Goal: Task Accomplishment & Management: Manage account settings

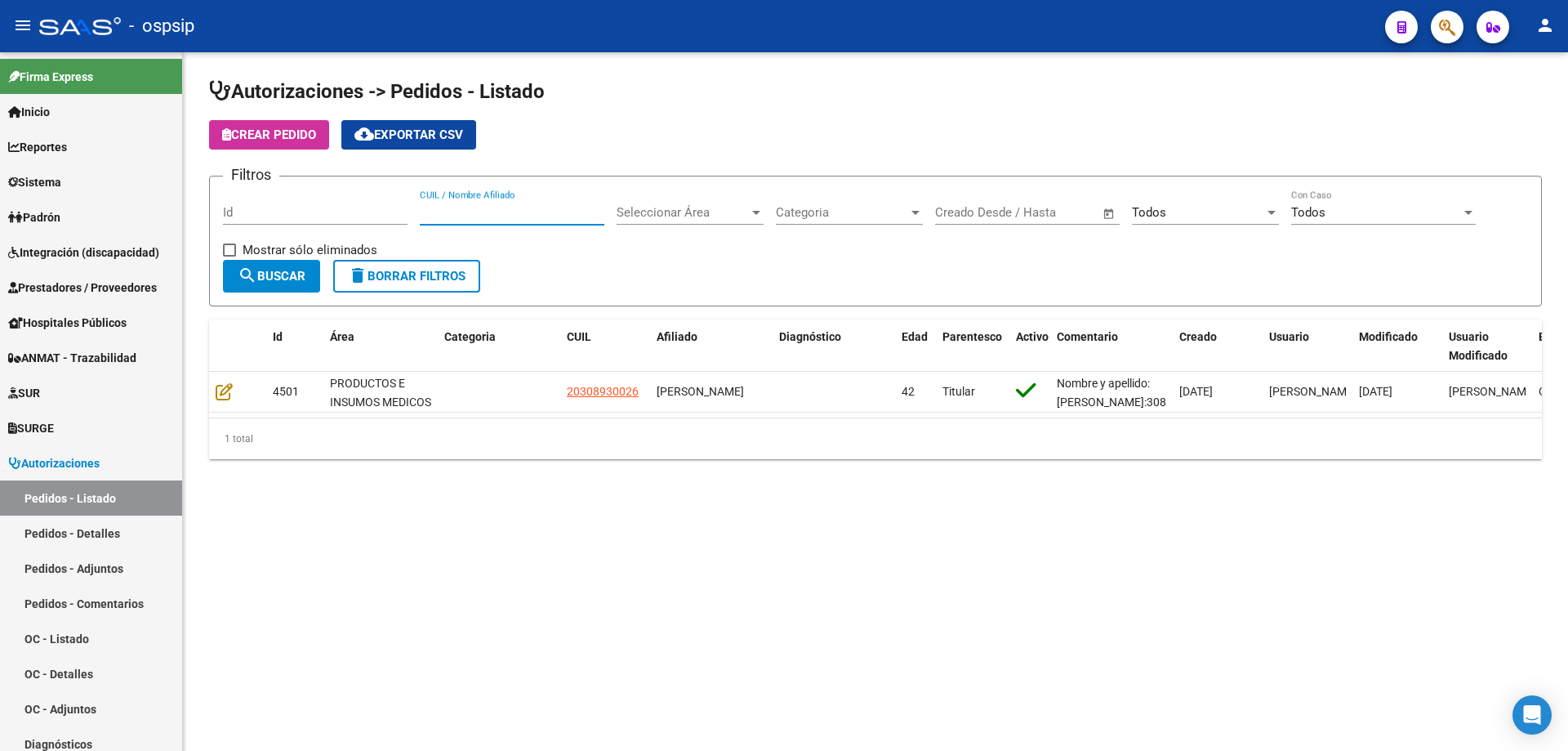
scroll to position [81, 0]
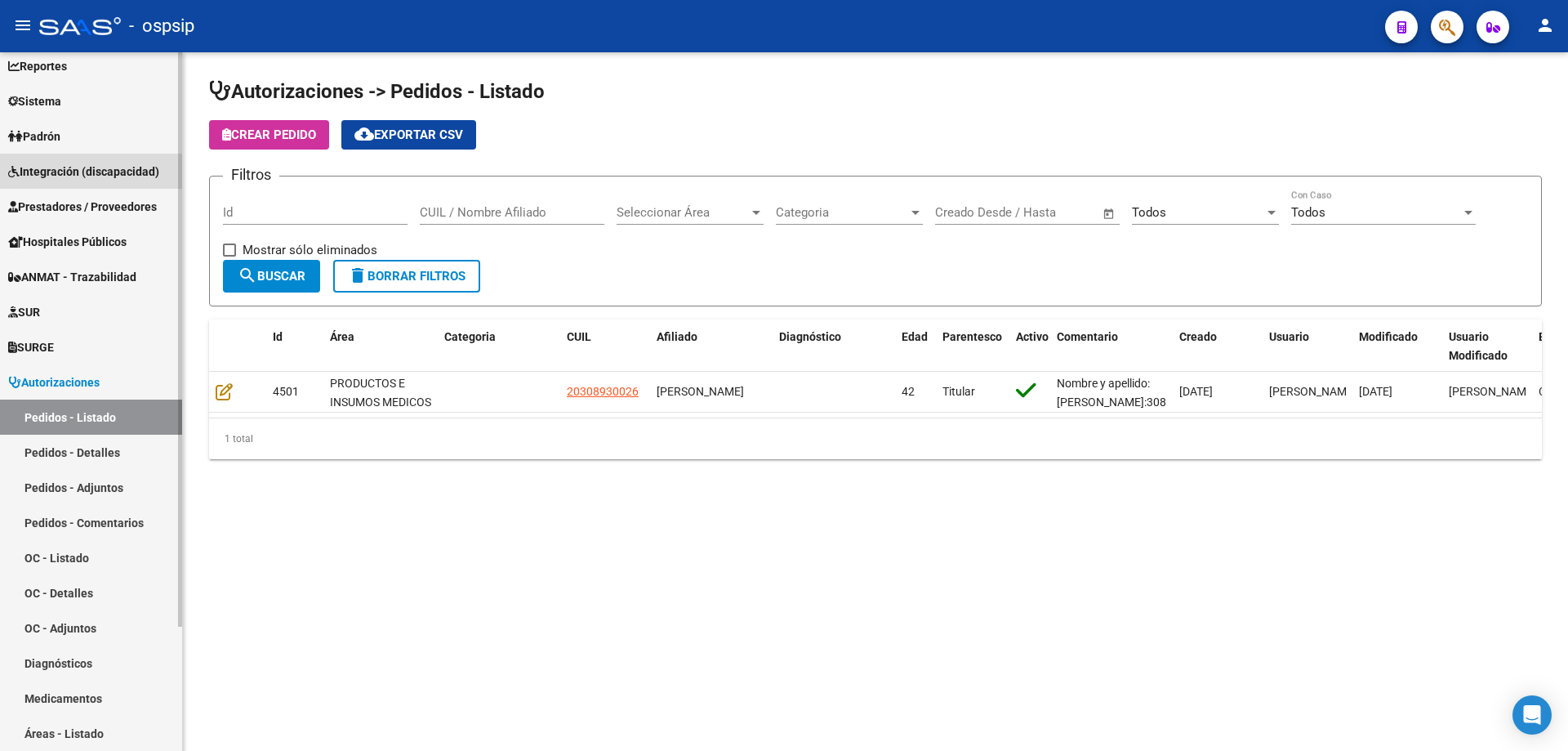
click at [74, 178] on span "Integración (discapacidad)" at bounding box center [84, 171] width 151 height 18
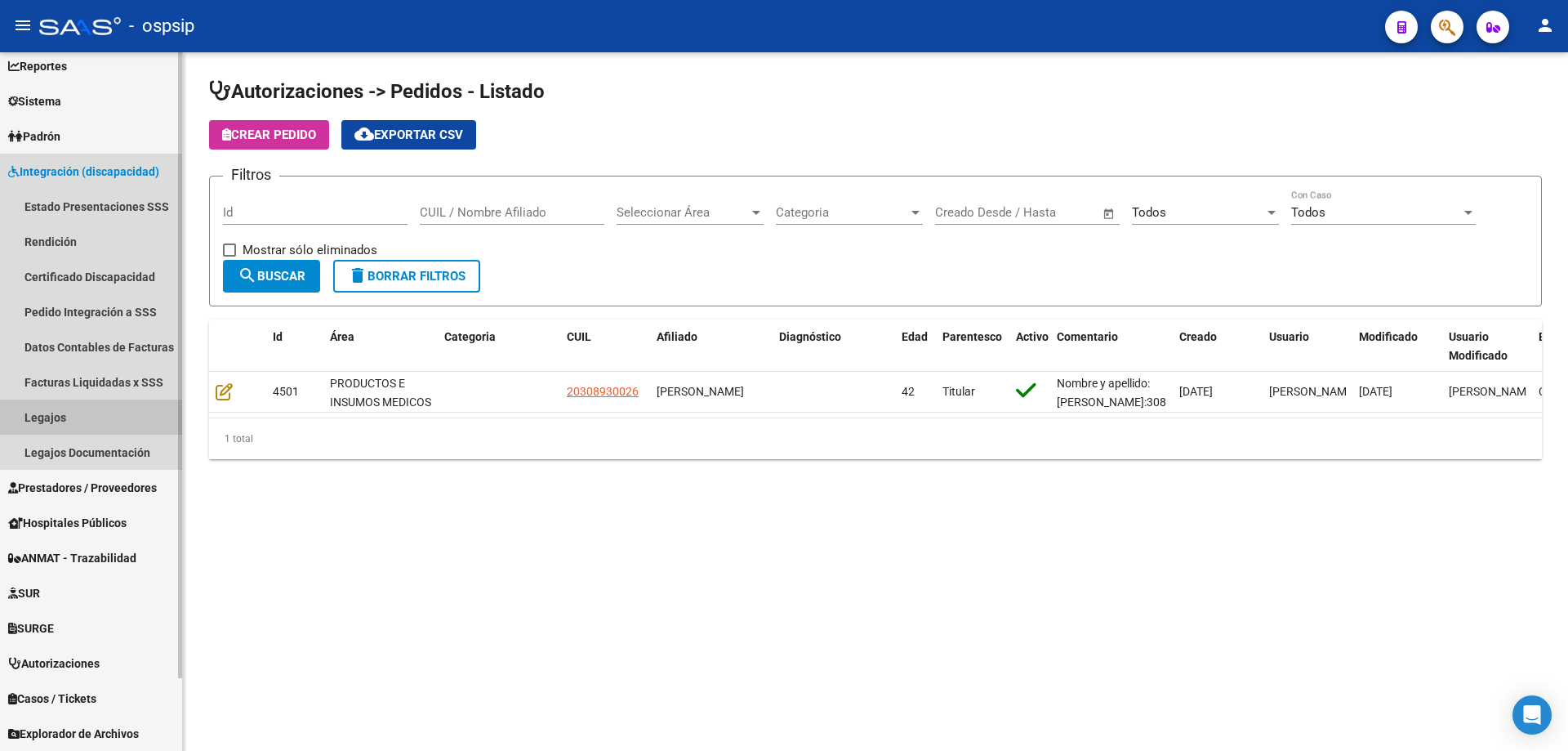
click at [68, 404] on link "Legajos" at bounding box center [91, 417] width 182 height 35
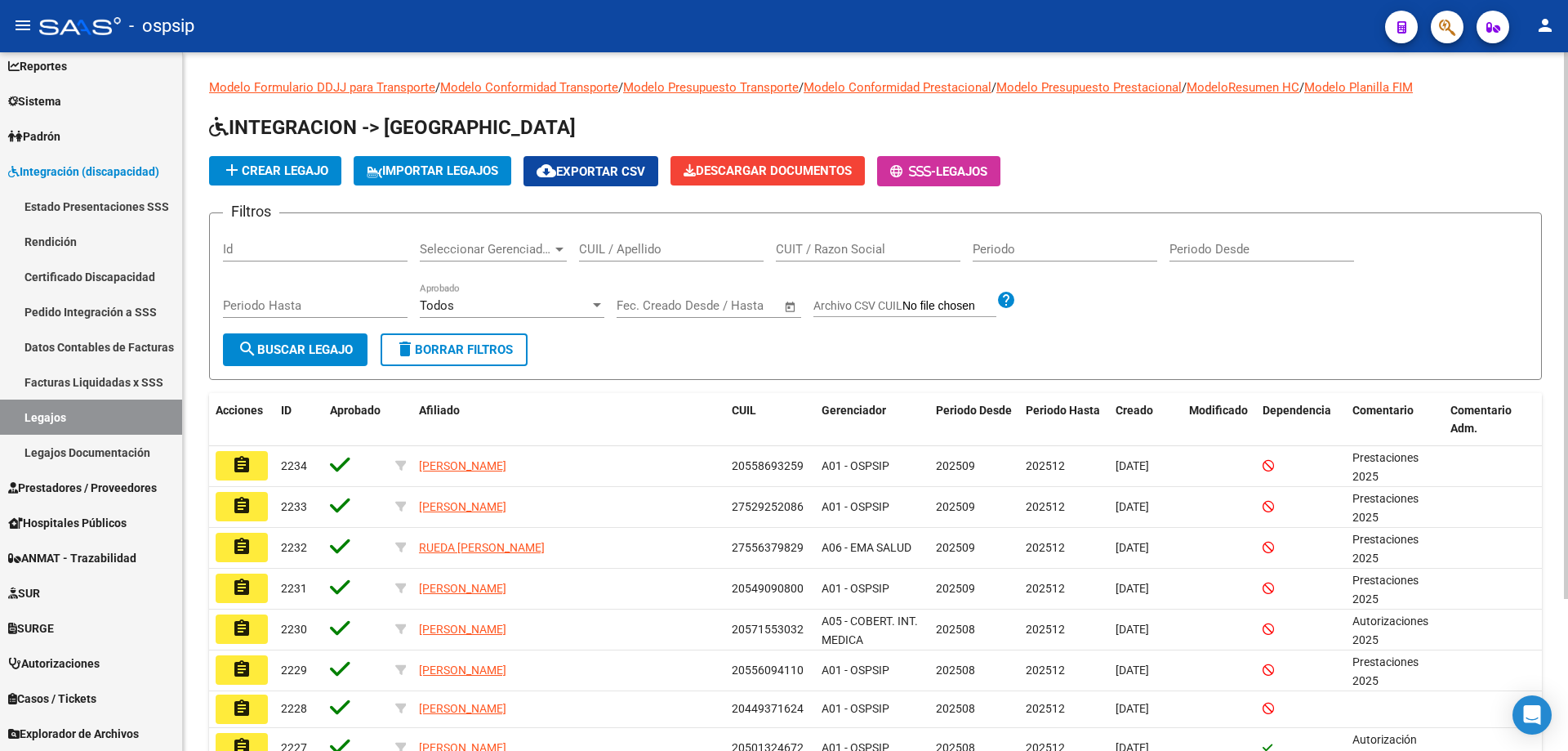
click at [689, 254] on input "CUIL / Apellido" at bounding box center [672, 249] width 184 height 15
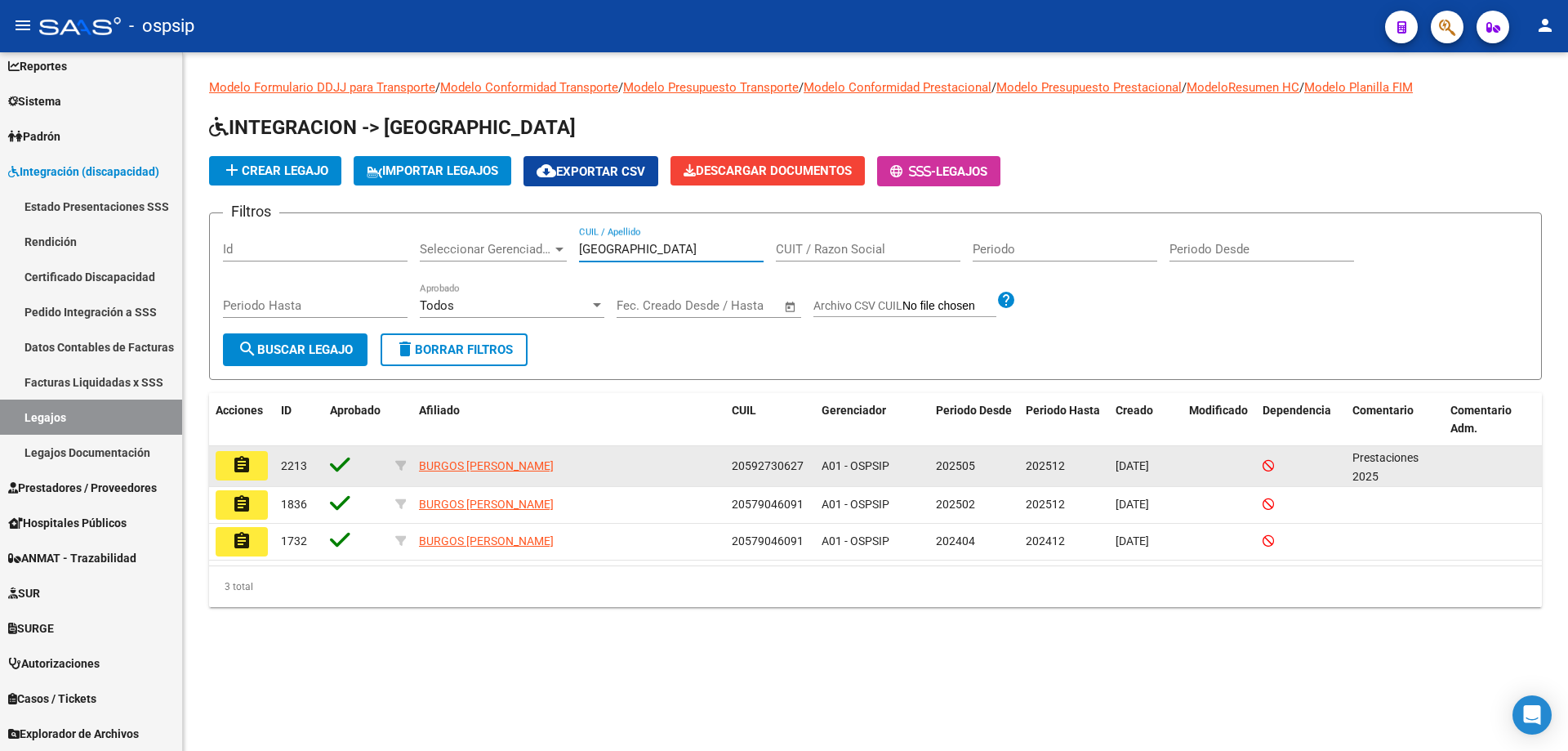
type input "[GEOGRAPHIC_DATA]"
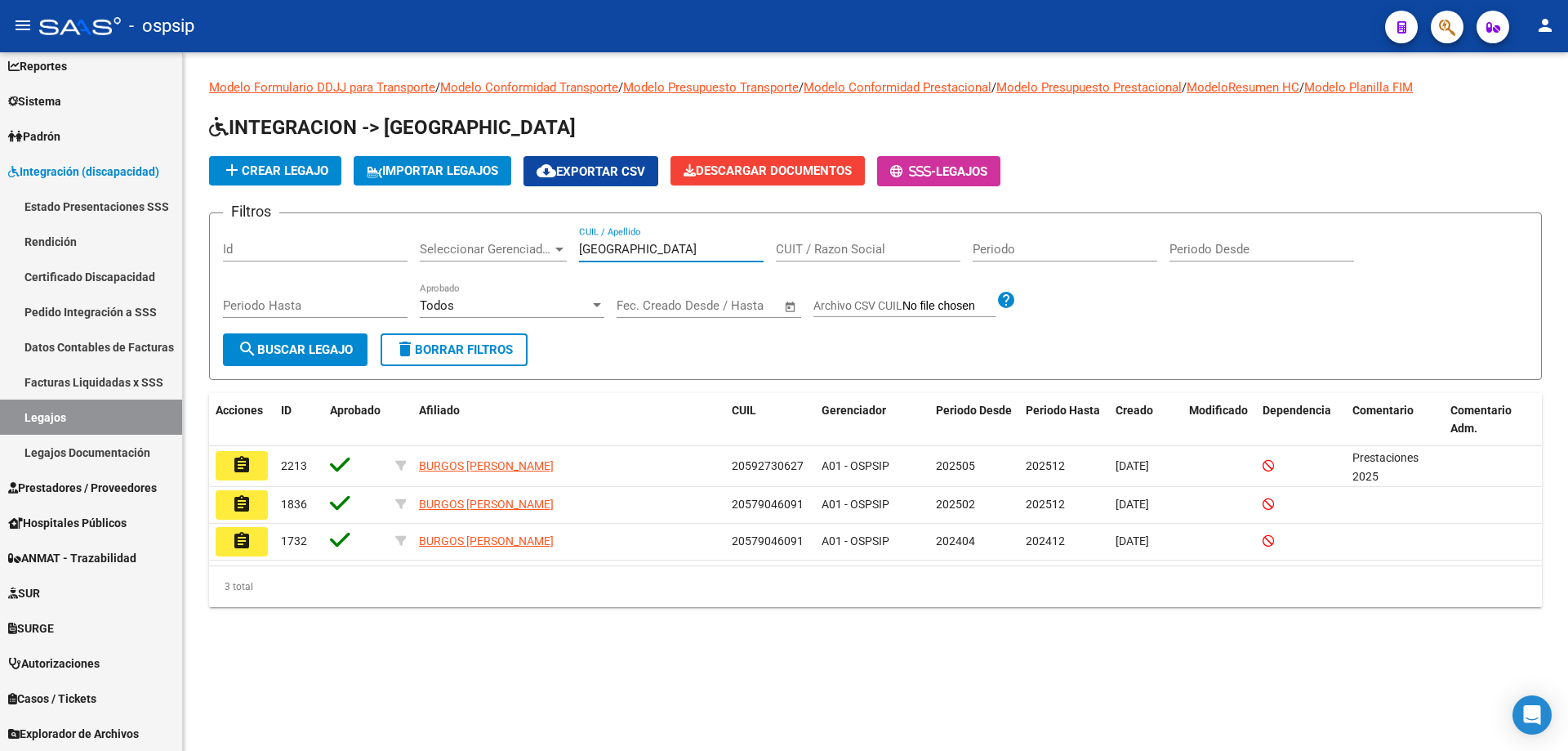
click at [223, 456] on button "assignment" at bounding box center [241, 465] width 53 height 29
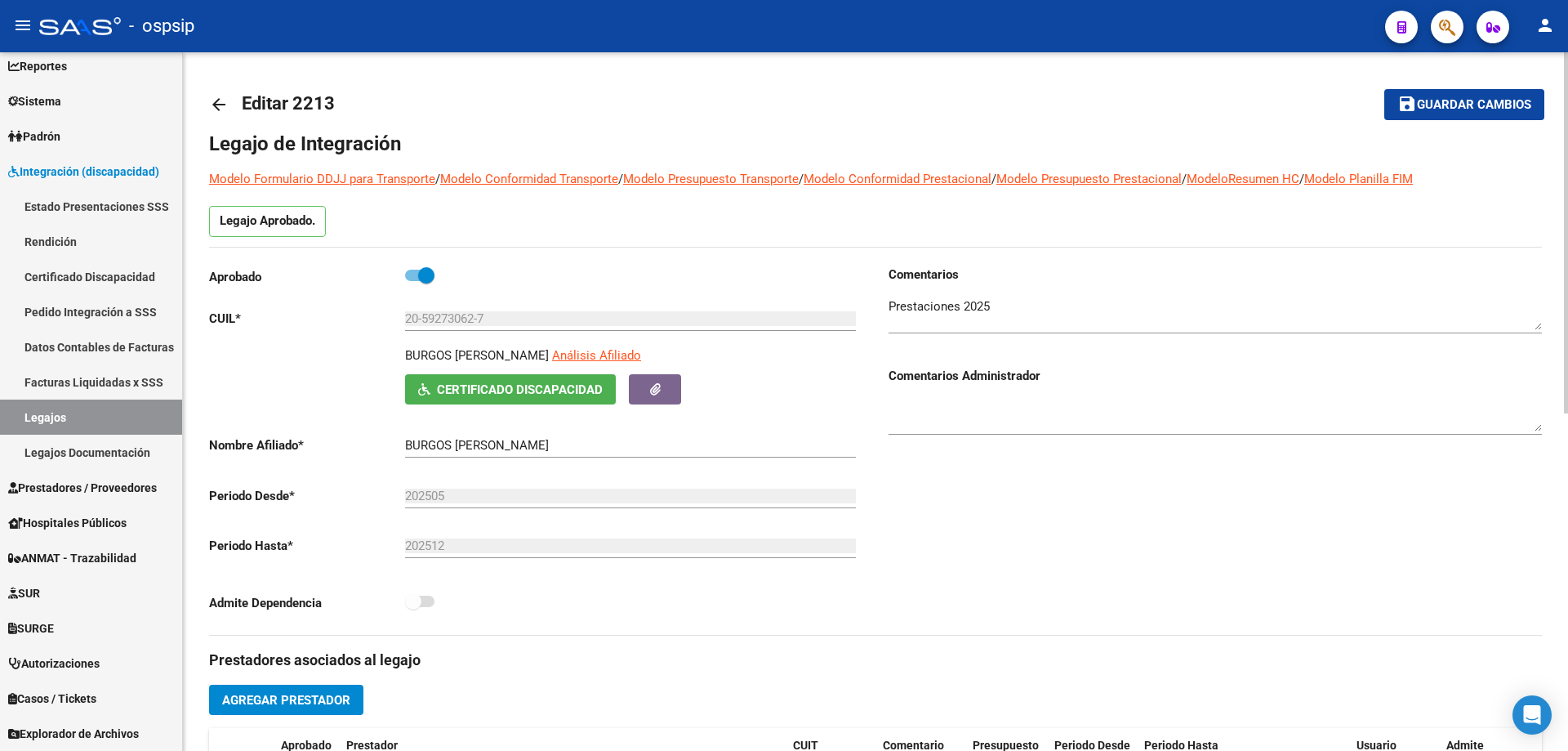
click at [1063, 313] on textarea at bounding box center [1215, 313] width 653 height 32
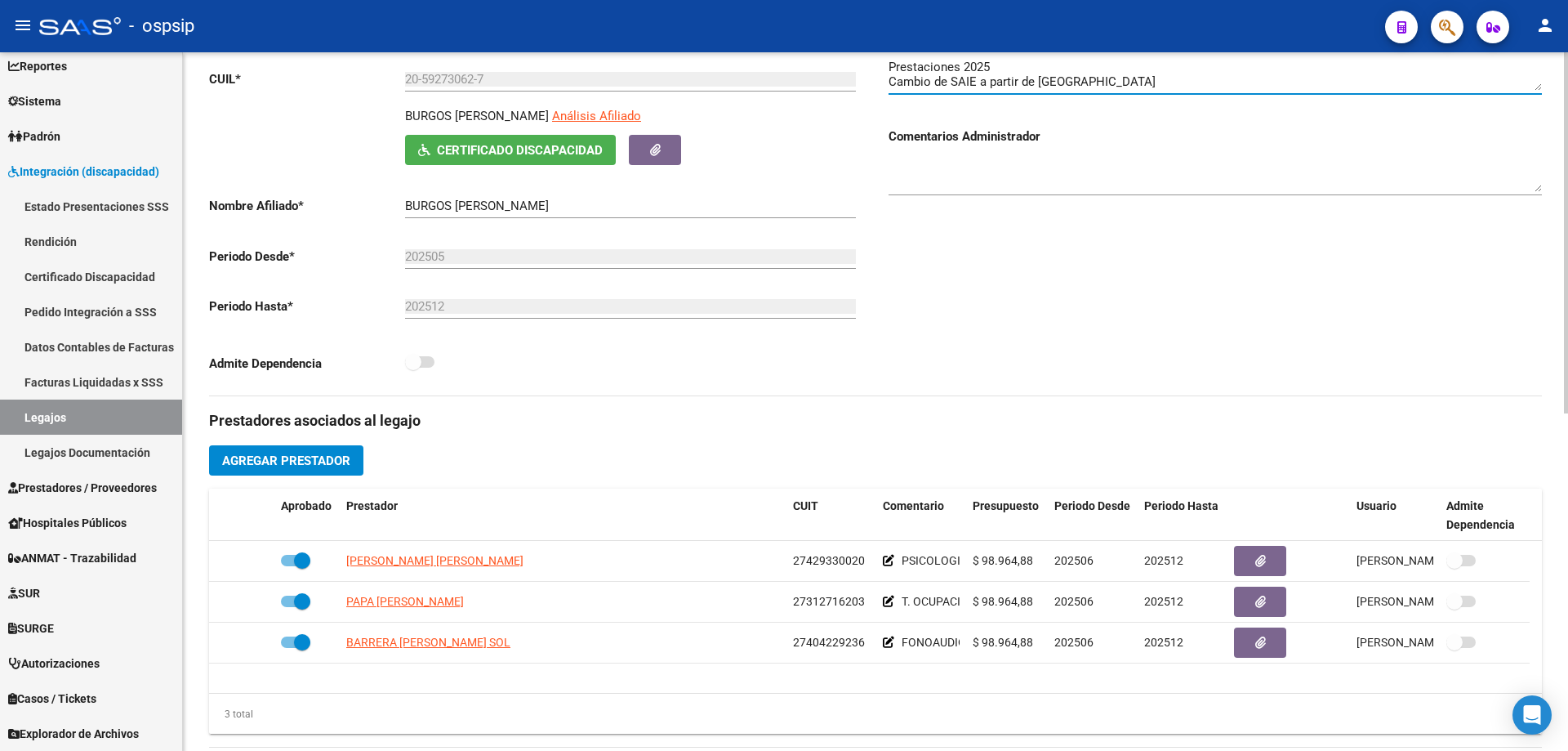
scroll to position [82, 0]
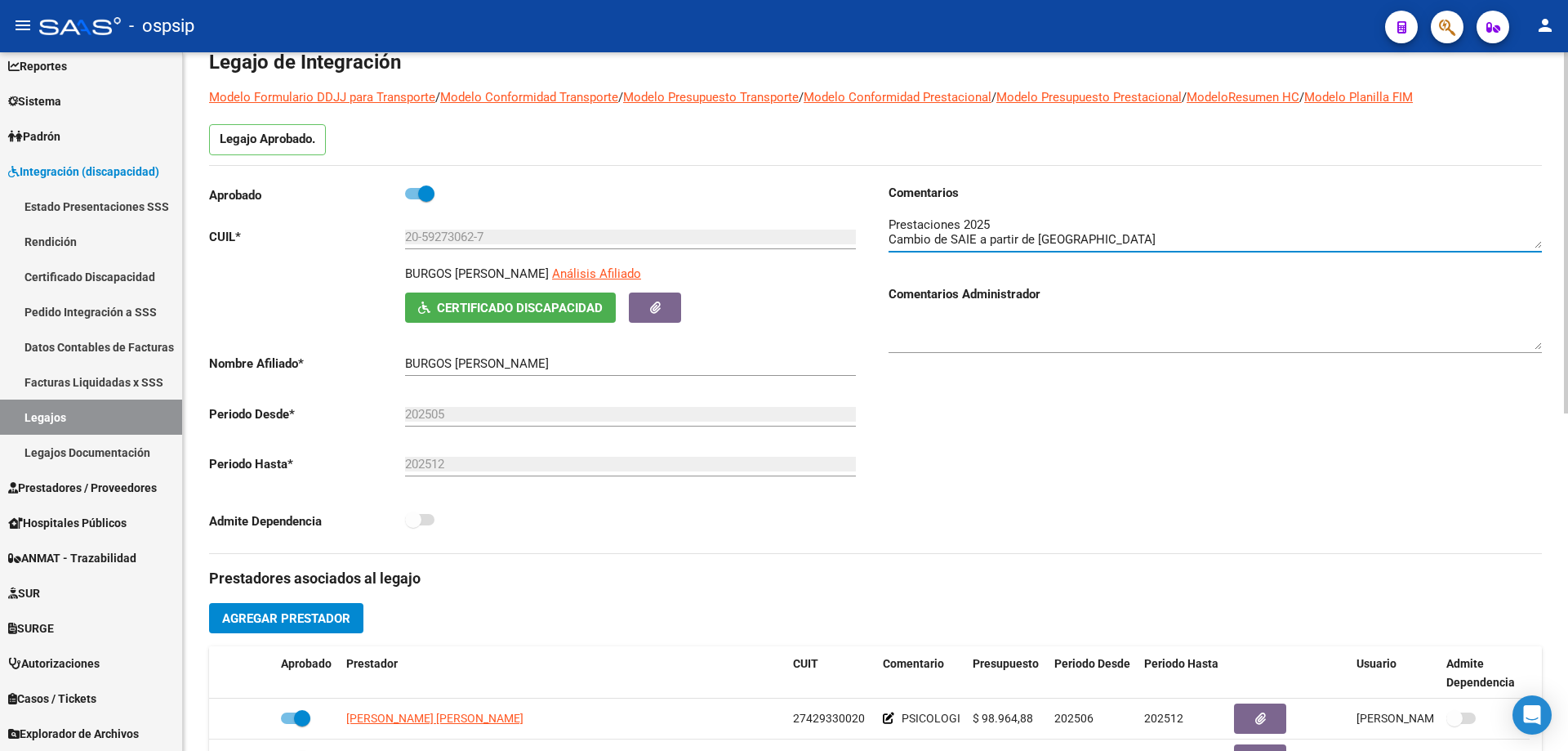
drag, startPoint x: 1126, startPoint y: 241, endPoint x: 892, endPoint y: 241, distance: 234.0
click at [892, 241] on textarea at bounding box center [1215, 231] width 653 height 32
type textarea "Prestaciones 2025"
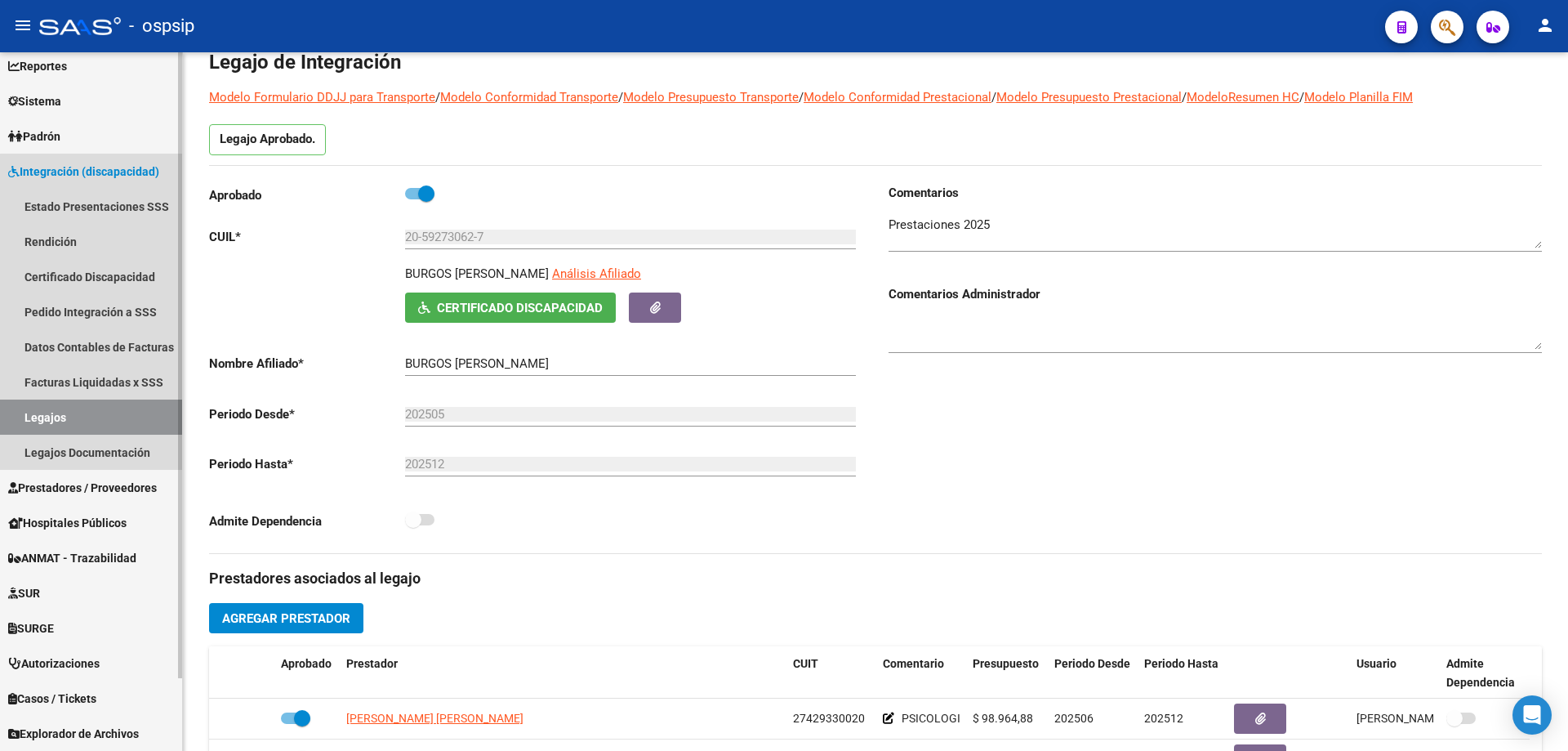
click at [106, 407] on link "Legajos" at bounding box center [91, 417] width 182 height 35
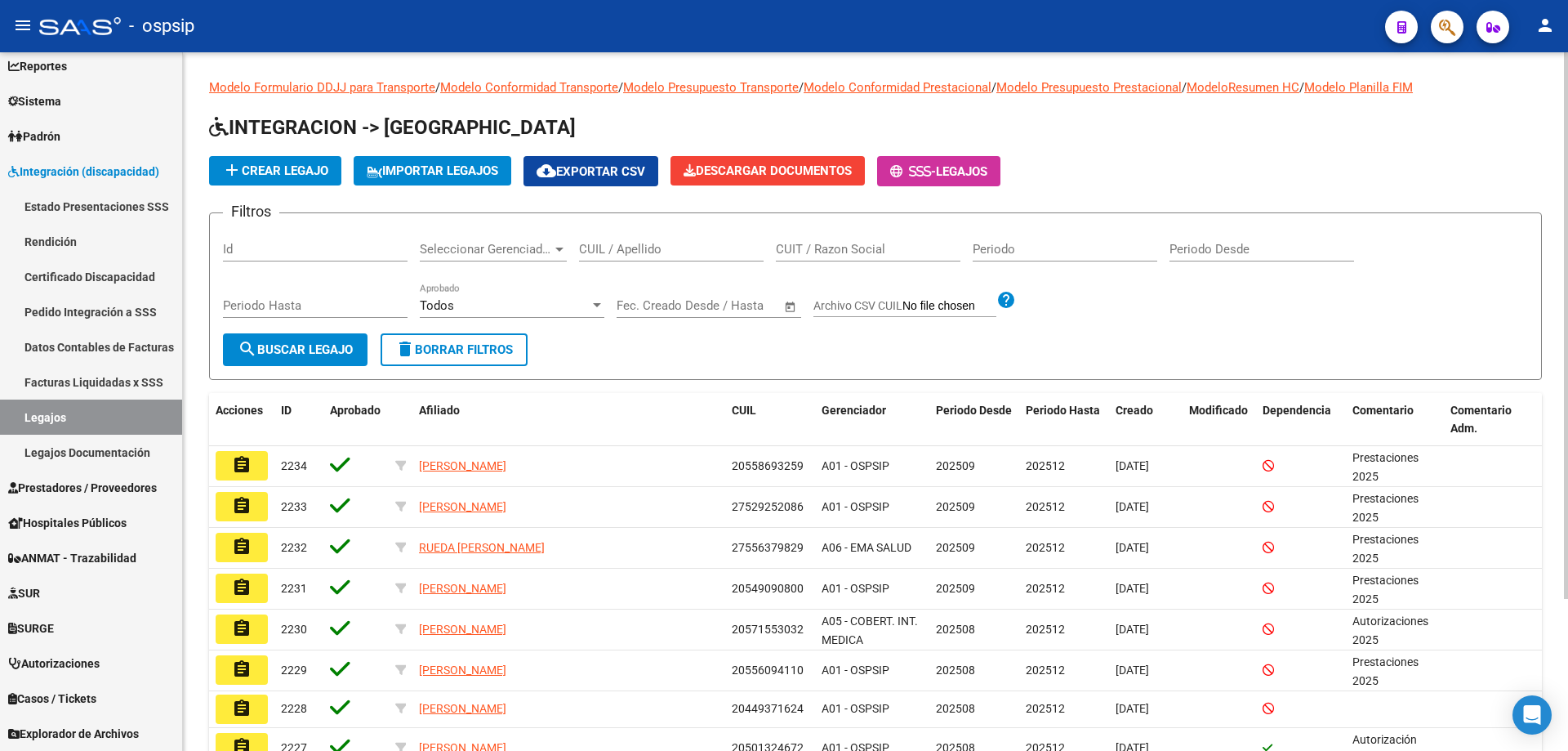
click at [602, 248] on input "CUIL / Apellido" at bounding box center [672, 249] width 184 height 15
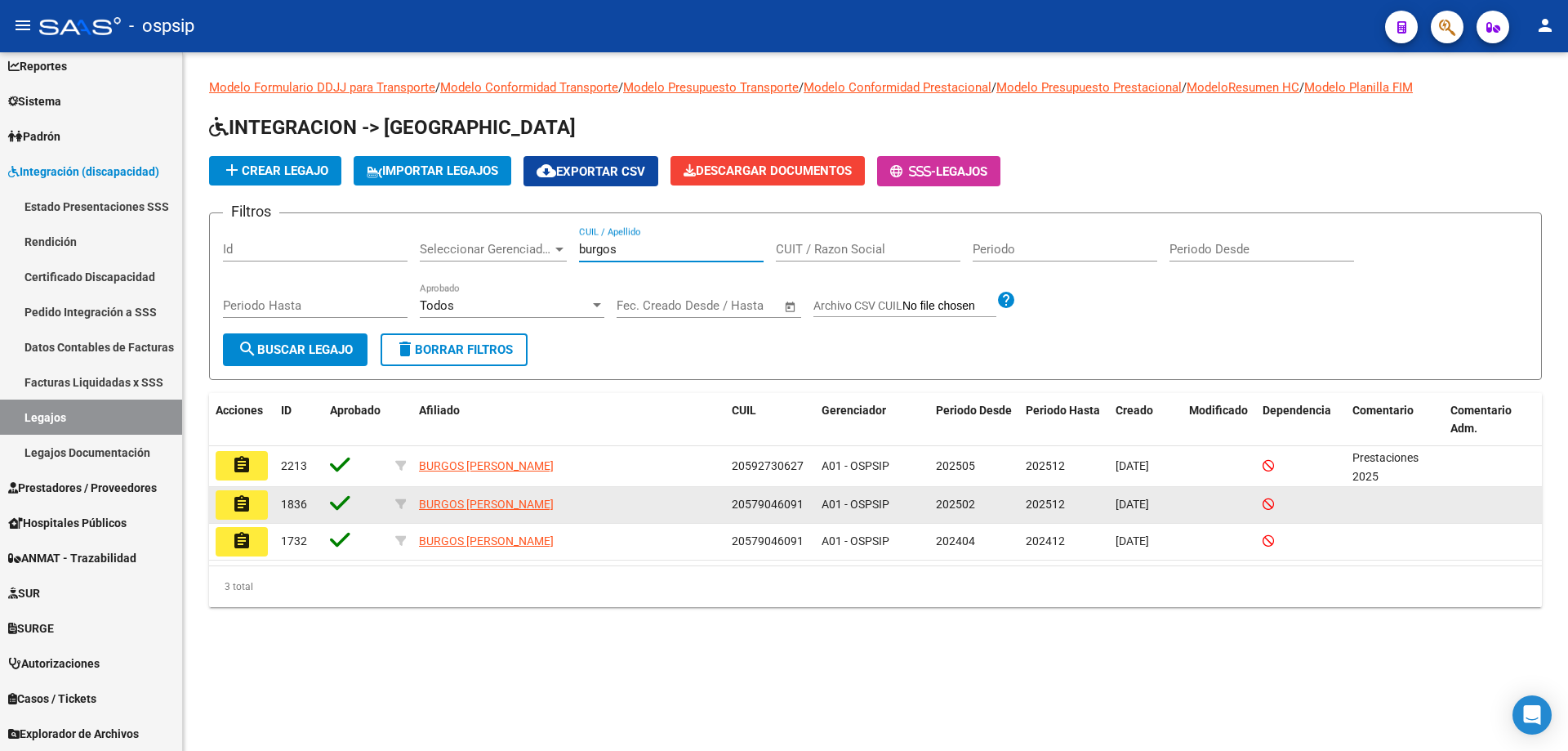
type input "burgos"
click at [226, 499] on button "assignment" at bounding box center [241, 505] width 53 height 29
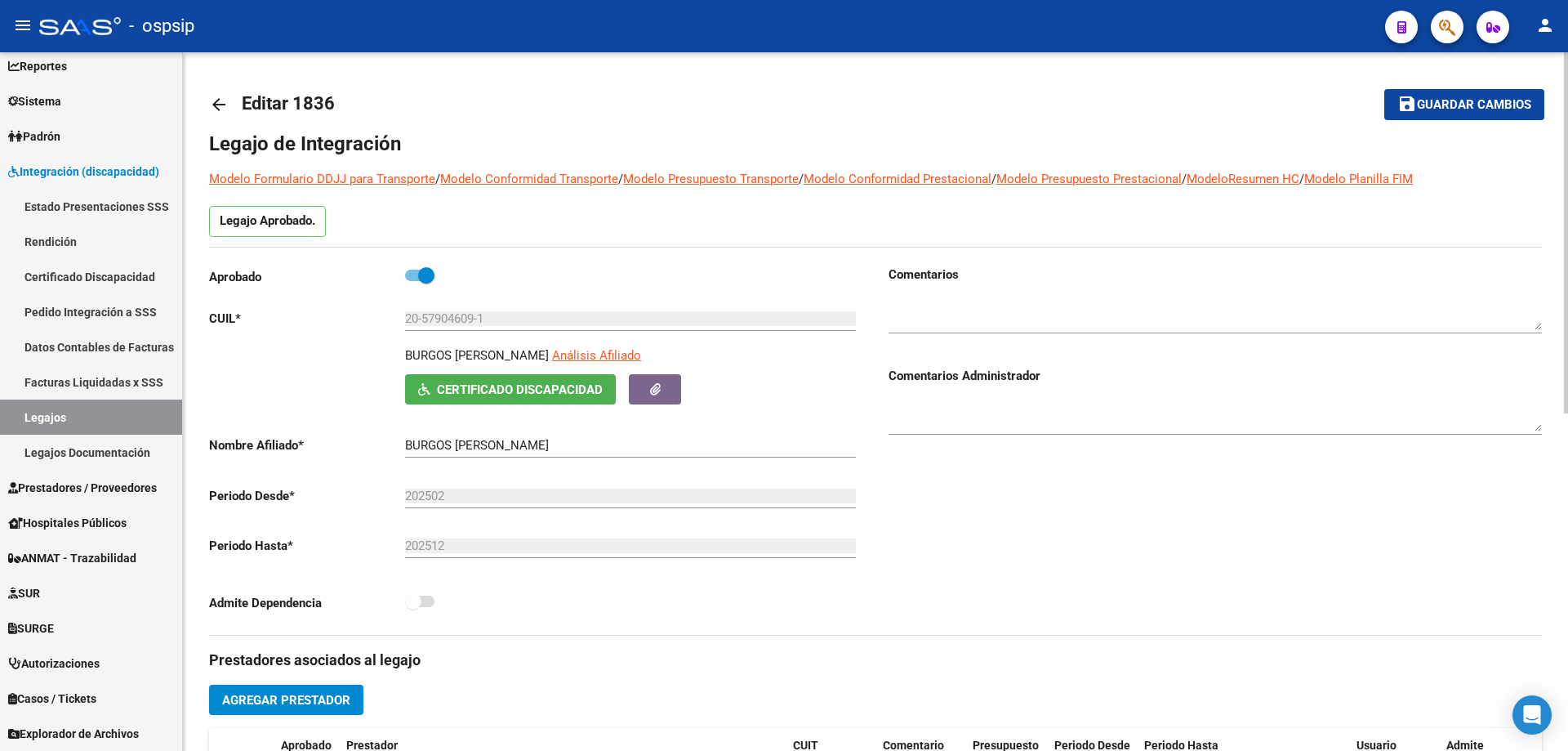
click at [920, 302] on textarea at bounding box center [1215, 313] width 653 height 32
paste textarea "Cambio de SAIE a partir de Septiembre"
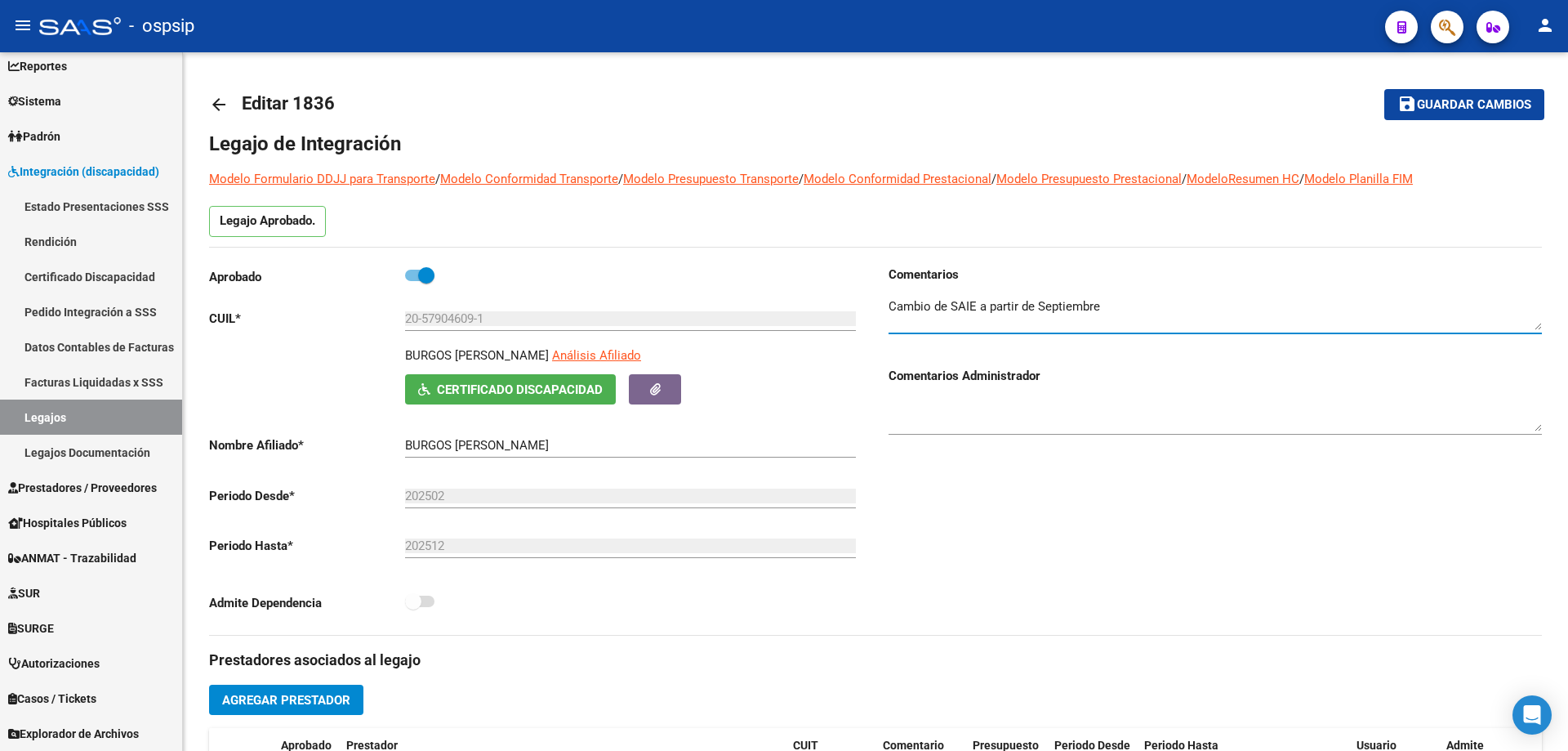
type textarea "Cambio de SAIE a partir de Septiembre"
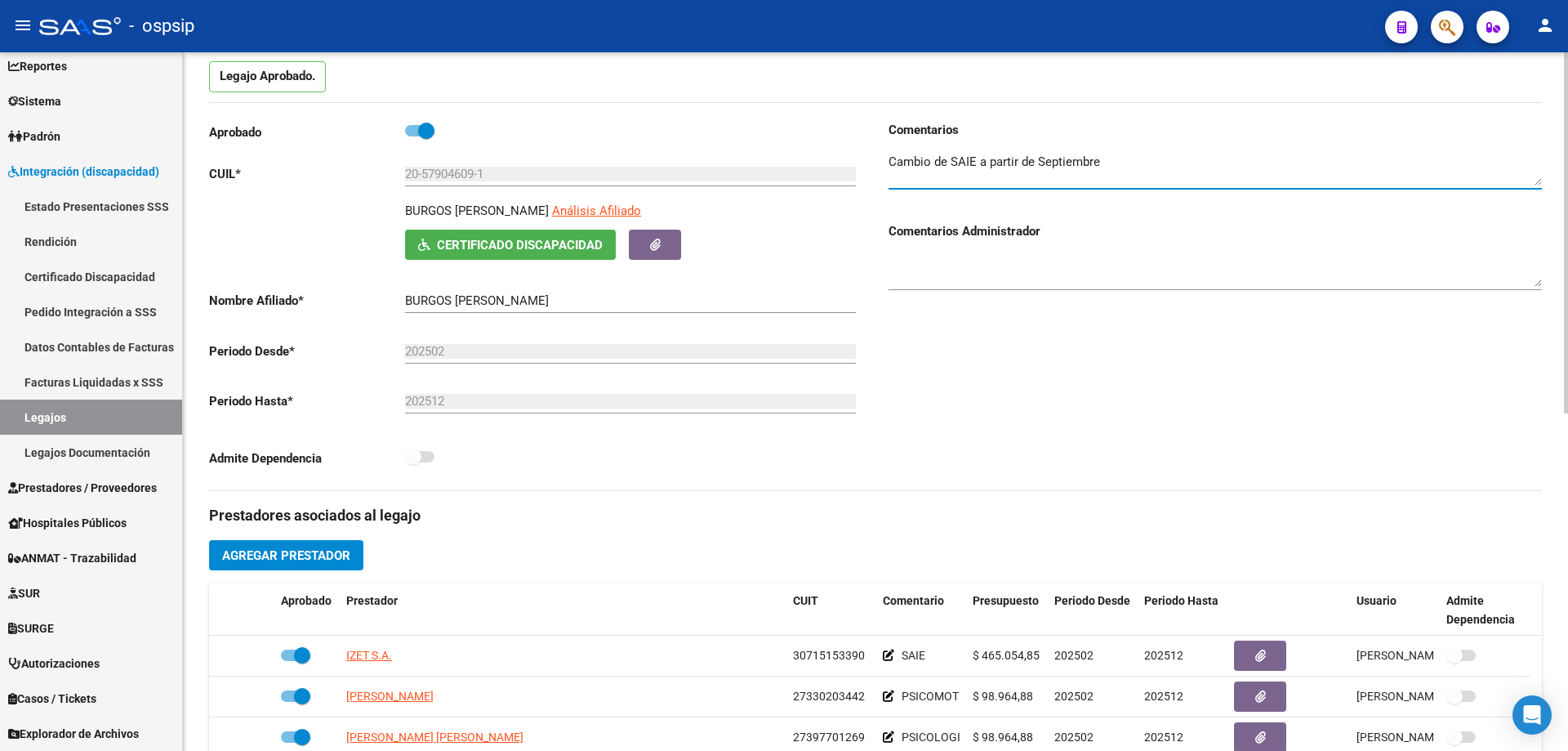
scroll to position [327, 0]
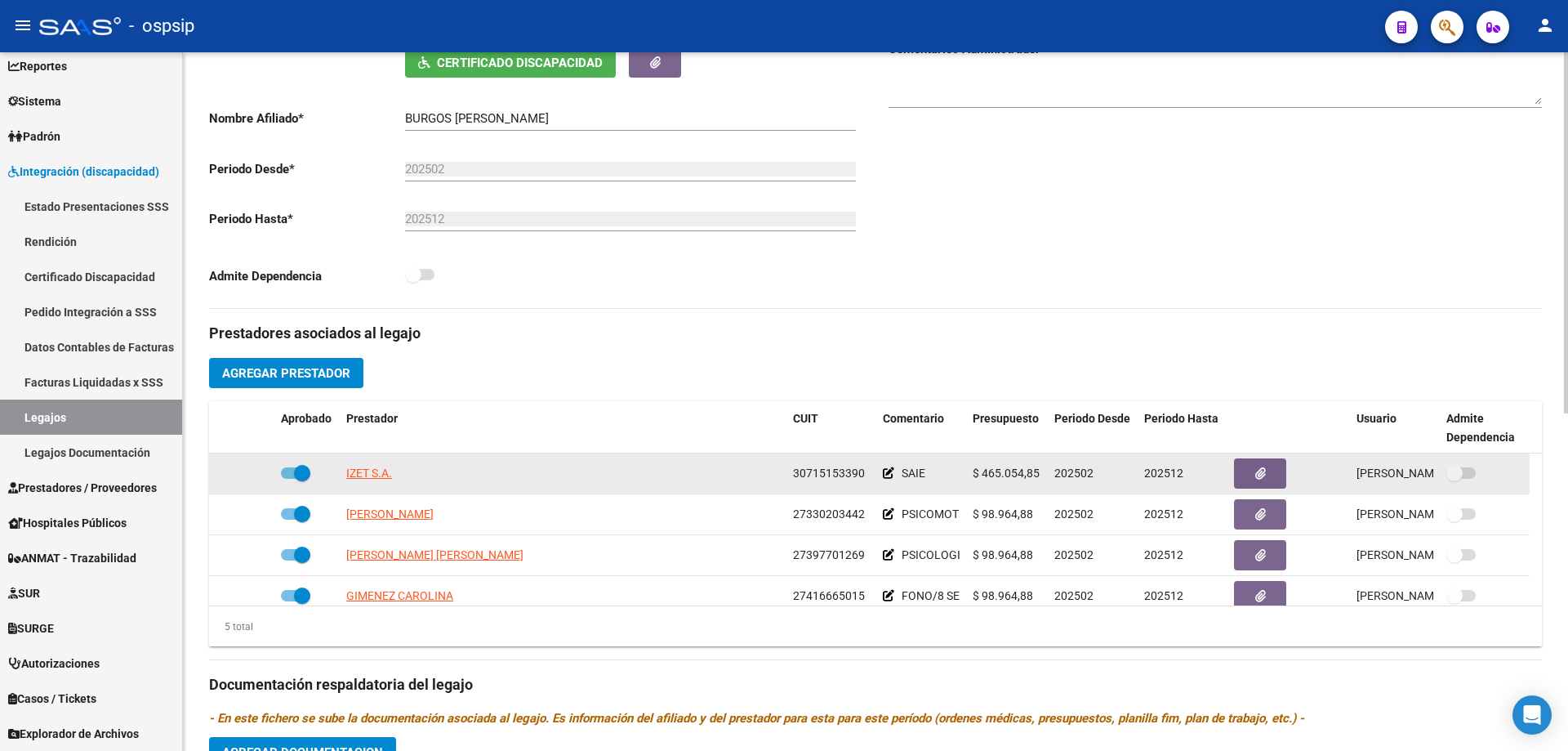
click at [291, 467] on span at bounding box center [296, 473] width 29 height 11
click at [289, 479] on input "checkbox" at bounding box center [288, 479] width 1 height 1
checkbox input "false"
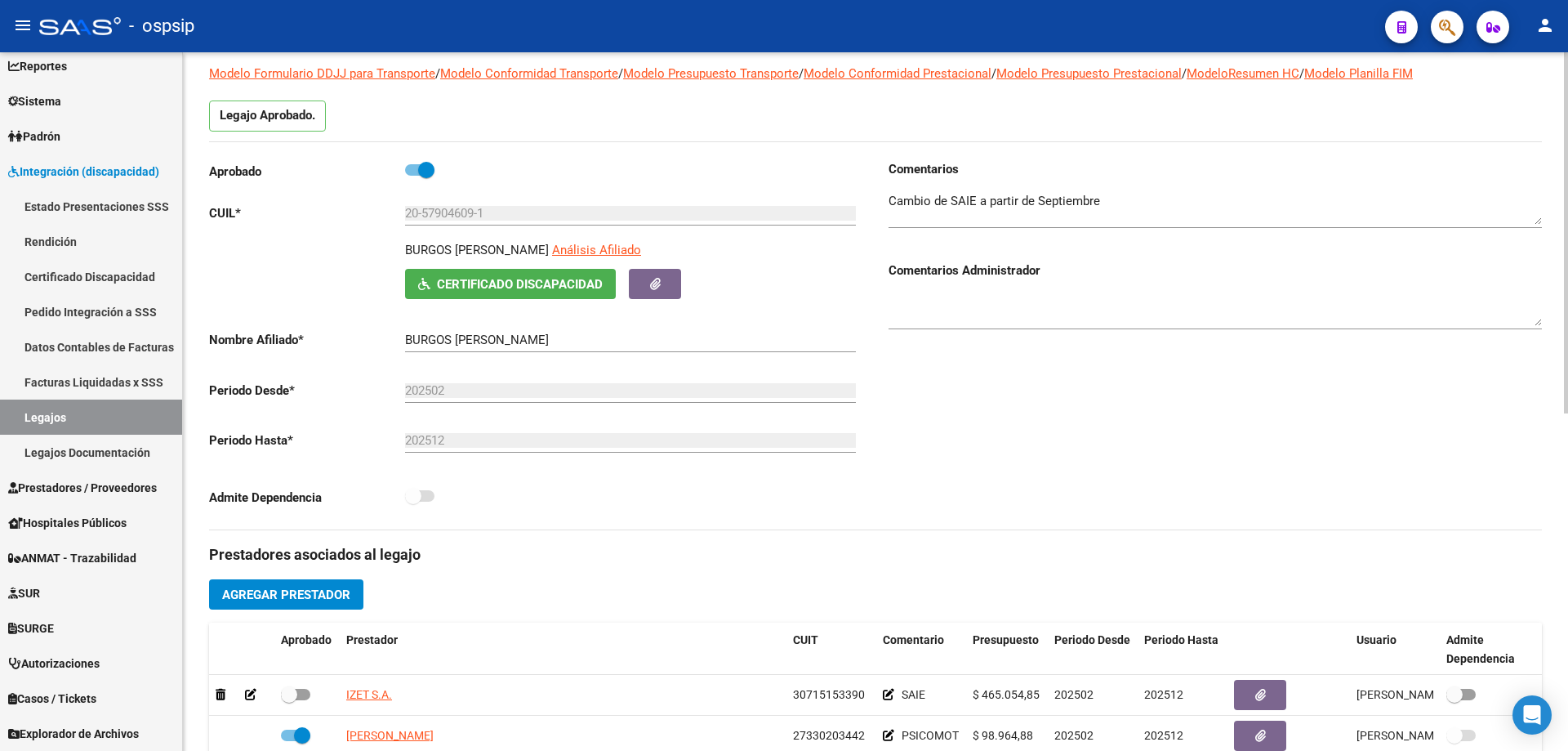
scroll to position [0, 0]
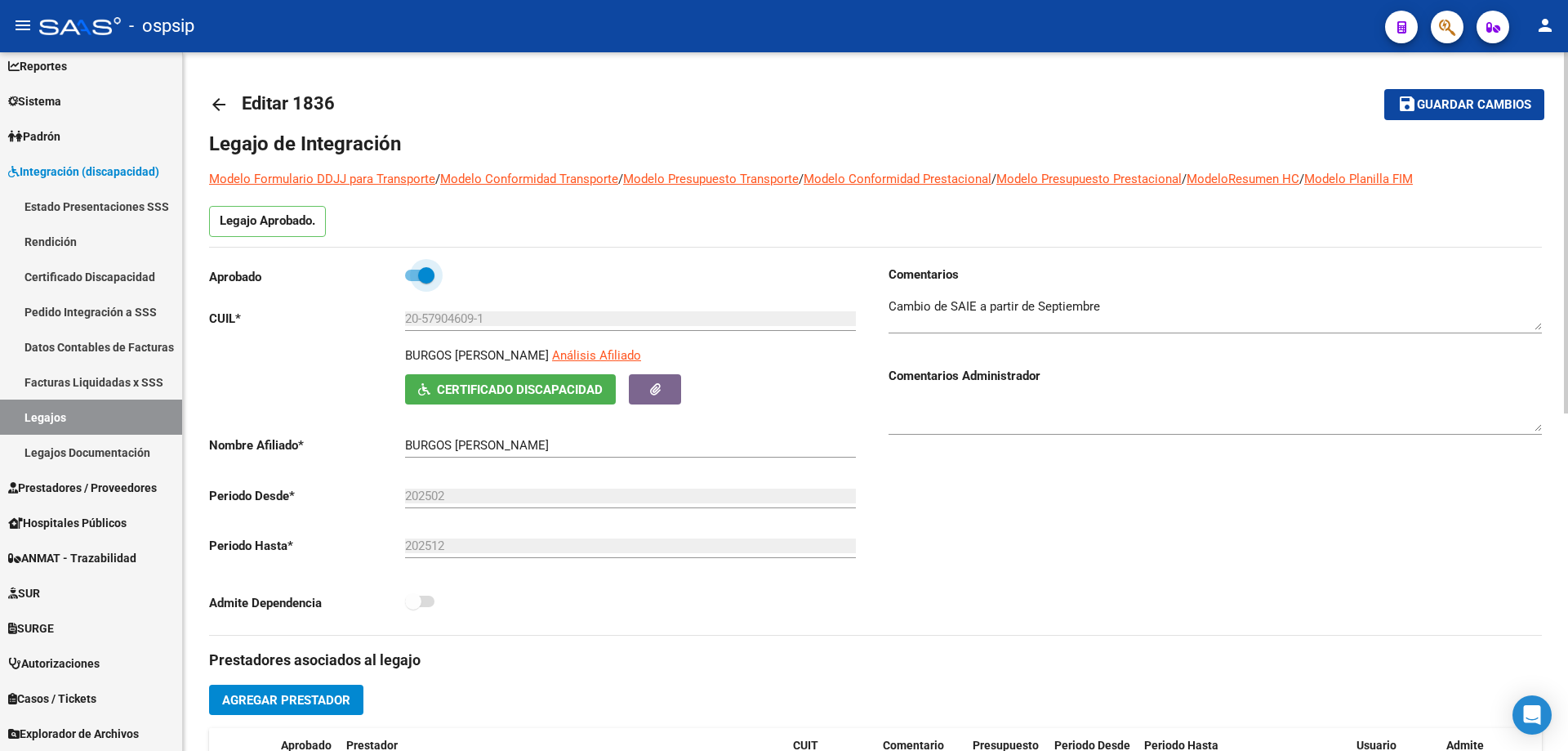
click at [410, 275] on span at bounding box center [420, 276] width 29 height 11
click at [413, 281] on input "checkbox" at bounding box center [413, 281] width 1 height 1
checkbox input "false"
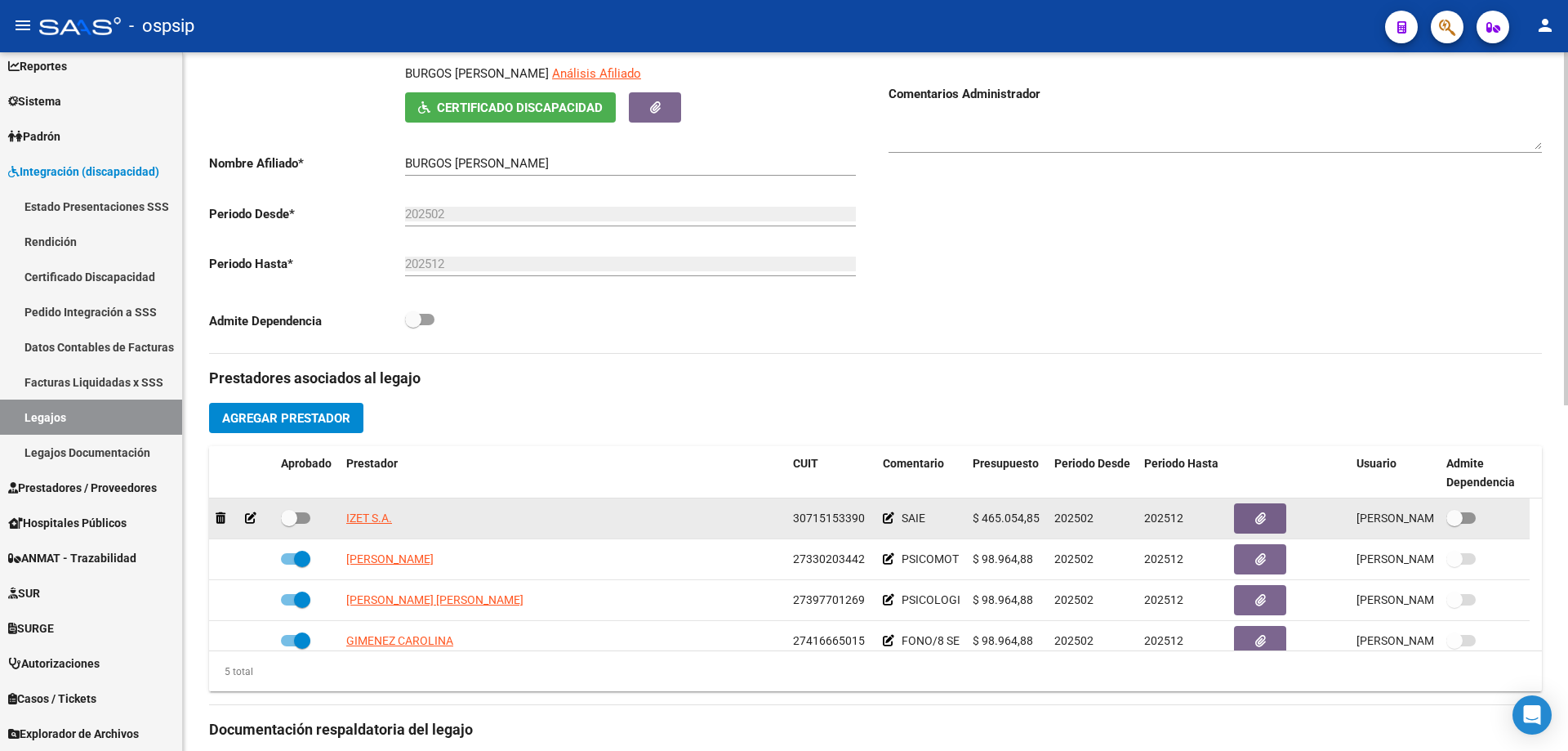
scroll to position [408, 0]
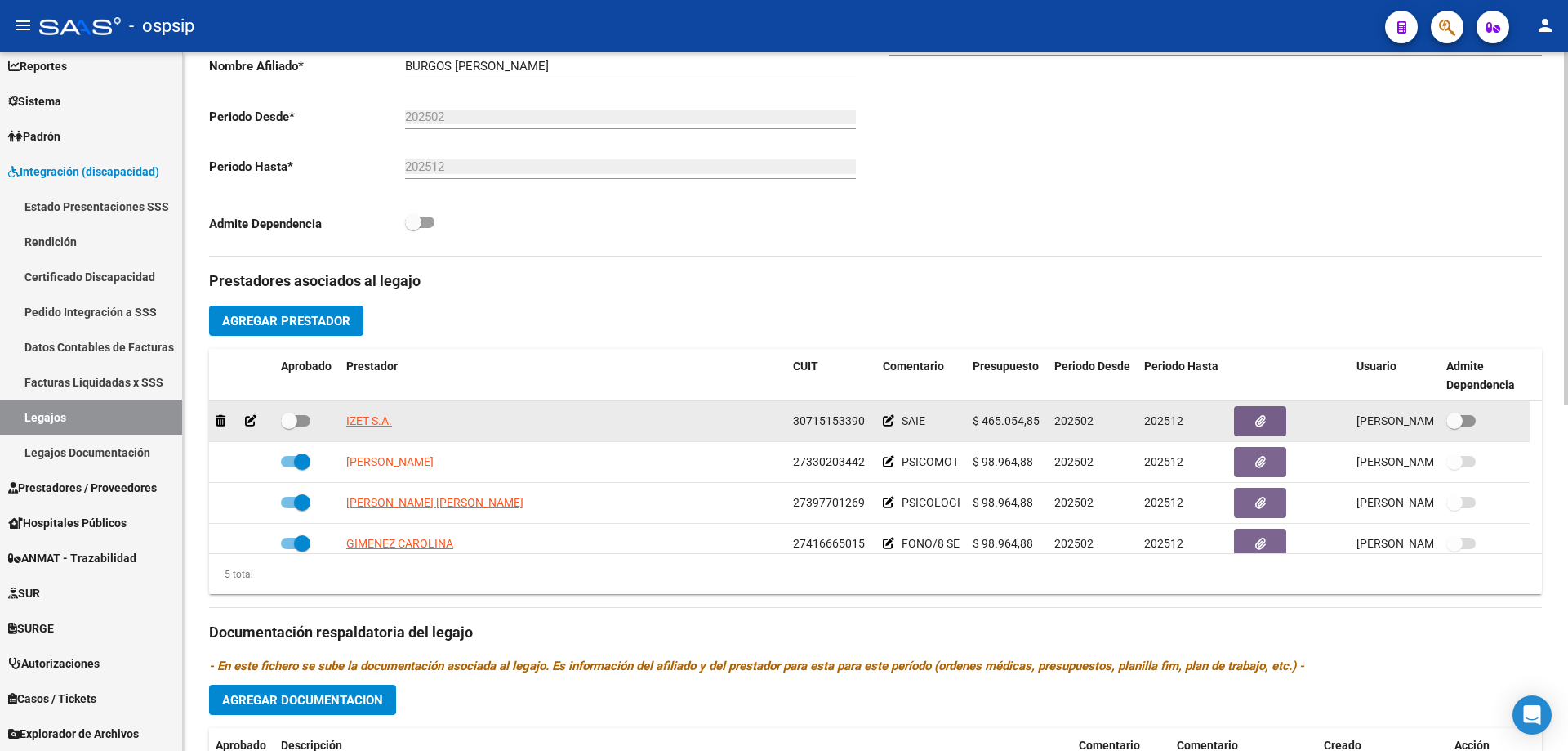
click at [255, 421] on icon at bounding box center [251, 420] width 11 height 11
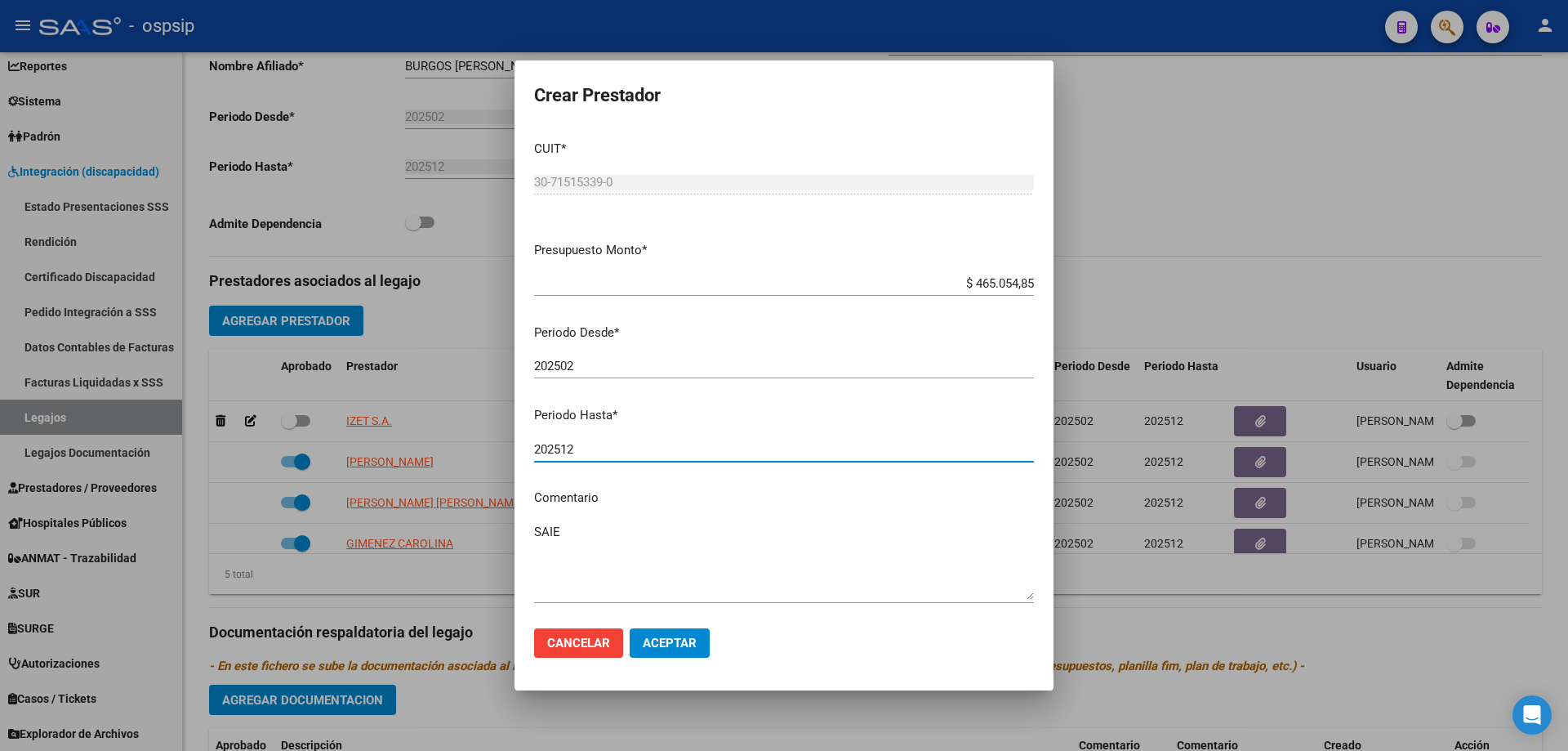
click at [617, 442] on input "202512" at bounding box center [784, 450] width 500 height 15
type input "202508"
click at [666, 633] on button "Aceptar" at bounding box center [670, 643] width 80 height 29
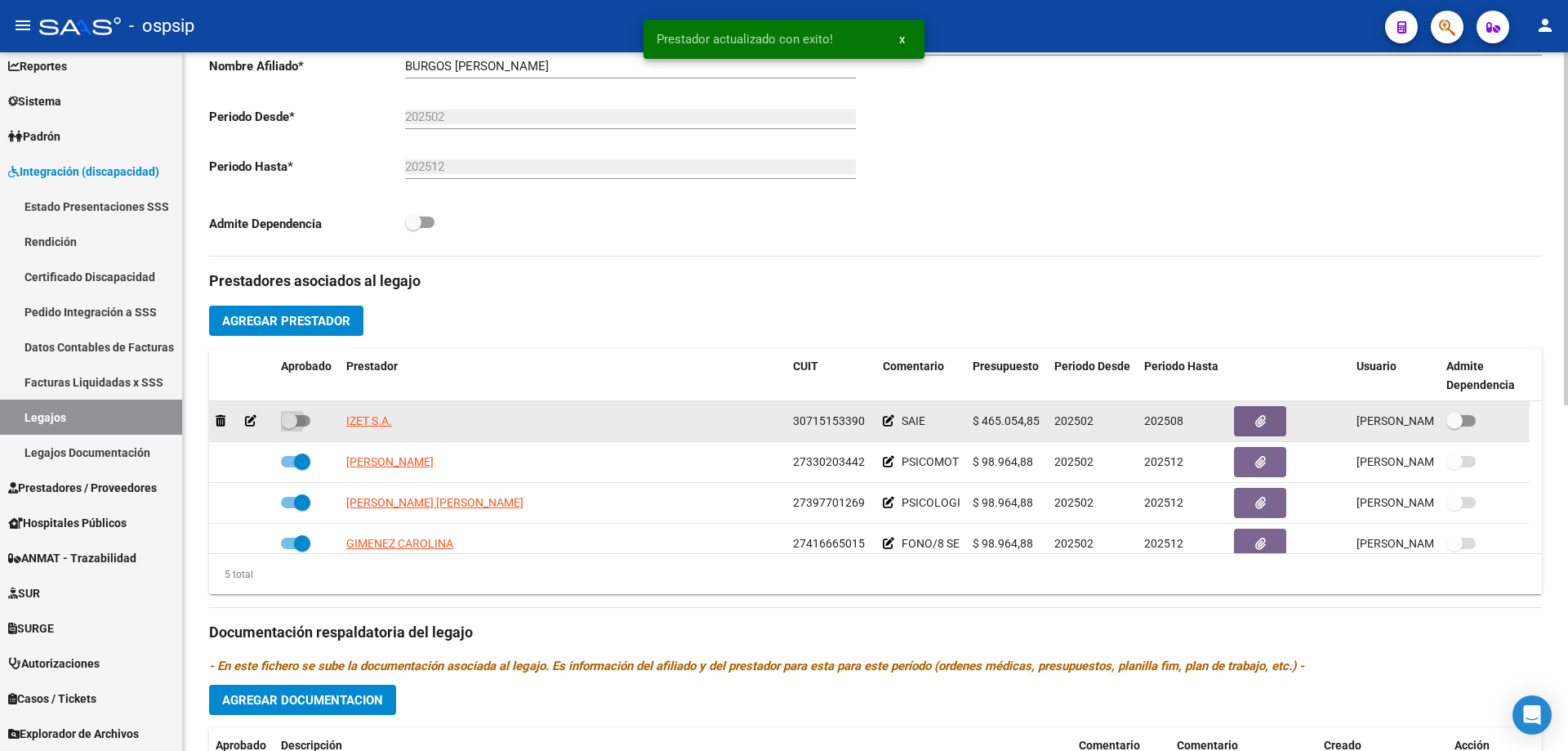
click at [298, 421] on span at bounding box center [296, 420] width 29 height 11
click at [289, 427] on input "checkbox" at bounding box center [288, 427] width 1 height 1
checkbox input "true"
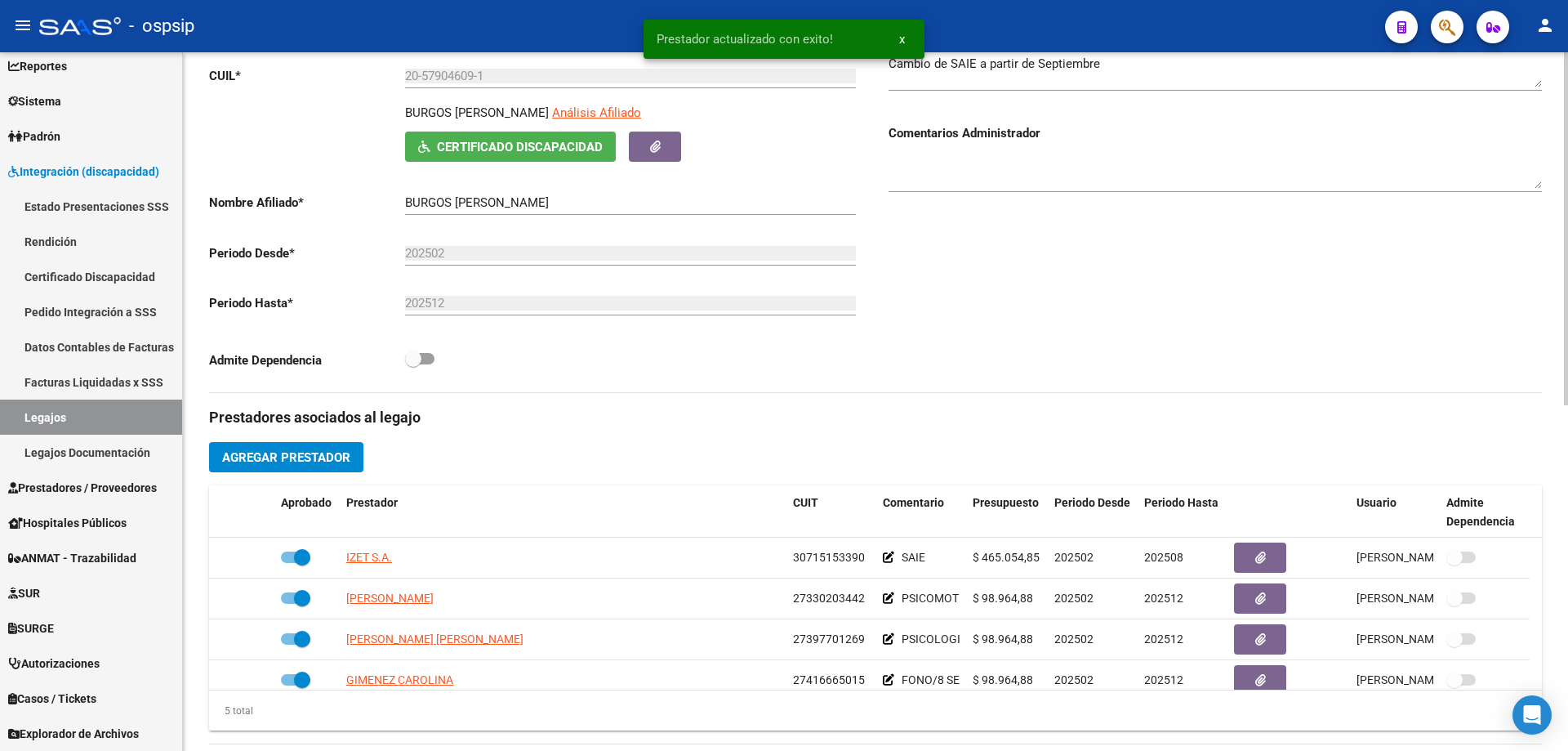
scroll to position [0, 0]
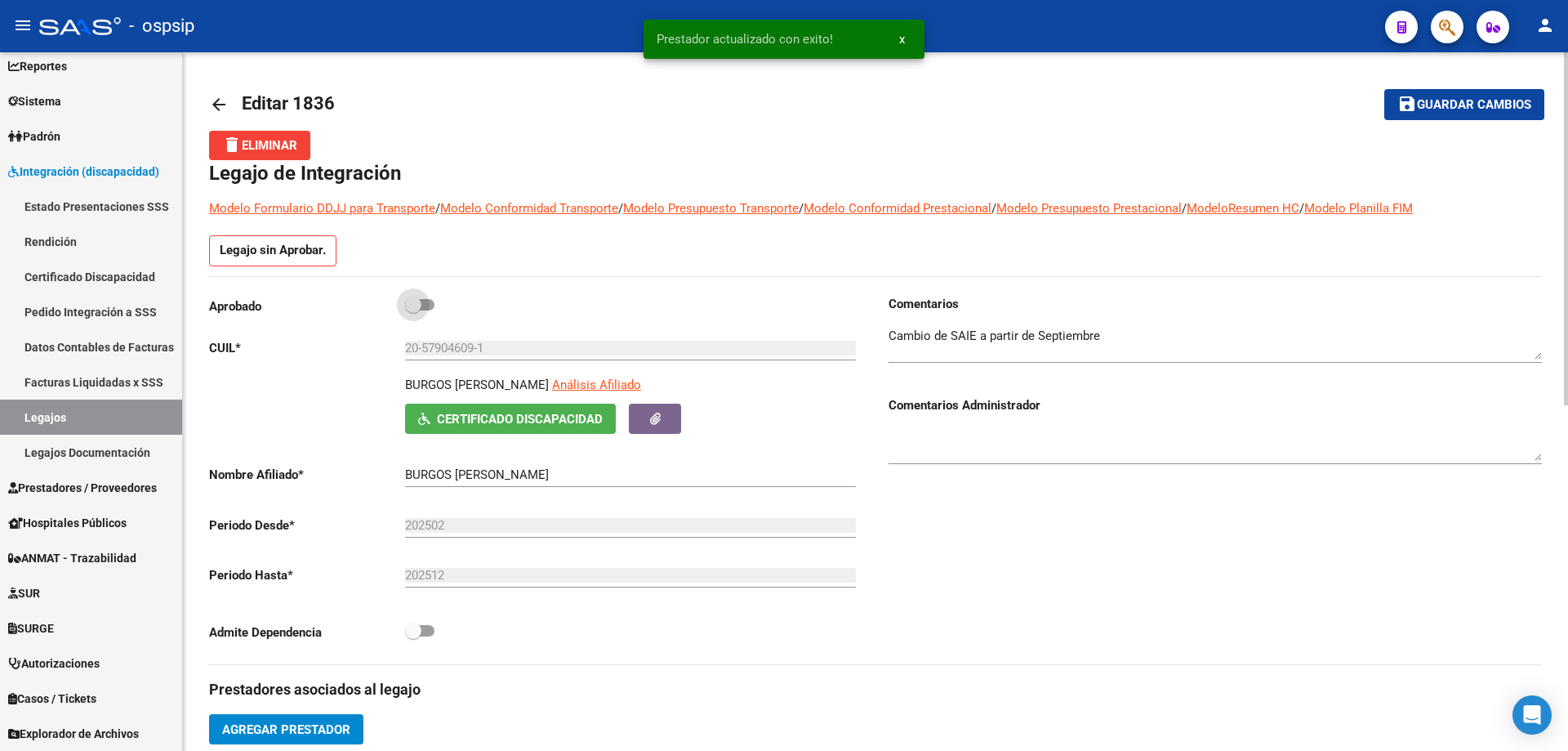
click at [428, 302] on span at bounding box center [420, 304] width 29 height 11
click at [414, 311] on input "checkbox" at bounding box center [413, 311] width 1 height 1
checkbox input "true"
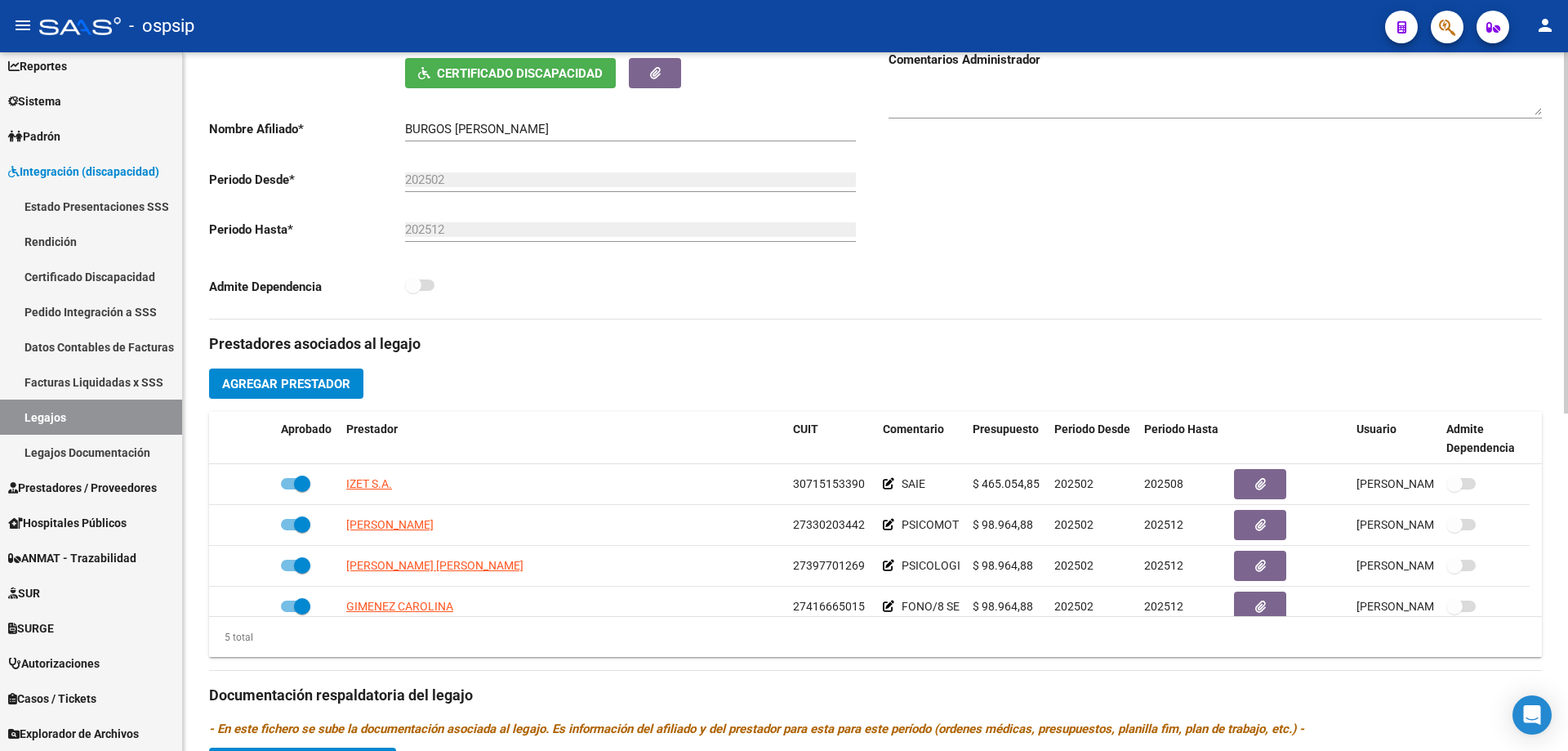
scroll to position [327, 0]
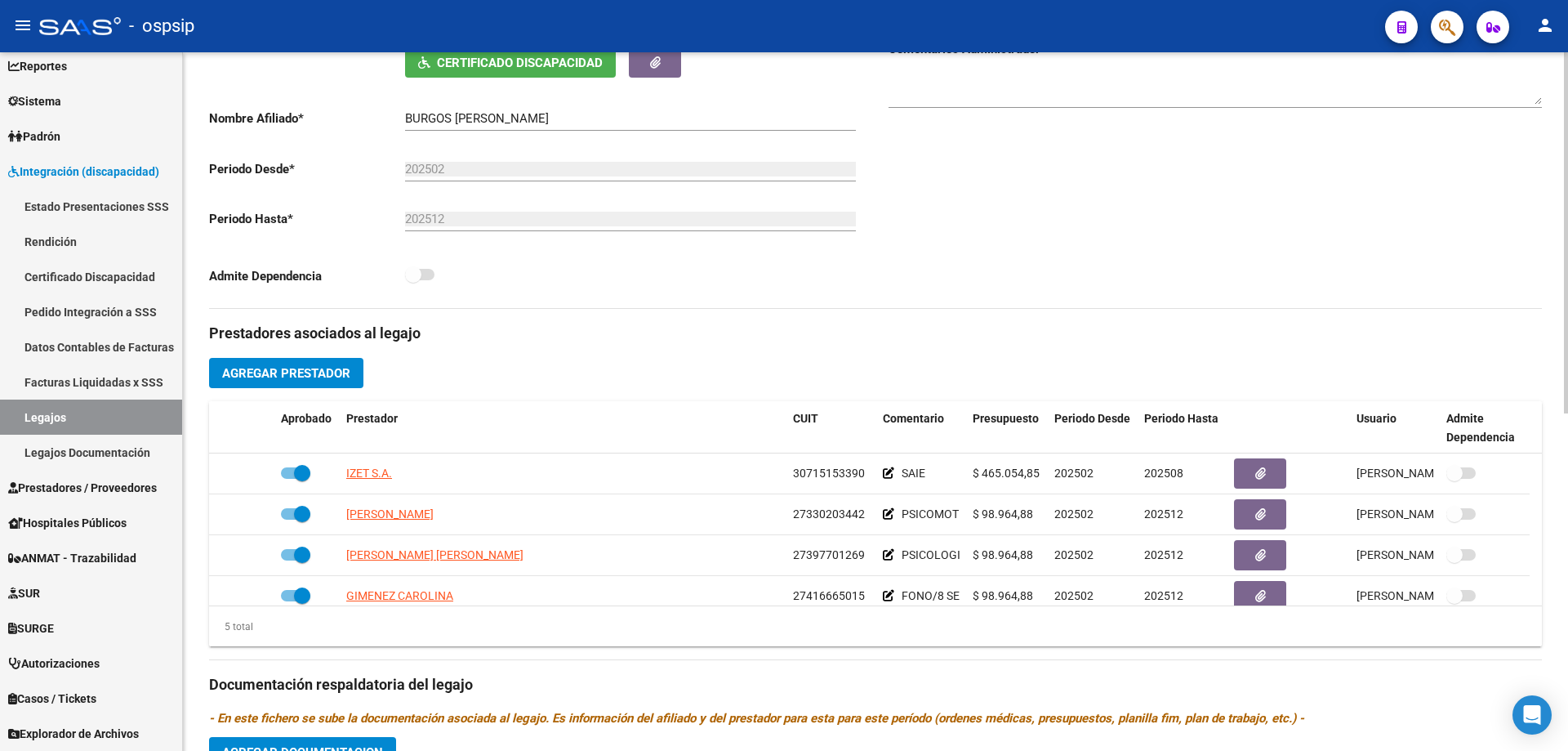
click at [298, 367] on span "Agregar Prestador" at bounding box center [286, 373] width 128 height 15
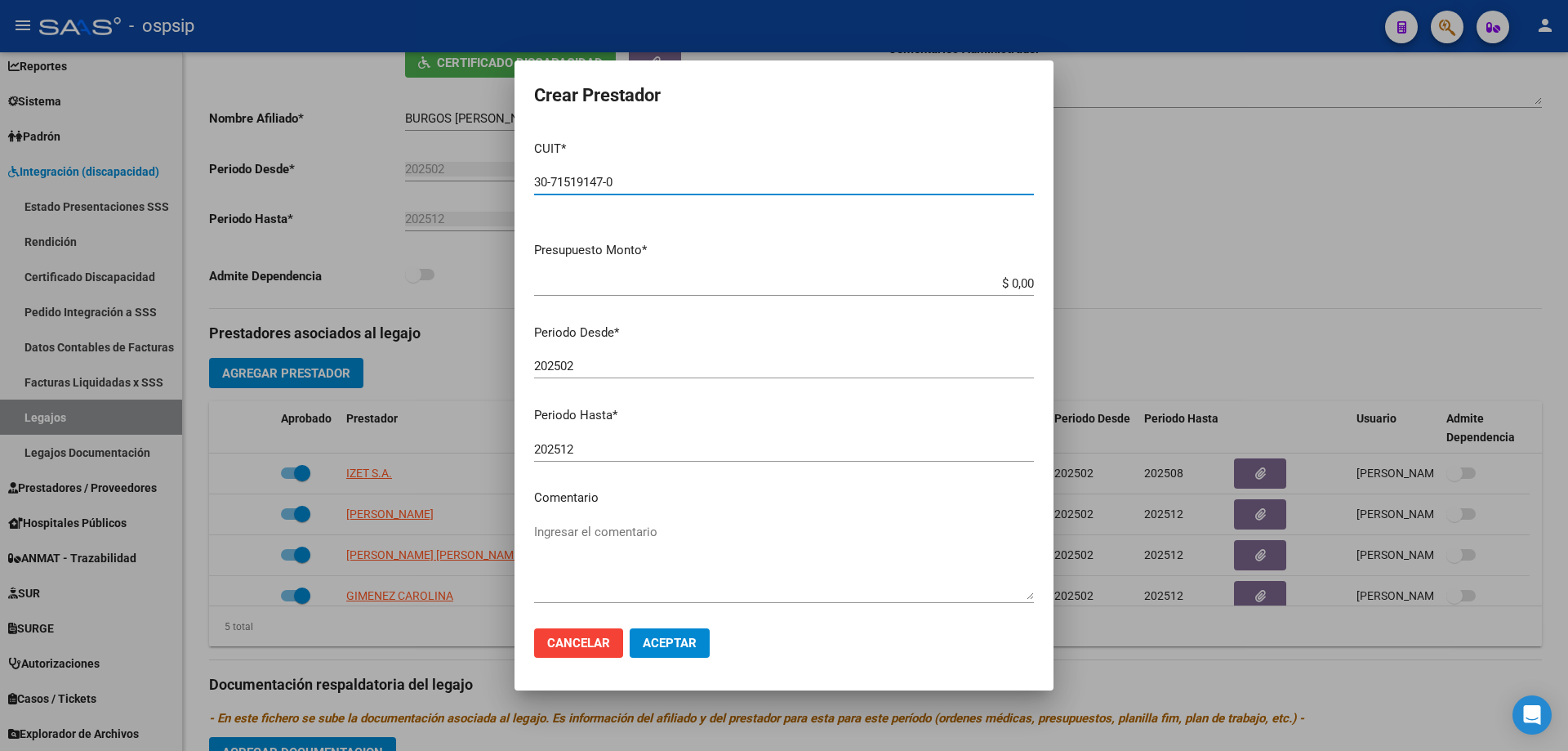
type input "30-71519147-0"
click at [1015, 274] on div "$ 0,00 Ingresar el monto" at bounding box center [784, 283] width 500 height 25
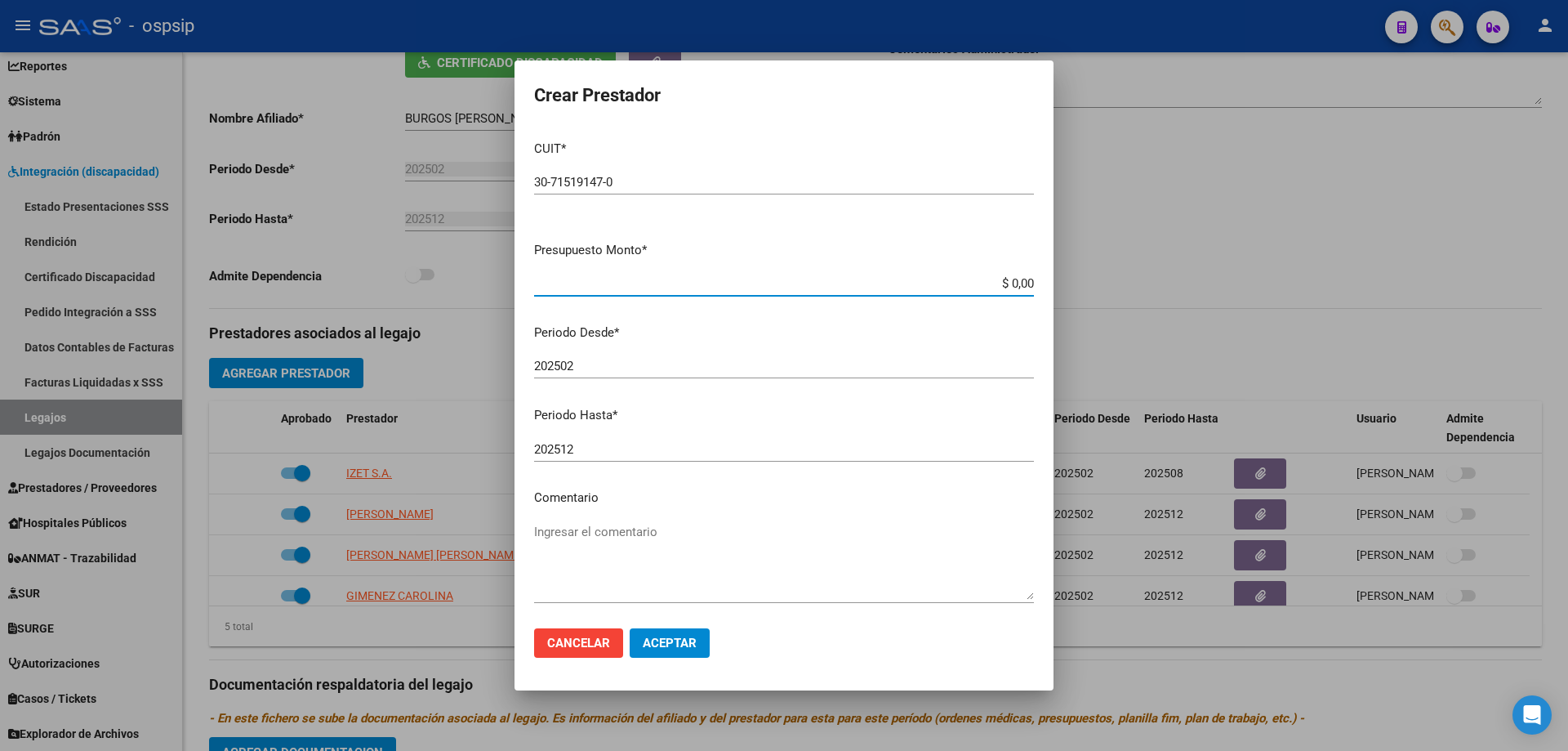
click at [1019, 277] on input "$ 0,00" at bounding box center [784, 284] width 500 height 15
type input "$ 475.830,36"
click at [597, 359] on input "202502" at bounding box center [784, 366] width 500 height 15
type input "202509"
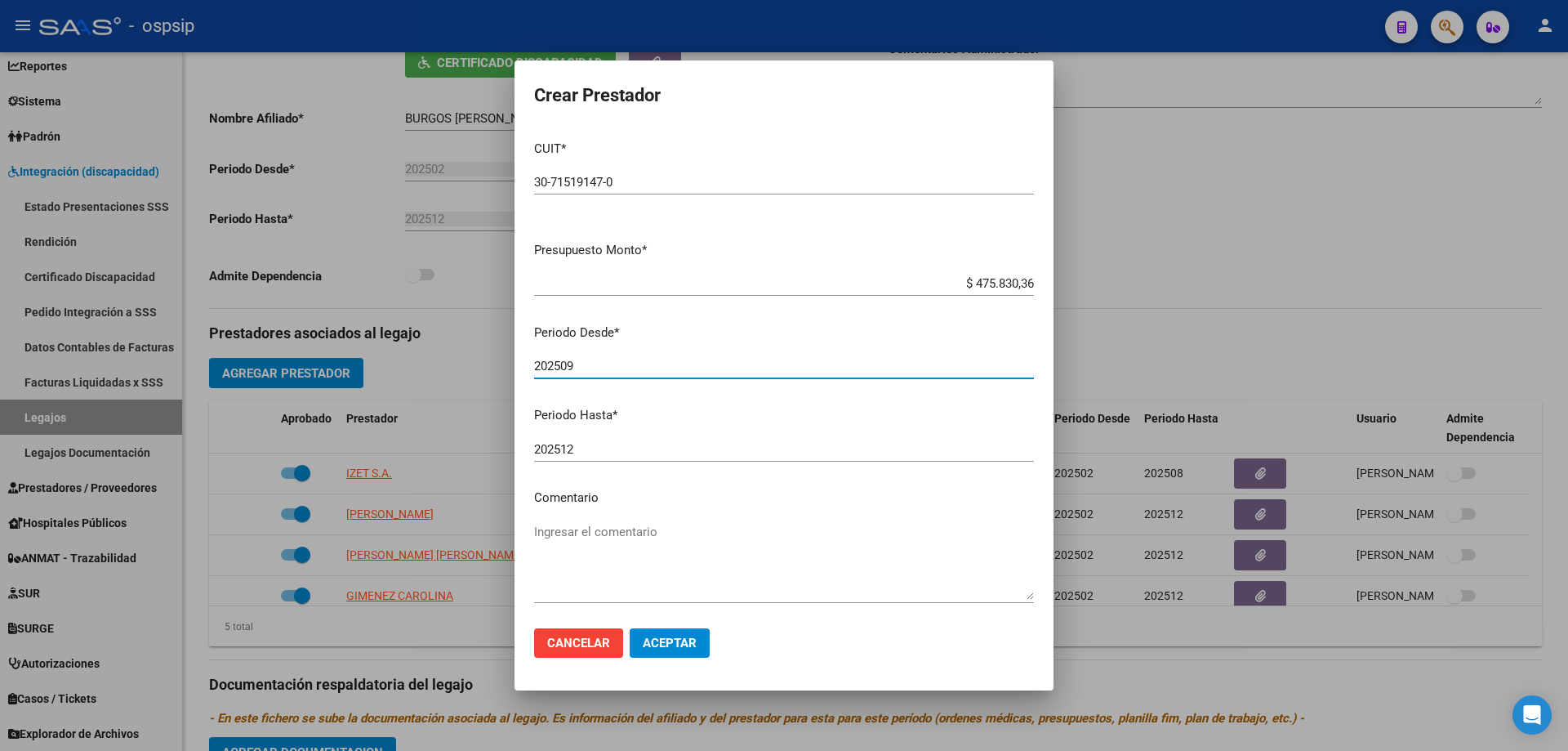
click at [664, 590] on textarea "Ingresar el comentario" at bounding box center [784, 560] width 500 height 76
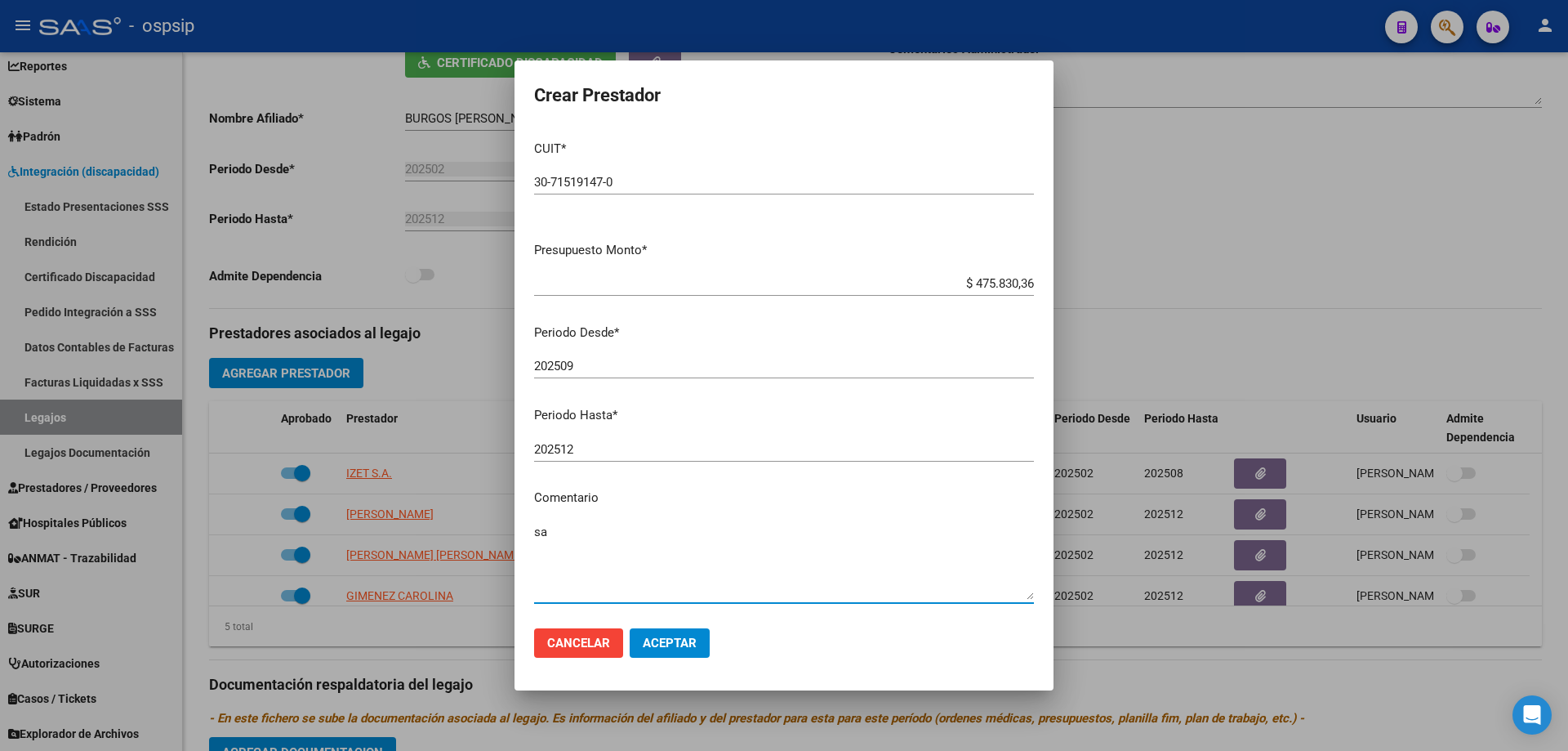
type textarea "s"
type textarea "SAIE"
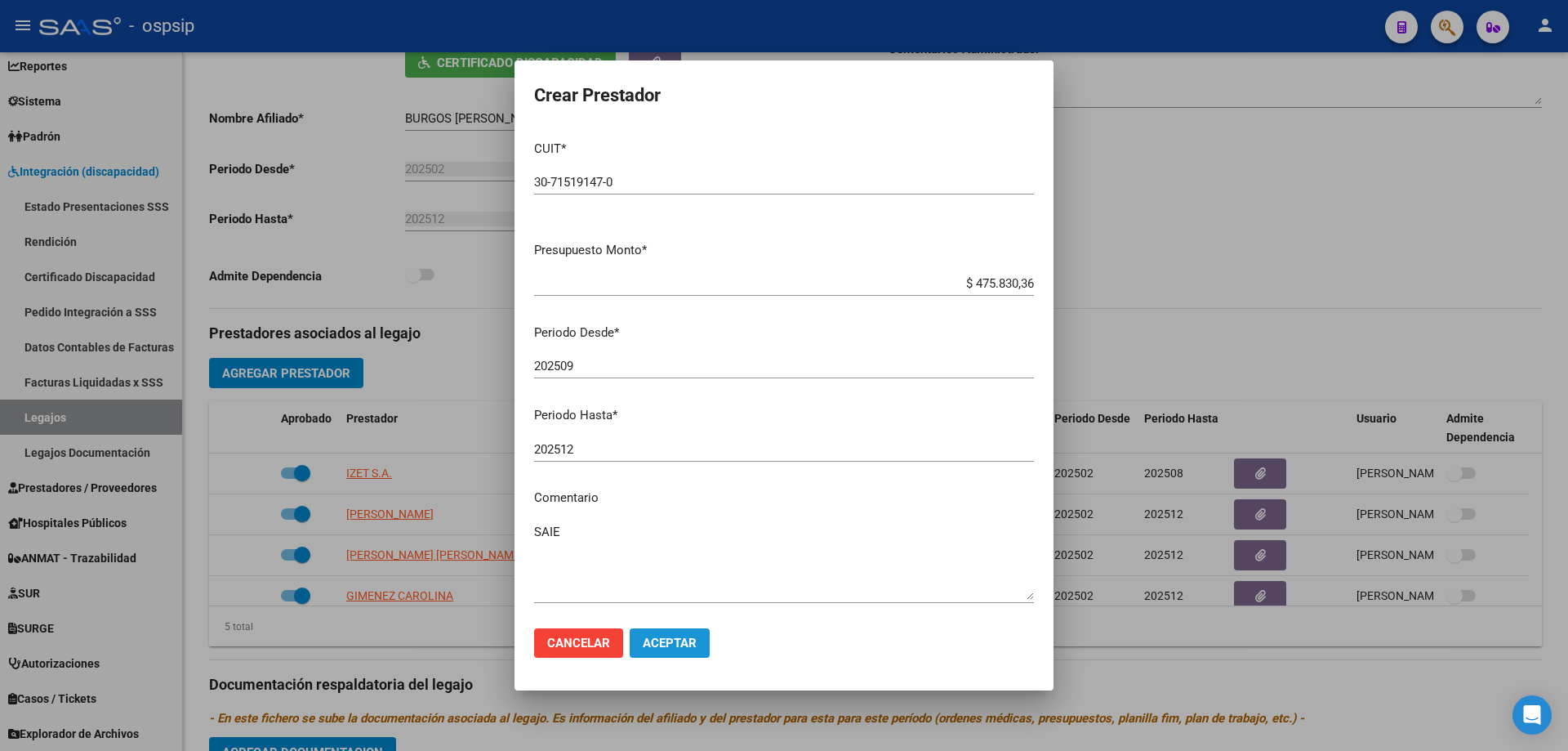
click at [674, 639] on span "Aceptar" at bounding box center [670, 643] width 54 height 15
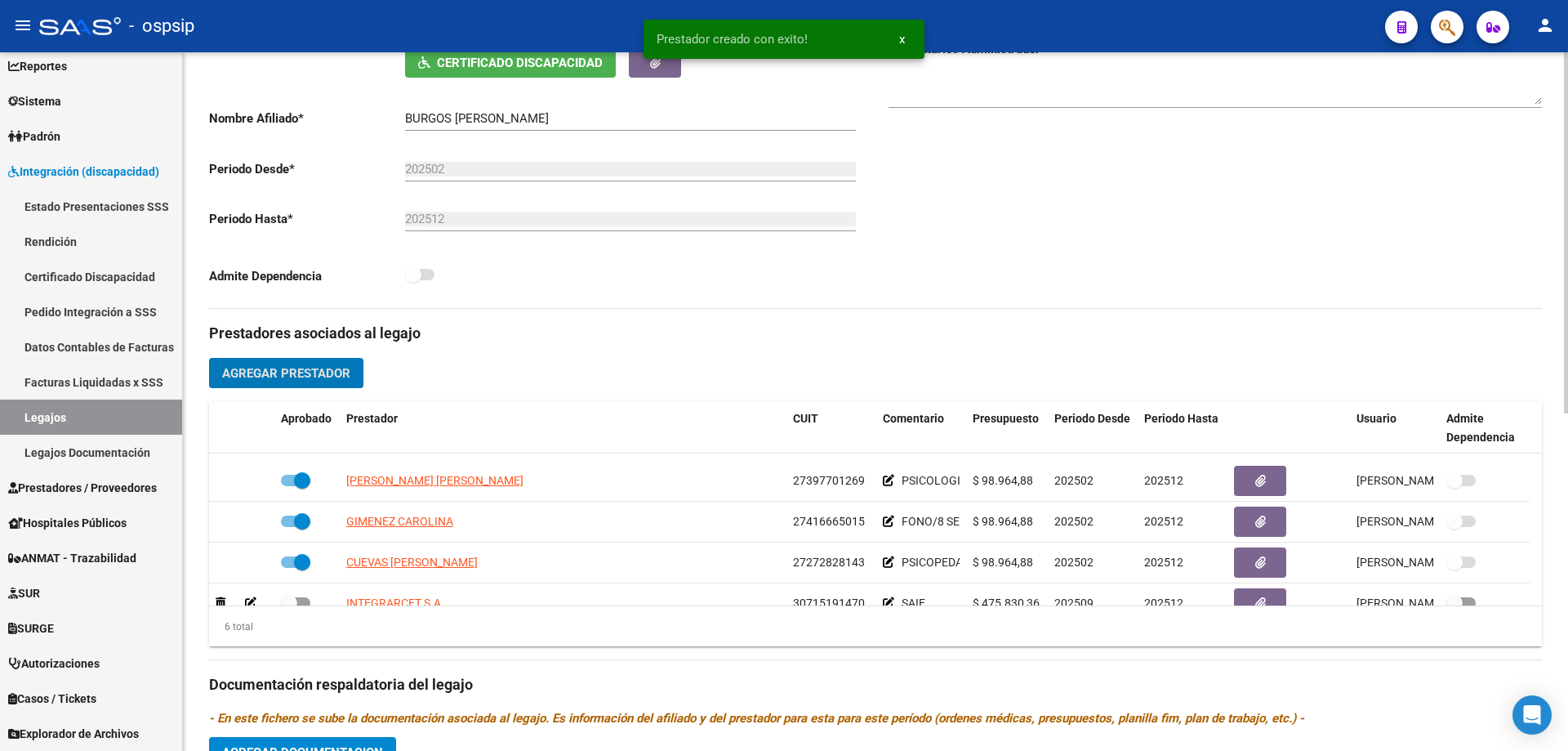
scroll to position [98, 0]
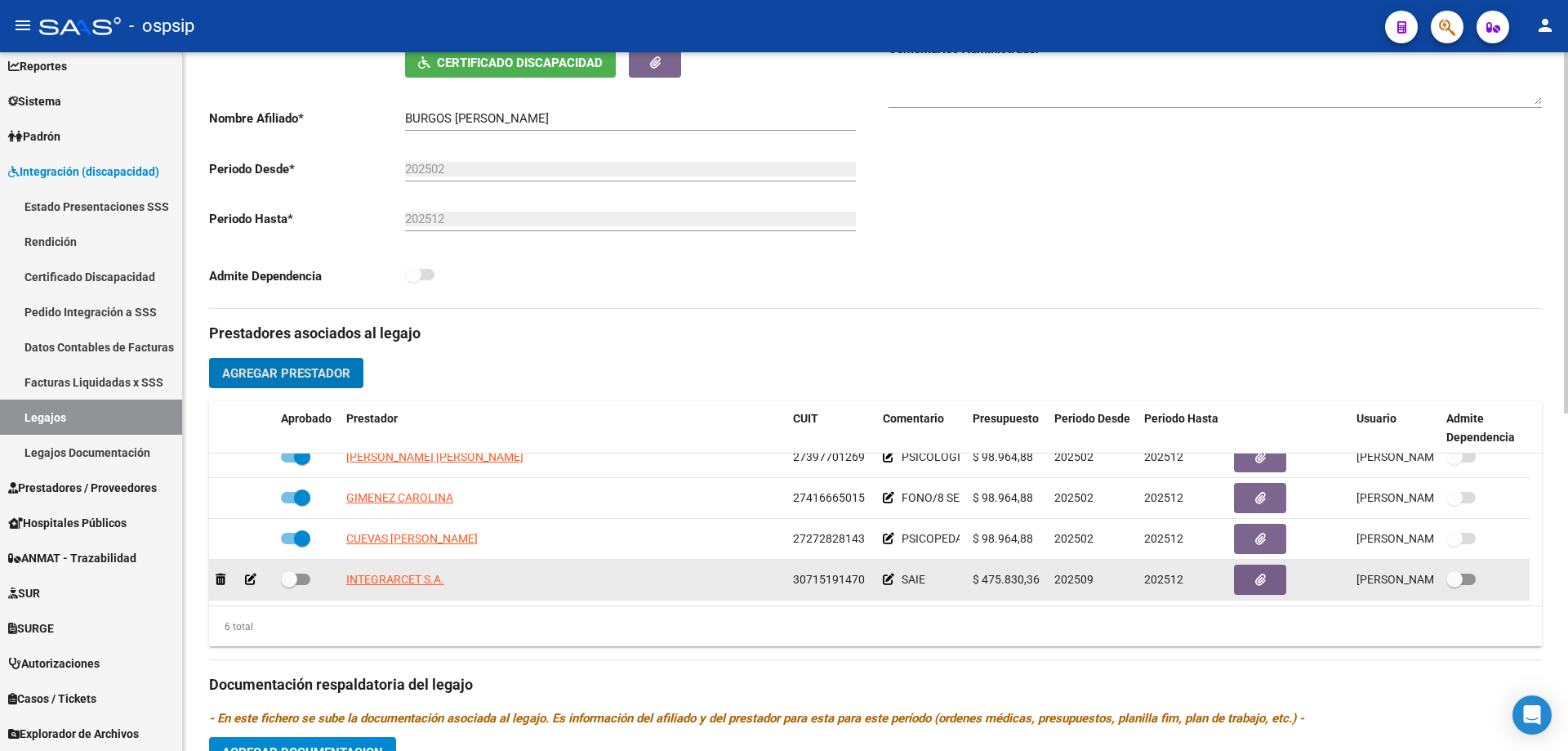
click at [301, 581] on span at bounding box center [296, 579] width 29 height 11
click at [289, 585] on input "checkbox" at bounding box center [288, 585] width 1 height 1
checkbox input "true"
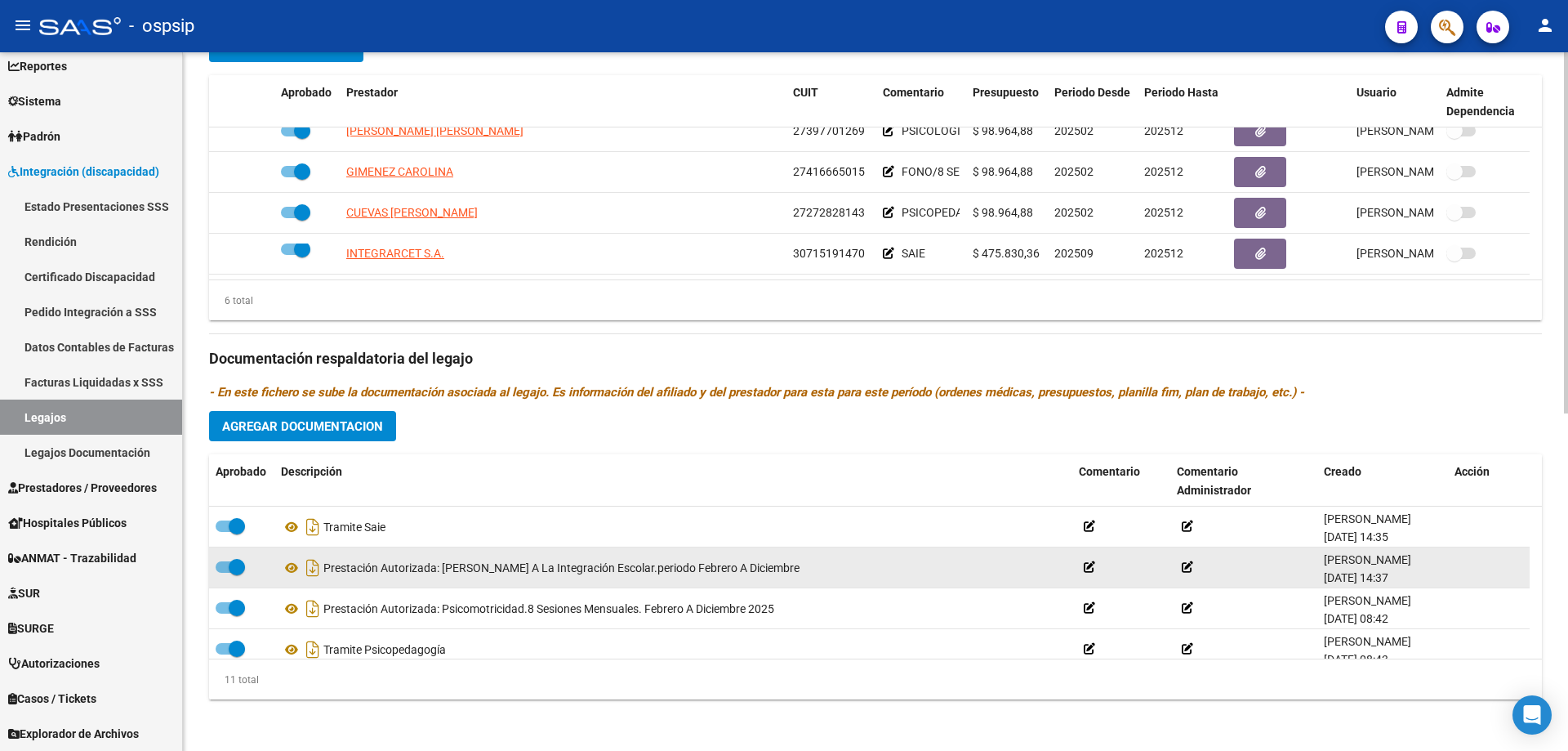
scroll to position [653, 0]
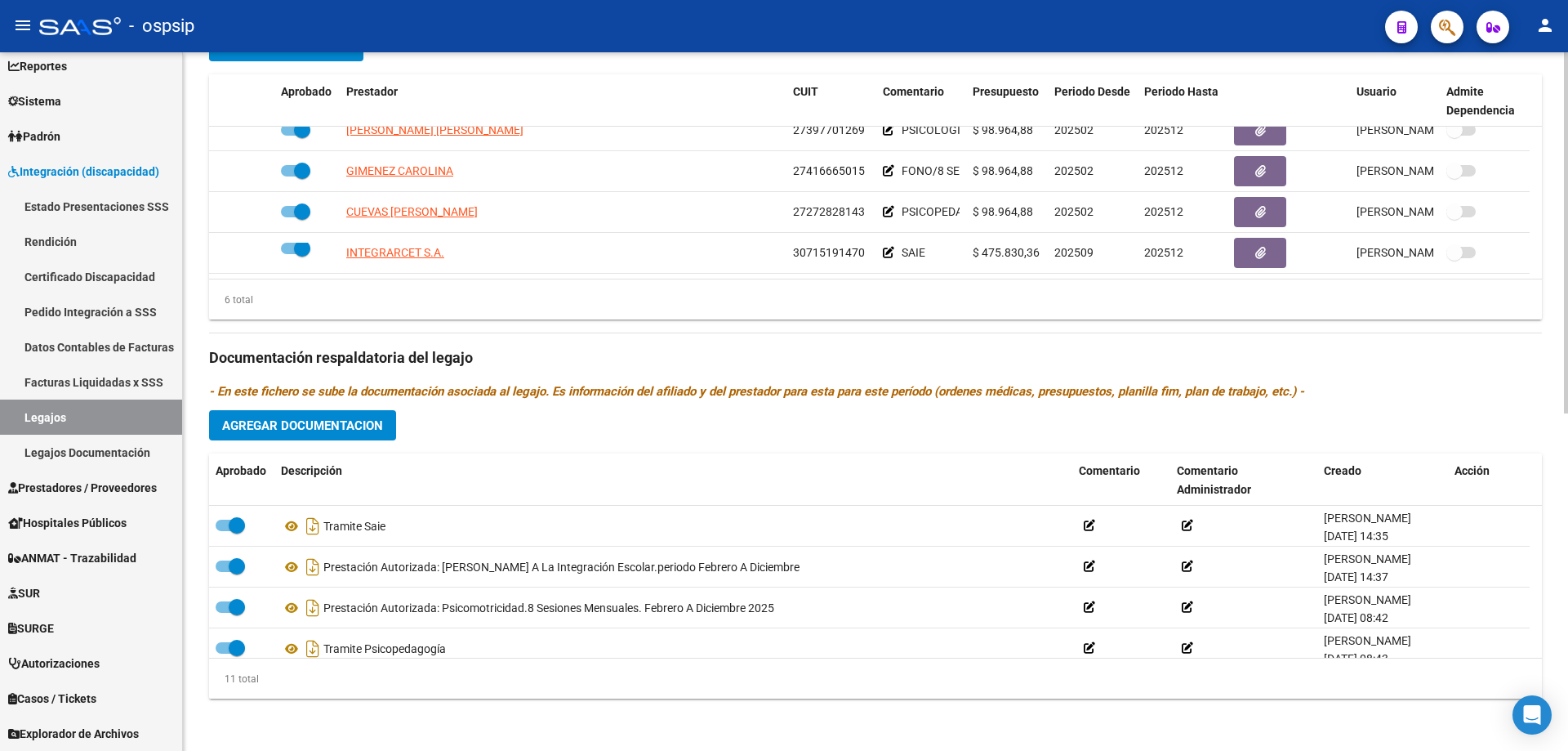
click at [319, 424] on span "Agregar Documentacion" at bounding box center [302, 426] width 161 height 15
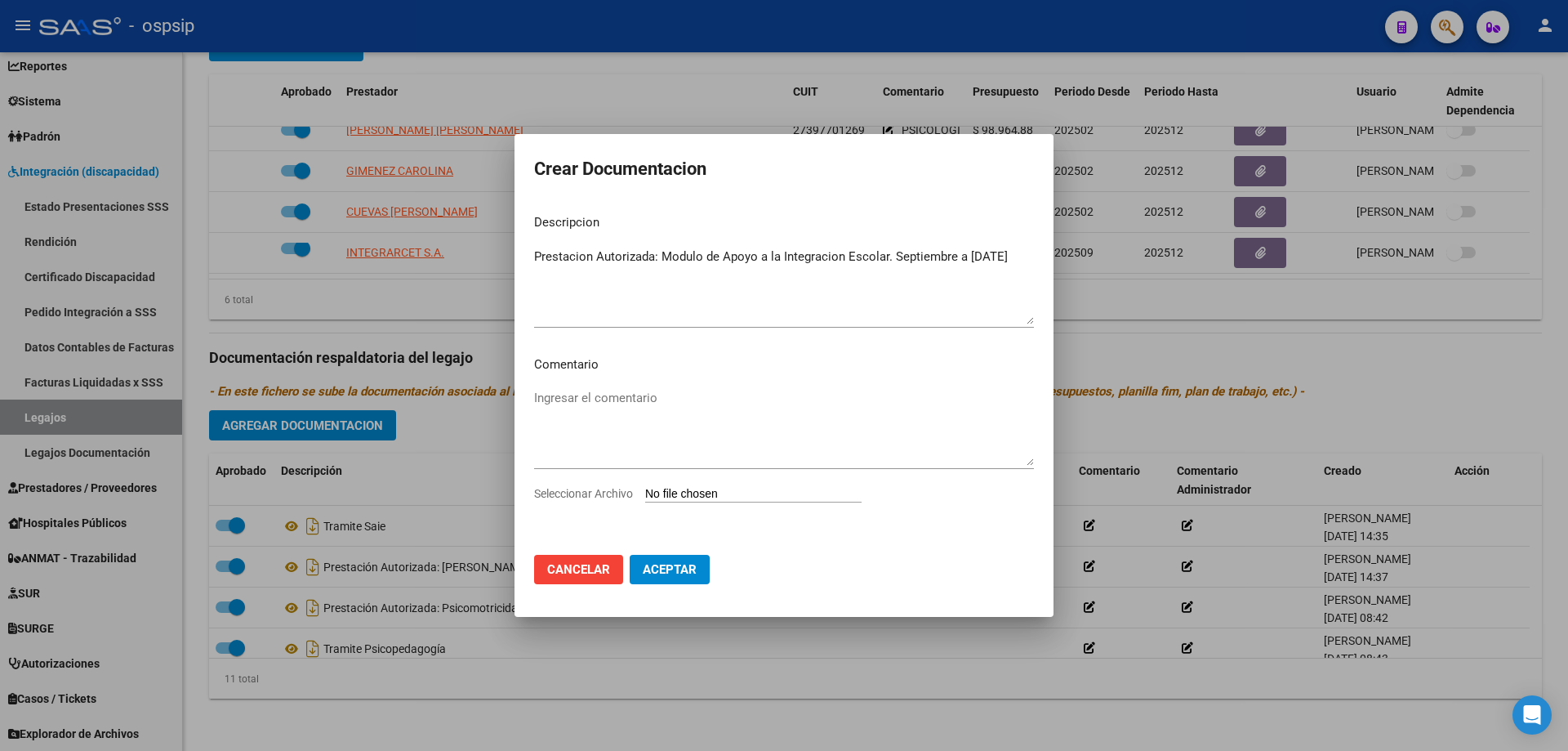
click at [570, 250] on textarea "Prestacion Autorizada: Modulo de Apoyo a la Integracion Escolar. Septiembre a […" at bounding box center [784, 286] width 500 height 76
type textarea "Prestación Autorizada: Modulo de Apoyo a la Integración Escolar. Septiembre a […"
type input "C:\fakepath\AUTORORIZACION SAIE NUEVO_firmada.pdf"
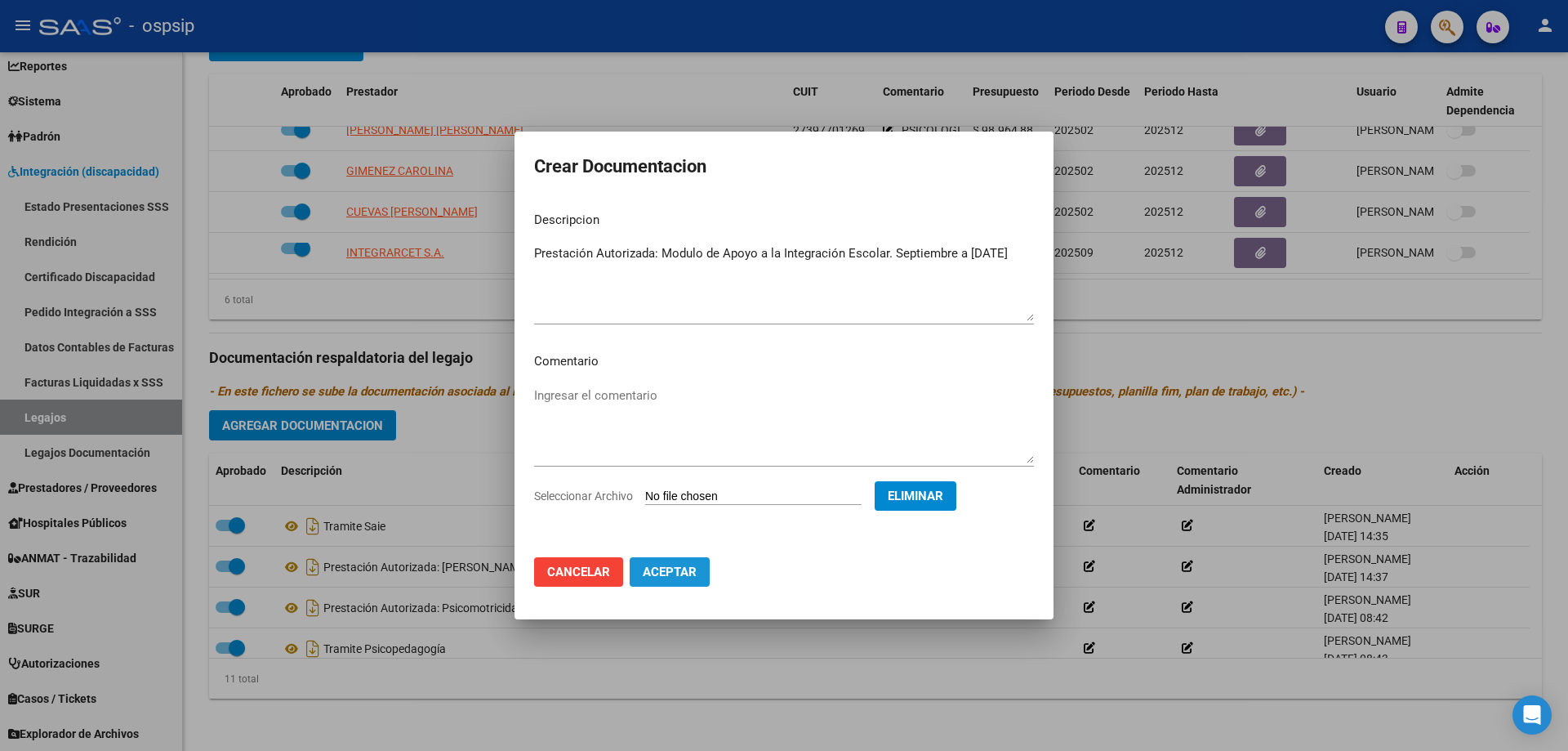
click at [693, 577] on span "Aceptar" at bounding box center [670, 572] width 54 height 15
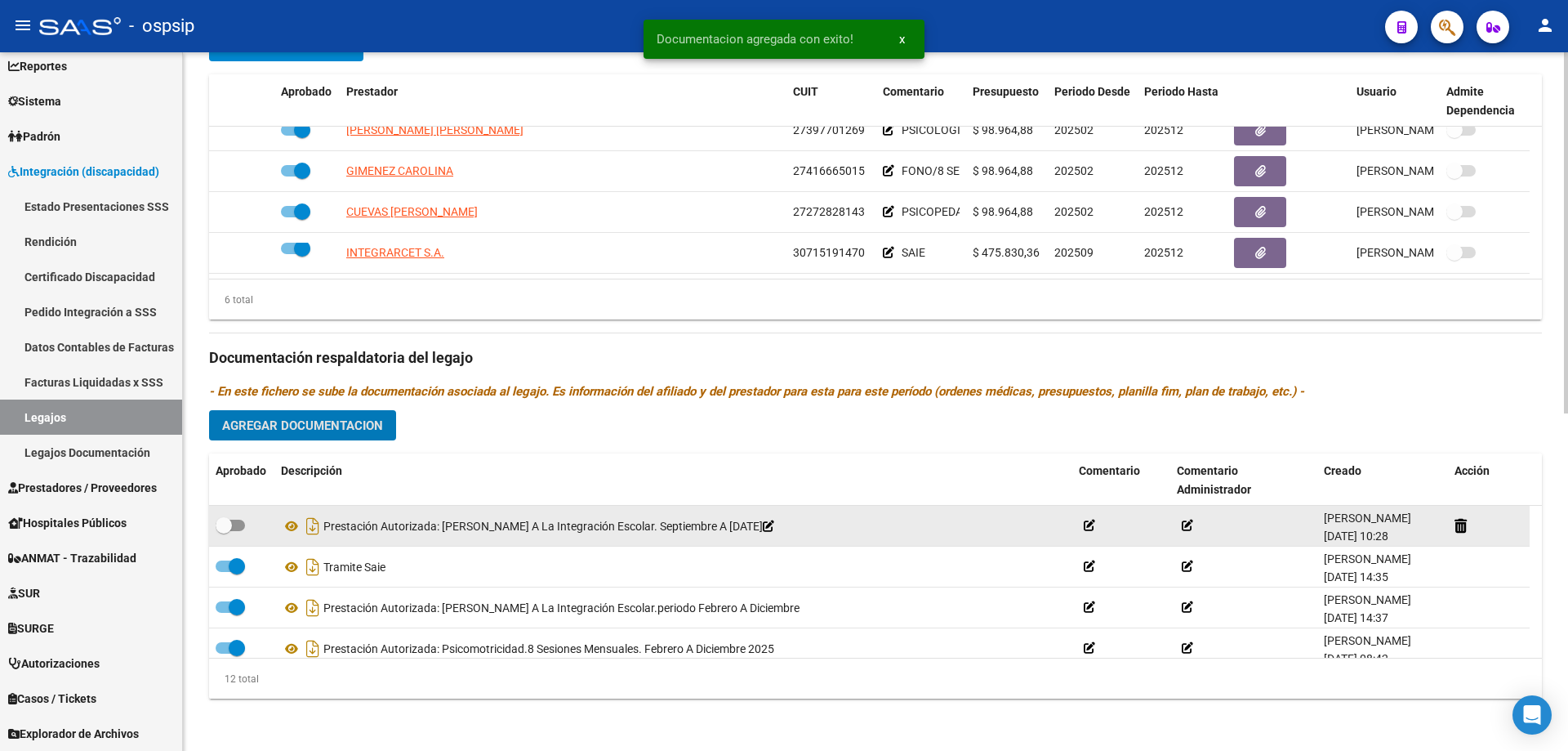
click at [231, 520] on span at bounding box center [224, 525] width 17 height 17
click at [224, 531] on input "checkbox" at bounding box center [223, 531] width 1 height 1
checkbox input "true"
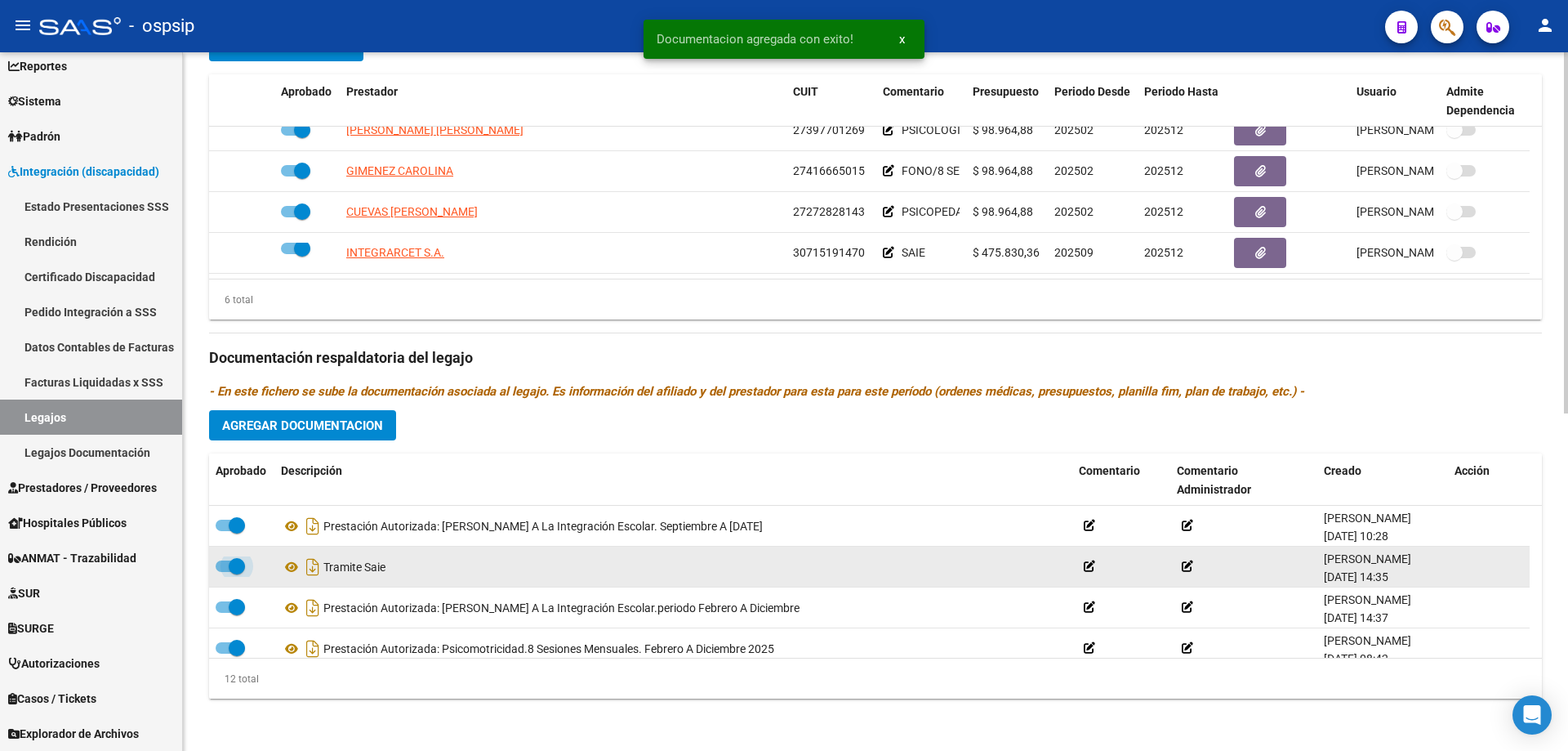
click at [223, 569] on span at bounding box center [230, 566] width 29 height 11
click at [223, 572] on input "checkbox" at bounding box center [223, 572] width 1 height 1
checkbox input "false"
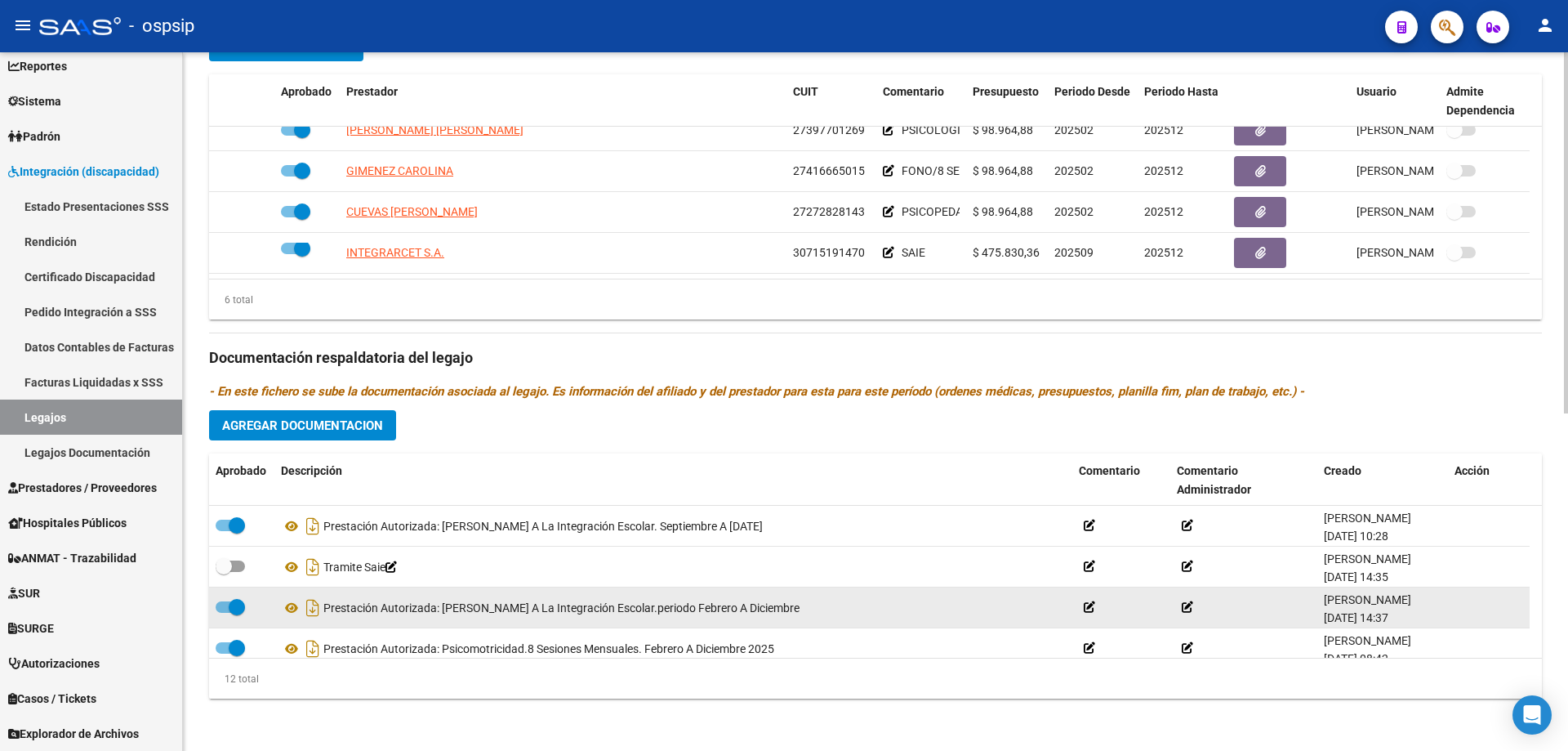
click at [236, 614] on span at bounding box center [237, 607] width 17 height 17
click at [224, 614] on input "checkbox" at bounding box center [223, 613] width 1 height 1
checkbox input "false"
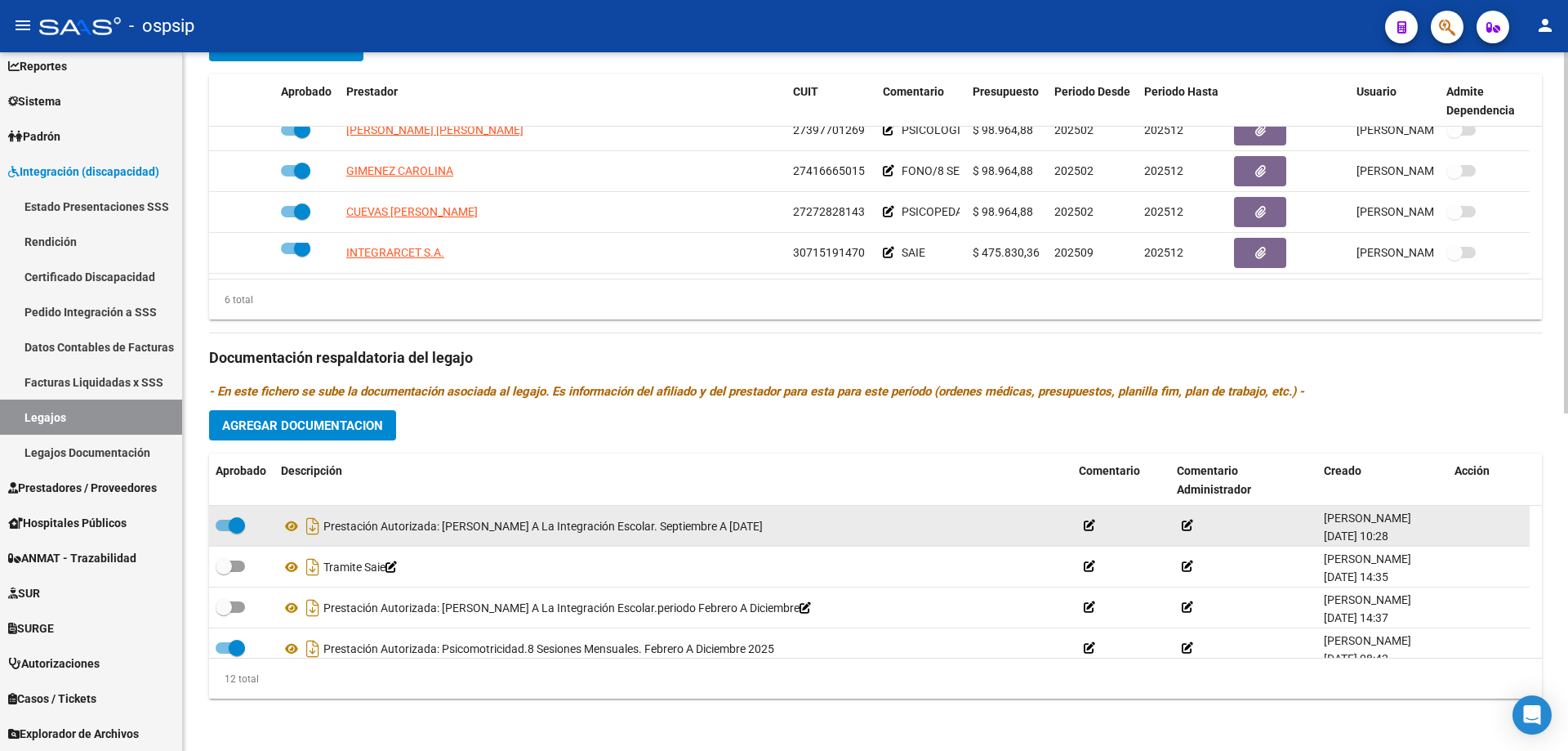
click at [240, 527] on span at bounding box center [237, 525] width 17 height 17
click at [224, 531] on input "checkbox" at bounding box center [223, 531] width 1 height 1
checkbox input "false"
click at [775, 523] on icon at bounding box center [768, 526] width 11 height 11
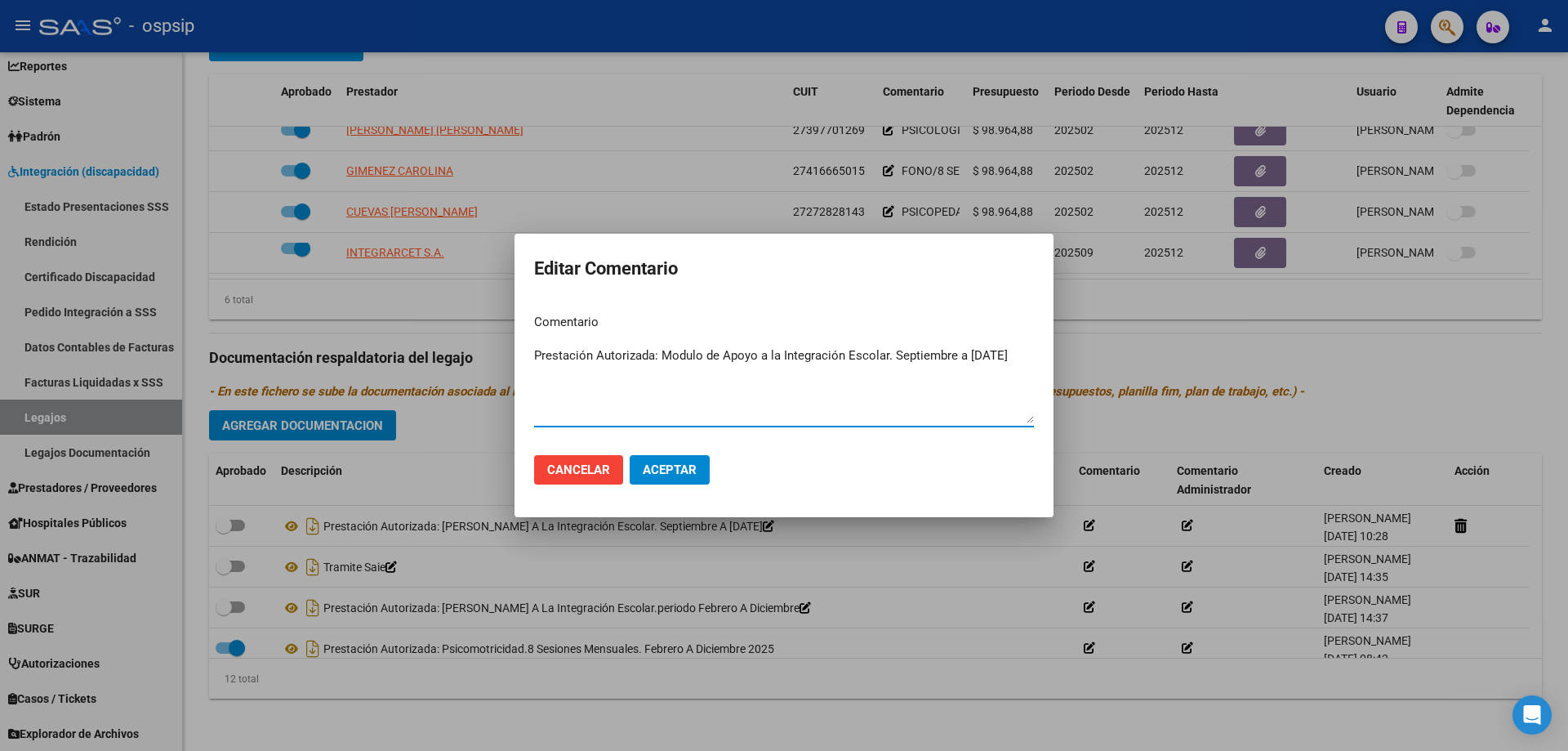
click at [898, 349] on textarea "Prestación Autorizada: Modulo de Apoyo a la Integración Escolar. Septiembre a […" at bounding box center [784, 384] width 500 height 76
type textarea "Prestación Autorizada: Modulo de Apoyo a la Integración Escolar. Periodo septie…"
click at [679, 464] on span "Aceptar" at bounding box center [670, 470] width 54 height 15
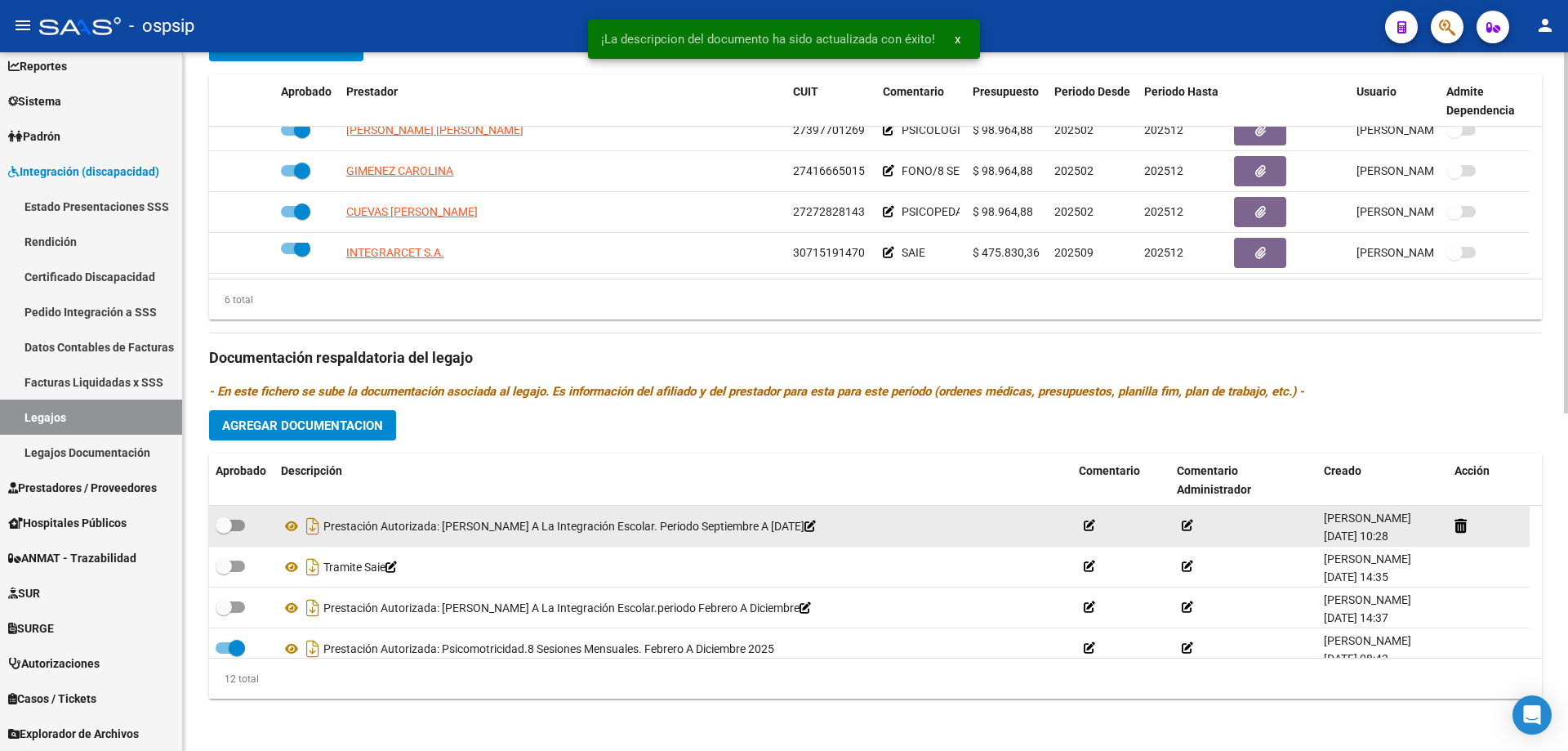
click at [233, 521] on span at bounding box center [230, 525] width 29 height 11
click at [224, 531] on input "checkbox" at bounding box center [223, 531] width 1 height 1
checkbox input "true"
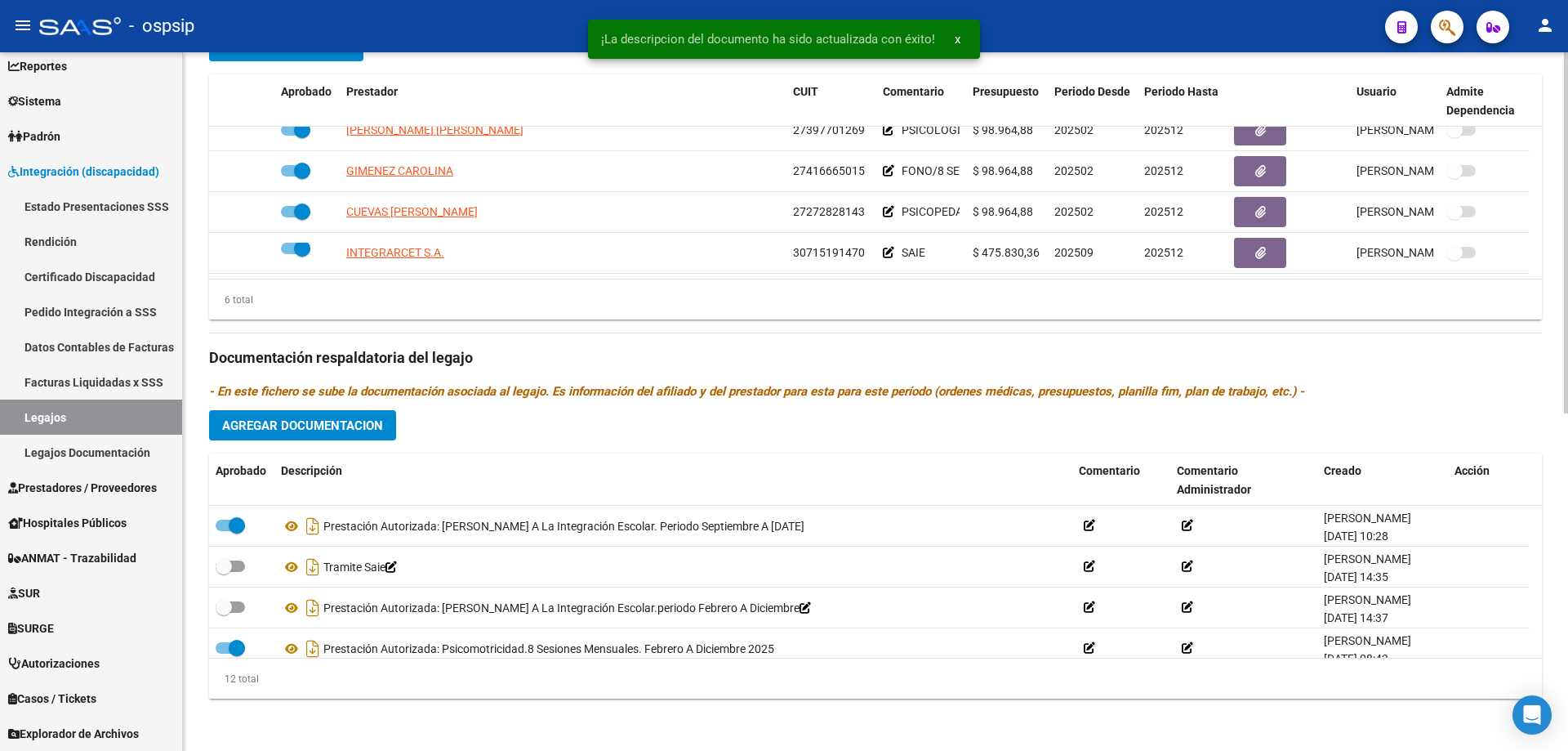
click at [325, 410] on button "Agregar Documentacion" at bounding box center [302, 425] width 187 height 30
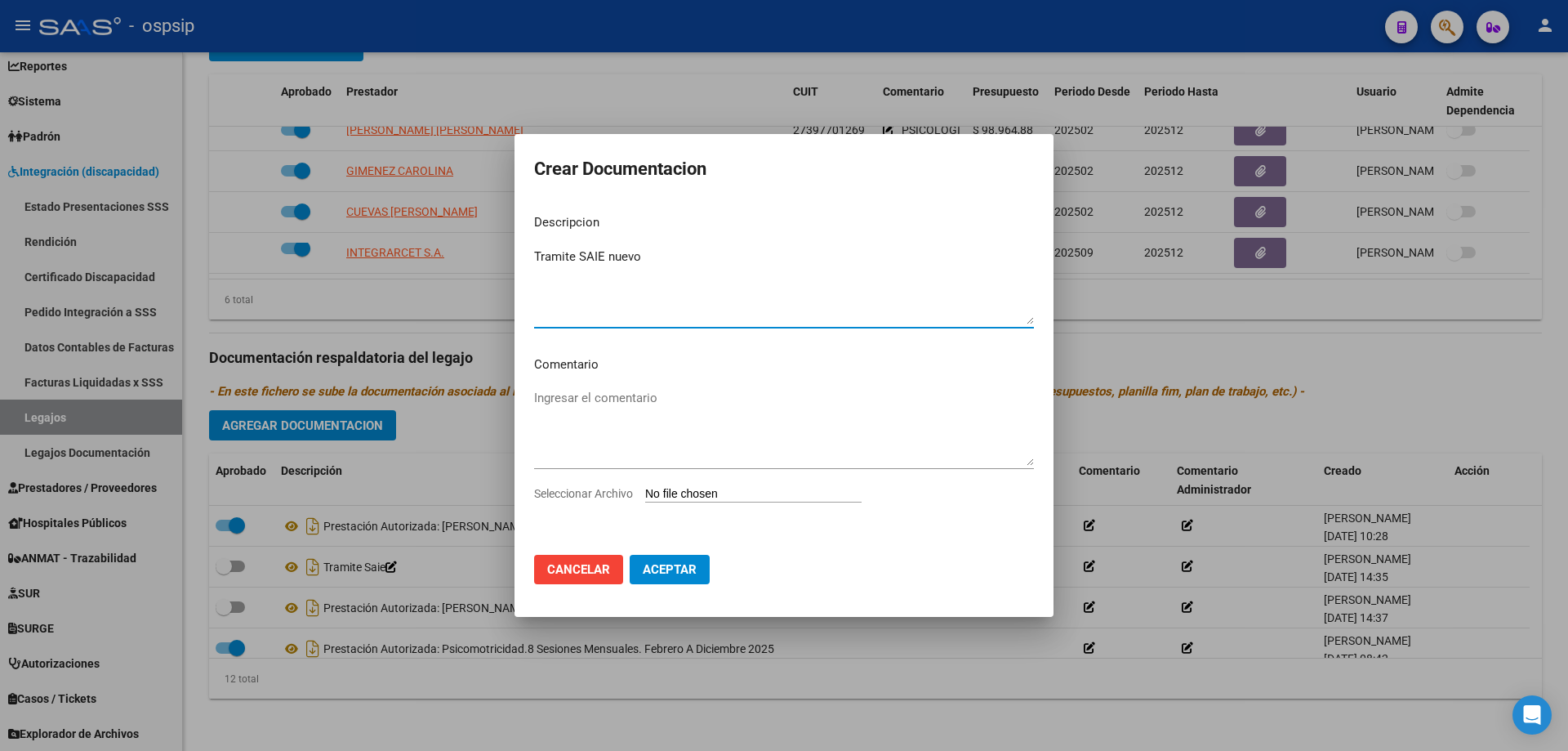
type textarea "Tramite SAIE nuevo"
type input "C:\fakepath\TRAMITE SAIE NUEVO.pdf"
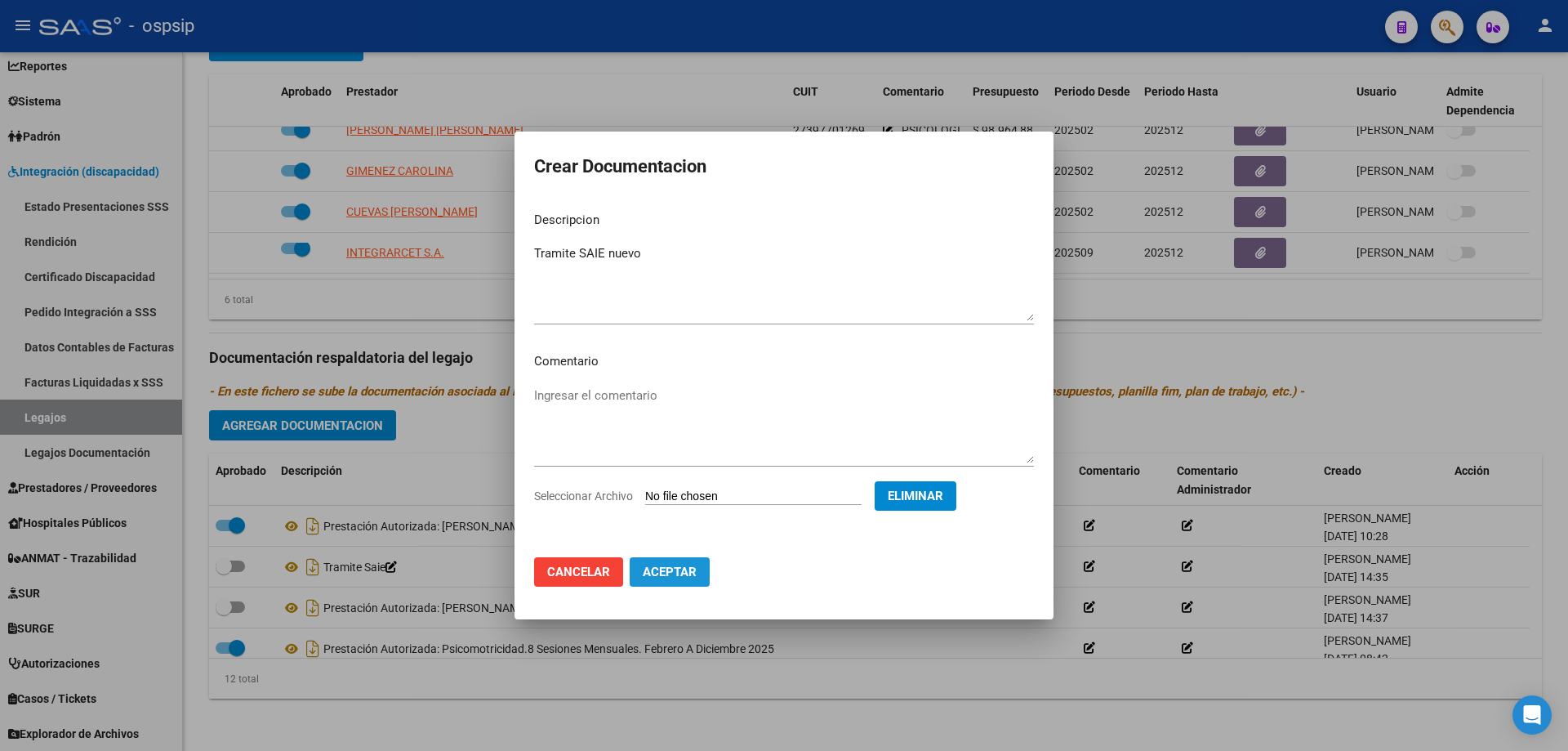
click at [684, 570] on span "Aceptar" at bounding box center [670, 572] width 54 height 15
checkbox input "false"
checkbox input "true"
checkbox input "false"
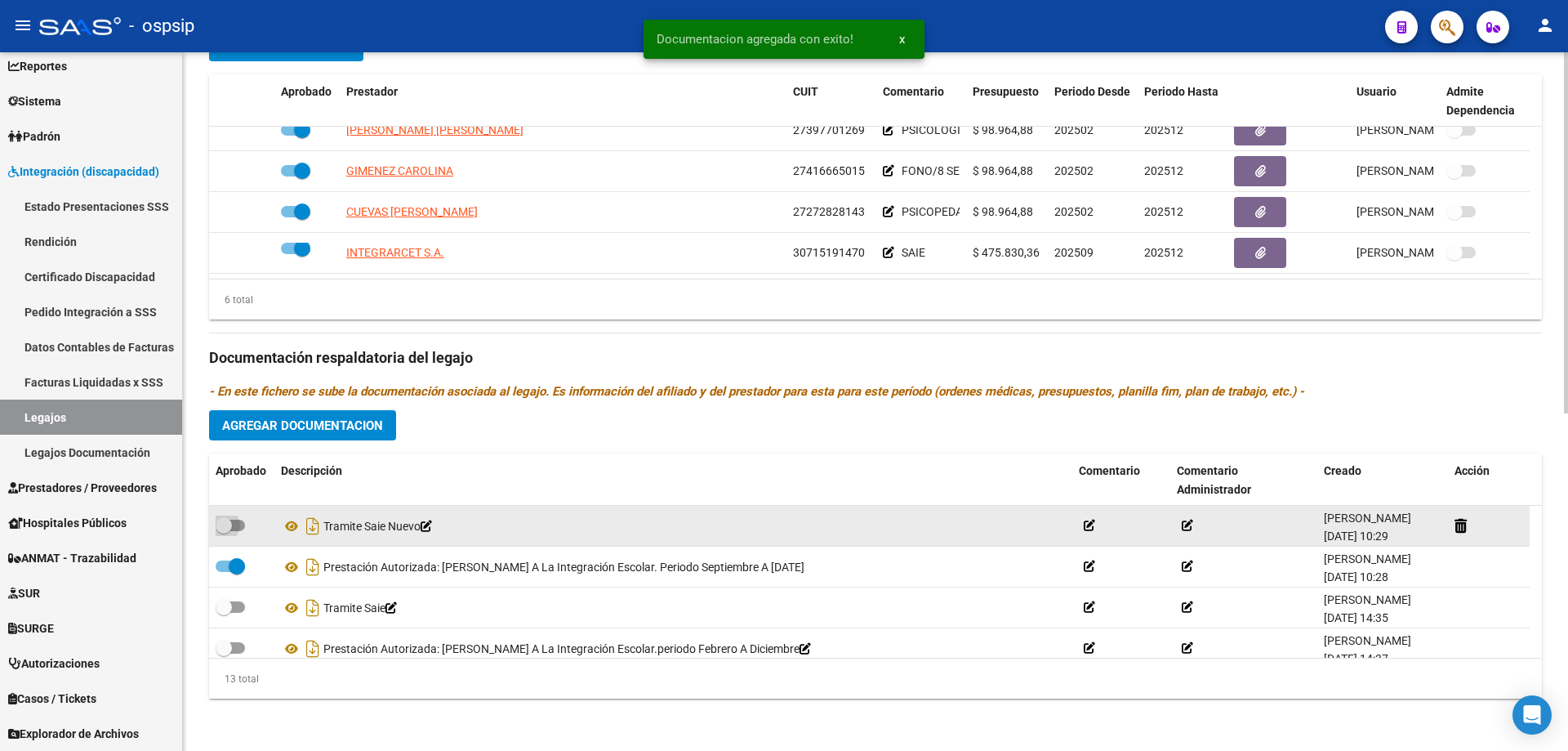
click at [230, 533] on label at bounding box center [230, 524] width 29 height 19
click at [224, 532] on input "checkbox" at bounding box center [223, 531] width 1 height 1
checkbox input "true"
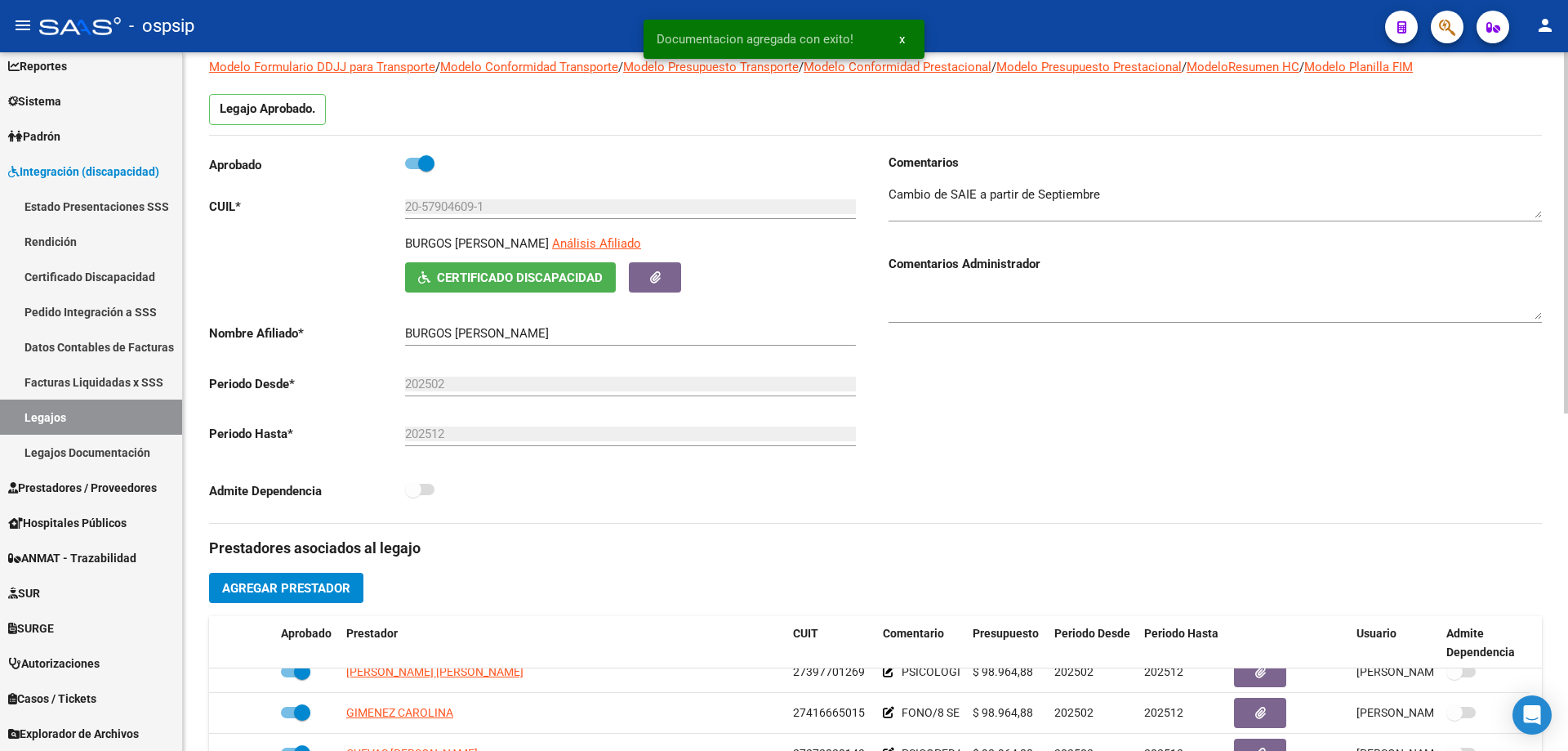
scroll to position [0, 0]
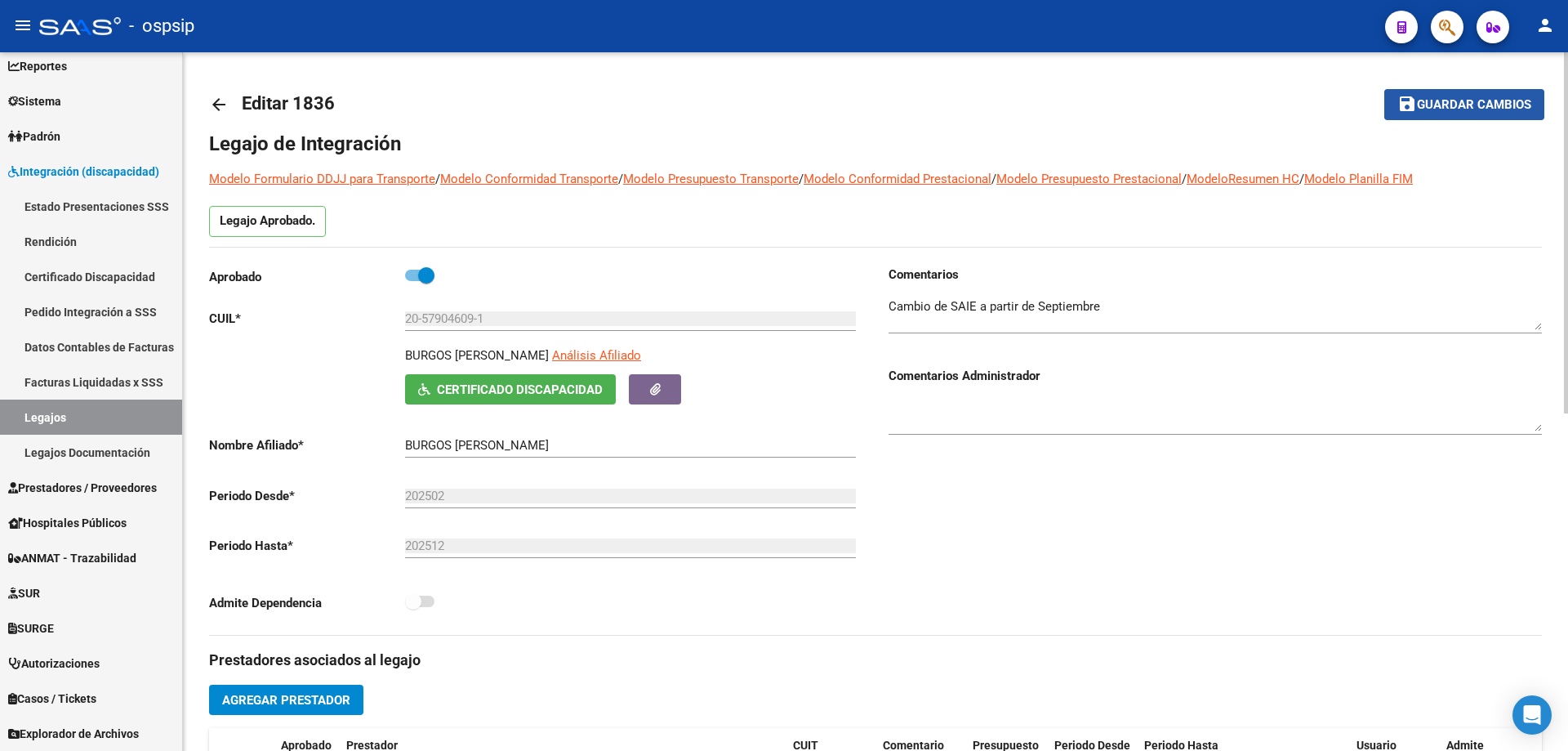
click at [1477, 105] on span "Guardar cambios" at bounding box center [1474, 105] width 114 height 15
click at [31, 422] on link "Legajos" at bounding box center [91, 417] width 182 height 35
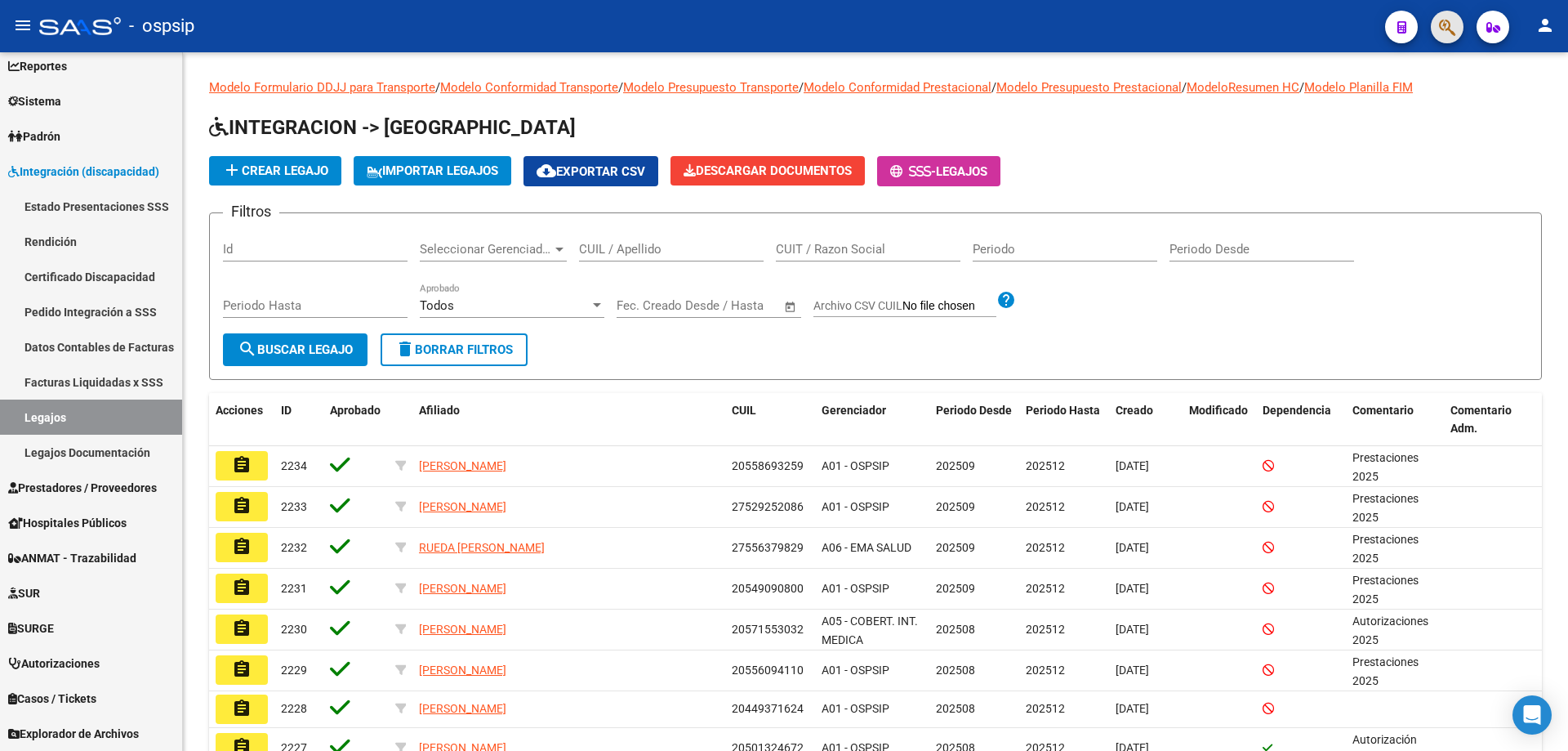
click at [1440, 38] on span "button" at bounding box center [1447, 28] width 17 height 33
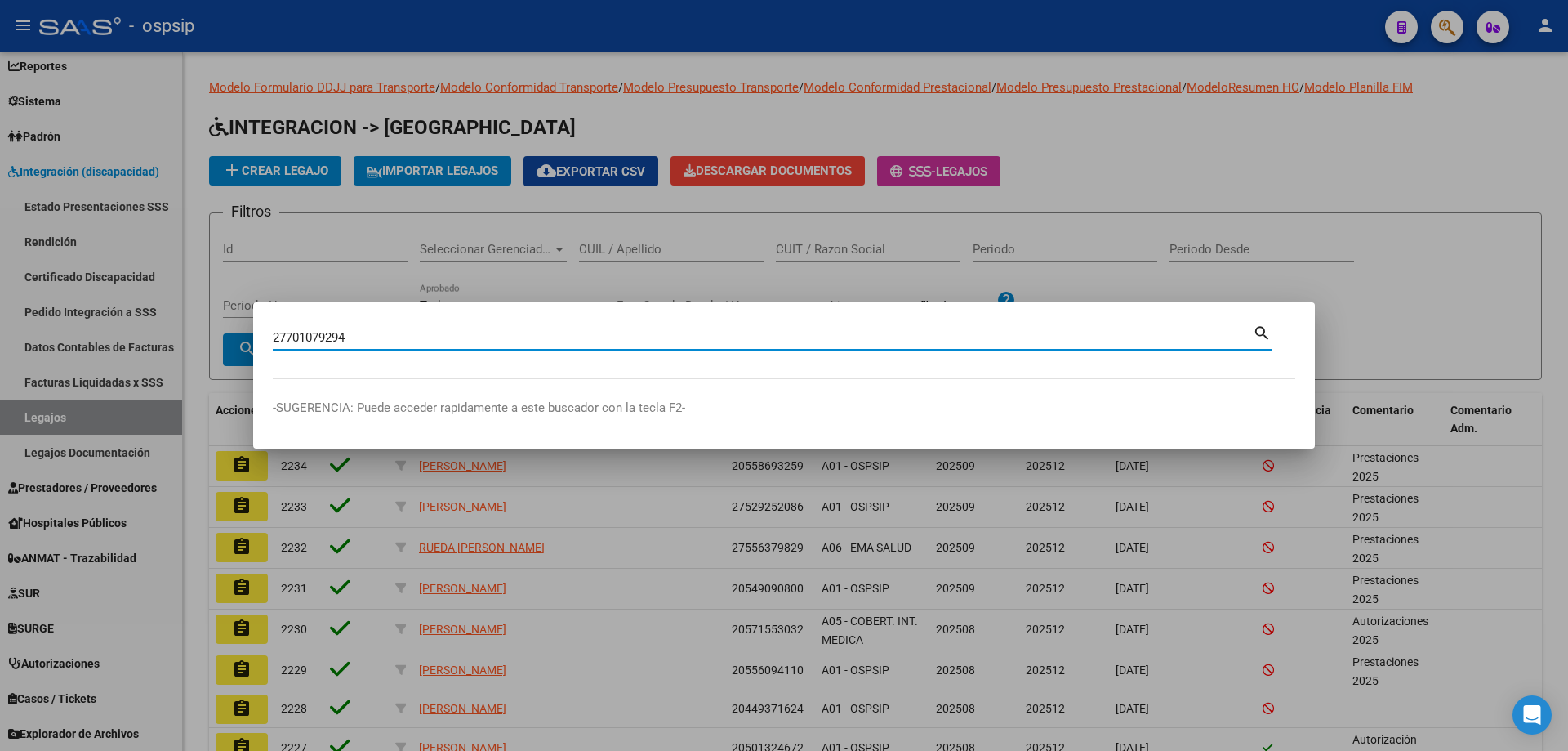
type input "27701079294"
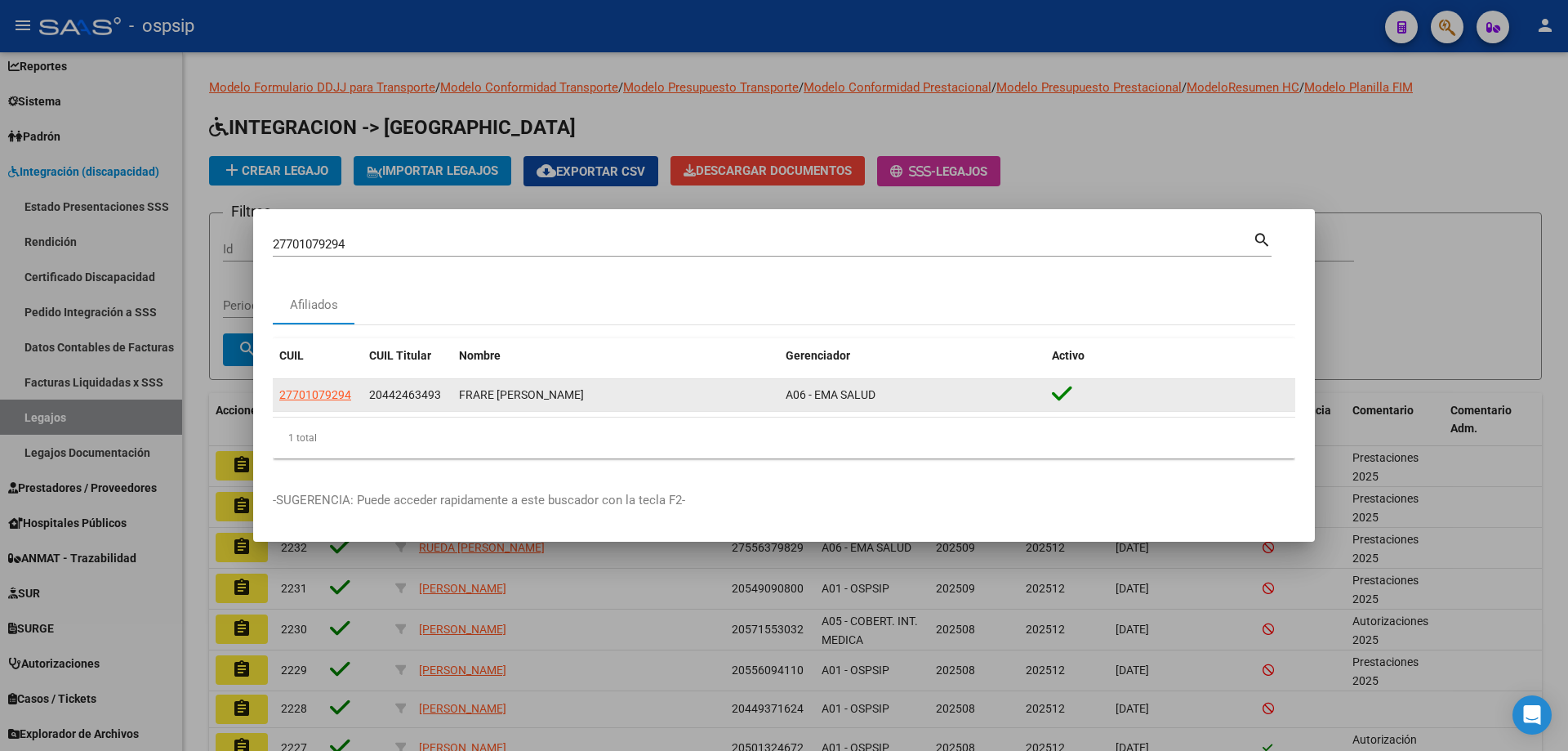
click at [357, 399] on datatable-body-cell "27701079294" at bounding box center [318, 394] width 90 height 32
click at [348, 394] on span "27701079294" at bounding box center [315, 394] width 72 height 13
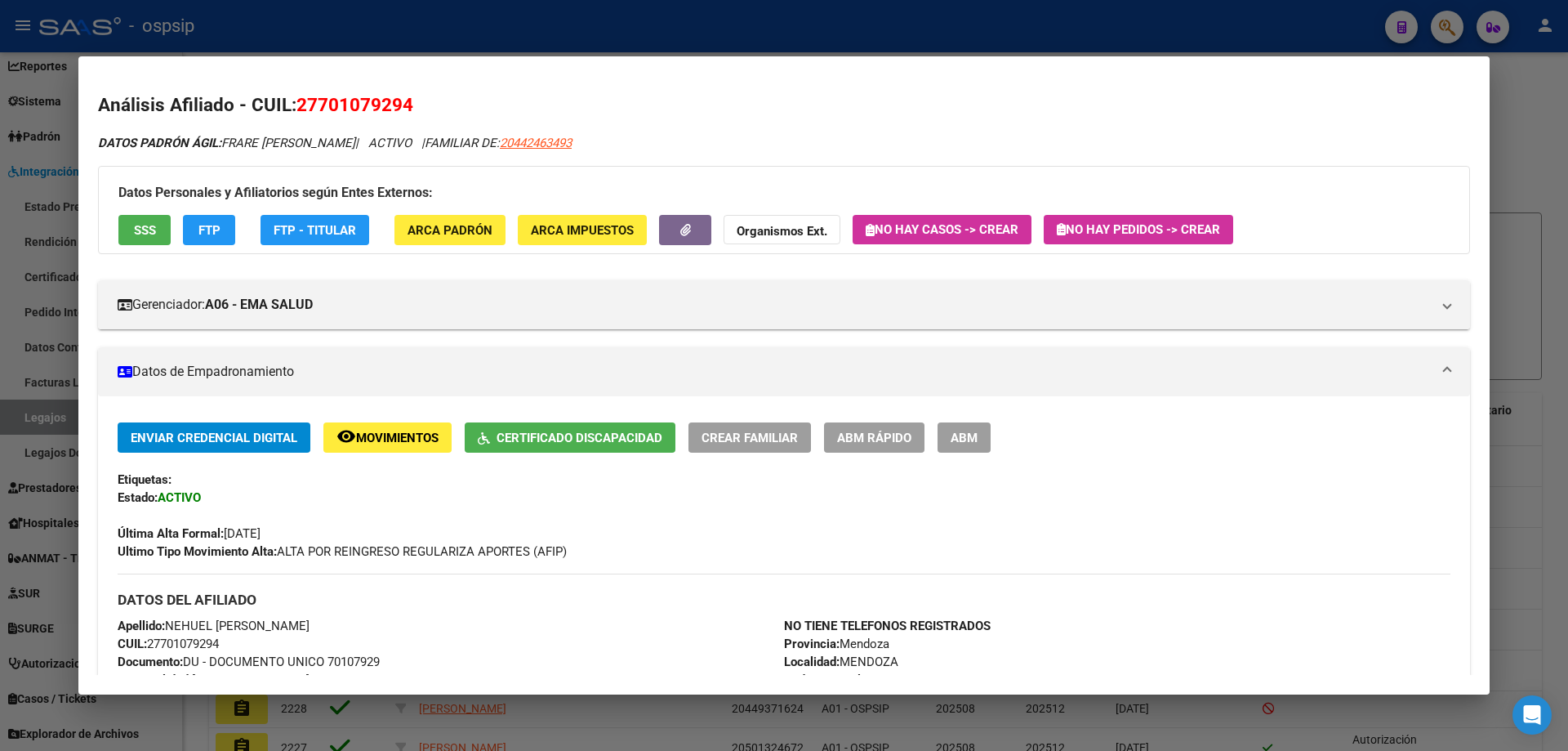
click at [134, 216] on button "SSS" at bounding box center [145, 229] width 53 height 30
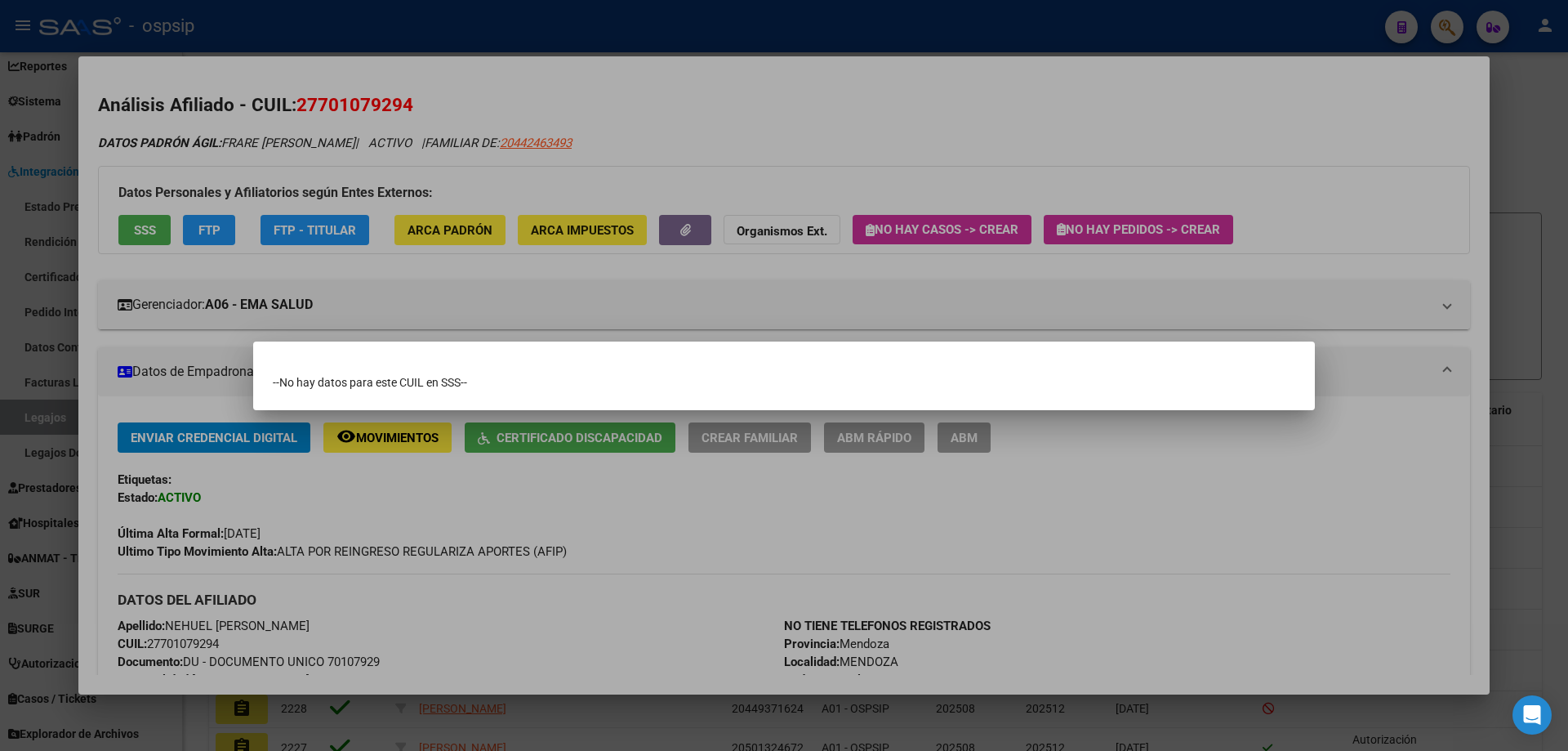
click at [629, 7] on div at bounding box center [784, 375] width 1568 height 751
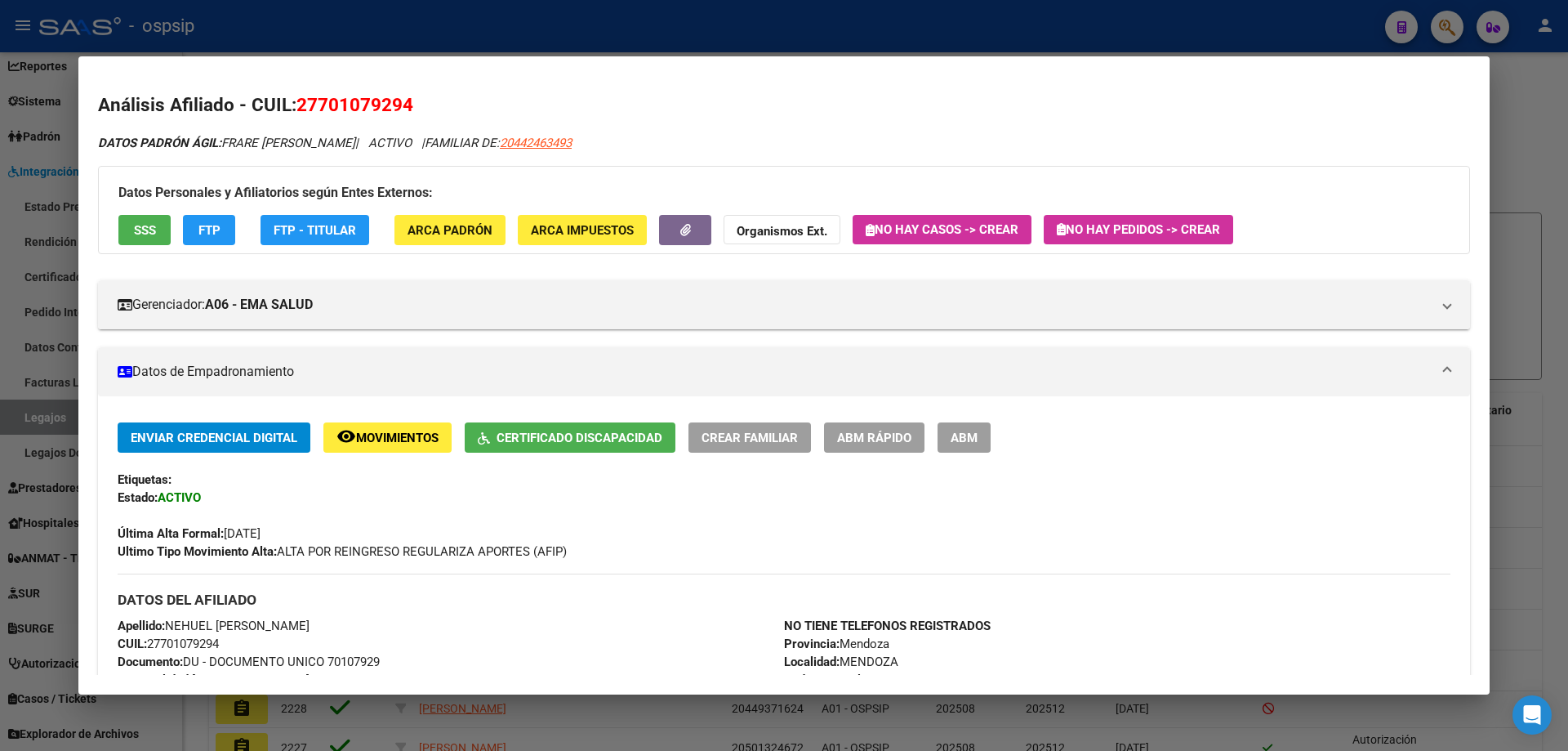
click at [632, 17] on div at bounding box center [784, 375] width 1568 height 751
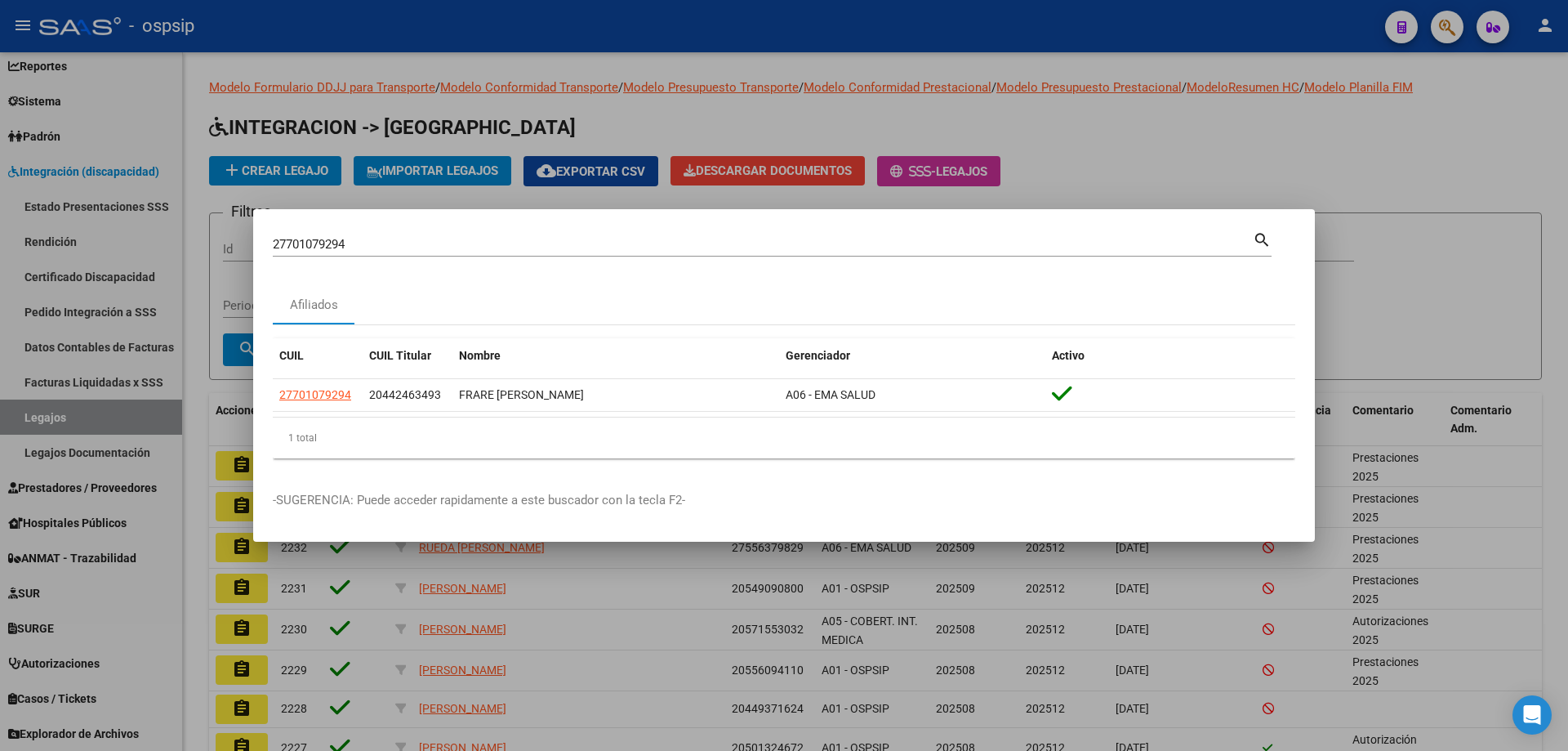
click at [328, 247] on input "27701079294" at bounding box center [763, 244] width 980 height 15
click at [946, 4] on div at bounding box center [784, 375] width 1568 height 751
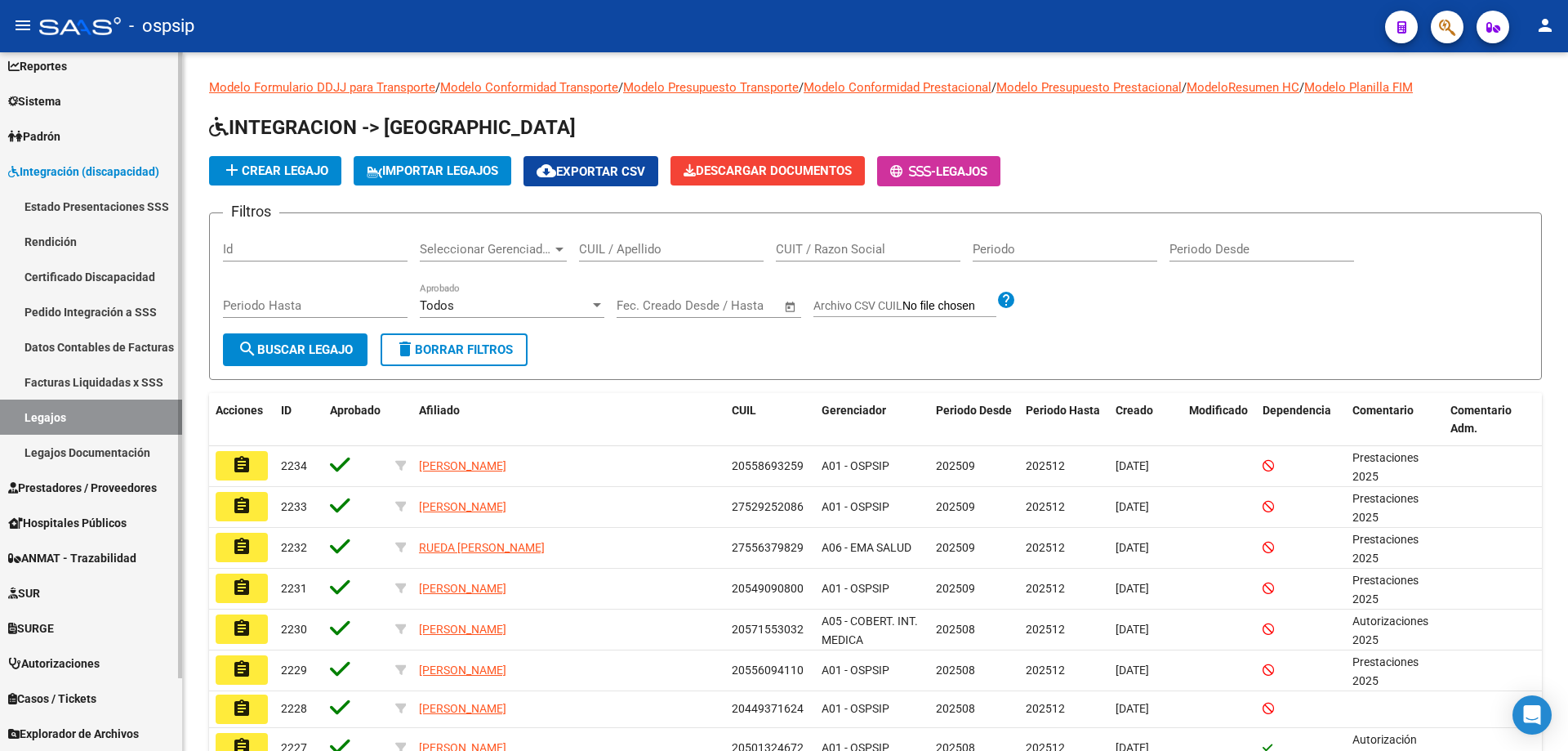
click at [40, 414] on link "Legajos" at bounding box center [91, 417] width 182 height 35
click at [61, 669] on span "Autorizaciones" at bounding box center [53, 663] width 91 height 18
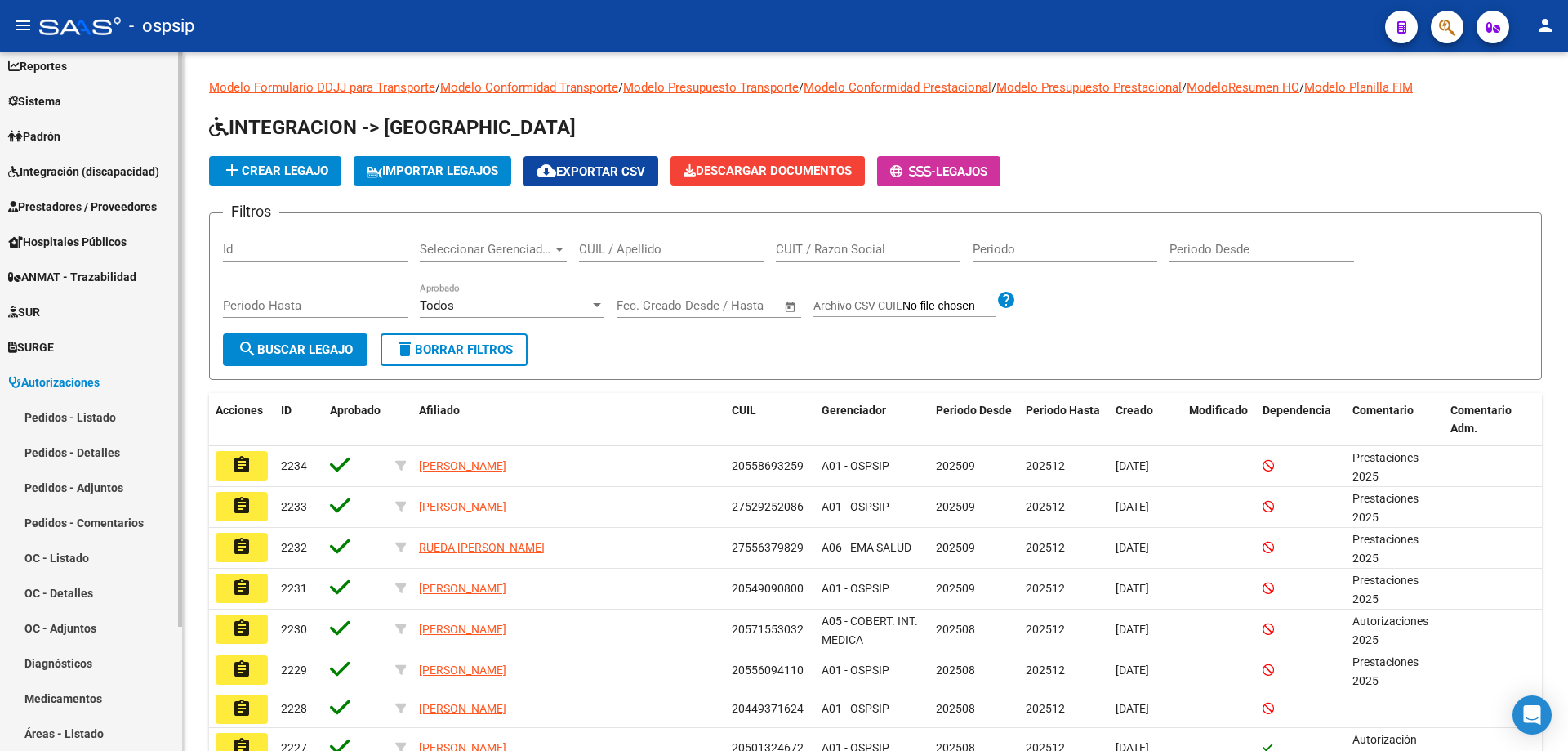
click at [93, 400] on link "Pedidos - Listado" at bounding box center [91, 417] width 182 height 35
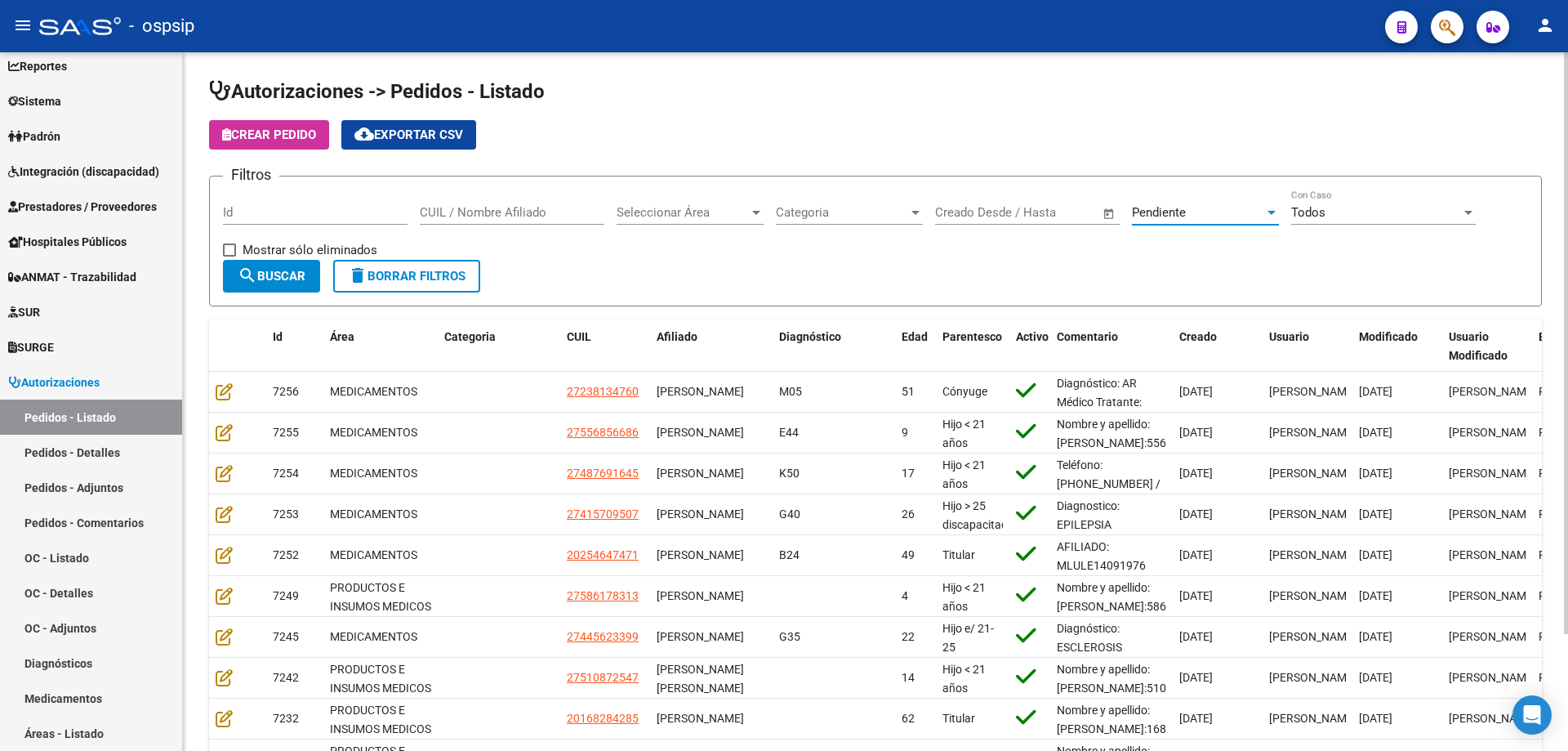
click at [1168, 218] on span "Pendiente" at bounding box center [1159, 213] width 54 height 15
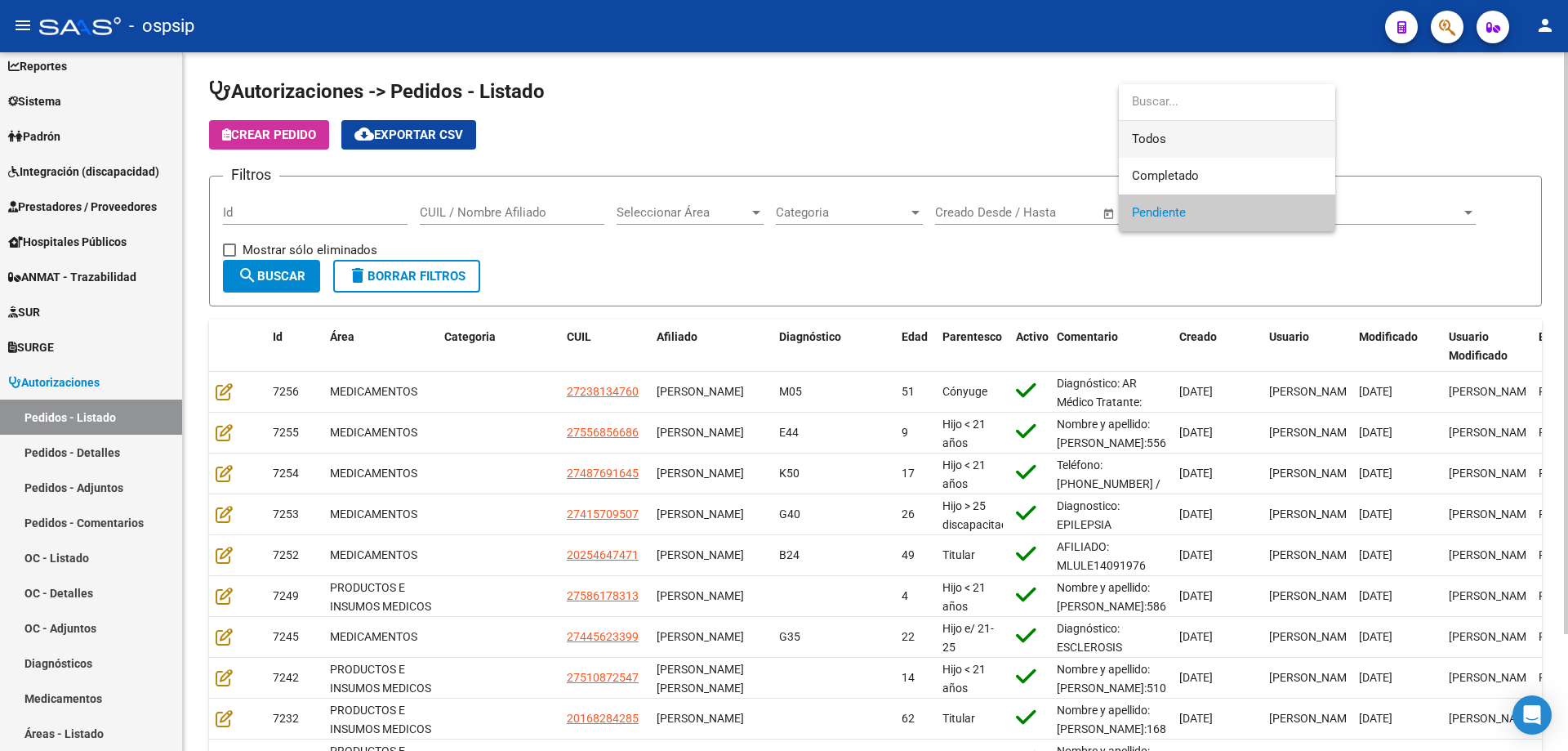
drag, startPoint x: 1147, startPoint y: 126, endPoint x: 1138, endPoint y: 128, distance: 9.2
click at [1141, 128] on span "Todos" at bounding box center [1227, 139] width 191 height 37
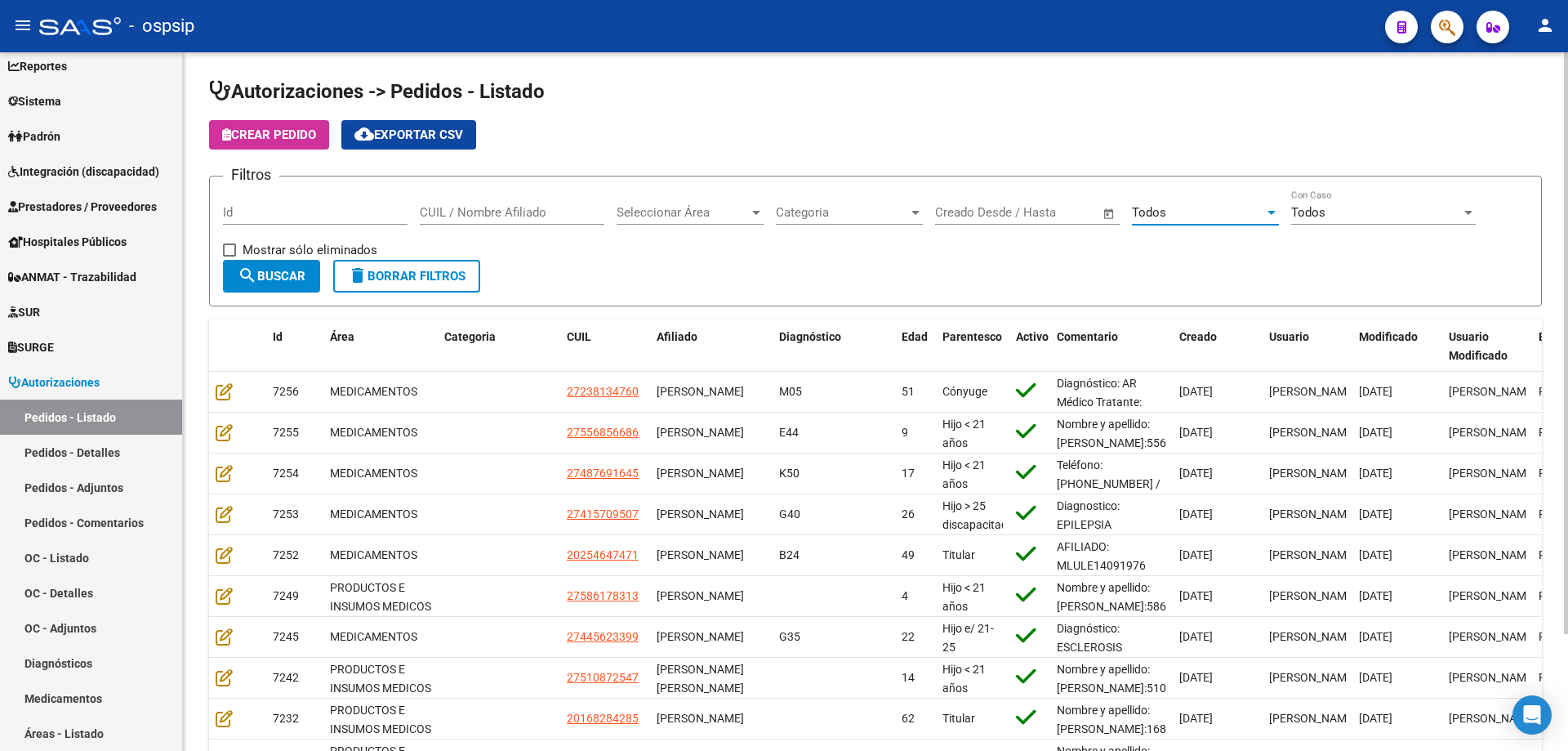
click at [553, 205] on input "CUIL / Nombre Afiliado" at bounding box center [512, 213] width 184 height 15
paste input "27243588397"
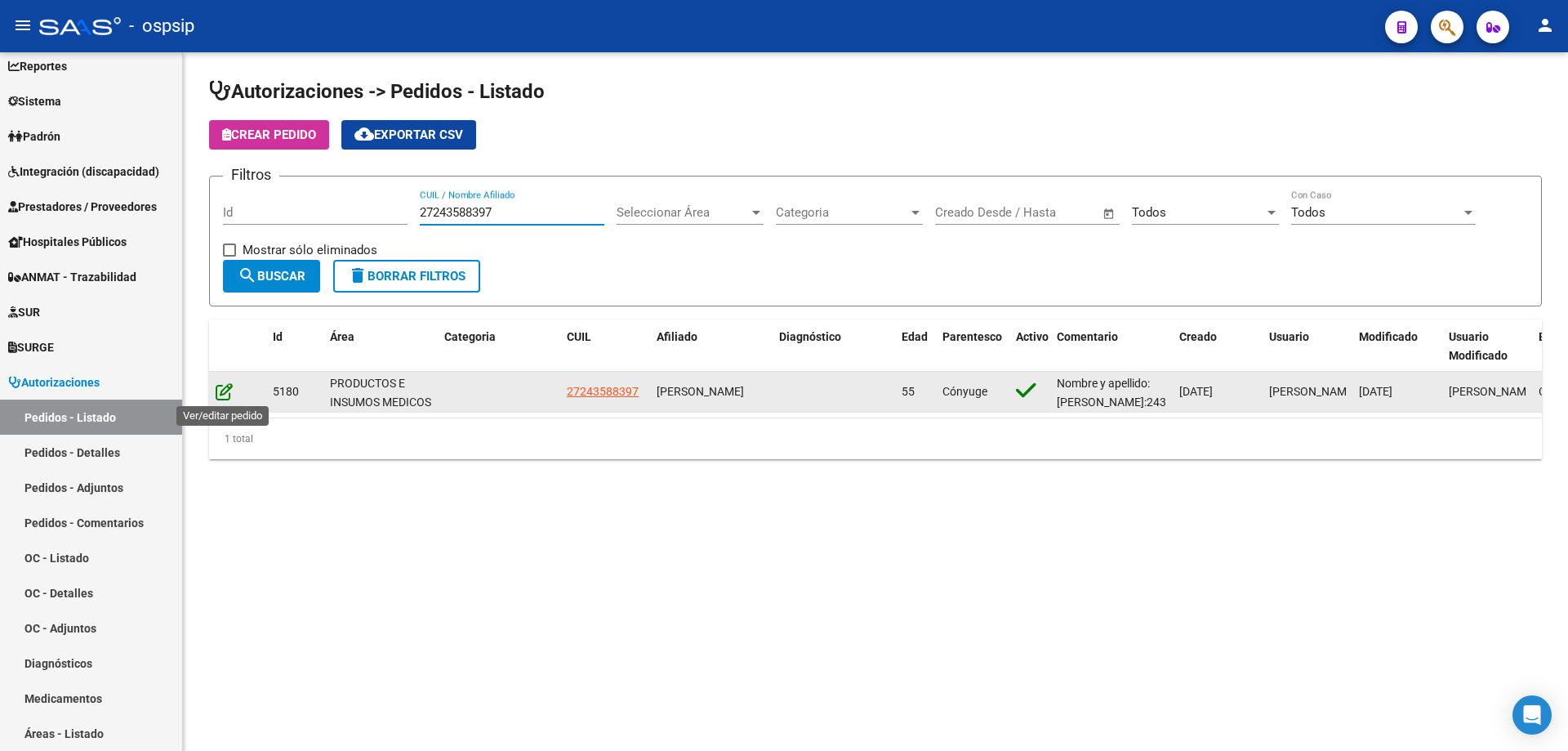
type input "27243588397"
click at [216, 390] on icon at bounding box center [224, 392] width 18 height 18
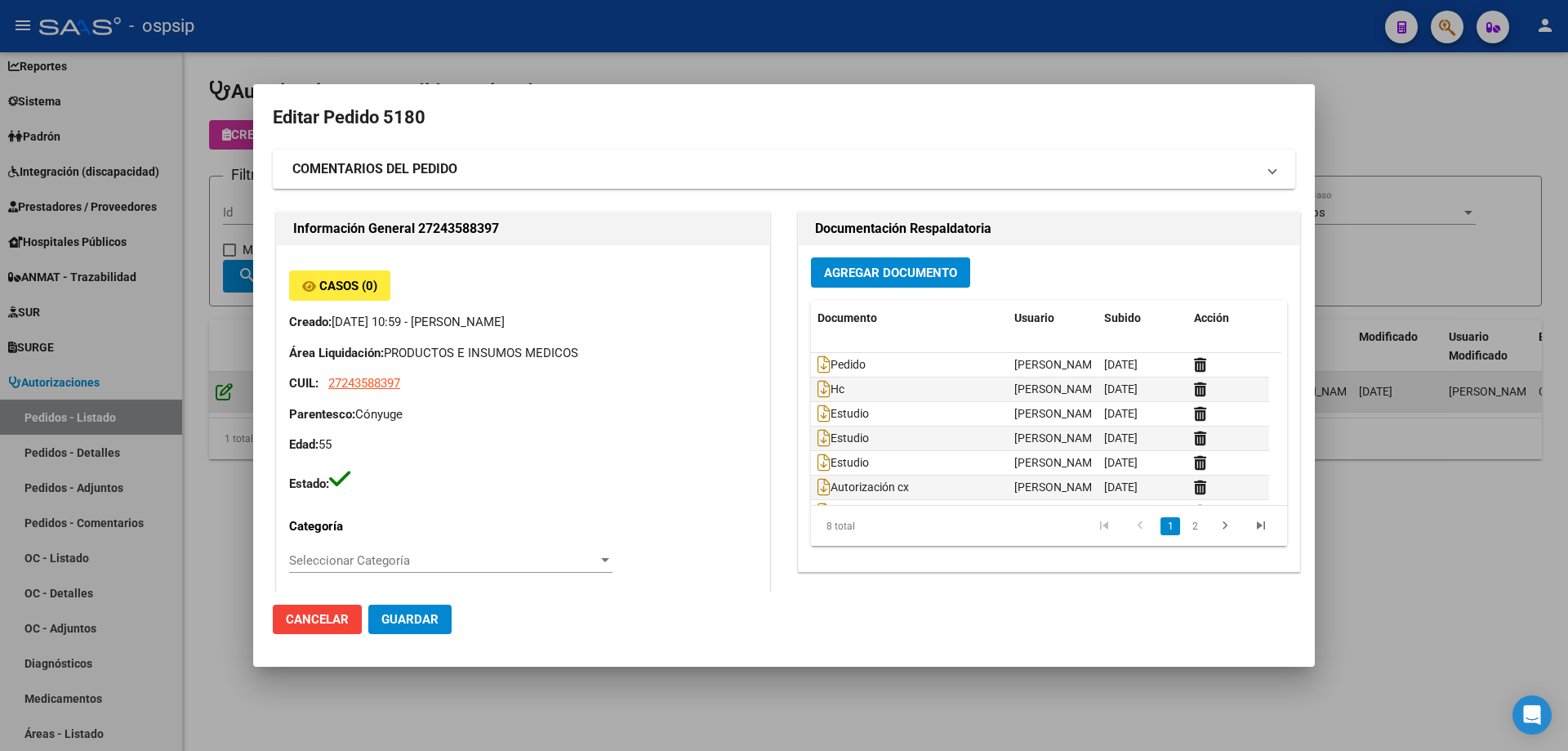
type input "[GEOGRAPHIC_DATA], EL JAGUEL, PTE GRAL JULIO A ROC 2665, Piso: 0, Departamento:…"
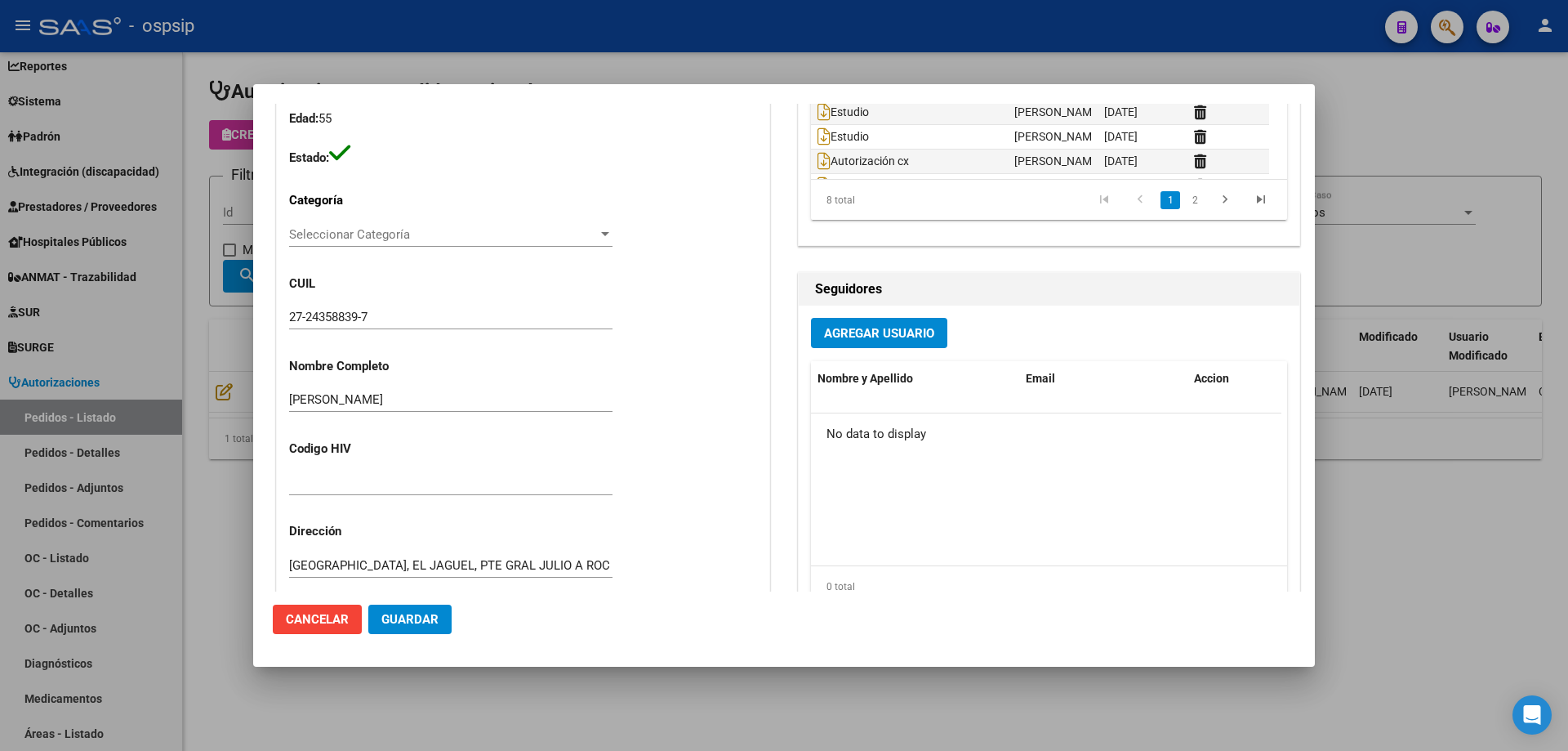
scroll to position [327, 0]
click at [740, 40] on div at bounding box center [784, 375] width 1568 height 751
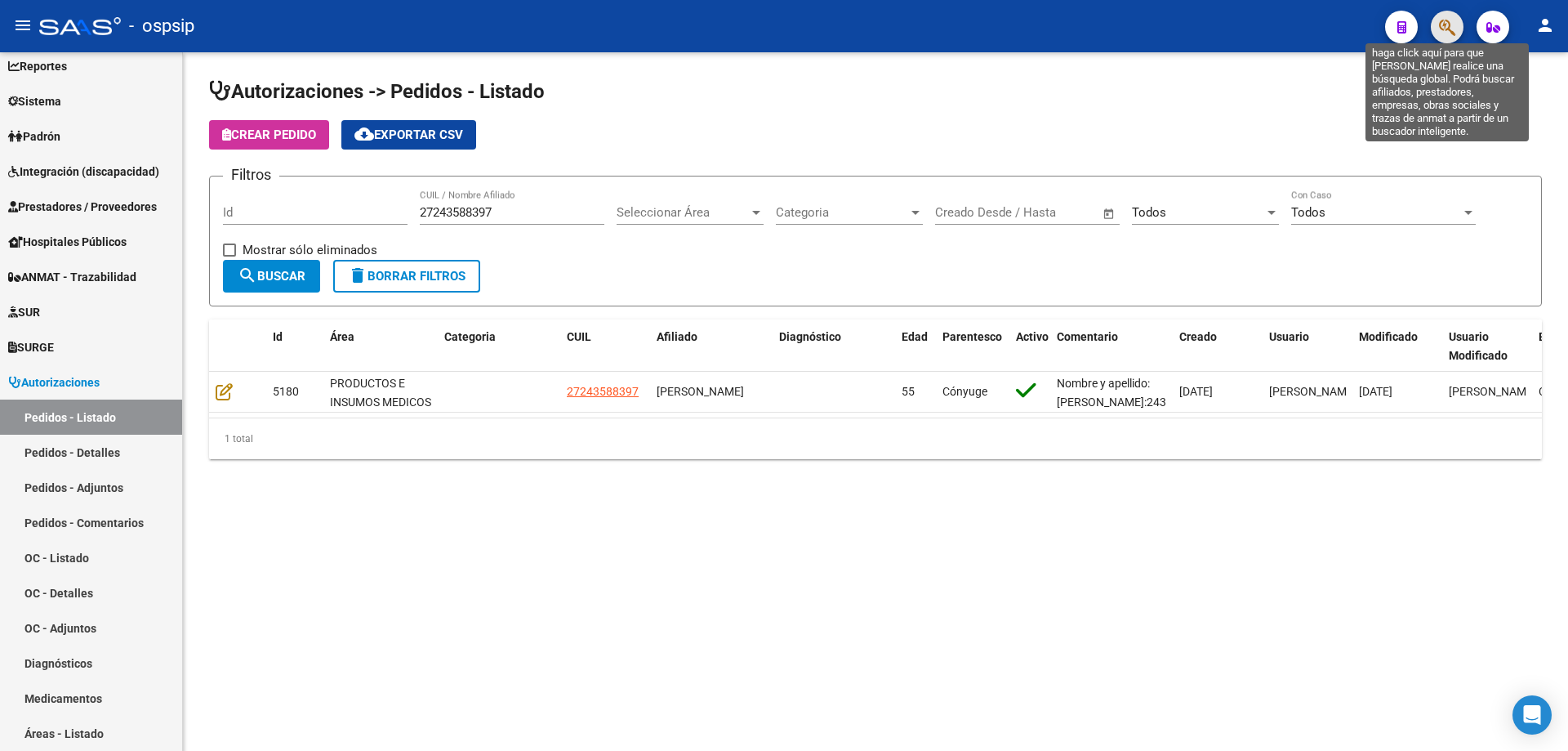
click at [1449, 32] on icon "button" at bounding box center [1447, 28] width 17 height 18
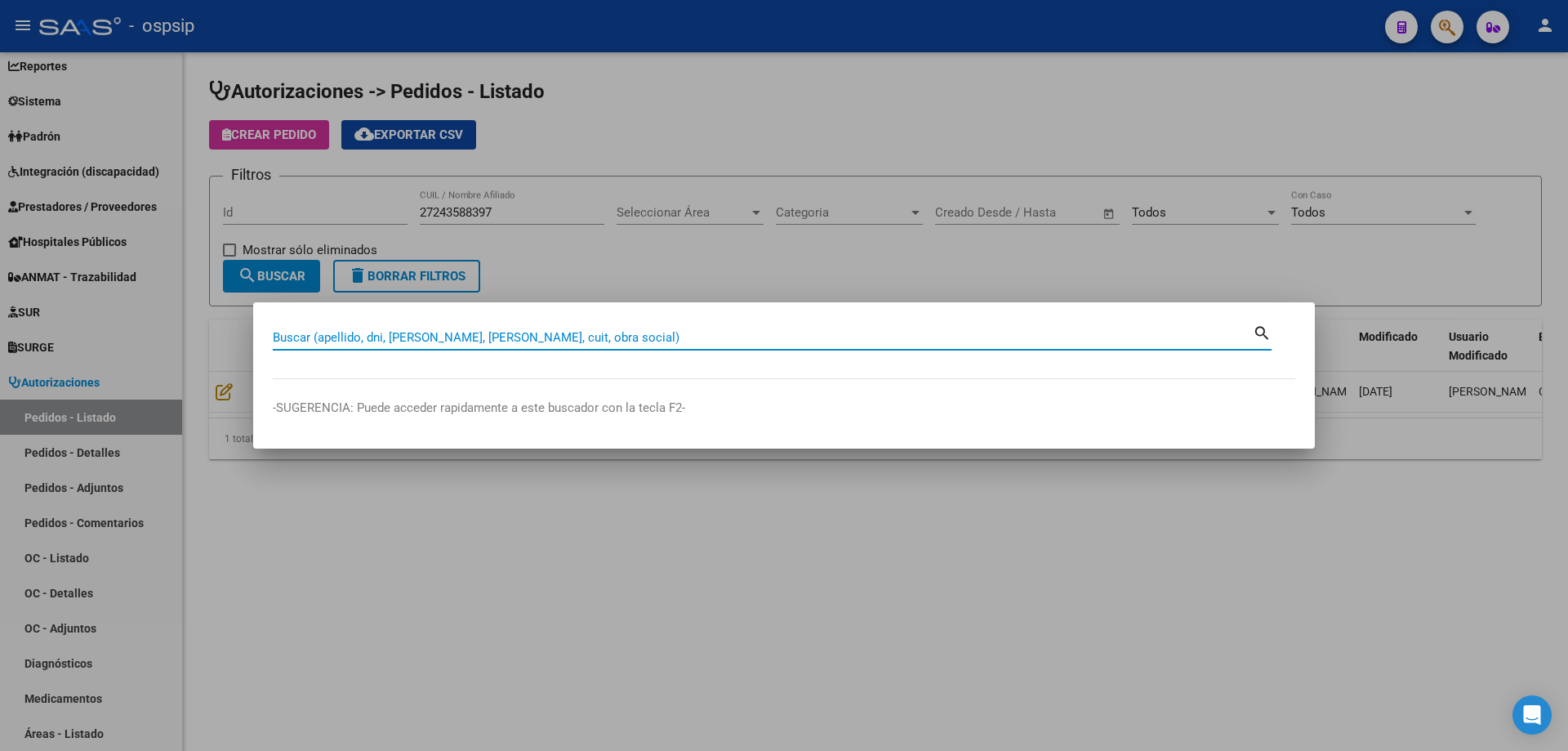
click at [511, 340] on input "Buscar (apellido, dni, [PERSON_NAME], [PERSON_NAME], cuit, obra social)" at bounding box center [763, 337] width 980 height 15
type input "20958363"
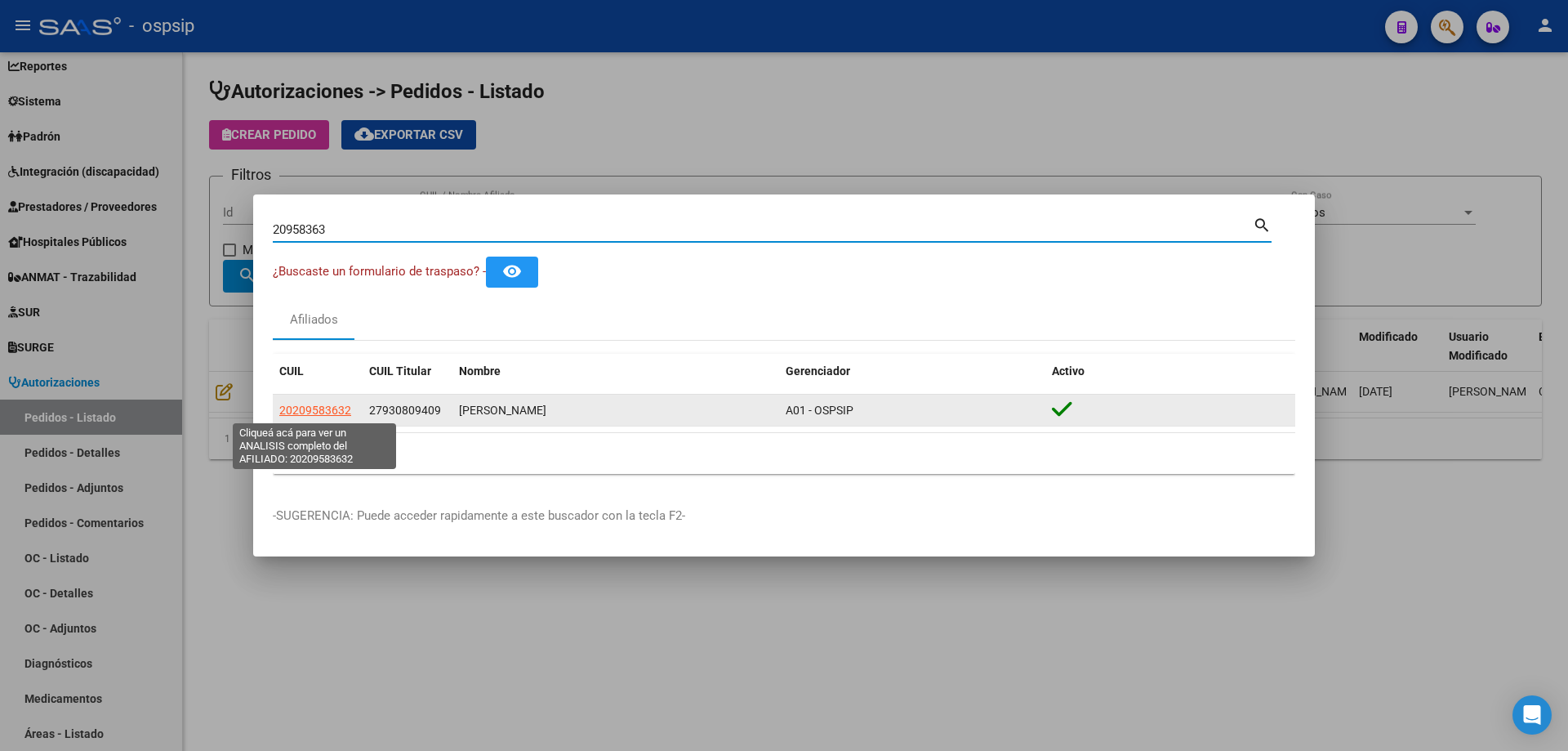
click at [328, 413] on span "20209583632" at bounding box center [315, 410] width 72 height 13
type textarea "20209583632"
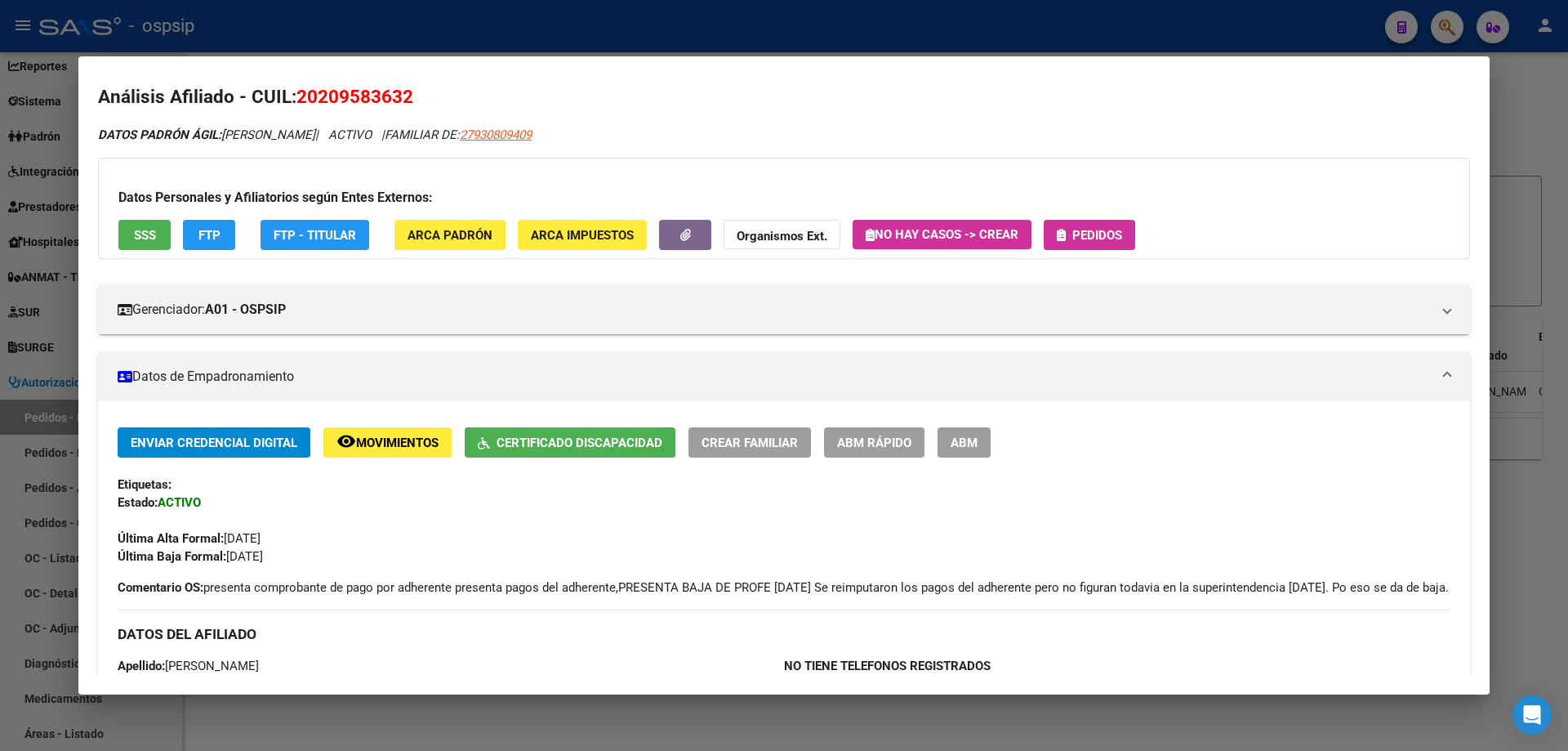
scroll to position [0, 0]
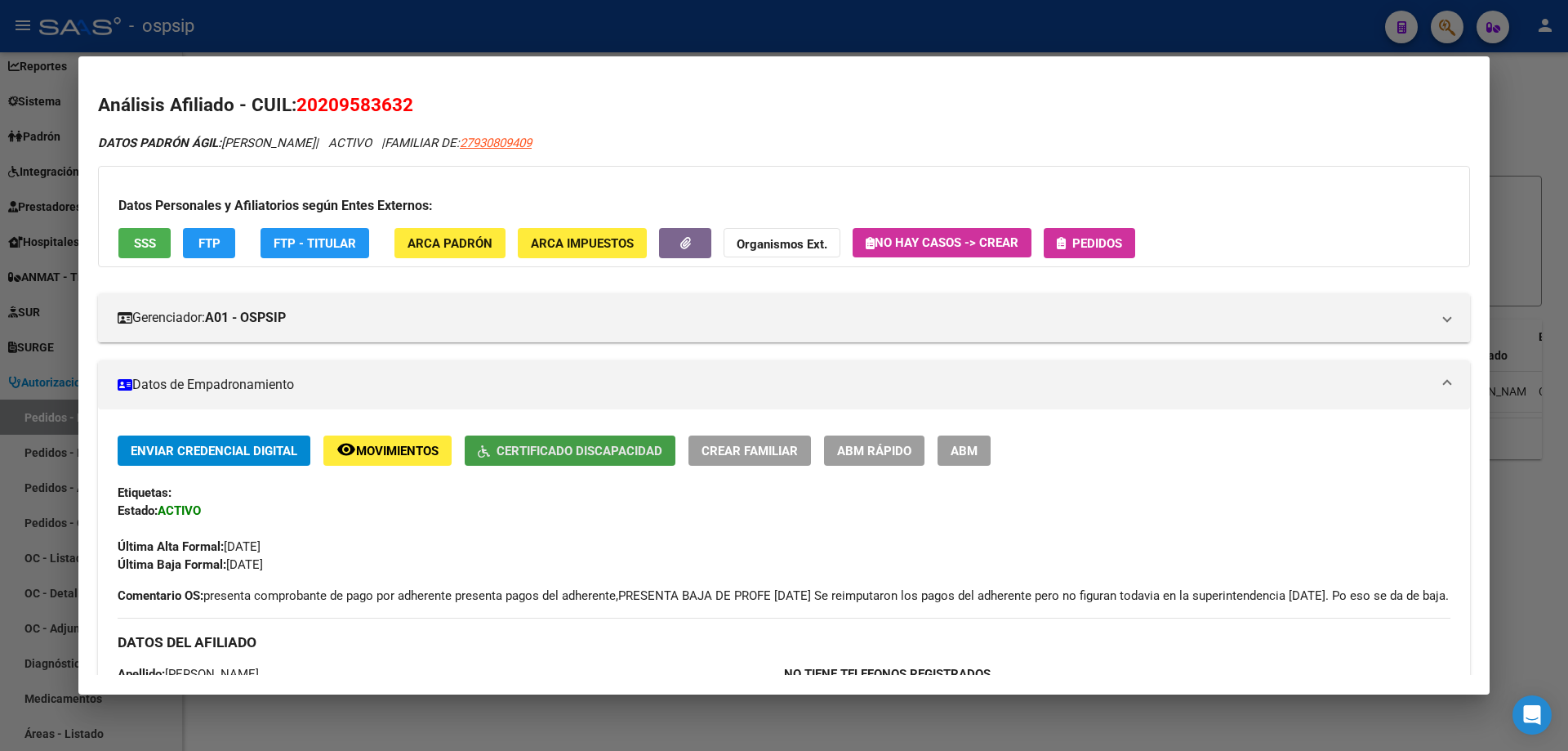
click at [585, 456] on span "Certificado Discapacidad" at bounding box center [579, 451] width 166 height 15
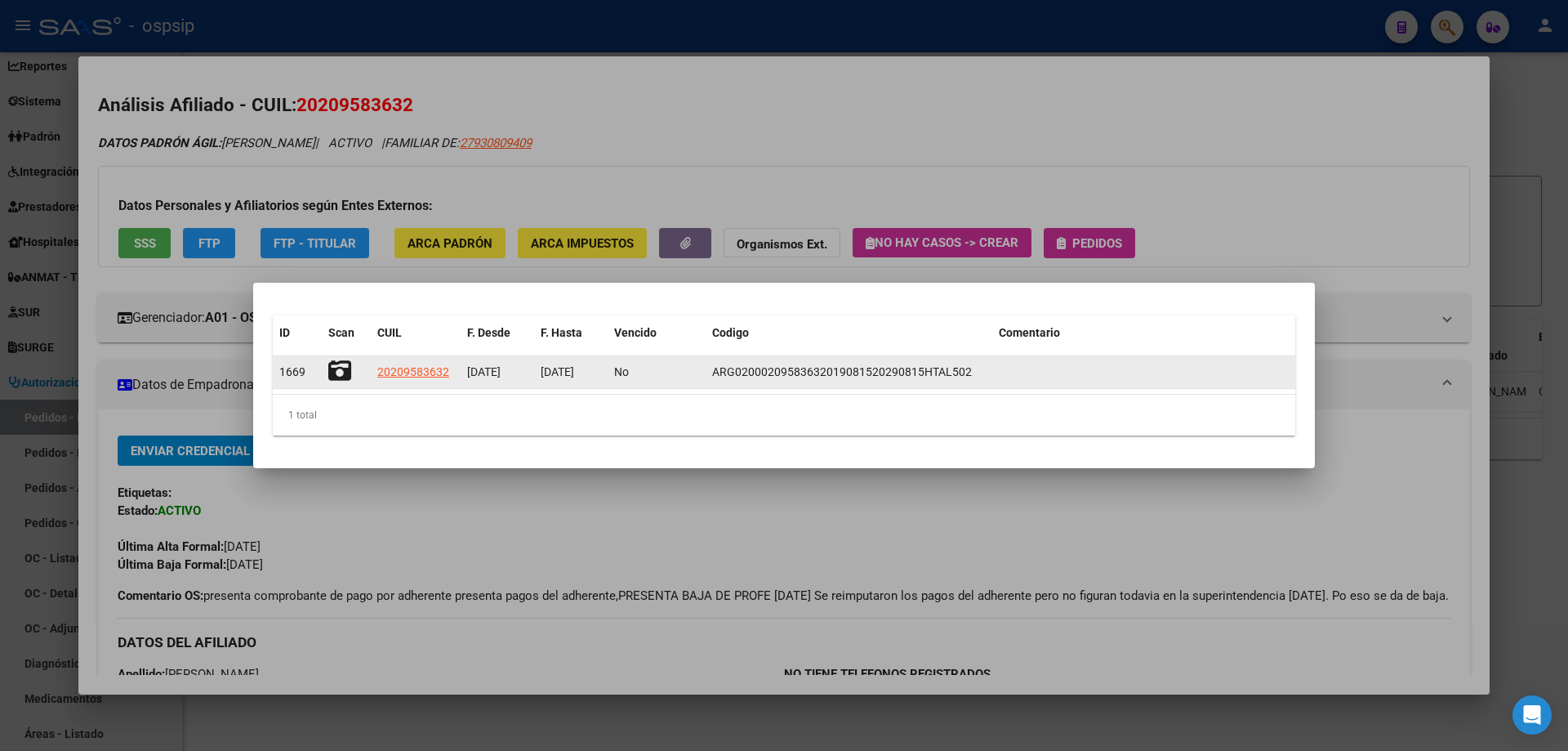
click at [347, 373] on icon at bounding box center [339, 370] width 23 height 23
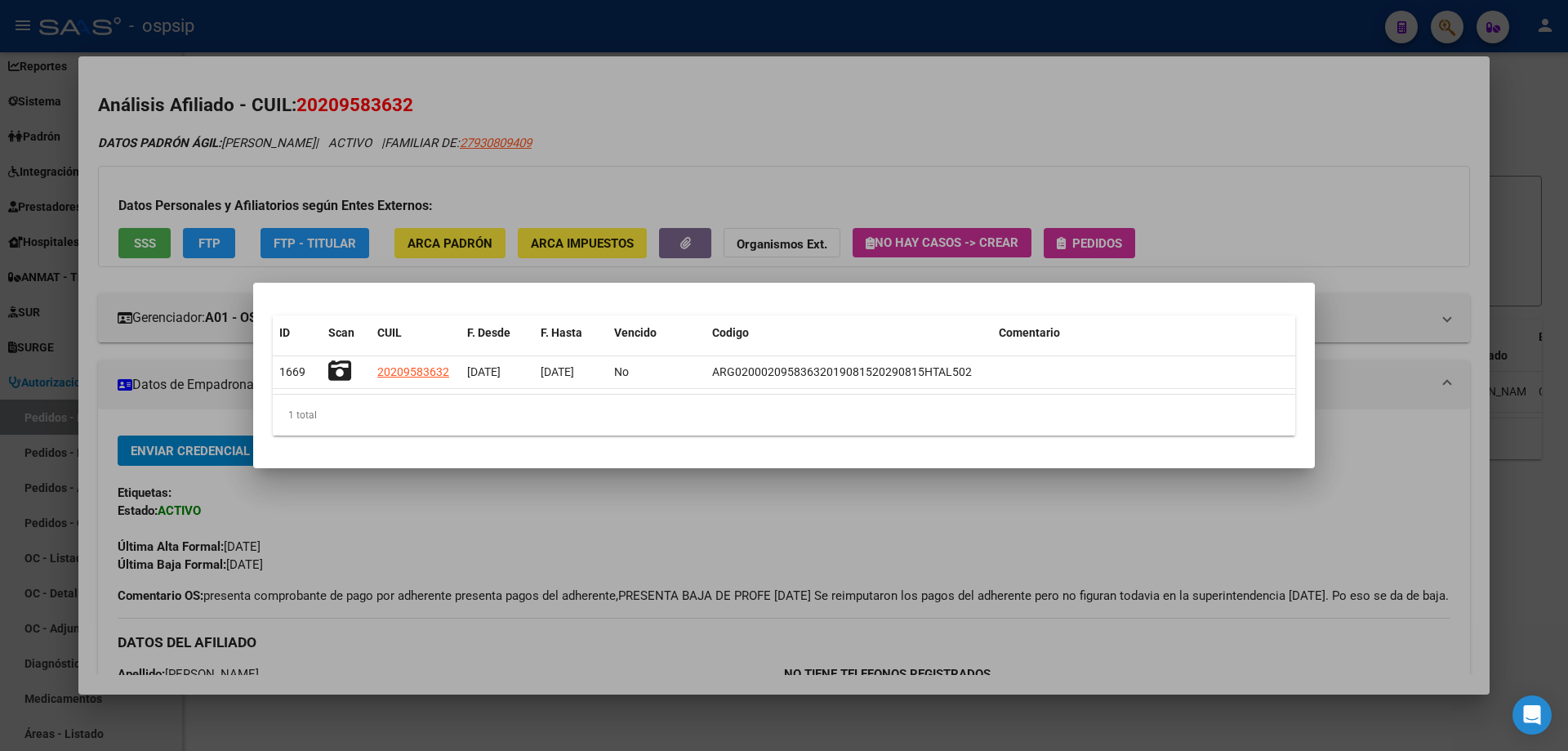
click at [659, 111] on div at bounding box center [784, 375] width 1568 height 751
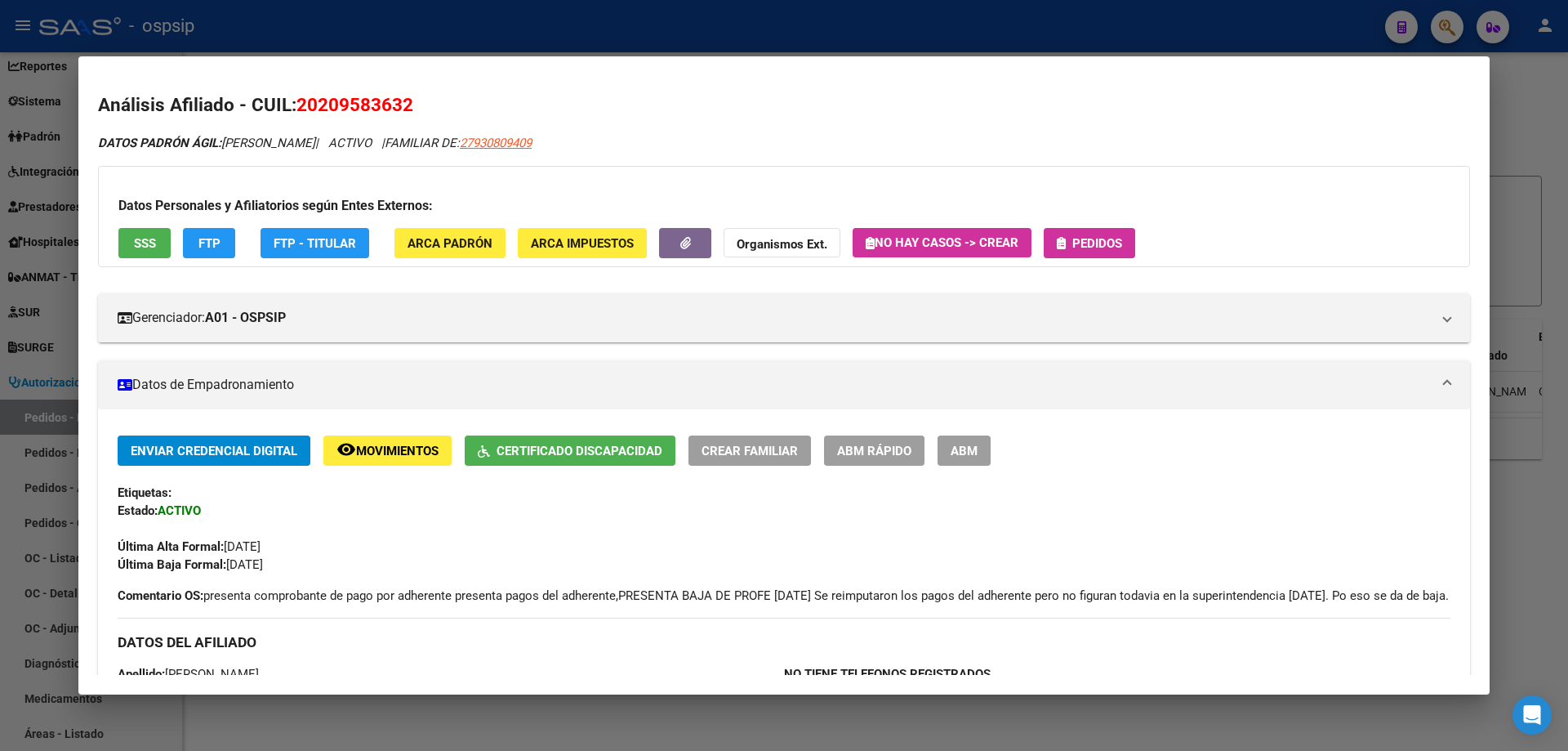
click at [596, 18] on div at bounding box center [784, 375] width 1568 height 751
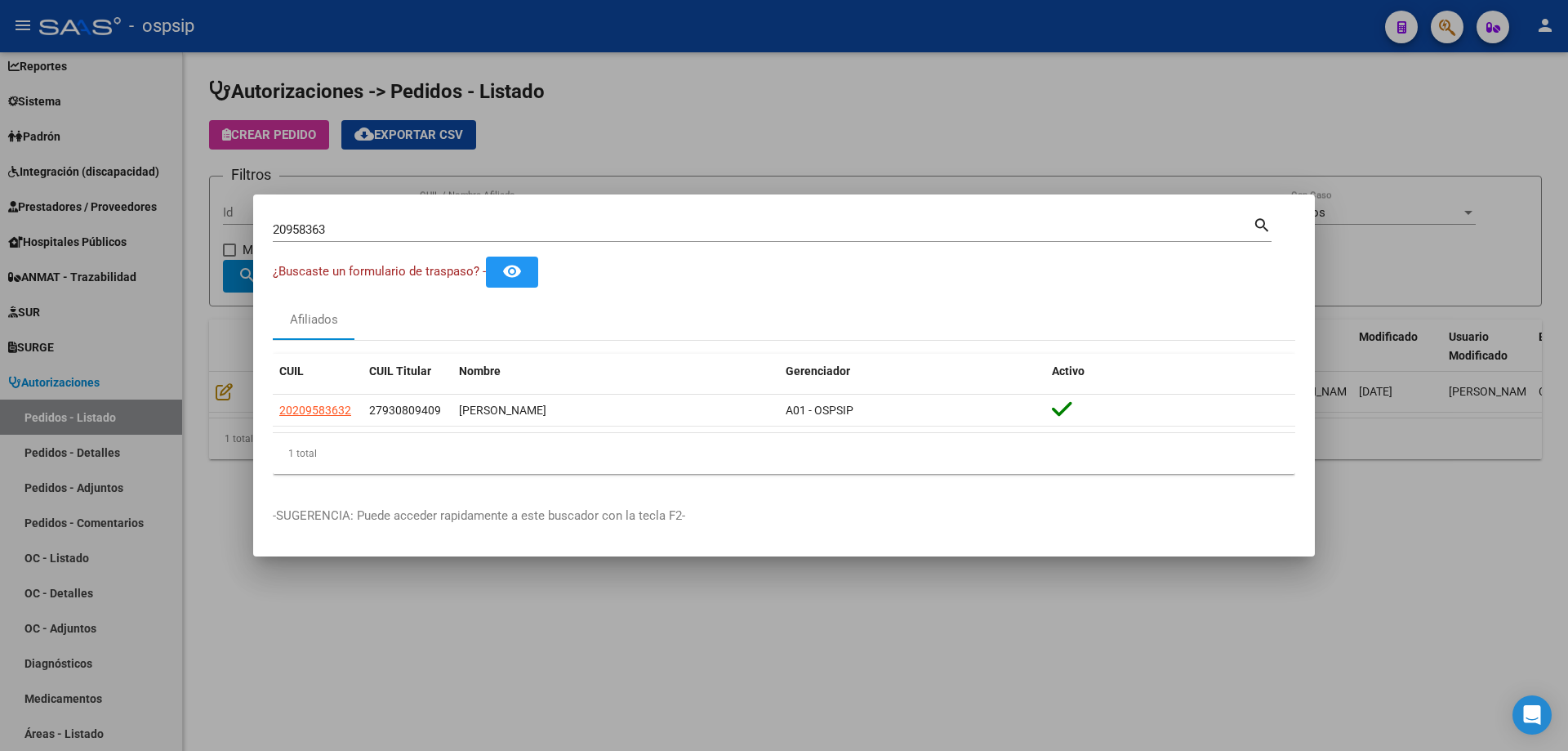
click at [64, 408] on div at bounding box center [784, 375] width 1568 height 751
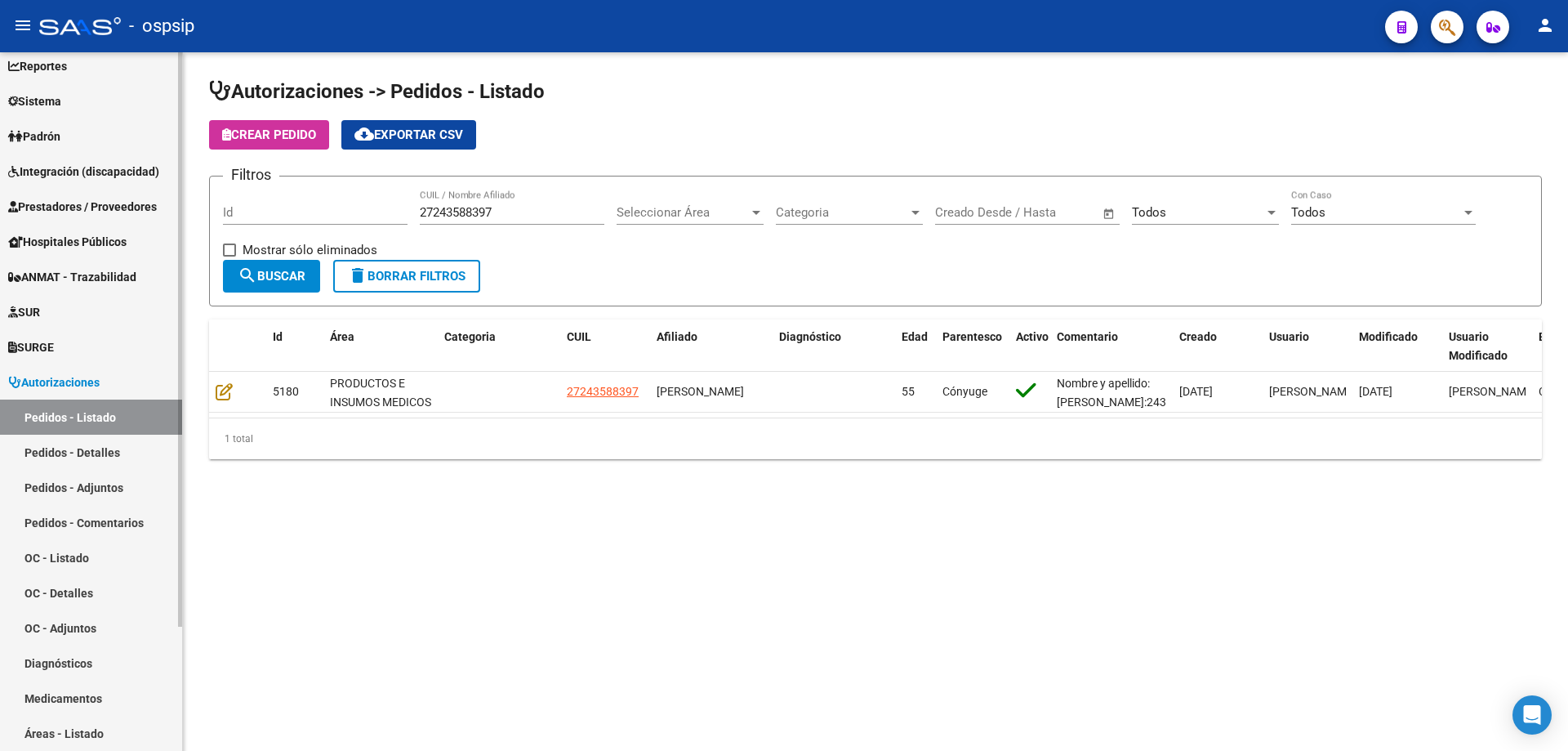
click at [54, 181] on link "Integración (discapacidad)" at bounding box center [91, 171] width 182 height 35
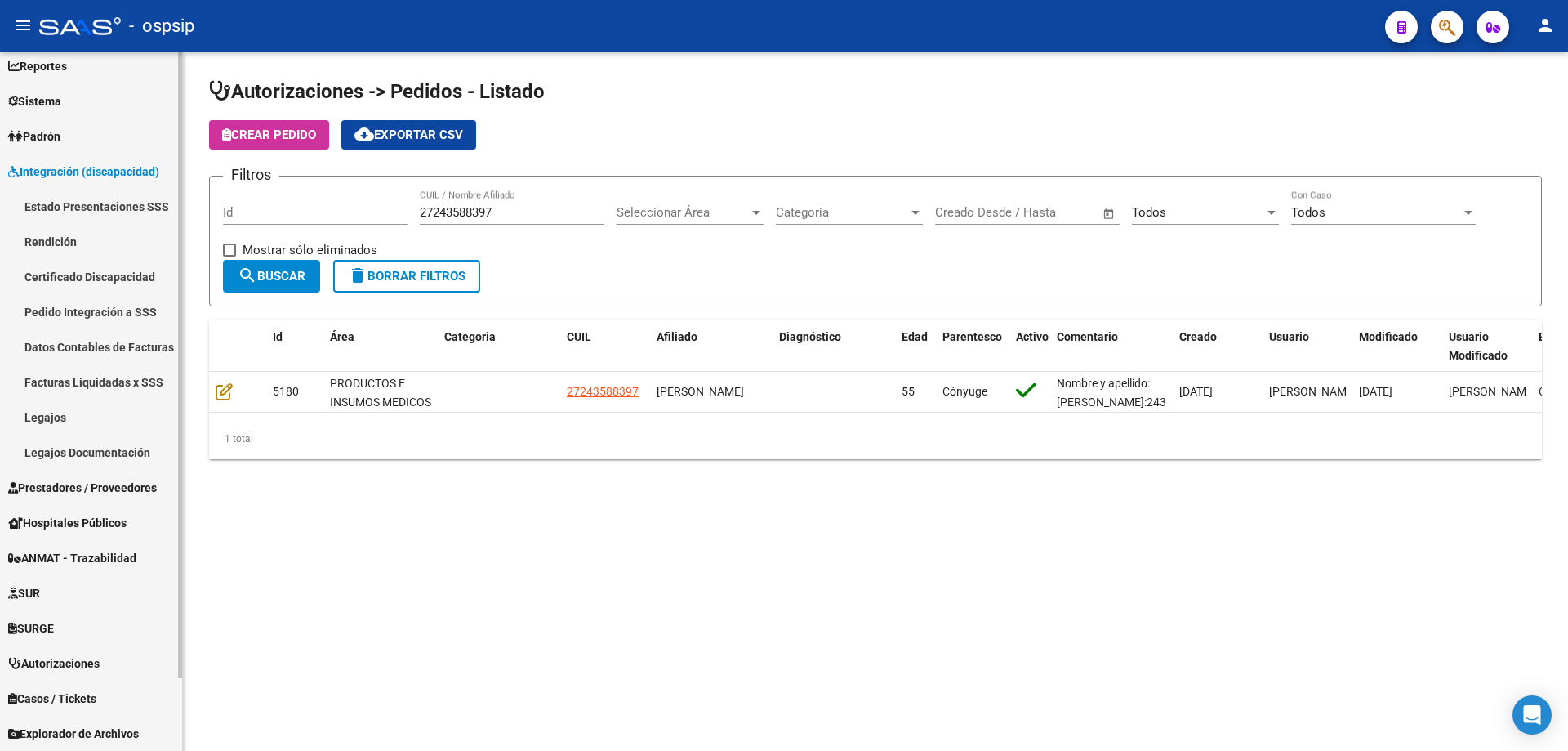
click at [79, 418] on link "Legajos" at bounding box center [91, 417] width 182 height 35
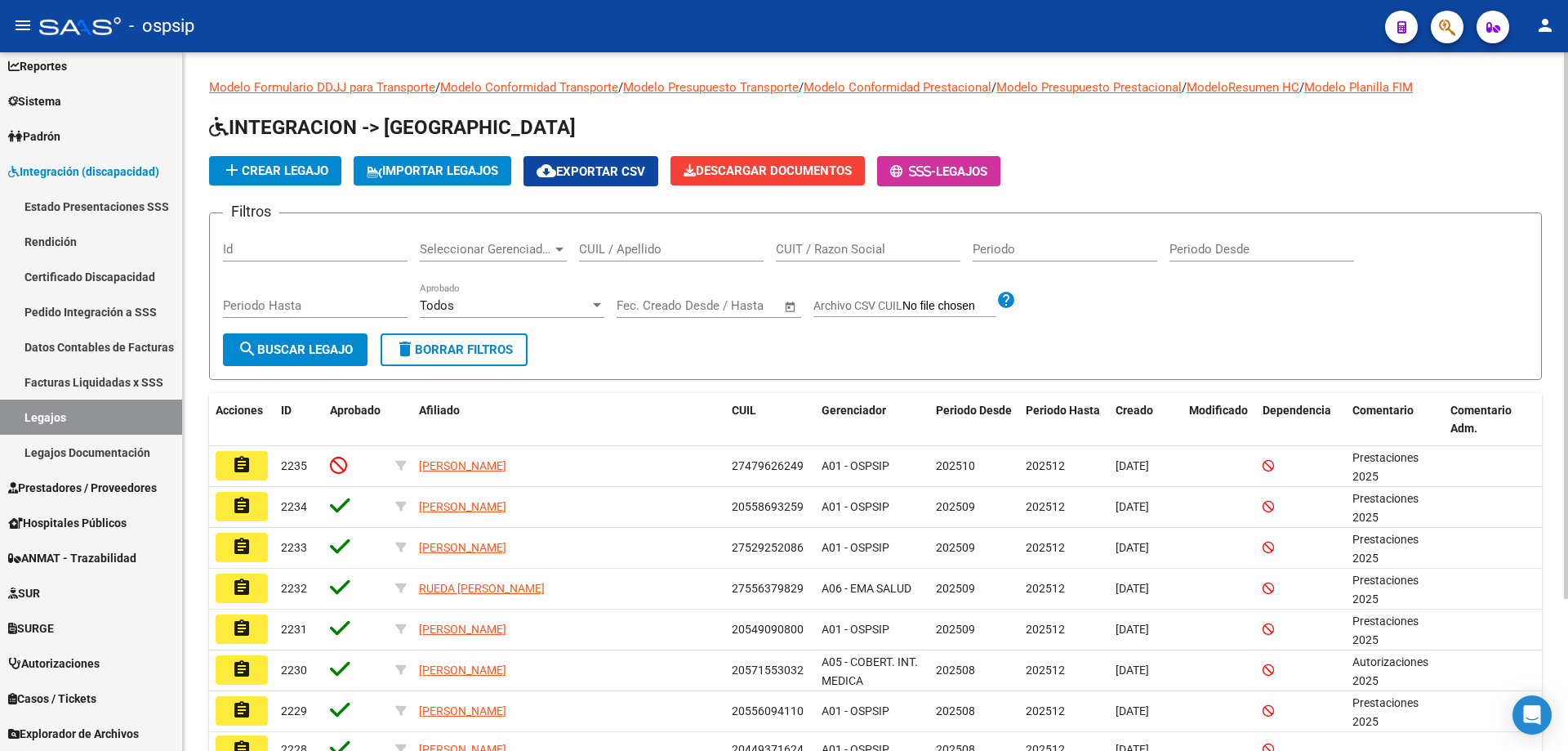
click at [679, 248] on input "CUIL / Apellido" at bounding box center [672, 249] width 184 height 15
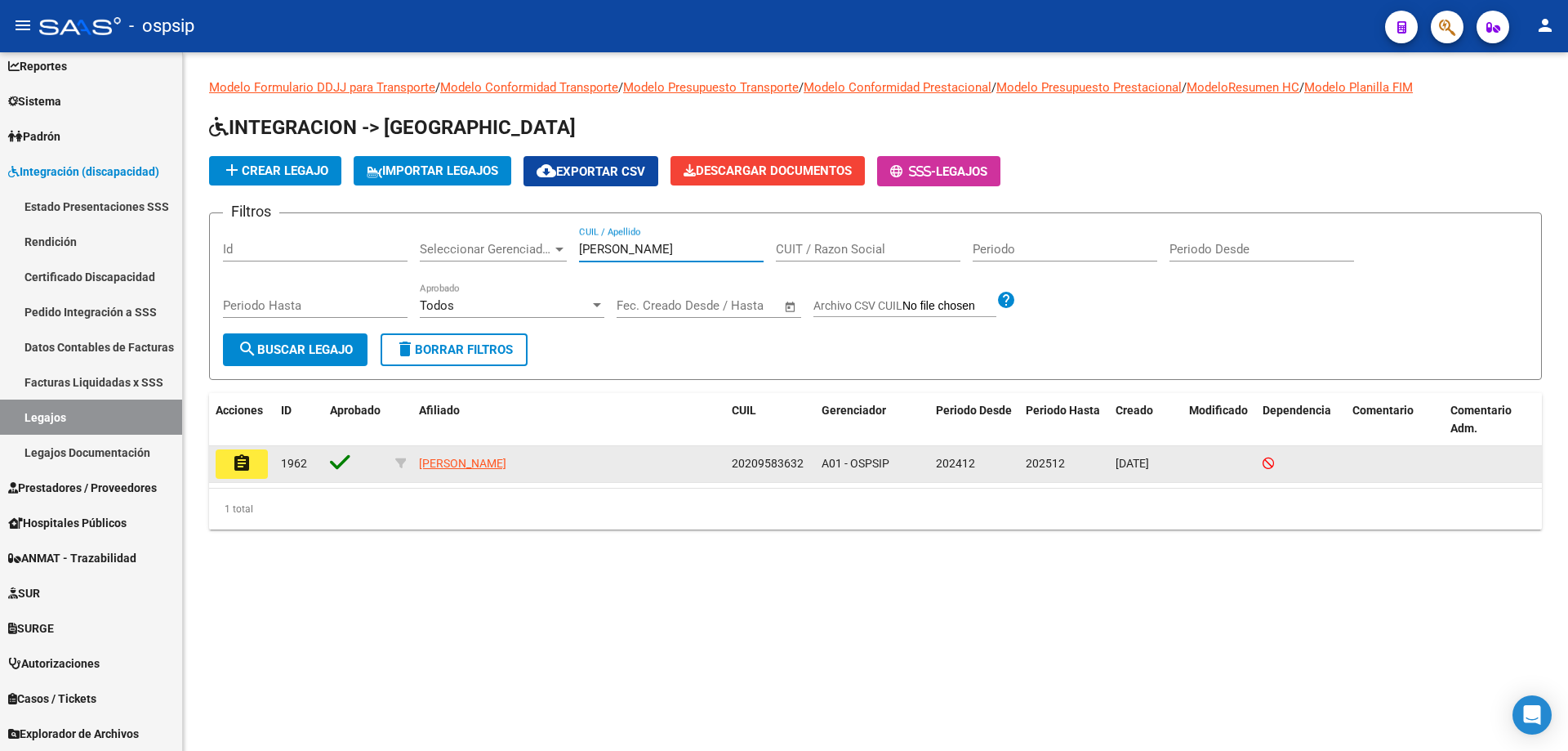
type input "[PERSON_NAME]"
click at [253, 467] on button "assignment" at bounding box center [241, 464] width 53 height 29
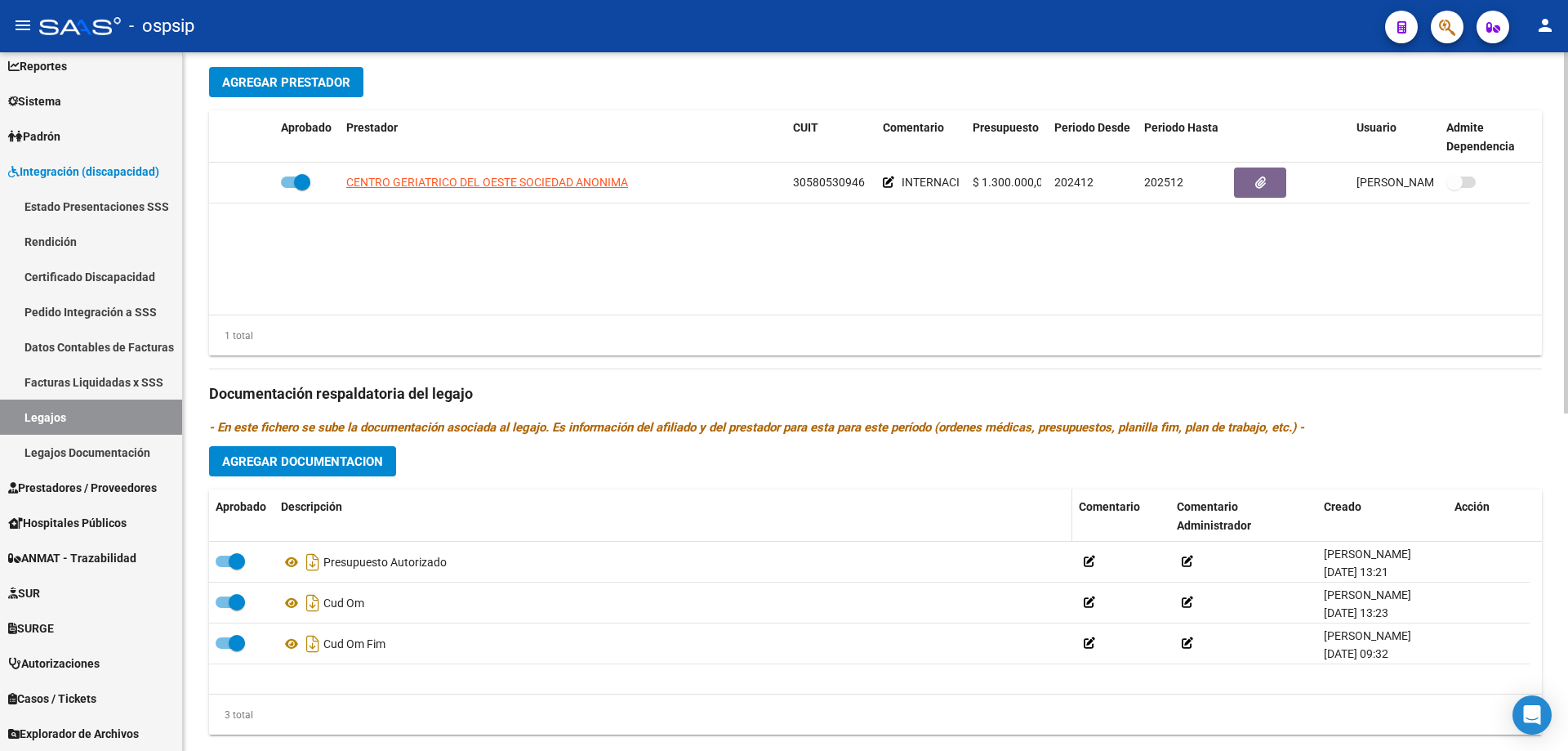
scroll to position [653, 0]
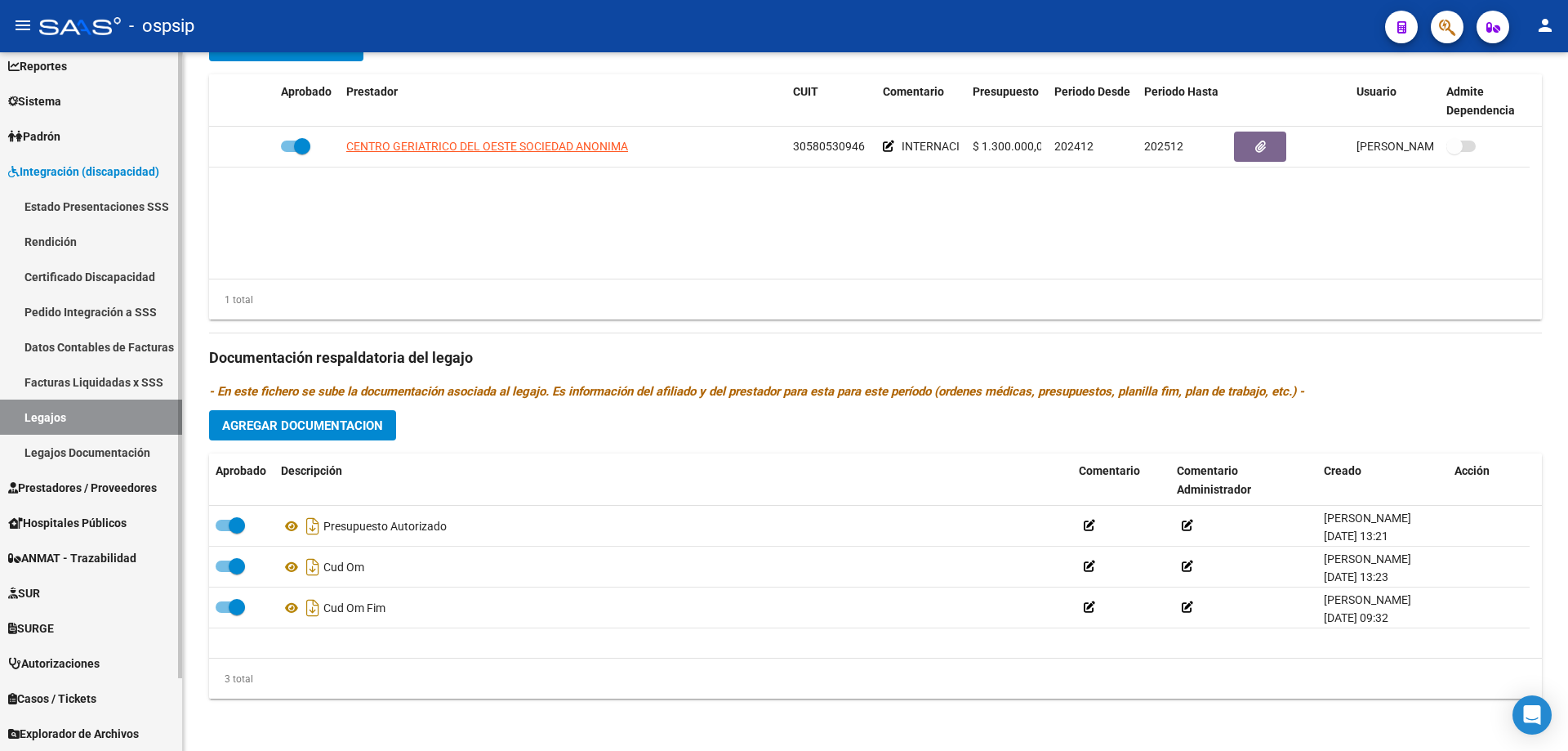
click at [62, 421] on link "Legajos" at bounding box center [91, 417] width 182 height 35
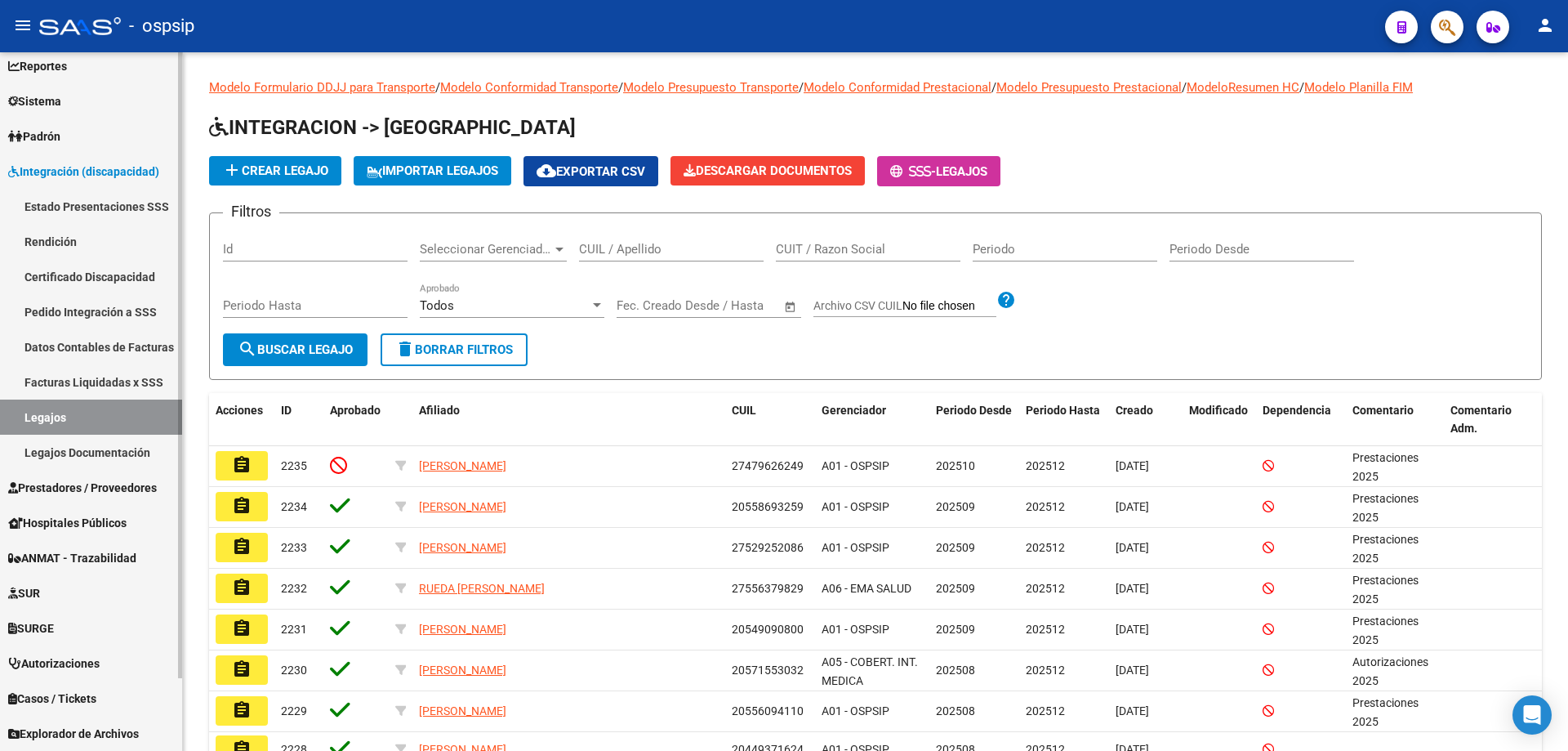
click at [96, 421] on link "Legajos" at bounding box center [91, 417] width 182 height 35
click at [670, 241] on div "CUIL / Apellido" at bounding box center [672, 244] width 184 height 35
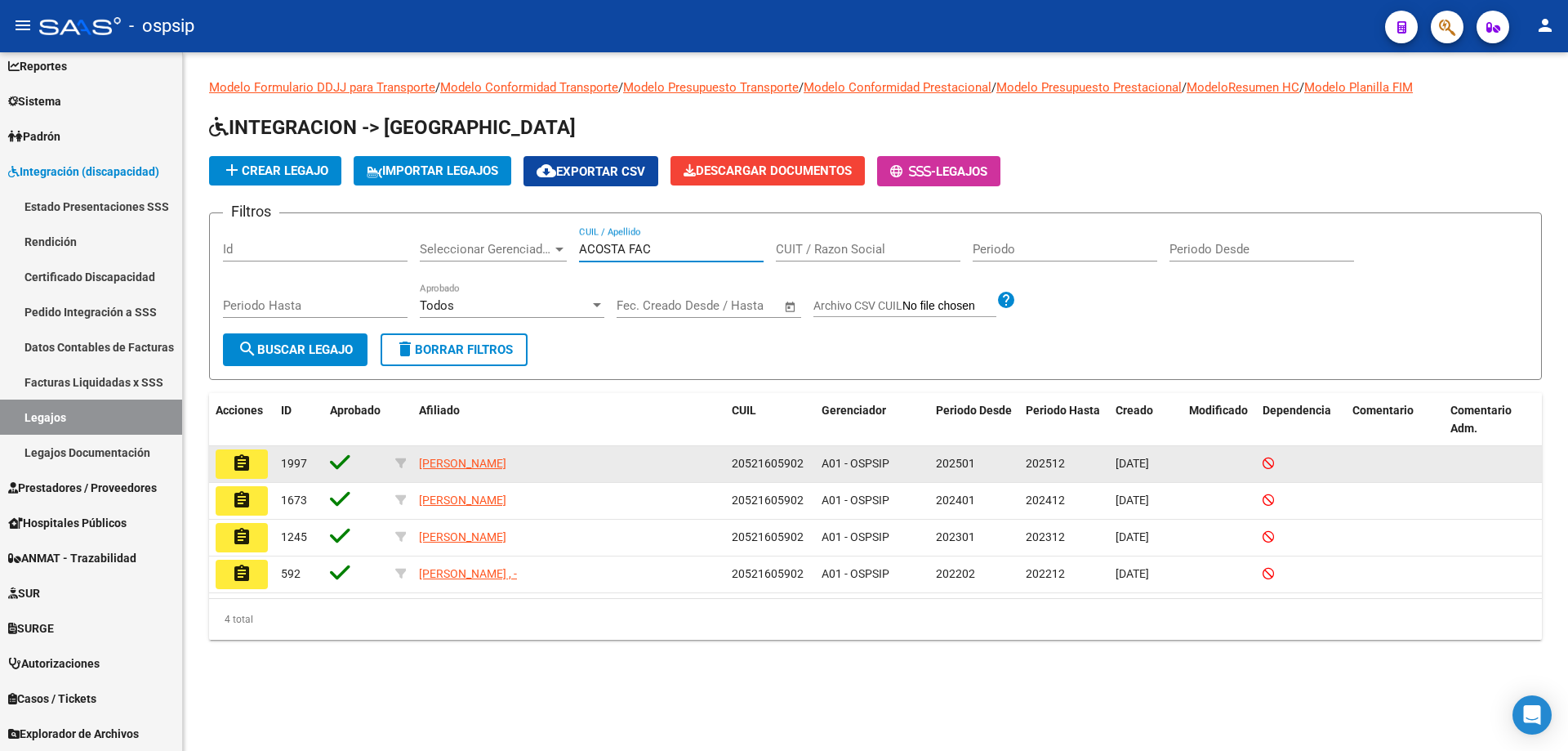
type input "ACOSTA FAC"
click at [256, 466] on button "assignment" at bounding box center [241, 464] width 53 height 29
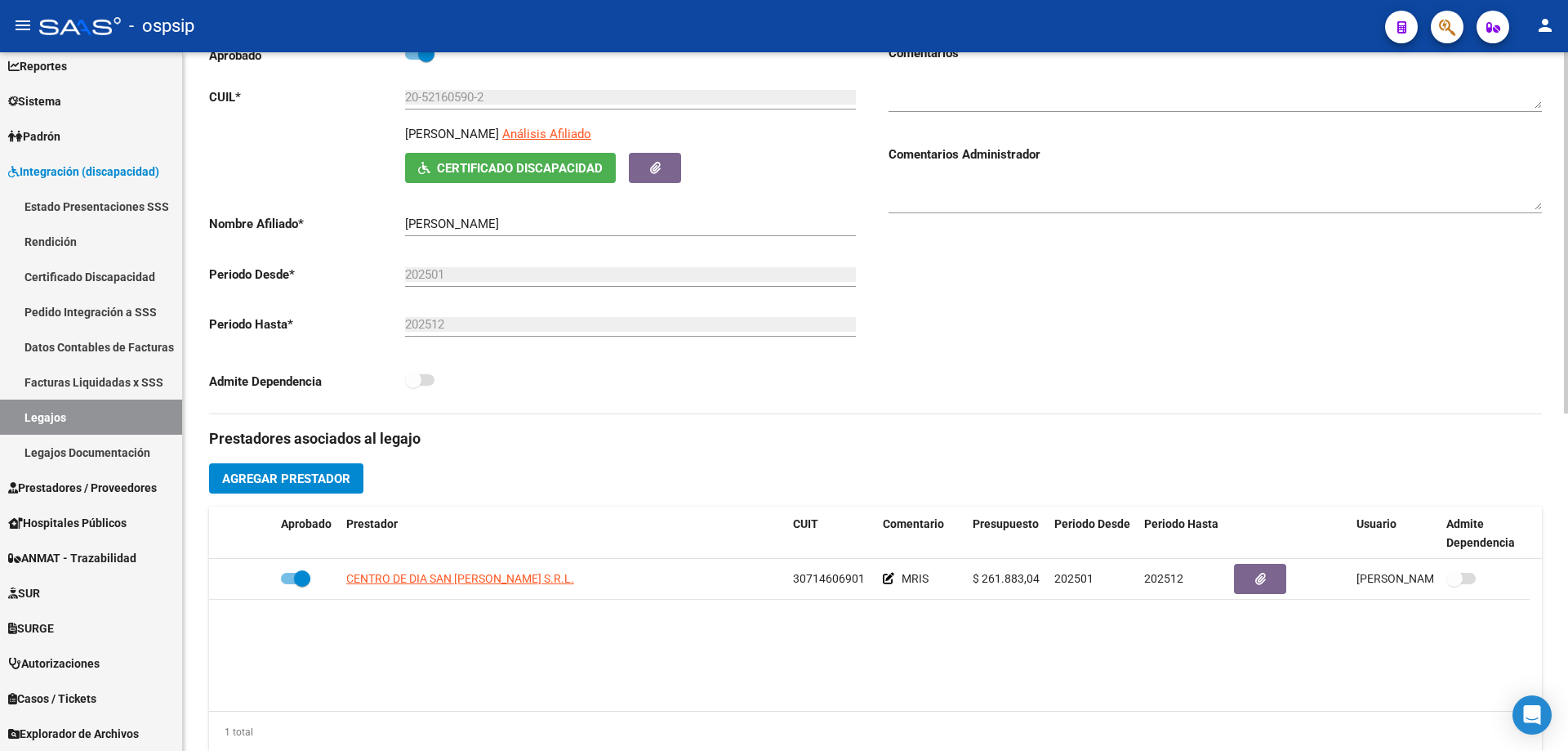
scroll to position [245, 0]
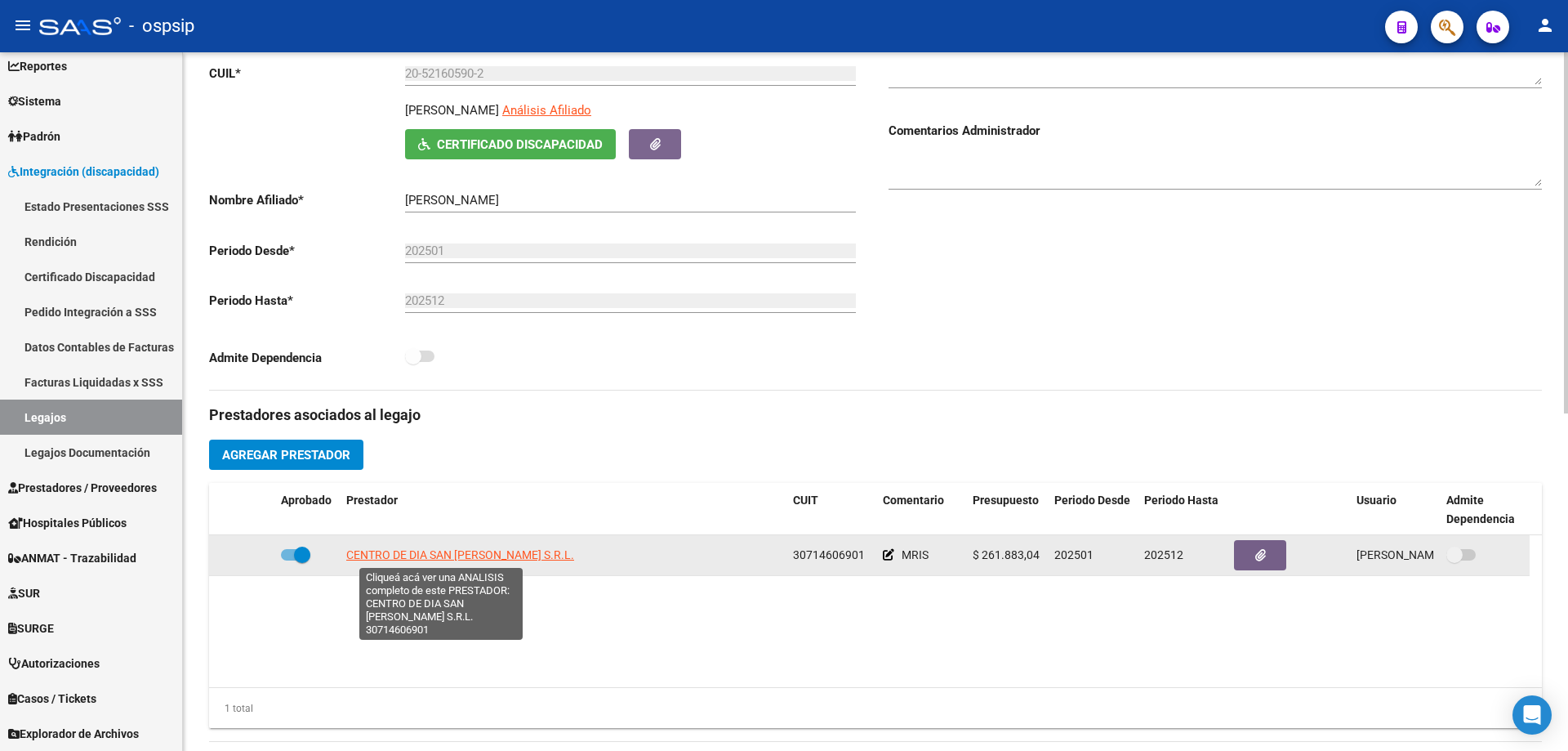
click at [470, 556] on span "CENTRO DE DIA SAN [PERSON_NAME] S.R.L." at bounding box center [460, 555] width 228 height 13
type textarea "30714606901"
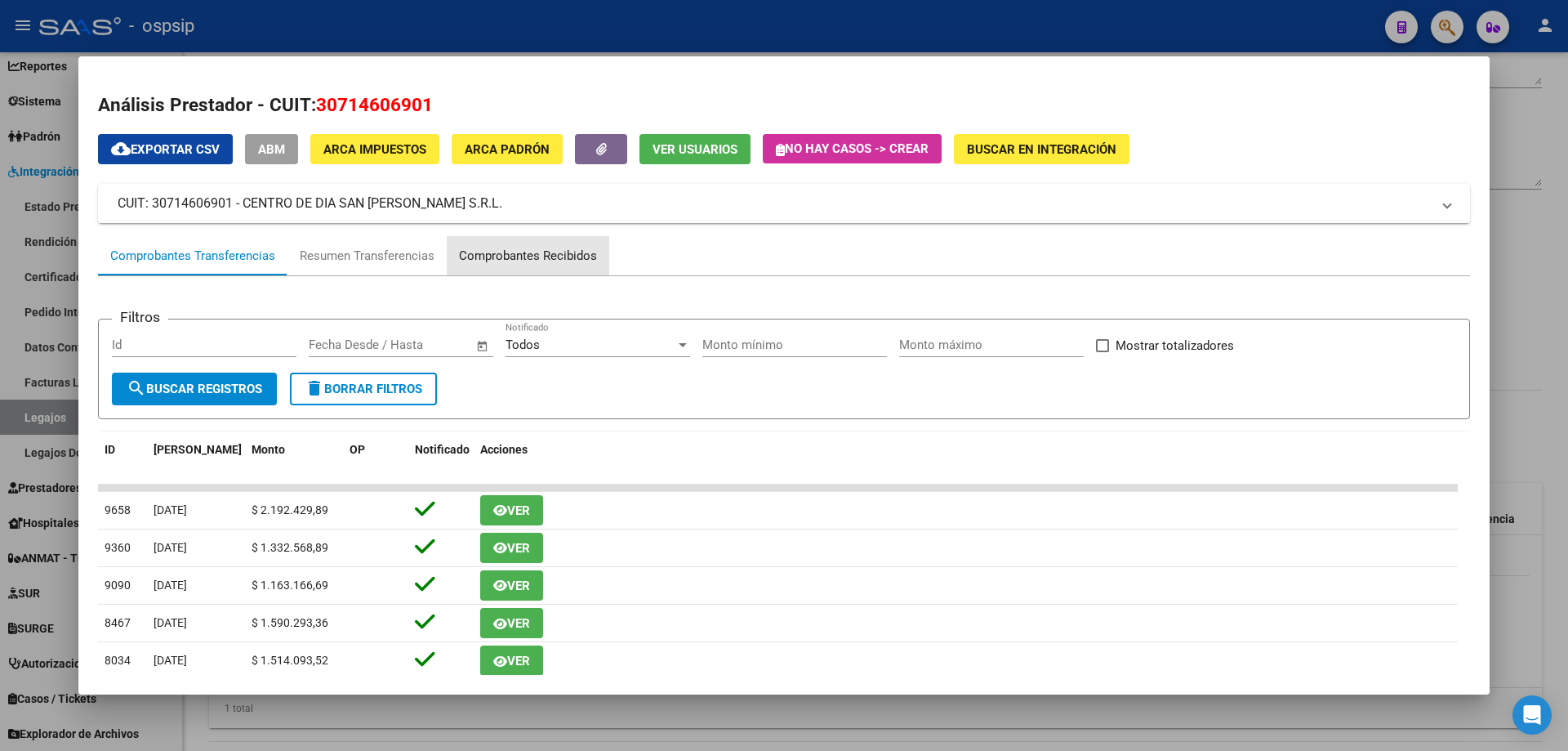
click at [556, 265] on div "Comprobantes Recibidos" at bounding box center [528, 255] width 162 height 40
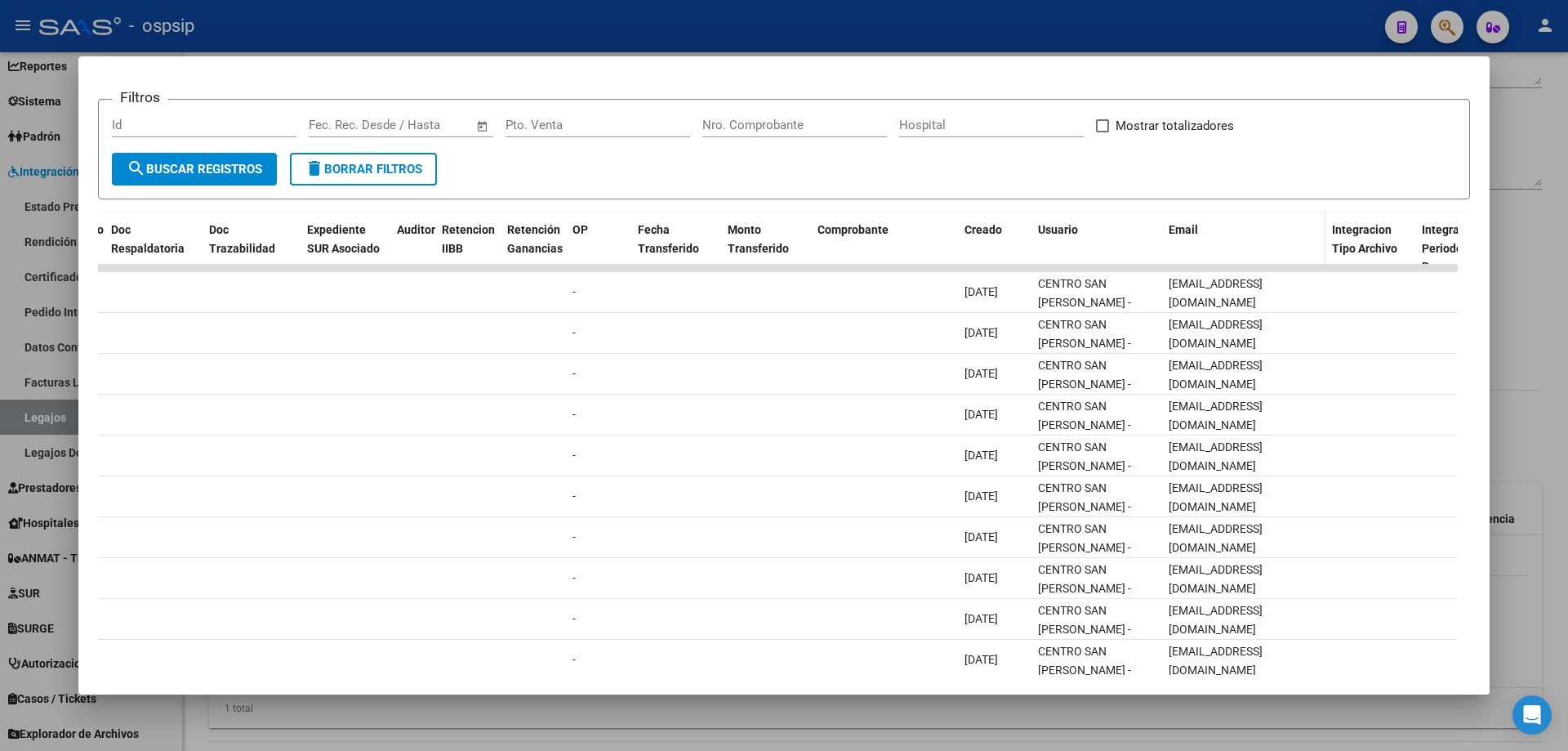
scroll to position [71, 0]
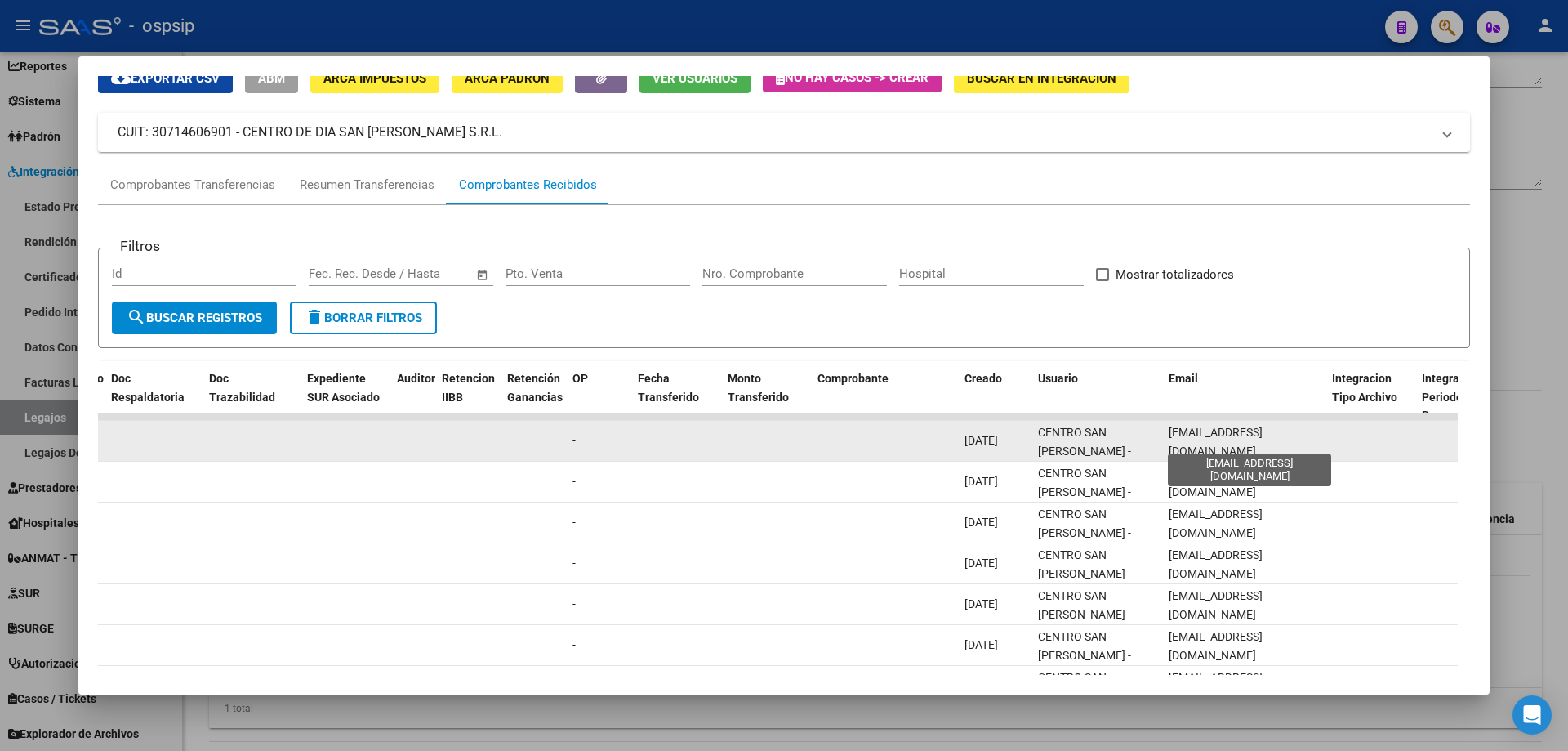
click at [1235, 441] on span "[EMAIL_ADDRESS][DOMAIN_NAME]" at bounding box center [1216, 441] width 94 height 32
copy span "[EMAIL_ADDRESS][DOMAIN_NAME]"
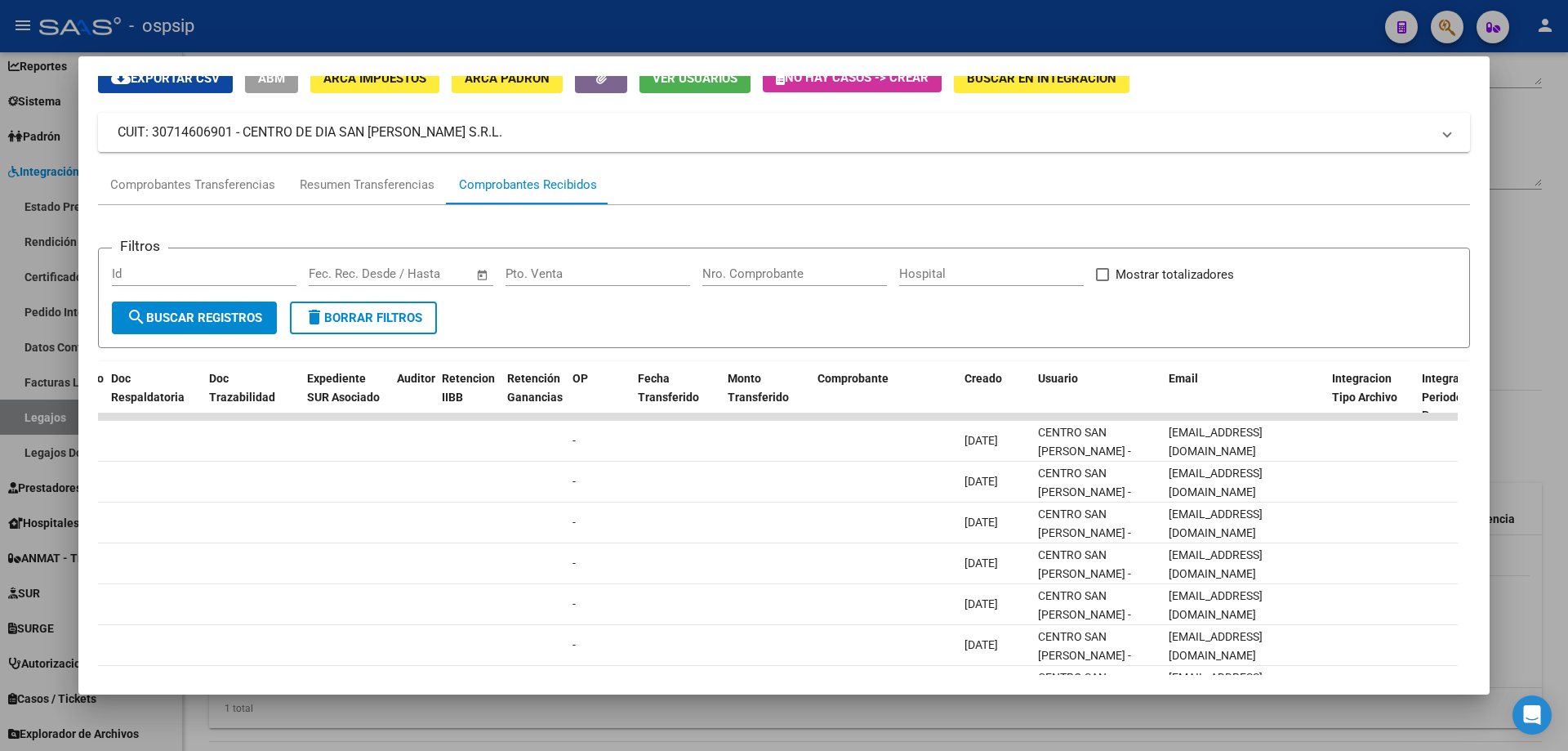
click at [651, 28] on div at bounding box center [784, 375] width 1568 height 751
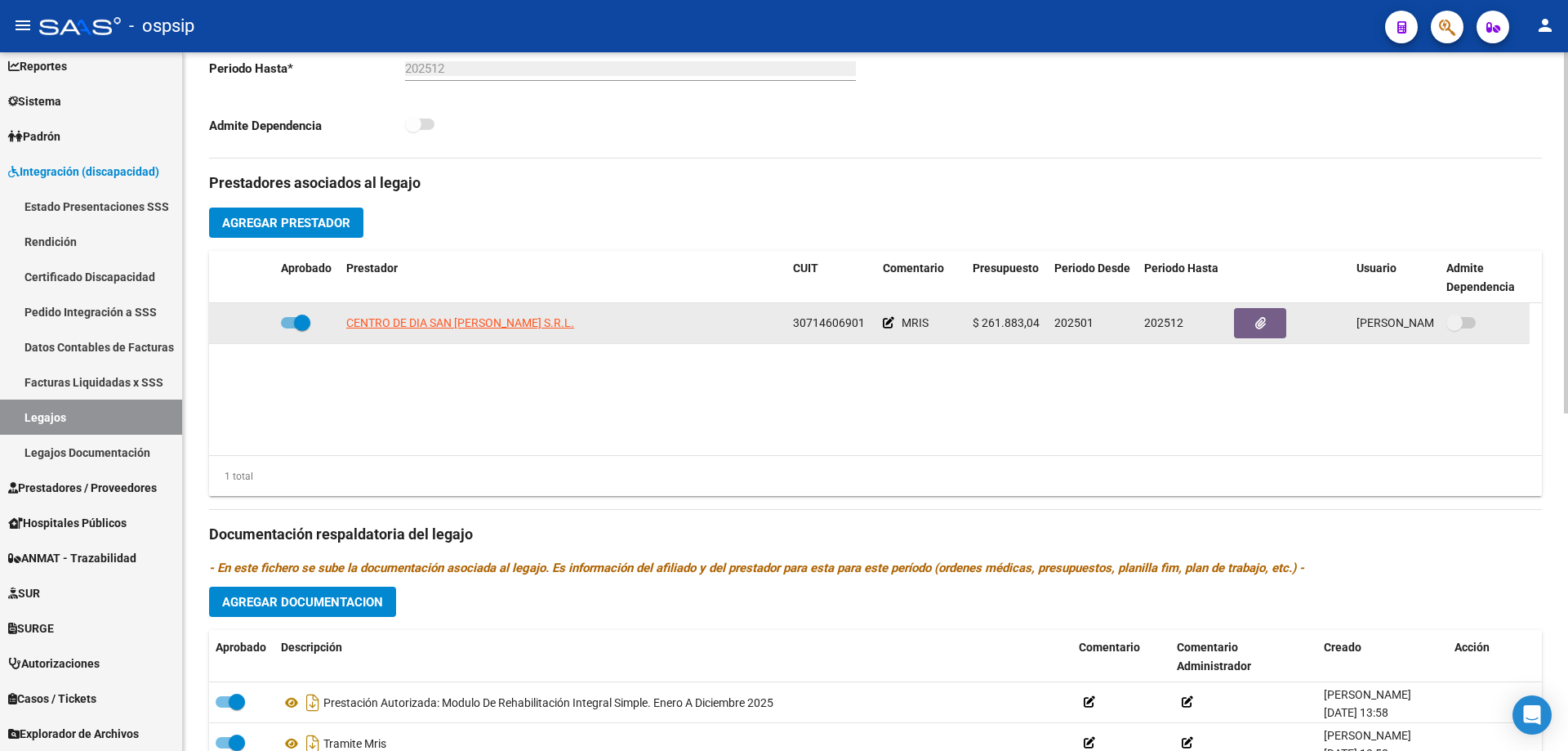
scroll to position [490, 0]
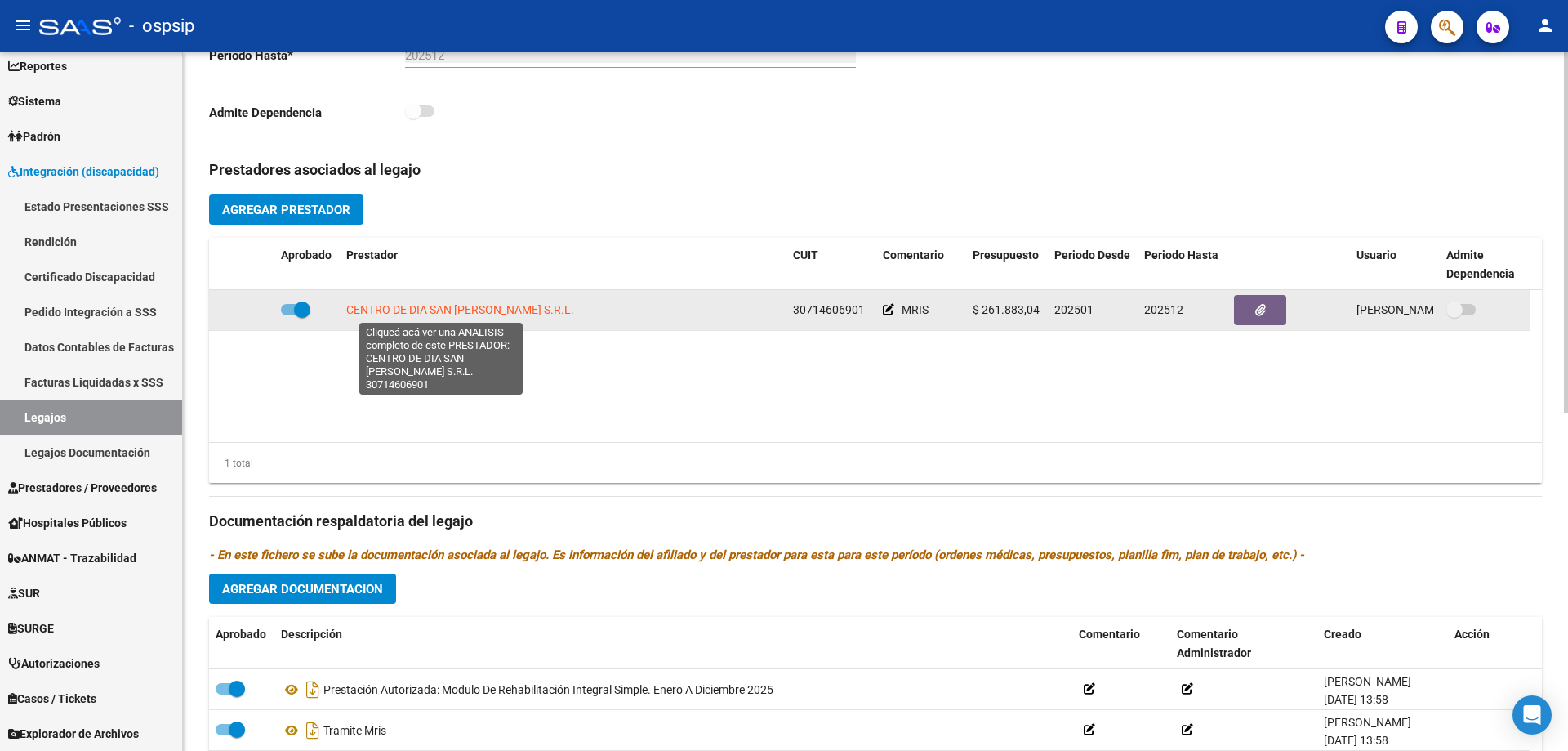
click at [449, 307] on span "CENTRO DE DIA SAN [PERSON_NAME] S.R.L." at bounding box center [460, 310] width 228 height 13
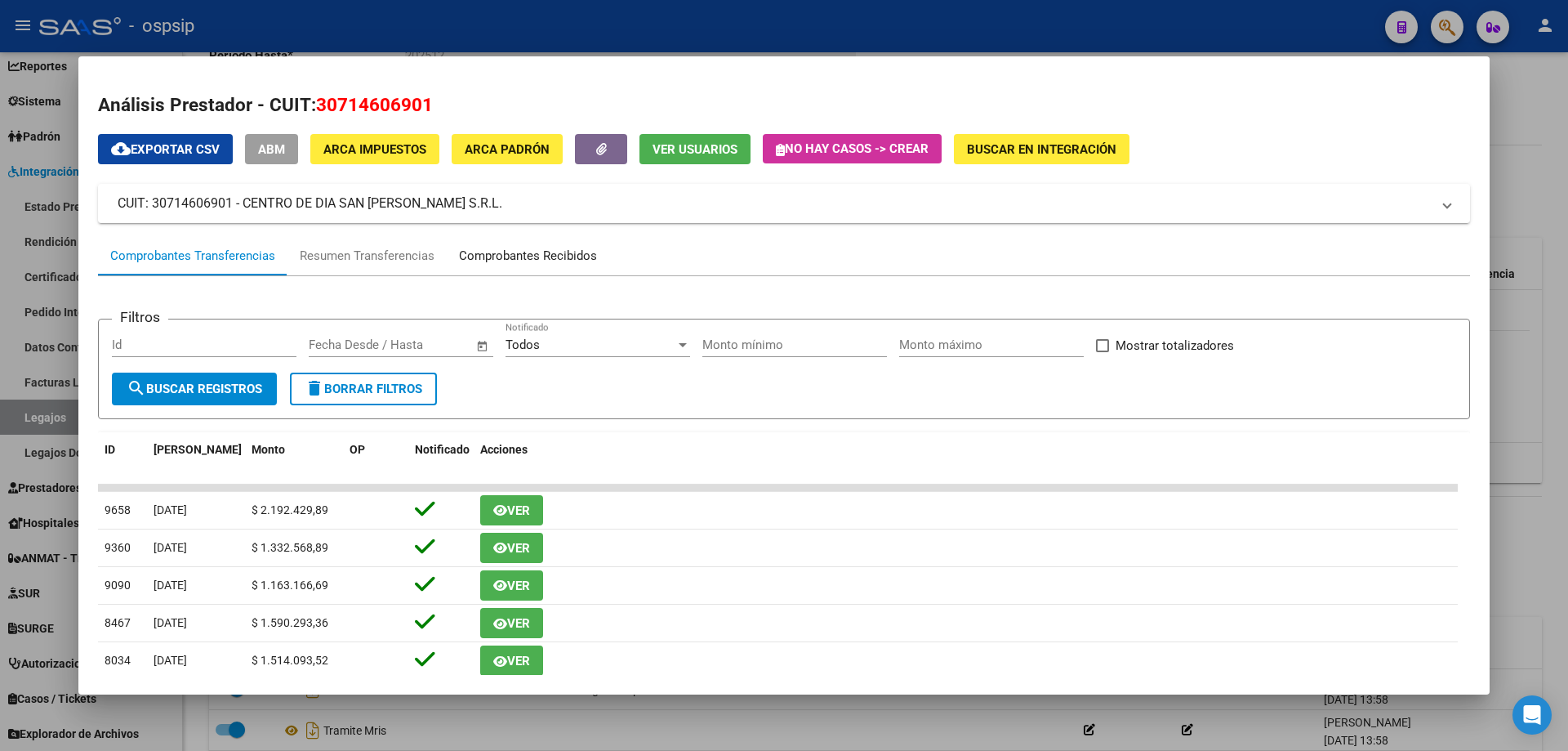
click at [509, 256] on div "Comprobantes Recibidos" at bounding box center [528, 256] width 138 height 18
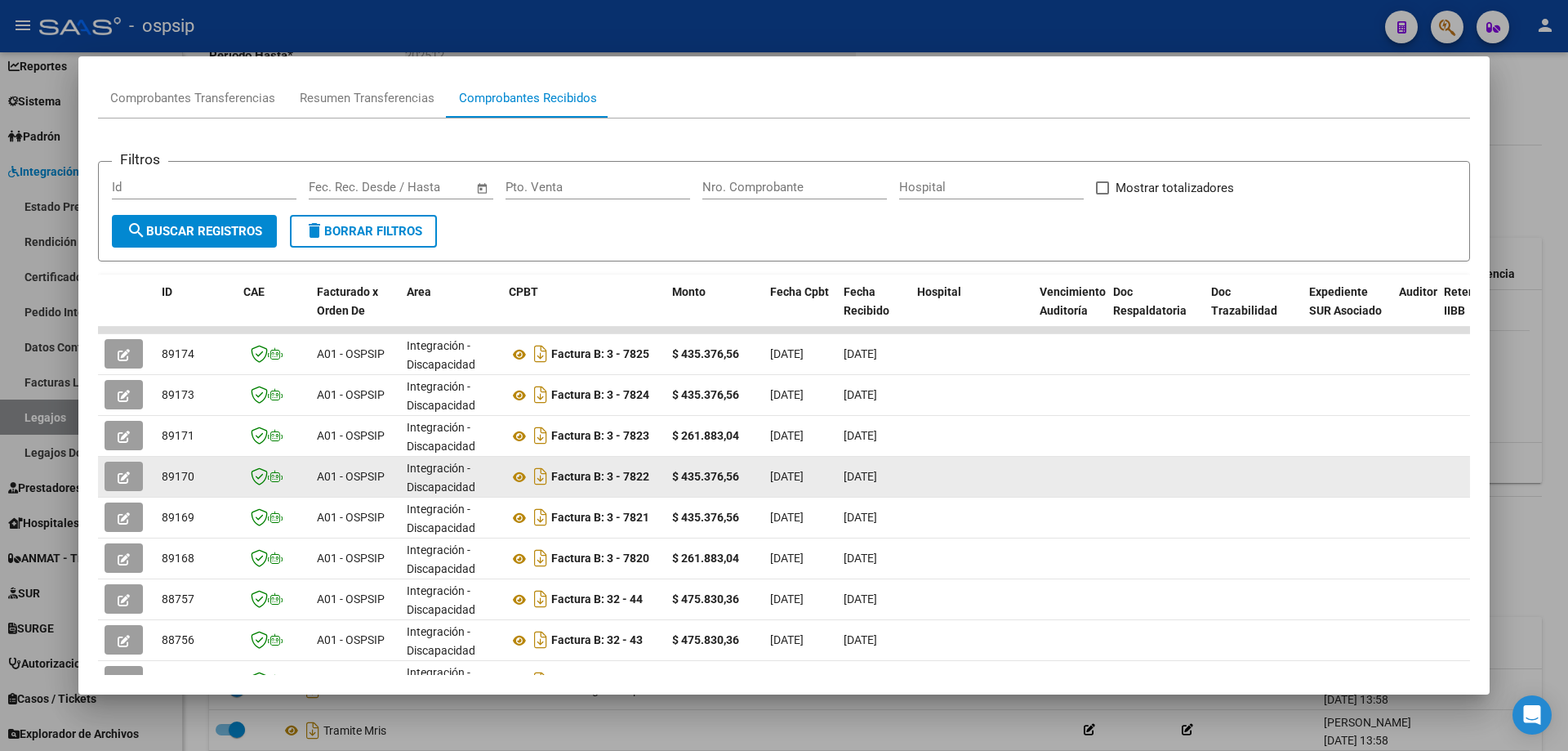
scroll to position [163, 0]
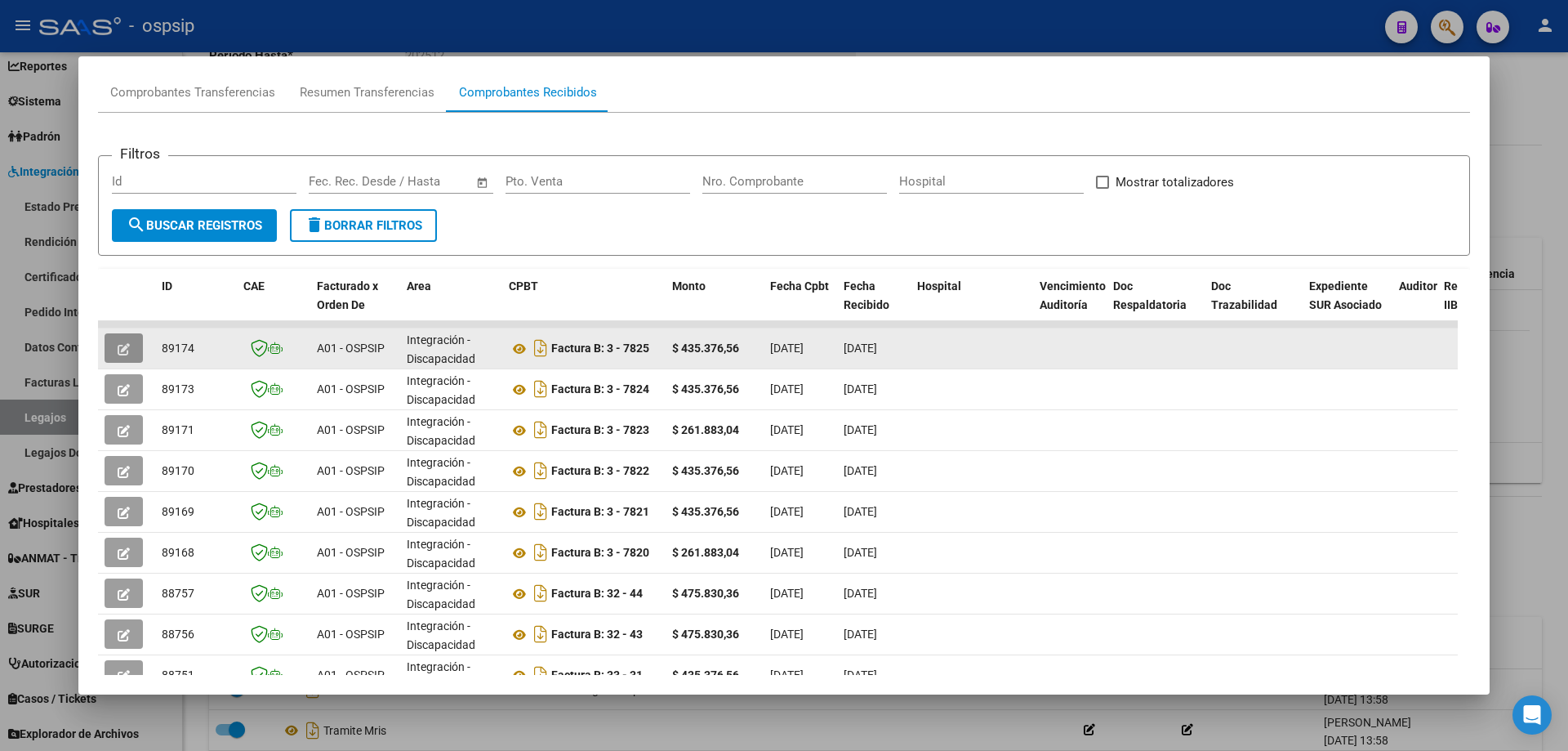
click at [119, 354] on icon "button" at bounding box center [123, 348] width 12 height 12
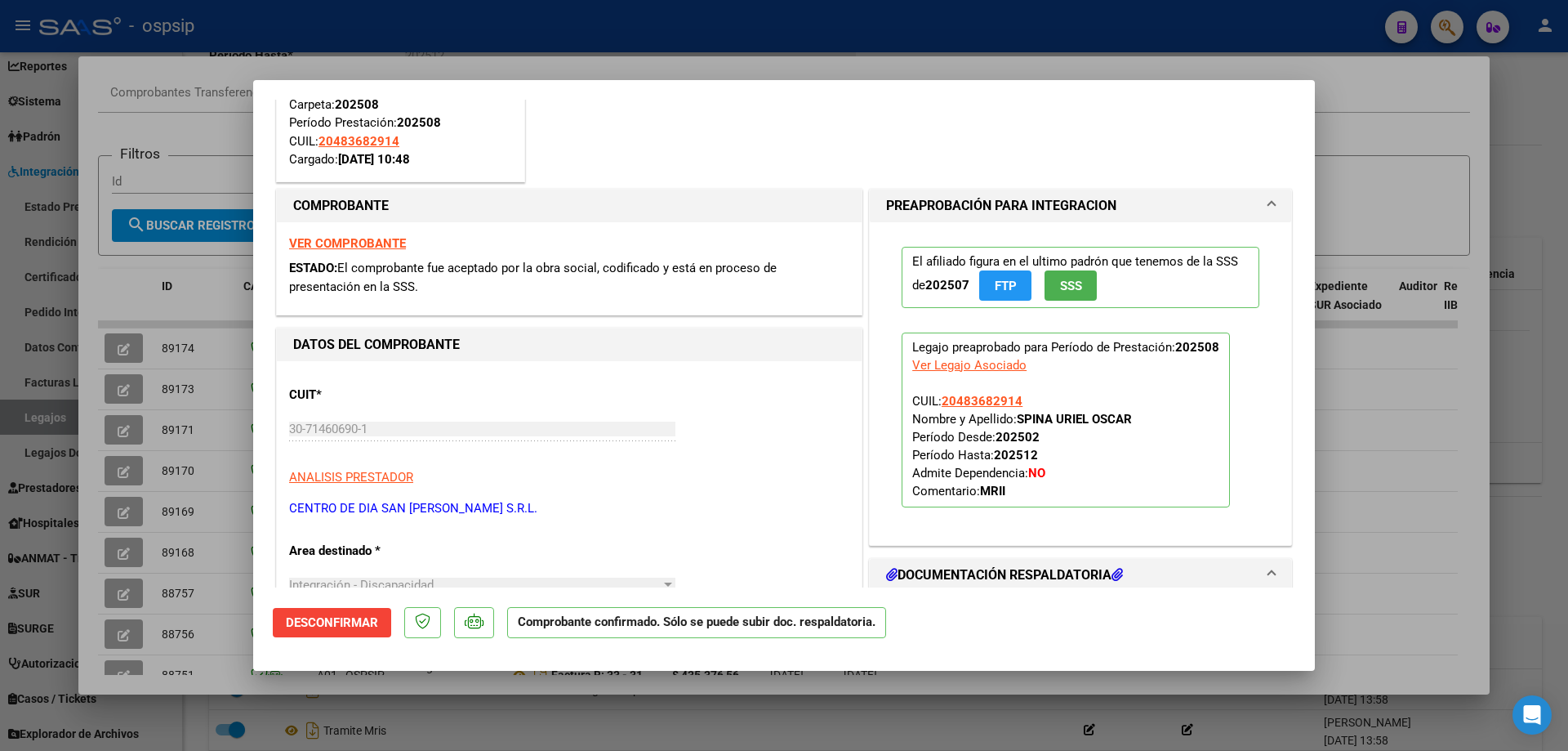
click at [123, 389] on div at bounding box center [784, 375] width 1568 height 751
type input "$ 0,00"
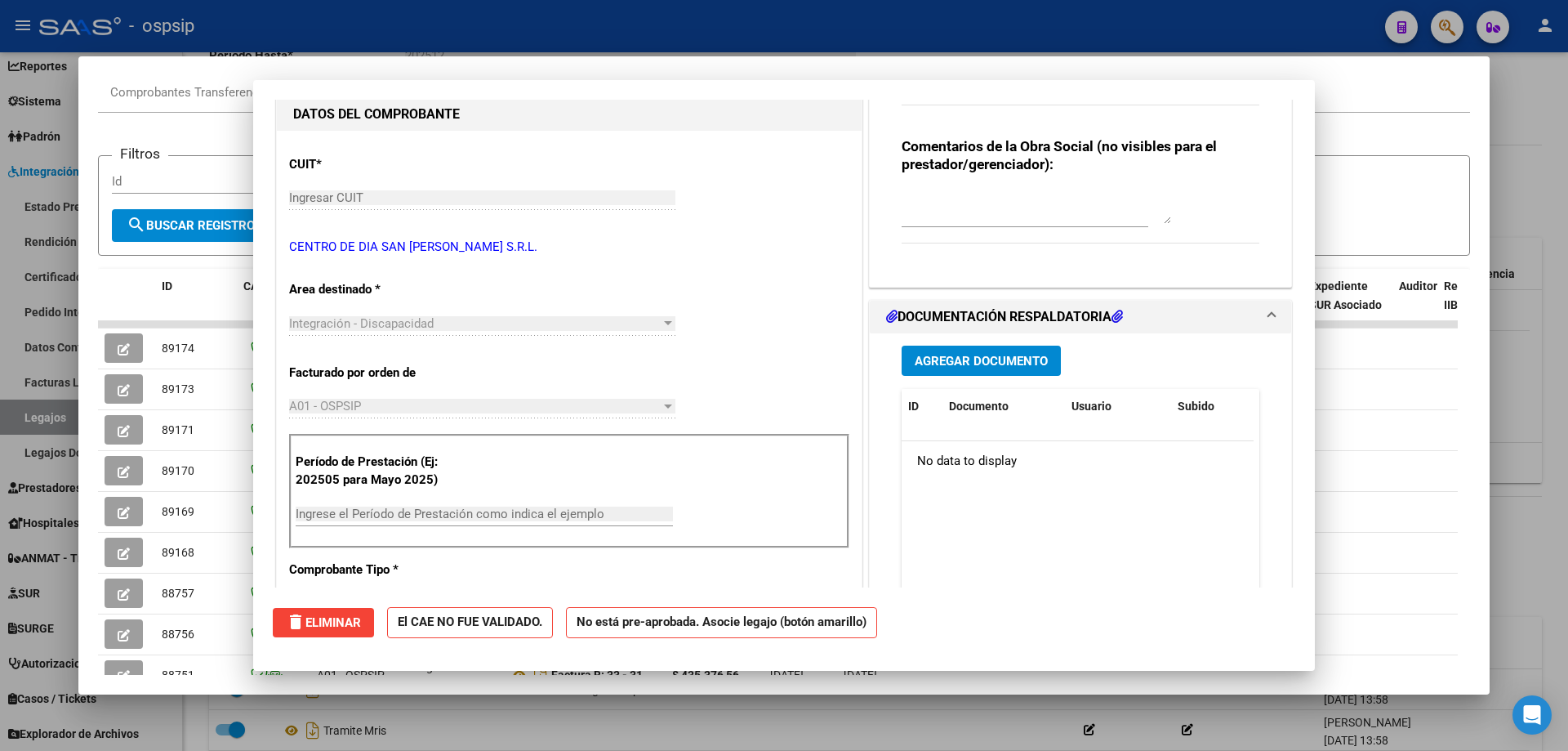
click at [123, 389] on icon "button" at bounding box center [123, 390] width 12 height 12
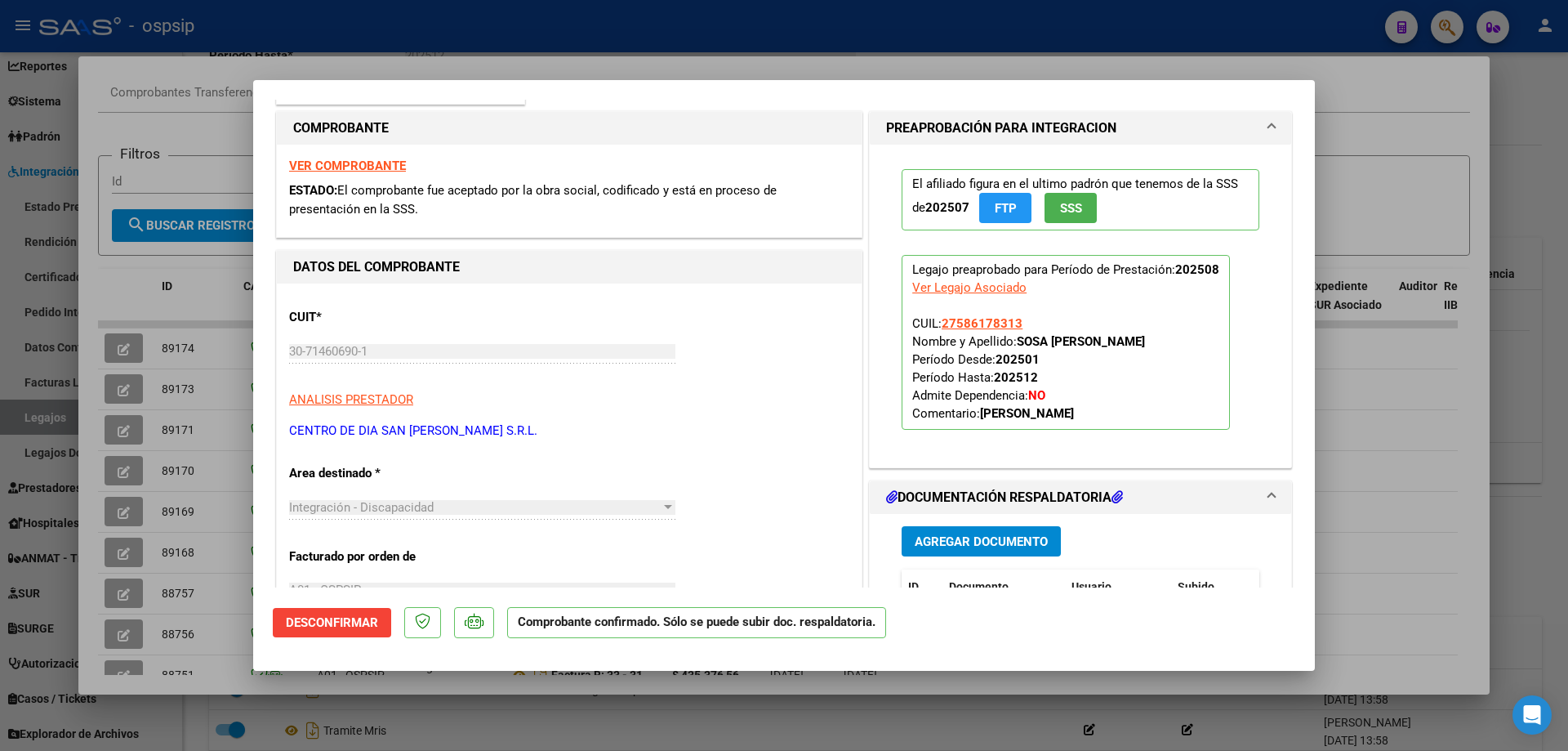
scroll to position [245, 0]
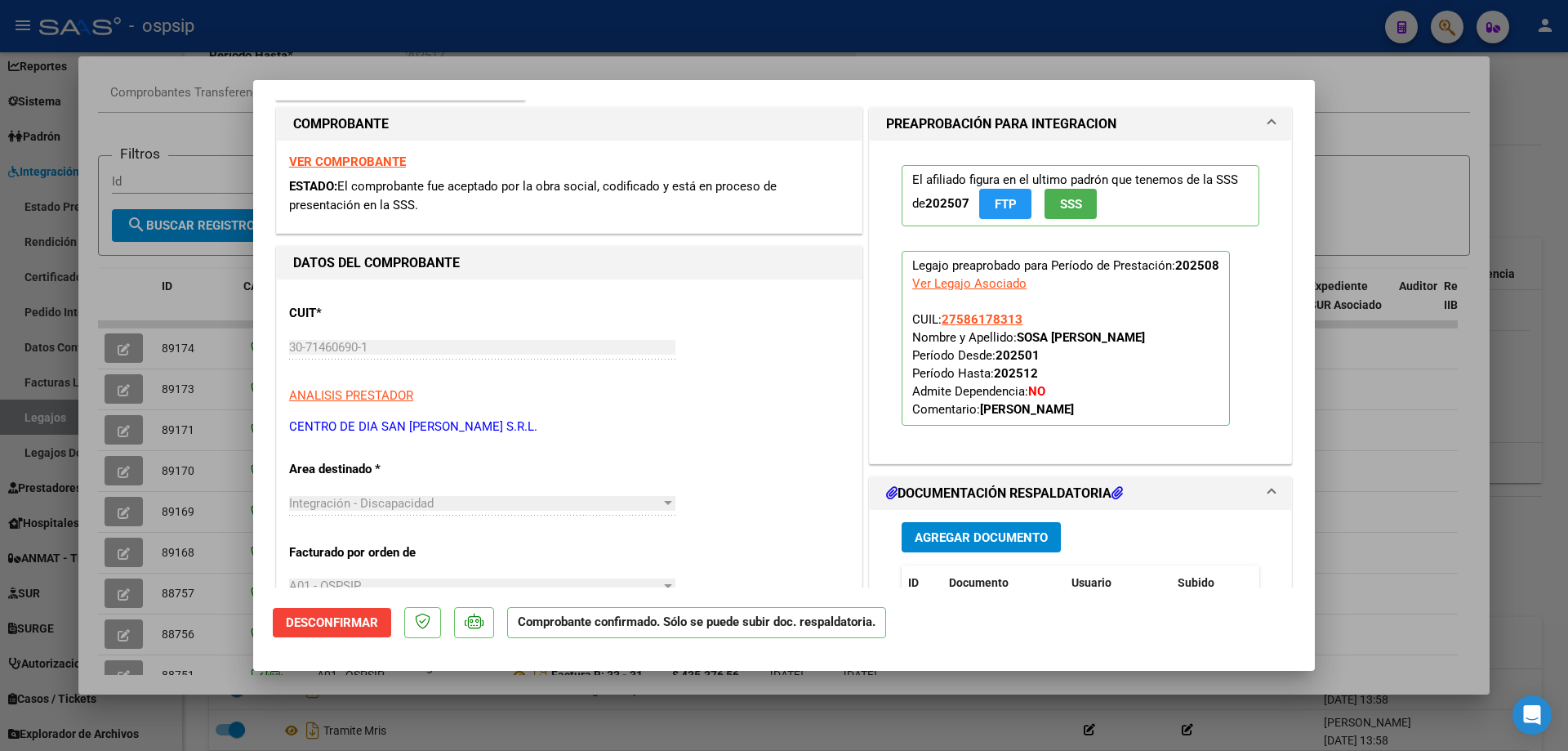
click at [128, 437] on div at bounding box center [784, 375] width 1568 height 751
type input "$ 0,00"
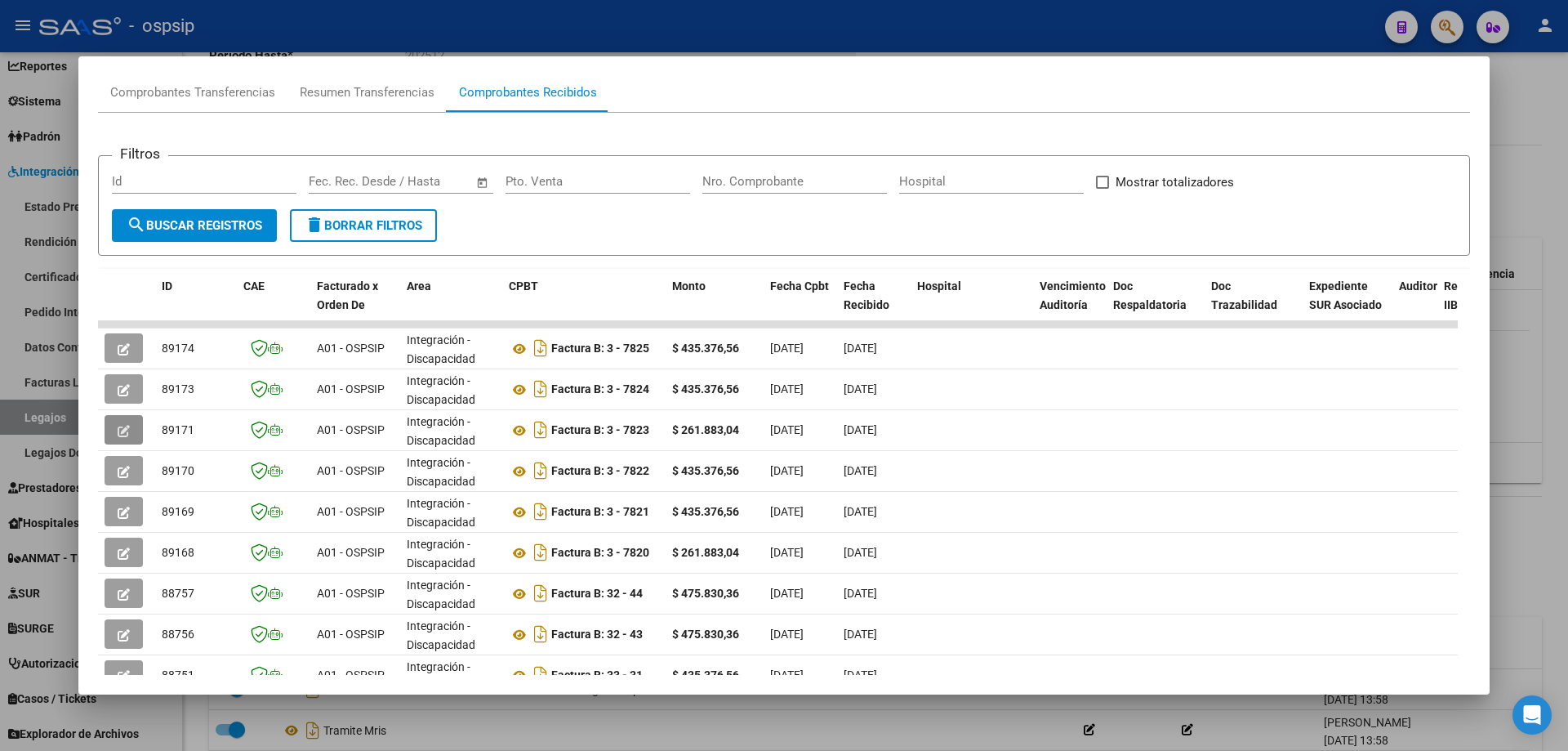
click at [128, 437] on span "button" at bounding box center [123, 429] width 12 height 15
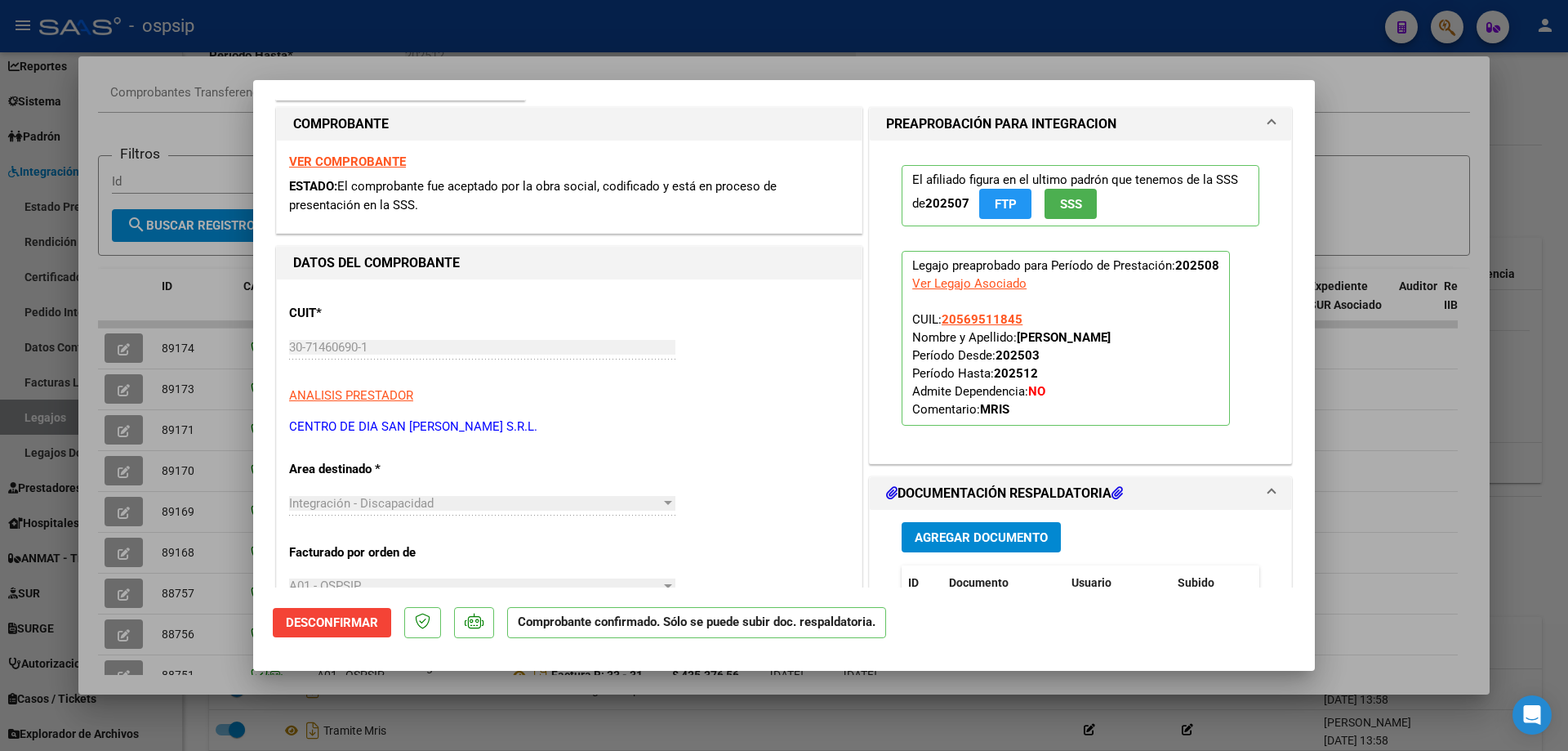
click at [136, 504] on div at bounding box center [784, 375] width 1568 height 751
type input "$ 0,00"
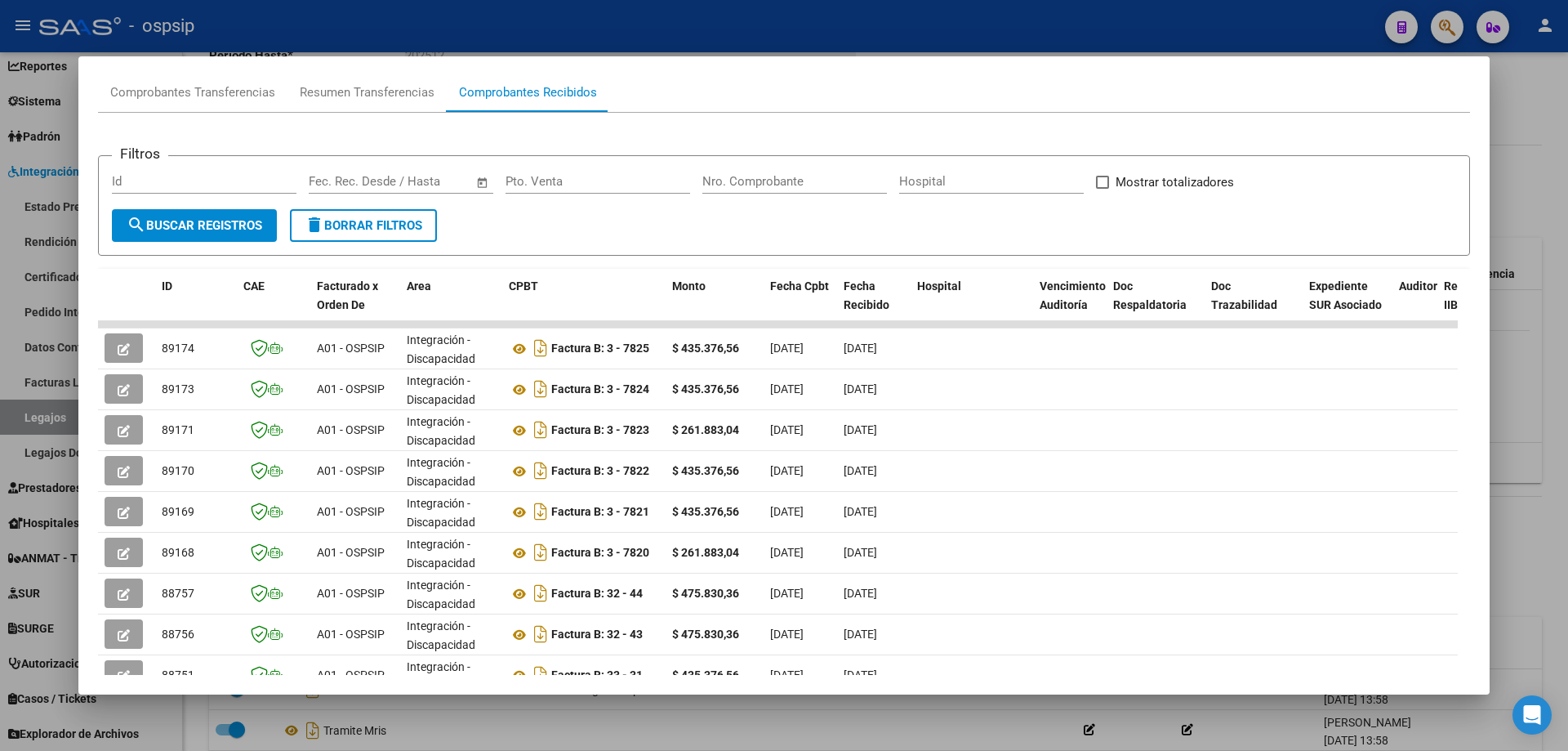
click at [136, 504] on button "button" at bounding box center [123, 511] width 39 height 29
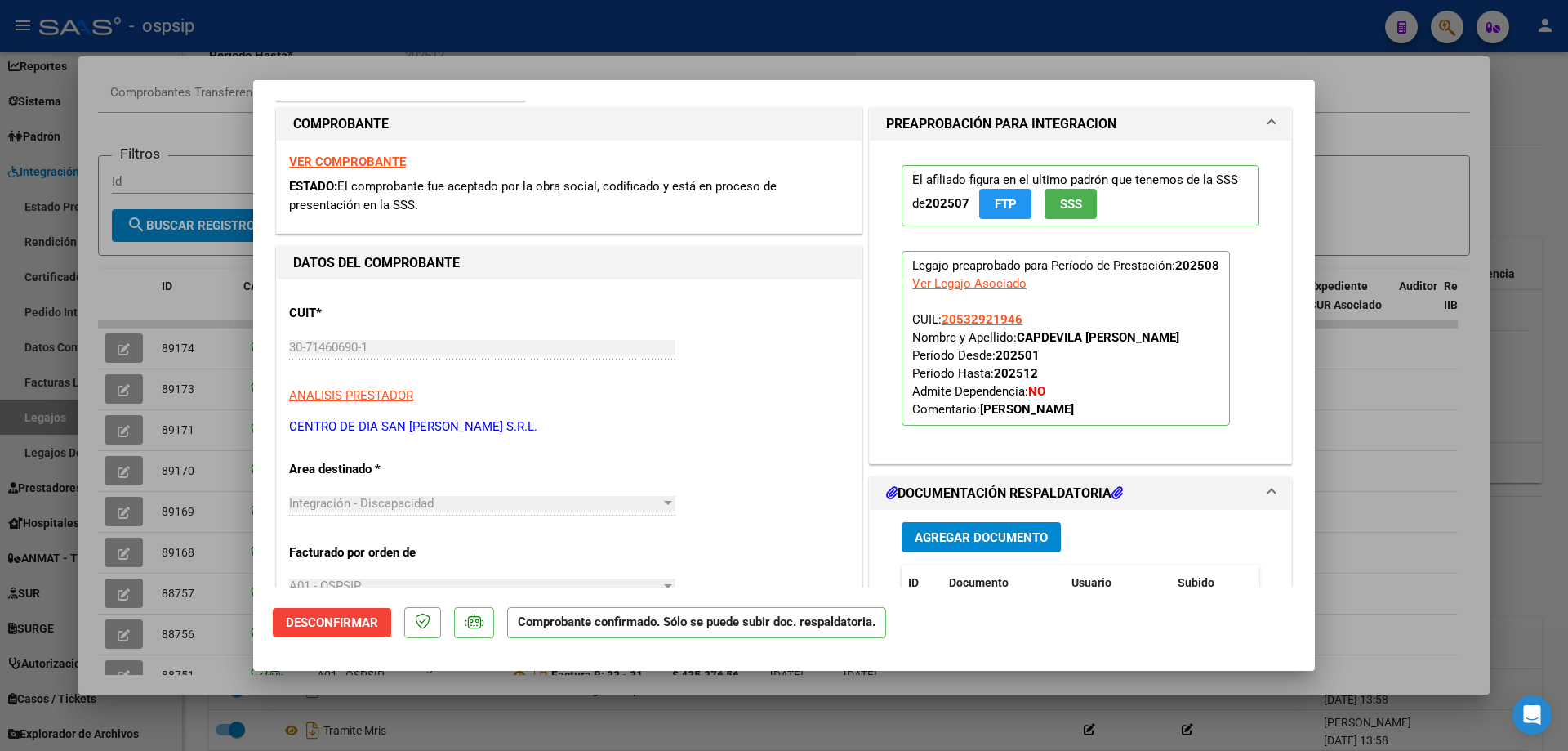
click at [135, 623] on div at bounding box center [784, 375] width 1568 height 751
type input "$ 0,00"
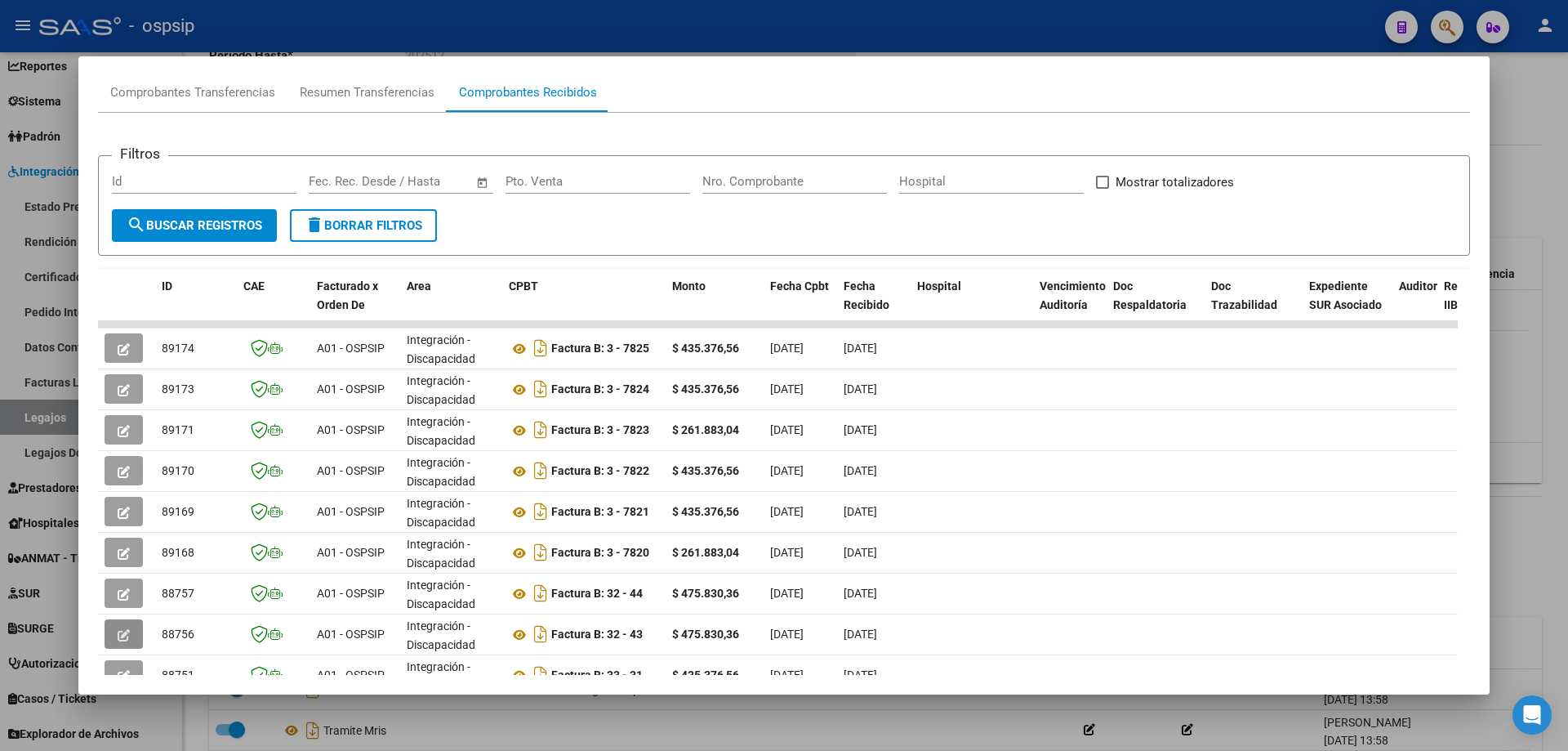
click at [135, 623] on button "button" at bounding box center [123, 634] width 39 height 29
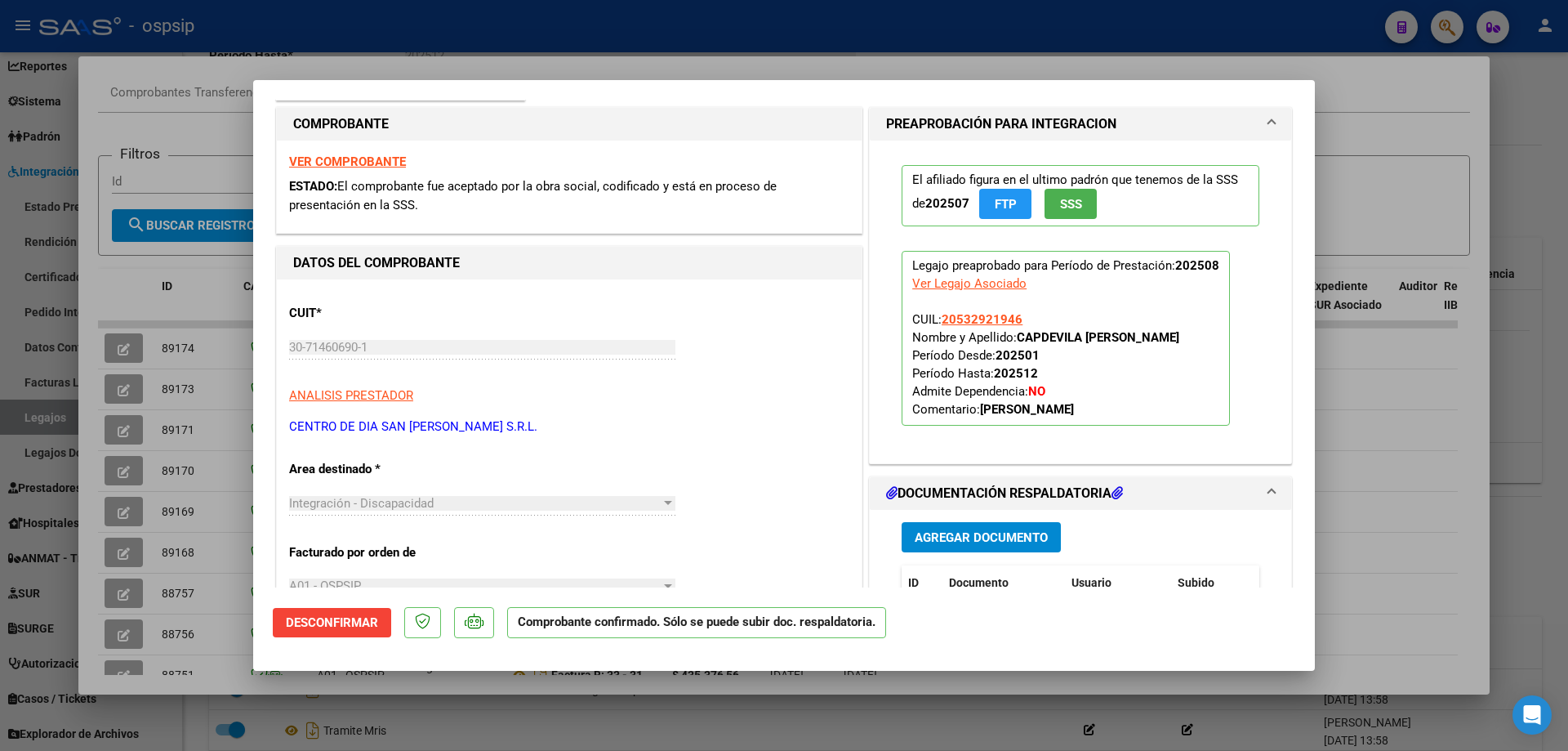
click at [23, 415] on div at bounding box center [784, 375] width 1568 height 751
type input "$ 0,00"
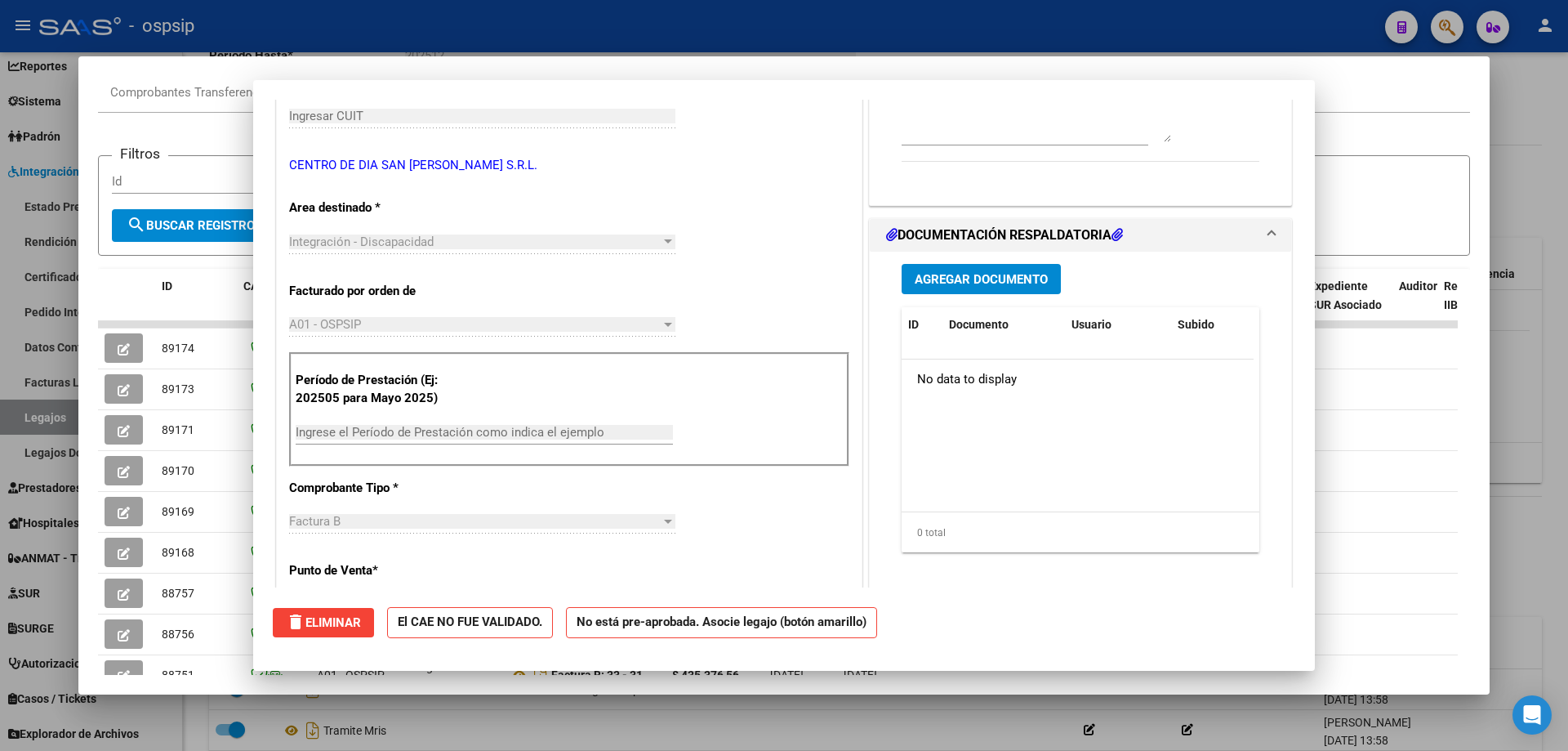
click at [23, 415] on div at bounding box center [784, 375] width 1568 height 751
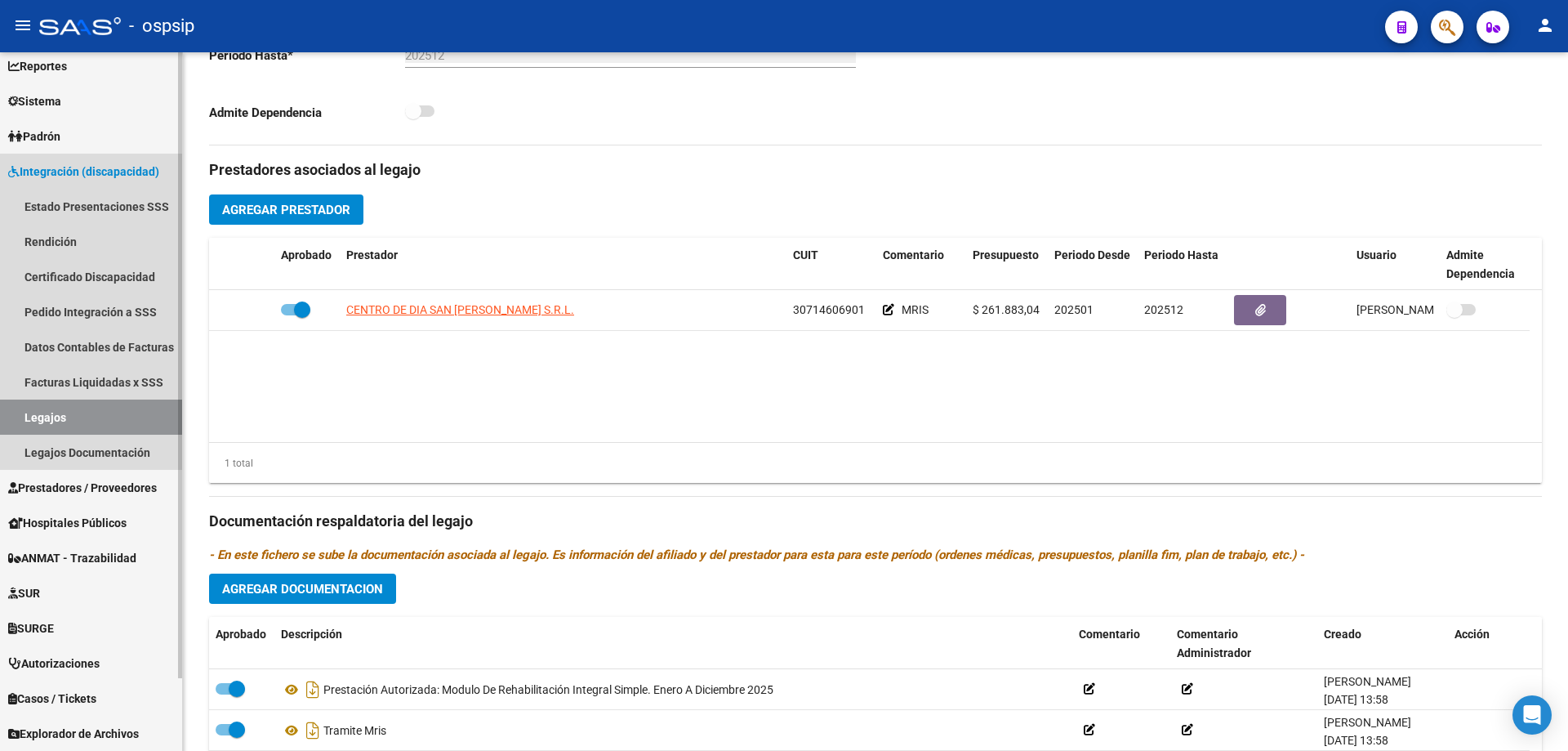
click at [151, 421] on link "Legajos" at bounding box center [91, 417] width 182 height 35
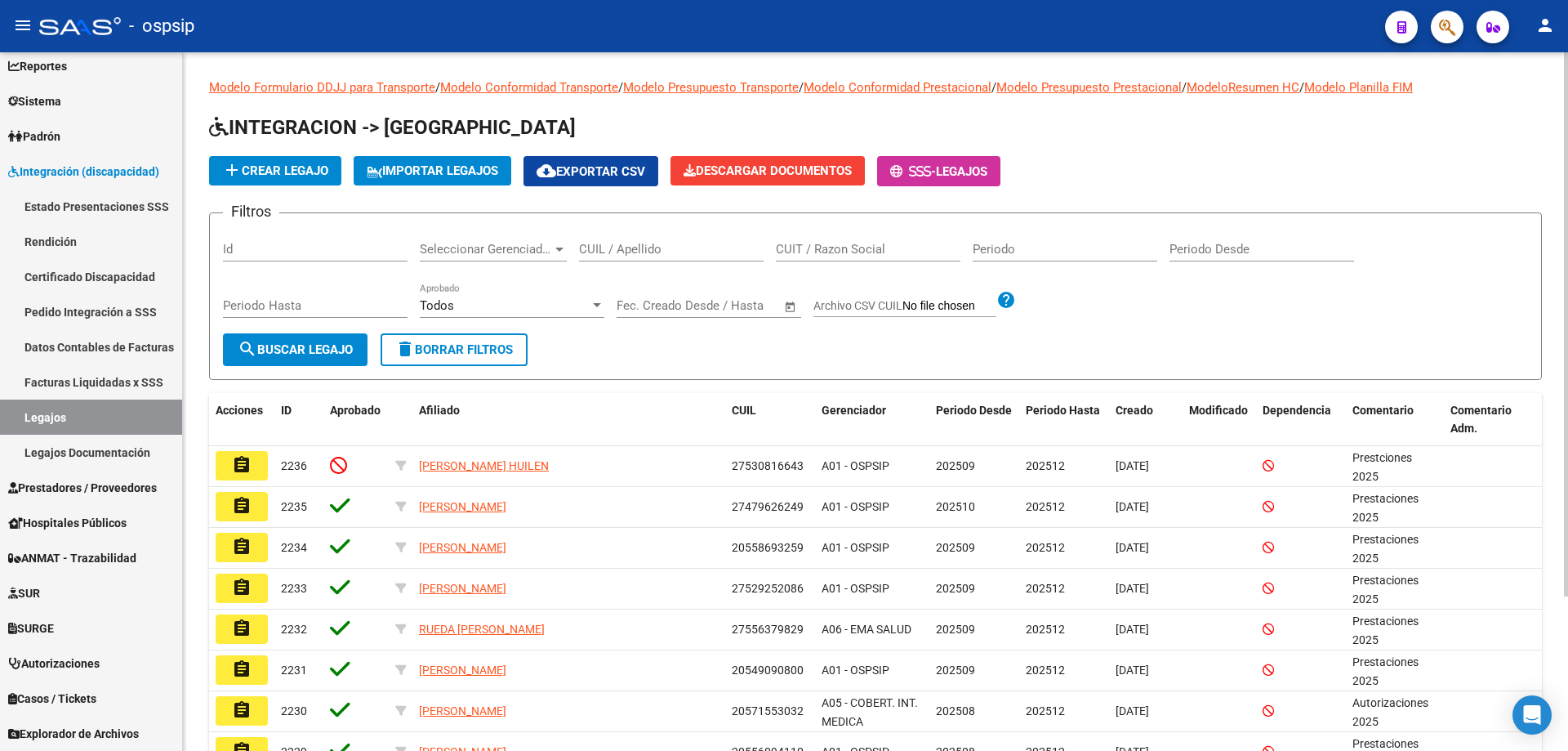
click at [591, 249] on input "CUIL / Apellido" at bounding box center [672, 249] width 184 height 15
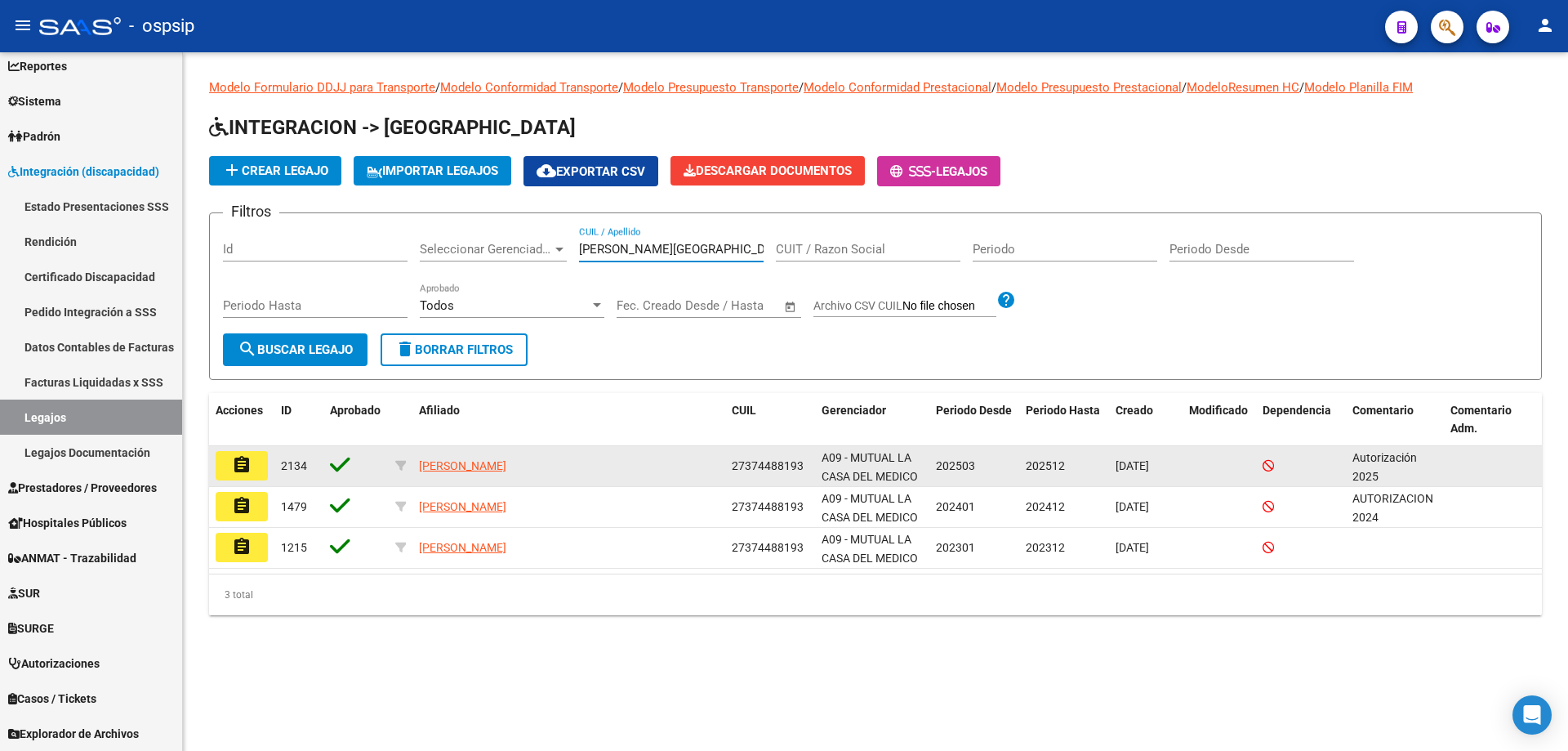
type input "[PERSON_NAME][GEOGRAPHIC_DATA]"
click at [258, 457] on button "assignment" at bounding box center [241, 465] width 53 height 29
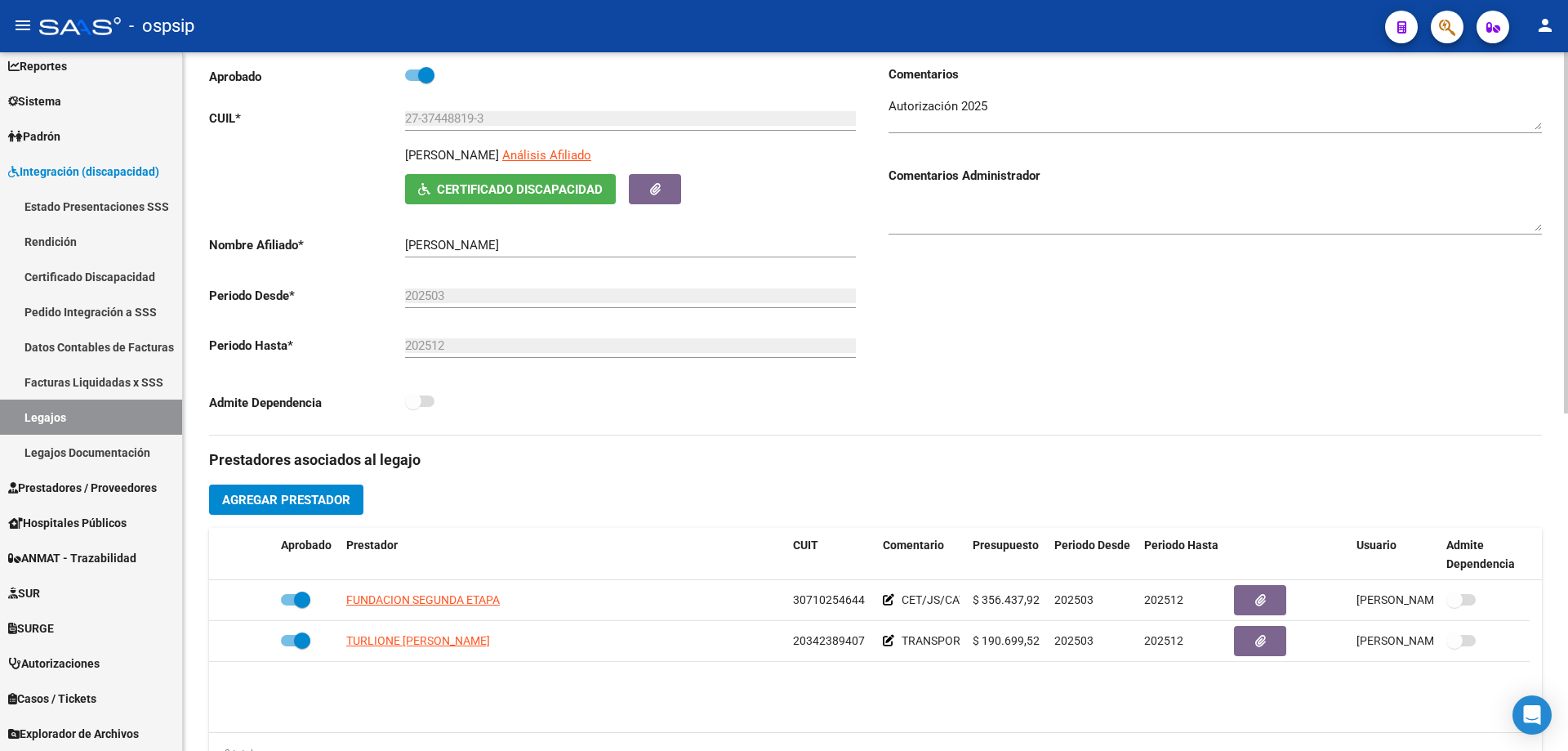
scroll to position [327, 0]
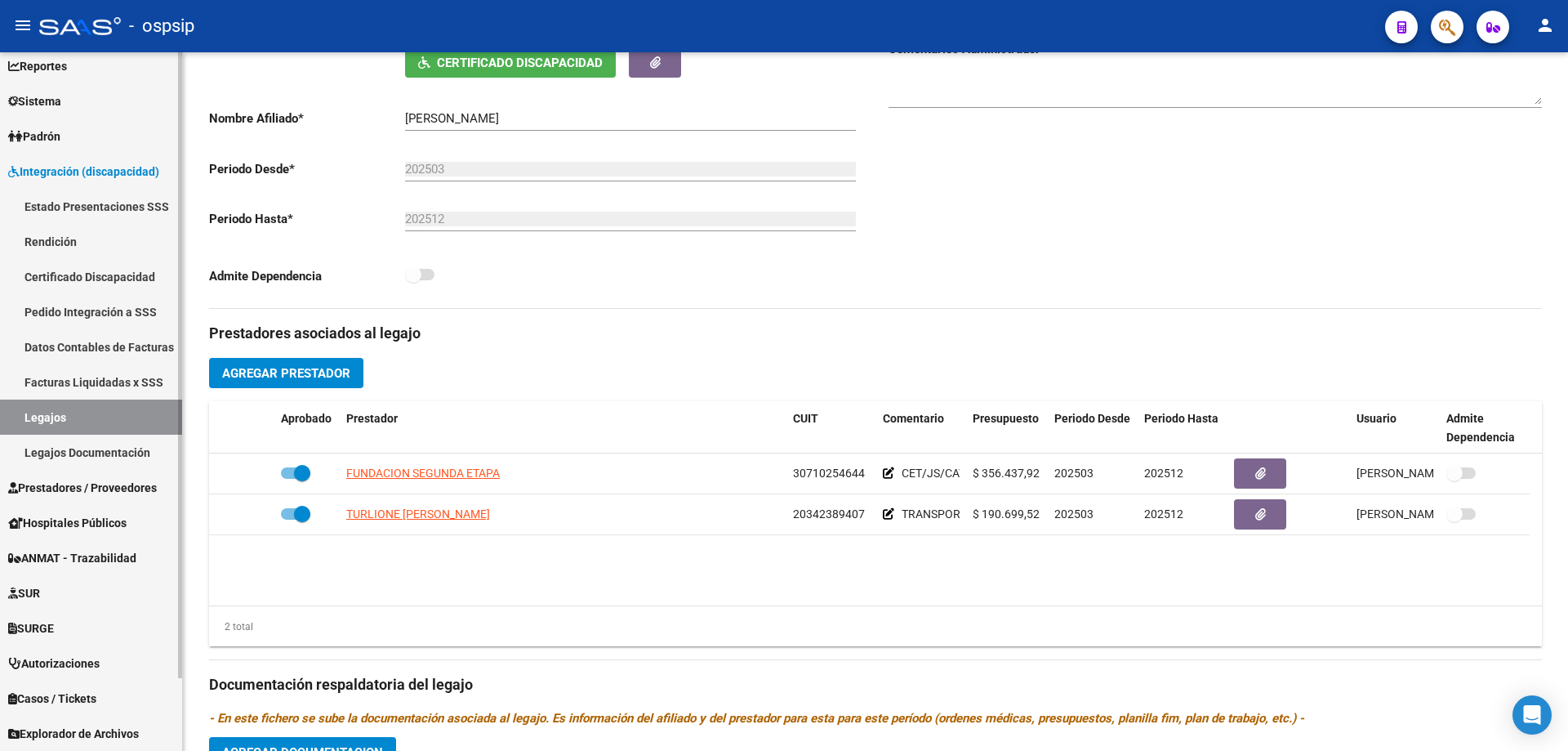
click at [41, 428] on link "Legajos" at bounding box center [91, 417] width 182 height 35
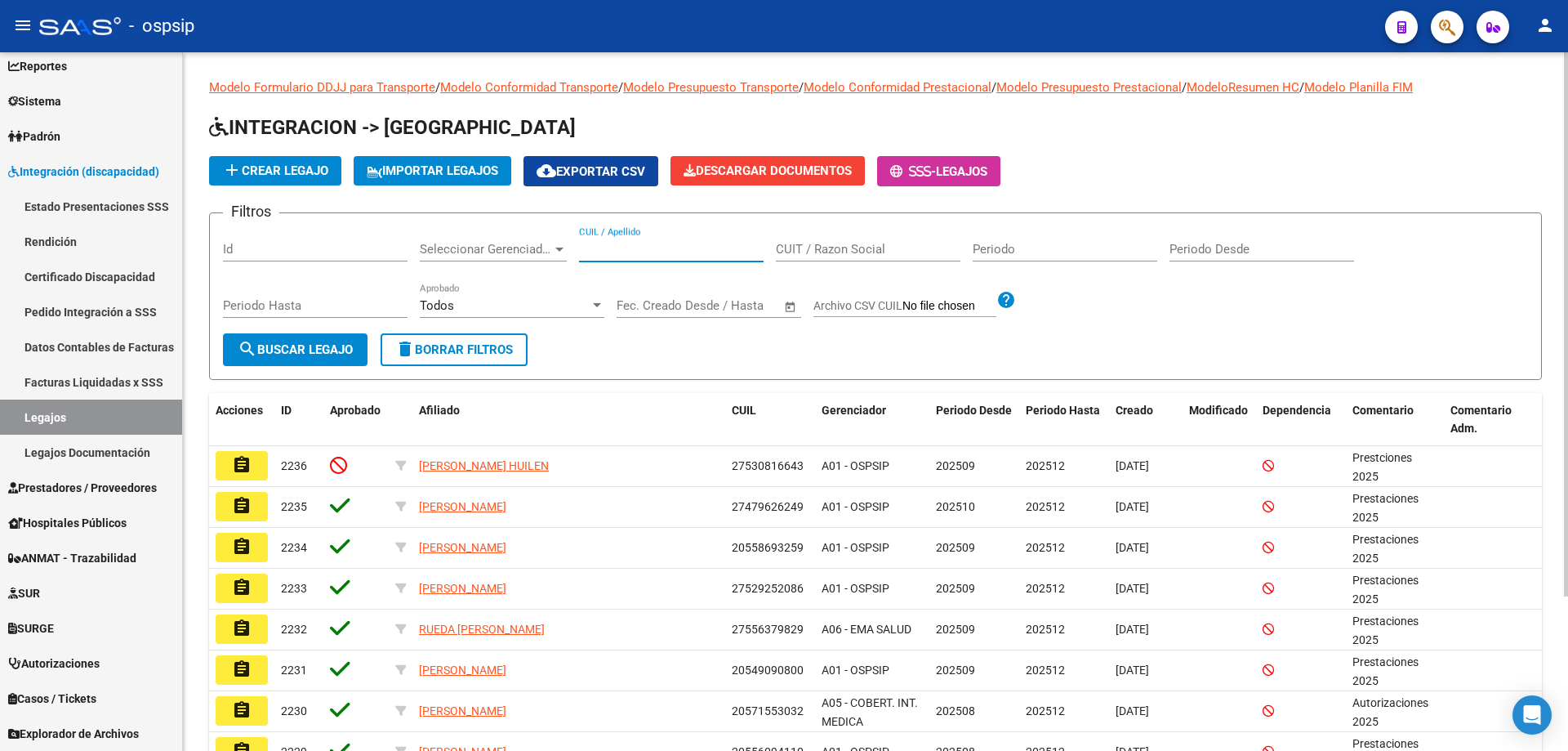
click at [633, 256] on input "CUIL / Apellido" at bounding box center [672, 249] width 184 height 15
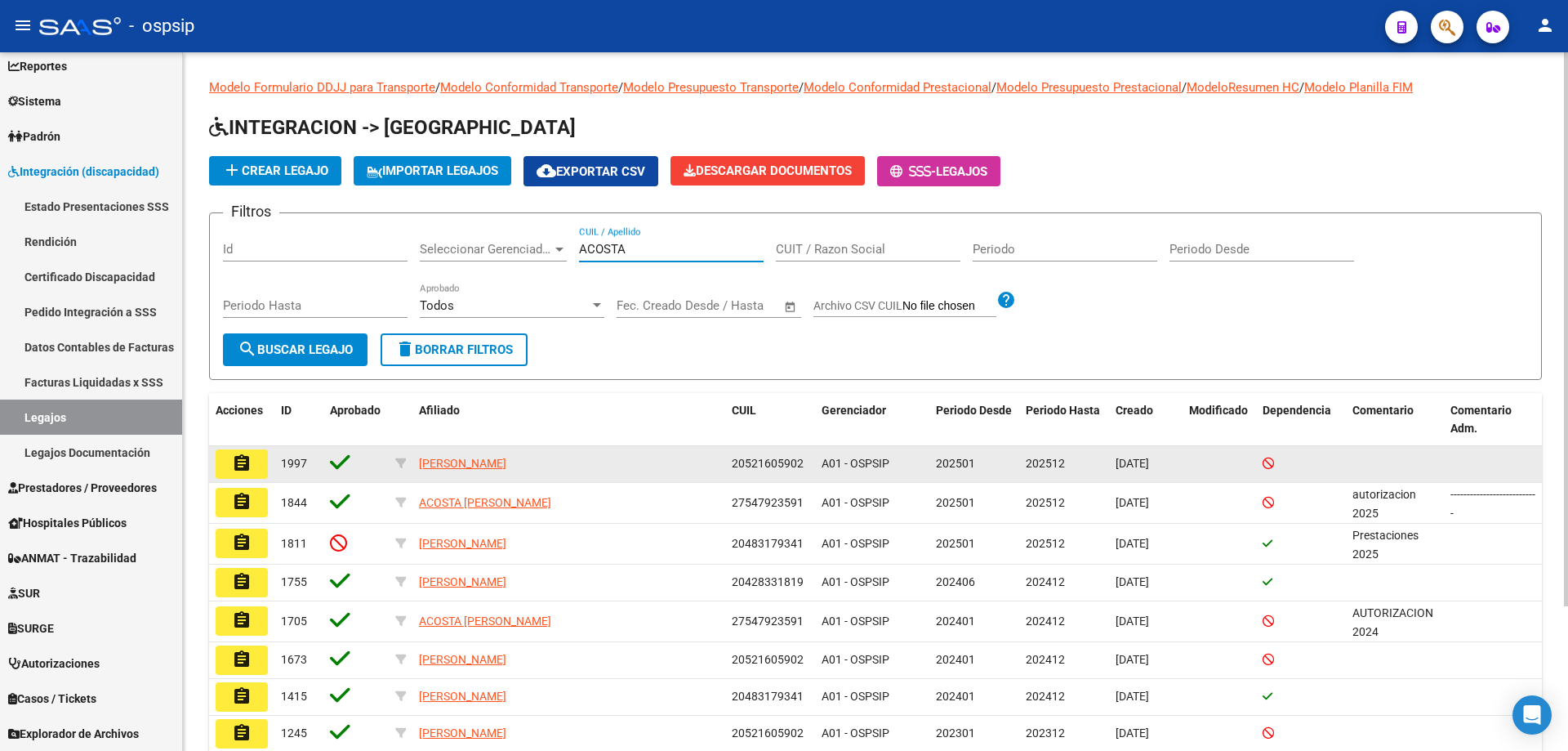
type input "ACOSTA"
click at [260, 465] on button "assignment" at bounding box center [241, 464] width 53 height 29
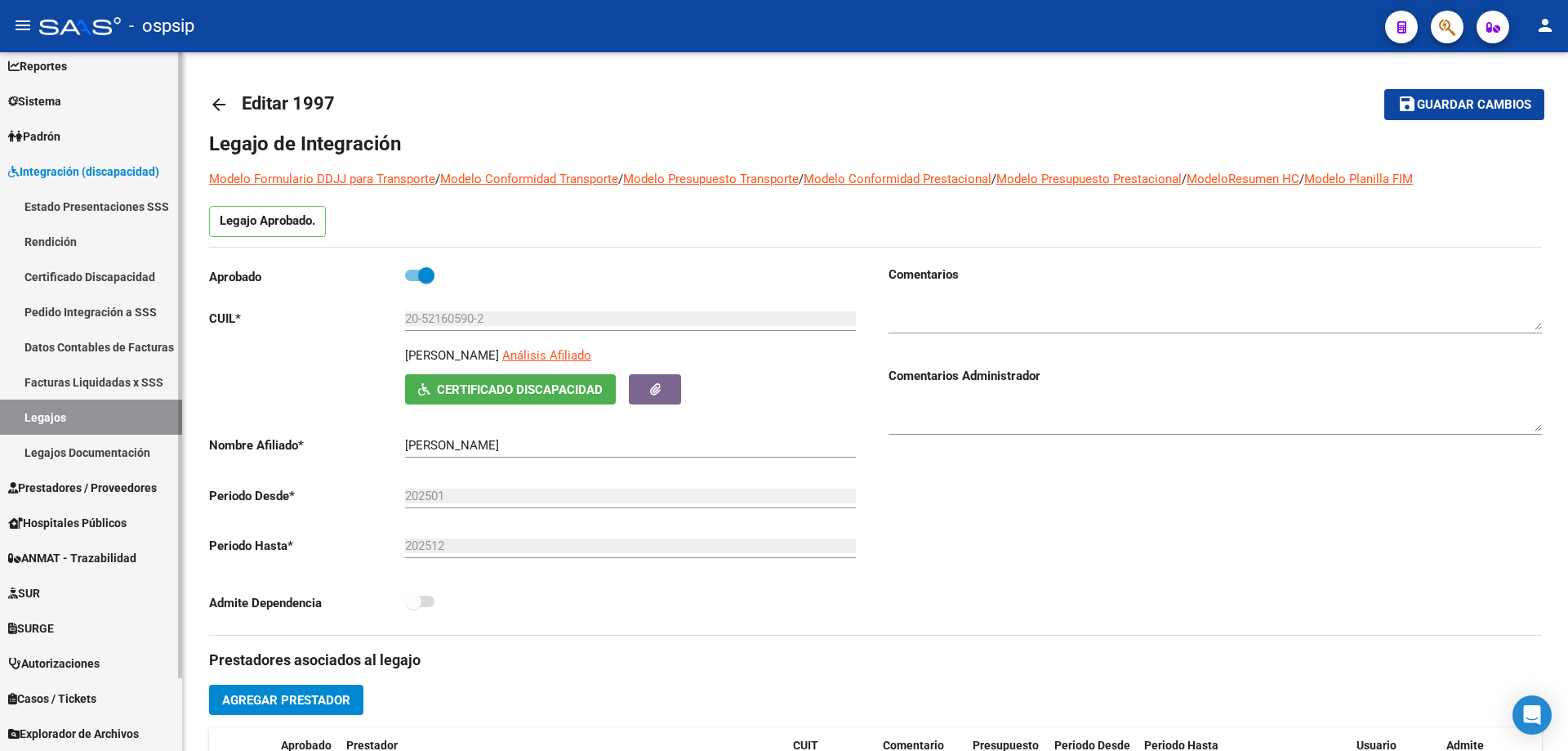
click at [71, 415] on link "Legajos" at bounding box center [91, 417] width 182 height 35
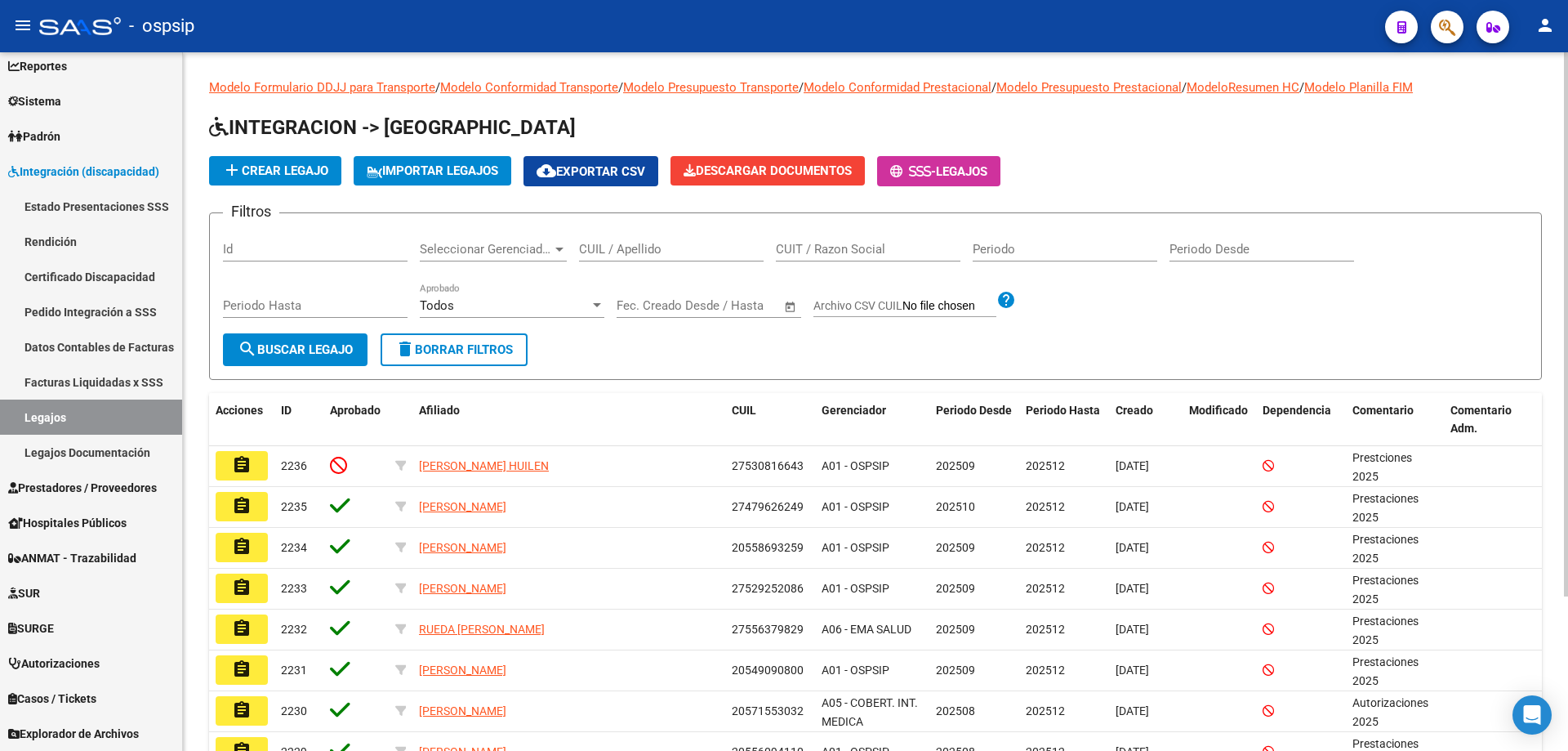
click at [609, 257] on div "CUIL / Apellido" at bounding box center [672, 244] width 184 height 35
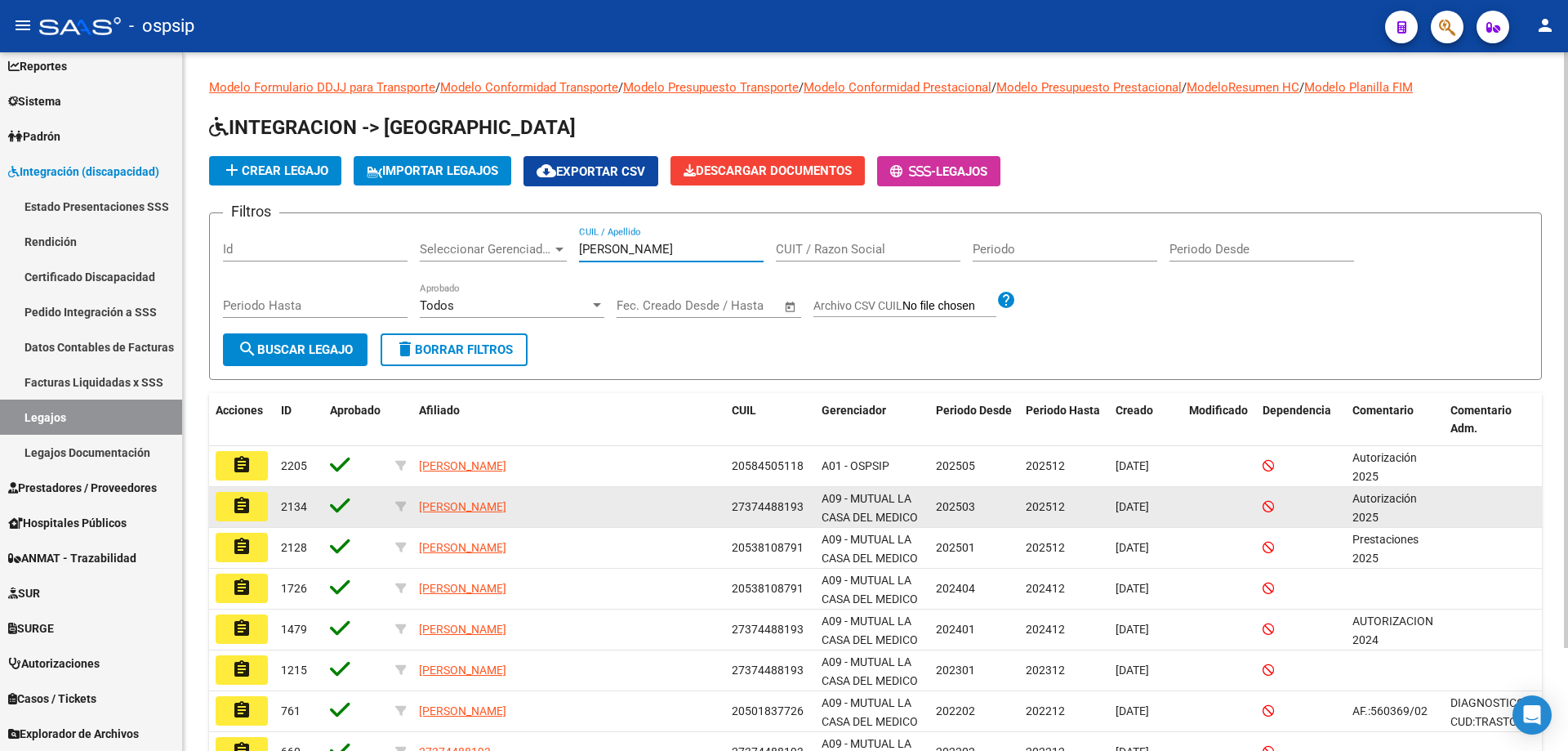
type input "[PERSON_NAME]"
click at [248, 506] on mat-icon "assignment" at bounding box center [241, 505] width 19 height 19
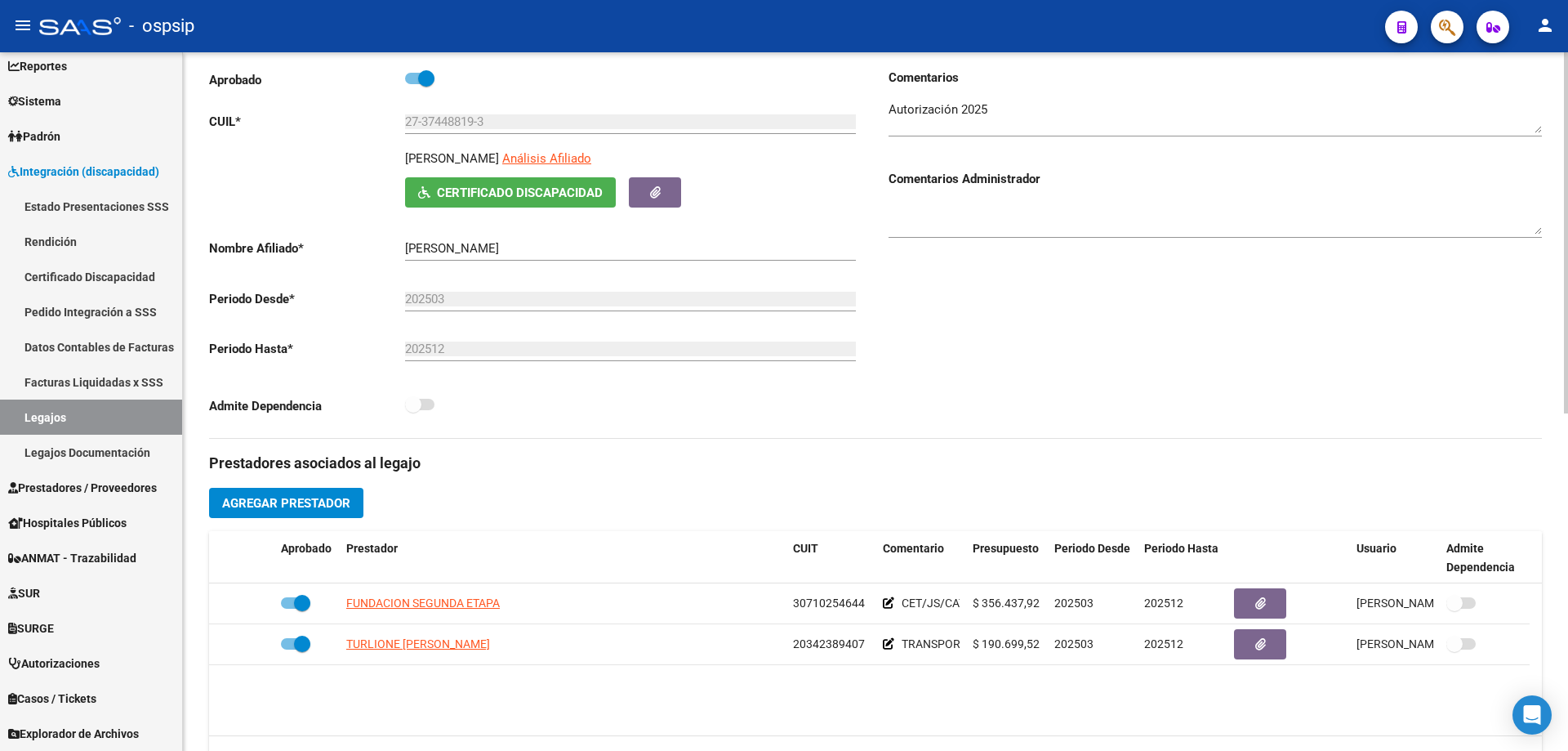
scroll to position [245, 0]
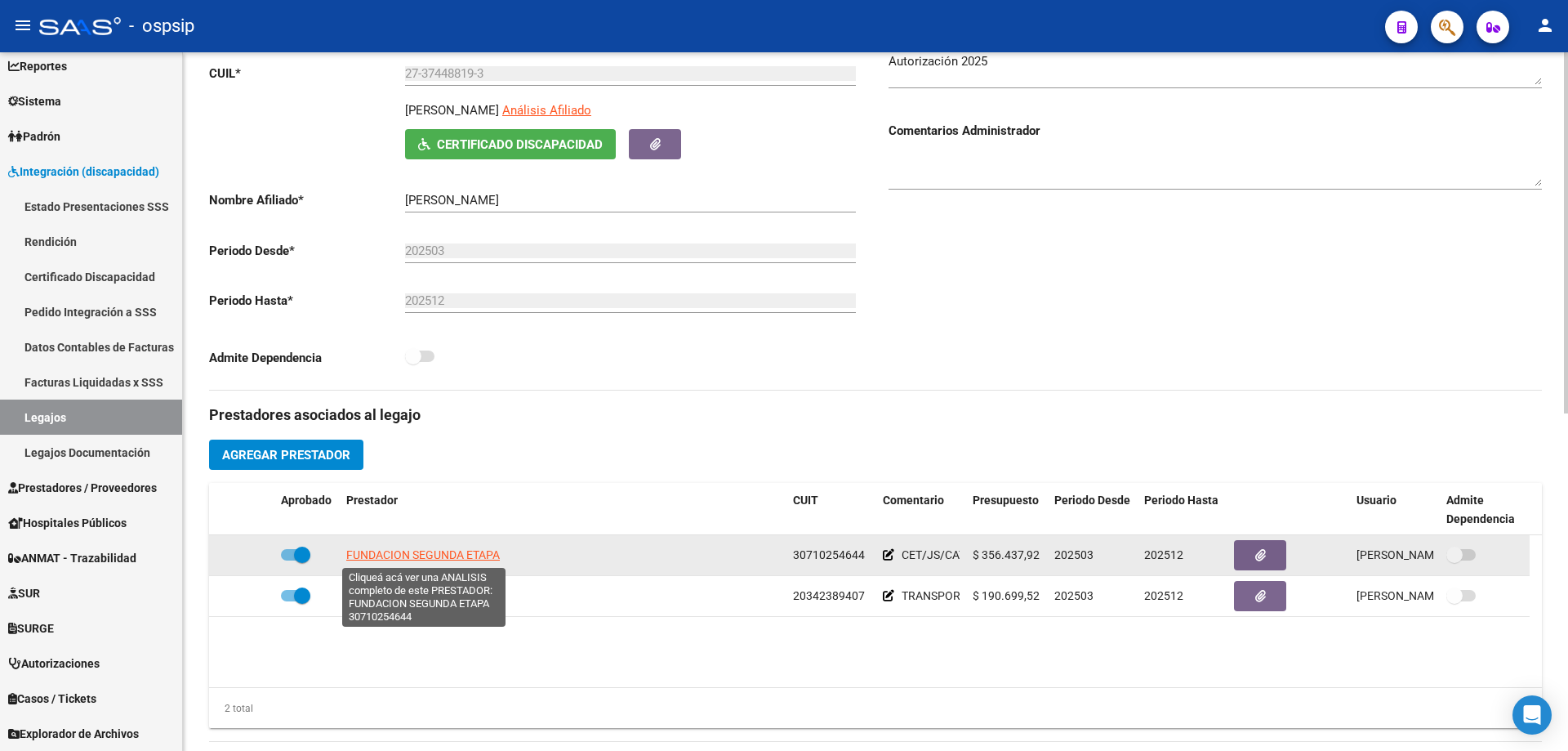
click at [408, 561] on span "FUNDACION SEGUNDA ETAPA" at bounding box center [423, 555] width 154 height 13
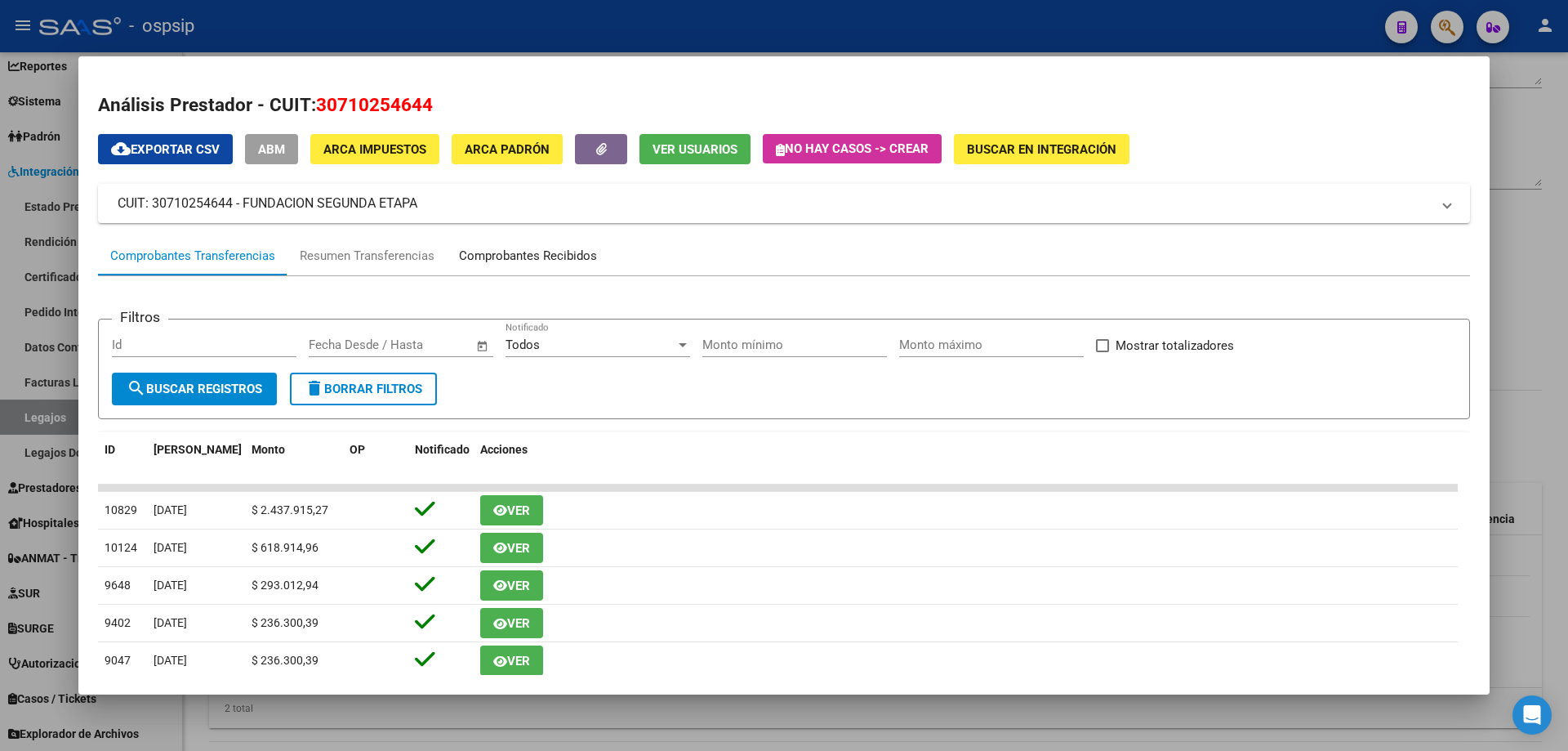
click at [573, 259] on div "Comprobantes Recibidos" at bounding box center [528, 256] width 138 height 18
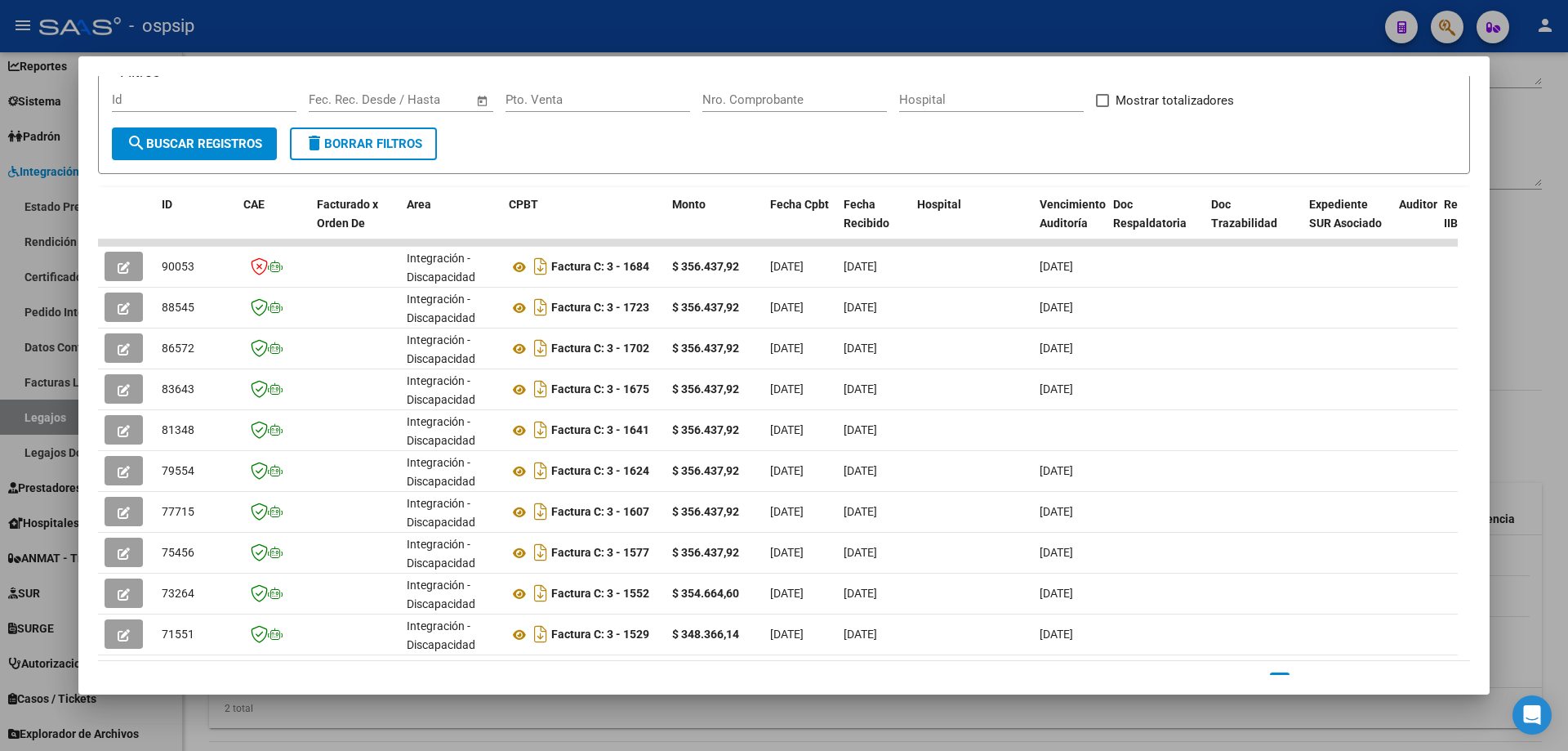
click at [993, 674] on div "86 total 1 2 3 4 5" at bounding box center [783, 681] width 1372 height 41
click at [972, 655] on datatable-selection "90053 Integración - Discapacidad Factura C: 3 - 1684 $ 356.437,92 [DATE] [DATE]…" at bounding box center [778, 651] width 1360 height 15
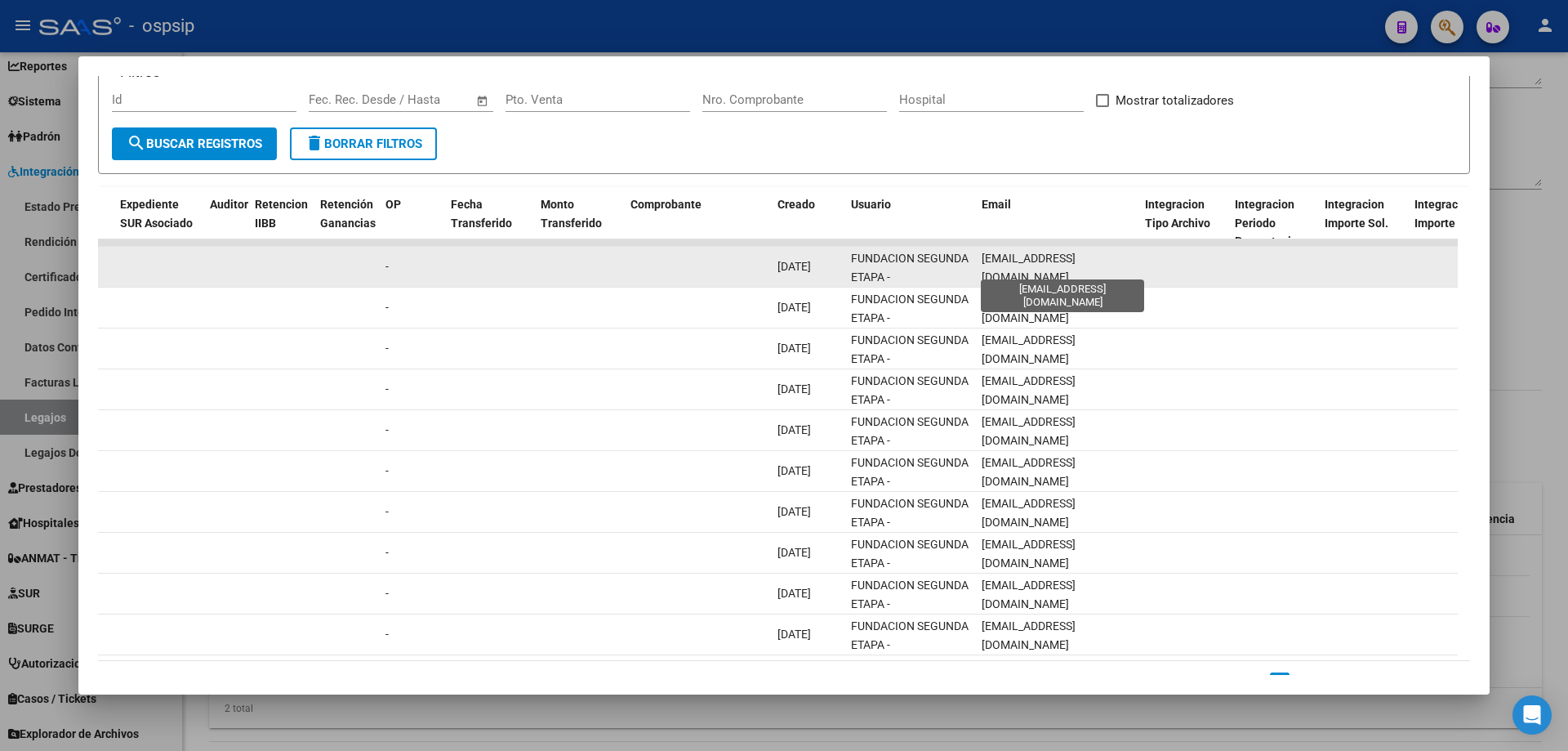
click at [1033, 264] on span "[EMAIL_ADDRESS][DOMAIN_NAME]" at bounding box center [1029, 267] width 94 height 32
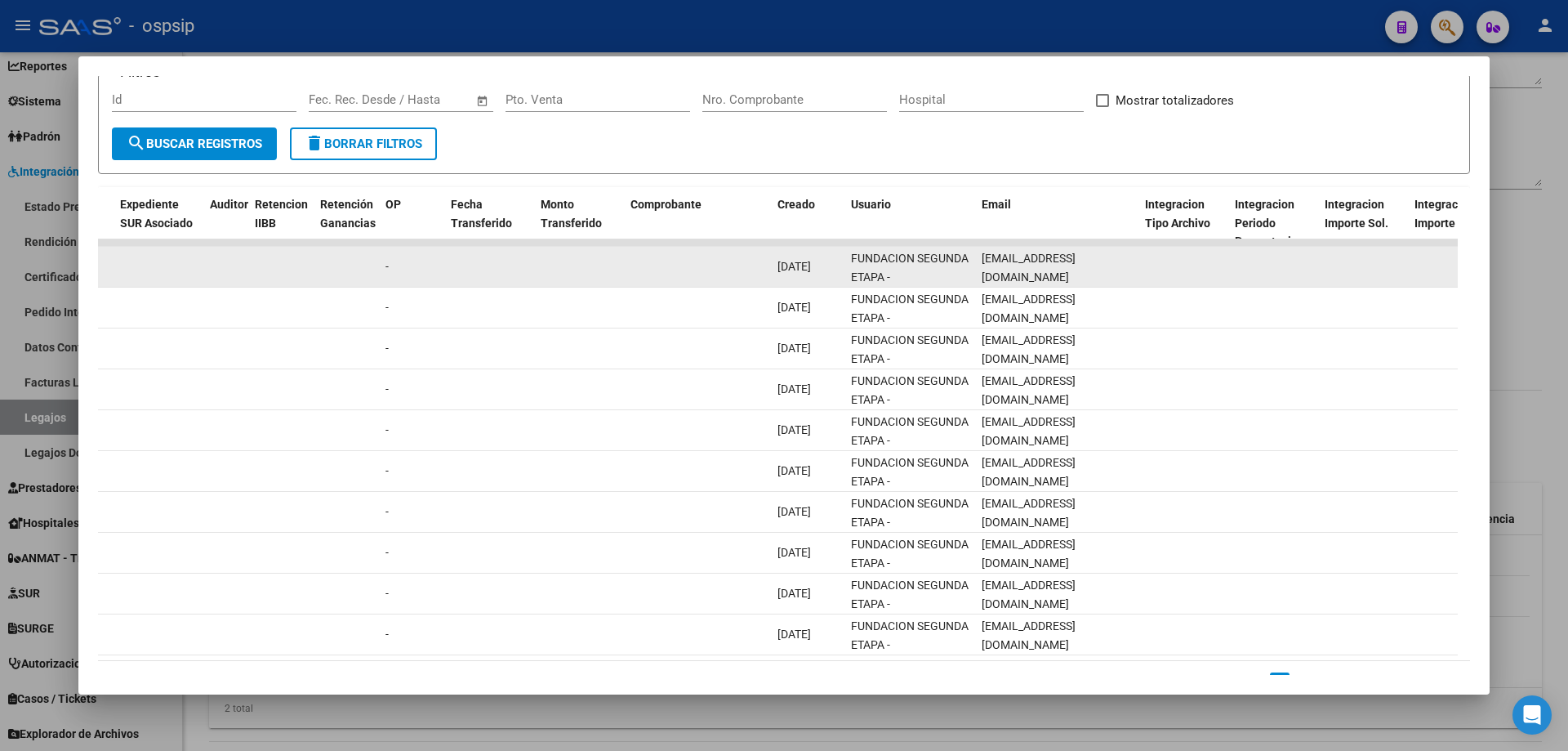
copy span "[EMAIL_ADDRESS][DOMAIN_NAME]"
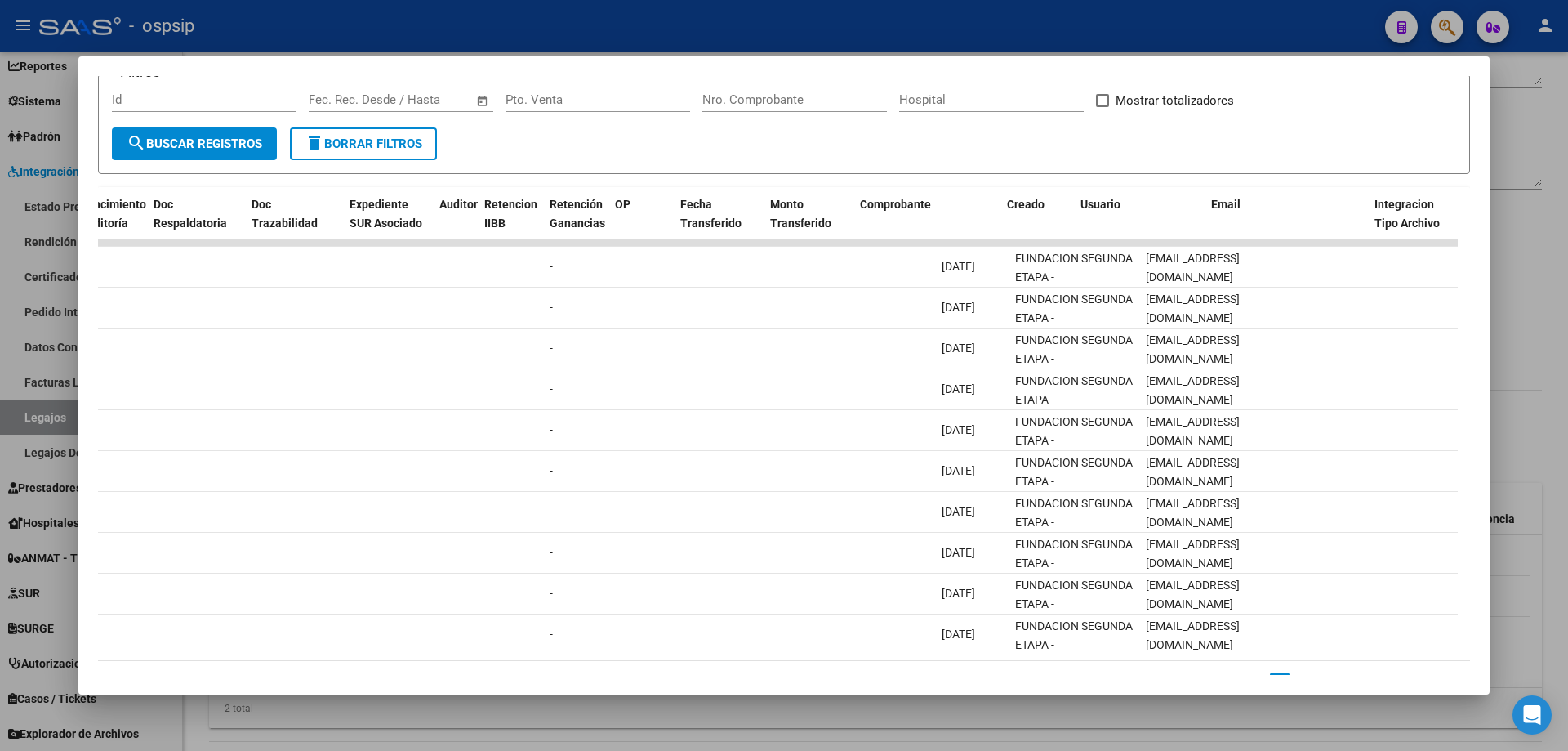
scroll to position [0, 1070]
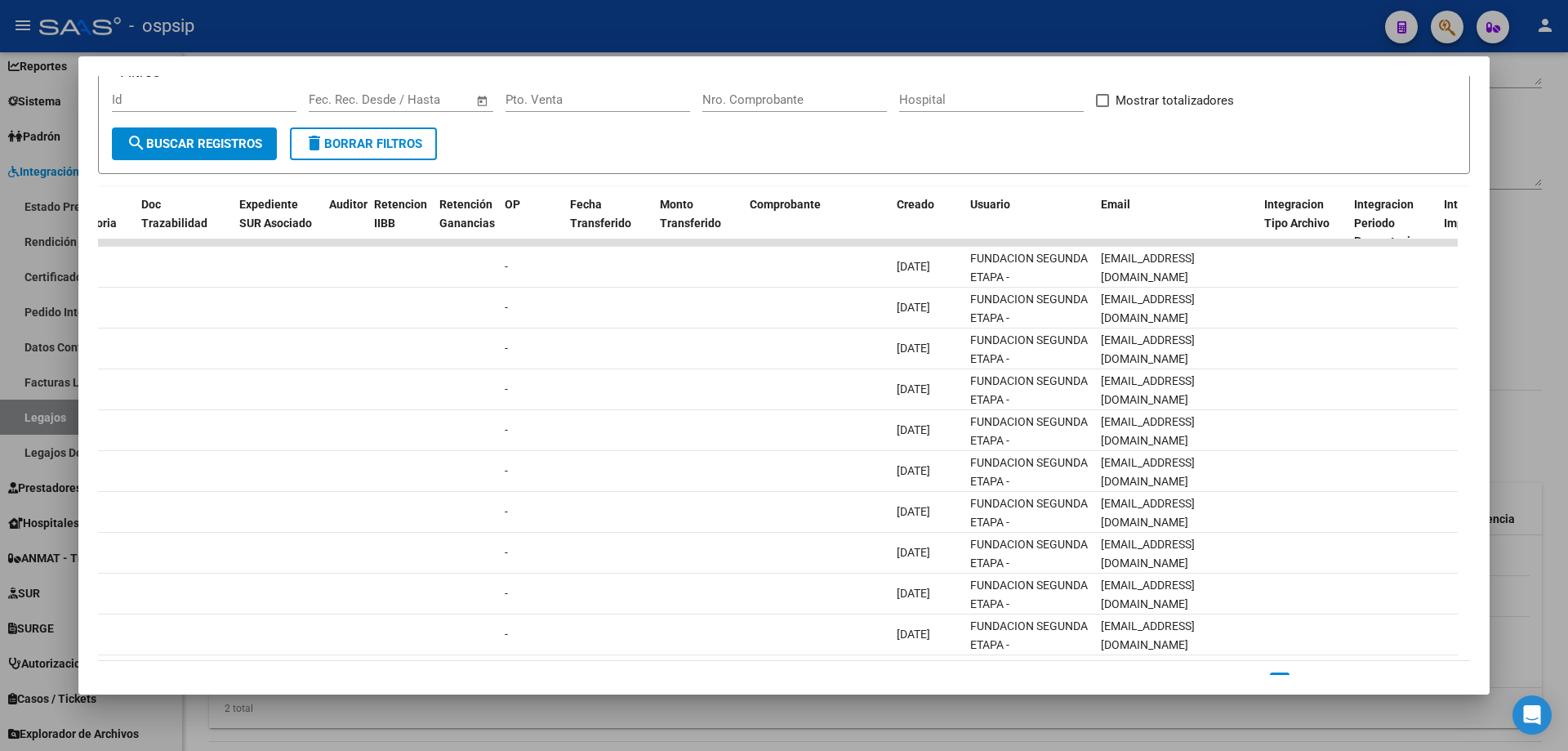
click at [474, 33] on div at bounding box center [784, 375] width 1568 height 751
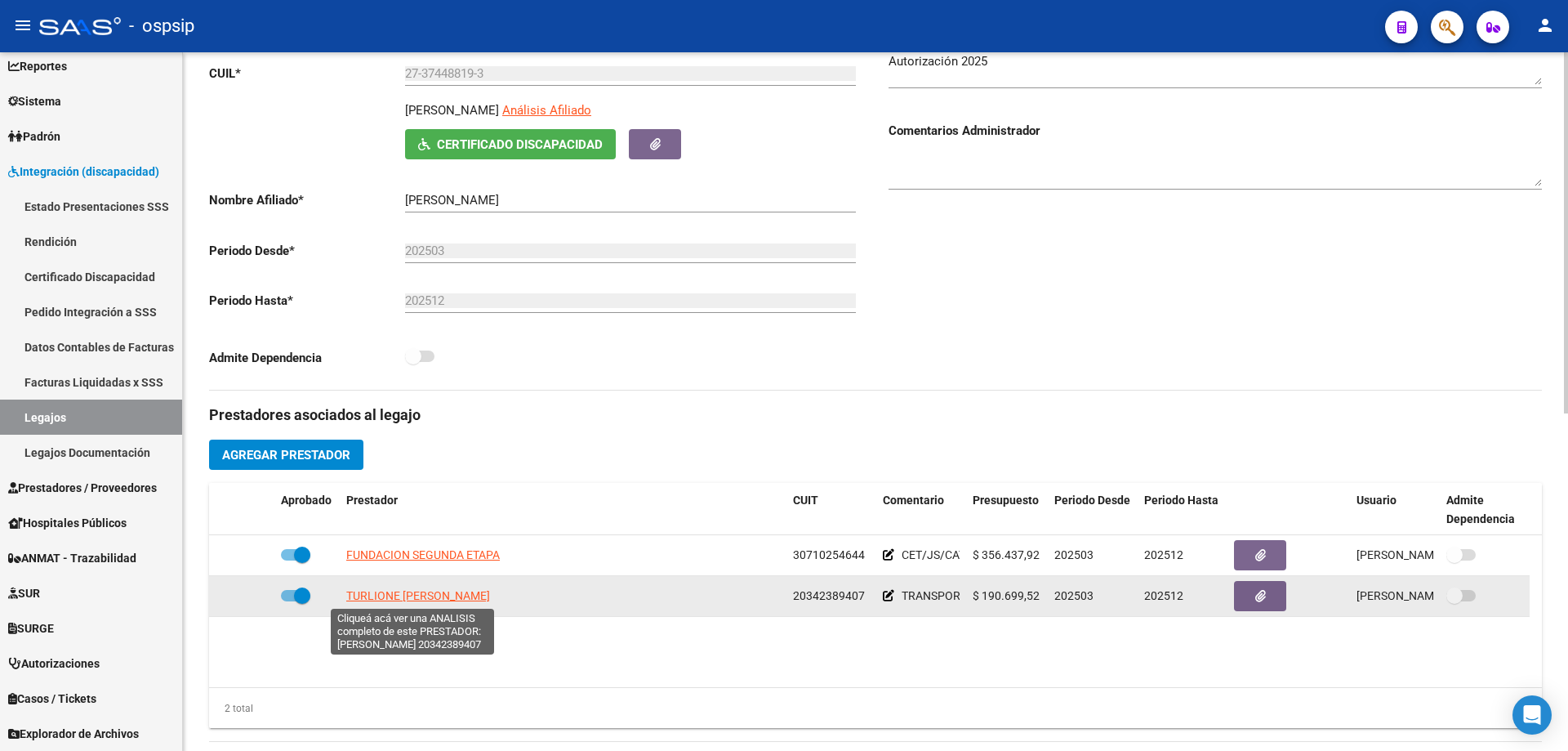
click at [430, 591] on span "TURLIONE [PERSON_NAME]" at bounding box center [418, 595] width 144 height 13
type textarea "20342389407"
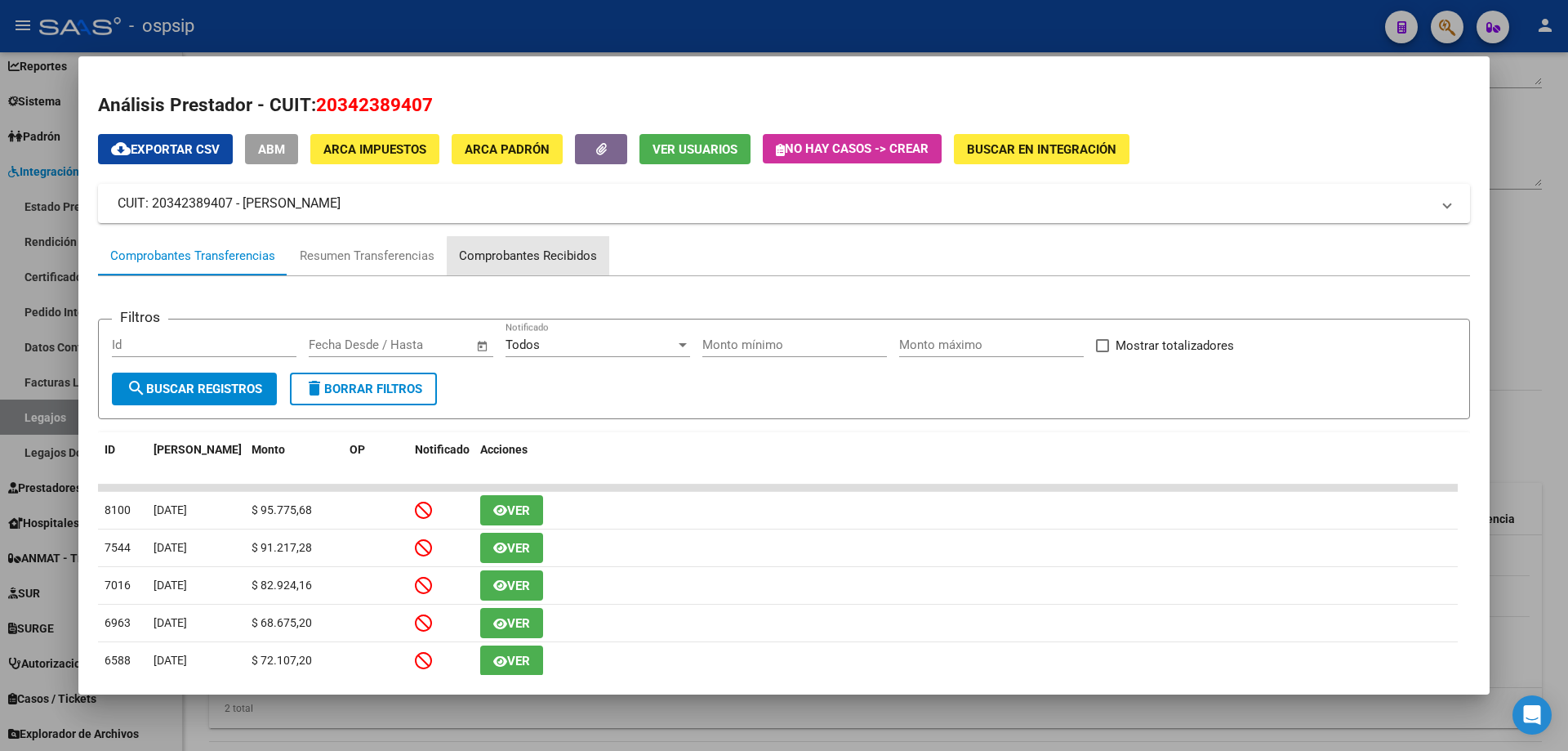
click at [559, 256] on div "Comprobantes Recibidos" at bounding box center [528, 256] width 138 height 18
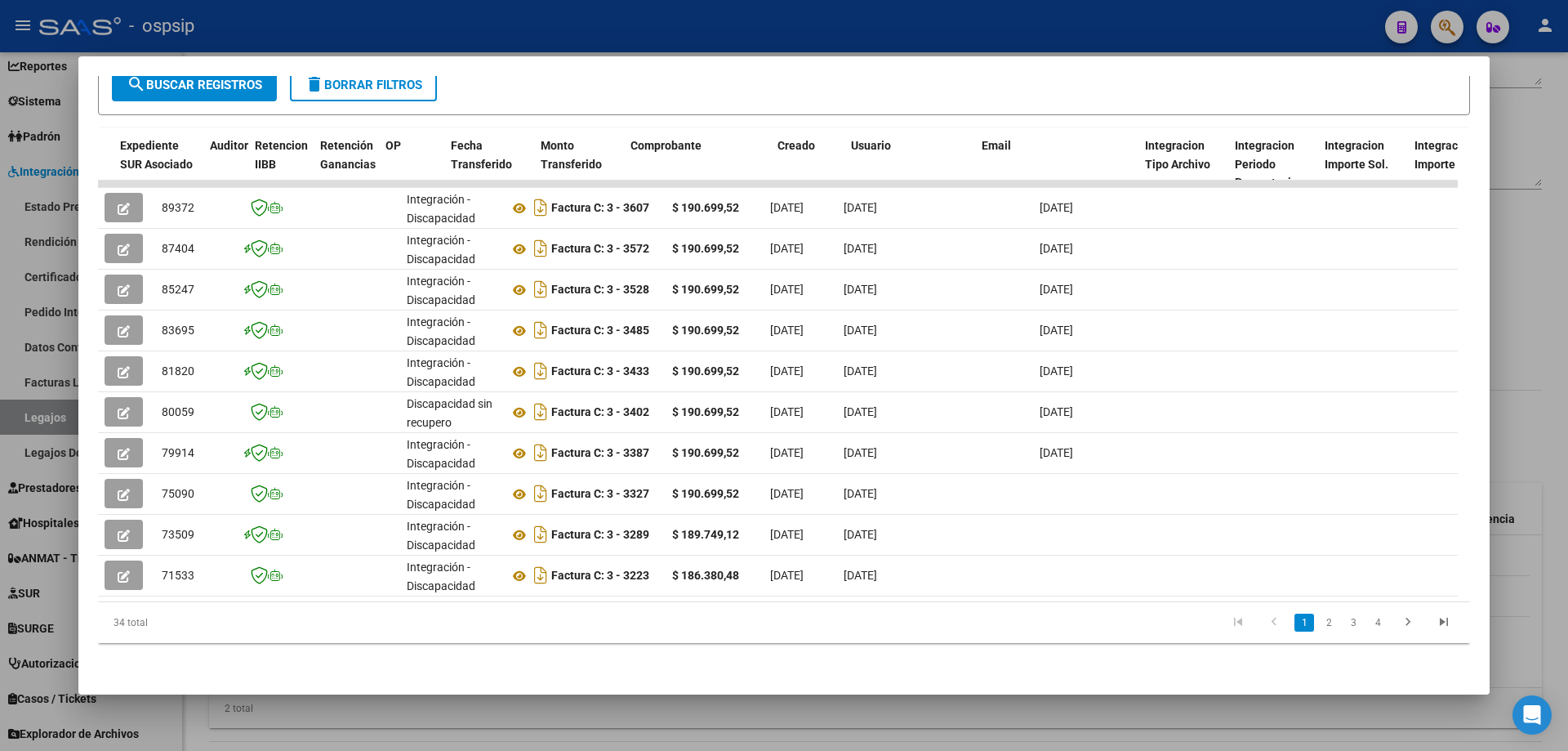
scroll to position [0, 1189]
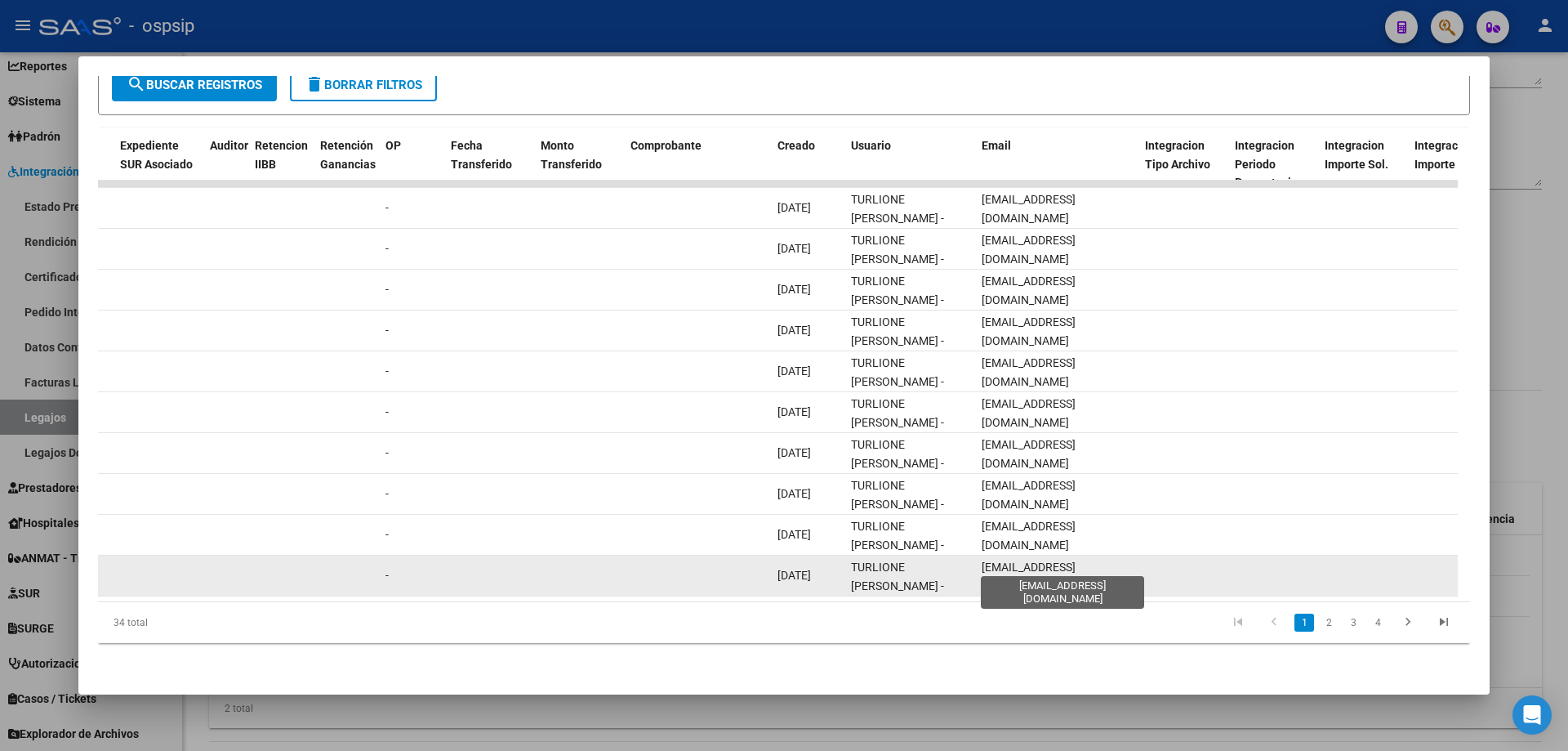
click at [1023, 565] on span "[EMAIL_ADDRESS][DOMAIN_NAME]" at bounding box center [1029, 576] width 94 height 32
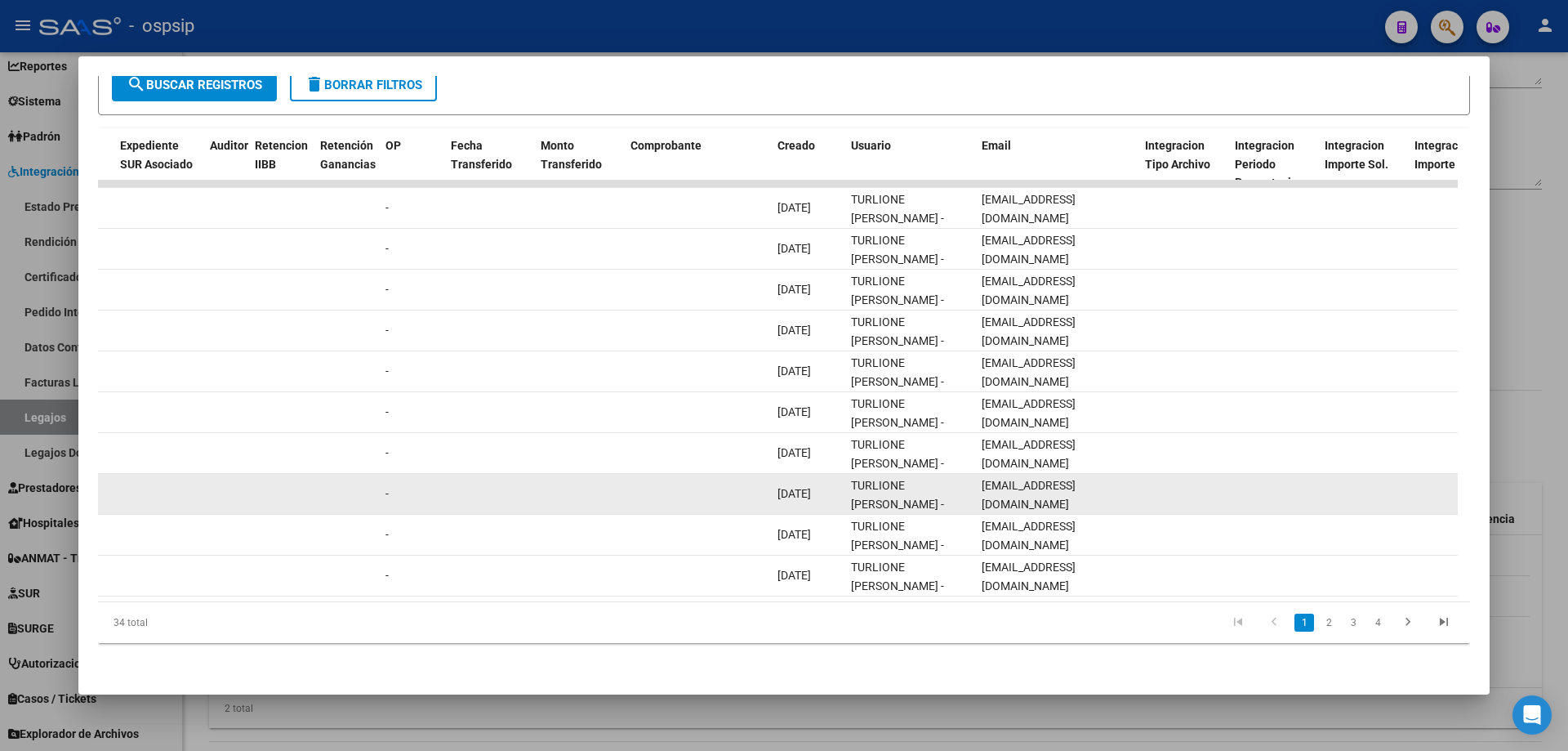
copy span "[EMAIL_ADDRESS][DOMAIN_NAME]"
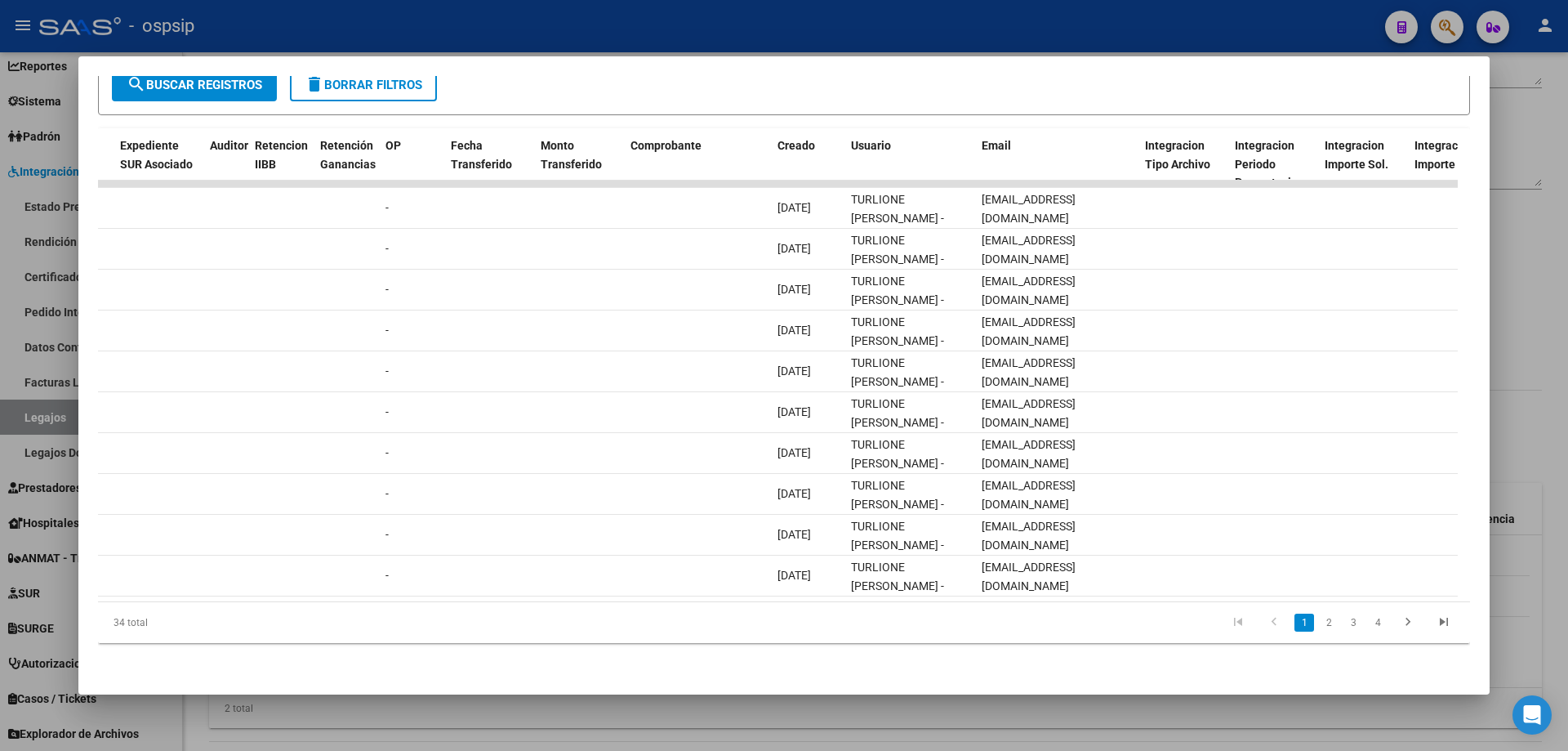
click at [442, 22] on div at bounding box center [784, 375] width 1568 height 751
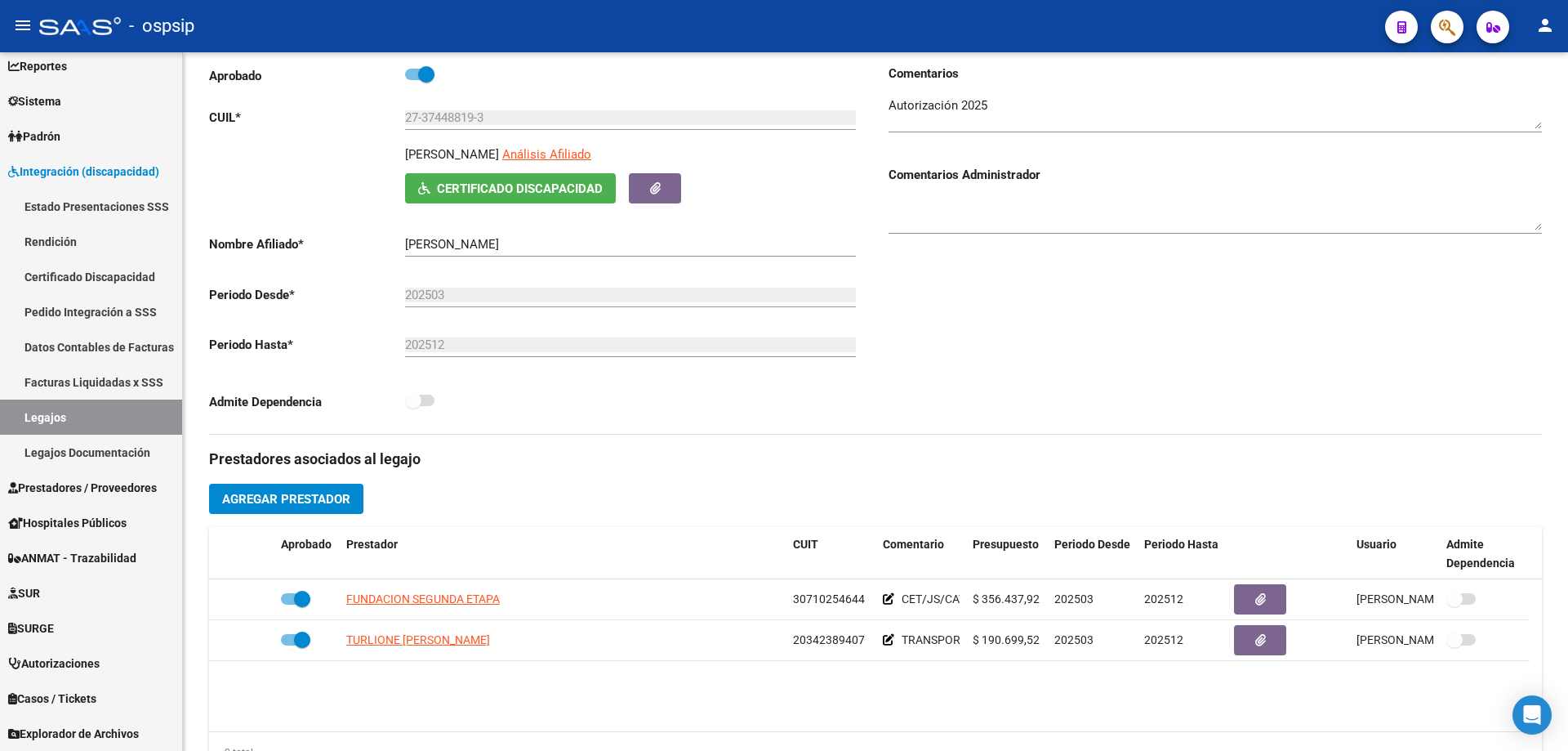
scroll to position [163, 0]
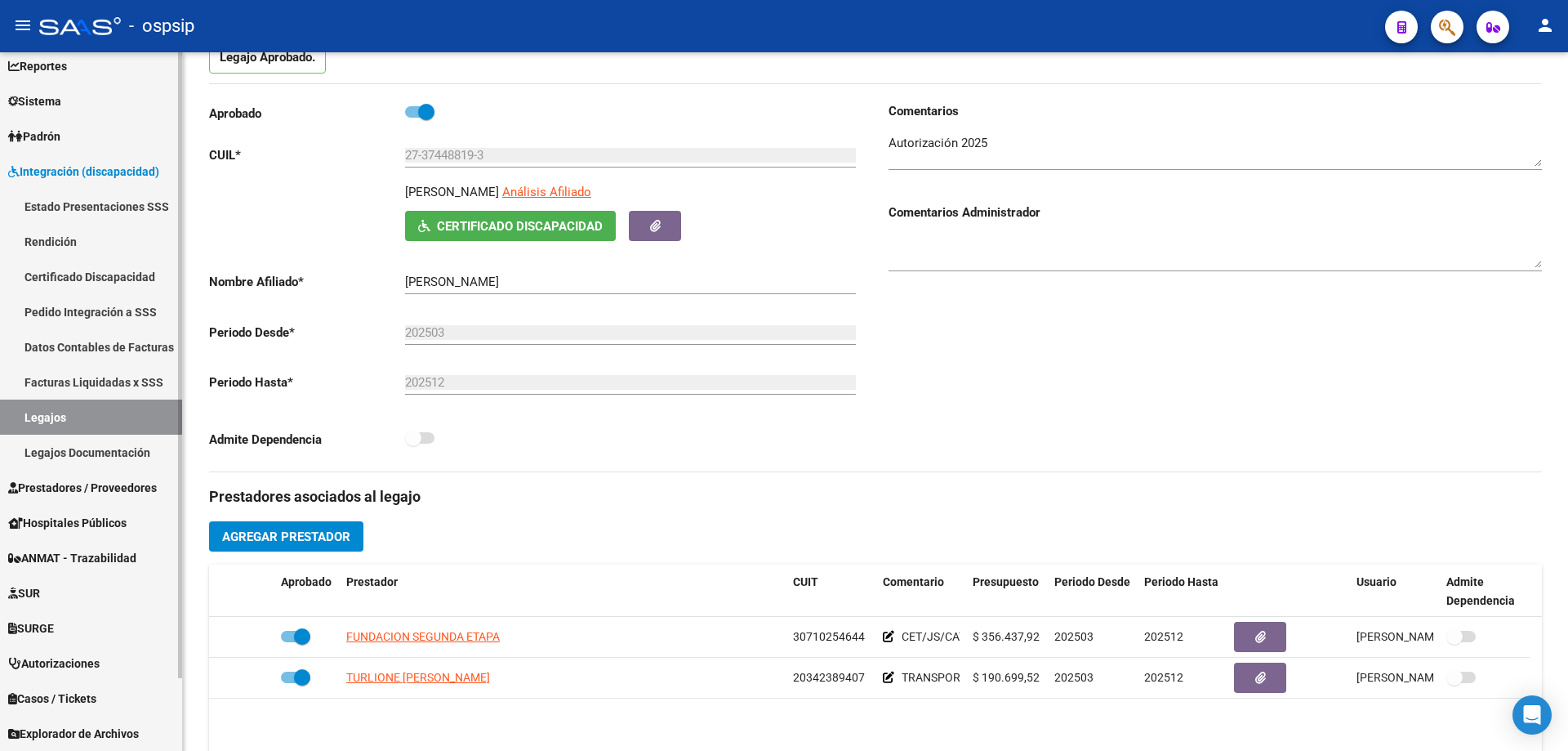
click at [82, 421] on link "Legajos" at bounding box center [91, 417] width 182 height 35
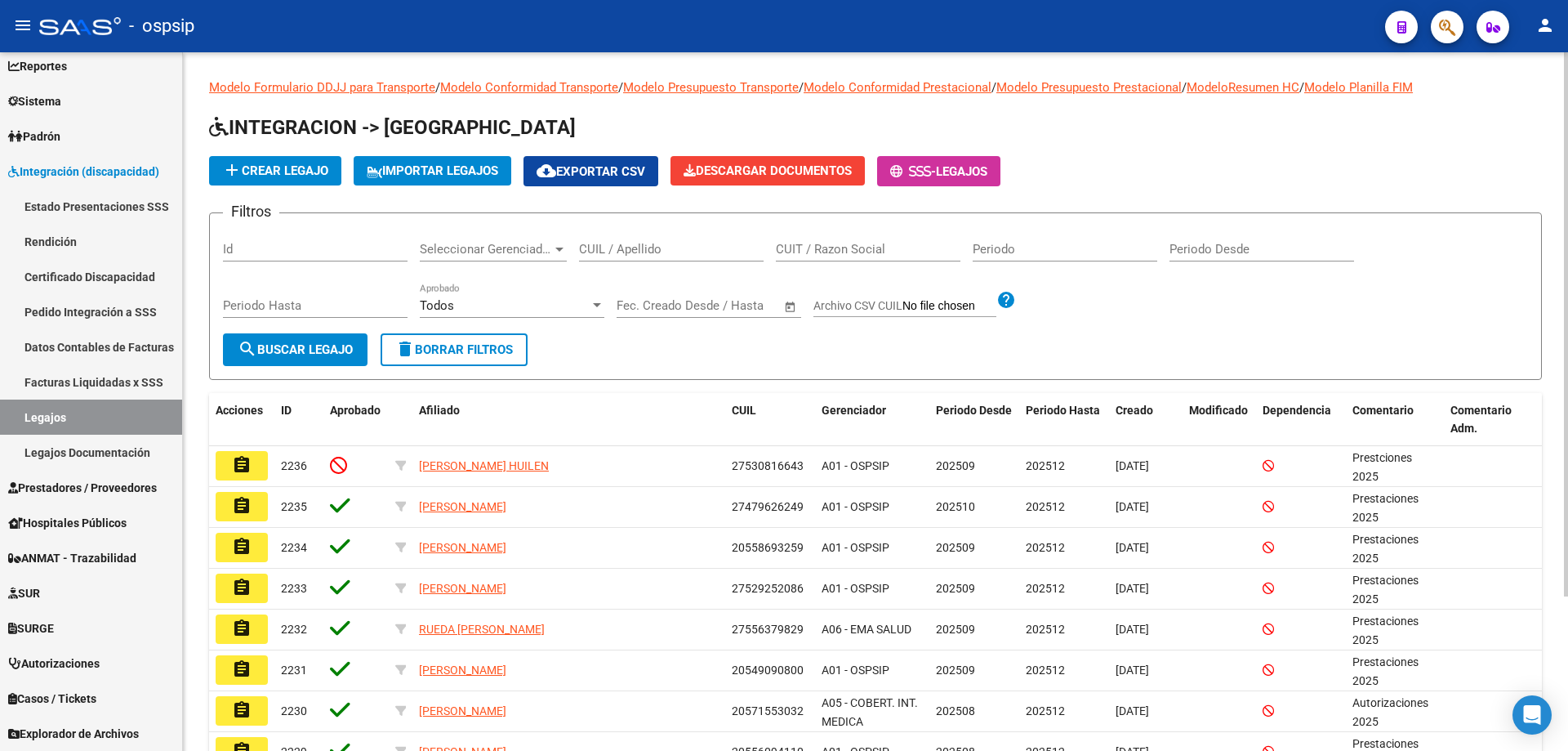
click at [699, 248] on input "CUIL / Apellido" at bounding box center [672, 249] width 184 height 15
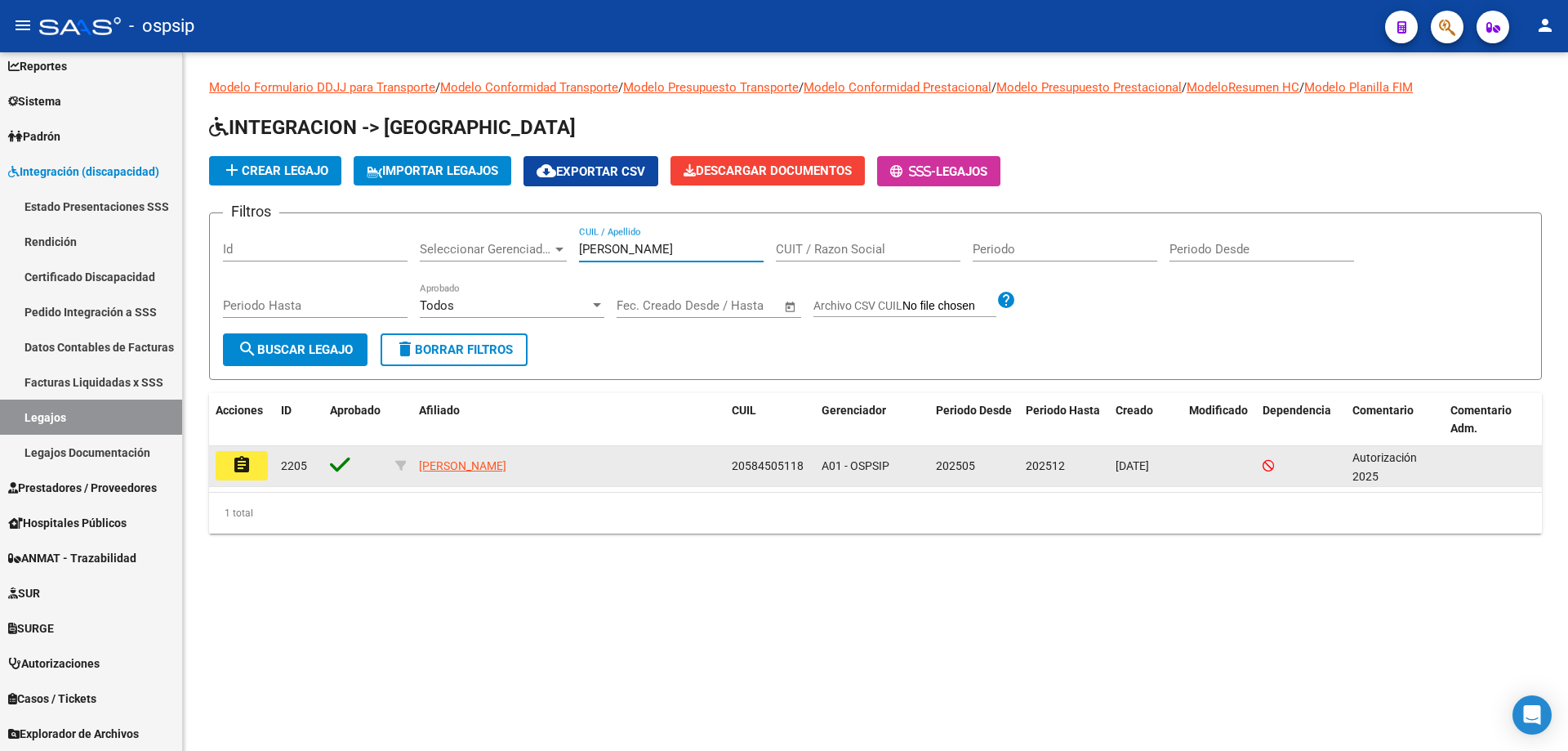
type input "[PERSON_NAME]"
click at [248, 466] on mat-icon "assignment" at bounding box center [241, 464] width 19 height 19
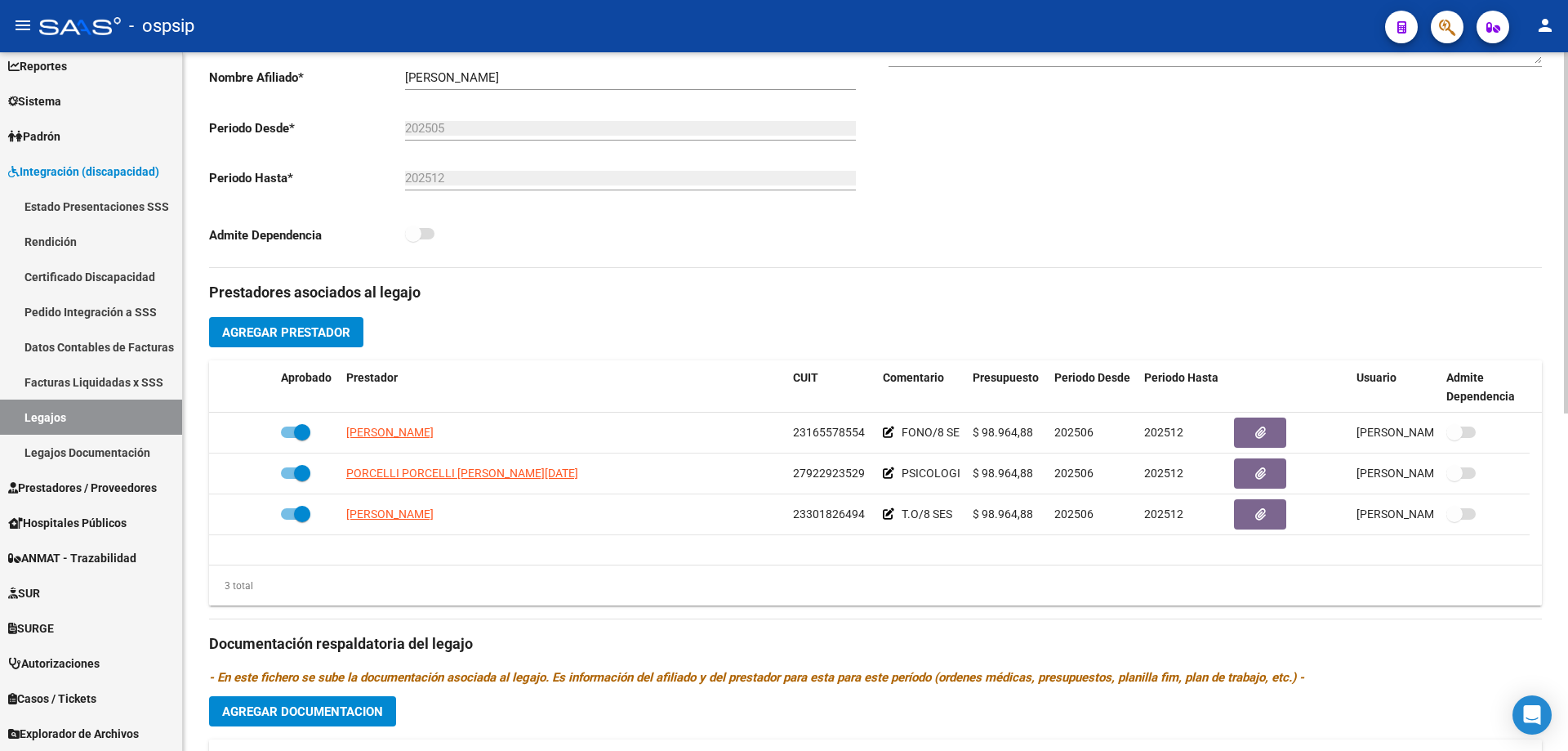
scroll to position [408, 0]
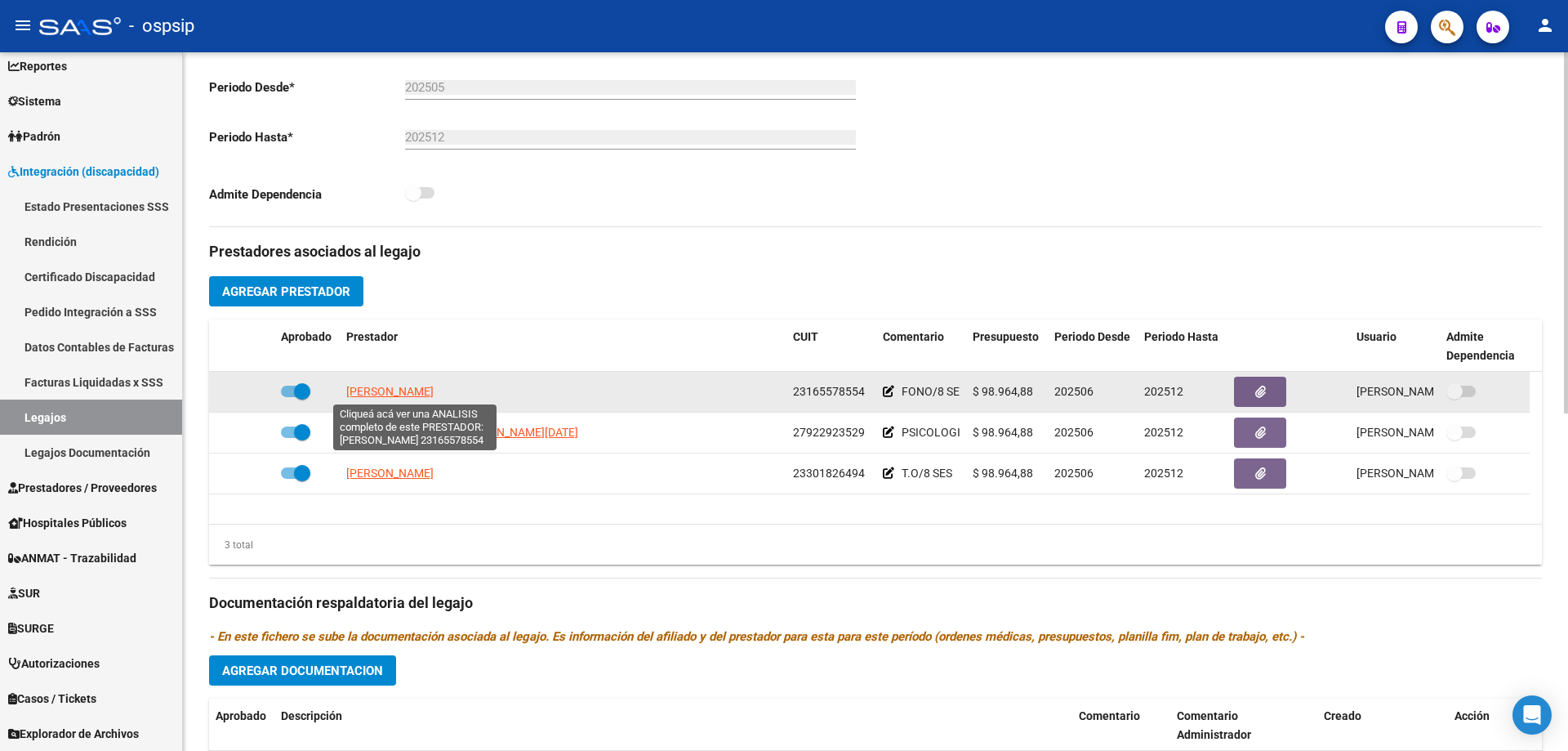
click at [434, 390] on span "[PERSON_NAME]" at bounding box center [390, 392] width 88 height 13
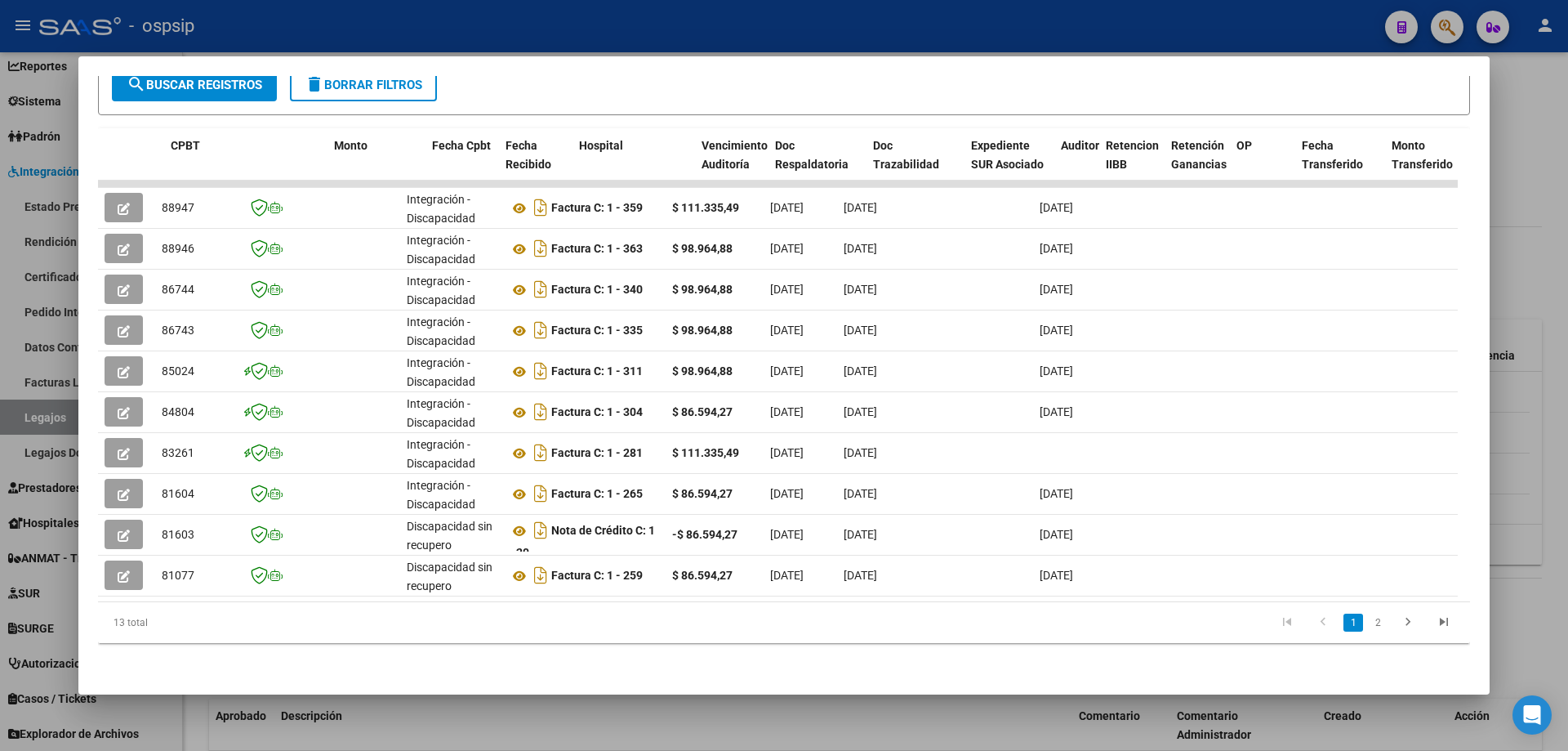
scroll to position [0, 1189]
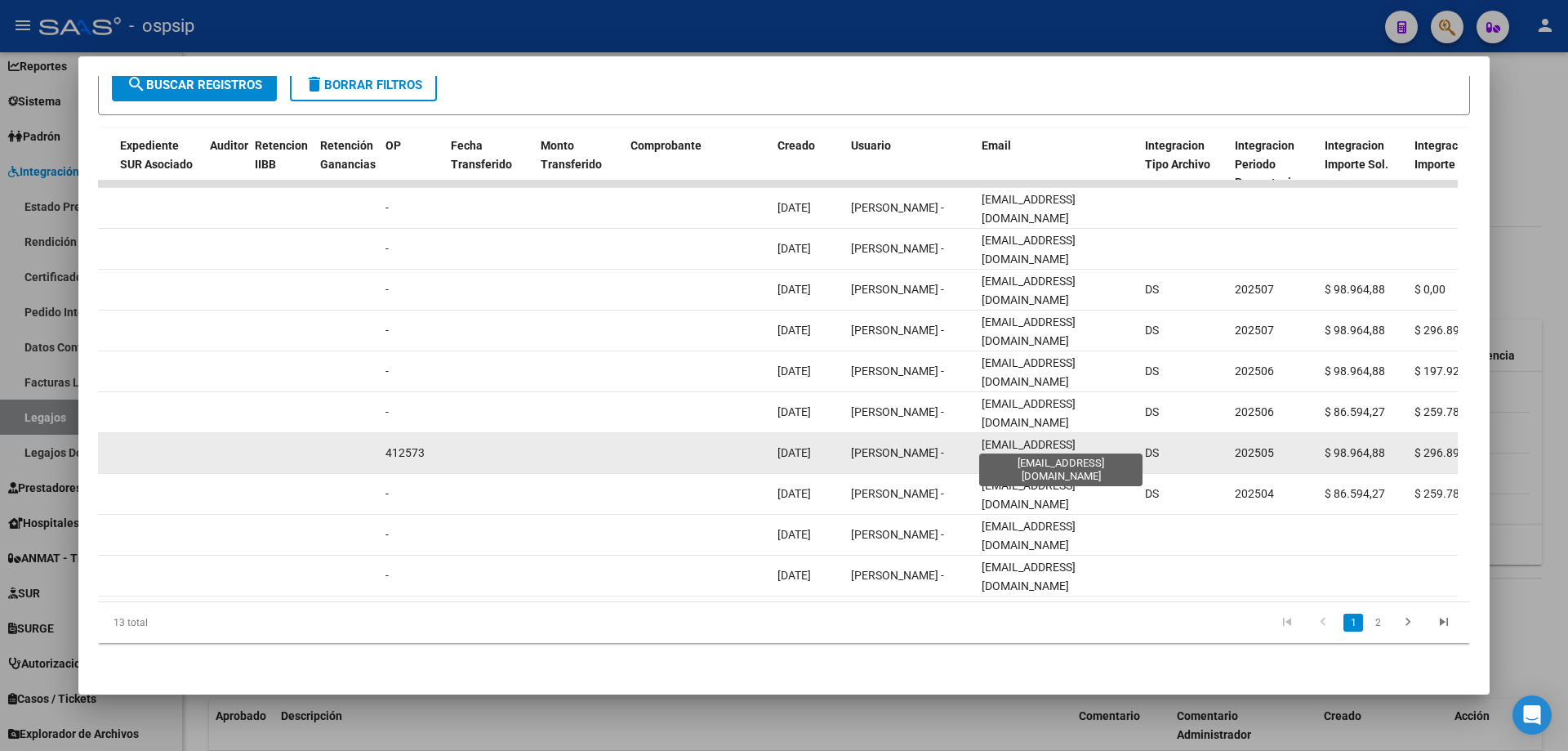
click at [1027, 438] on span "[EMAIL_ADDRESS][DOMAIN_NAME]" at bounding box center [1029, 453] width 94 height 32
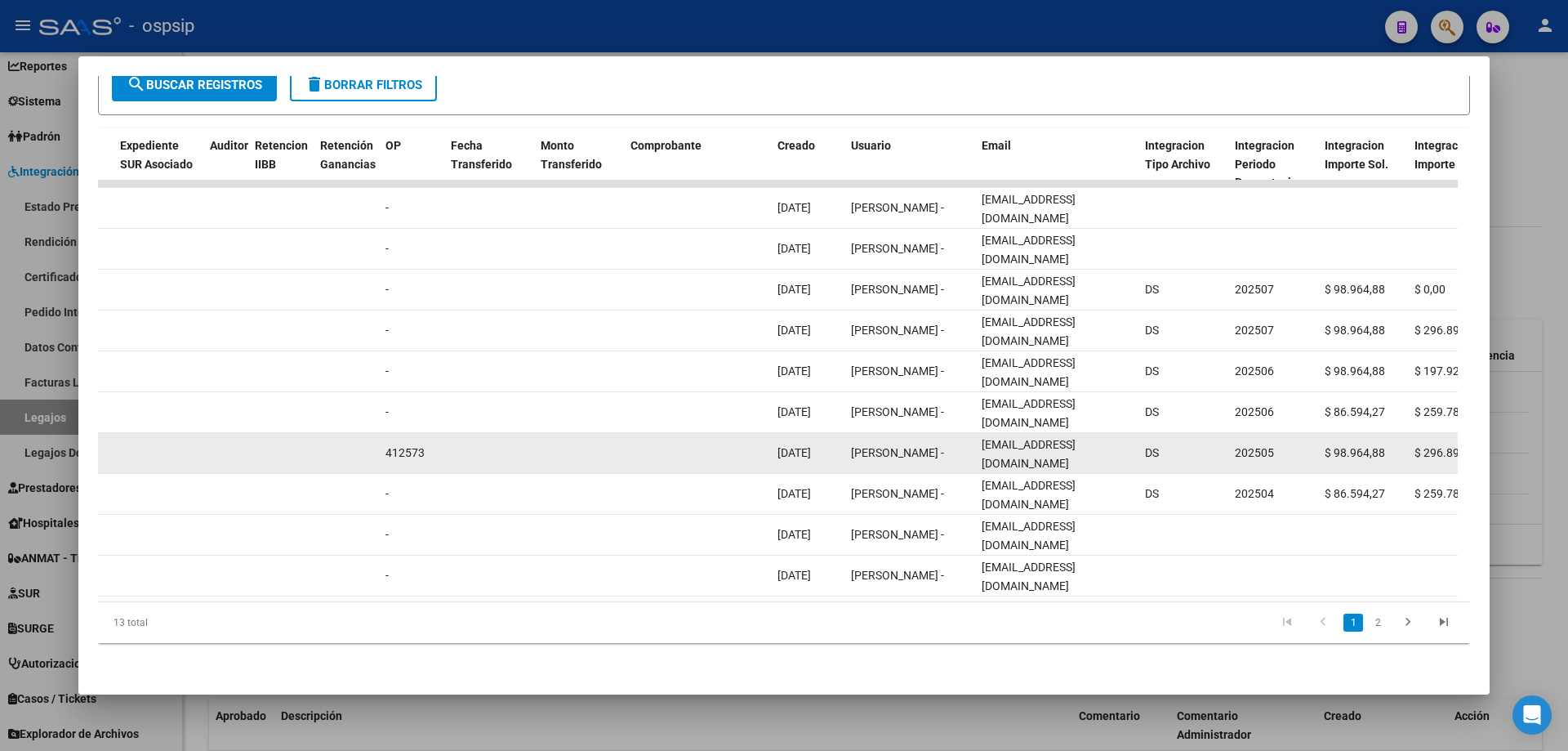
copy span "[EMAIL_ADDRESS][DOMAIN_NAME]"
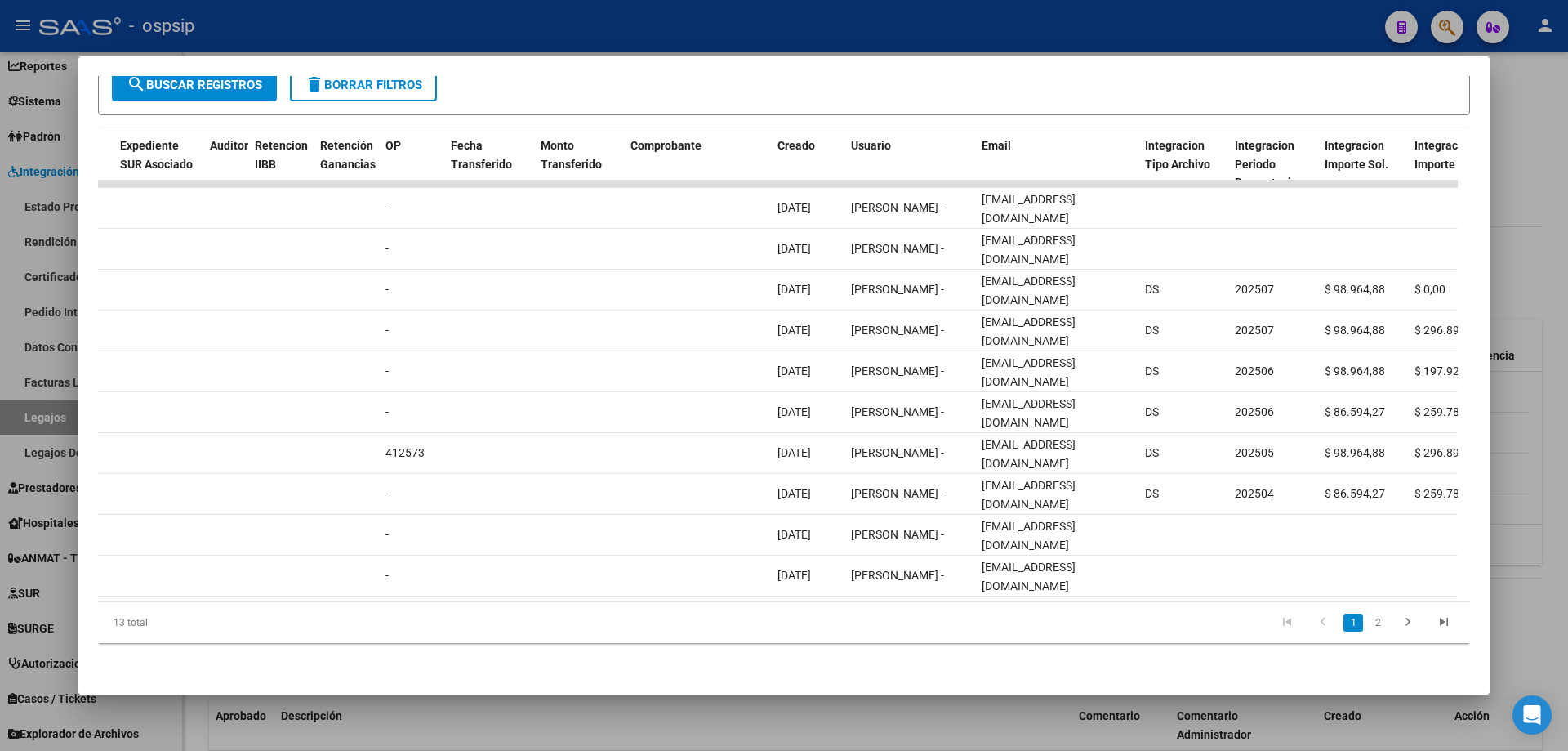
click at [535, 20] on div at bounding box center [784, 375] width 1568 height 751
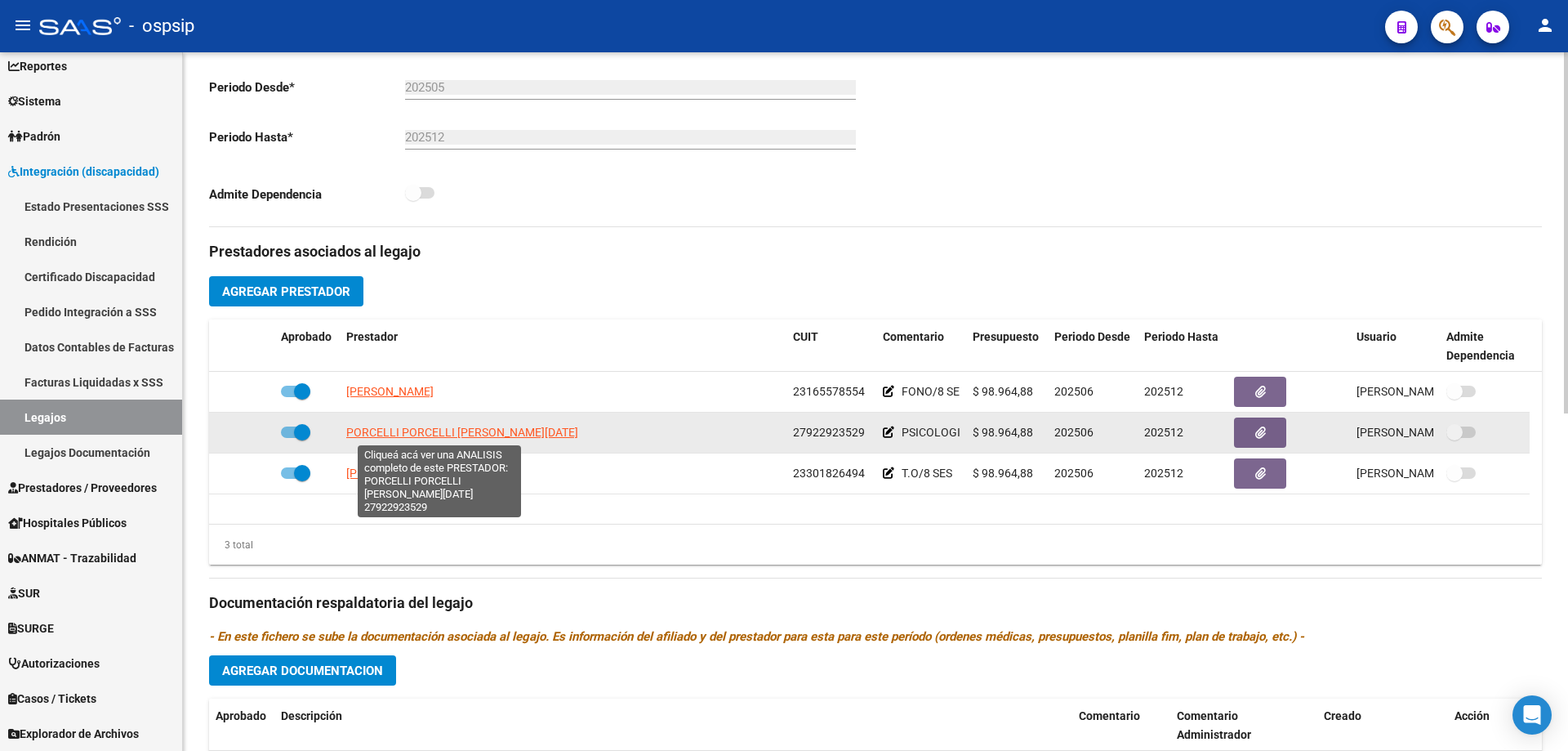
click at [469, 428] on span "PORCELLI PORCELLI [PERSON_NAME][DATE]" at bounding box center [462, 432] width 232 height 13
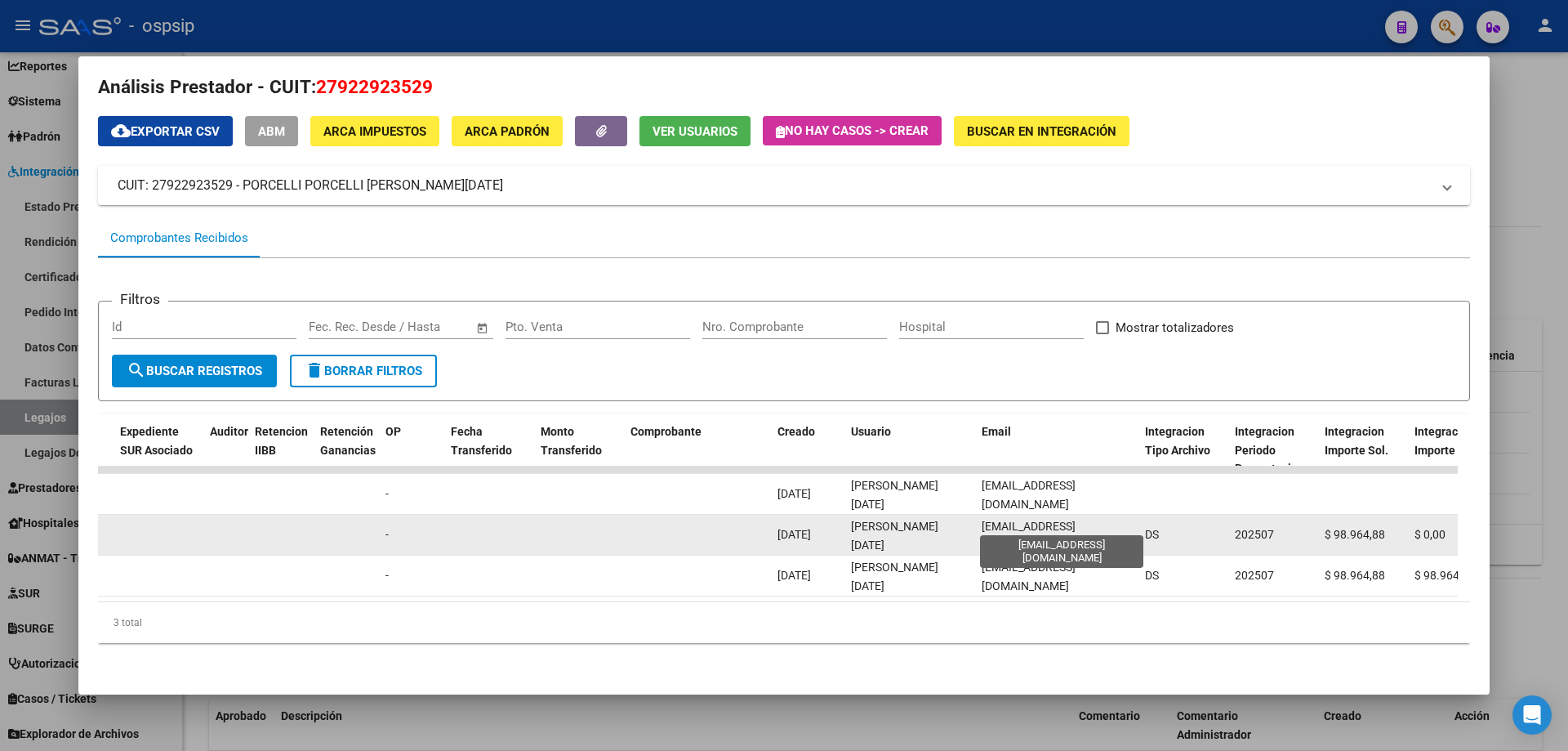
click at [1012, 525] on span "[EMAIL_ADDRESS][DOMAIN_NAME]" at bounding box center [1029, 535] width 94 height 32
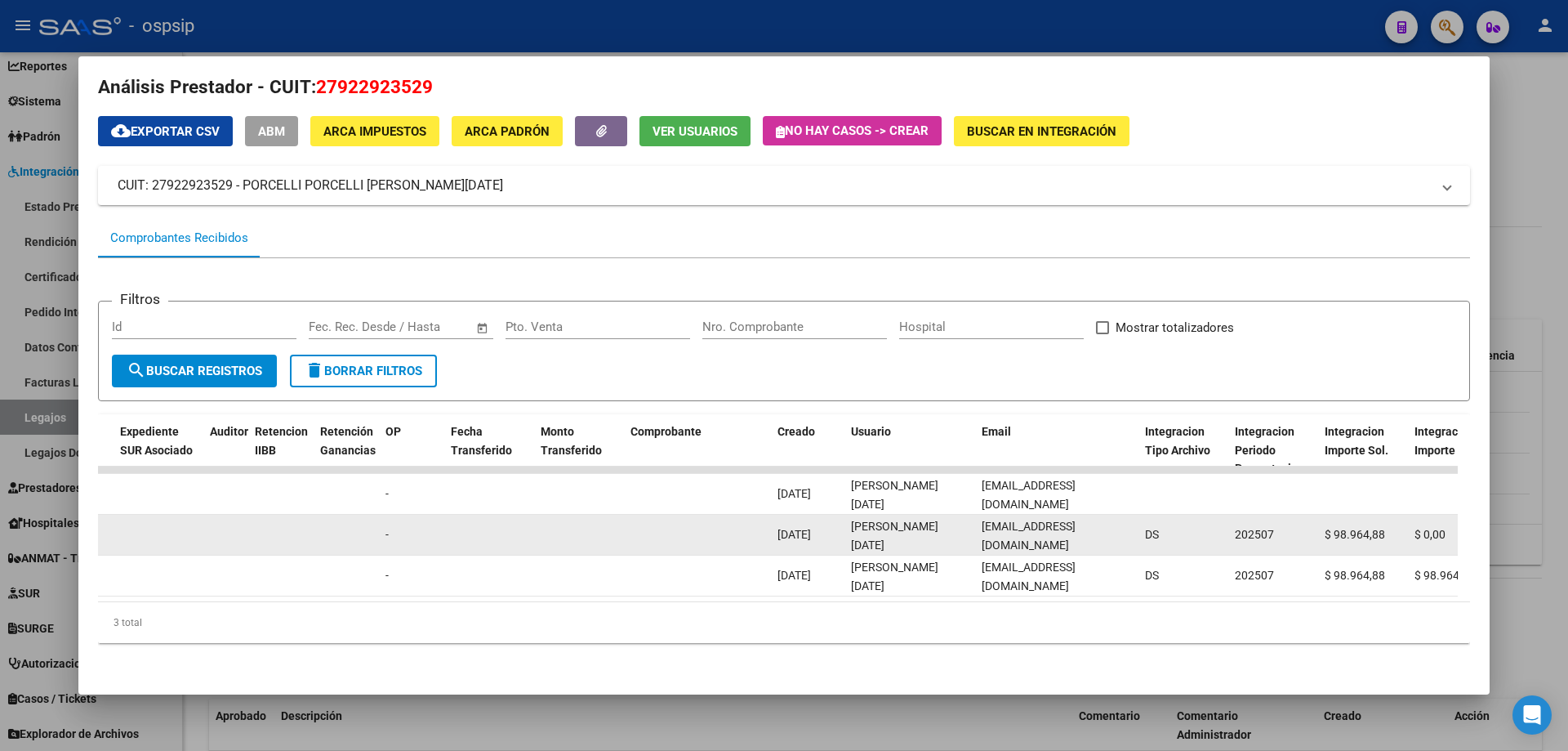
click at [1012, 525] on span "[EMAIL_ADDRESS][DOMAIN_NAME]" at bounding box center [1029, 535] width 94 height 32
copy span "[EMAIL_ADDRESS][DOMAIN_NAME]"
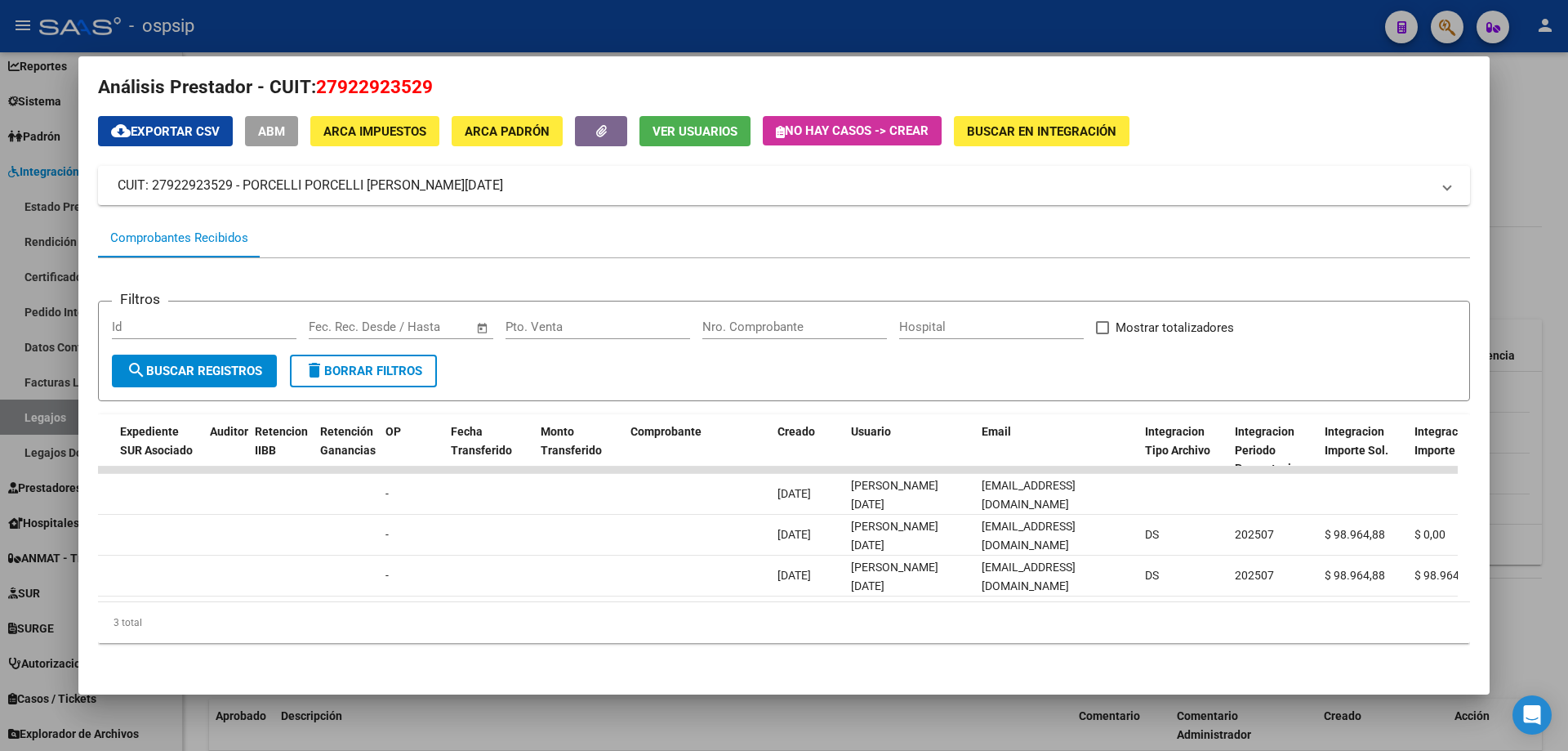
click at [423, 20] on div at bounding box center [784, 375] width 1568 height 751
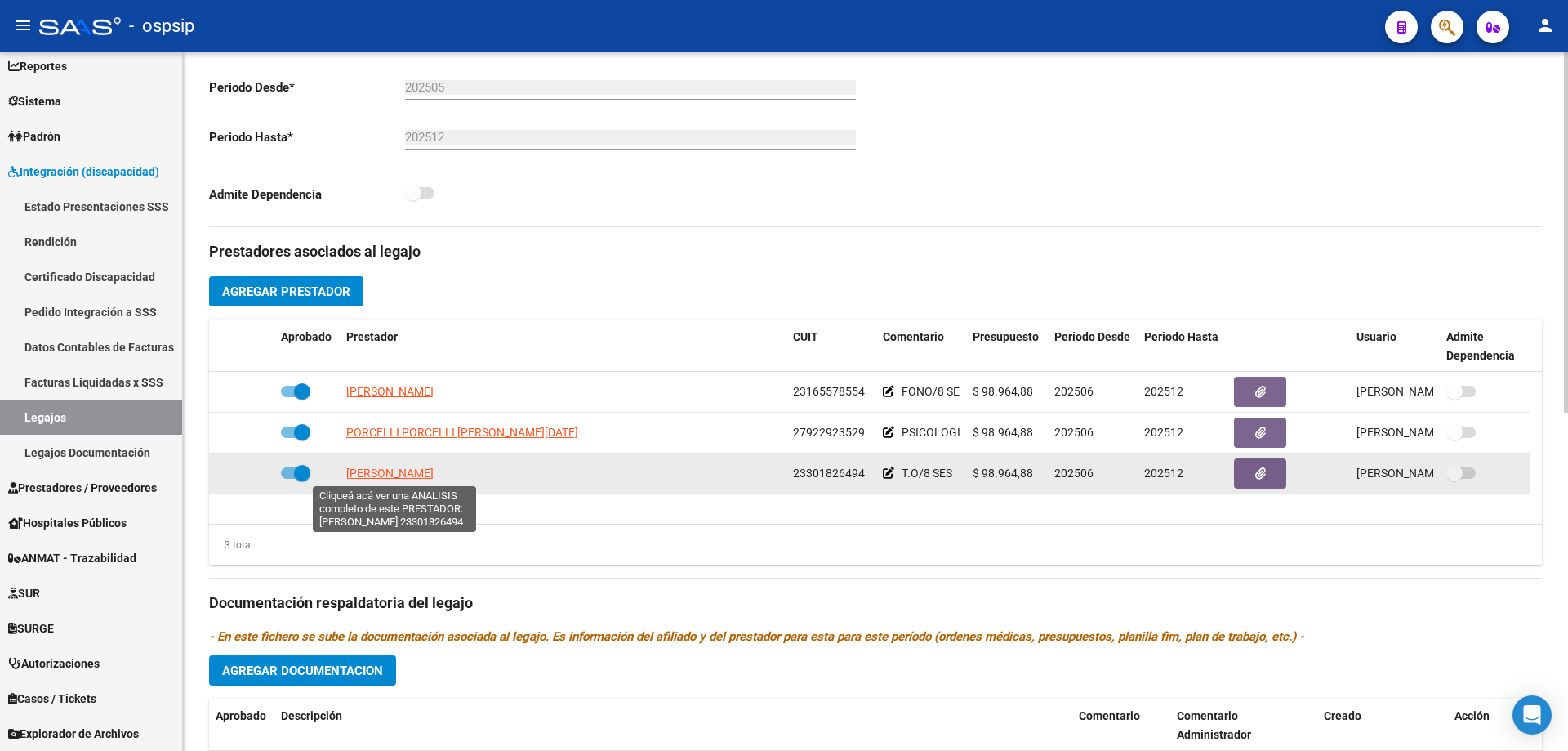
click at [411, 472] on span "[PERSON_NAME]" at bounding box center [390, 473] width 88 height 13
type textarea "23301826494"
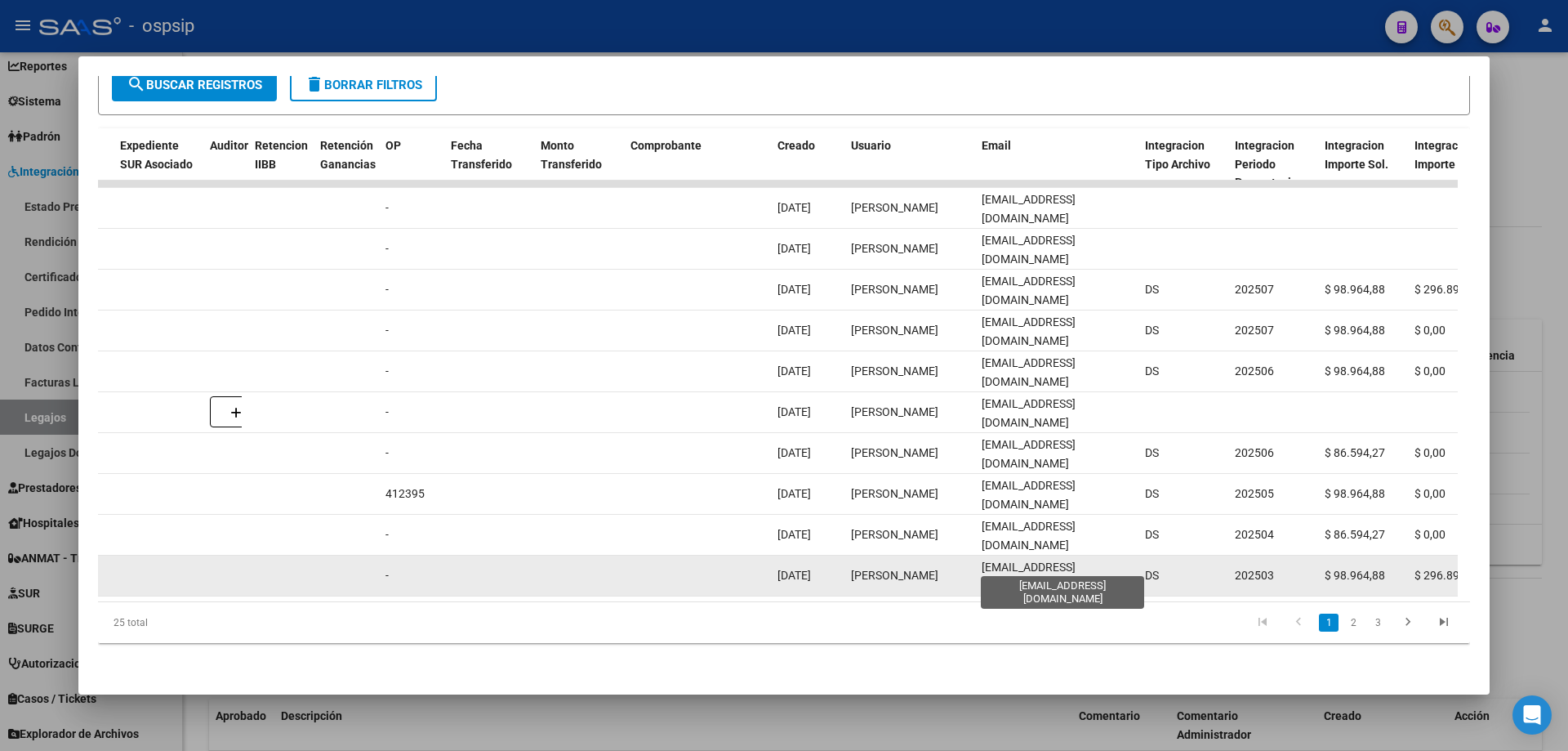
click at [1024, 560] on span "[EMAIL_ADDRESS][DOMAIN_NAME]" at bounding box center [1029, 576] width 94 height 32
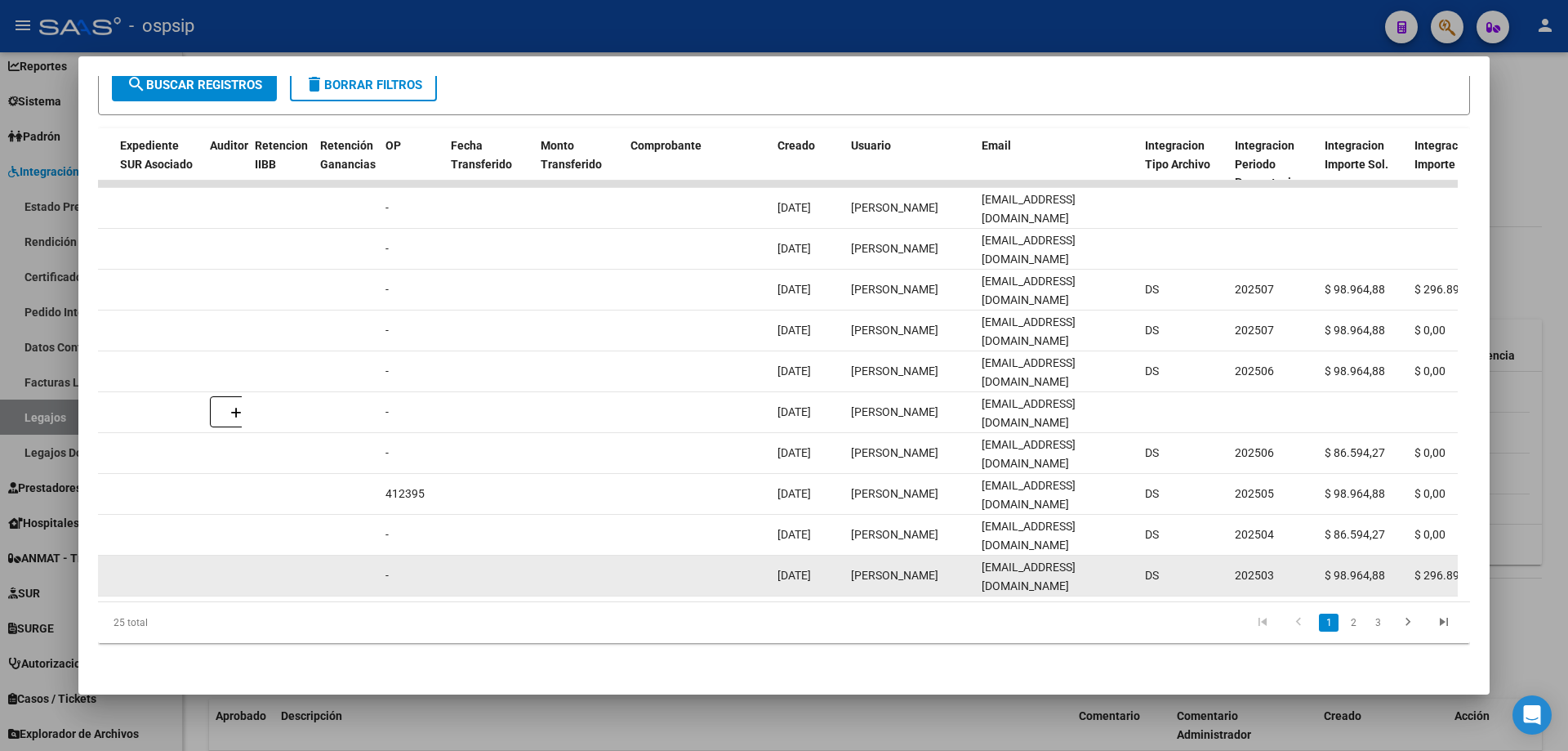
click at [1024, 560] on span "[EMAIL_ADDRESS][DOMAIN_NAME]" at bounding box center [1029, 576] width 94 height 32
copy span "[EMAIL_ADDRESS][DOMAIN_NAME]"
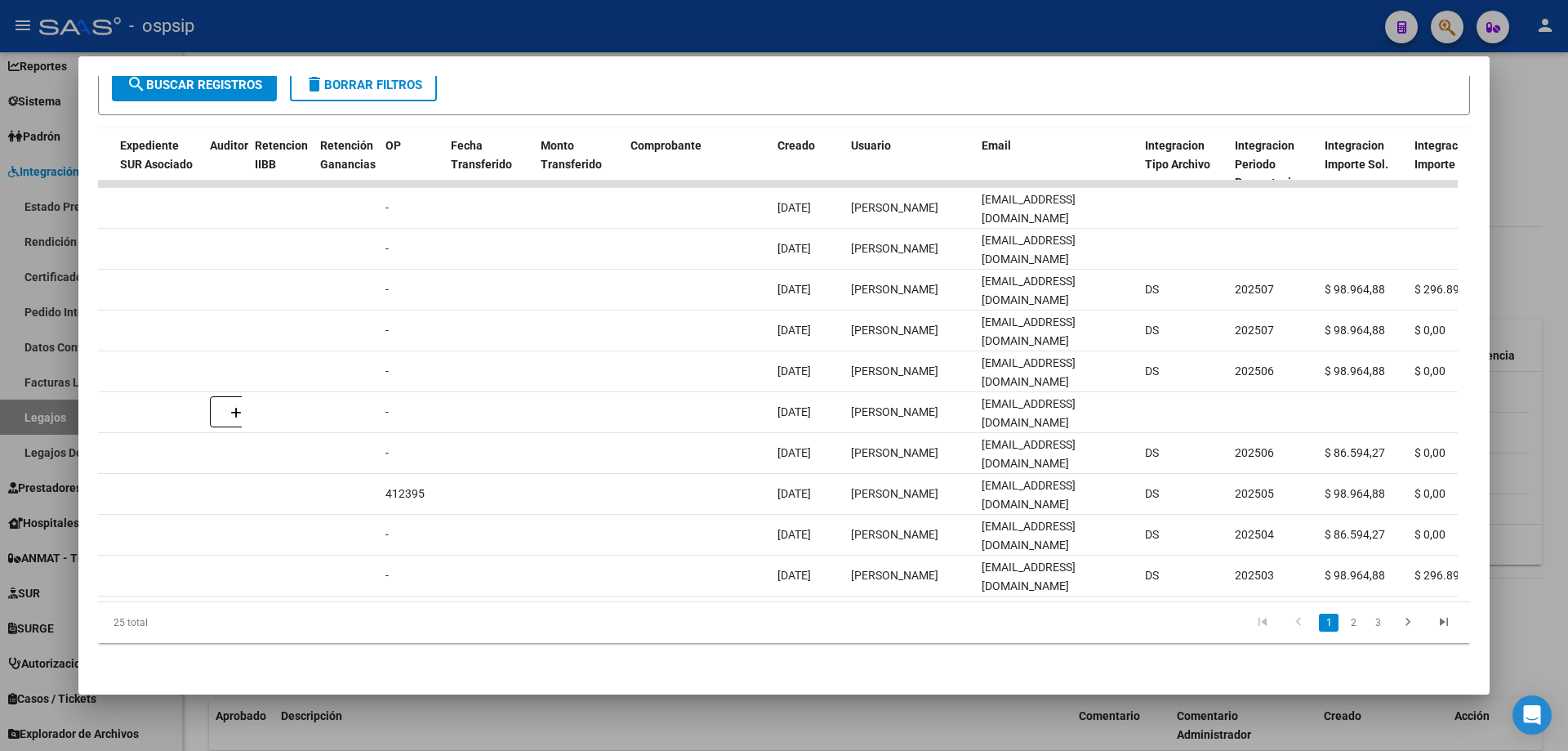
click at [370, 16] on div at bounding box center [784, 375] width 1568 height 751
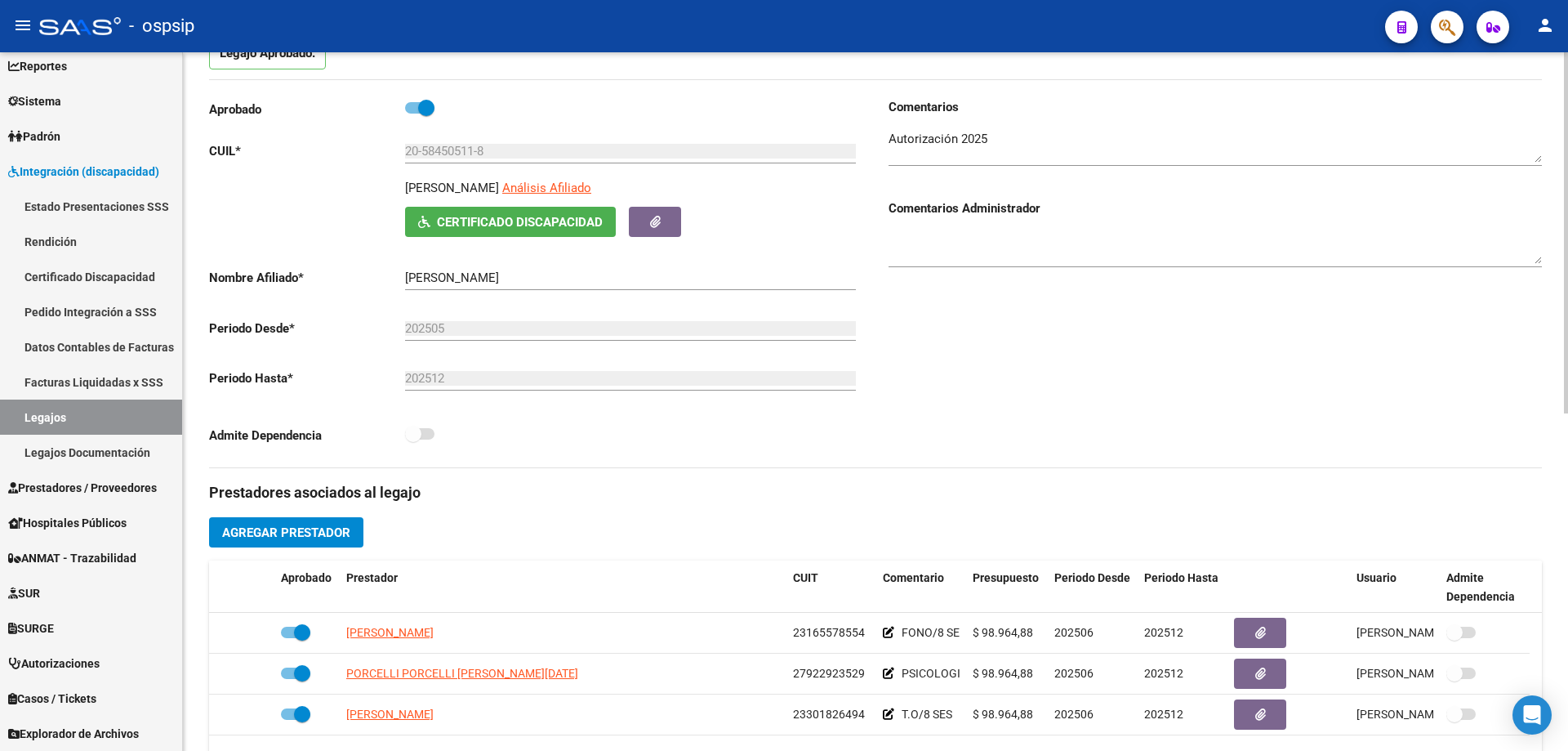
scroll to position [163, 0]
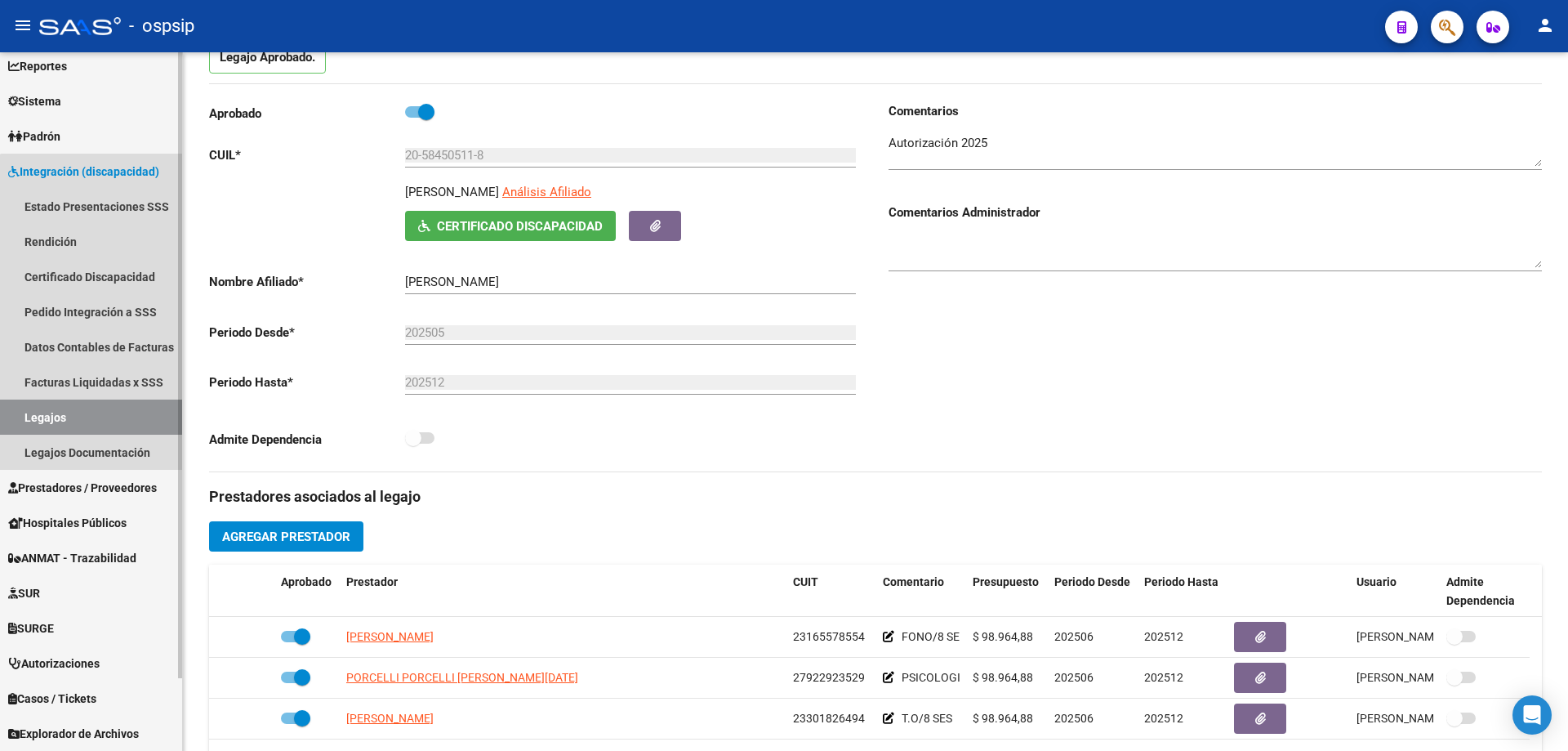
click at [104, 428] on link "Legajos" at bounding box center [91, 417] width 182 height 35
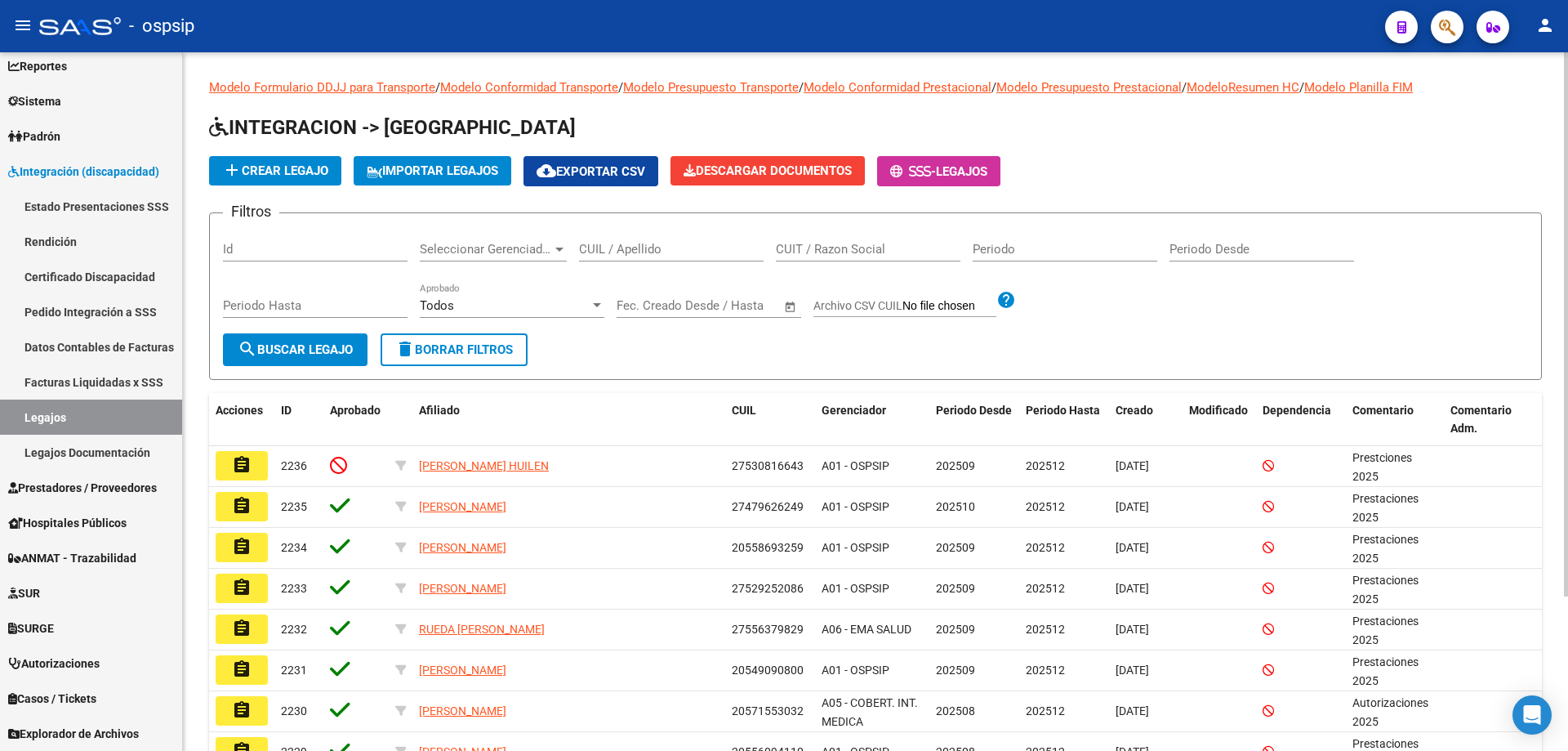
click at [687, 249] on input "CUIL / Apellido" at bounding box center [672, 249] width 184 height 15
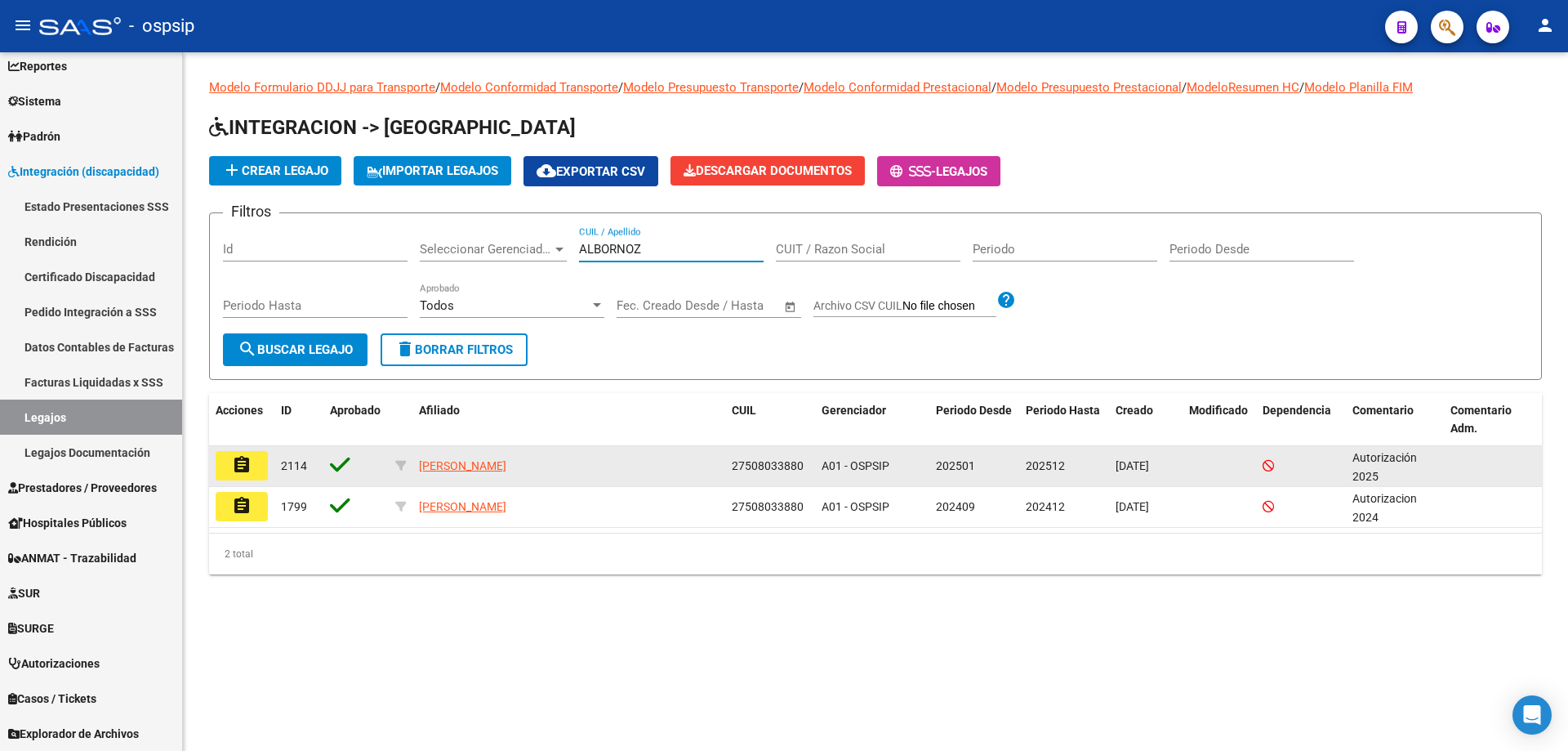
type input "ALBORNOZ"
click at [235, 452] on button "assignment" at bounding box center [241, 465] width 53 height 29
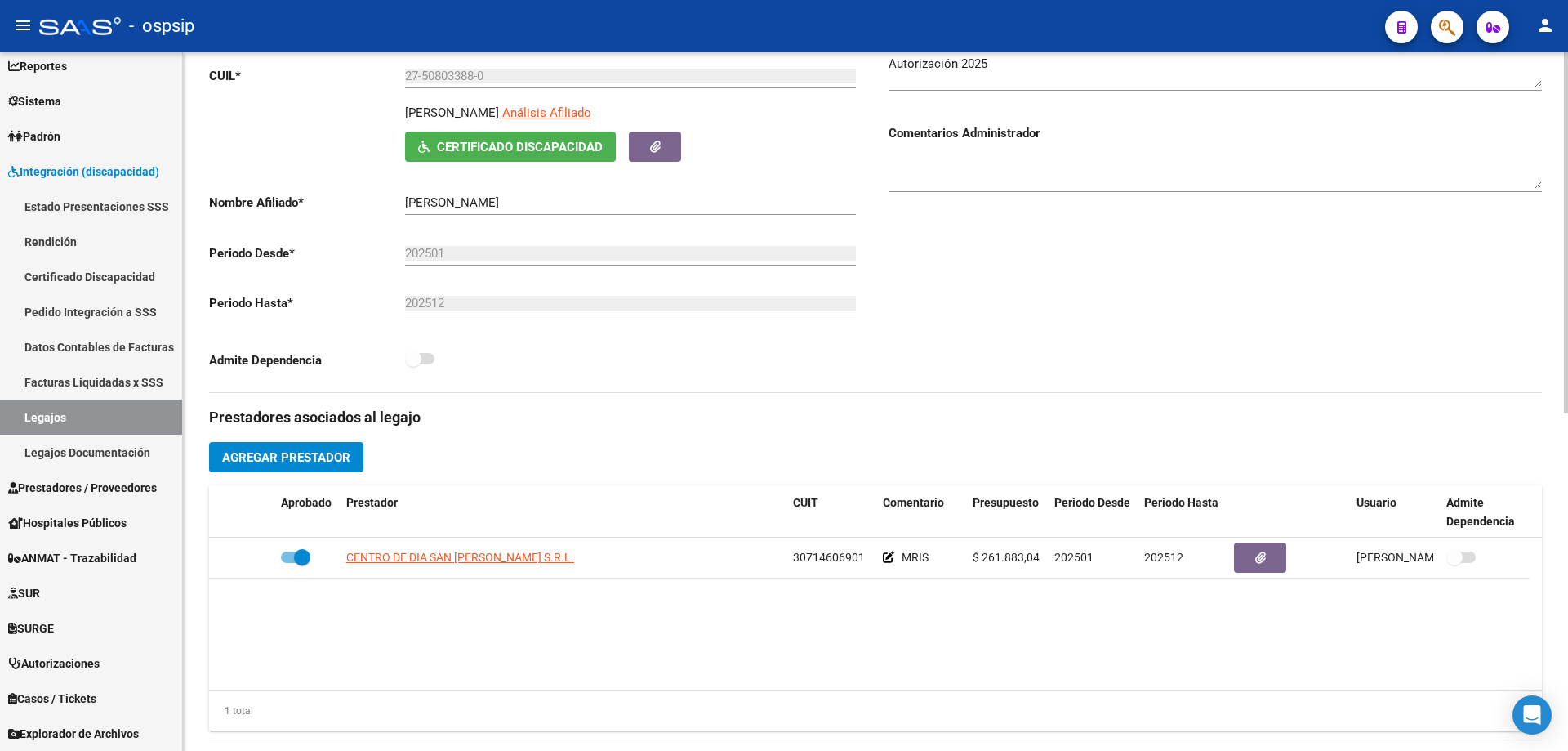
scroll to position [245, 0]
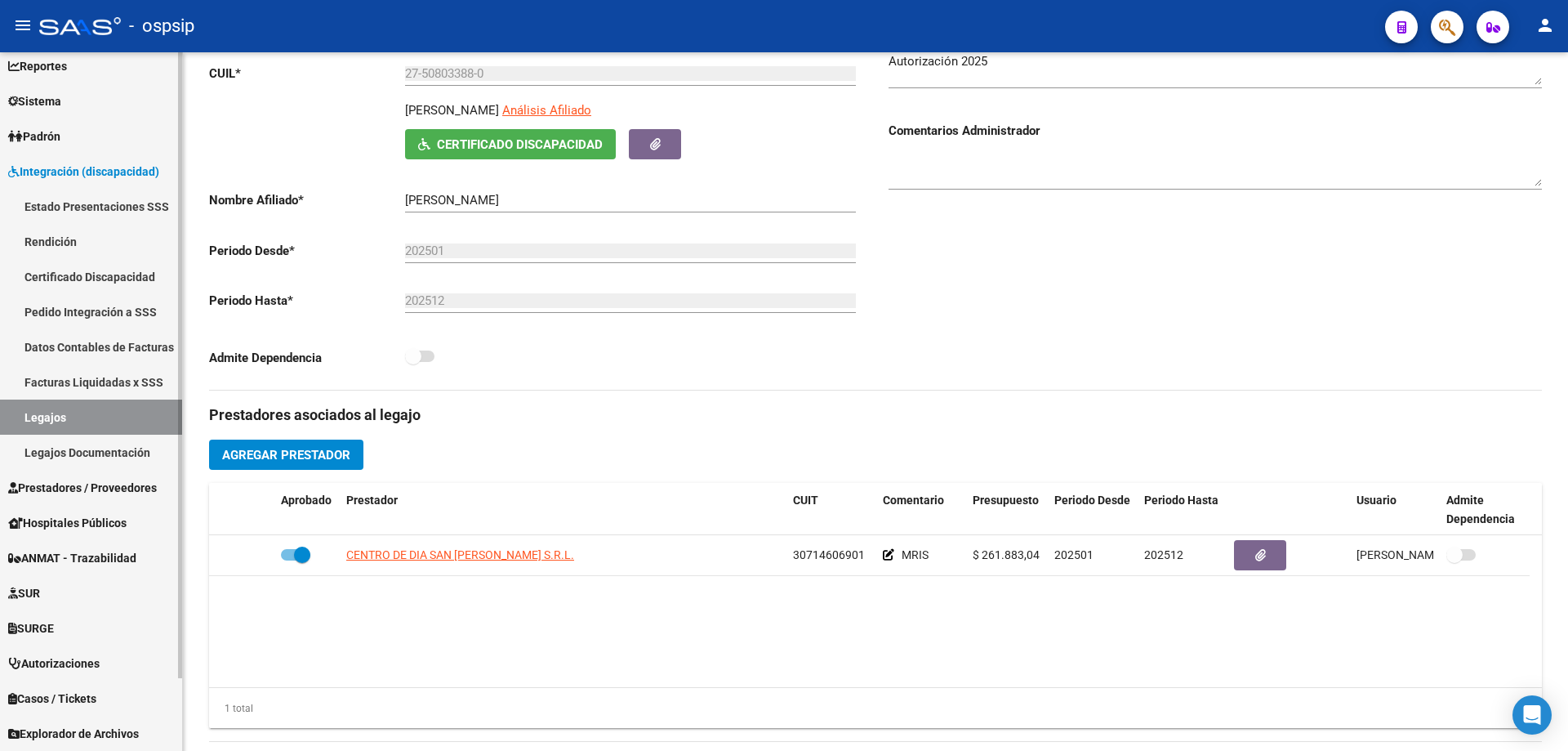
click at [108, 422] on link "Legajos" at bounding box center [91, 417] width 182 height 35
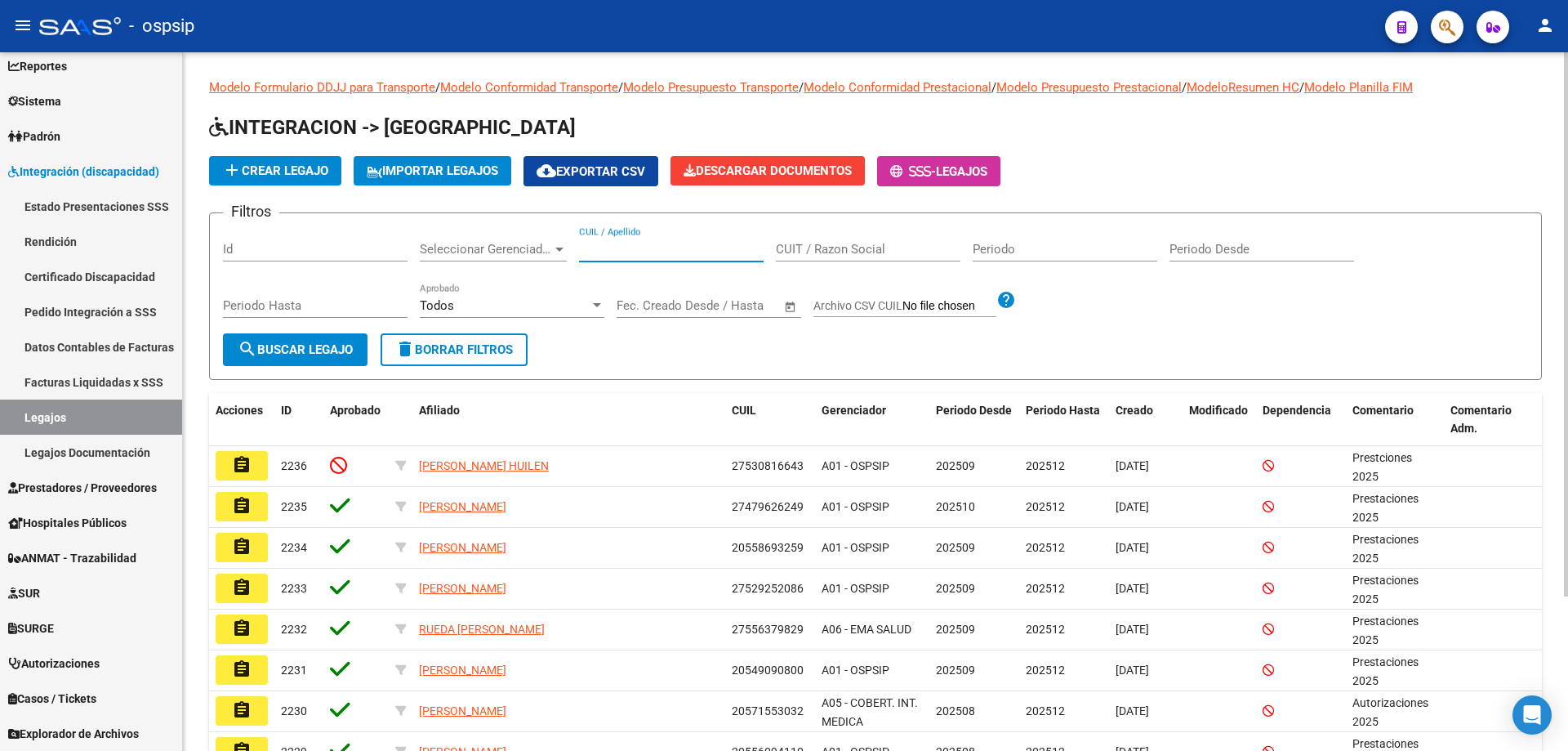
click at [681, 251] on input "CUIL / Apellido" at bounding box center [672, 249] width 184 height 15
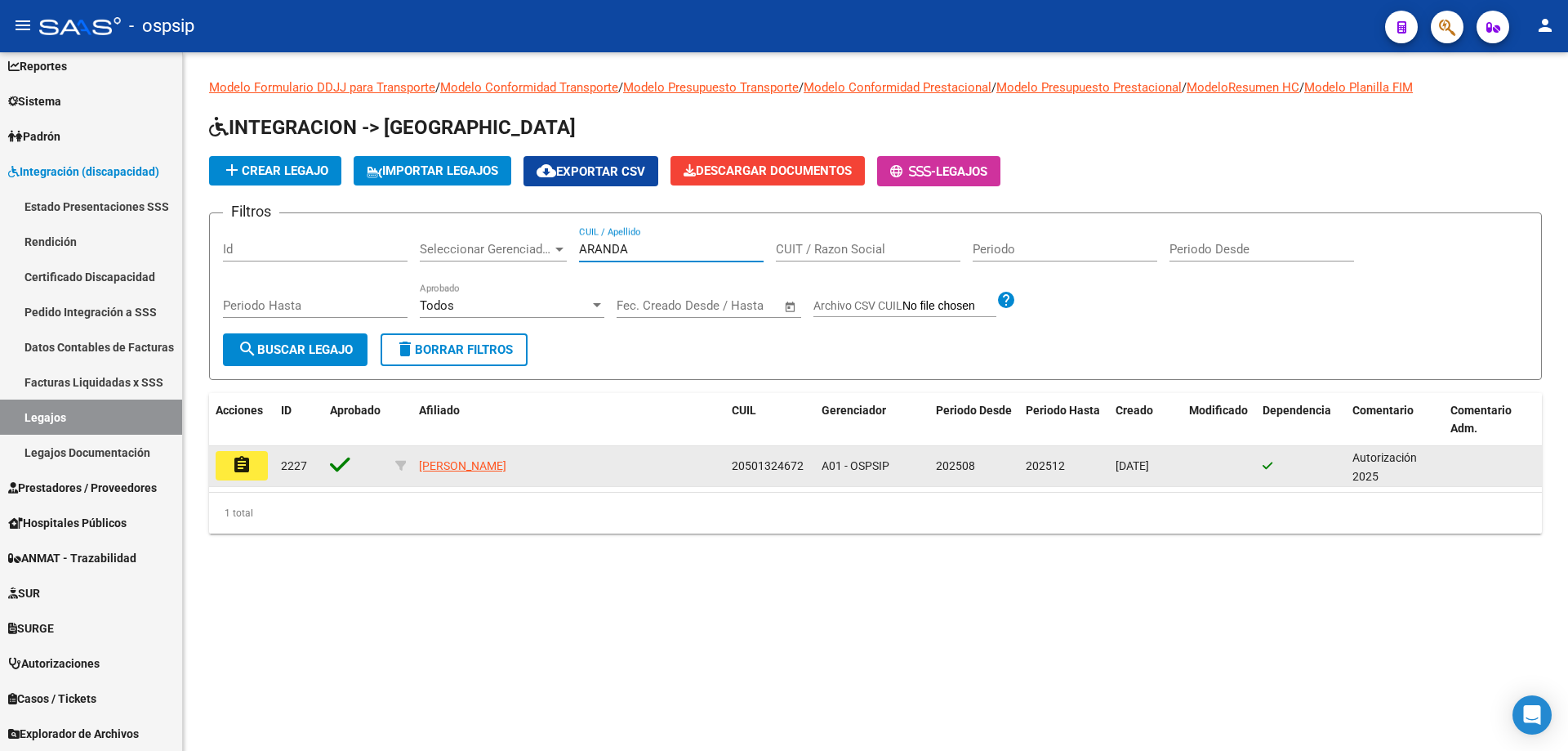
type input "ARANDA"
click at [247, 467] on mat-icon "assignment" at bounding box center [241, 464] width 19 height 19
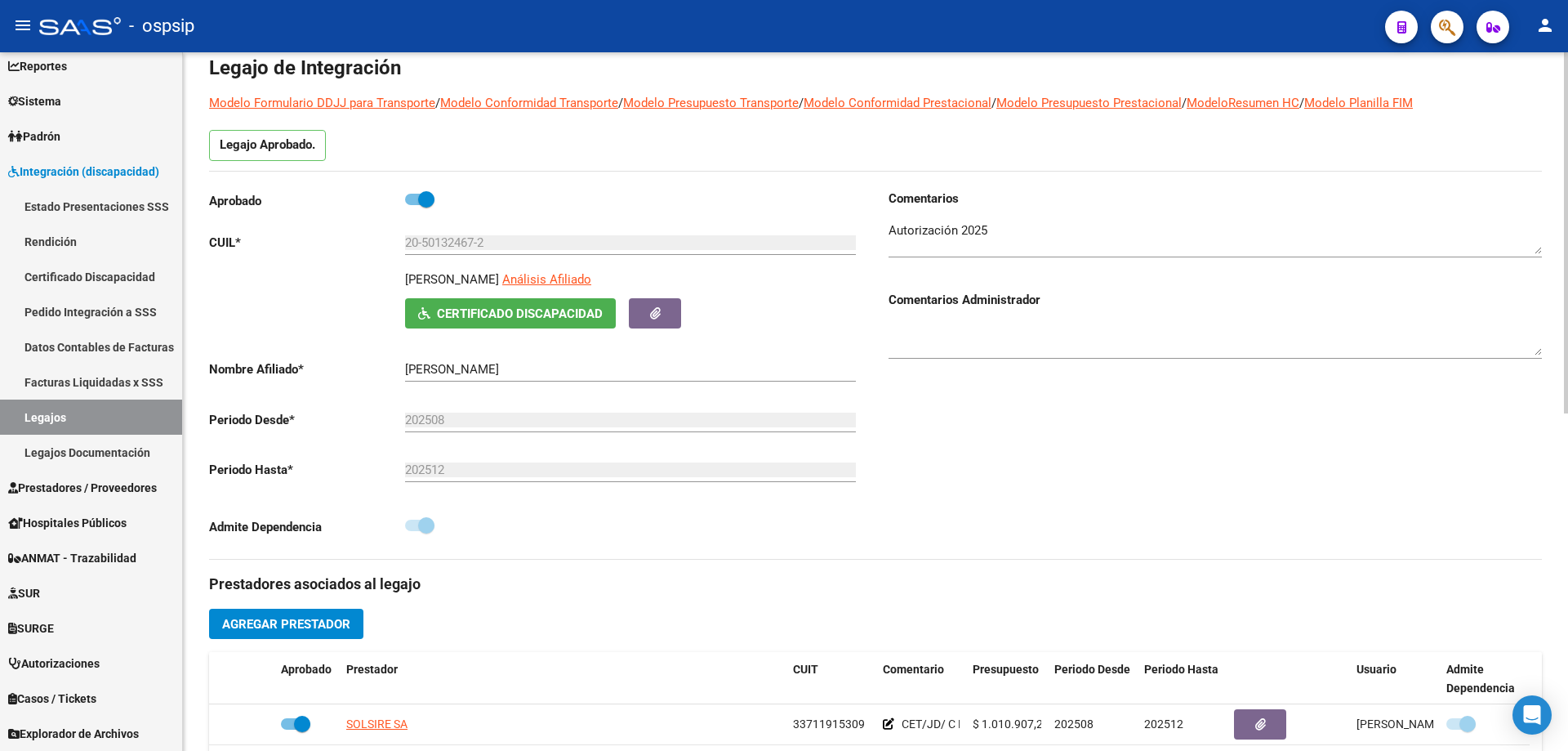
scroll to position [245, 0]
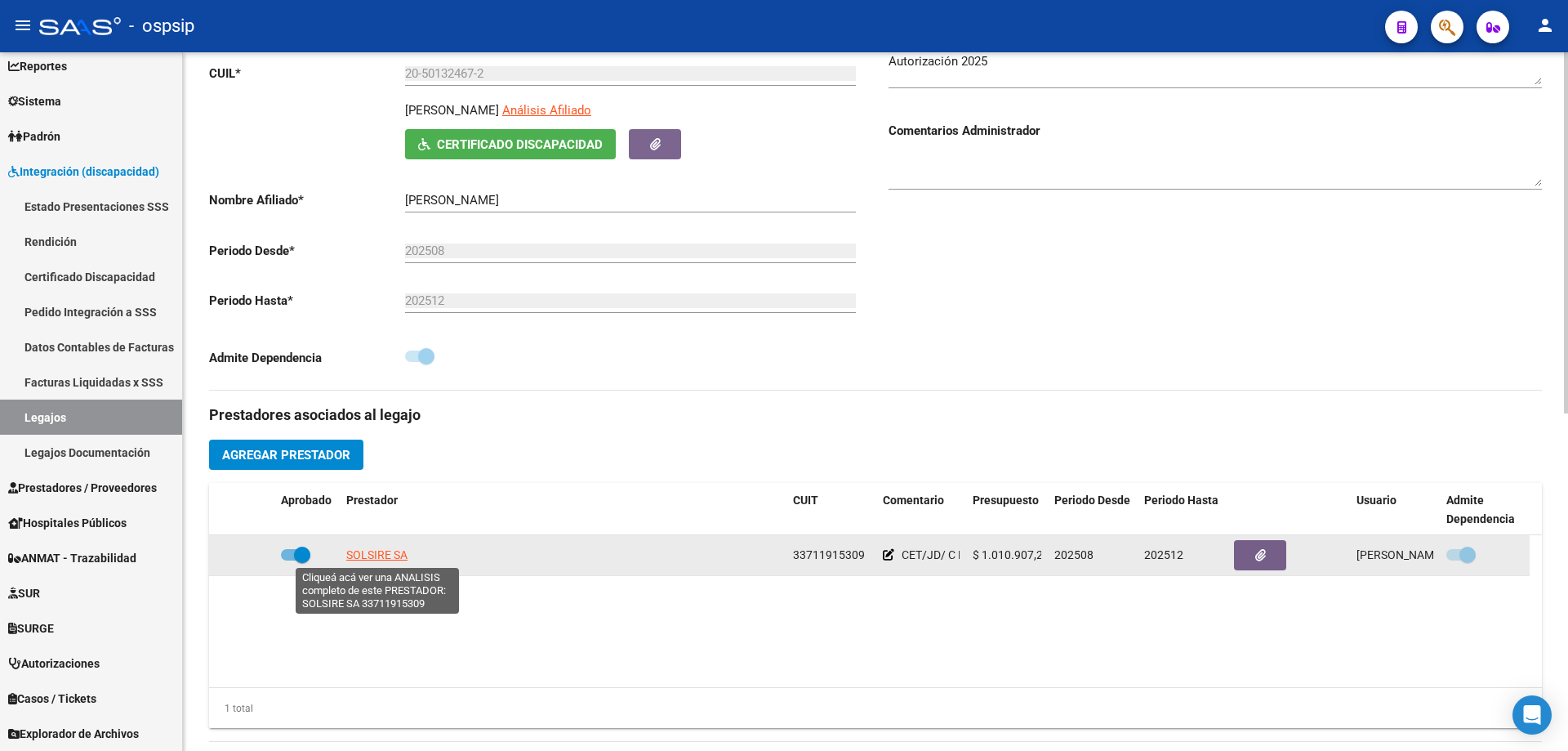
click at [393, 551] on span "SOLSIRE SA" at bounding box center [377, 555] width 61 height 13
type textarea "33711915309"
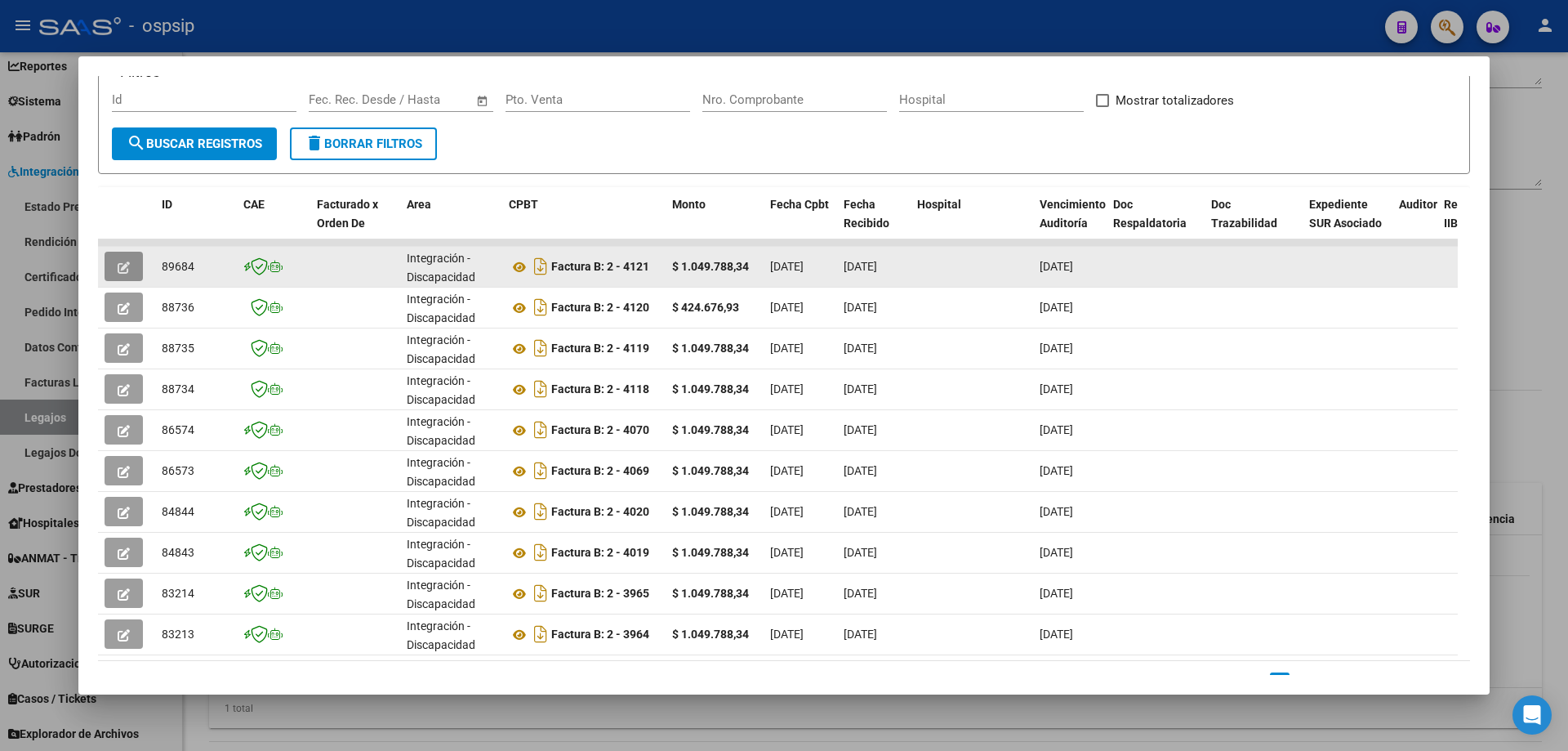
click at [113, 265] on button "button" at bounding box center [123, 266] width 39 height 29
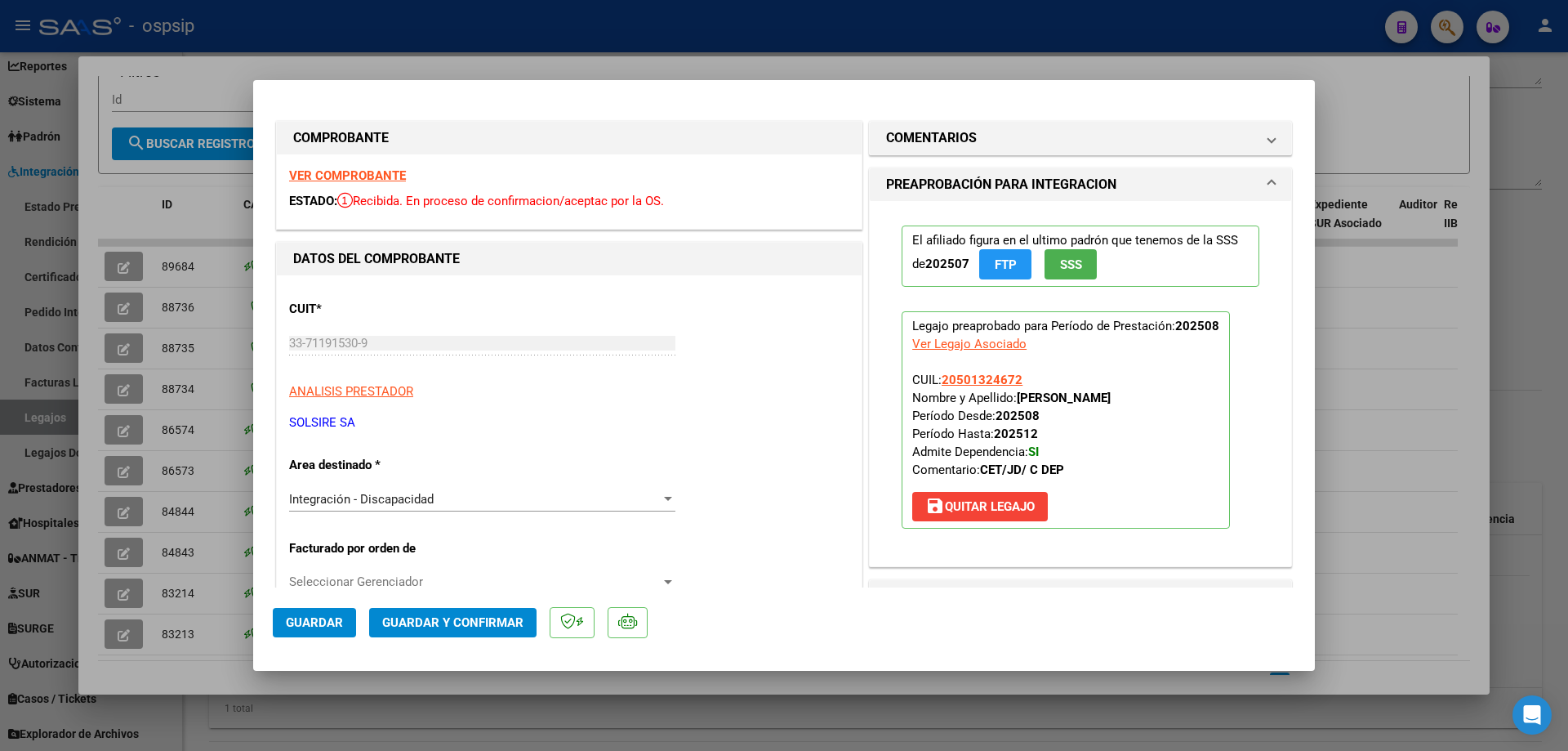
click at [109, 314] on div at bounding box center [784, 375] width 1568 height 751
type input "$ 0,00"
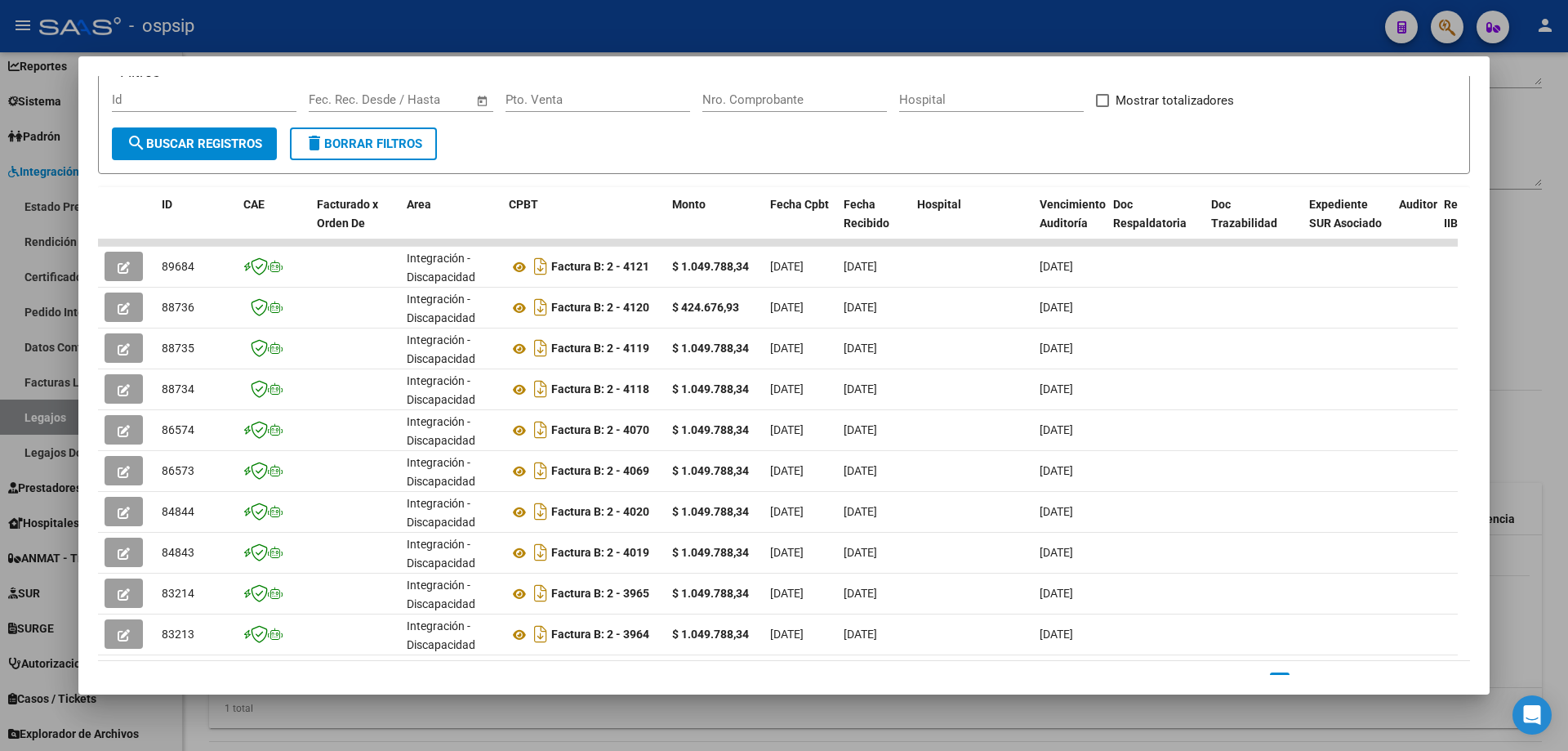
click at [109, 314] on button "button" at bounding box center [123, 307] width 39 height 29
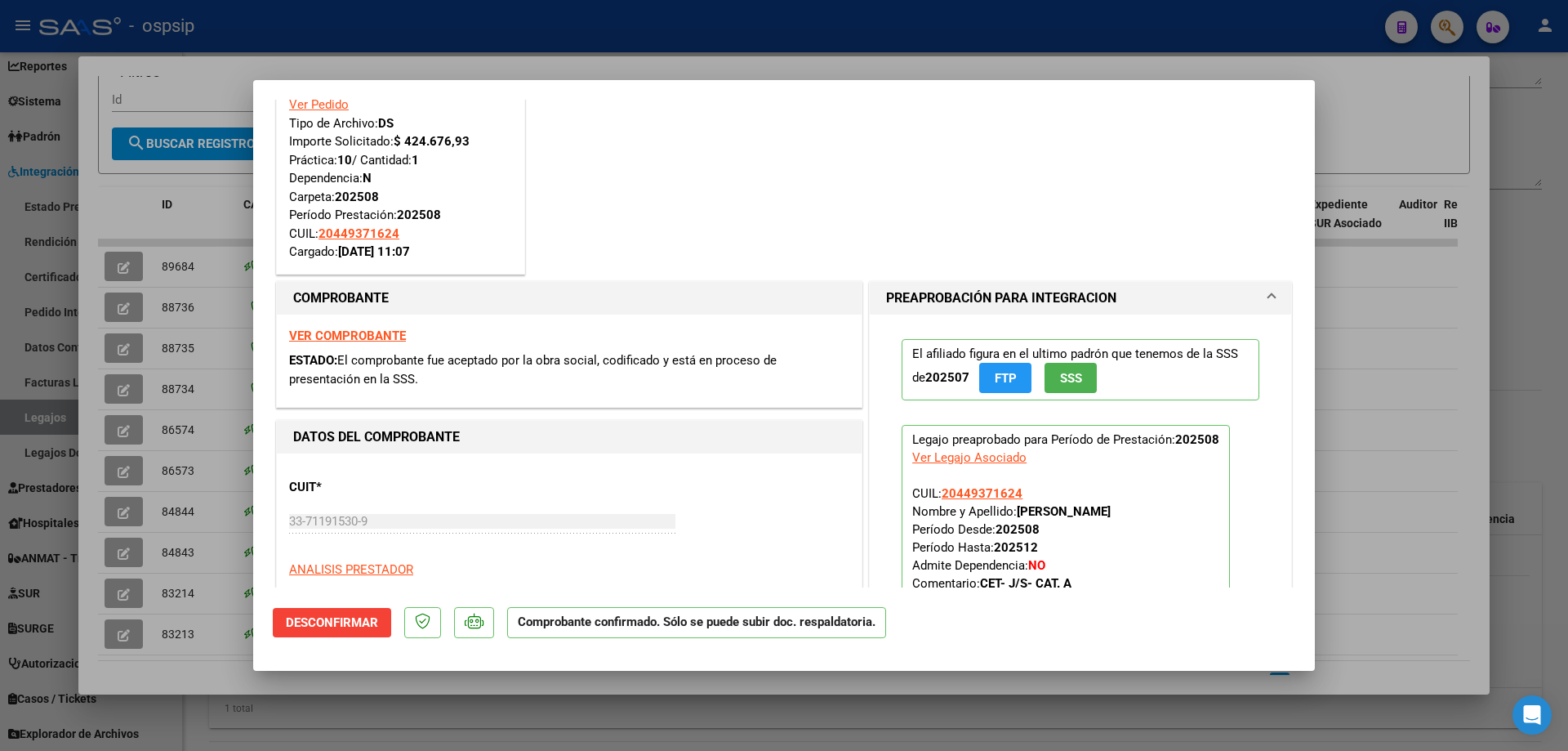
scroll to position [163, 0]
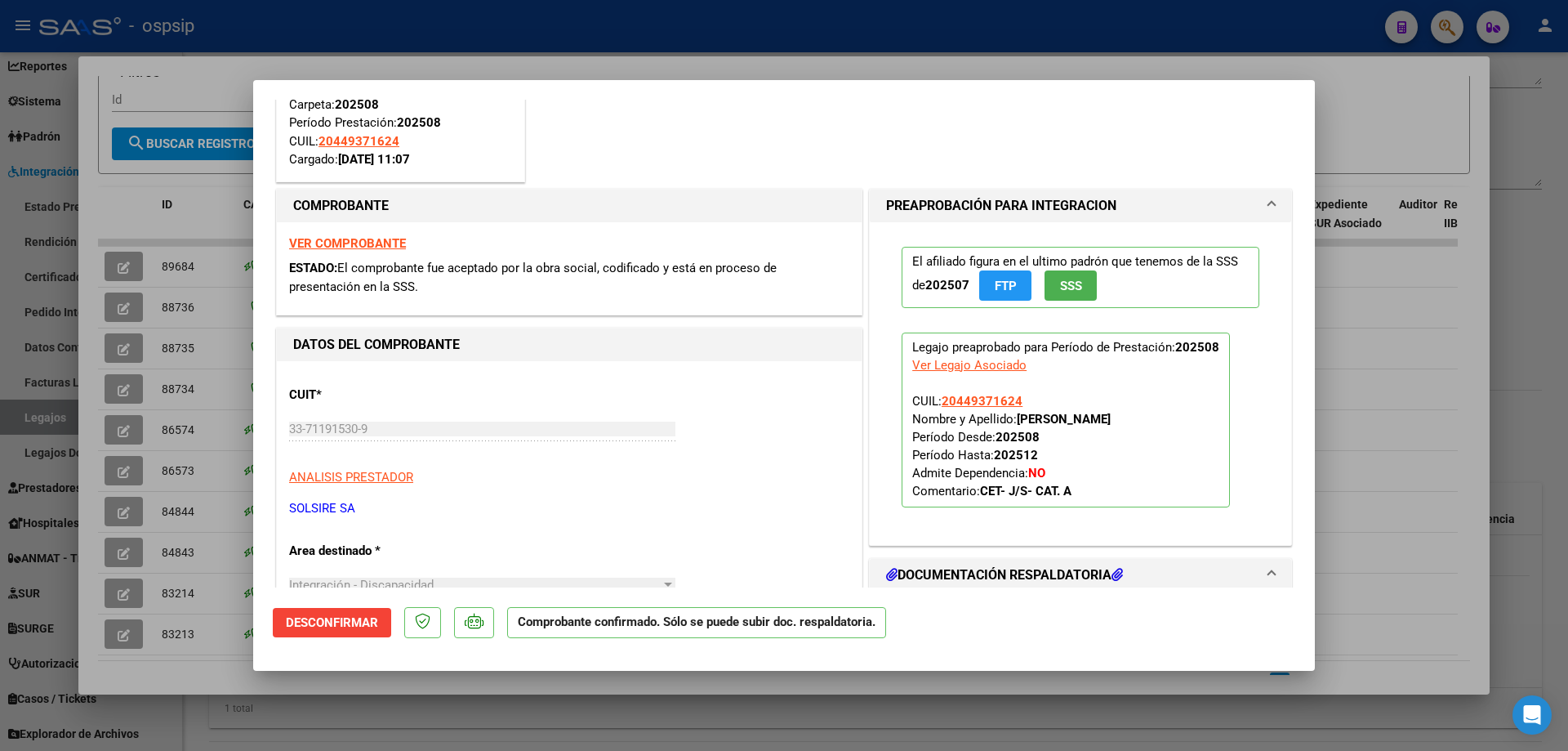
click at [110, 343] on div at bounding box center [784, 375] width 1568 height 751
type input "$ 0,00"
click at [110, 343] on button "button" at bounding box center [123, 348] width 39 height 29
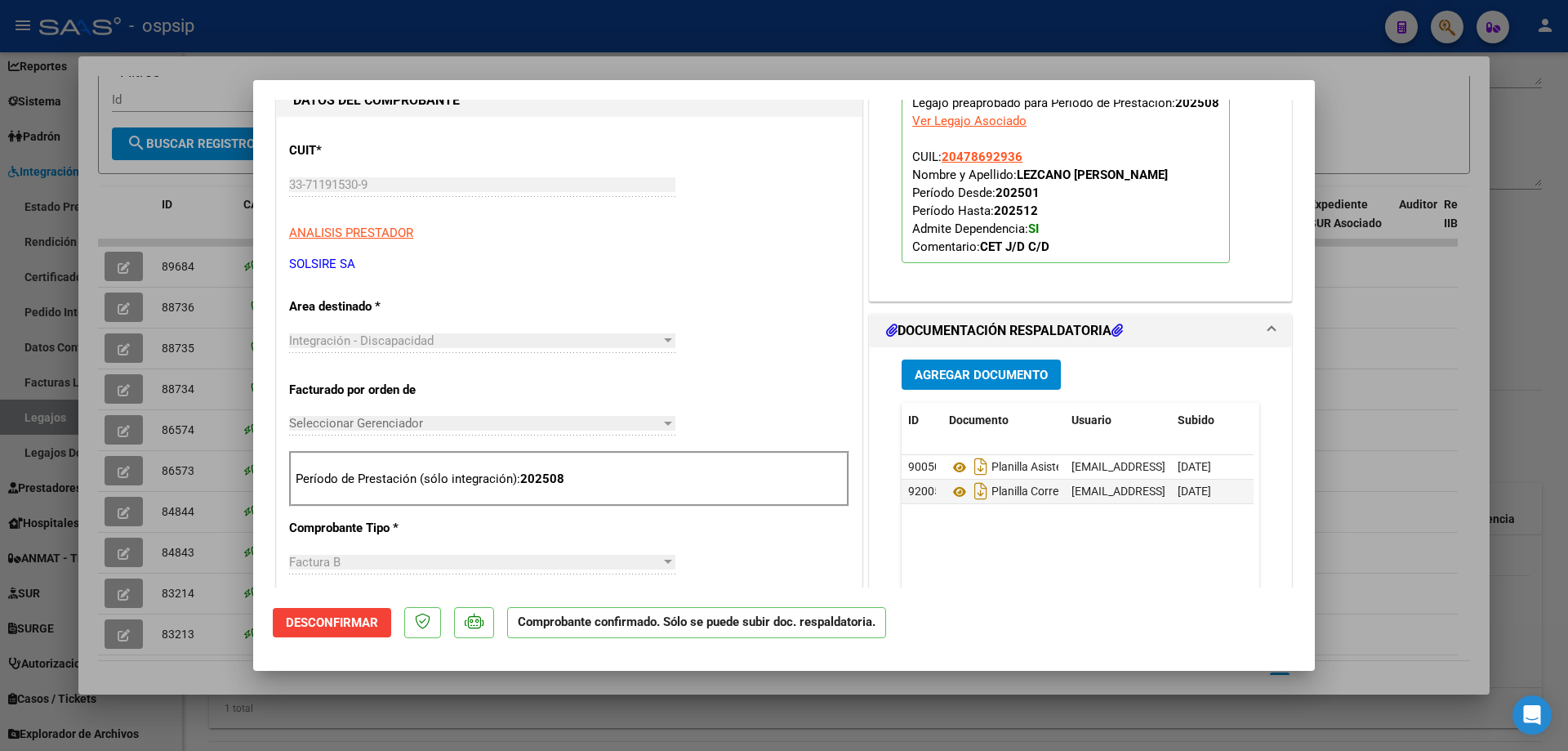
scroll to position [408, 0]
click at [827, 30] on div at bounding box center [784, 375] width 1568 height 751
type input "$ 0,00"
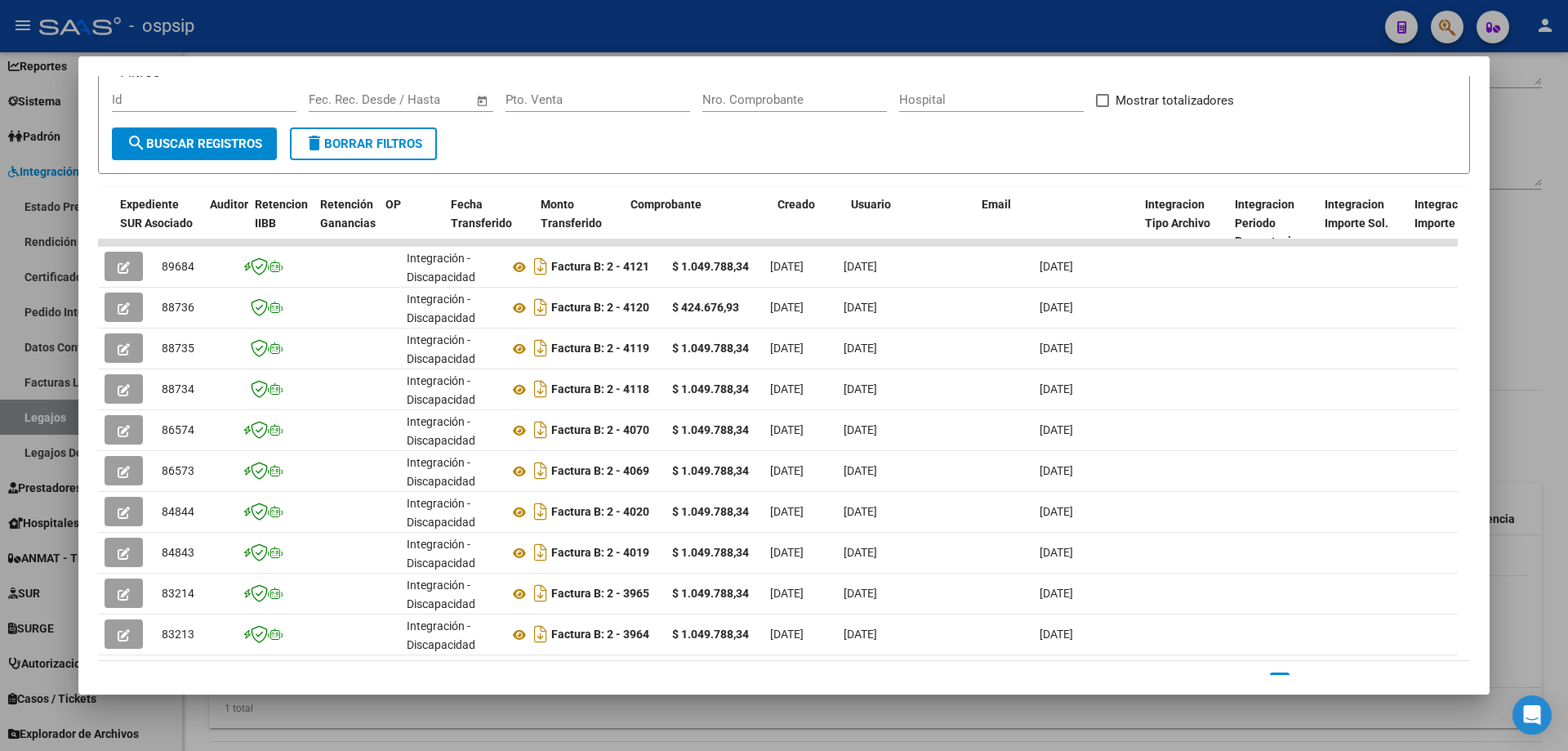
scroll to position [0, 1189]
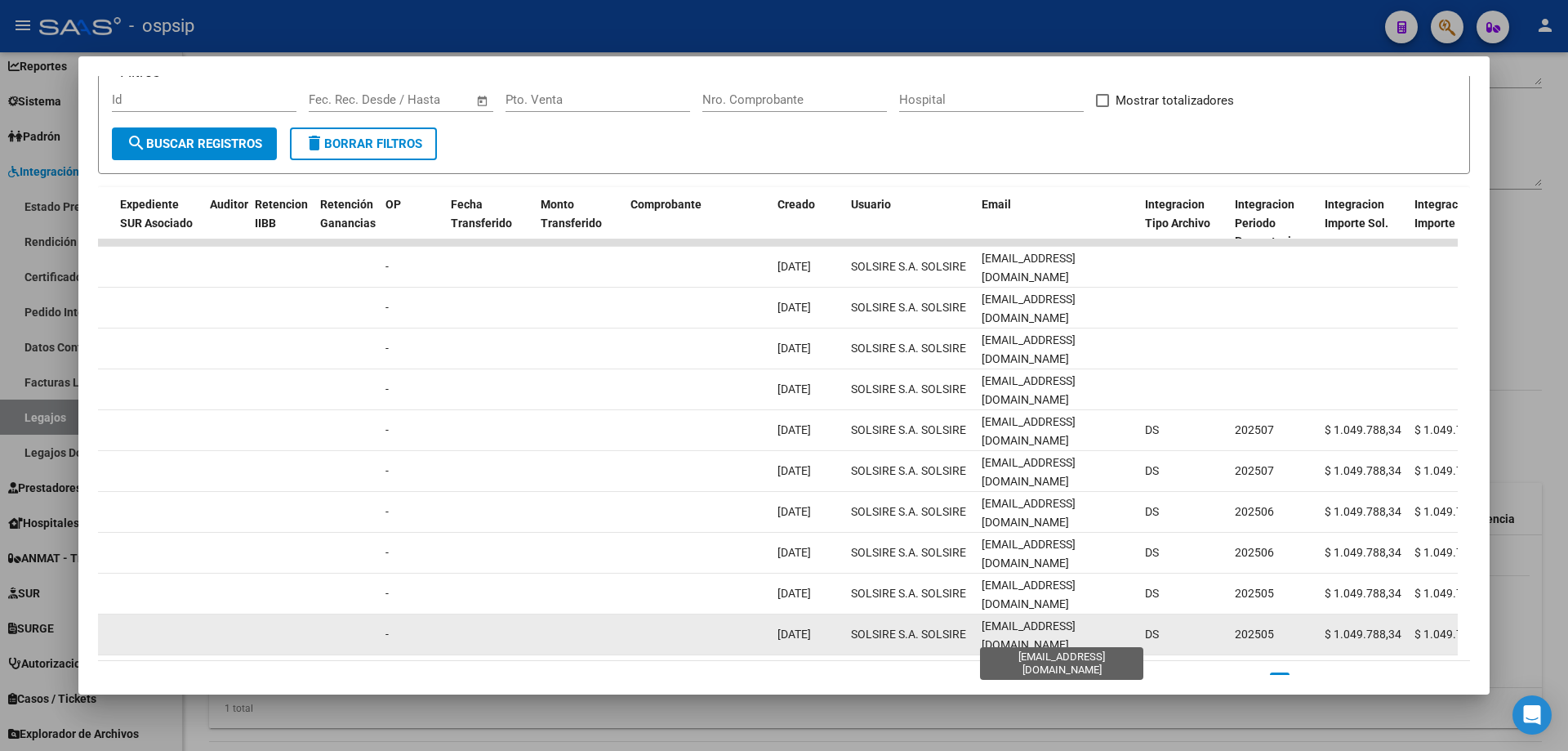
click at [1047, 628] on span "[EMAIL_ADDRESS][DOMAIN_NAME]" at bounding box center [1029, 635] width 94 height 32
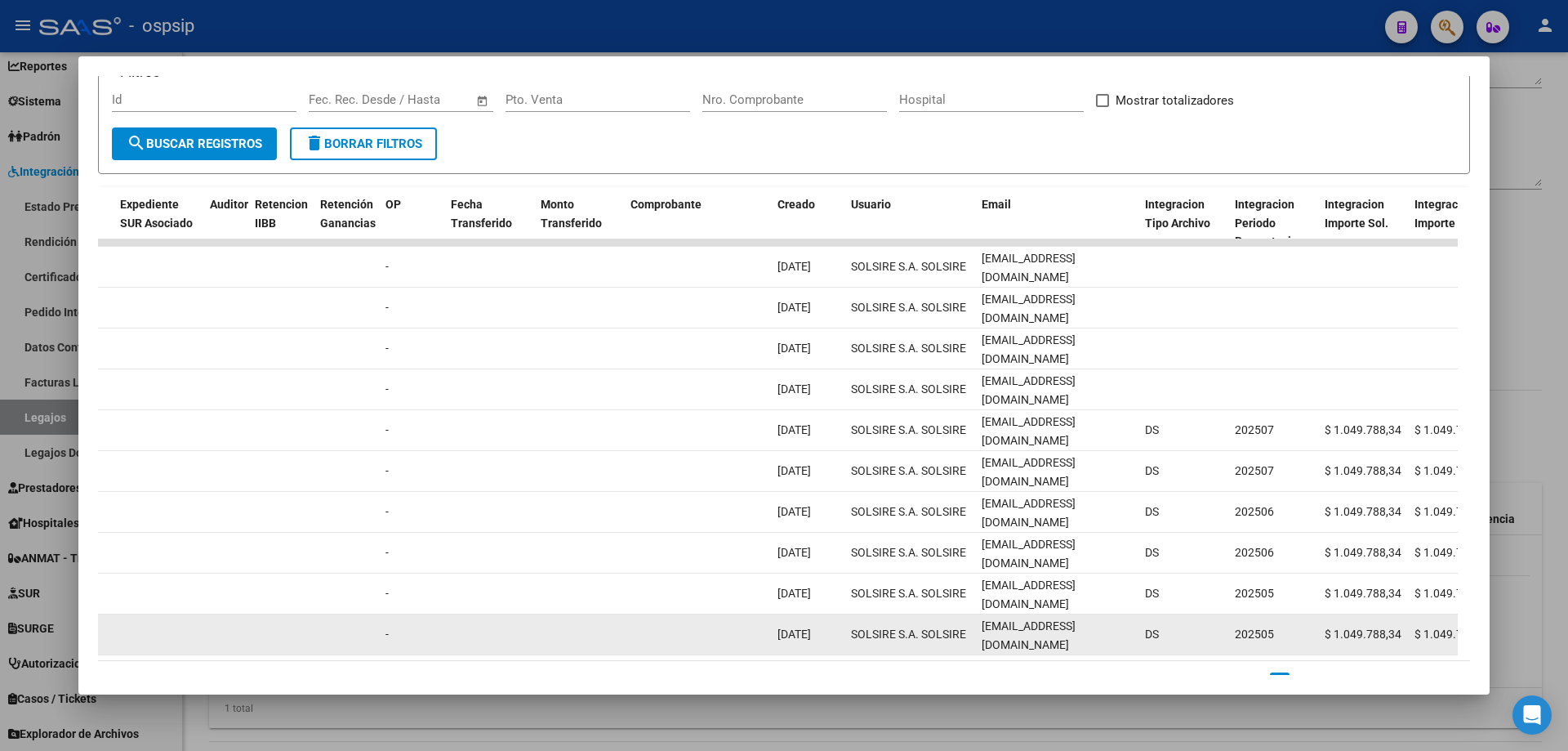
click at [1047, 628] on span "[EMAIL_ADDRESS][DOMAIN_NAME]" at bounding box center [1029, 635] width 94 height 32
copy span "[EMAIL_ADDRESS][DOMAIN_NAME]"
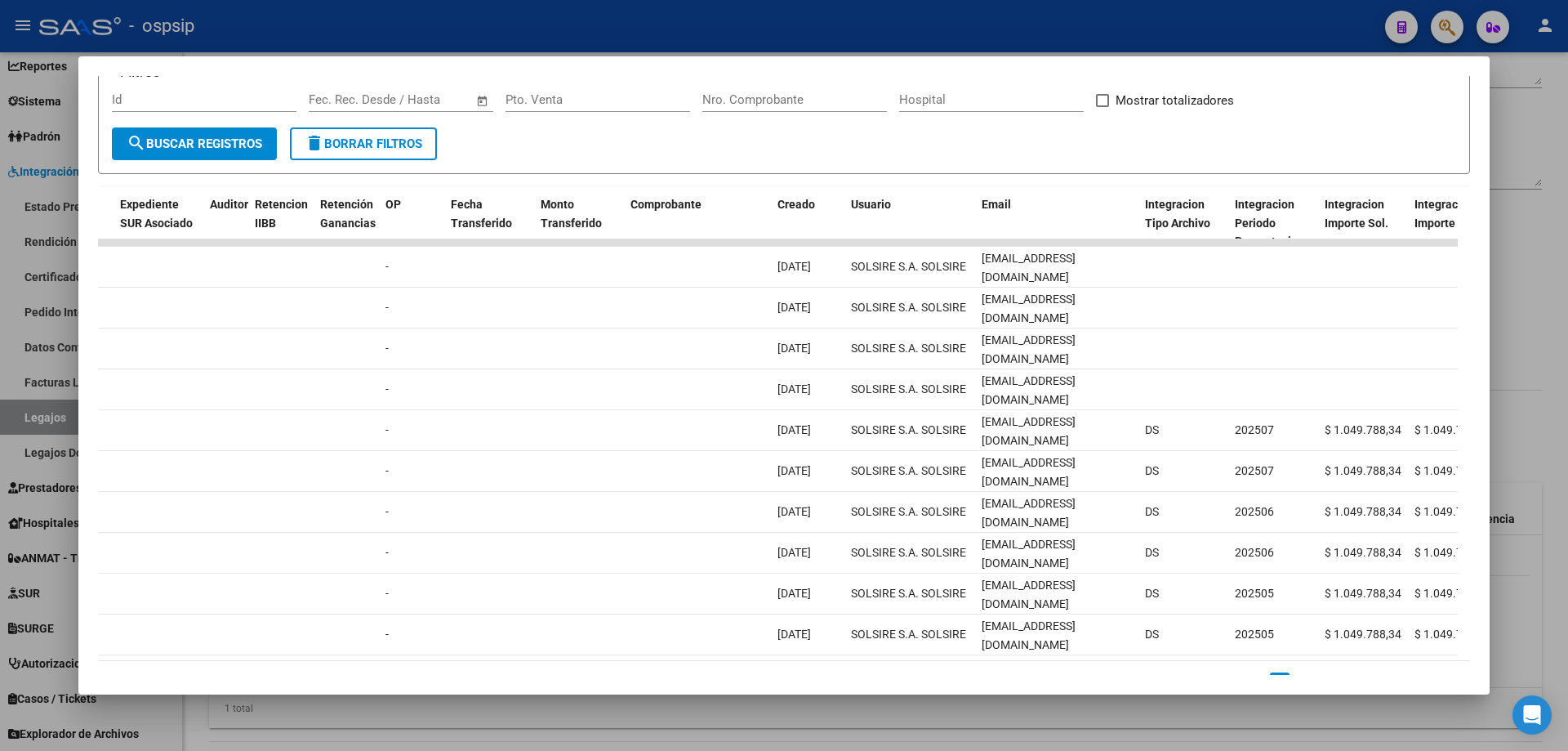
click at [816, 41] on div at bounding box center [784, 375] width 1568 height 751
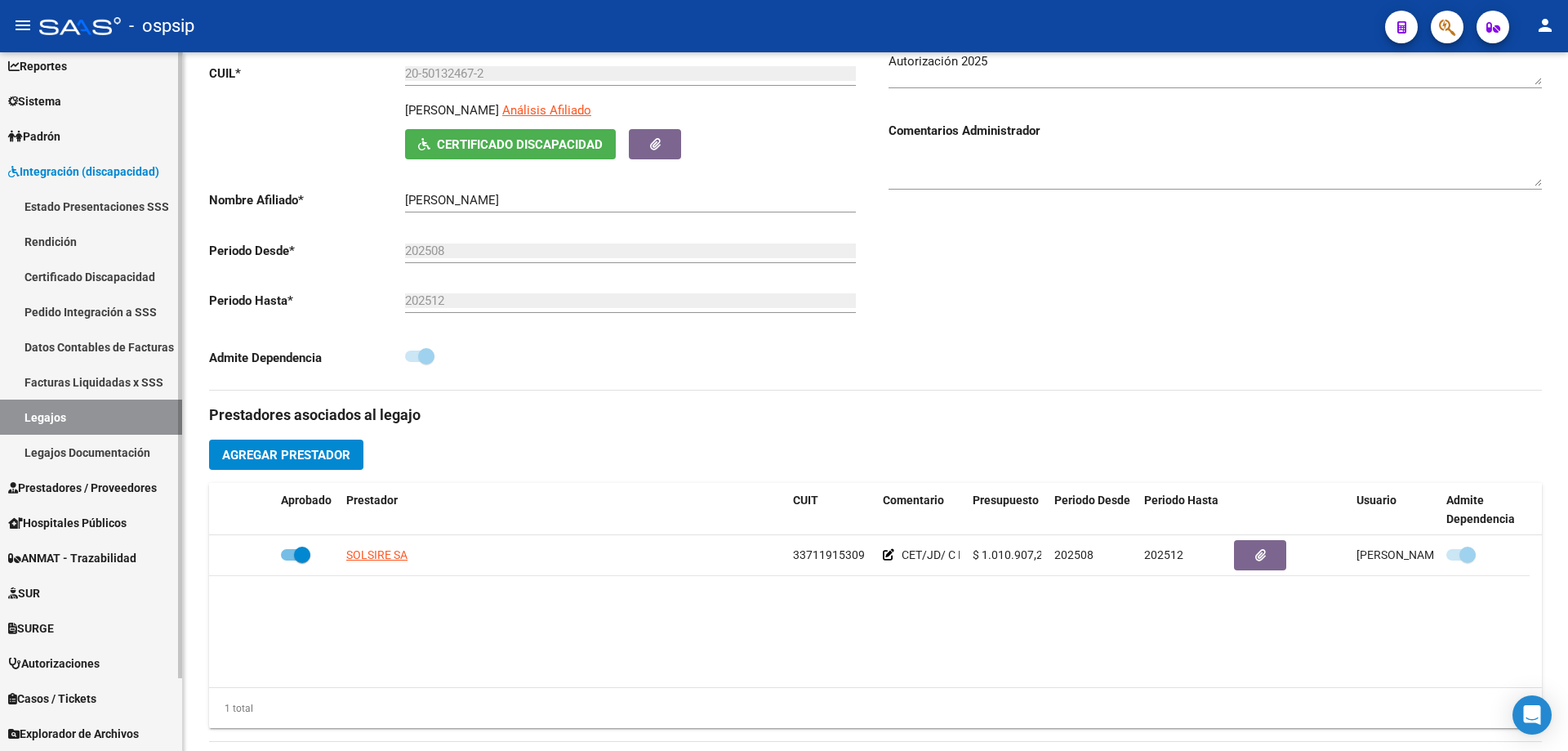
click at [117, 415] on link "Legajos" at bounding box center [91, 417] width 182 height 35
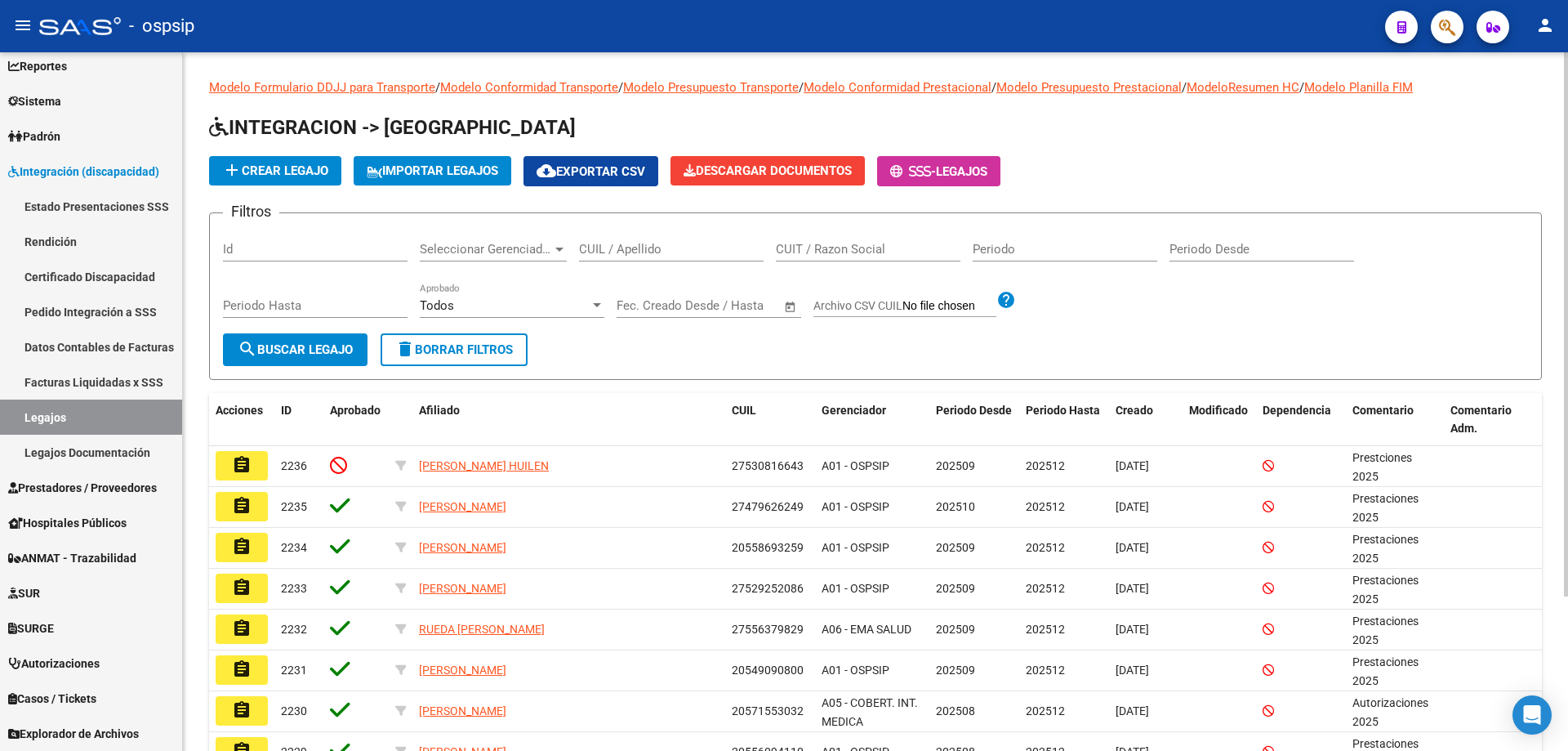
click at [623, 255] on input "CUIL / Apellido" at bounding box center [672, 249] width 184 height 15
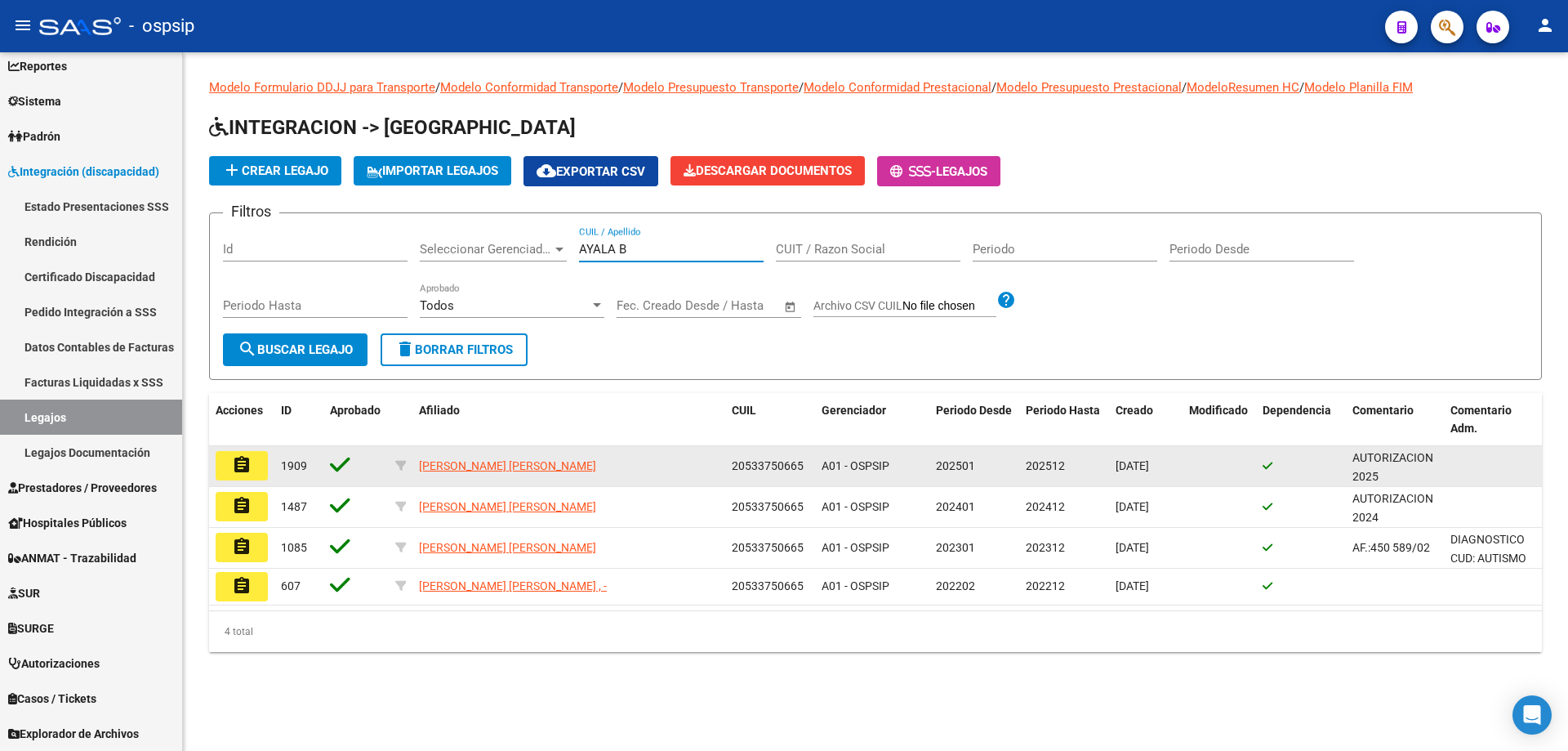
type input "AYALA B"
click at [235, 464] on mat-icon "assignment" at bounding box center [241, 464] width 19 height 19
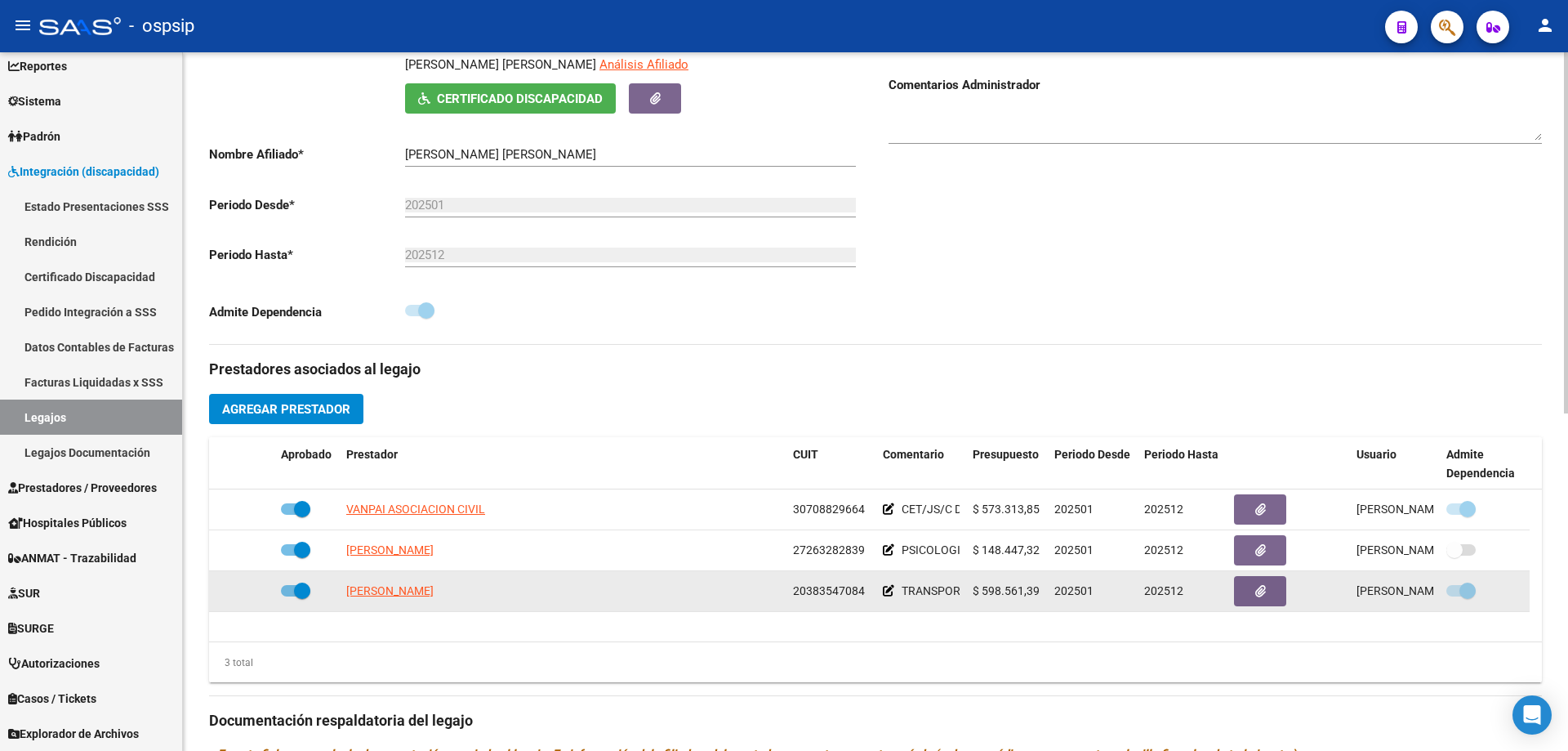
scroll to position [327, 0]
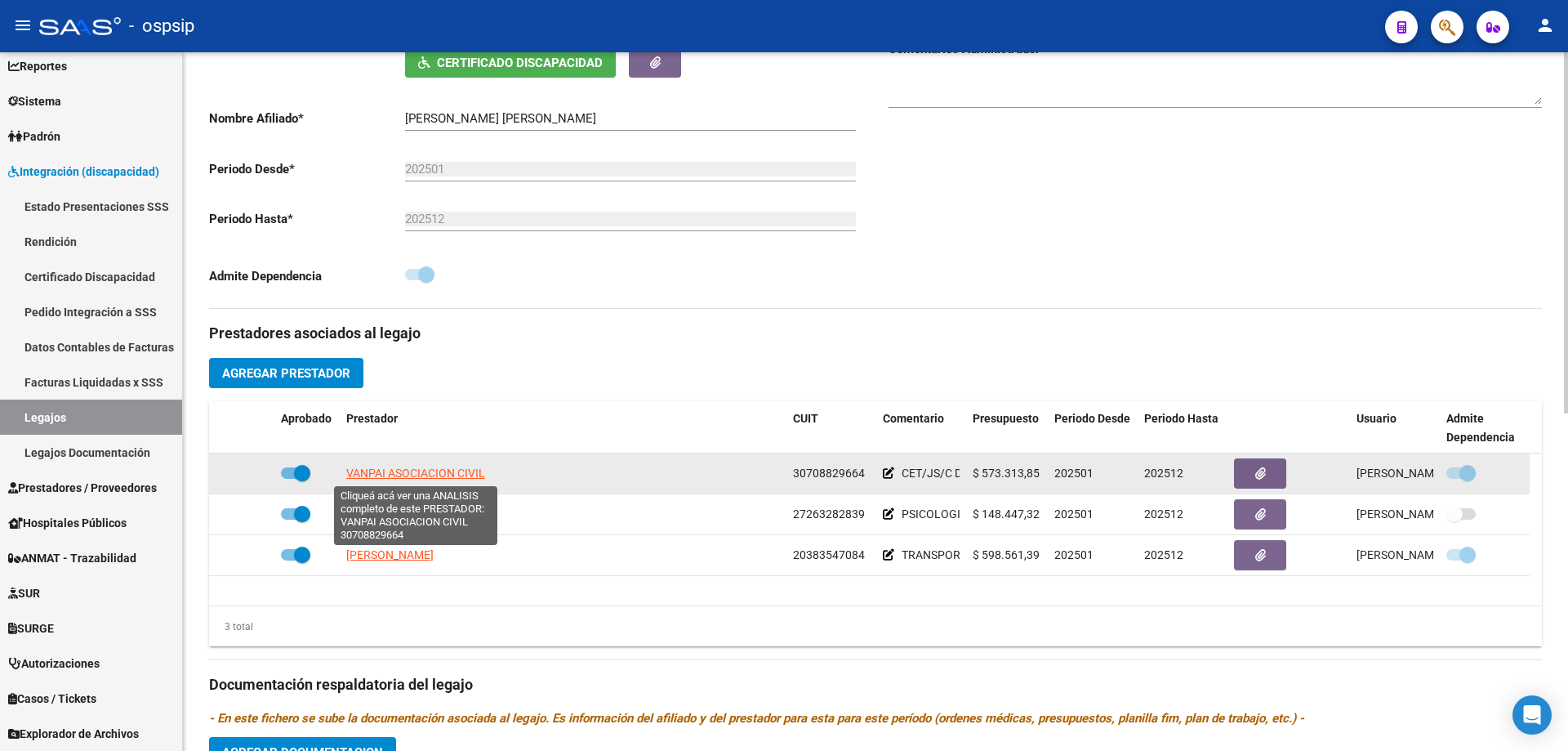
click at [421, 478] on span "VANPAI ASOCIACION CIVIL" at bounding box center [415, 473] width 139 height 13
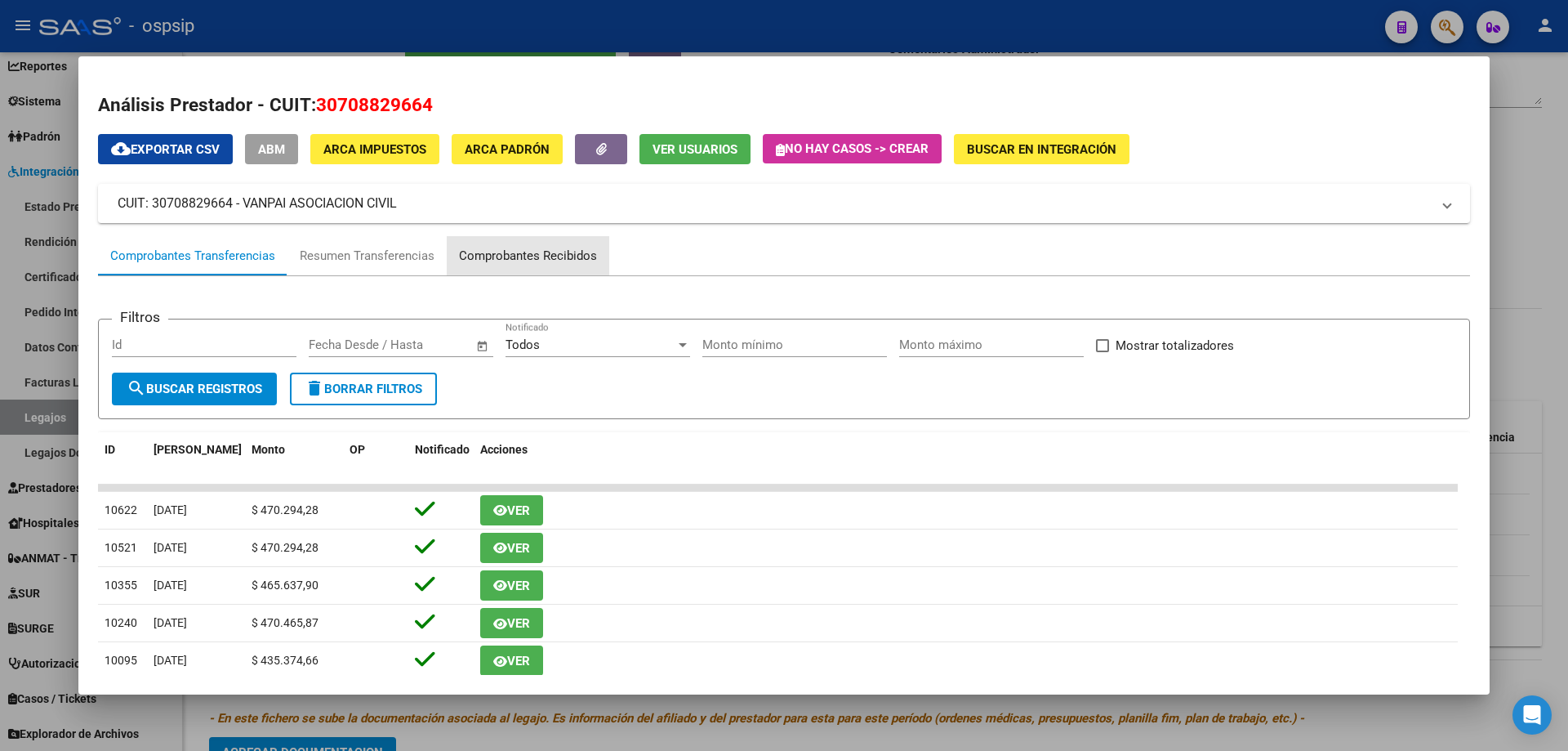
click at [552, 263] on div "Comprobantes Recibidos" at bounding box center [528, 256] width 138 height 18
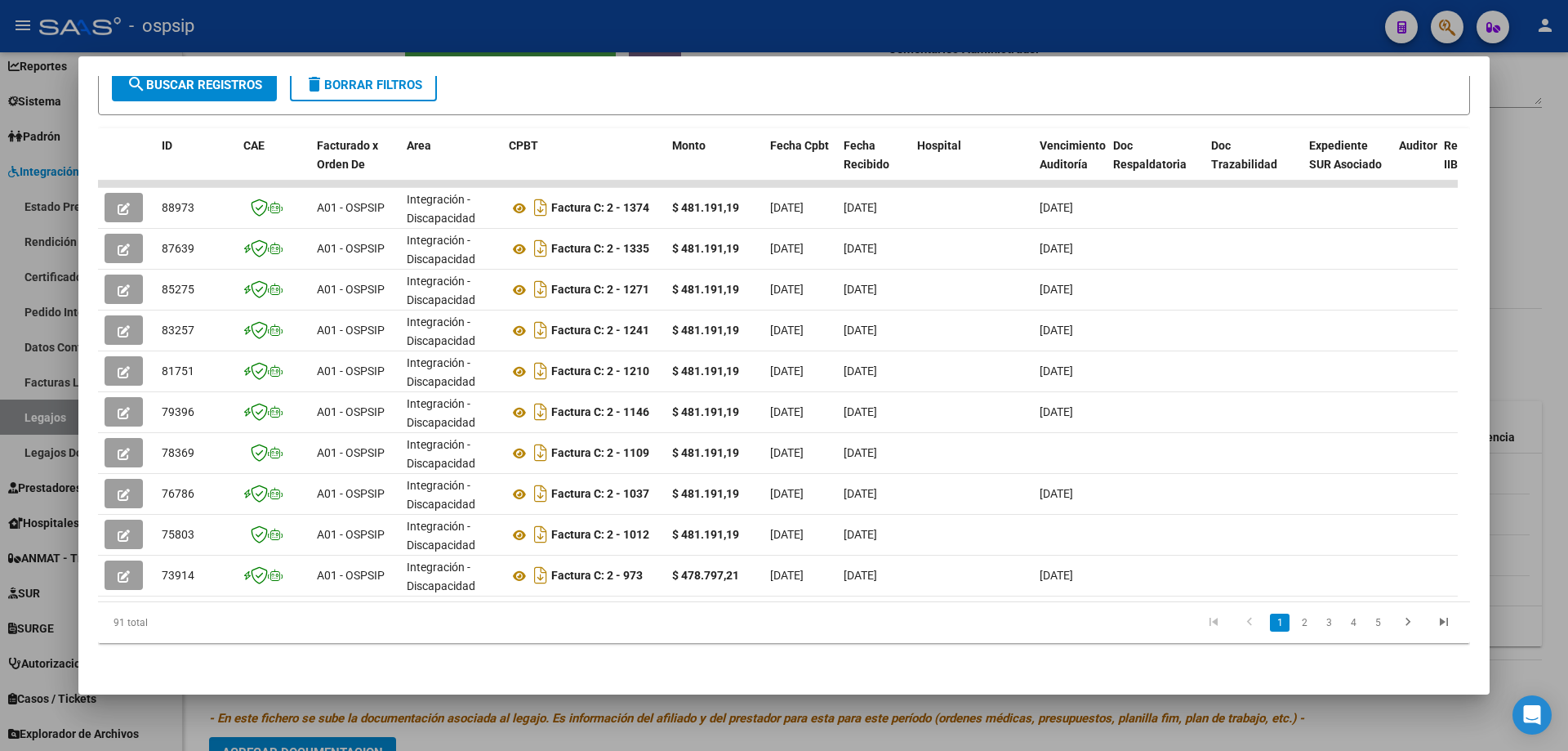
scroll to position [0, 1189]
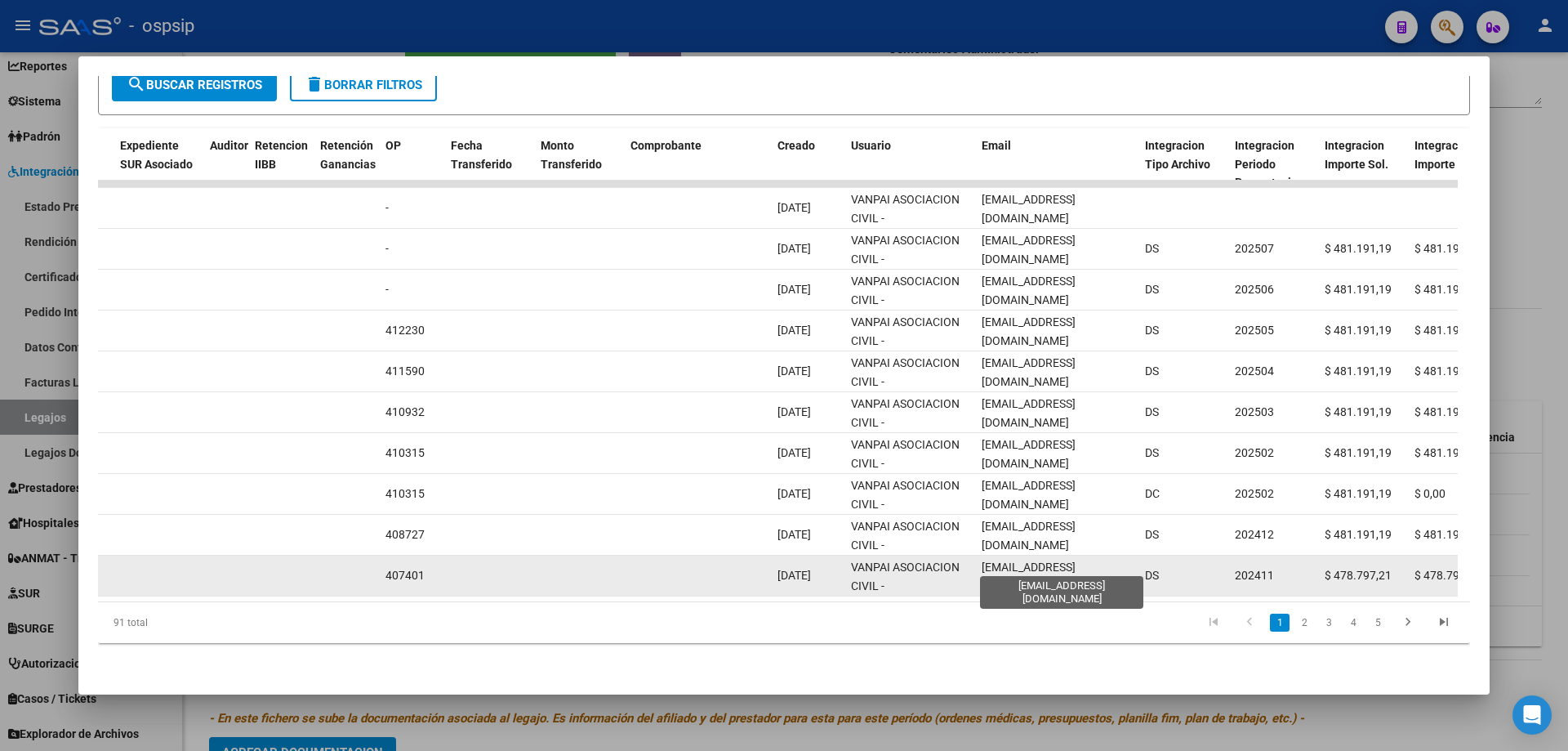
click at [1059, 560] on span "[EMAIL_ADDRESS][DOMAIN_NAME]" at bounding box center [1029, 576] width 94 height 32
copy span "[EMAIL_ADDRESS][DOMAIN_NAME]"
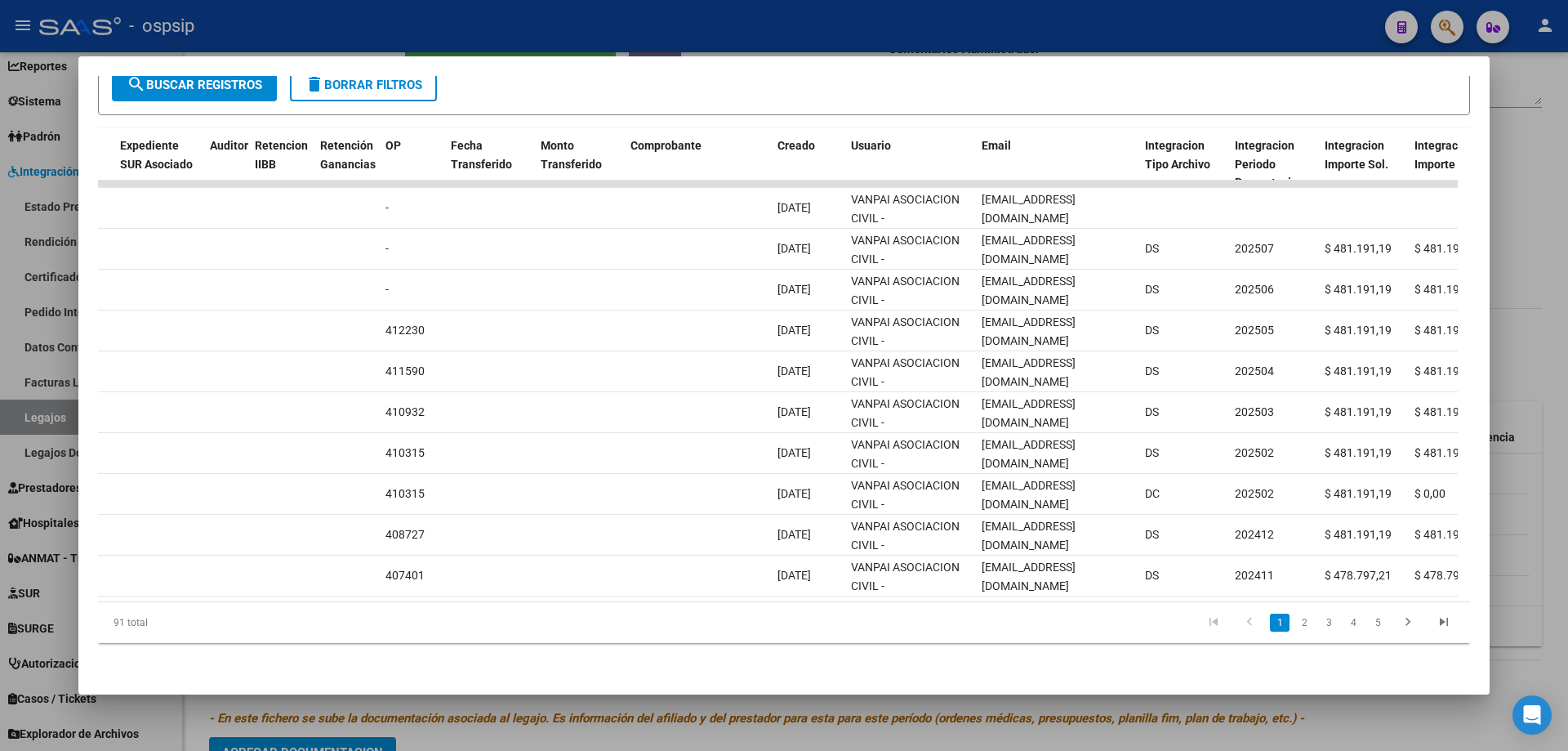
click at [245, 28] on div at bounding box center [784, 375] width 1568 height 751
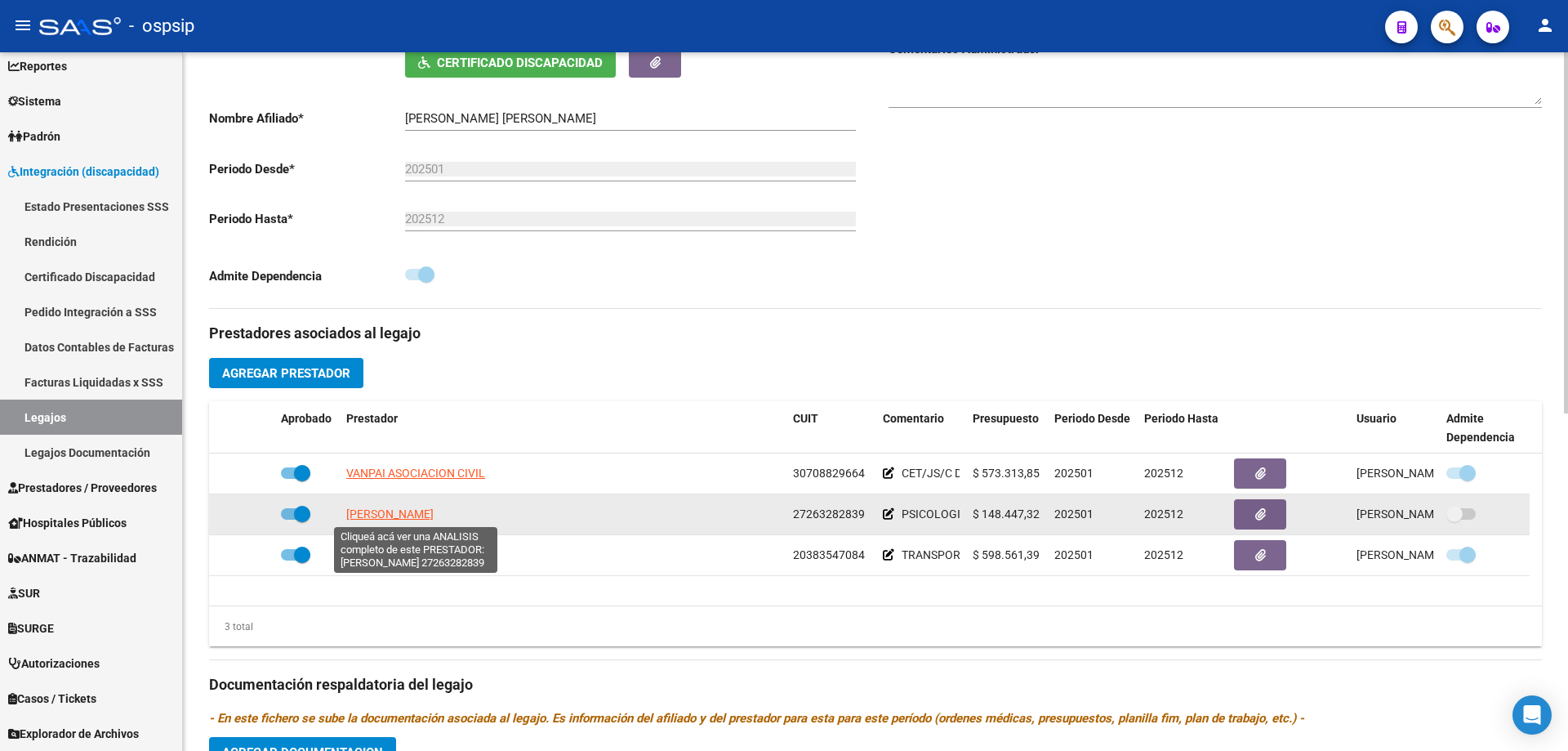
click at [386, 508] on span "[PERSON_NAME]" at bounding box center [390, 514] width 88 height 13
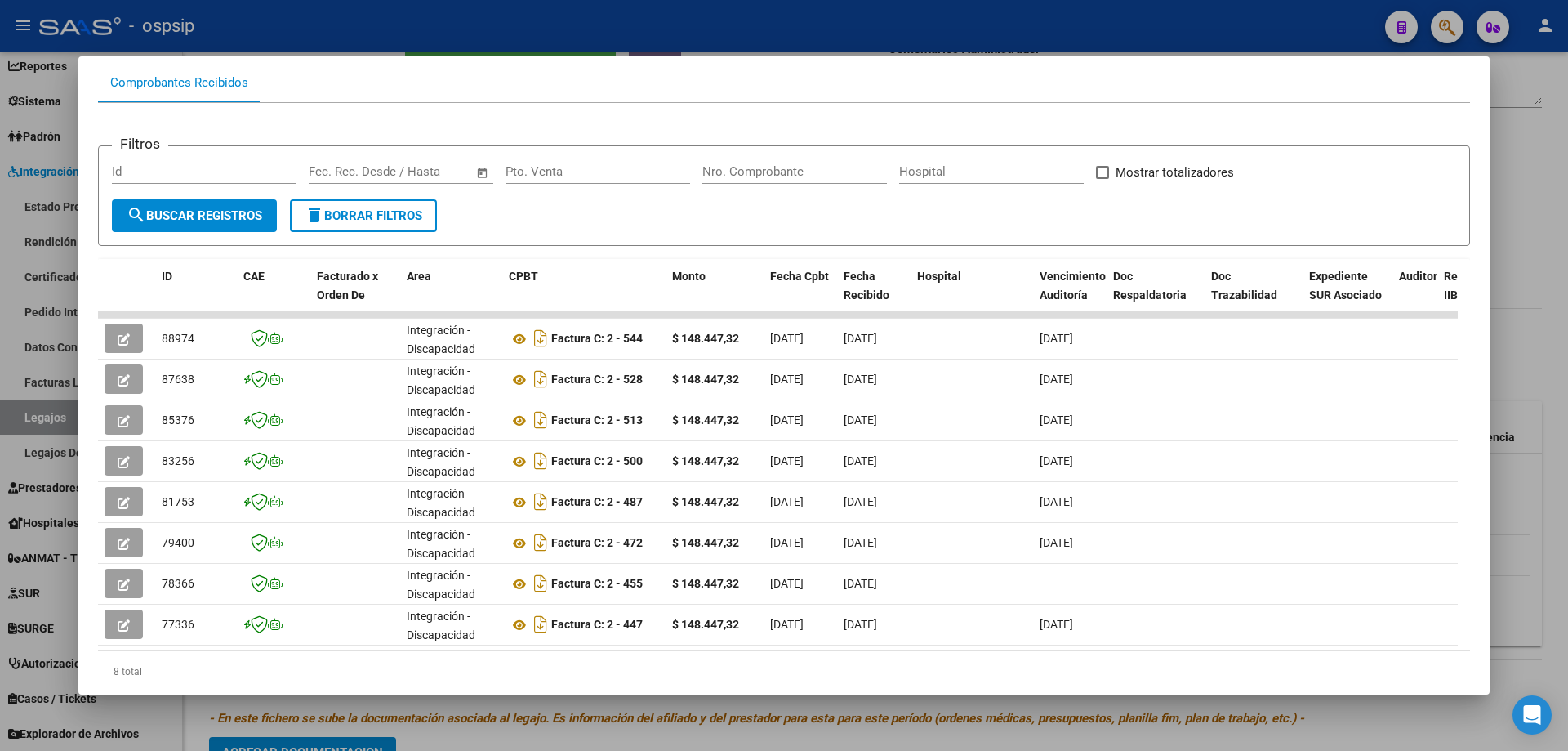
scroll to position [234, 0]
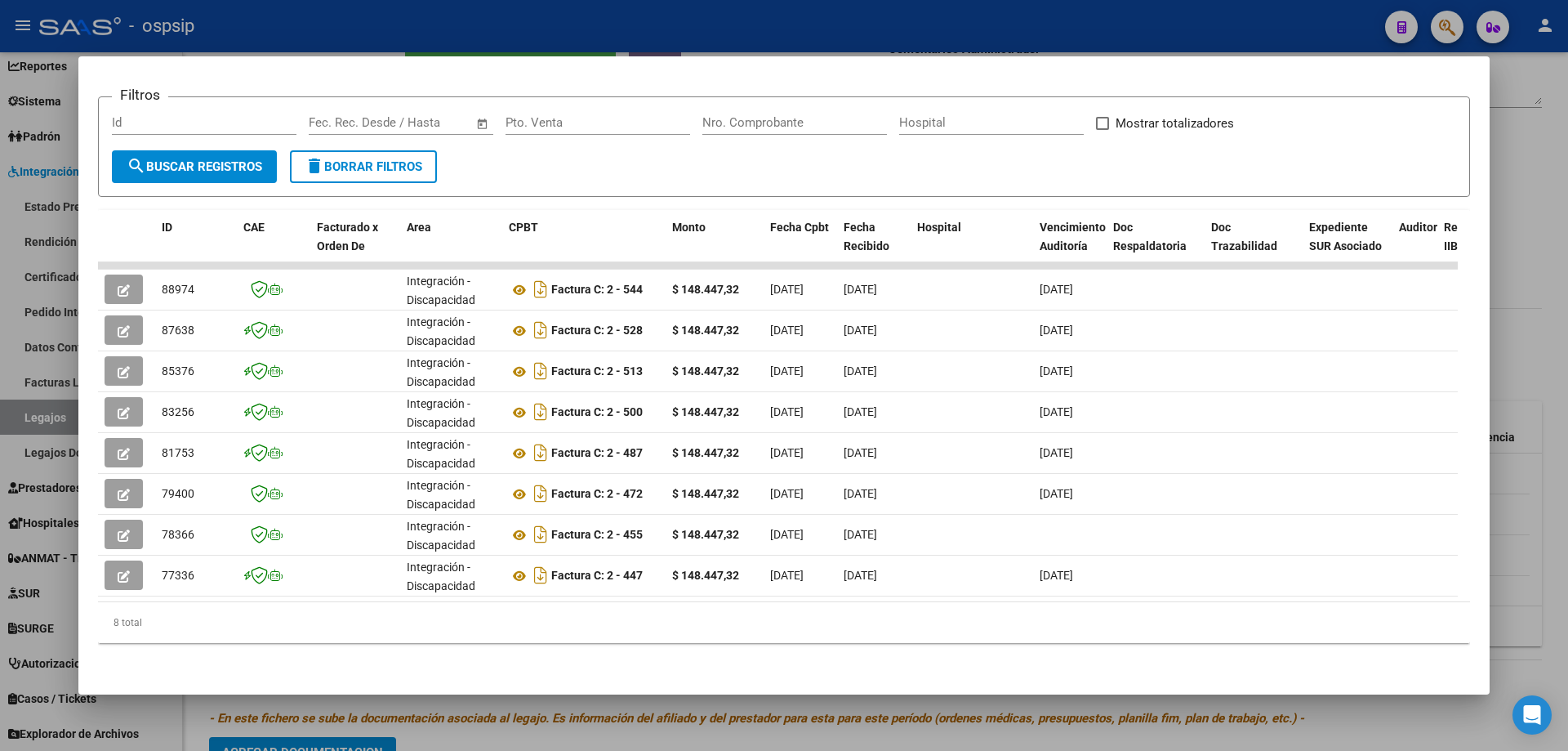
click at [993, 587] on datatable-selection "88974 Integración - Discapacidad Factura C: 2 - 544 $ 148.447,32 [DATE] [DATE] …" at bounding box center [778, 593] width 1360 height 15
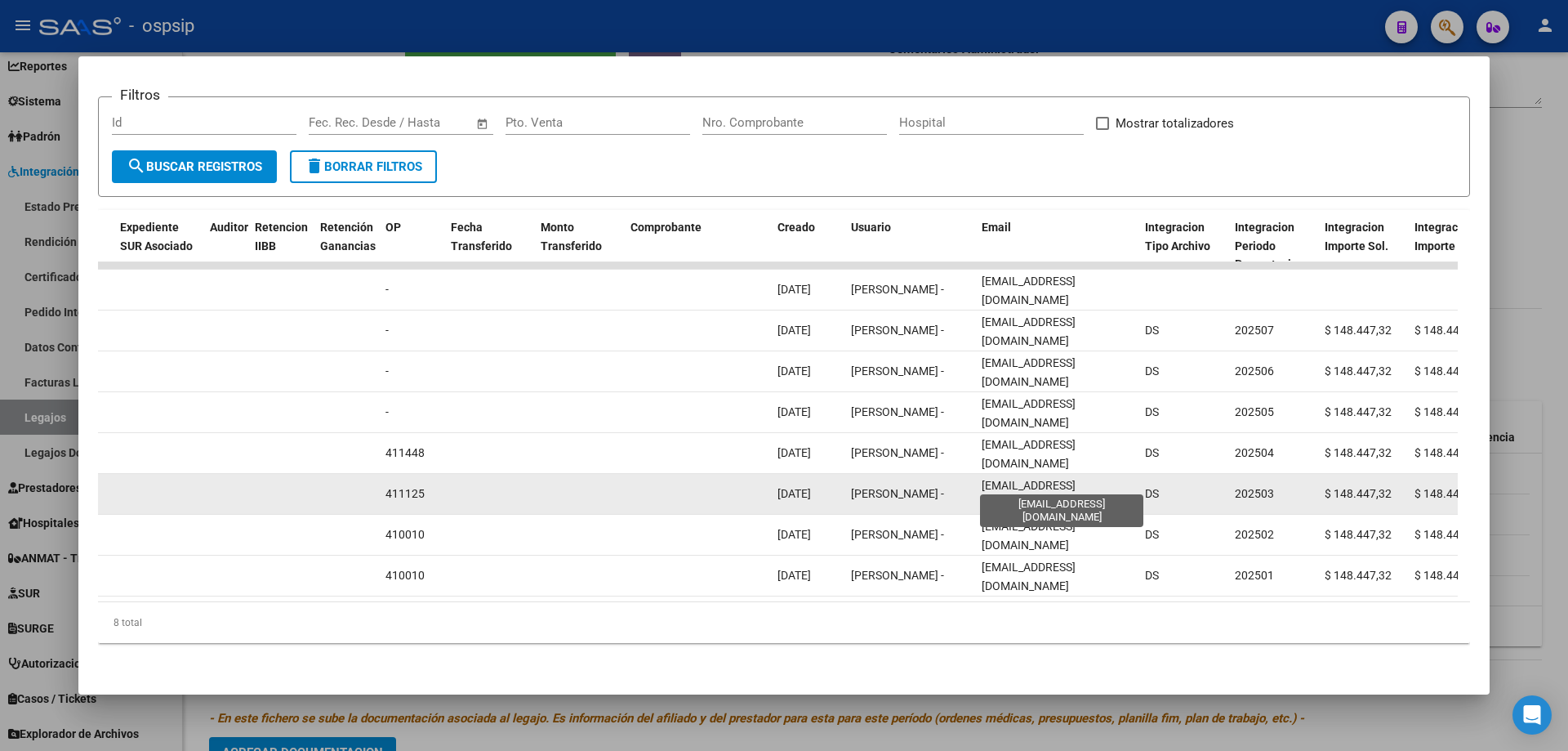
click at [1024, 483] on span "[EMAIL_ADDRESS][DOMAIN_NAME]" at bounding box center [1029, 495] width 94 height 32
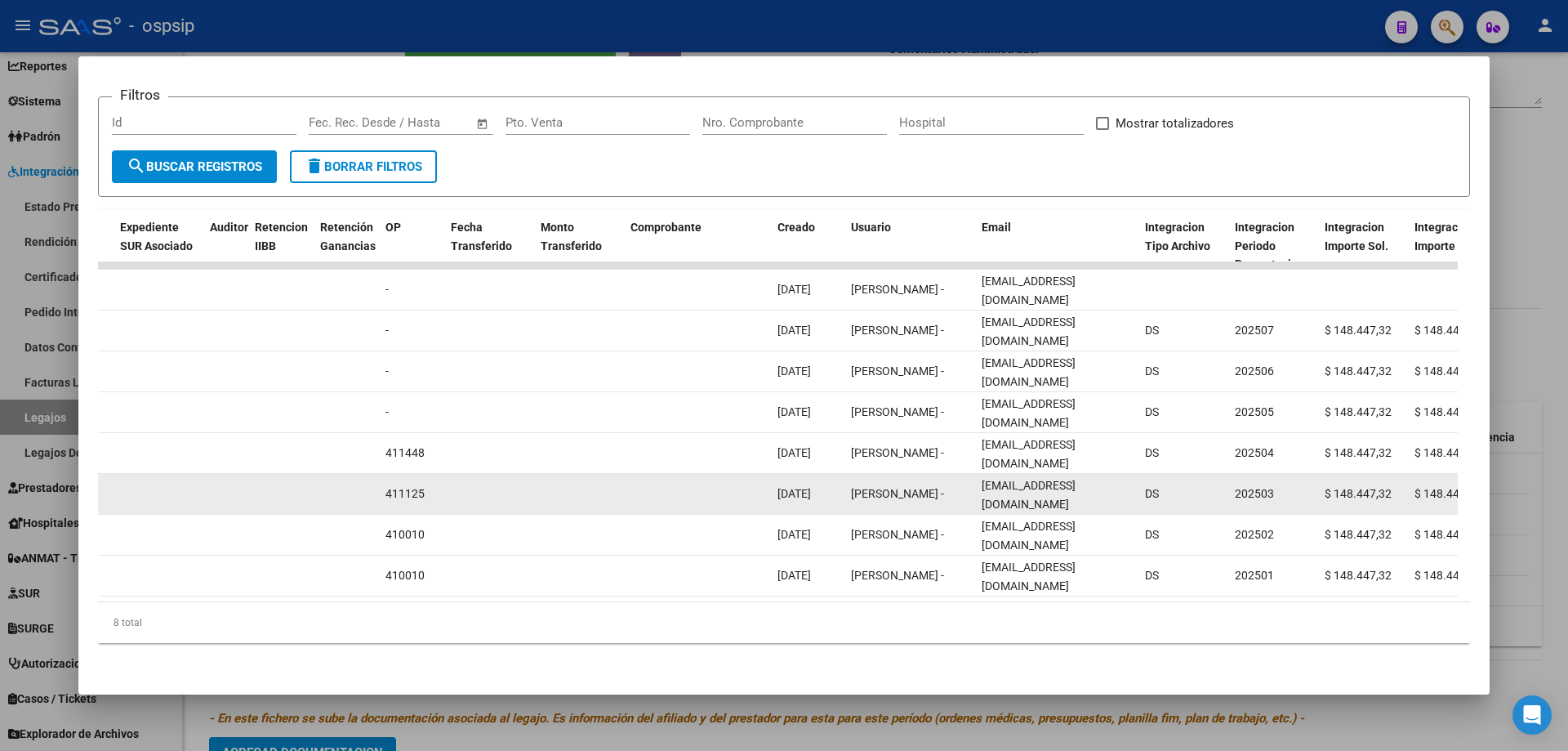
click at [1024, 483] on span "[EMAIL_ADDRESS][DOMAIN_NAME]" at bounding box center [1029, 495] width 94 height 32
copy span "[EMAIL_ADDRESS][DOMAIN_NAME]"
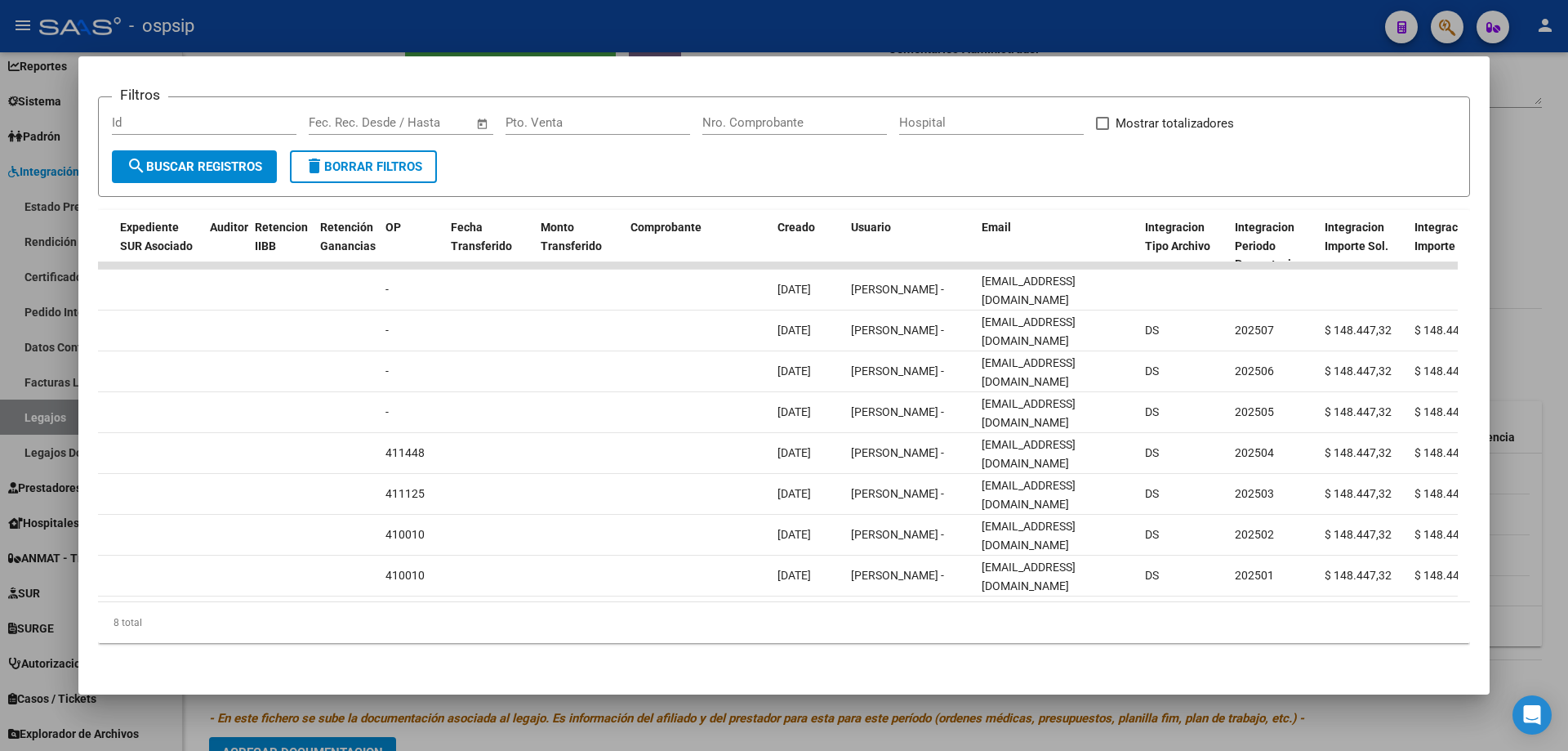
click at [372, 25] on div at bounding box center [784, 375] width 1568 height 751
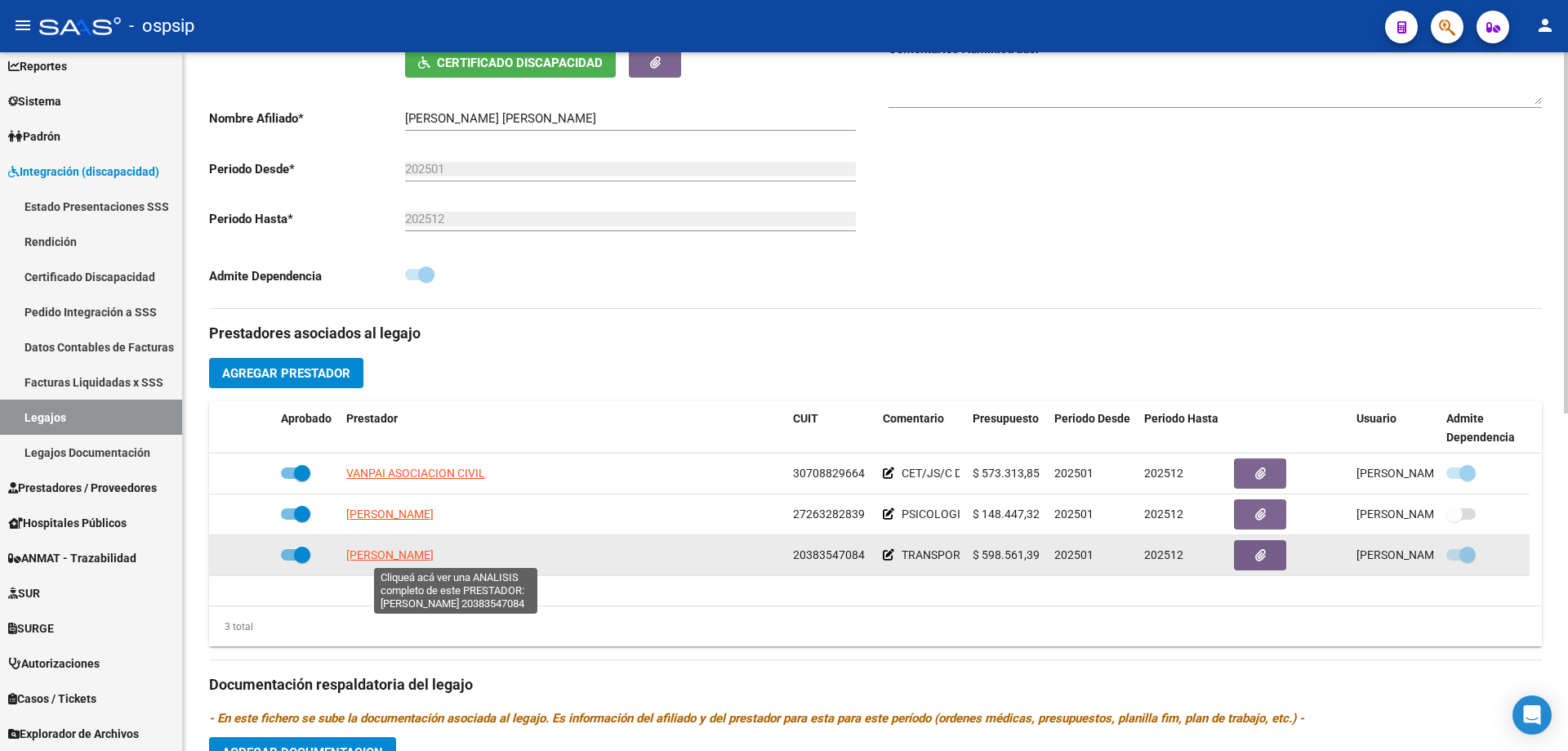
click at [434, 548] on span "[PERSON_NAME]" at bounding box center [390, 555] width 88 height 13
type textarea "20383547084"
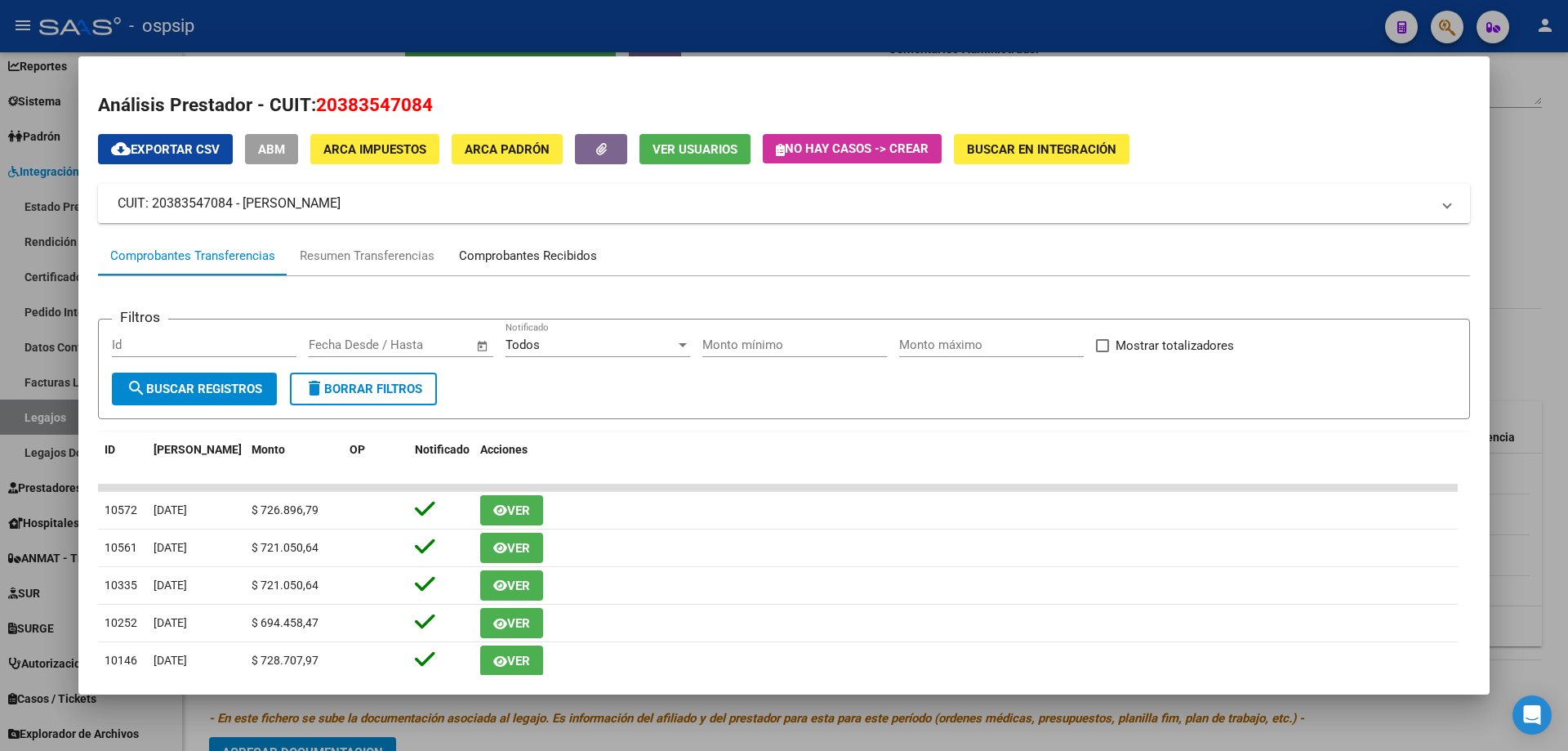
click at [532, 249] on div "Comprobantes Recibidos" at bounding box center [528, 256] width 138 height 18
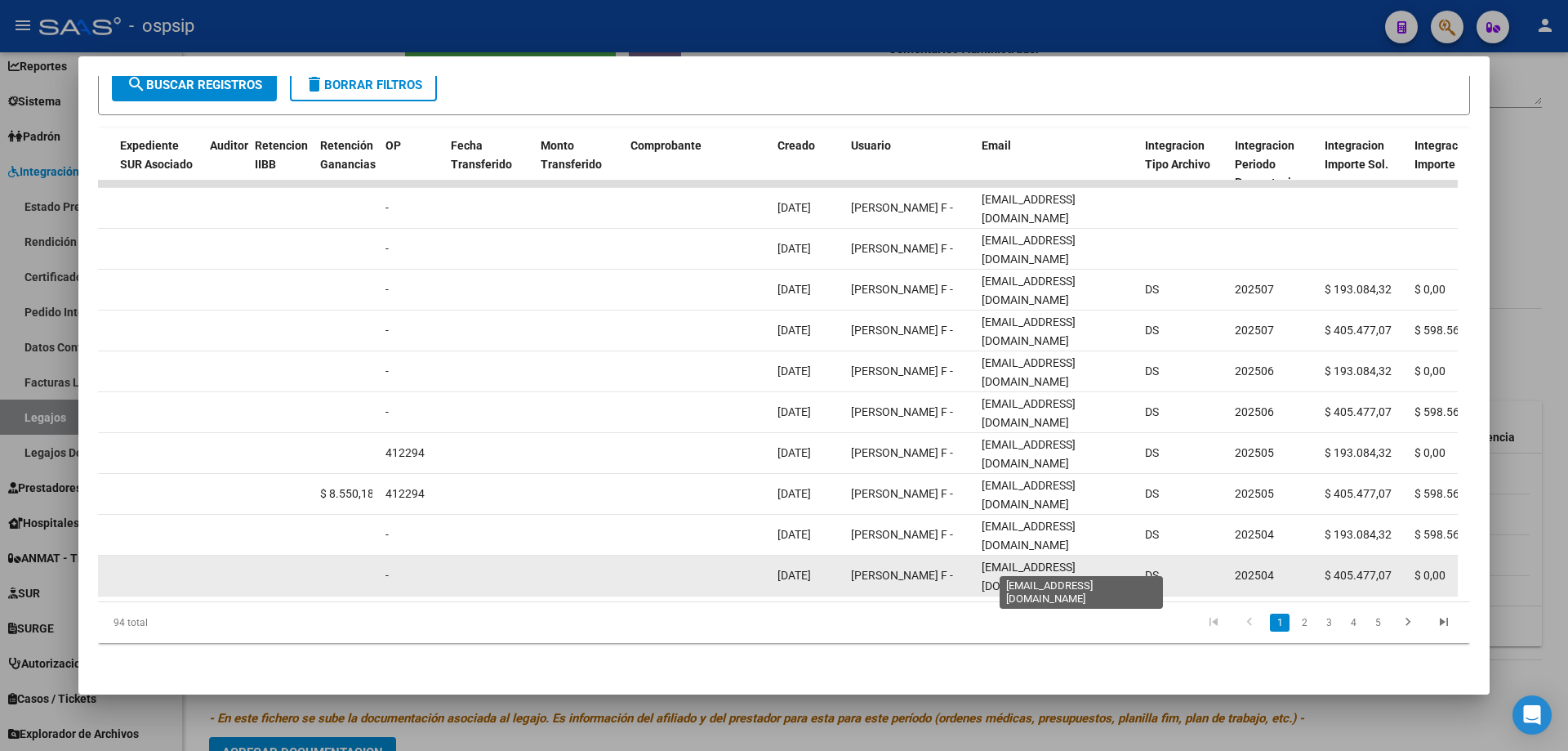
click at [1027, 560] on span "[EMAIL_ADDRESS][DOMAIN_NAME]" at bounding box center [1029, 576] width 94 height 32
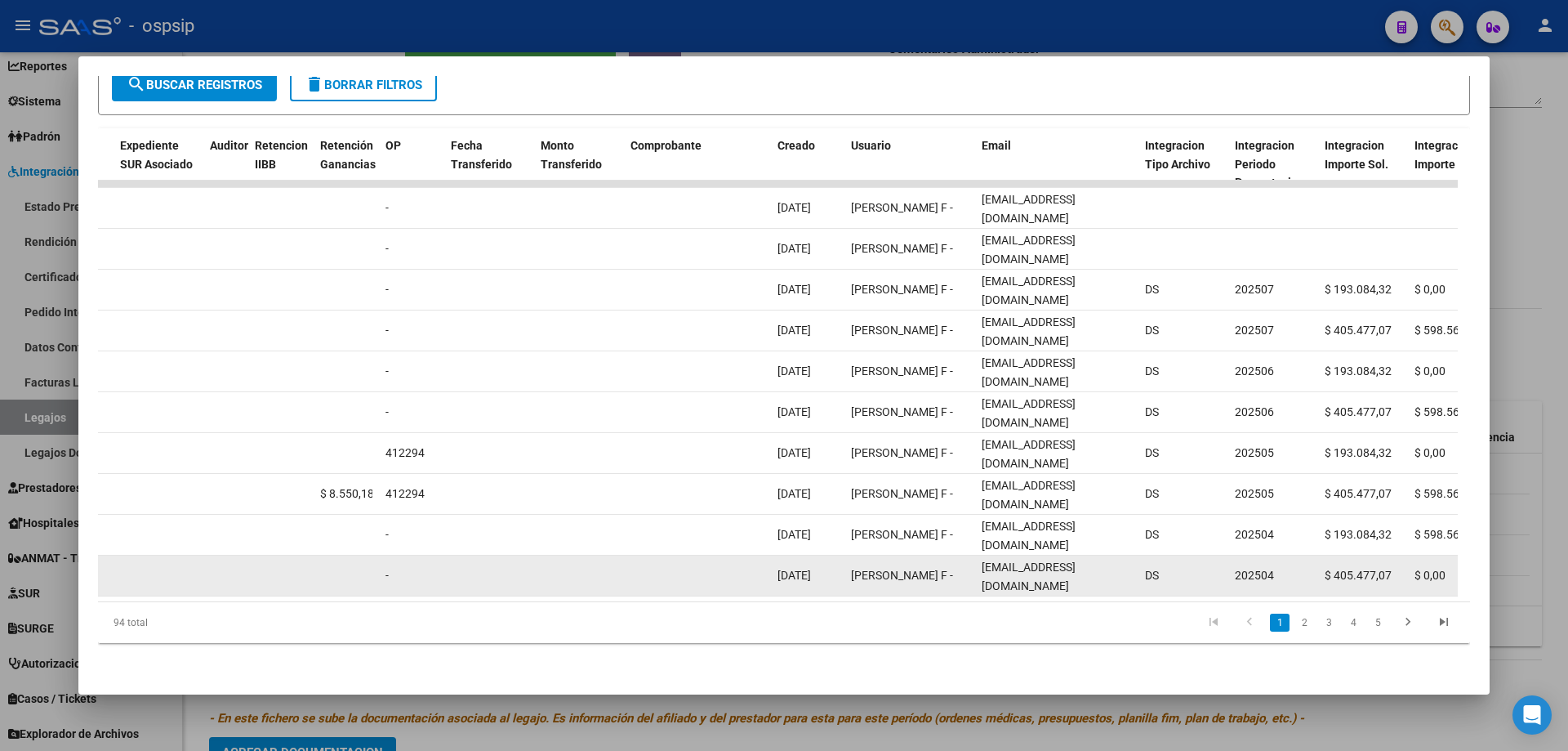
click at [1027, 560] on span "[EMAIL_ADDRESS][DOMAIN_NAME]" at bounding box center [1029, 576] width 94 height 32
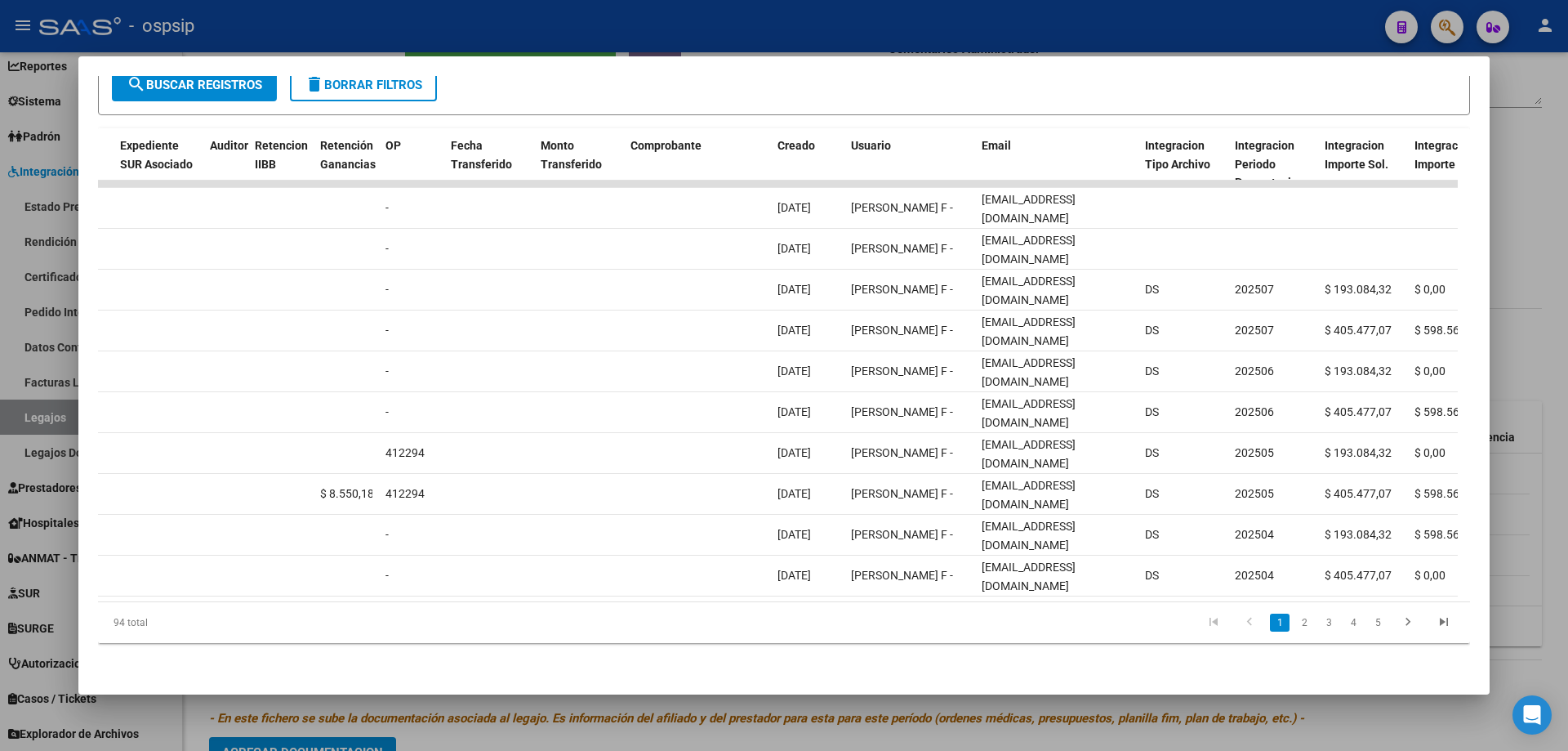
click at [514, 12] on div at bounding box center [784, 375] width 1568 height 751
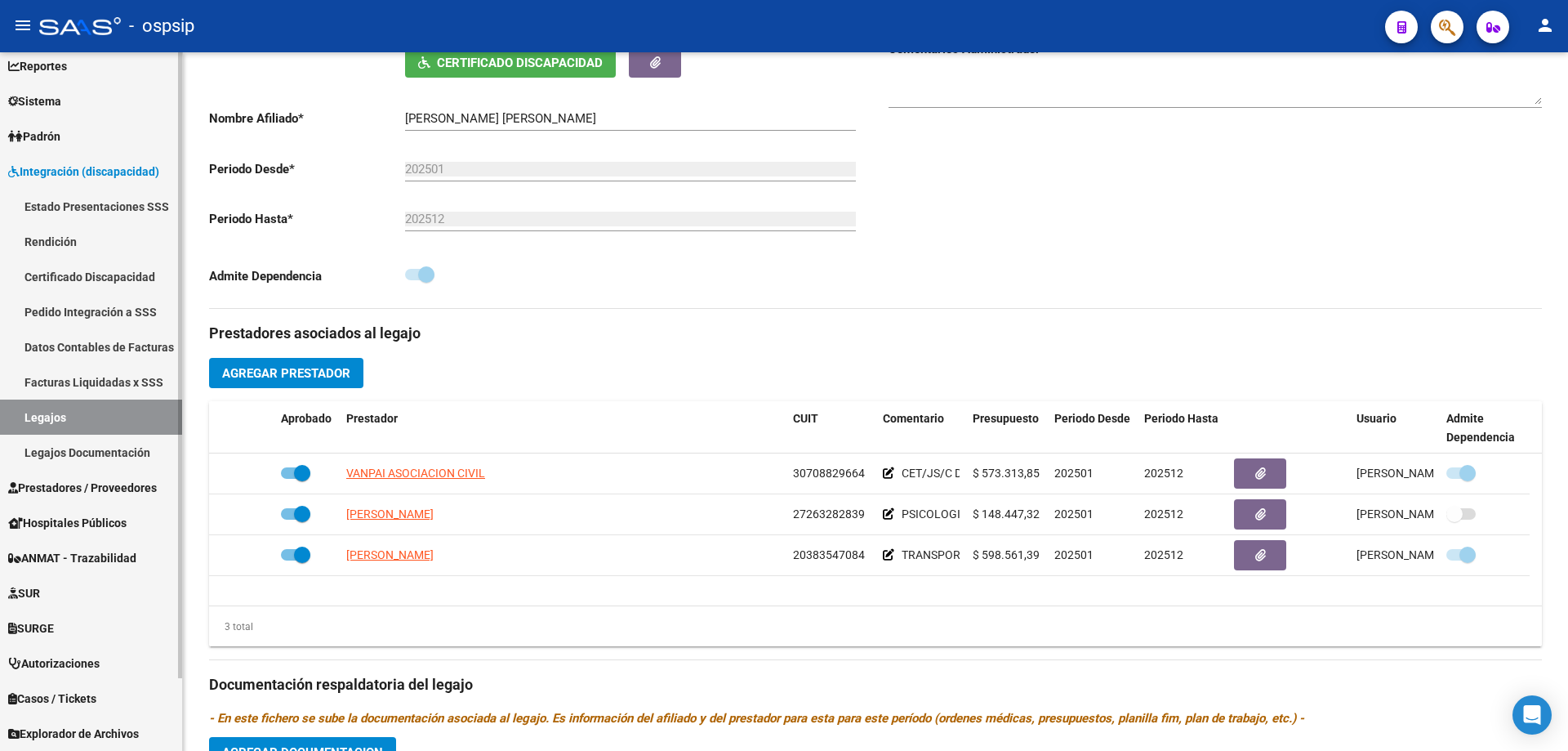
click at [85, 410] on link "Legajos" at bounding box center [91, 417] width 182 height 35
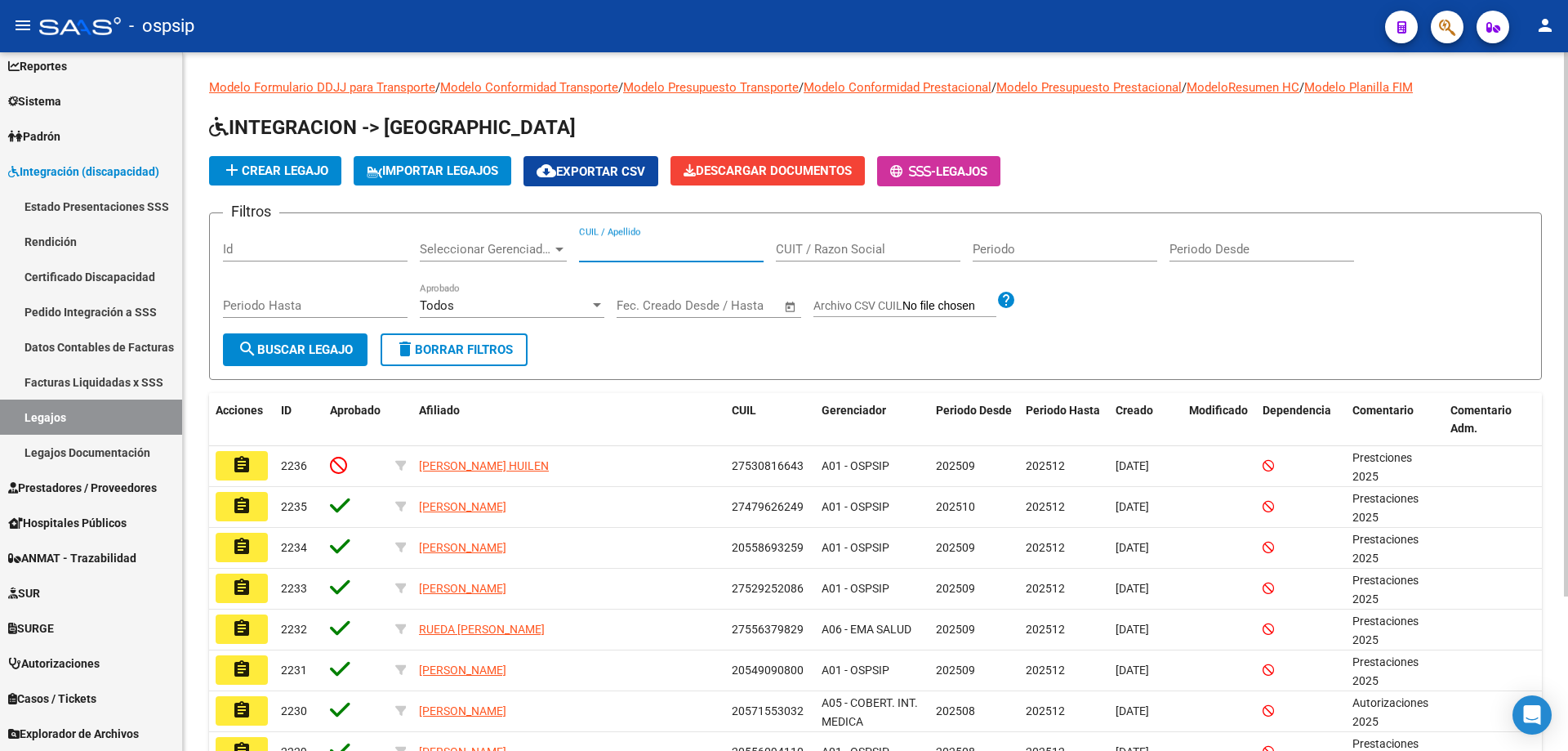
click at [707, 247] on input "CUIL / Apellido" at bounding box center [672, 249] width 184 height 15
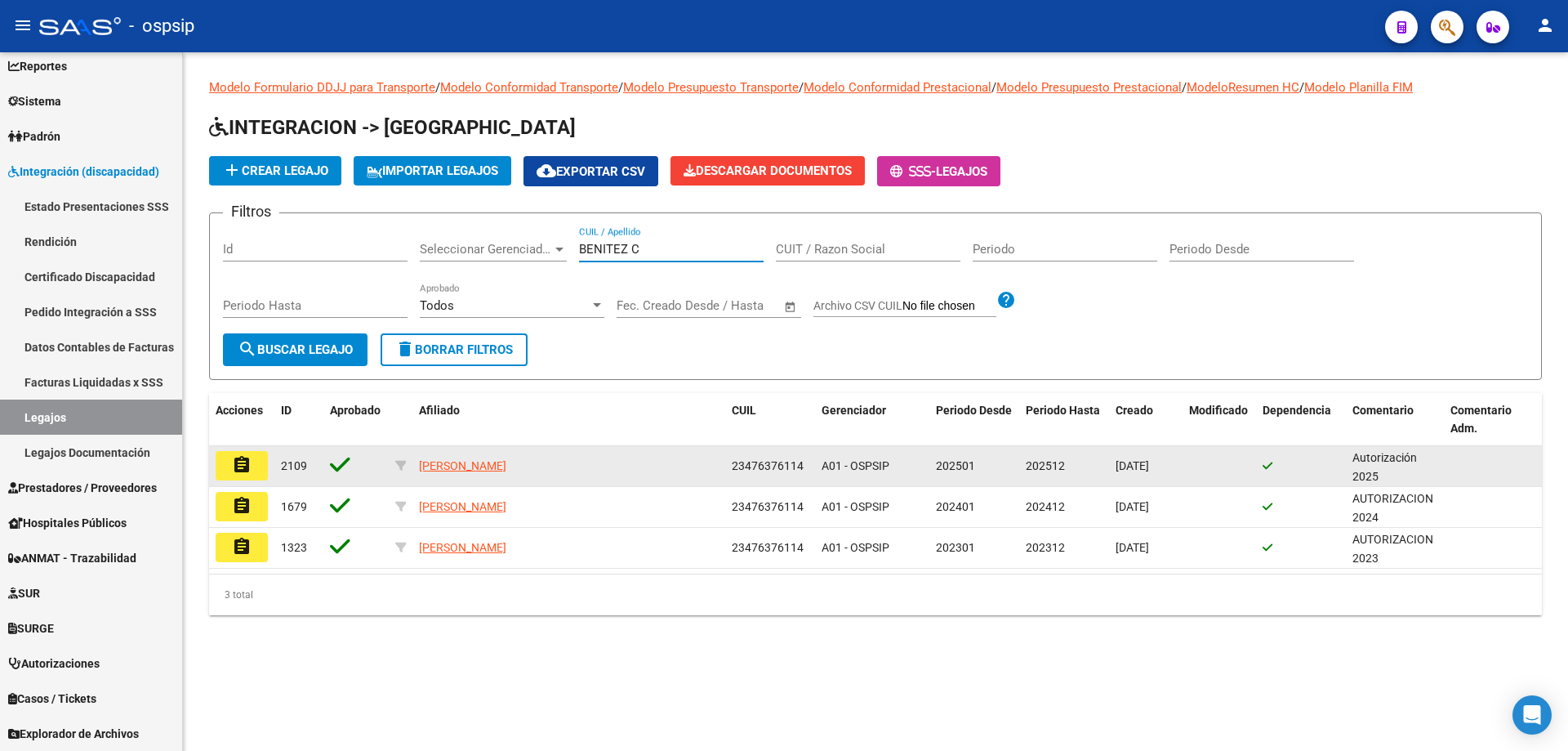
type input "BENITEZ C"
click at [262, 461] on button "assignment" at bounding box center [241, 465] width 53 height 29
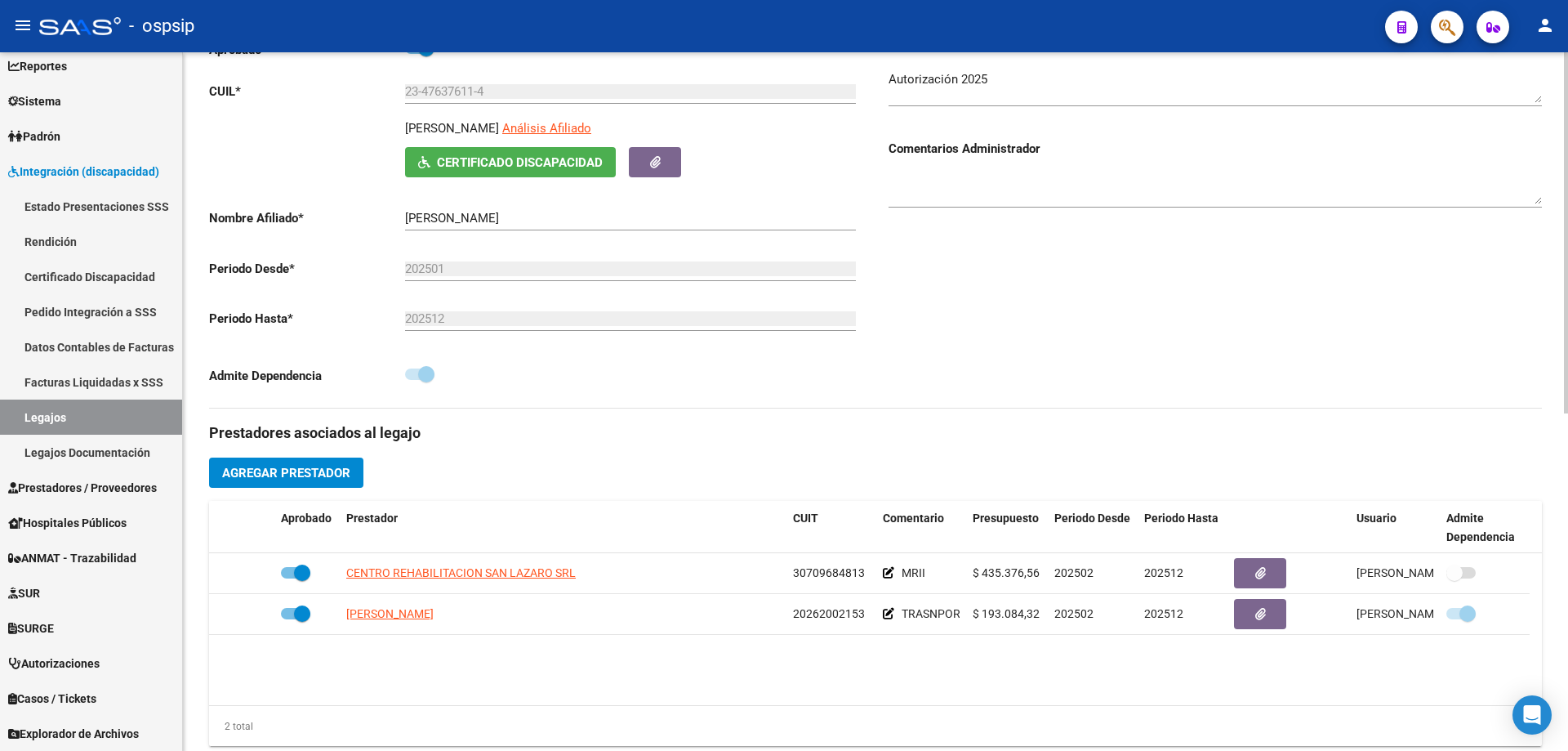
scroll to position [245, 0]
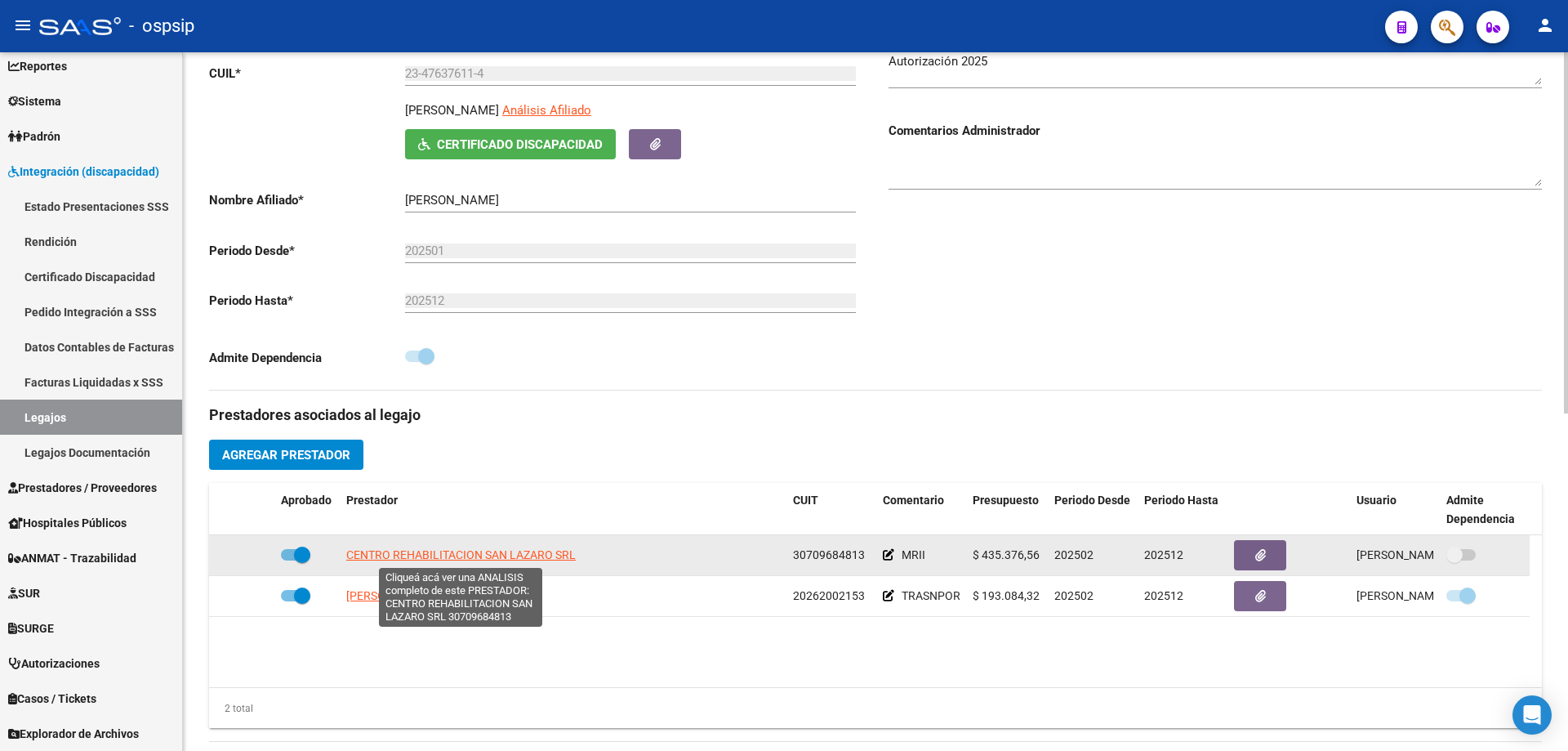
click at [562, 558] on span "CENTRO REHABILITACION SAN LAZARO SRL" at bounding box center [461, 555] width 229 height 13
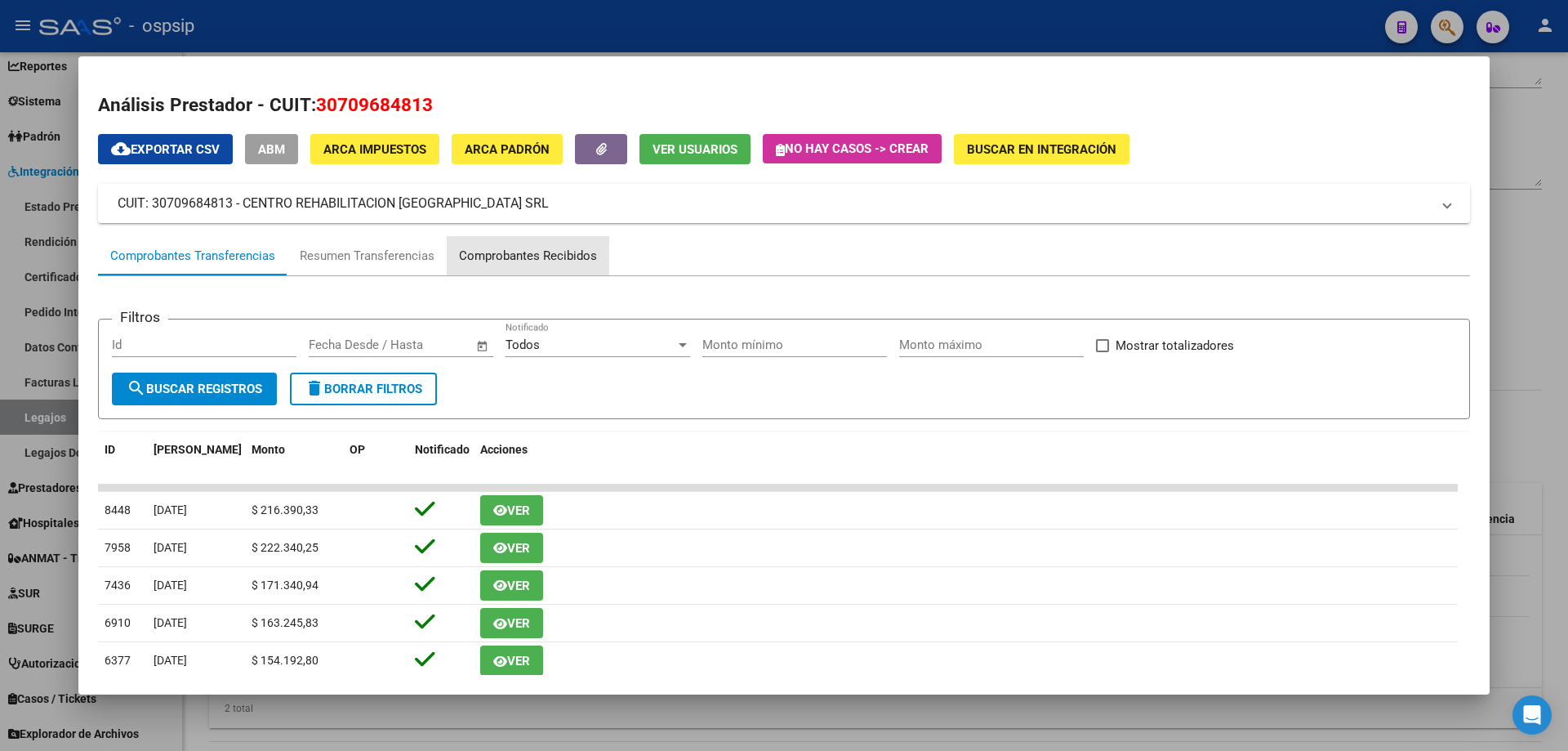
click at [543, 255] on div "Comprobantes Recibidos" at bounding box center [528, 256] width 138 height 18
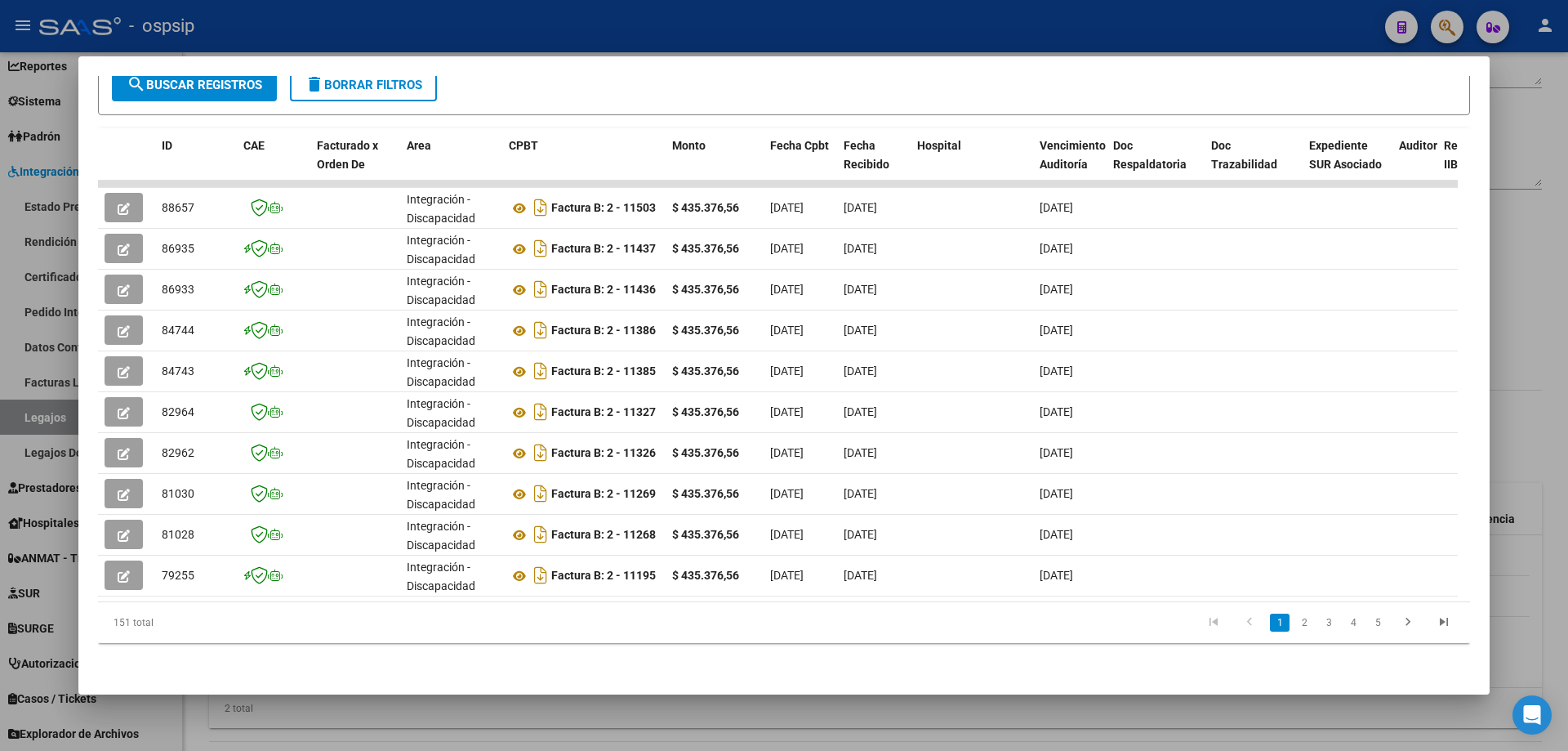
scroll to position [0, 1189]
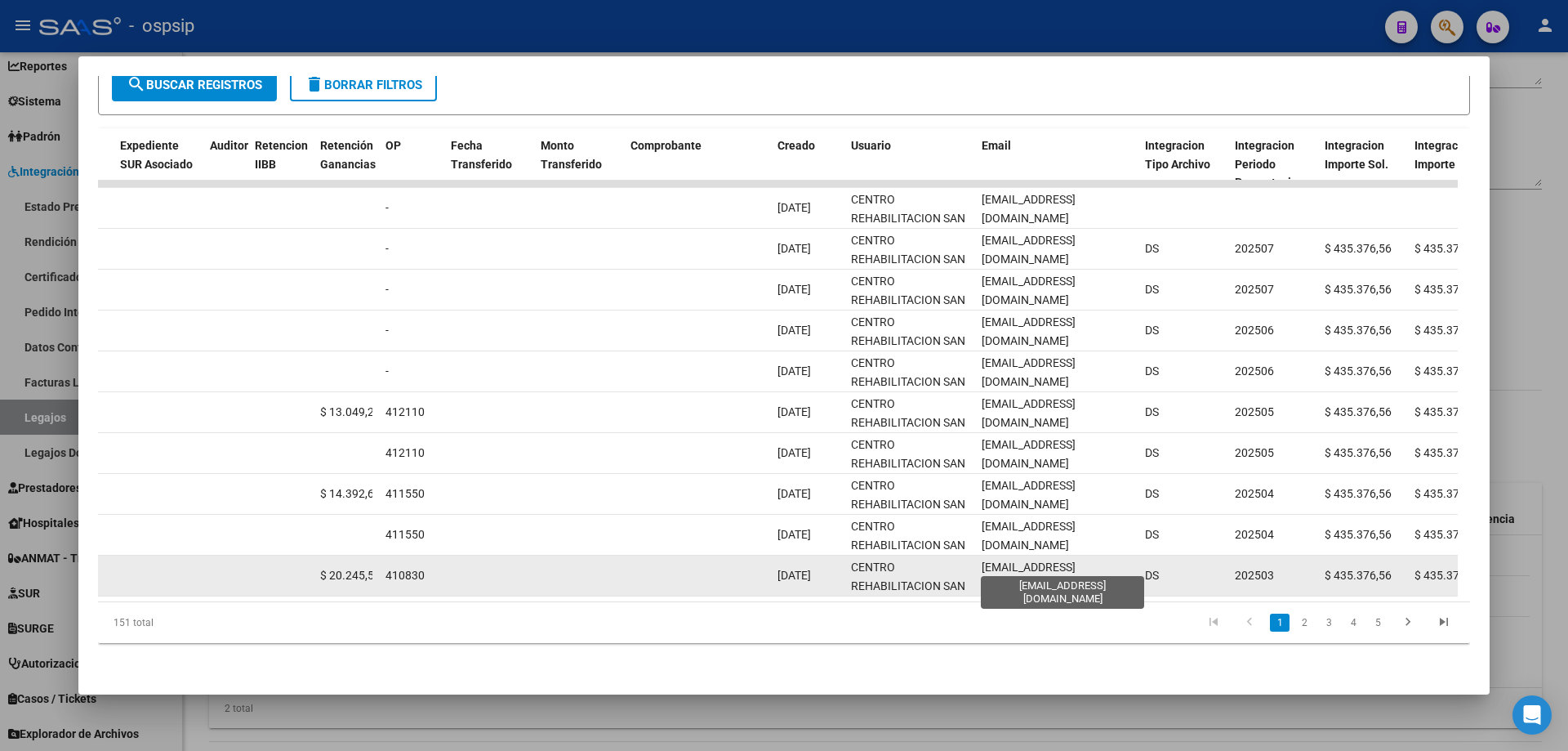
click at [1075, 560] on span "[EMAIL_ADDRESS][DOMAIN_NAME]" at bounding box center [1029, 576] width 94 height 32
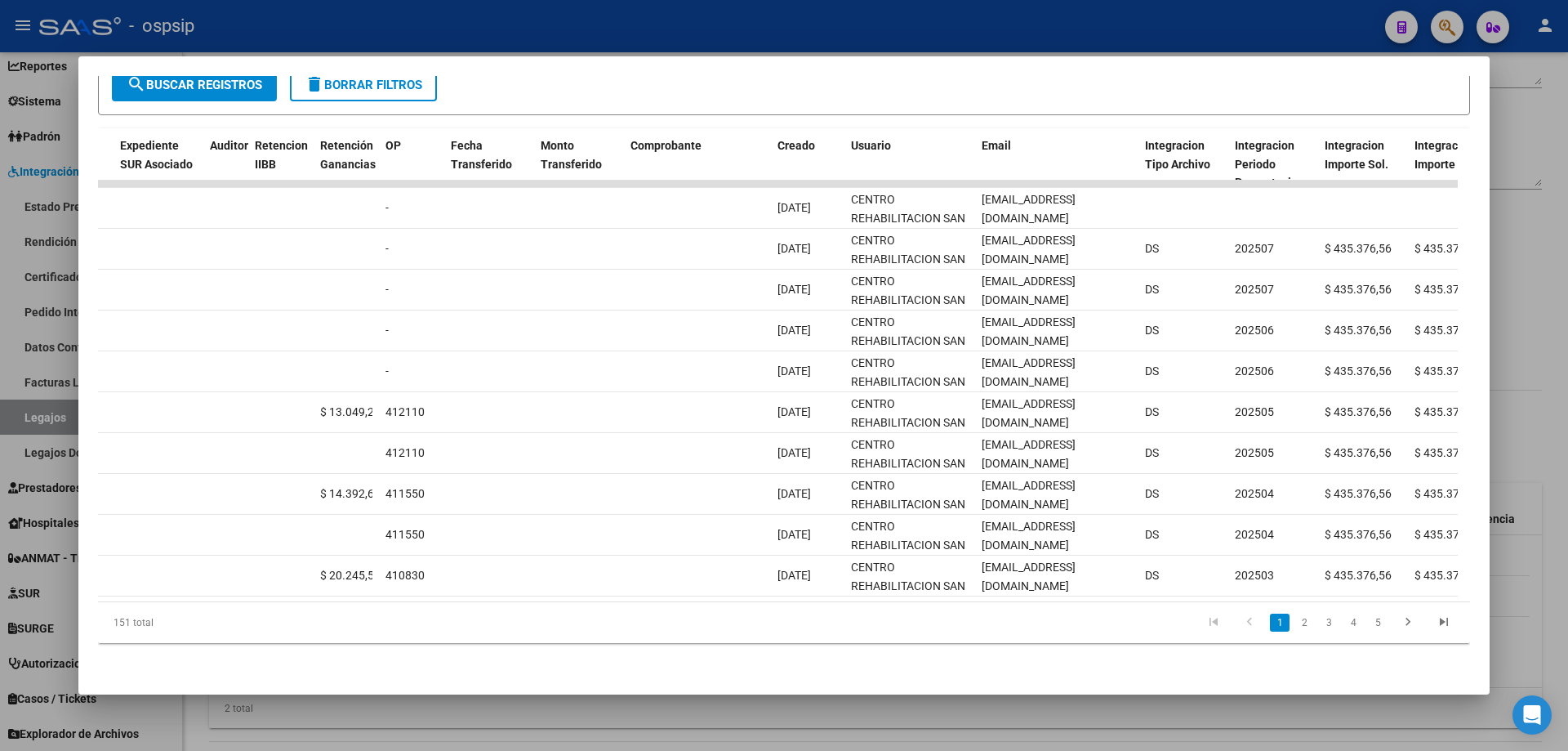
click at [356, 29] on div at bounding box center [784, 375] width 1568 height 751
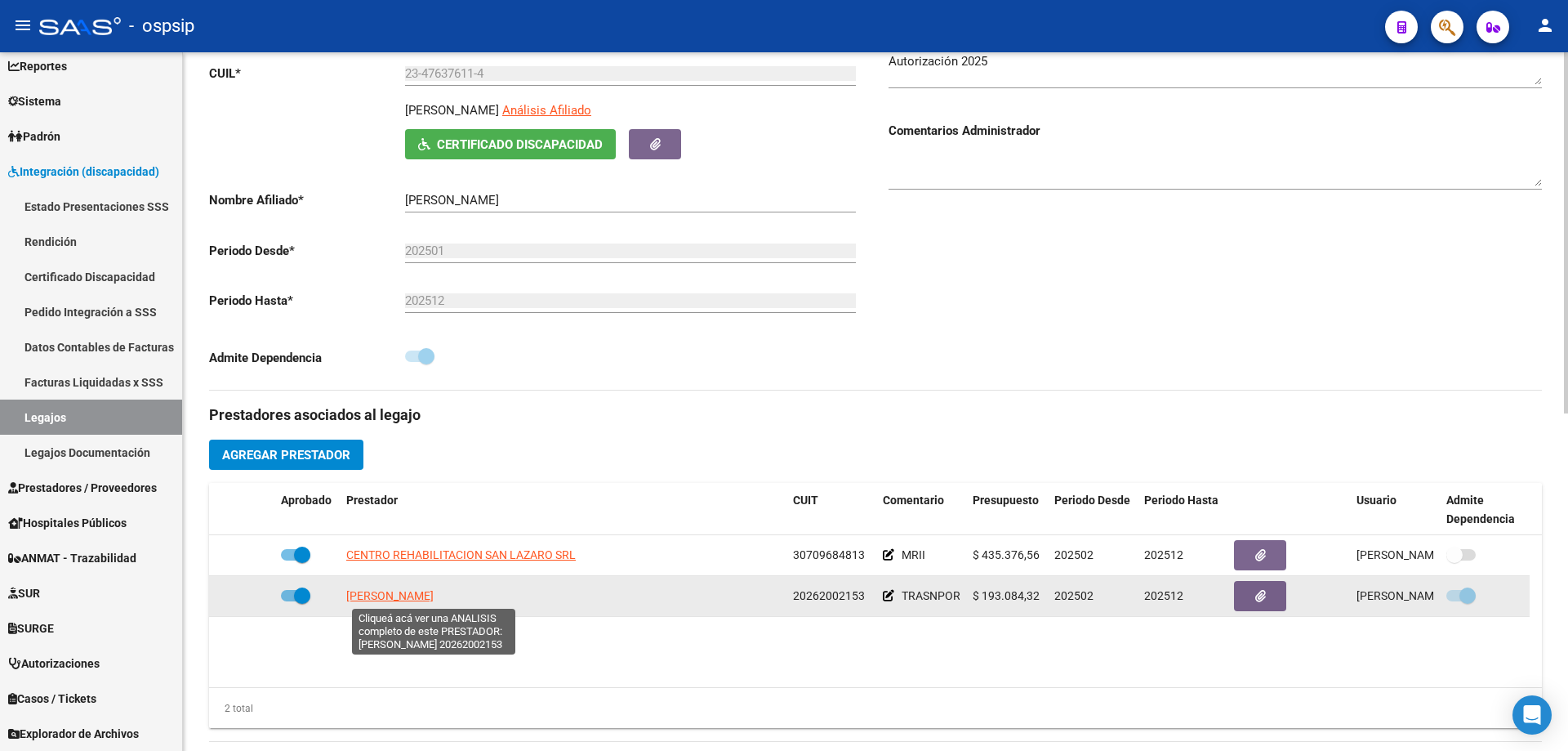
click at [434, 593] on span "[PERSON_NAME]" at bounding box center [390, 595] width 88 height 13
type textarea "20262002153"
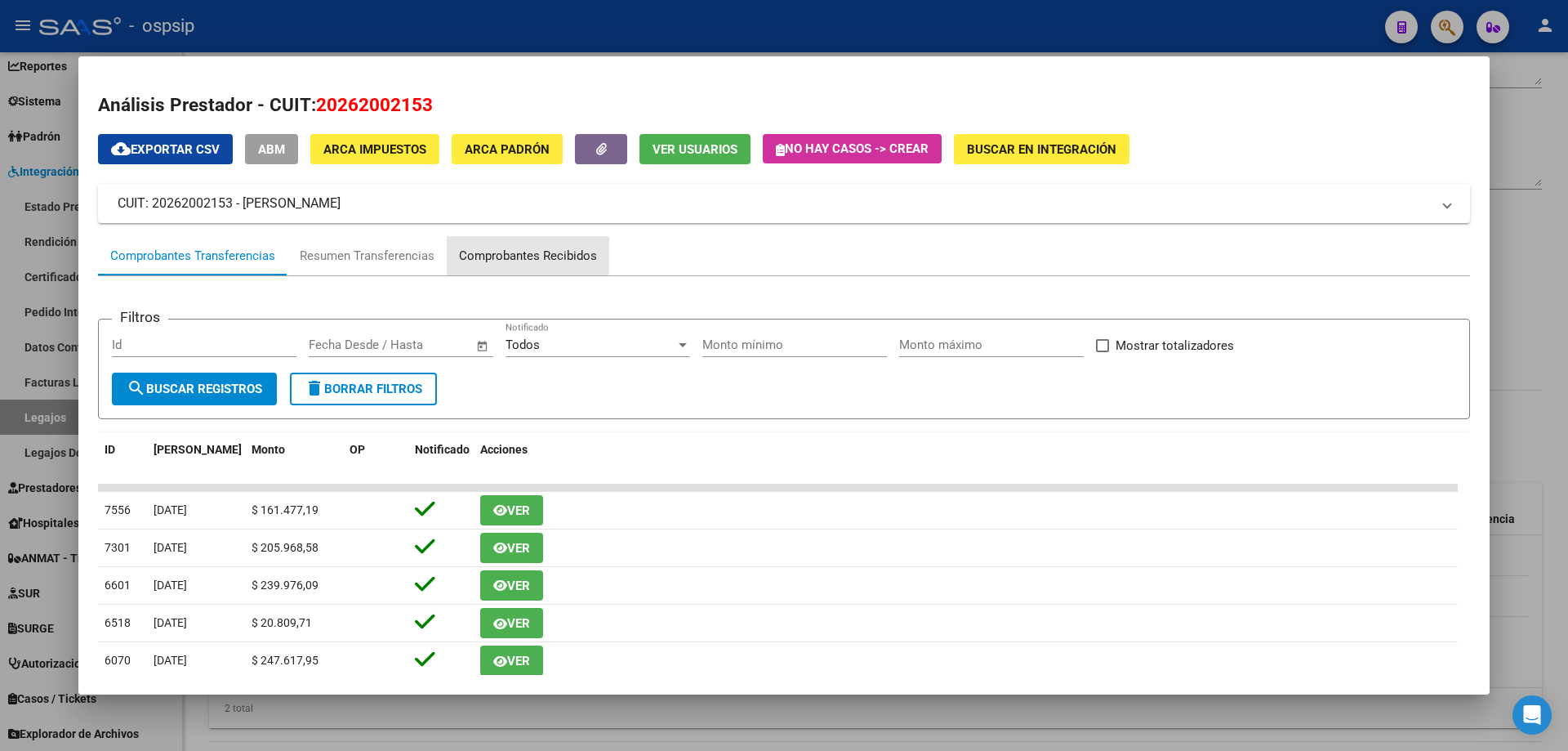
click at [519, 255] on div "Comprobantes Recibidos" at bounding box center [528, 256] width 138 height 18
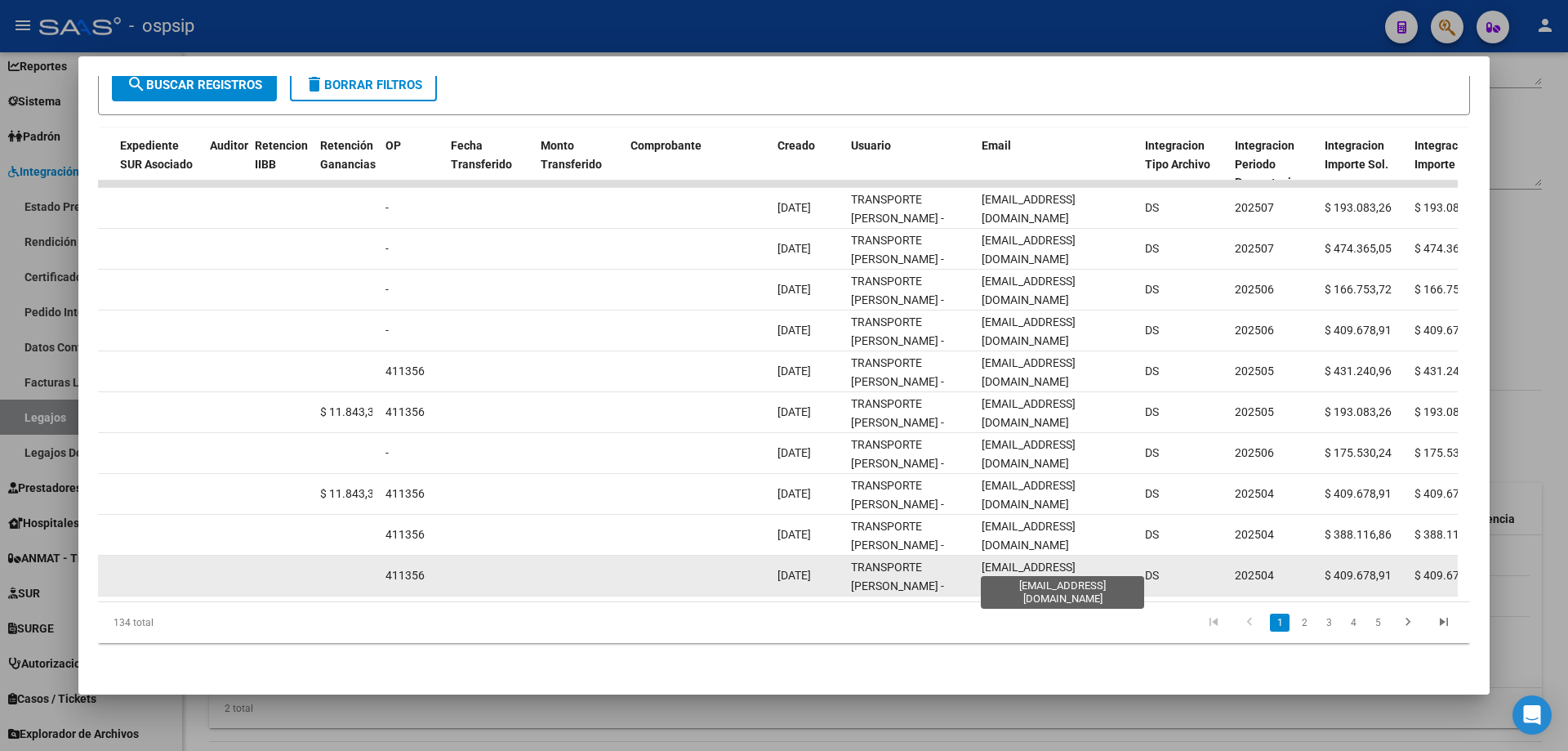
click at [1076, 568] on span "[EMAIL_ADDRESS][DOMAIN_NAME]" at bounding box center [1029, 576] width 94 height 32
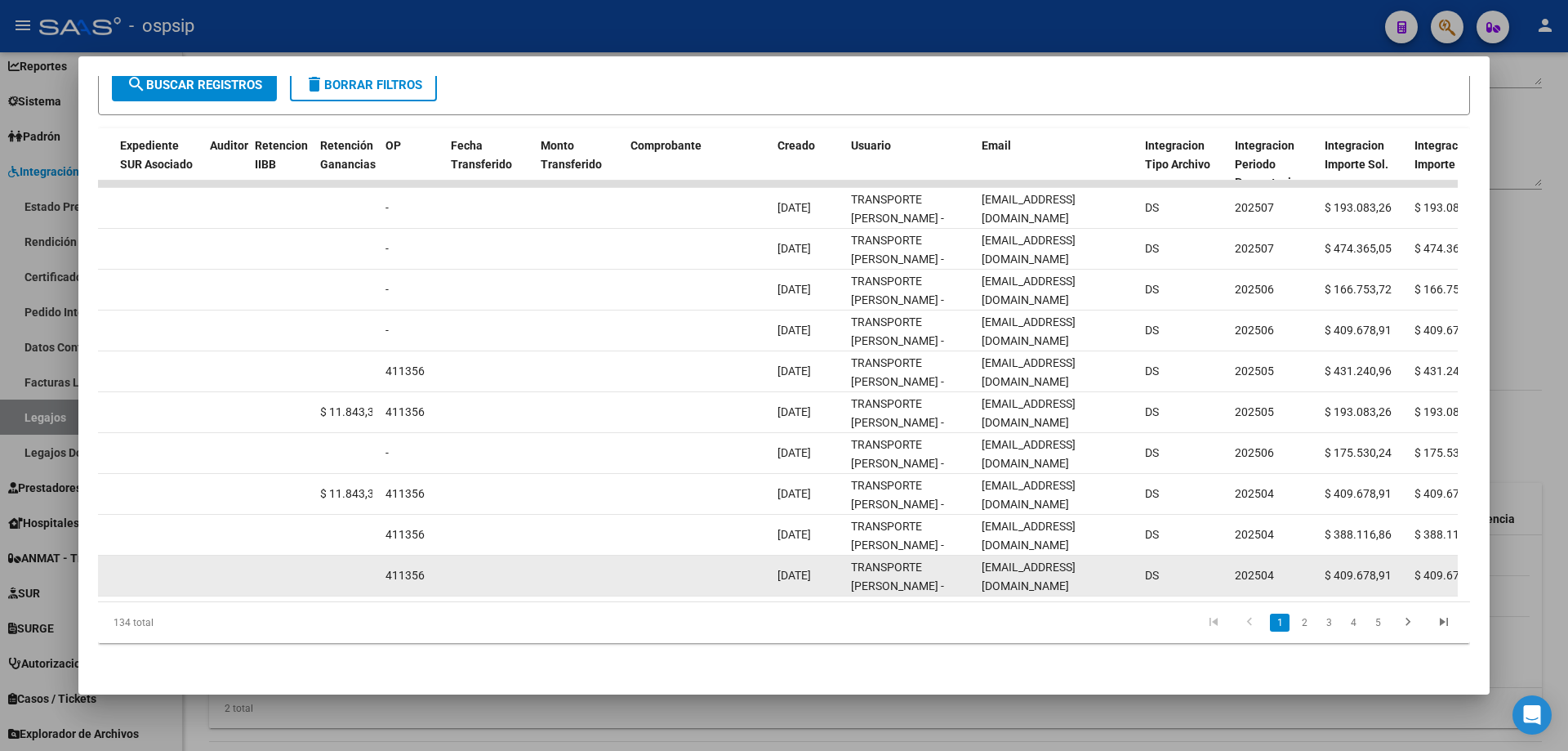
click at [1076, 568] on span "[EMAIL_ADDRESS][DOMAIN_NAME]" at bounding box center [1029, 576] width 94 height 32
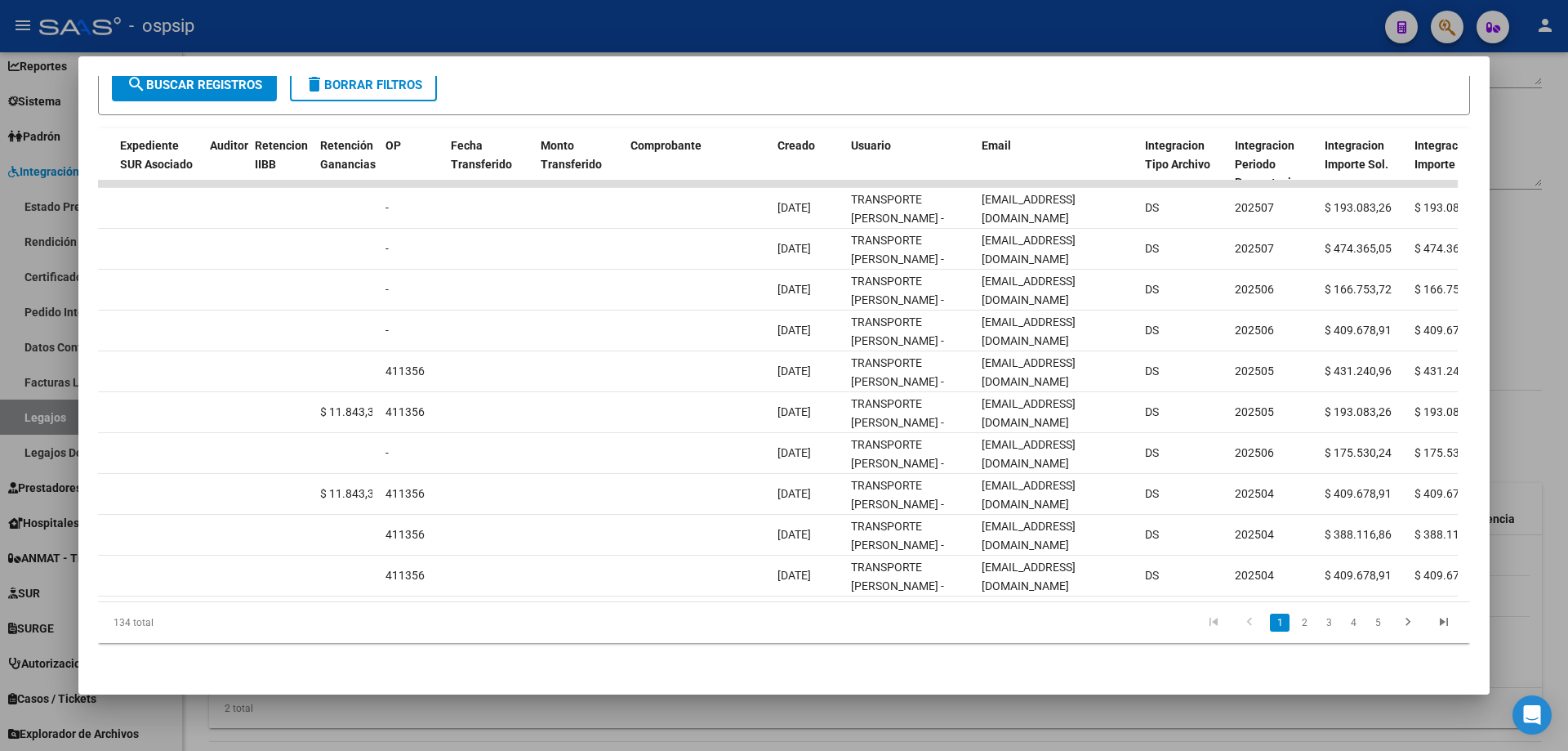
click at [347, 41] on div at bounding box center [784, 375] width 1568 height 751
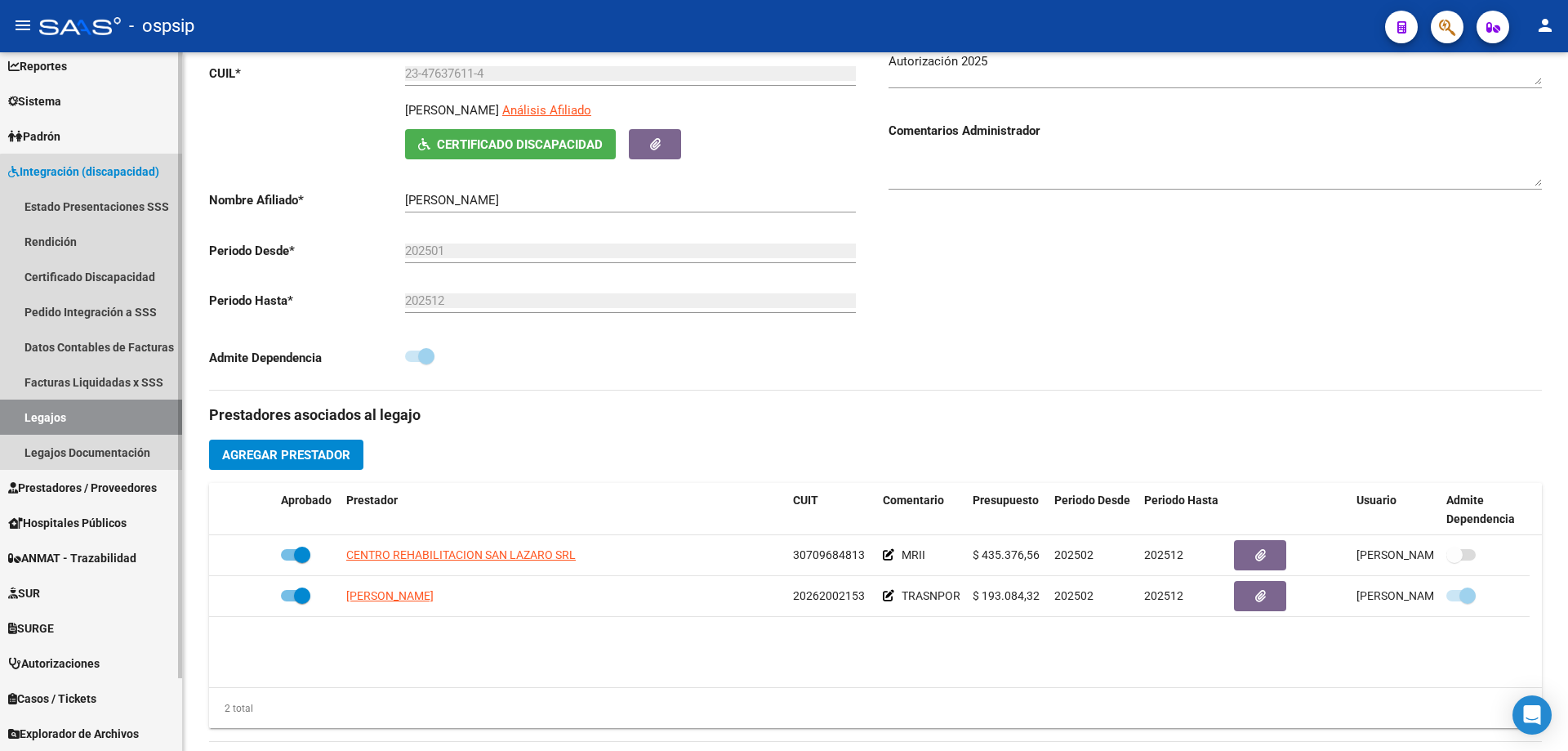
click at [126, 401] on link "Legajos" at bounding box center [91, 417] width 182 height 35
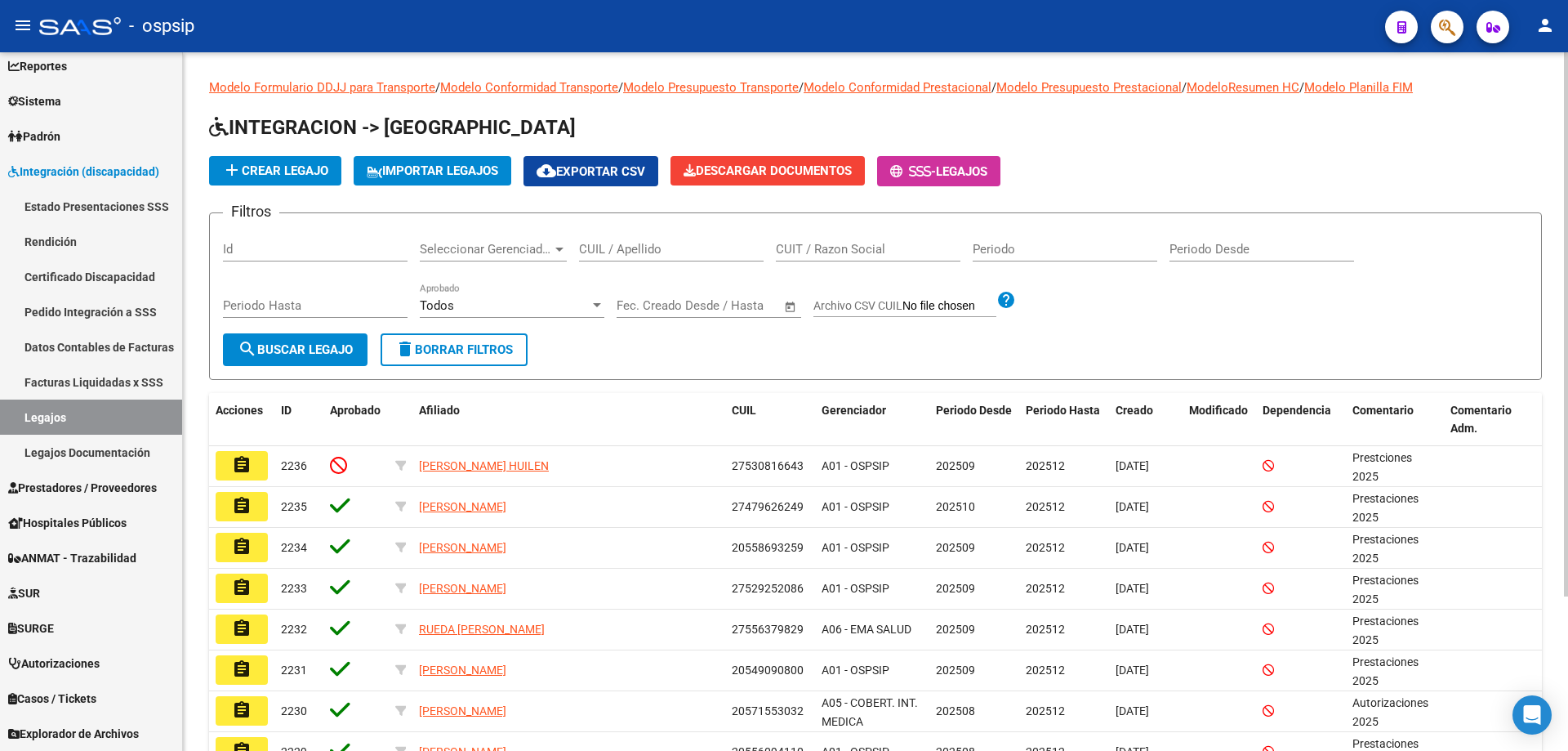
click at [646, 241] on div "CUIL / Apellido" at bounding box center [672, 244] width 184 height 35
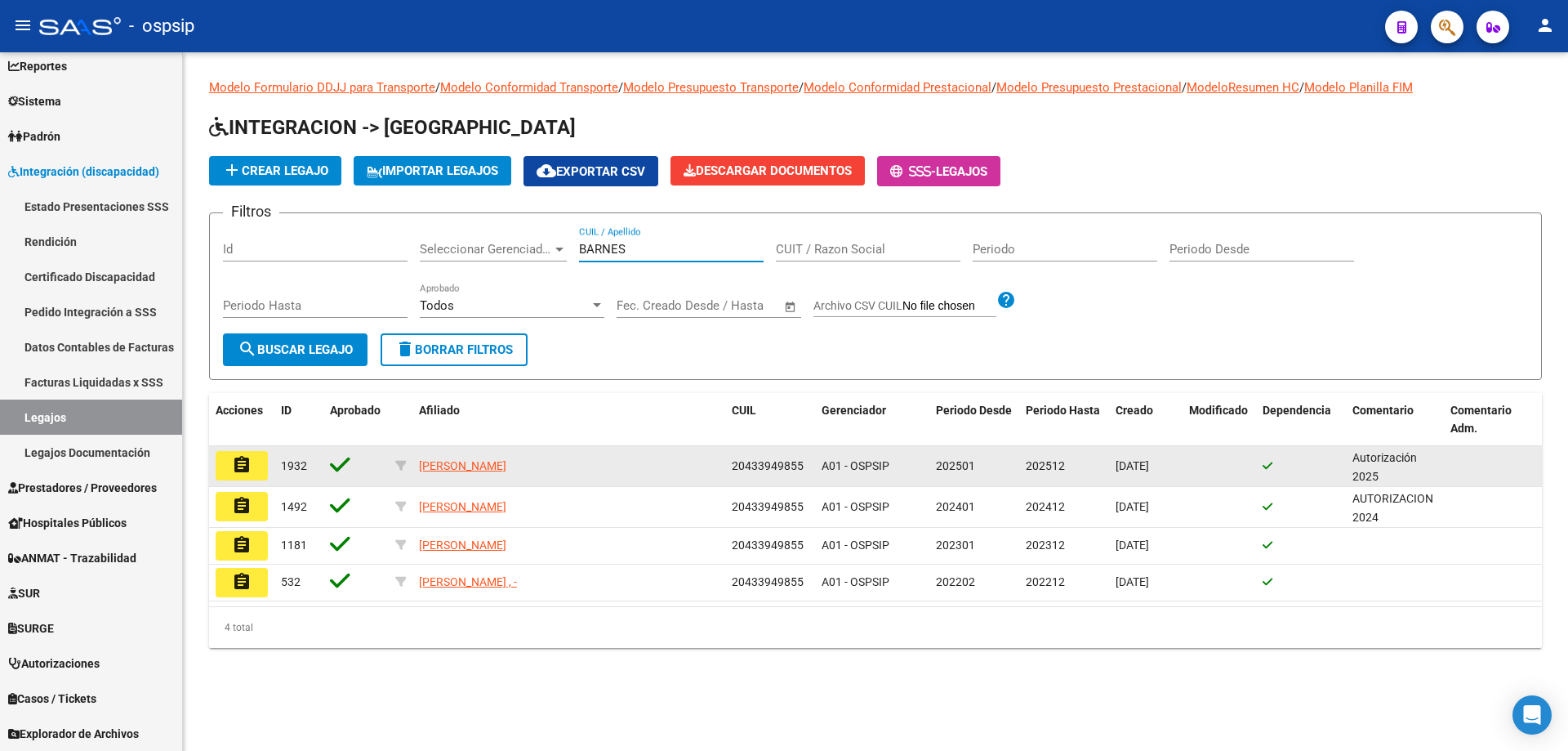
type input "BARNES"
click at [249, 475] on button "assignment" at bounding box center [241, 465] width 53 height 29
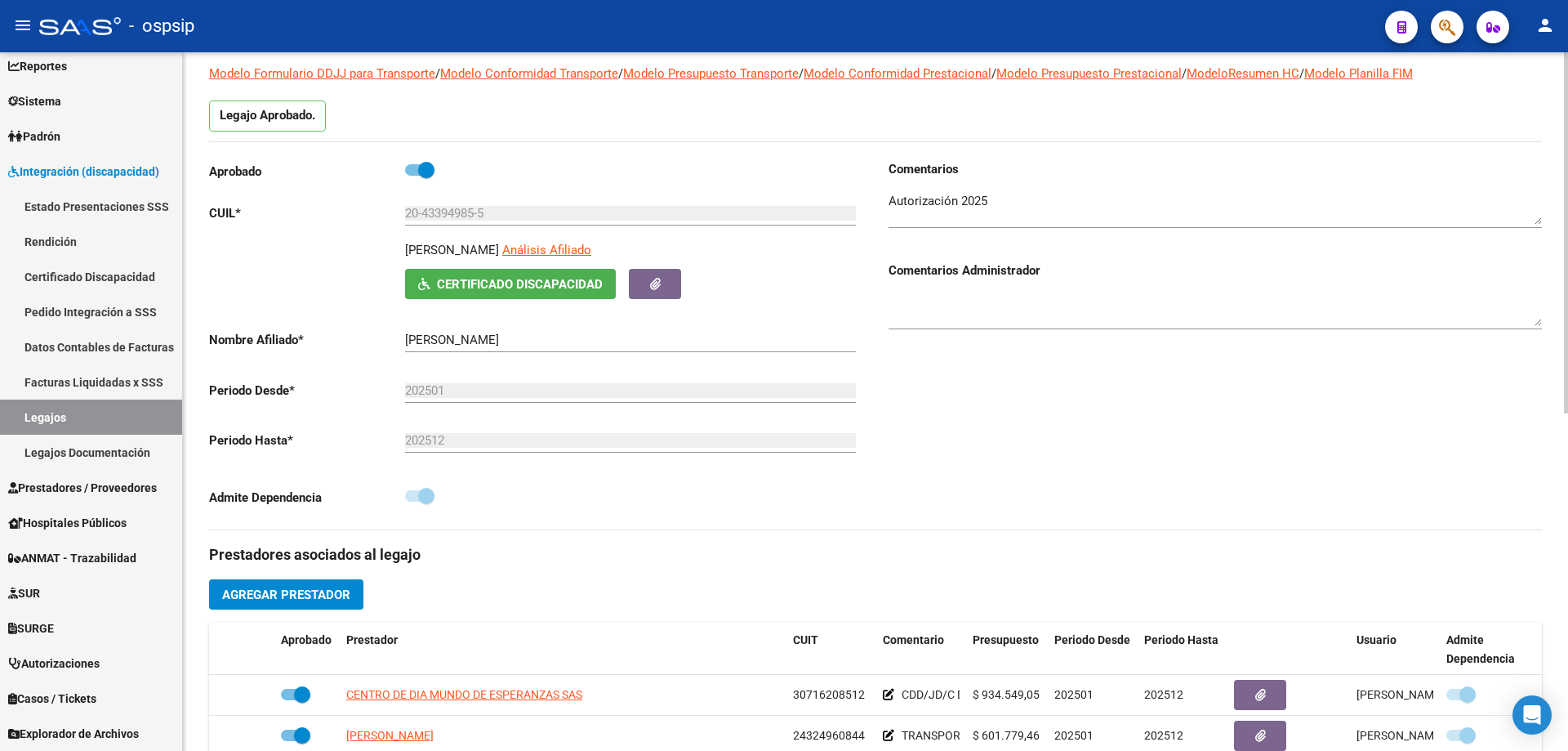
scroll to position [327, 0]
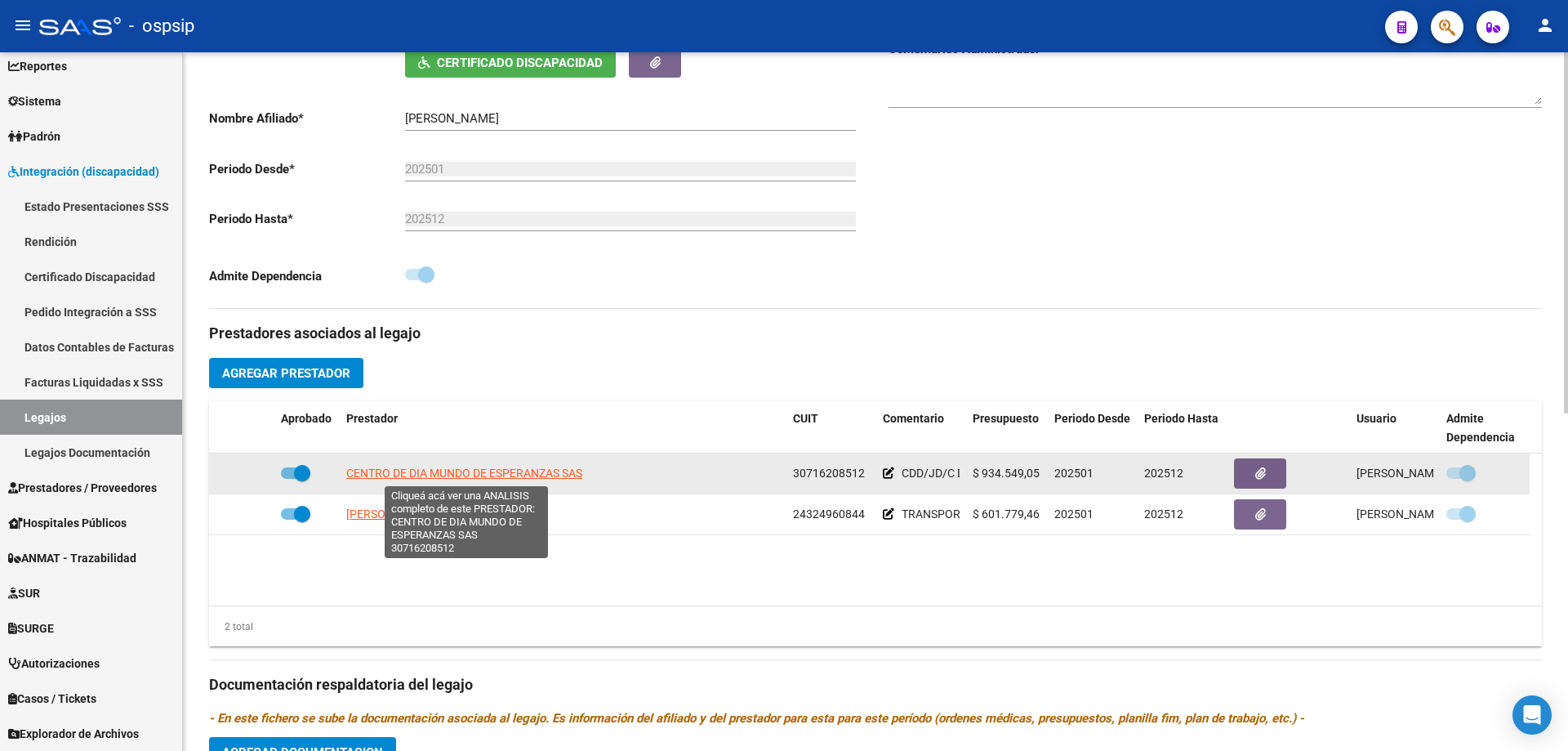
click at [539, 471] on span "CENTRO DE DIA MUNDO DE ESPERANZAS SAS" at bounding box center [464, 473] width 236 height 13
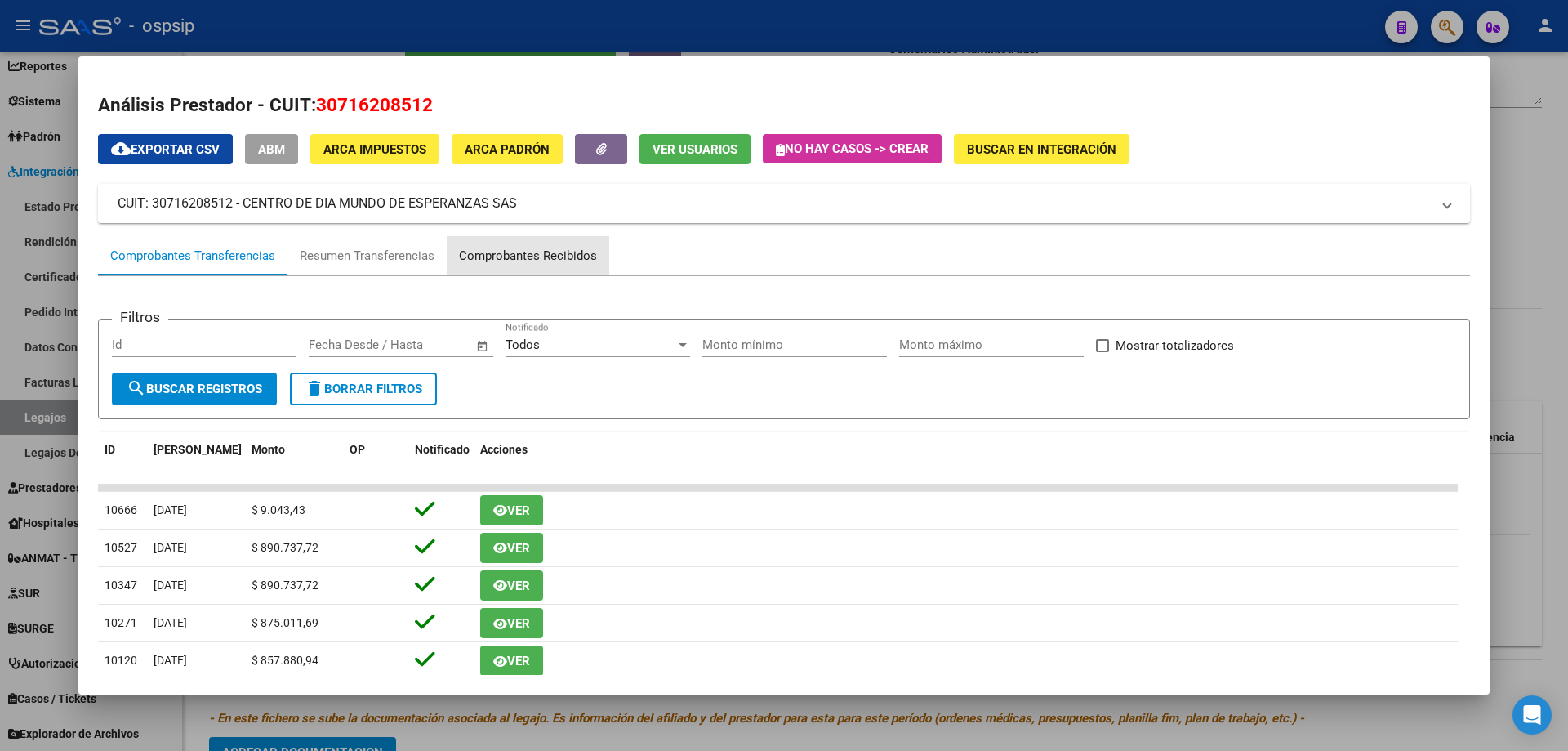
click at [550, 247] on div "Comprobantes Recibidos" at bounding box center [528, 256] width 138 height 18
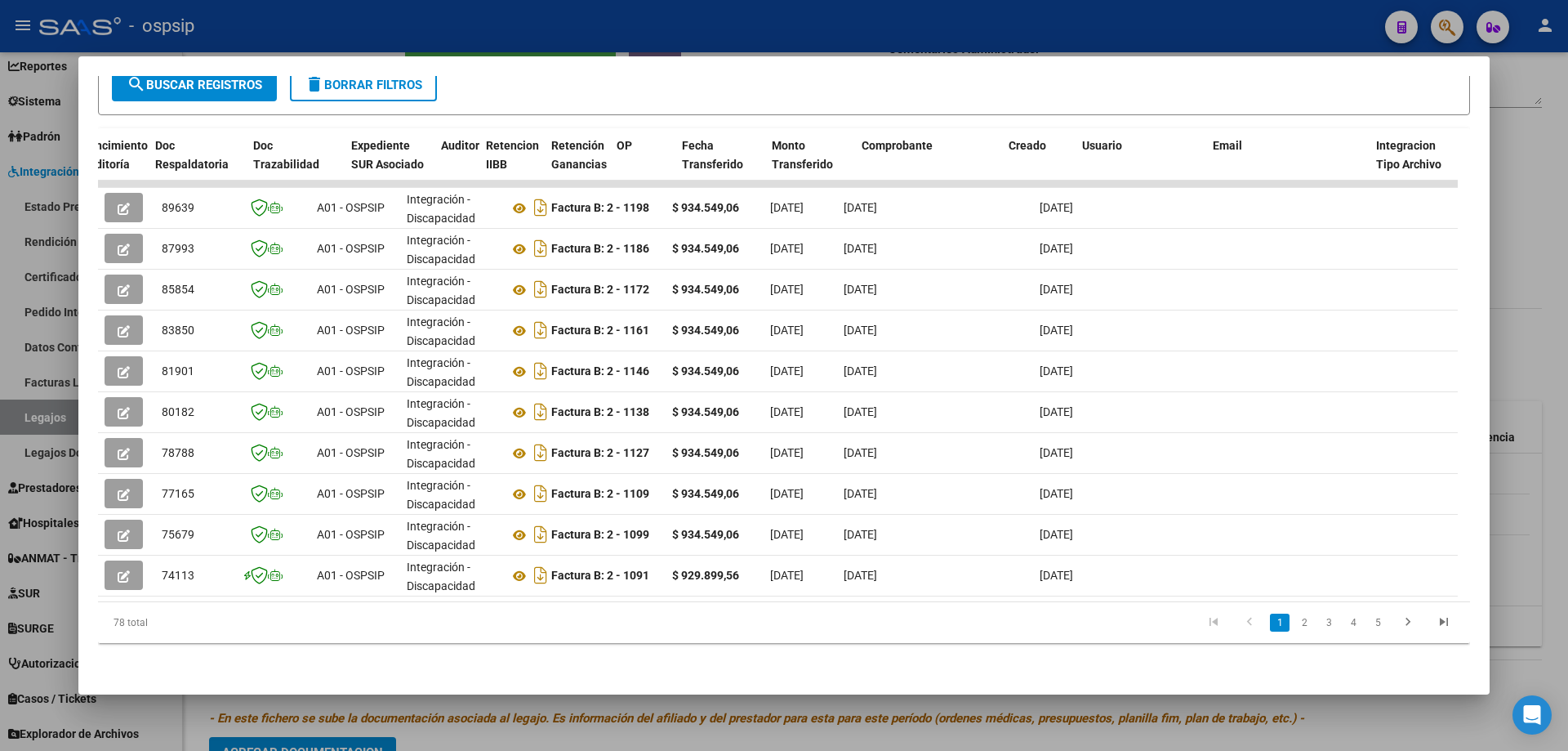
scroll to position [0, 1189]
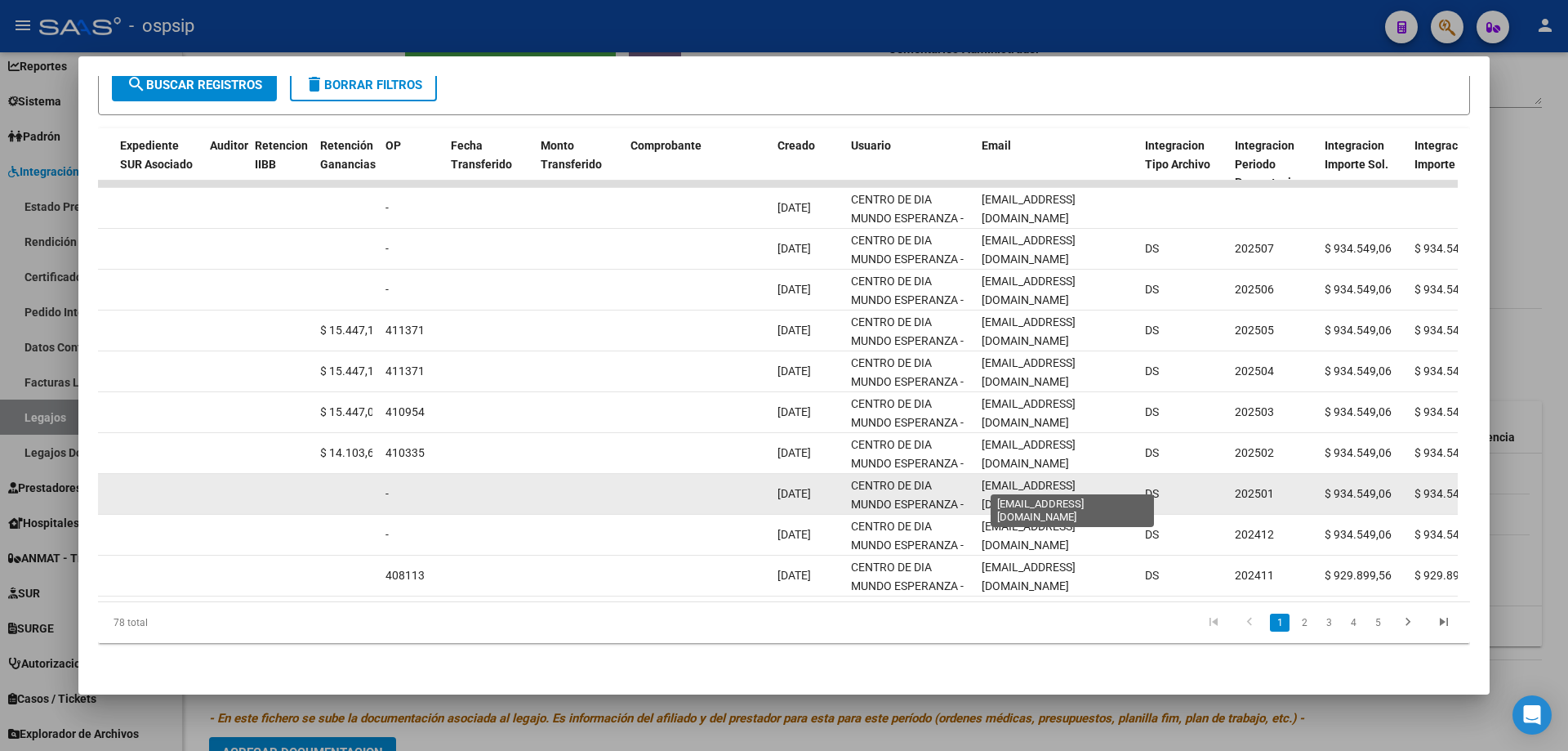
click at [990, 483] on span "[EMAIL_ADDRESS][DOMAIN_NAME]" at bounding box center [1029, 495] width 94 height 32
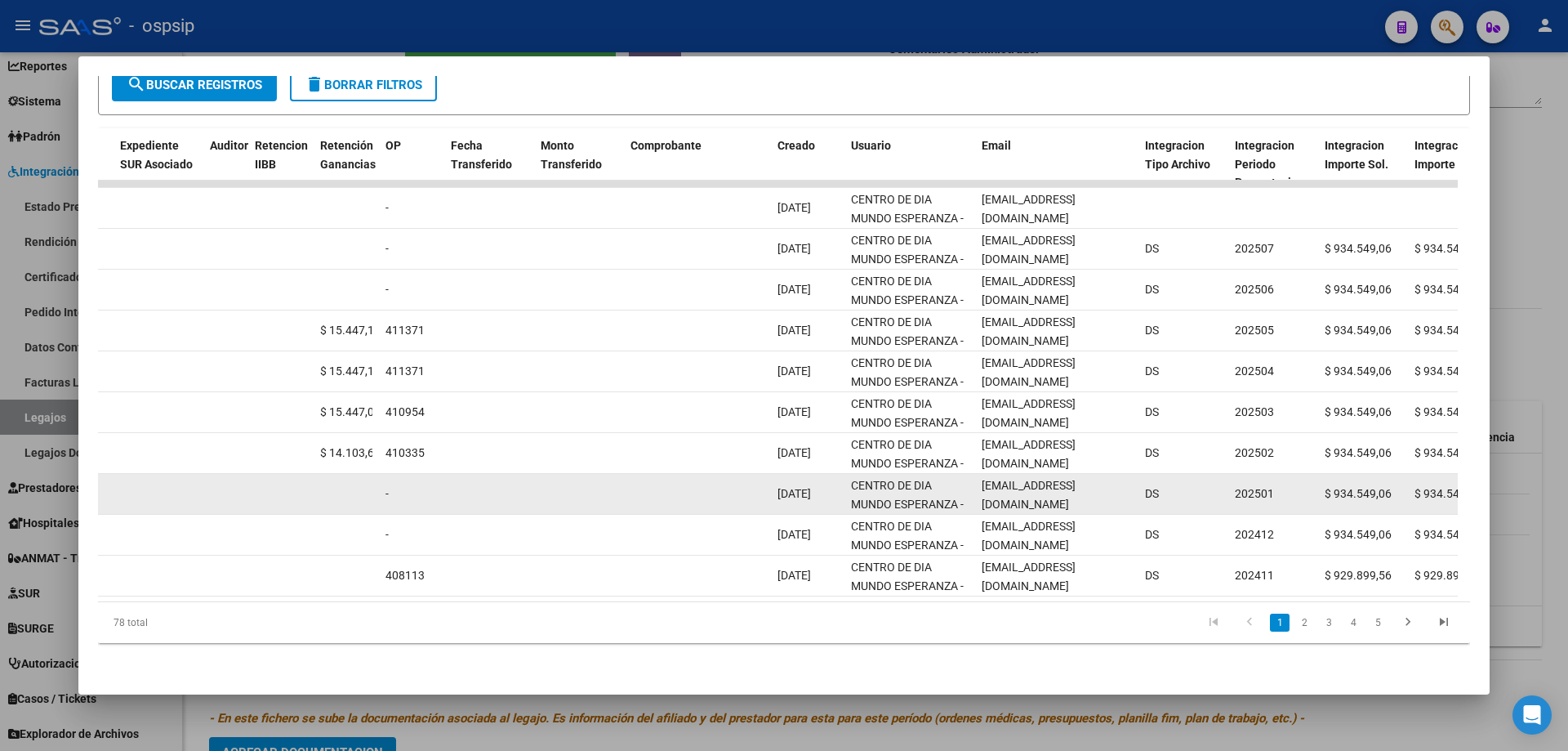
click at [990, 483] on span "[EMAIL_ADDRESS][DOMAIN_NAME]" at bounding box center [1029, 495] width 94 height 32
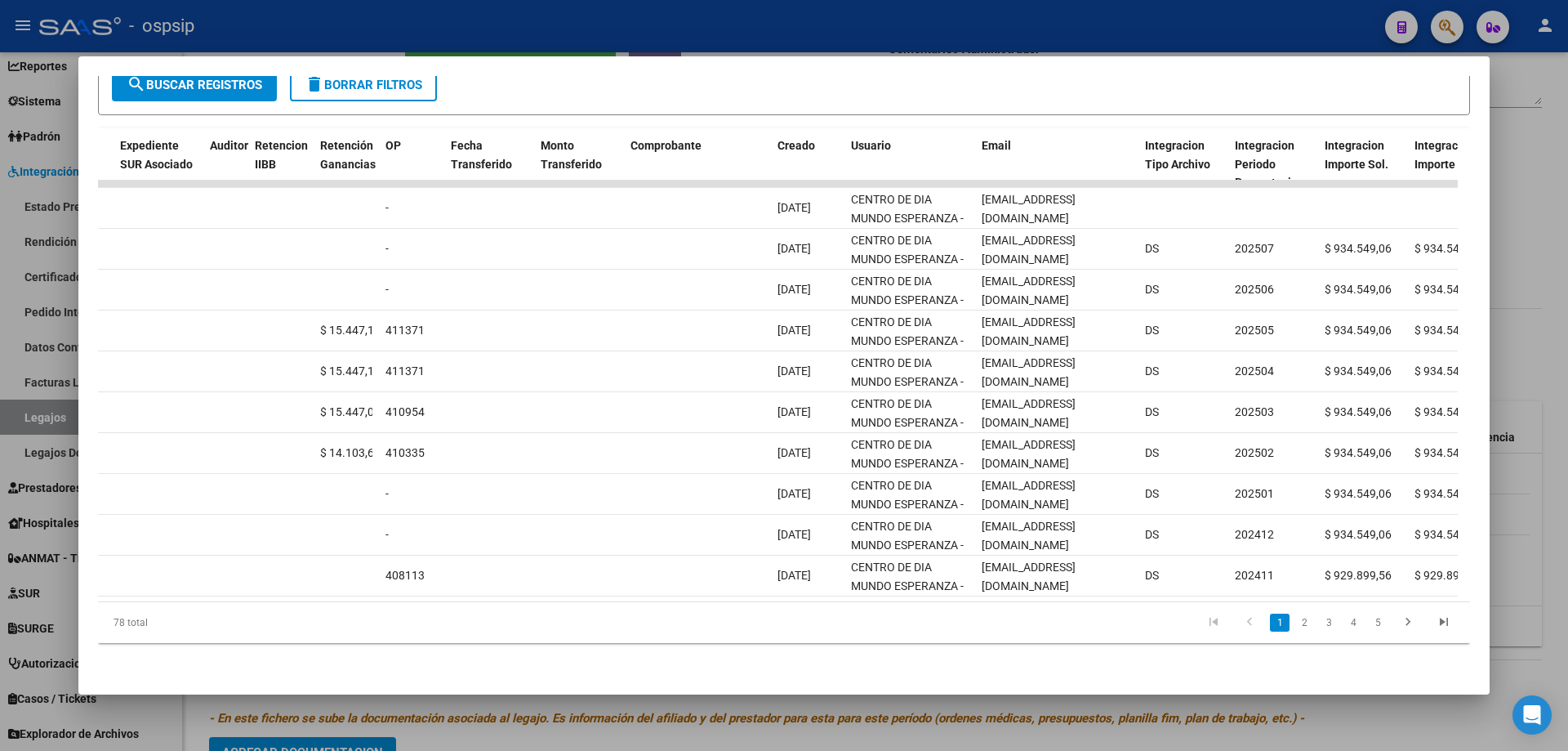
click at [562, 8] on div at bounding box center [784, 375] width 1568 height 751
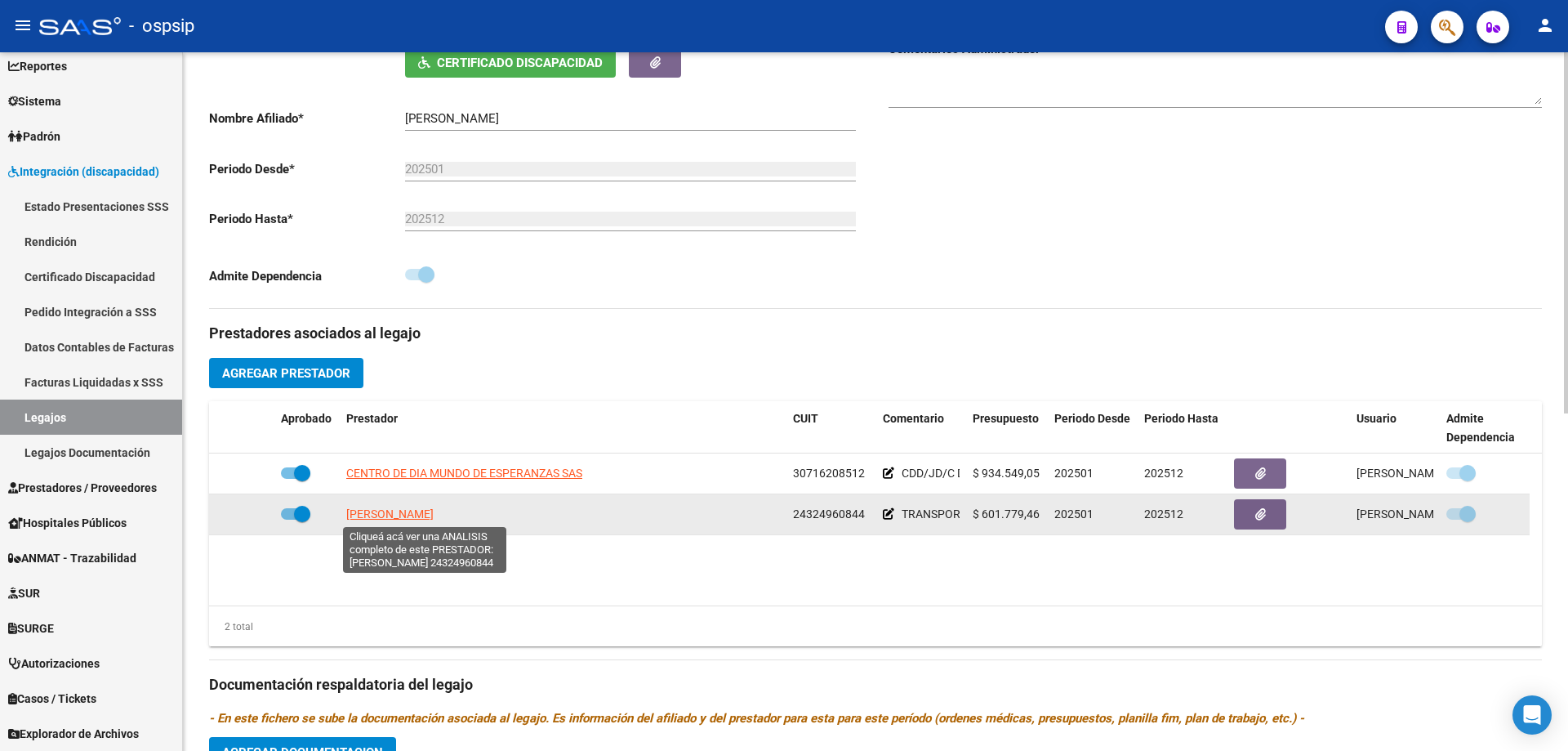
click at [434, 515] on span "[PERSON_NAME]" at bounding box center [390, 514] width 88 height 13
type textarea "24324960844"
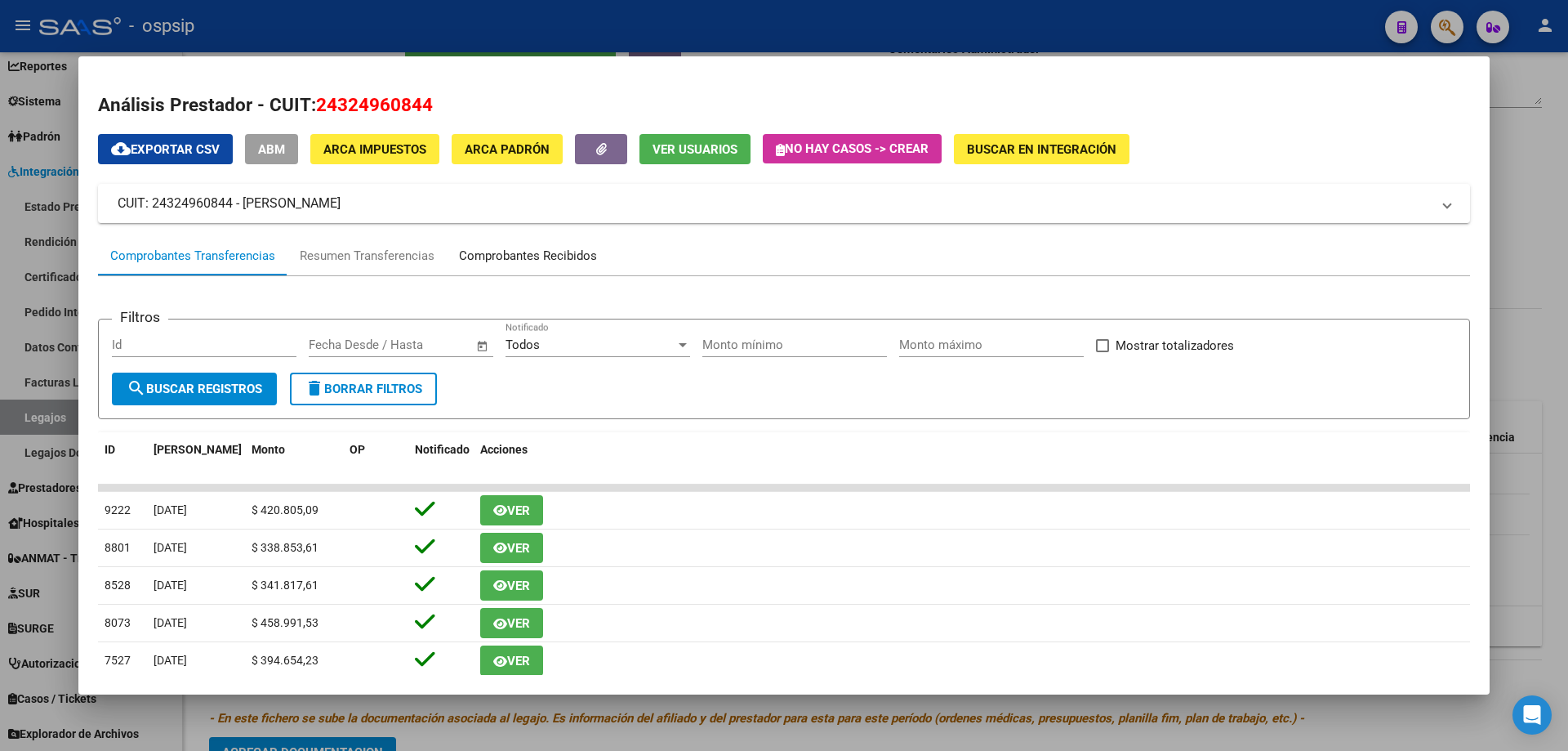
click at [509, 252] on div "Comprobantes Recibidos" at bounding box center [528, 256] width 138 height 18
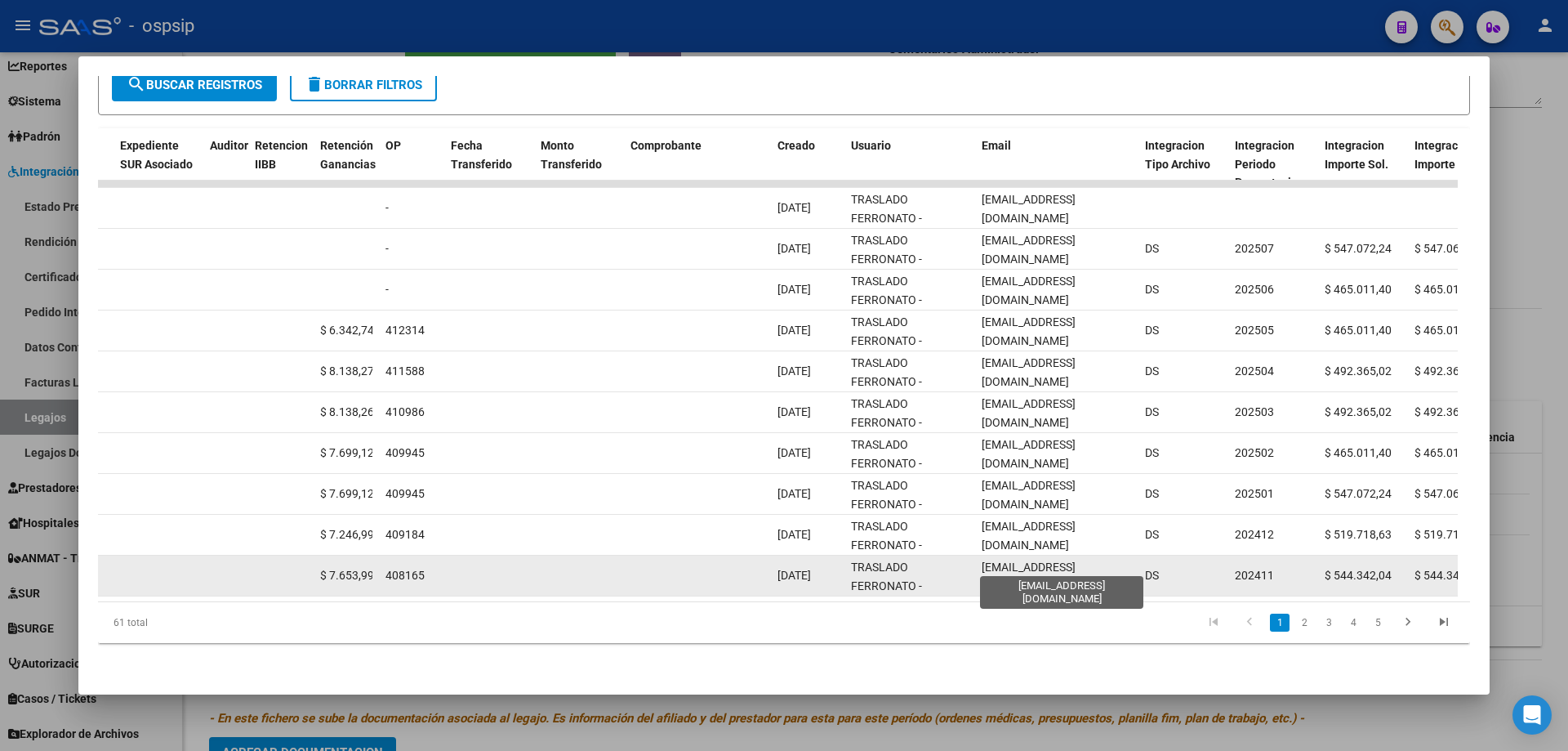
click at [988, 562] on span "[EMAIL_ADDRESS][DOMAIN_NAME]" at bounding box center [1029, 576] width 94 height 32
click at [989, 561] on span "[EMAIL_ADDRESS][DOMAIN_NAME]" at bounding box center [1029, 576] width 94 height 32
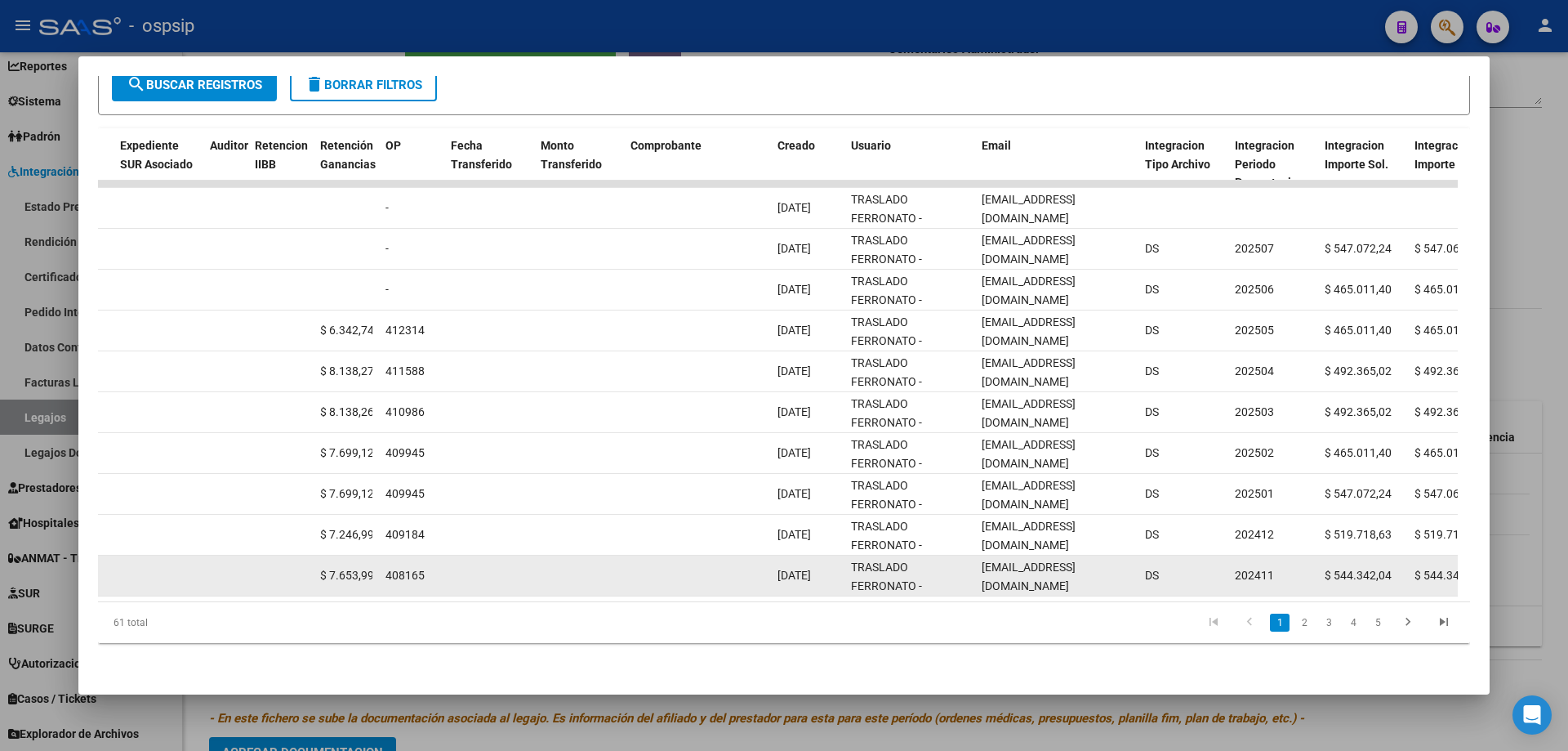
click at [989, 561] on span "[EMAIL_ADDRESS][DOMAIN_NAME]" at bounding box center [1029, 576] width 94 height 32
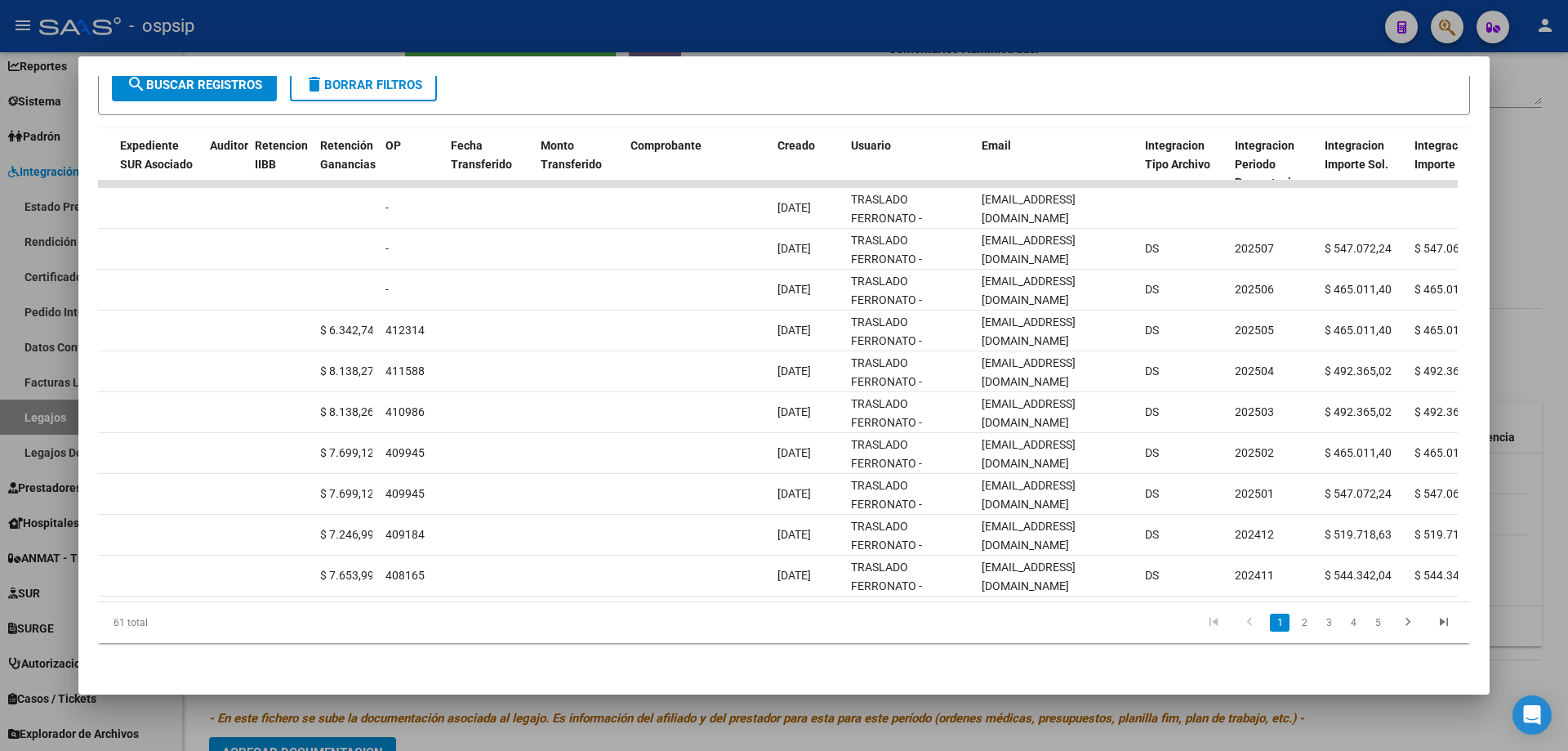
click at [522, 35] on div at bounding box center [784, 375] width 1568 height 751
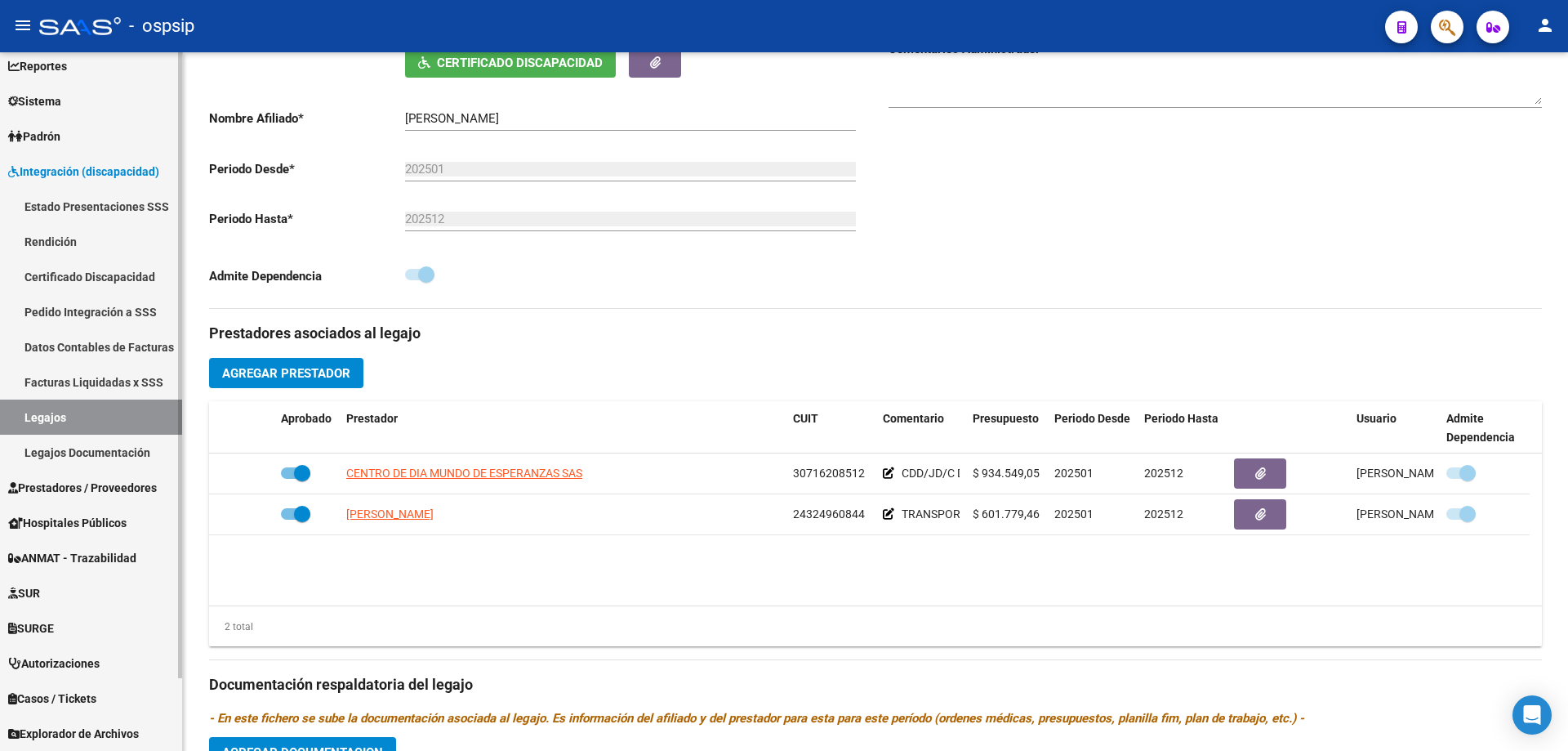
click at [76, 401] on link "Legajos" at bounding box center [91, 417] width 182 height 35
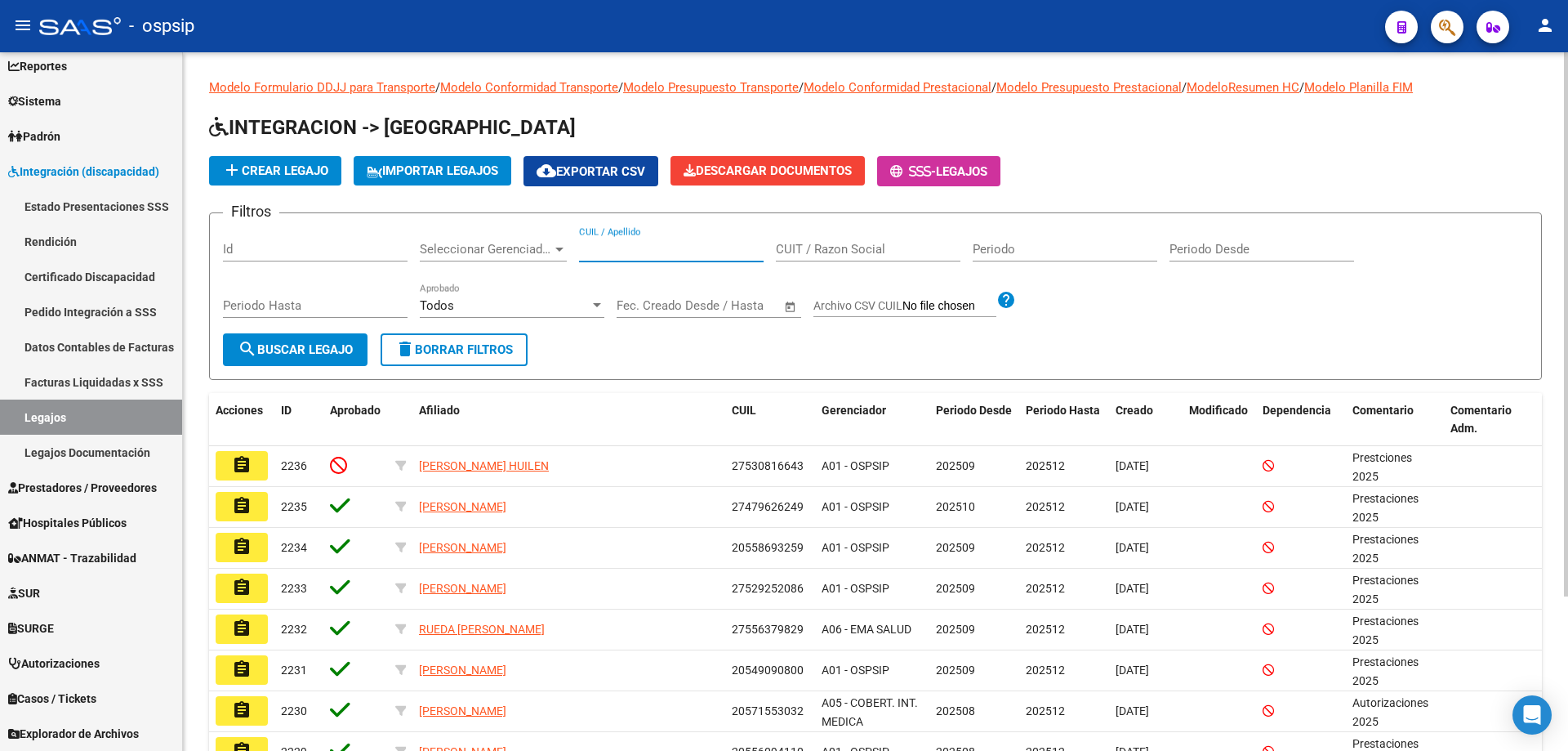
click at [626, 251] on input "CUIL / Apellido" at bounding box center [672, 249] width 184 height 15
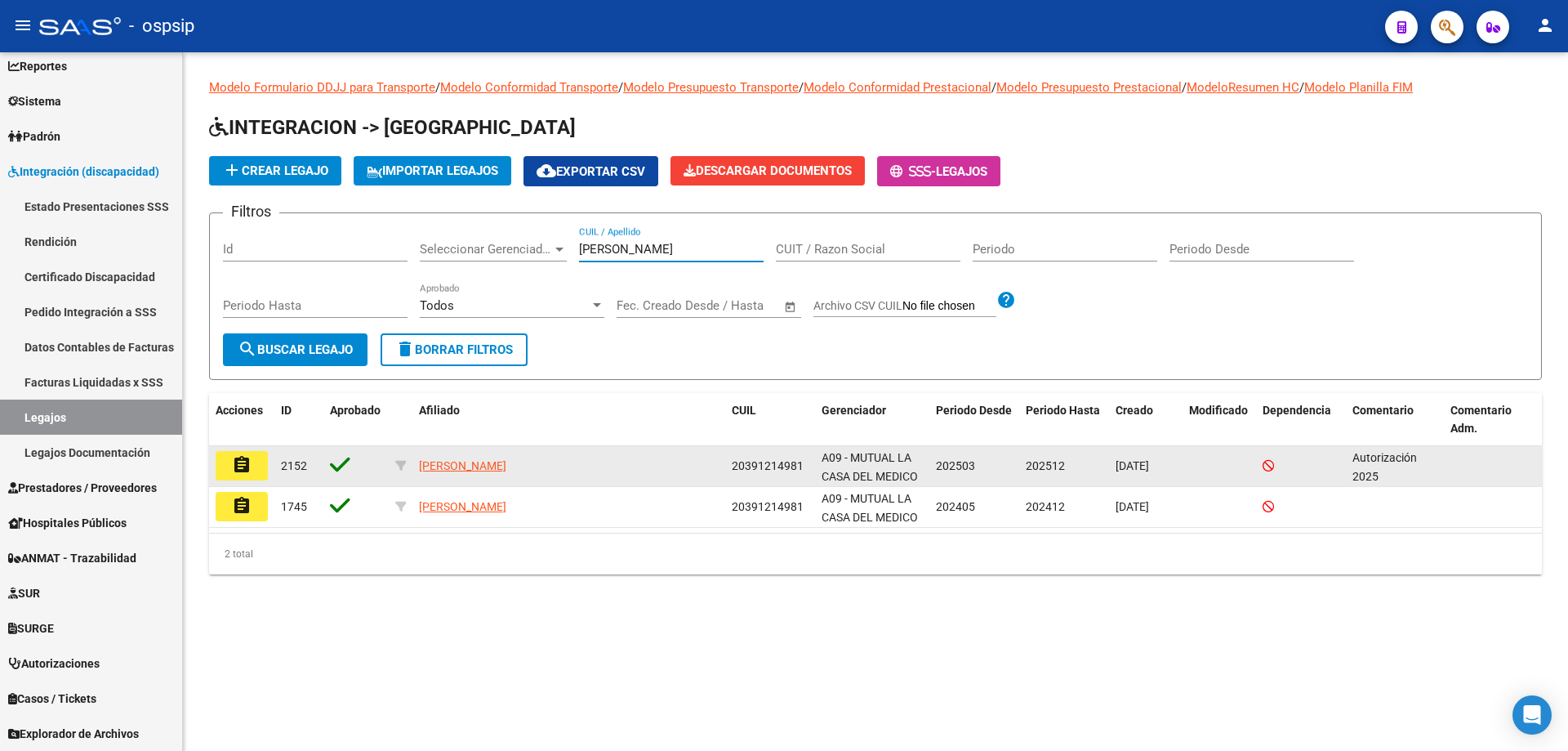
type input "[PERSON_NAME]"
click at [257, 472] on button "assignment" at bounding box center [241, 465] width 53 height 29
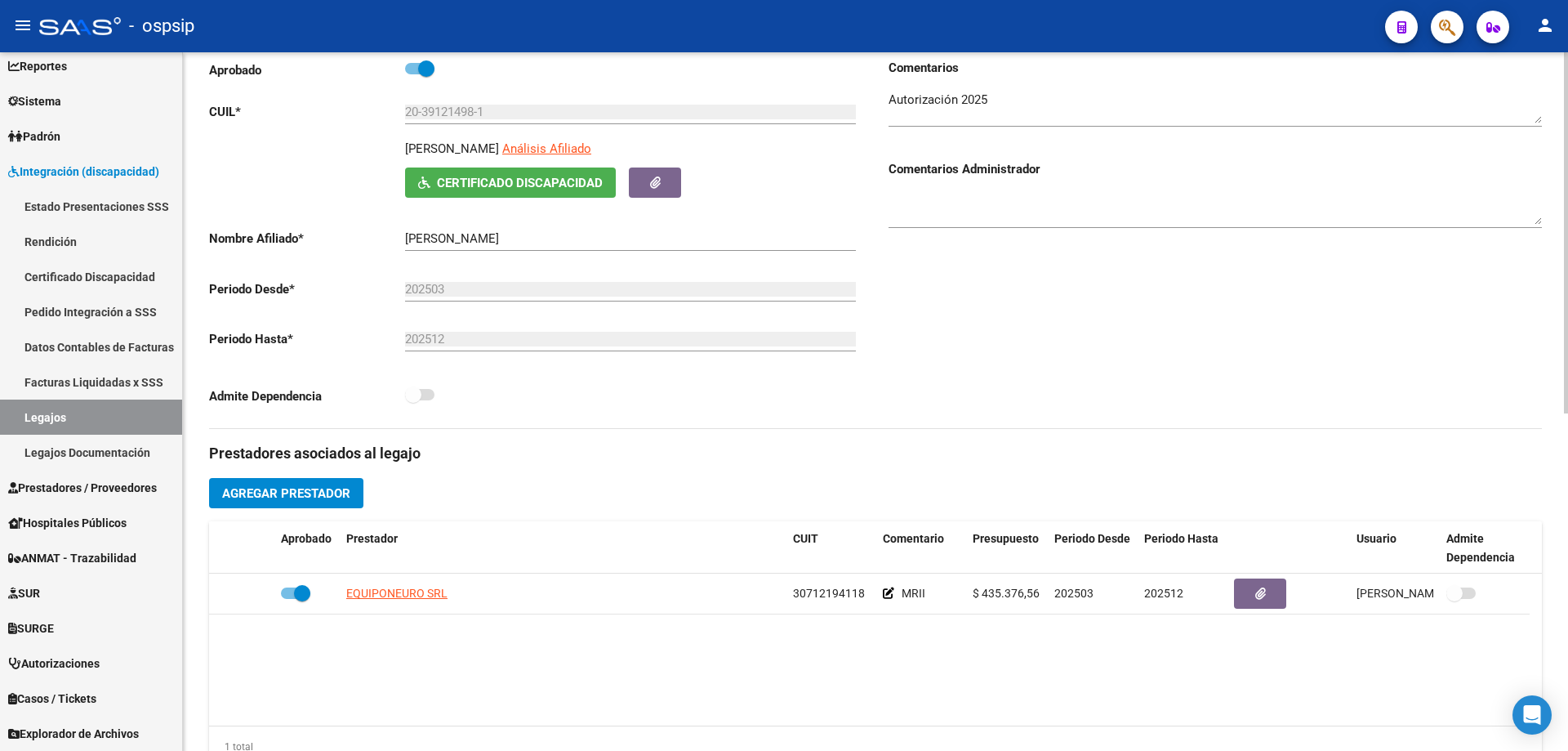
scroll to position [245, 0]
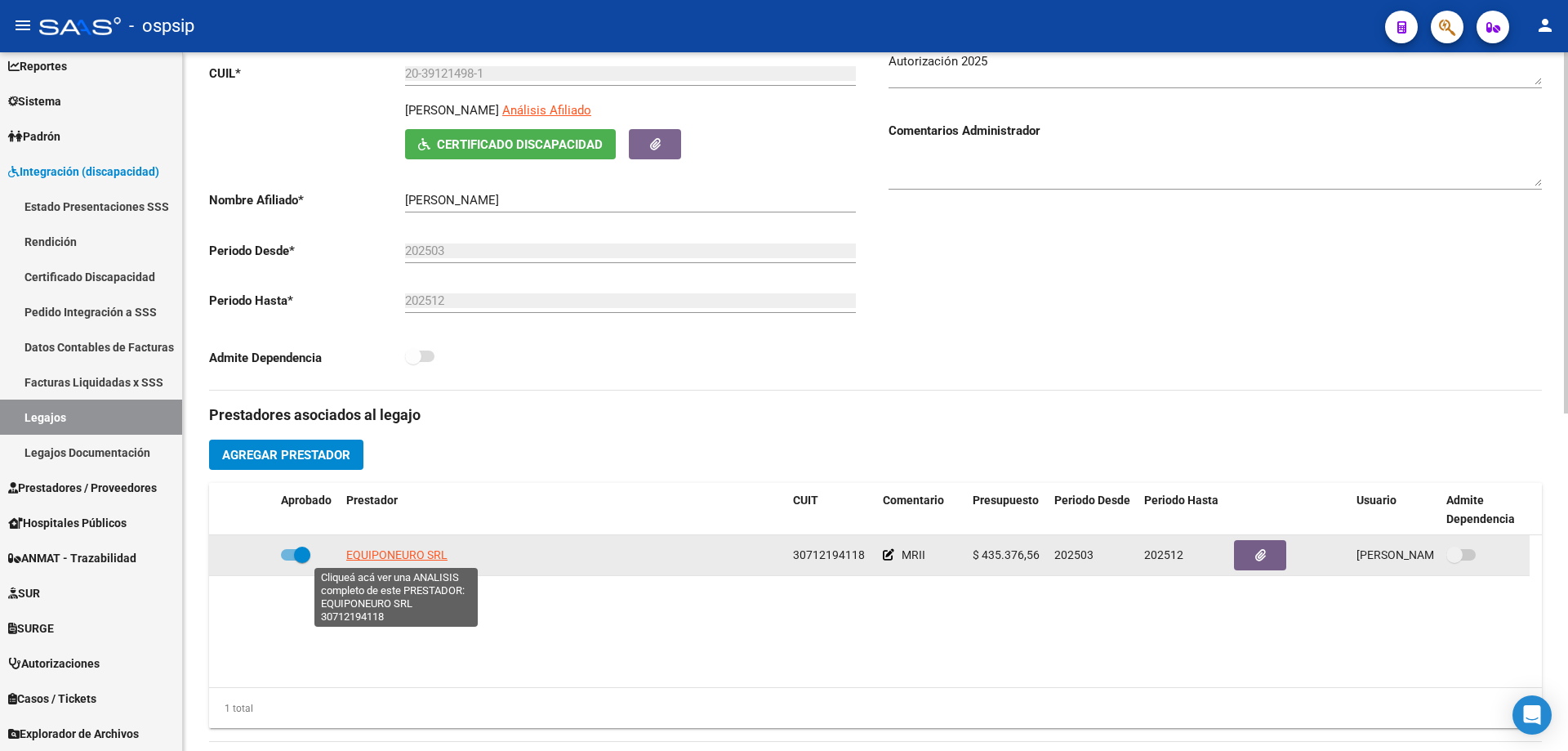
click at [434, 560] on span "EQUIPONEURO SRL" at bounding box center [397, 555] width 101 height 13
type textarea "30712194118"
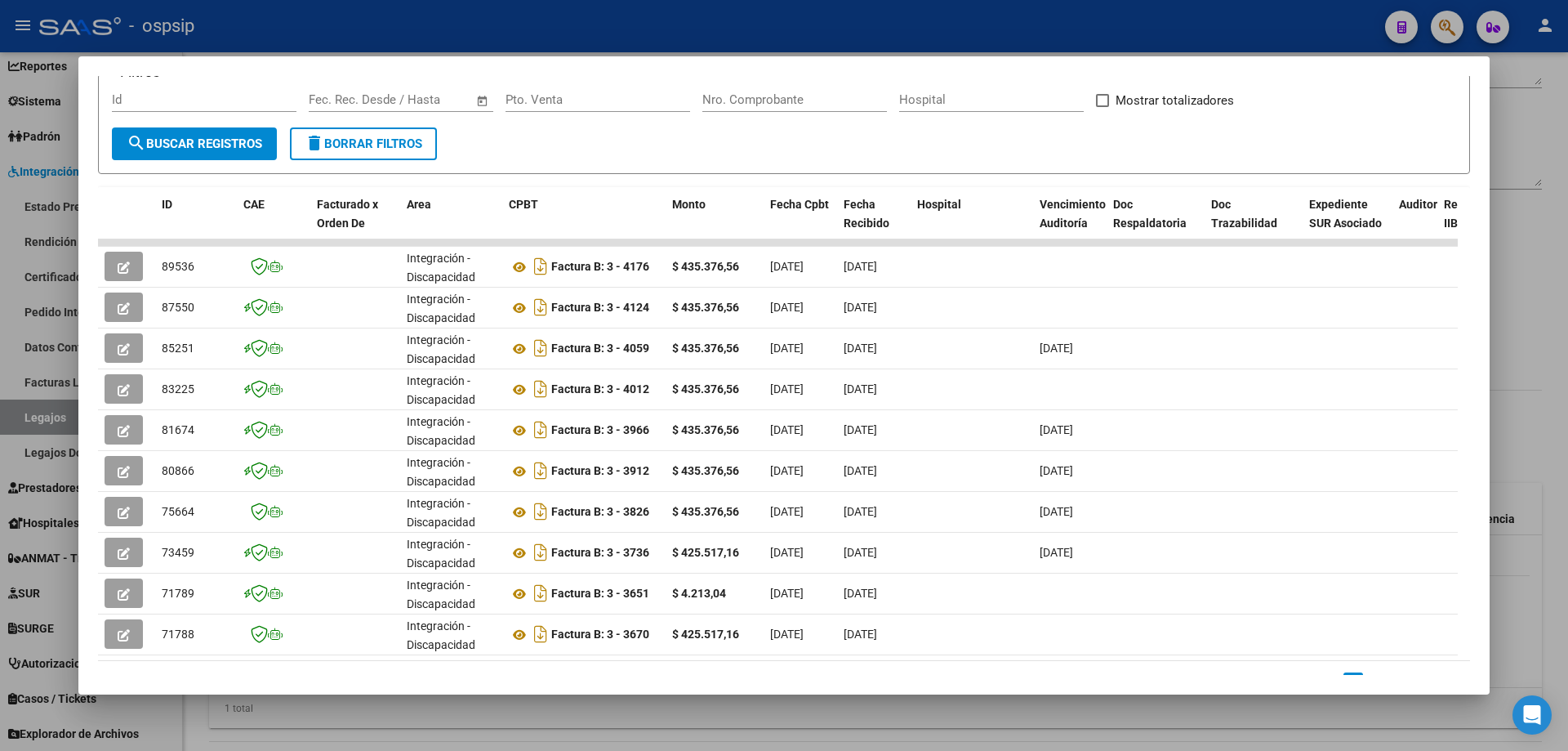
scroll to position [0, 1189]
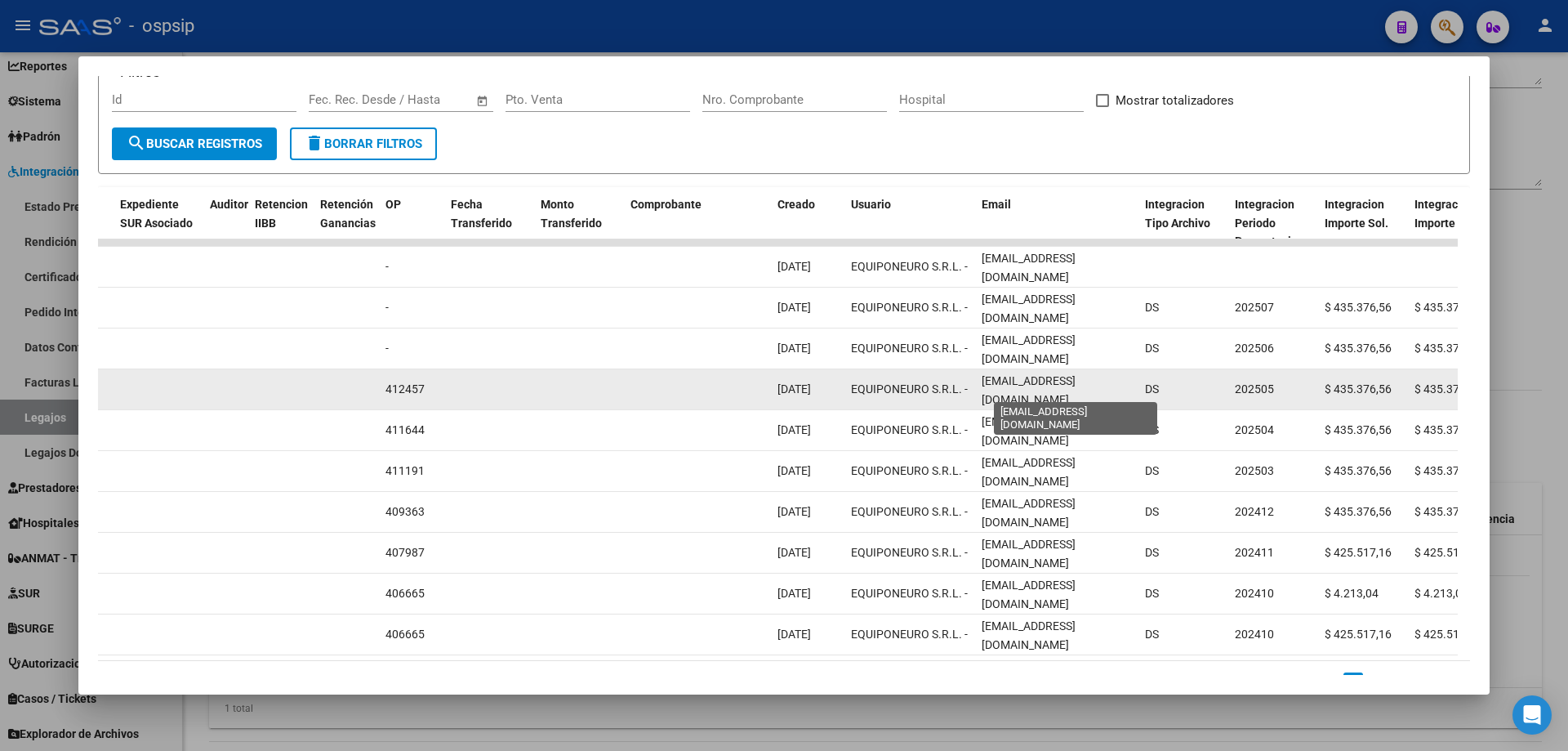
click at [1060, 390] on span "[EMAIL_ADDRESS][DOMAIN_NAME]" at bounding box center [1029, 390] width 94 height 32
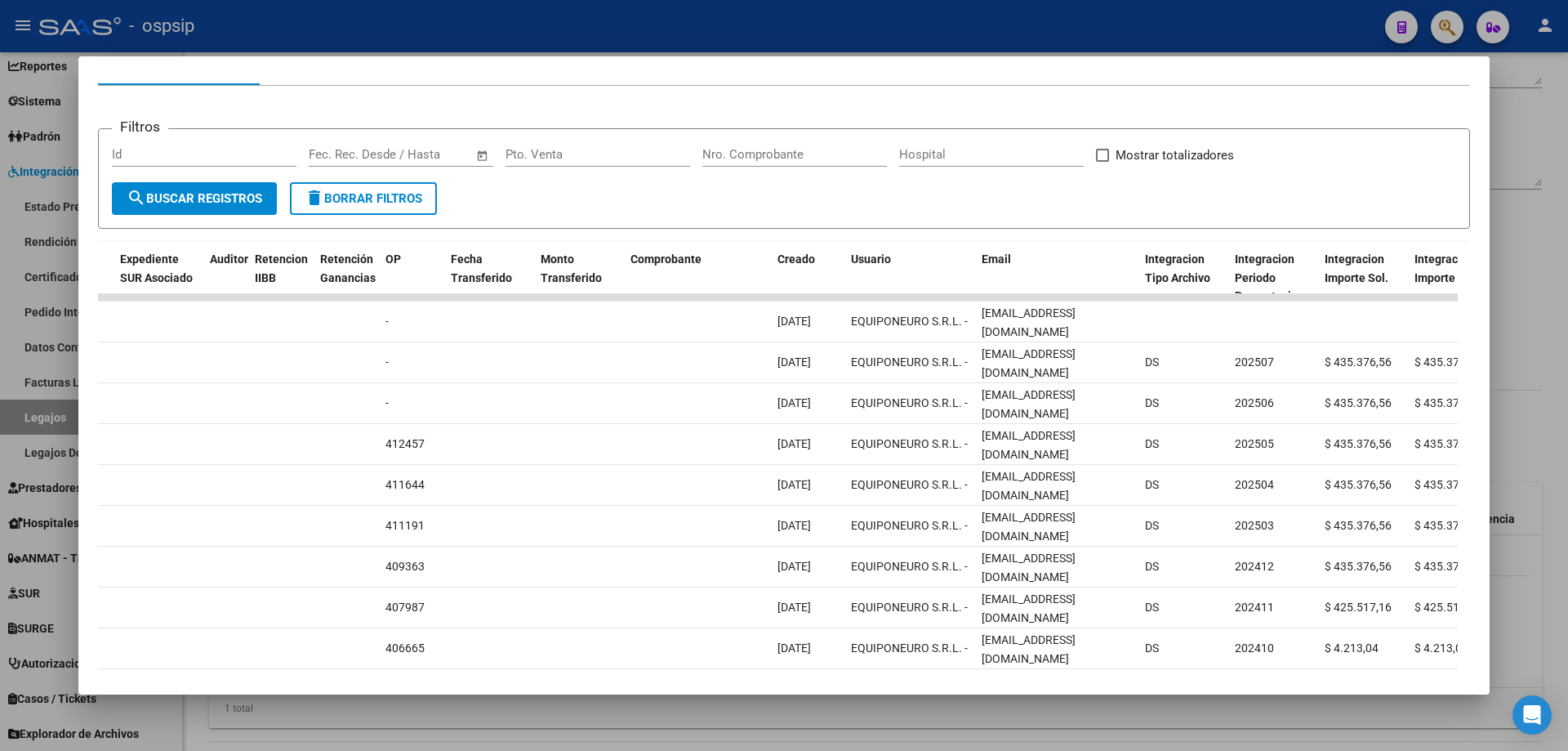
scroll to position [163, 0]
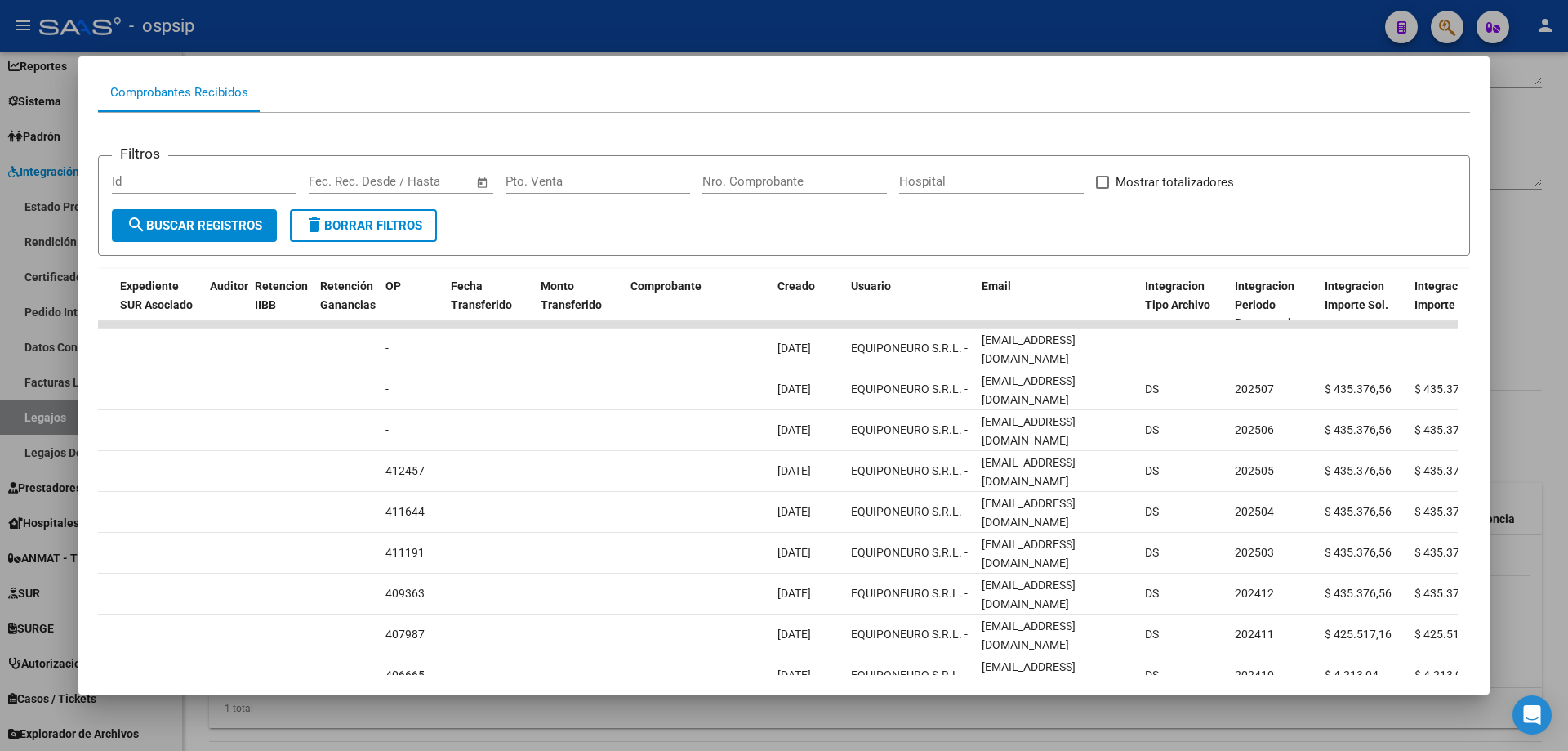
click at [544, 12] on div at bounding box center [784, 375] width 1568 height 751
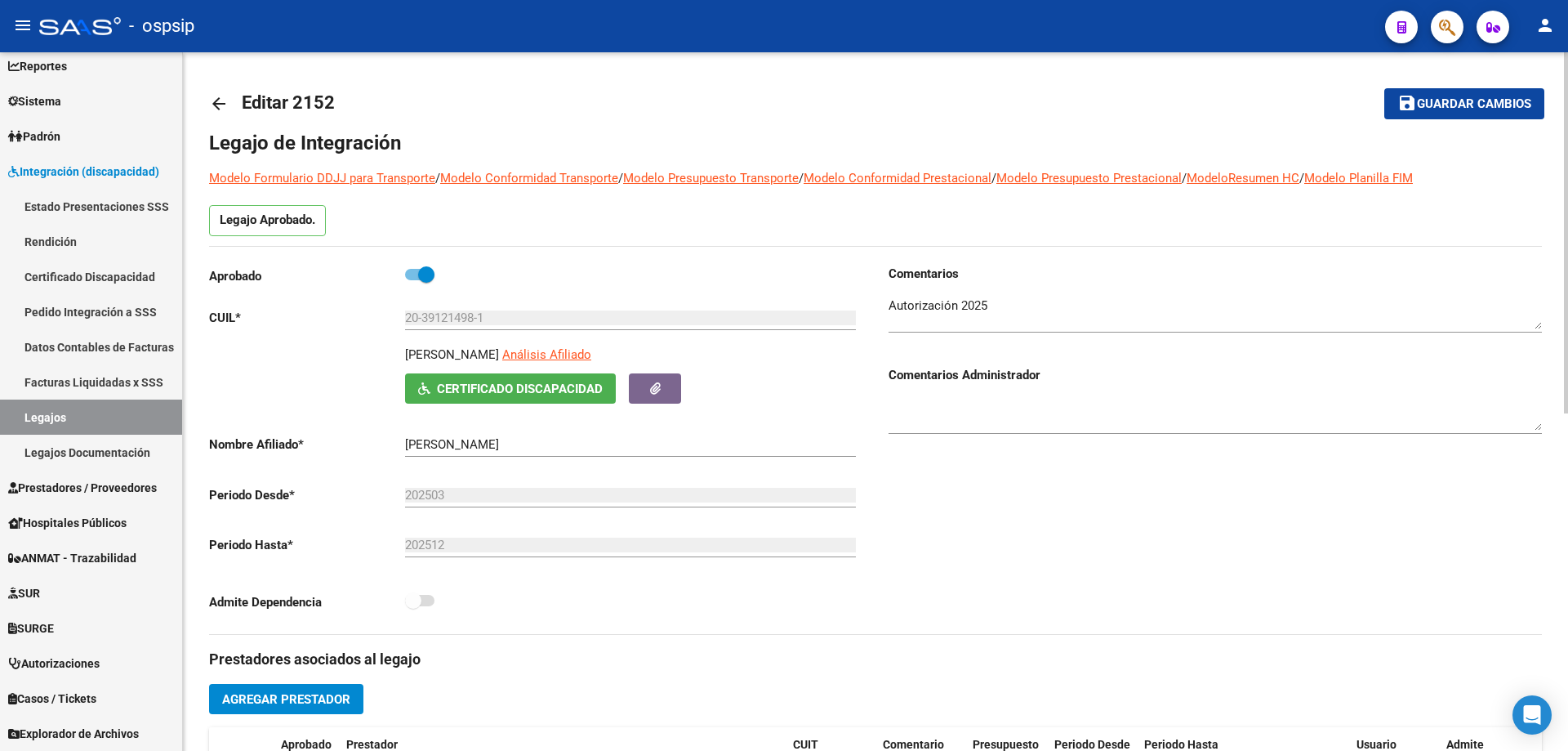
scroll to position [0, 0]
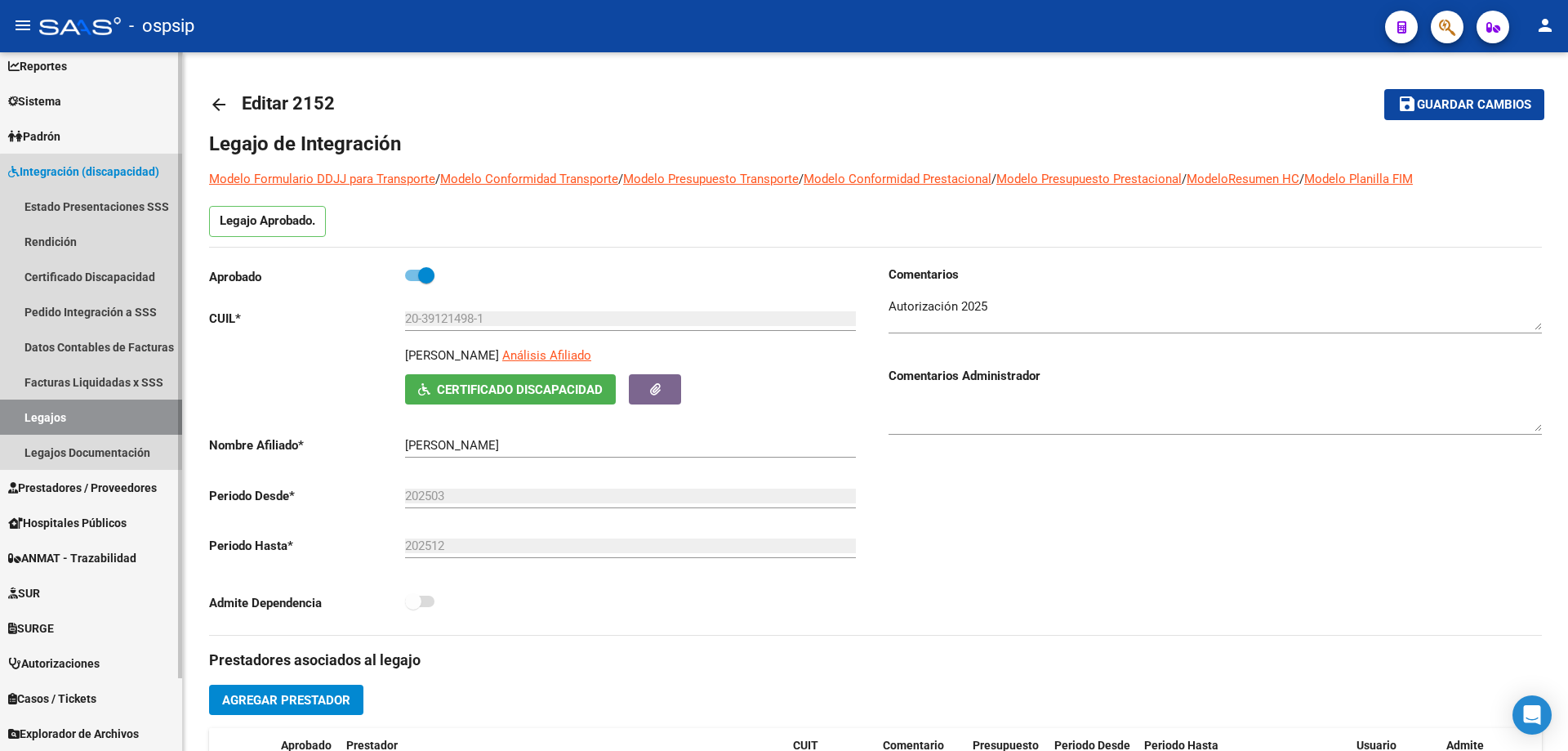
click at [110, 402] on link "Legajos" at bounding box center [91, 417] width 182 height 35
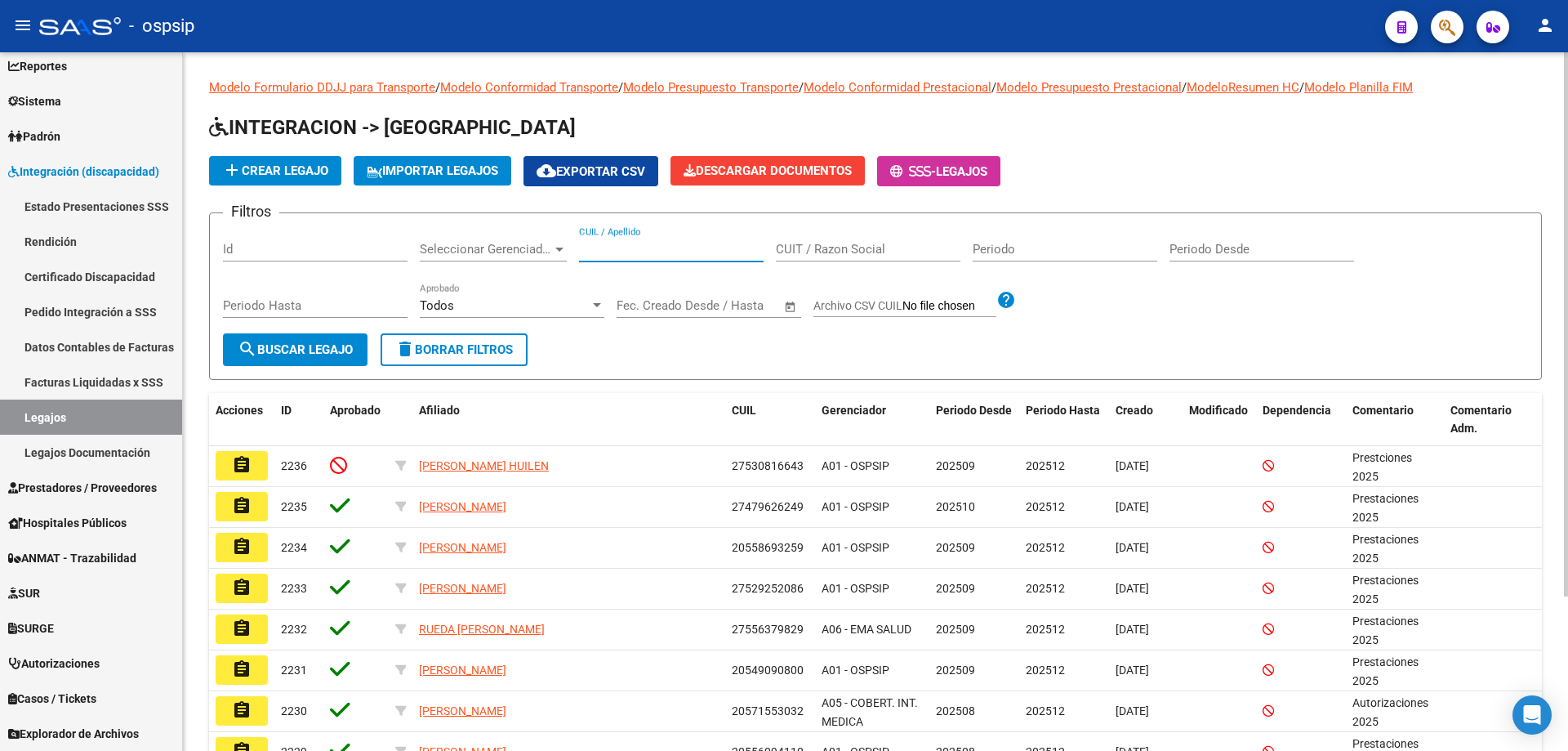
click at [652, 242] on input "CUIL / Apellido" at bounding box center [672, 249] width 184 height 15
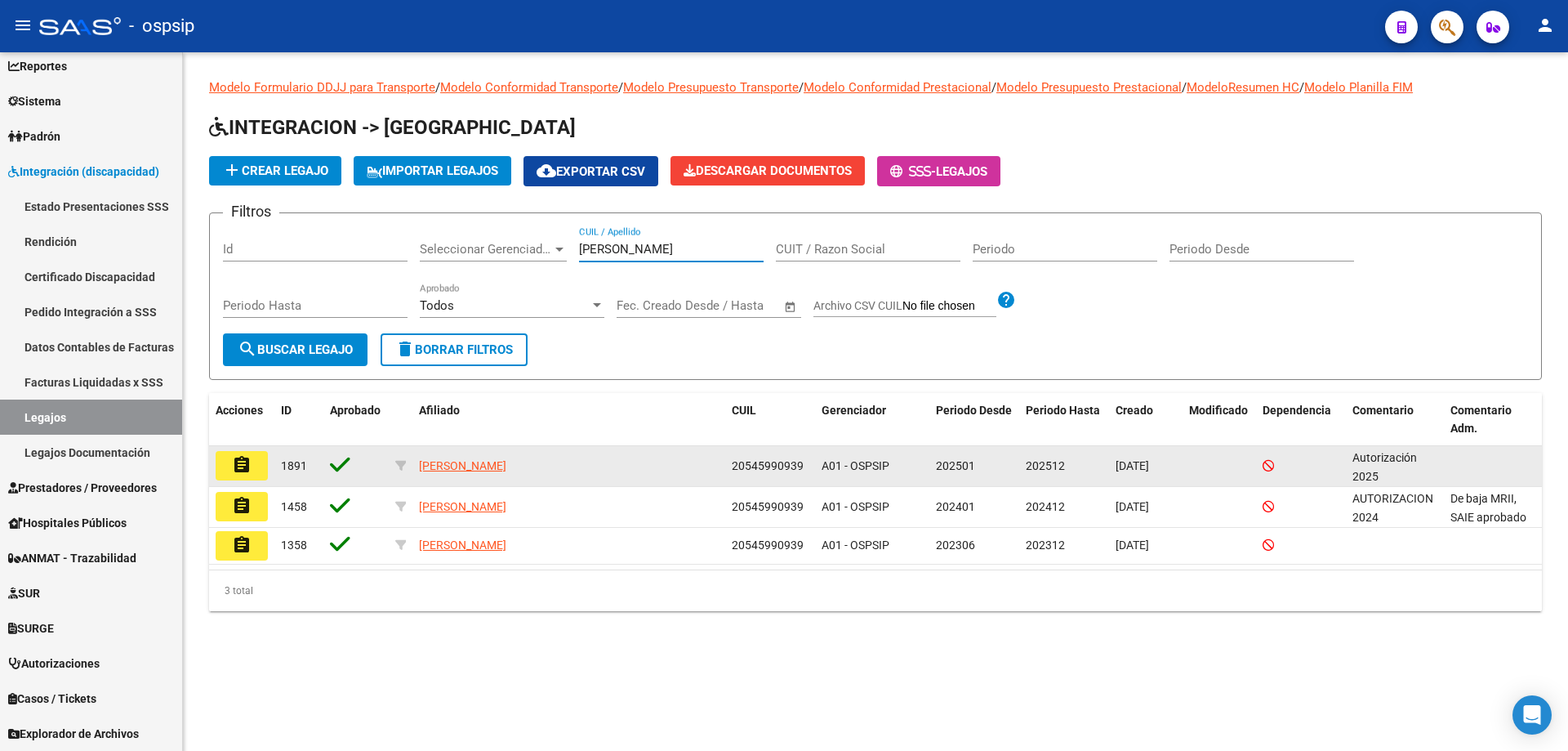
type input "[PERSON_NAME]"
click at [260, 465] on button "assignment" at bounding box center [241, 465] width 53 height 29
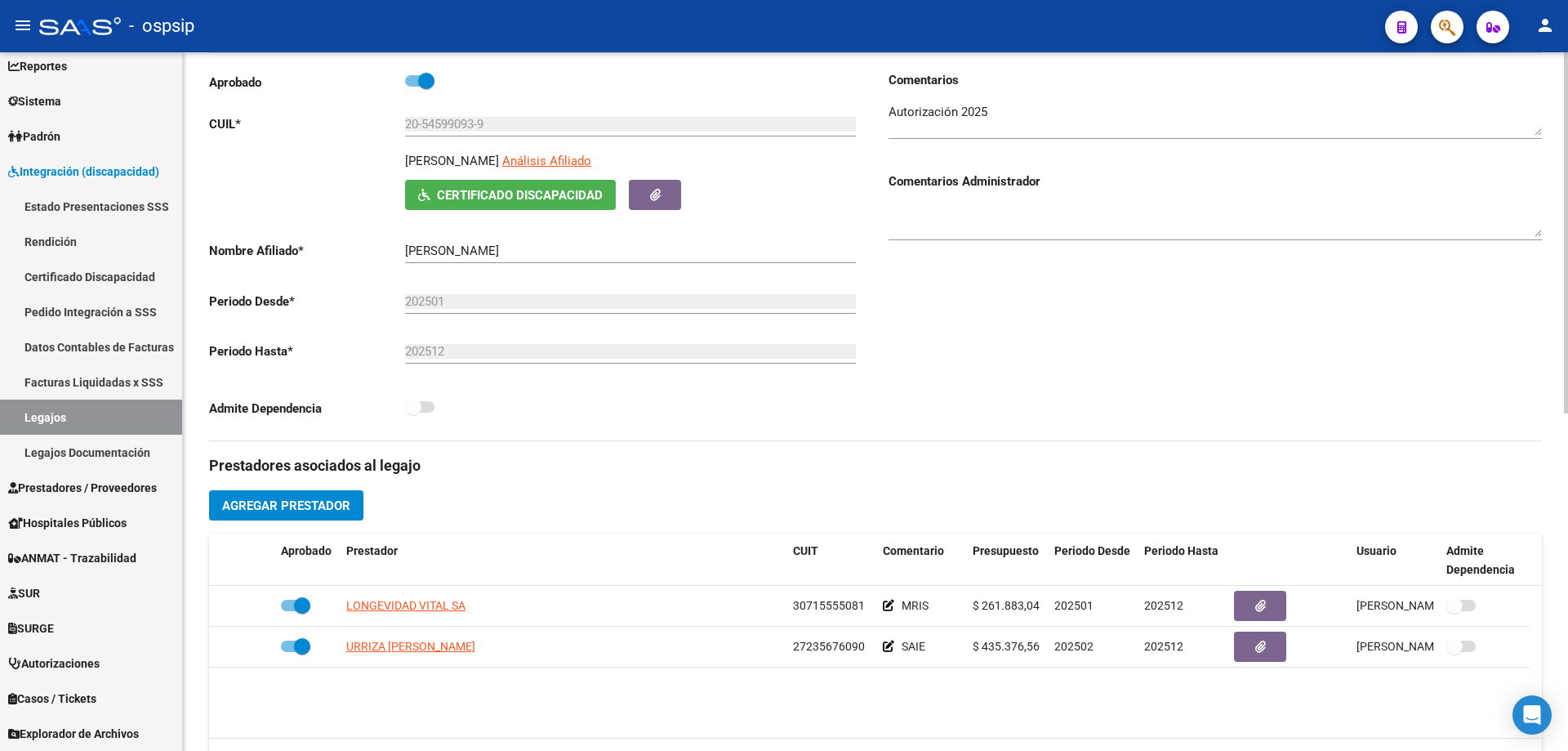
scroll to position [245, 0]
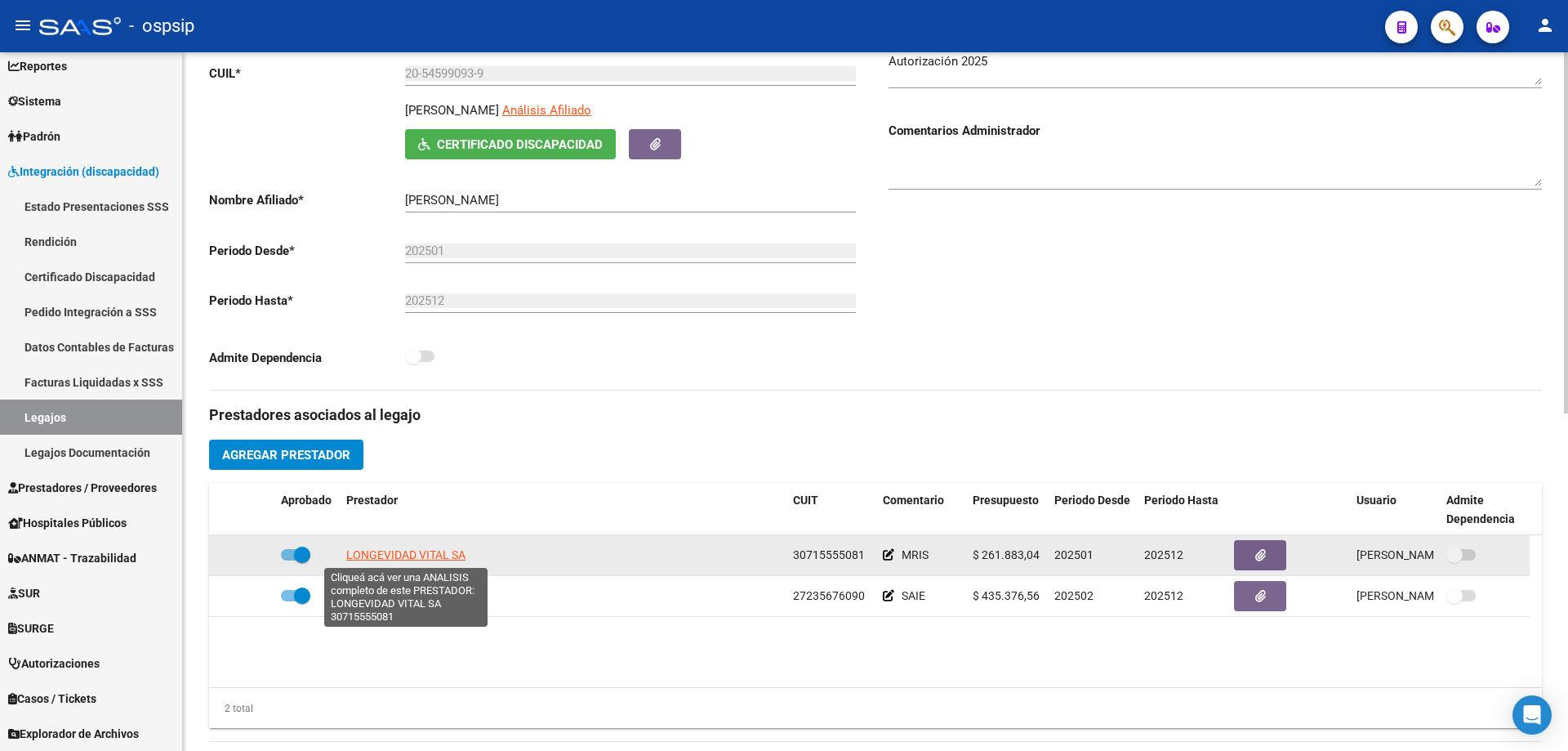
click at [420, 559] on span "LONGEVIDAD VITAL SA" at bounding box center [405, 555] width 119 height 13
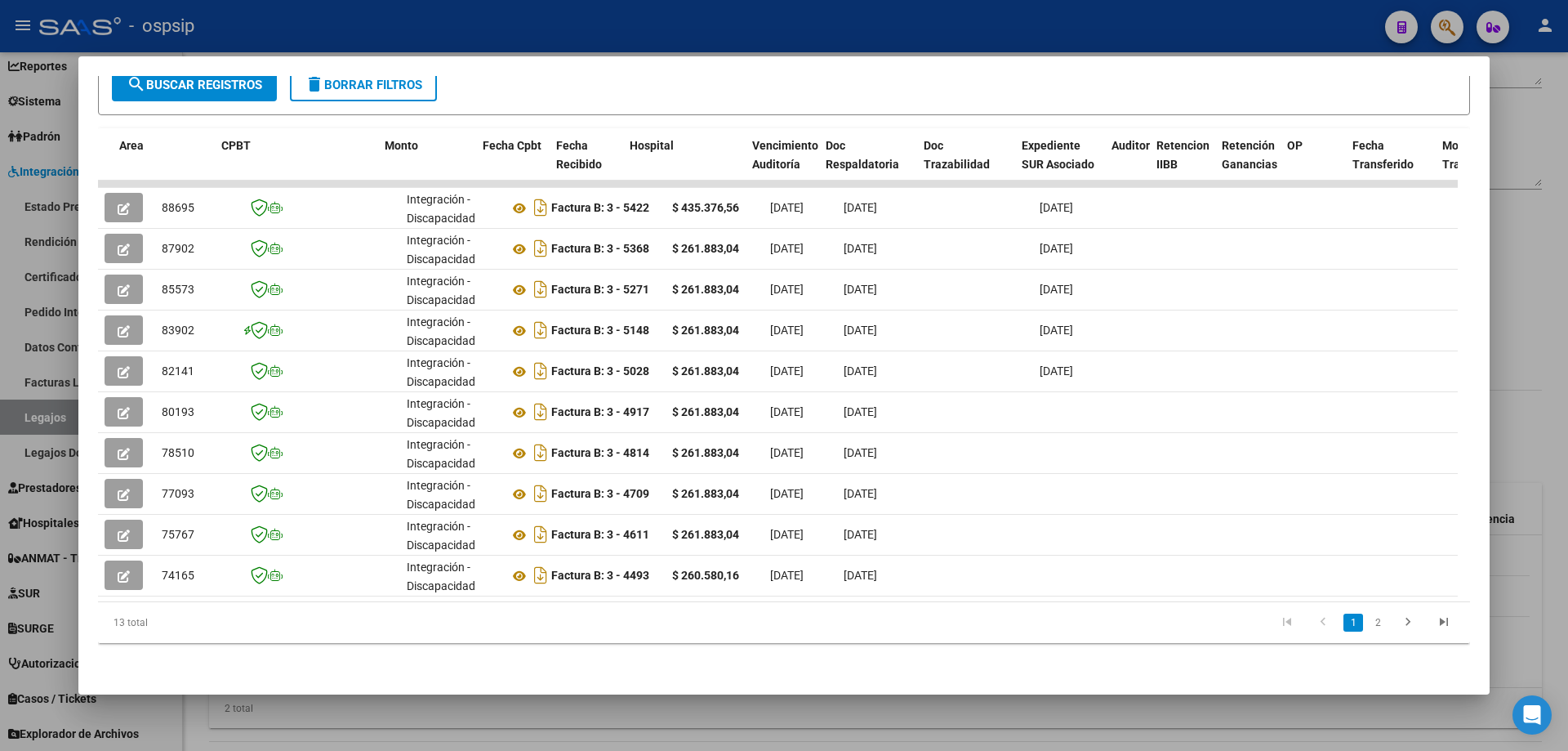
scroll to position [0, 1189]
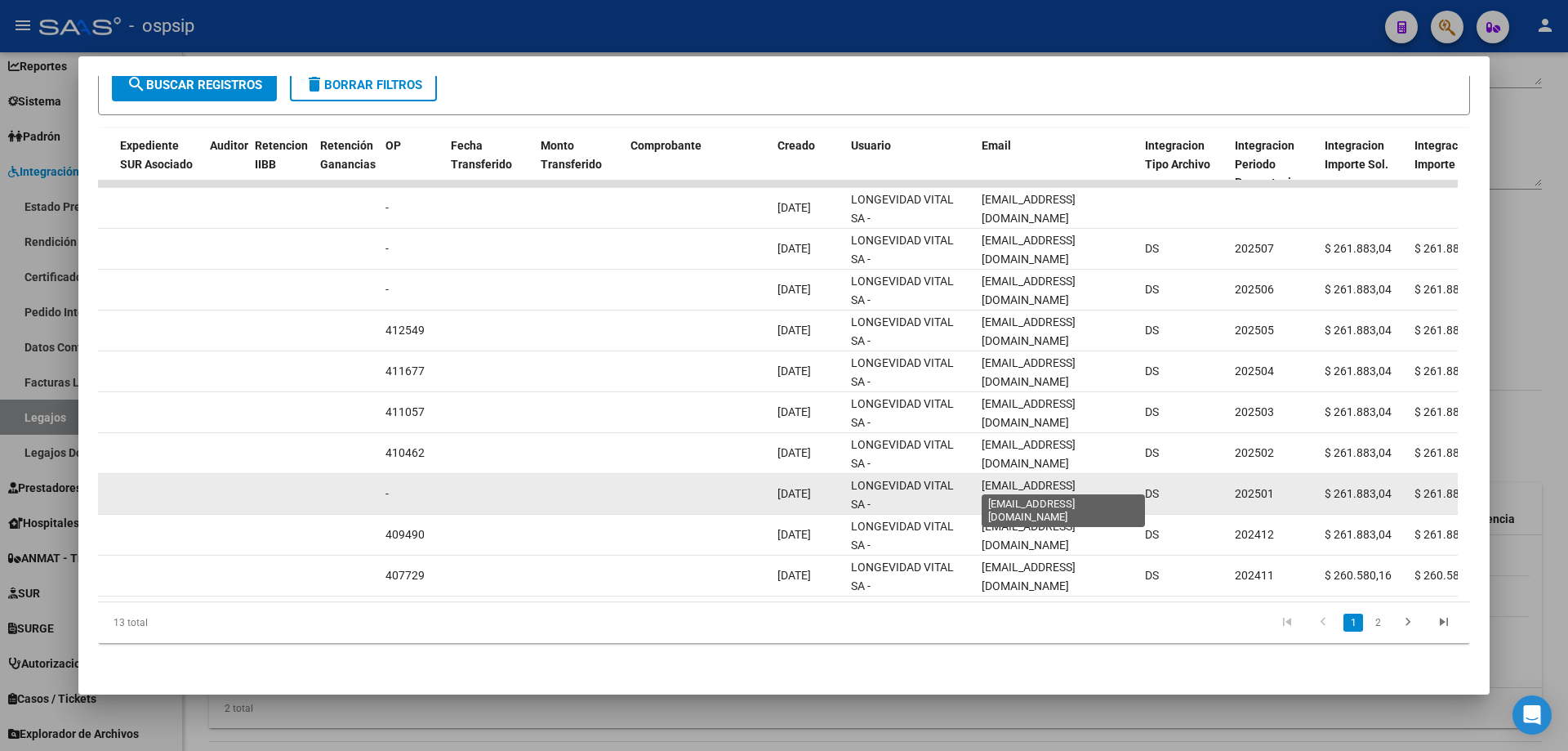
click at [1028, 481] on span "[EMAIL_ADDRESS][DOMAIN_NAME]" at bounding box center [1029, 495] width 94 height 32
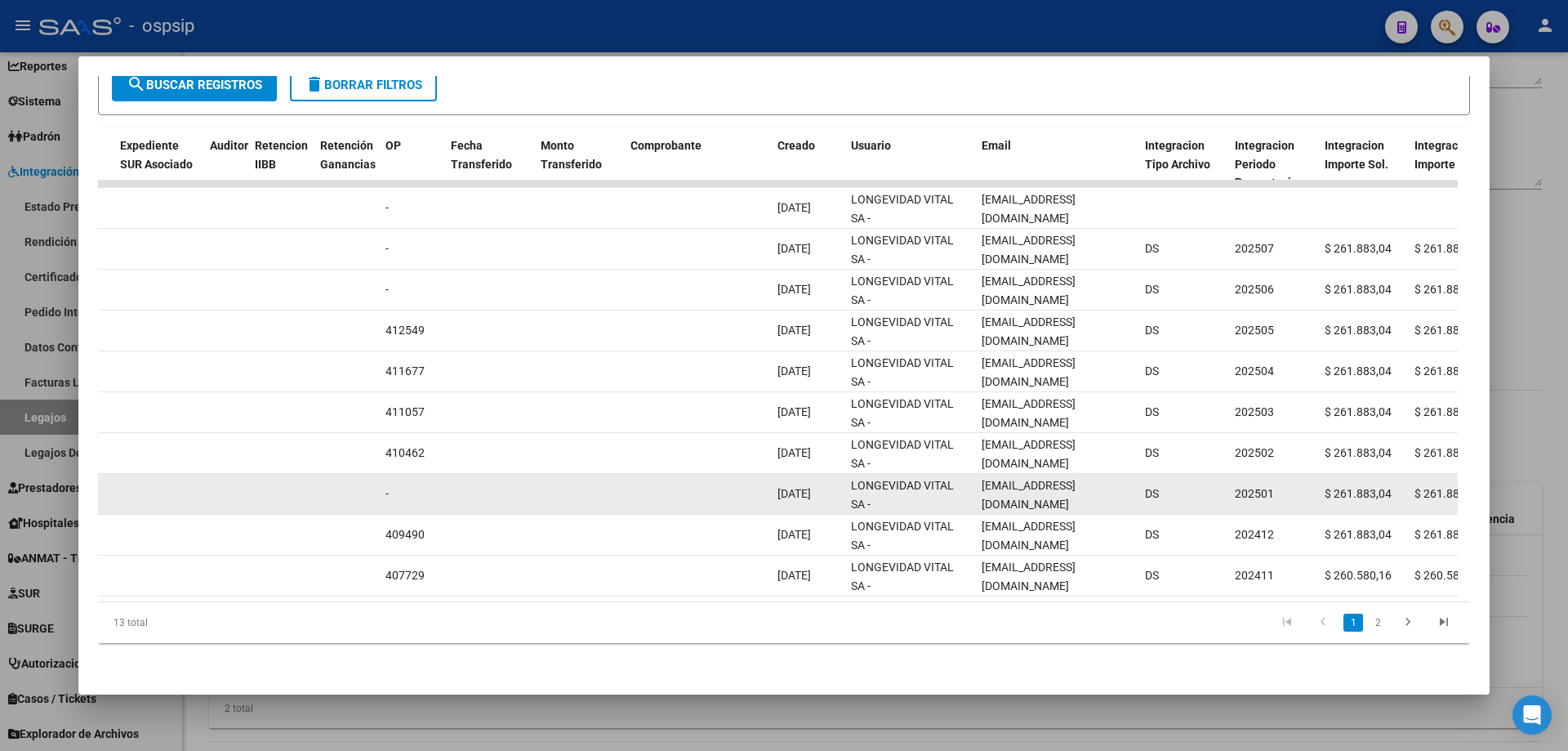
click at [1028, 481] on span "[EMAIL_ADDRESS][DOMAIN_NAME]" at bounding box center [1029, 495] width 94 height 32
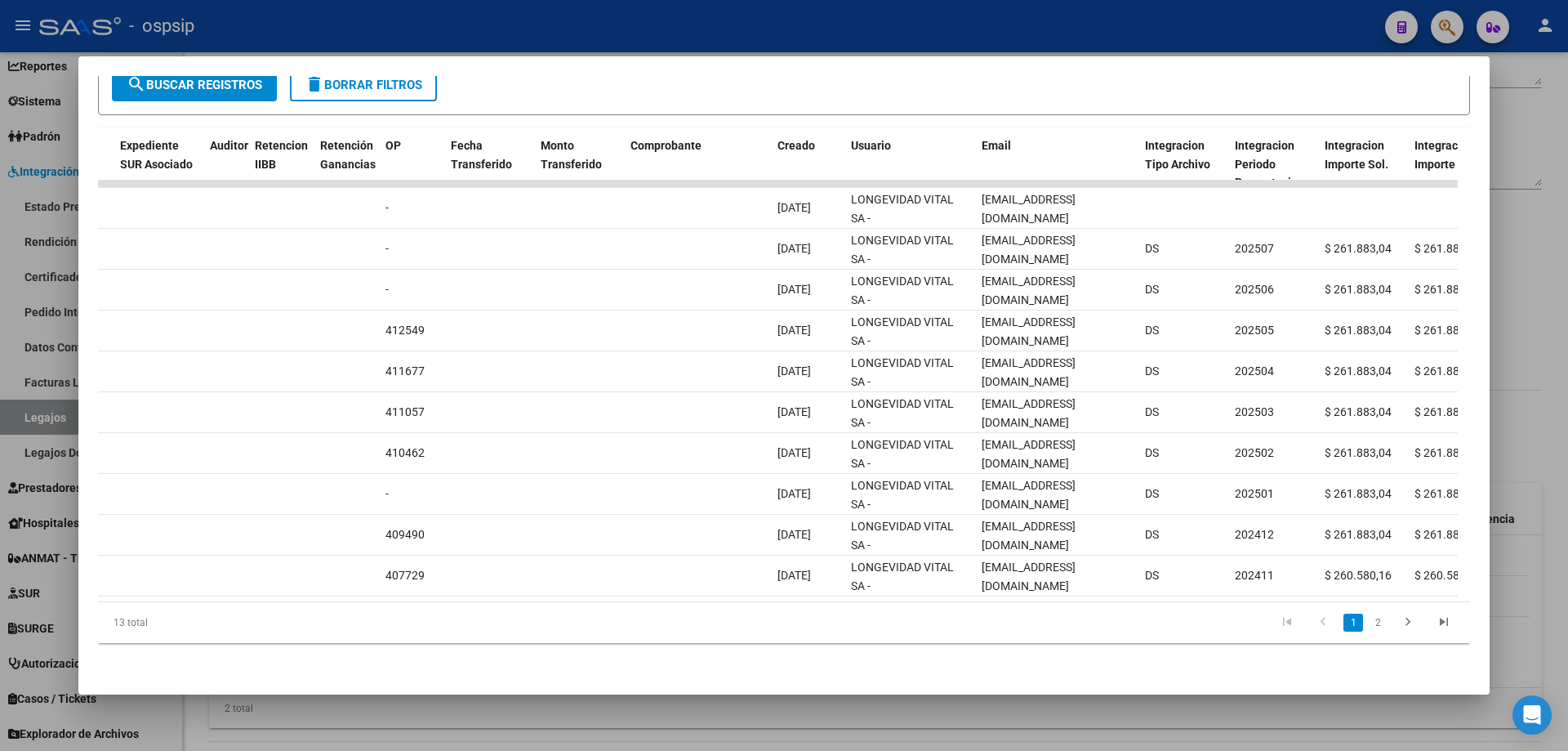
click at [530, 45] on div at bounding box center [784, 375] width 1568 height 751
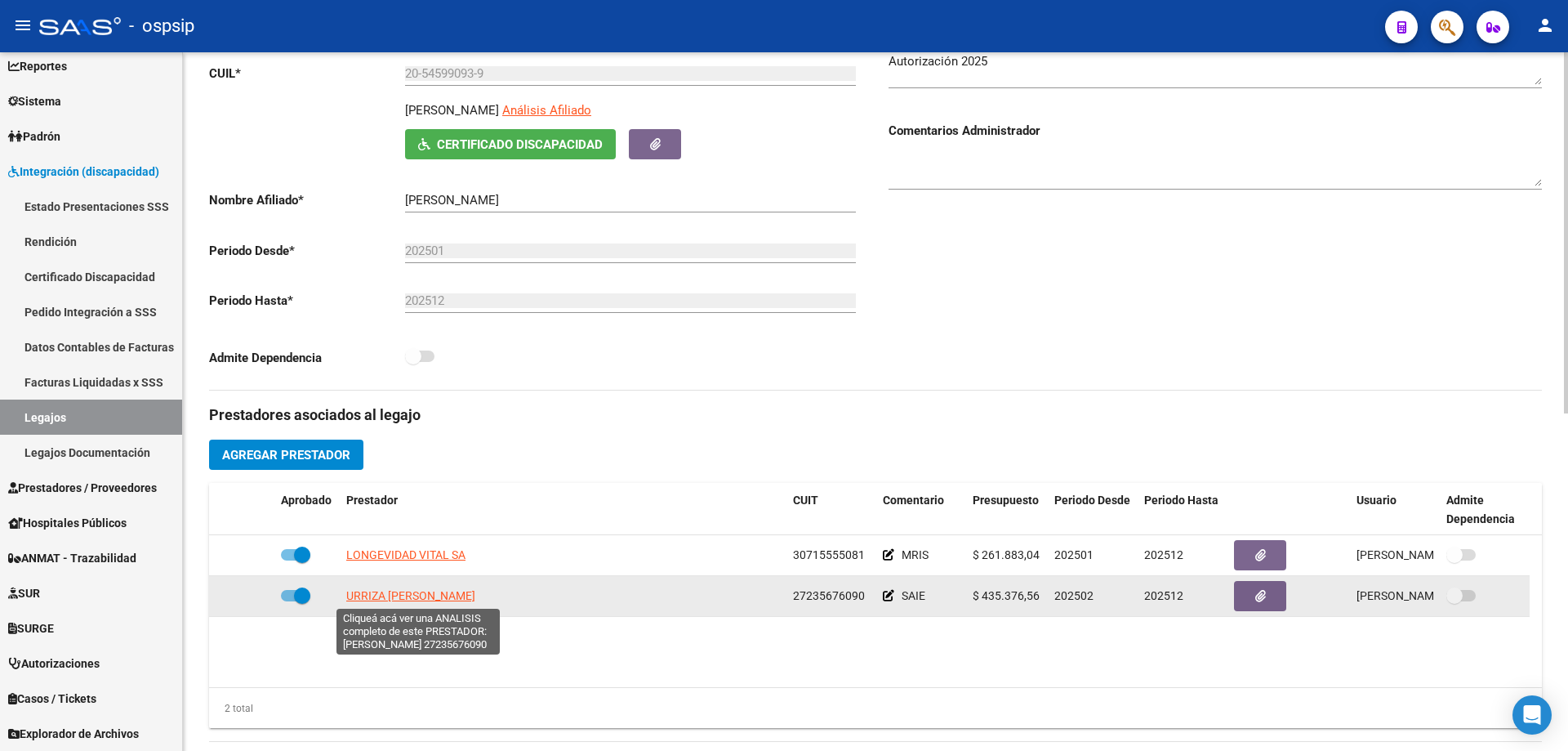
click at [395, 594] on span "URRIZA [PERSON_NAME]" at bounding box center [411, 595] width 129 height 13
type textarea "27235676090"
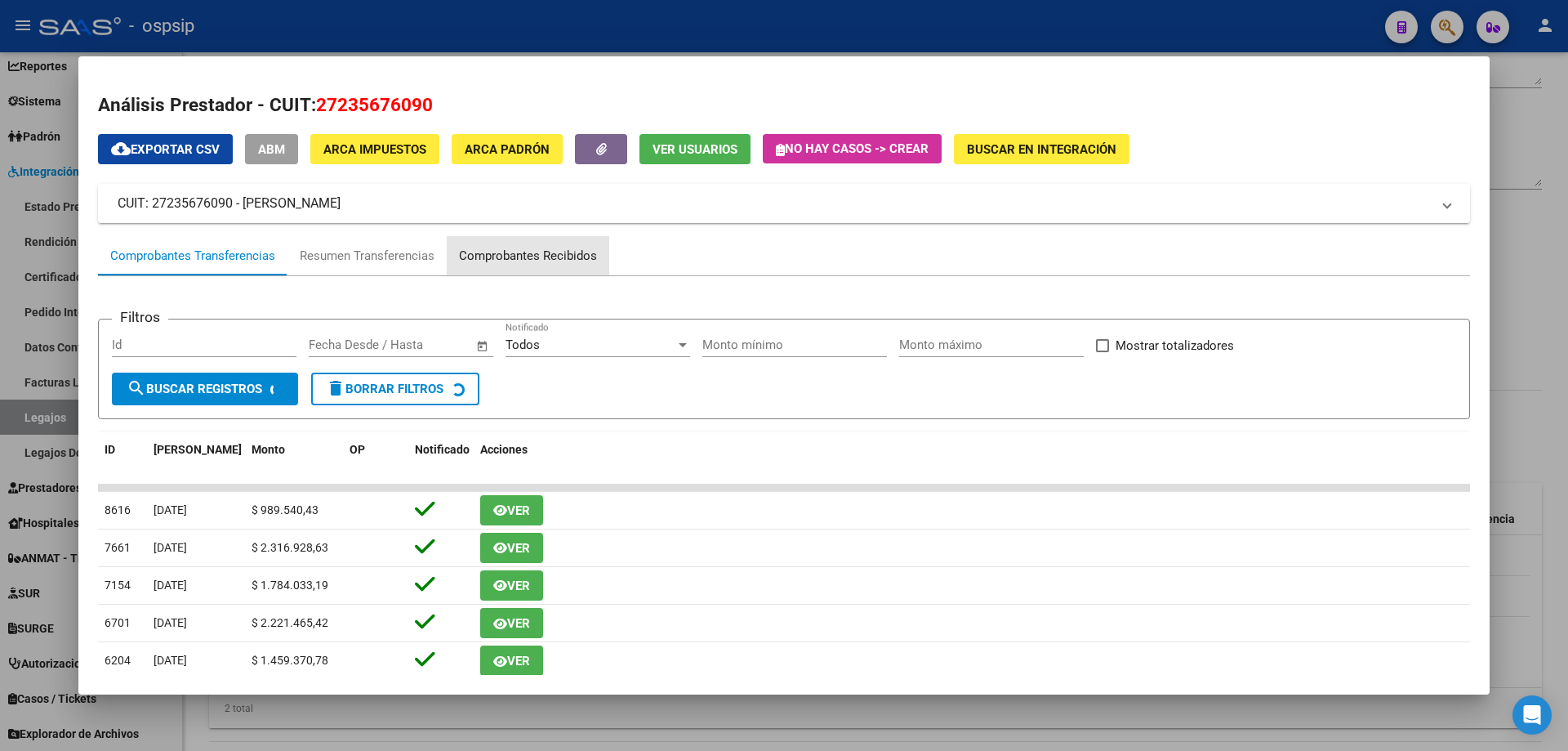
click at [540, 251] on div "Comprobantes Recibidos" at bounding box center [528, 256] width 138 height 18
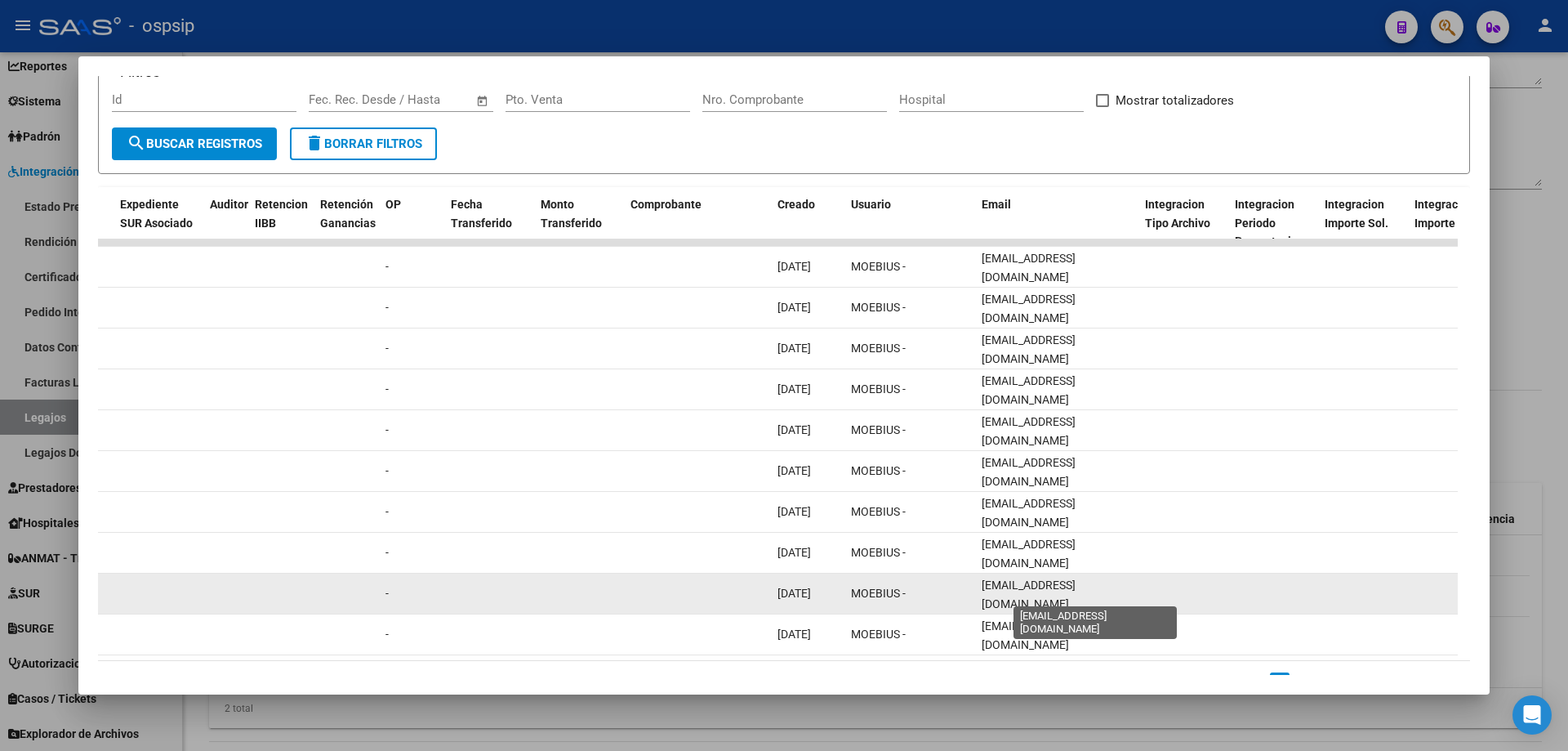
click at [996, 590] on span "[EMAIL_ADDRESS][DOMAIN_NAME]" at bounding box center [1029, 594] width 94 height 32
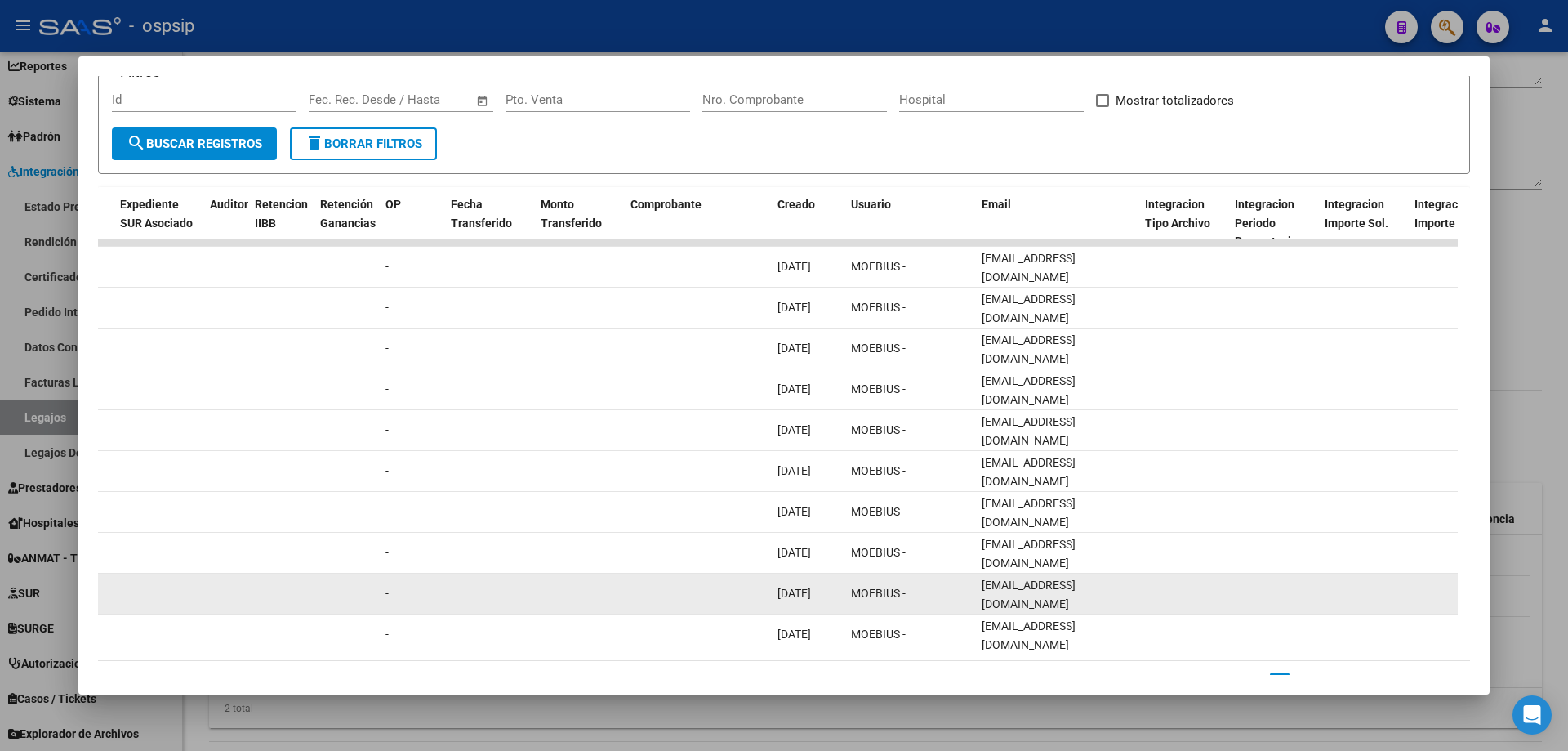
click at [996, 590] on span "[EMAIL_ADDRESS][DOMAIN_NAME]" at bounding box center [1029, 594] width 94 height 32
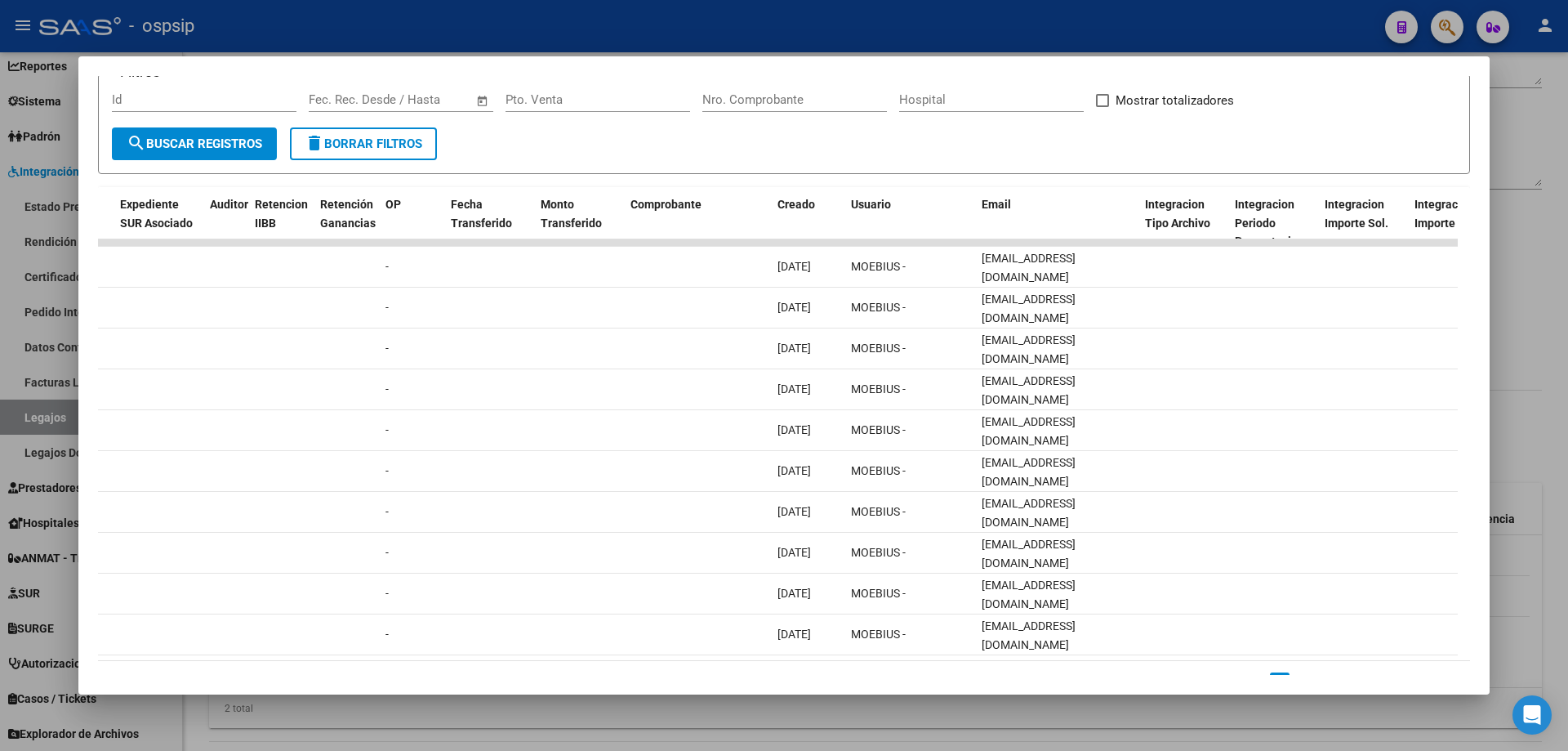
click at [537, 28] on div at bounding box center [784, 375] width 1568 height 751
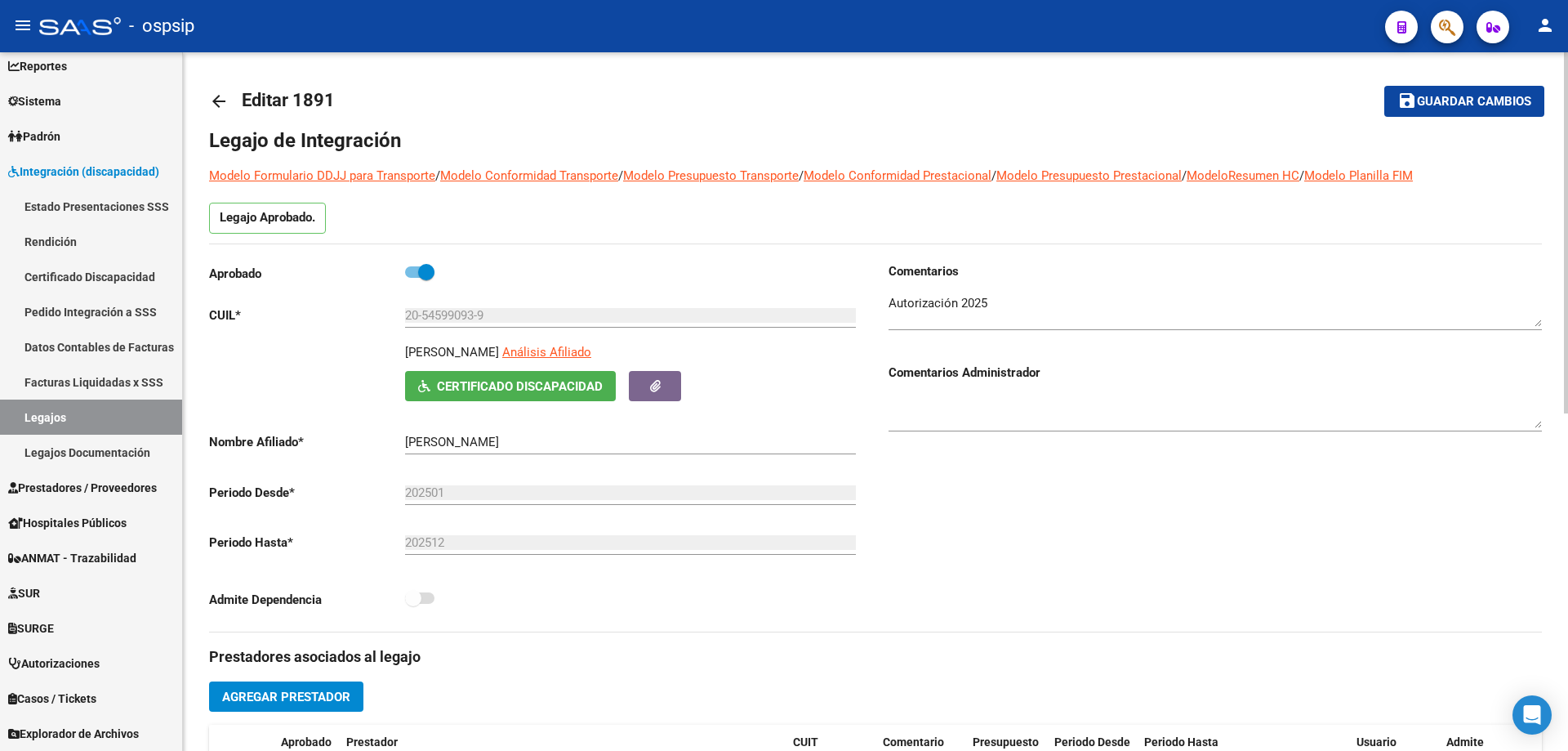
scroll to position [0, 0]
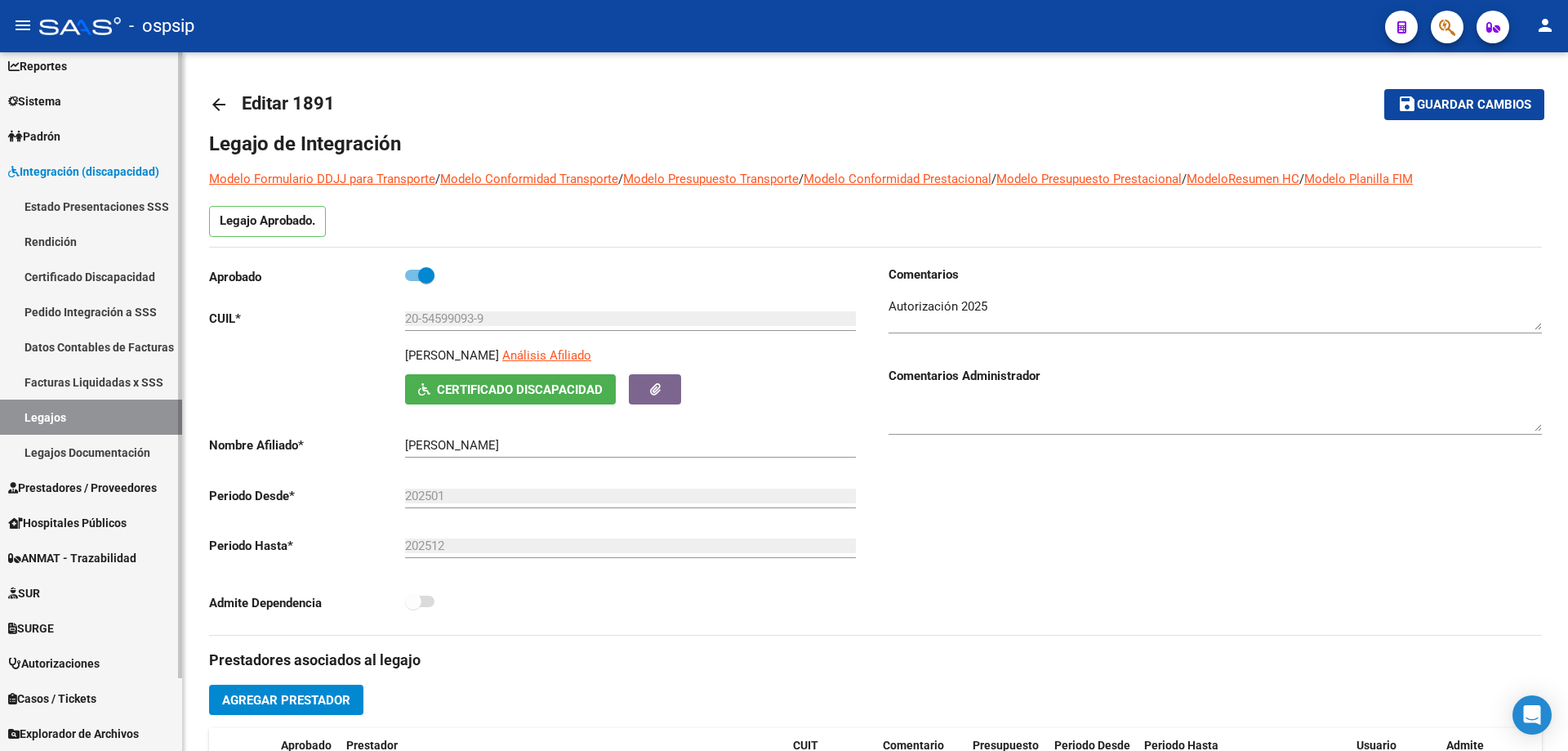
click at [32, 407] on link "Legajos" at bounding box center [91, 417] width 182 height 35
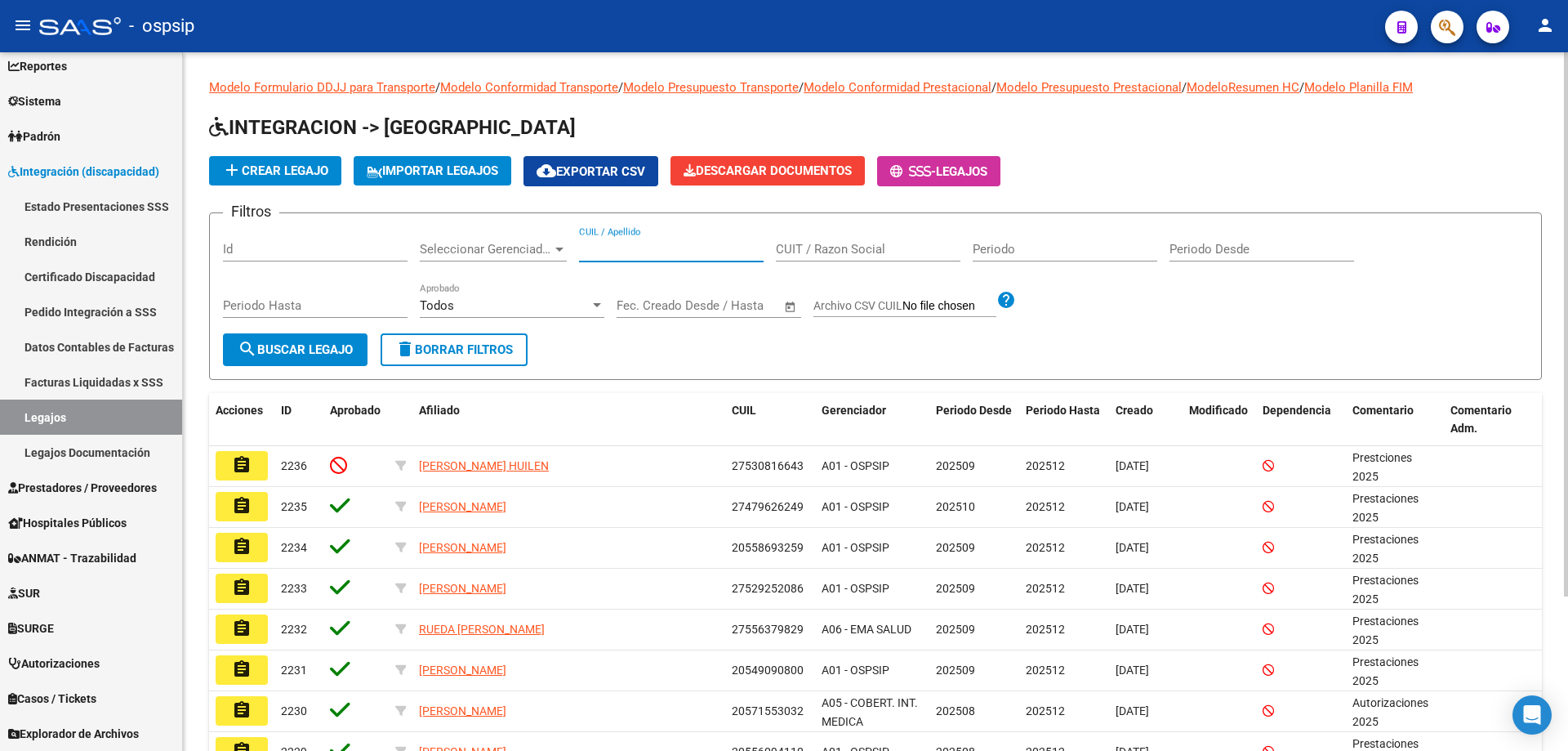
click at [615, 249] on input "CUIL / Apellido" at bounding box center [672, 249] width 184 height 15
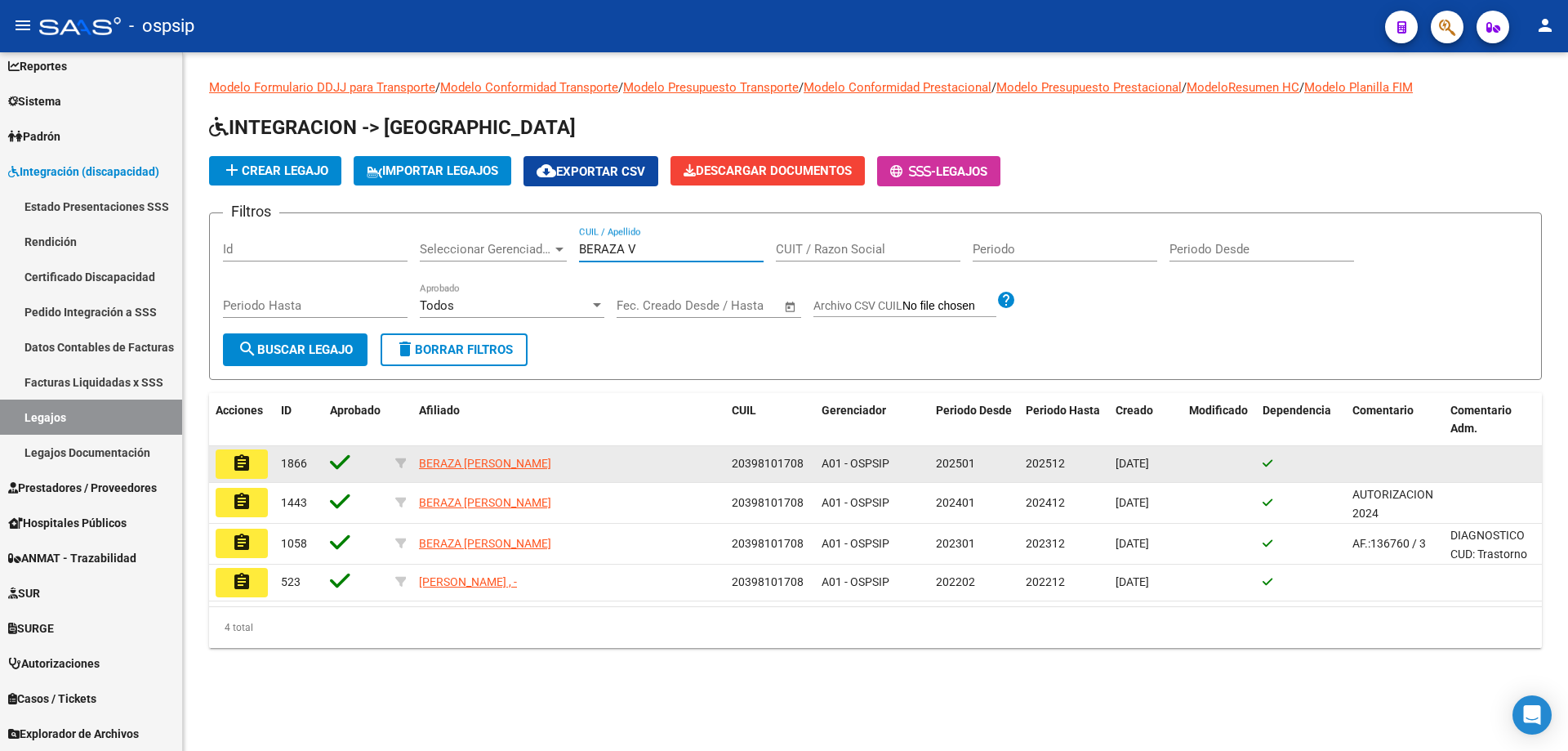
type input "BERAZA V"
click at [241, 467] on mat-icon "assignment" at bounding box center [241, 463] width 19 height 19
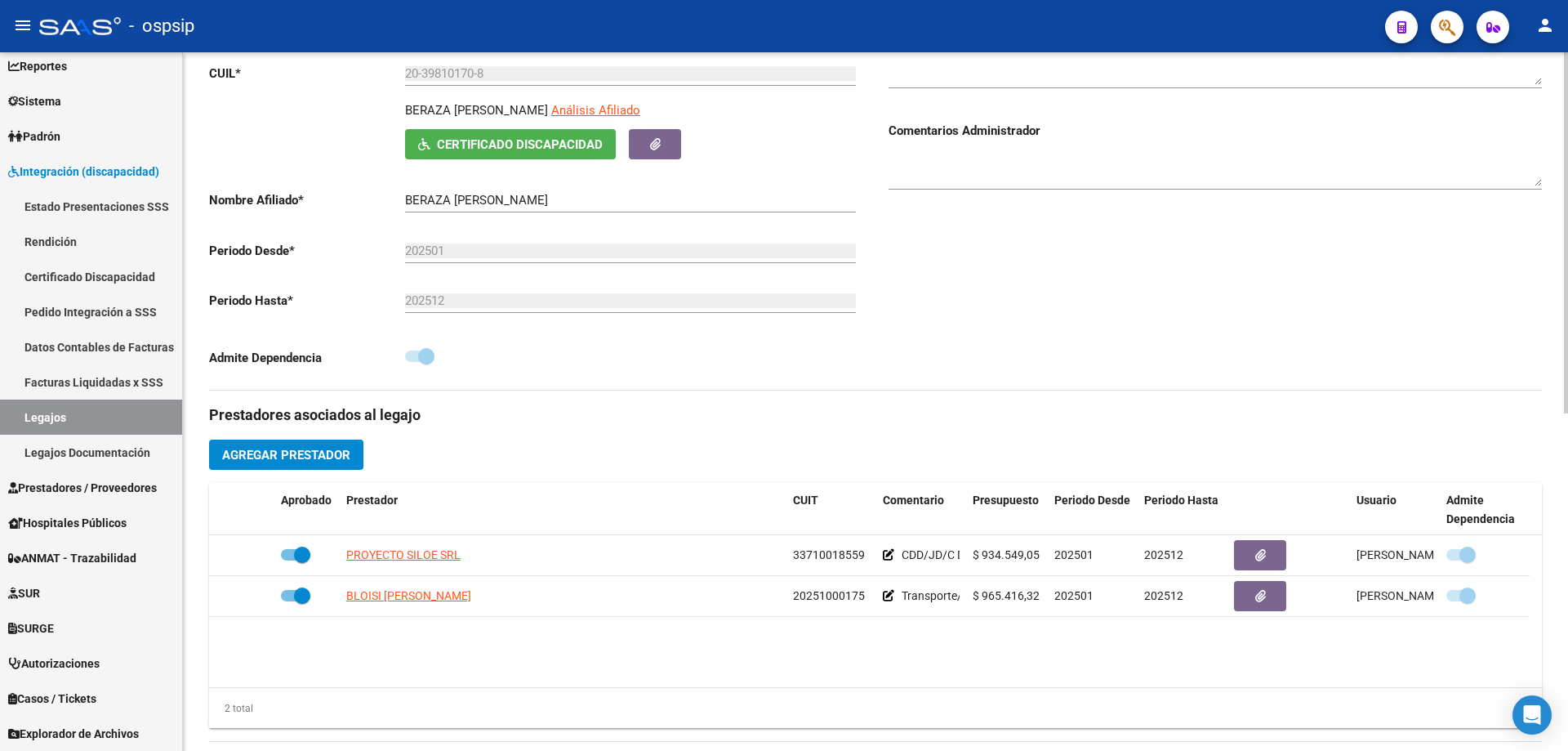
scroll to position [327, 0]
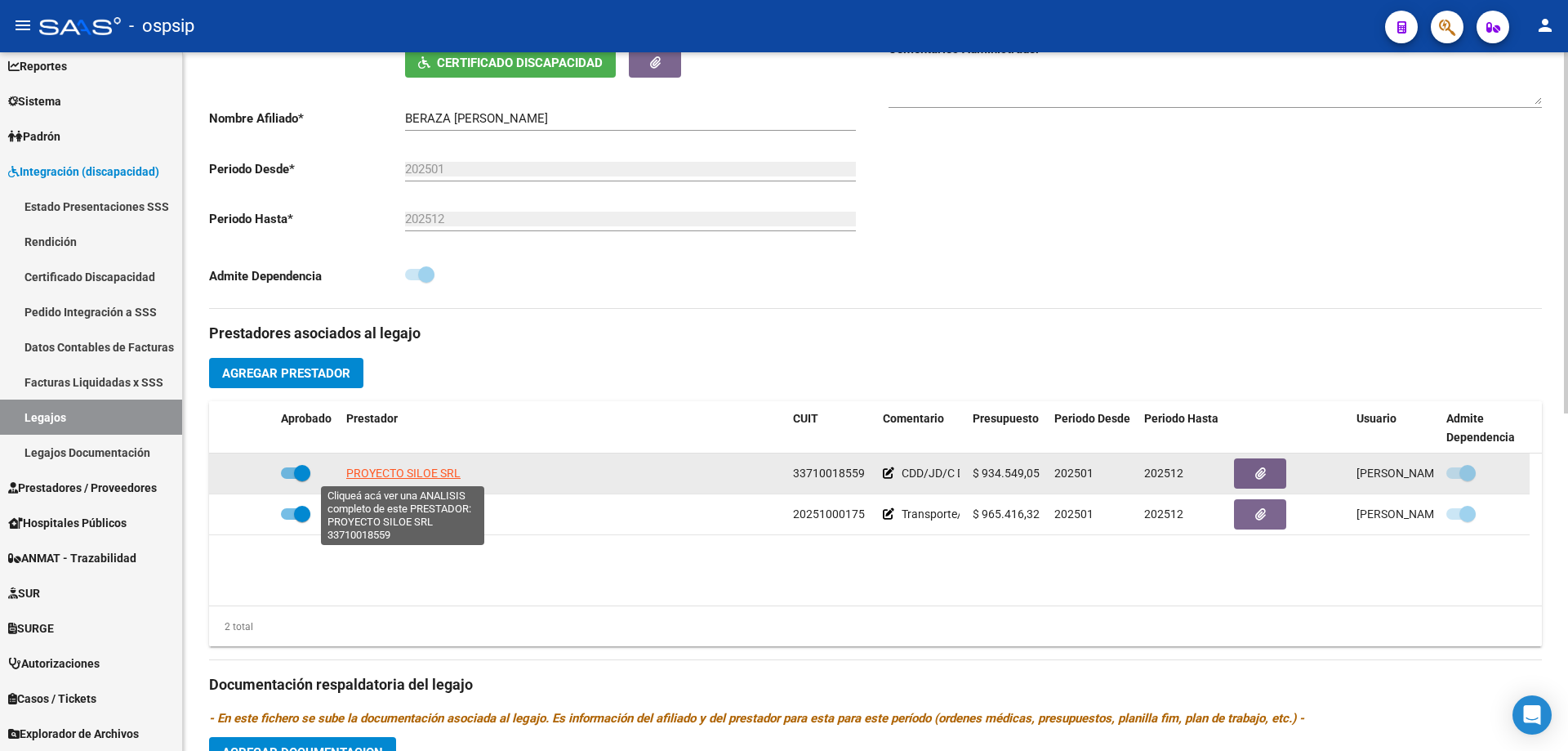
click at [444, 471] on span "PROYECTO SILOE SRL" at bounding box center [404, 473] width 114 height 13
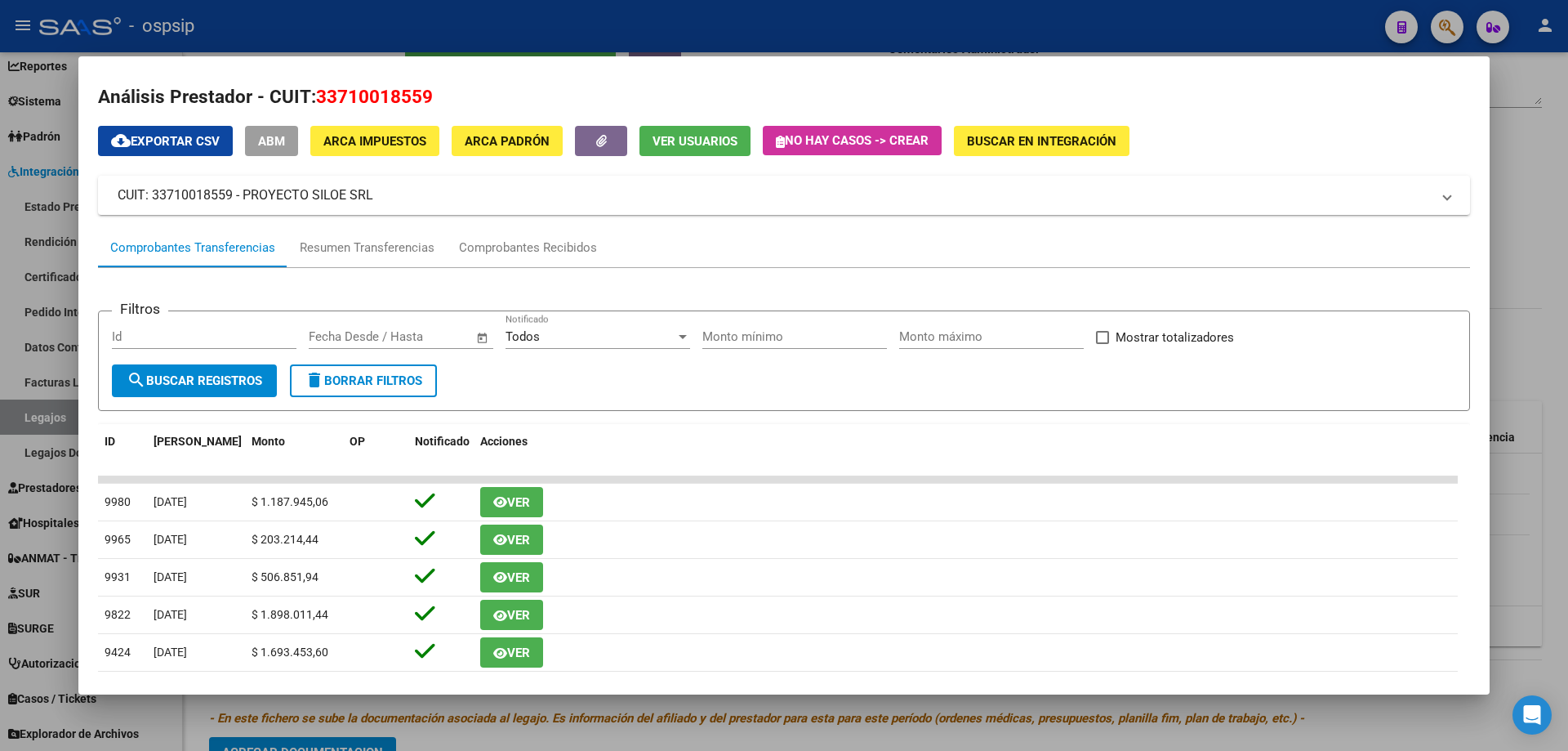
scroll to position [0, 0]
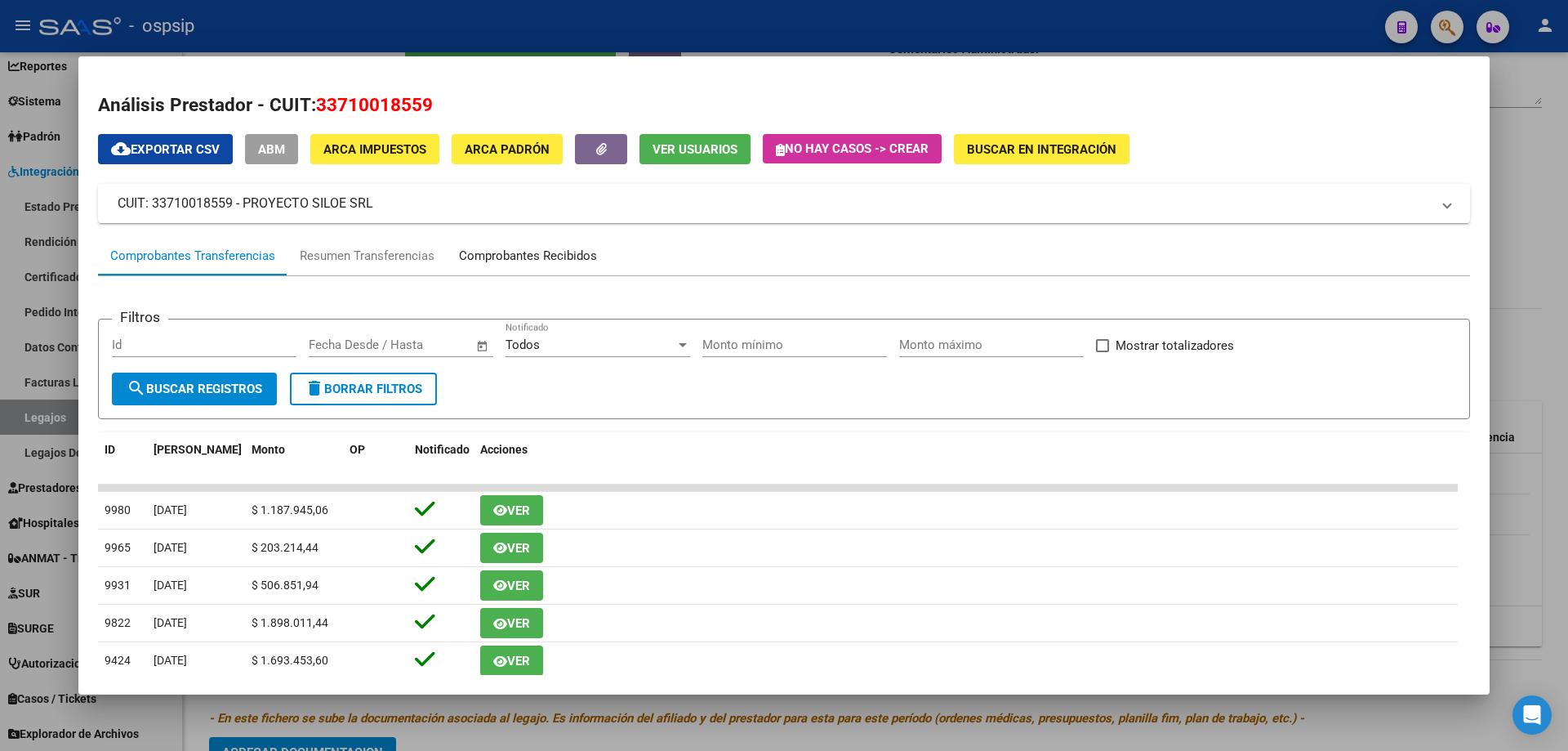
click at [498, 256] on div "Comprobantes Recibidos" at bounding box center [528, 256] width 138 height 18
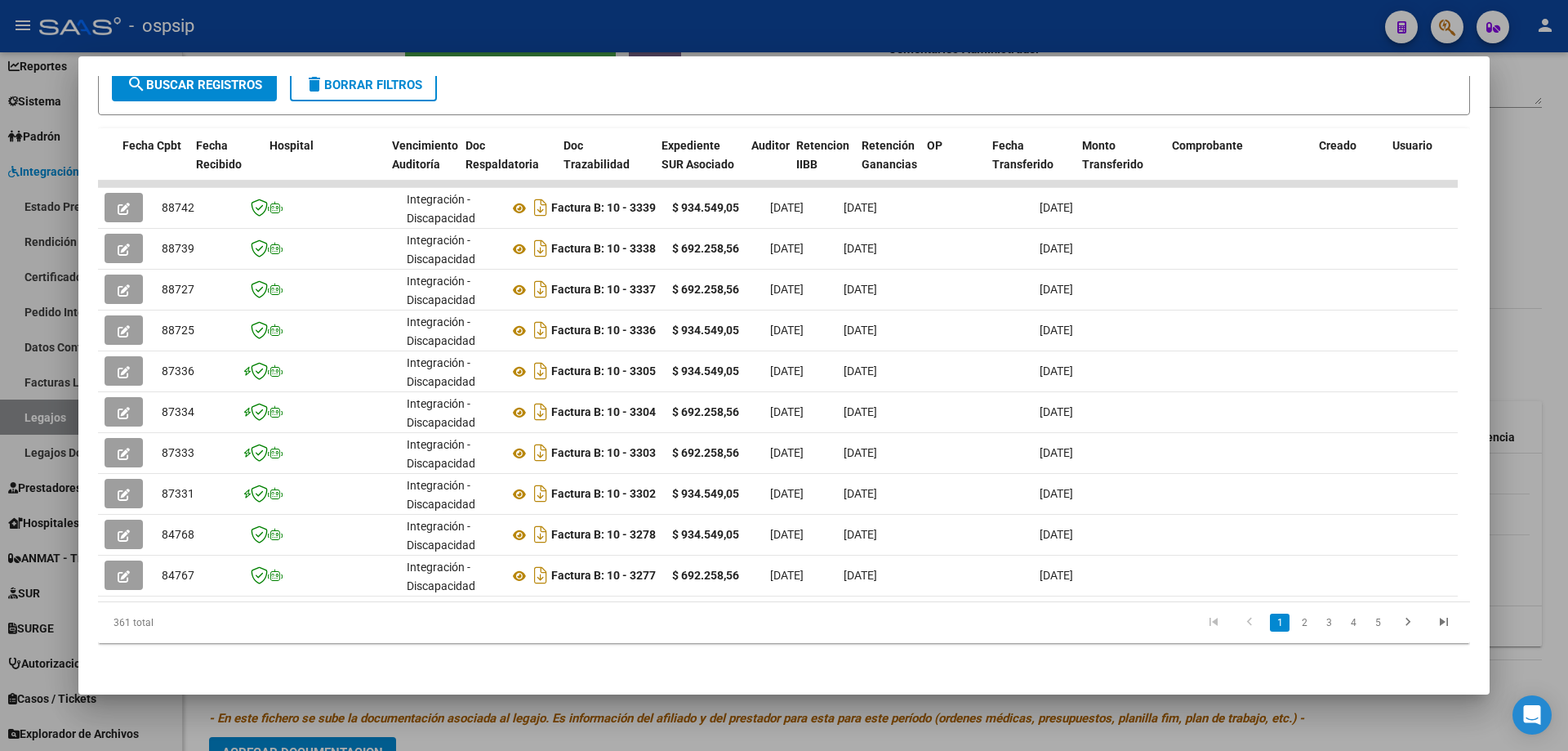
scroll to position [0, 1189]
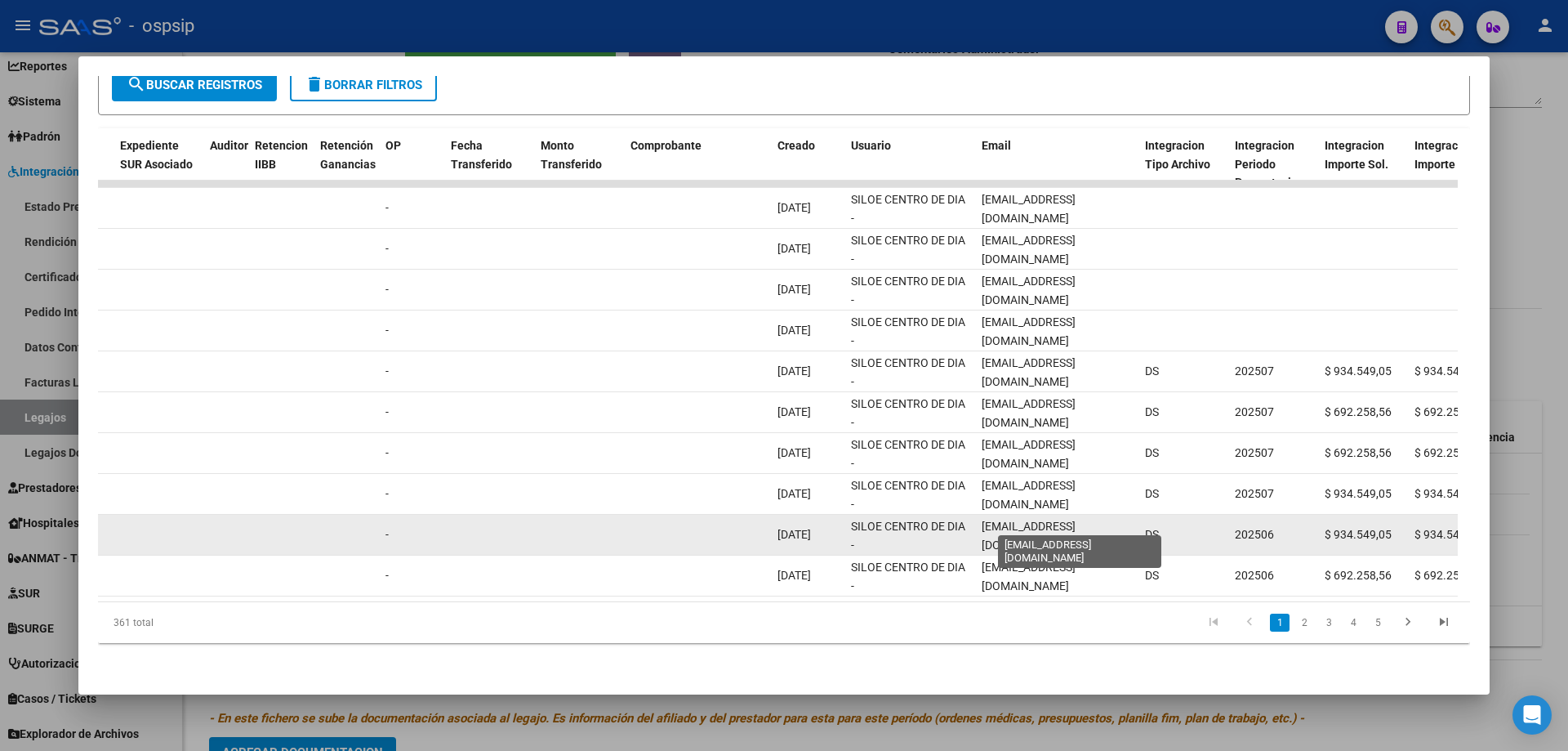
click at [1005, 522] on span "[EMAIL_ADDRESS][DOMAIN_NAME]" at bounding box center [1029, 535] width 94 height 32
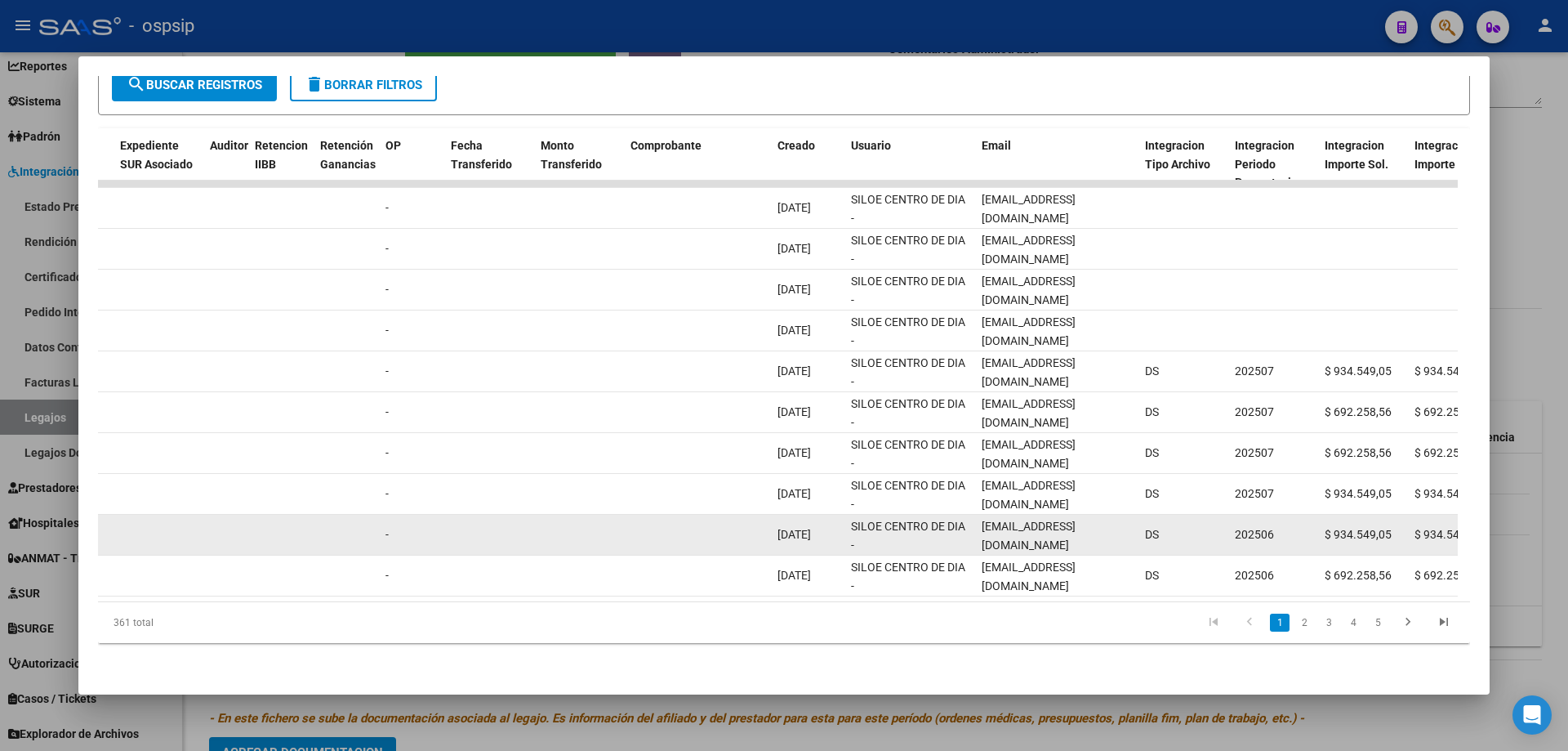
click at [1005, 522] on span "[EMAIL_ADDRESS][DOMAIN_NAME]" at bounding box center [1029, 535] width 94 height 32
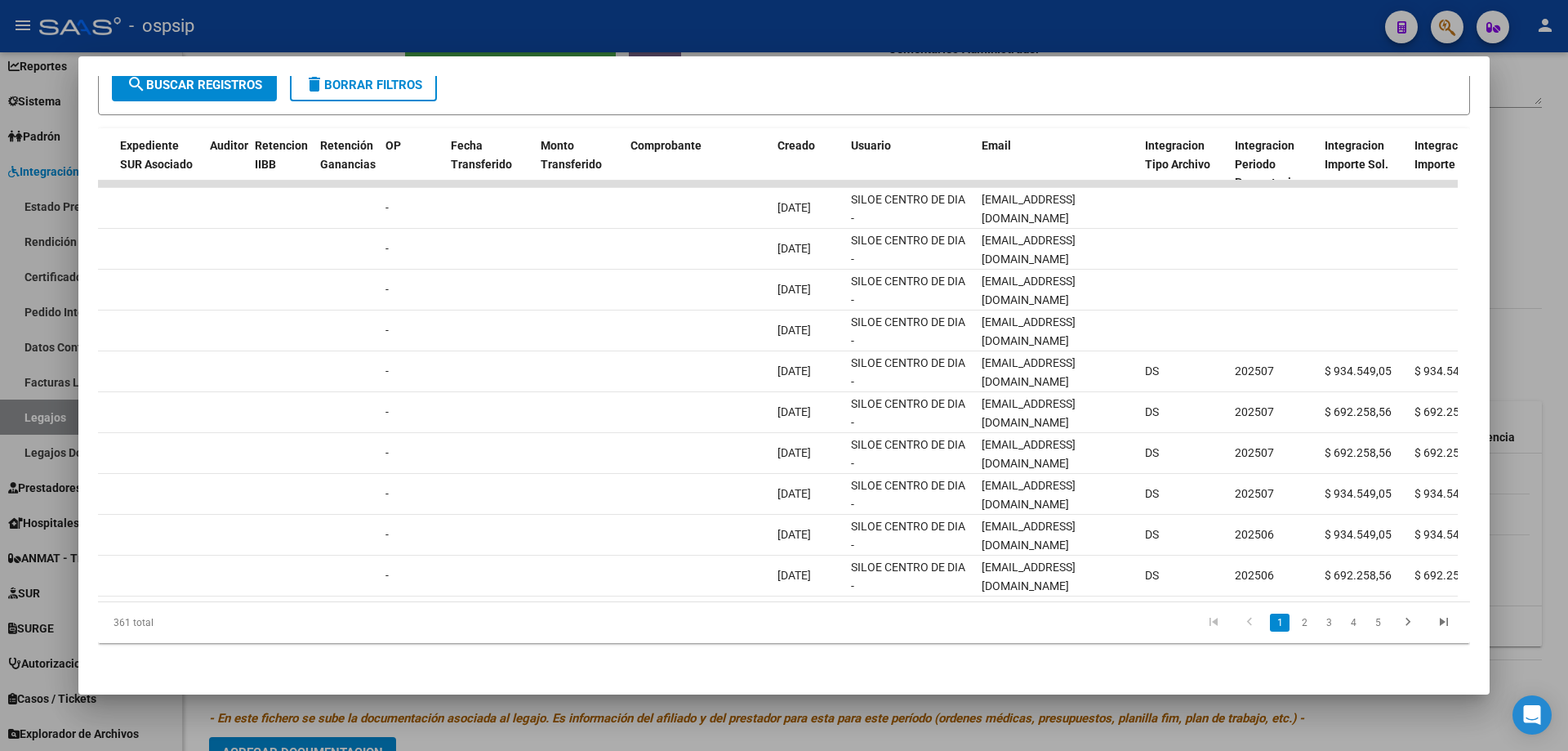
click at [392, 4] on div at bounding box center [784, 375] width 1568 height 751
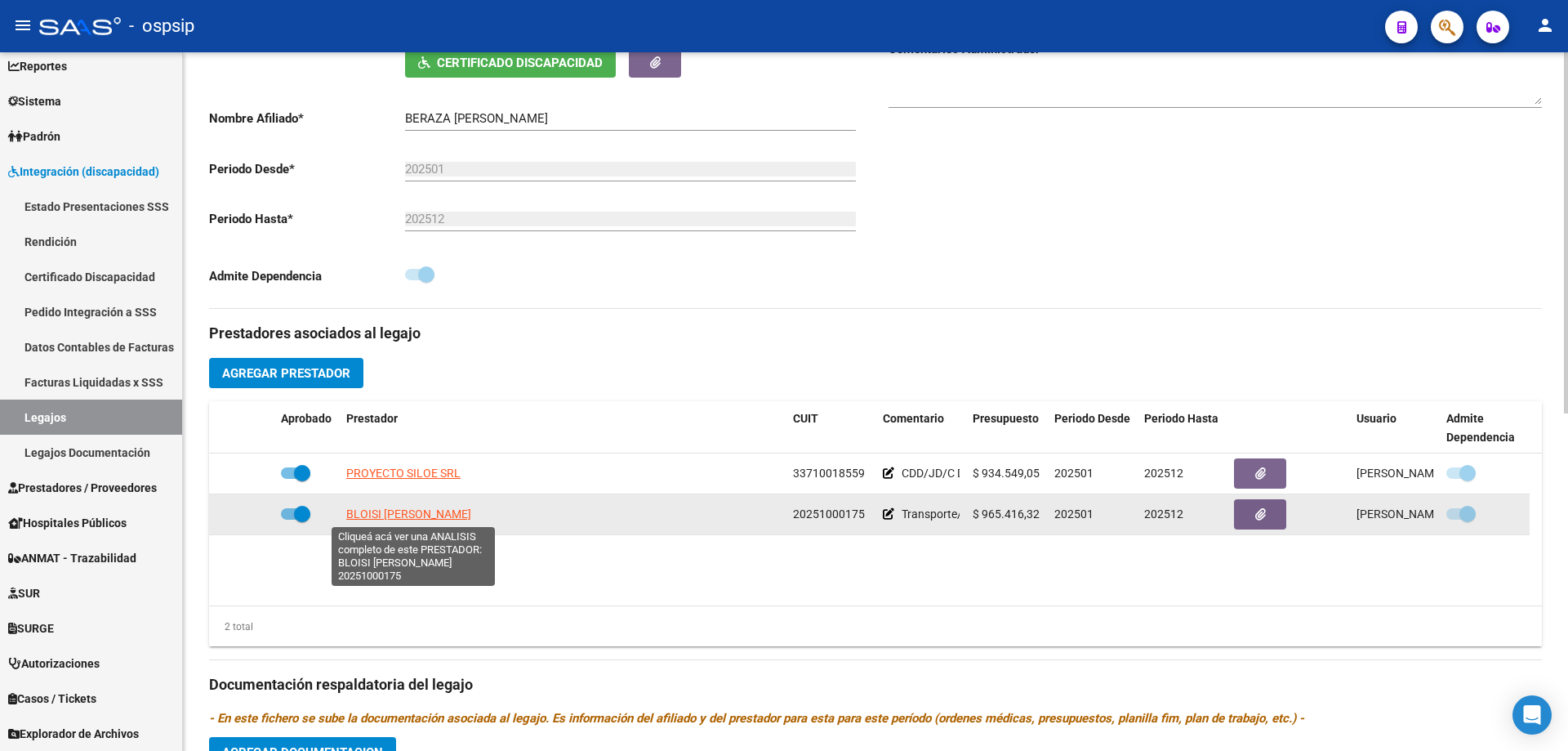
click at [412, 516] on span "BLOISI [PERSON_NAME]" at bounding box center [409, 514] width 125 height 13
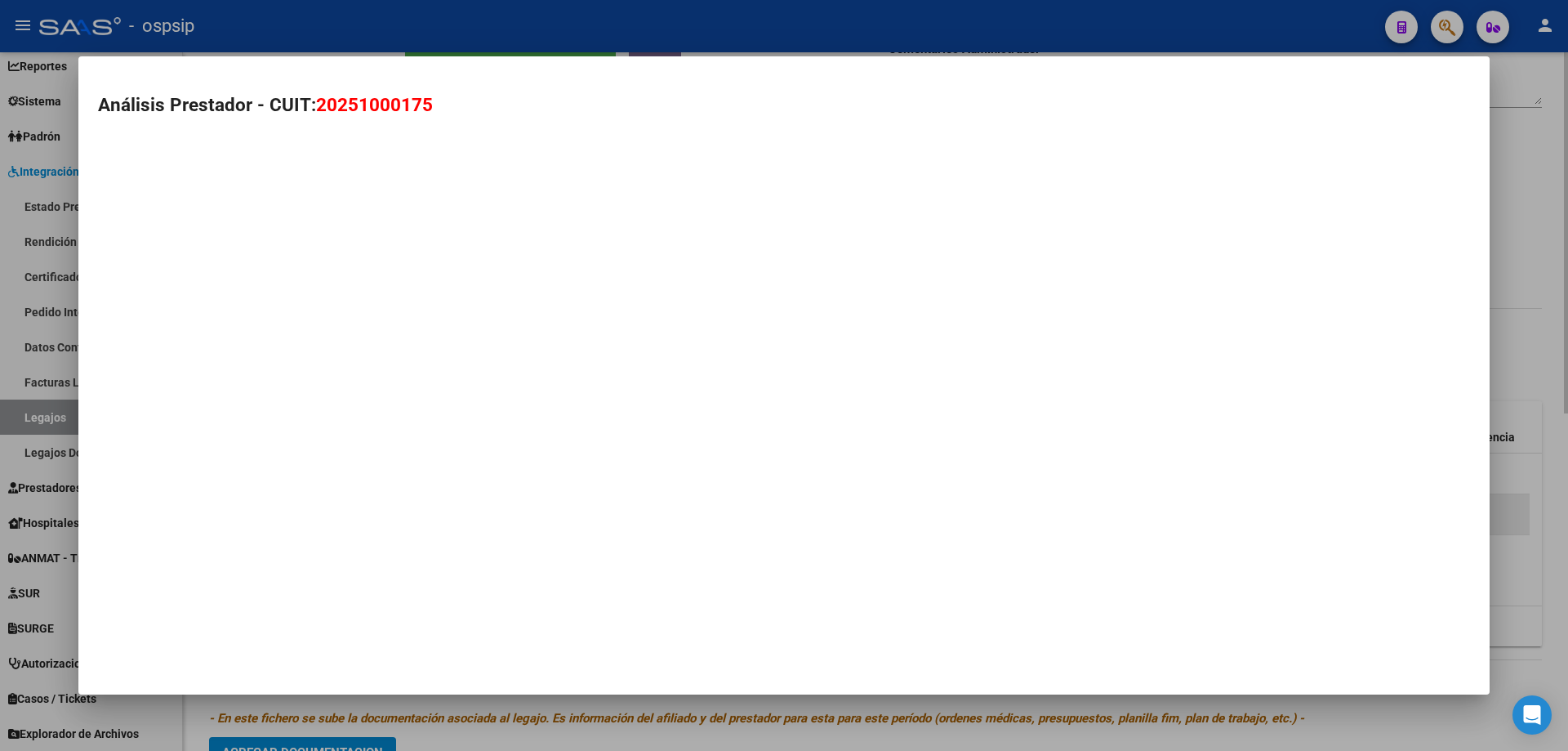
type textarea "20251000175"
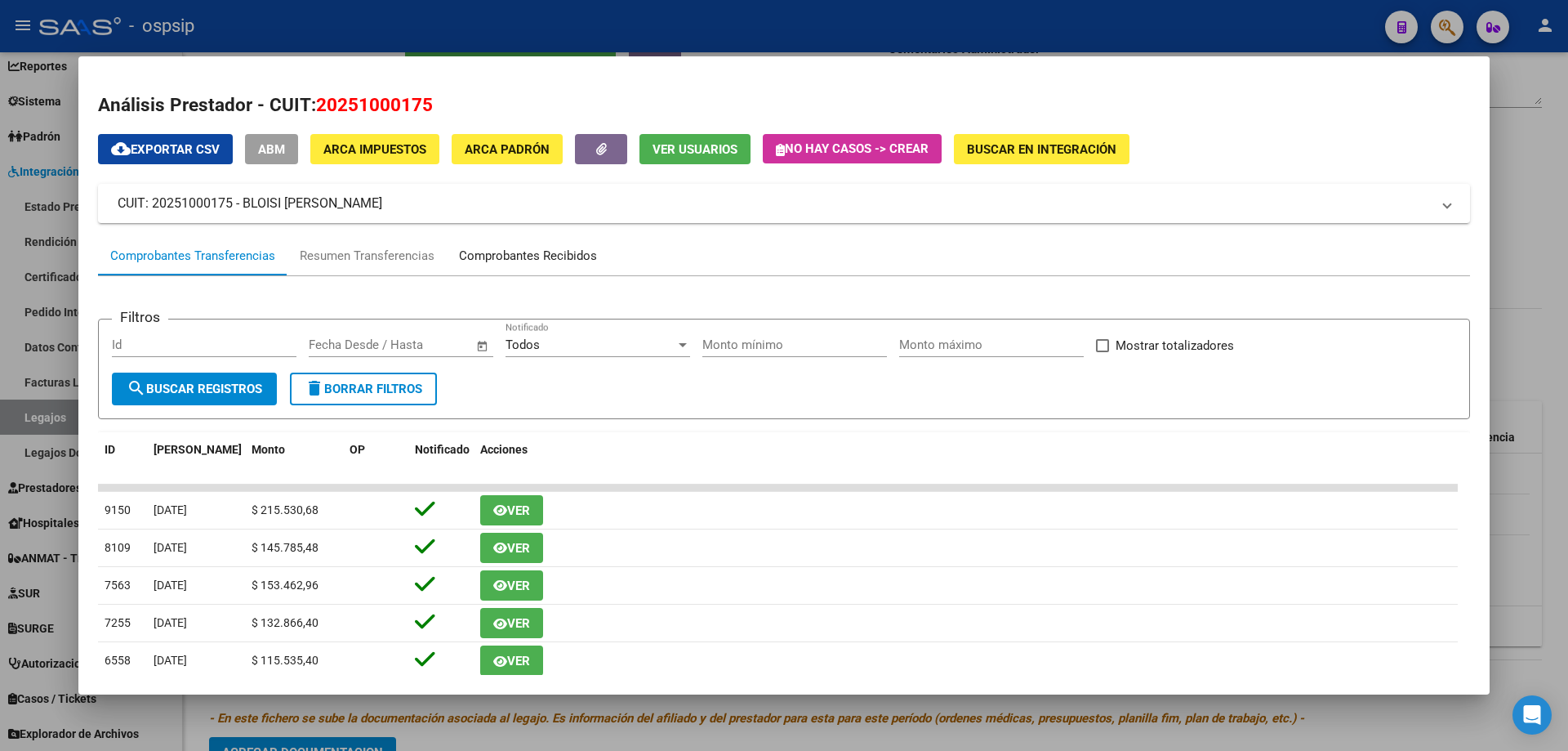
click at [561, 260] on div "Comprobantes Recibidos" at bounding box center [528, 256] width 138 height 18
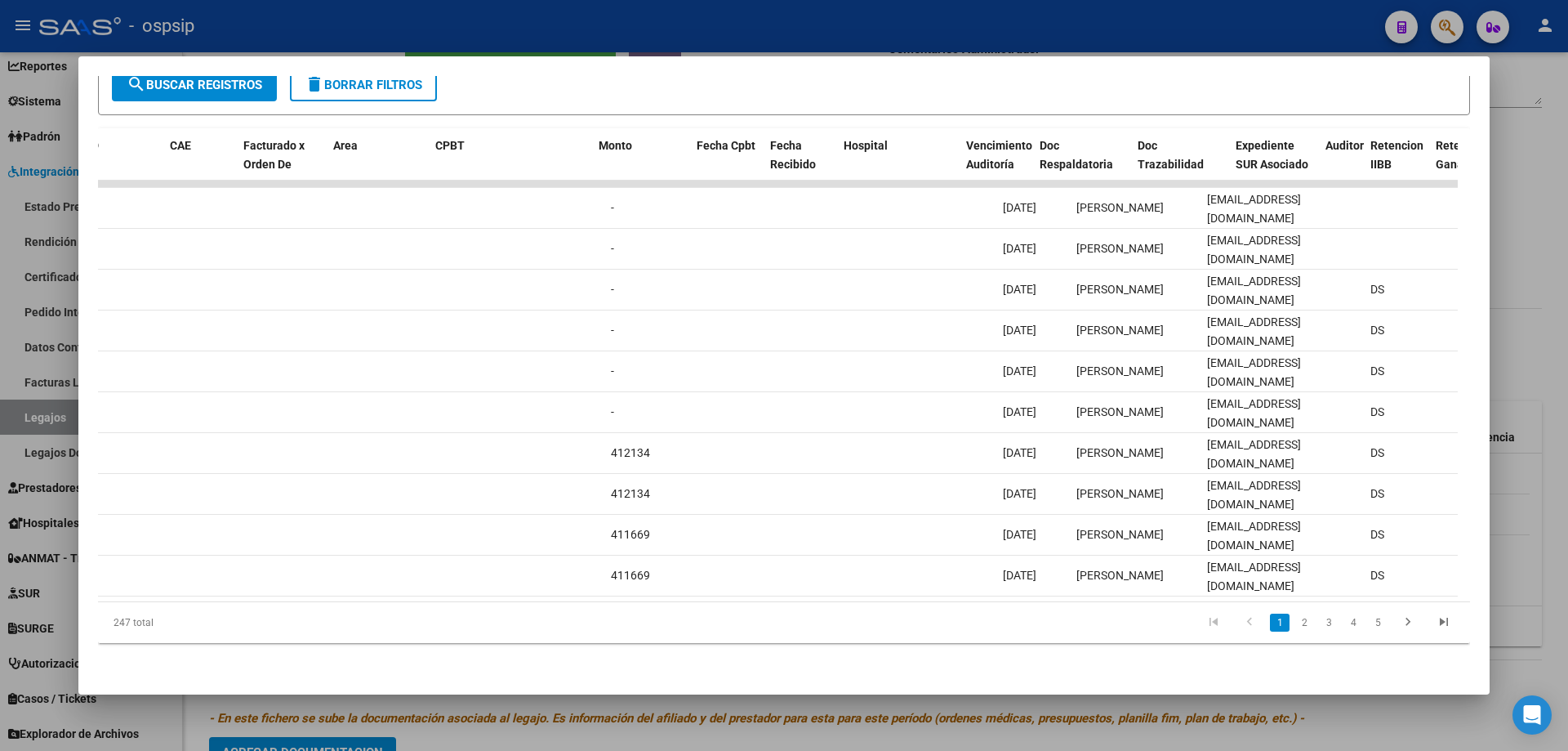
scroll to position [0, 1190]
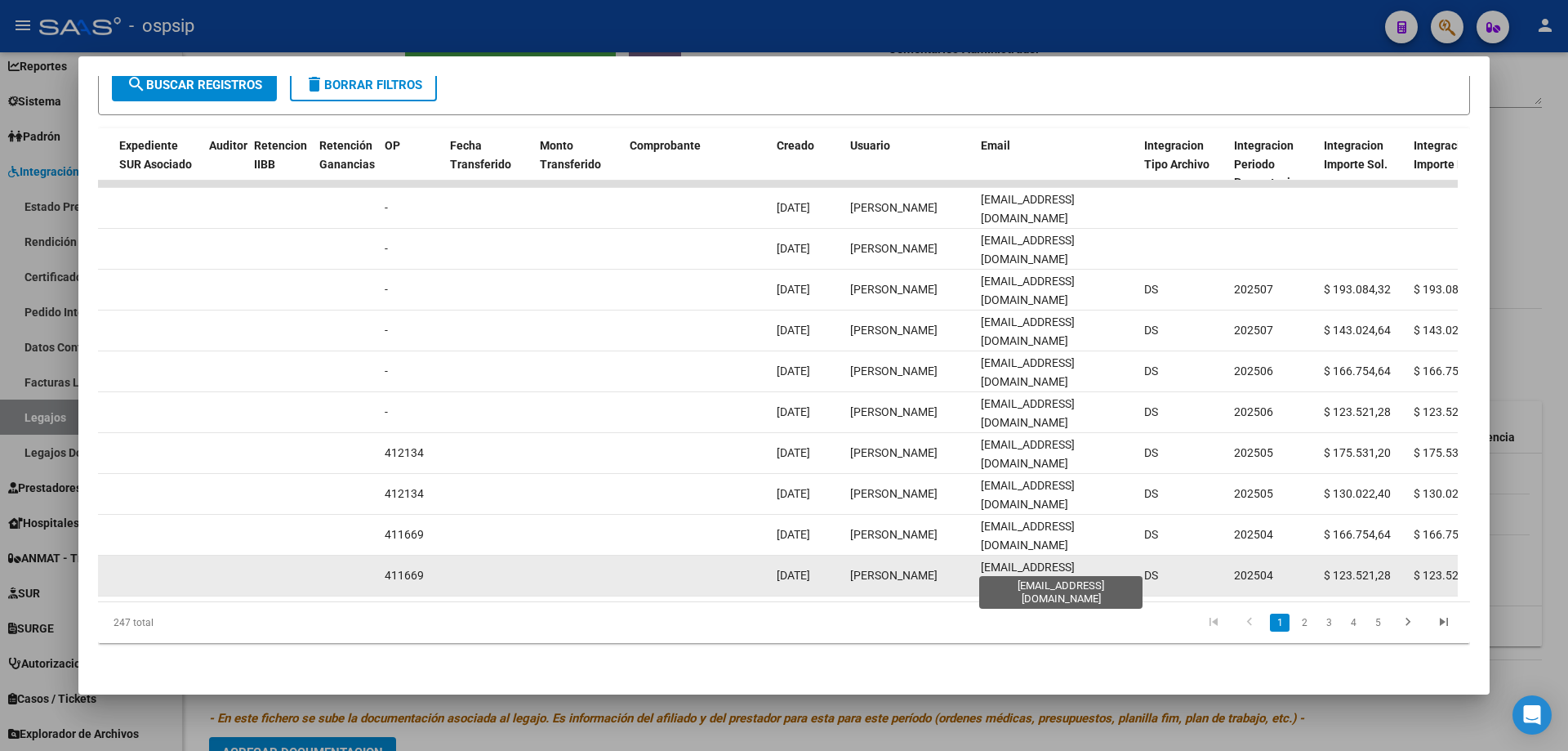
click at [987, 569] on span "[EMAIL_ADDRESS][DOMAIN_NAME]" at bounding box center [1028, 576] width 94 height 32
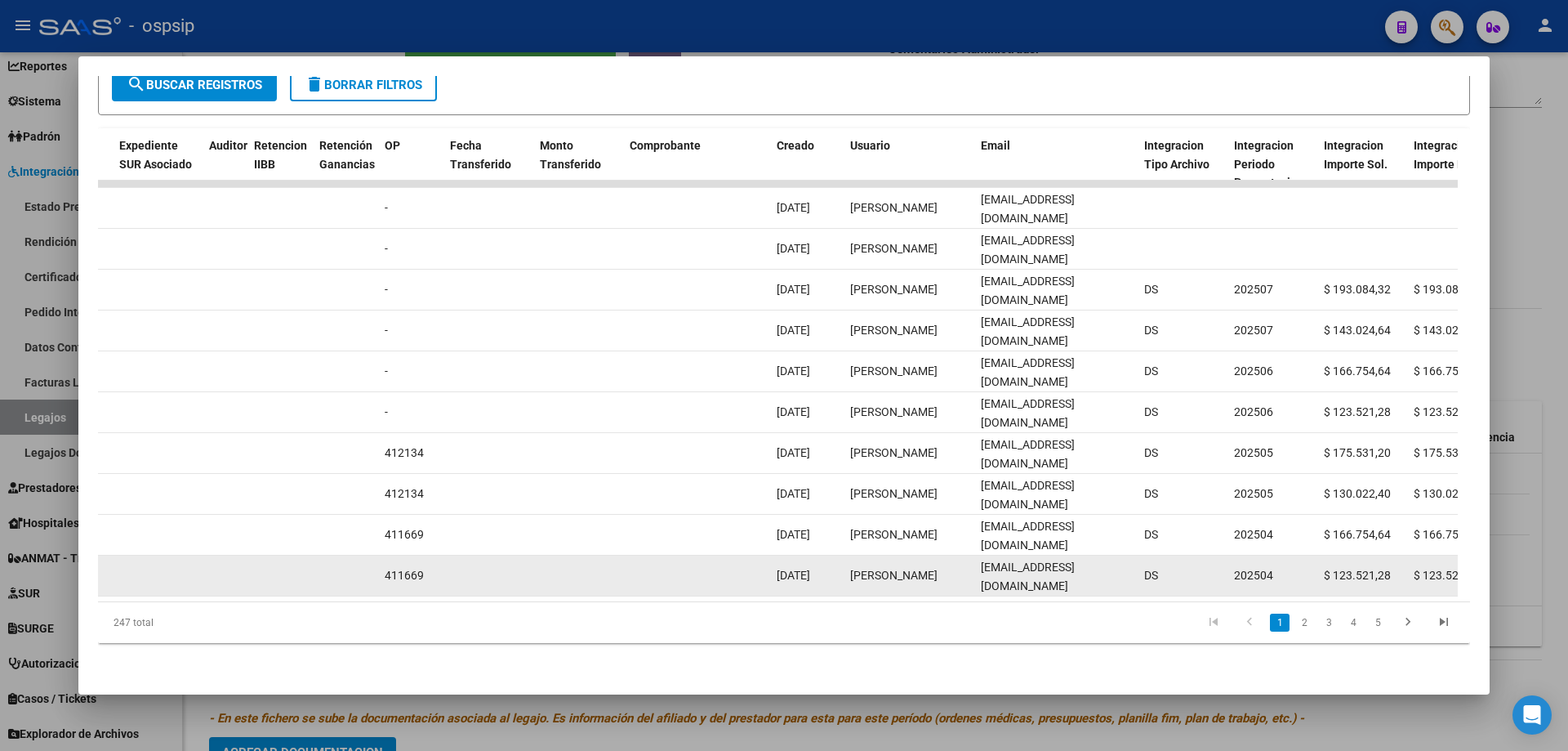
click at [987, 569] on span "[EMAIL_ADDRESS][DOMAIN_NAME]" at bounding box center [1028, 576] width 94 height 32
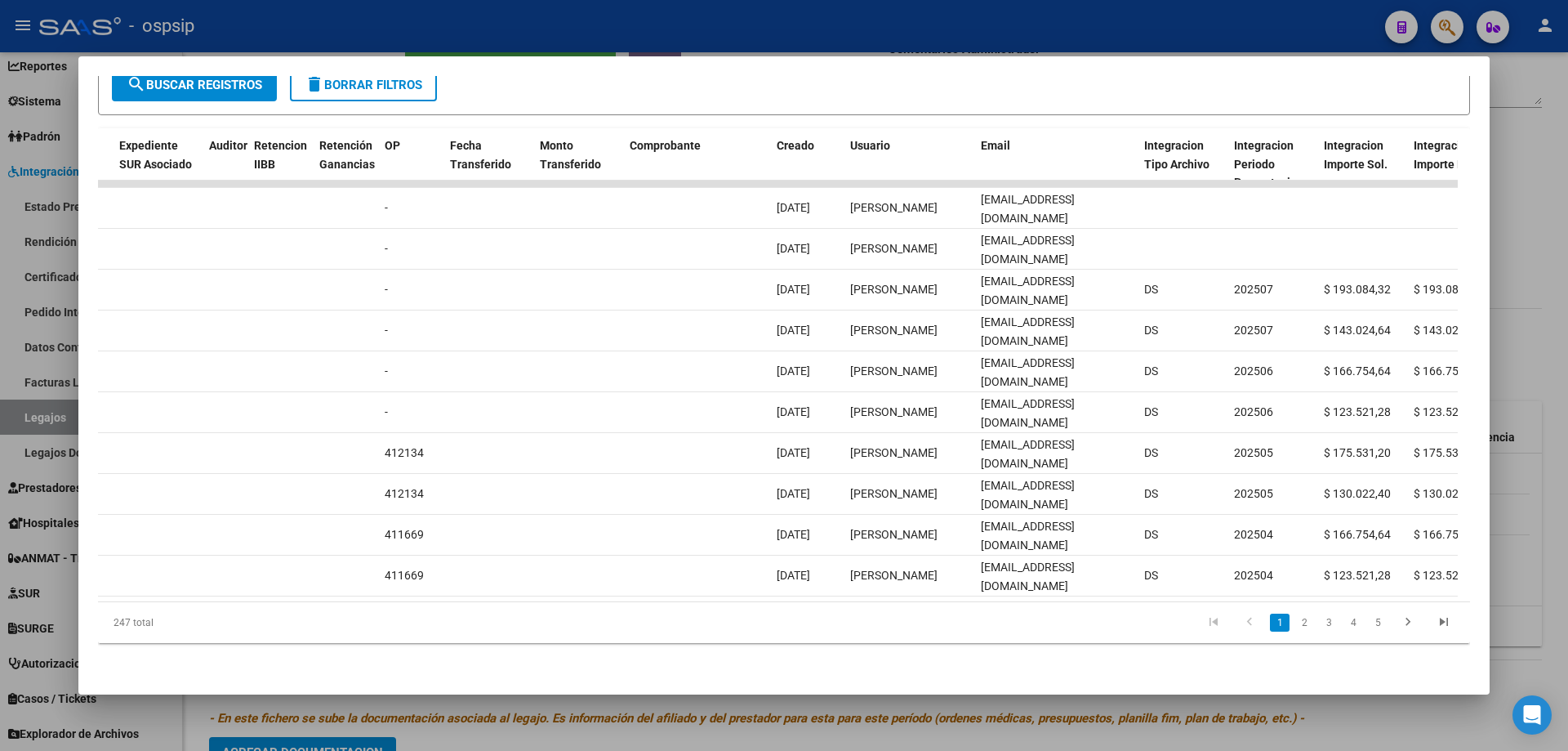
click at [522, 25] on div at bounding box center [784, 375] width 1568 height 751
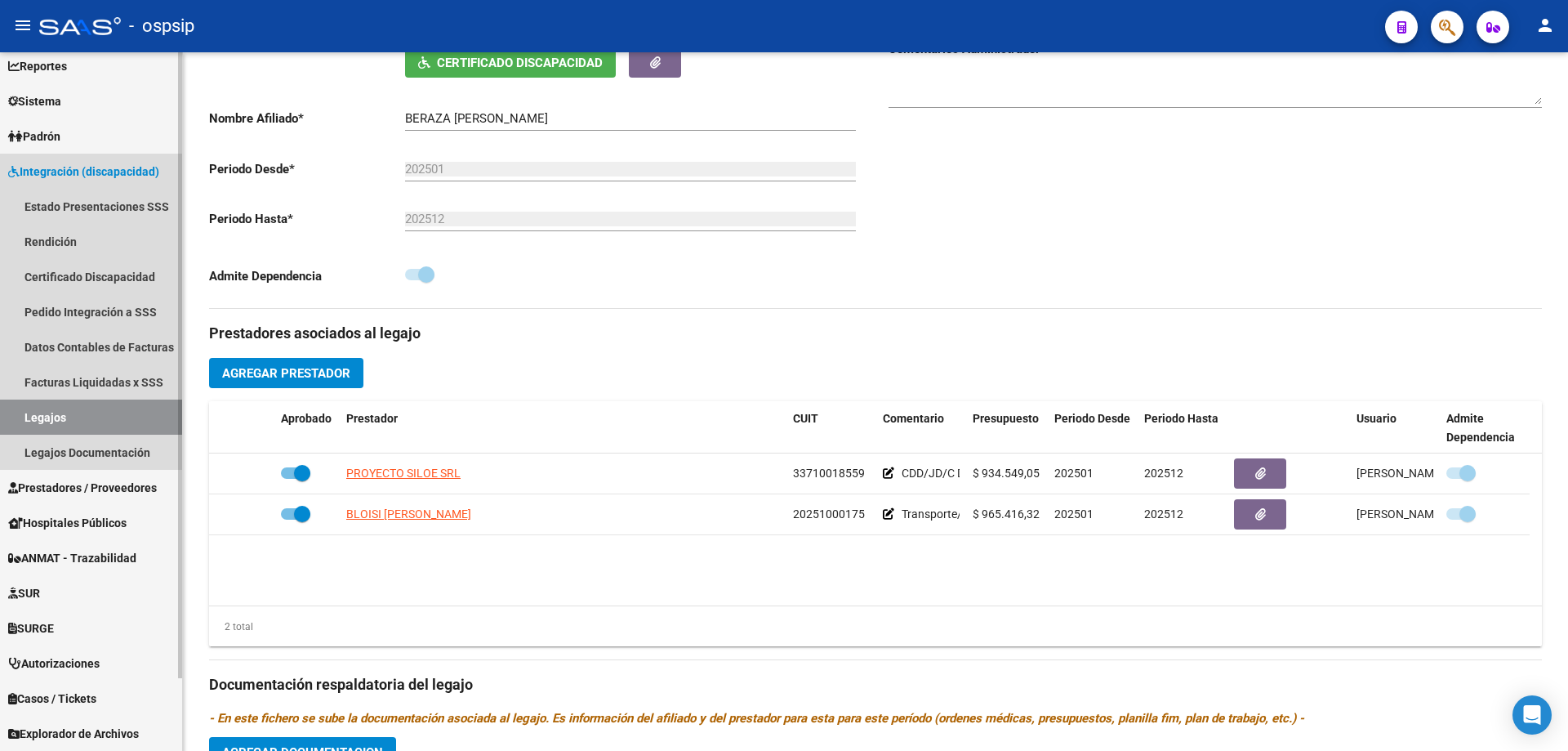
click at [90, 425] on link "Legajos" at bounding box center [91, 417] width 182 height 35
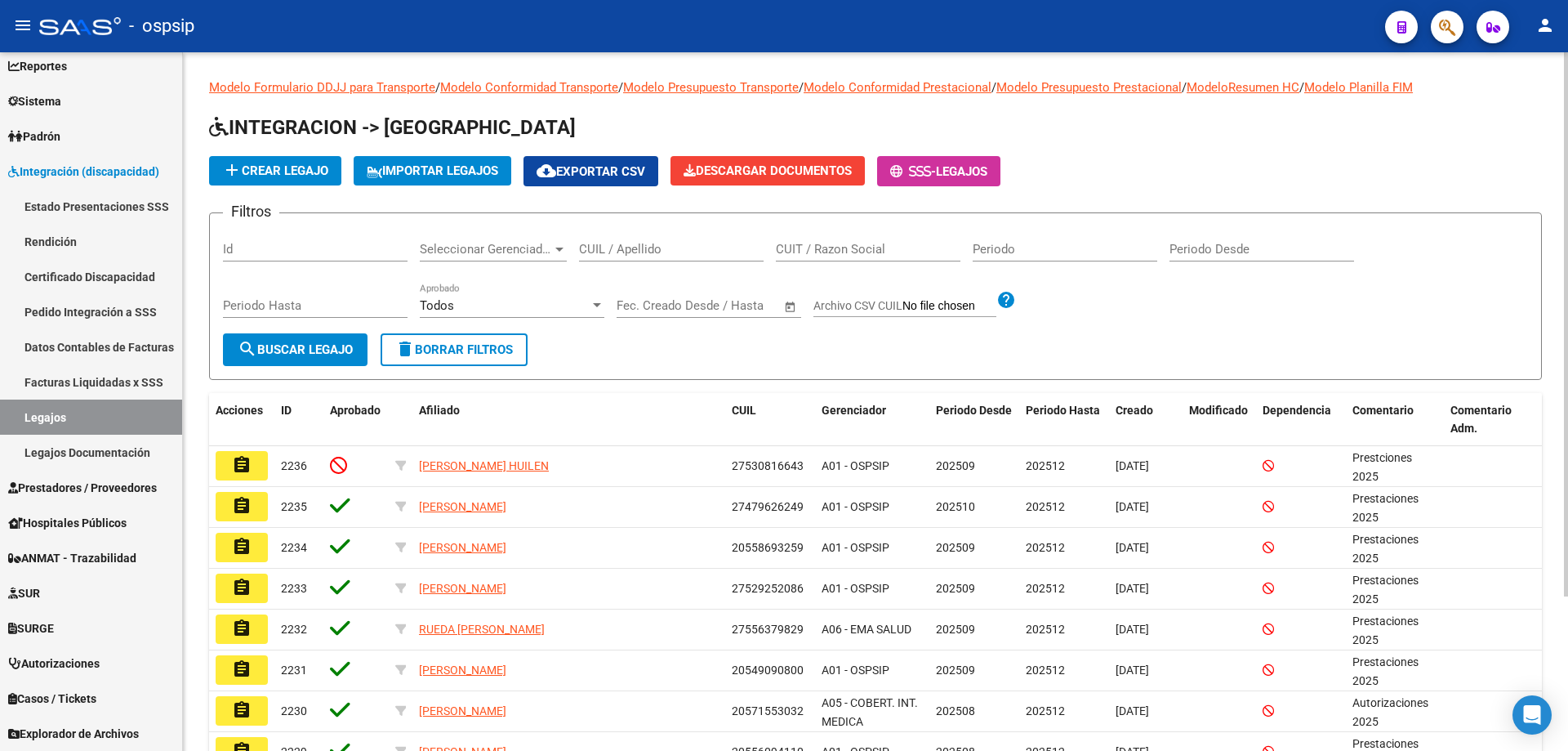
click at [606, 250] on input "CUIL / Apellido" at bounding box center [672, 249] width 184 height 15
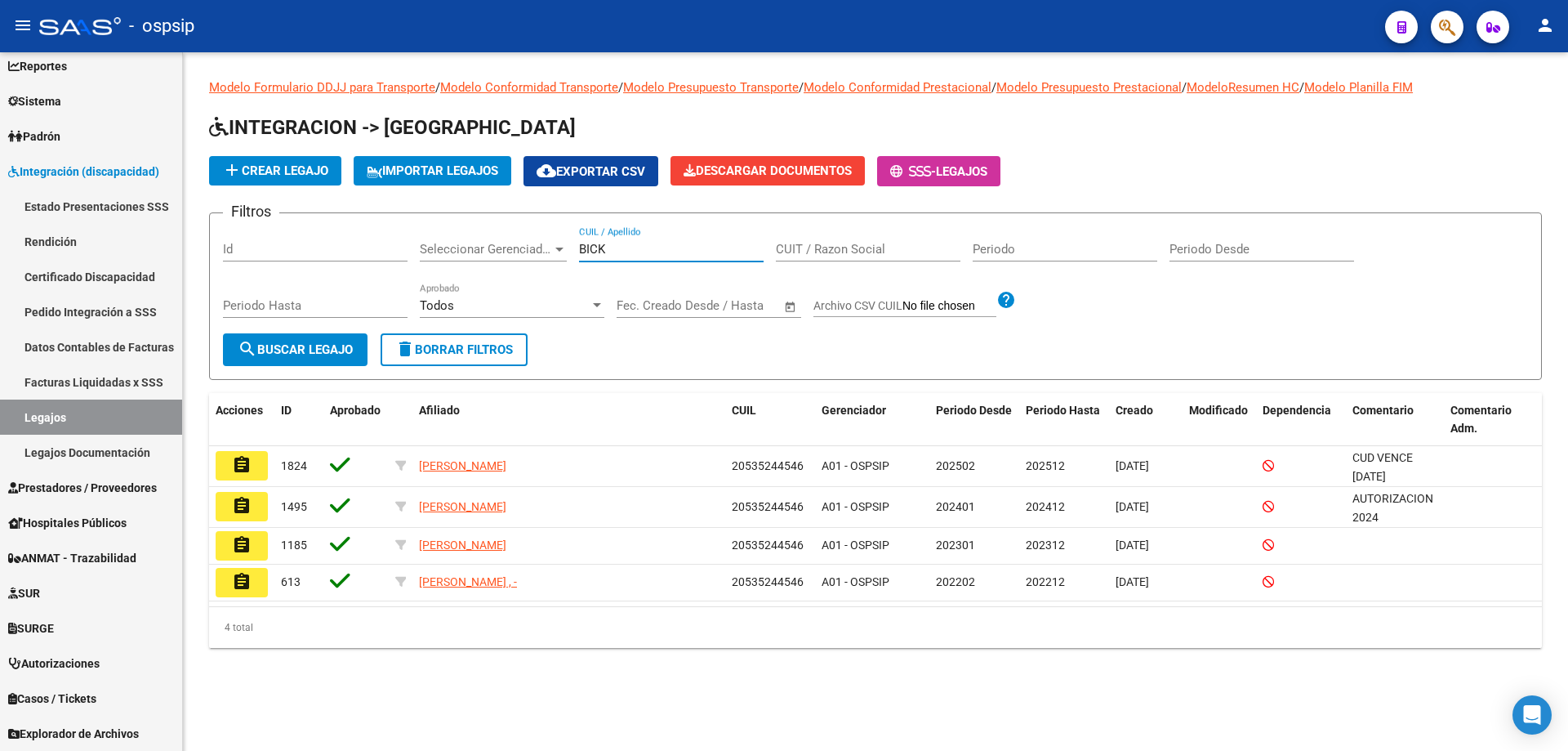
type input "BICK"
click at [252, 438] on datatable-header-cell "Acciones" at bounding box center [241, 419] width 65 height 54
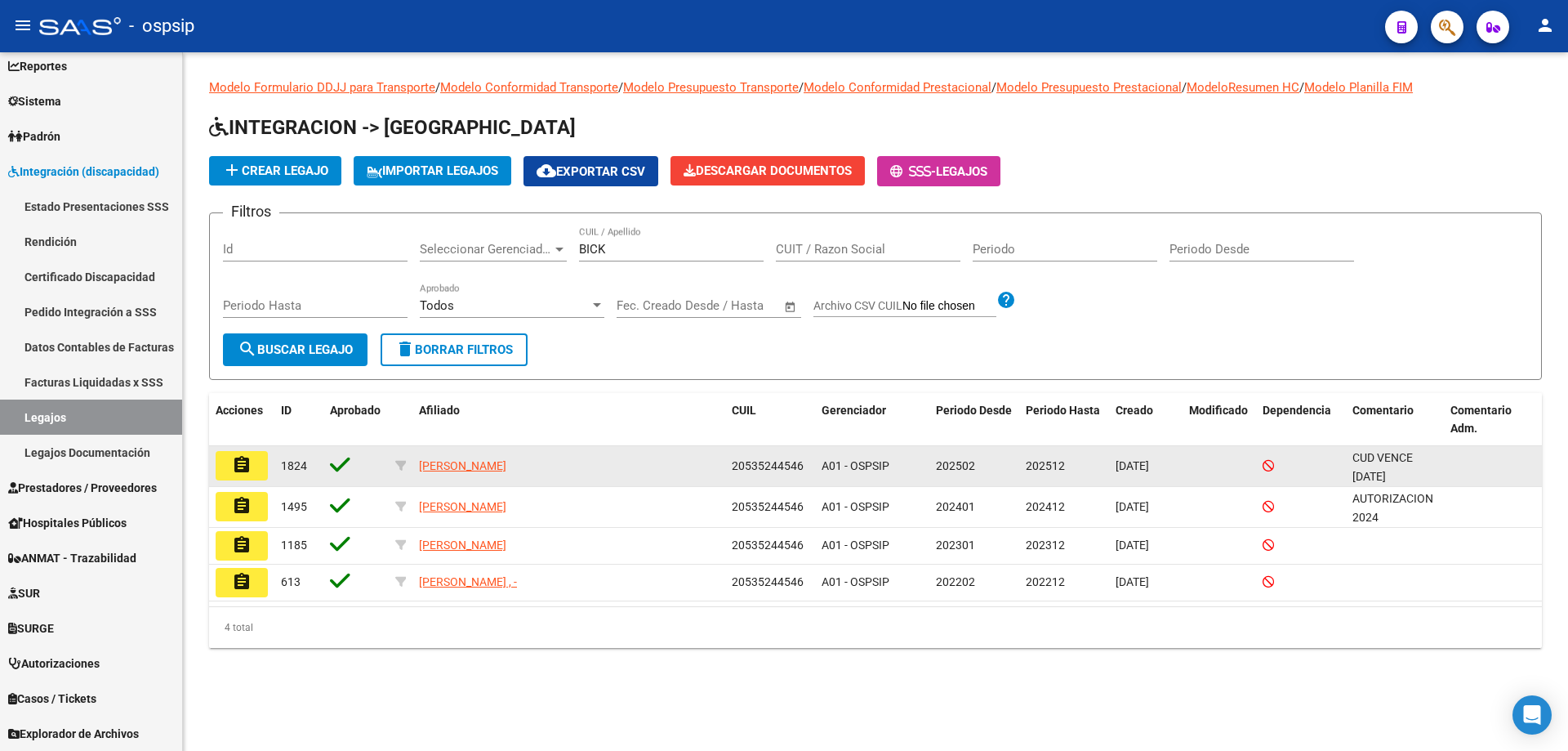
click at [245, 460] on mat-icon "assignment" at bounding box center [241, 464] width 19 height 19
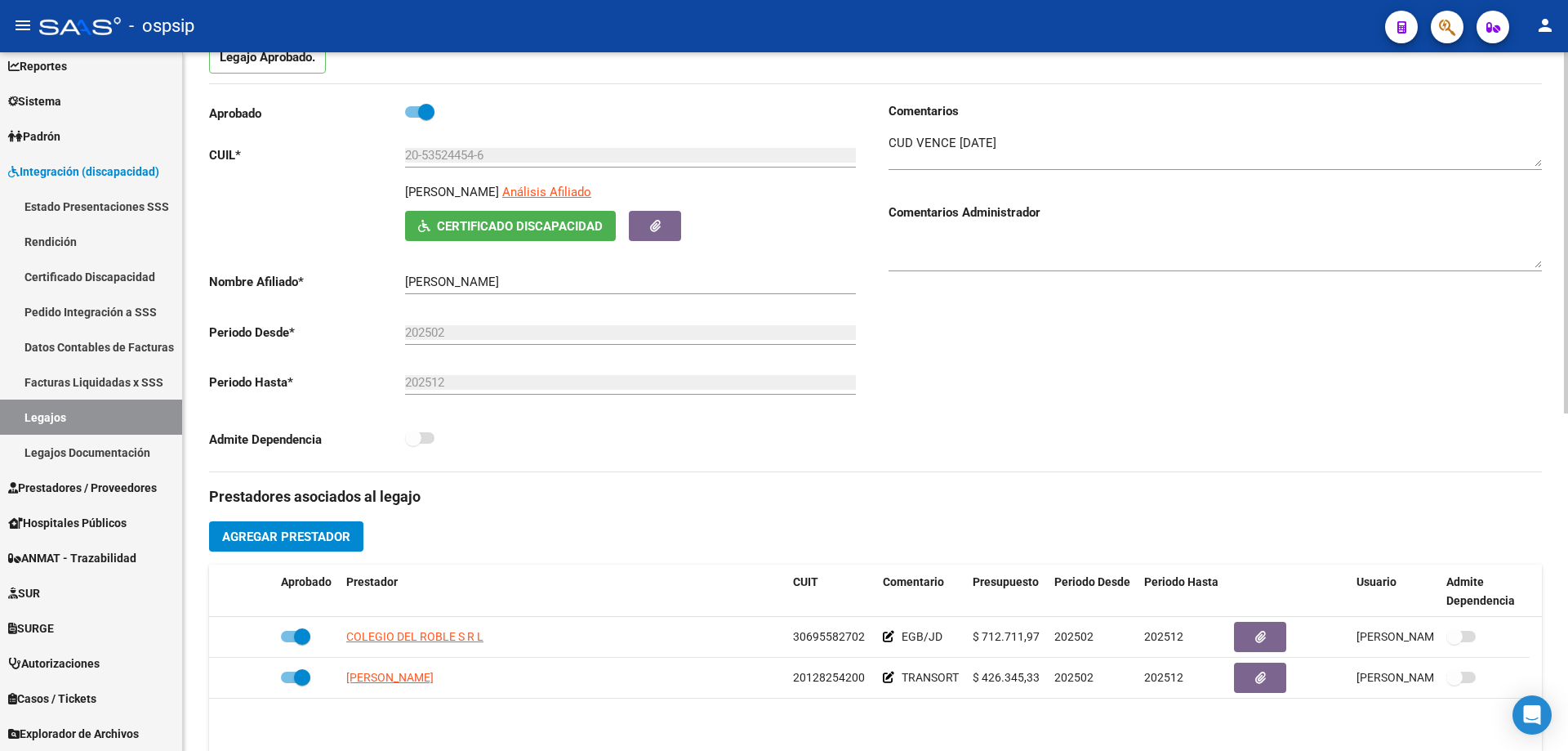
scroll to position [245, 0]
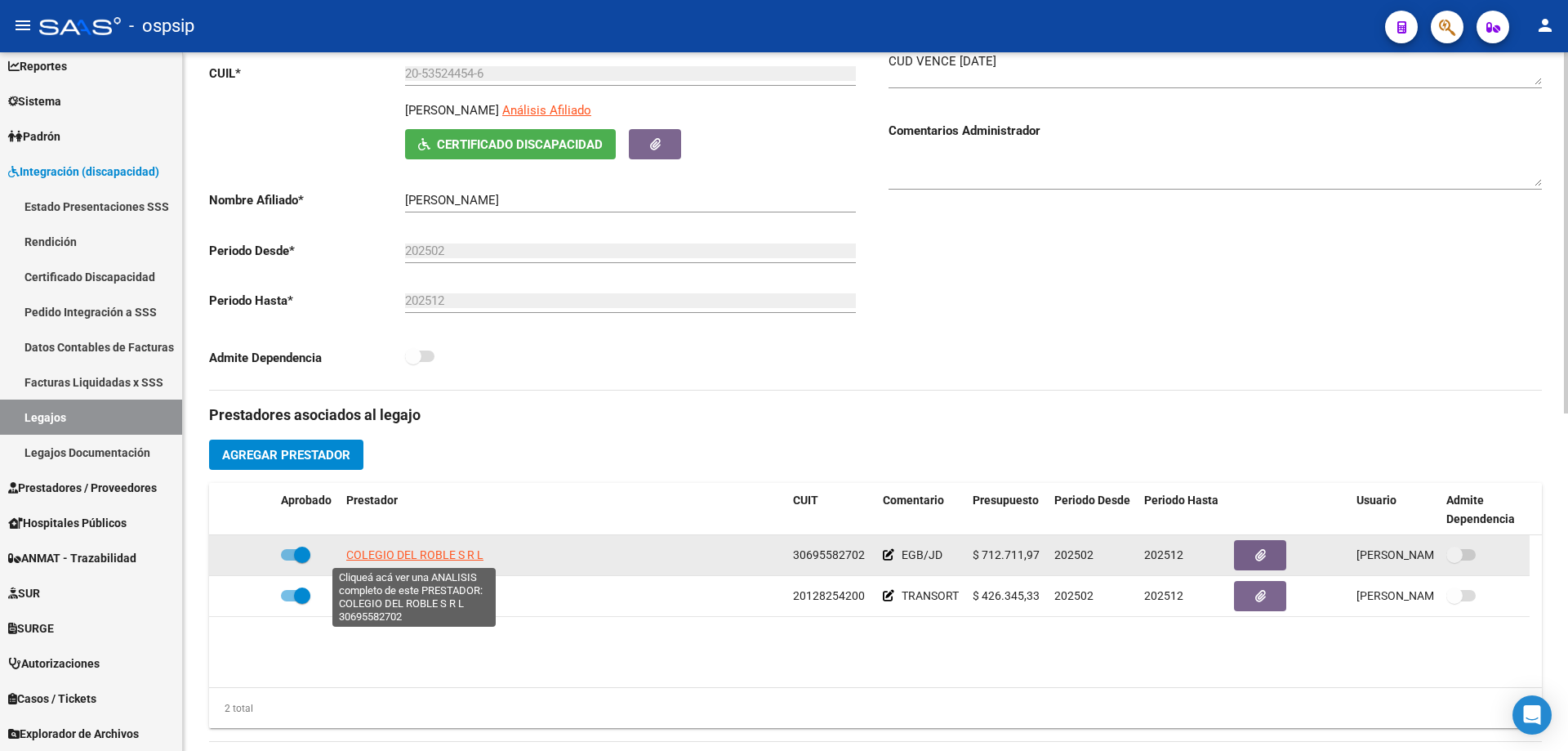
click at [442, 559] on span "COLEGIO DEL ROBLE S R L" at bounding box center [415, 555] width 137 height 13
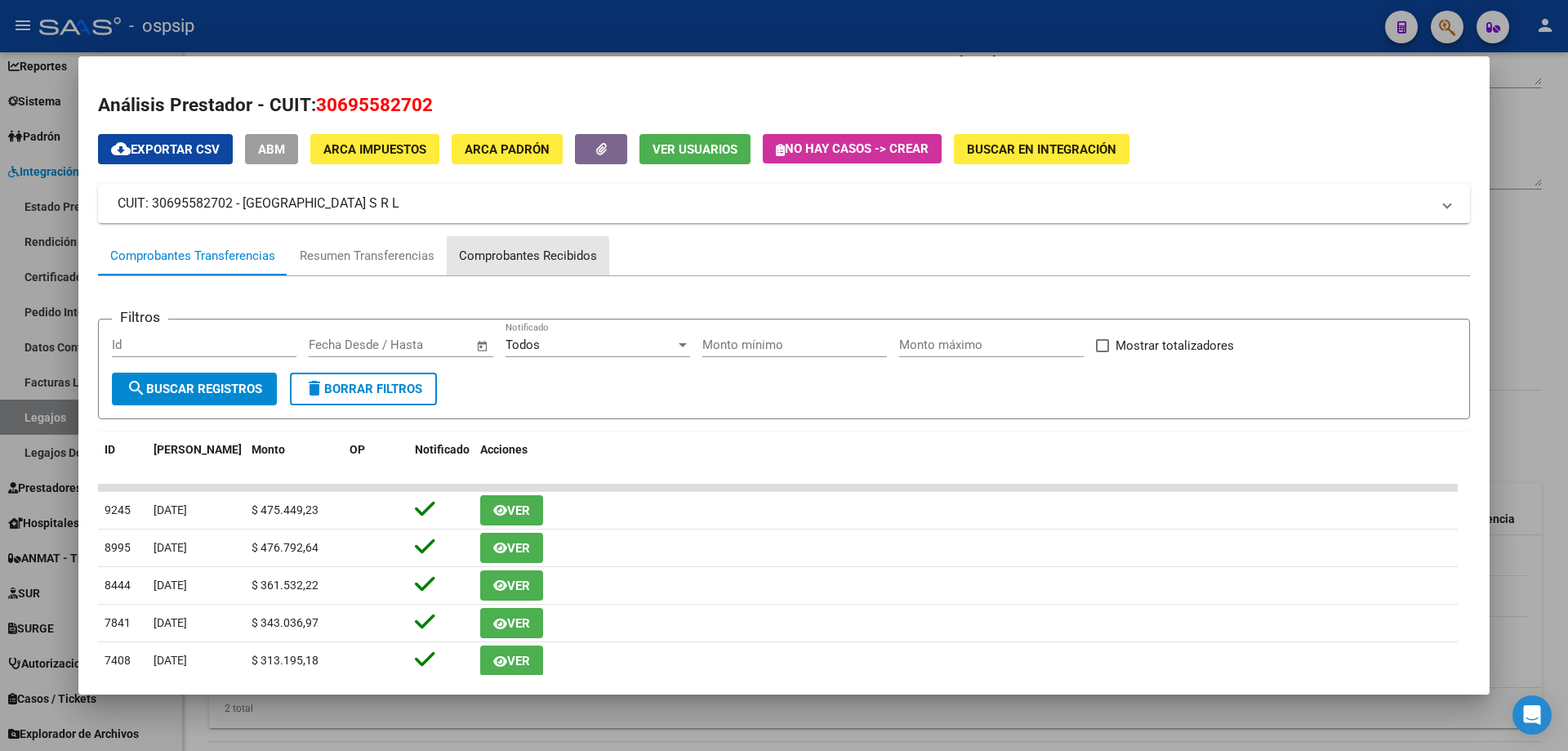
click at [511, 258] on div "Comprobantes Recibidos" at bounding box center [528, 256] width 138 height 18
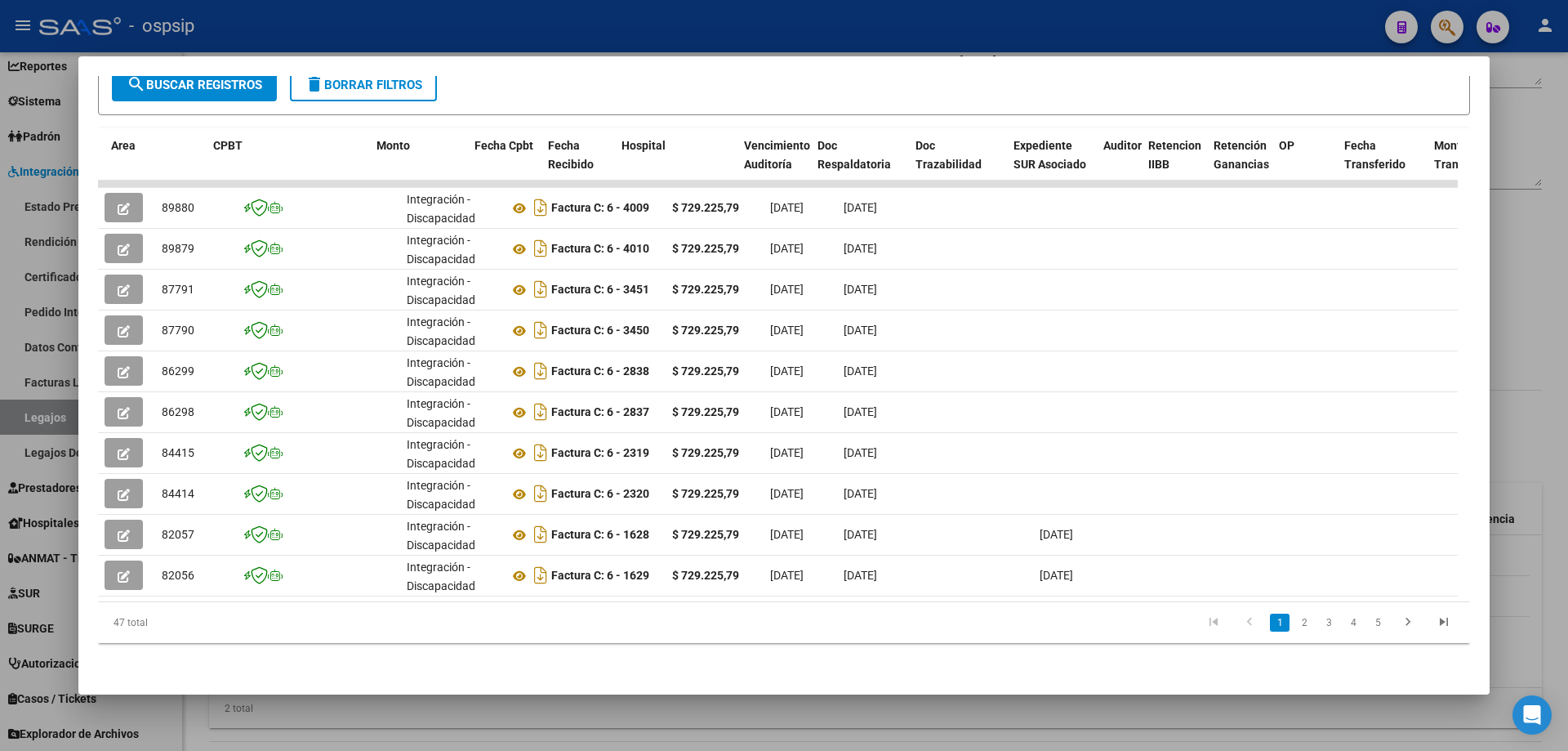
scroll to position [0, 1189]
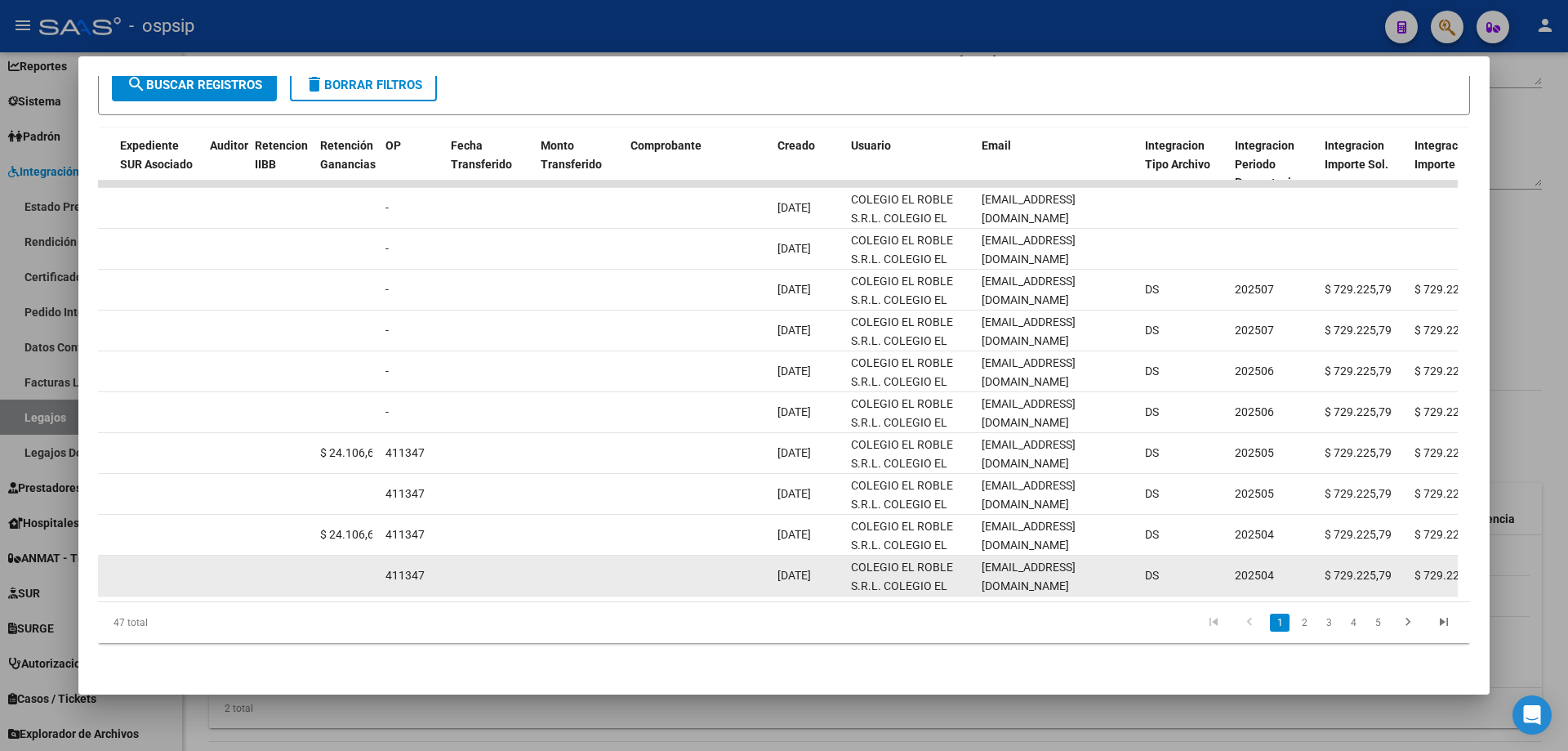
click at [1026, 570] on div "[EMAIL_ADDRESS][DOMAIN_NAME]" at bounding box center [1057, 575] width 150 height 34
click at [1024, 560] on span "[EMAIL_ADDRESS][DOMAIN_NAME]" at bounding box center [1029, 576] width 94 height 32
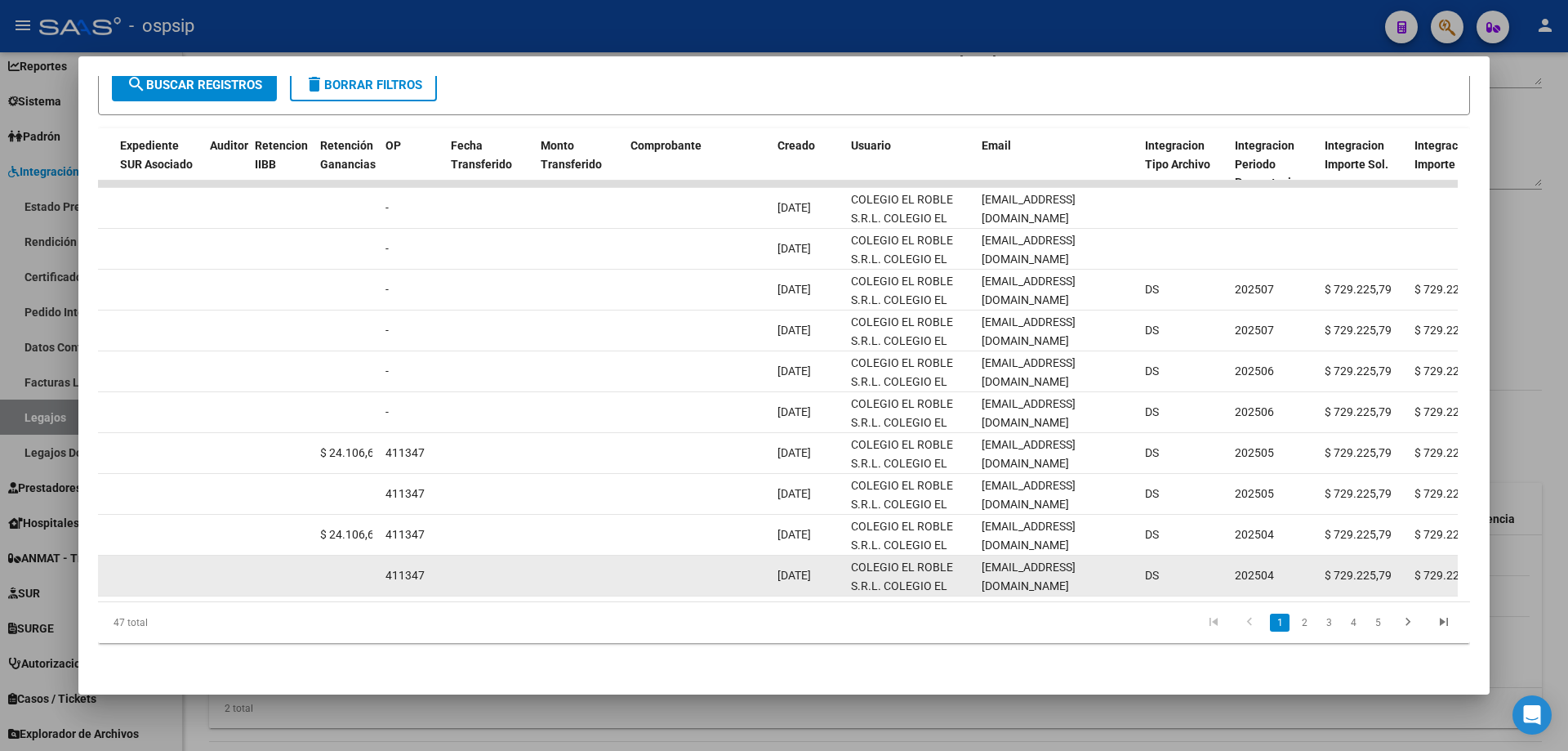
click at [1024, 560] on span "[EMAIL_ADDRESS][DOMAIN_NAME]" at bounding box center [1029, 576] width 94 height 32
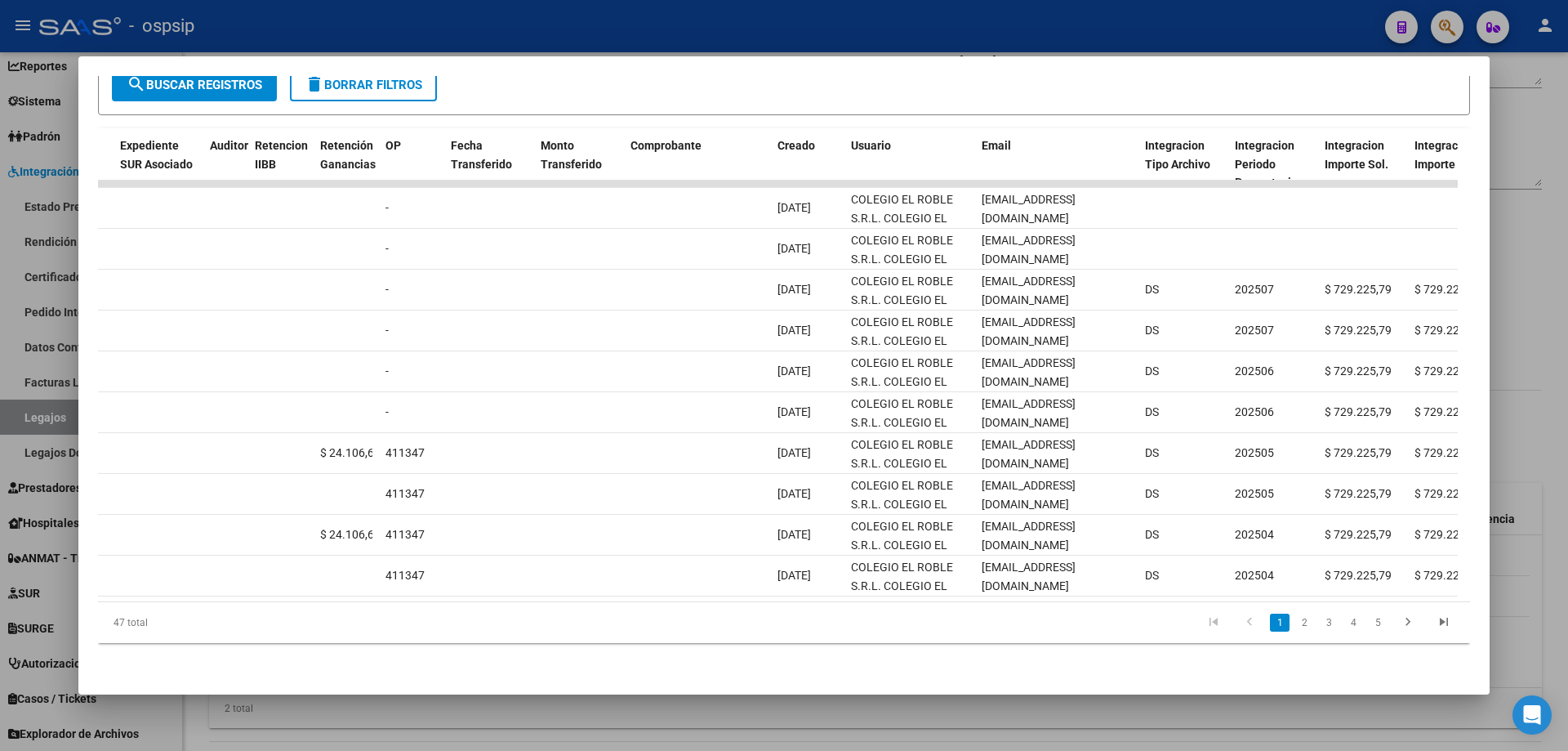
click at [473, 53] on div at bounding box center [784, 375] width 1568 height 751
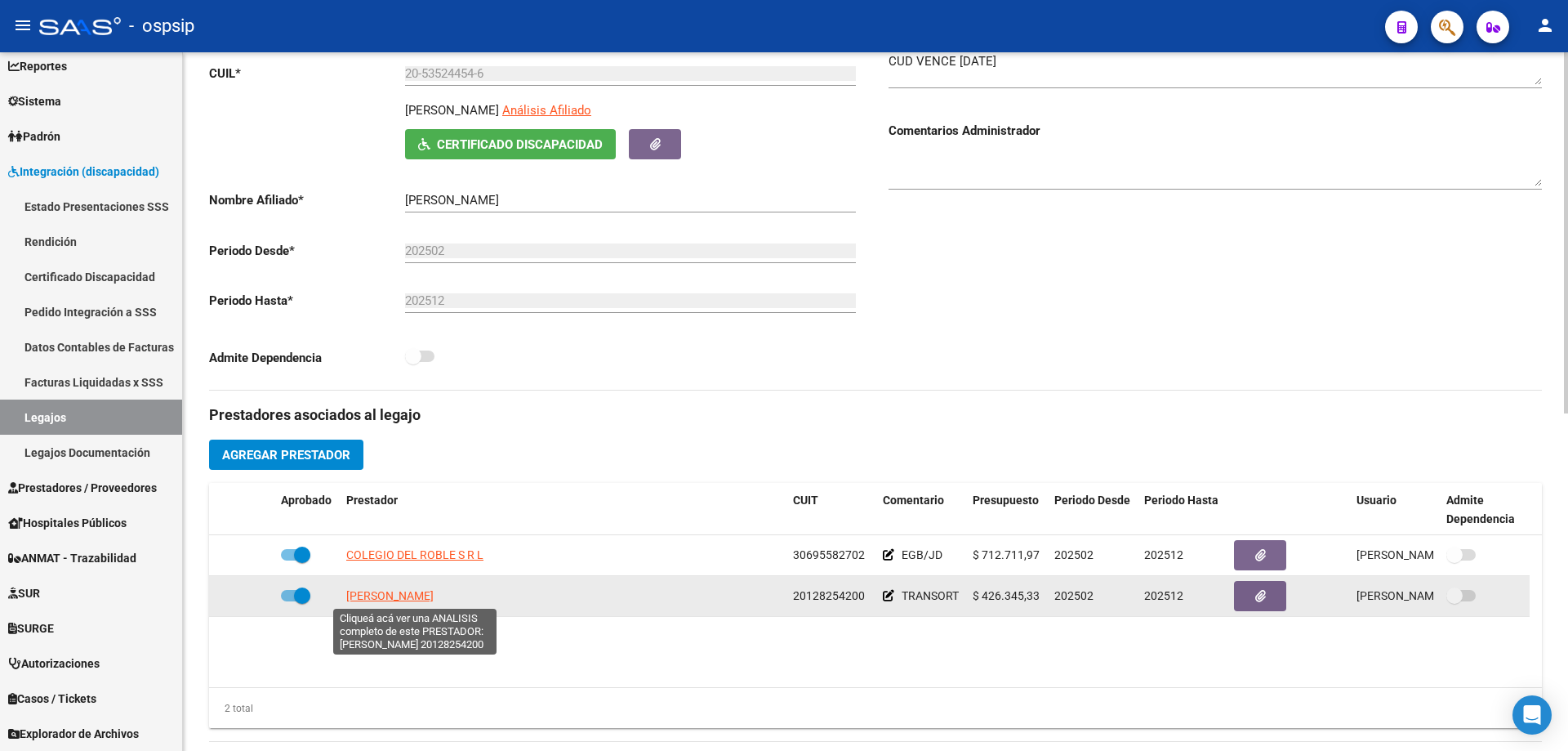
click at [434, 594] on span "[PERSON_NAME]" at bounding box center [390, 595] width 88 height 13
type textarea "20128254200"
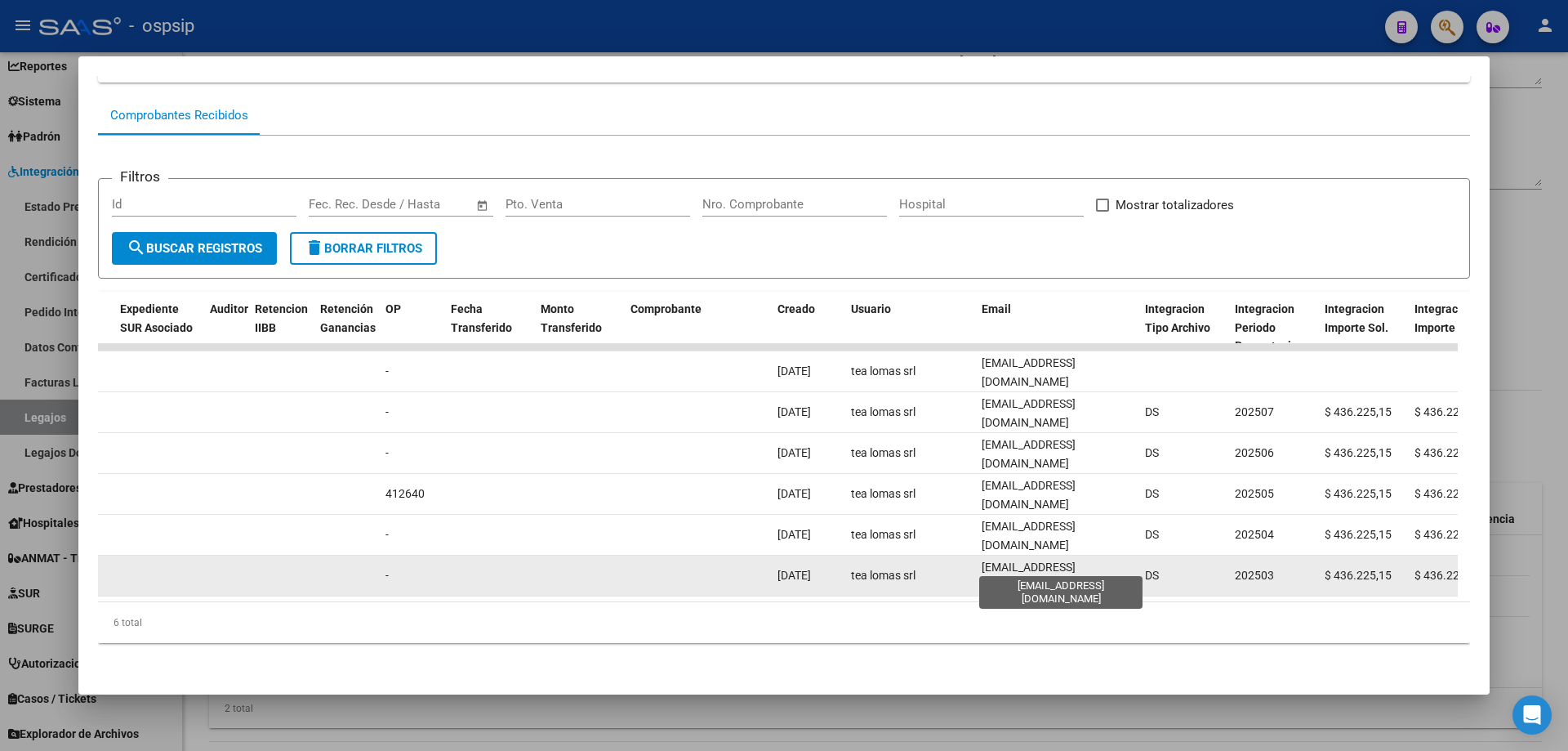
click at [1052, 561] on span "[EMAIL_ADDRESS][DOMAIN_NAME]" at bounding box center [1029, 576] width 94 height 32
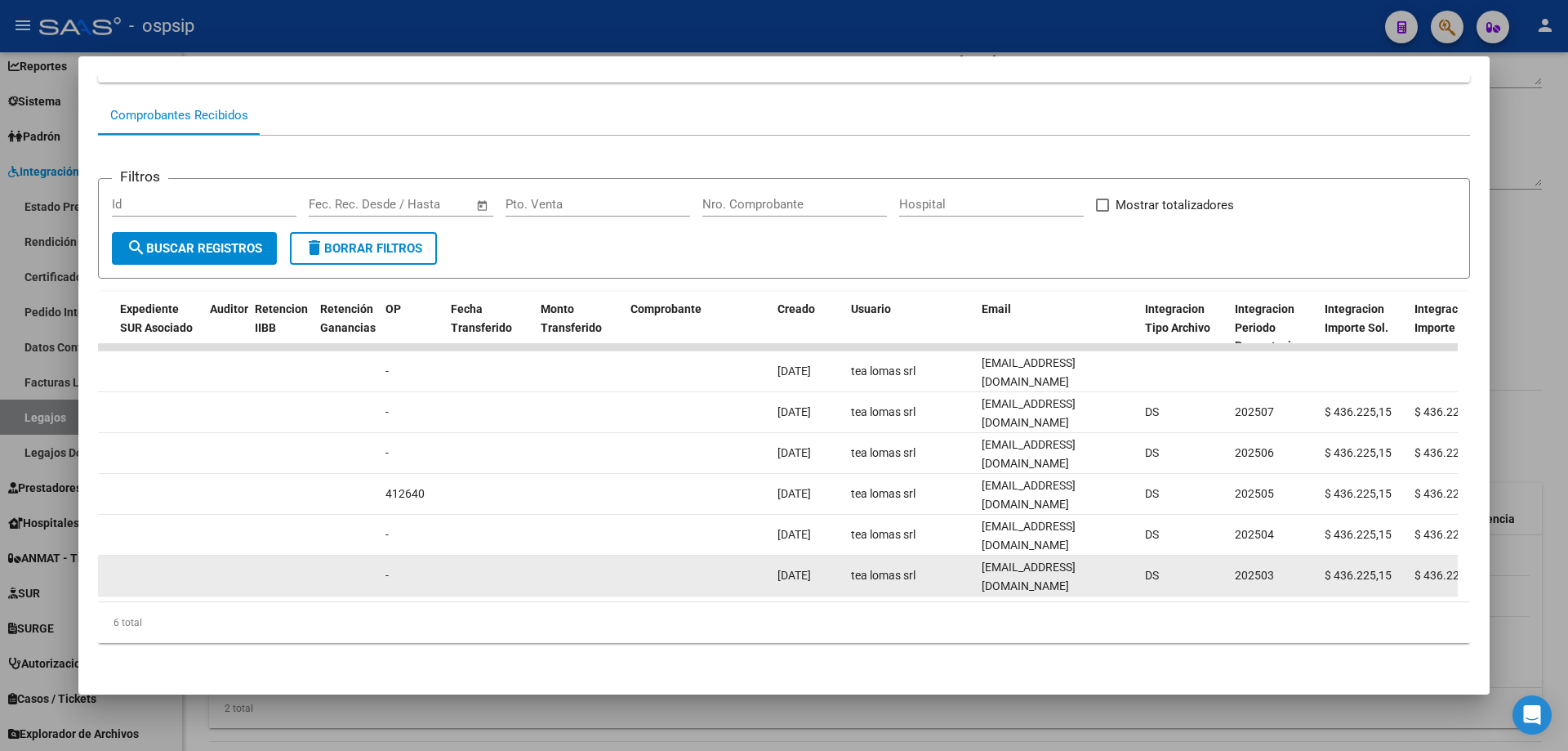
click at [1052, 561] on span "[EMAIL_ADDRESS][DOMAIN_NAME]" at bounding box center [1029, 576] width 94 height 32
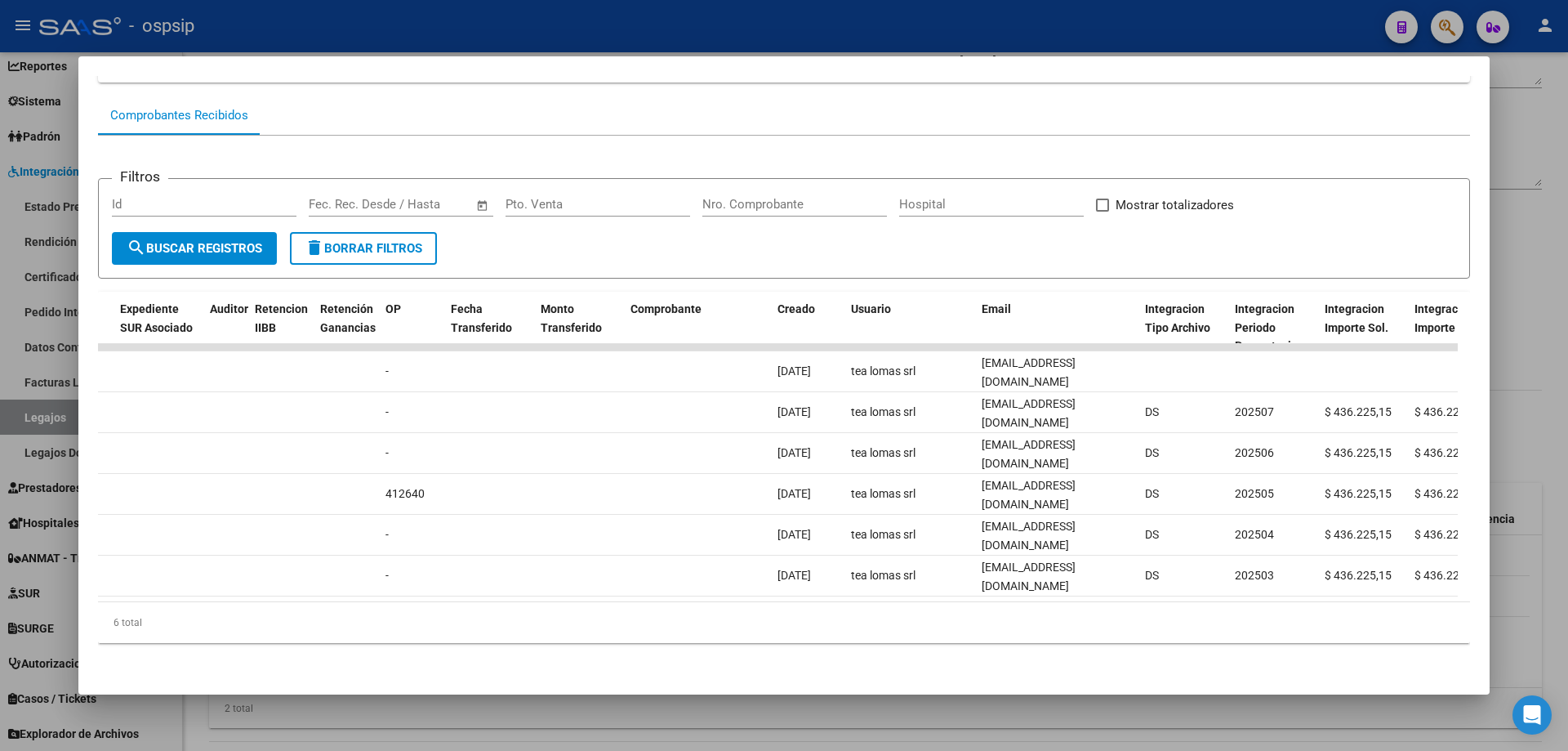
click at [428, 18] on div at bounding box center [784, 375] width 1568 height 751
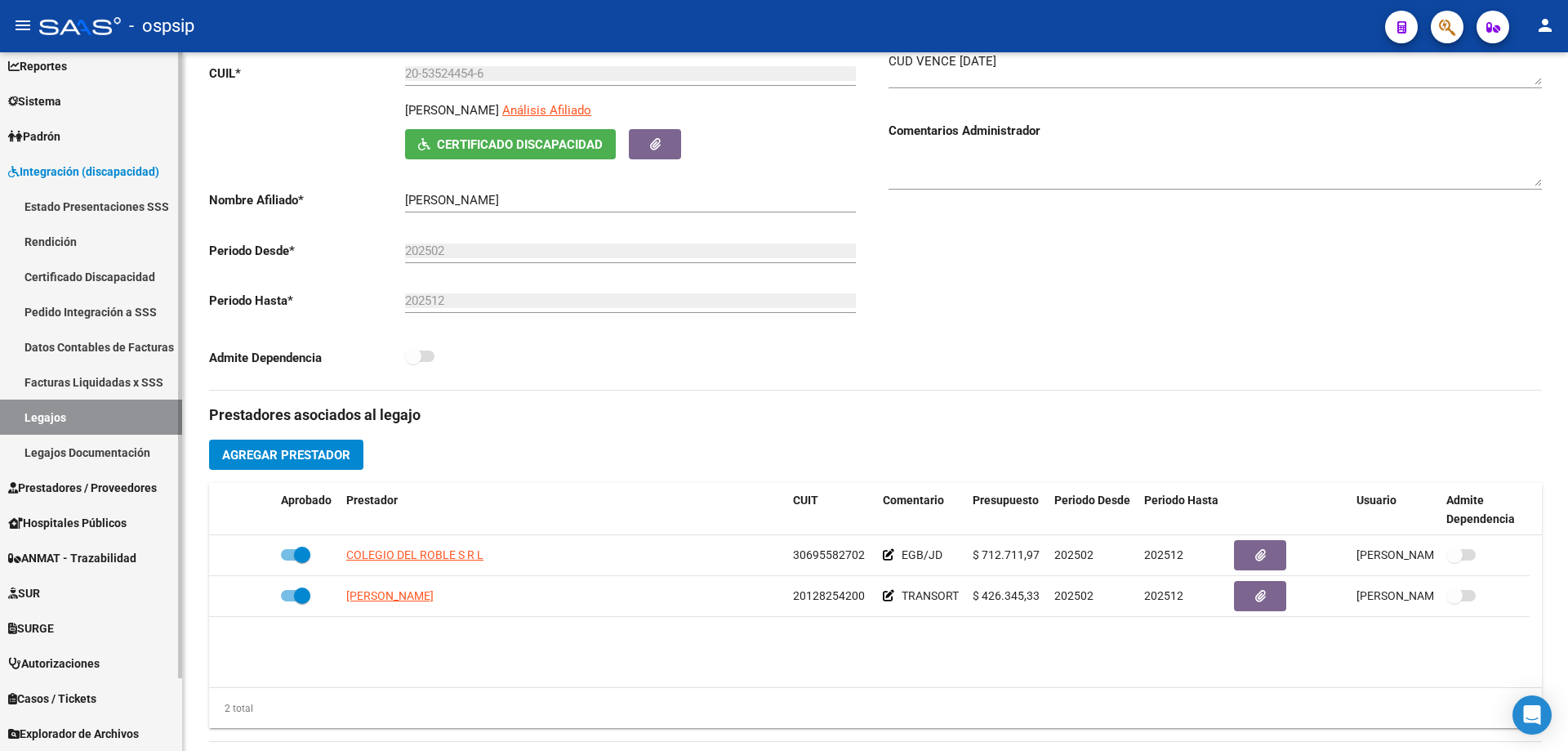
click at [93, 420] on link "Legajos" at bounding box center [91, 417] width 182 height 35
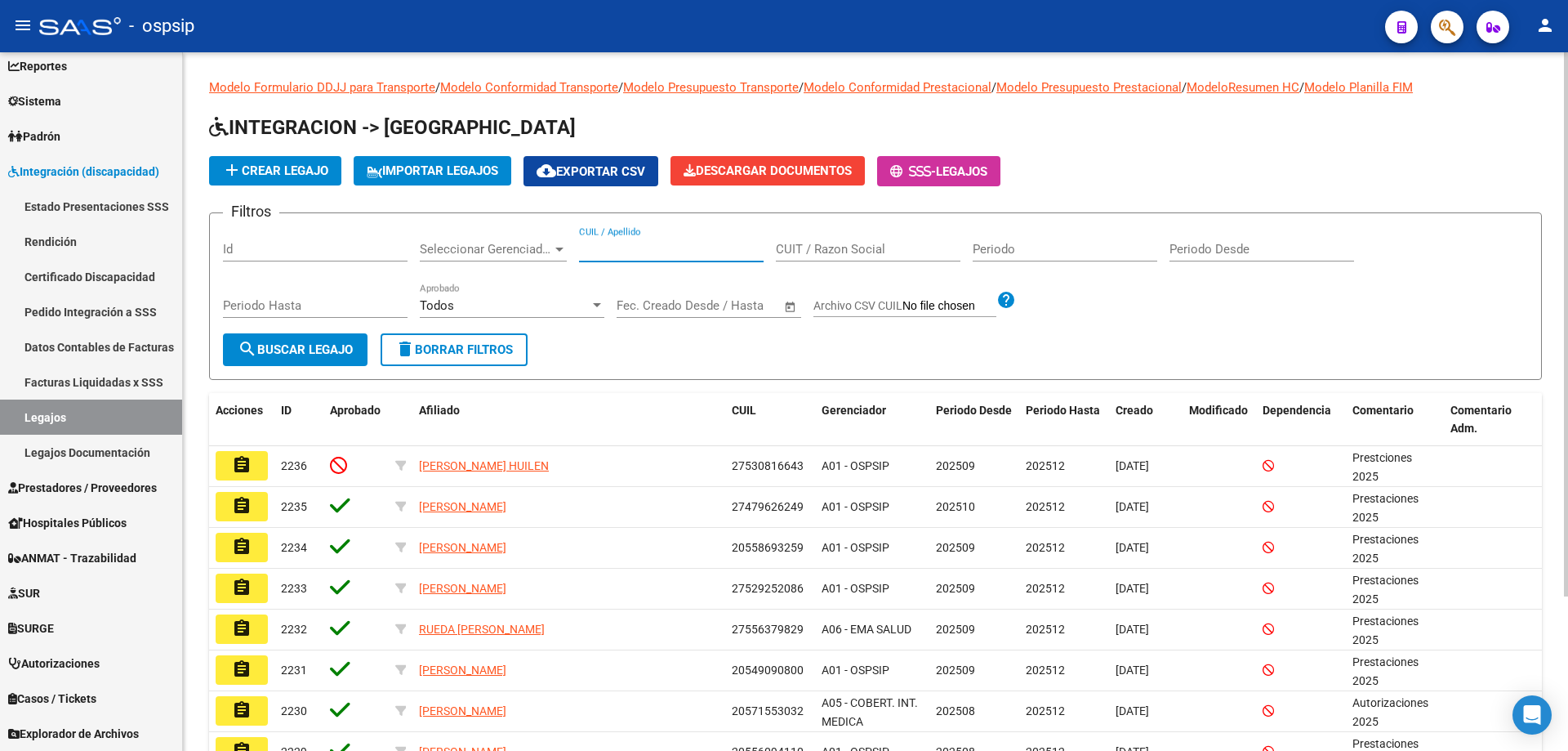
click at [702, 249] on input "CUIL / Apellido" at bounding box center [672, 249] width 184 height 15
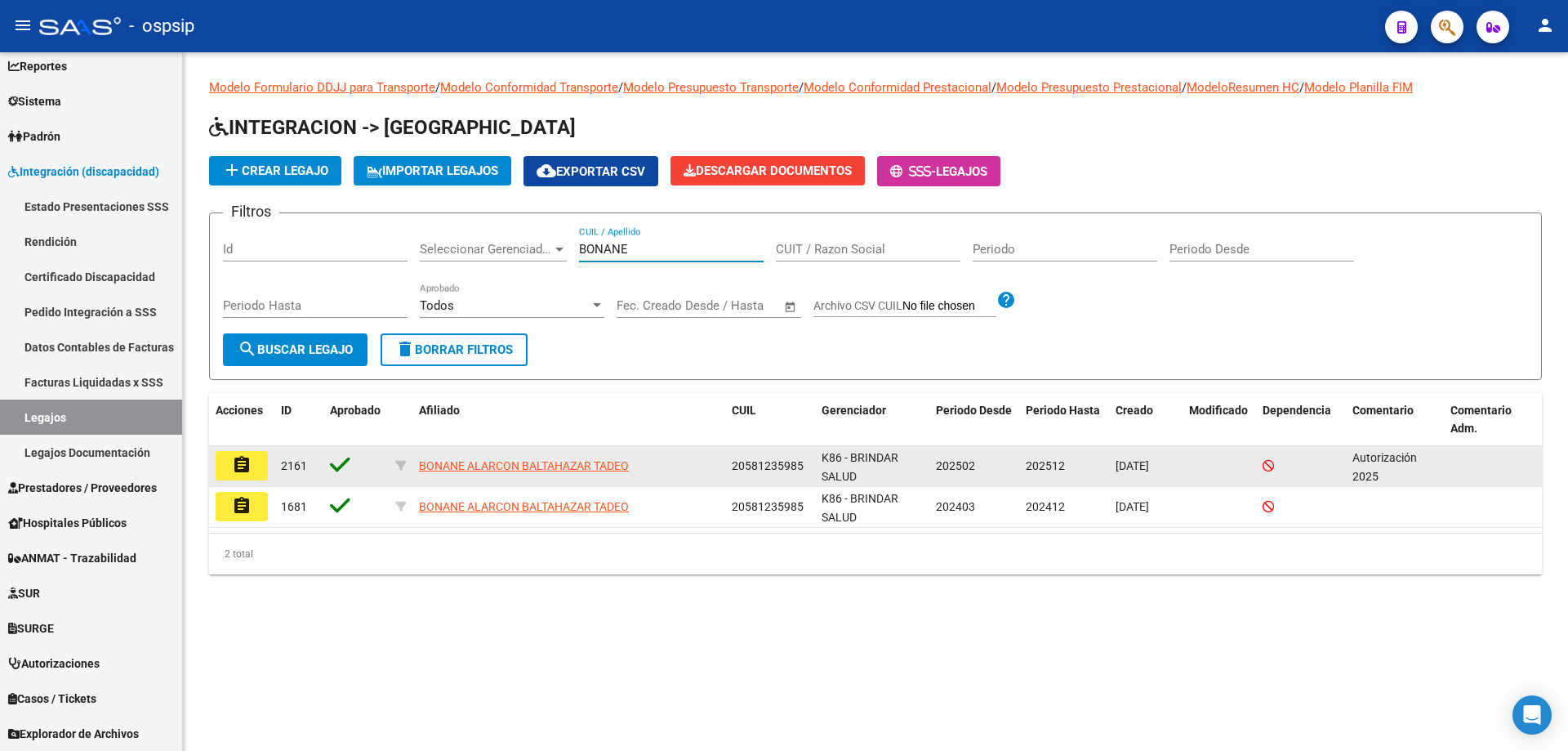
type input "BONANE"
click at [249, 455] on mat-icon "assignment" at bounding box center [241, 464] width 19 height 19
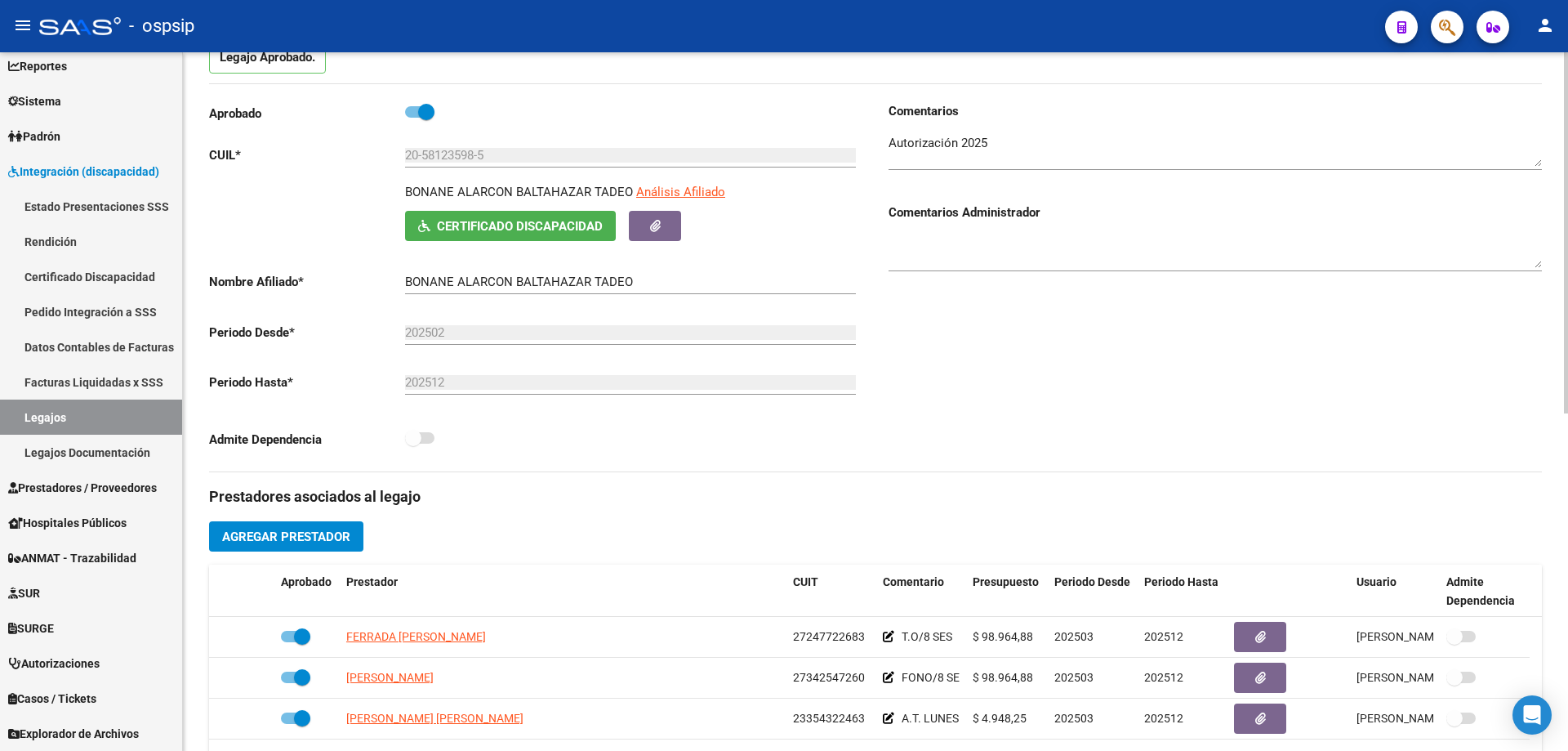
scroll to position [245, 0]
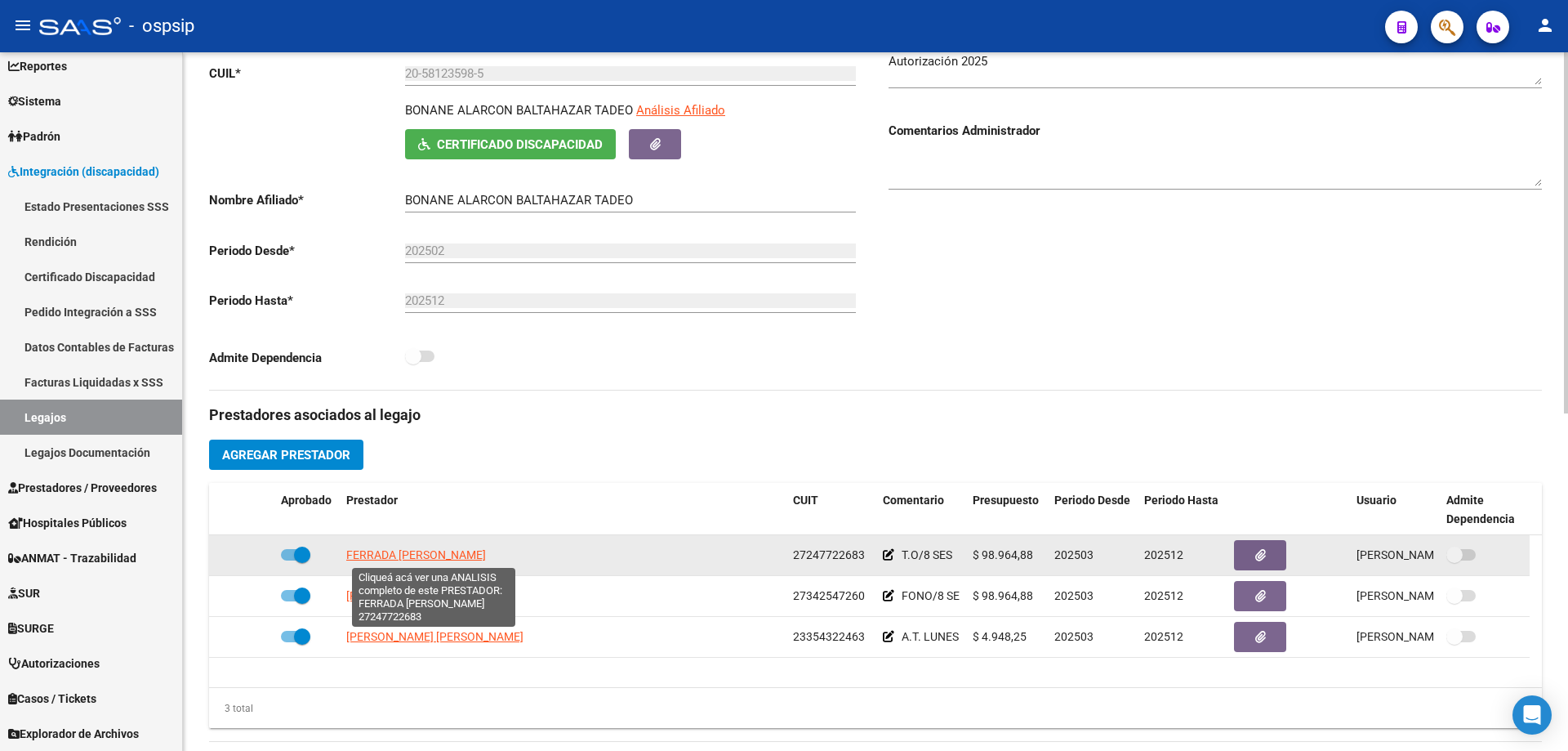
click at [451, 557] on span "FERRADA [PERSON_NAME]" at bounding box center [416, 555] width 140 height 13
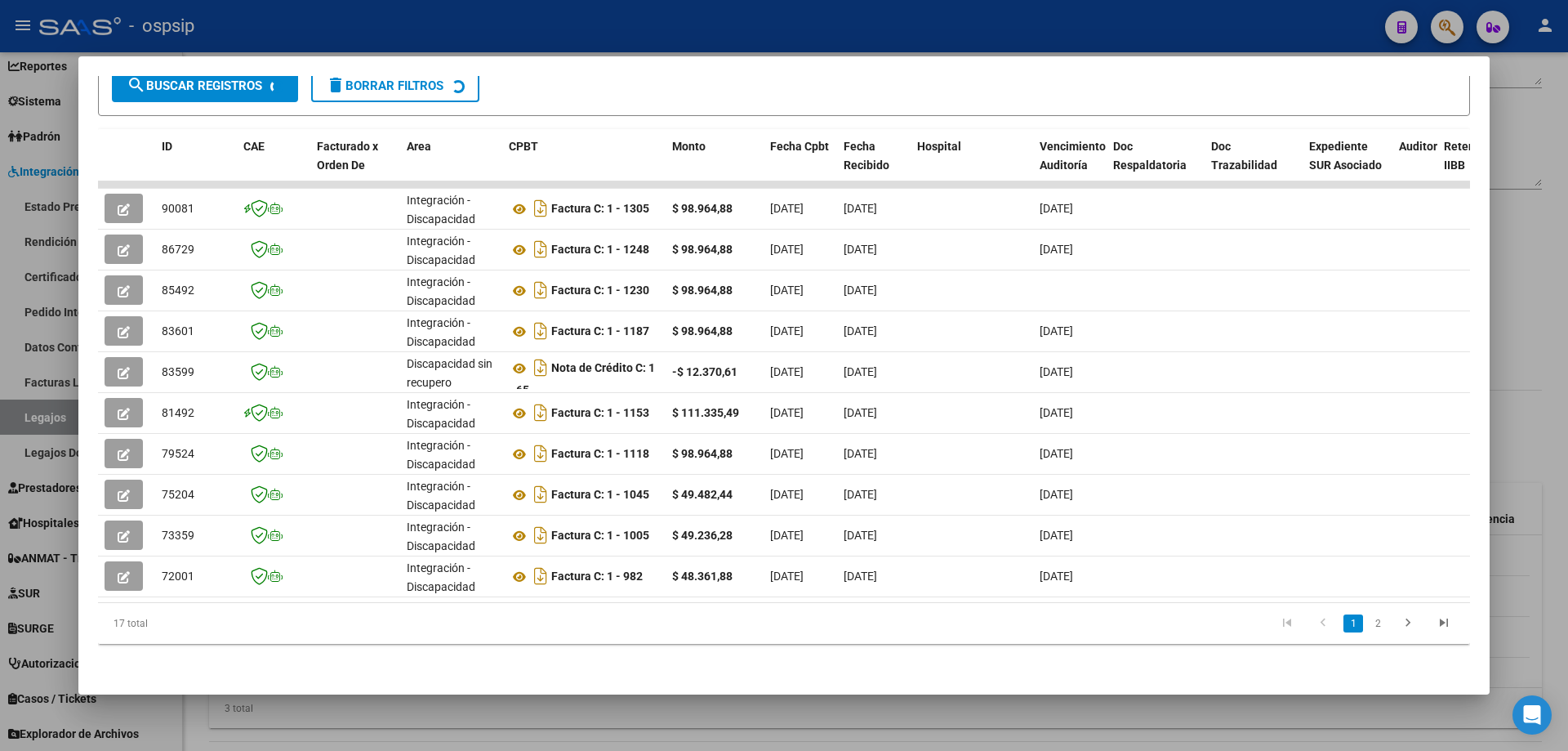
scroll to position [316, 0]
click at [971, 586] on datatable-selection "90081 Integración - Discapacidad Factura C: 1 - 1305 $ 98.964,88 [DATE] [DATE] …" at bounding box center [778, 593] width 1360 height 15
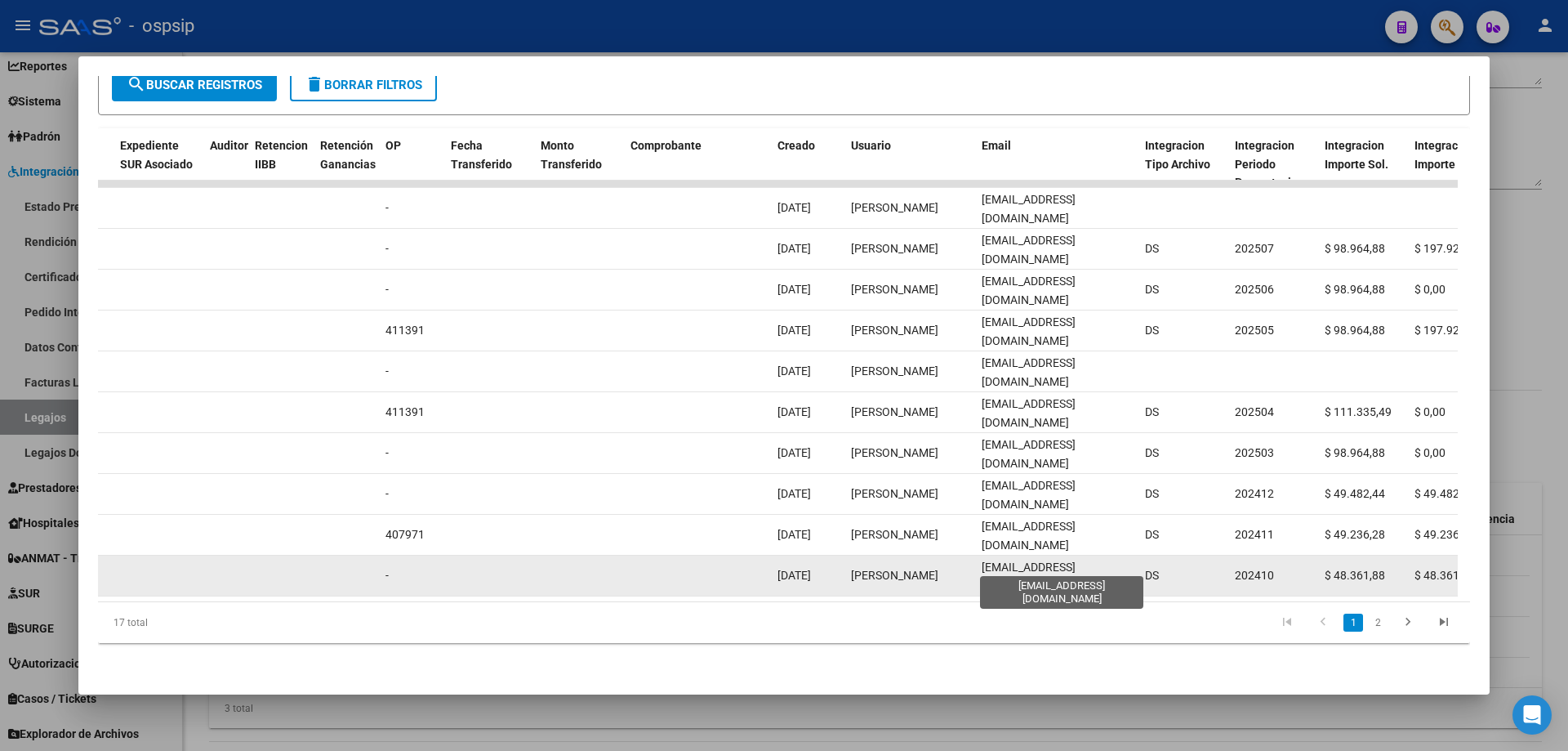
click at [1031, 562] on span "[EMAIL_ADDRESS][DOMAIN_NAME]" at bounding box center [1029, 576] width 94 height 32
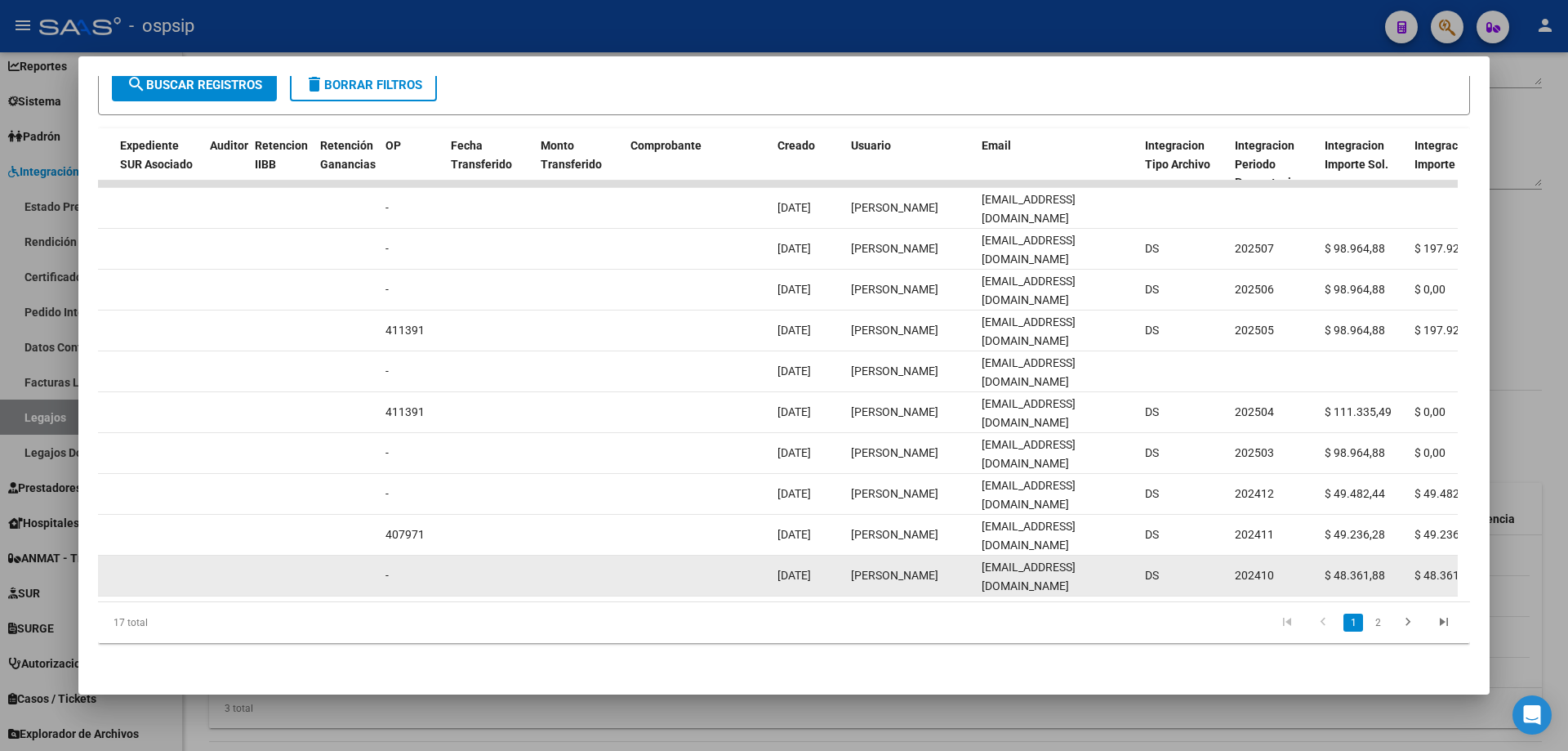
click at [1031, 562] on span "[EMAIL_ADDRESS][DOMAIN_NAME]" at bounding box center [1029, 576] width 94 height 32
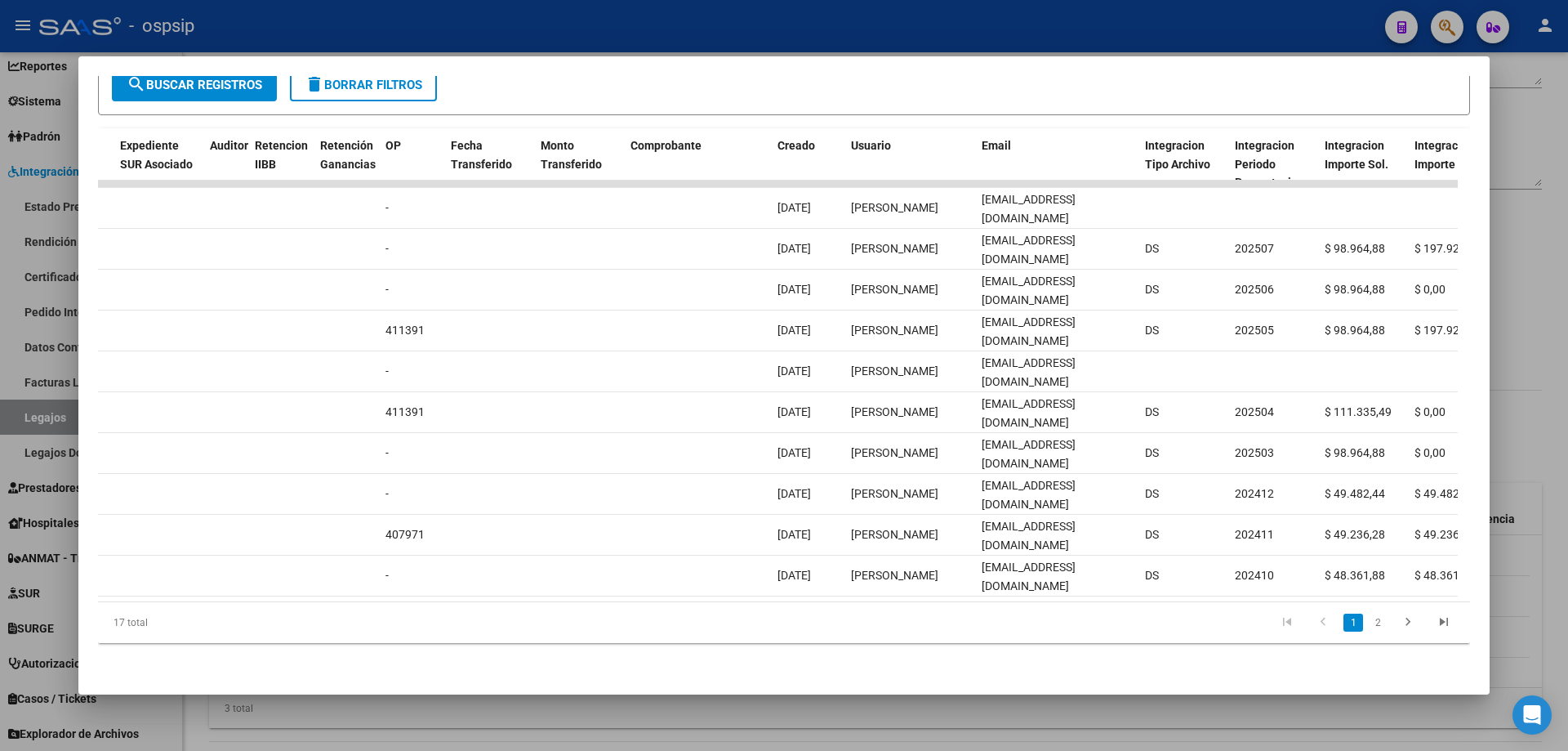
click at [622, 32] on div at bounding box center [784, 375] width 1568 height 751
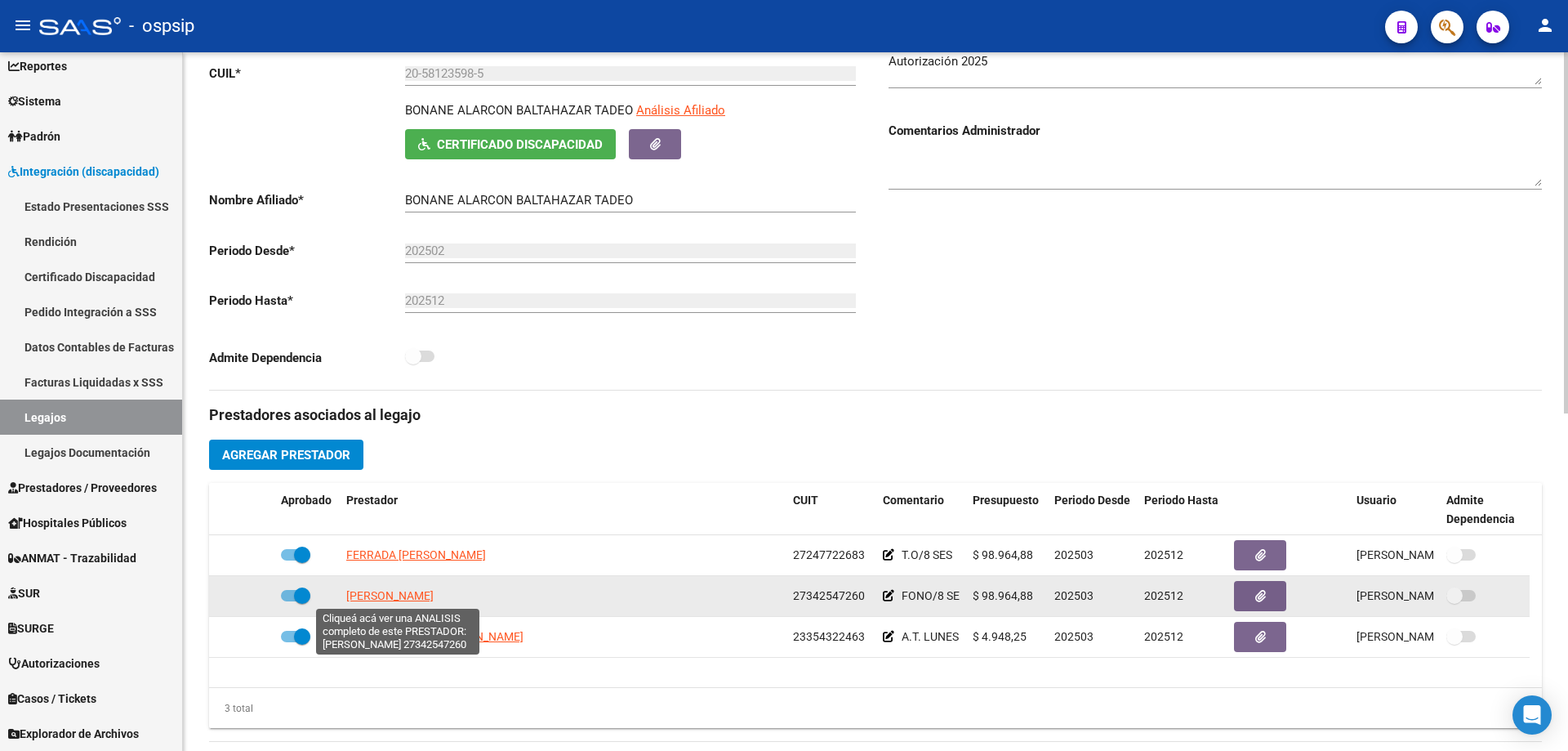
click at [428, 599] on span "[PERSON_NAME]" at bounding box center [390, 595] width 88 height 13
type textarea "27342547260"
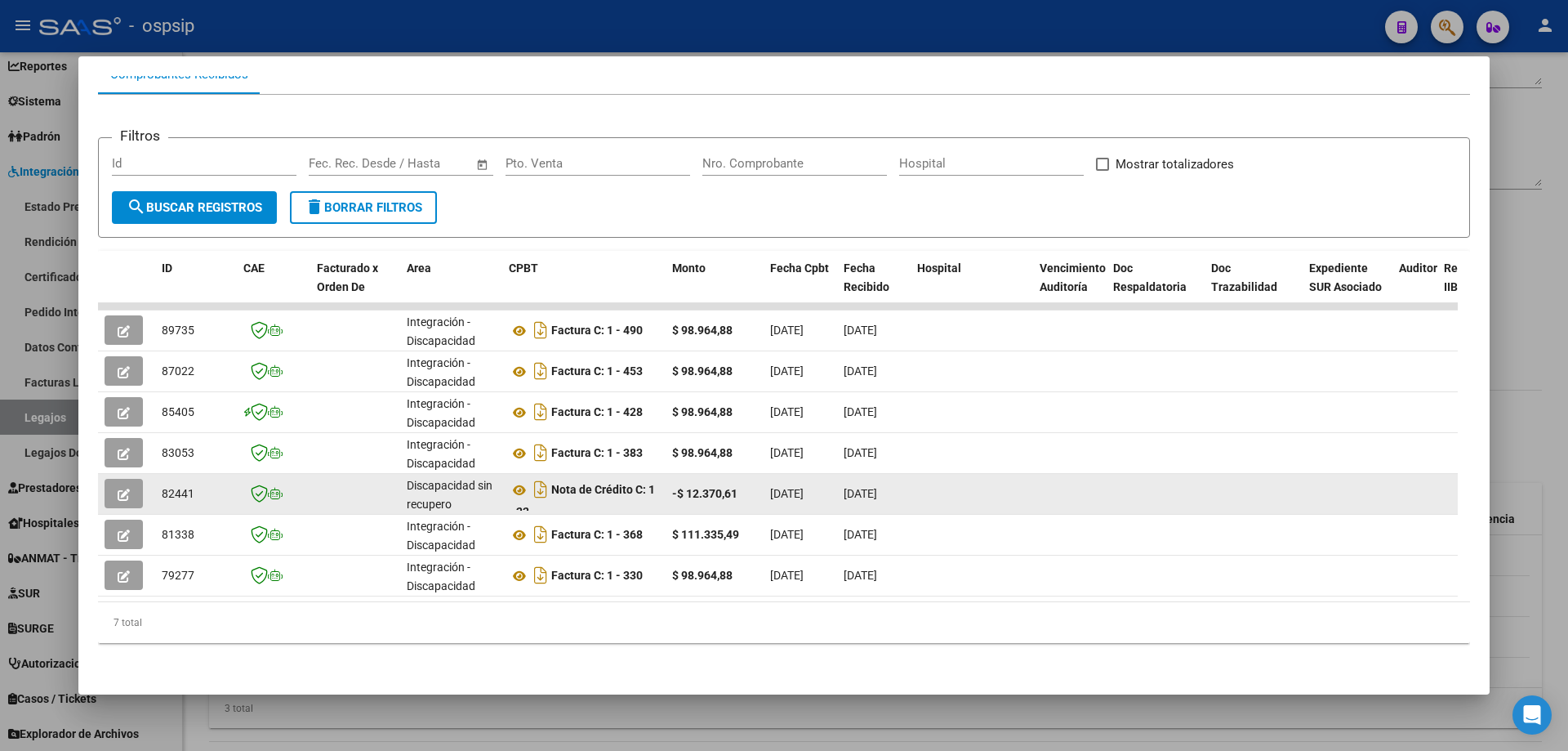
scroll to position [194, 0]
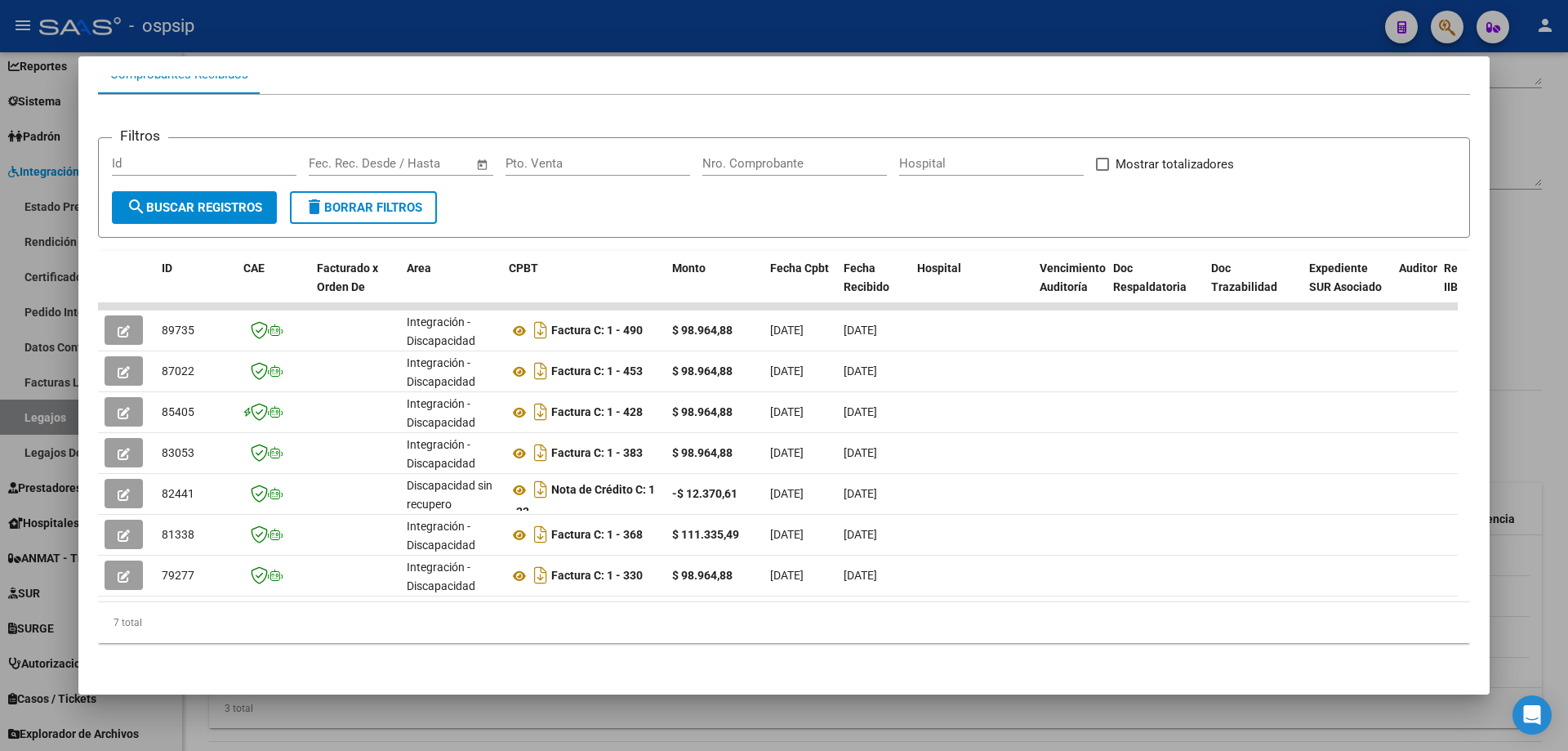
click at [874, 602] on div "7 total" at bounding box center [783, 622] width 1372 height 41
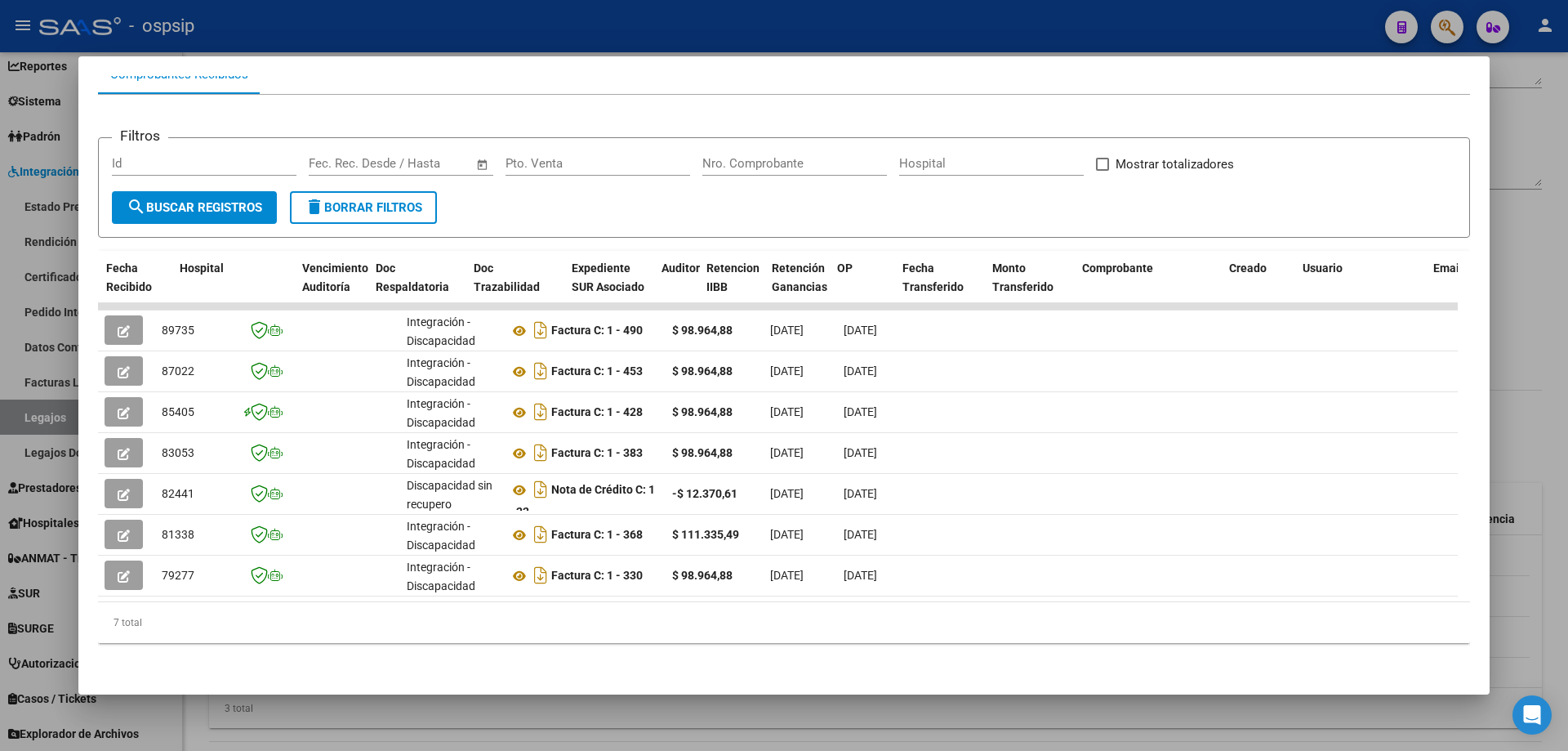
scroll to position [0, 1189]
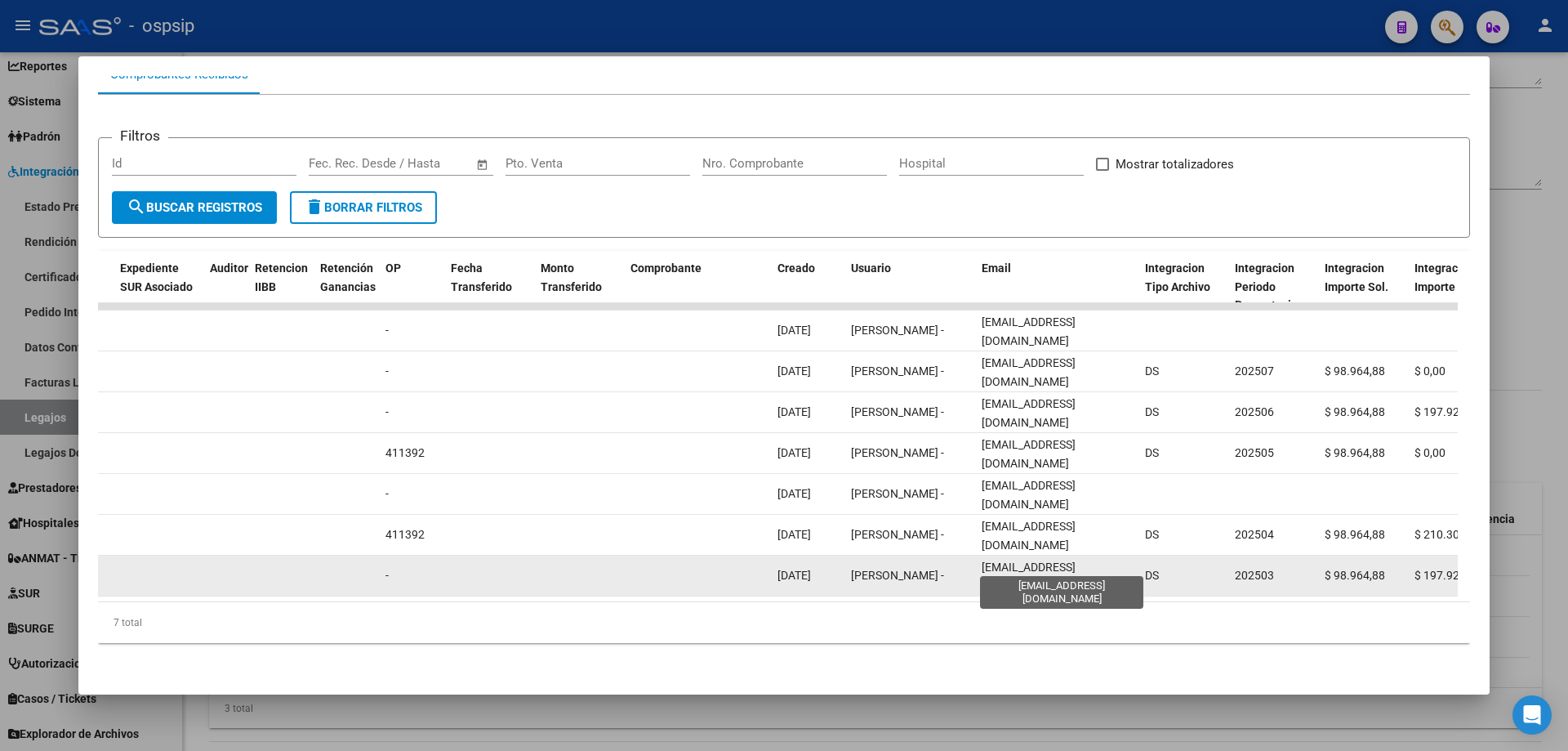
click at [1011, 560] on span "[EMAIL_ADDRESS][DOMAIN_NAME]" at bounding box center [1029, 576] width 94 height 32
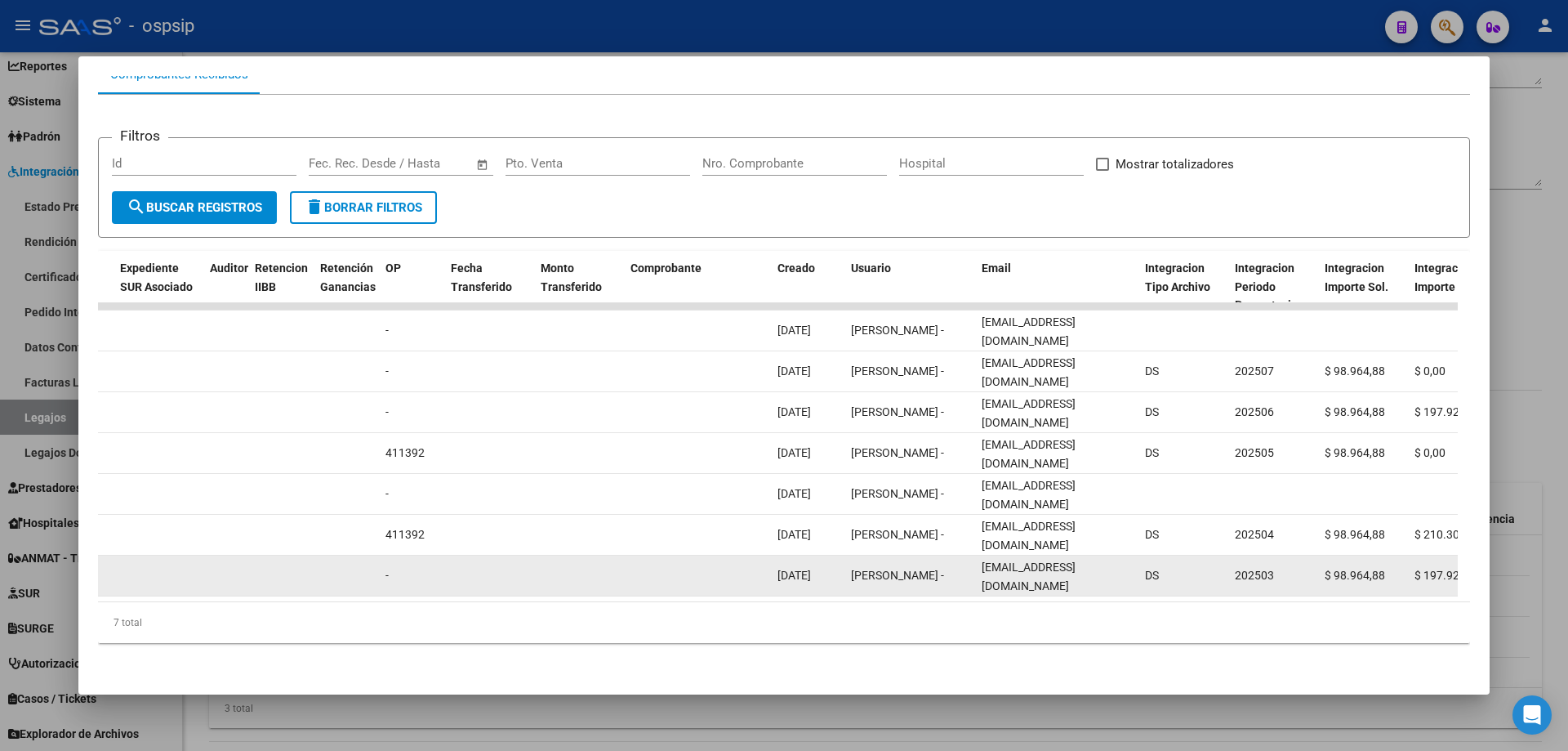
click at [1011, 560] on span "[EMAIL_ADDRESS][DOMAIN_NAME]" at bounding box center [1029, 576] width 94 height 32
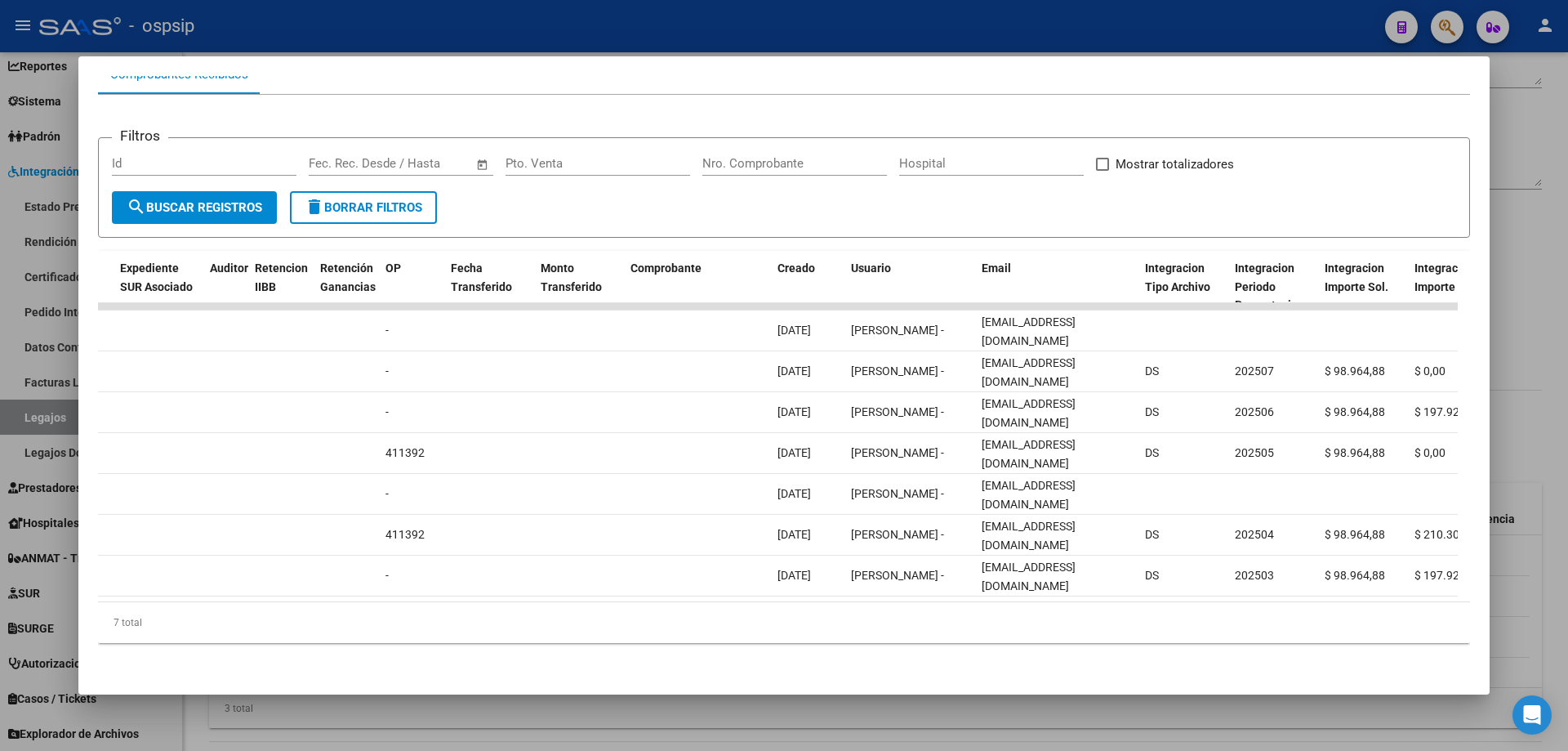
click at [400, 10] on div at bounding box center [784, 375] width 1568 height 751
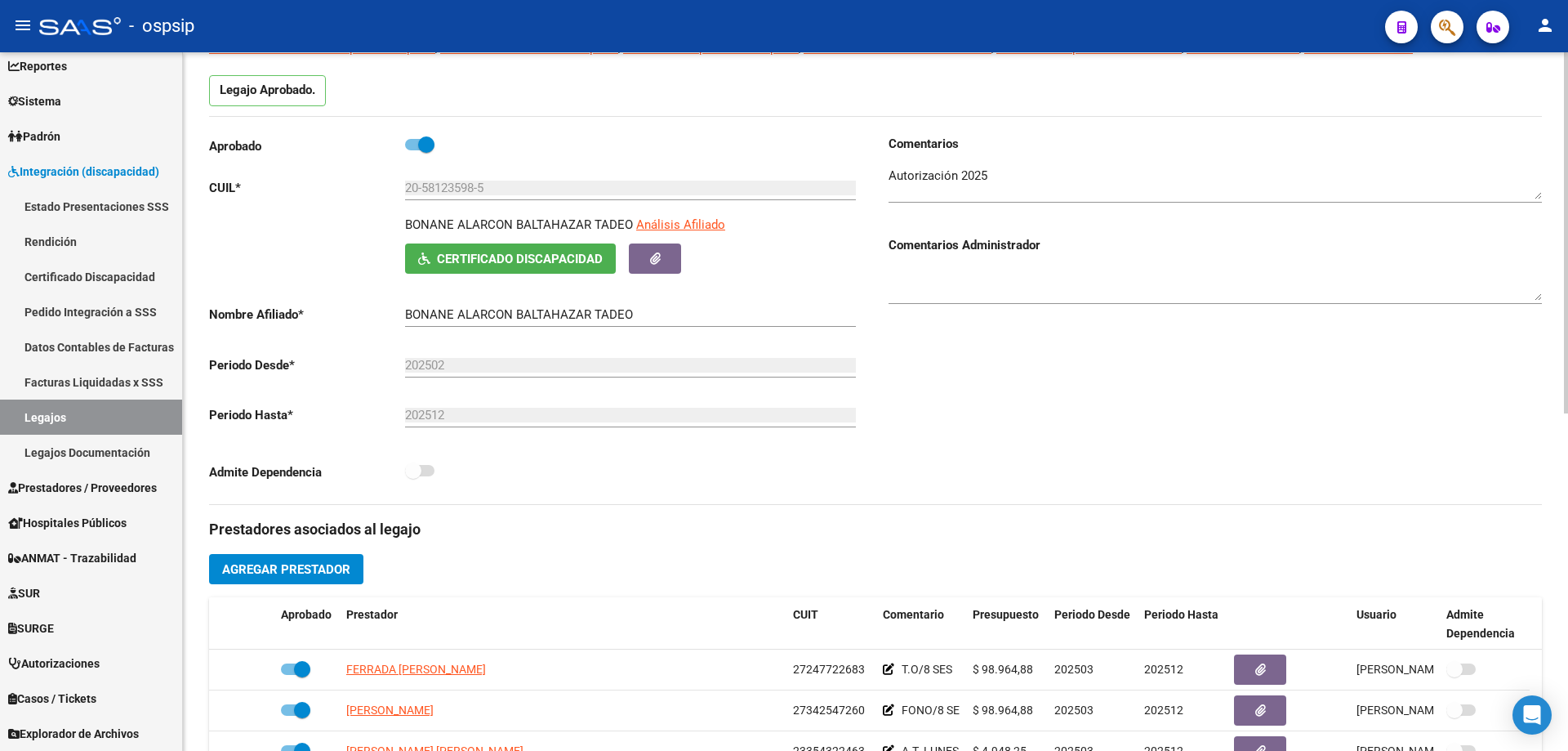
scroll to position [82, 0]
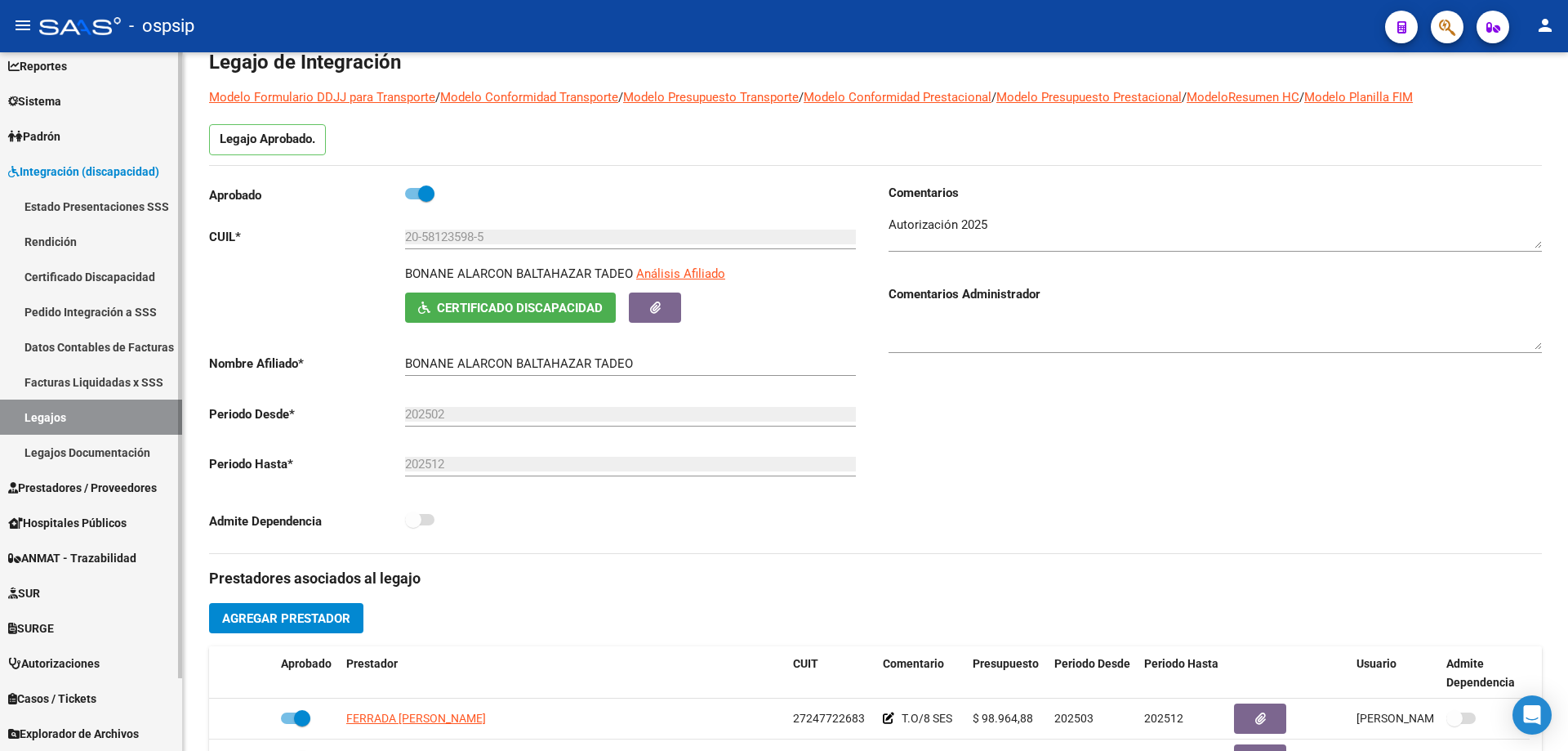
click at [96, 413] on link "Legajos" at bounding box center [91, 417] width 182 height 35
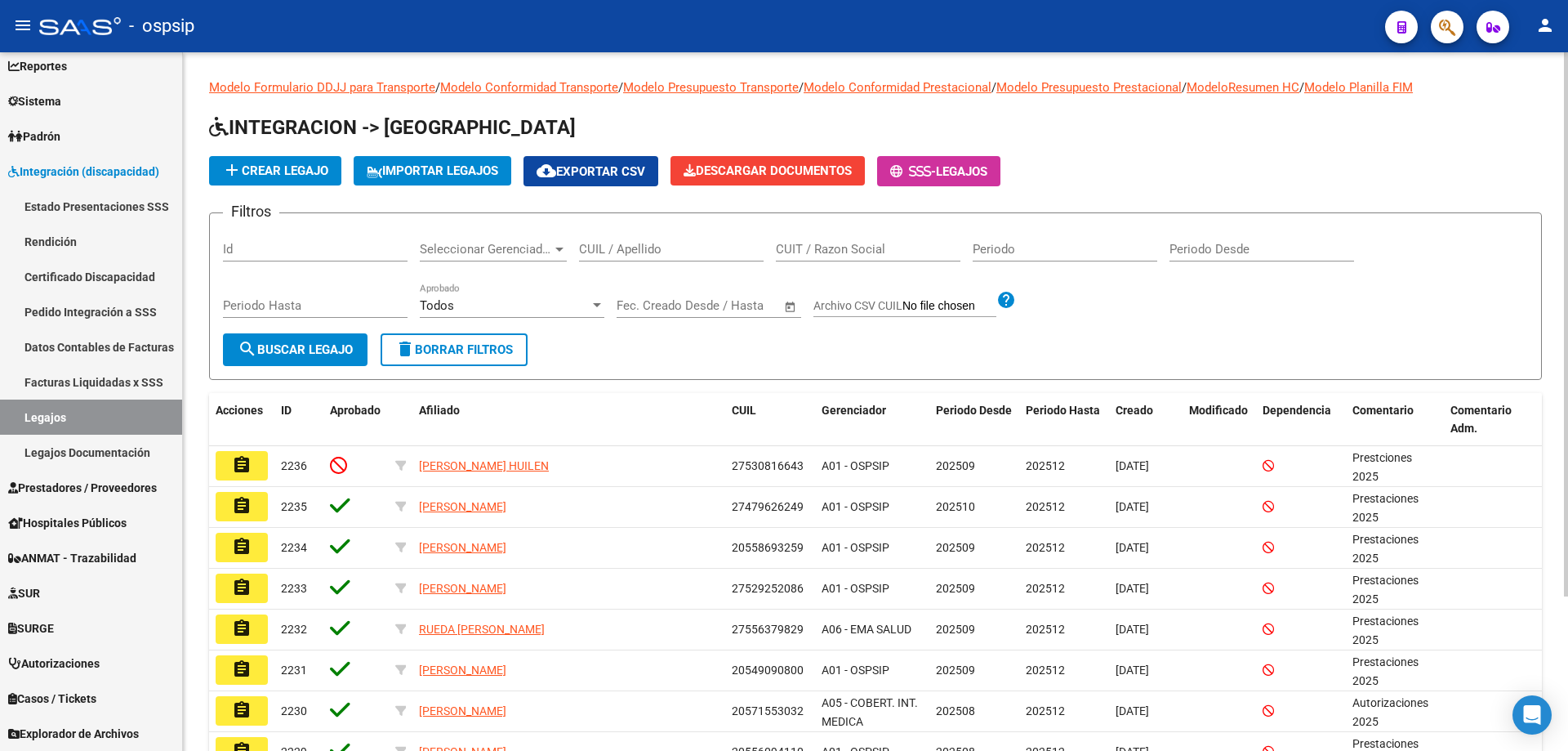
click at [599, 257] on div "CUIL / Apellido" at bounding box center [672, 244] width 184 height 35
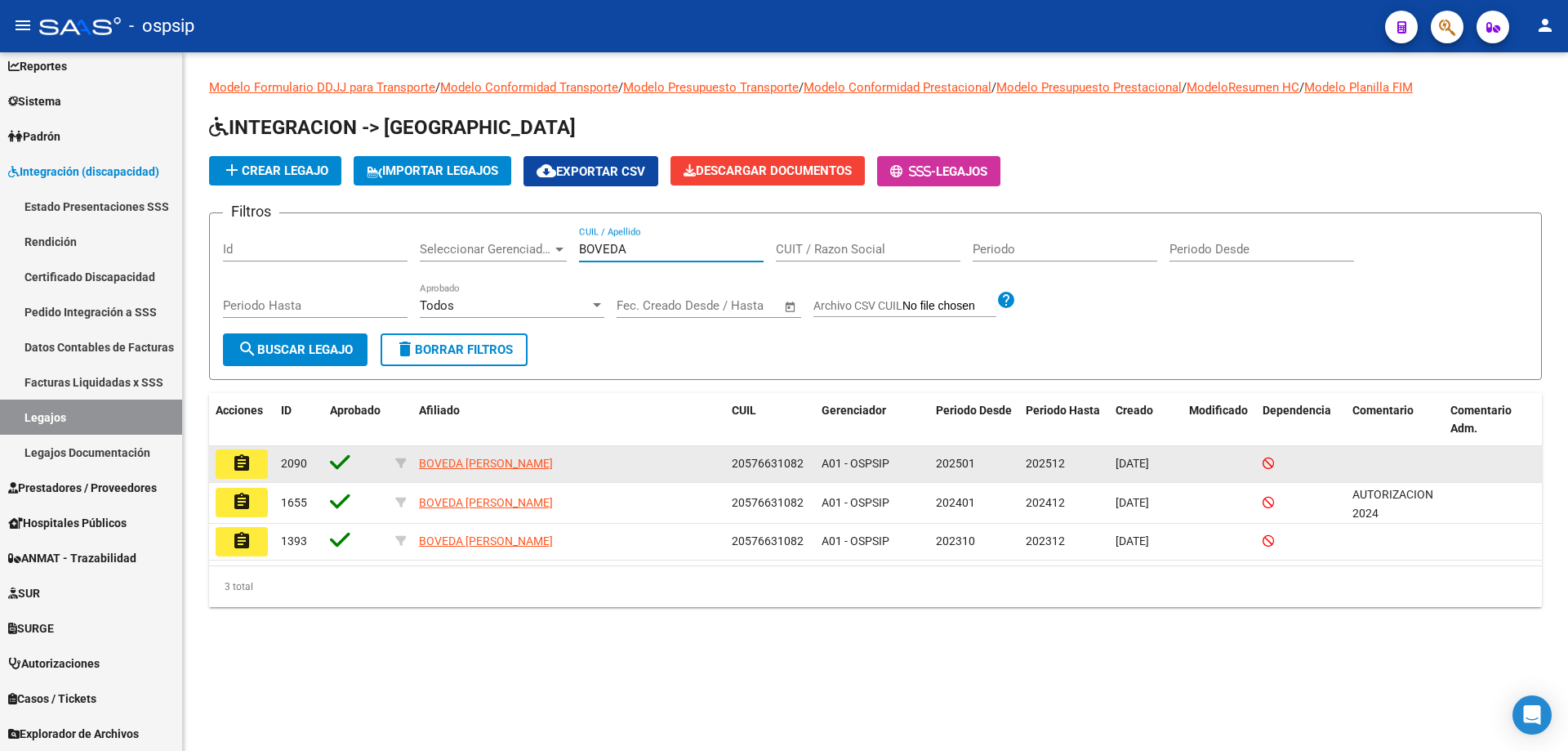
type input "BOVEDA"
click at [241, 465] on mat-icon "assignment" at bounding box center [241, 463] width 19 height 19
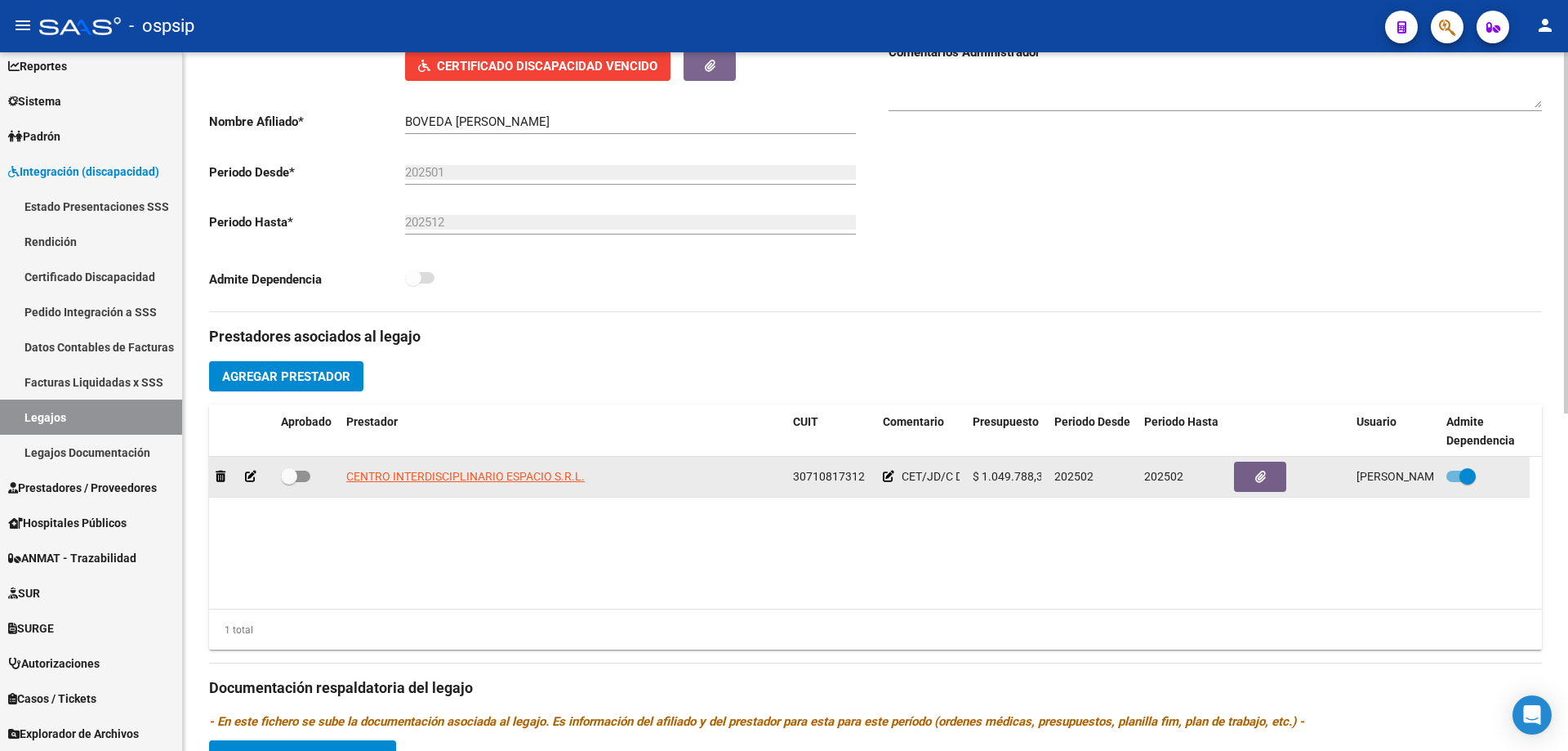
scroll to position [327, 0]
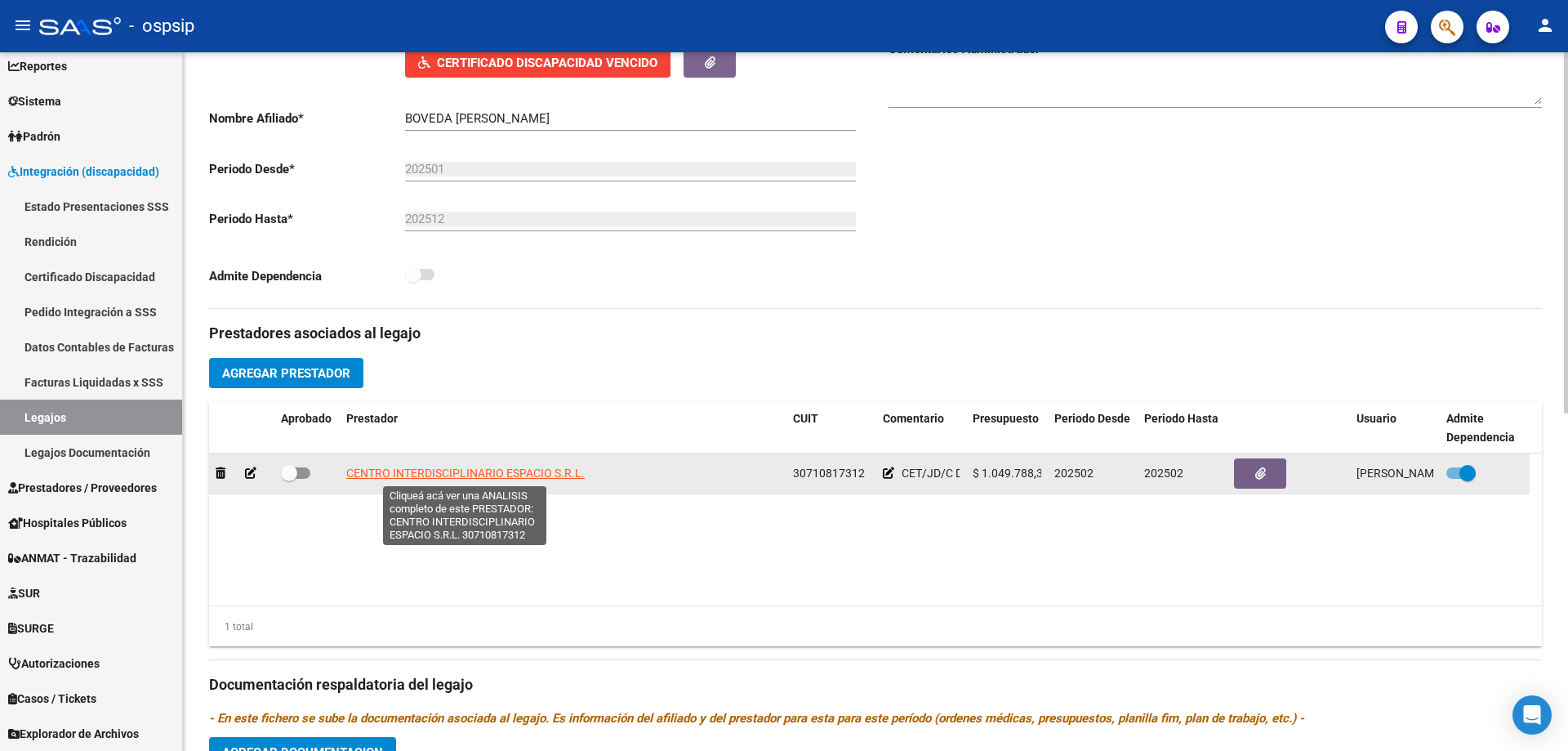
click at [518, 471] on span "CENTRO INTERDISCIPLINARIO ESPACIO S.R.L." at bounding box center [465, 473] width 239 height 13
type textarea "30710817312"
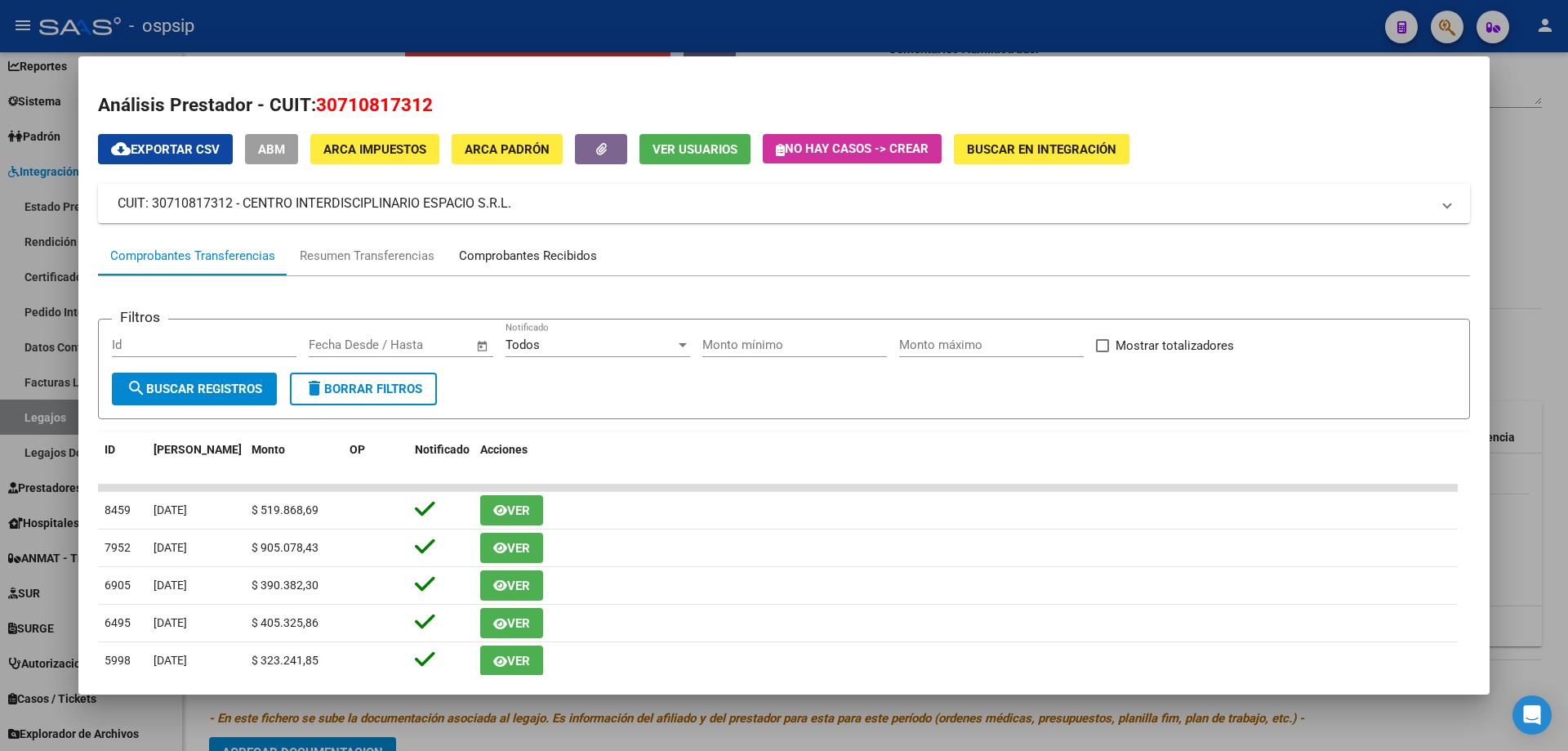
click at [581, 252] on div "Comprobantes Recibidos" at bounding box center [528, 256] width 138 height 18
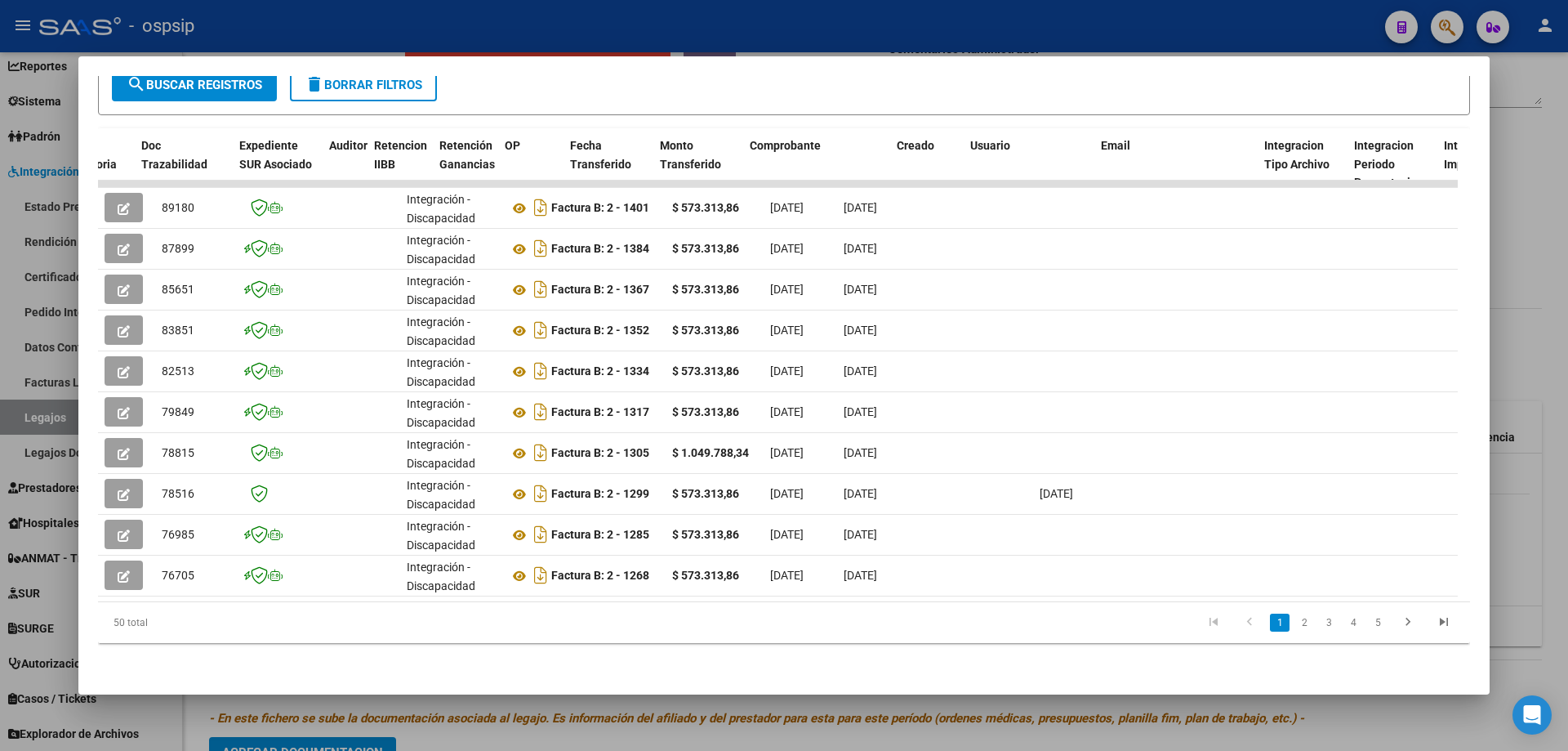
scroll to position [0, 1189]
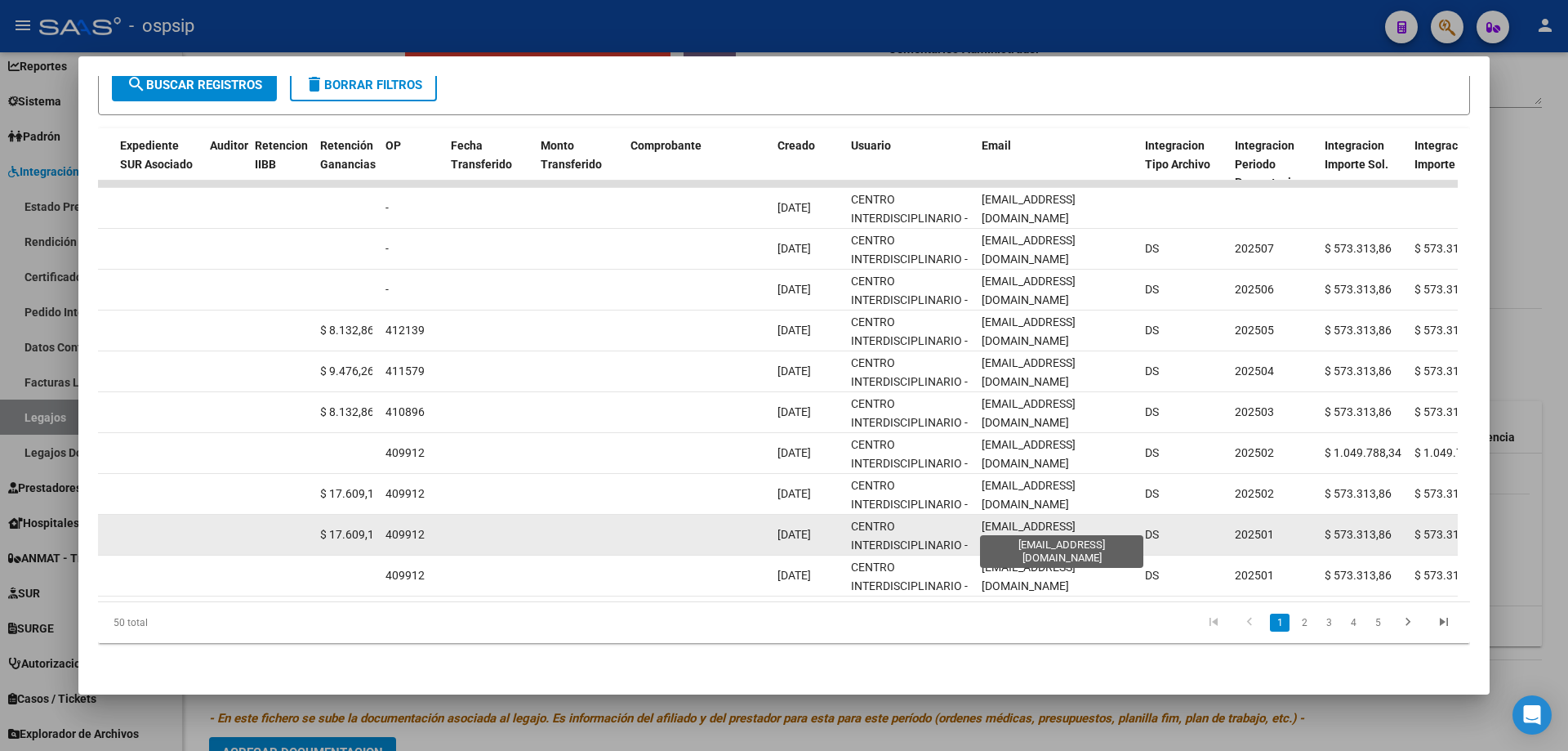
click at [1008, 522] on span "[EMAIL_ADDRESS][DOMAIN_NAME]" at bounding box center [1029, 535] width 94 height 32
click at [1009, 521] on span "[EMAIL_ADDRESS][DOMAIN_NAME]" at bounding box center [1029, 535] width 94 height 32
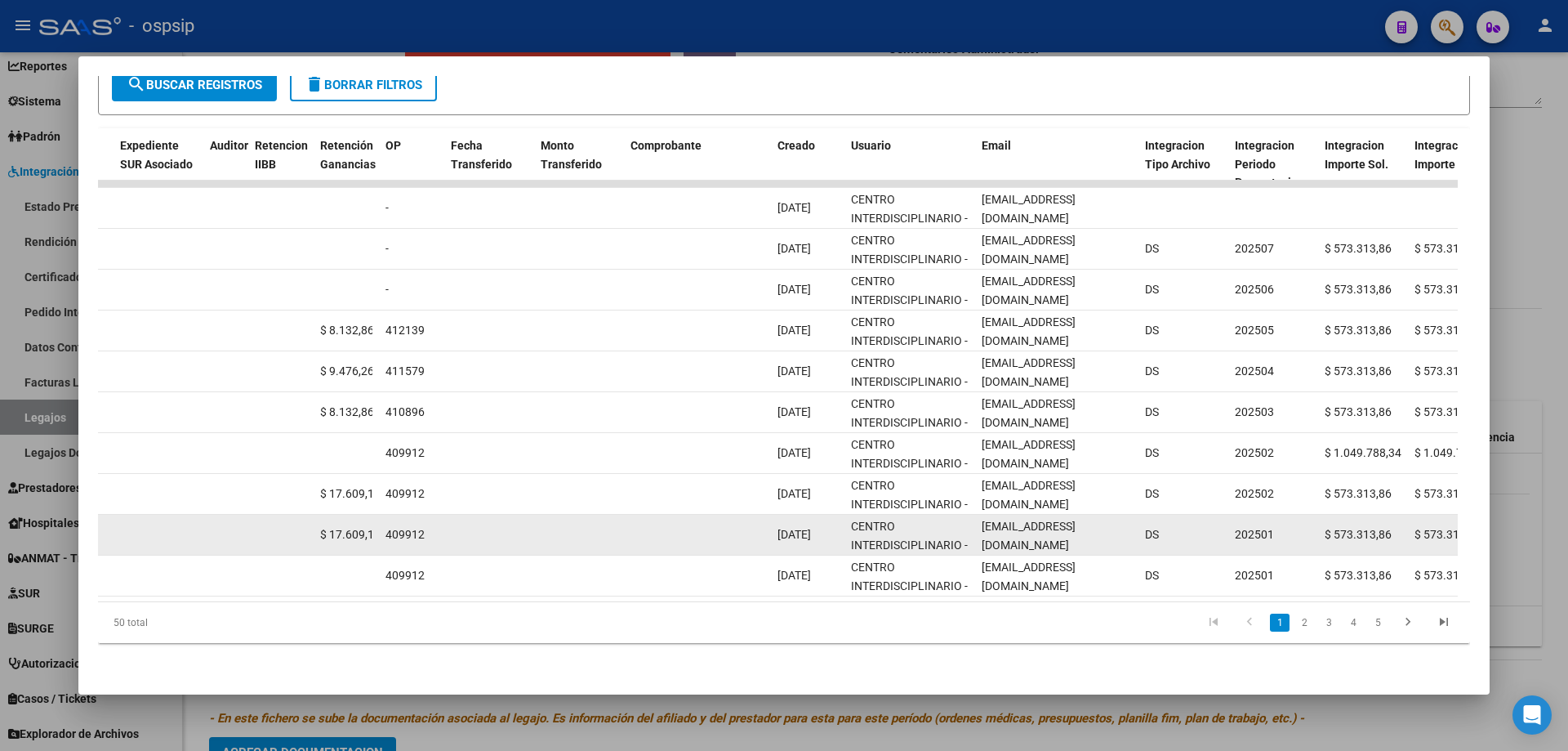
click at [1009, 521] on span "[EMAIL_ADDRESS][DOMAIN_NAME]" at bounding box center [1029, 535] width 94 height 32
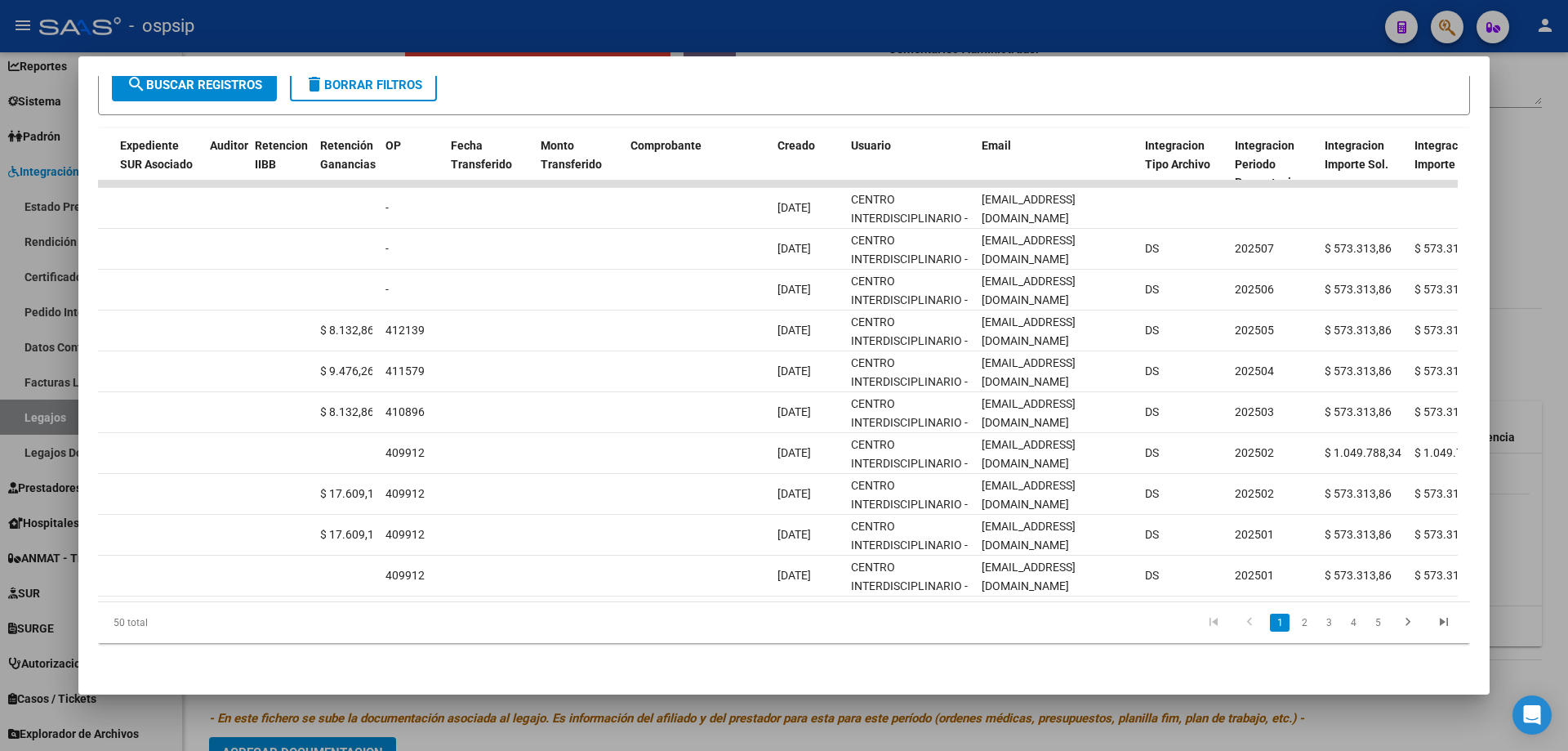
click at [438, 14] on div at bounding box center [784, 375] width 1568 height 751
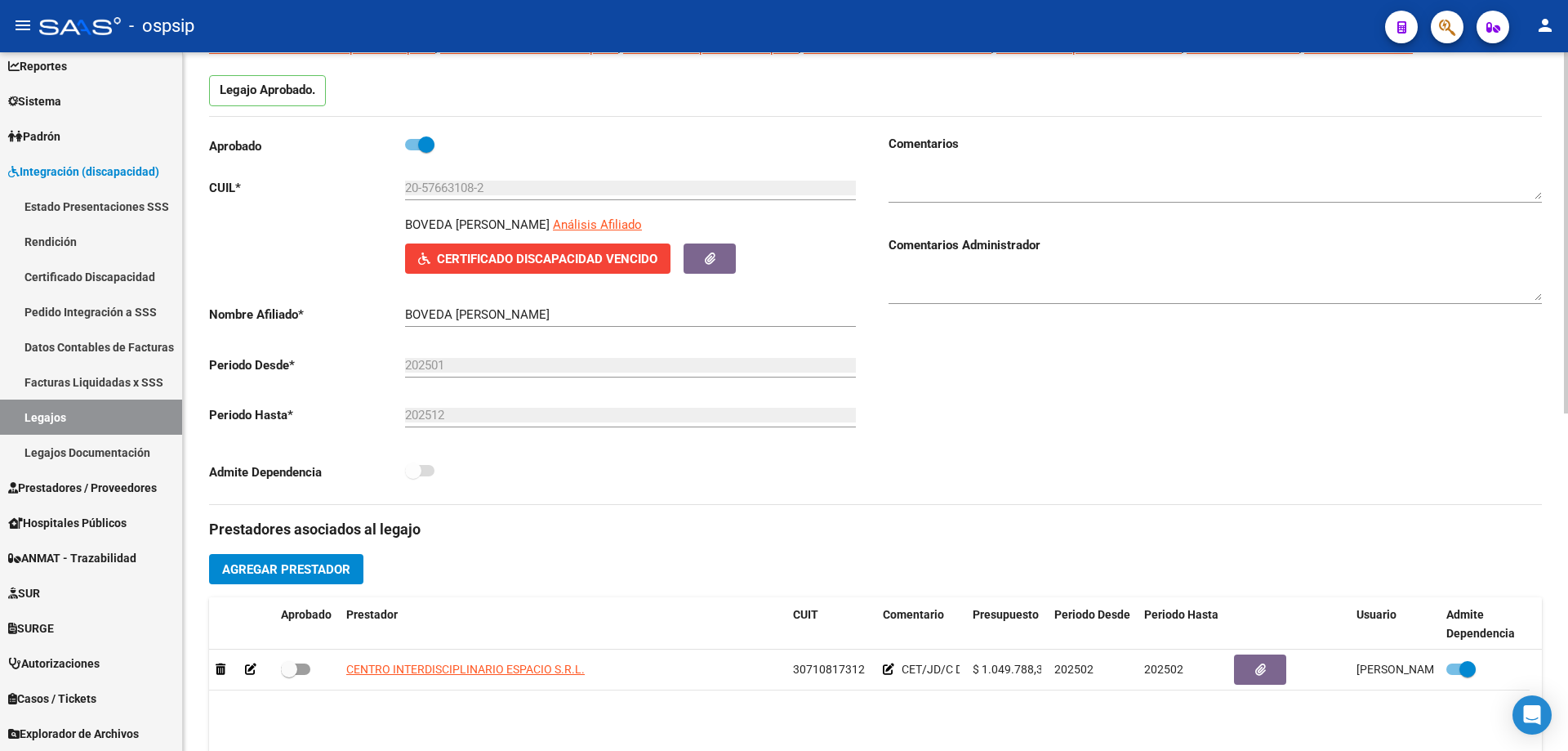
scroll to position [0, 0]
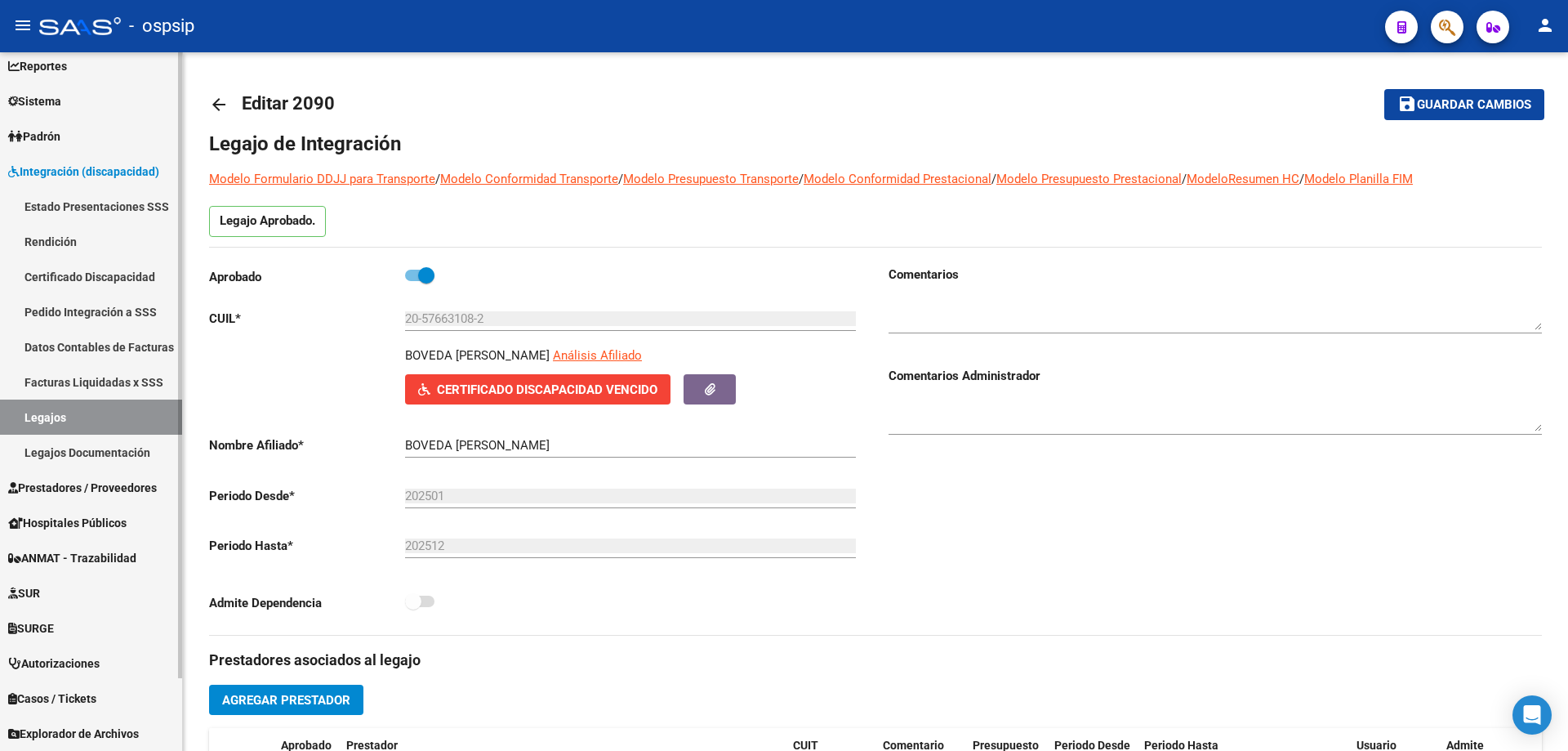
click at [64, 416] on link "Legajos" at bounding box center [91, 417] width 182 height 35
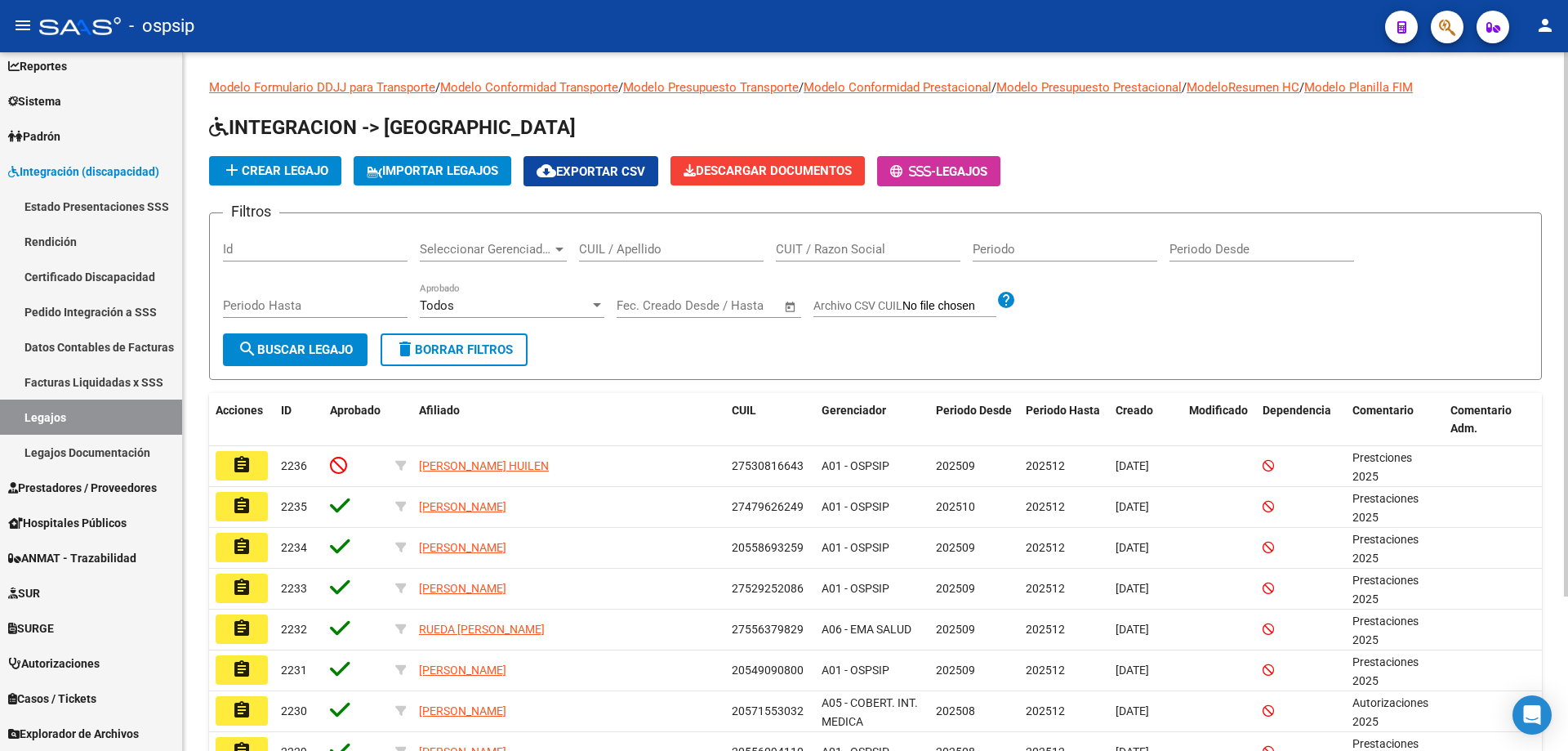
click at [673, 240] on div "CUIL / Apellido" at bounding box center [672, 244] width 184 height 35
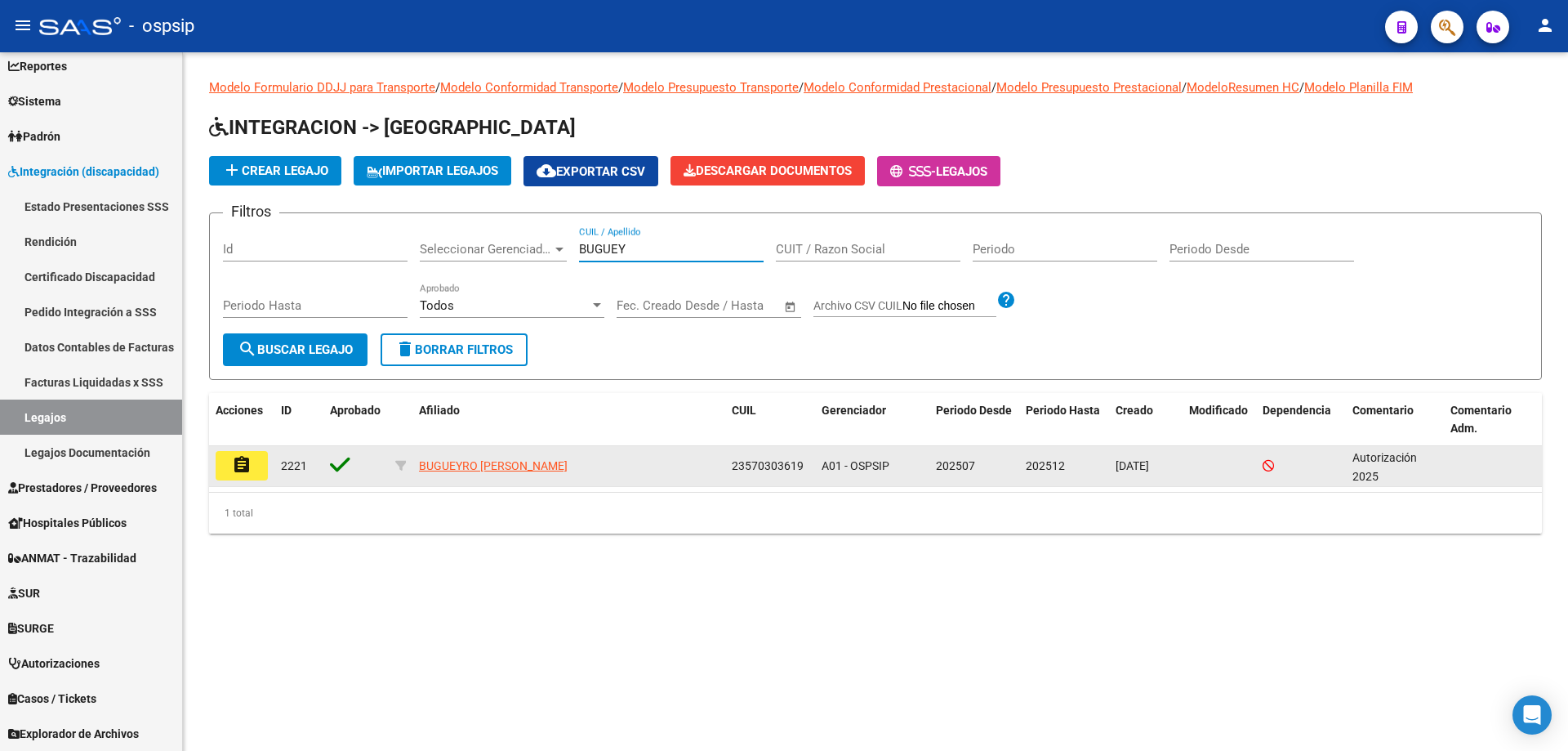
type input "BUGUEY"
click at [244, 472] on mat-icon "assignment" at bounding box center [241, 464] width 19 height 19
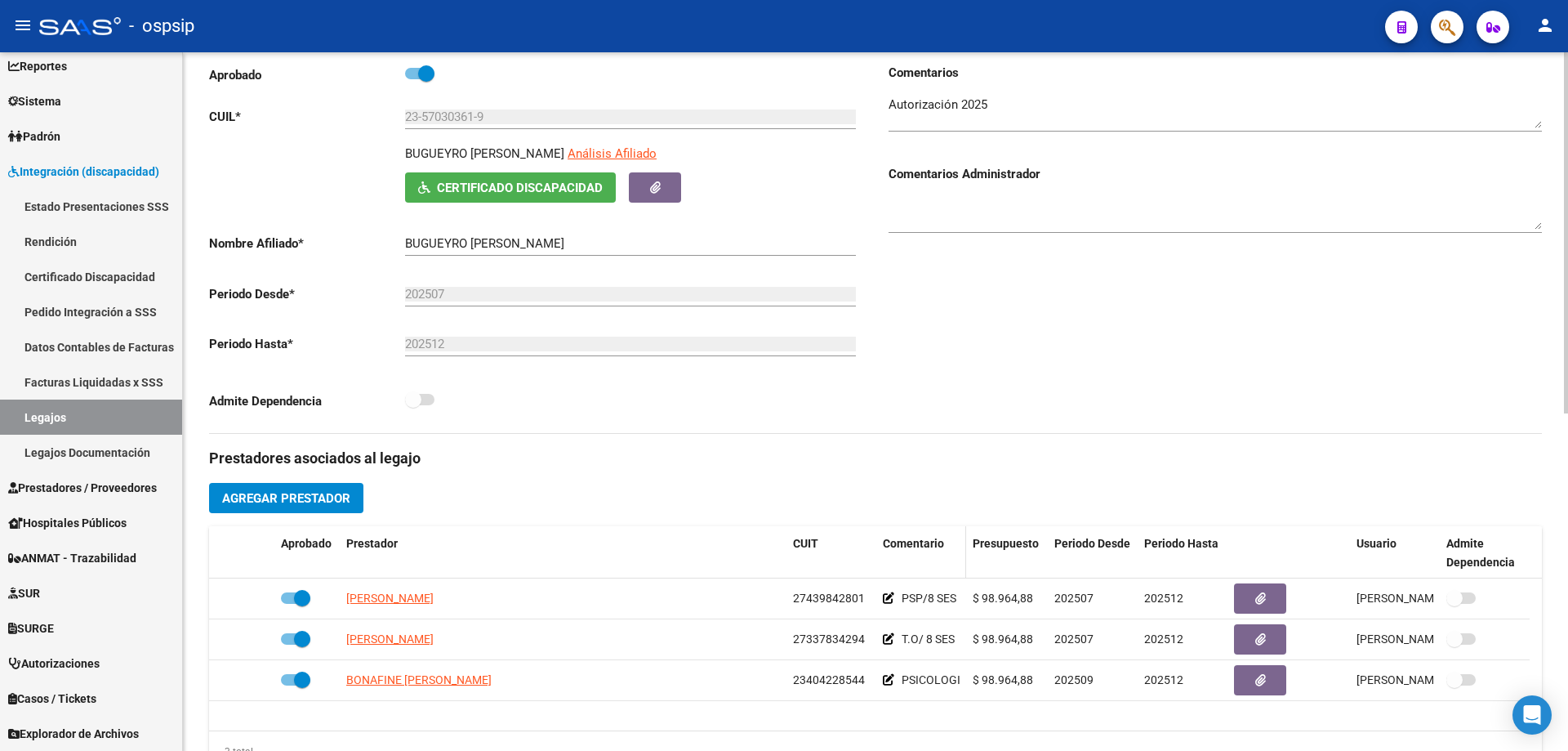
scroll to position [245, 0]
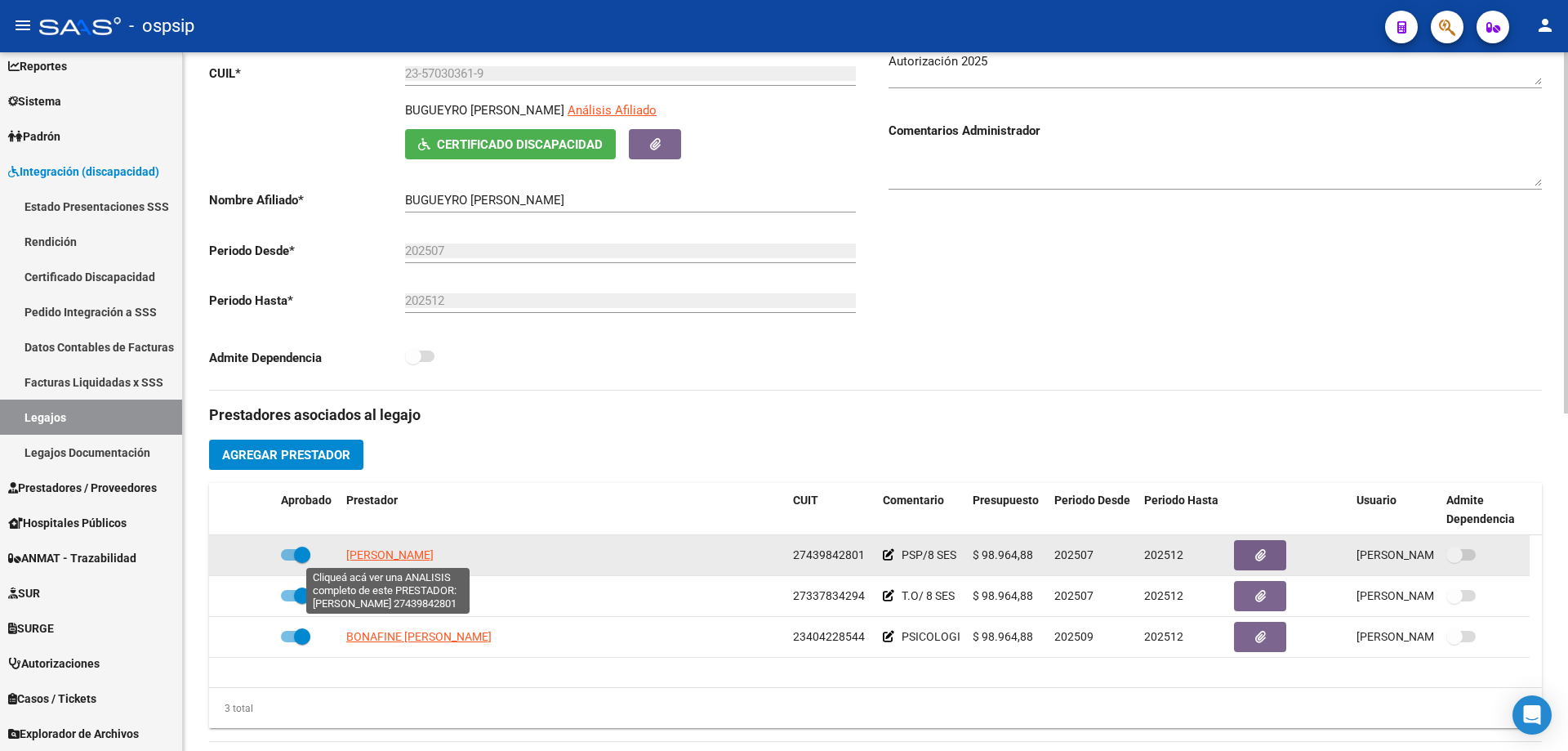
click at [401, 557] on span "[PERSON_NAME]" at bounding box center [390, 555] width 88 height 13
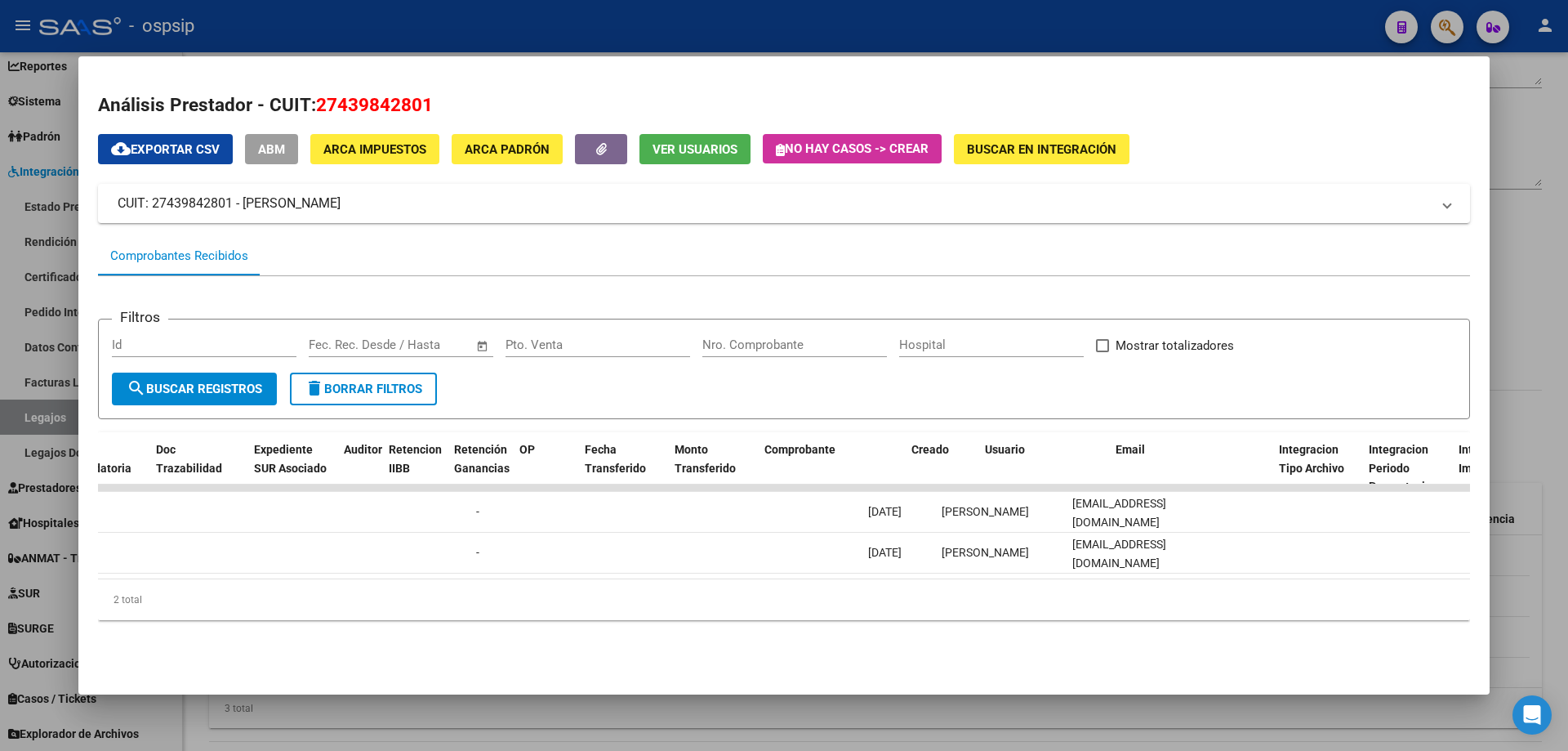
scroll to position [0, 1188]
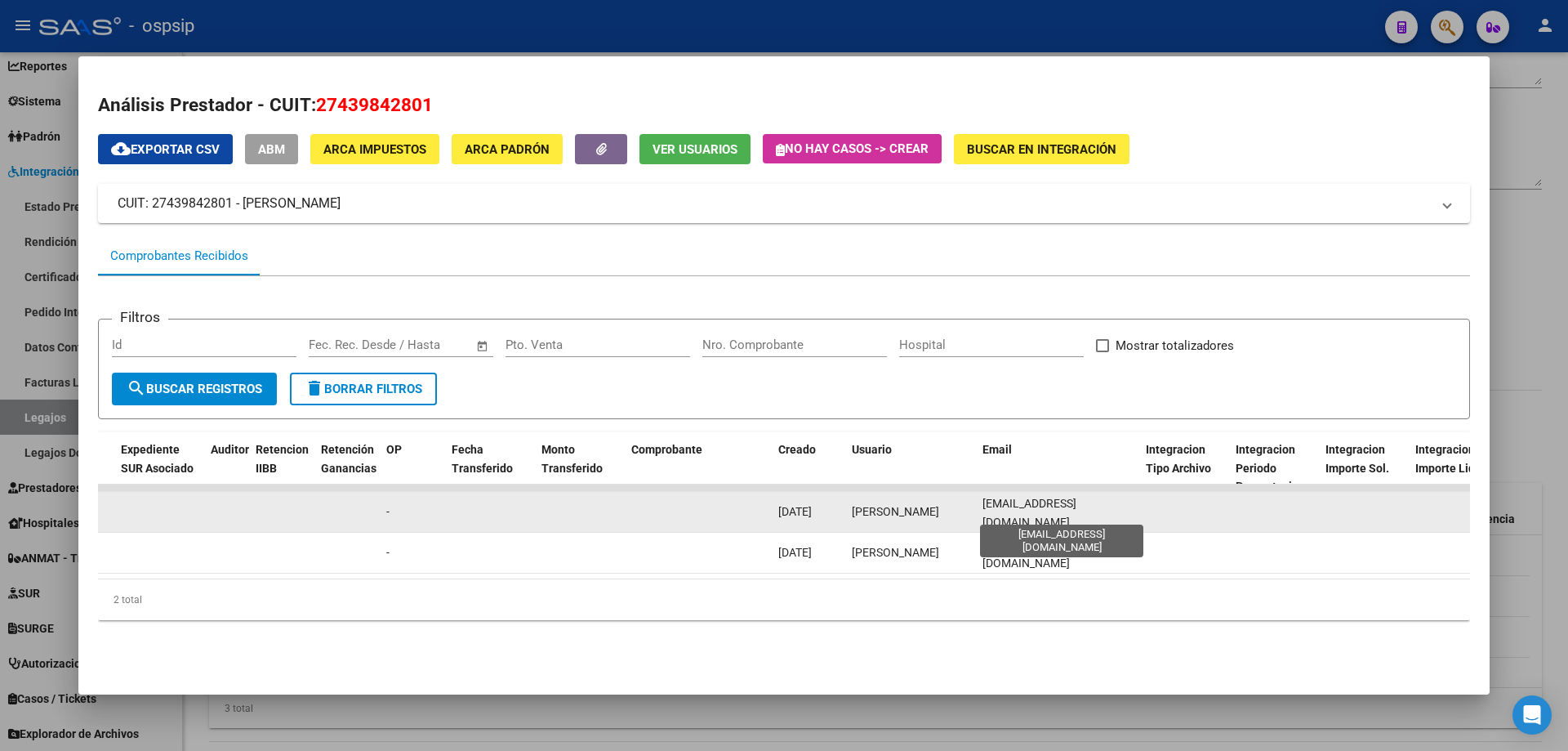
click at [1044, 510] on span "[EMAIL_ADDRESS][DOMAIN_NAME]" at bounding box center [1030, 512] width 94 height 32
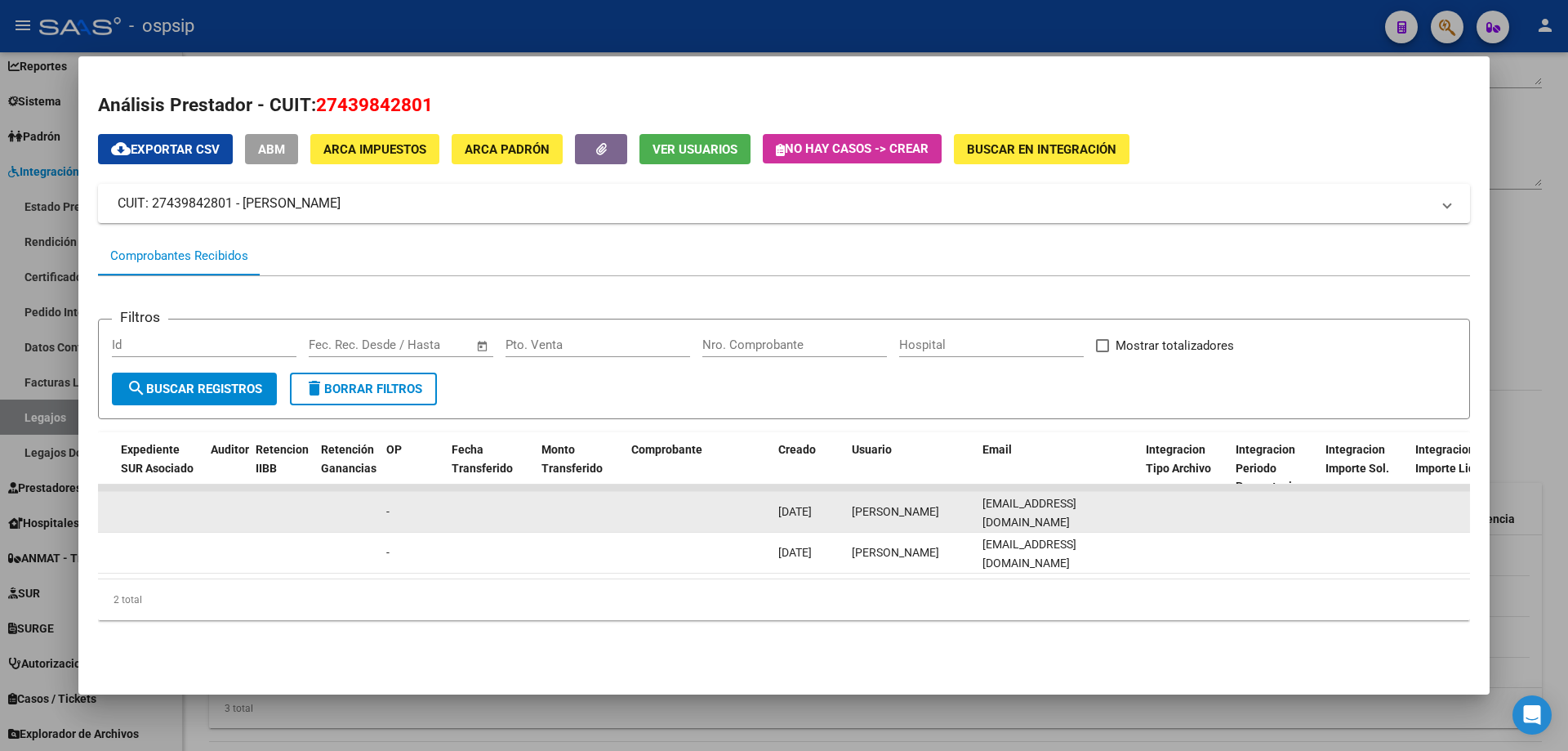
click at [1044, 510] on span "[EMAIL_ADDRESS][DOMAIN_NAME]" at bounding box center [1030, 512] width 94 height 32
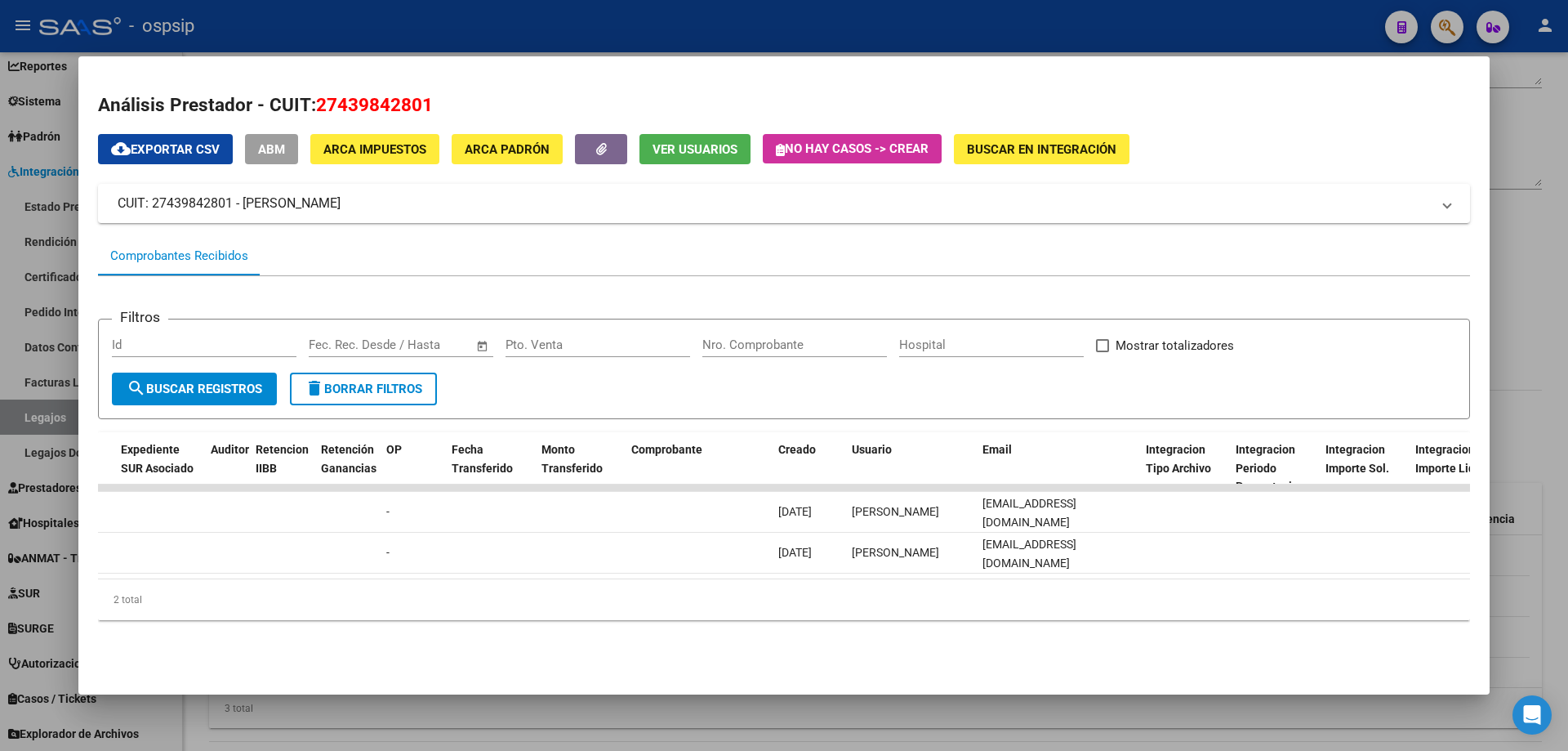
click at [724, 27] on div at bounding box center [784, 375] width 1568 height 751
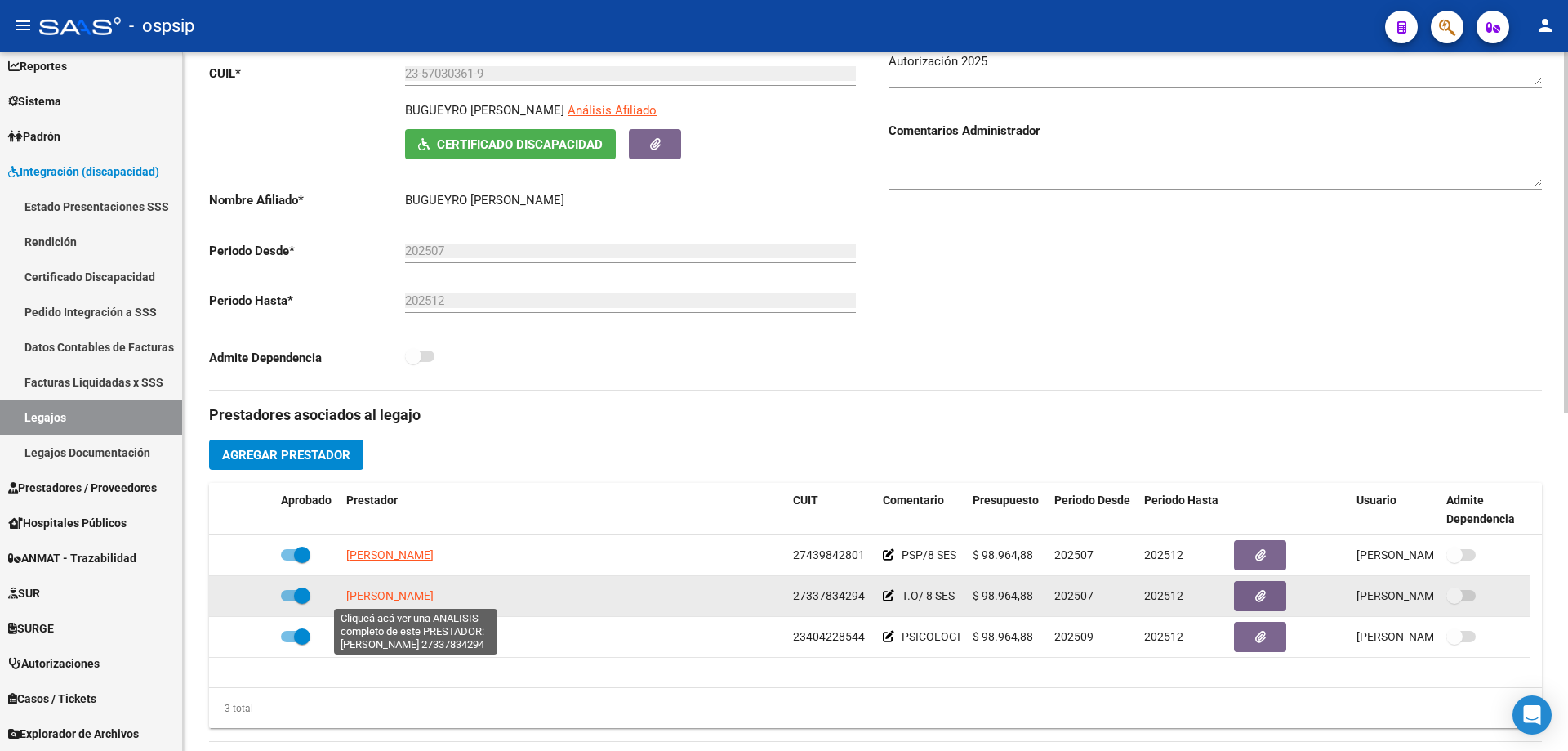
click at [358, 599] on span "[PERSON_NAME]" at bounding box center [390, 595] width 88 height 13
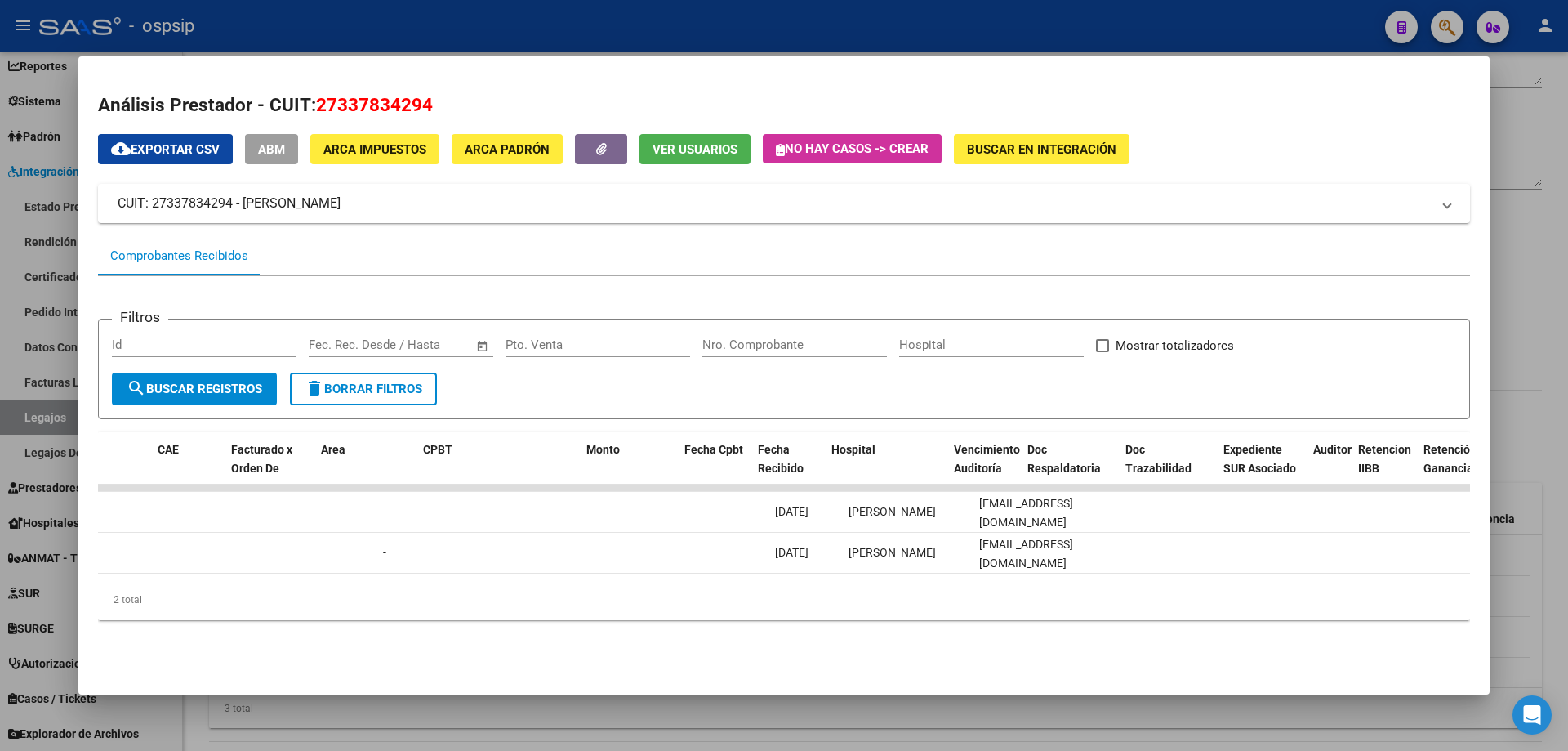
scroll to position [0, 1200]
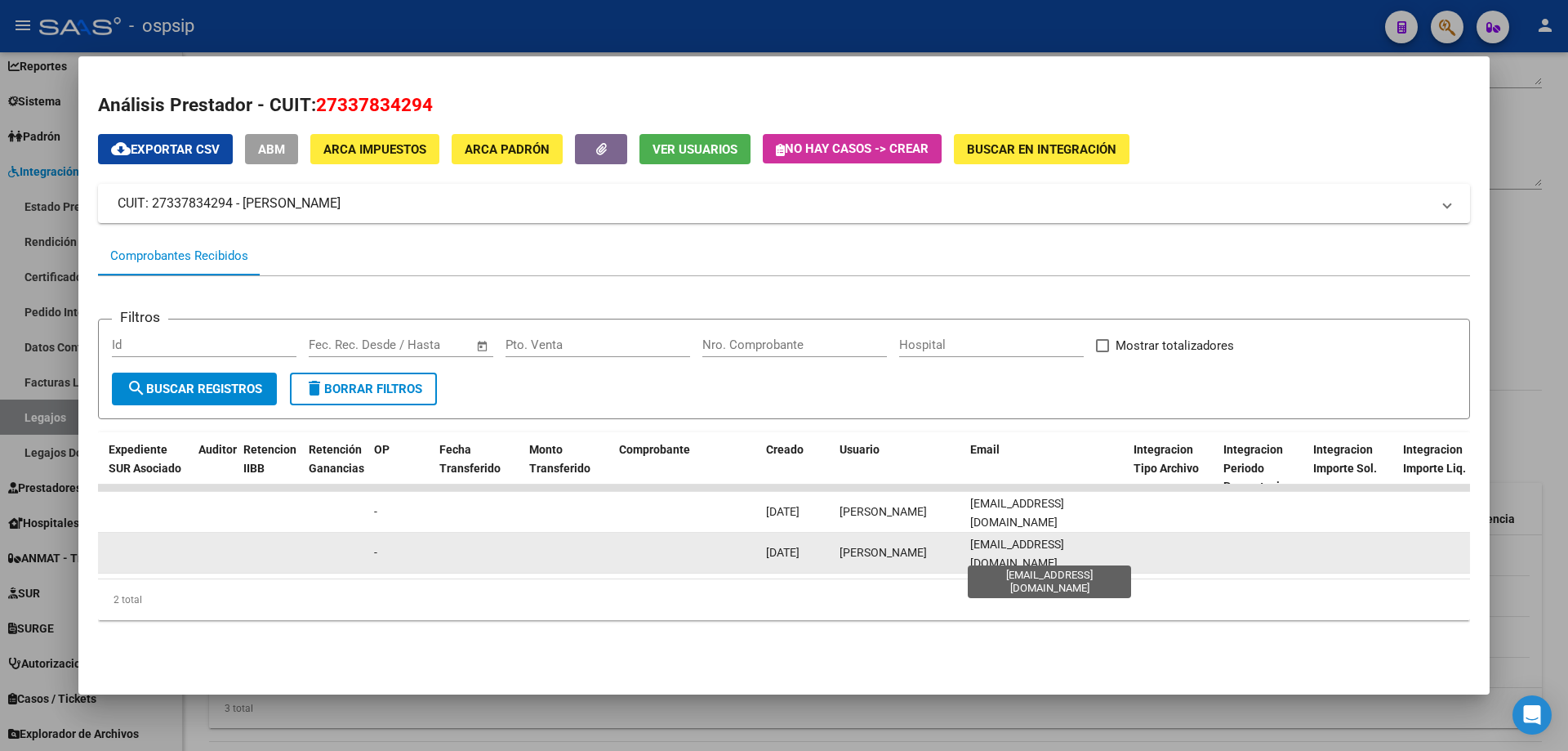
click at [1005, 549] on span "[EMAIL_ADDRESS][DOMAIN_NAME]" at bounding box center [1017, 553] width 94 height 32
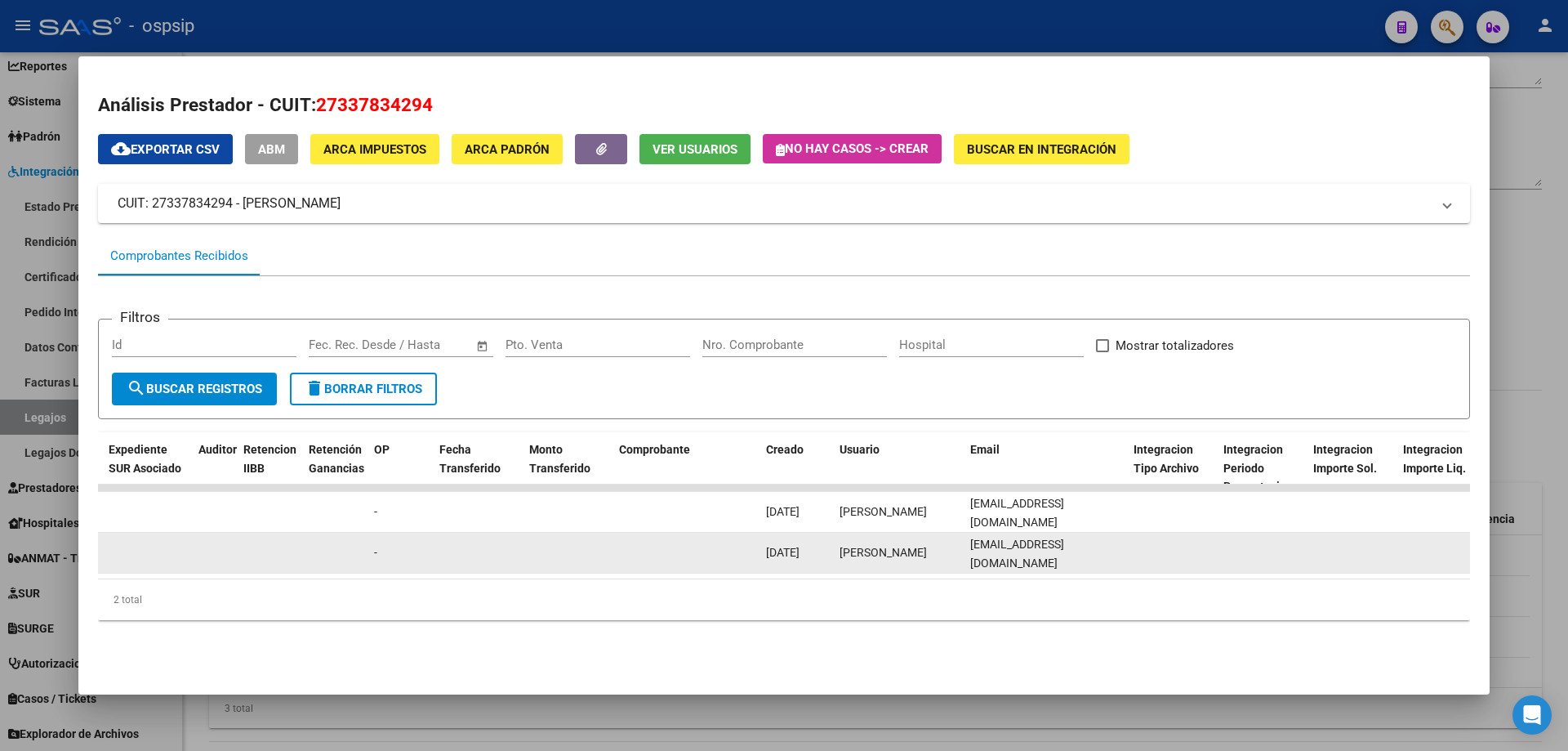
click at [1005, 549] on span "[EMAIL_ADDRESS][DOMAIN_NAME]" at bounding box center [1017, 553] width 94 height 32
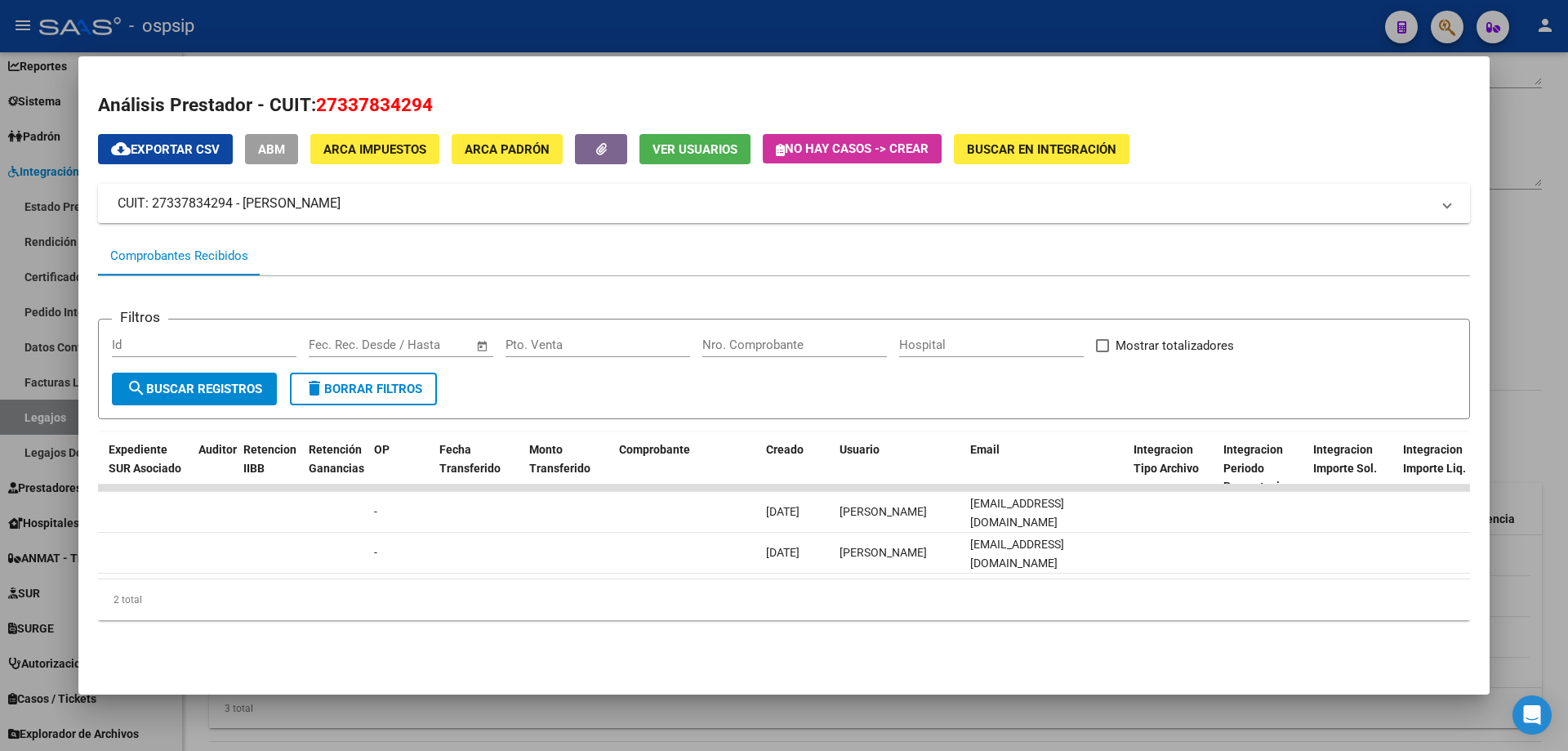
click at [556, 42] on div at bounding box center [784, 375] width 1568 height 751
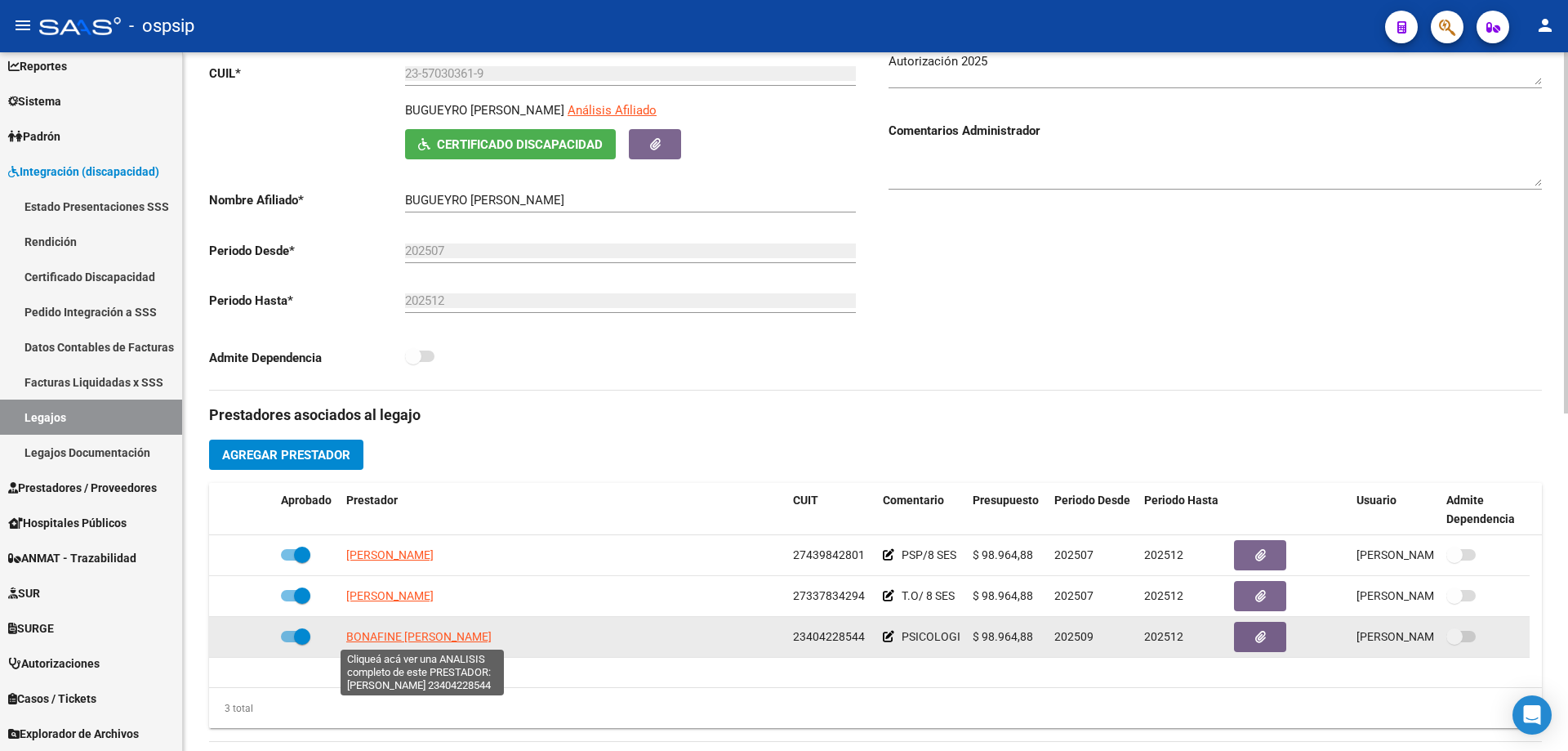
click at [407, 635] on span "BONAFINE [PERSON_NAME]" at bounding box center [419, 637] width 146 height 13
type textarea "23404228544"
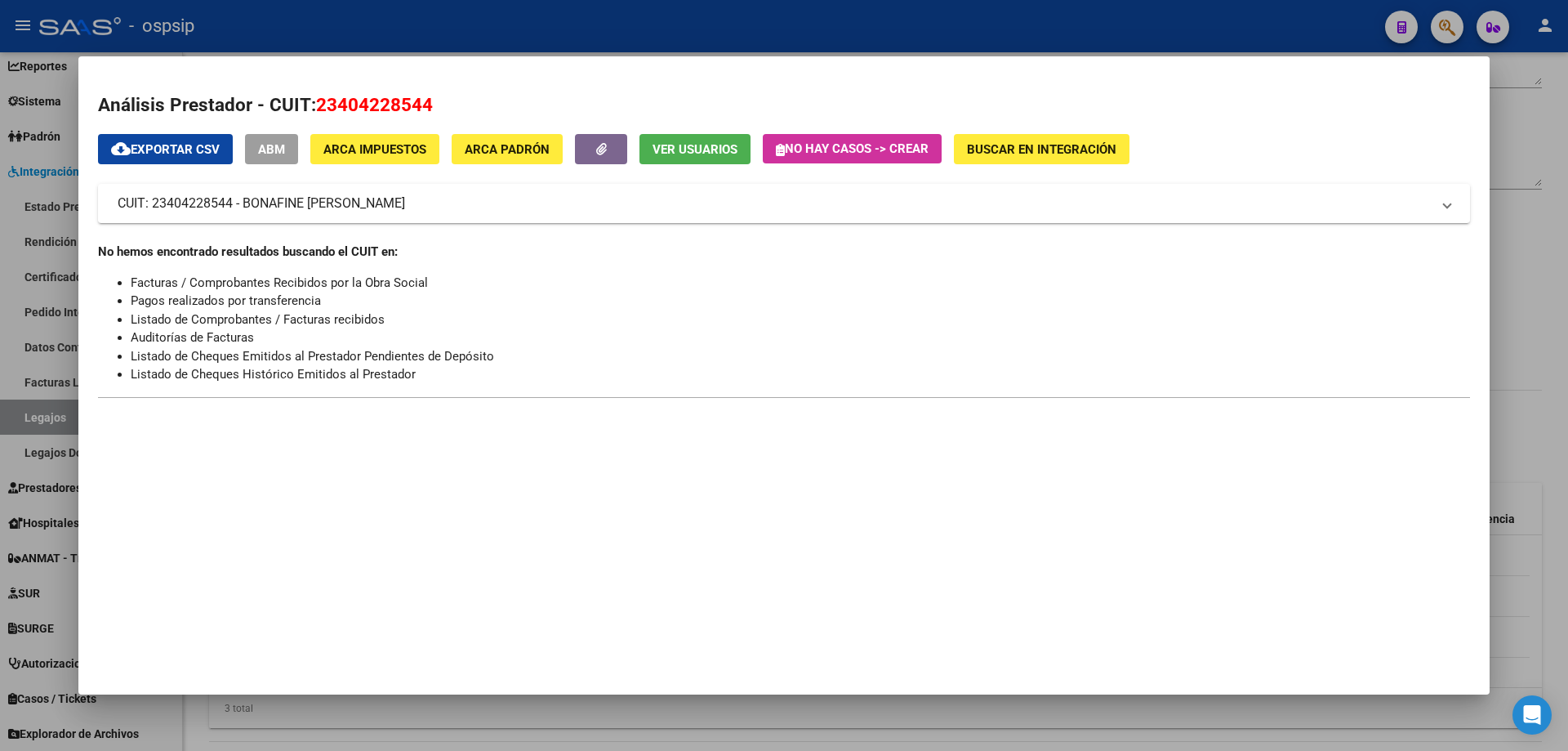
click at [595, 31] on div at bounding box center [784, 375] width 1568 height 751
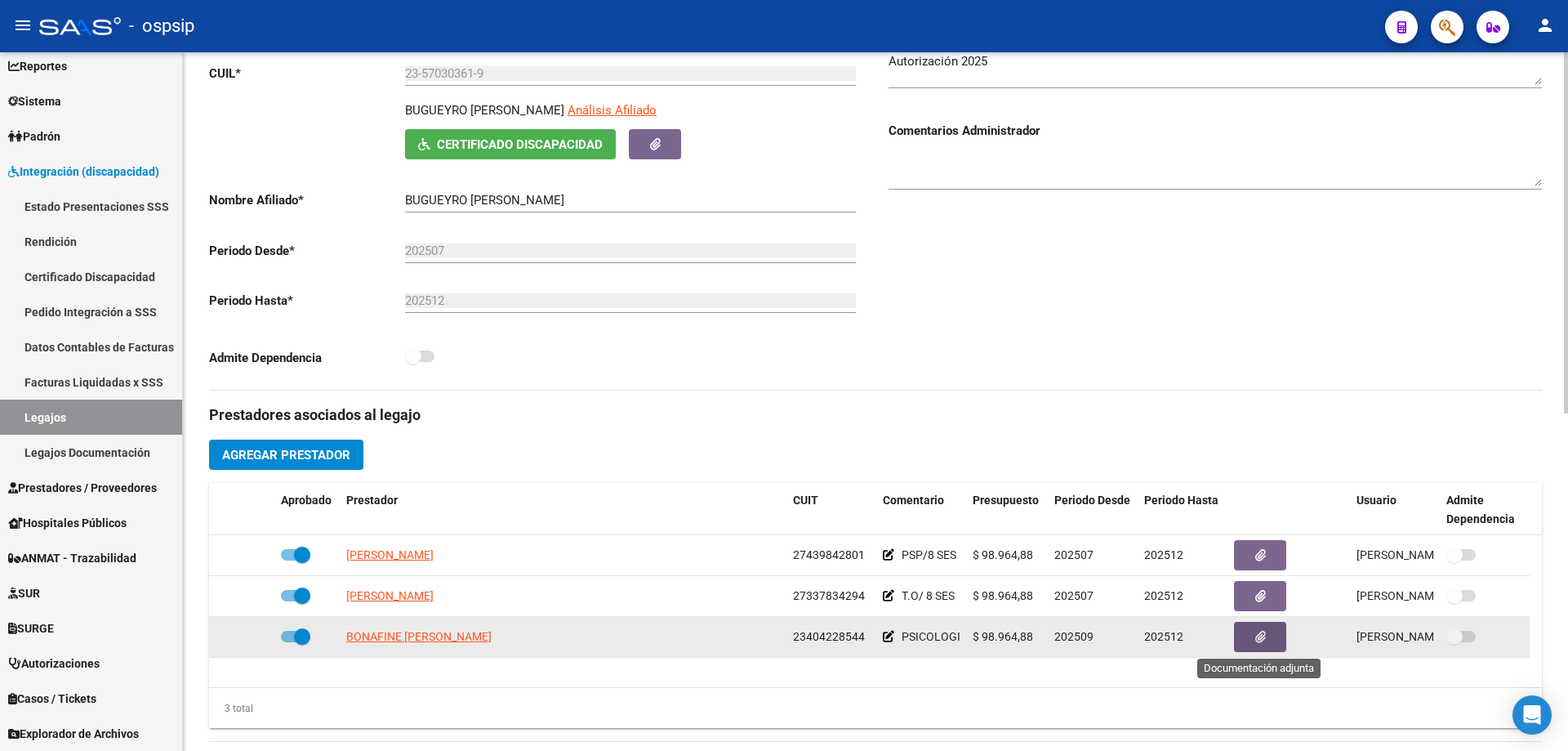
click at [1259, 640] on icon "button" at bounding box center [1261, 636] width 11 height 12
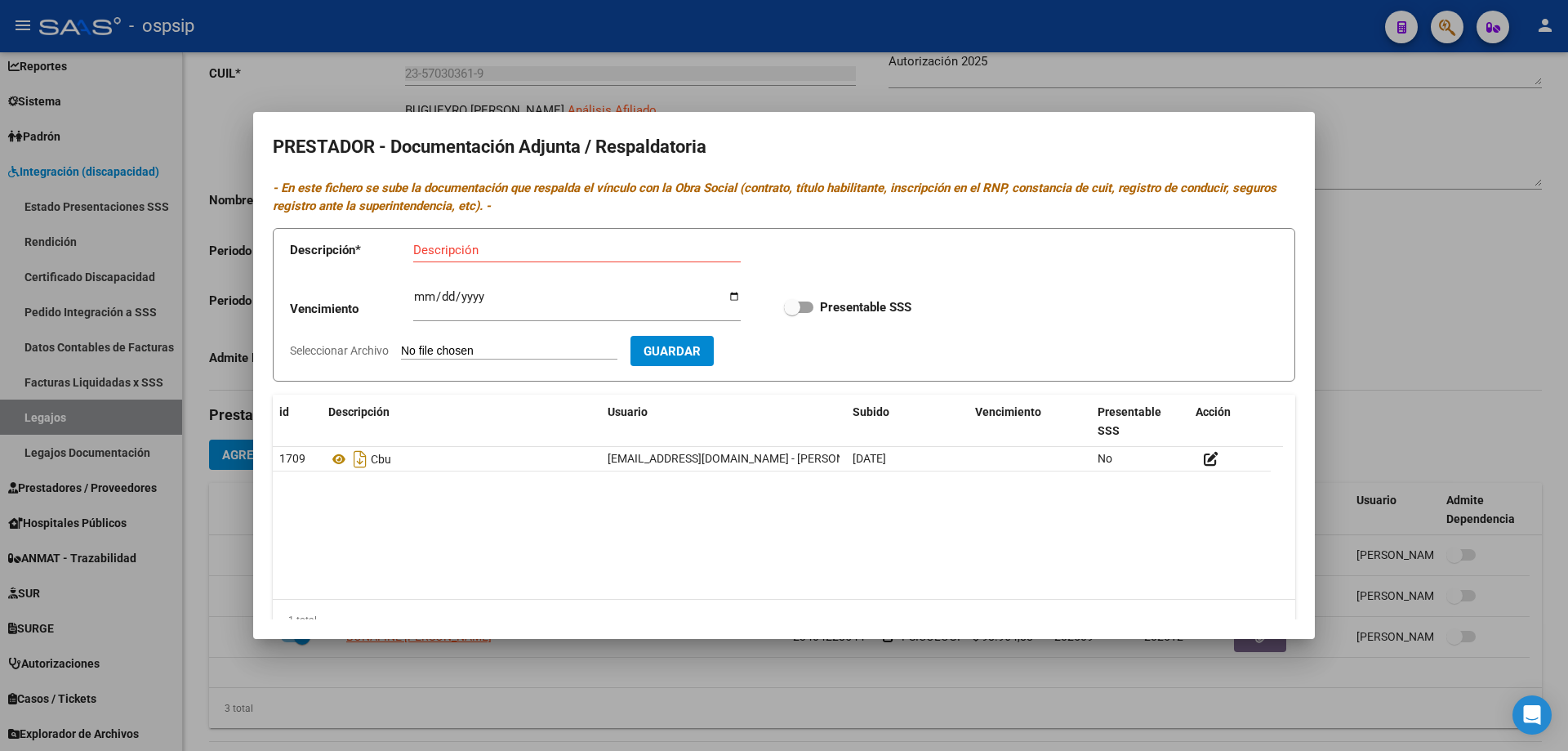
click at [577, 22] on div at bounding box center [784, 375] width 1568 height 751
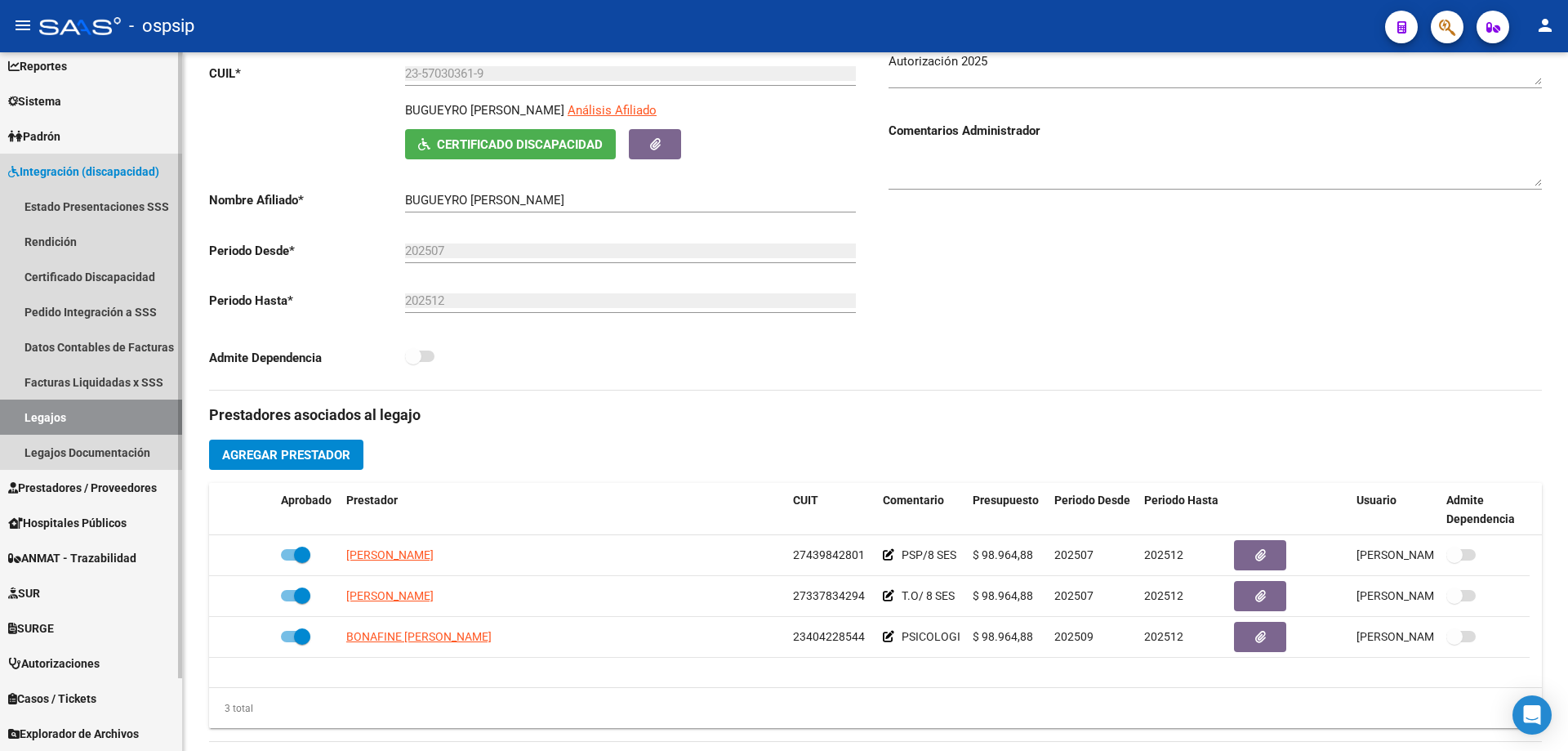
click at [111, 423] on link "Legajos" at bounding box center [91, 417] width 182 height 35
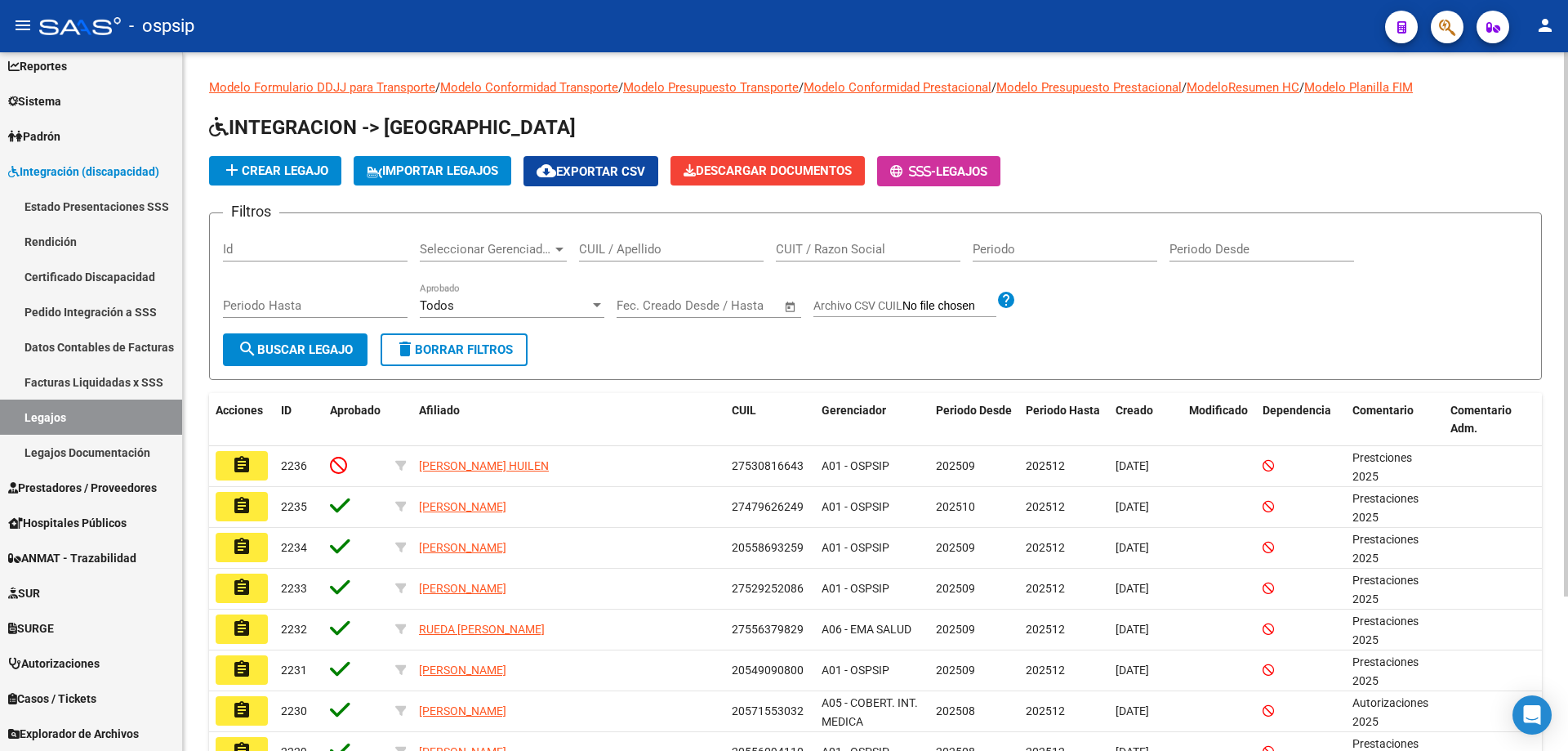
click at [703, 233] on div "CUIL / Apellido" at bounding box center [672, 244] width 184 height 35
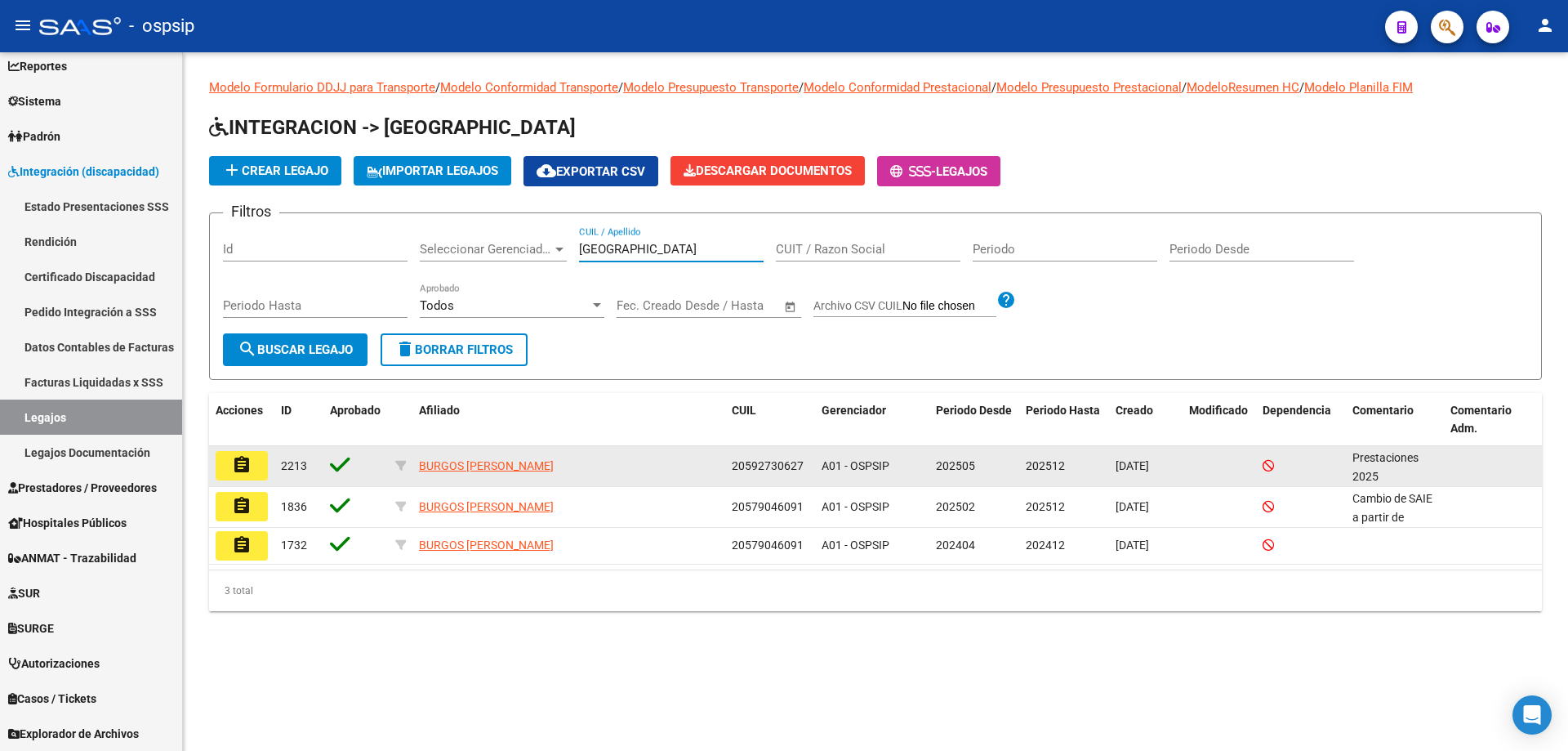
type input "[GEOGRAPHIC_DATA]"
click at [229, 476] on button "assignment" at bounding box center [241, 465] width 53 height 29
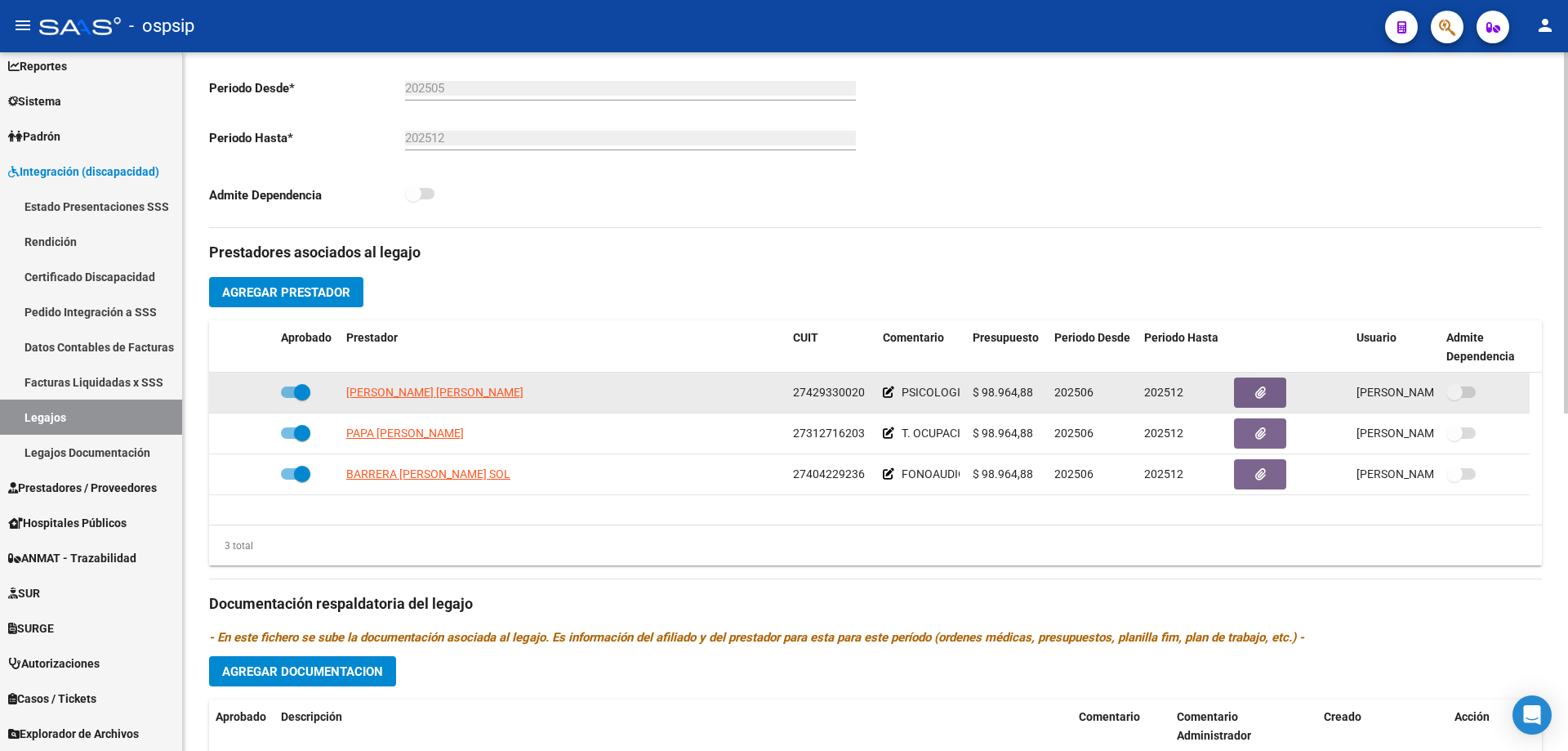
scroll to position [408, 0]
click at [418, 393] on span "[PERSON_NAME] [PERSON_NAME]" at bounding box center [435, 392] width 177 height 13
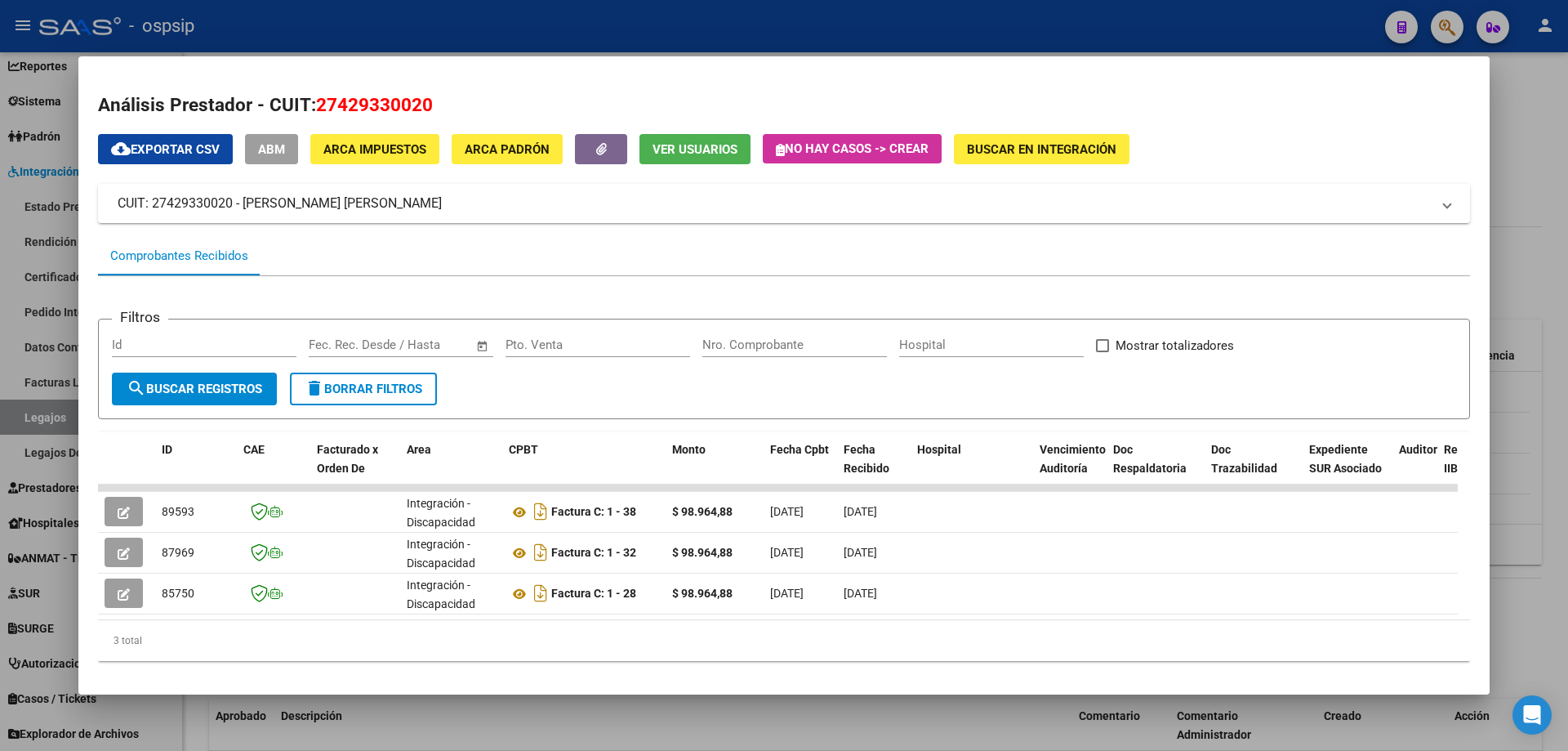
scroll to position [0, 1189]
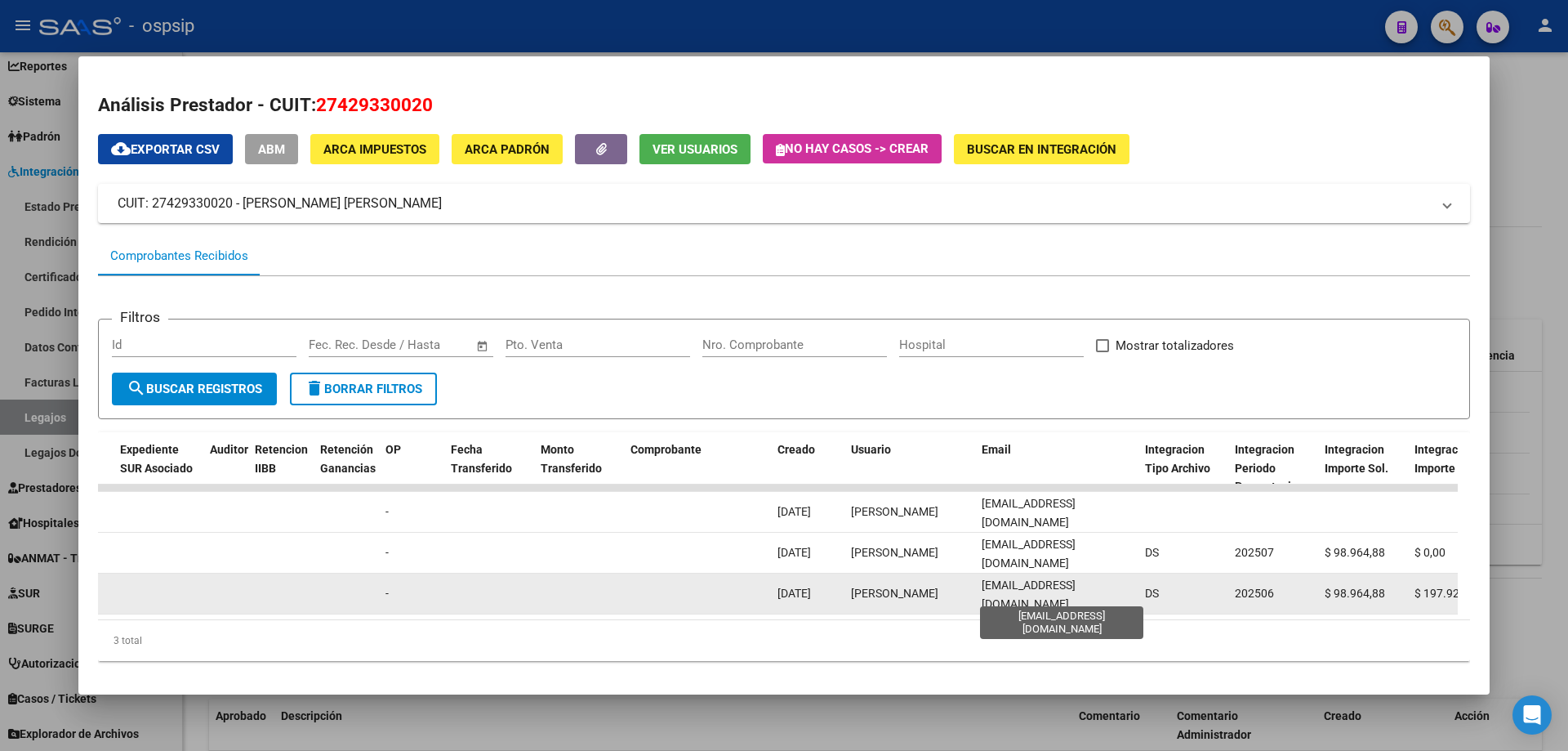
click at [1005, 599] on span "[EMAIL_ADDRESS][DOMAIN_NAME]" at bounding box center [1029, 594] width 94 height 32
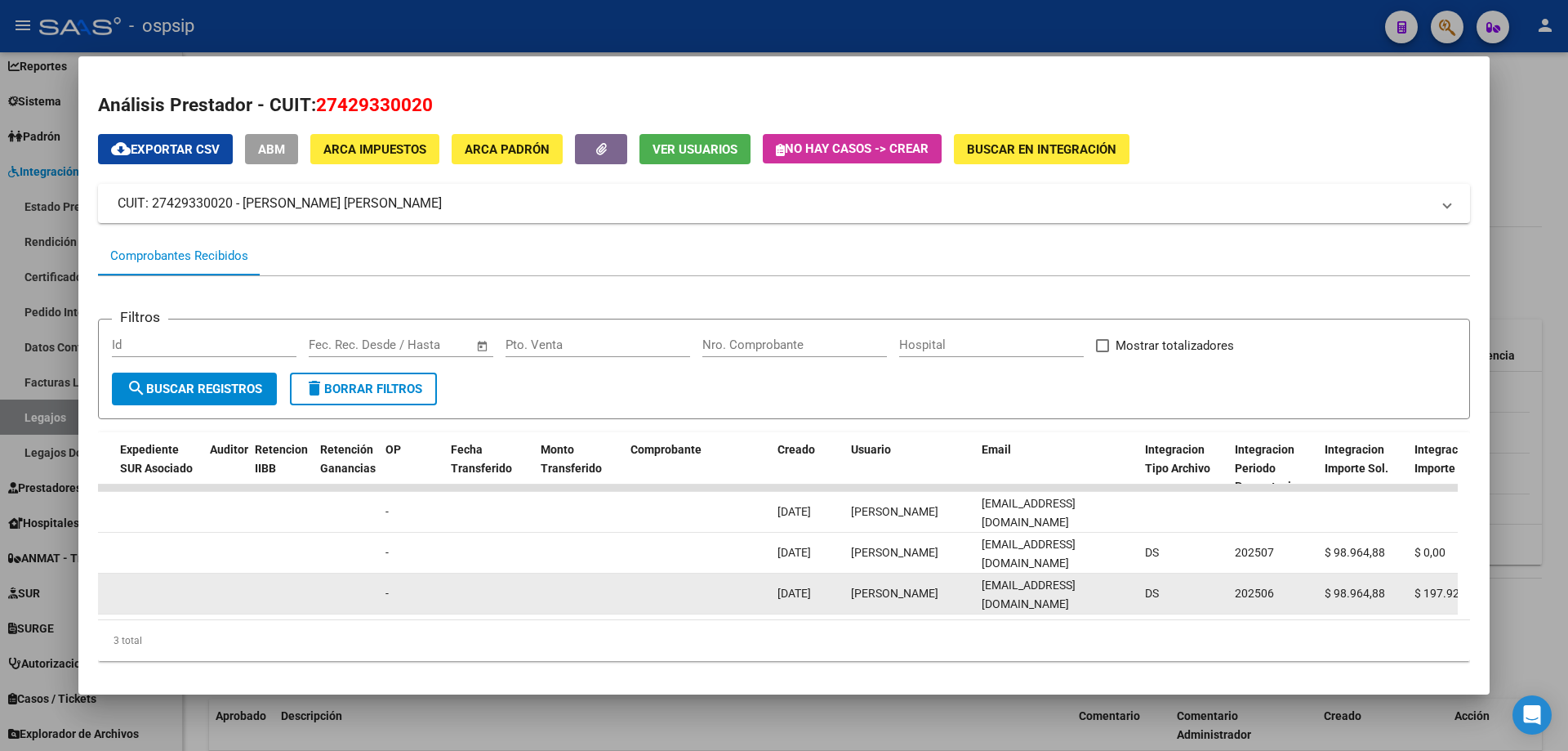
click at [1005, 599] on span "[EMAIL_ADDRESS][DOMAIN_NAME]" at bounding box center [1029, 594] width 94 height 32
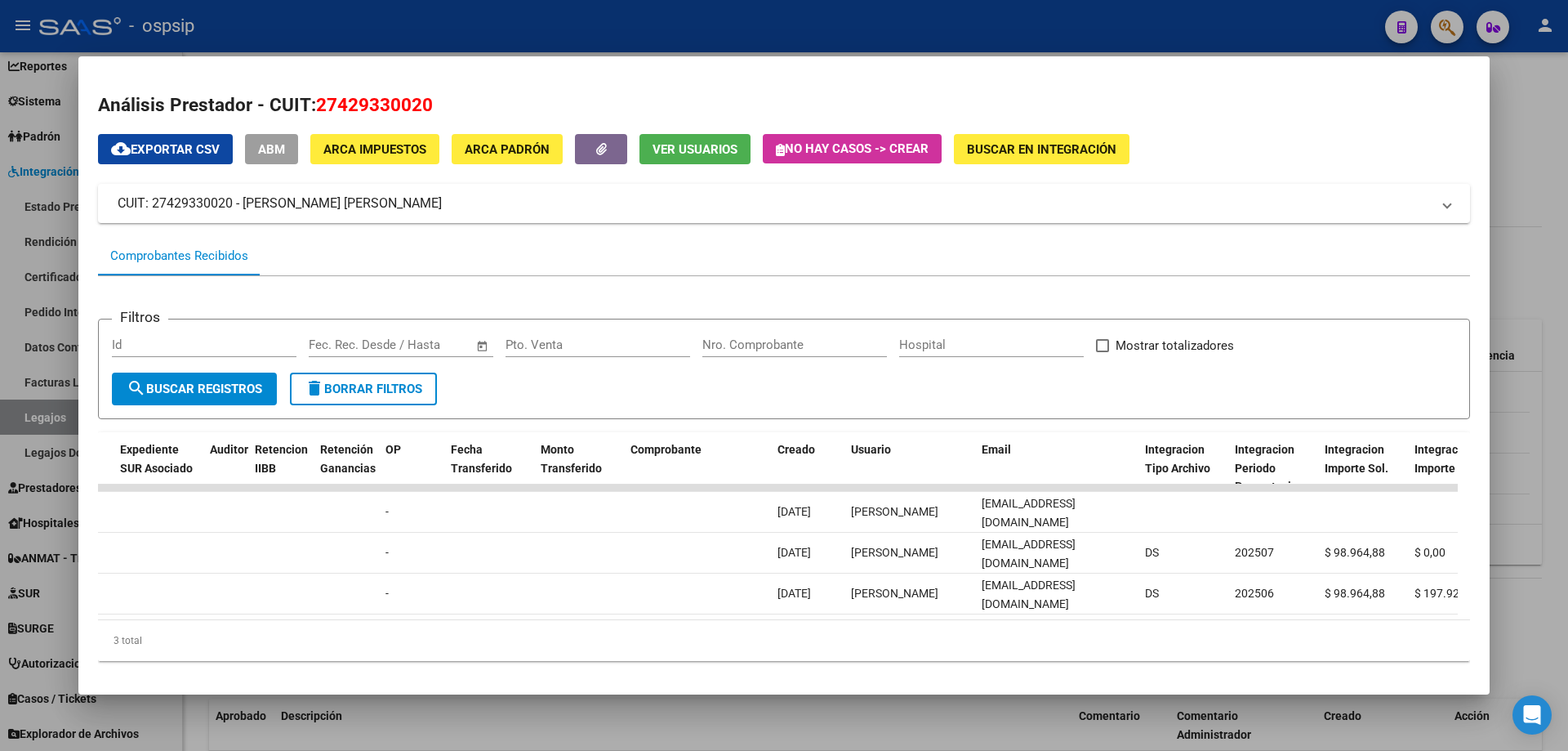
click at [503, 29] on div at bounding box center [784, 375] width 1568 height 751
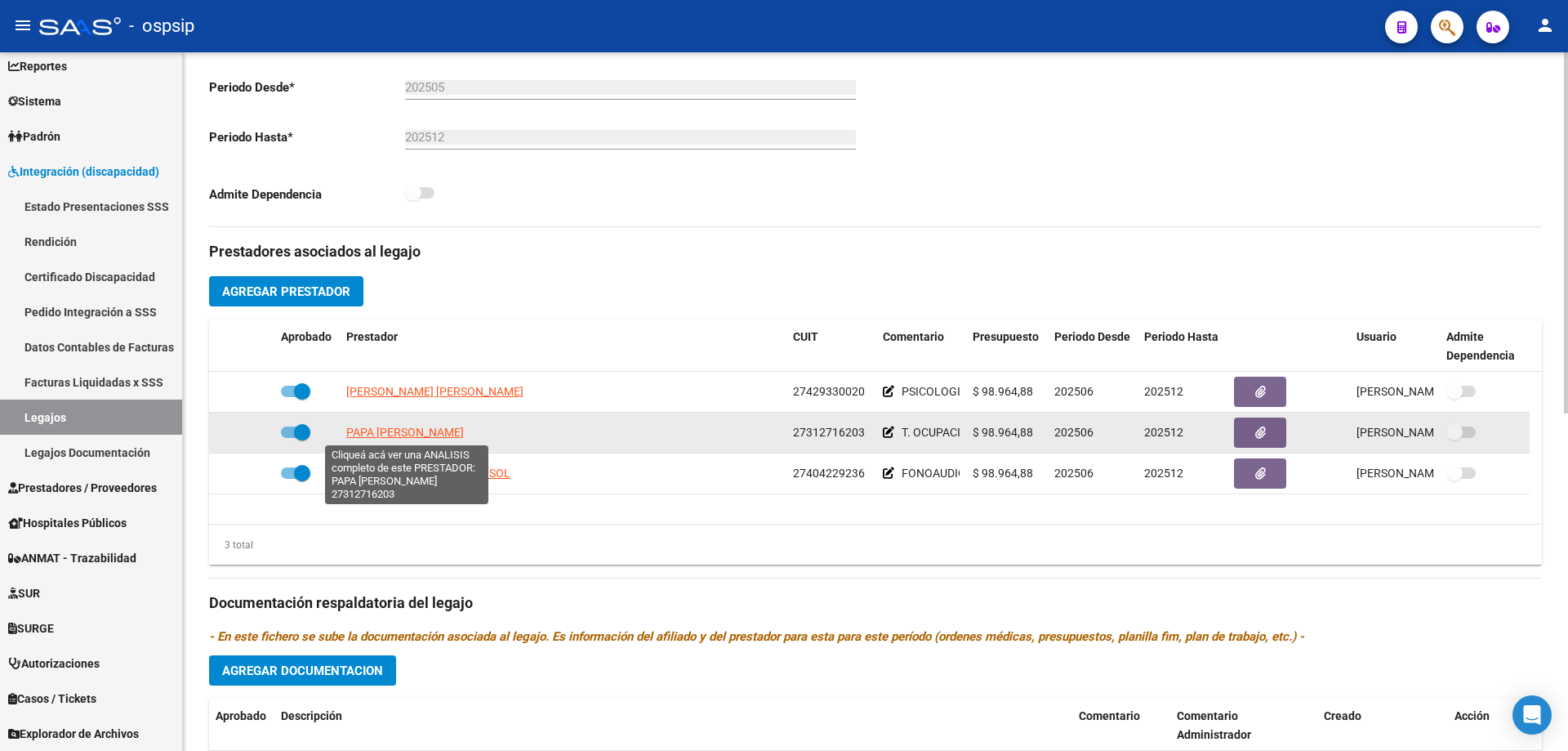
click at [403, 429] on span "PAPA [PERSON_NAME]" at bounding box center [405, 432] width 118 height 13
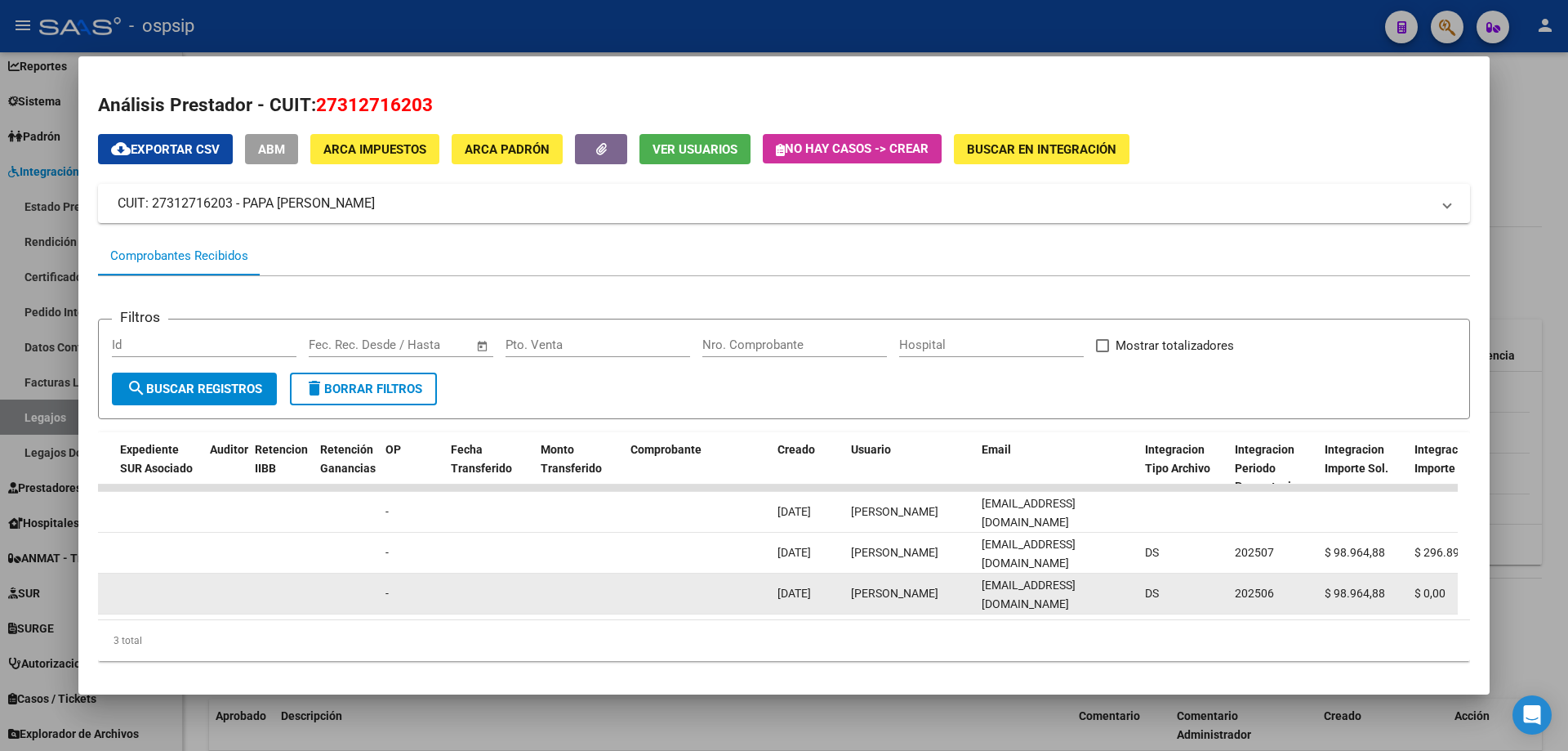
click at [1026, 583] on datatable-body-cell "[EMAIL_ADDRESS][DOMAIN_NAME]" at bounding box center [1057, 593] width 163 height 40
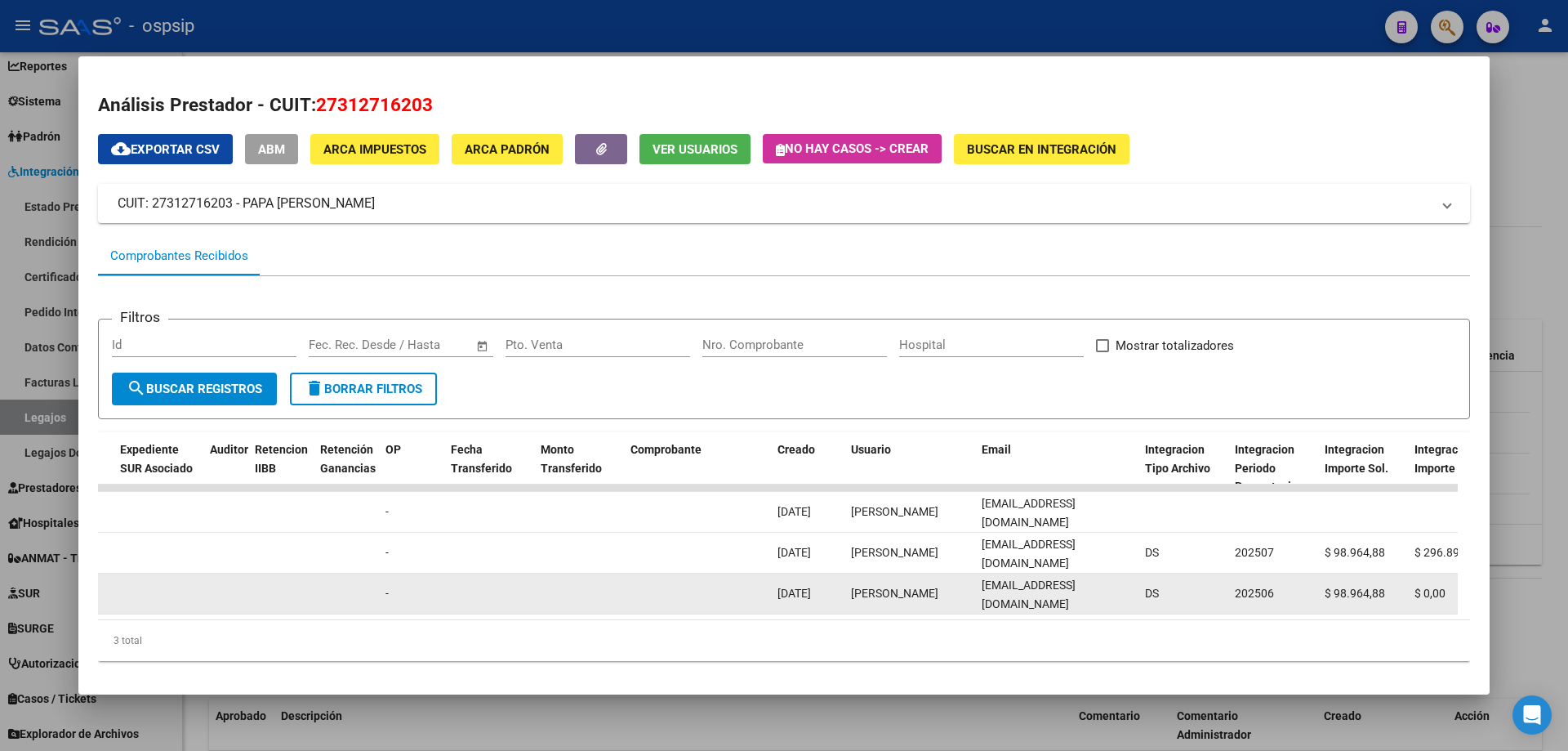
click at [1026, 583] on datatable-body-cell "[EMAIL_ADDRESS][DOMAIN_NAME]" at bounding box center [1057, 593] width 163 height 40
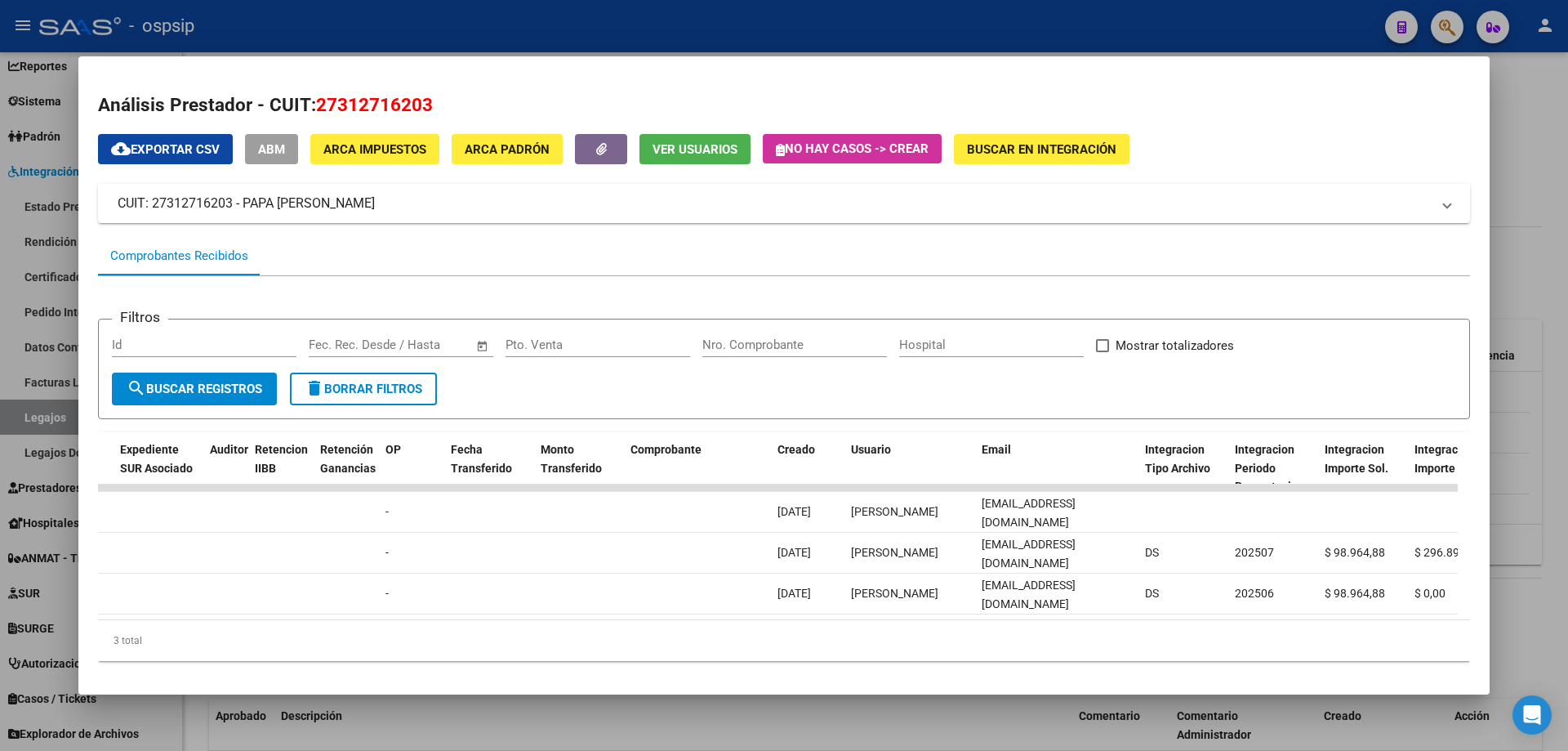
click at [736, 31] on div at bounding box center [784, 375] width 1568 height 751
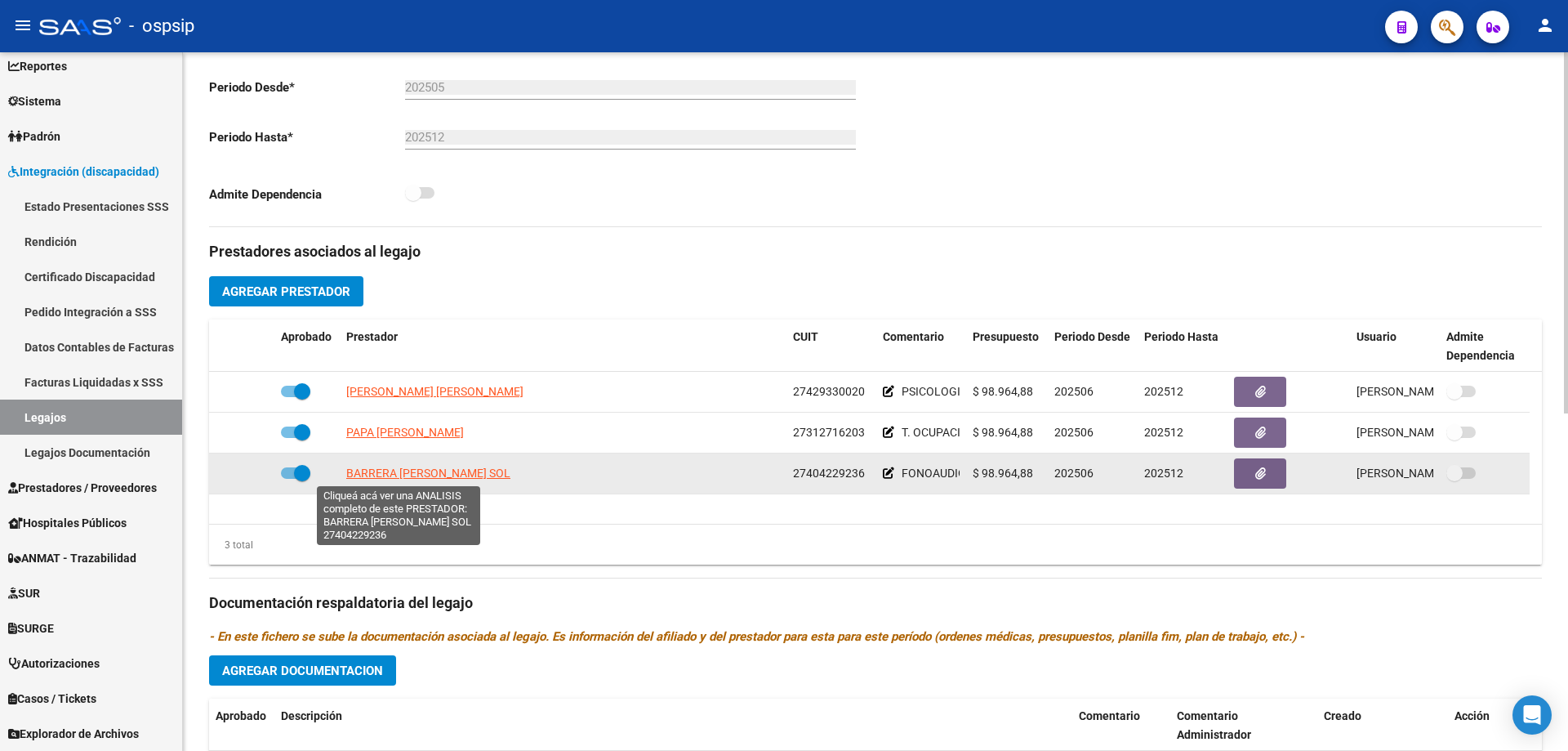
click at [421, 466] on span "BARRERA [PERSON_NAME] SOL" at bounding box center [428, 473] width 164 height 13
type textarea "27404229236"
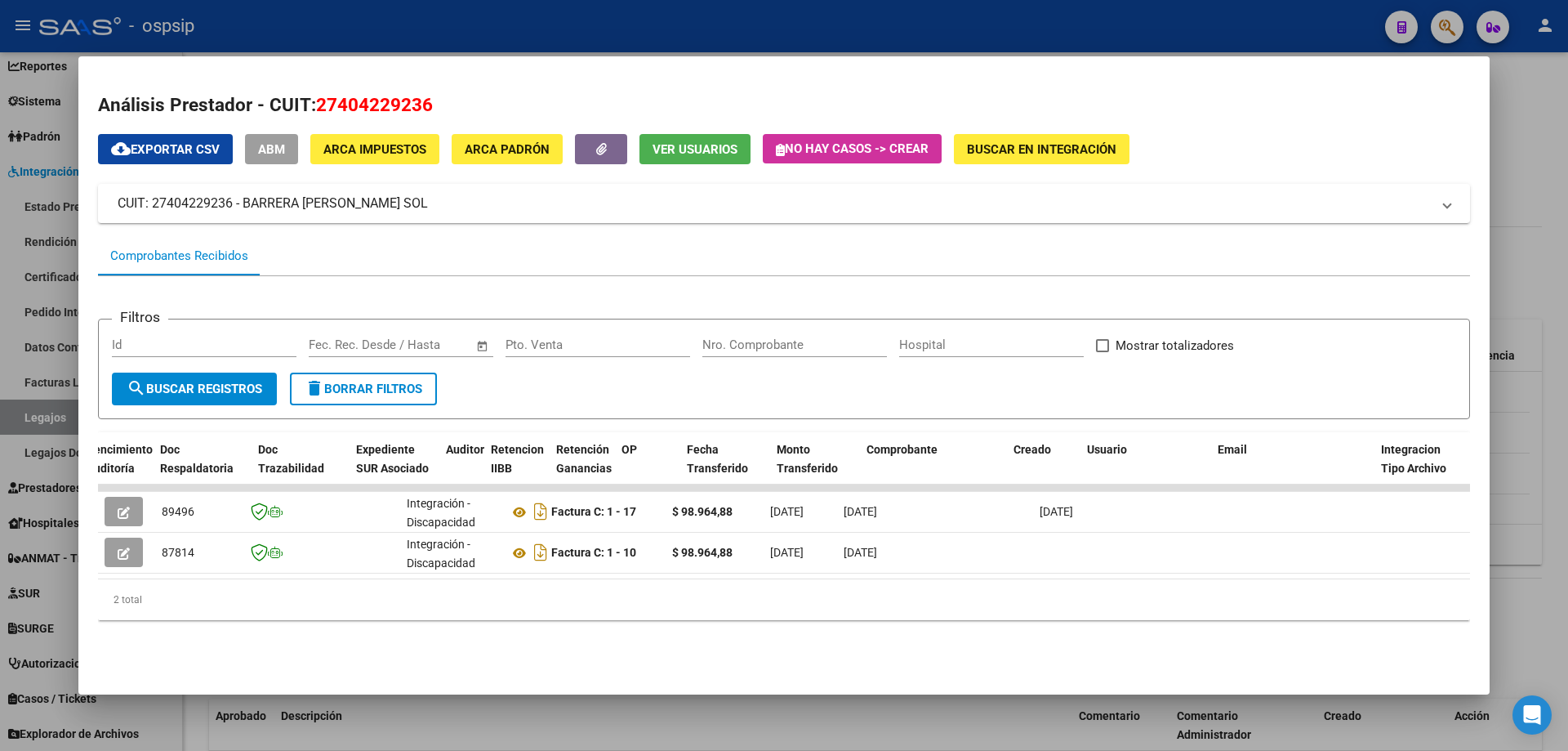
scroll to position [0, 1200]
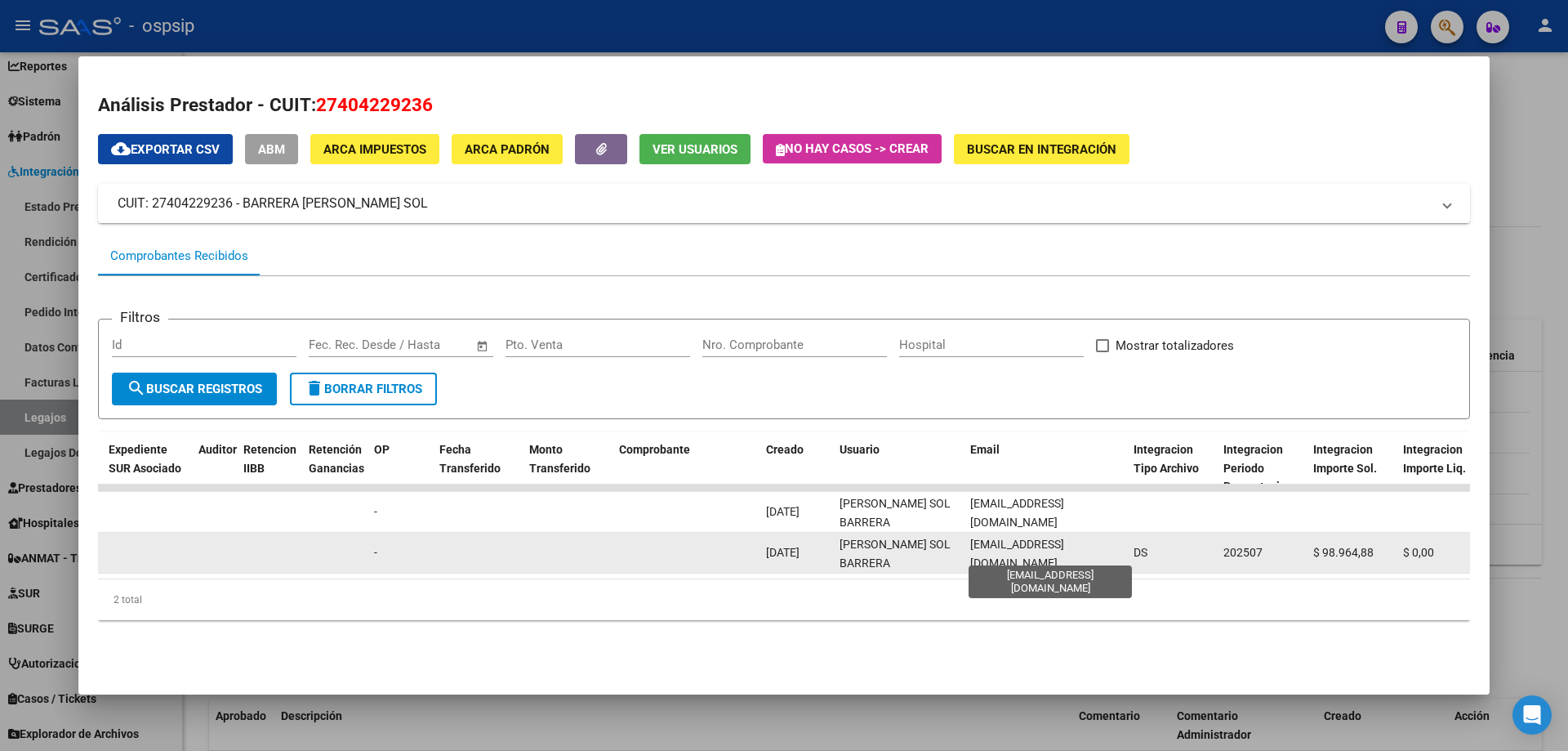
click at [999, 553] on span "[EMAIL_ADDRESS][DOMAIN_NAME]" at bounding box center [1017, 553] width 94 height 32
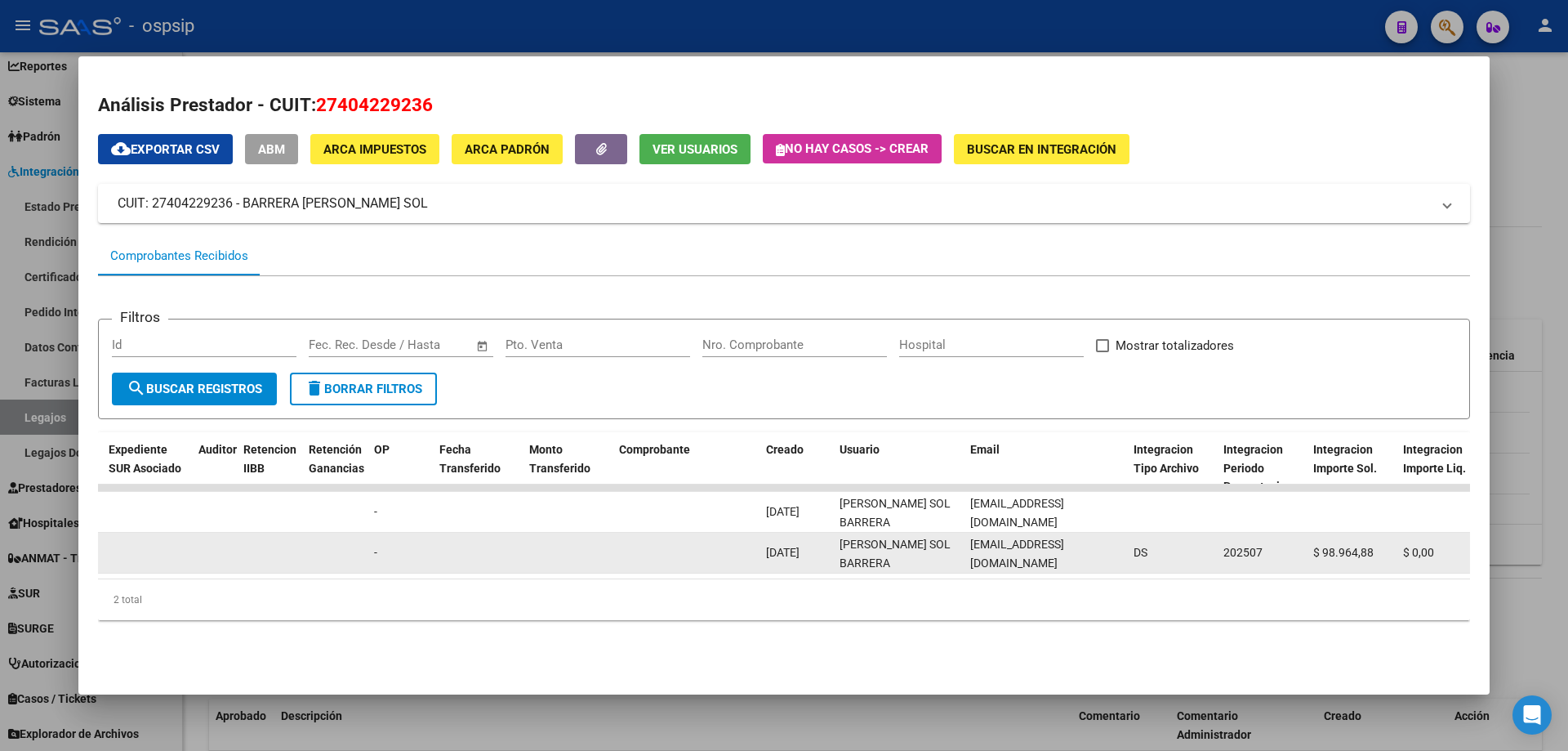
click at [999, 553] on span "[EMAIL_ADDRESS][DOMAIN_NAME]" at bounding box center [1017, 553] width 94 height 32
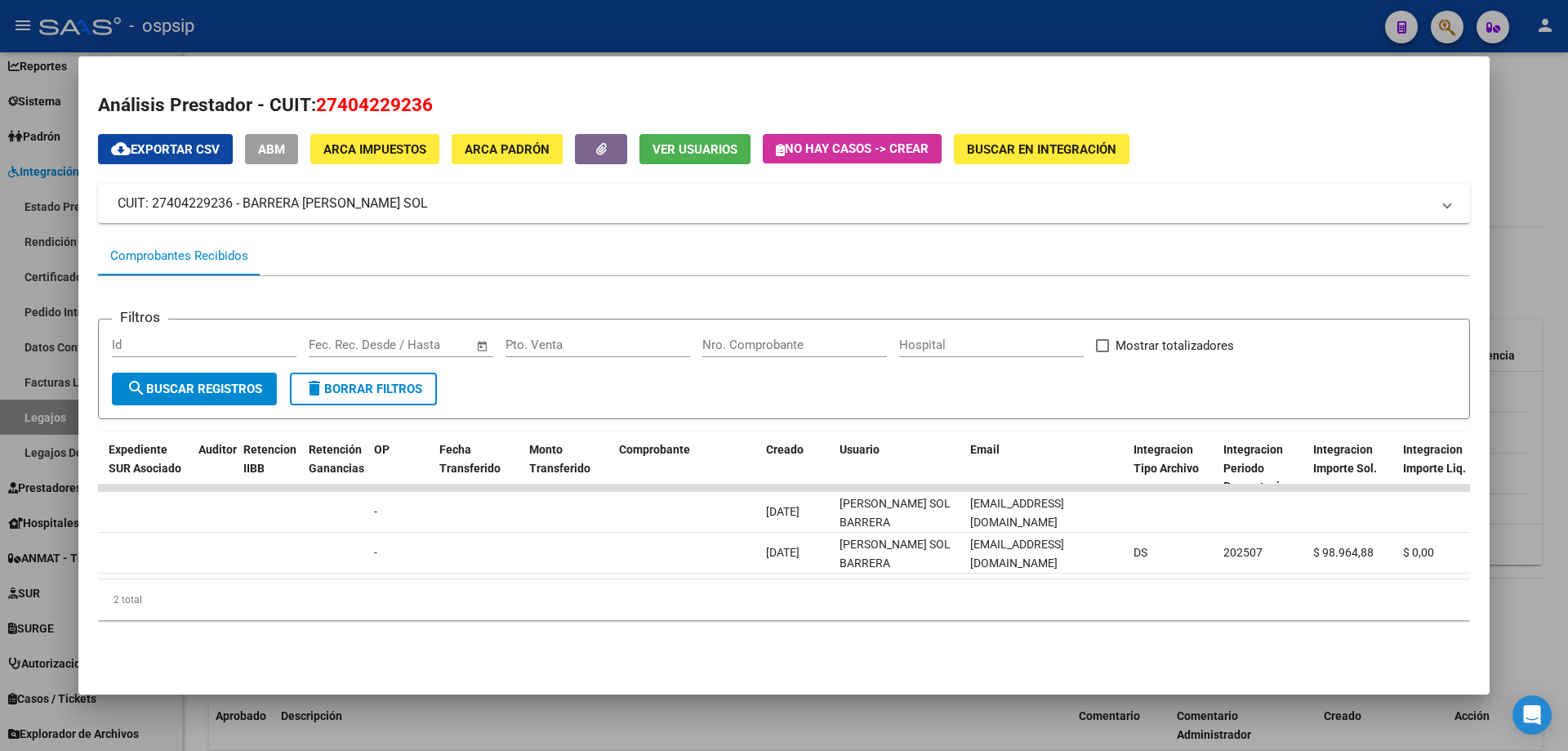
click at [513, 31] on div at bounding box center [784, 375] width 1568 height 751
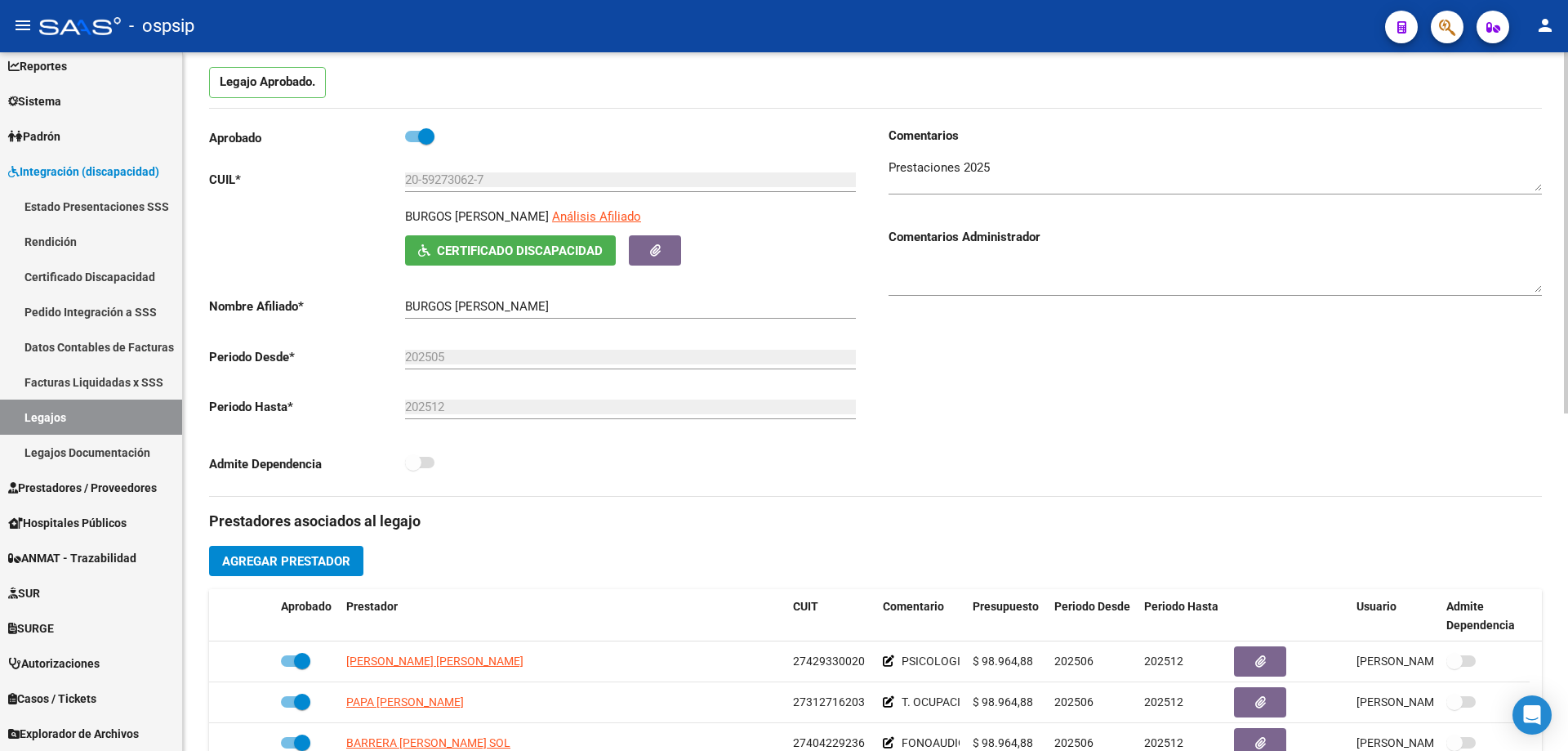
scroll to position [163, 0]
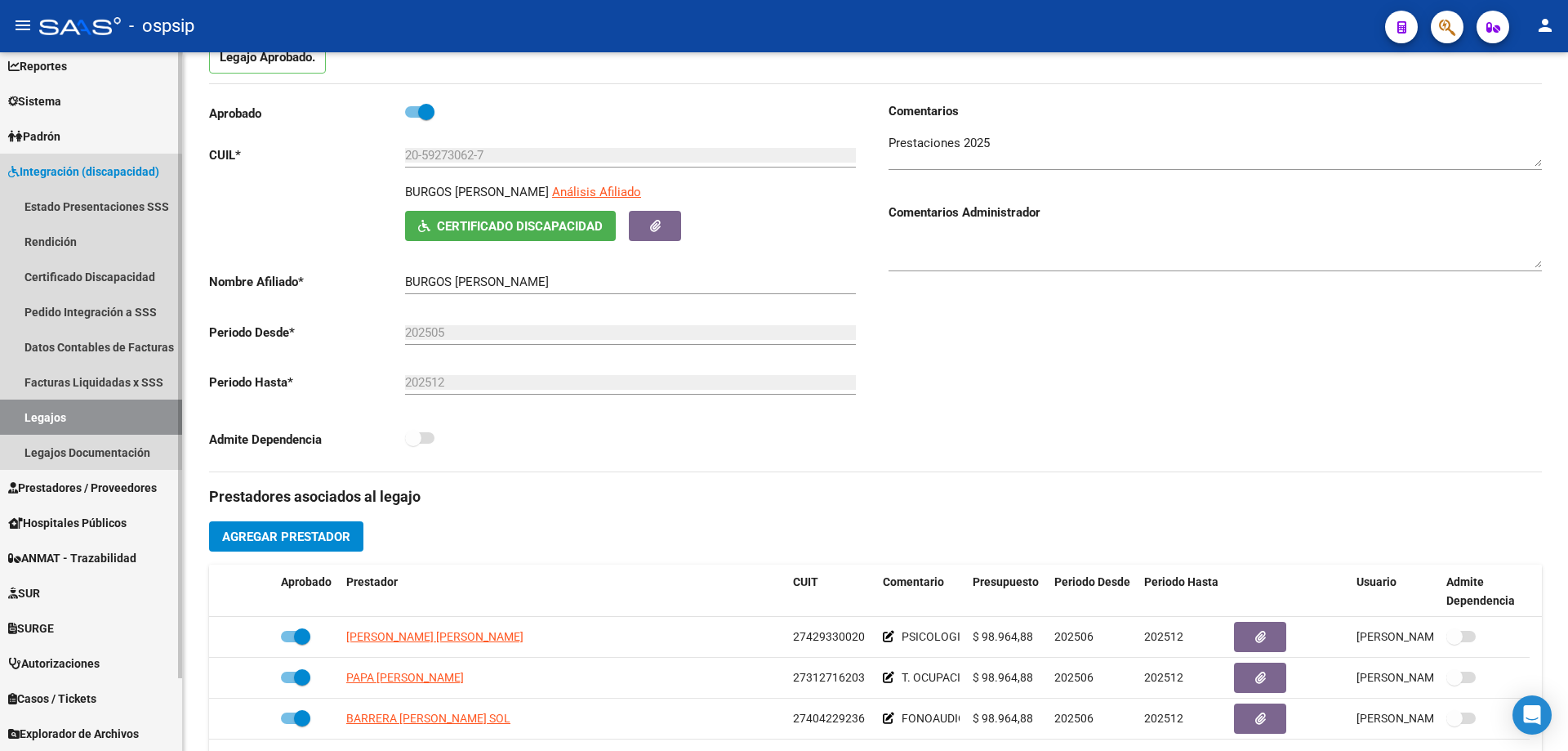
click at [87, 407] on link "Legajos" at bounding box center [91, 417] width 182 height 35
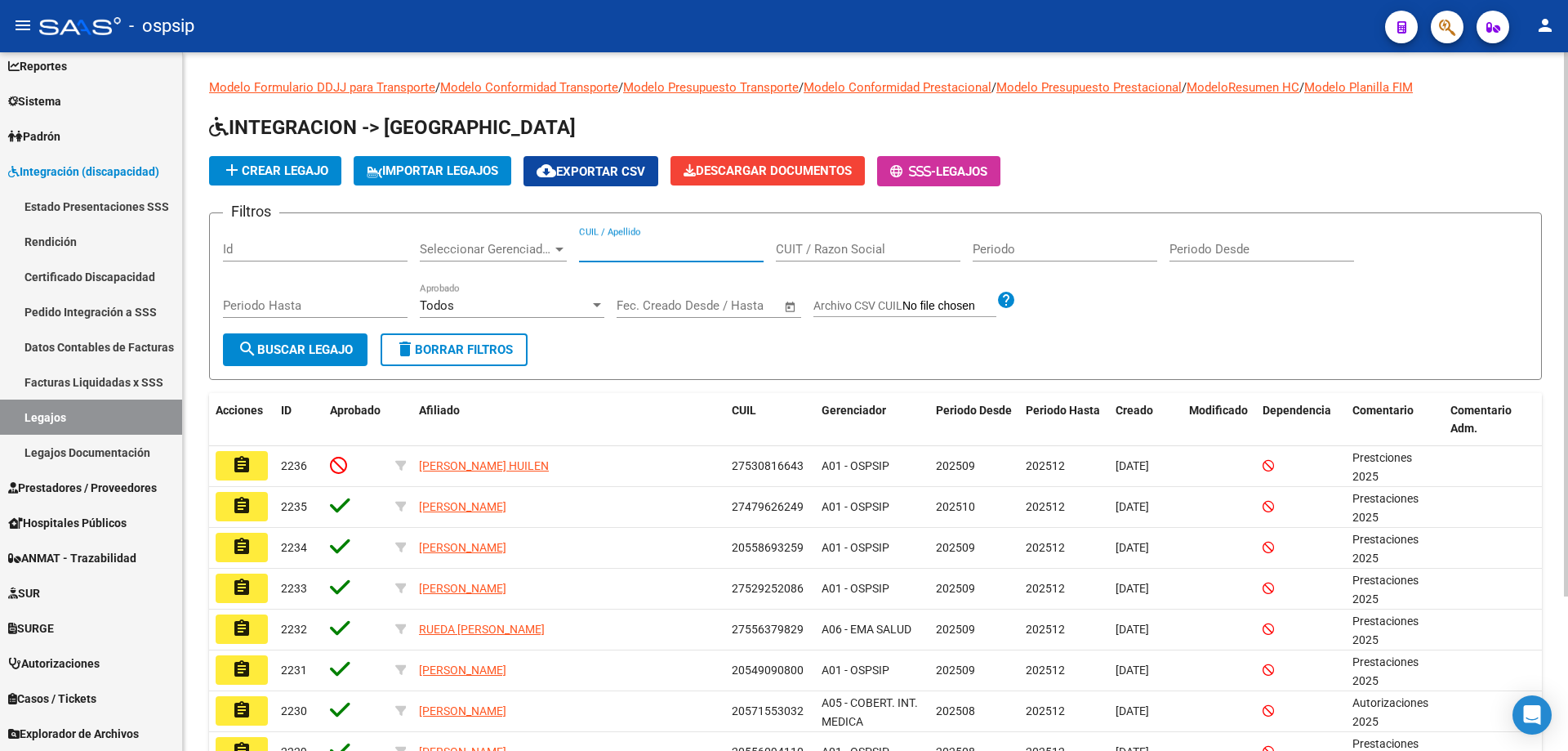
click at [651, 253] on input "CUIL / Apellido" at bounding box center [672, 249] width 184 height 15
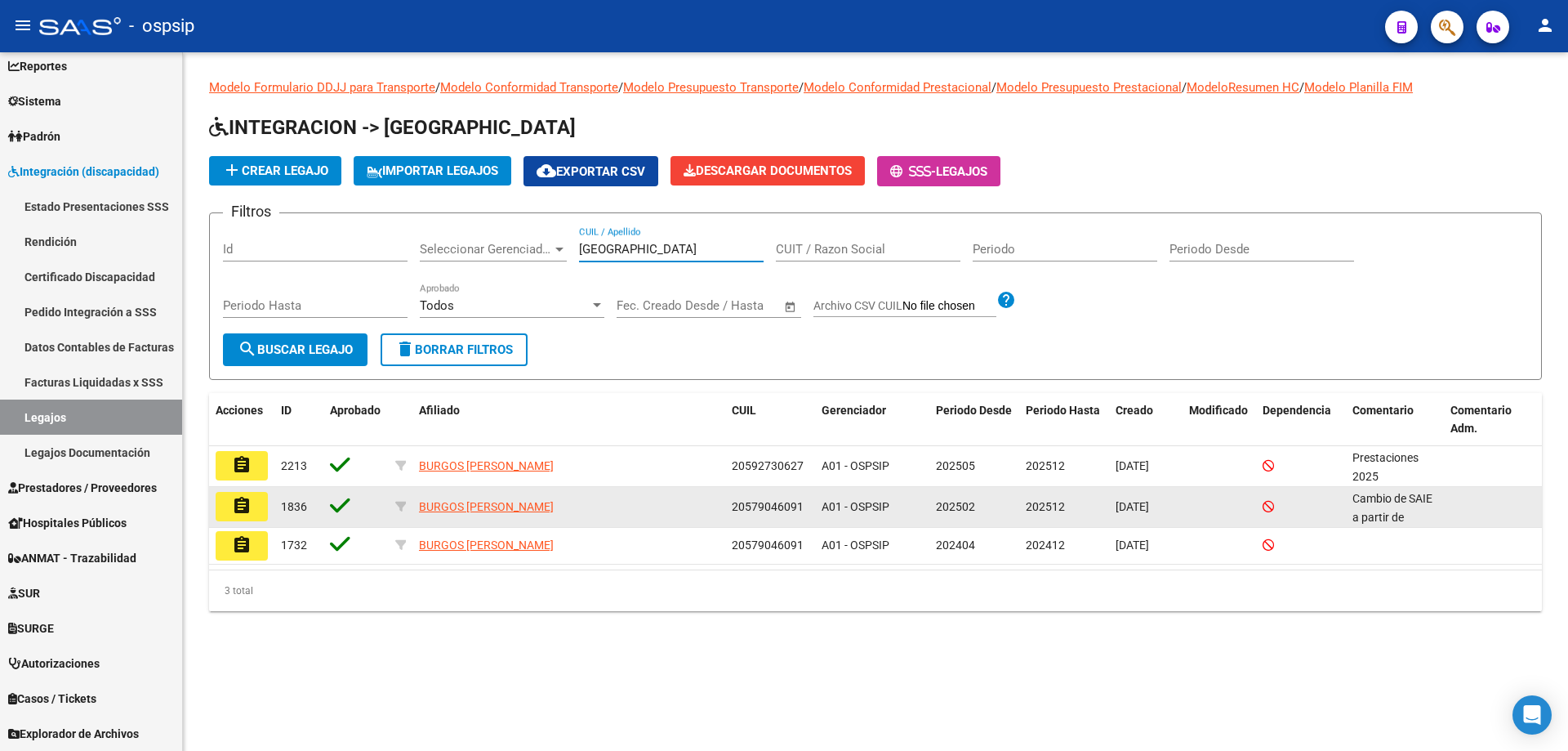
type input "[GEOGRAPHIC_DATA]"
click at [263, 498] on button "assignment" at bounding box center [241, 507] width 53 height 29
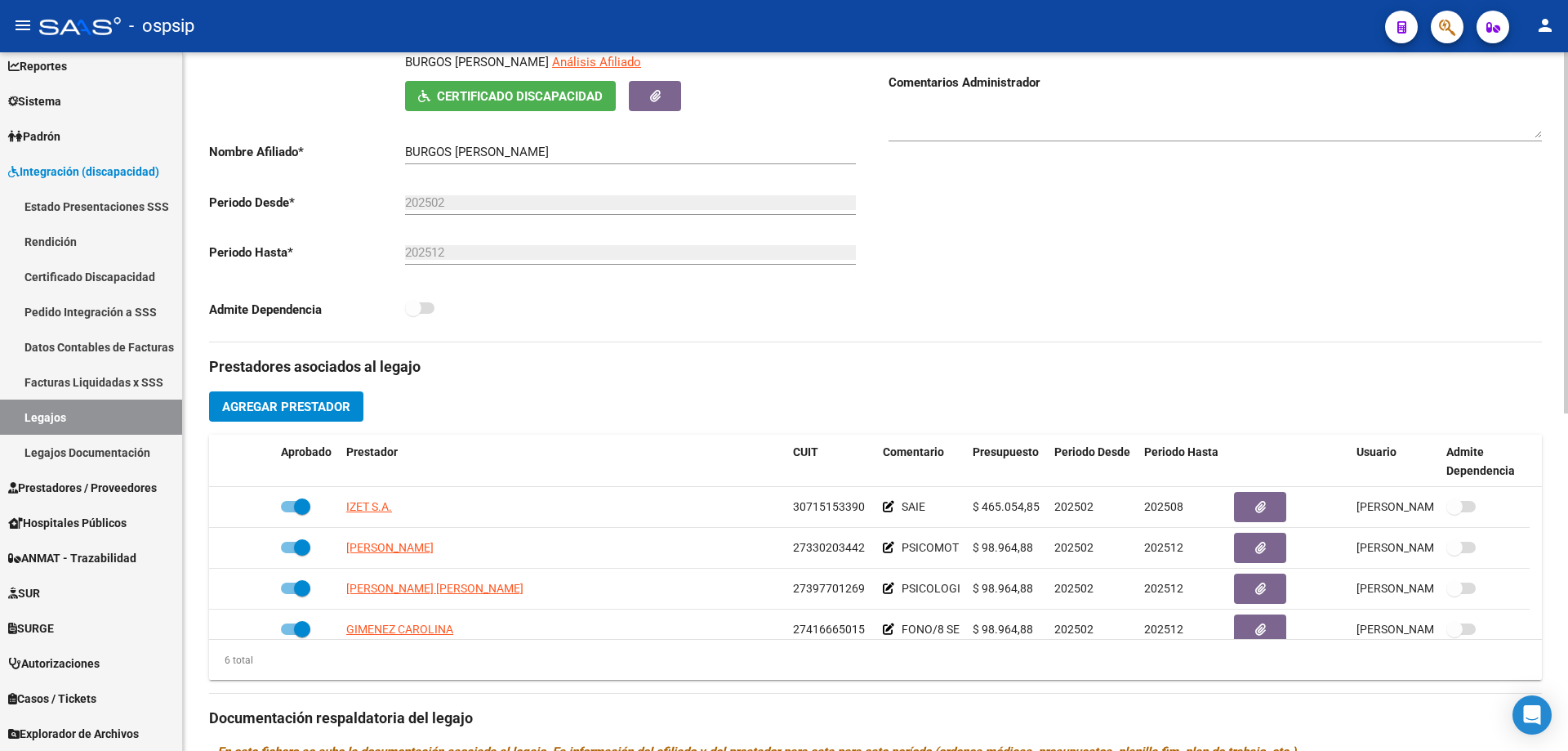
scroll to position [327, 0]
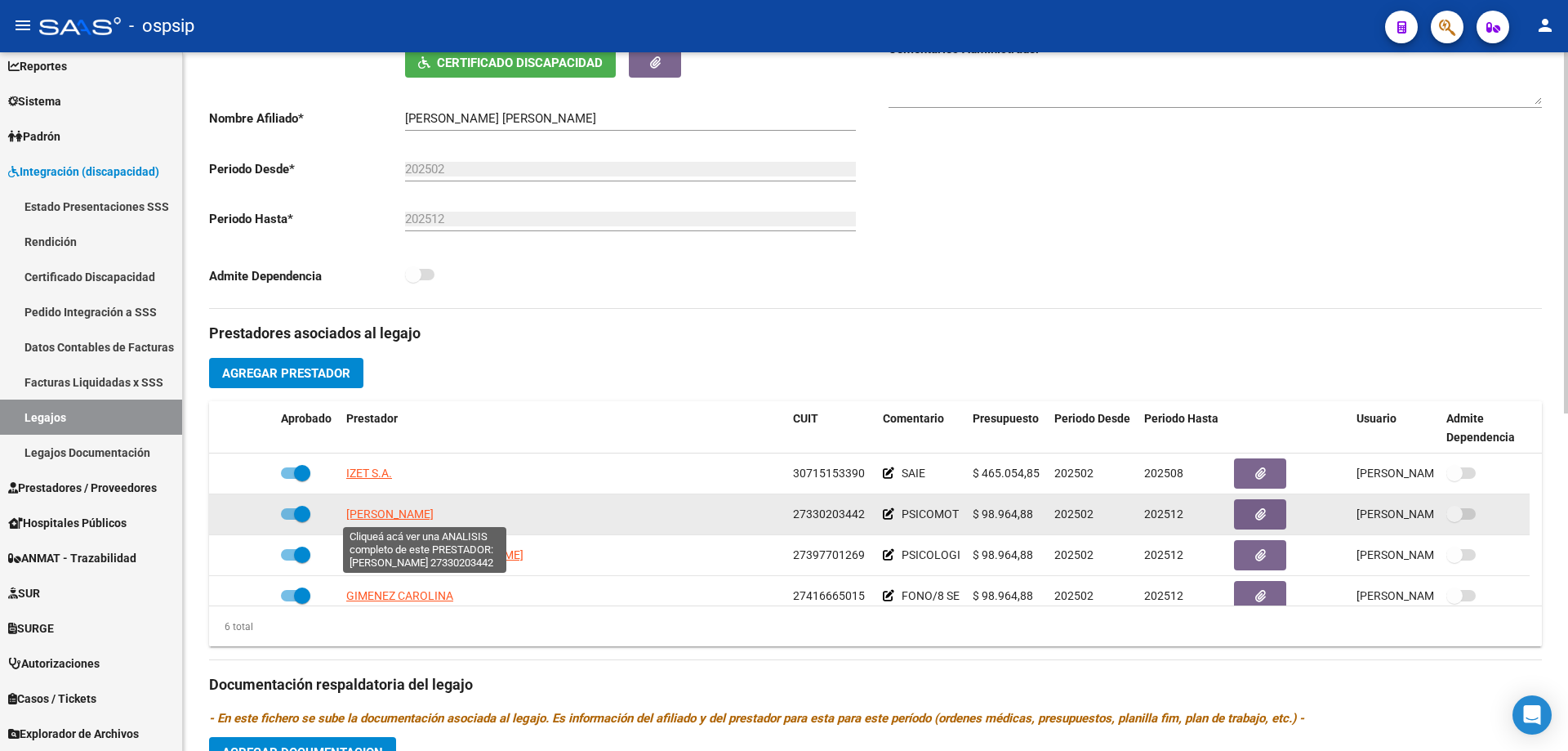
click at [402, 510] on span "[PERSON_NAME]" at bounding box center [390, 514] width 88 height 13
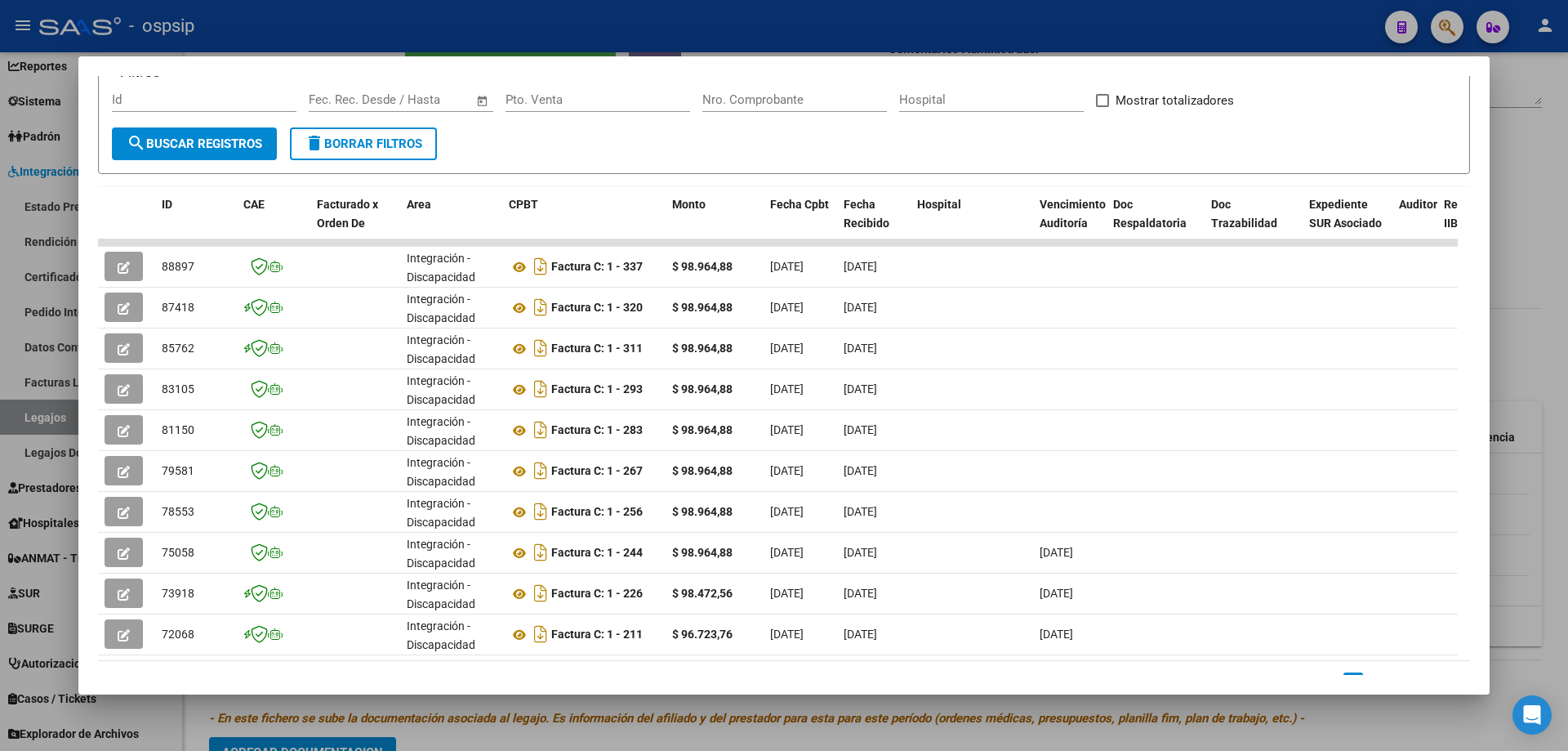
scroll to position [0, 1189]
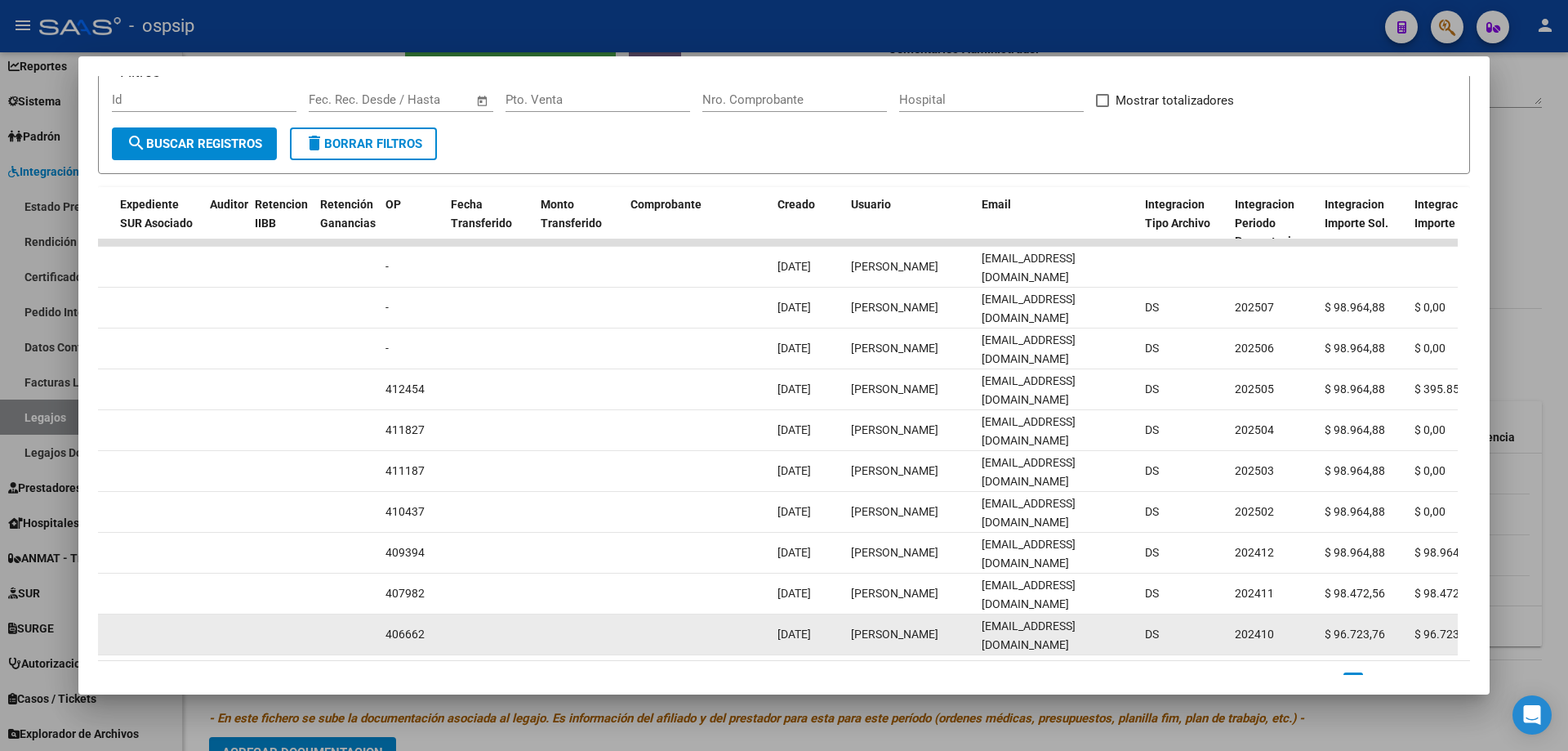
click at [1000, 643] on div "lorealeagosta@gmail.com" at bounding box center [1057, 633] width 150 height 34
click at [1000, 631] on span "lorealeagosta@gmail.com" at bounding box center [1029, 635] width 94 height 32
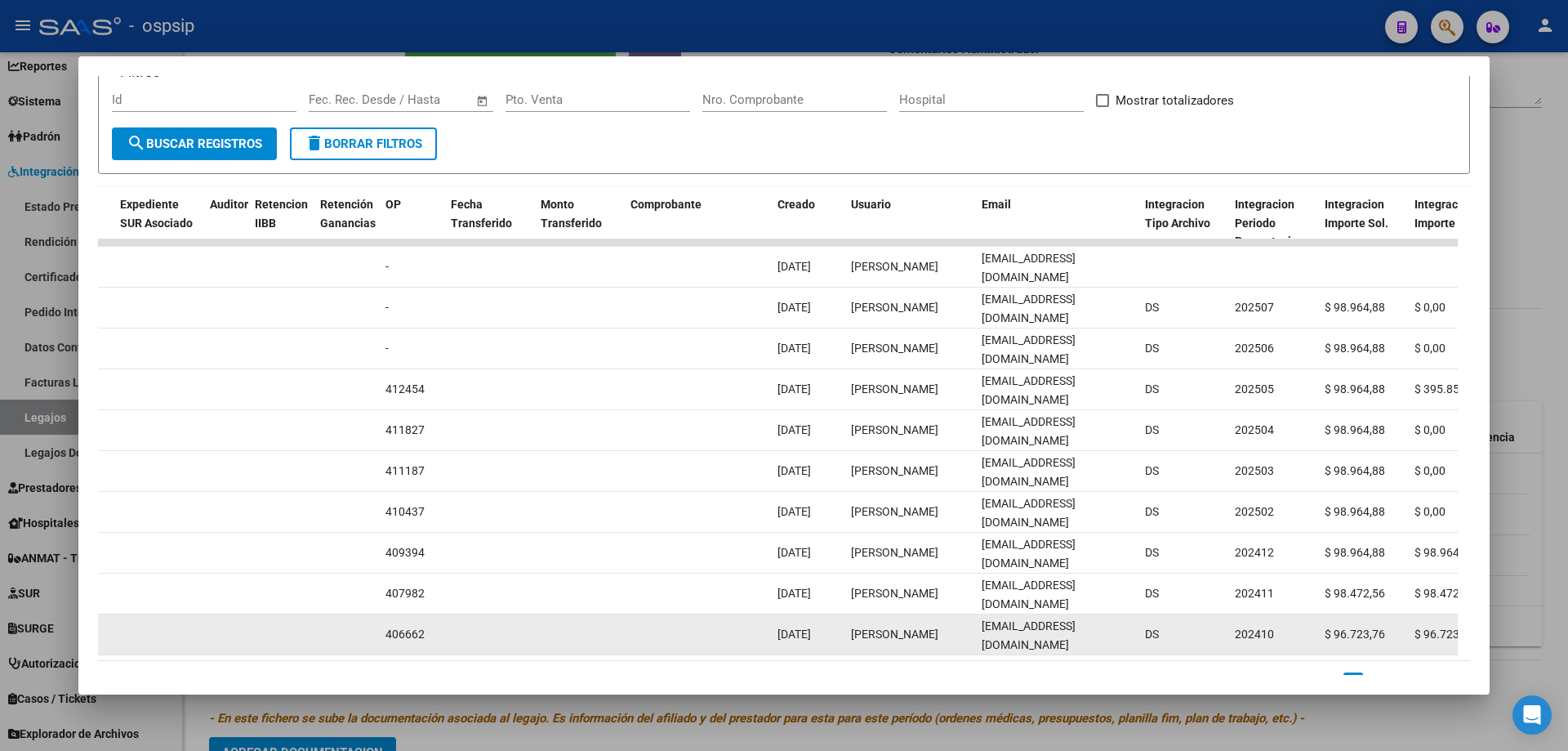
click at [1000, 631] on span "lorealeagosta@gmail.com" at bounding box center [1029, 635] width 94 height 32
copy span "lorealeagosta@gmail.com"
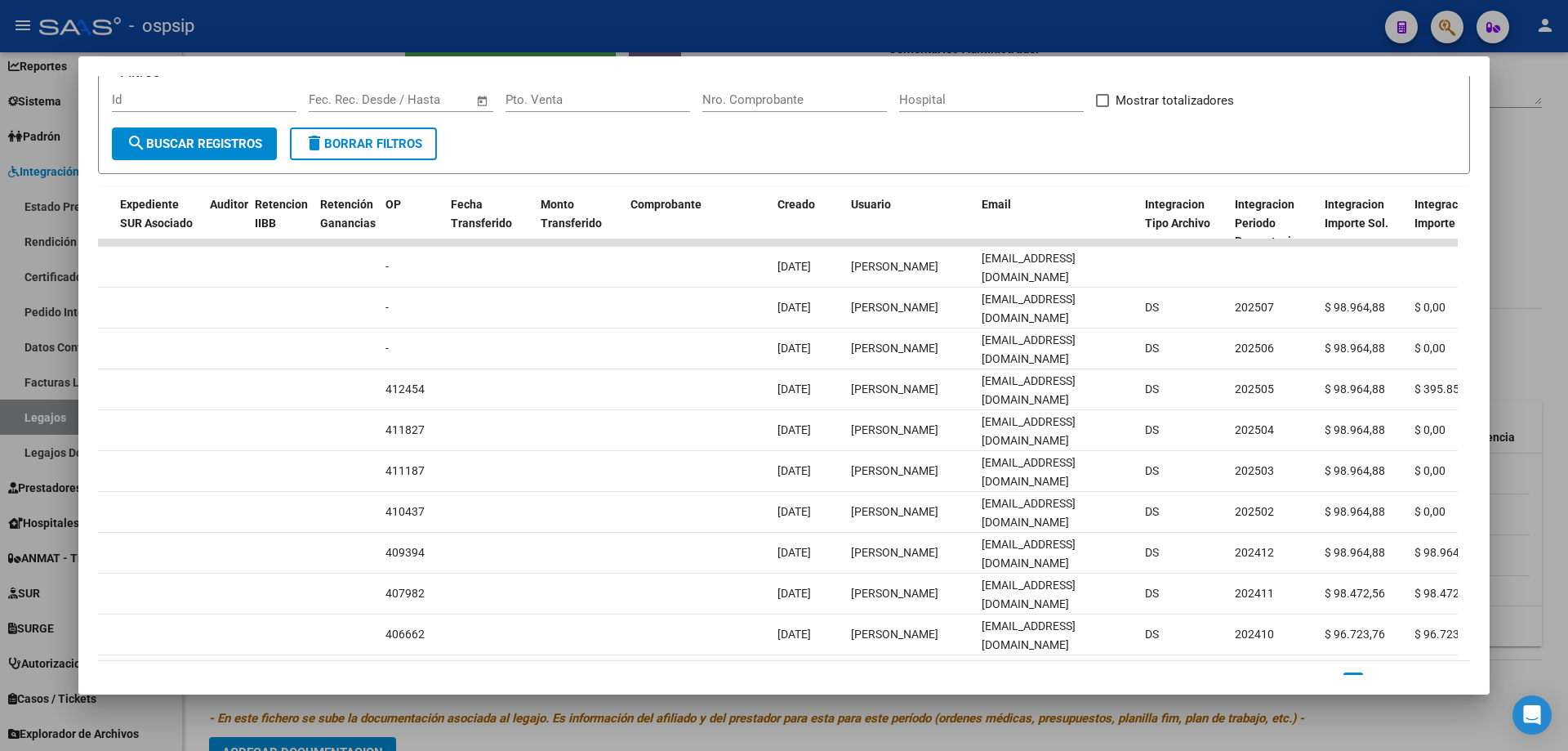
click at [482, 25] on div at bounding box center [784, 375] width 1568 height 751
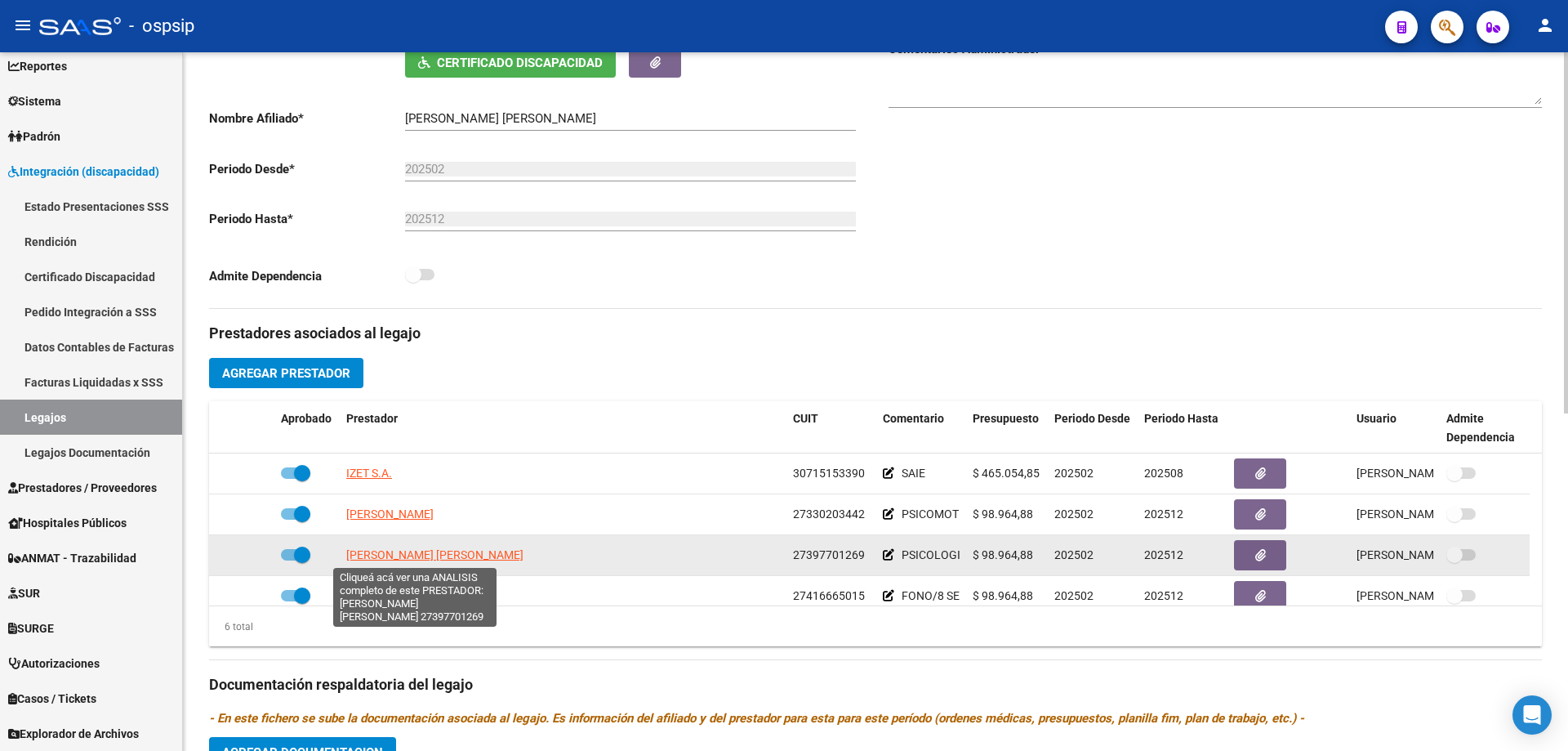
click at [428, 549] on span "[PERSON_NAME] [PERSON_NAME]" at bounding box center [435, 555] width 177 height 13
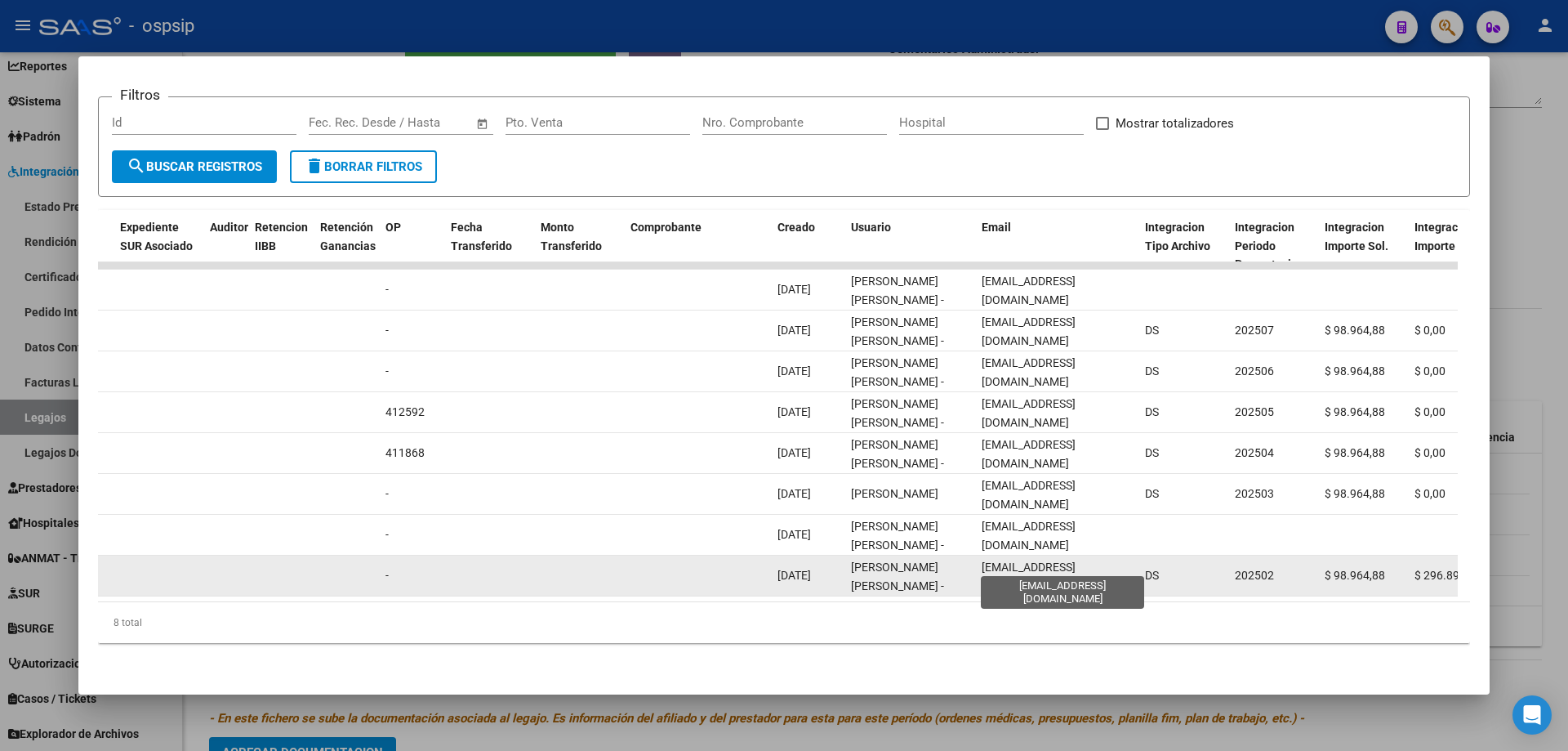
click at [1070, 562] on span "dairanaomirojas@hotmail.com" at bounding box center [1029, 576] width 94 height 32
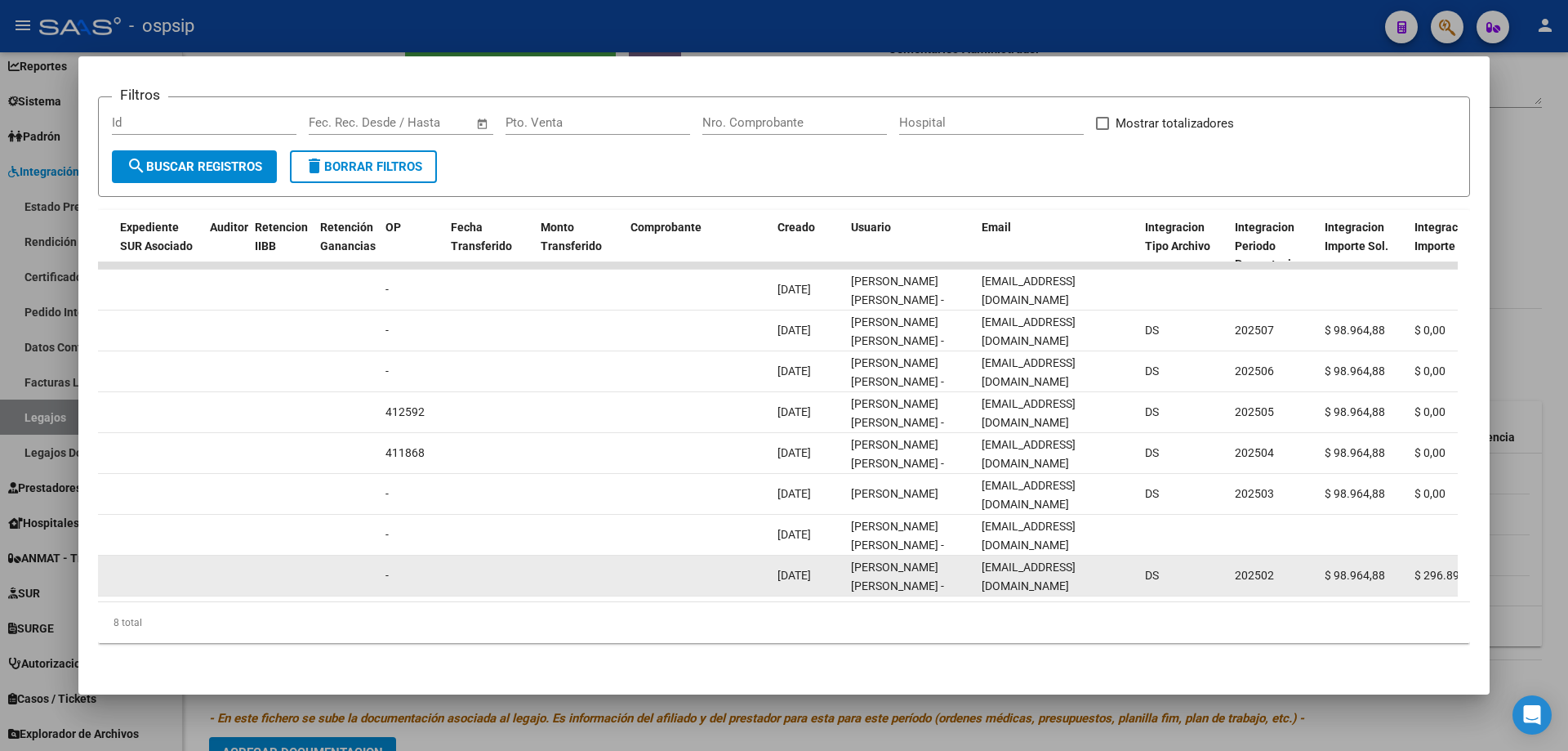
copy span "dairanaomirojas@hotmail.com"
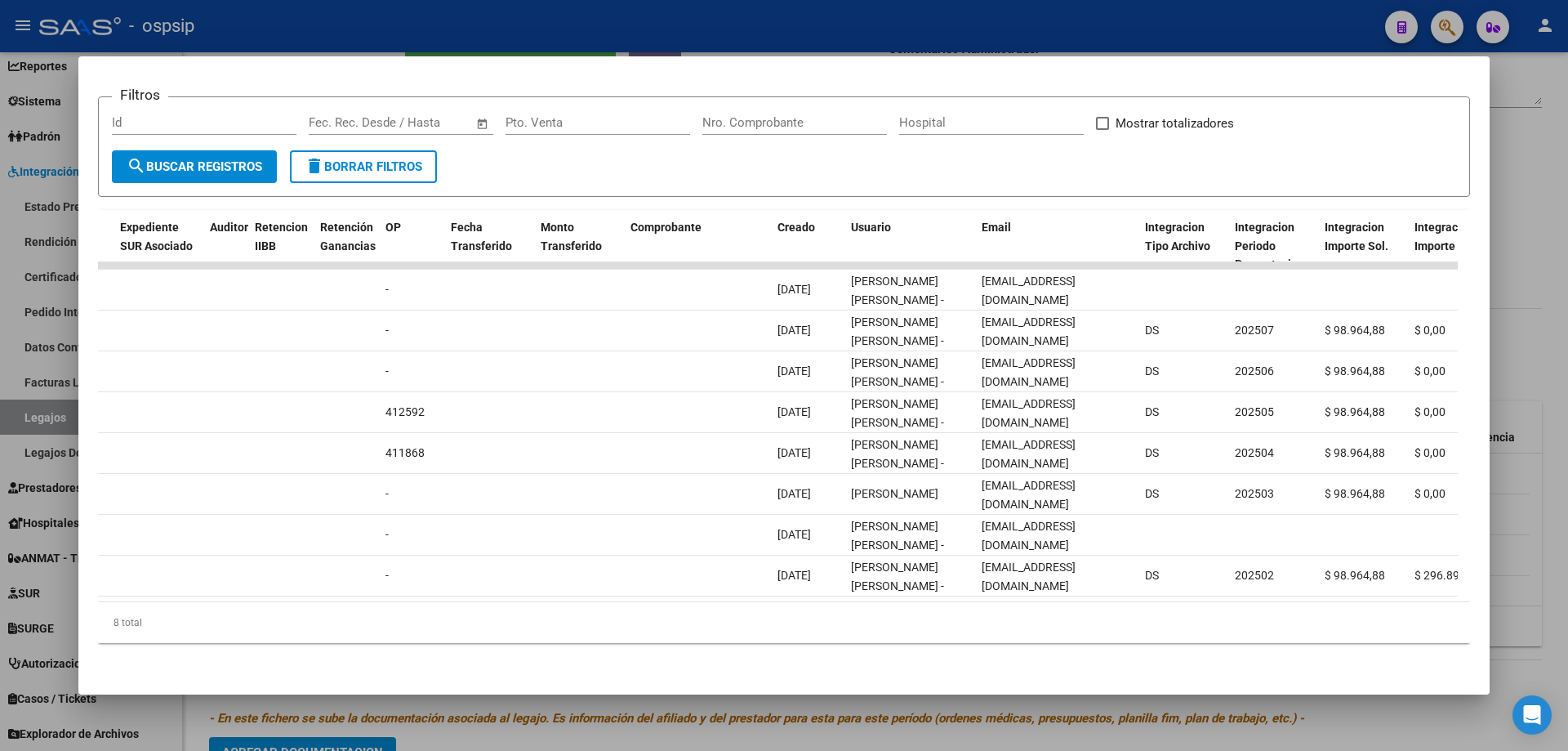
click at [456, 25] on div at bounding box center [784, 375] width 1568 height 751
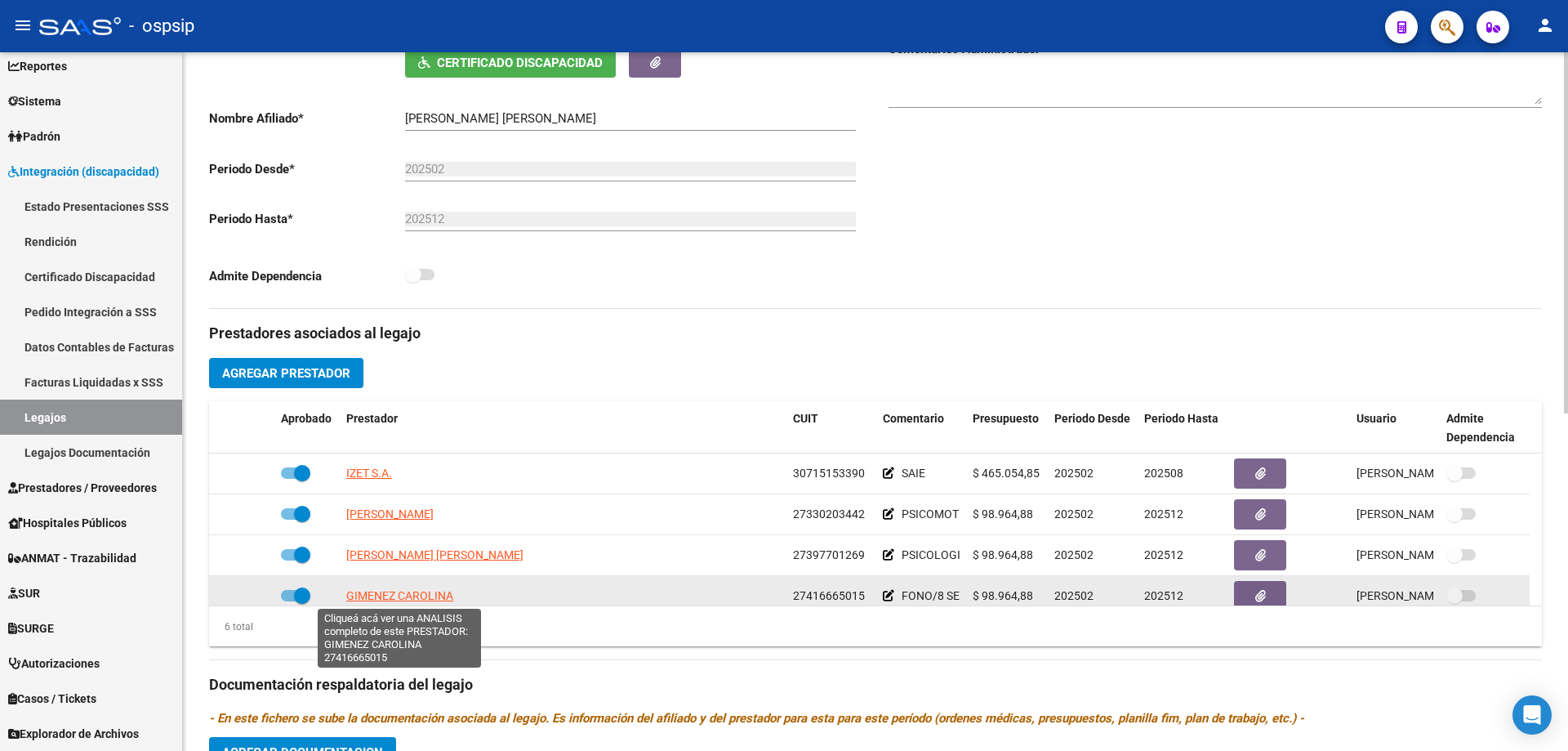
click at [415, 593] on span "GIMENEZ CAROLINA" at bounding box center [400, 595] width 107 height 13
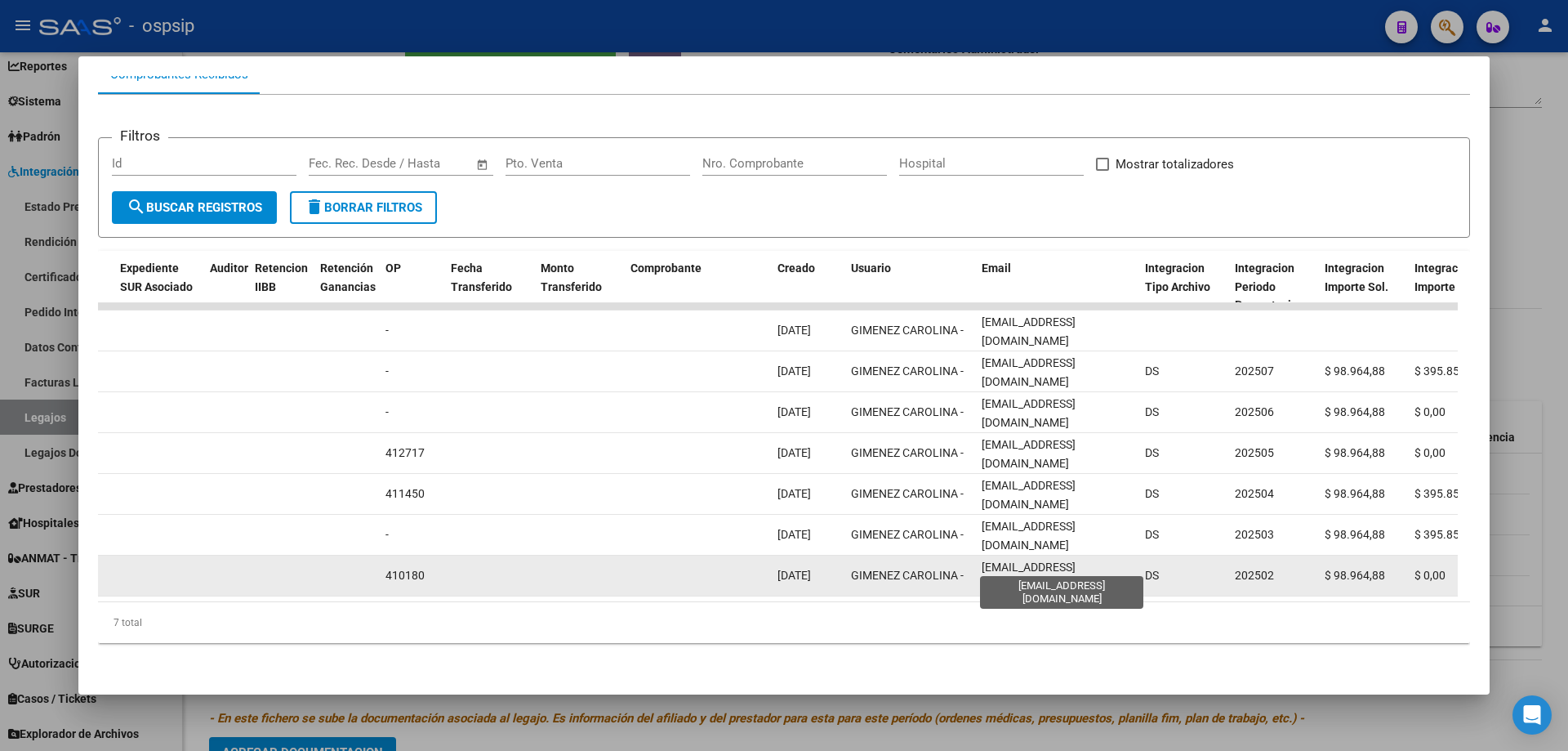
click at [1015, 562] on span "ccarogimenez@gmail.com" at bounding box center [1029, 576] width 94 height 32
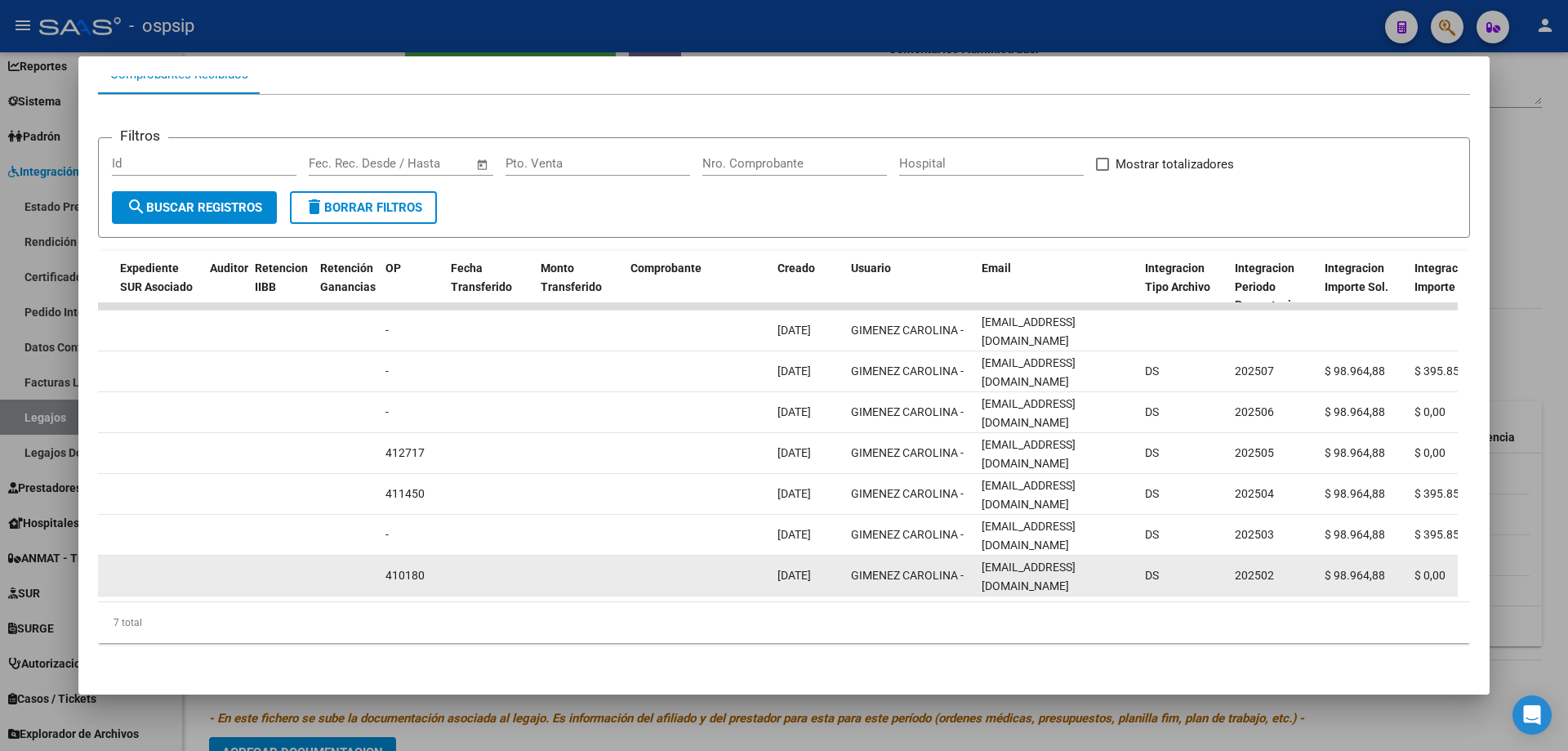
click at [1015, 562] on span "ccarogimenez@gmail.com" at bounding box center [1029, 576] width 94 height 32
copy span "ccarogimenez@gmail.com"
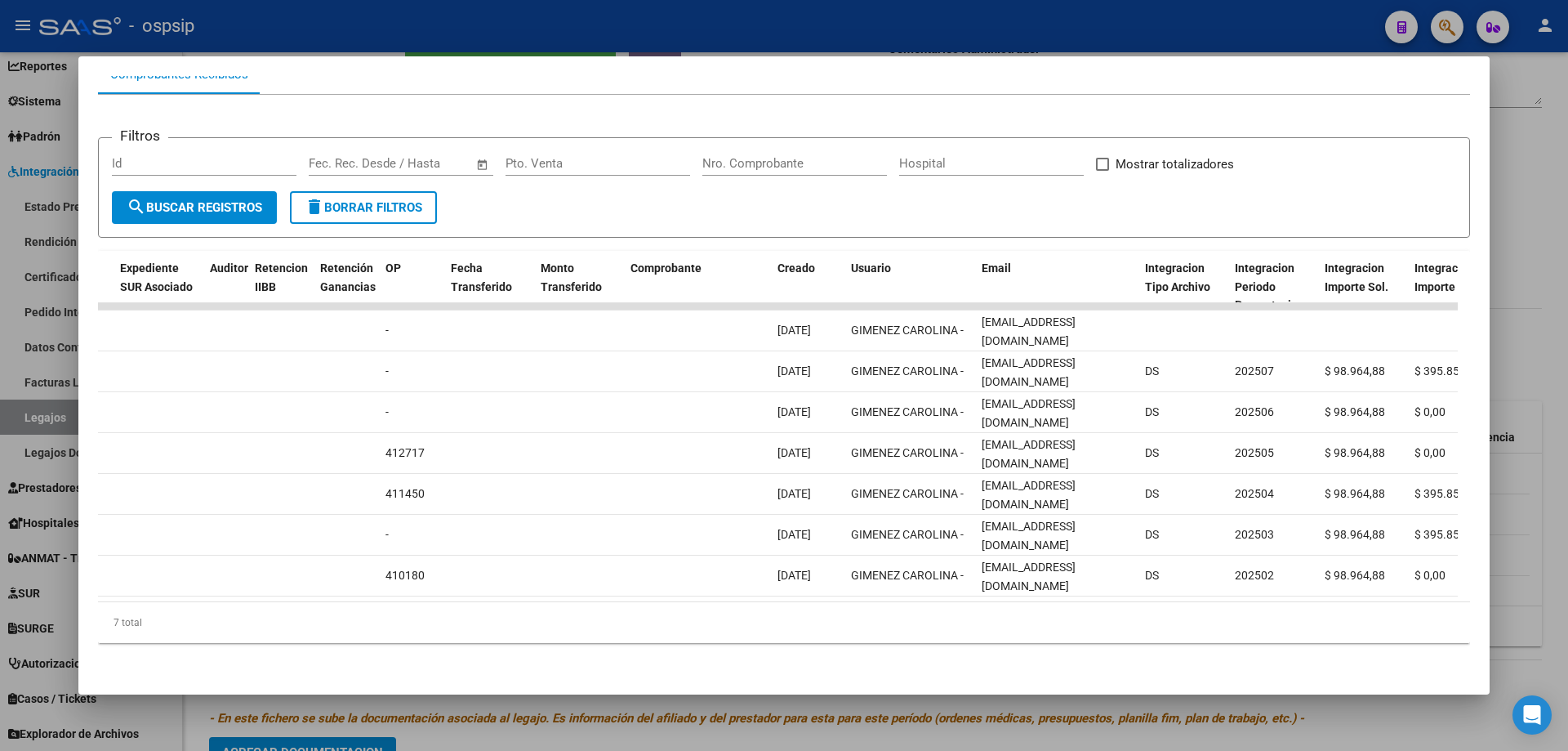
click at [555, 11] on div at bounding box center [784, 375] width 1568 height 751
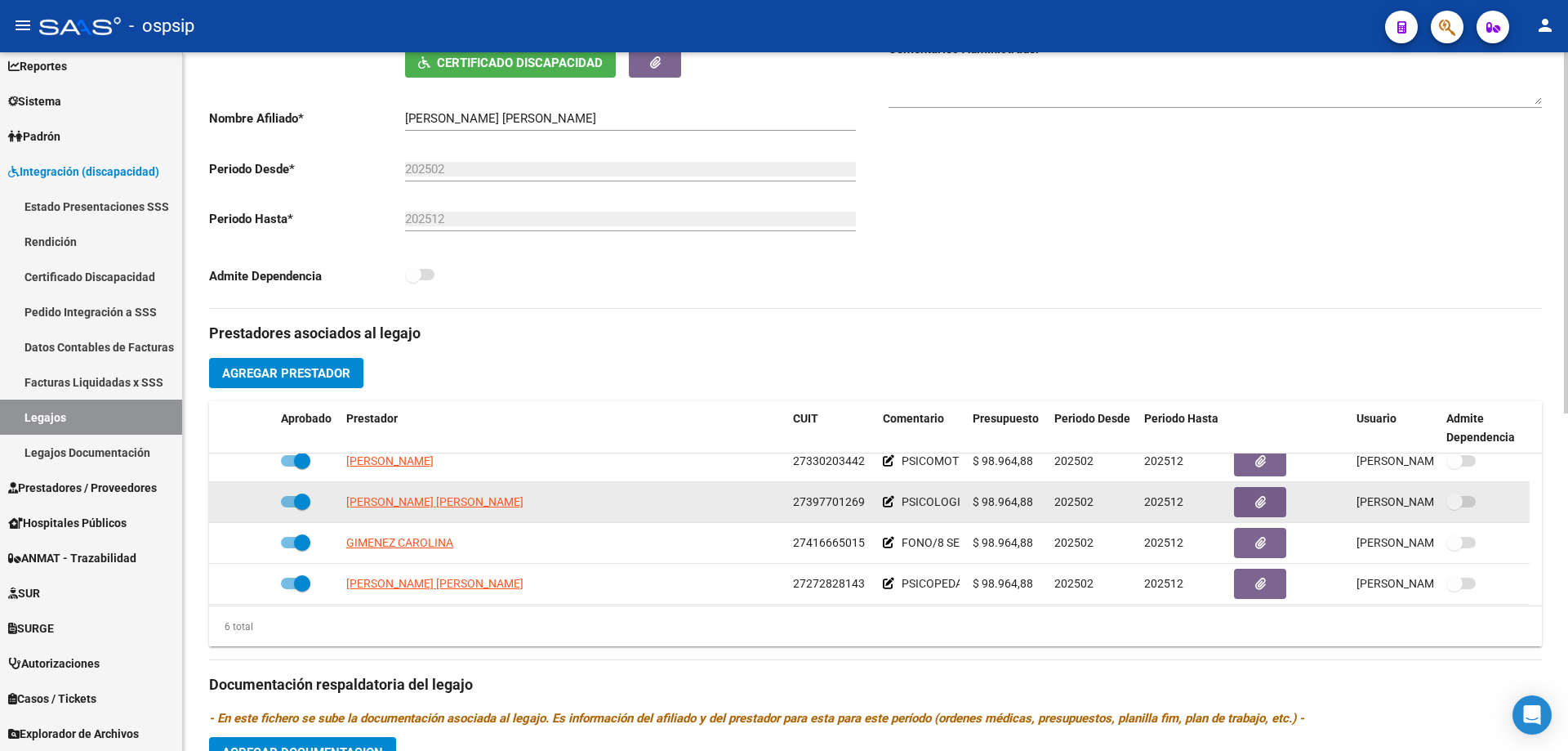
scroll to position [82, 0]
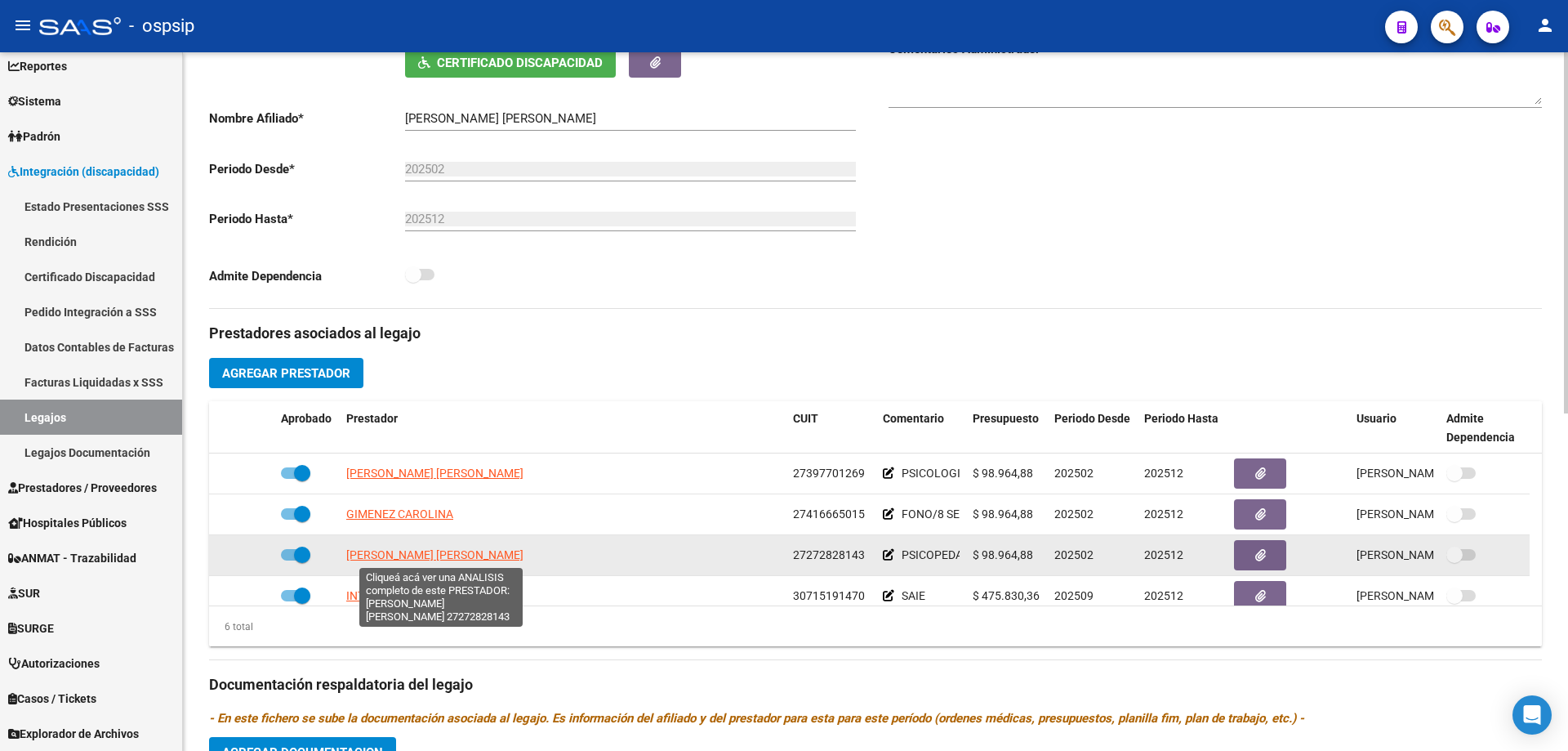
click at [427, 551] on span "CUEVAS [PERSON_NAME]" at bounding box center [435, 555] width 177 height 13
type textarea "27272828143"
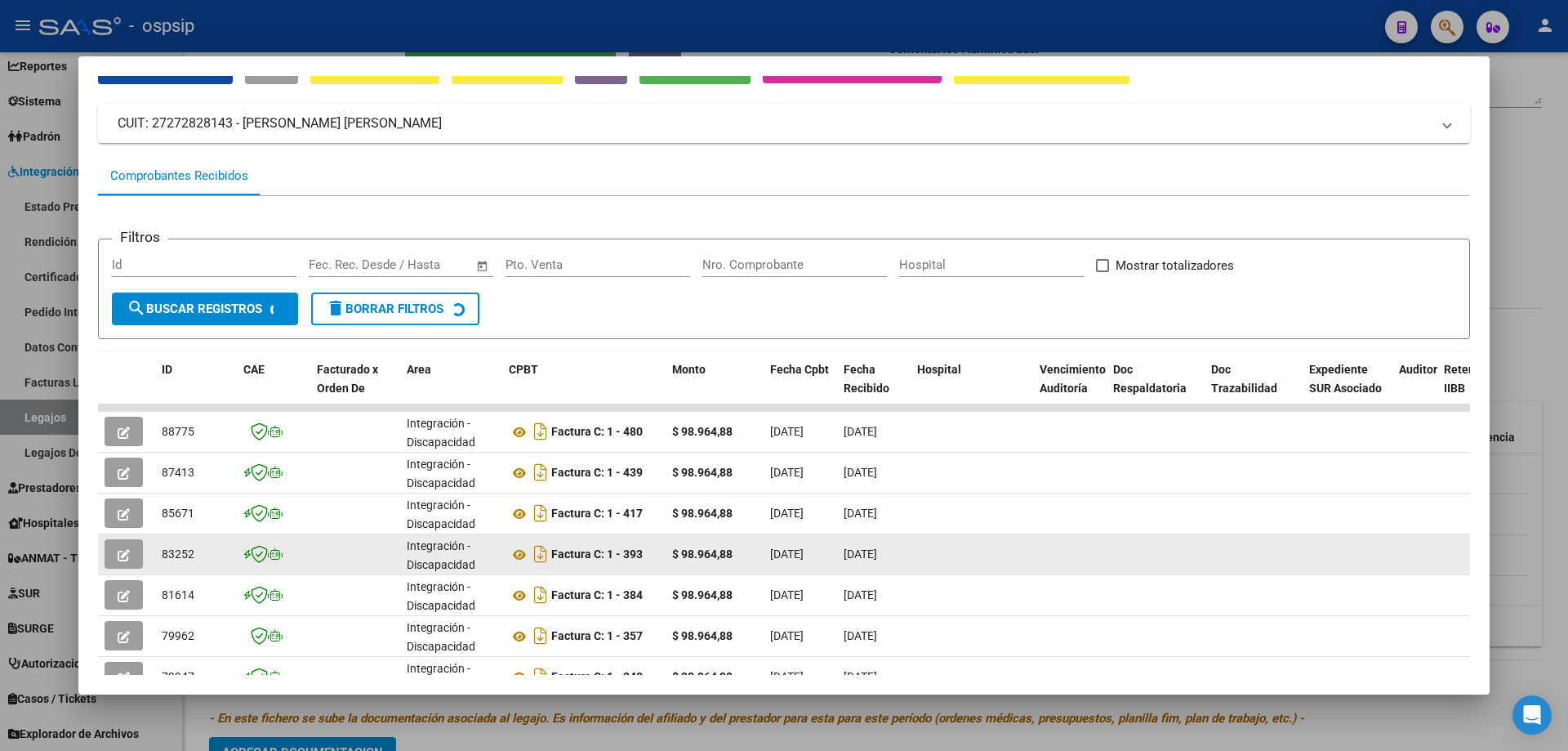
scroll to position [194, 0]
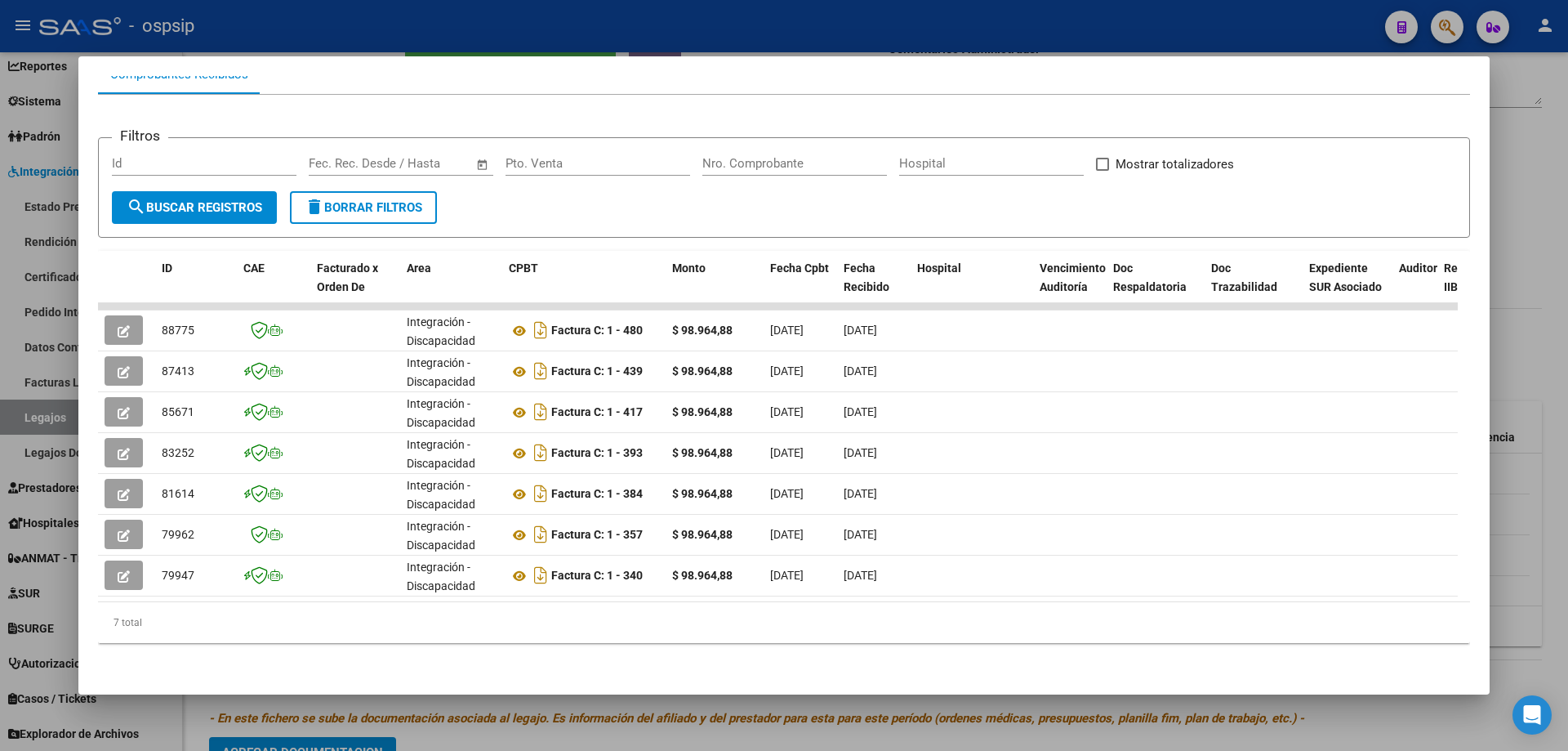
click at [1039, 587] on datatable-body "88775 Integración - Discapacidad Factura C: 1 - 480 $ 98.964,88 01/09/2025 02/0…" at bounding box center [778, 452] width 1360 height 299
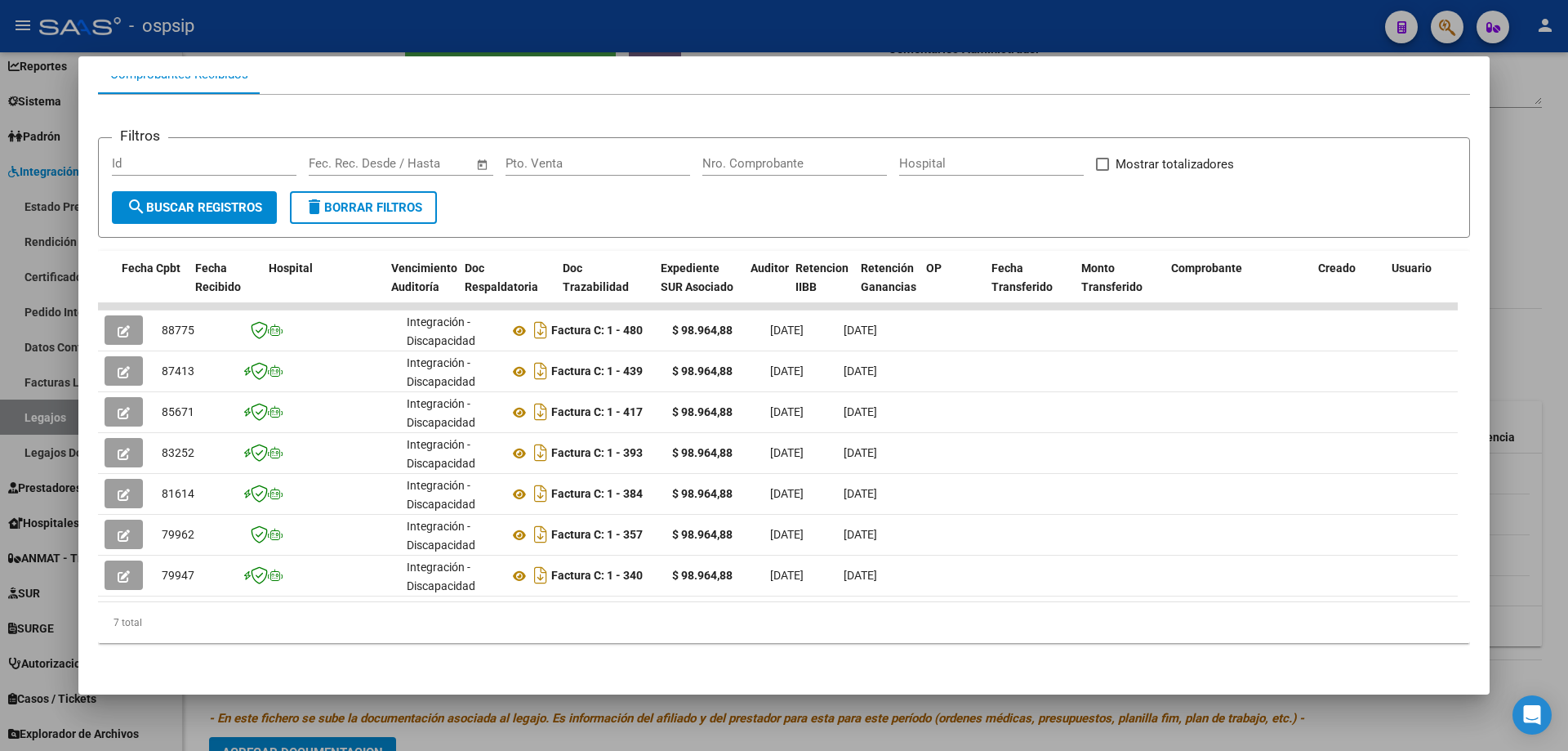
scroll to position [0, 1189]
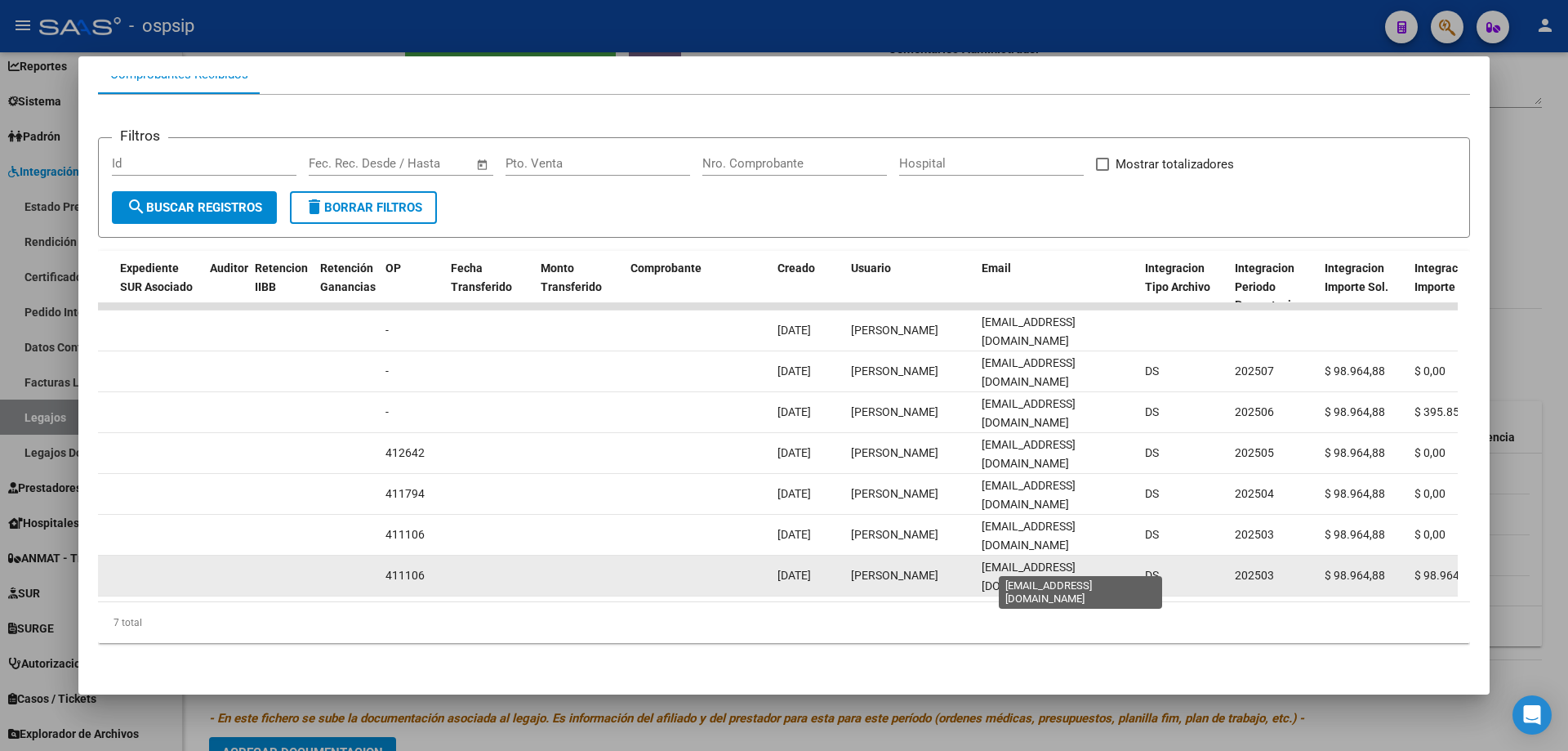
click at [1058, 568] on span "consultoriointegraltablada@gmail.com" at bounding box center [1029, 576] width 94 height 32
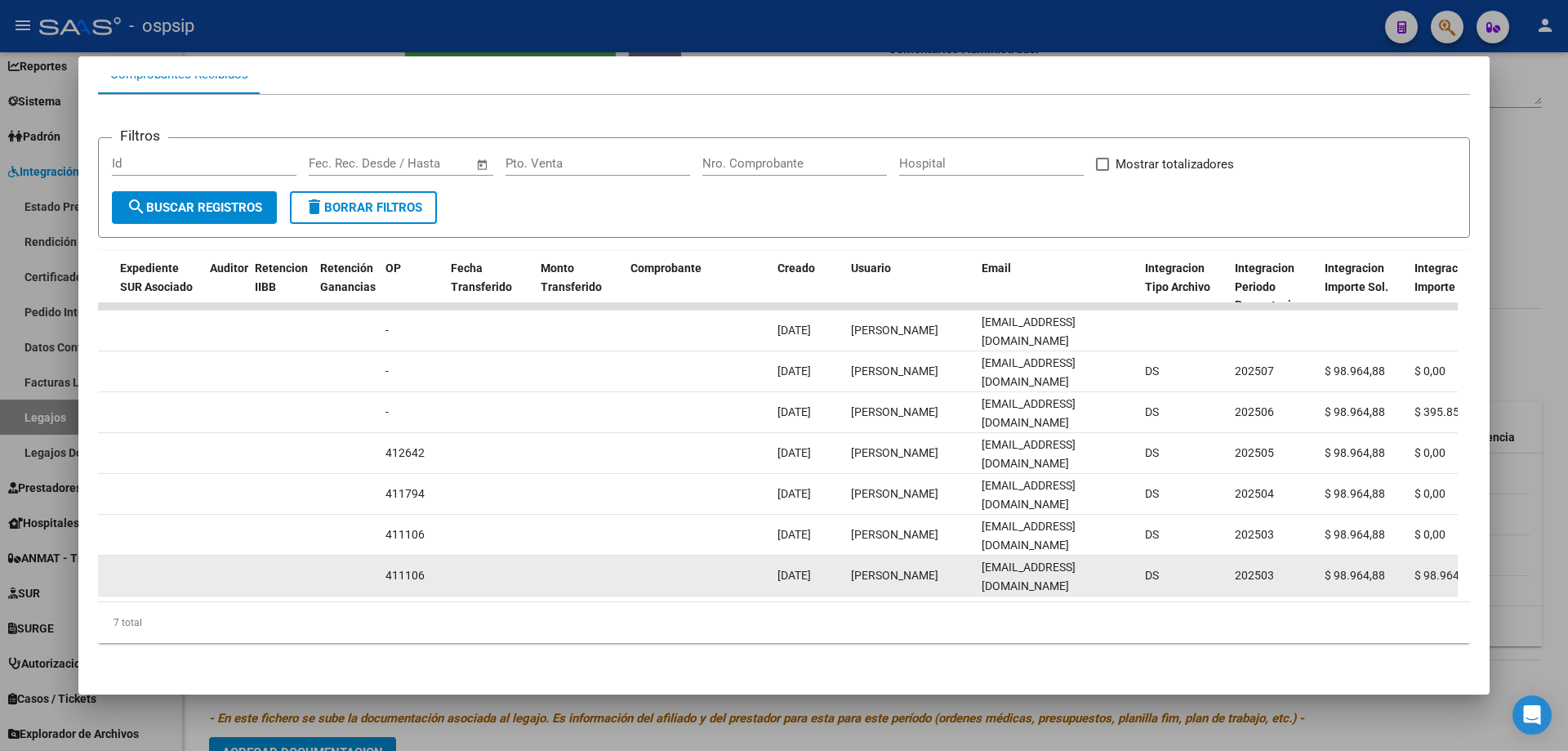
copy span "consultoriointegraltablada@gmail.com"
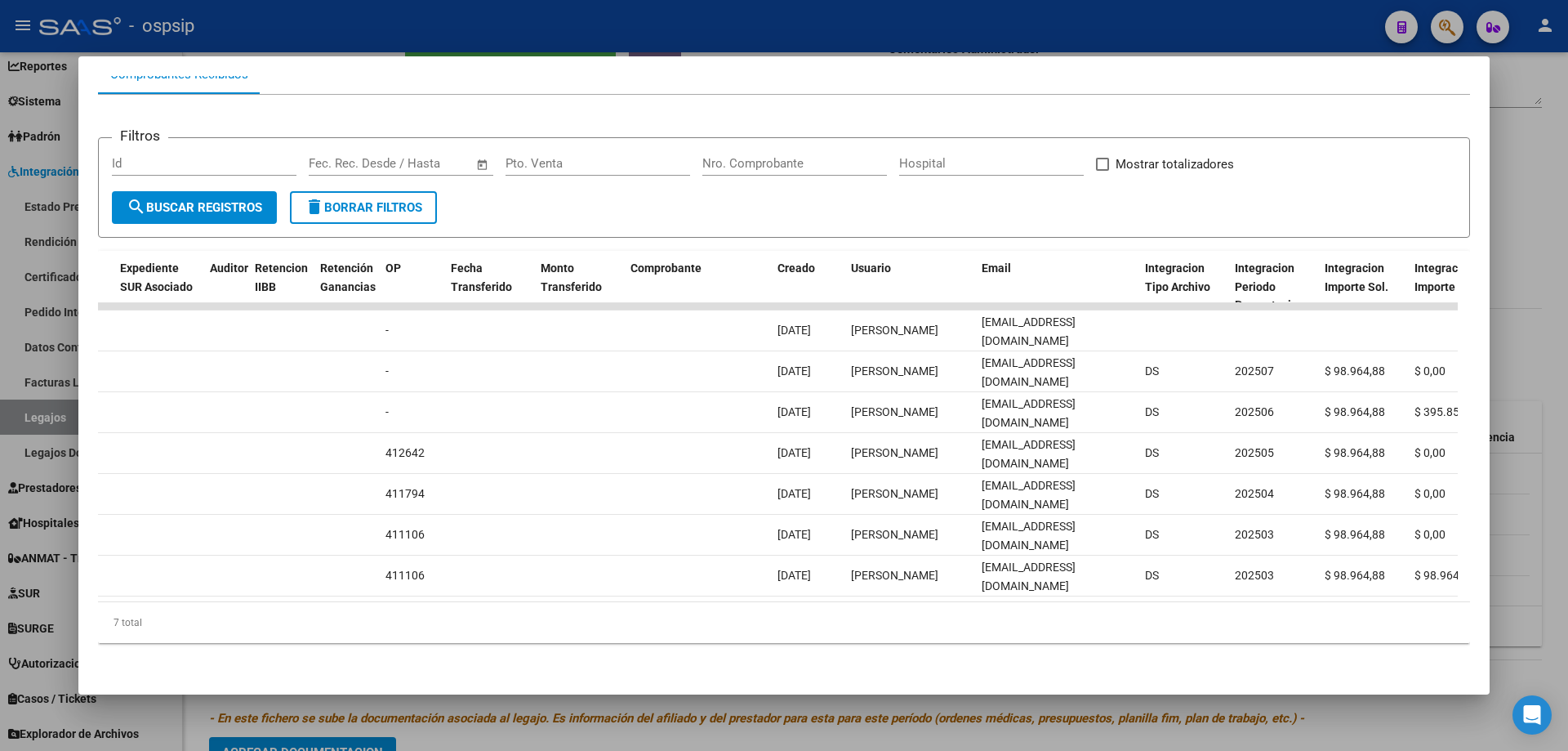
click at [723, 26] on div at bounding box center [784, 375] width 1568 height 751
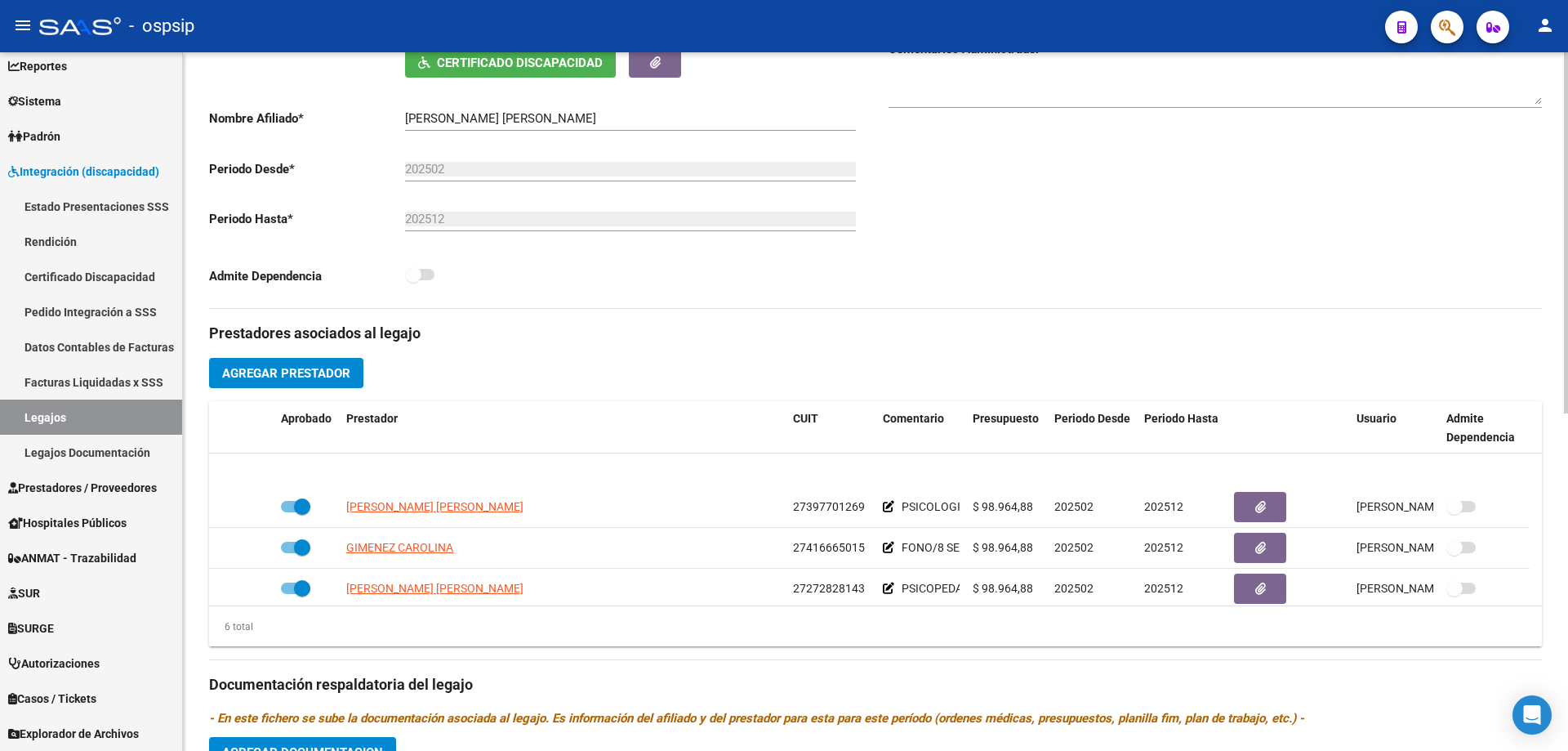
scroll to position [0, 0]
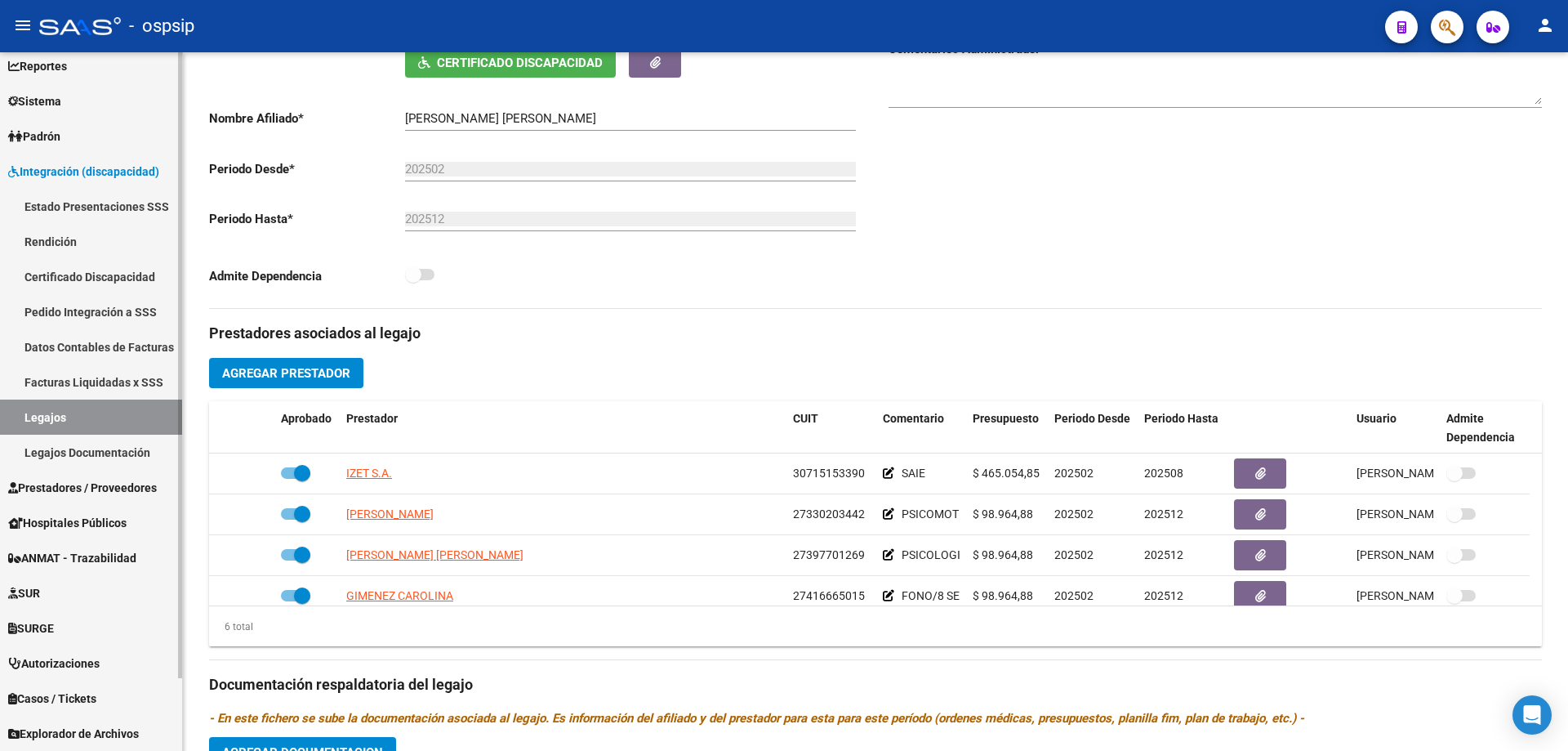
click at [54, 422] on link "Legajos" at bounding box center [91, 417] width 182 height 35
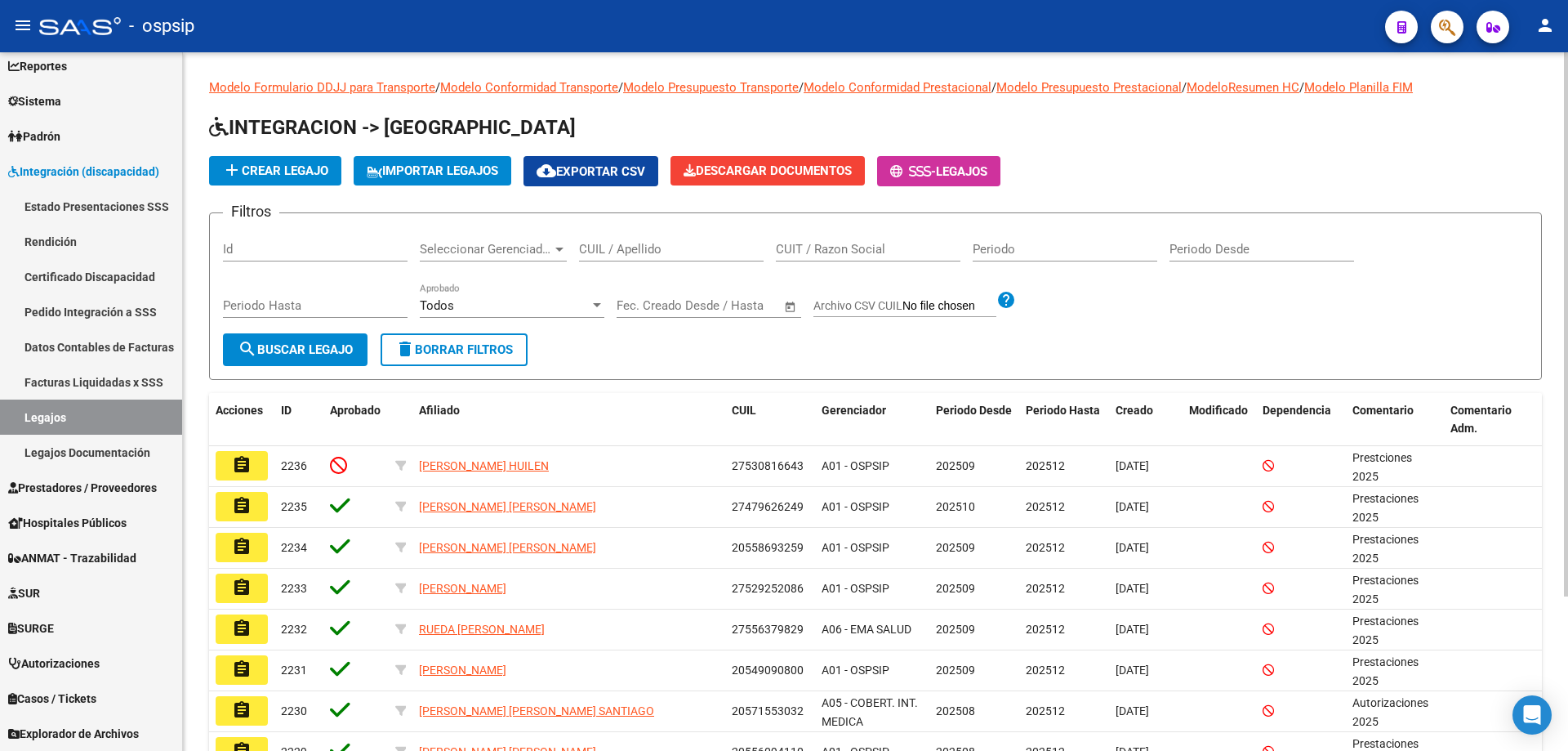
click at [692, 252] on input "CUIL / Apellido" at bounding box center [672, 249] width 184 height 15
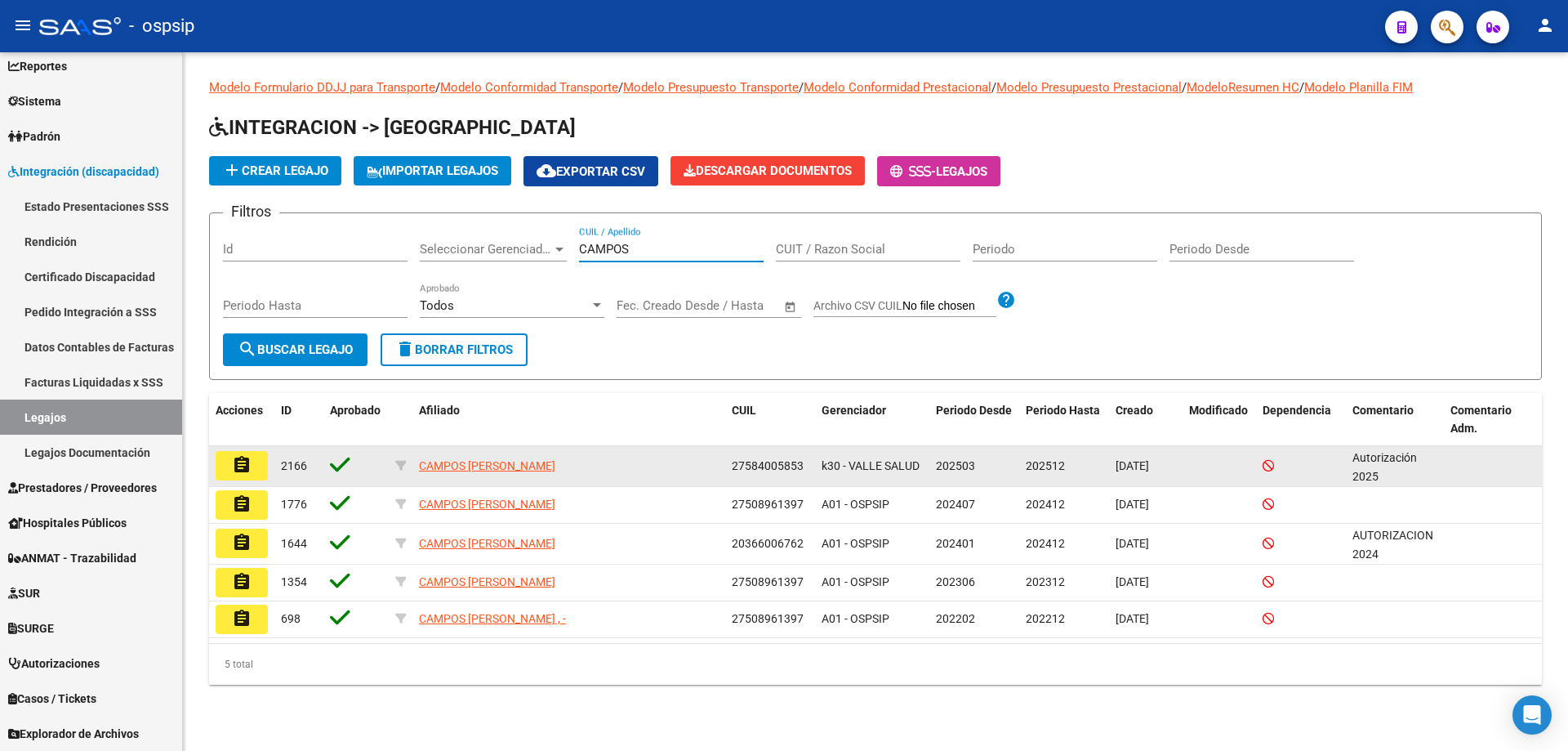
type input "CAMPOS"
click at [247, 471] on mat-icon "assignment" at bounding box center [241, 464] width 19 height 19
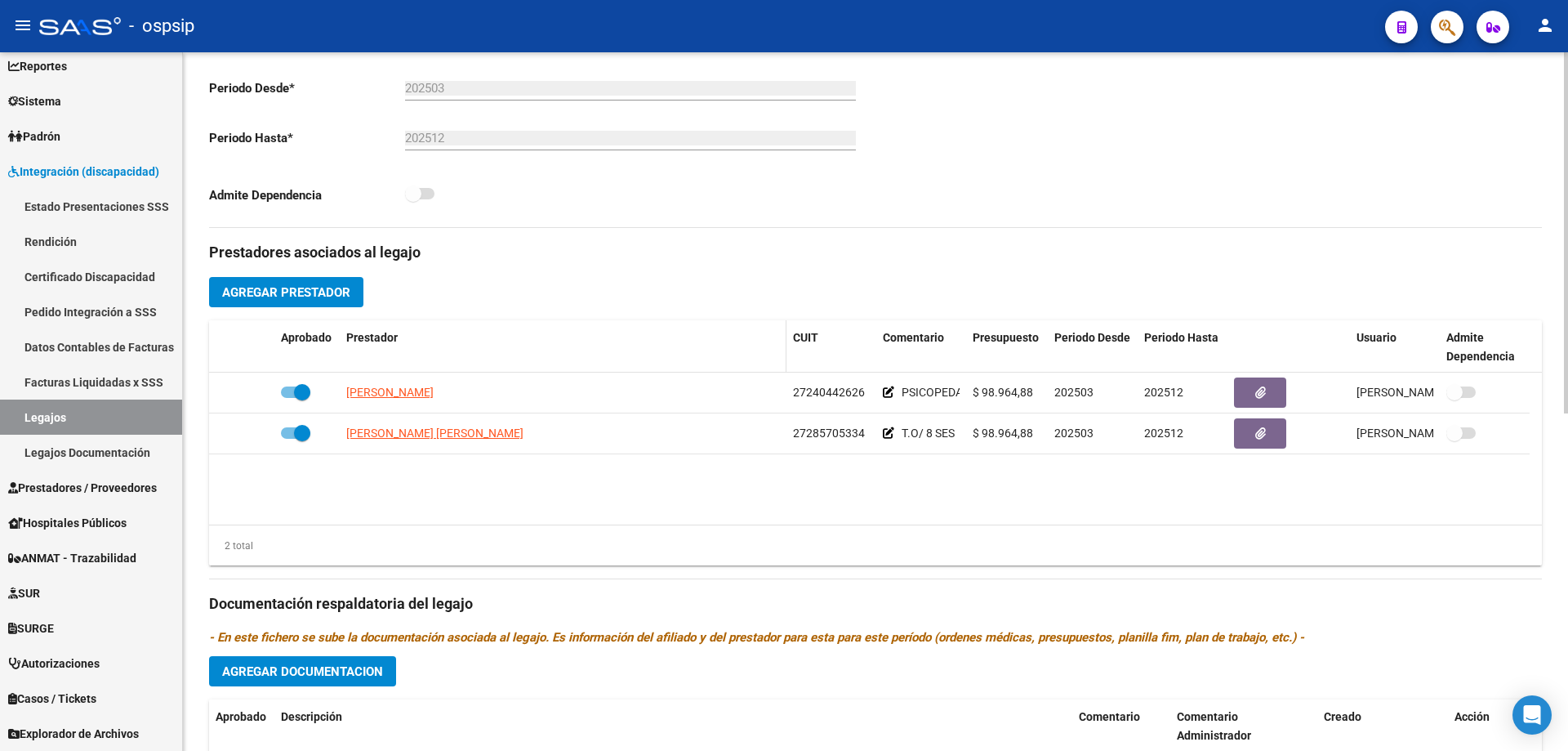
scroll to position [408, 0]
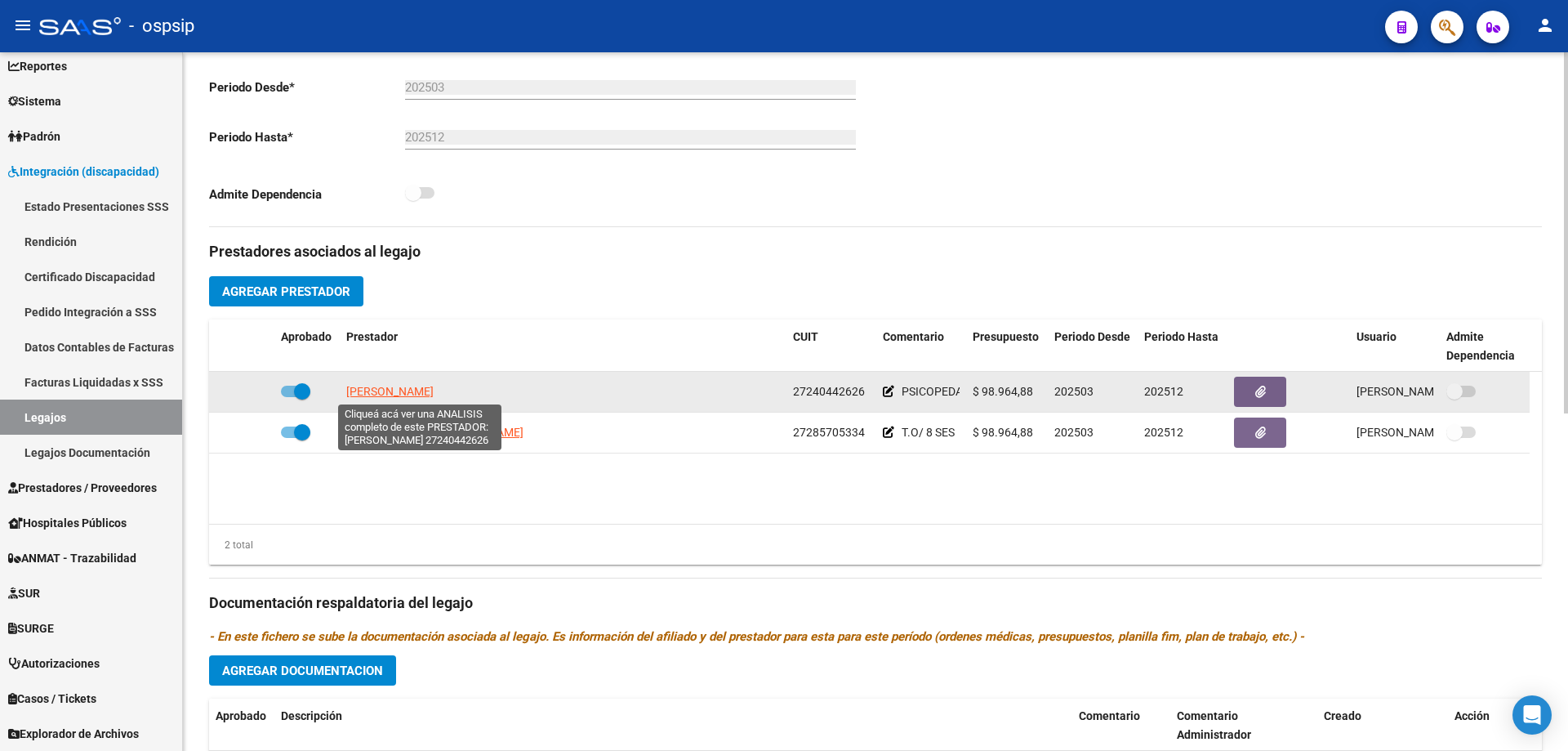
click at [406, 392] on span "GIOFFRE ALEJANDRA EDITH" at bounding box center [390, 392] width 88 height 13
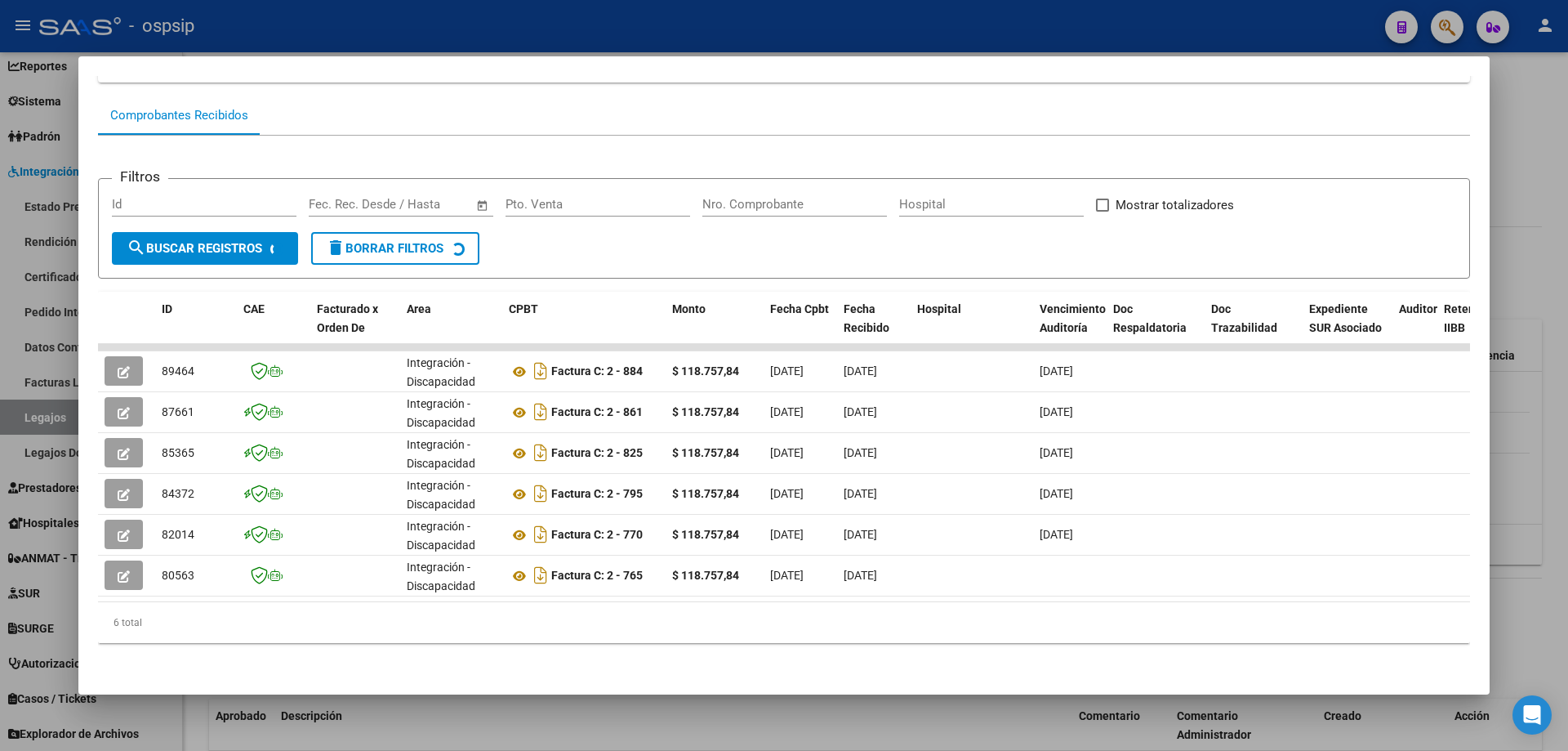
scroll to position [153, 0]
click at [939, 606] on div "6 total" at bounding box center [783, 622] width 1372 height 41
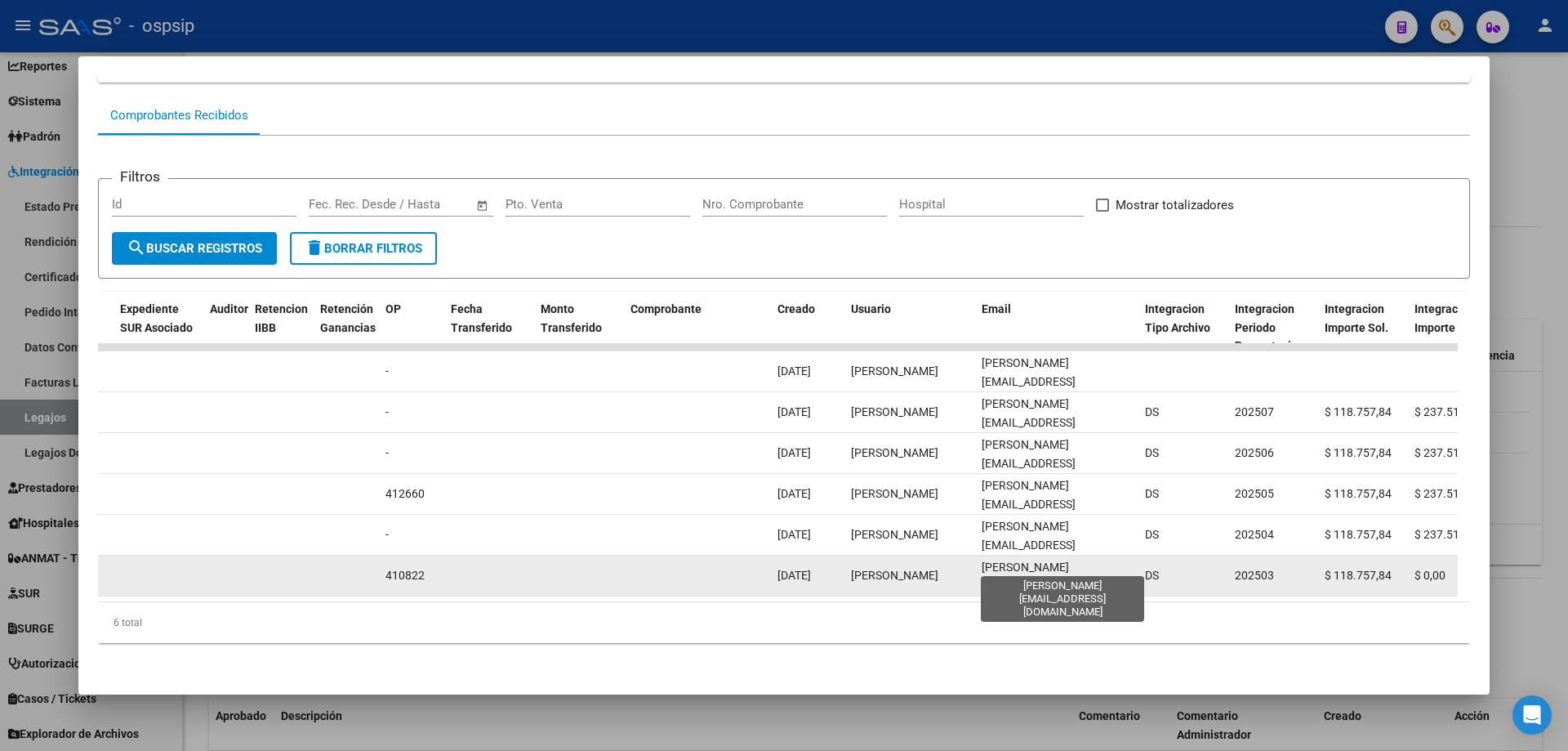
click at [998, 566] on span "alejana_gioffre@hotmail.com" at bounding box center [1029, 585] width 94 height 51
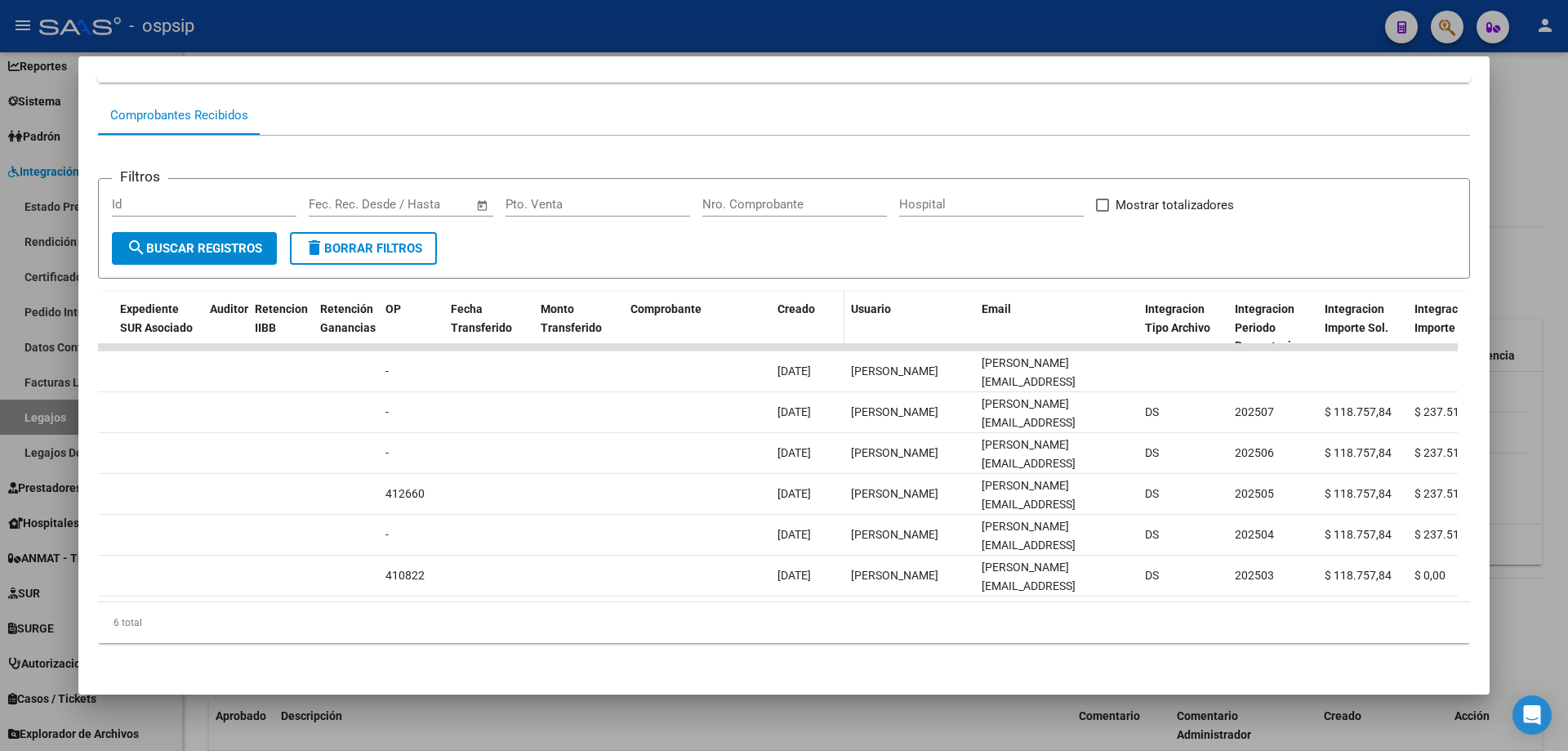
copy span "alejana_gioffre@hotmail.com"
click at [500, 50] on div at bounding box center [784, 375] width 1568 height 751
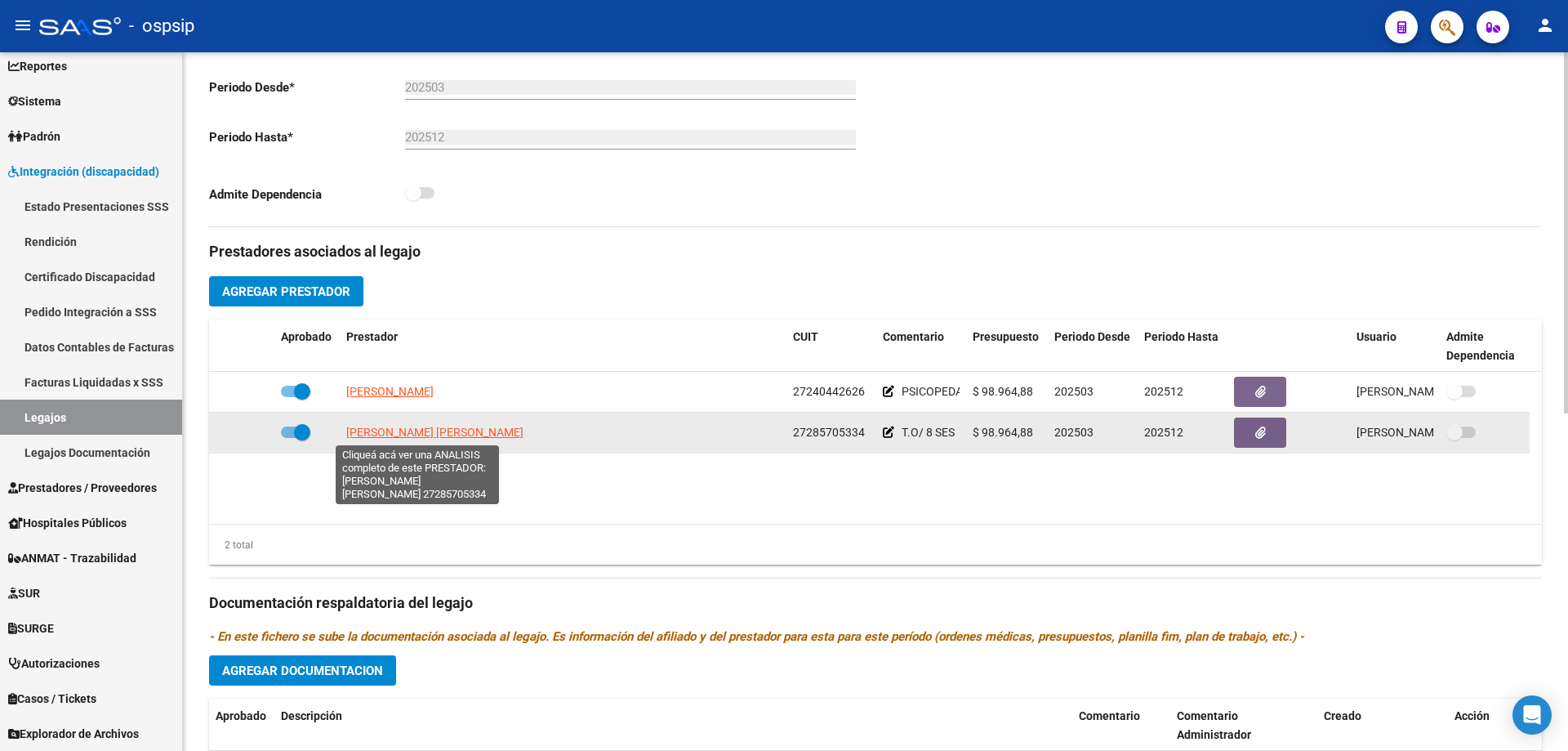
click at [420, 438] on span "TORRES MARIA FLORENCIA" at bounding box center [435, 432] width 177 height 13
type textarea "27285705334"
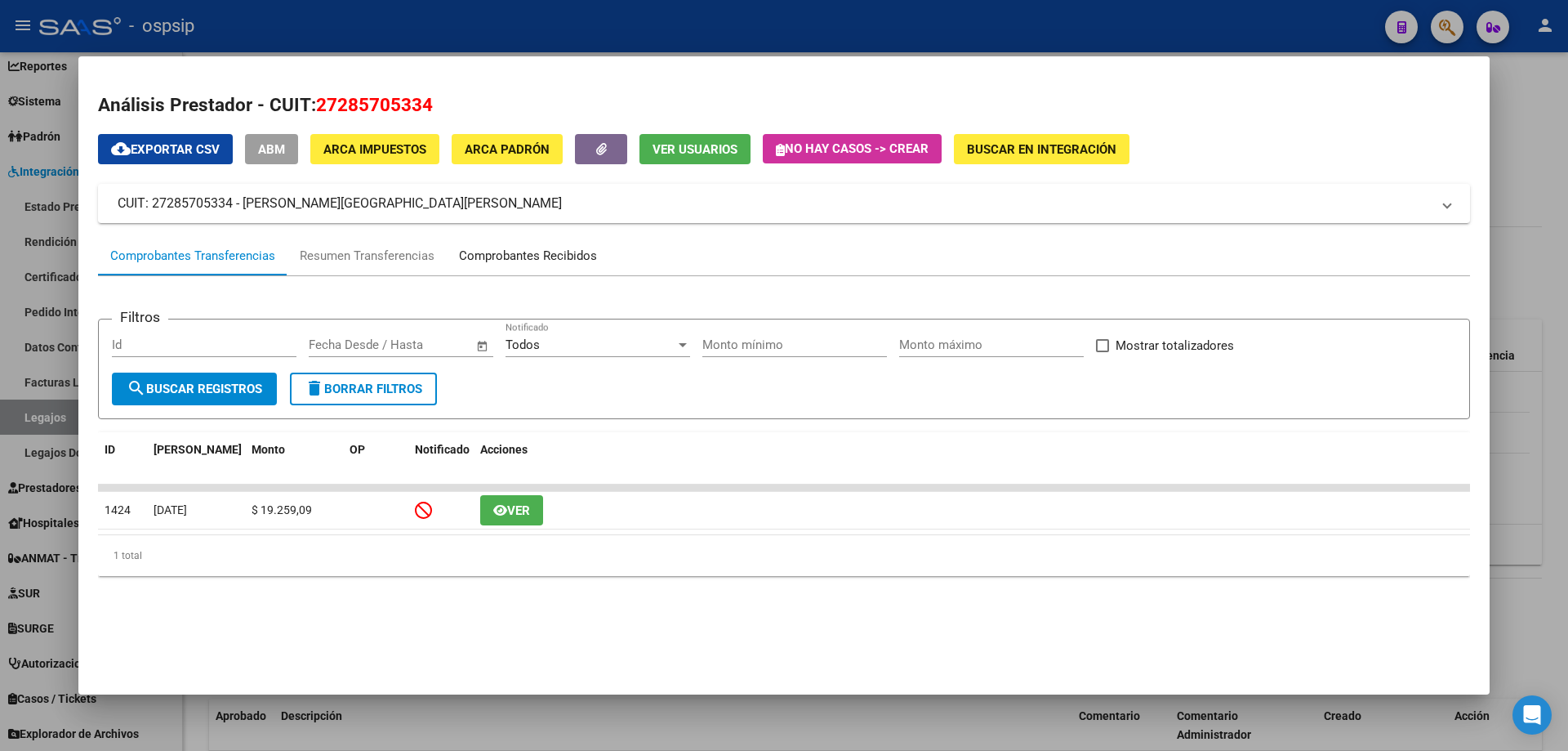
click at [479, 258] on div "Comprobantes Recibidos" at bounding box center [528, 256] width 138 height 18
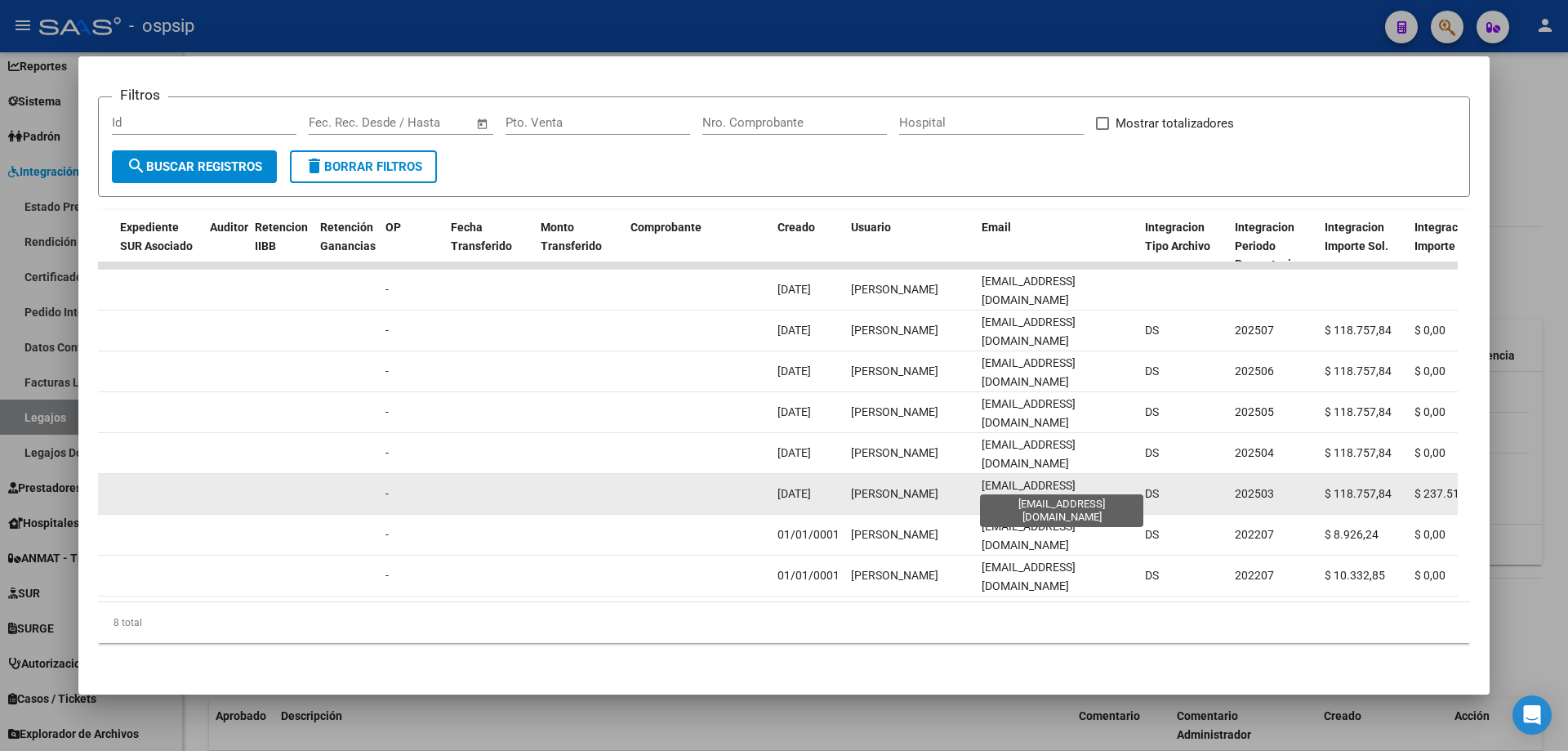
click at [1026, 479] on span "florenciat772@gmail.com" at bounding box center [1029, 495] width 94 height 32
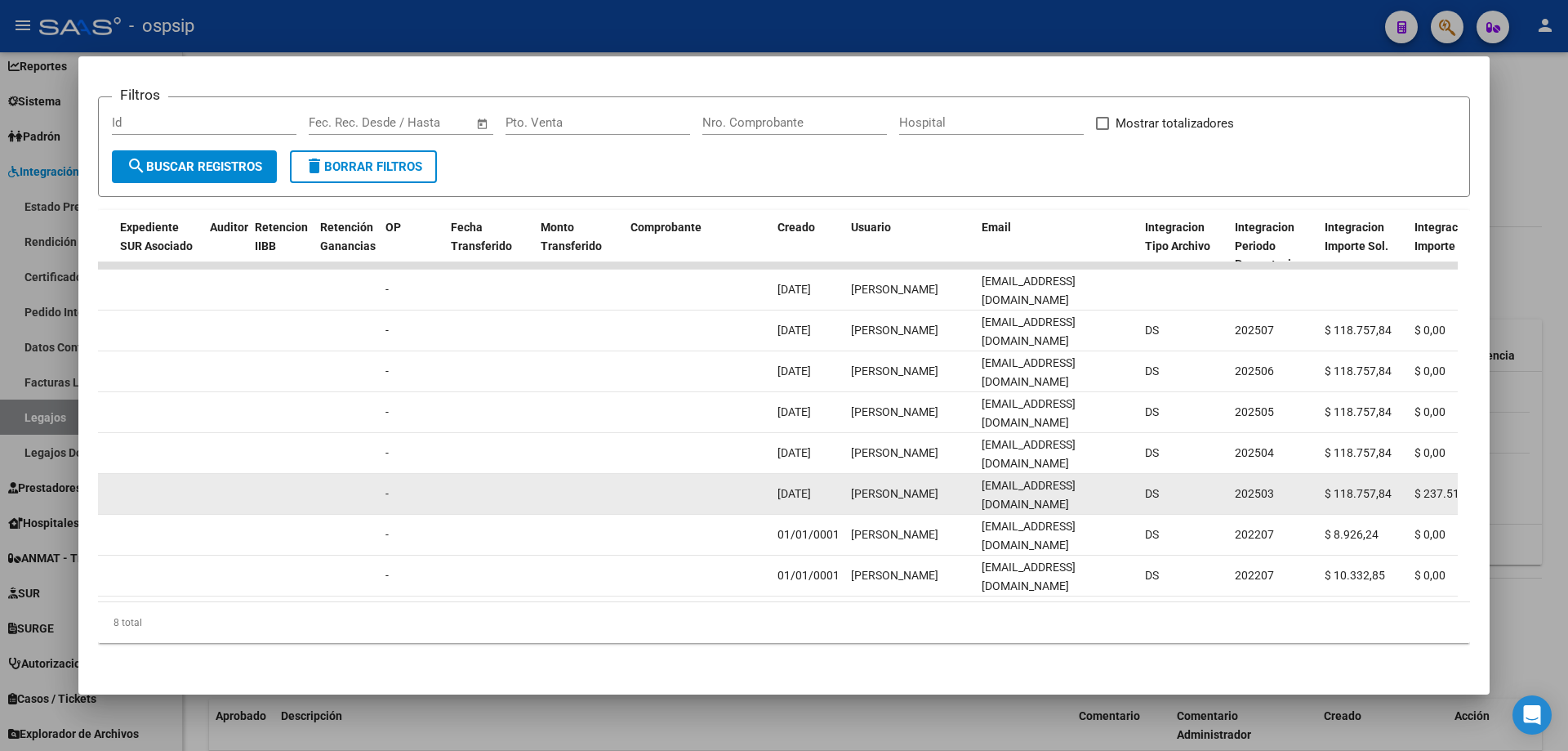
copy span "florenciat772@gmail.com"
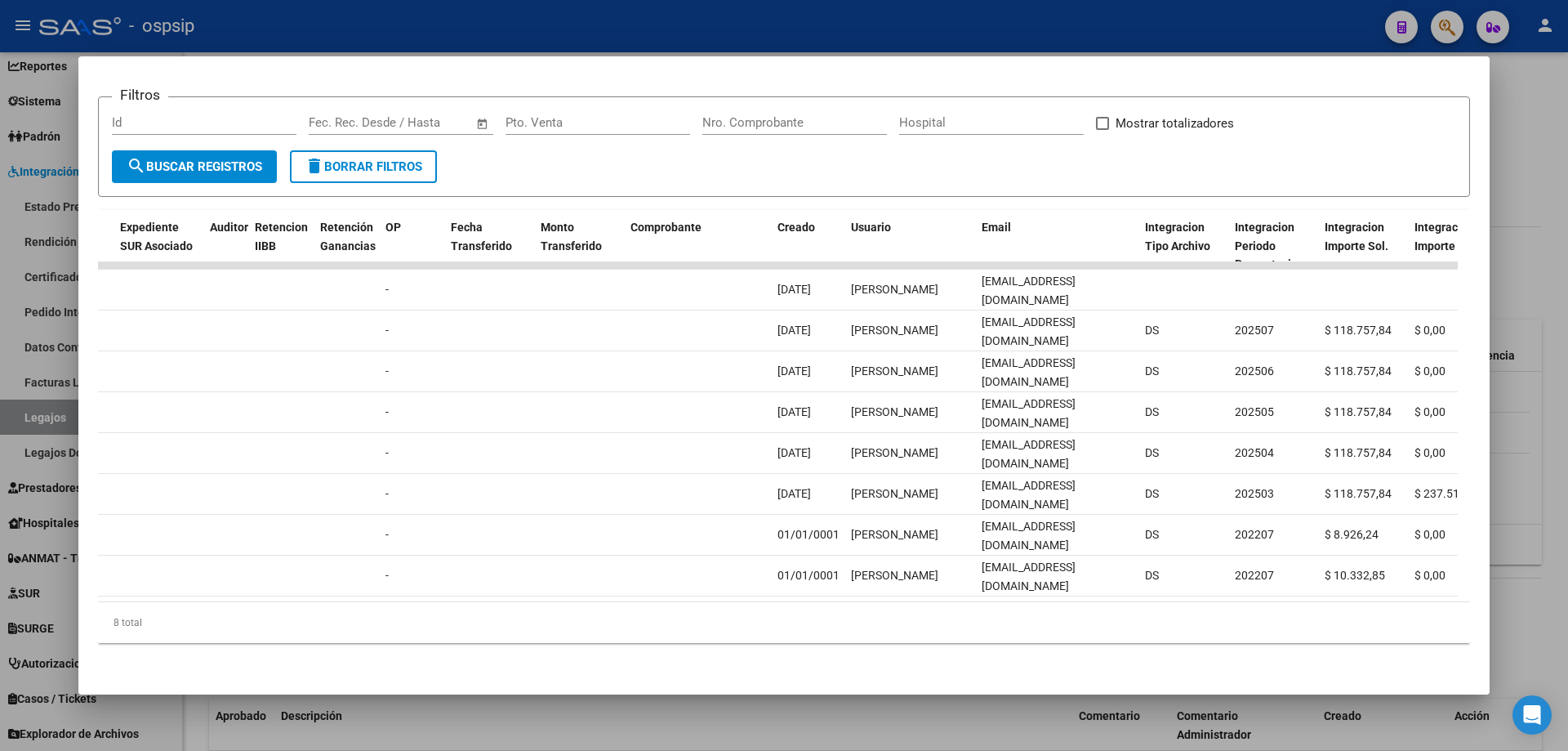
click at [363, 25] on div at bounding box center [784, 375] width 1568 height 751
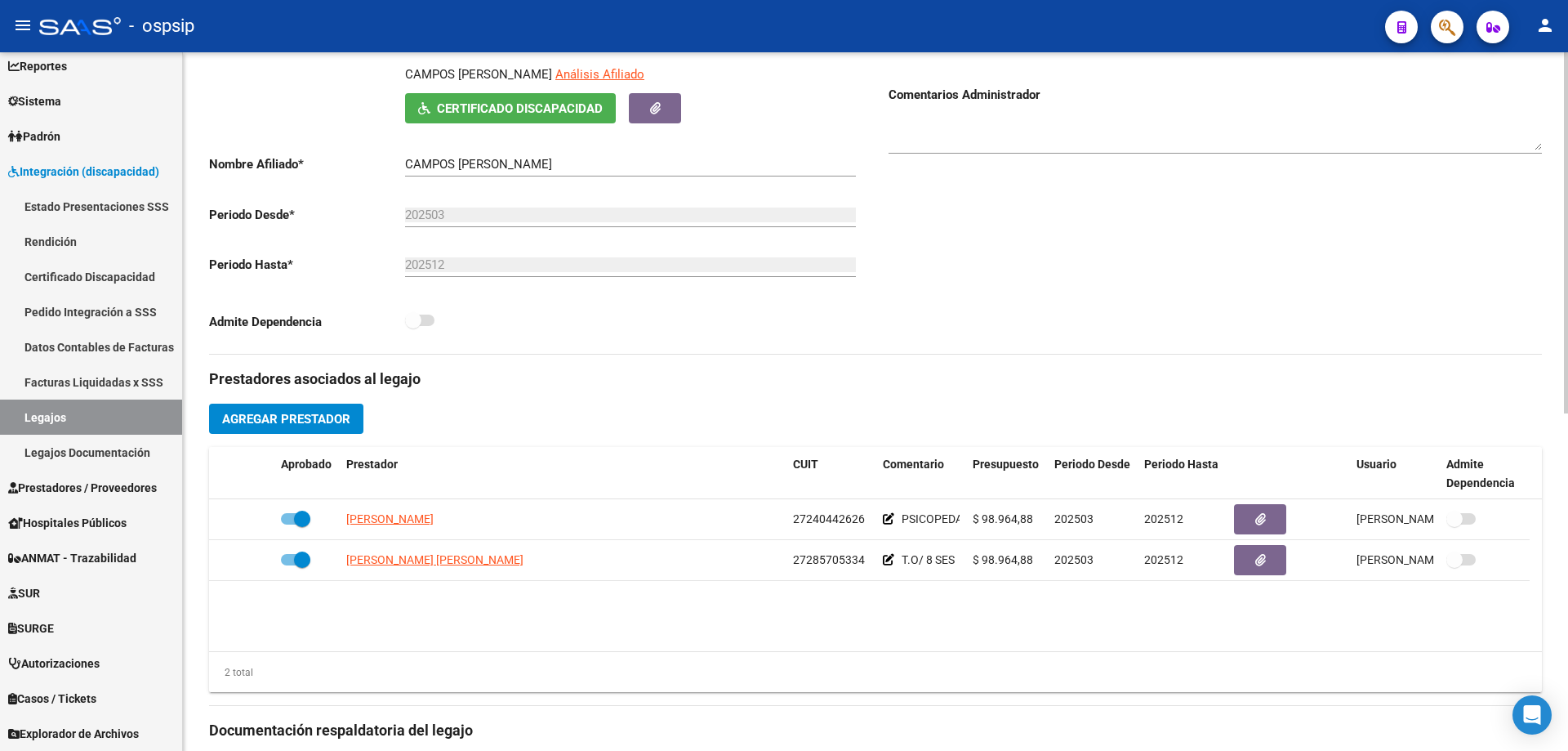
scroll to position [163, 0]
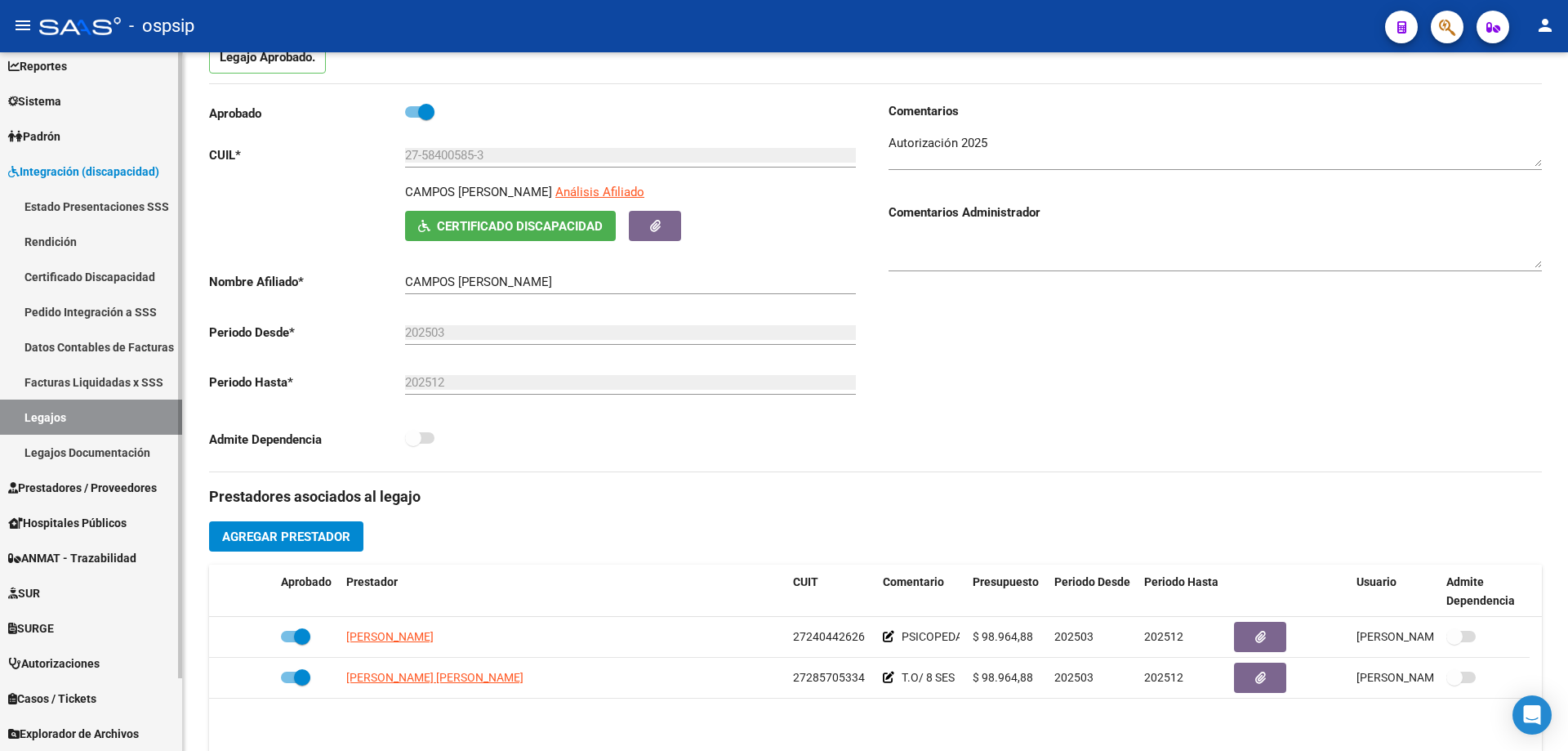
click at [79, 417] on link "Legajos" at bounding box center [91, 417] width 182 height 35
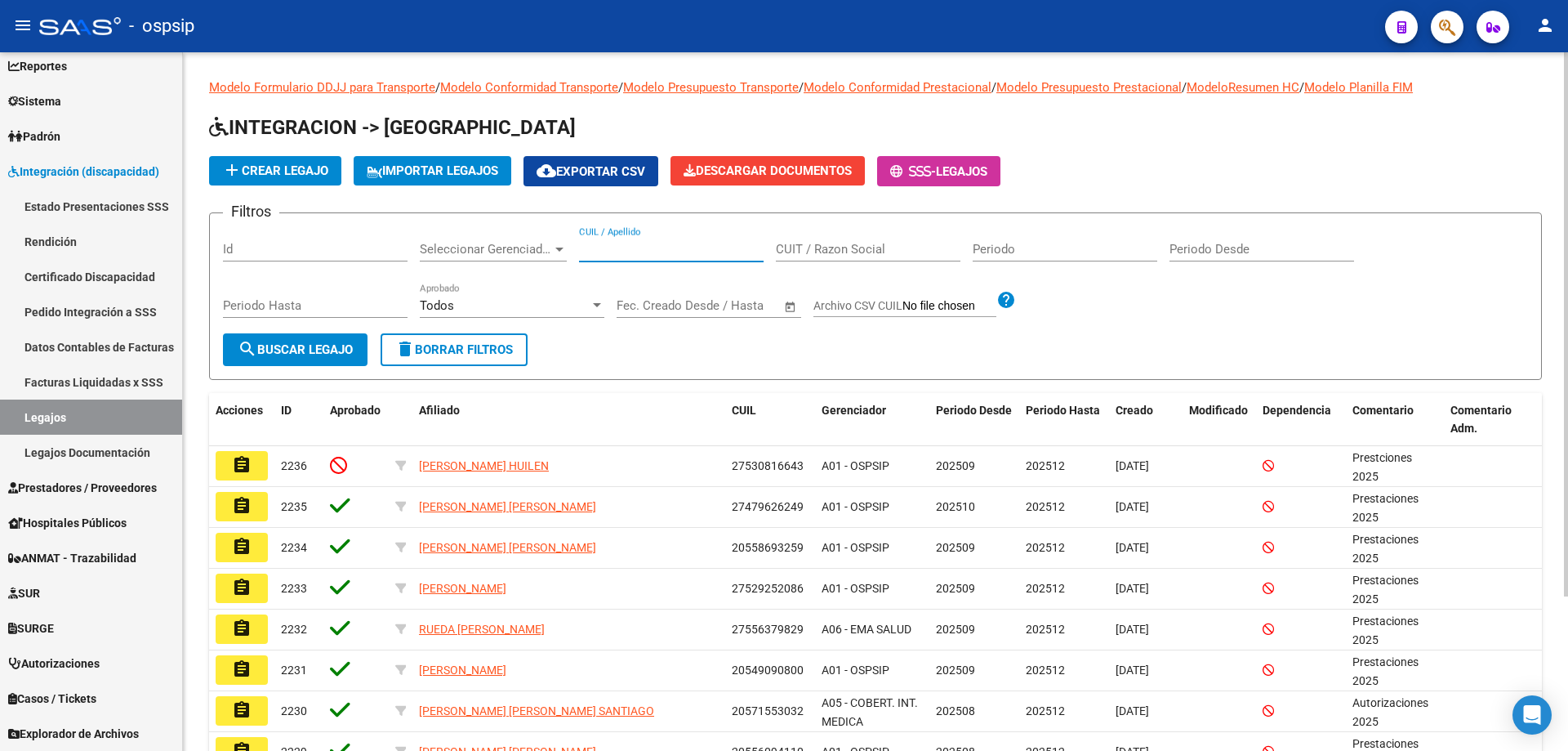
click at [657, 256] on input "CUIL / Apellido" at bounding box center [672, 249] width 184 height 15
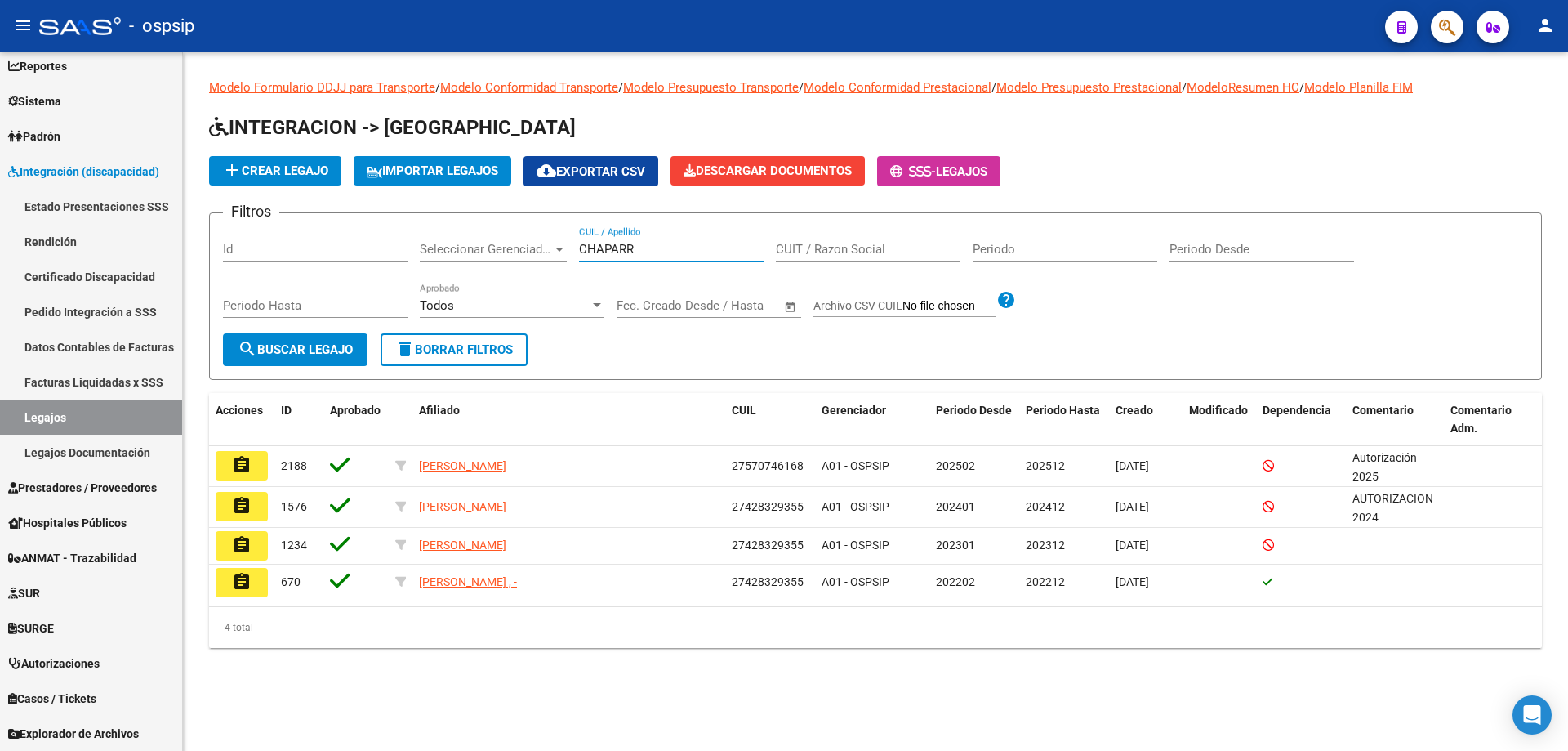
type input "CHAPARR"
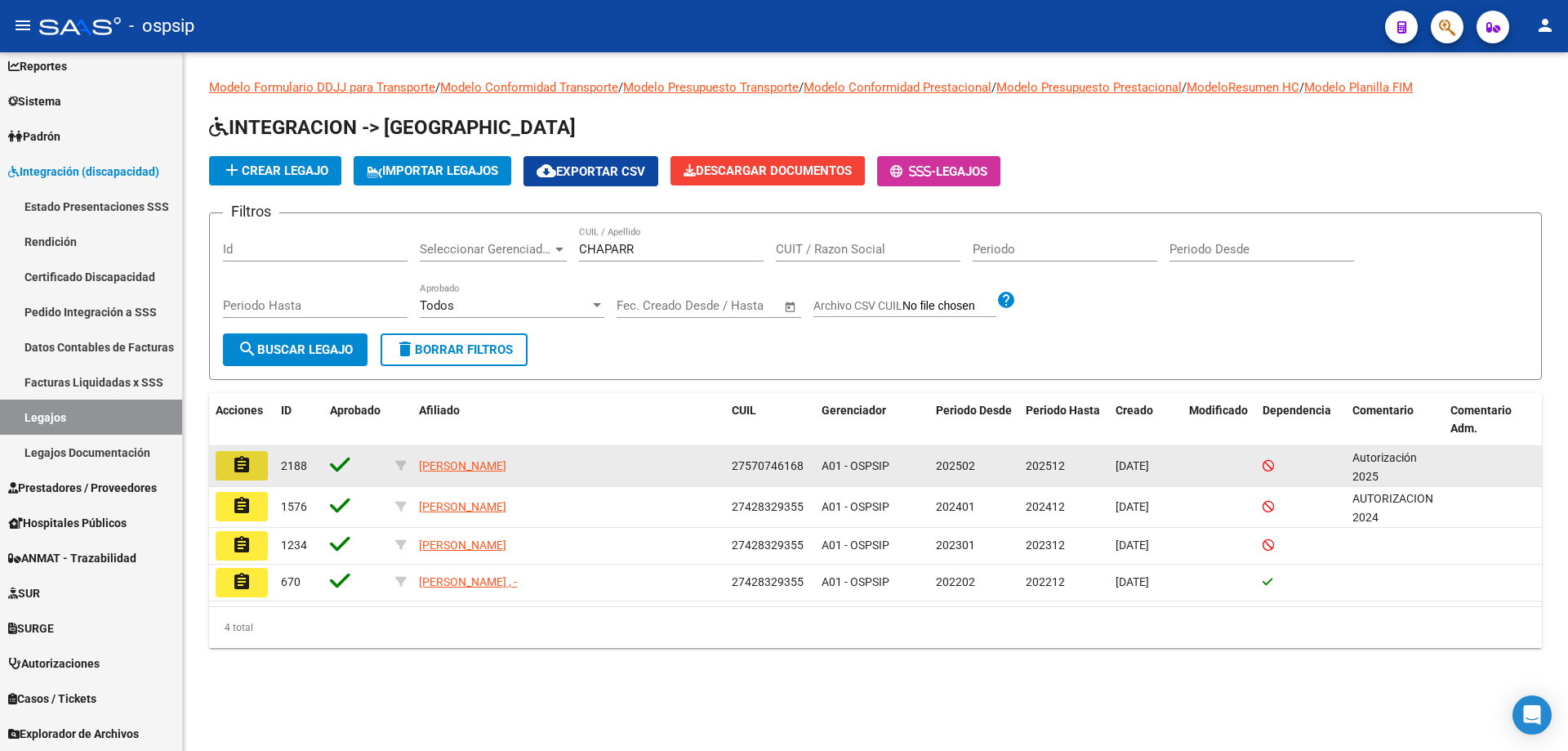
click at [263, 464] on button "assignment" at bounding box center [241, 465] width 53 height 29
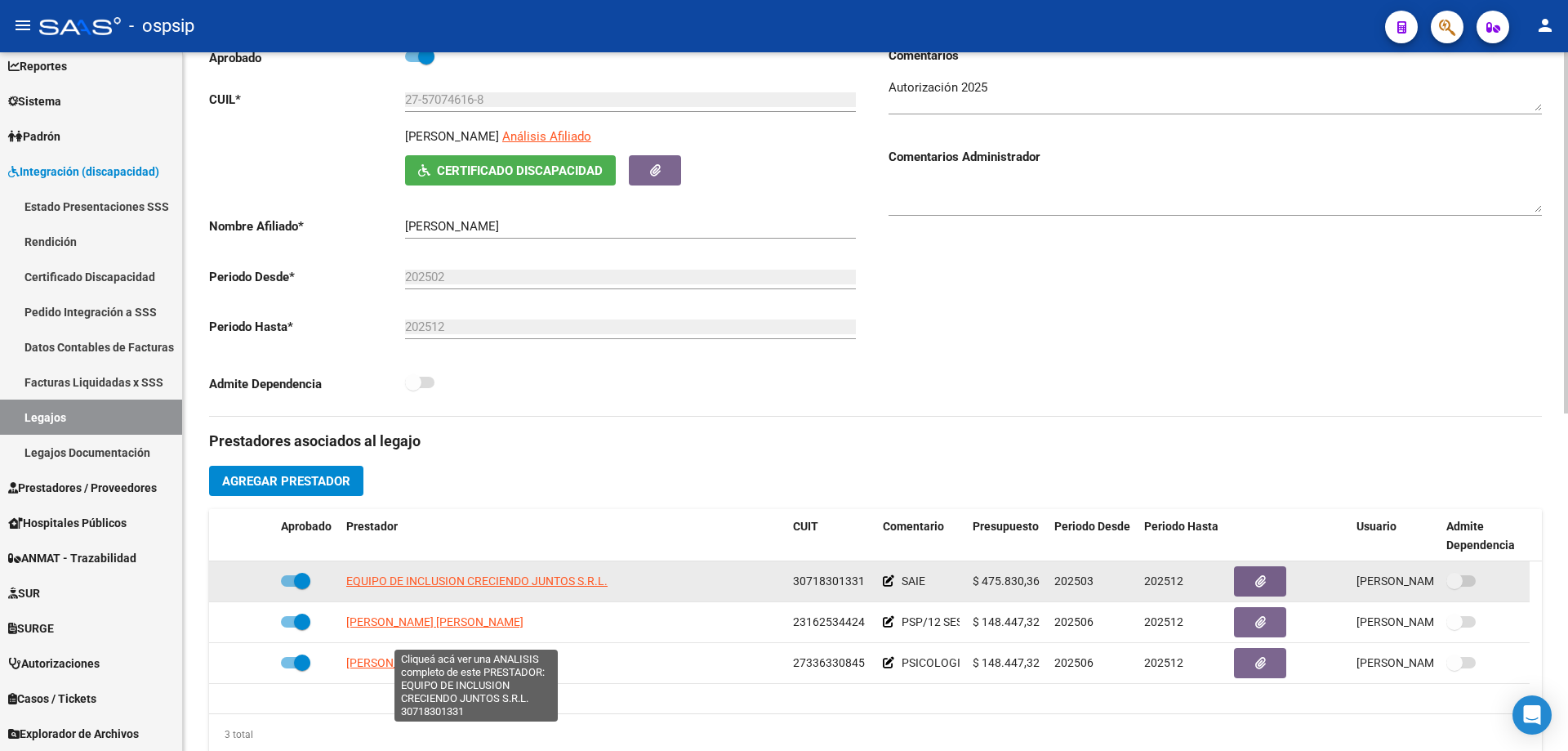
scroll to position [245, 0]
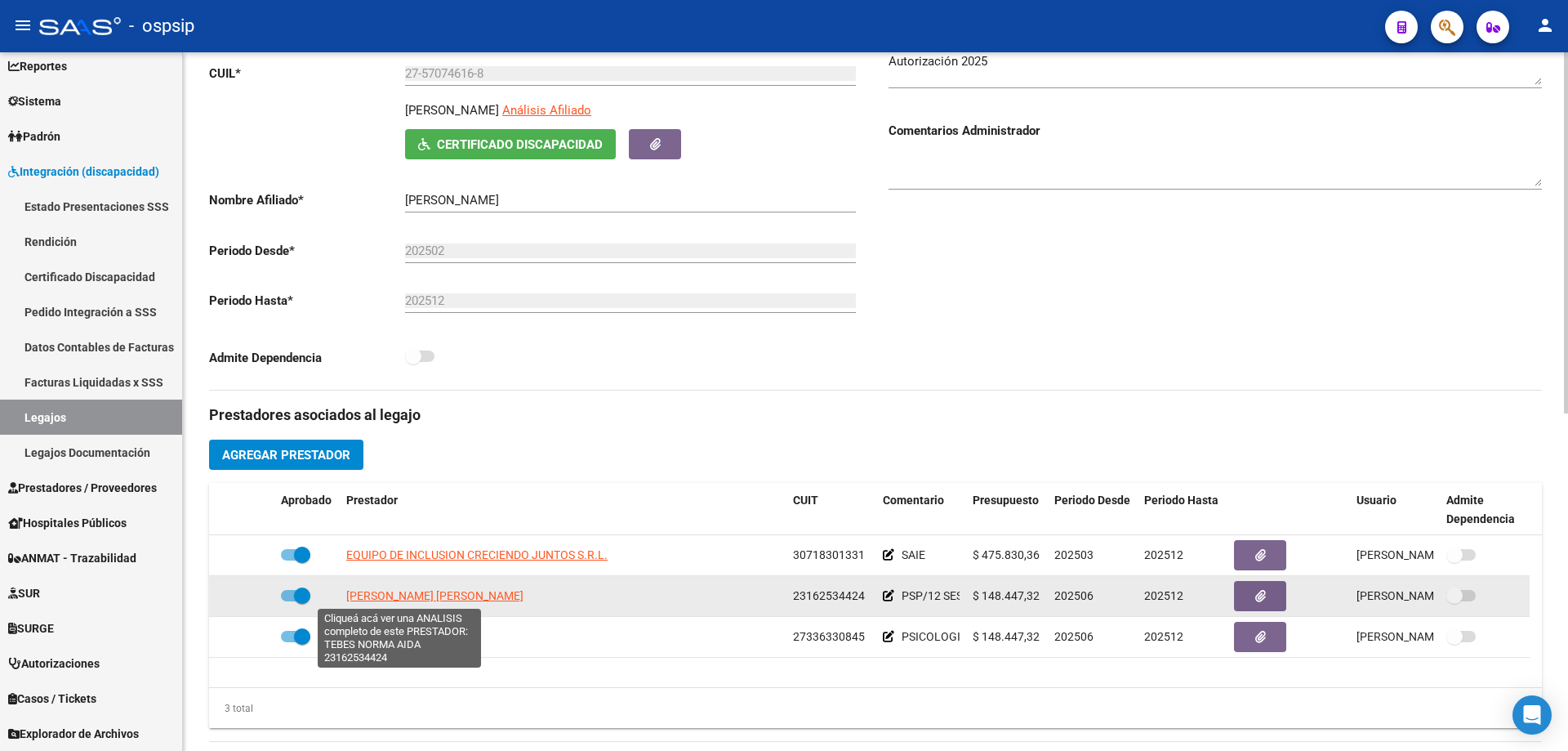
click at [400, 593] on span "TEBES NORMA AIDA" at bounding box center [435, 595] width 177 height 13
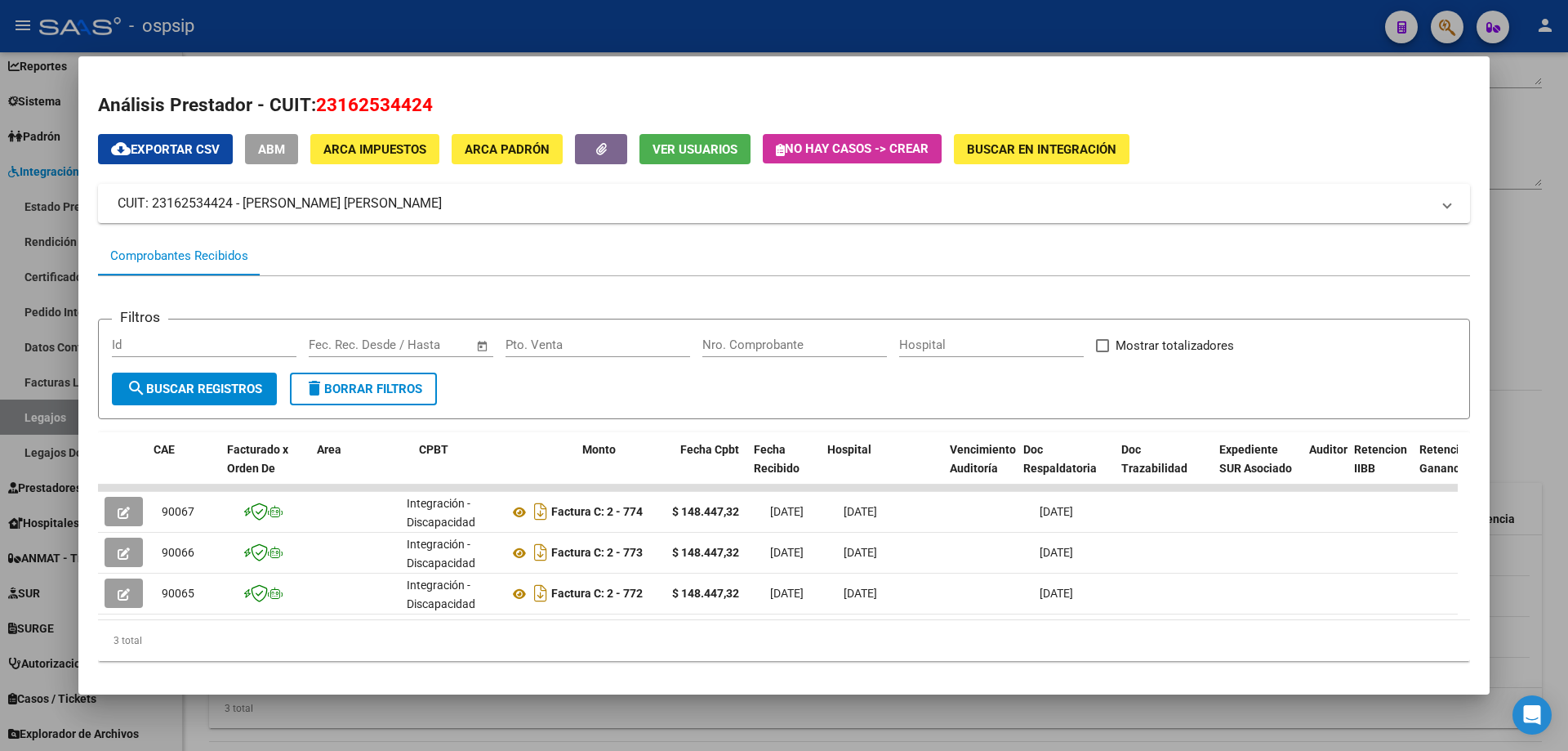
scroll to position [0, 1189]
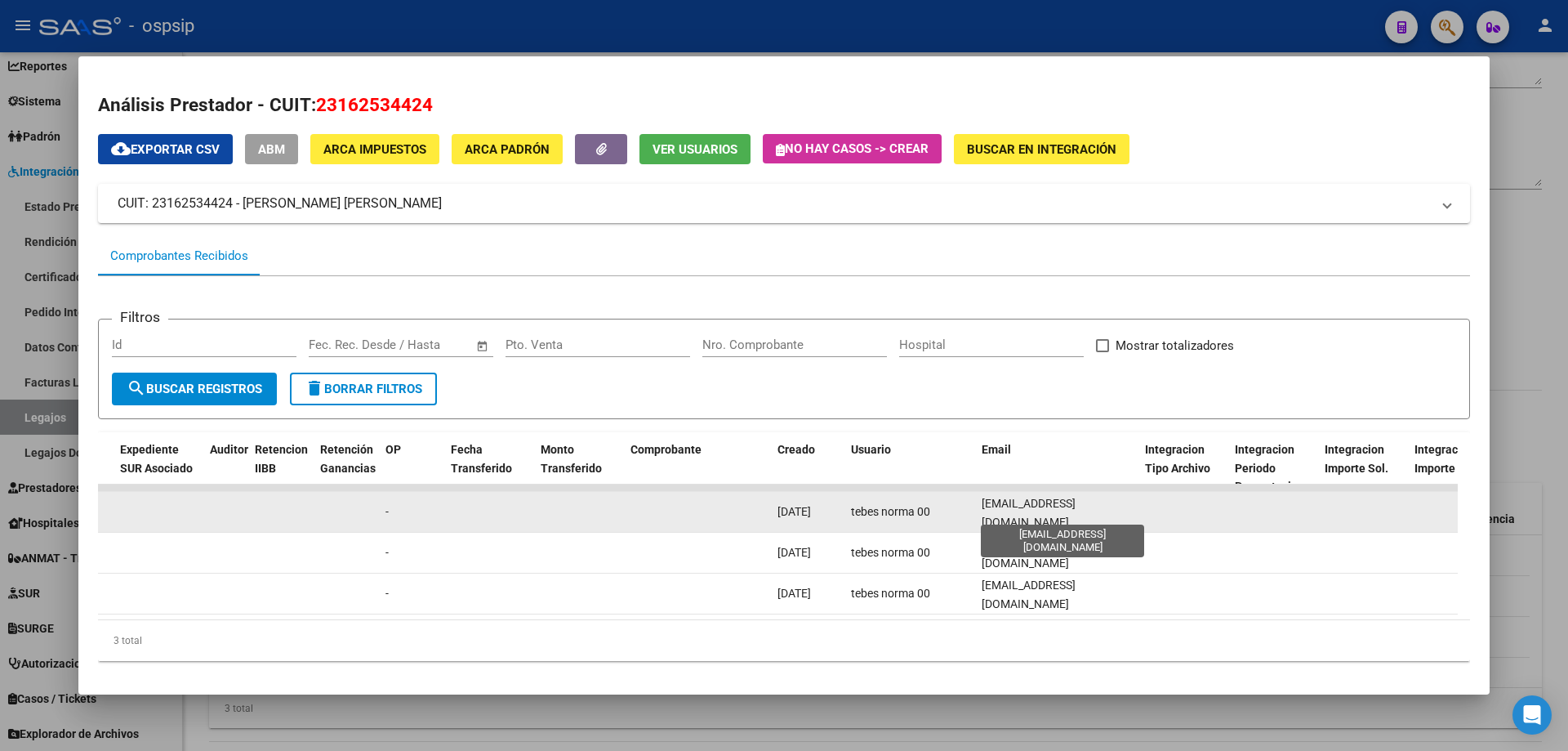
click at [1013, 512] on span "robertafacturacion@gmail.com" at bounding box center [1029, 512] width 94 height 32
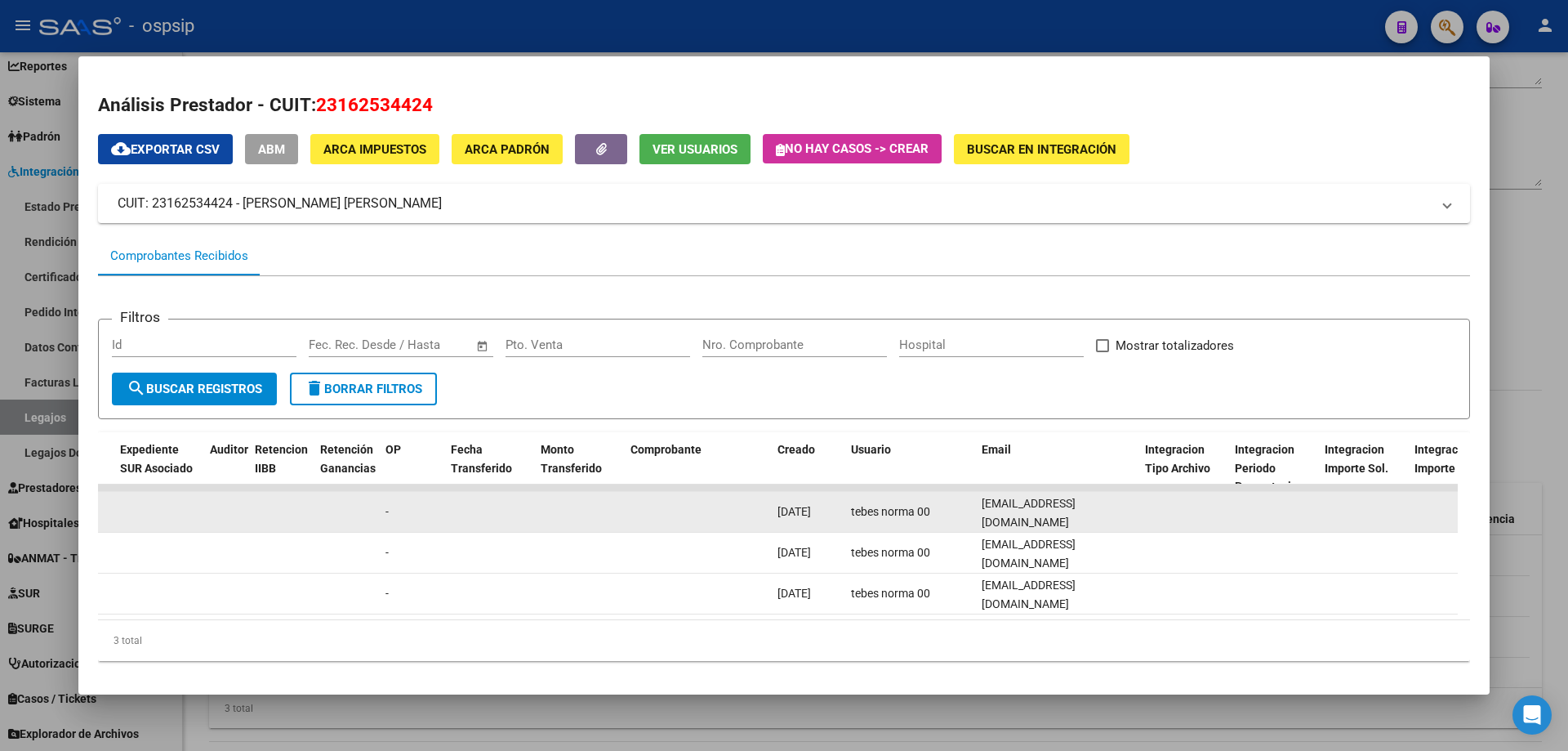
click at [1013, 512] on span "robertafacturacion@gmail.com" at bounding box center [1029, 512] width 94 height 32
copy span "robertafacturacion@gmail.com"
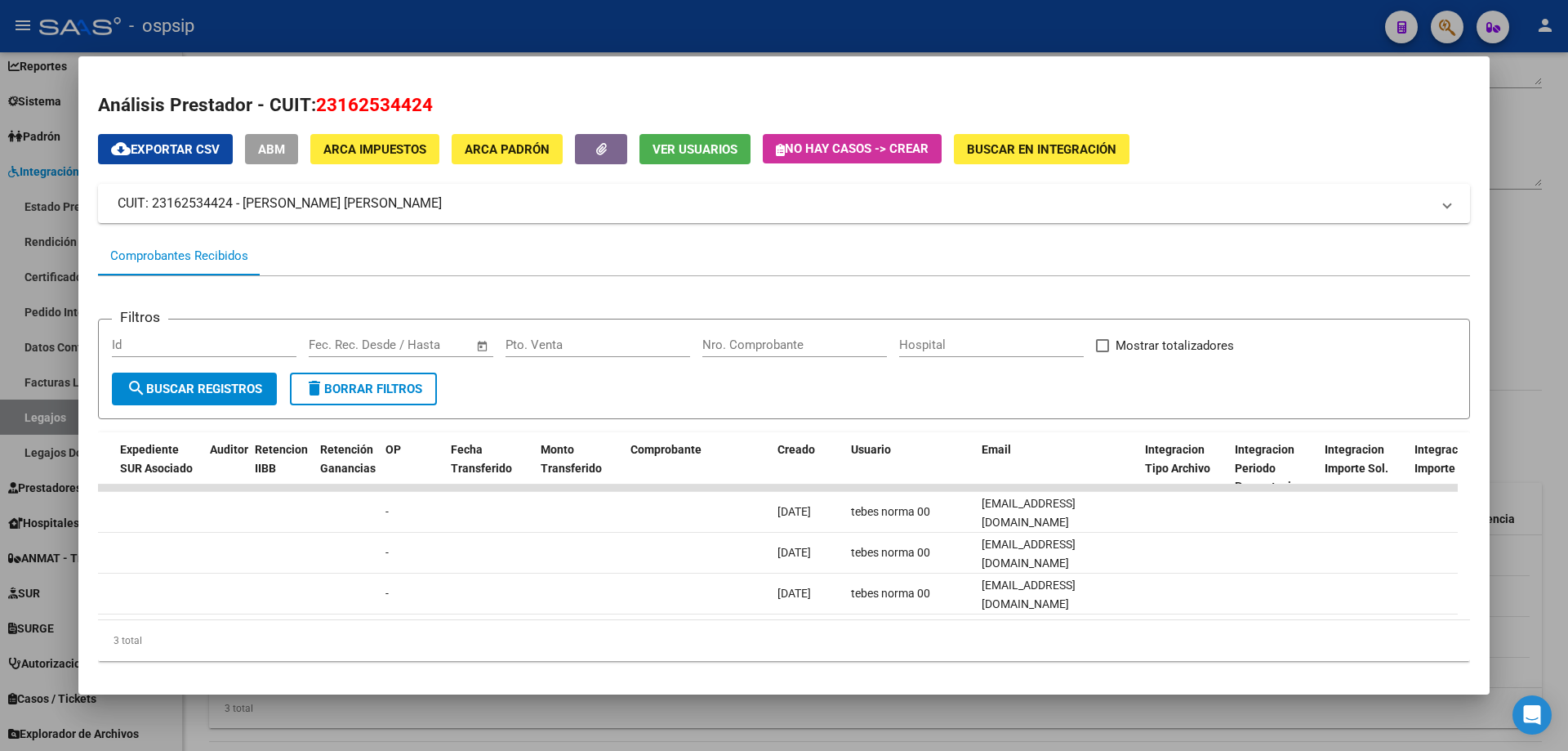
click at [603, 13] on div at bounding box center [784, 375] width 1568 height 751
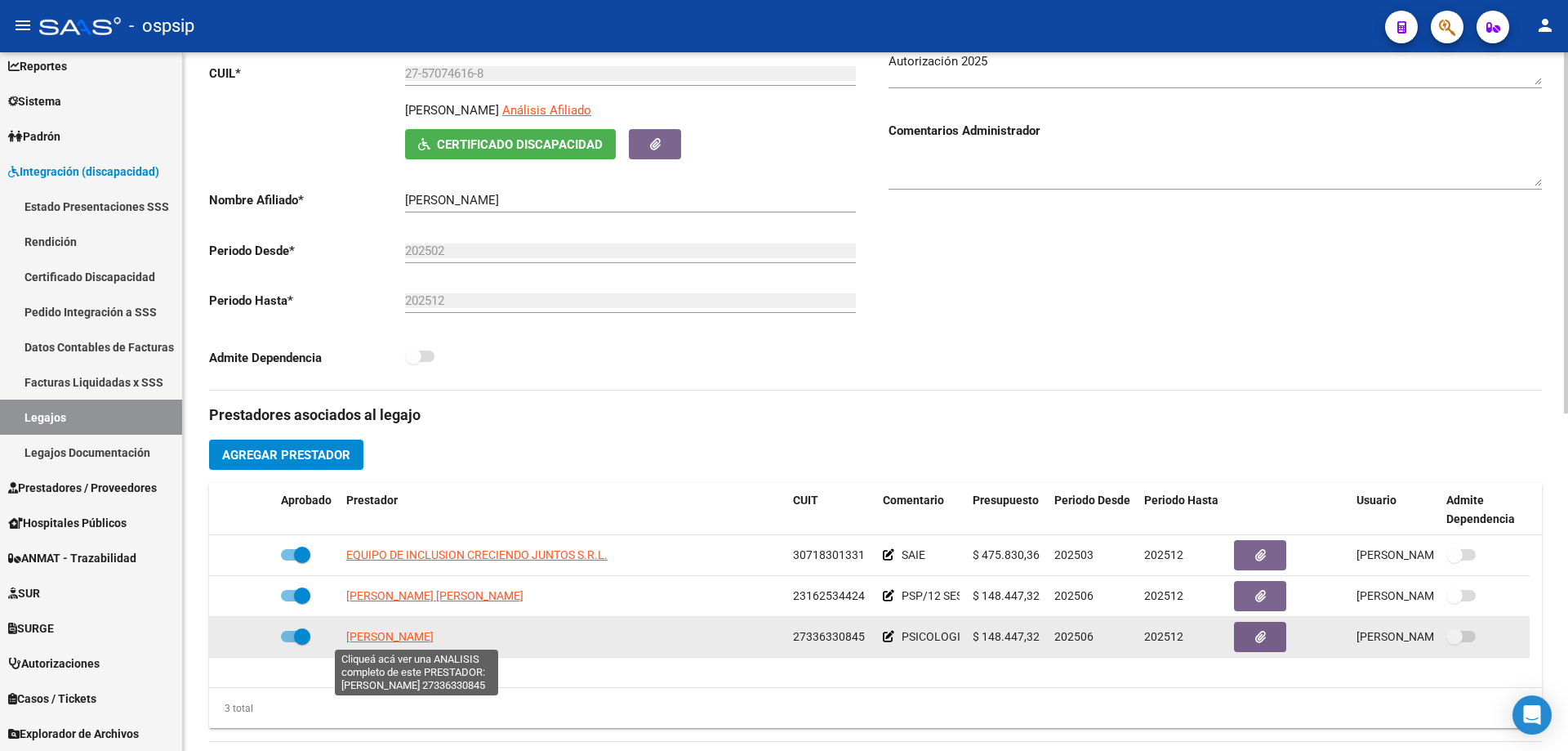
click at [409, 635] on span "CARUSO FIORELLA YANINA" at bounding box center [390, 637] width 88 height 13
type textarea "27336330845"
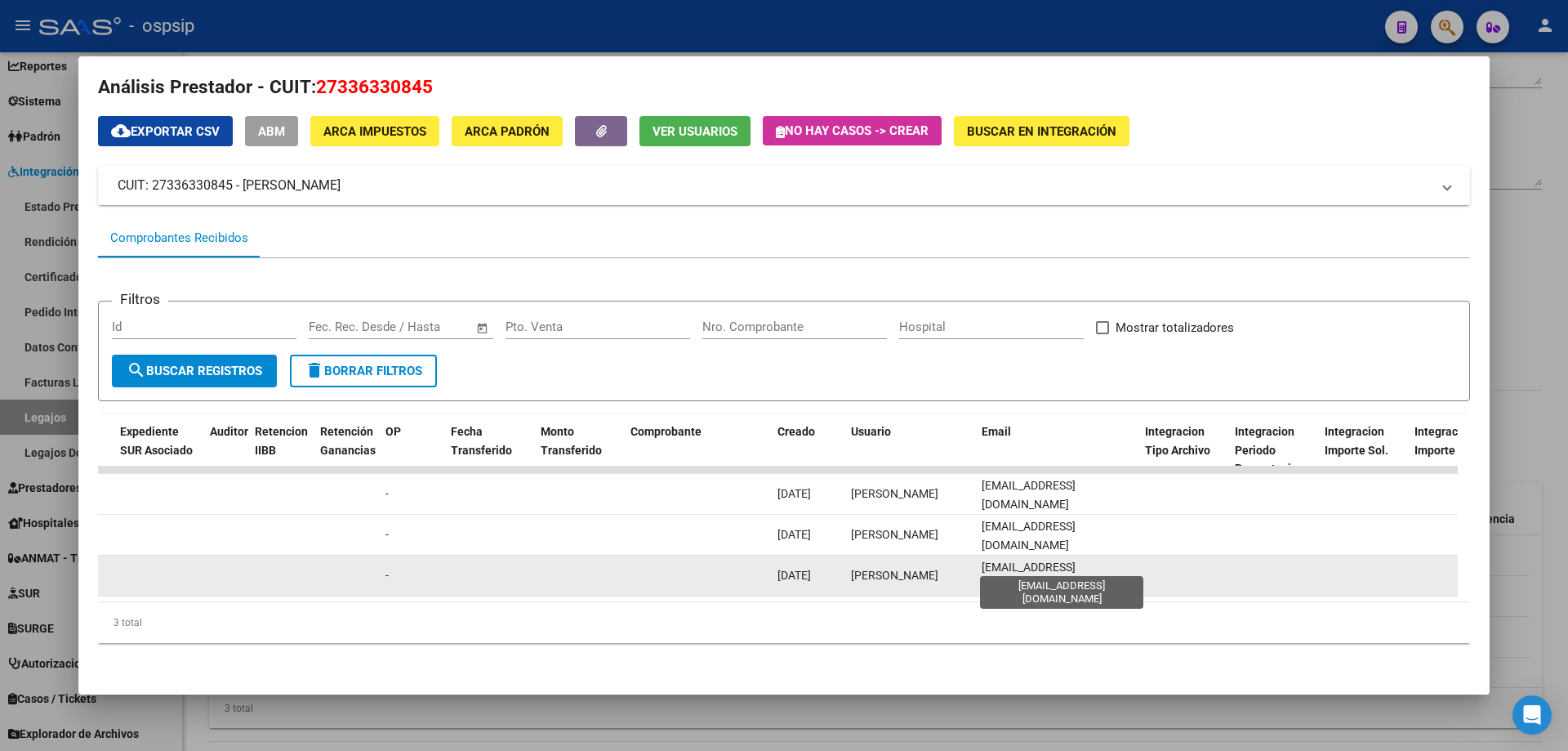
click at [1019, 566] on span "fiorellacaruso10@gmail.com" at bounding box center [1029, 576] width 94 height 32
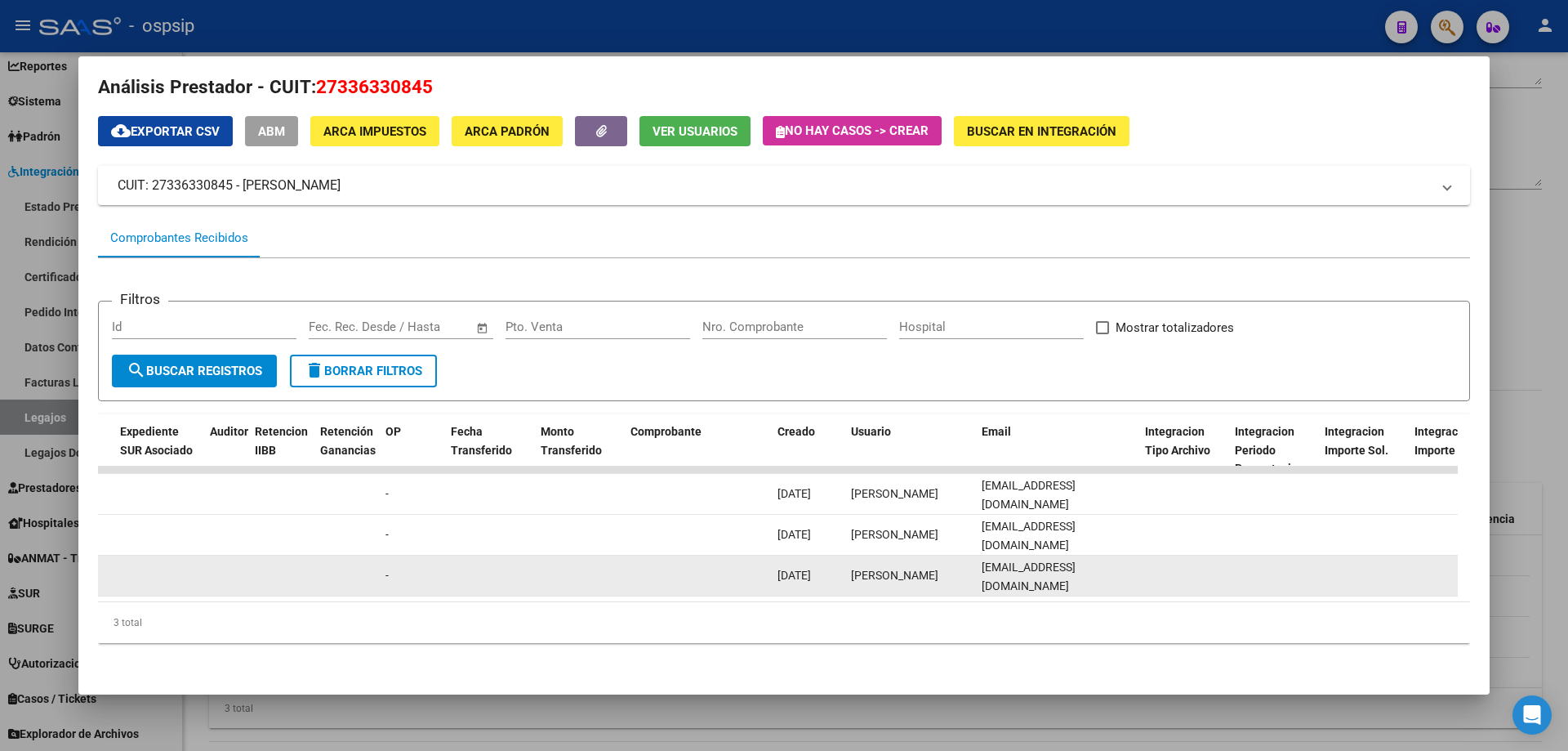
copy span "fiorellacaruso10@gmail.com"
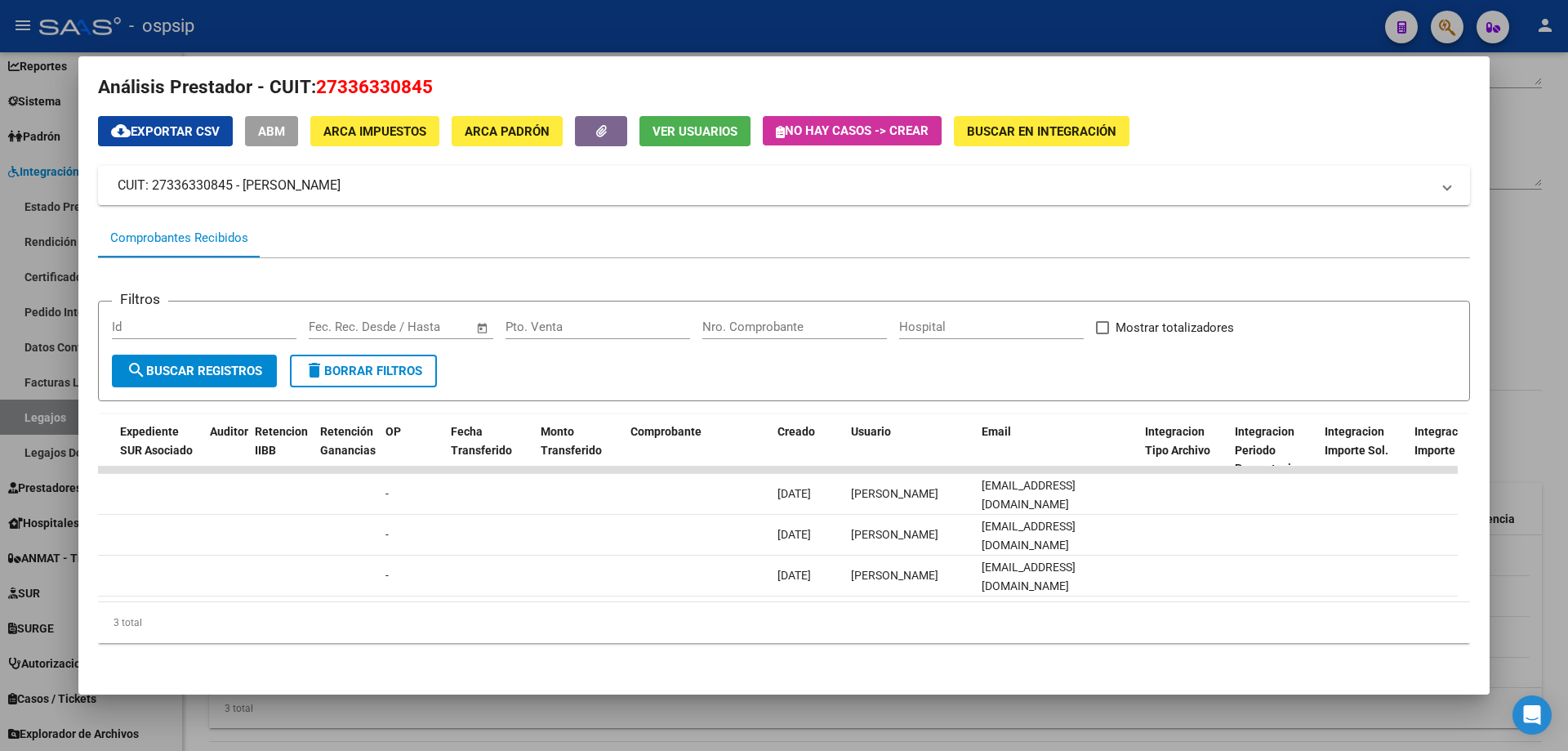
click at [325, 25] on div at bounding box center [784, 375] width 1568 height 751
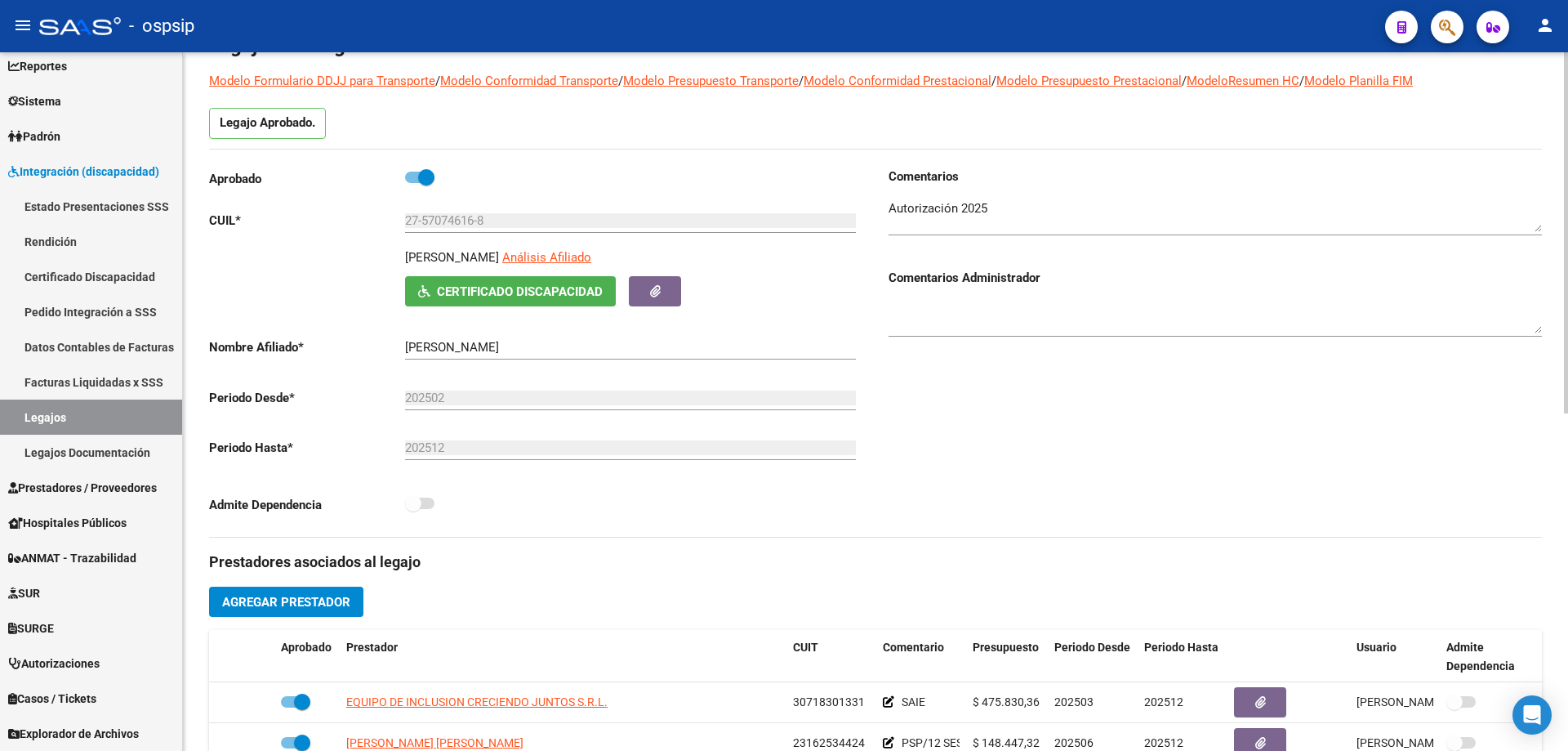
scroll to position [0, 0]
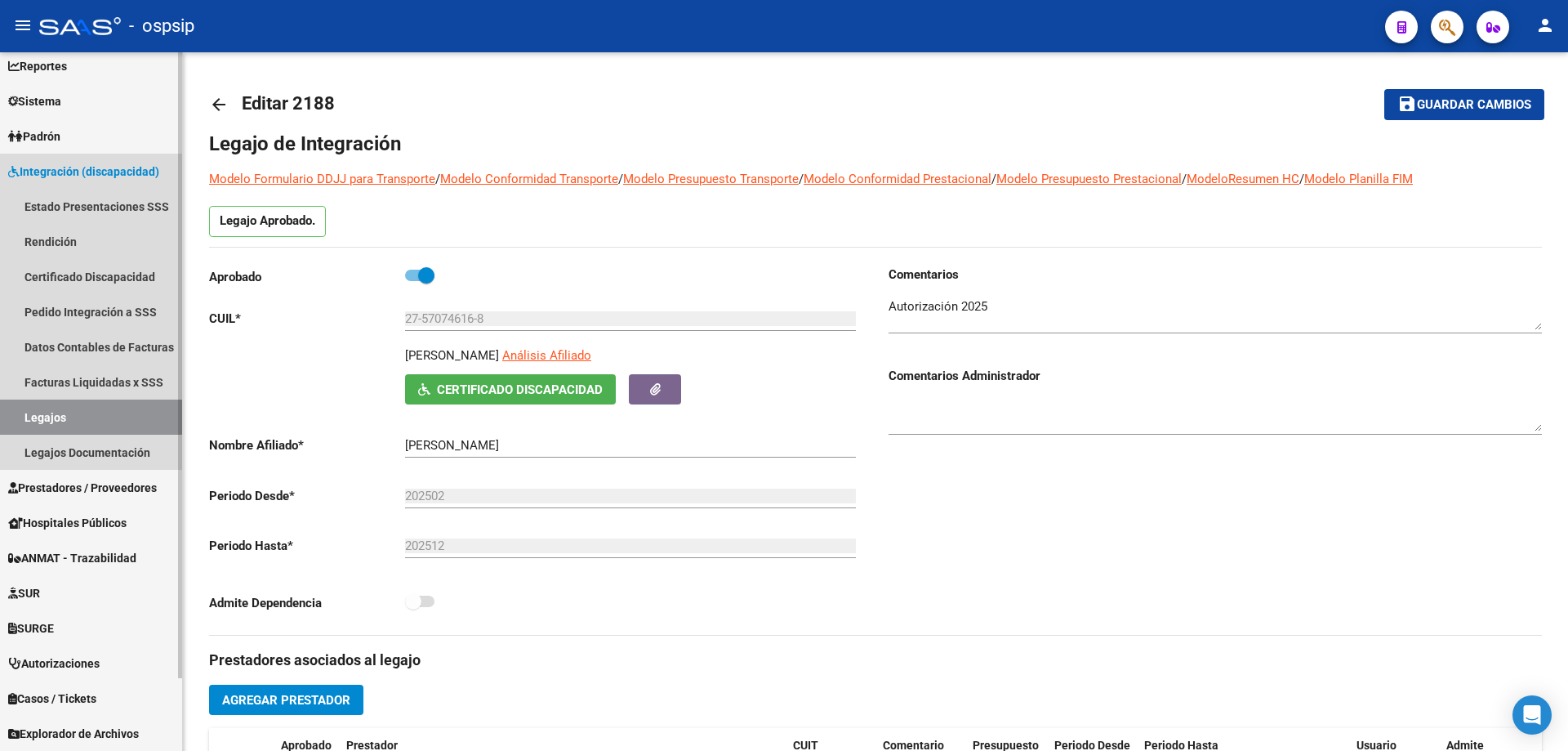
click at [90, 406] on link "Legajos" at bounding box center [91, 417] width 182 height 35
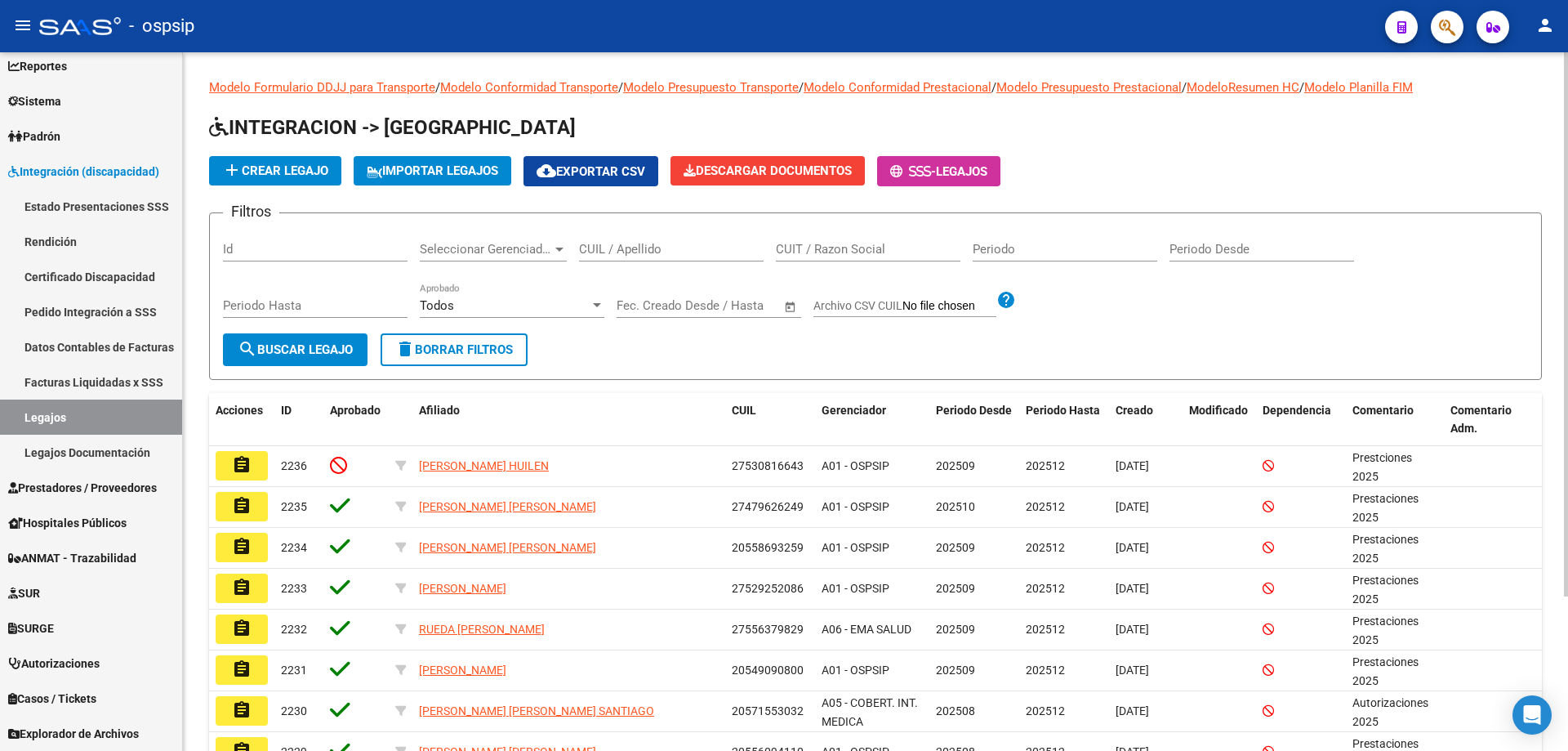
click at [673, 240] on div "CUIL / Apellido" at bounding box center [672, 244] width 184 height 35
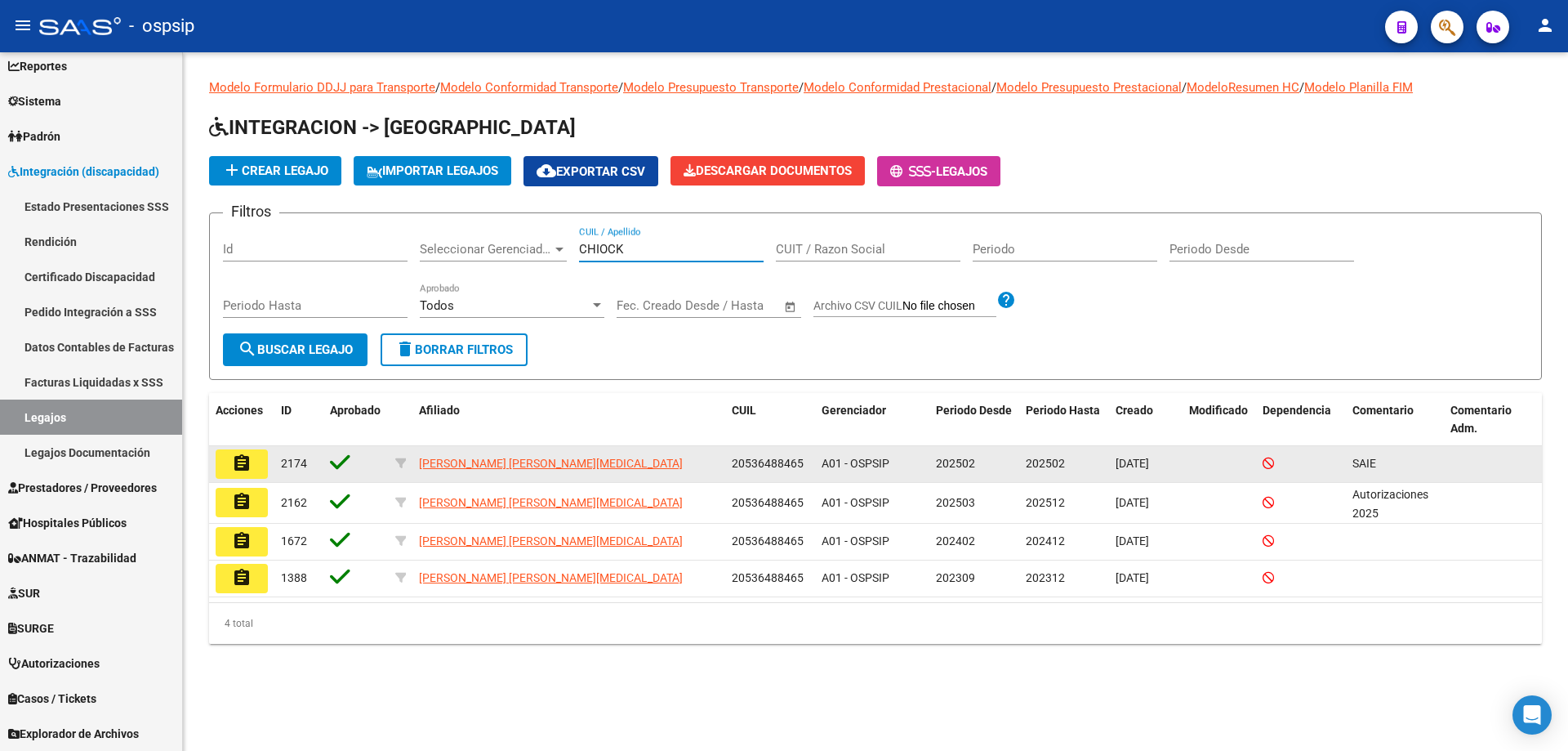
type input "CHIOCK"
click at [251, 451] on button "assignment" at bounding box center [241, 464] width 53 height 29
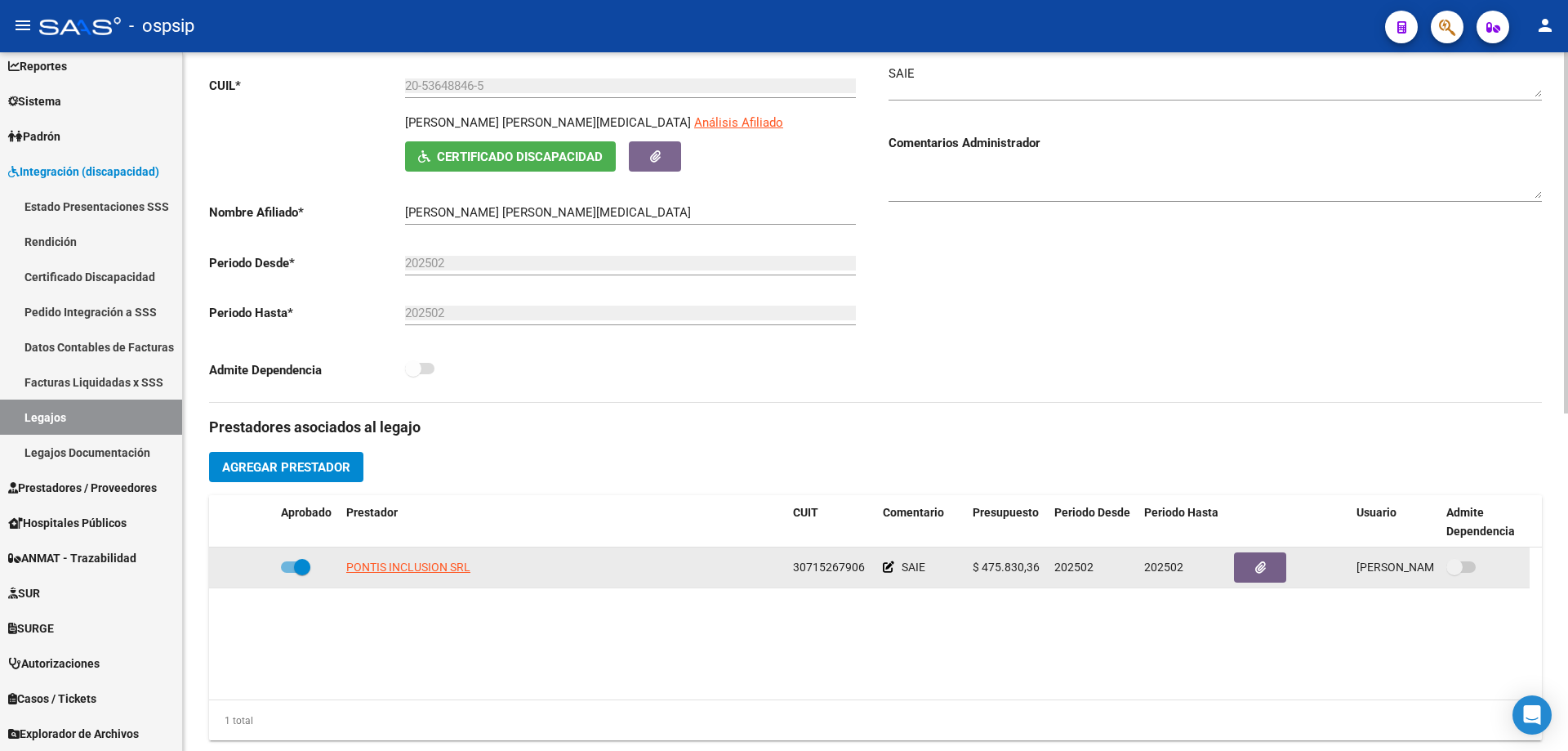
scroll to position [245, 0]
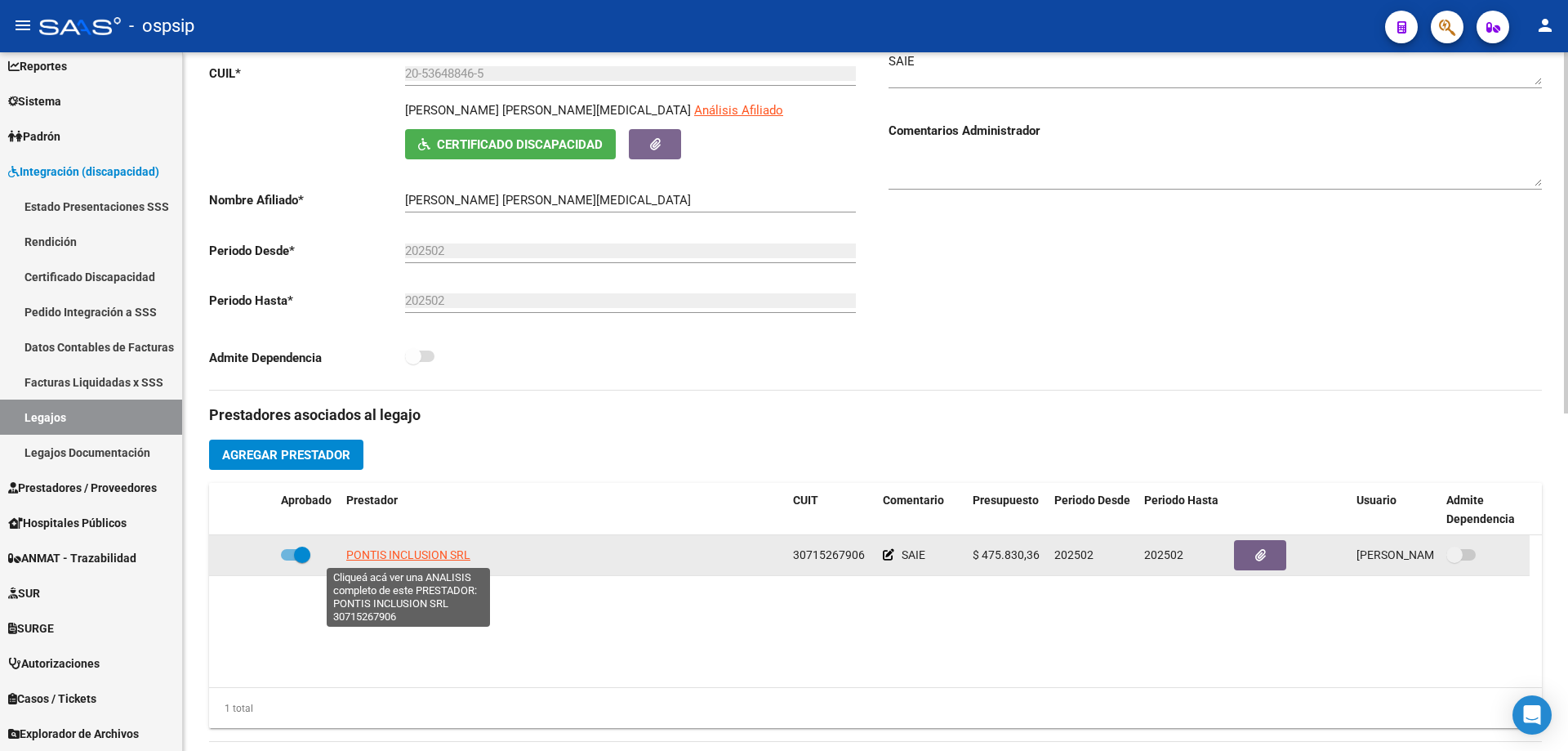
click at [395, 558] on span "PONTIS INCLUSION SRL" at bounding box center [408, 555] width 124 height 13
type textarea "30715267906"
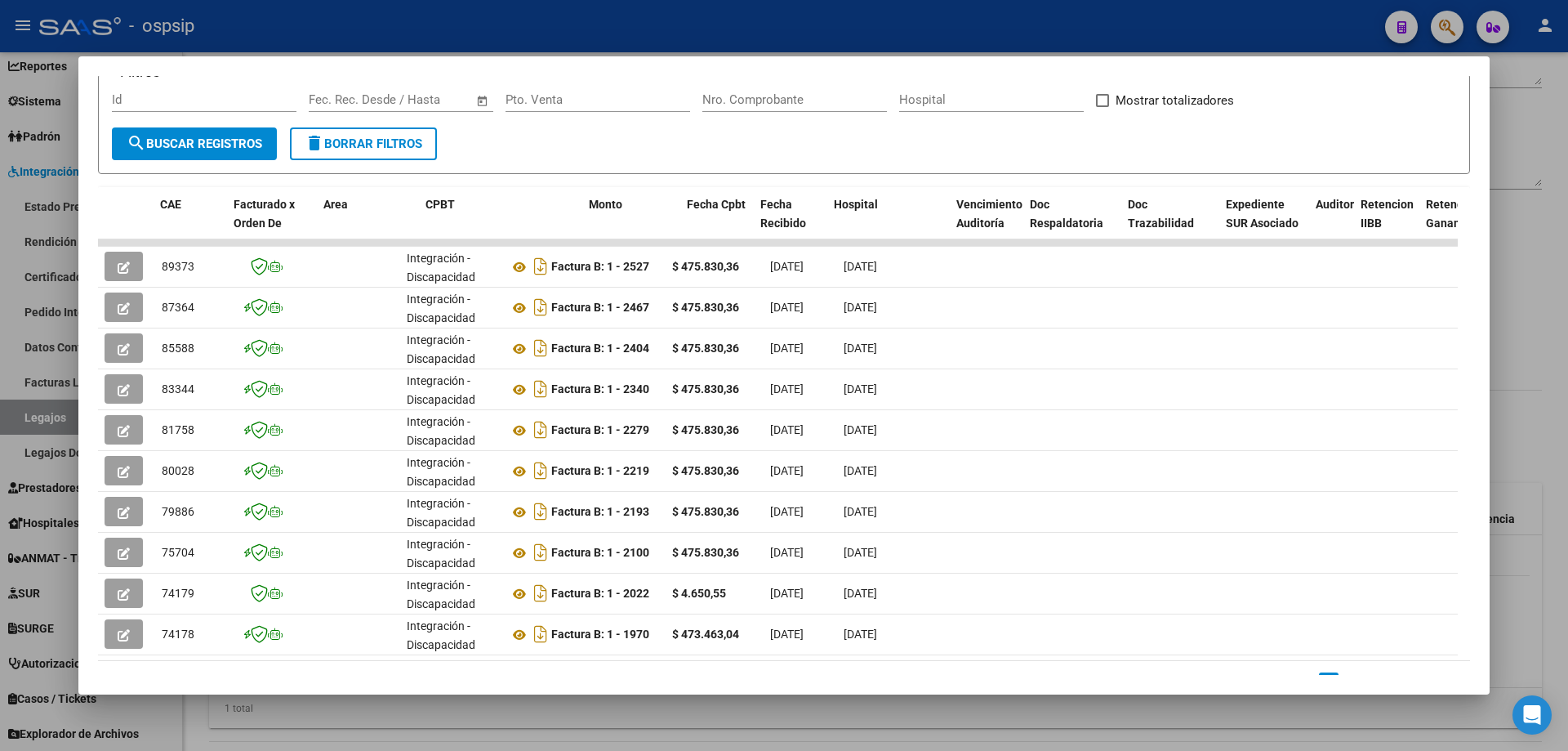
scroll to position [0, 1189]
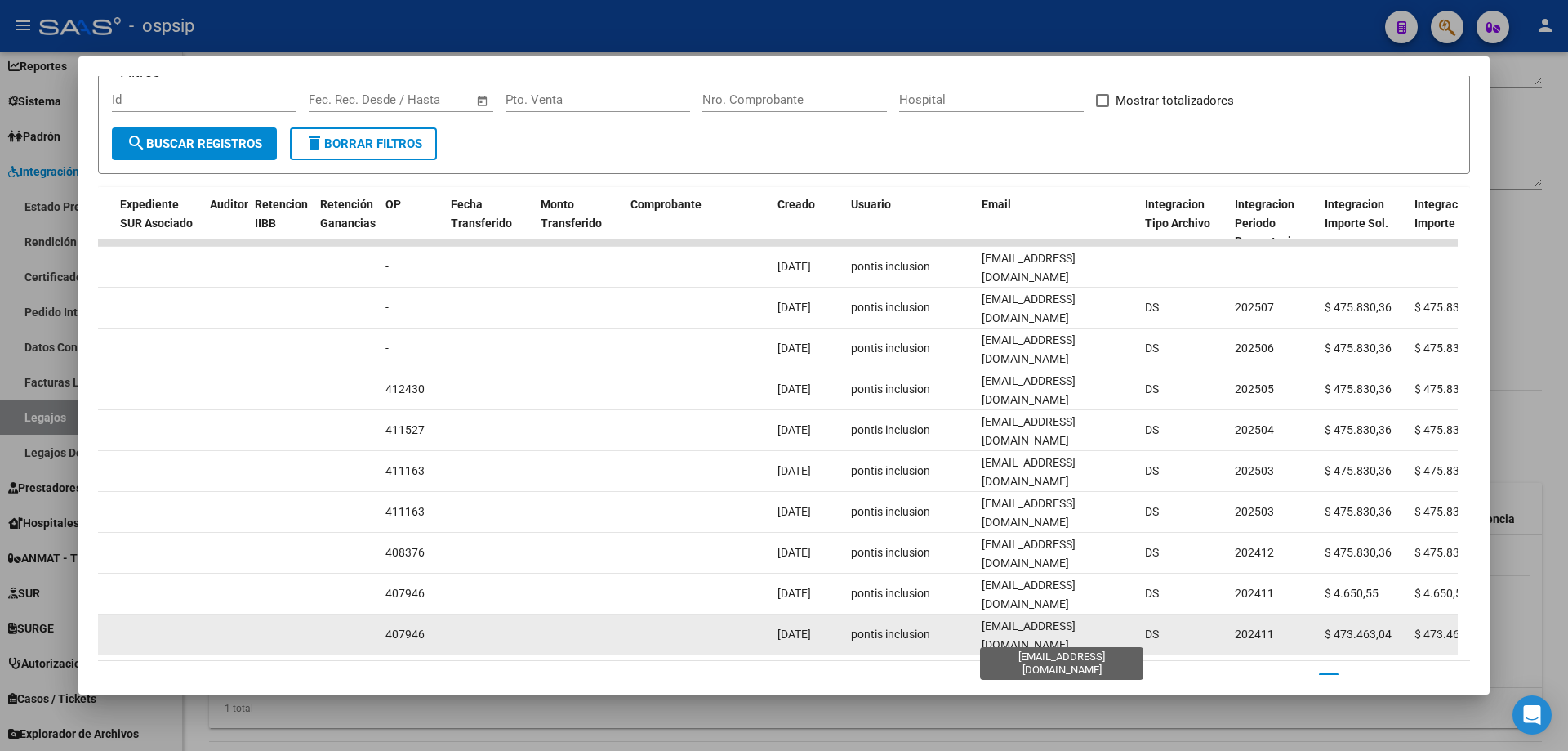
click at [1019, 632] on span "pontisinclusion@gmail.com" at bounding box center [1029, 635] width 94 height 32
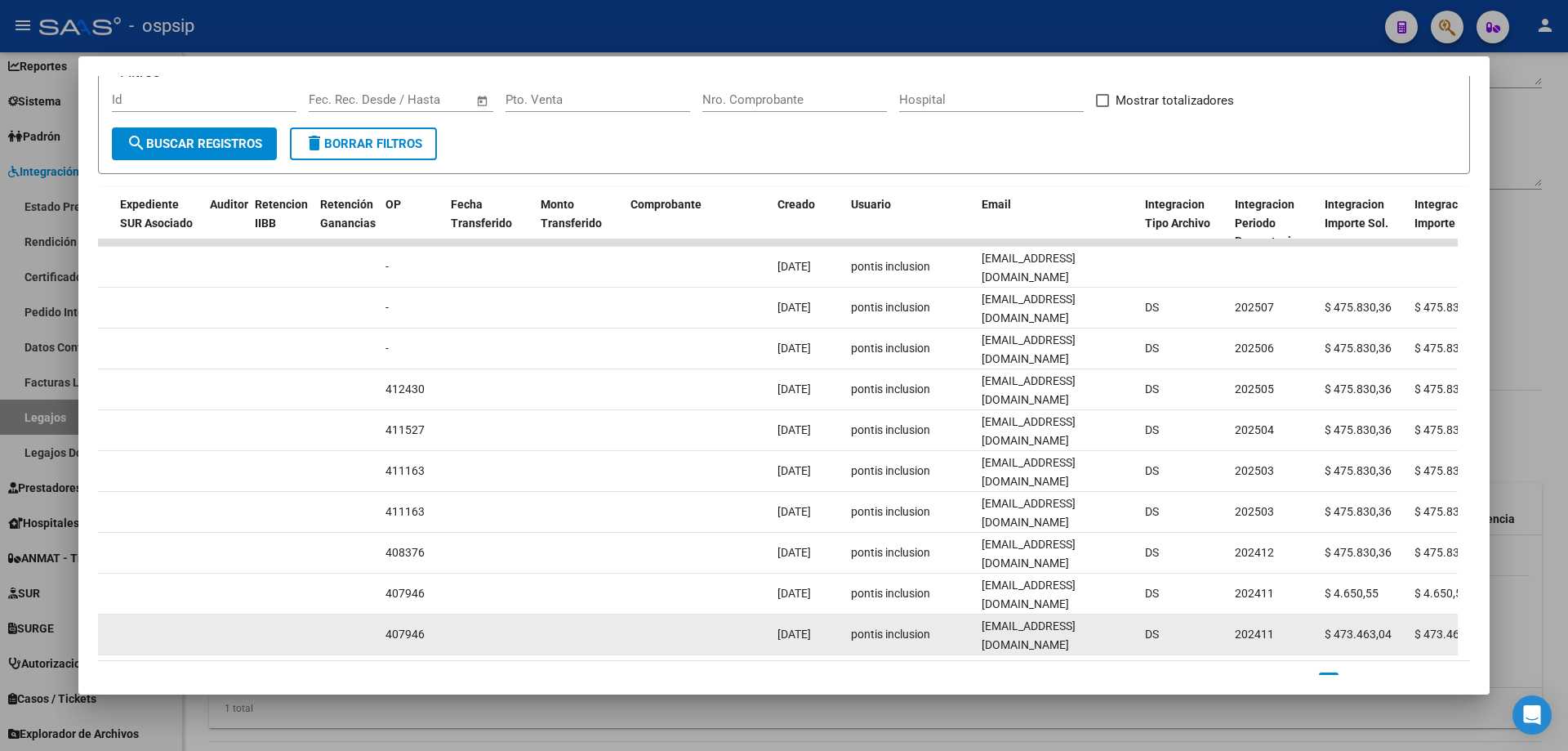
copy span "pontisinclusion@gmail.com"
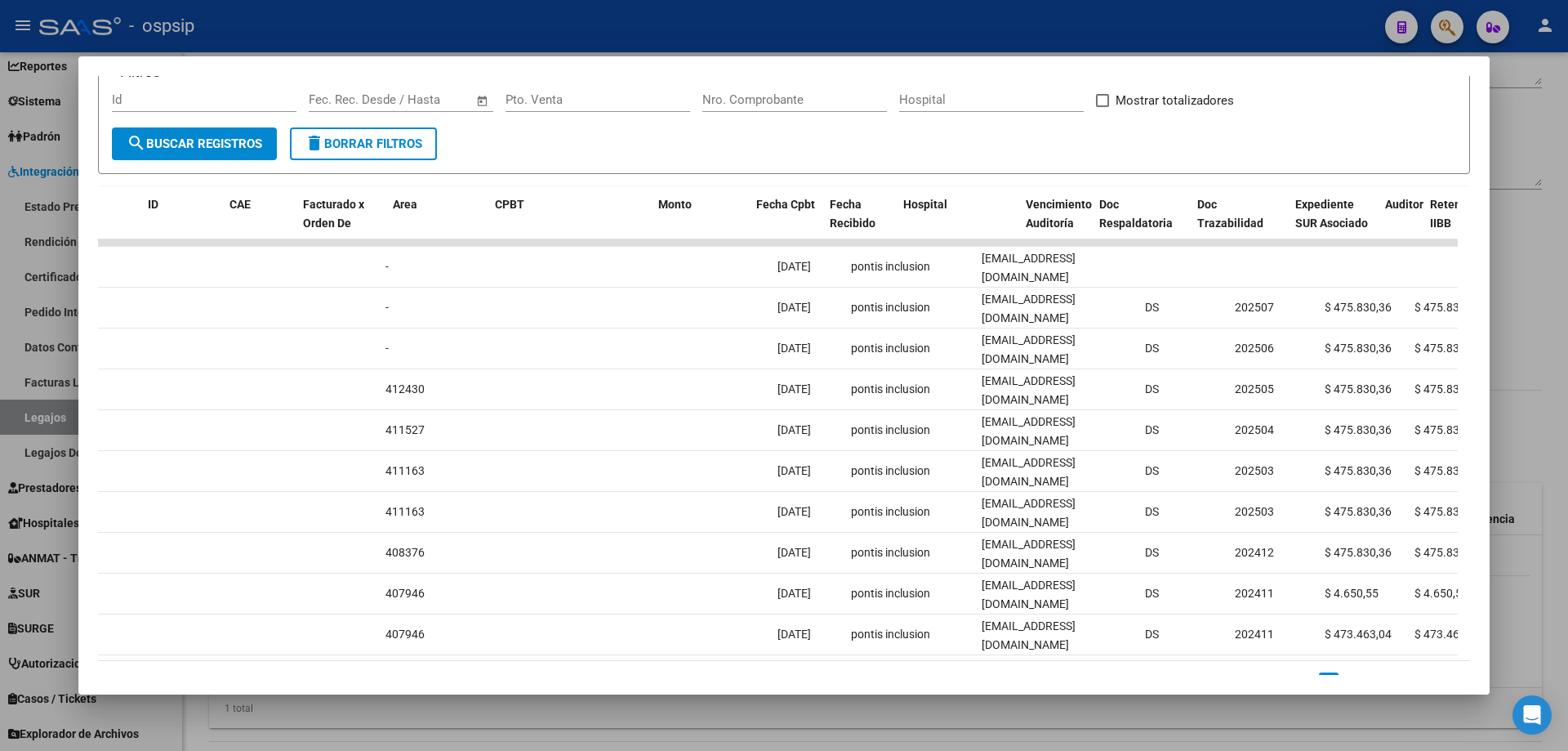
scroll to position [0, 0]
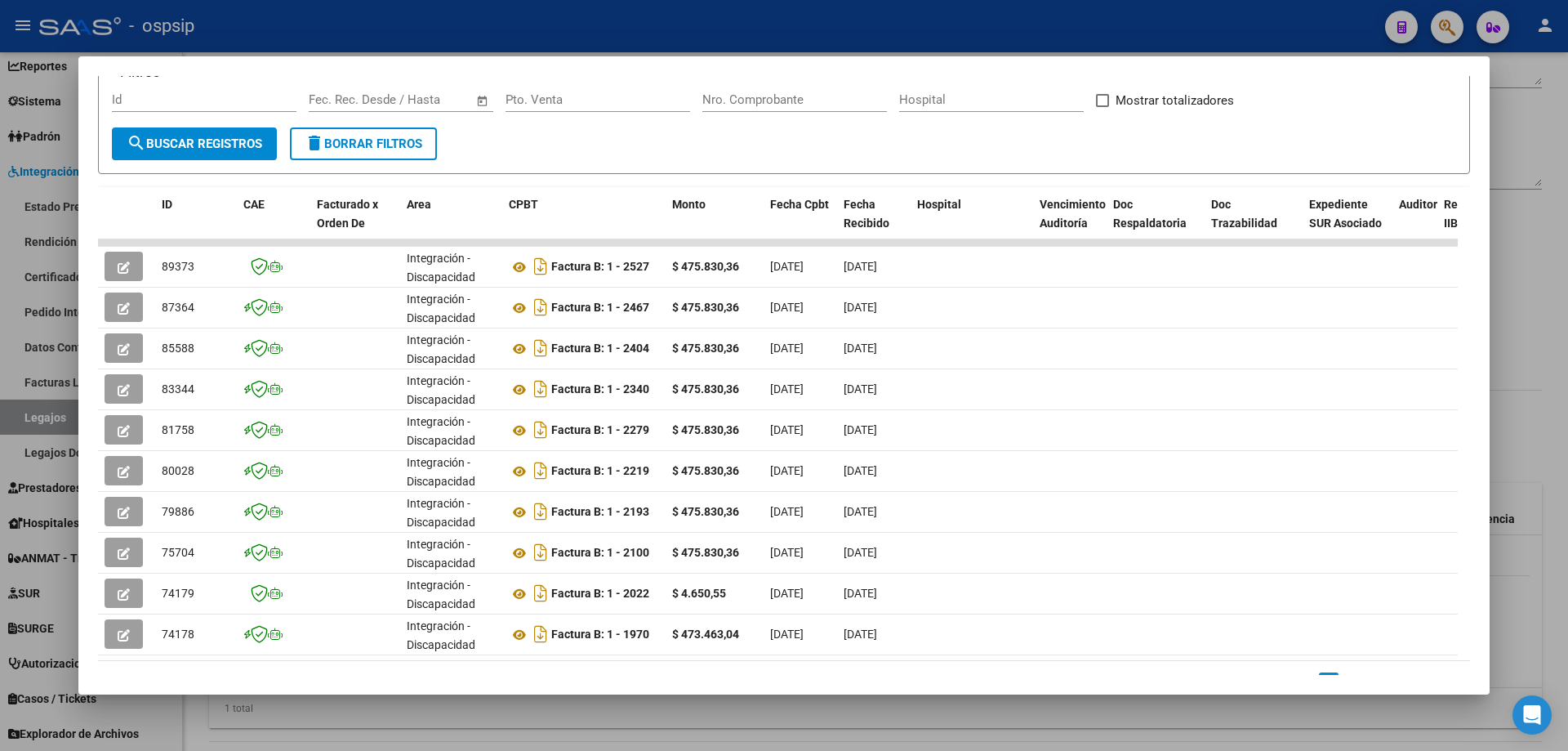
click at [287, 22] on div at bounding box center [784, 375] width 1568 height 751
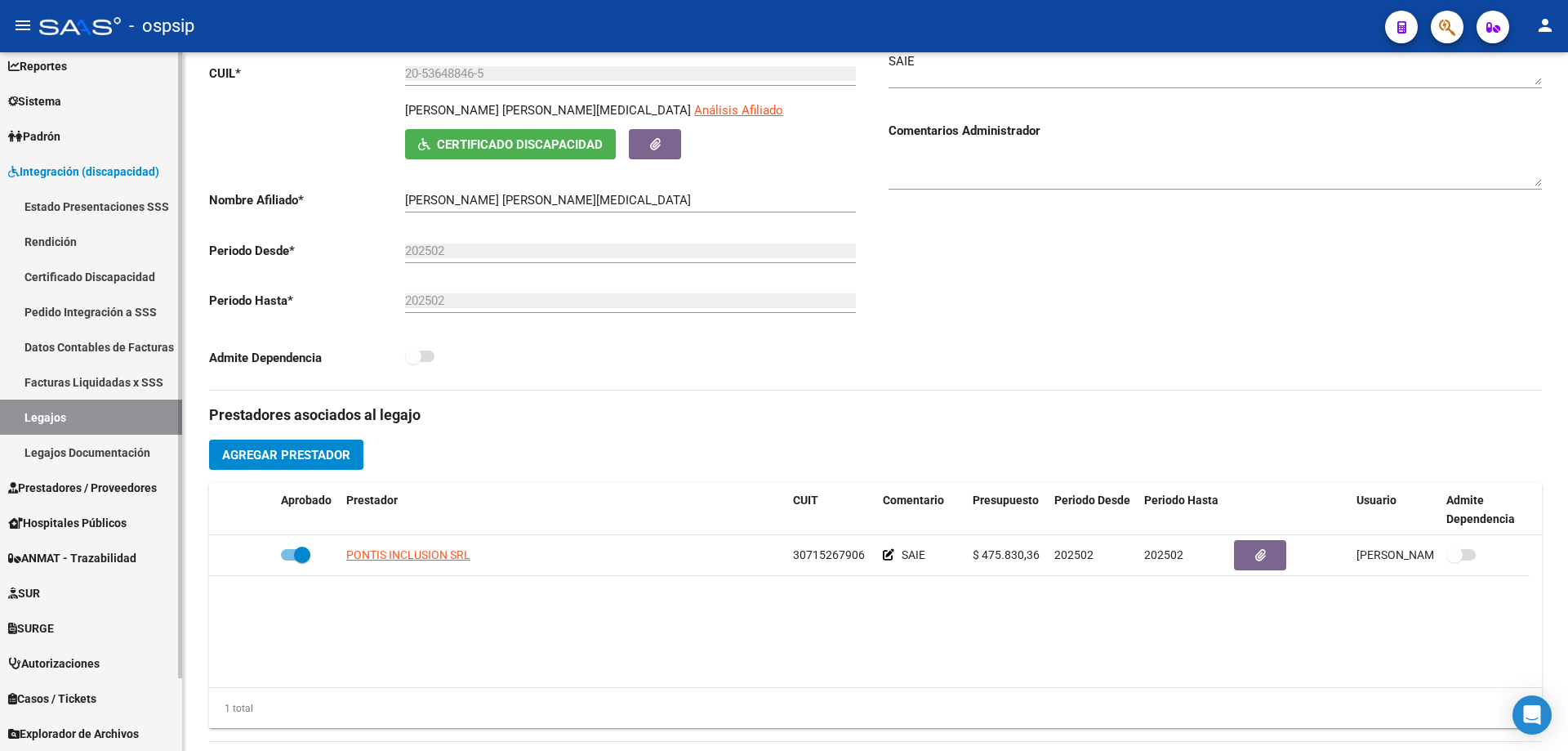
click at [108, 418] on link "Legajos" at bounding box center [91, 417] width 182 height 35
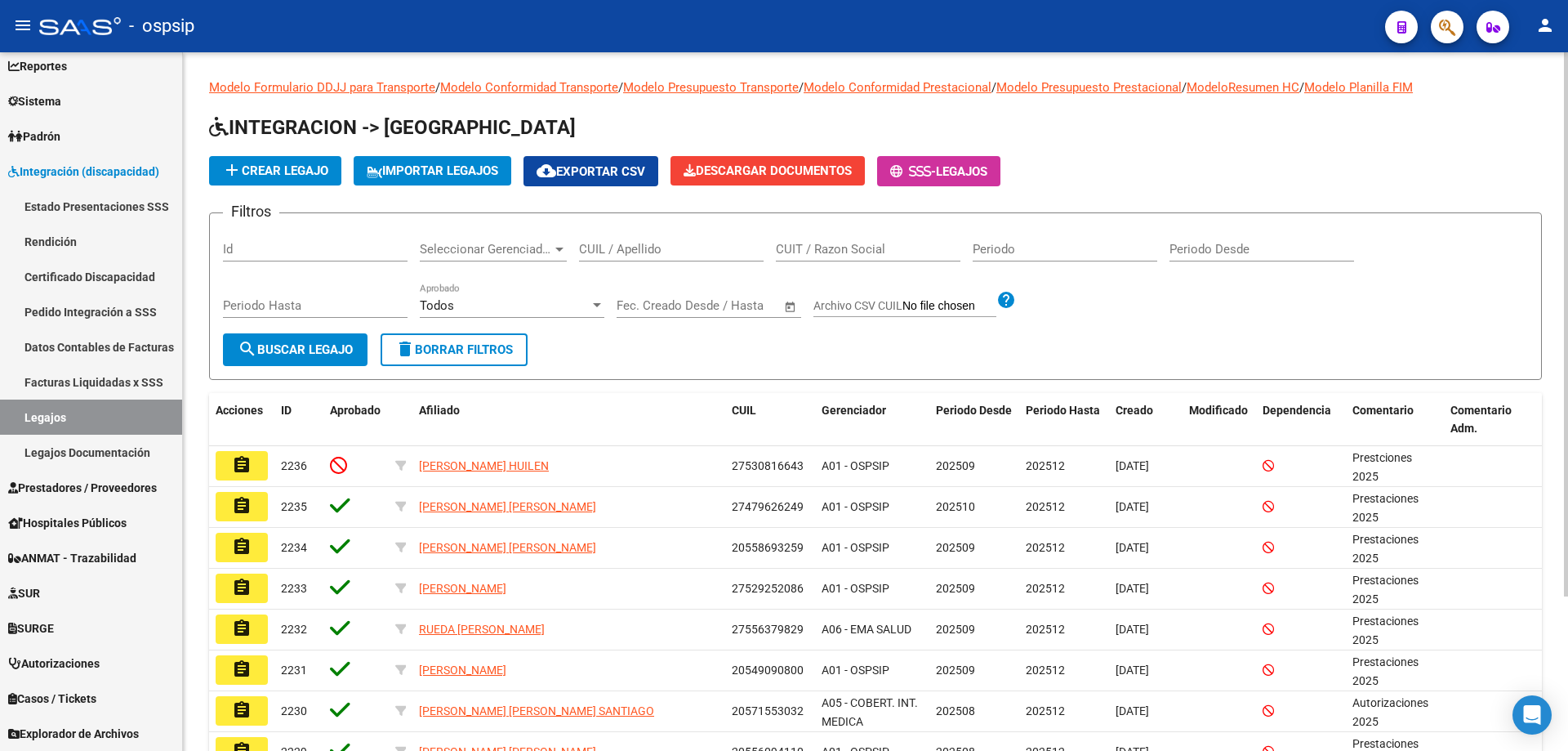
click at [670, 248] on input "CUIL / Apellido" at bounding box center [672, 249] width 184 height 15
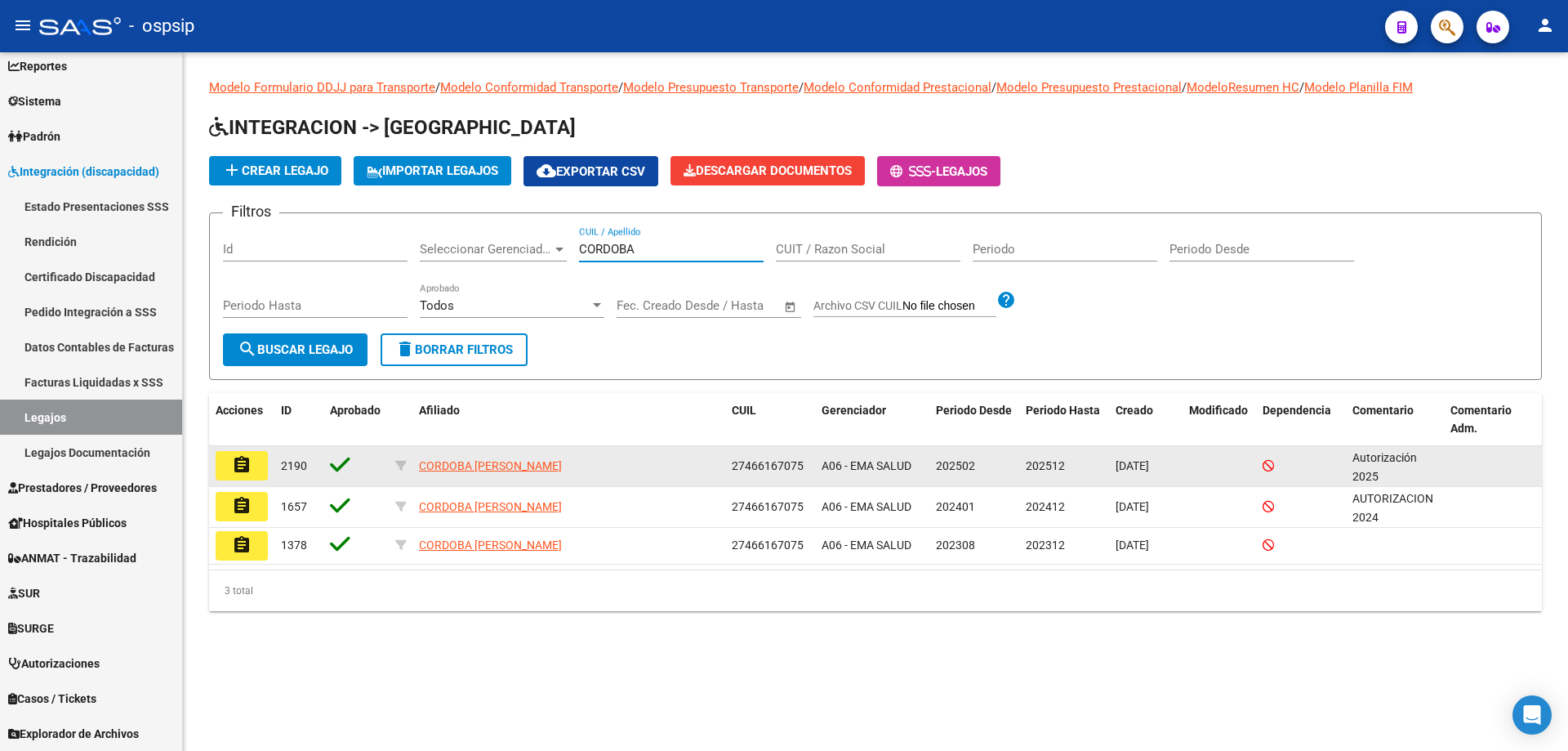
type input "CORDOBA"
click at [242, 469] on mat-icon "assignment" at bounding box center [241, 464] width 19 height 19
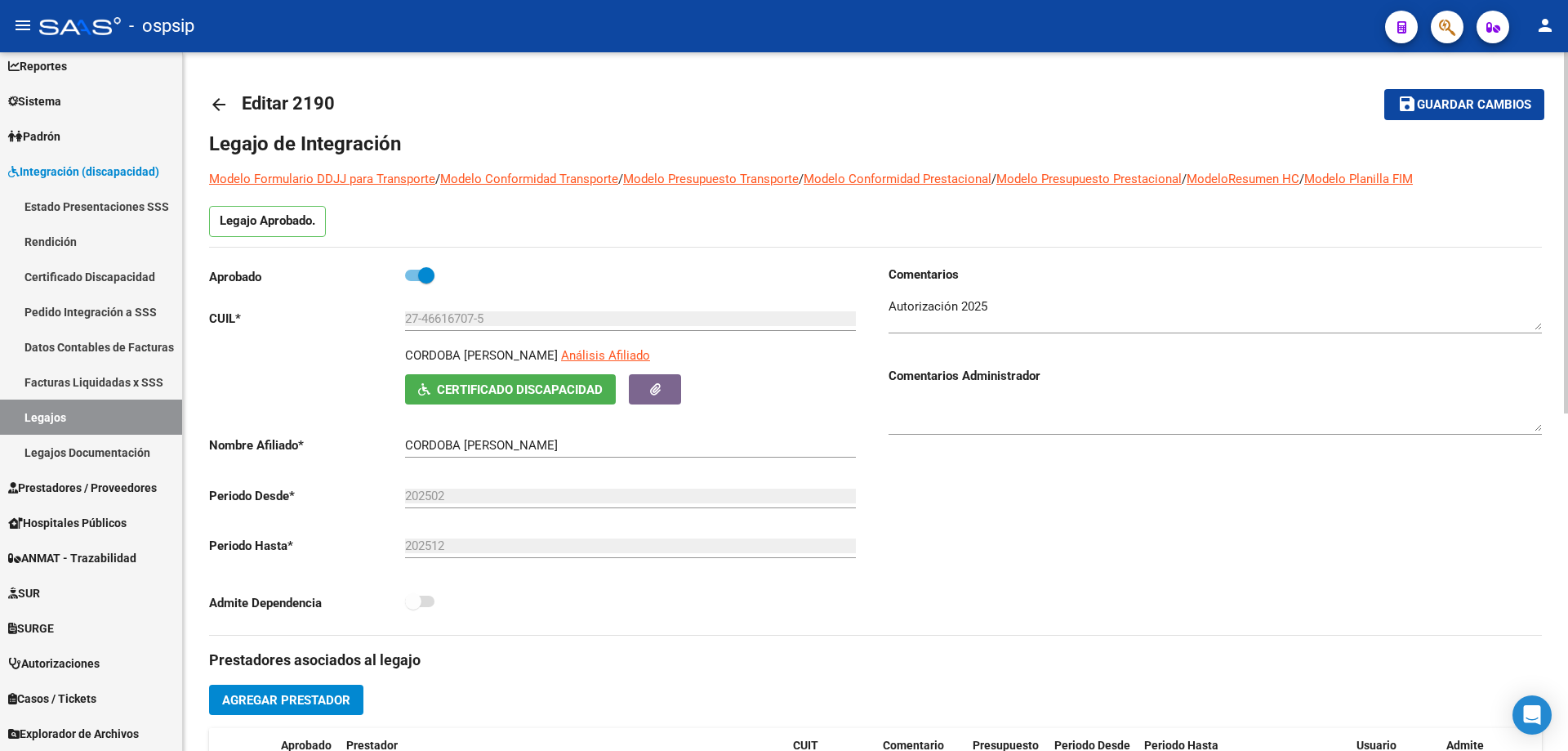
scroll to position [245, 0]
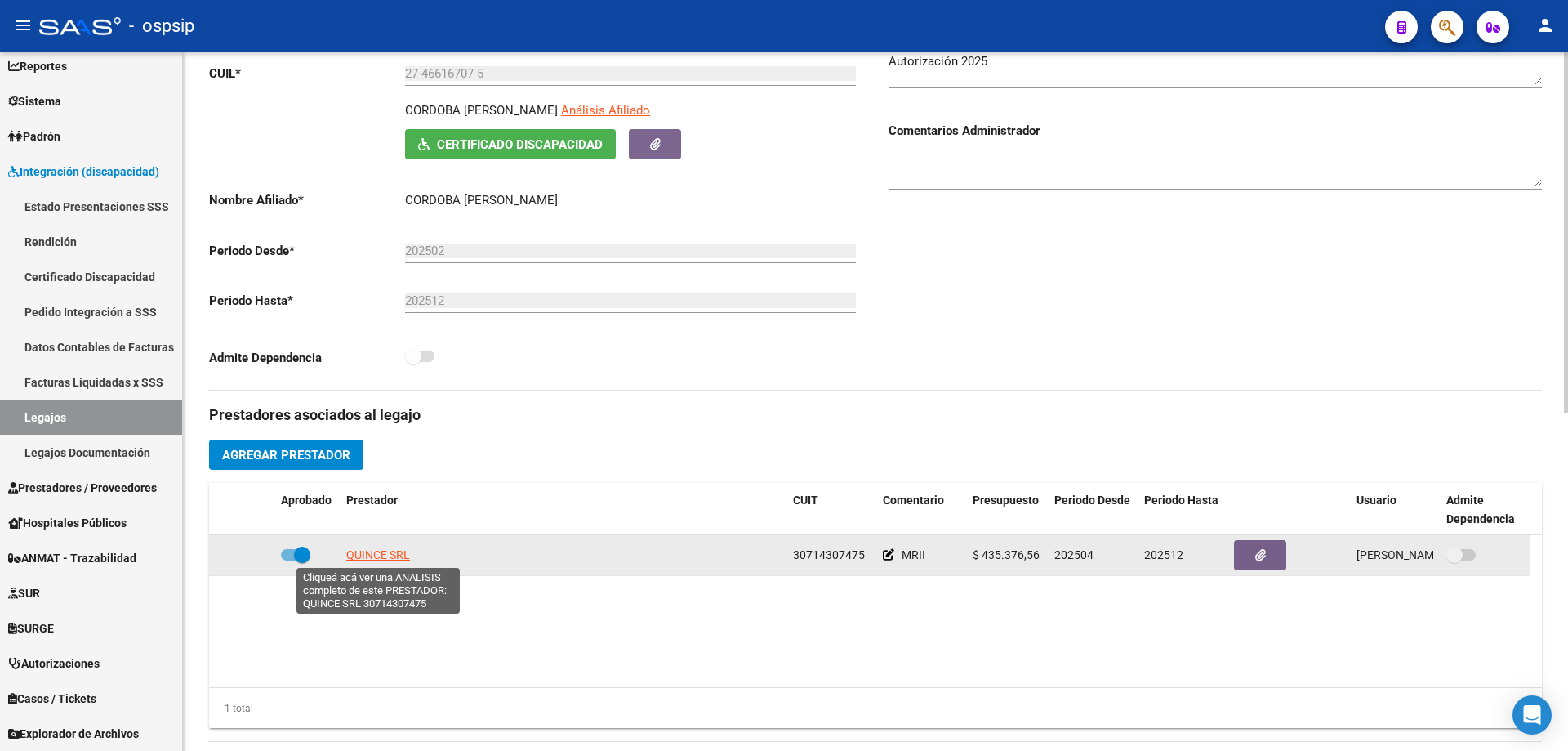
click at [393, 553] on span "QUINCE SRL" at bounding box center [378, 555] width 64 height 13
type textarea "30714307475"
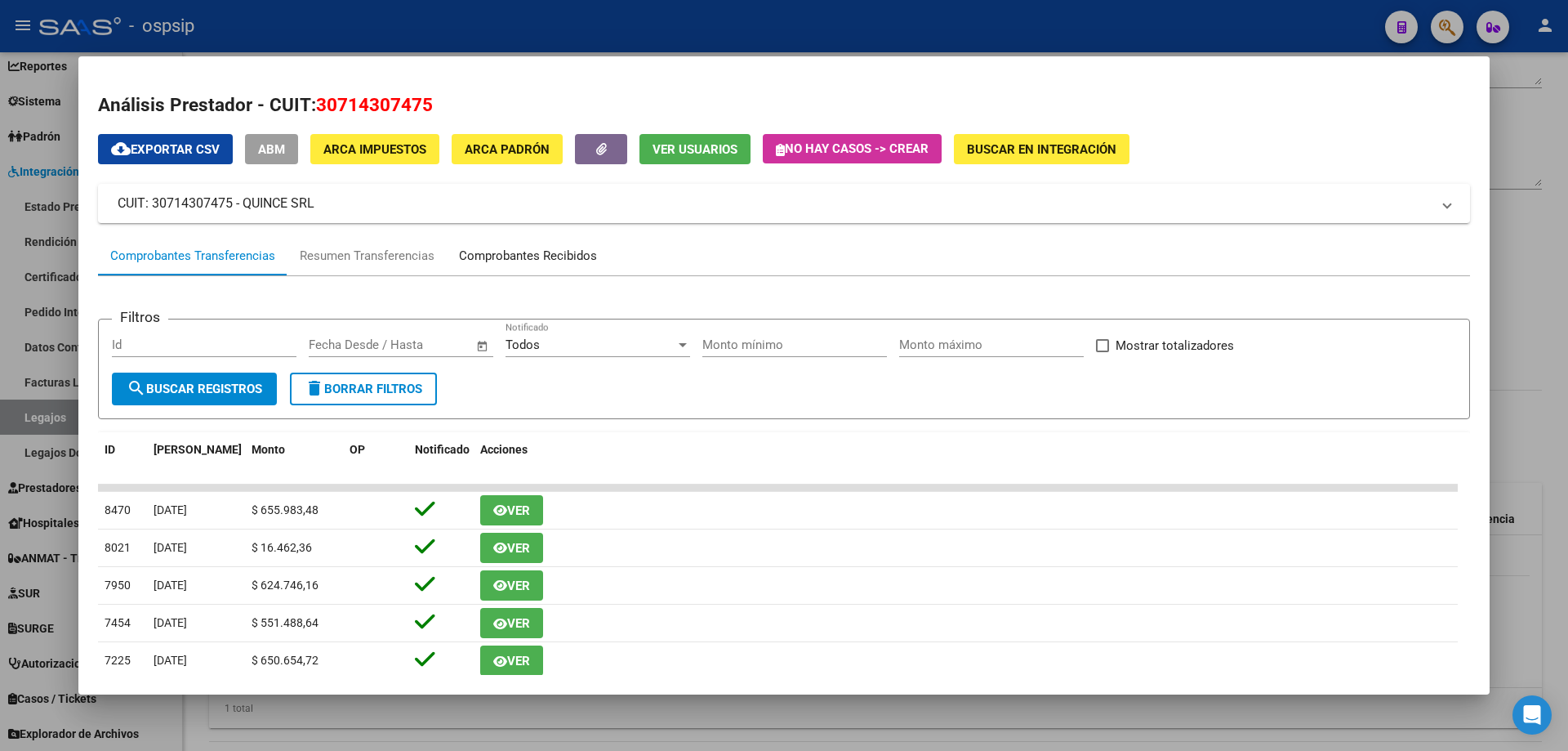
click at [523, 258] on div "Comprobantes Recibidos" at bounding box center [528, 256] width 138 height 18
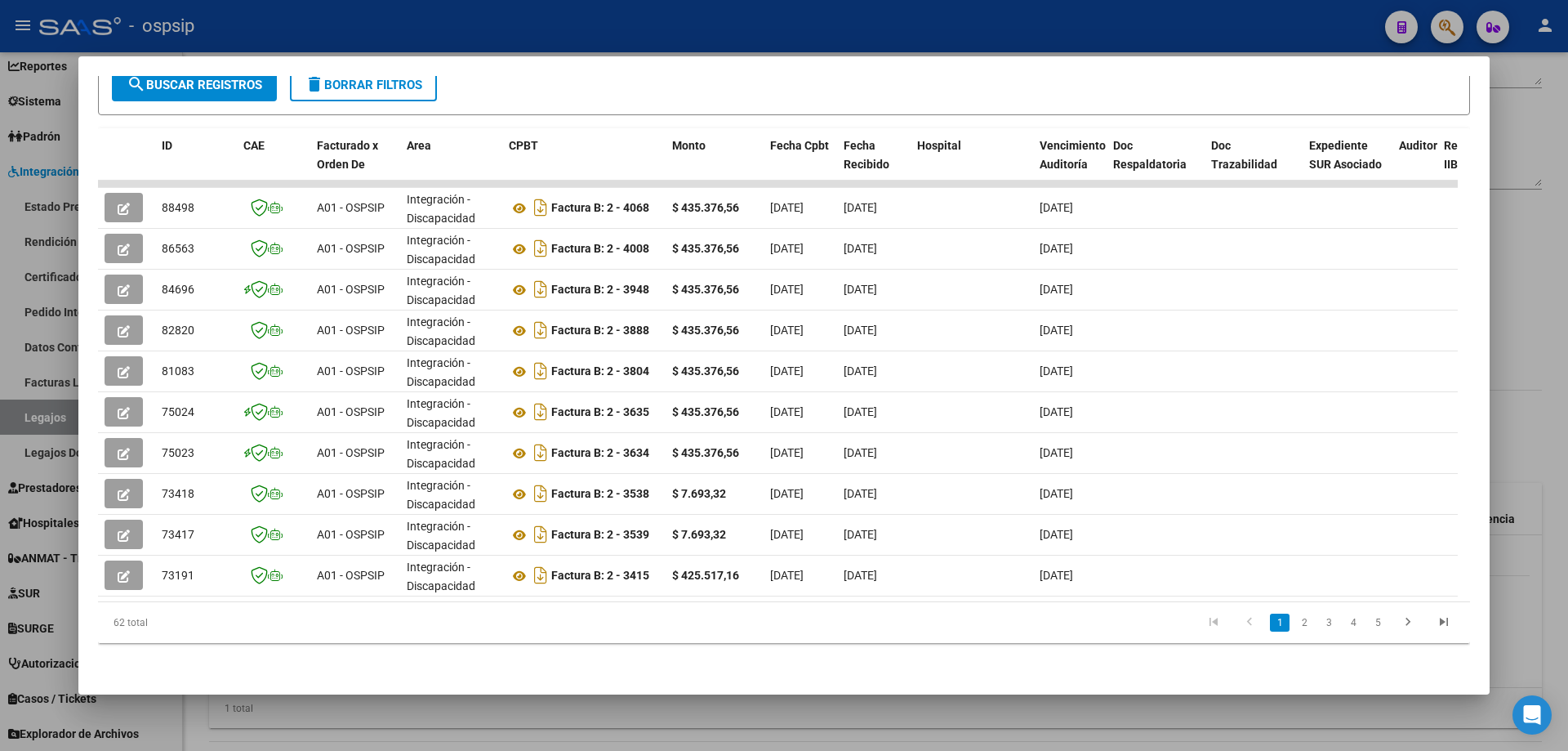
scroll to position [0, 1189]
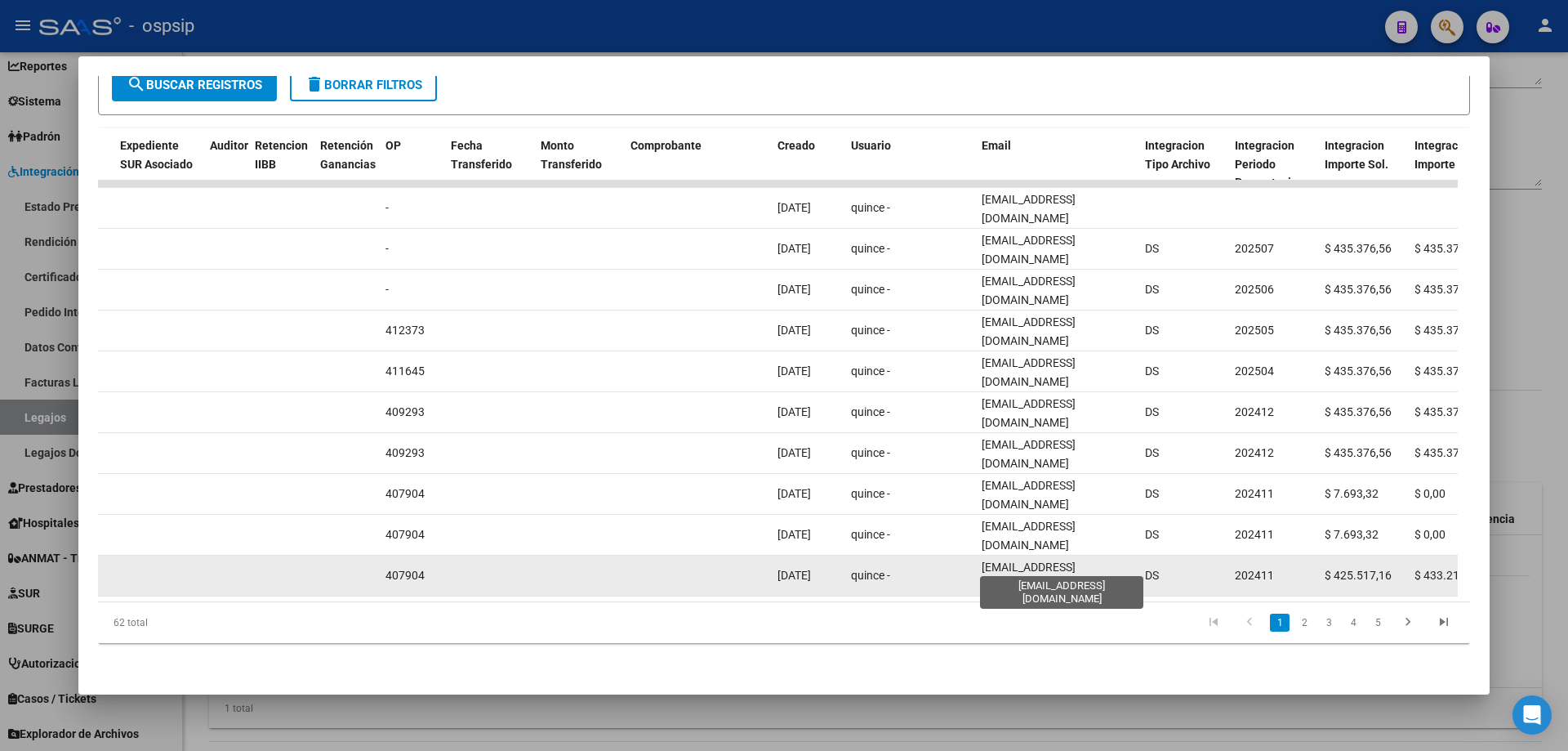
click at [1024, 560] on span "quincesrl.quince@gmail.com" at bounding box center [1029, 576] width 94 height 32
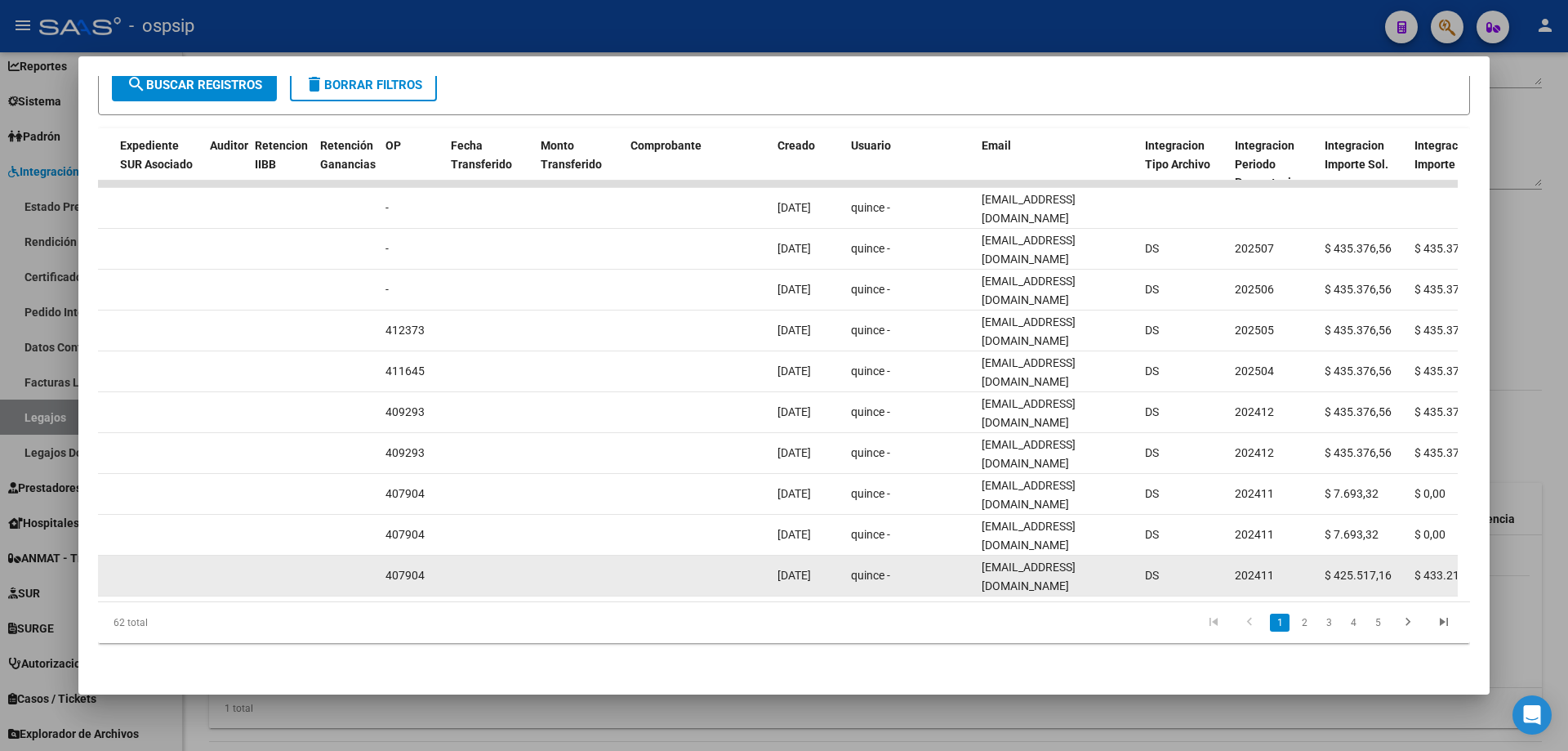
click at [1024, 560] on span "quincesrl.quince@gmail.com" at bounding box center [1029, 576] width 94 height 32
copy span "quincesrl.quince@gmail.com"
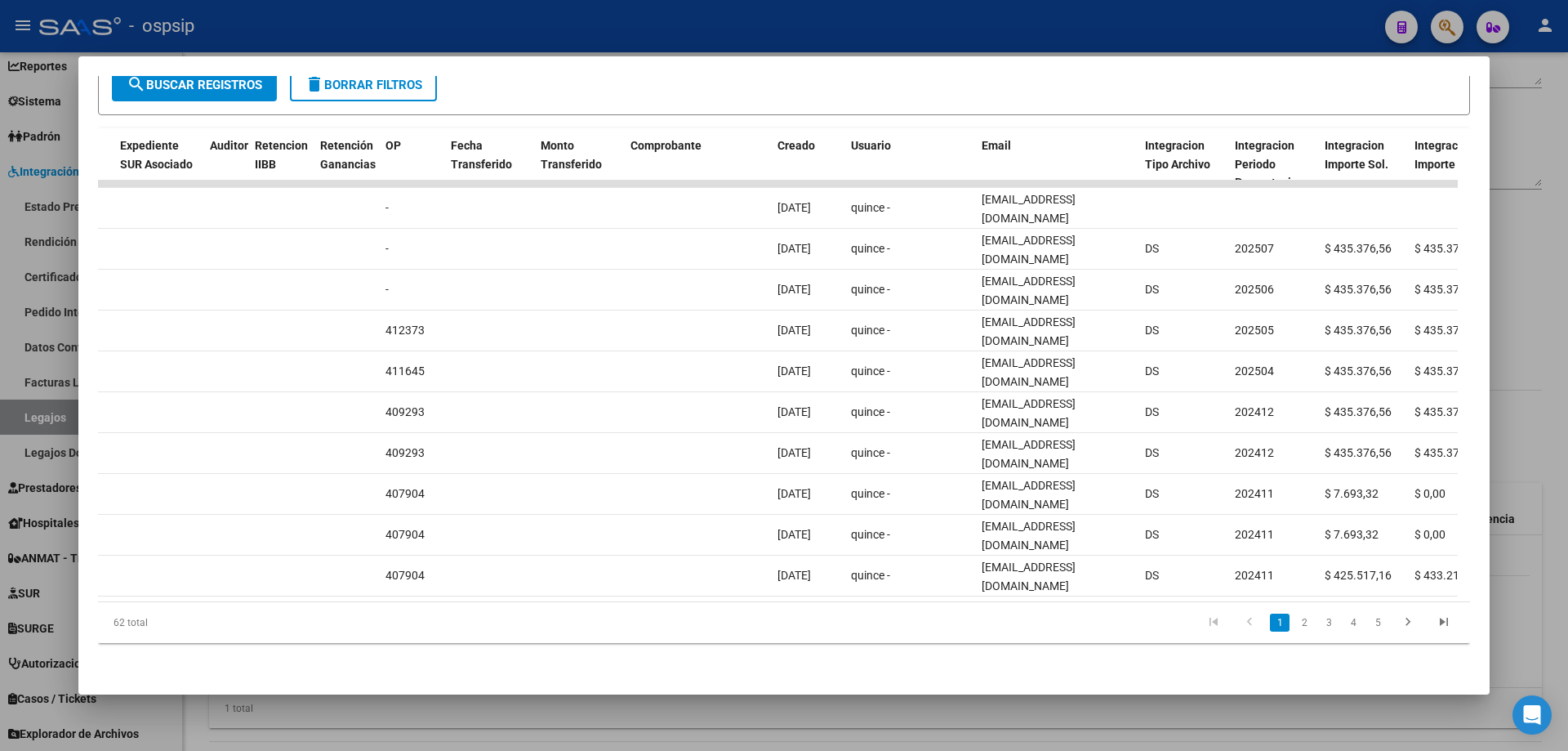
click at [485, 11] on div at bounding box center [784, 375] width 1568 height 751
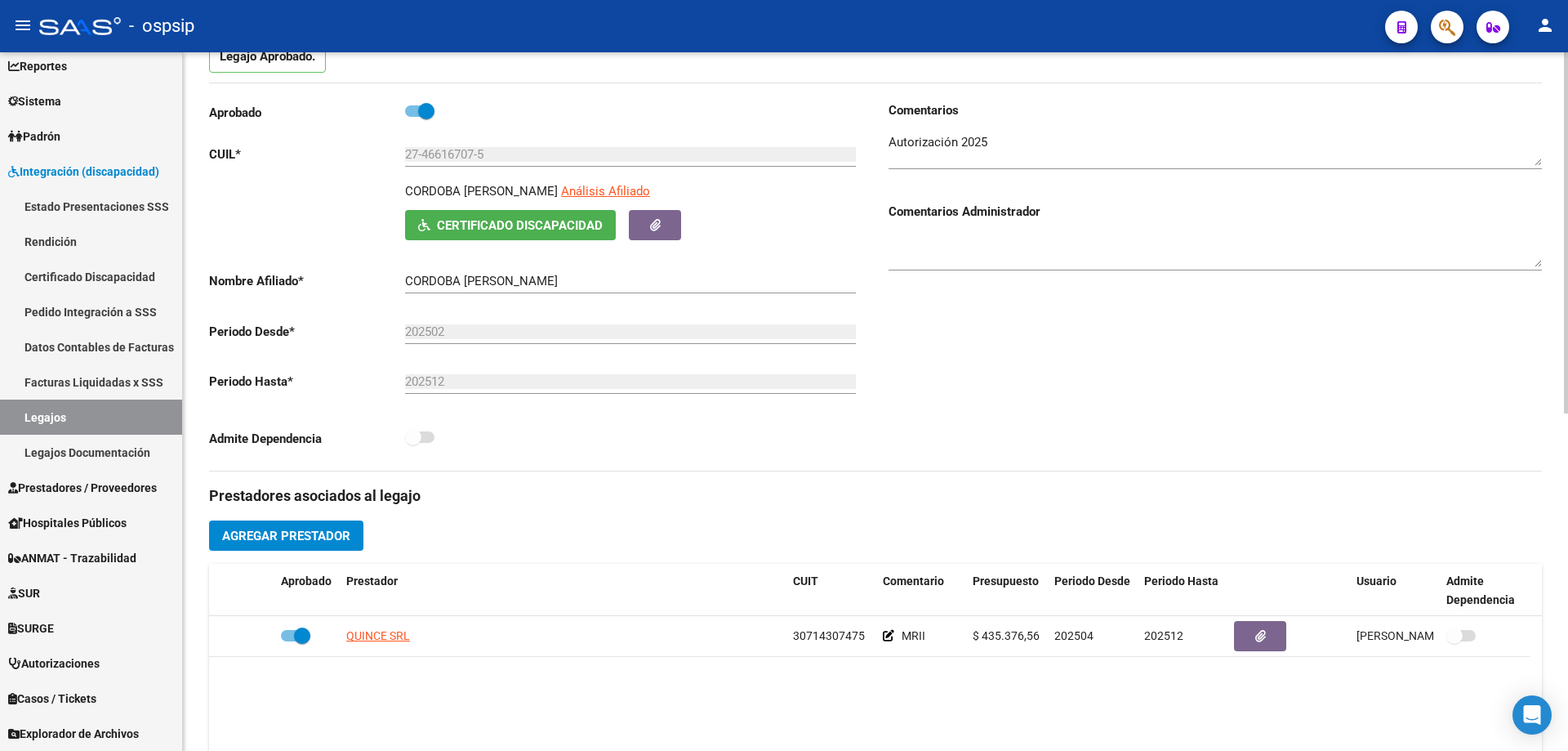
scroll to position [0, 0]
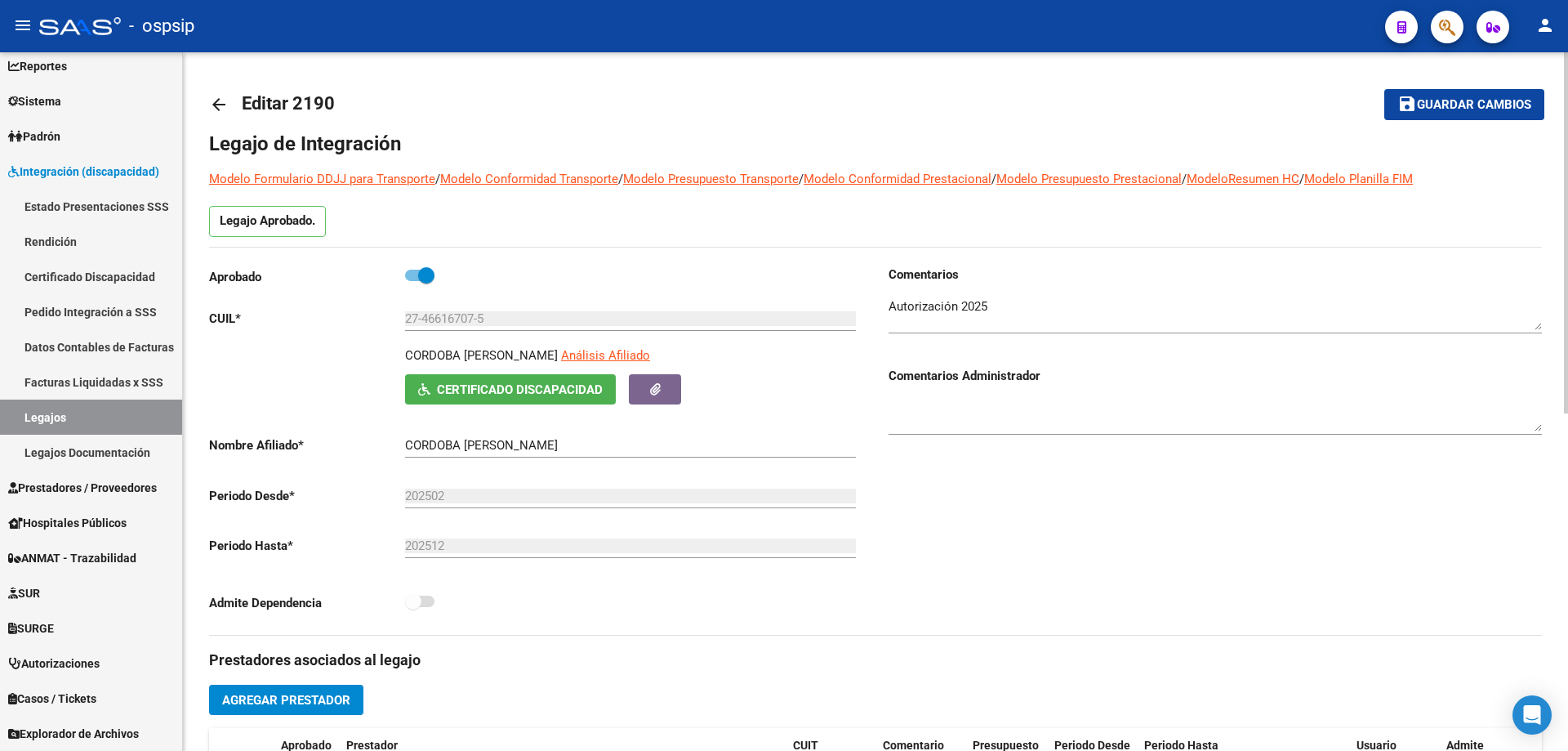
click at [1034, 351] on div "Comentarios Administrador" at bounding box center [1215, 400] width 653 height 101
click at [50, 418] on link "Legajos" at bounding box center [91, 417] width 182 height 35
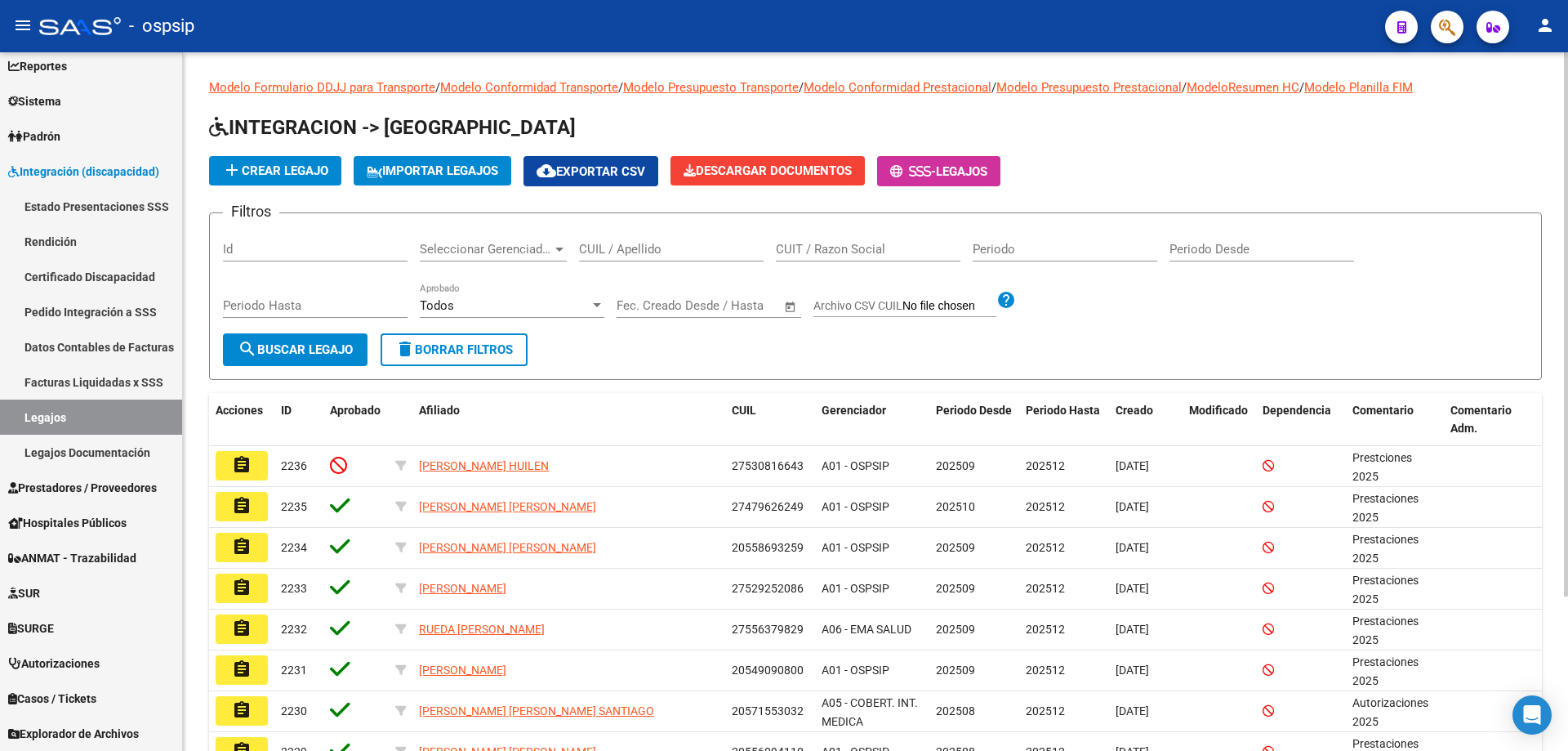
click at [621, 233] on div "CUIL / Apellido" at bounding box center [672, 244] width 184 height 35
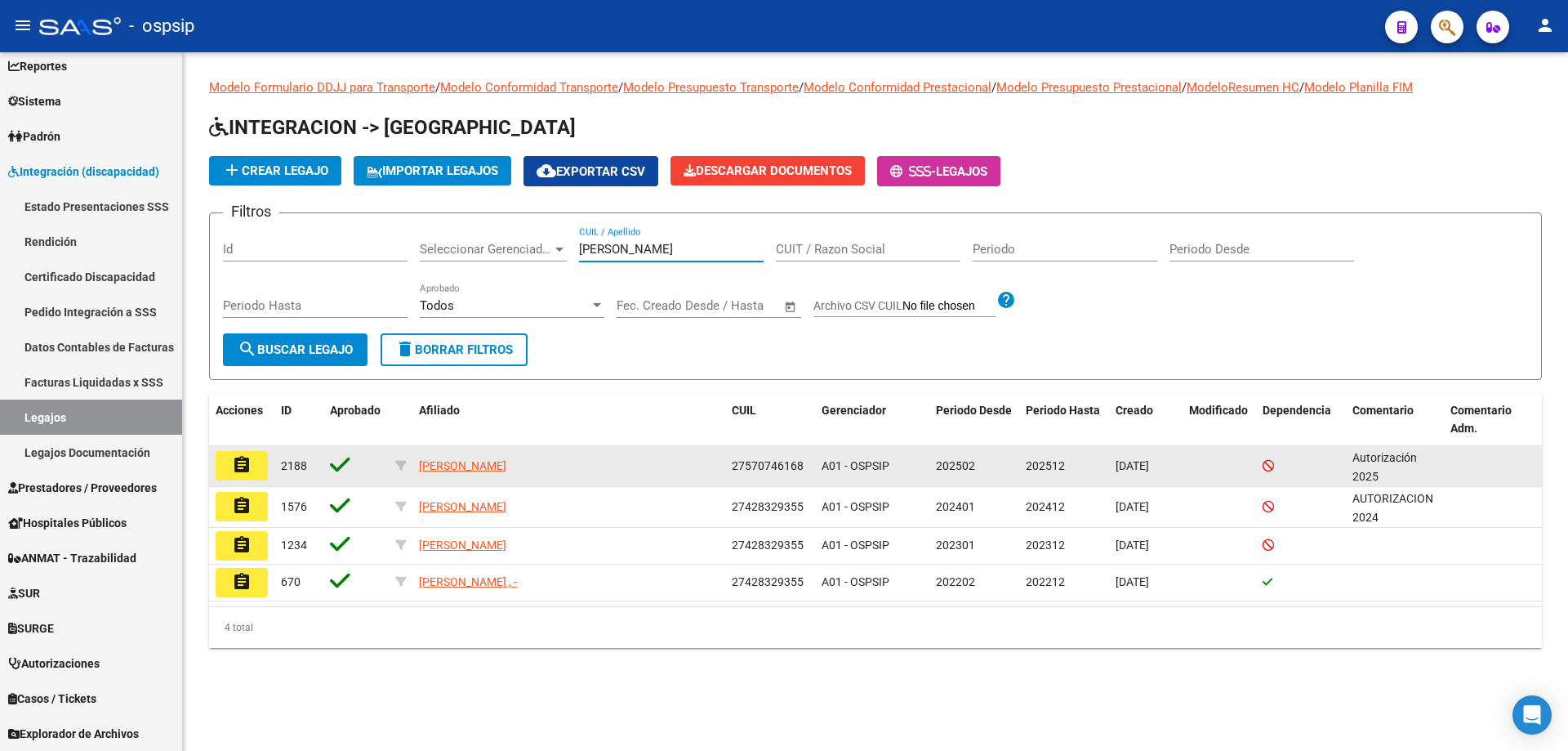
type input "chaparro"
click at [245, 457] on mat-icon "assignment" at bounding box center [241, 464] width 19 height 19
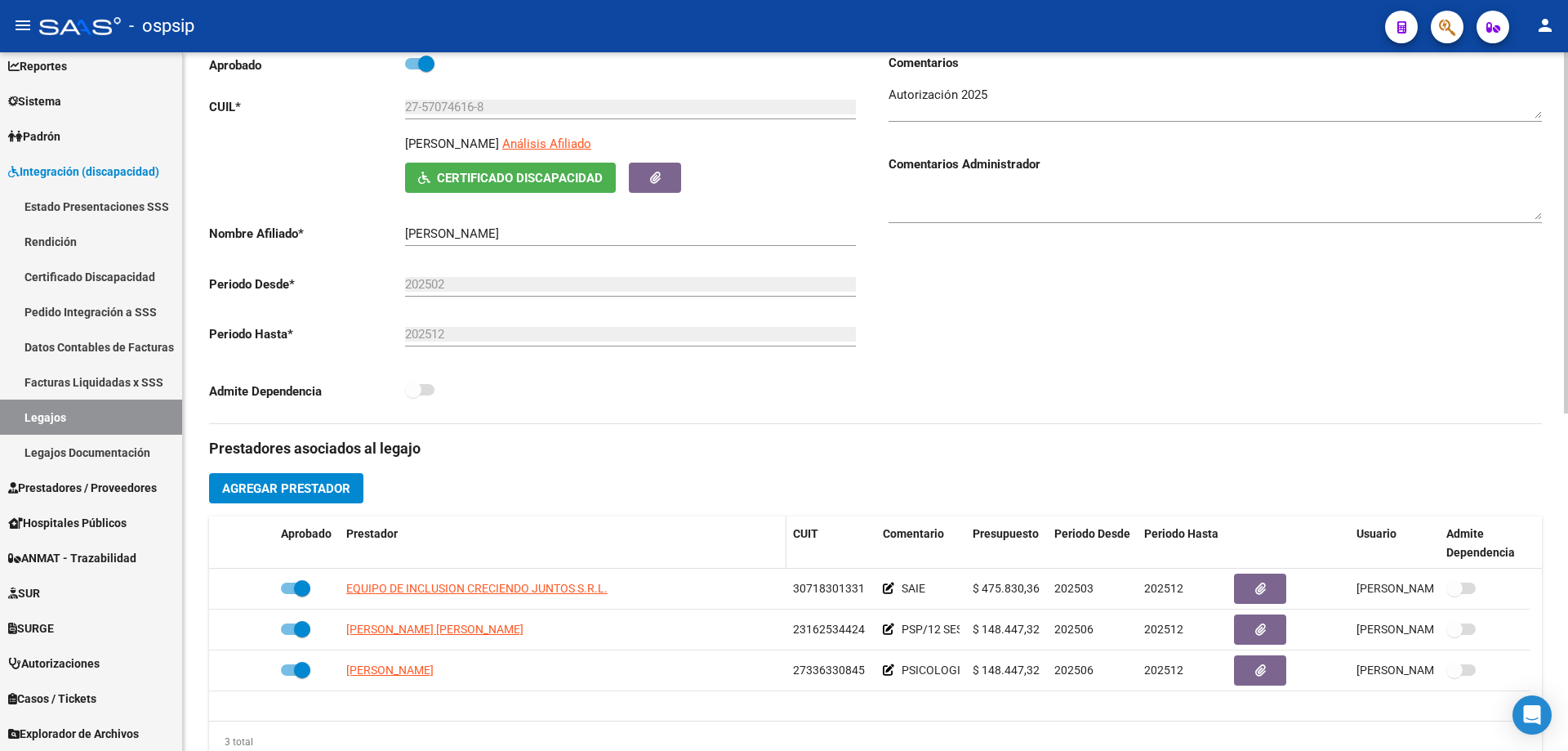
scroll to position [245, 0]
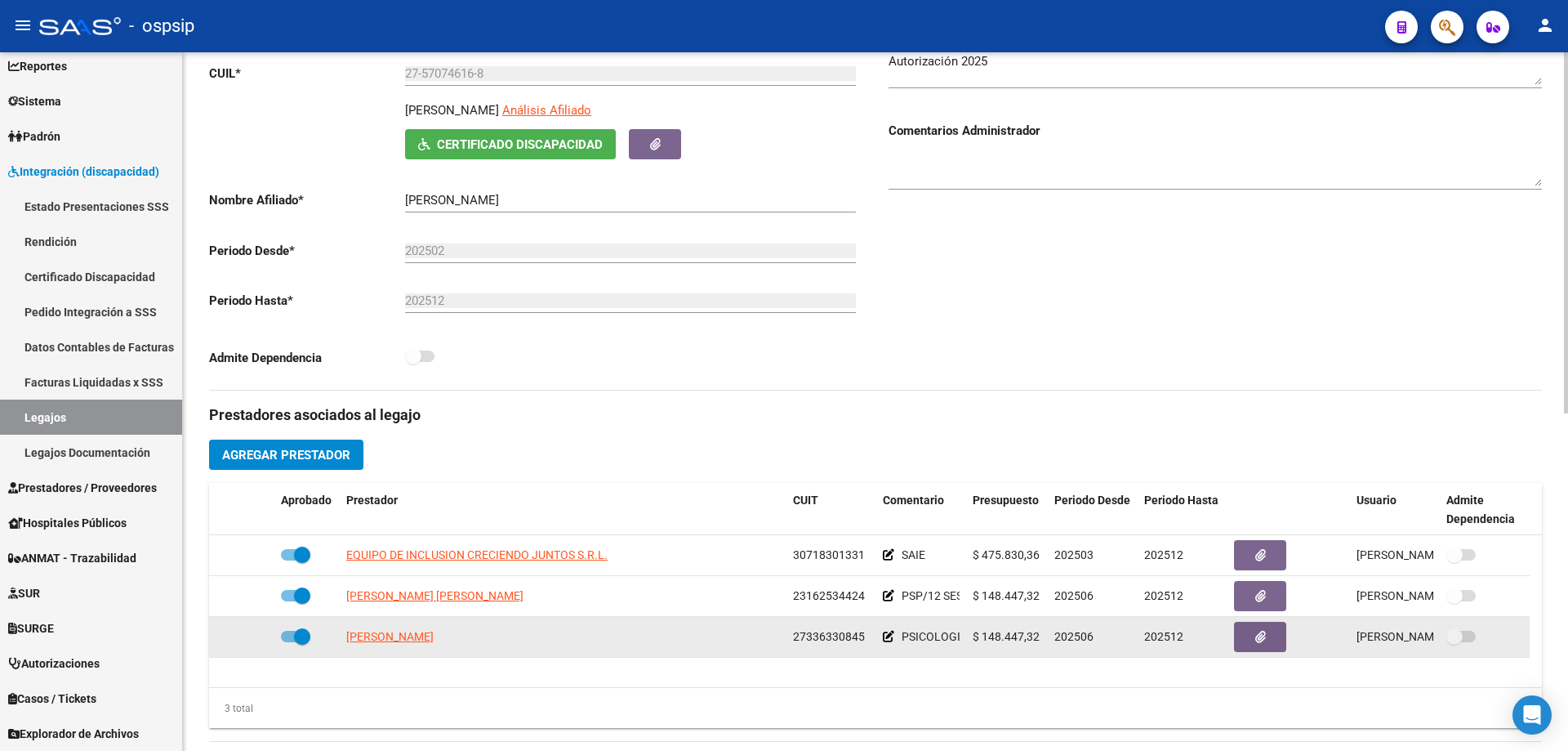
click at [436, 623] on datatable-body-cell "CARUSO FIORELLA YANINA" at bounding box center [563, 636] width 447 height 40
click at [434, 630] on span "CARUSO FIORELLA YANINA" at bounding box center [390, 637] width 88 height 13
type textarea "27336330845"
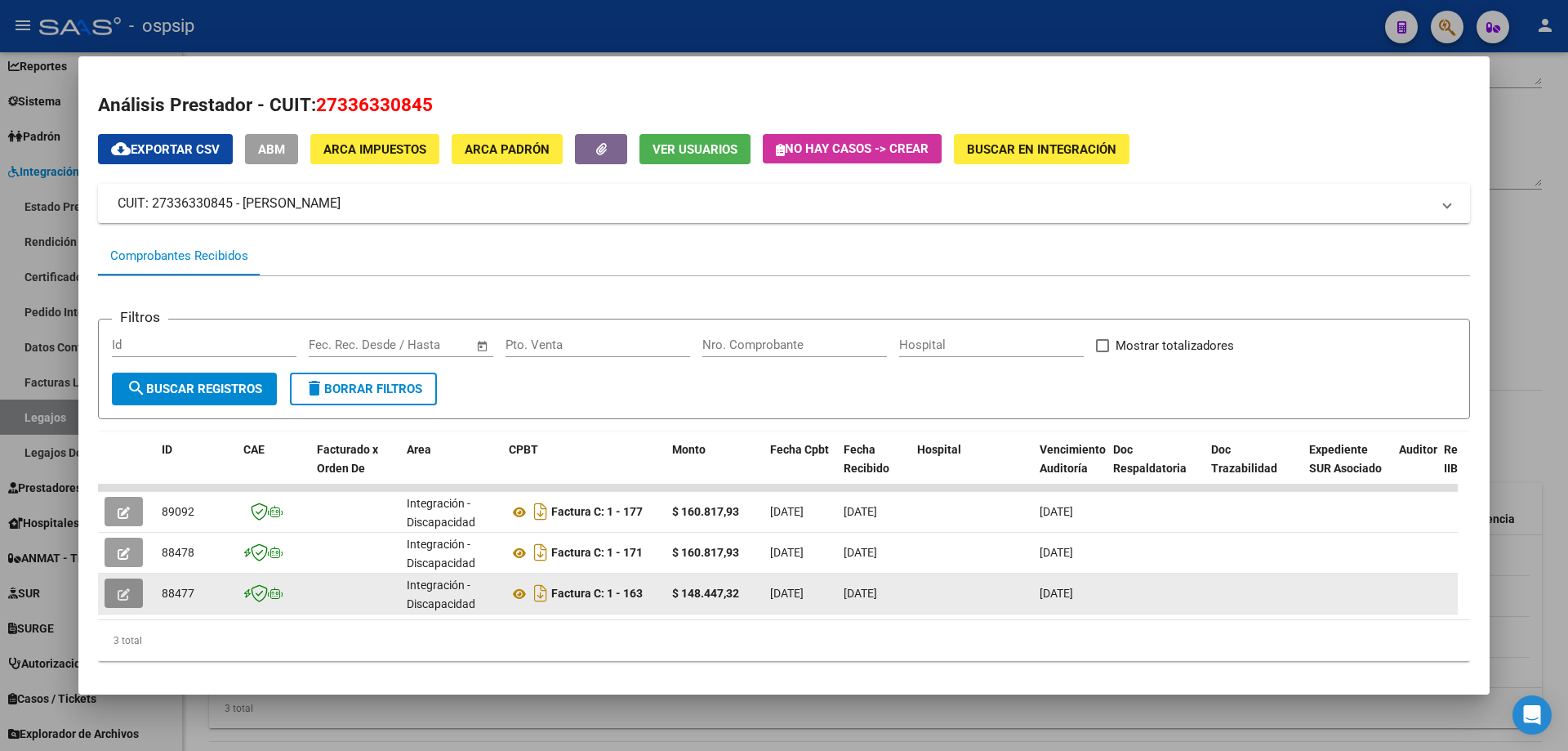
click at [113, 594] on button "button" at bounding box center [123, 593] width 39 height 29
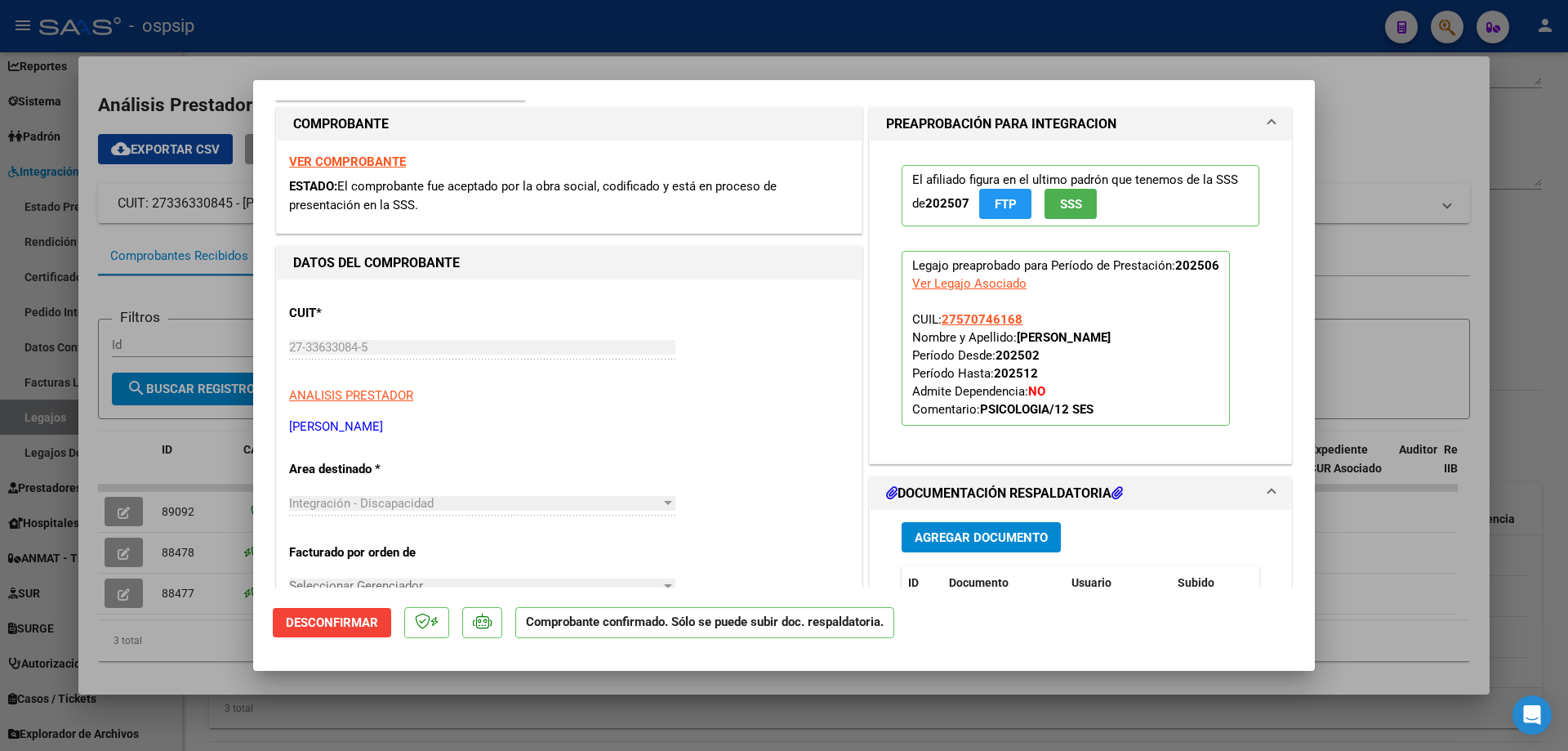
click at [110, 443] on div at bounding box center [784, 375] width 1568 height 751
type input "$ 0,00"
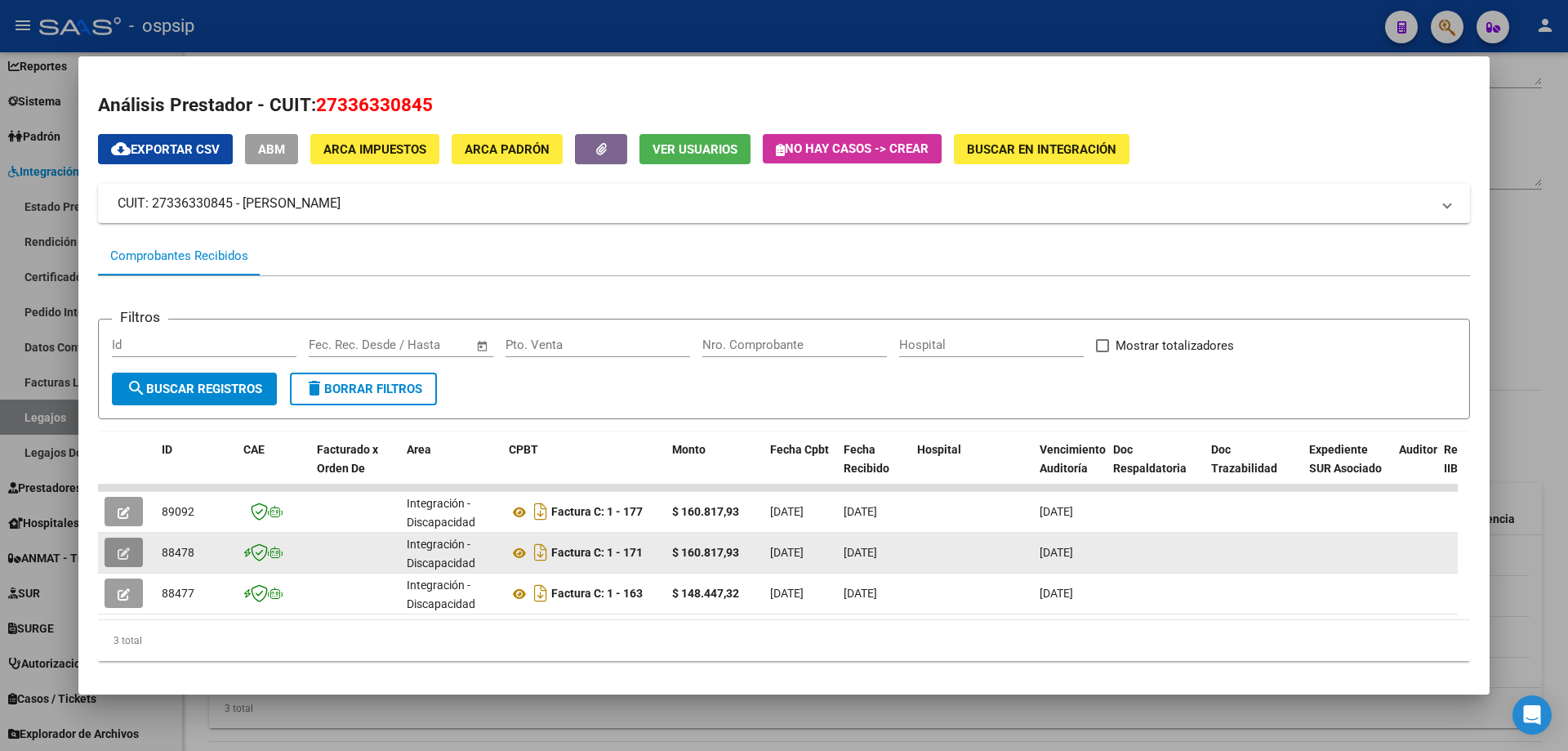
click at [121, 555] on icon "button" at bounding box center [123, 553] width 12 height 12
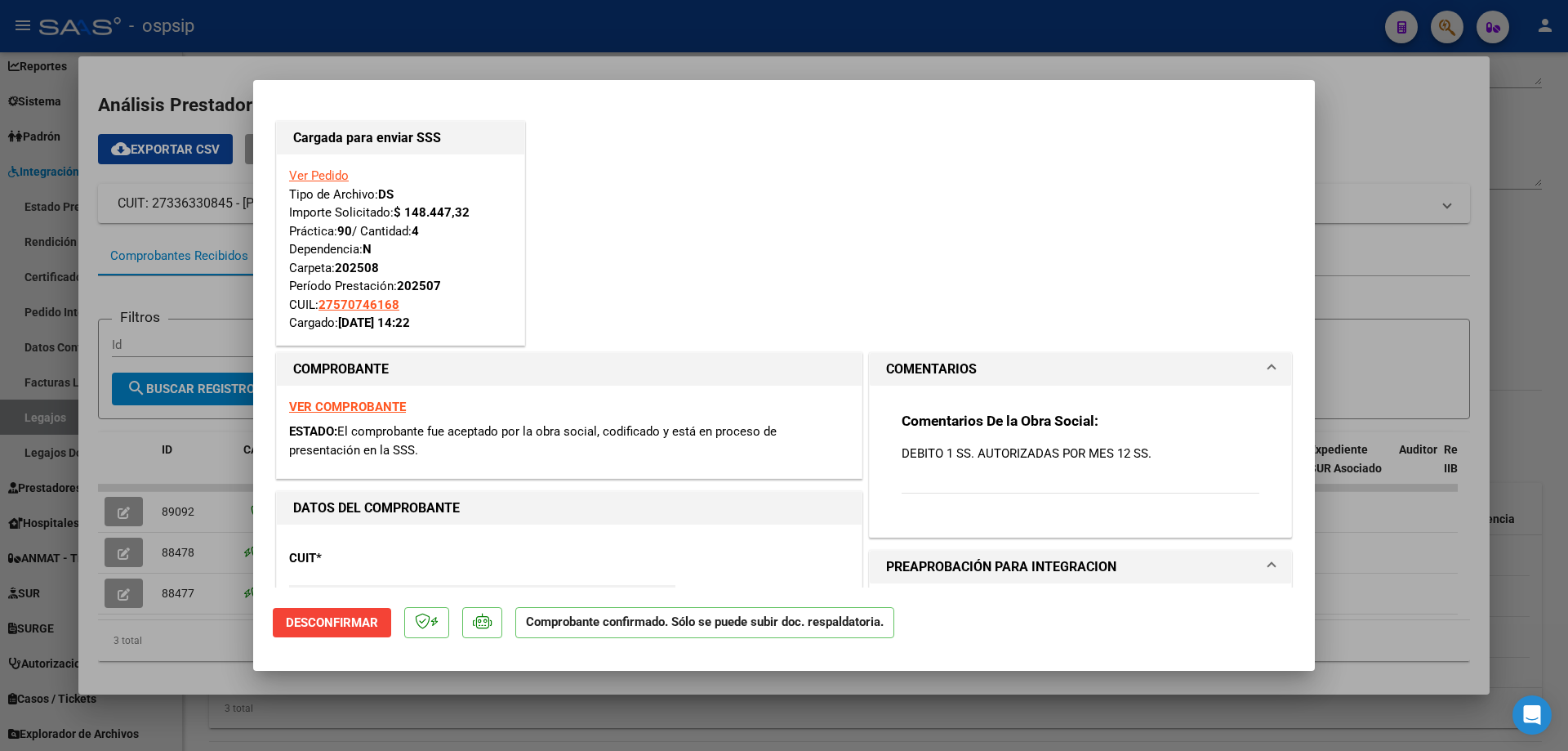
click at [130, 591] on div at bounding box center [784, 375] width 1568 height 751
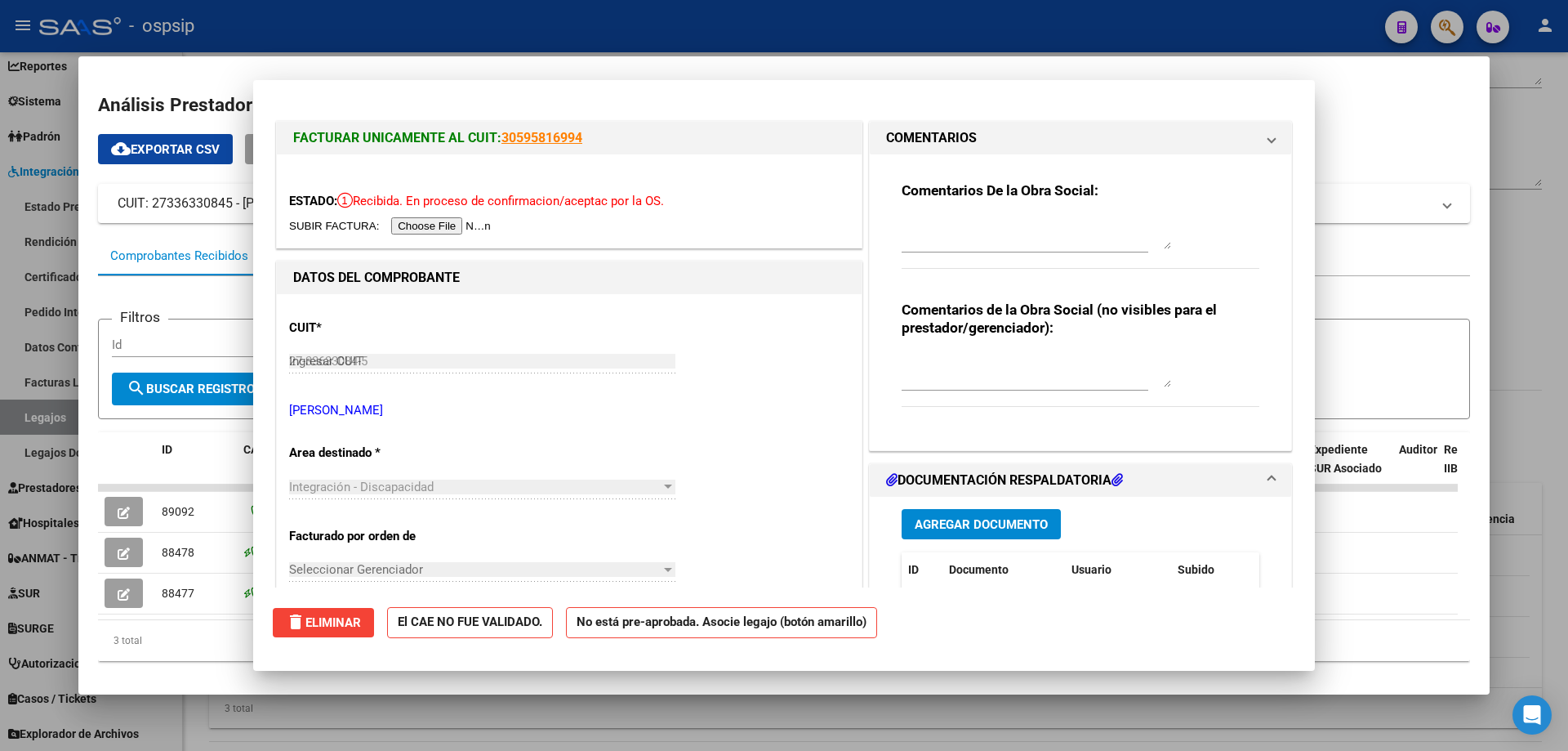
type input "$ 0,00"
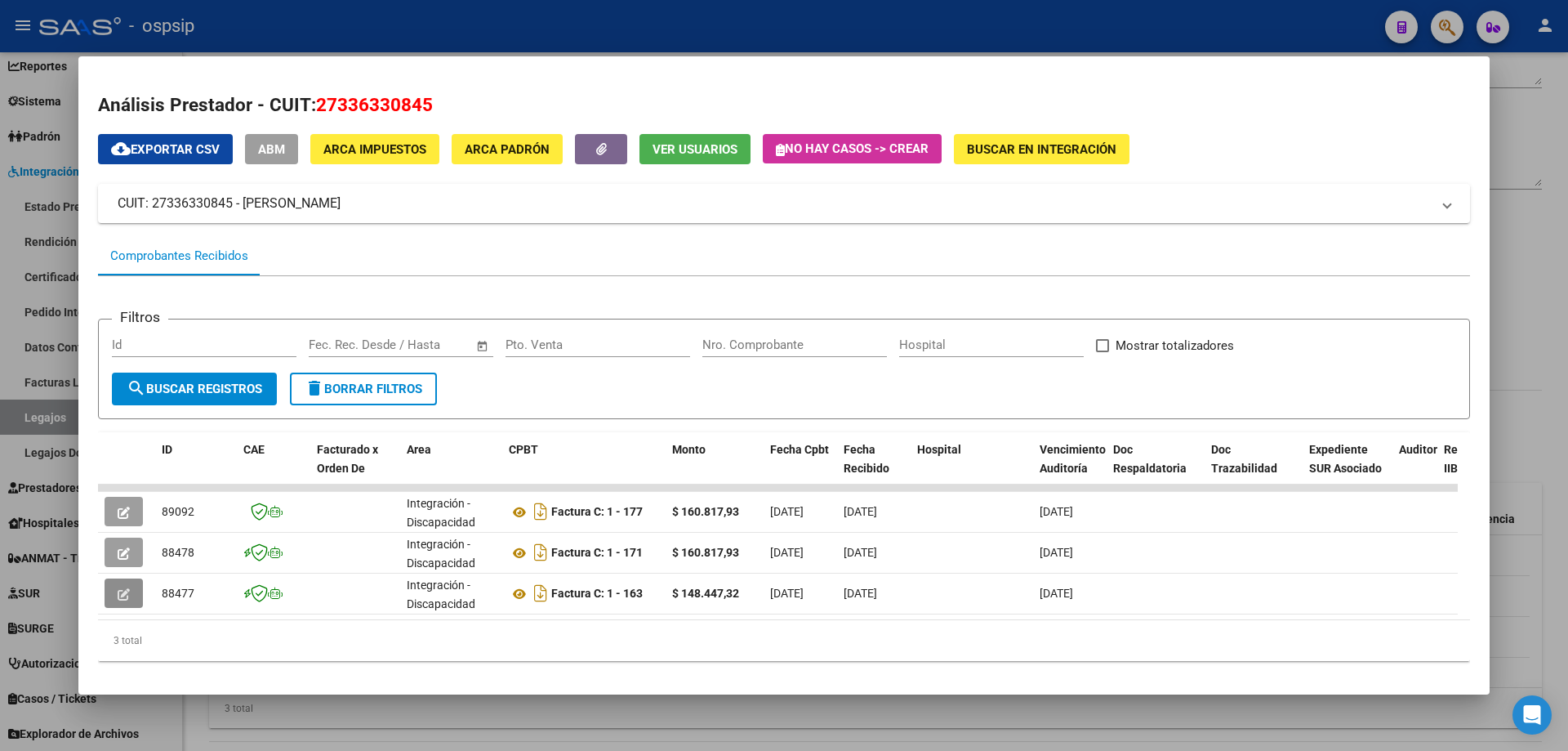
click at [130, 591] on button "button" at bounding box center [123, 593] width 39 height 29
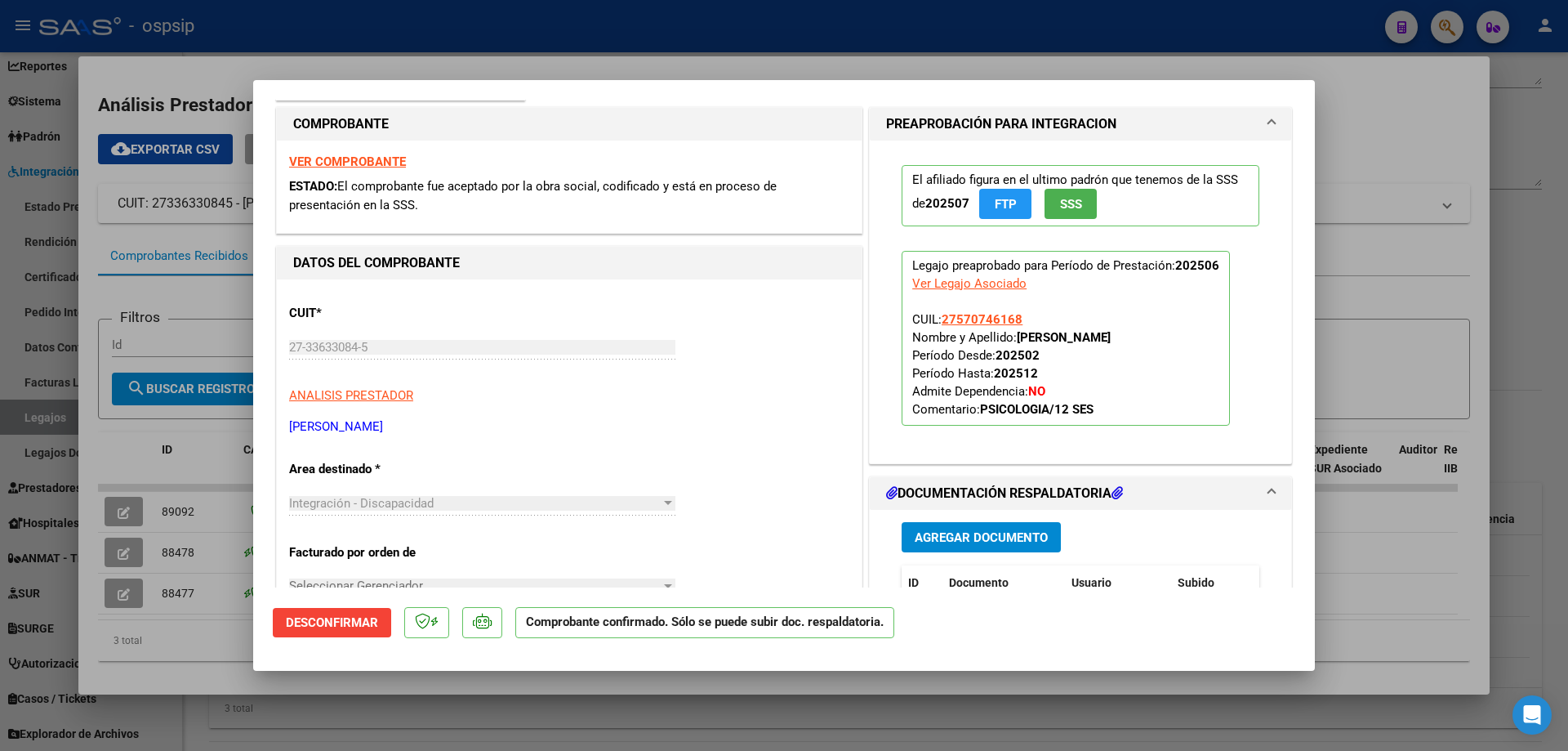
click at [694, 58] on div at bounding box center [784, 375] width 1568 height 751
type input "$ 0,00"
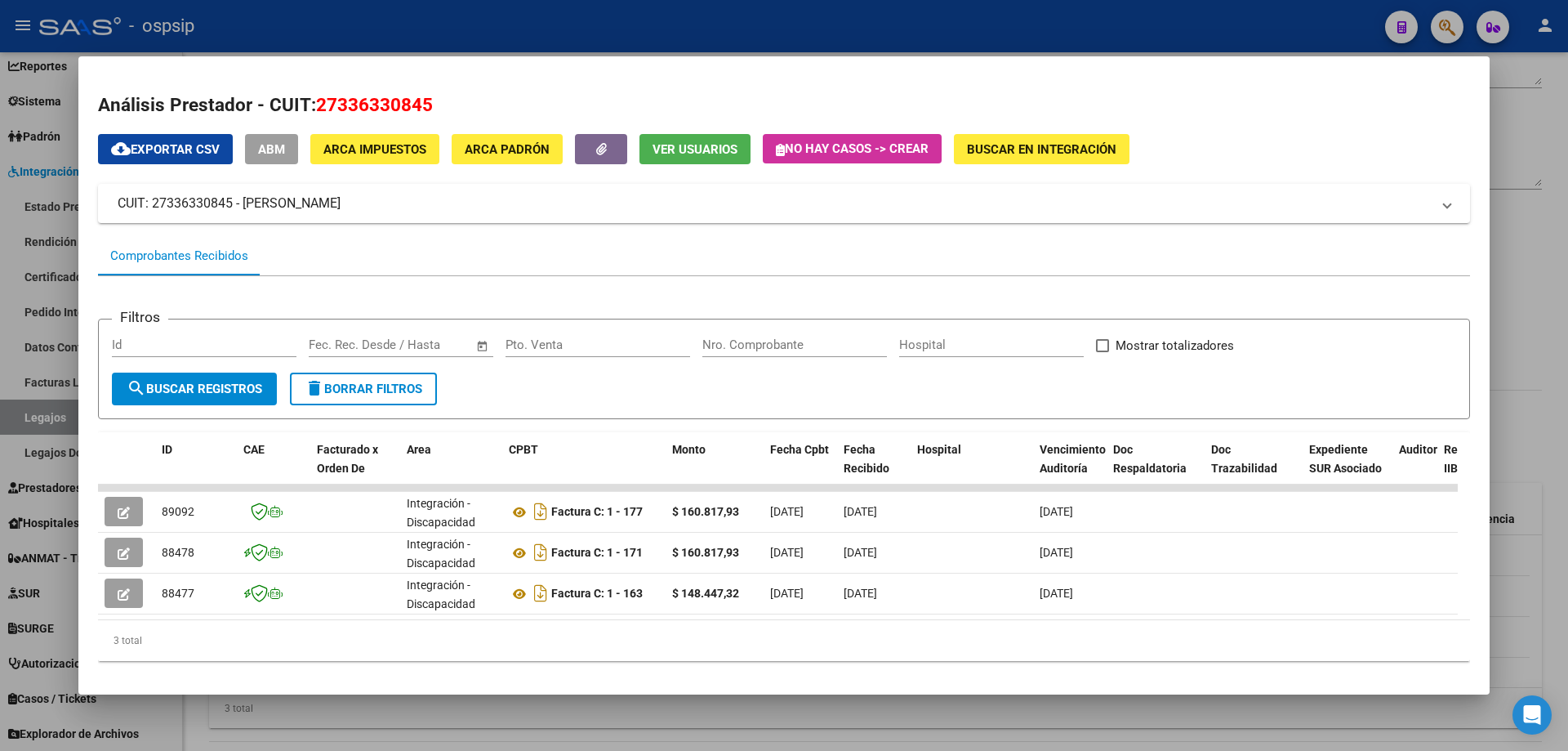
click at [477, 18] on div at bounding box center [784, 375] width 1568 height 751
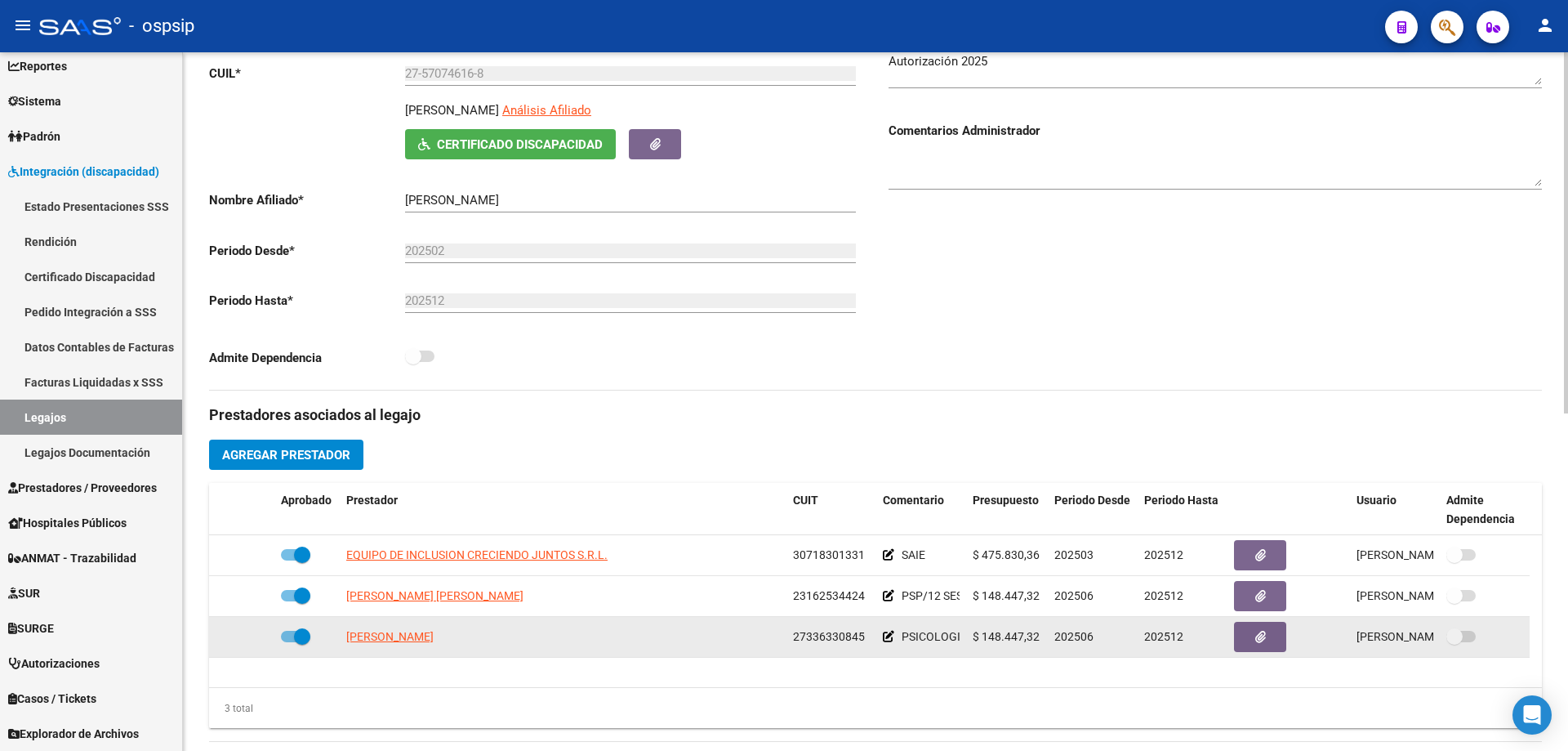
click at [836, 641] on span "27336330845" at bounding box center [829, 637] width 72 height 13
click at [434, 638] on span "CARUSO FIORELLA YANINA" at bounding box center [390, 637] width 88 height 13
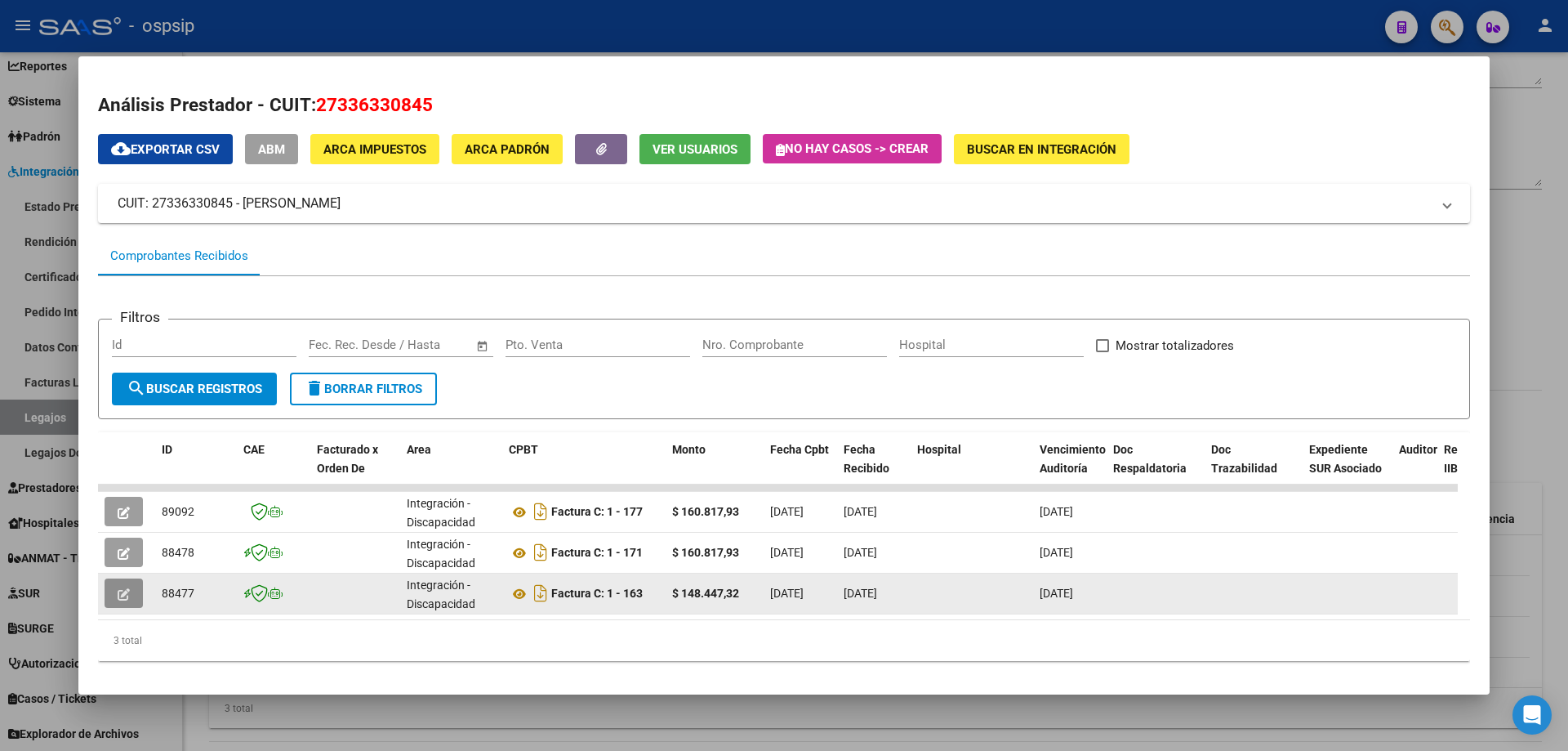
click at [119, 606] on button "button" at bounding box center [123, 593] width 39 height 29
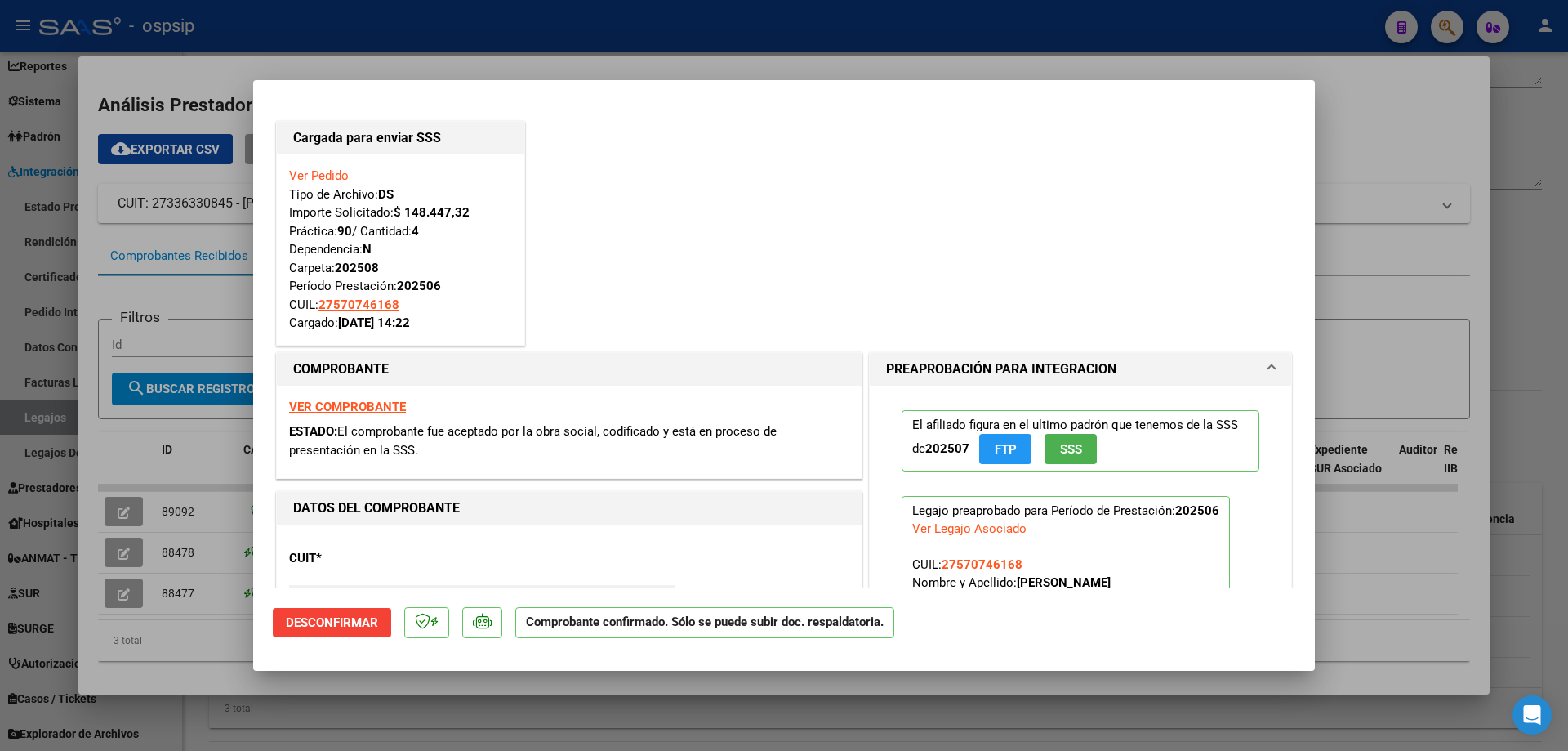
click at [131, 541] on div at bounding box center [784, 375] width 1568 height 751
type input "$ 0,00"
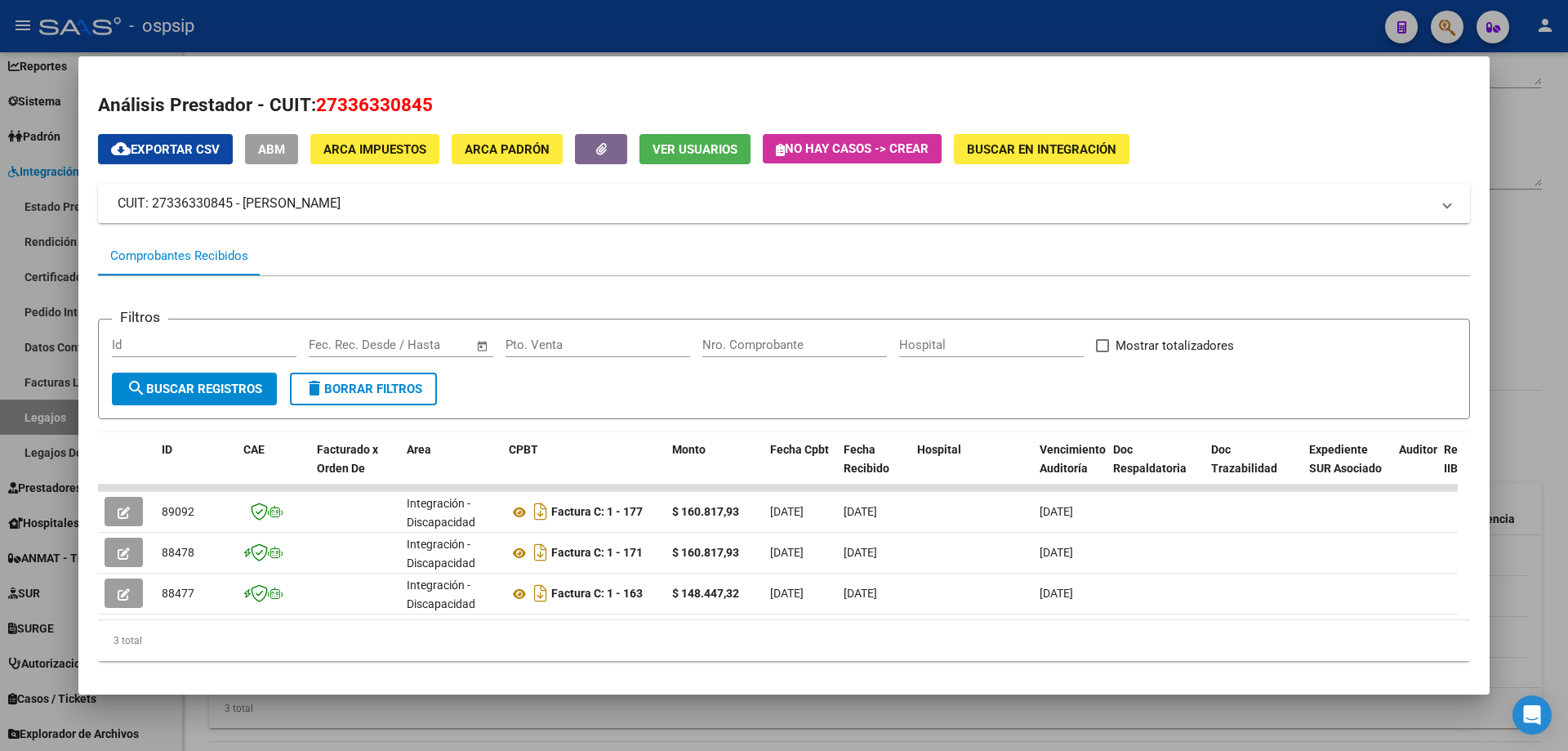
click at [131, 541] on button "button" at bounding box center [123, 552] width 39 height 29
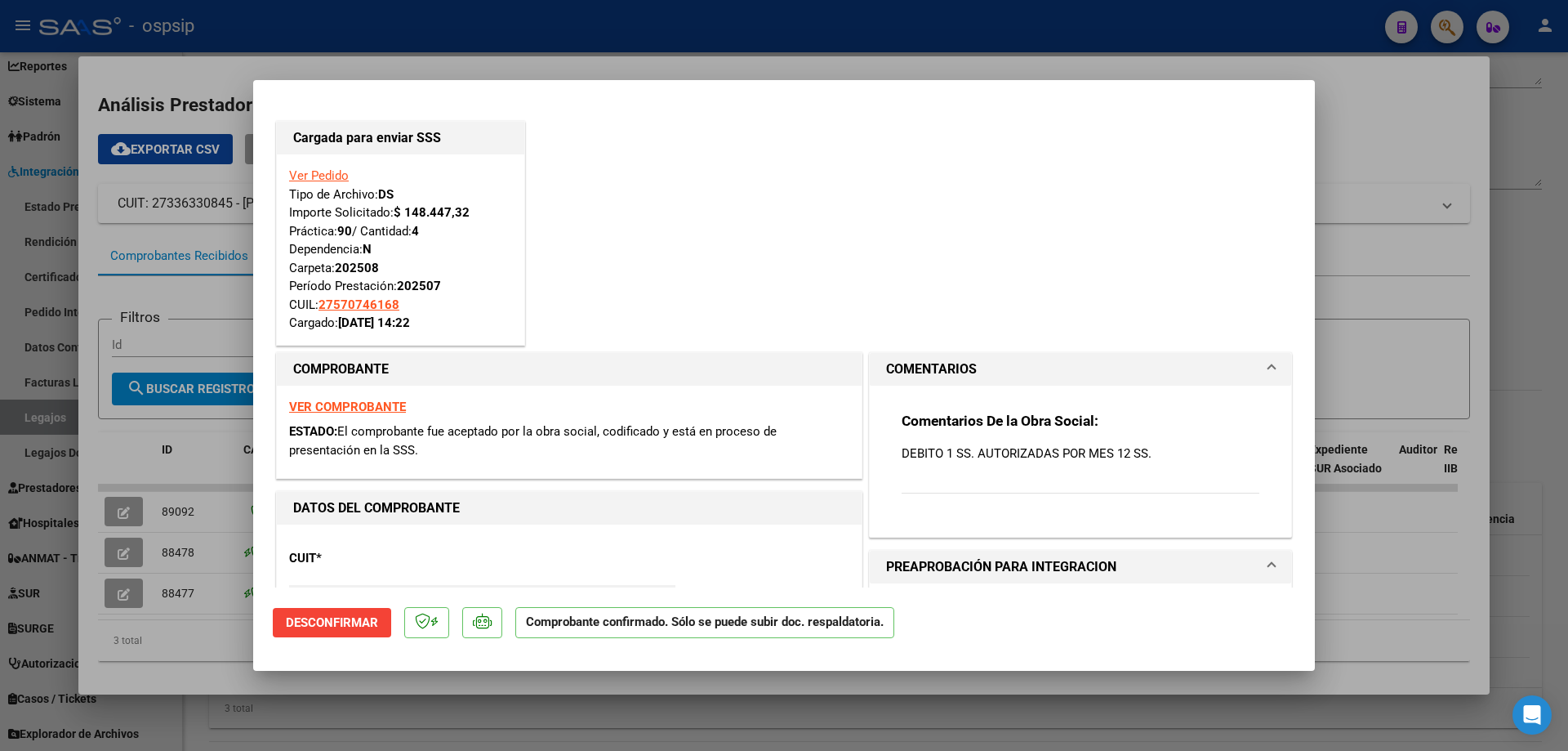
click at [126, 502] on div at bounding box center [784, 375] width 1568 height 751
type input "$ 0,00"
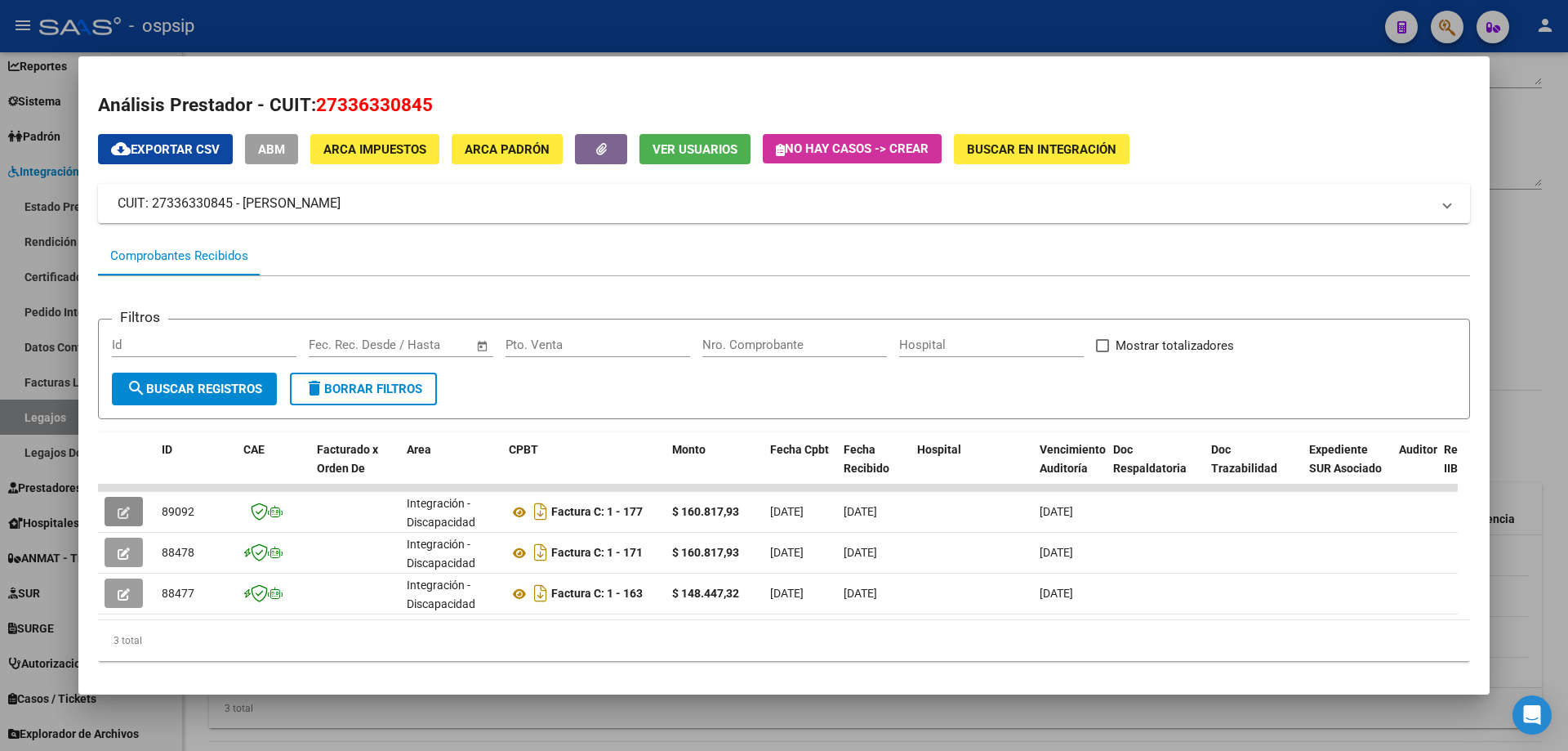
click at [126, 502] on button "button" at bounding box center [123, 511] width 39 height 29
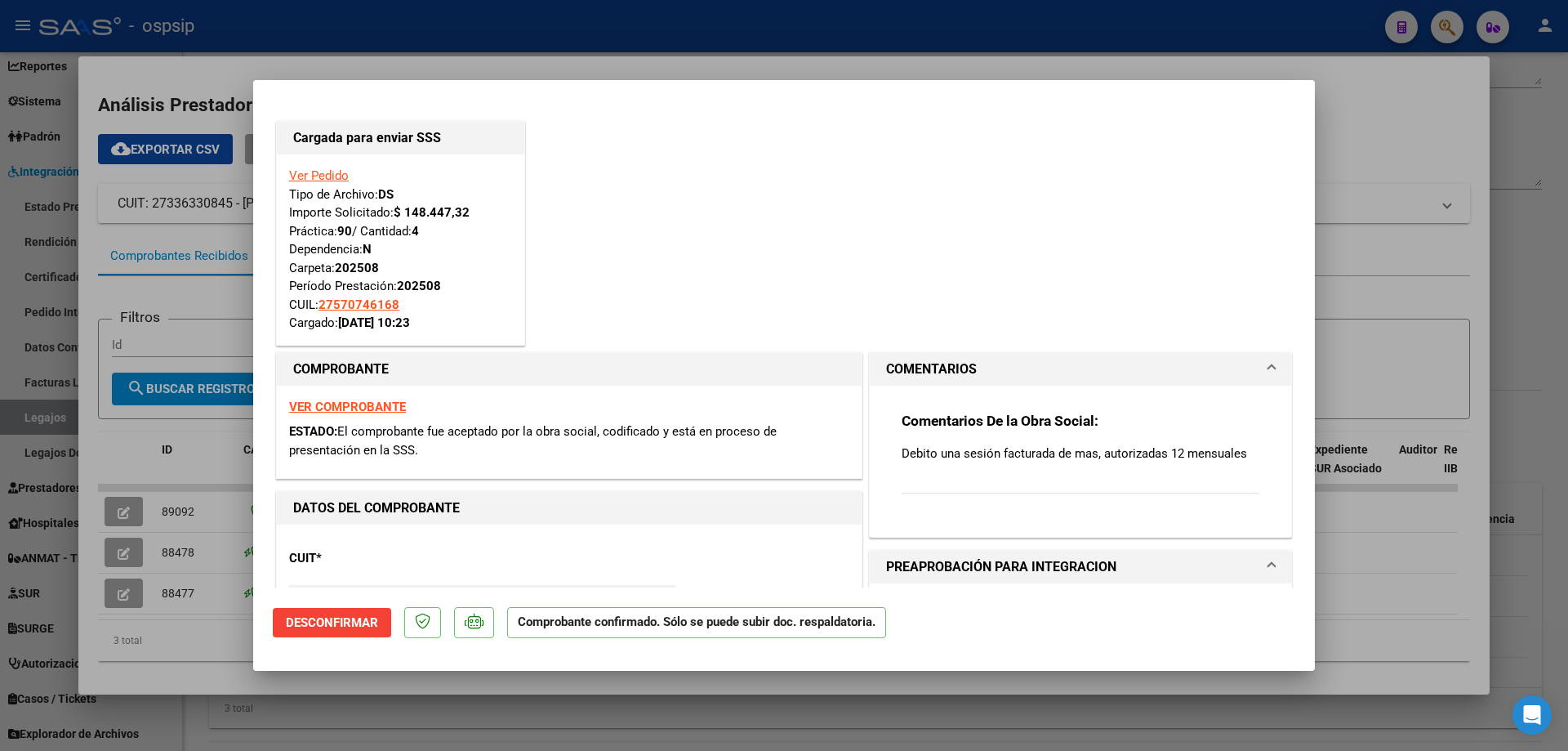
click at [136, 421] on div at bounding box center [784, 375] width 1568 height 751
type input "$ 0,00"
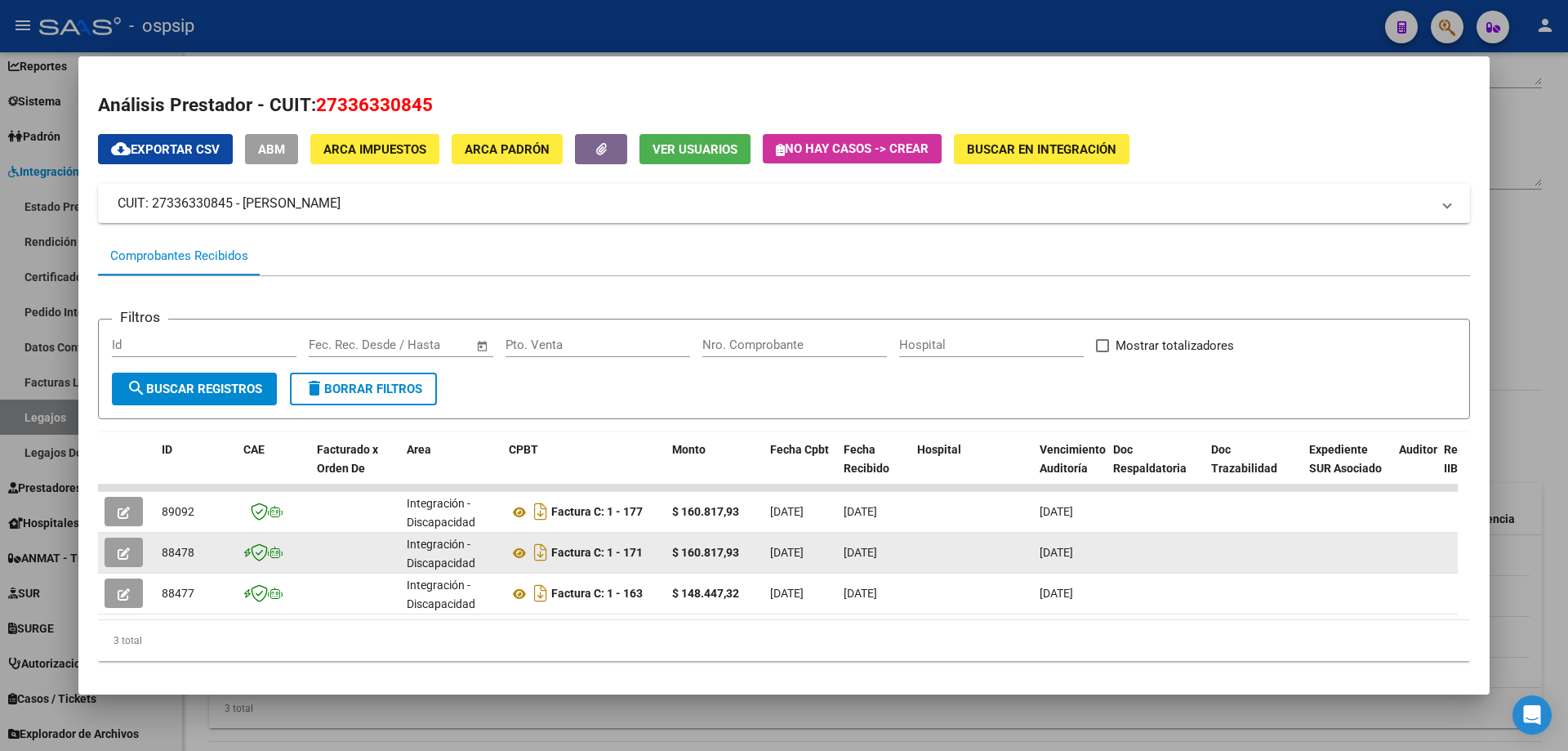
click at [1263, 539] on datatable-body-cell at bounding box center [1254, 552] width 98 height 40
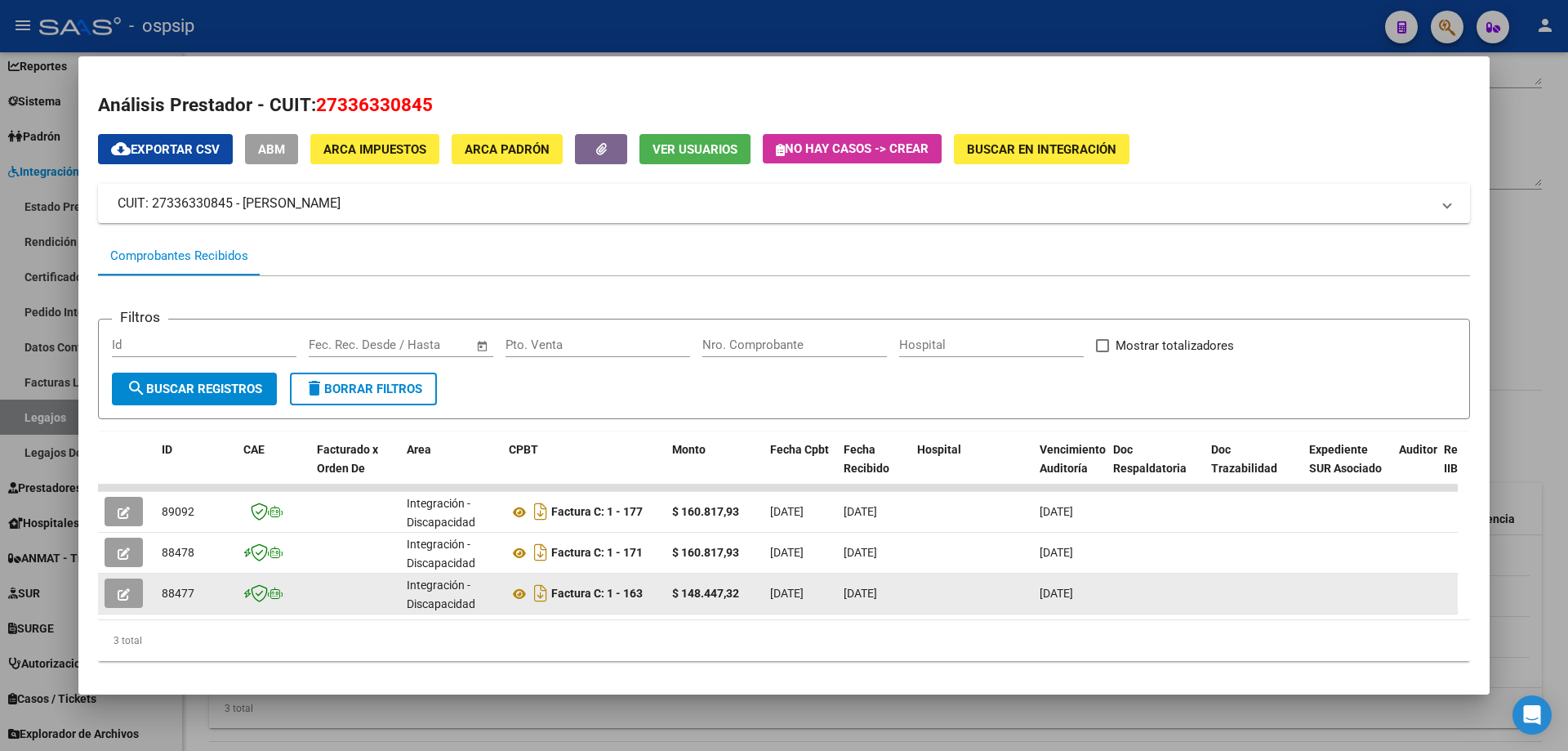
drag, startPoint x: 742, startPoint y: 428, endPoint x: 838, endPoint y: 594, distance: 191.8
click at [838, 594] on div "Filtros Id Fecha inicio – Fecha fin Fec. Rec. Desde / Hasta Pto. Venta Nro. Com…" at bounding box center [783, 475] width 1372 height 398
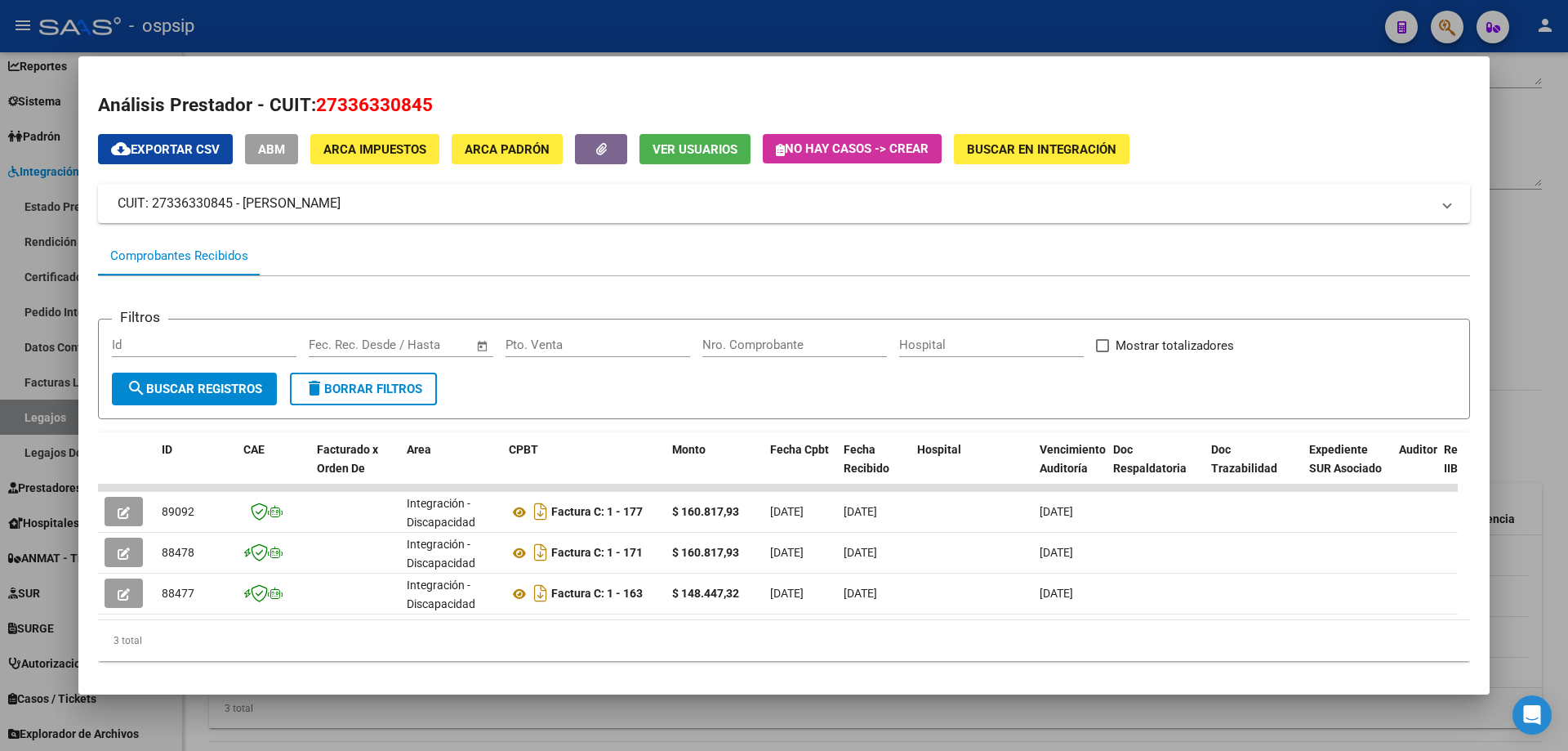
click at [727, 373] on form "Filtros Id Fecha inicio – Fecha fin Fec. Rec. Desde / Hasta Pto. Venta Nro. Com…" at bounding box center [783, 369] width 1372 height 100
click at [492, 23] on div at bounding box center [784, 375] width 1568 height 751
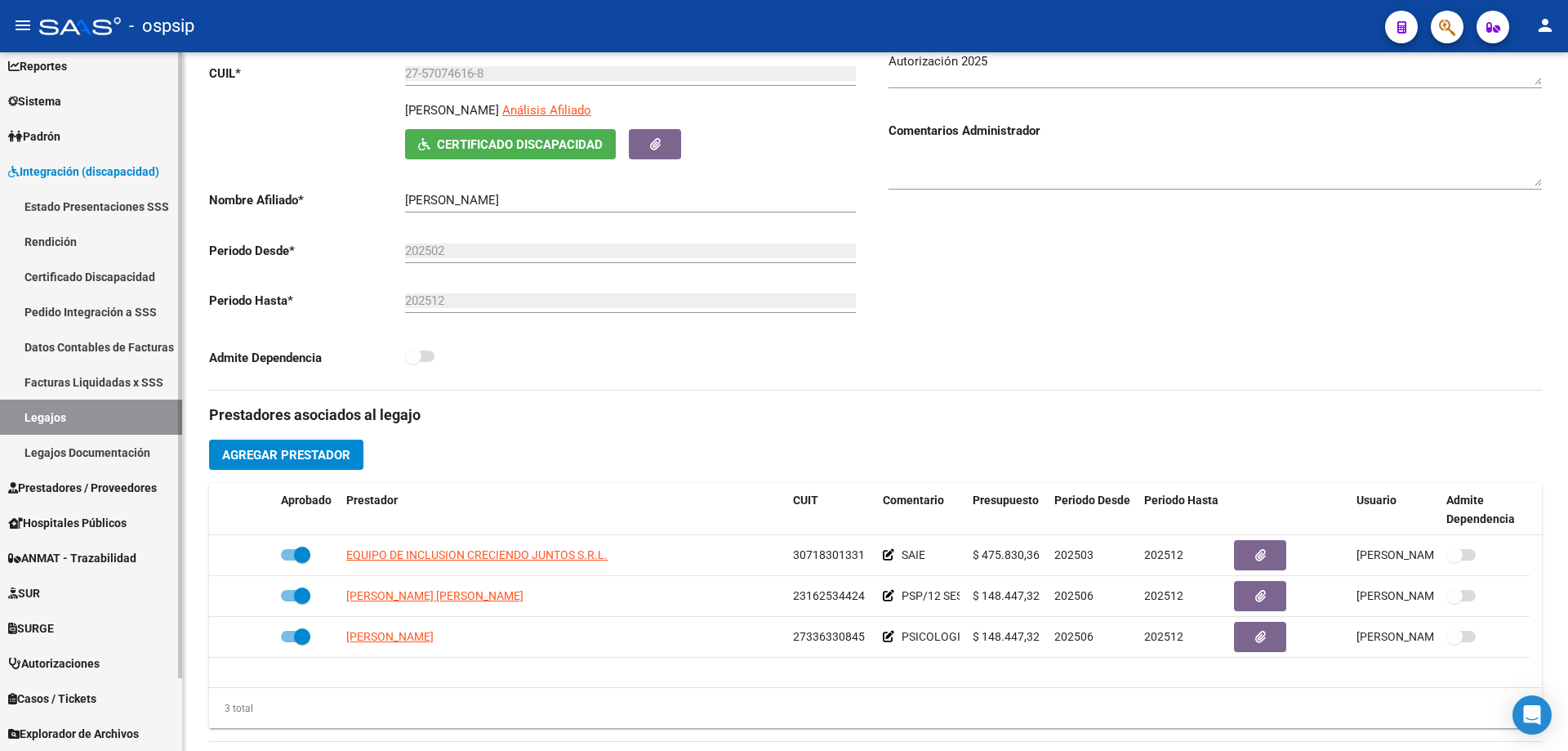
click at [69, 410] on link "Legajos" at bounding box center [91, 417] width 182 height 35
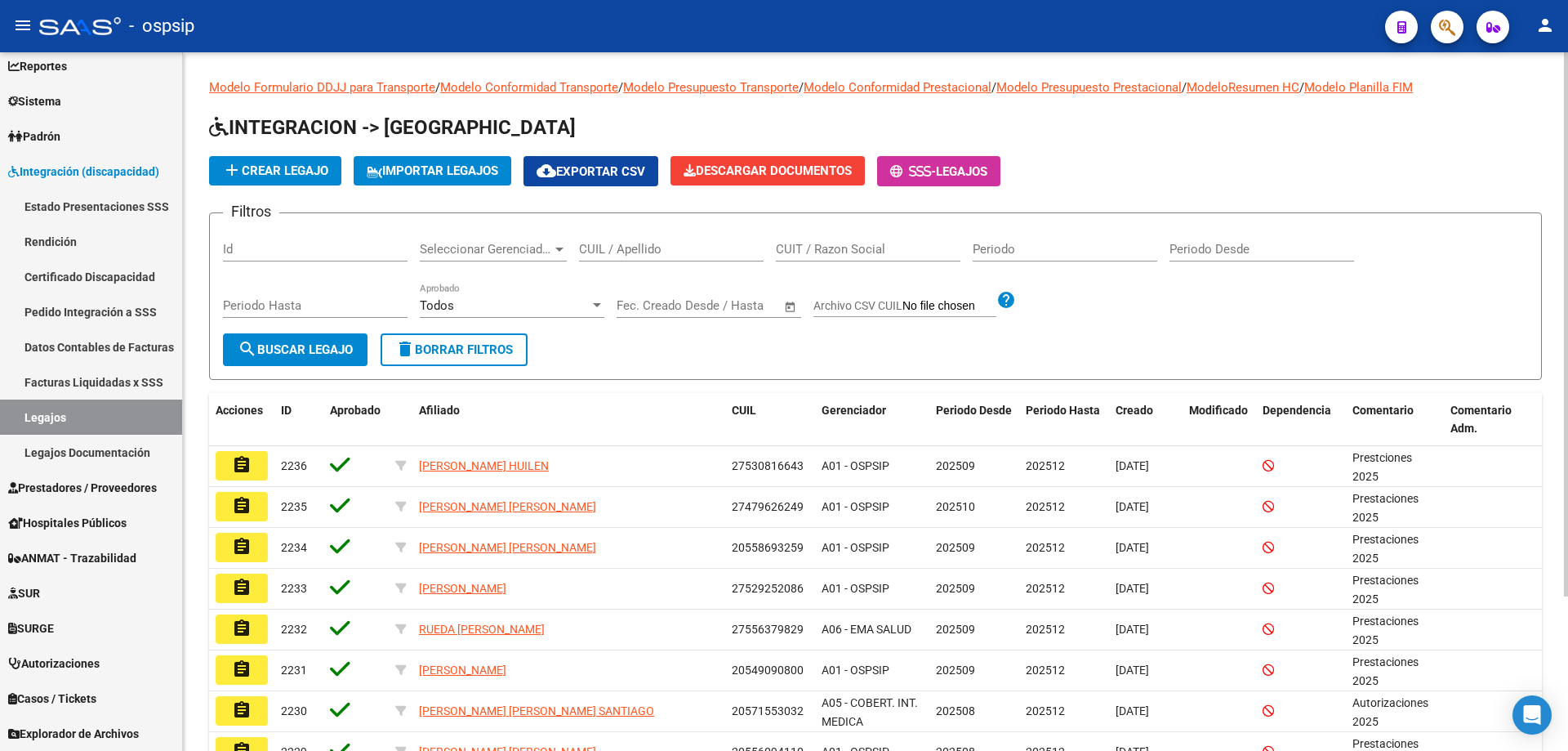
click at [652, 256] on input "CUIL / Apellido" at bounding box center [672, 249] width 184 height 15
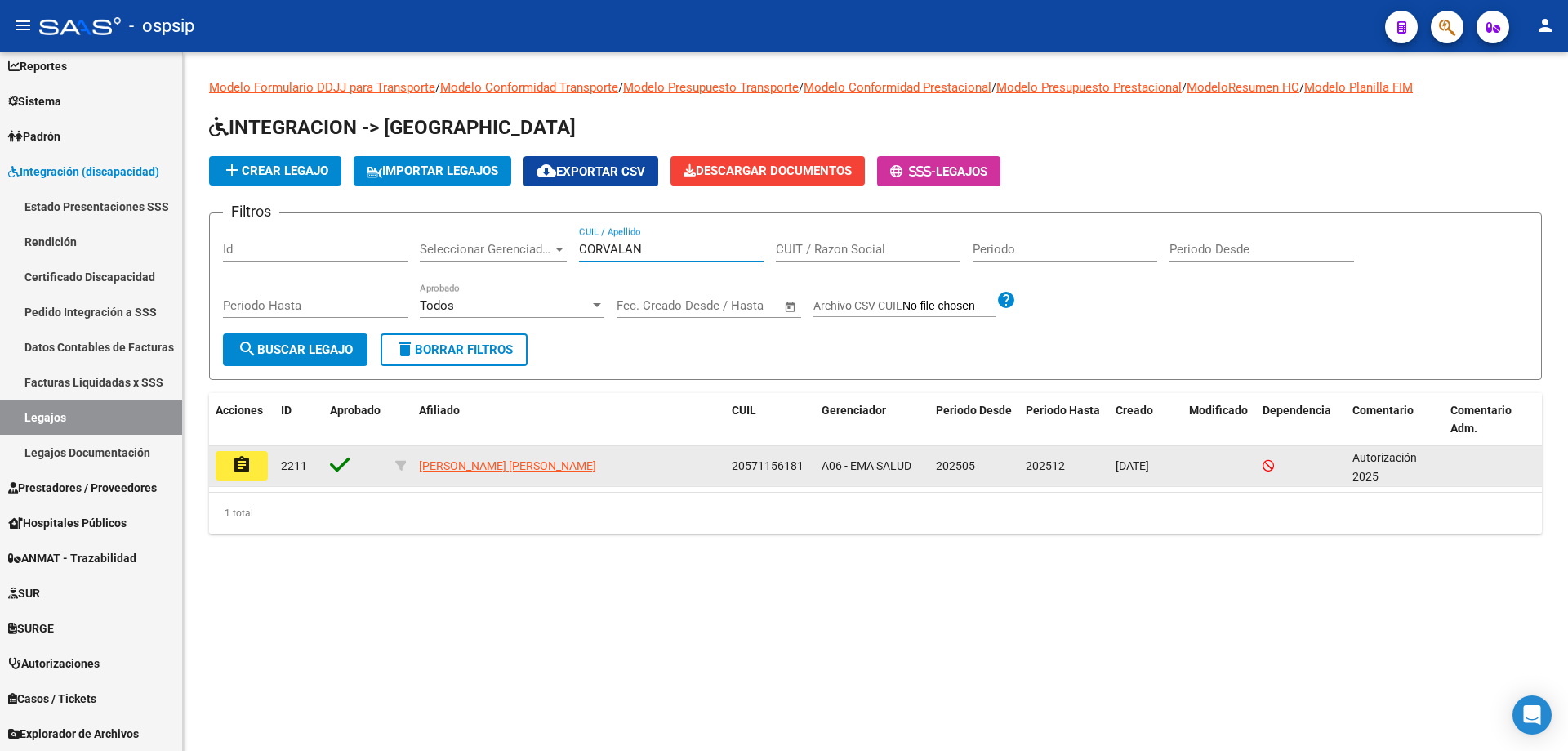
type input "CORVALAN"
click at [250, 464] on mat-icon "assignment" at bounding box center [241, 464] width 19 height 19
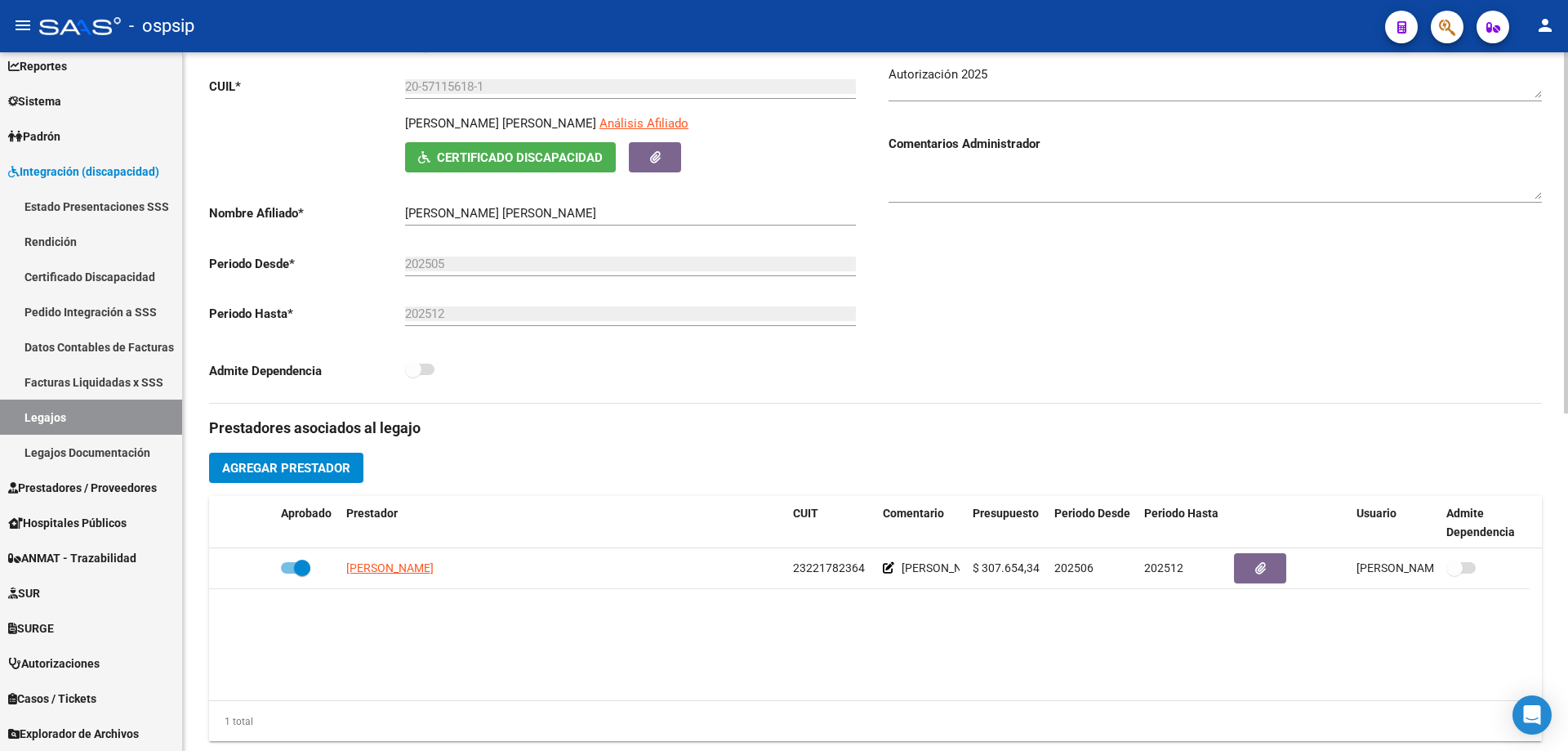
scroll to position [327, 0]
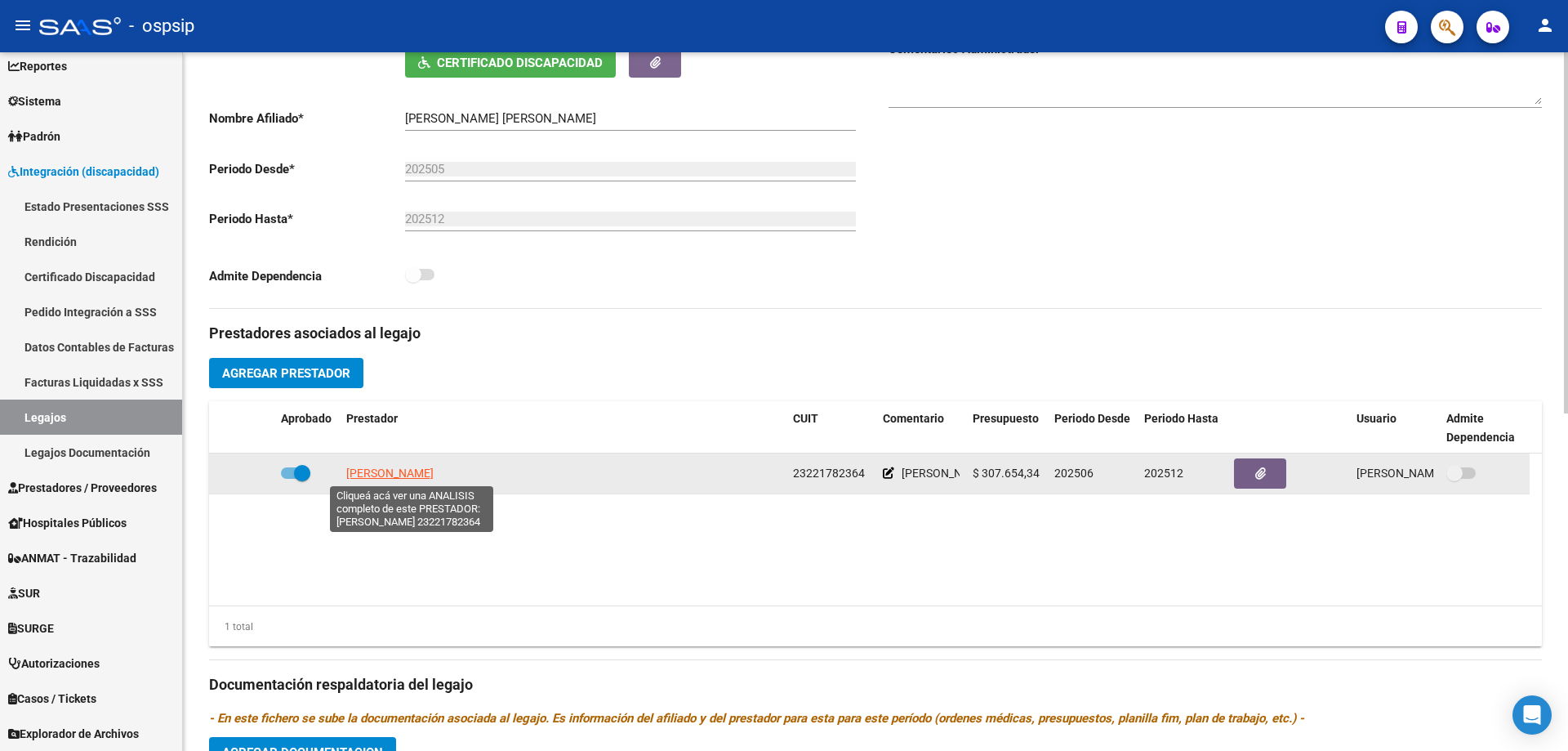
click at [385, 472] on span "PAEZ SILVANA MARCELA" at bounding box center [390, 473] width 88 height 13
type textarea "23221782364"
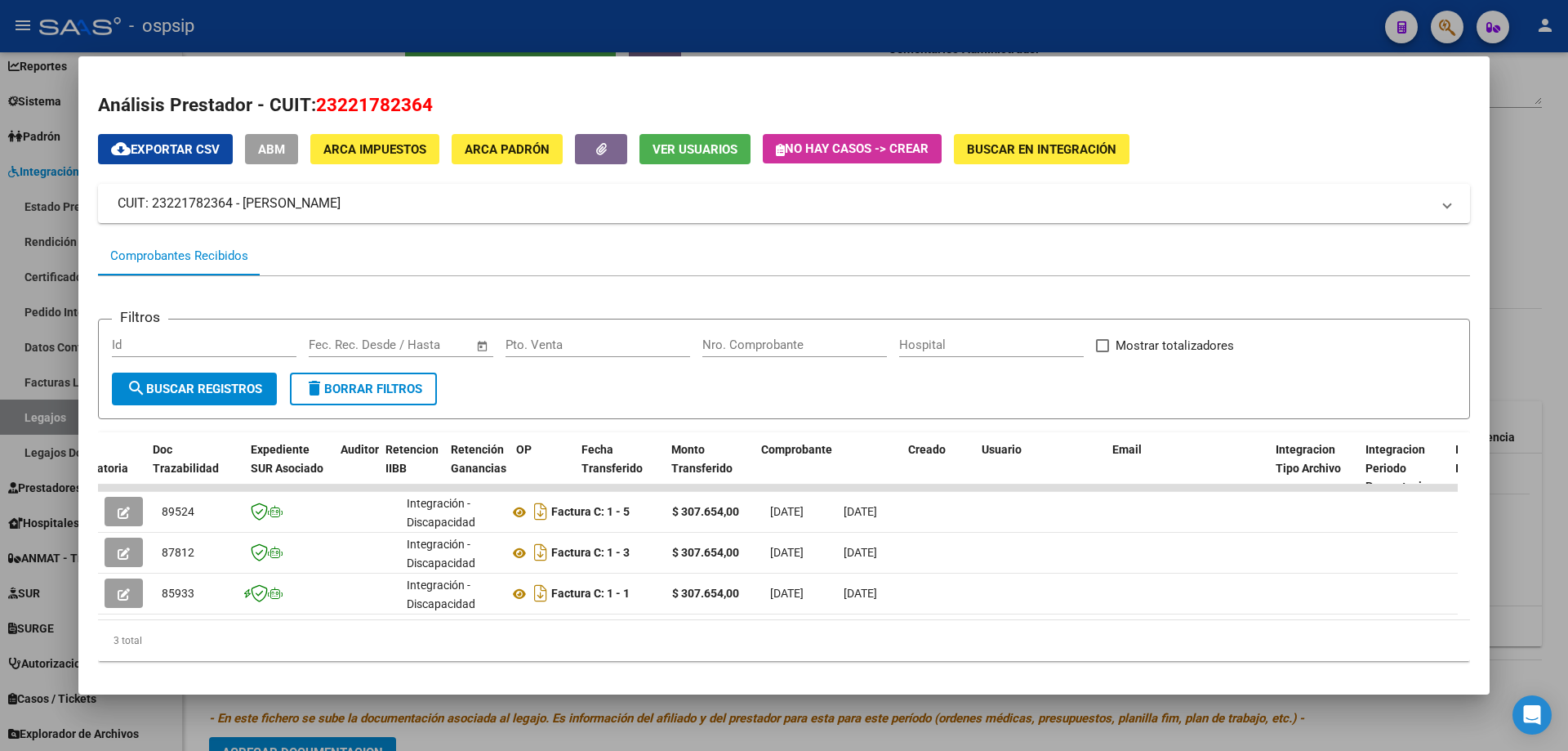
scroll to position [0, 1189]
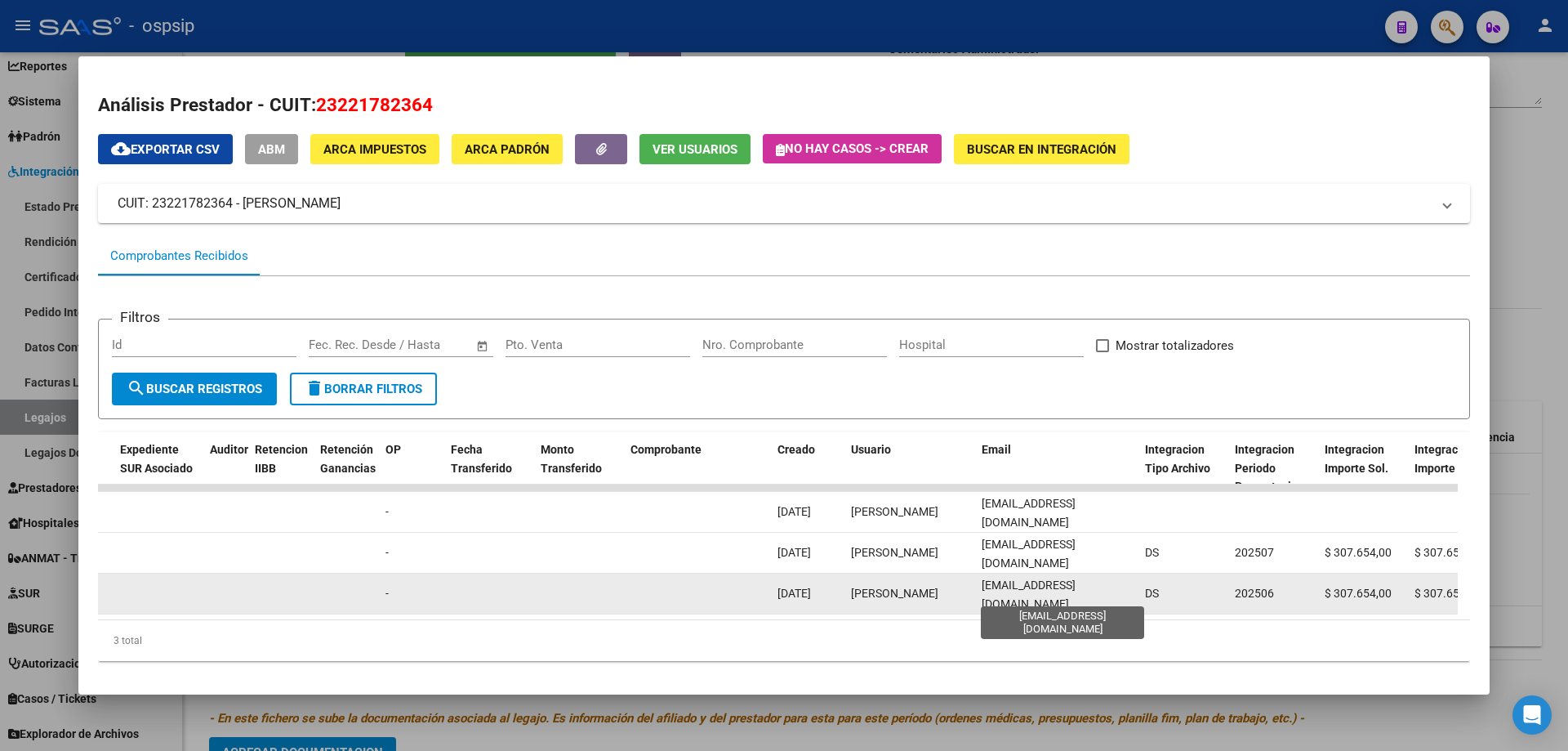
click at [1070, 591] on span "silvanapaez2005@gmail.com" at bounding box center [1029, 594] width 94 height 32
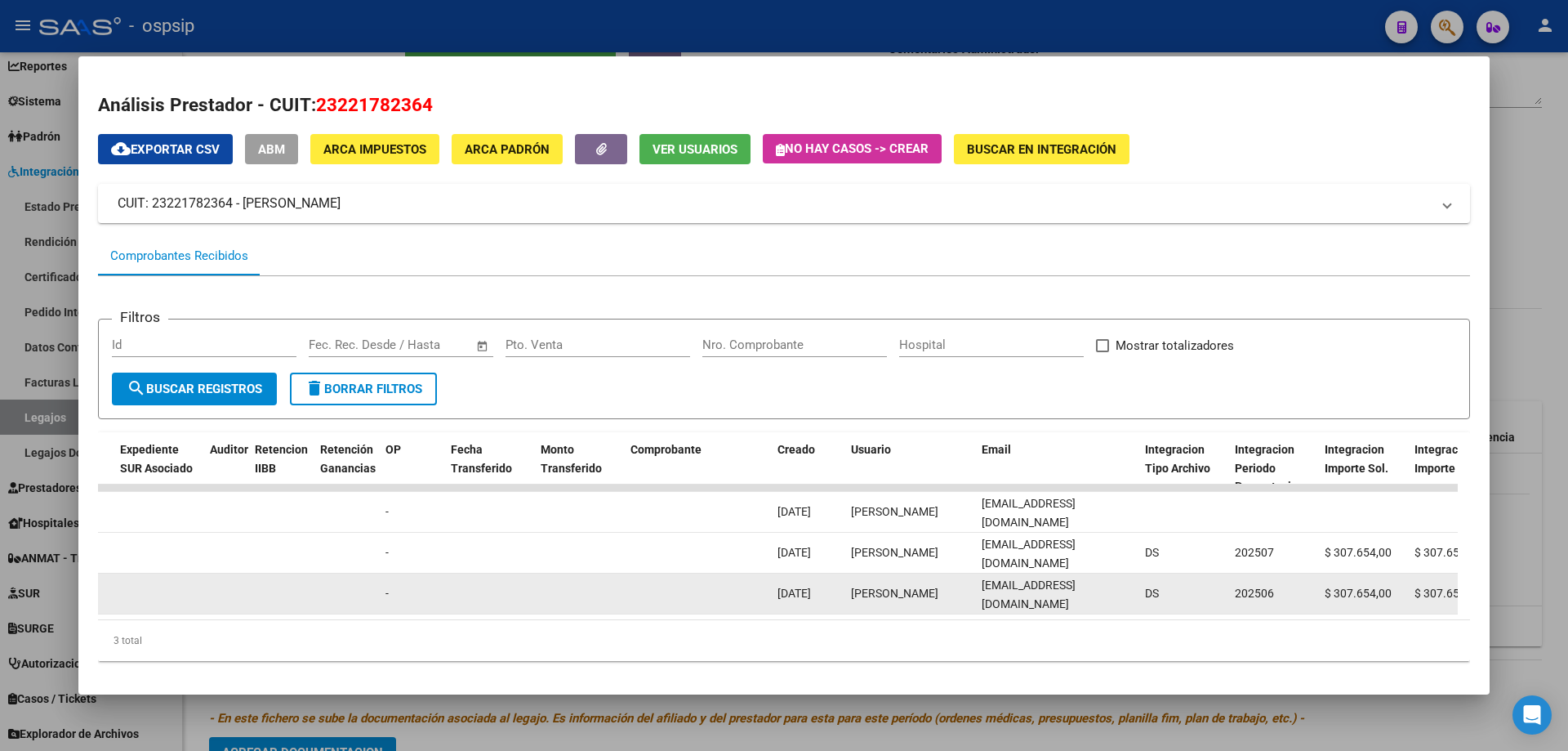
click at [1070, 591] on span "silvanapaez2005@gmail.com" at bounding box center [1029, 594] width 94 height 32
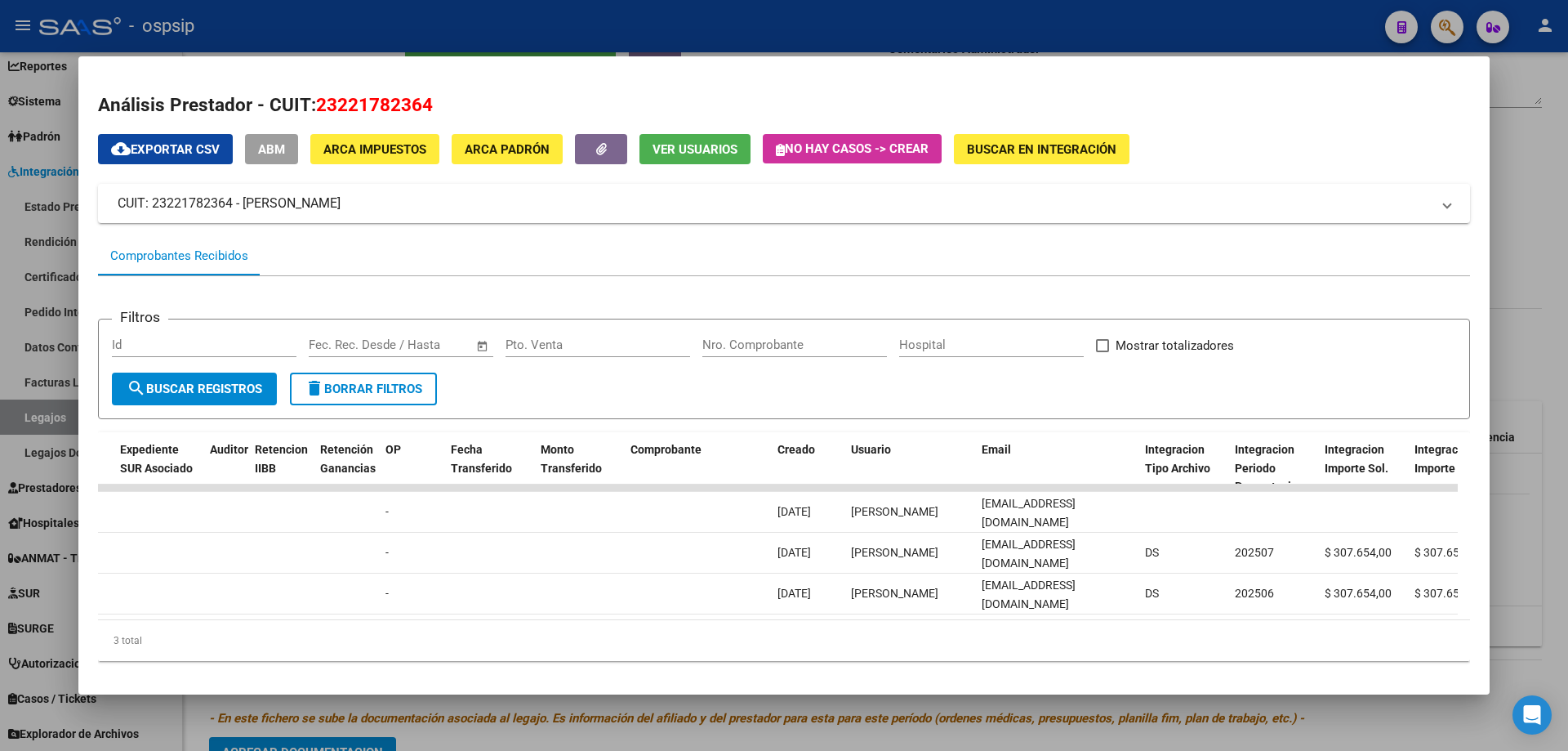
click at [712, 33] on div at bounding box center [784, 375] width 1568 height 751
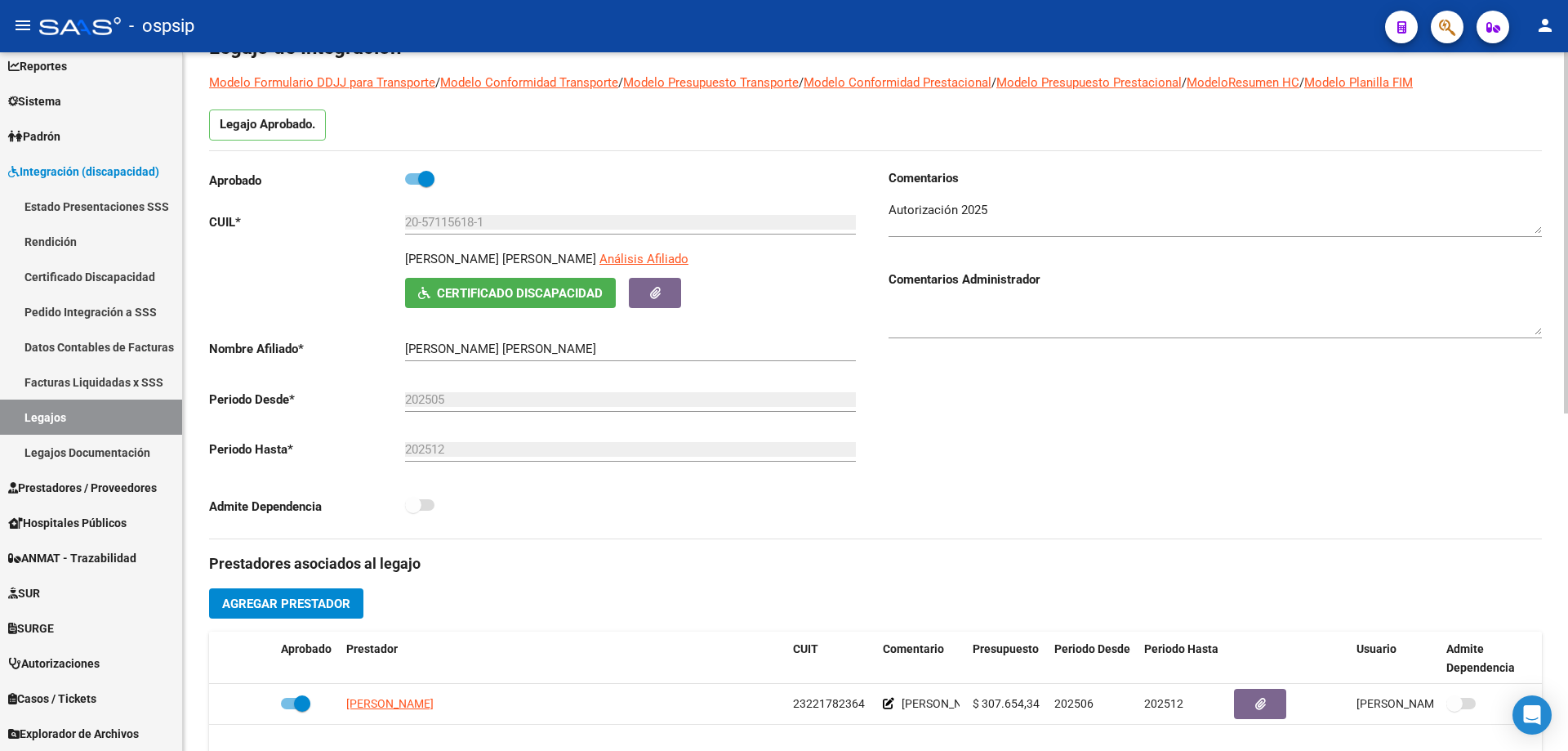
scroll to position [82, 0]
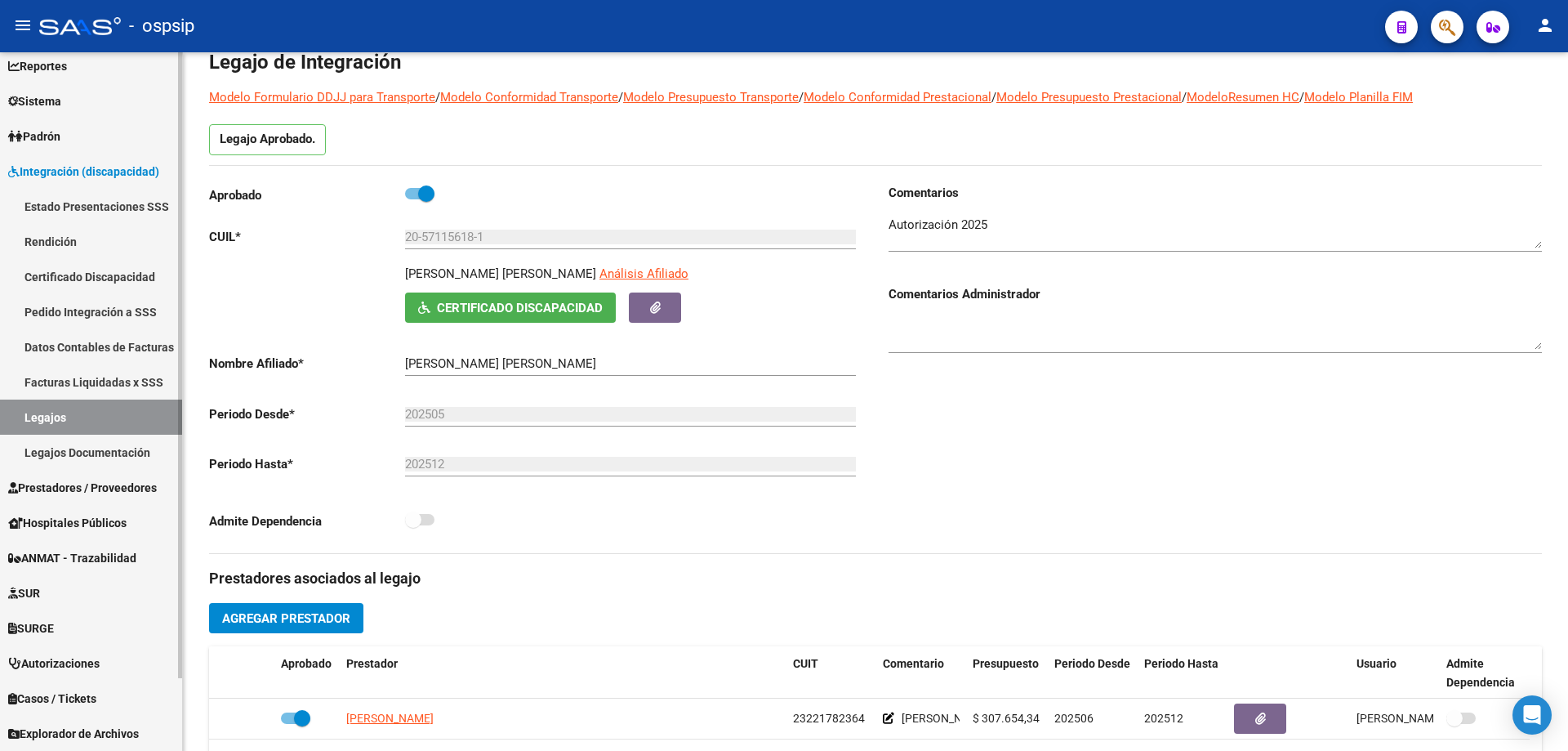
click at [93, 413] on link "Legajos" at bounding box center [91, 417] width 182 height 35
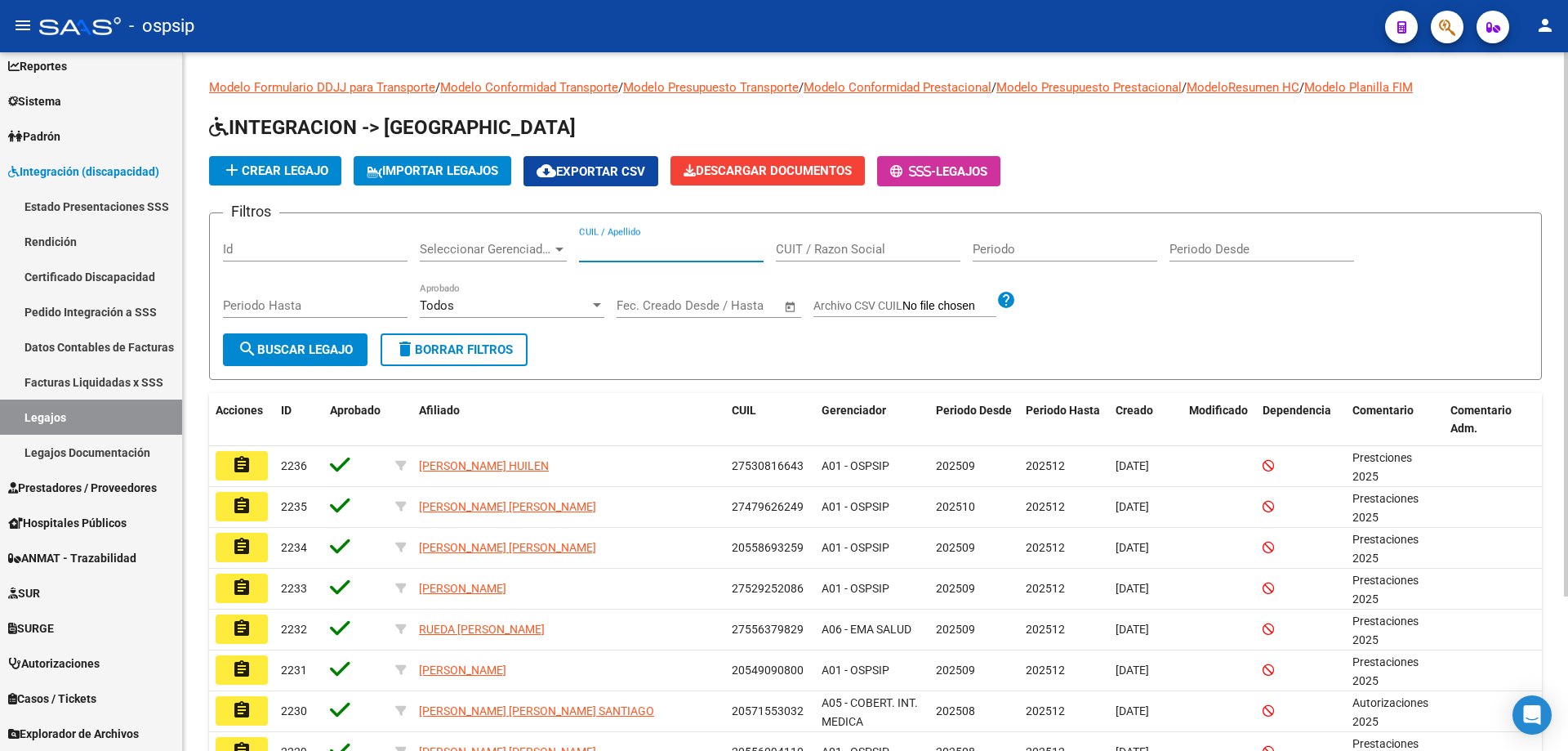
click at [621, 247] on input "CUIL / Apellido" at bounding box center [672, 249] width 184 height 15
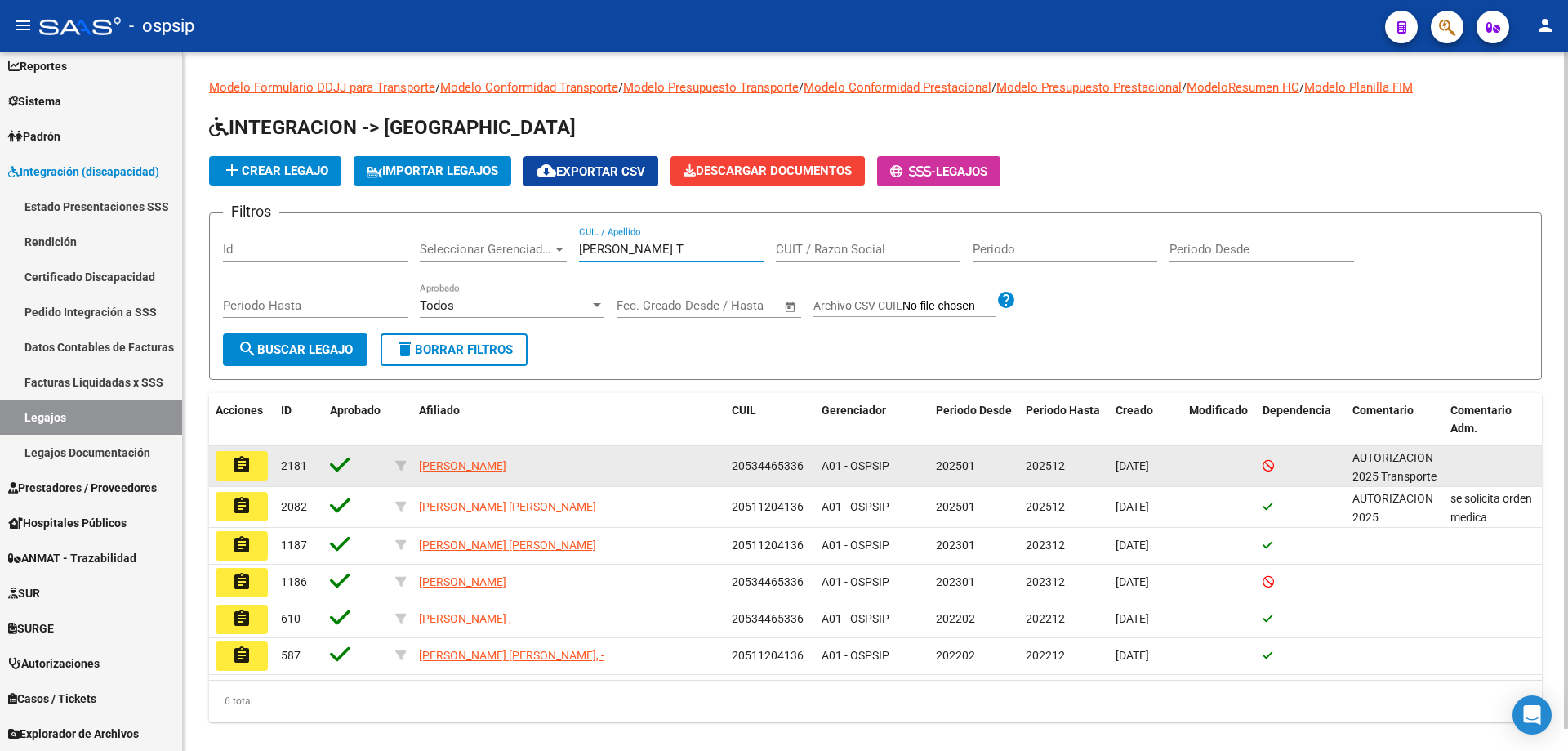
type input "DOMINGUEZ T"
click at [238, 458] on mat-icon "assignment" at bounding box center [241, 464] width 19 height 19
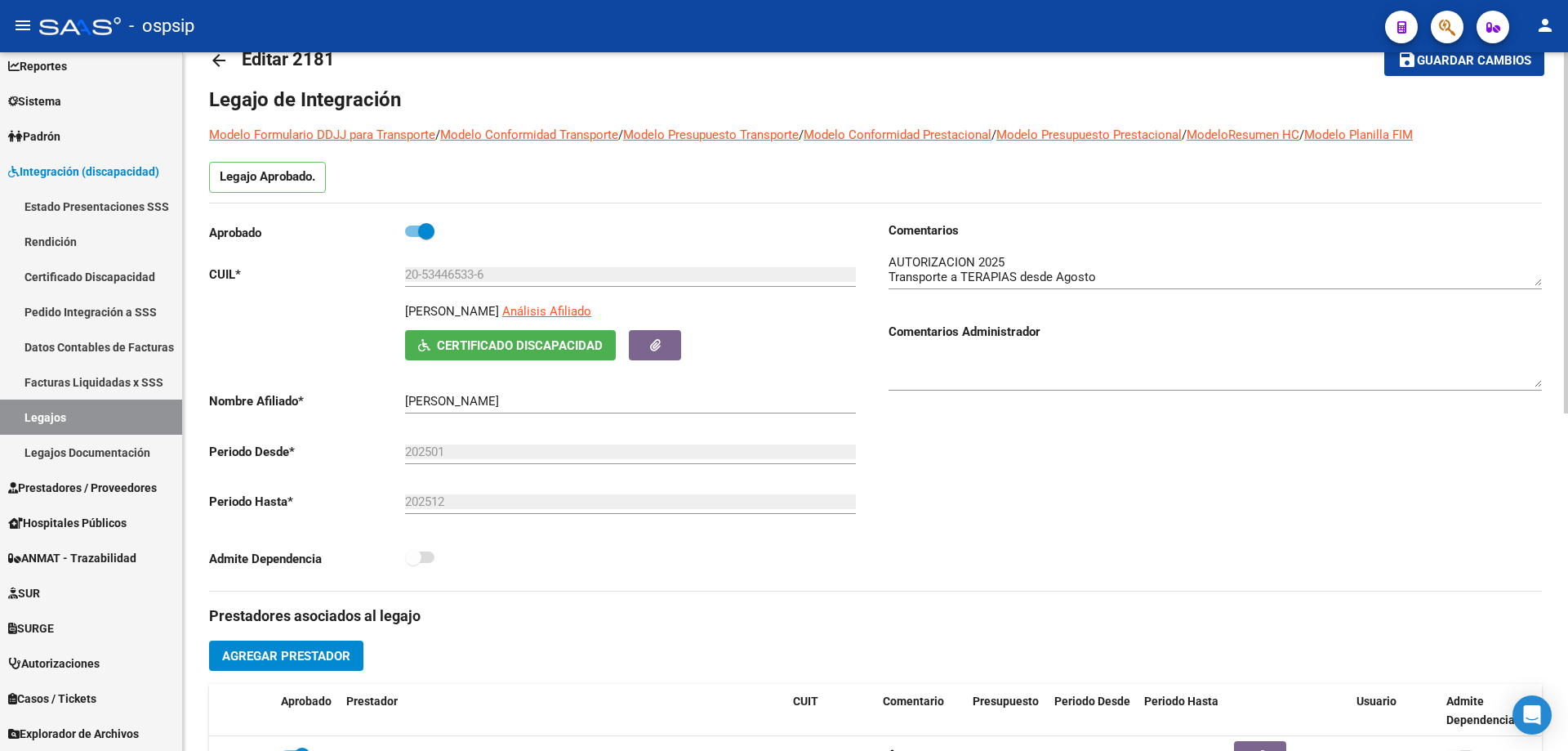
scroll to position [327, 0]
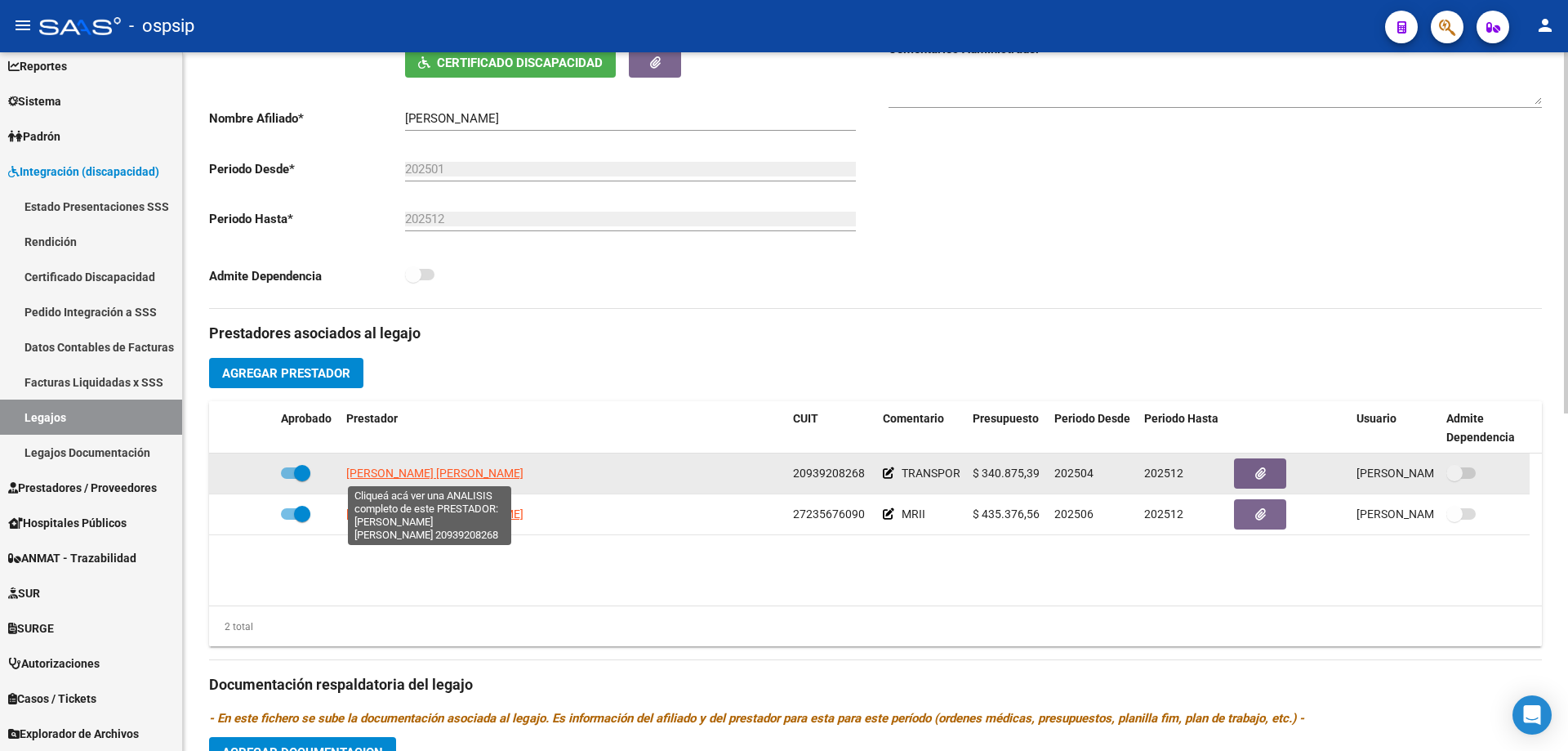
click at [486, 467] on span "SANCHES FERNANDO ALFONSO" at bounding box center [435, 473] width 177 height 13
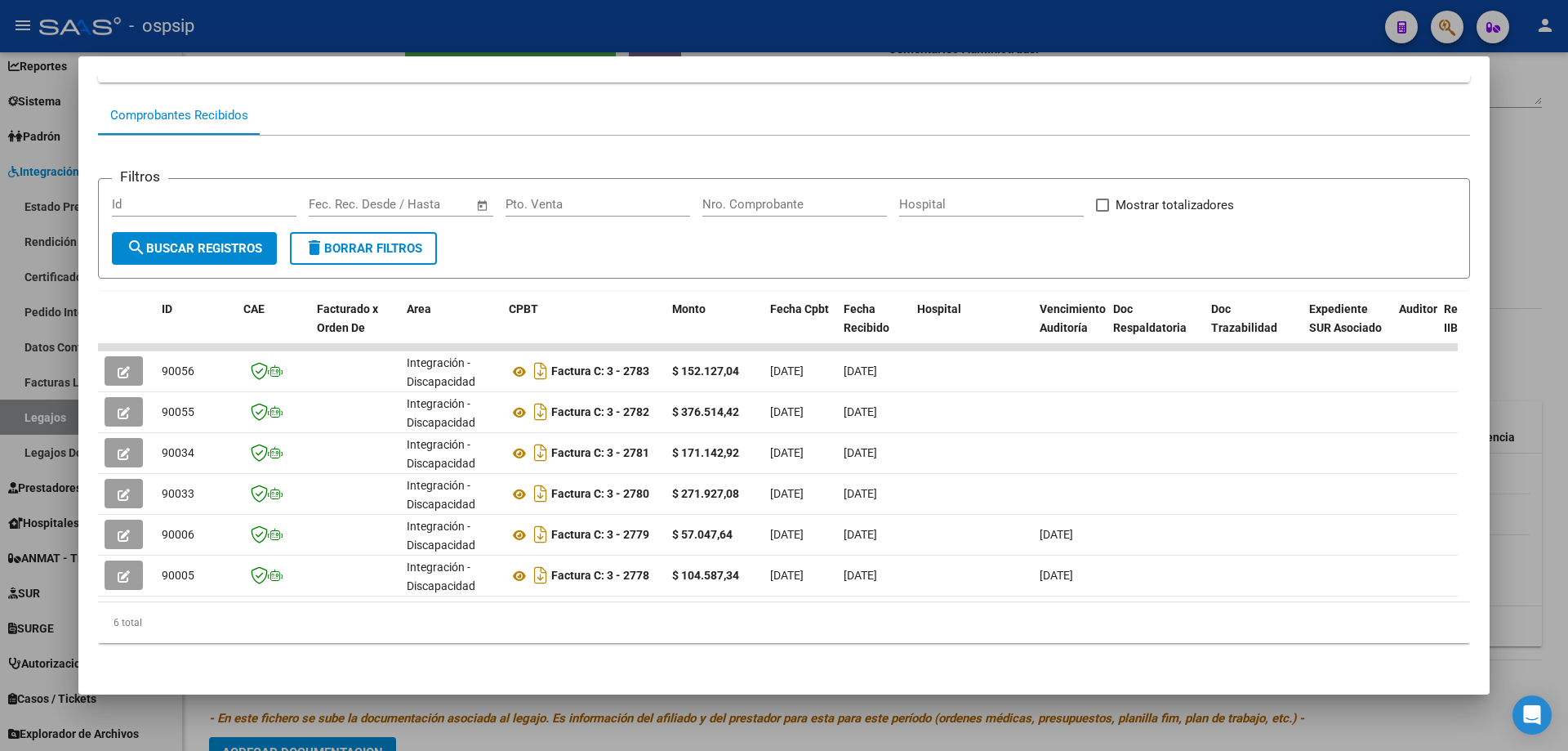
scroll to position [0, 1189]
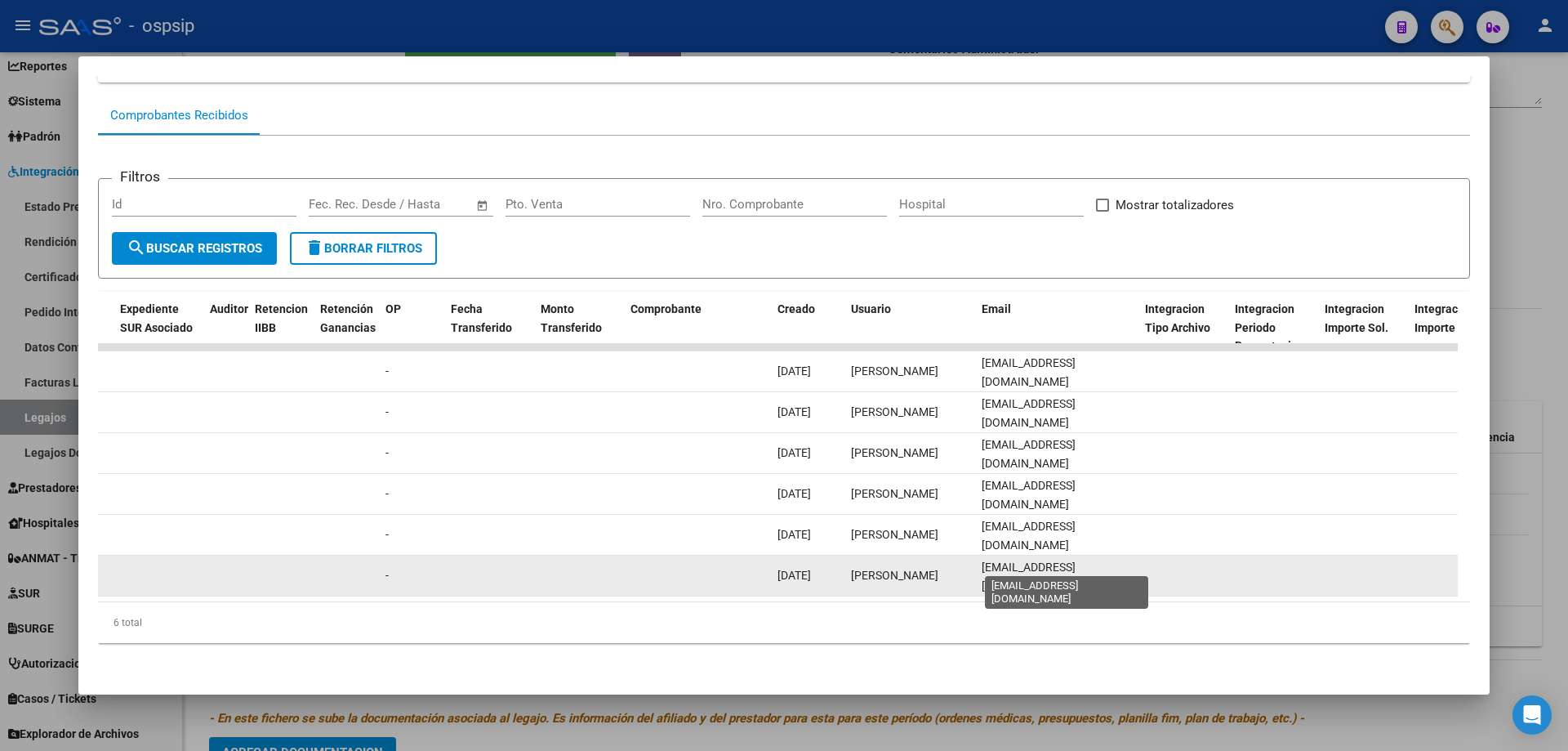
click at [1045, 562] on span "remisesbaires_21@yahoo.com.ar" at bounding box center [1029, 576] width 94 height 32
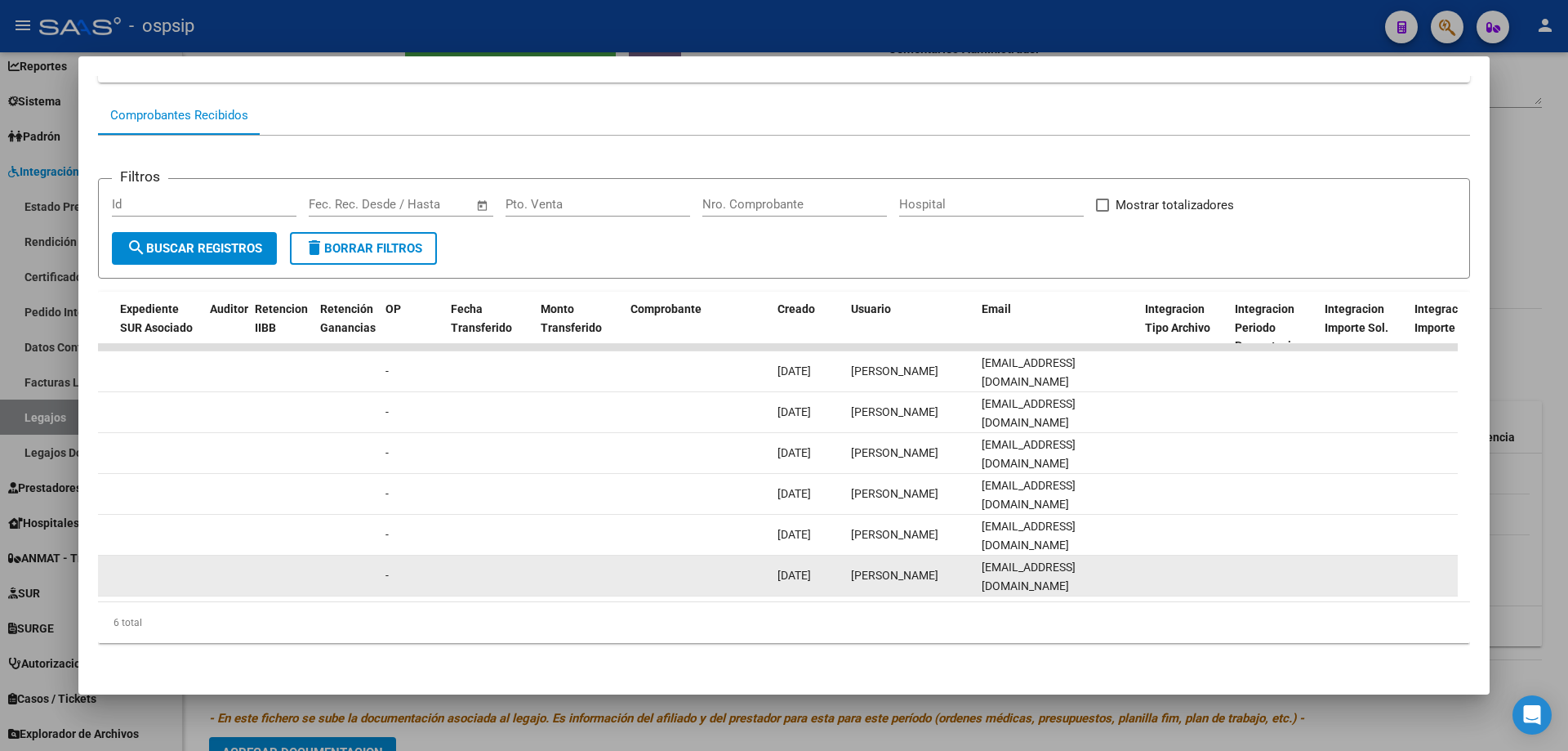
click at [1045, 562] on span "remisesbaires_21@yahoo.com.ar" at bounding box center [1029, 576] width 94 height 32
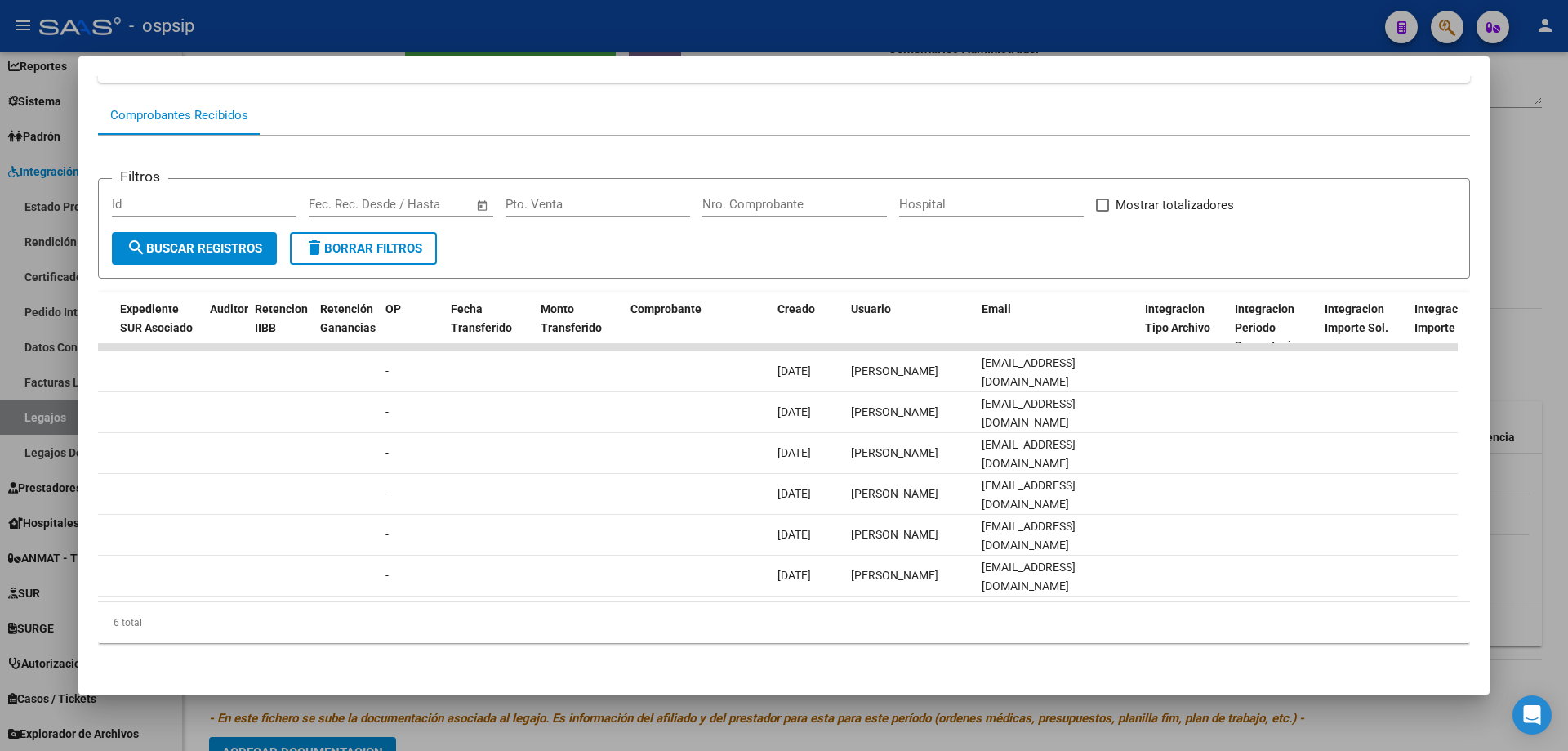
click at [761, 40] on div at bounding box center [784, 375] width 1568 height 751
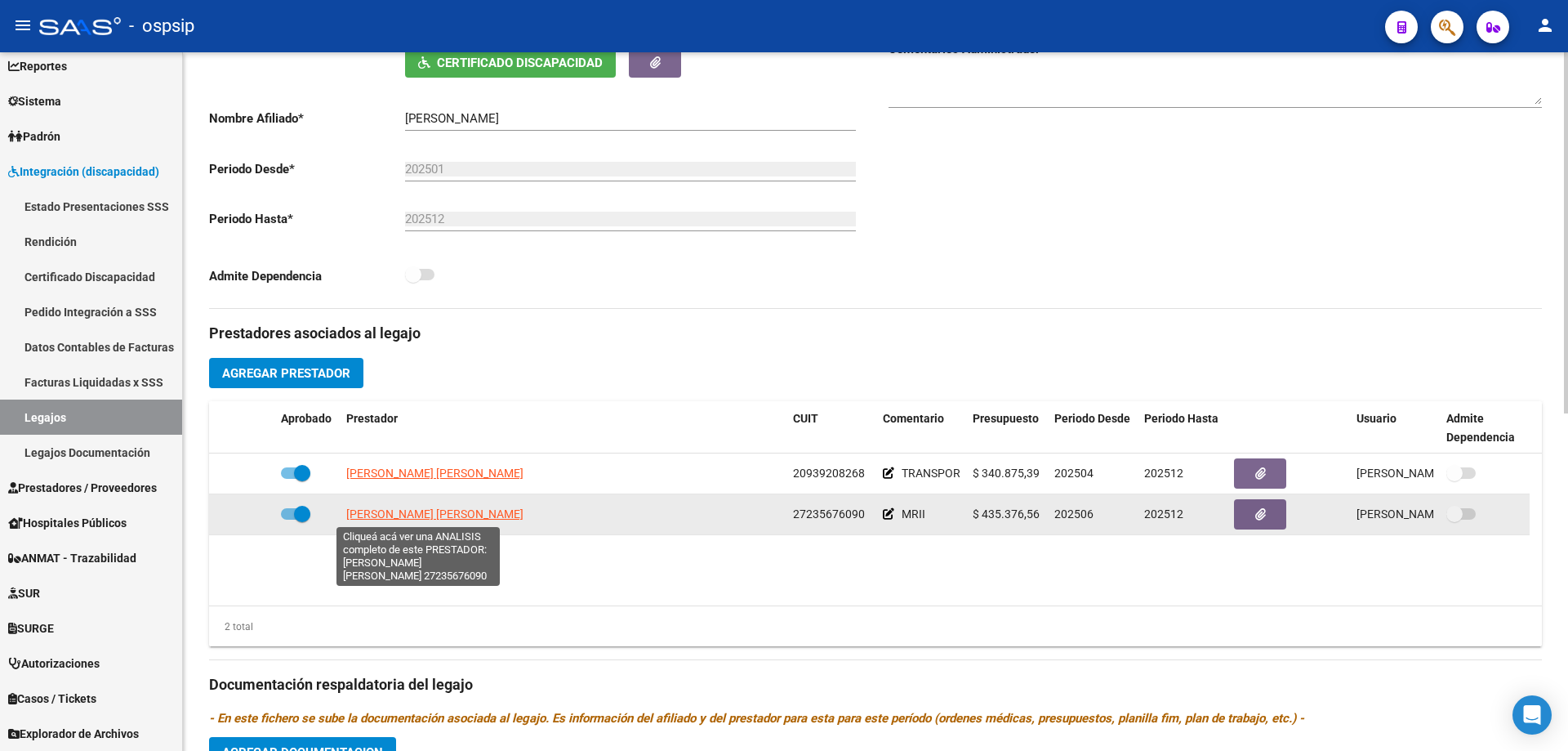
click at [473, 508] on span "URRIZA [PERSON_NAME]" at bounding box center [435, 514] width 177 height 13
type textarea "27235676090"
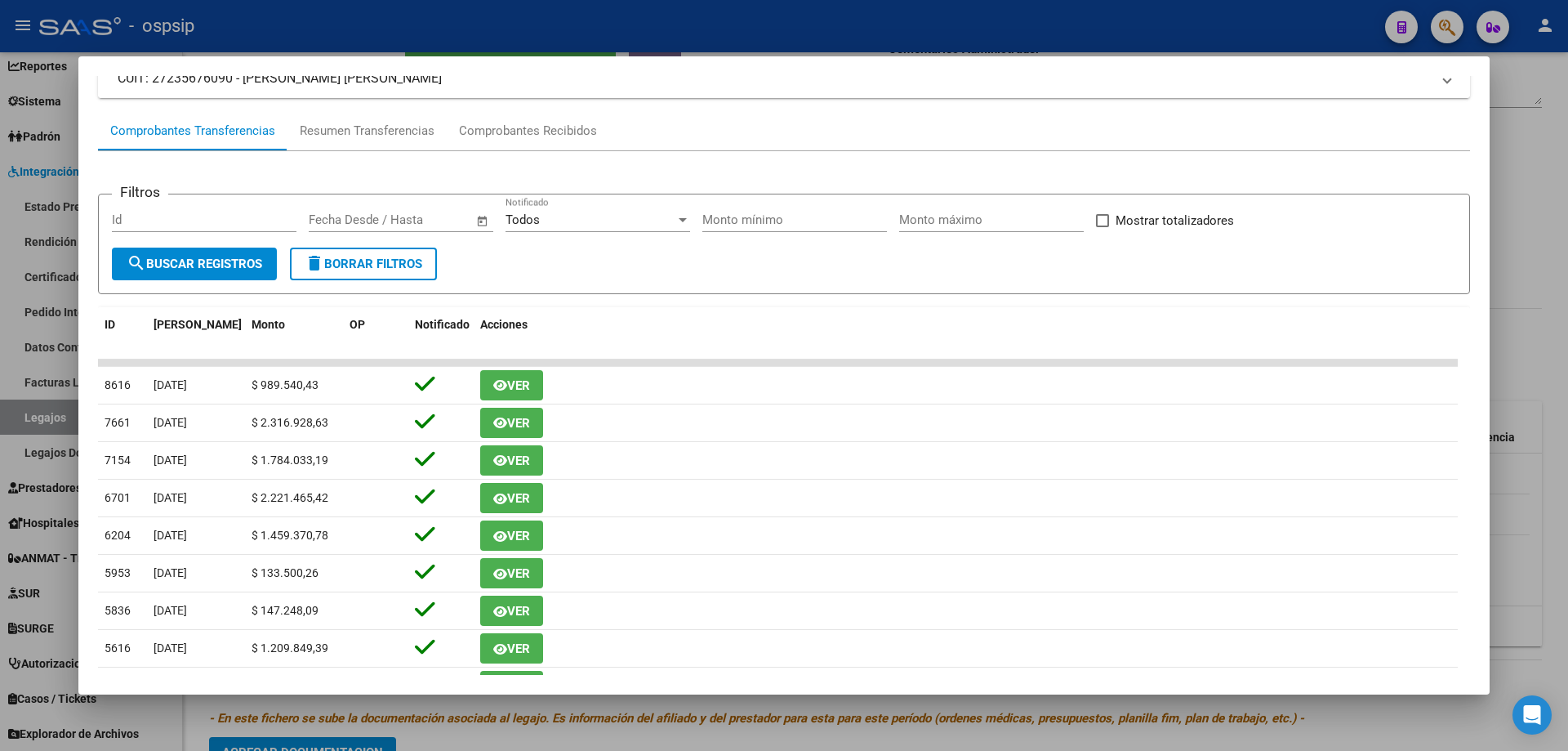
scroll to position [0, 0]
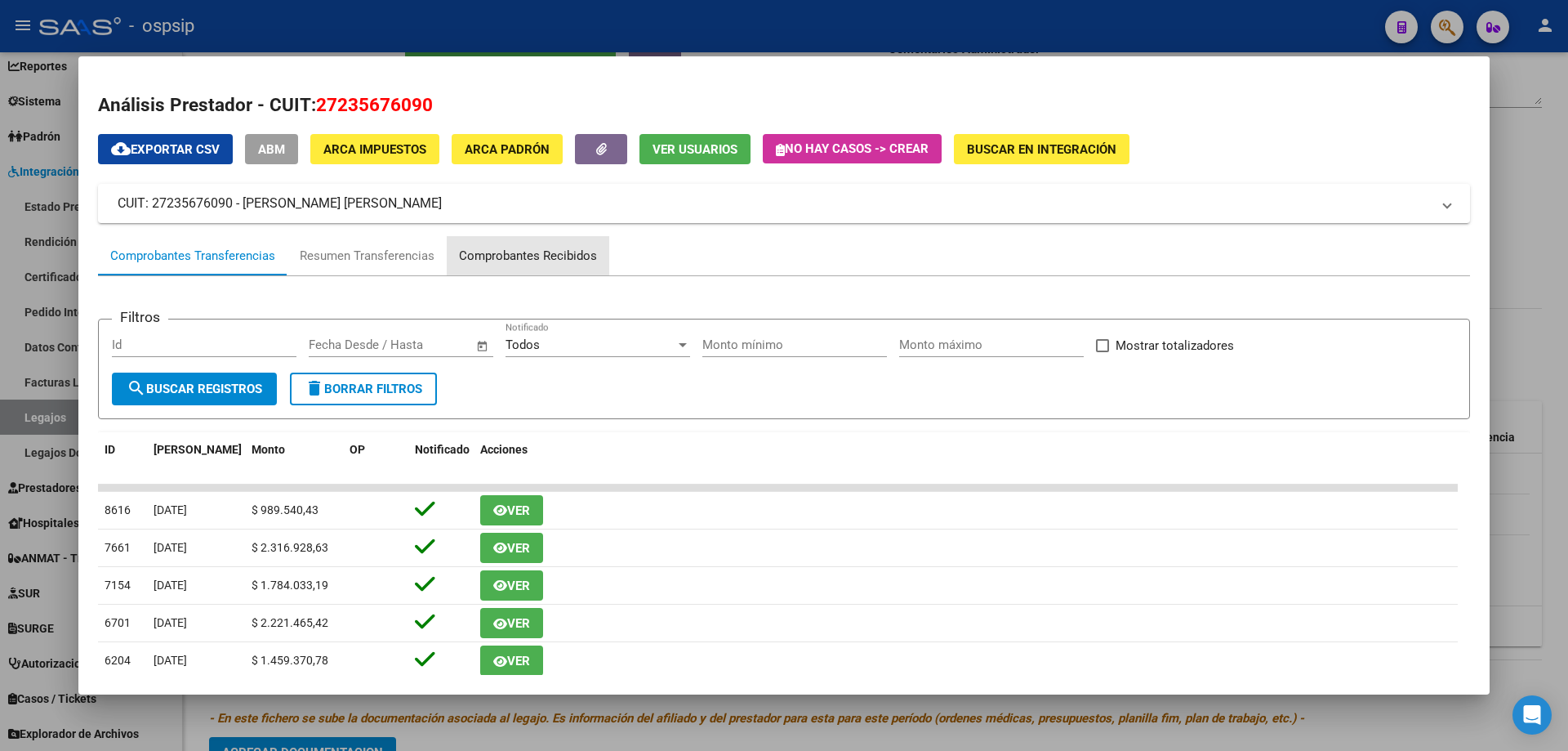
click at [543, 251] on div "Comprobantes Recibidos" at bounding box center [528, 256] width 138 height 18
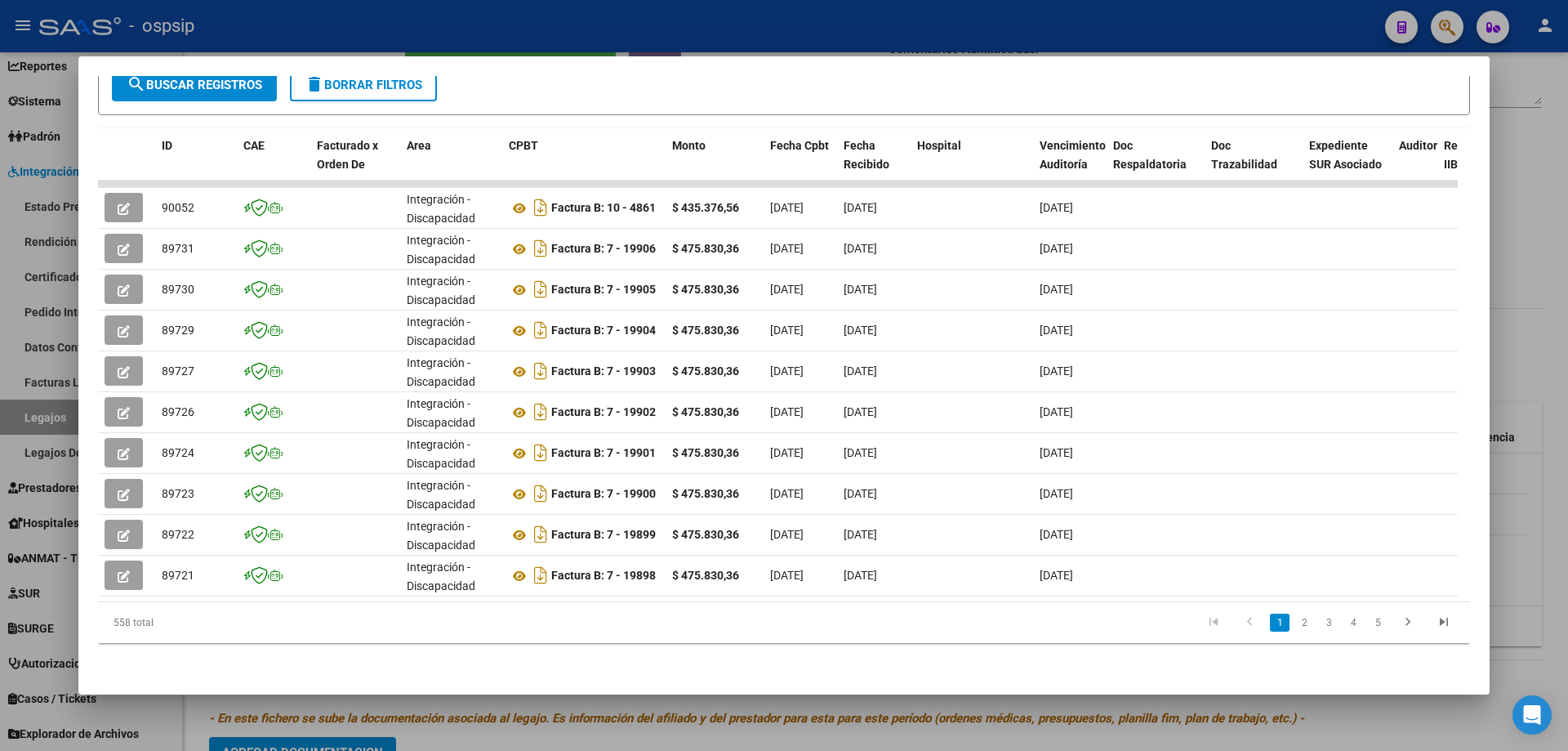
scroll to position [0, 1189]
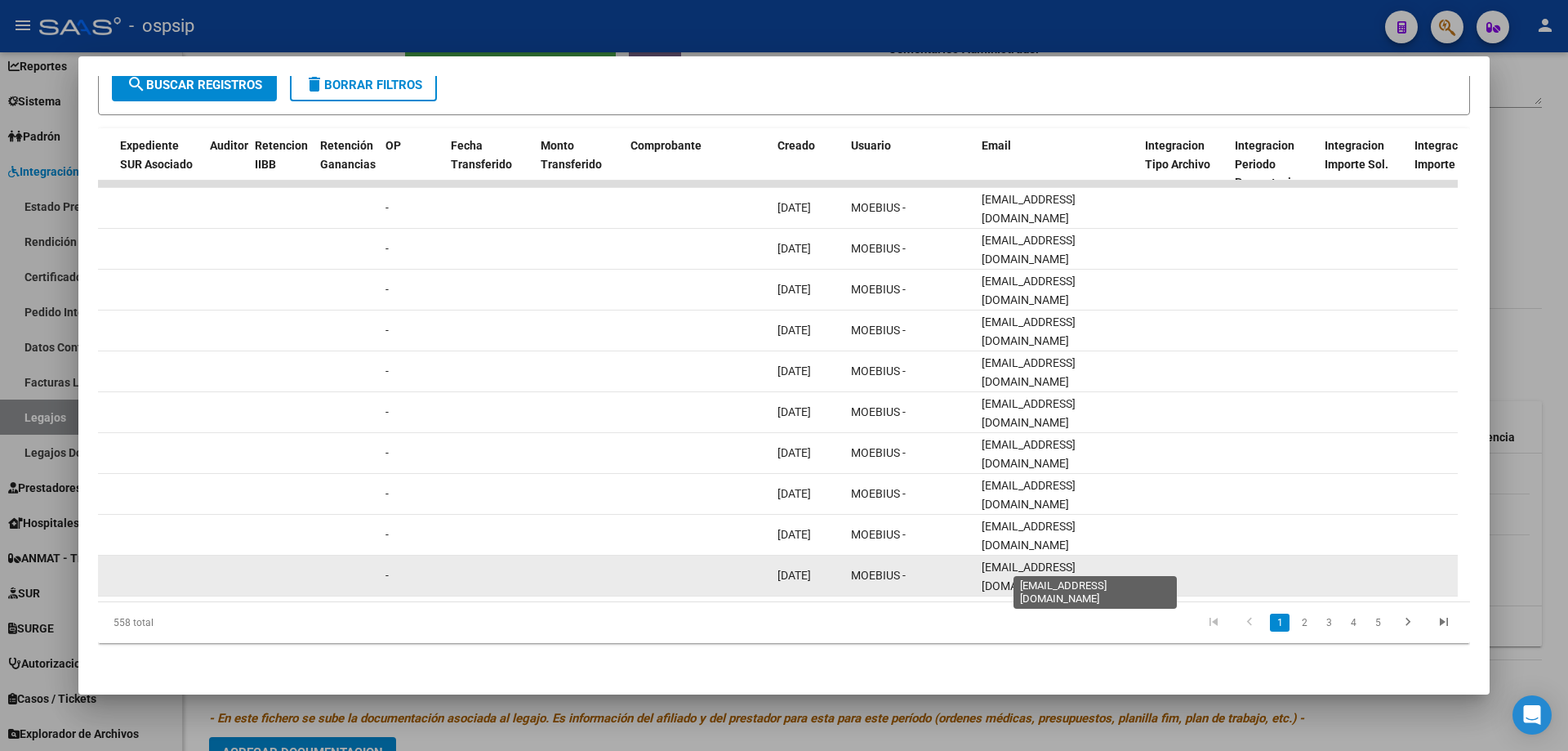
click at [1076, 563] on span "[EMAIL_ADDRESS][DOMAIN_NAME]" at bounding box center [1029, 576] width 94 height 32
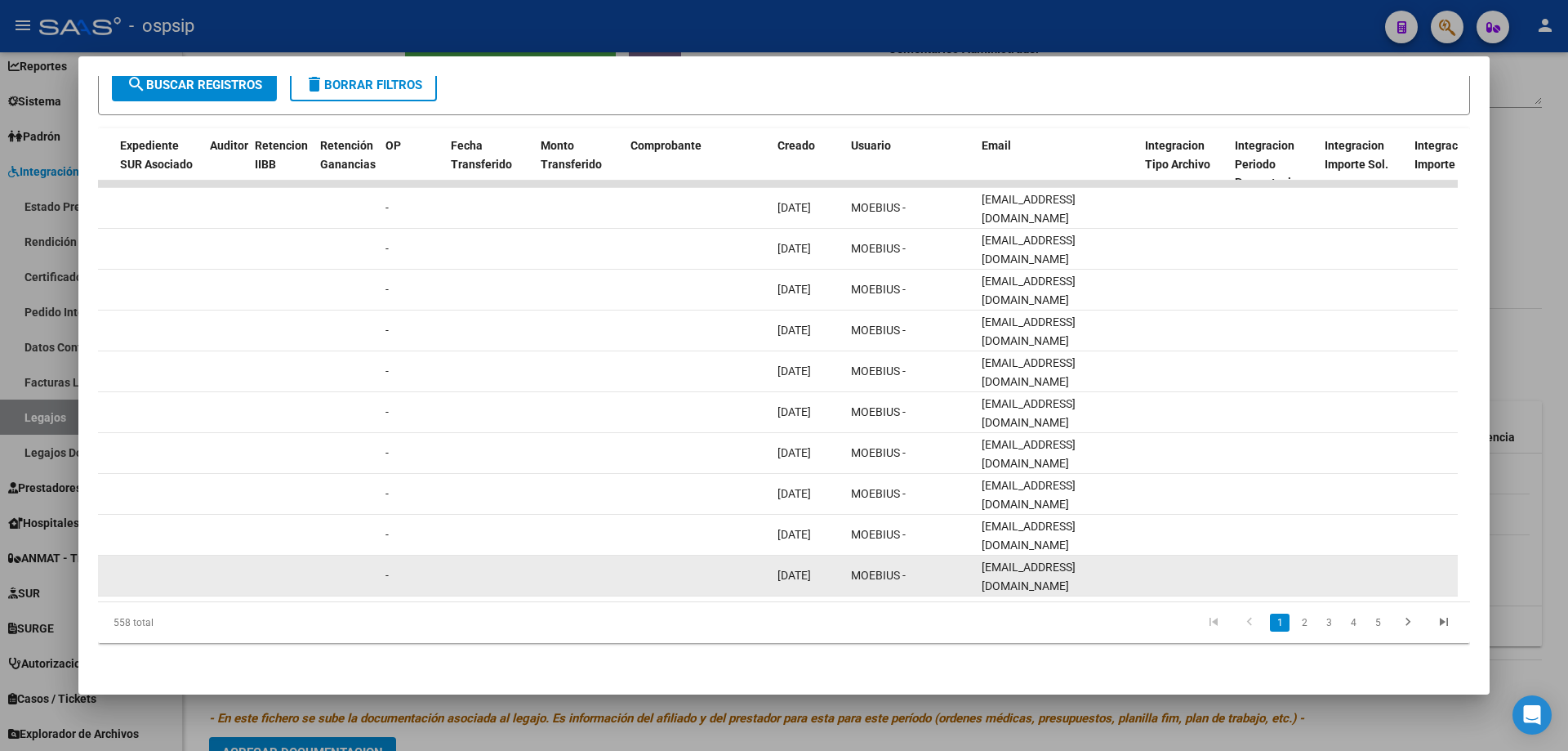
click at [1076, 563] on span "[EMAIL_ADDRESS][DOMAIN_NAME]" at bounding box center [1029, 576] width 94 height 32
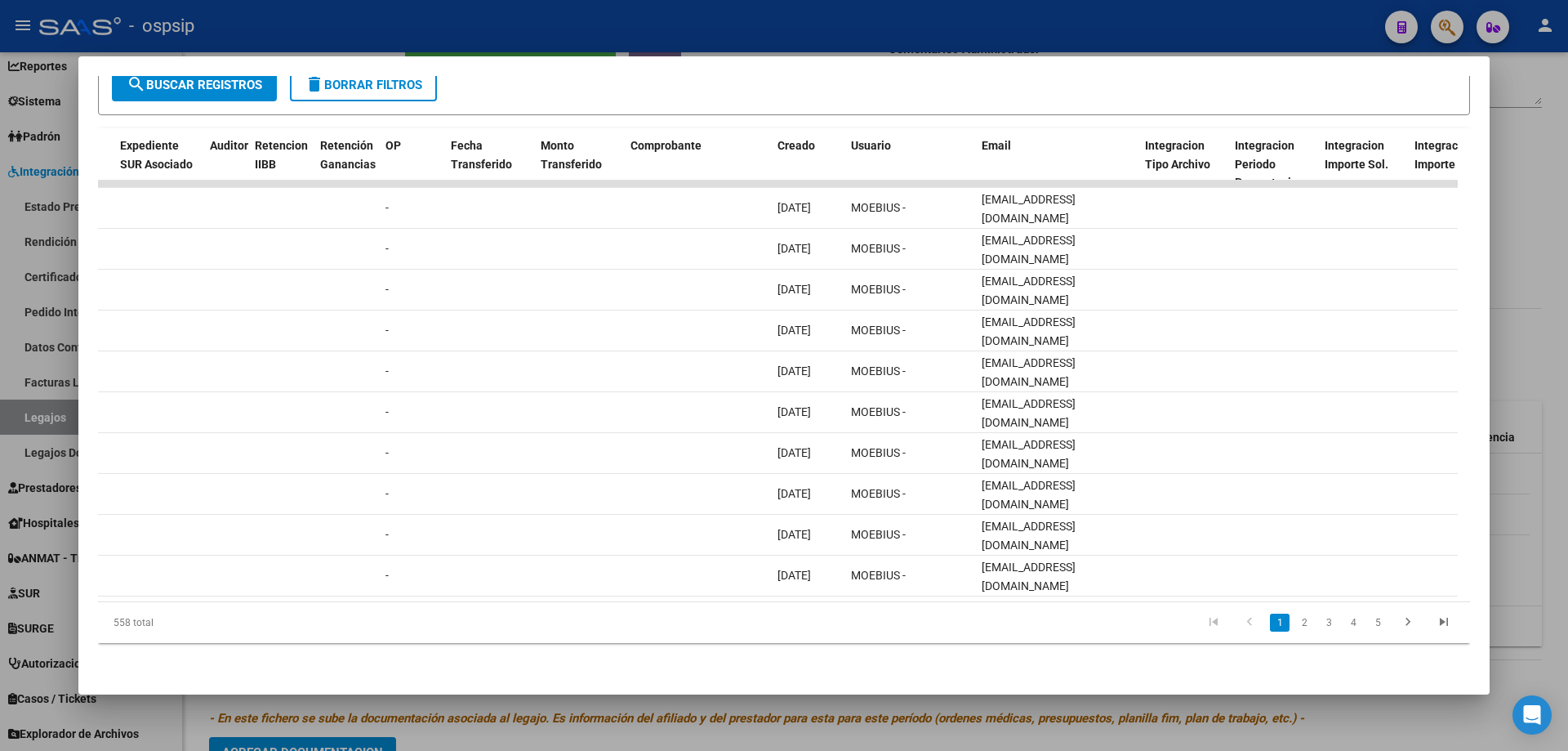
click at [300, 5] on div at bounding box center [784, 375] width 1568 height 751
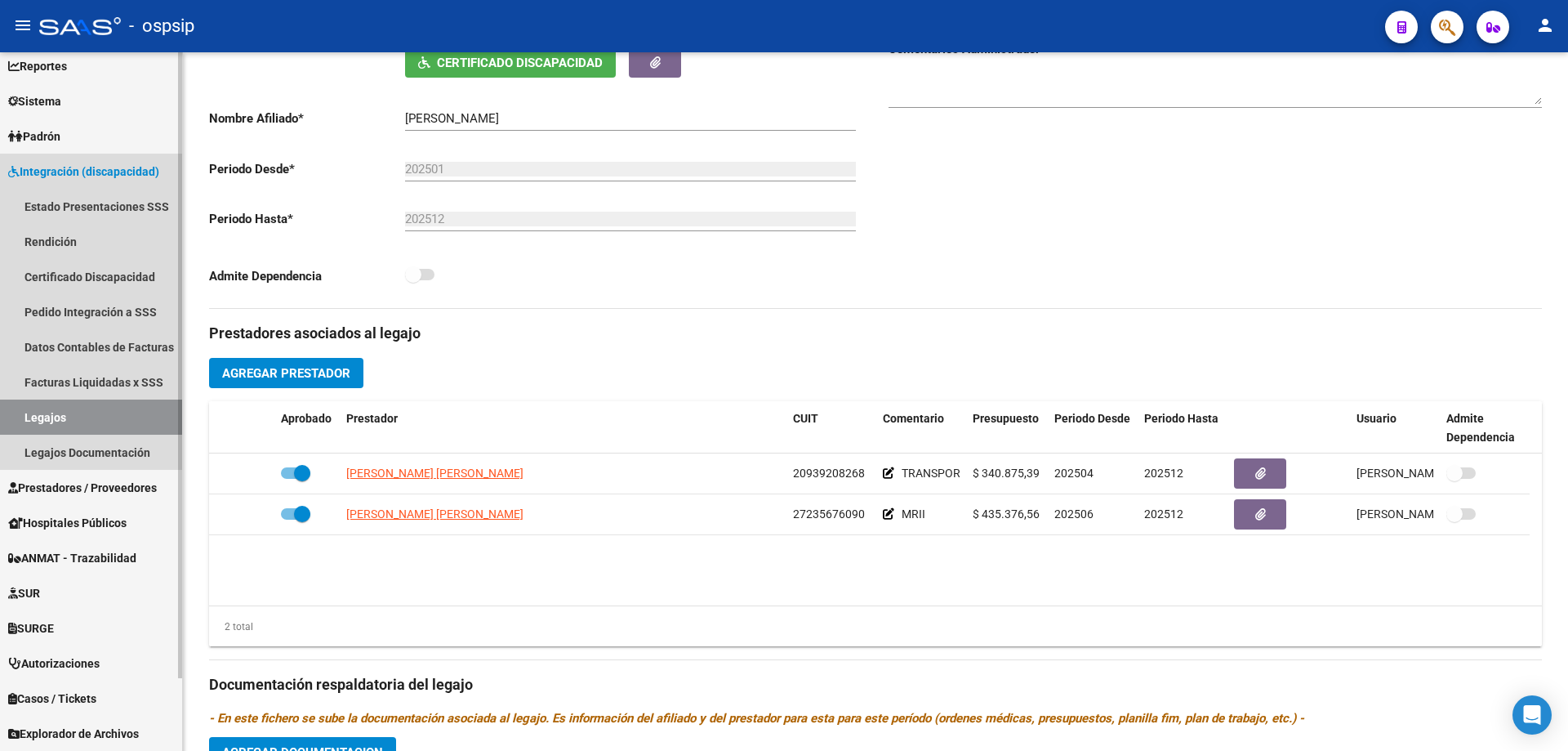
click at [125, 407] on link "Legajos" at bounding box center [91, 417] width 182 height 35
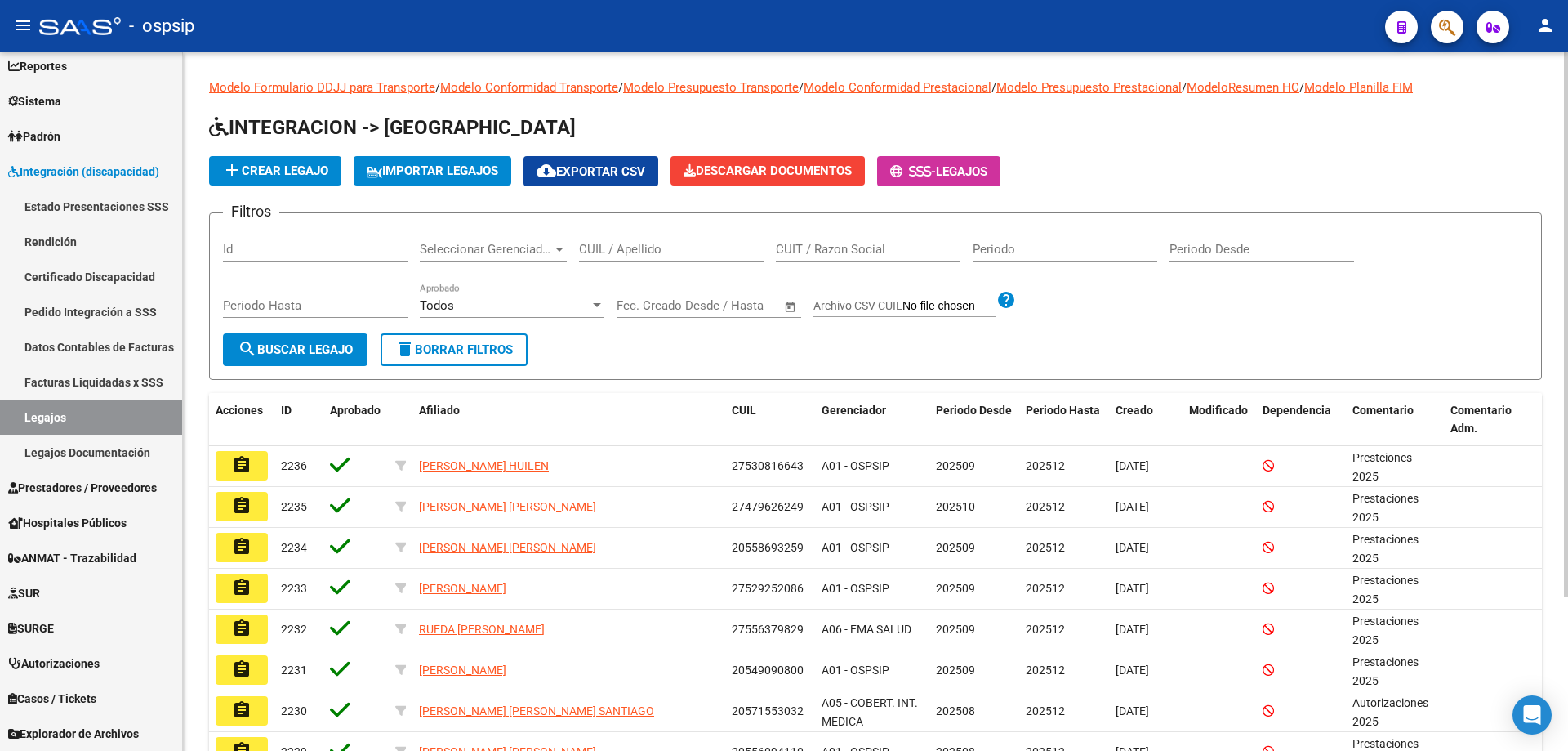
click at [644, 258] on div "CUIL / Apellido" at bounding box center [672, 244] width 184 height 35
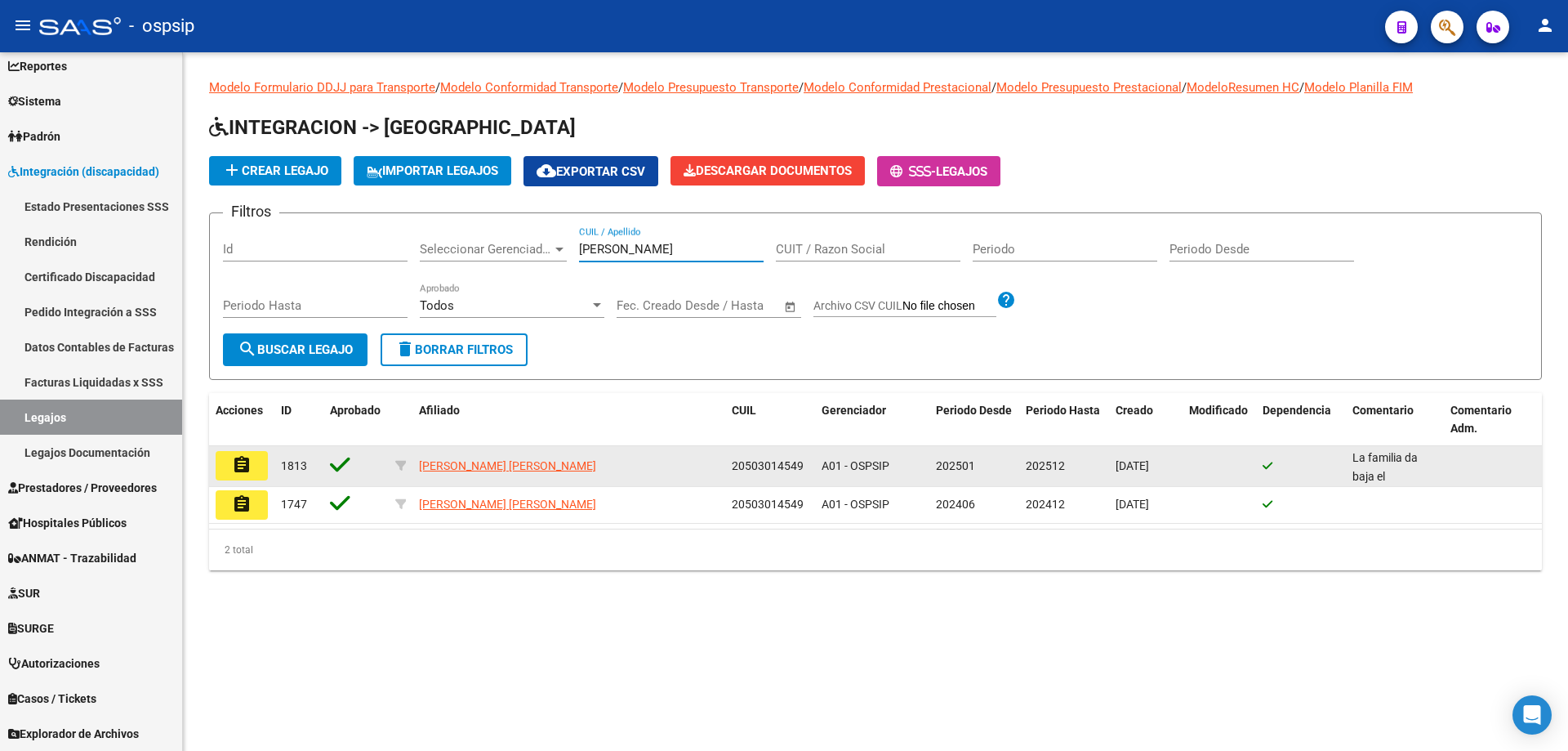
type input "DUARTE K"
click at [235, 454] on button "assignment" at bounding box center [241, 465] width 53 height 29
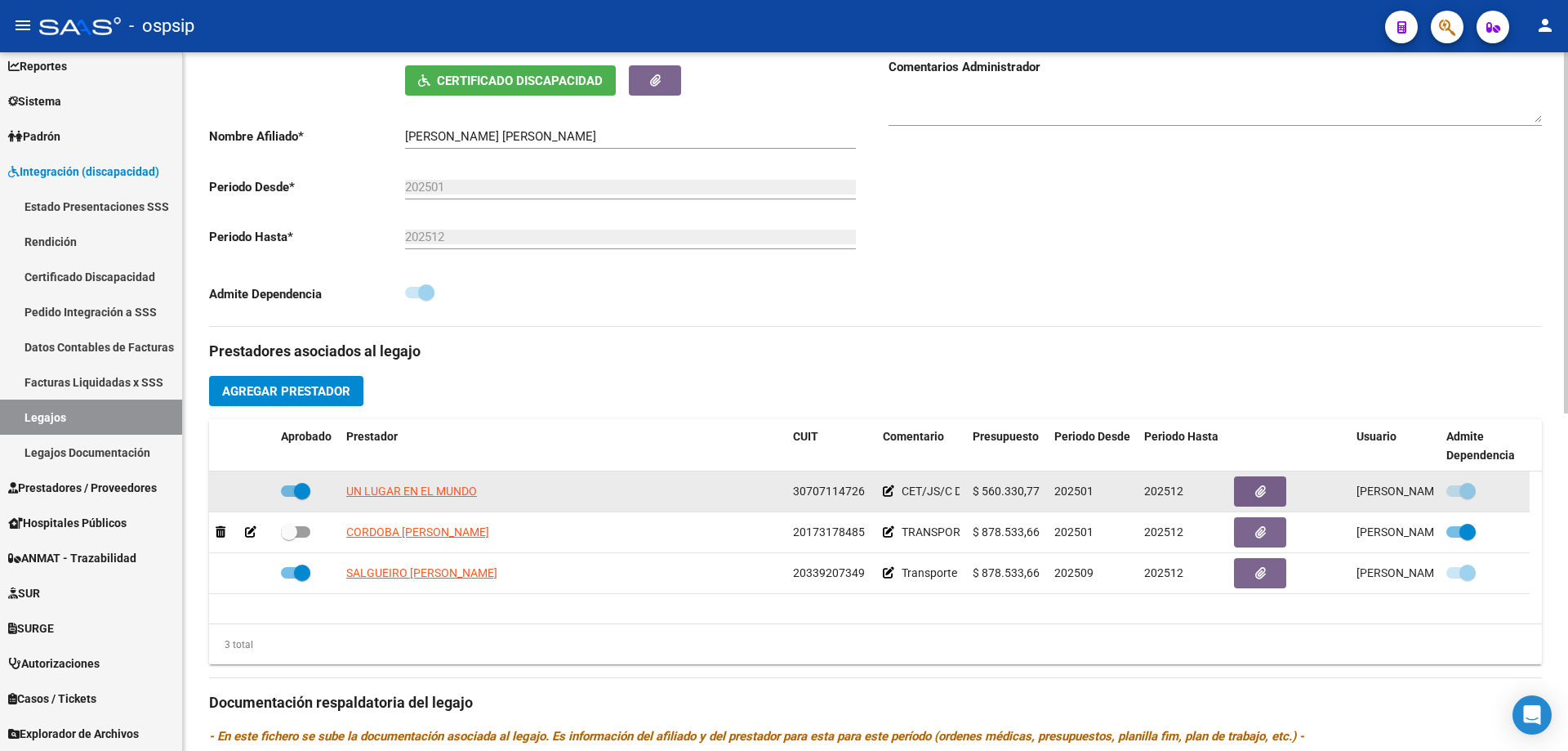
scroll to position [327, 0]
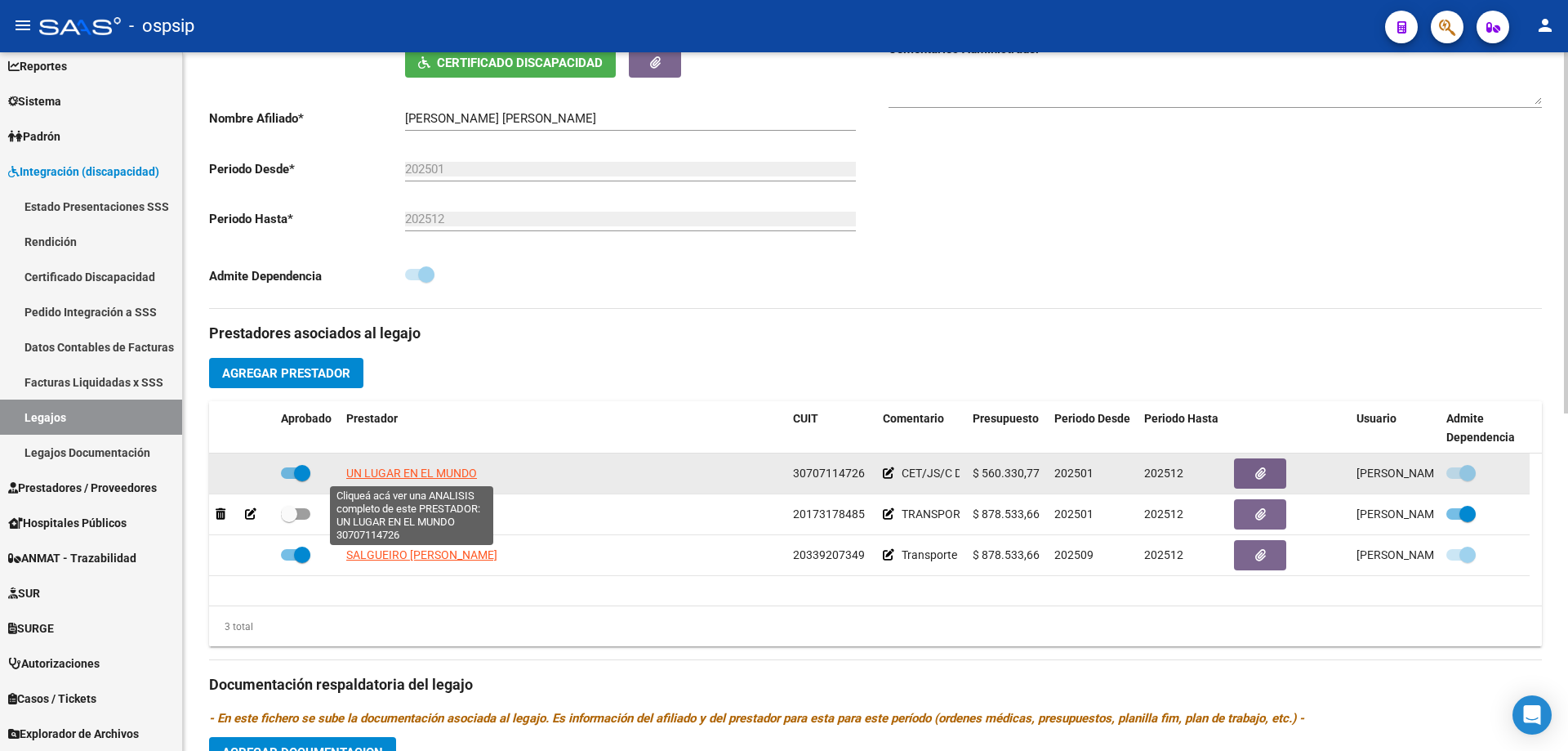
click at [405, 472] on span "UN LUGAR EN EL MUNDO" at bounding box center [412, 473] width 131 height 13
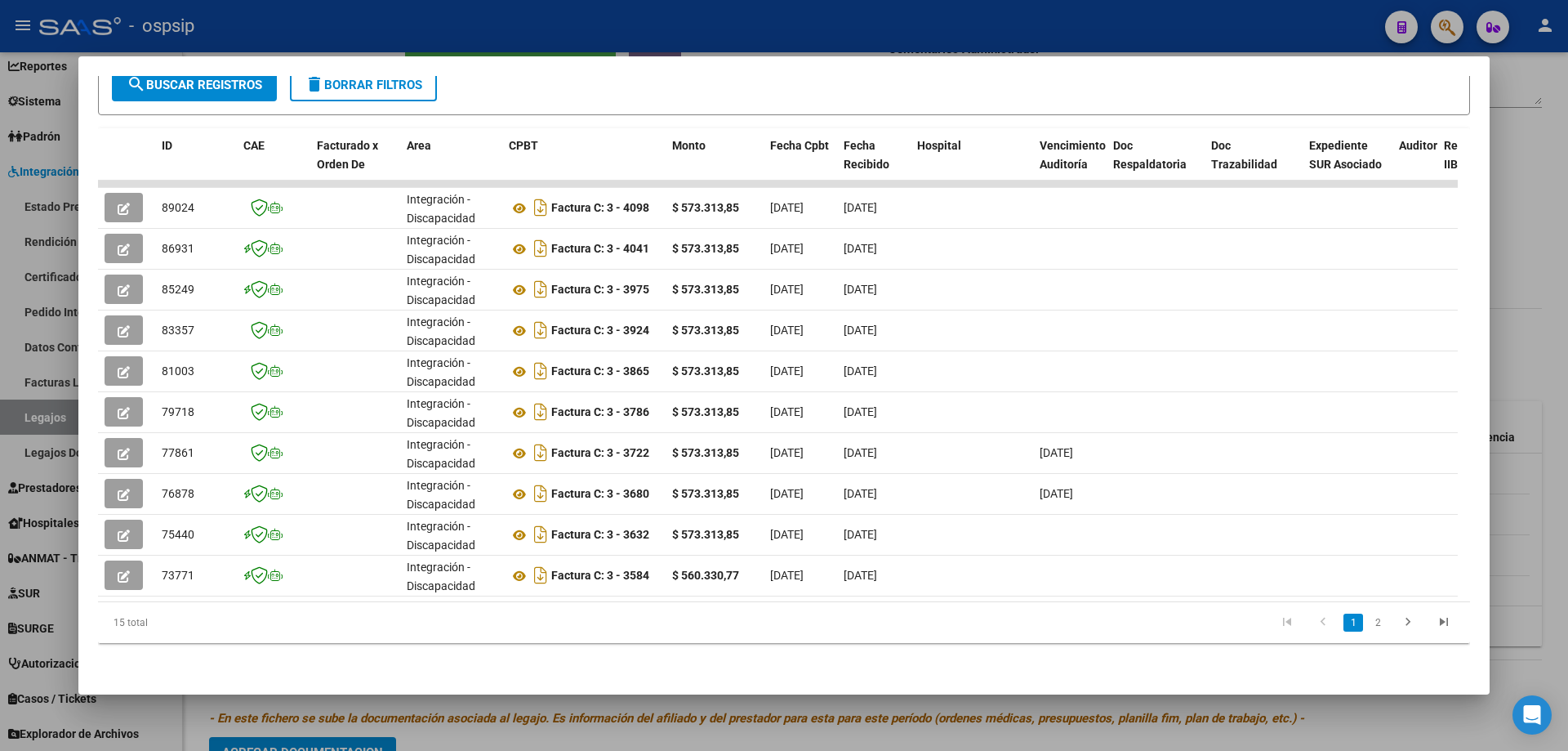
scroll to position [316, 0]
click at [838, 588] on datatable-body "89024 Integración - Discapacidad Factura C: 3 - 4098 $ 573.313,85 01/09/2025 04…" at bounding box center [778, 391] width 1360 height 421
click at [845, 588] on datatable-body "89024 Integración - Discapacidad Factura C: 3 - 4098 $ 573.313,85 01/09/2025 04…" at bounding box center [778, 391] width 1360 height 421
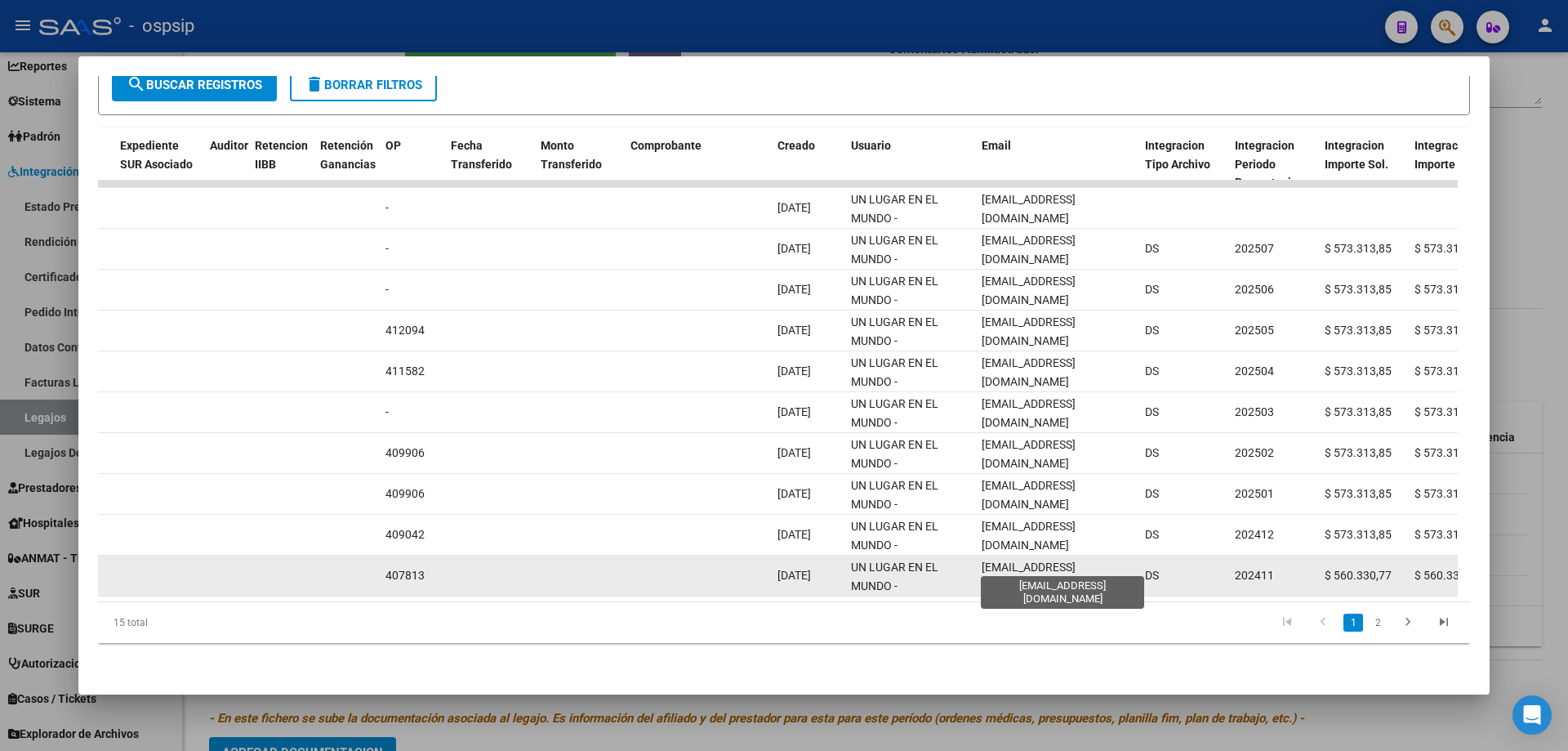
click at [1076, 561] on span "administracion@cetuleem.org" at bounding box center [1029, 576] width 94 height 32
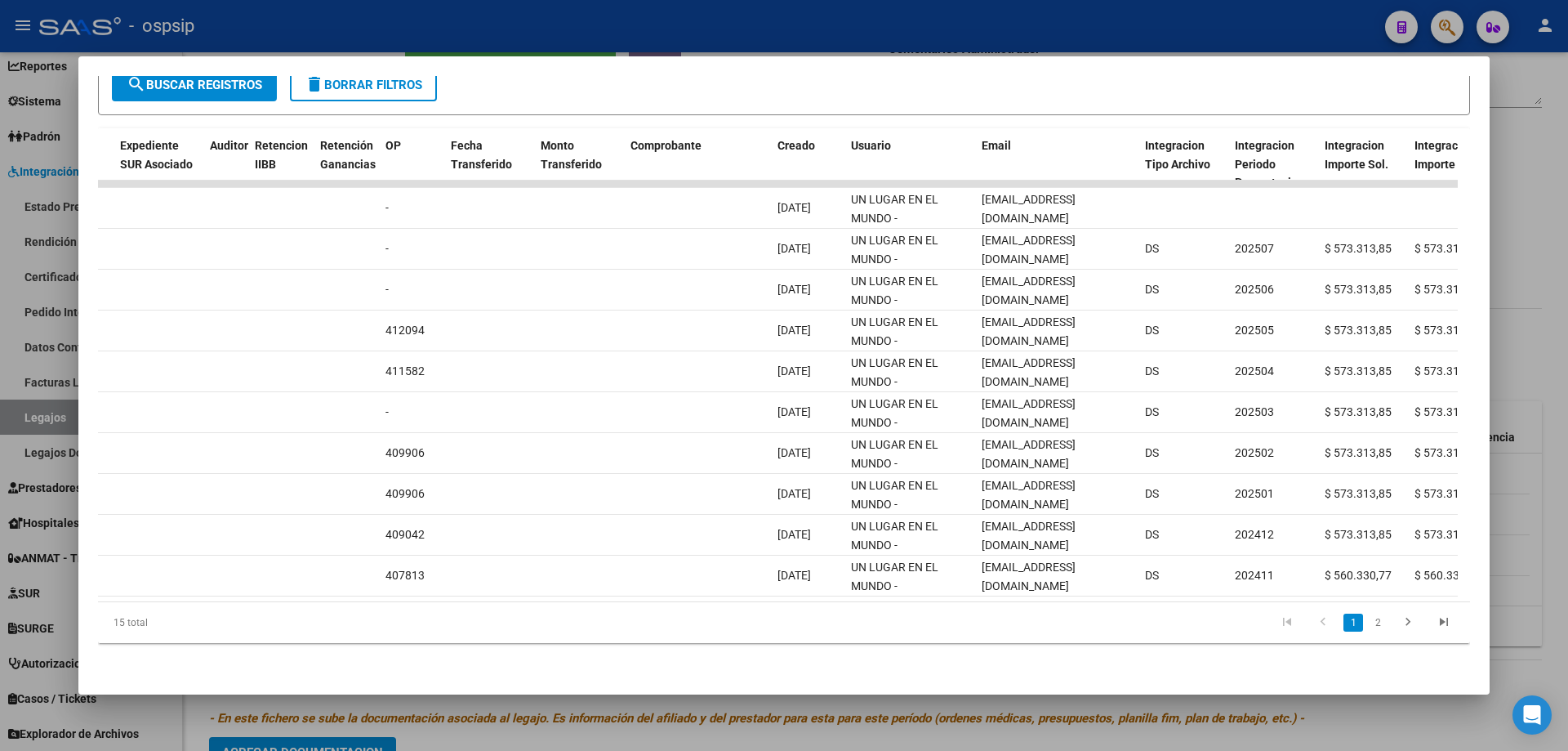
click at [962, 18] on div at bounding box center [784, 375] width 1568 height 751
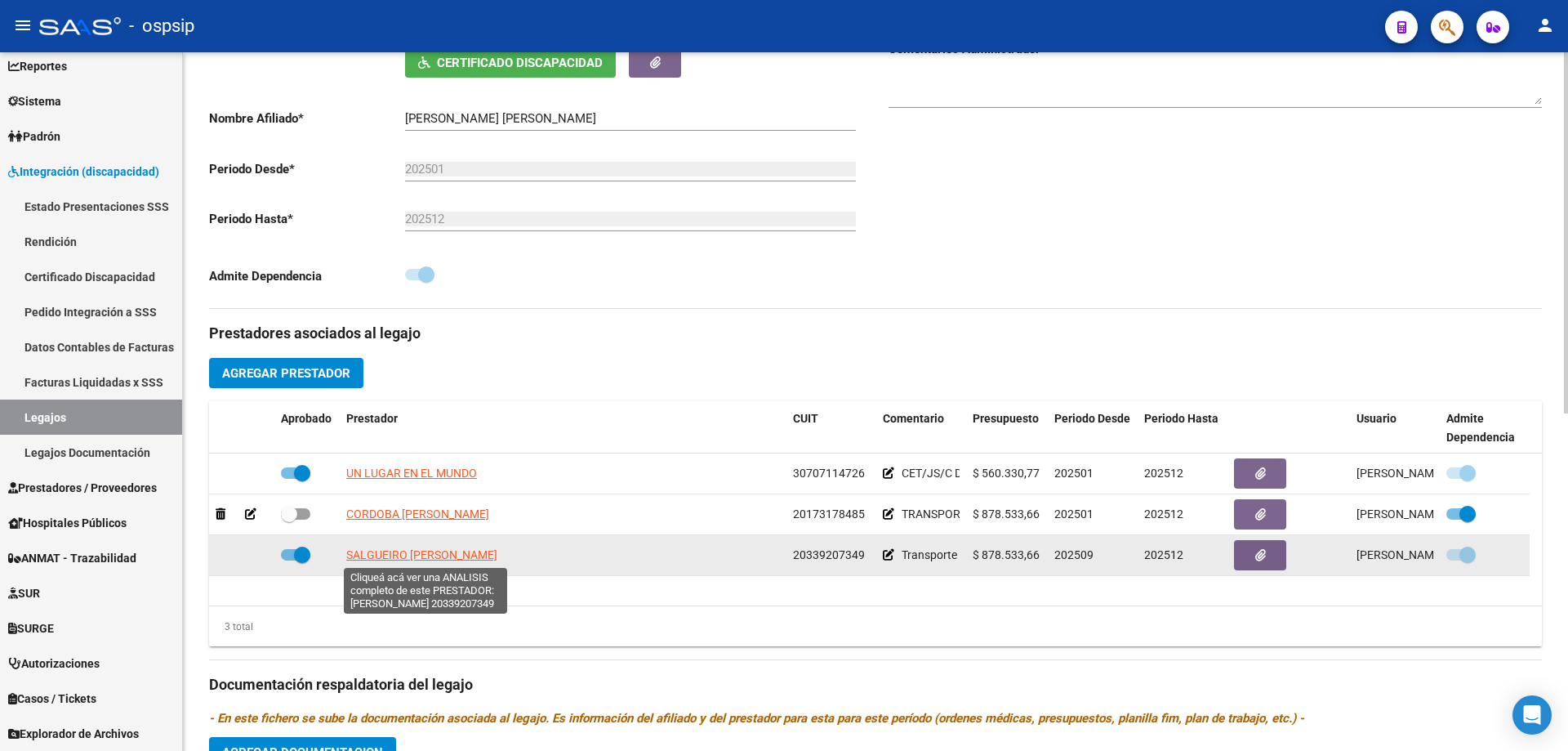
click at [402, 559] on span "SALGUEIRO RICARDO GABRIEL" at bounding box center [422, 555] width 151 height 13
type textarea "20339207349"
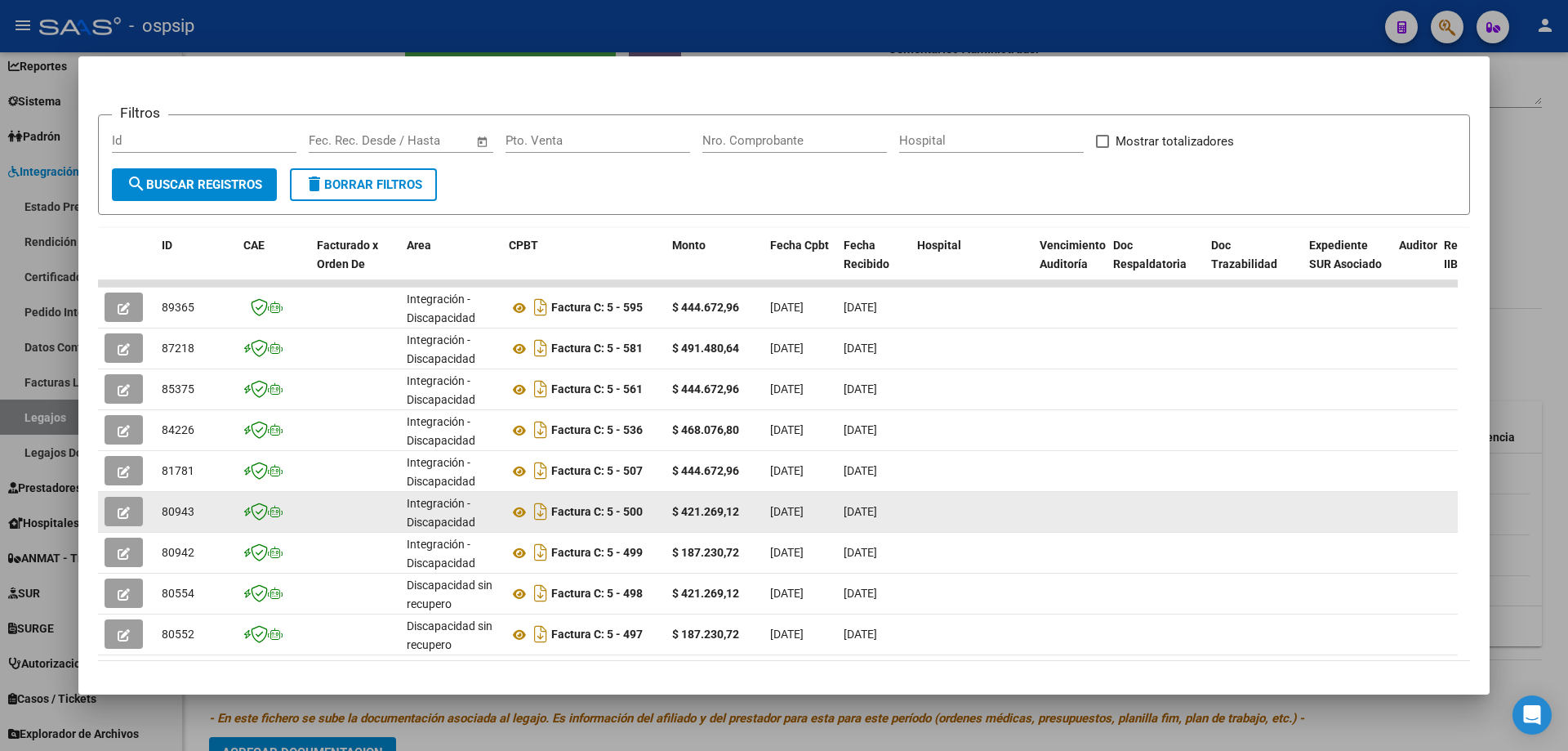
scroll to position [276, 0]
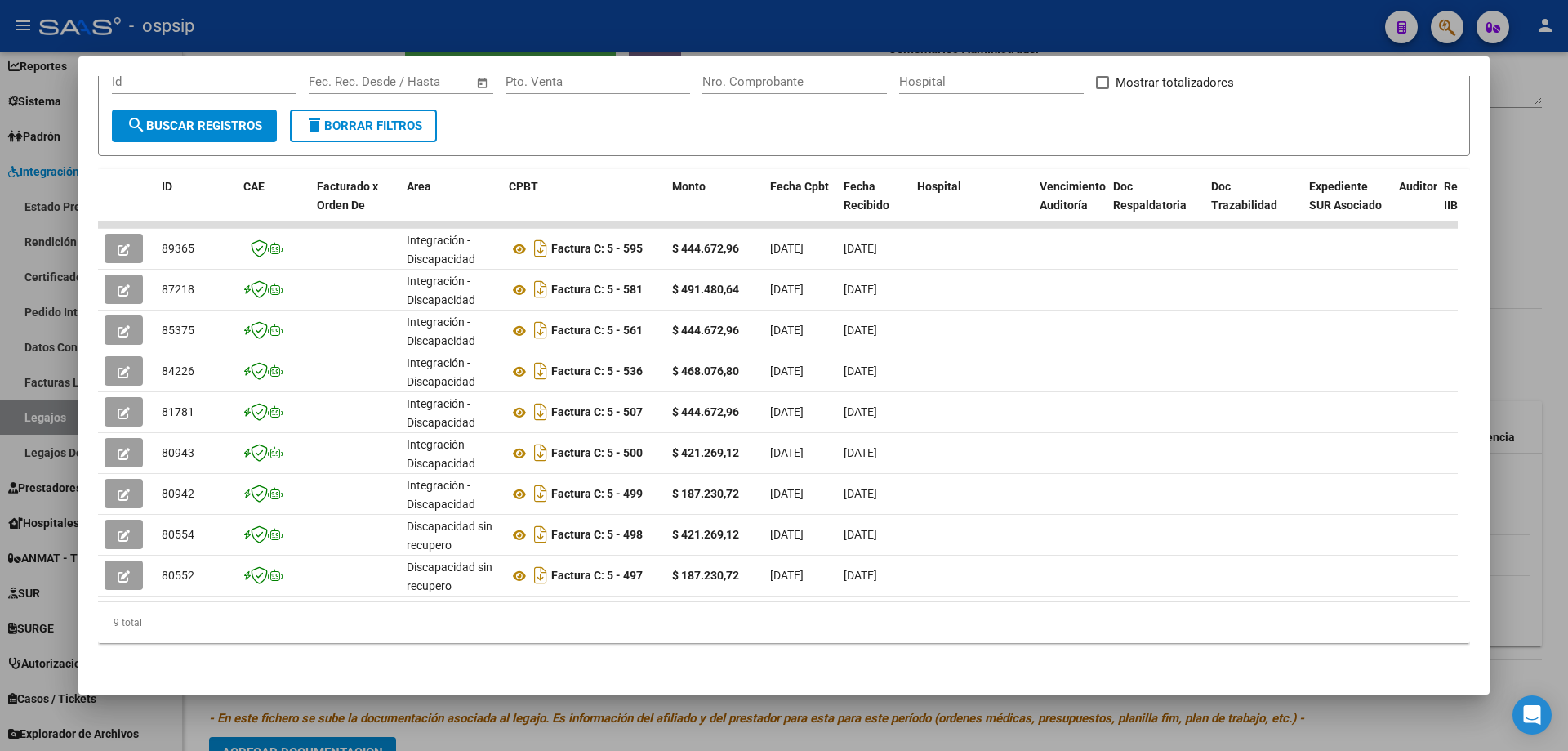
click at [1048, 602] on div "9 total" at bounding box center [783, 622] width 1372 height 41
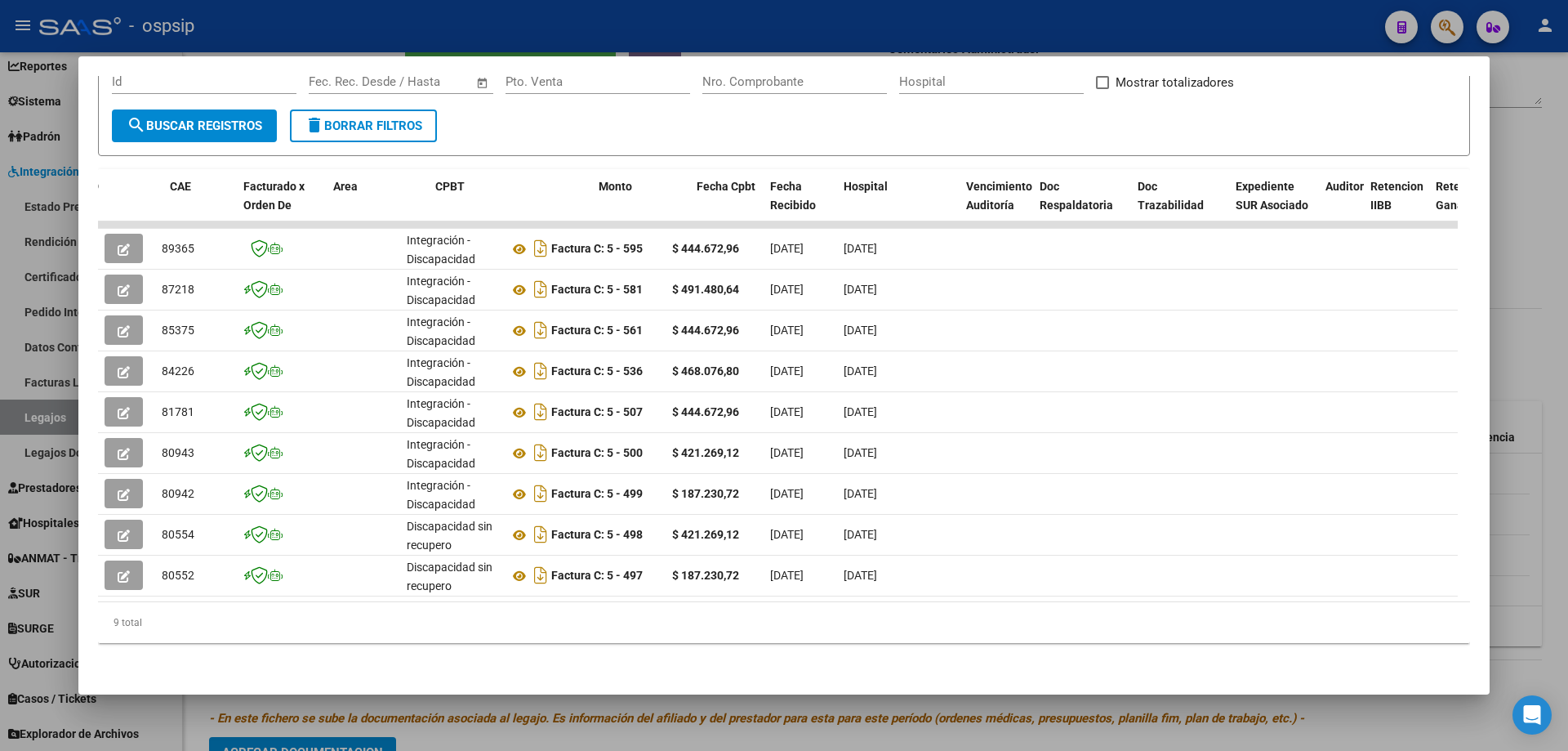
scroll to position [0, 1189]
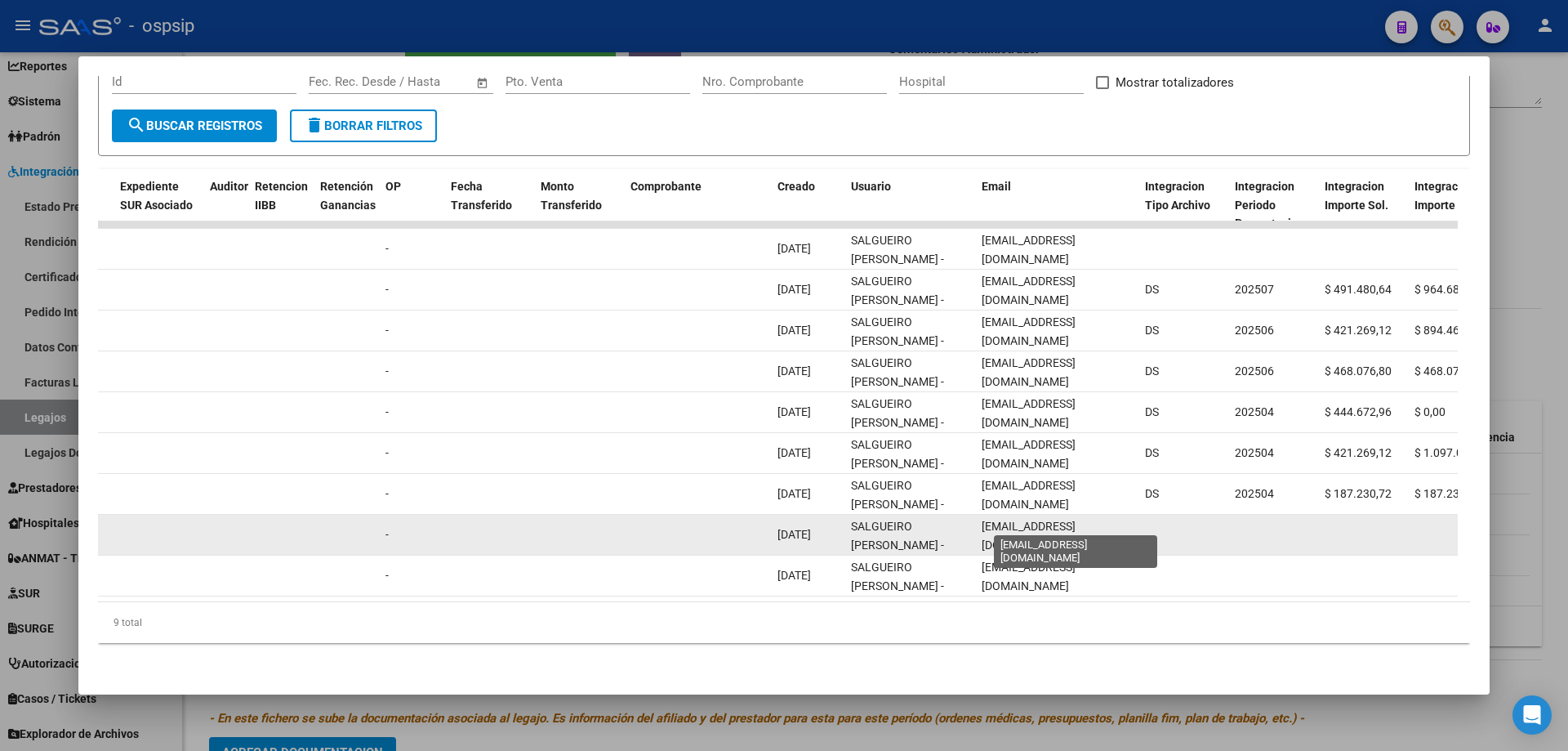
click at [1008, 520] on span "ricardogabrielsalgueiro2@gmail.com" at bounding box center [1029, 535] width 94 height 32
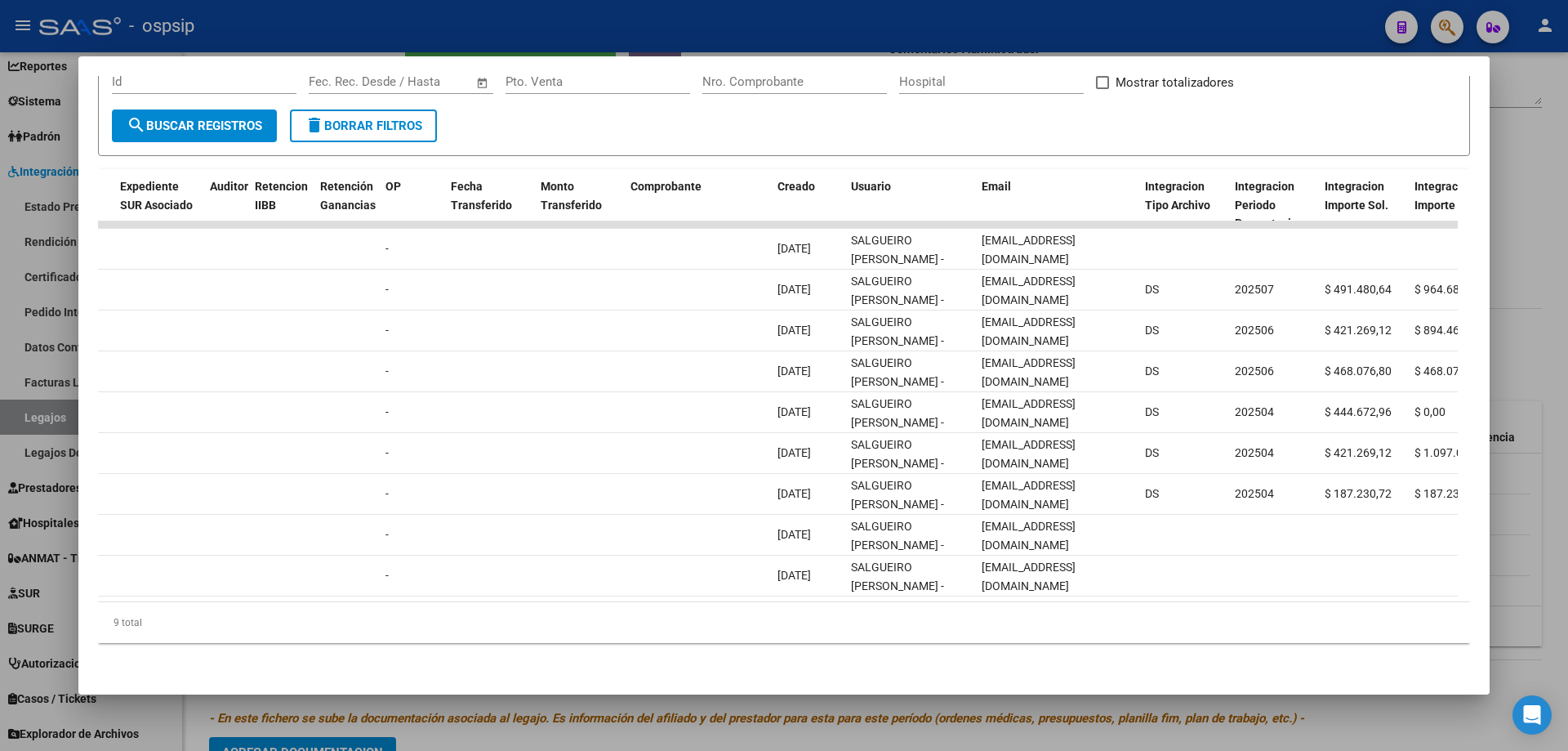
click at [500, 33] on div at bounding box center [784, 375] width 1568 height 751
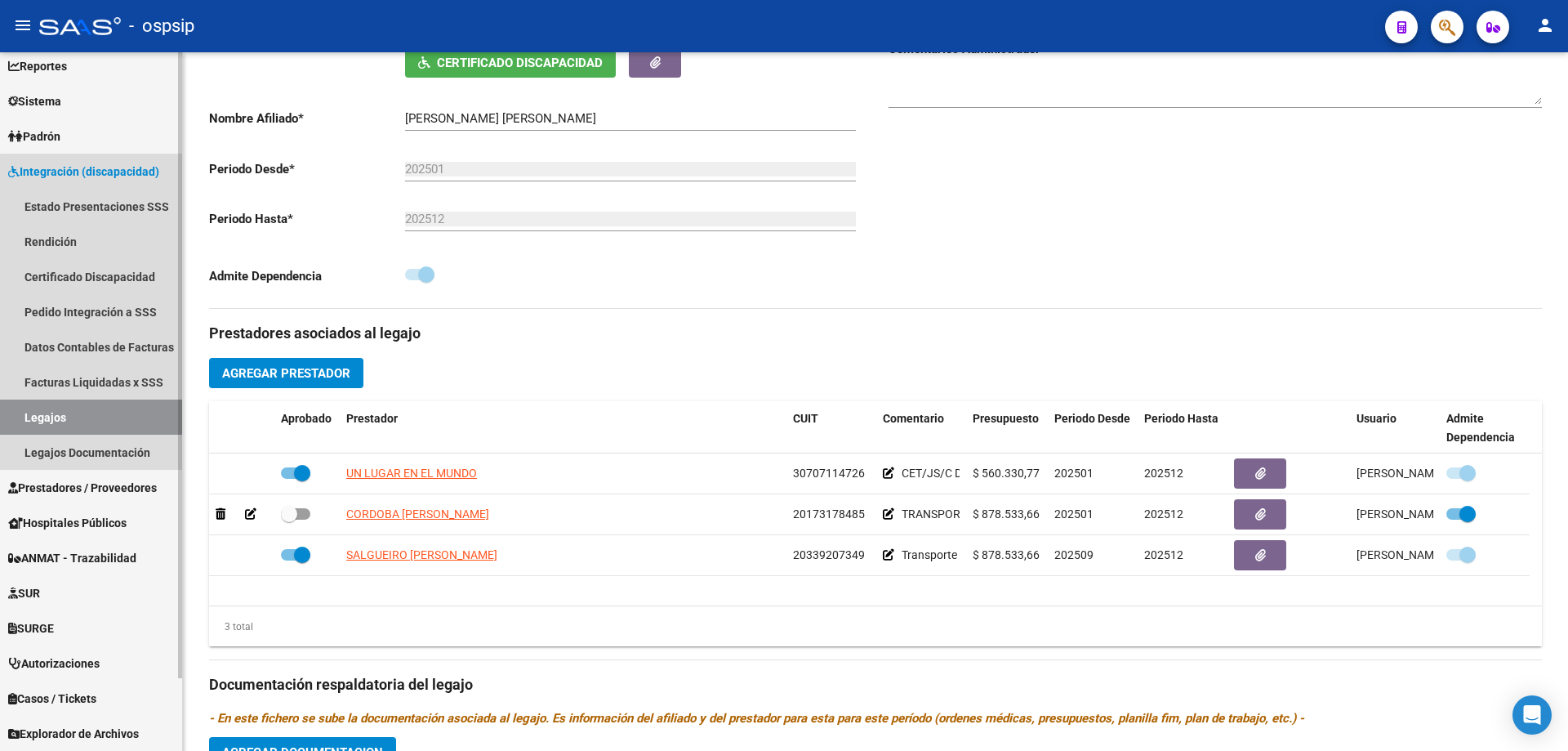
click at [107, 408] on link "Legajos" at bounding box center [91, 417] width 182 height 35
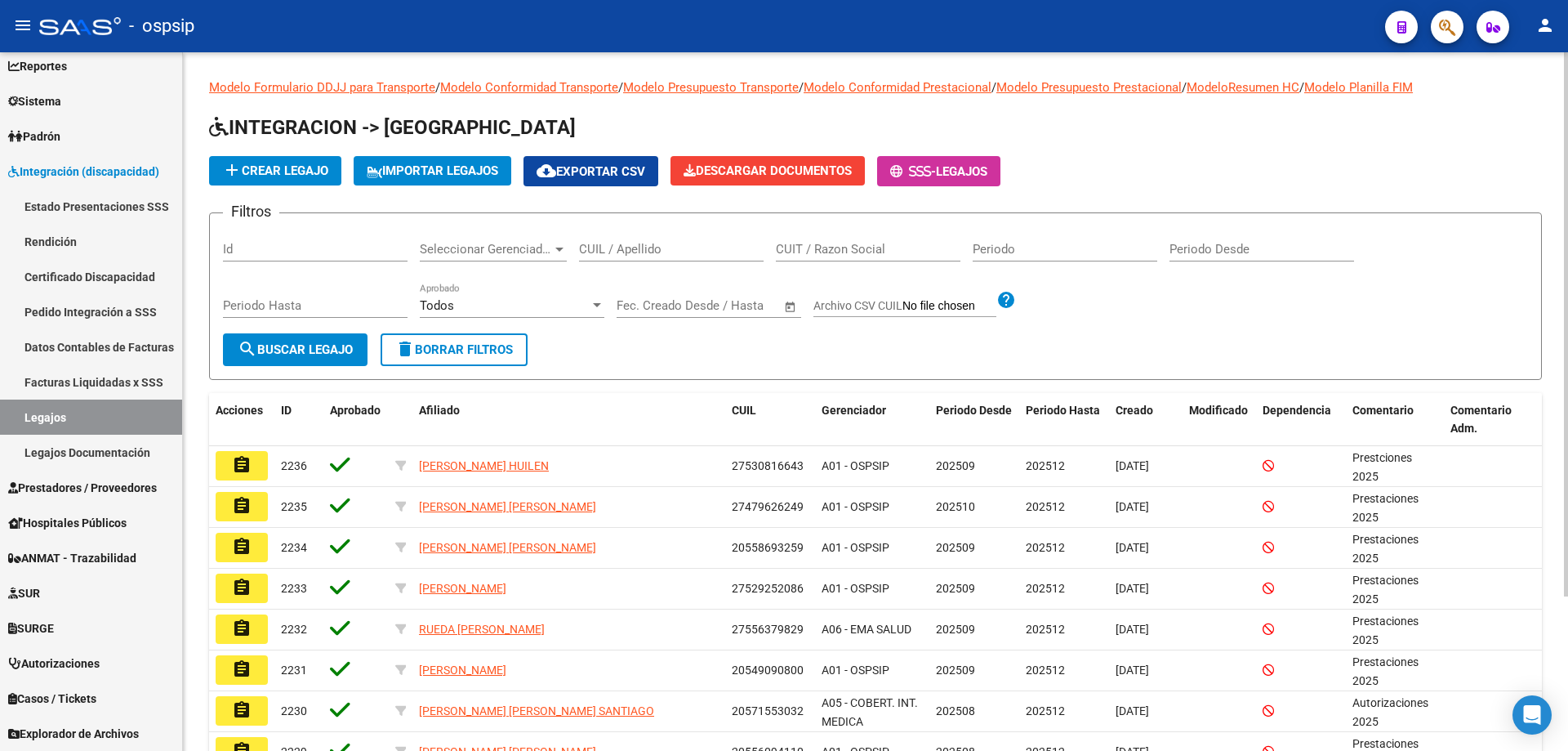
click at [626, 252] on input "CUIL / Apellido" at bounding box center [672, 249] width 184 height 15
type input "FARIAS A"
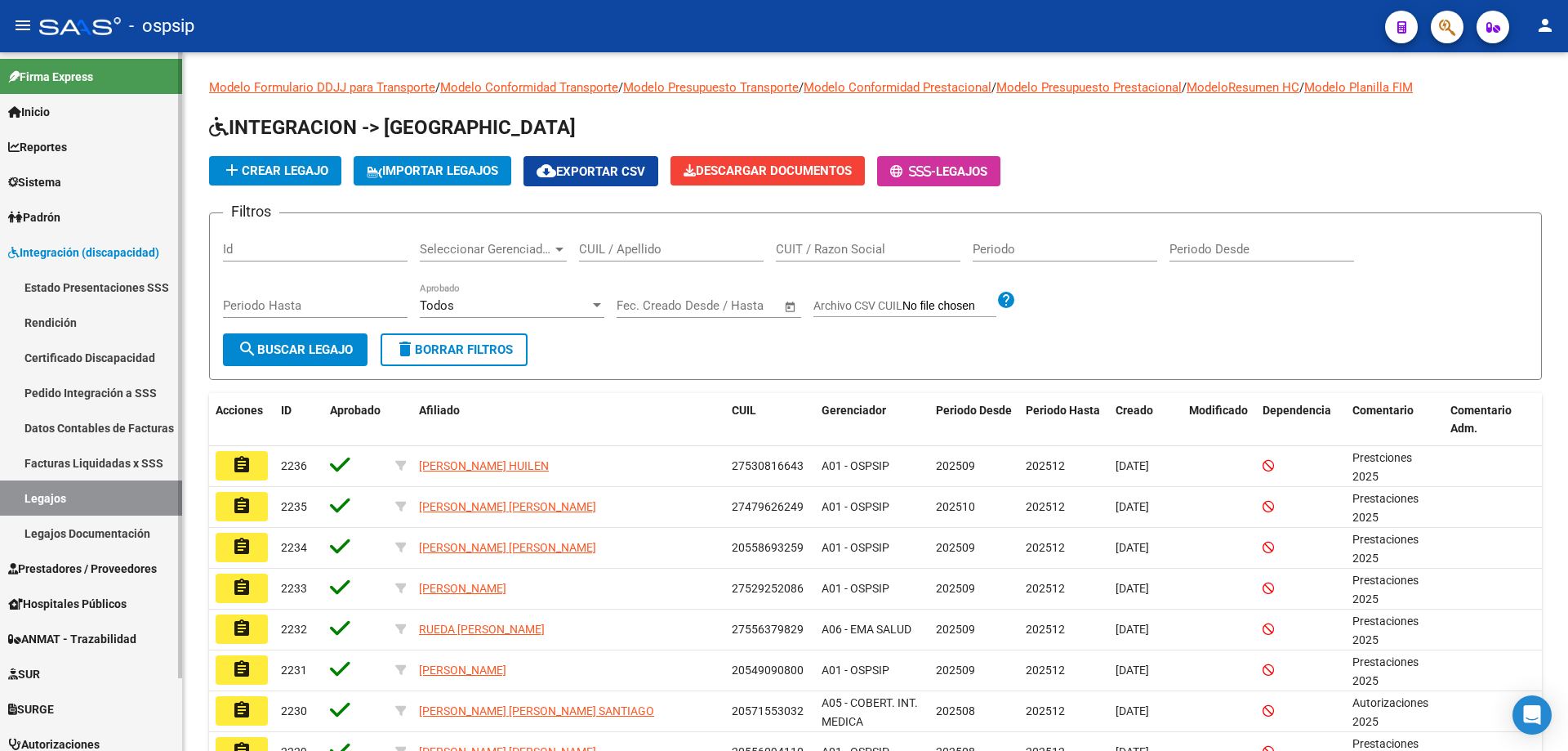
click at [70, 500] on link "Legajos" at bounding box center [91, 498] width 182 height 35
click at [587, 247] on input "CUIL / Apellido" at bounding box center [672, 249] width 184 height 15
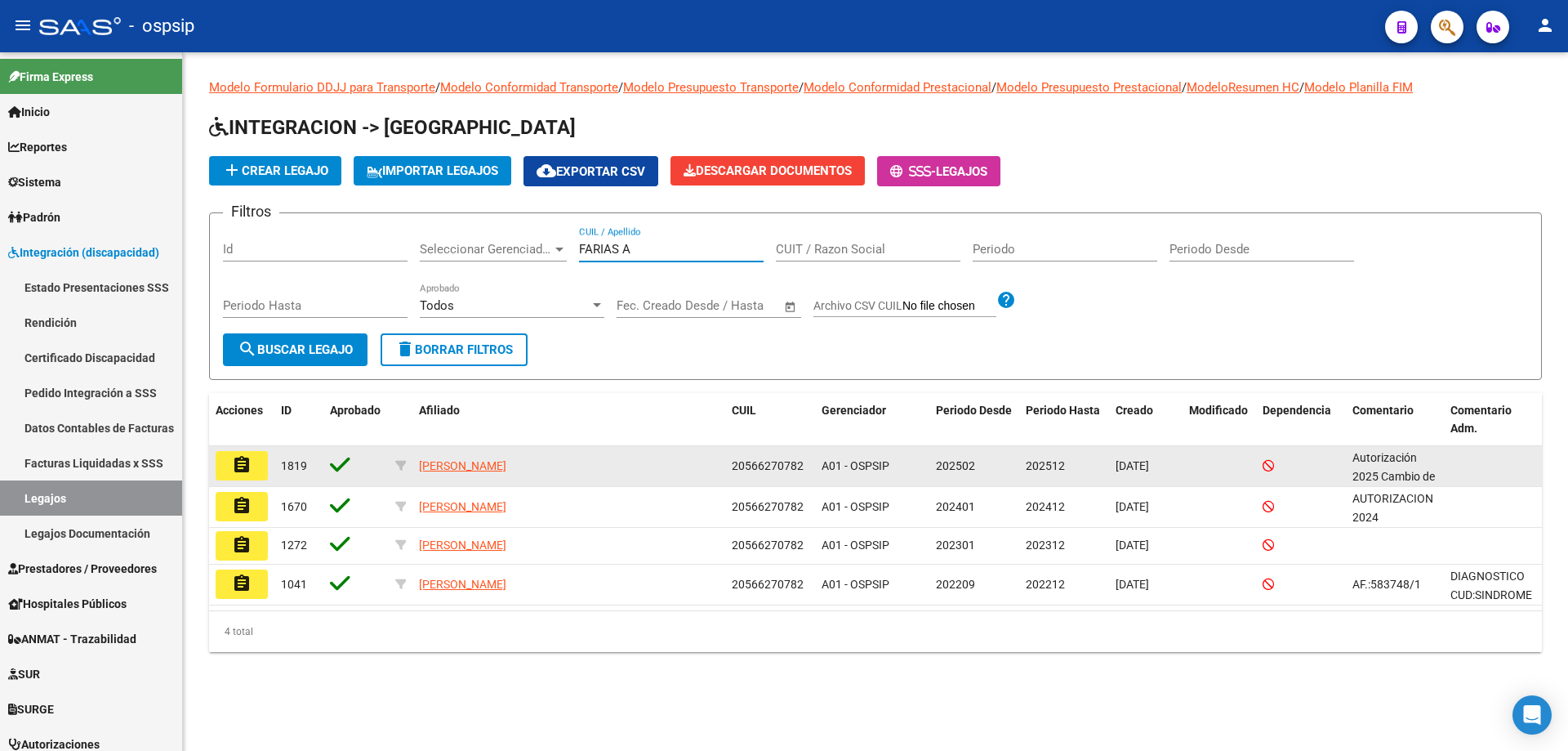
type input "FARIAS A"
click at [263, 468] on button "assignment" at bounding box center [241, 465] width 53 height 29
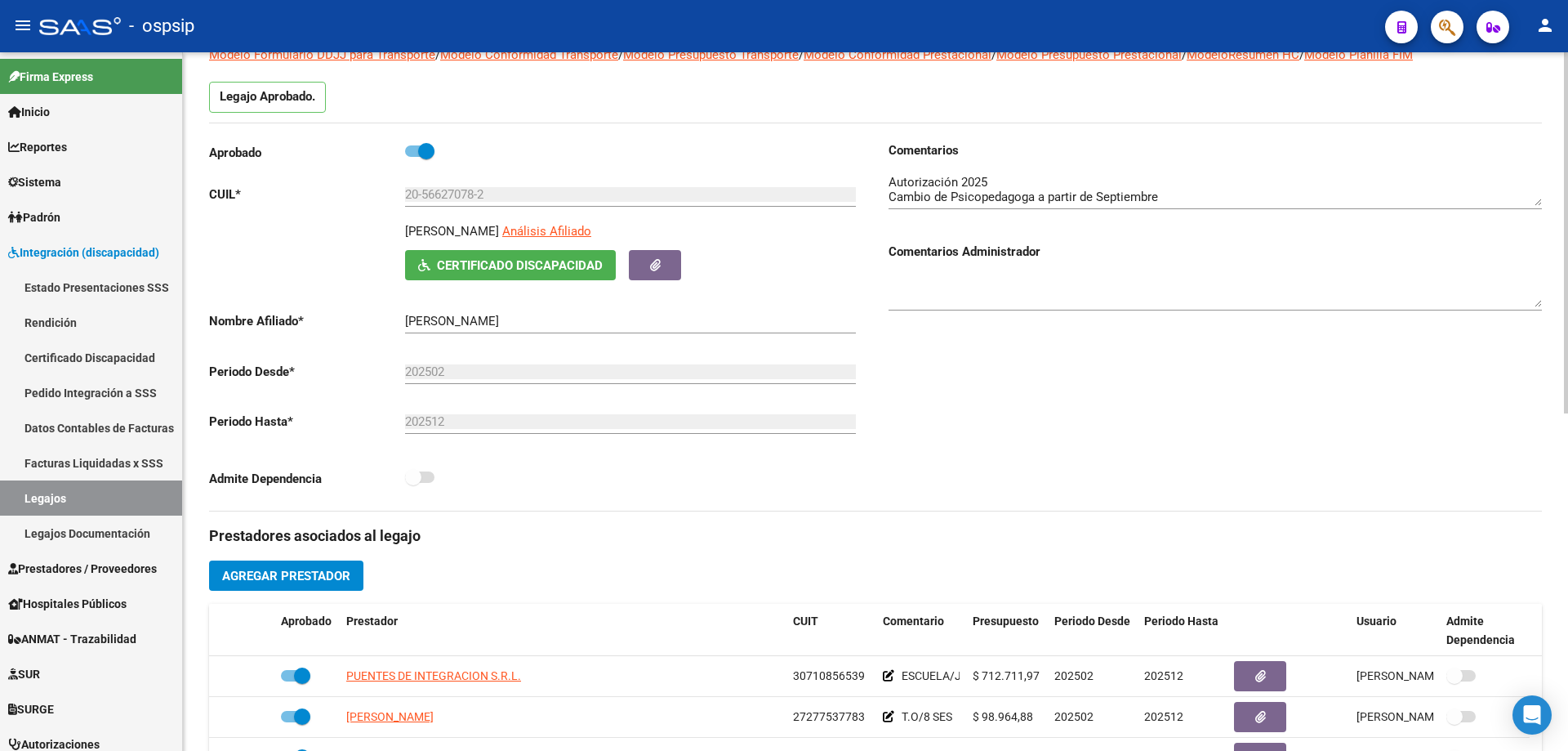
scroll to position [245, 0]
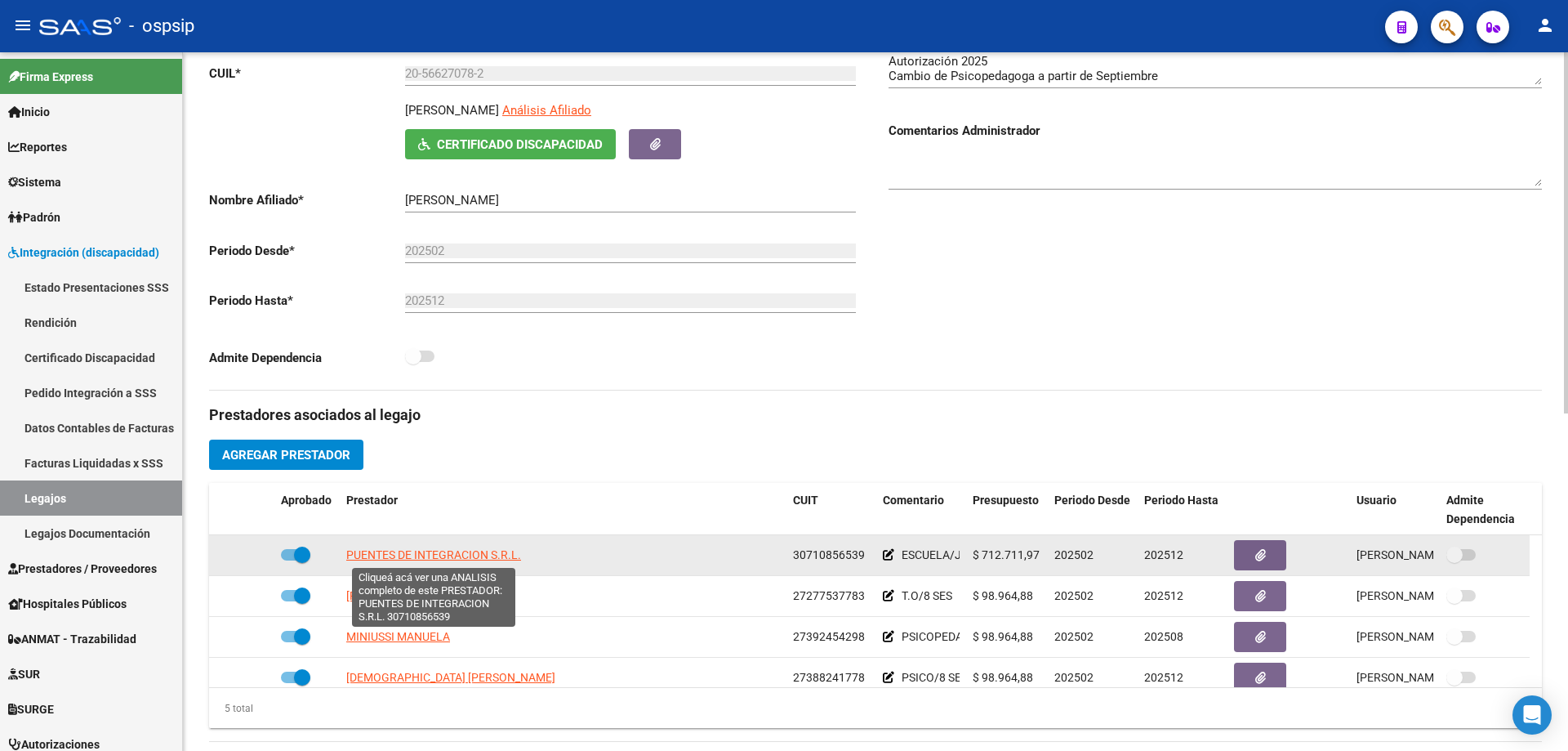
click at [439, 555] on span "PUENTES DE INTEGRACION S.R.L." at bounding box center [434, 555] width 175 height 13
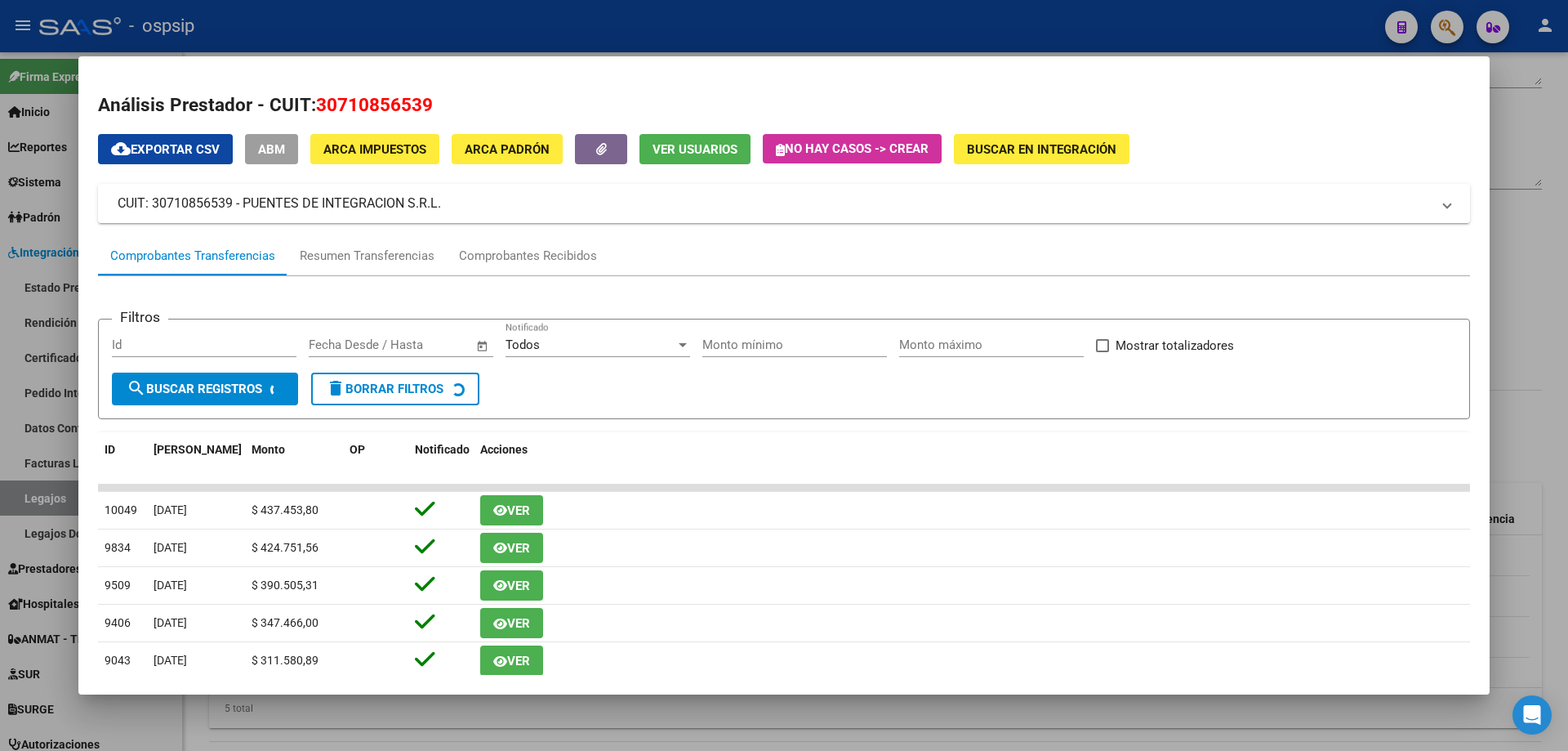
click at [493, 277] on div "Filtros Id Fecha inicio – Fecha fin Fecha Desde / Hasta Todos Notificado Monto …" at bounding box center [783, 603] width 1372 height 652
click at [494, 264] on div "Comprobantes Recibidos" at bounding box center [528, 256] width 138 height 18
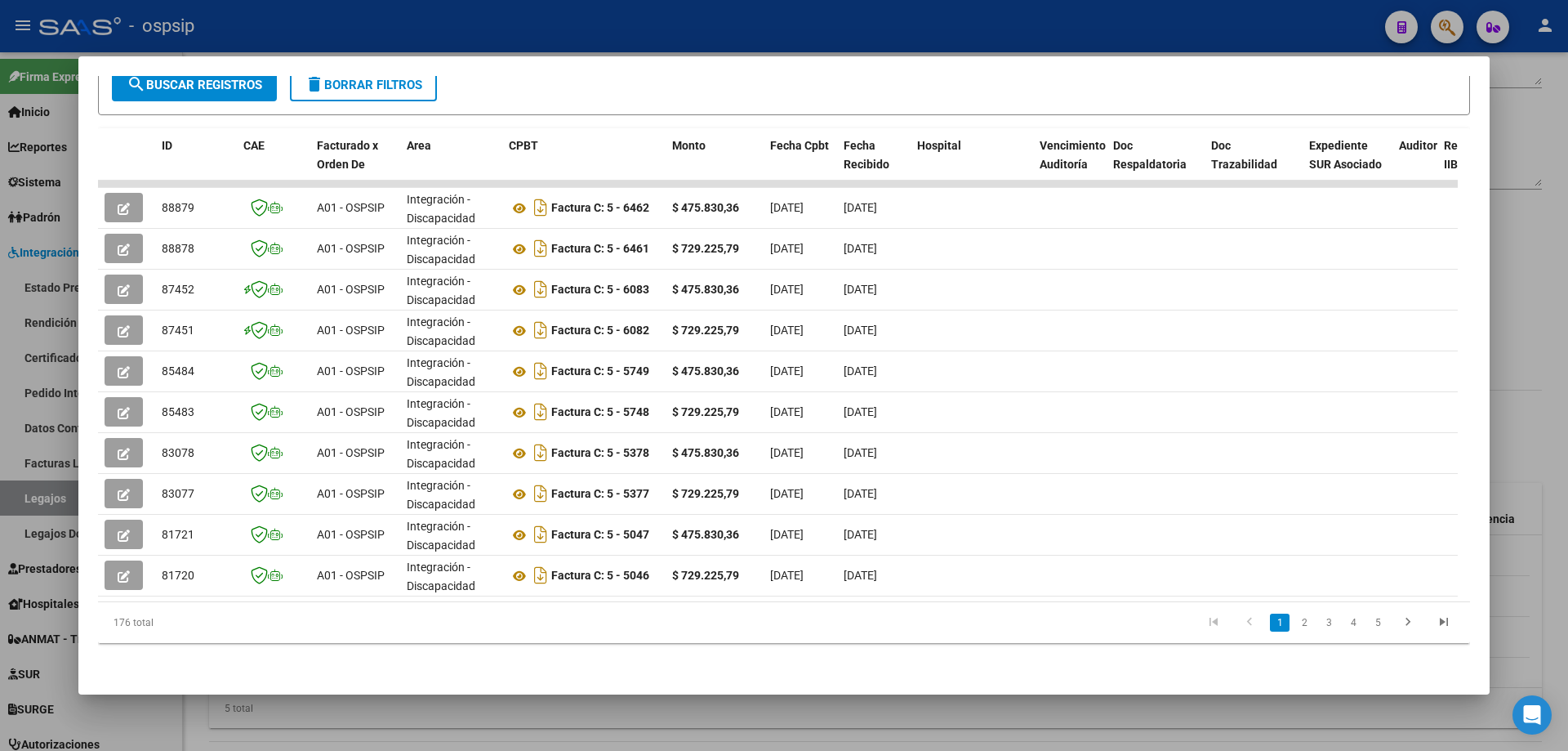
scroll to position [0, 1189]
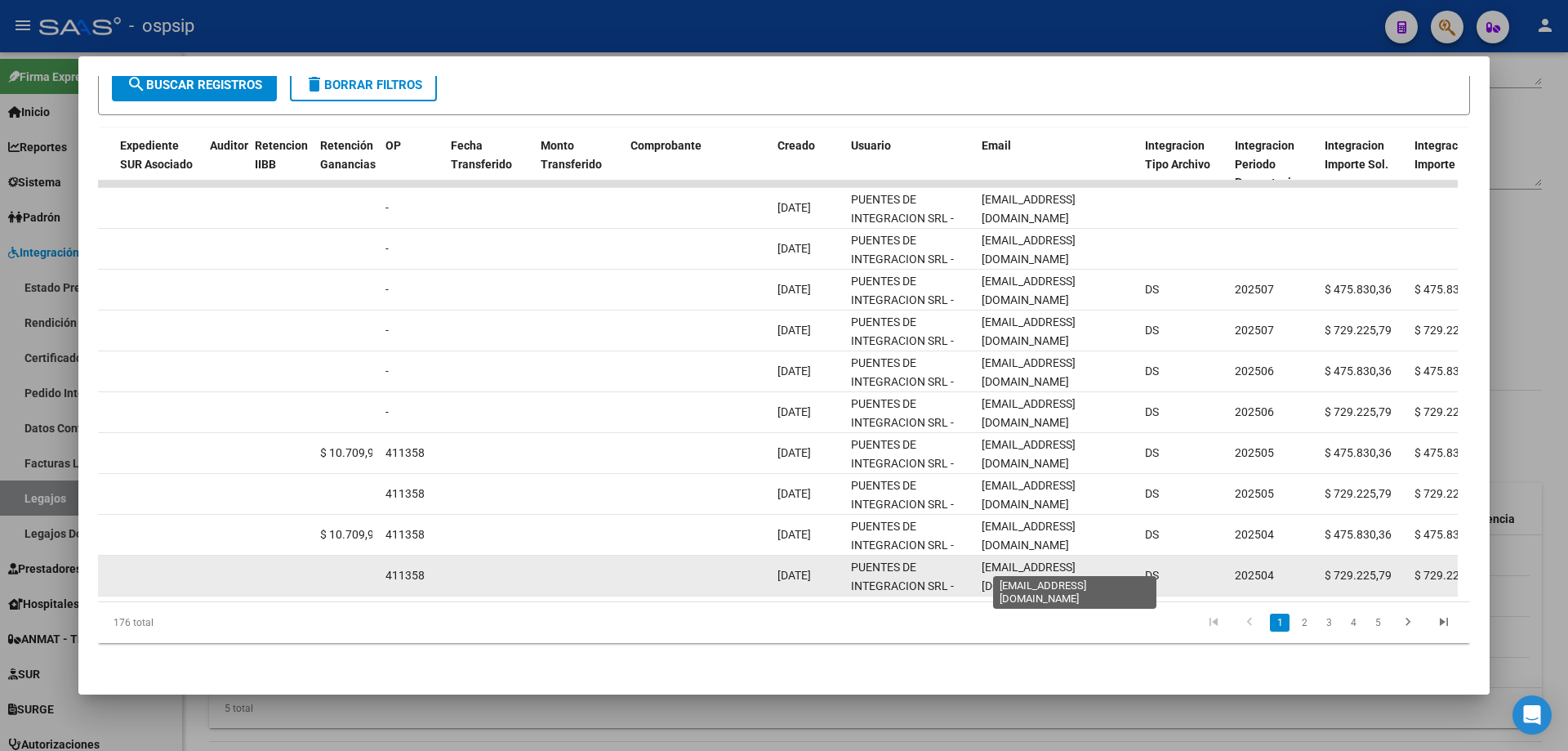
click at [1076, 560] on span "facturacion@escuelapuentes.com.ar" at bounding box center [1029, 576] width 94 height 32
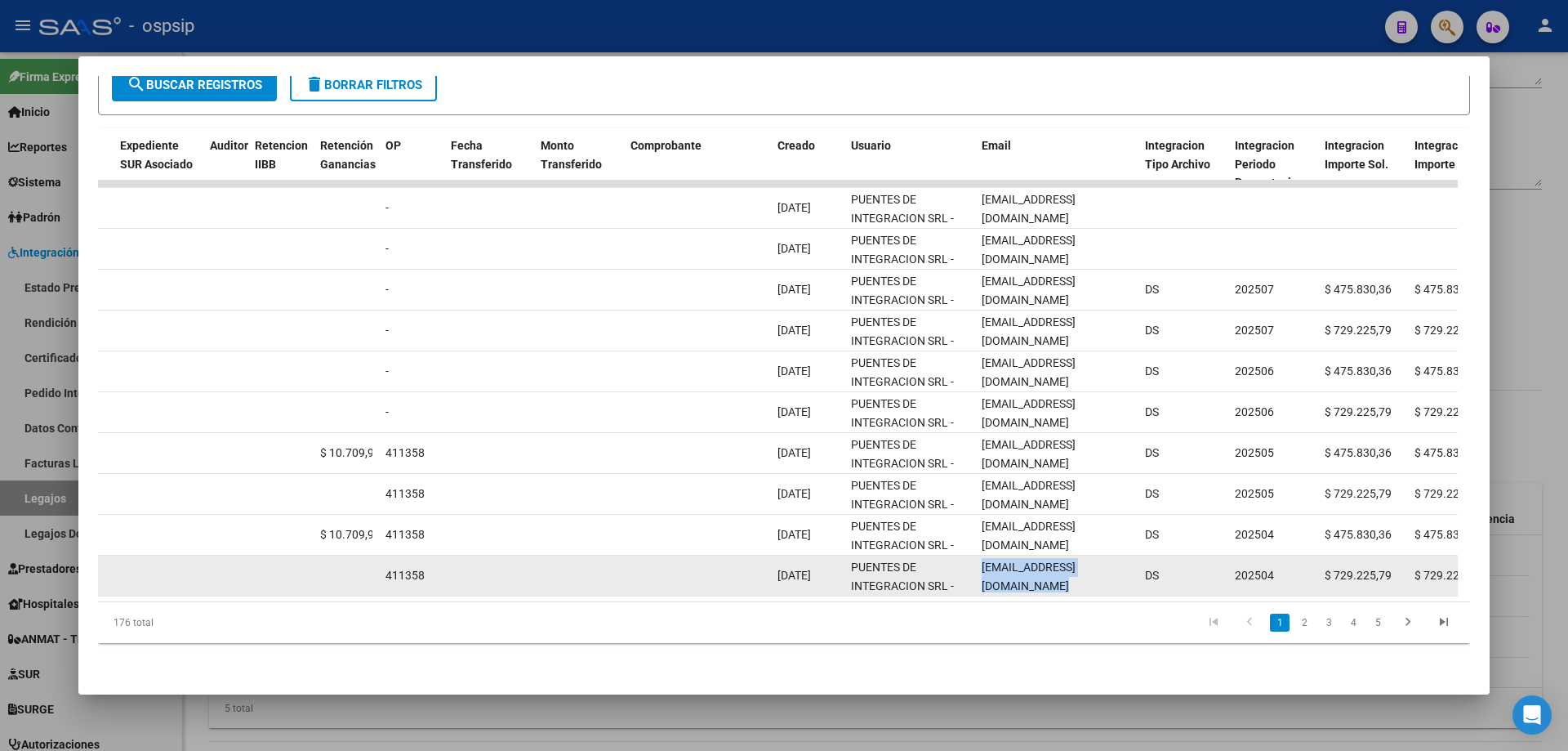
click at [1076, 560] on span "facturacion@escuelapuentes.com.ar" at bounding box center [1029, 576] width 94 height 32
copy span "facturacion@escuelapuentes.com.ar"
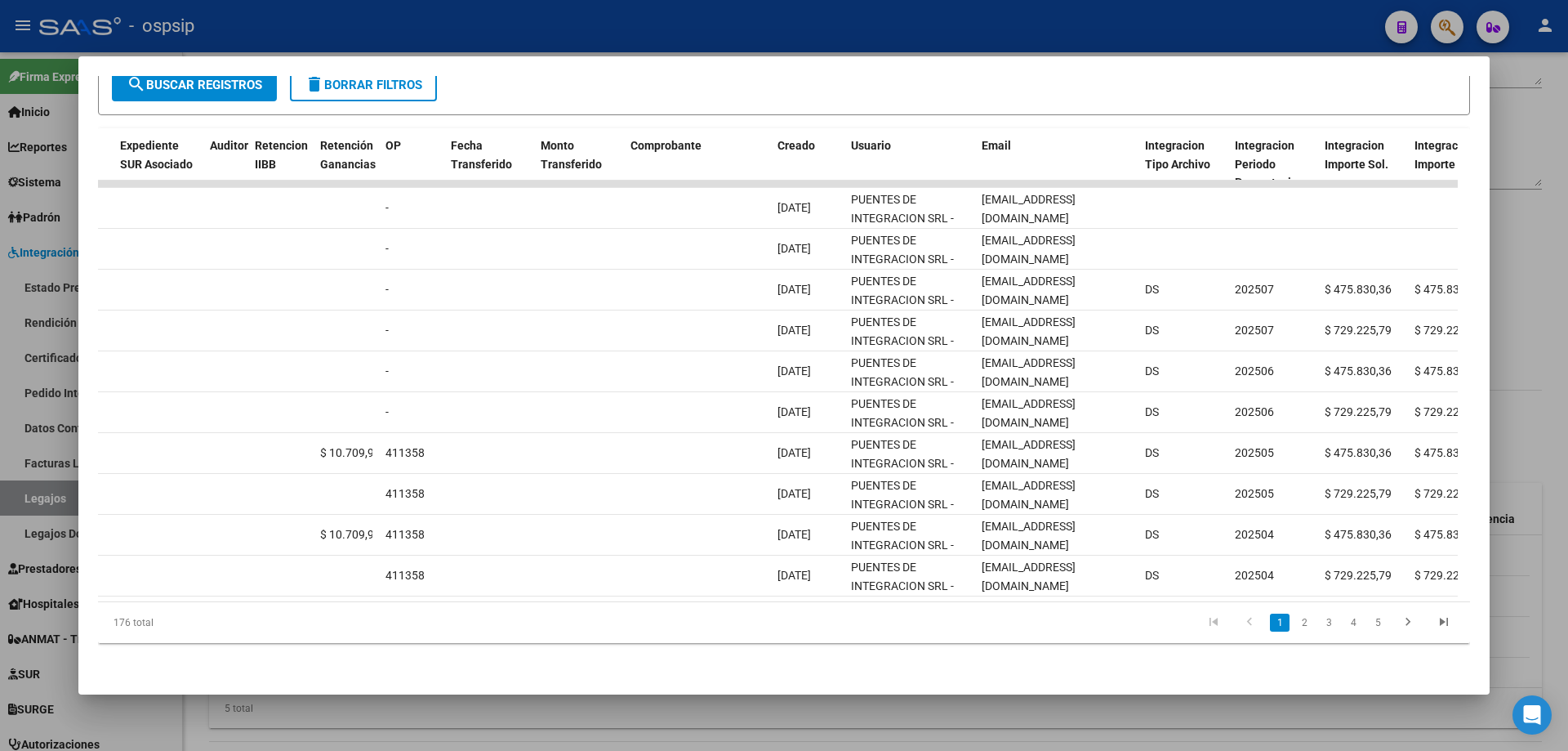
click at [440, 26] on div at bounding box center [784, 375] width 1568 height 751
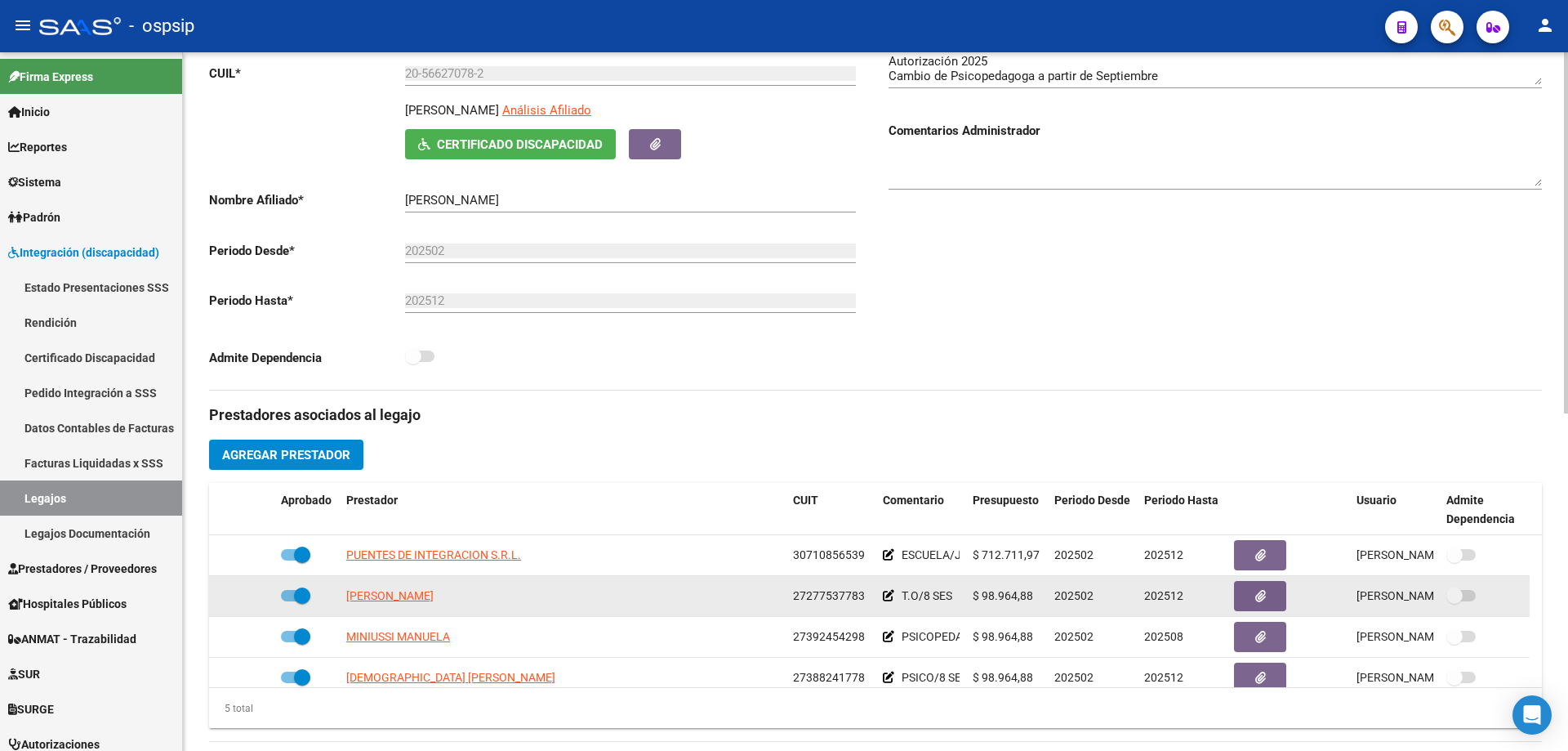
click at [415, 606] on datatable-body-cell "ROMAN ADRIANA PAOLA" at bounding box center [563, 595] width 447 height 40
click at [413, 599] on span "ROMAN ADRIANA PAOLA" at bounding box center [390, 595] width 88 height 13
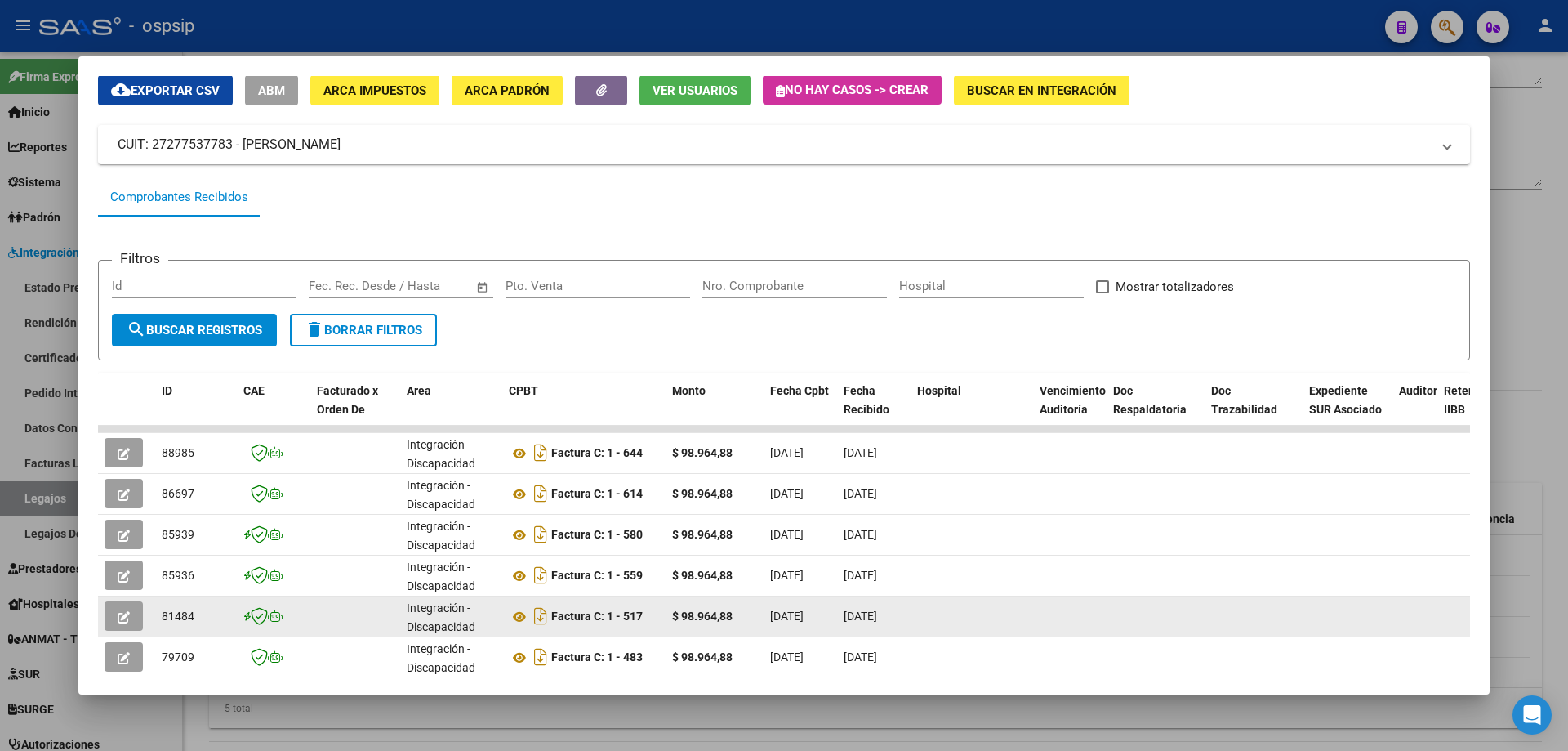
scroll to position [194, 0]
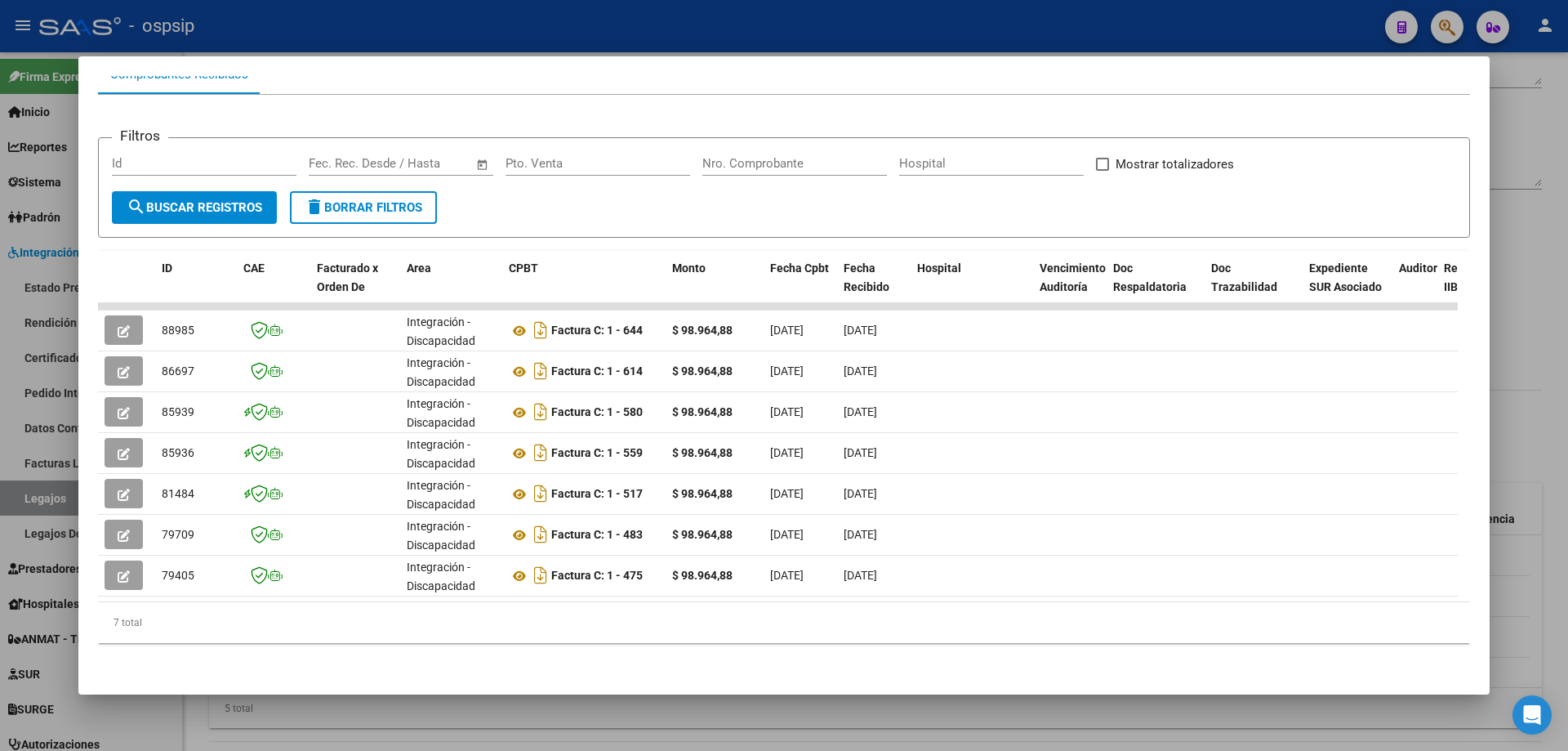
click at [1097, 587] on datatable-body "88985 Integración - Discapacidad Factura C: 1 - 644 $ 98.964,88 01/09/2025 04/0…" at bounding box center [778, 452] width 1360 height 299
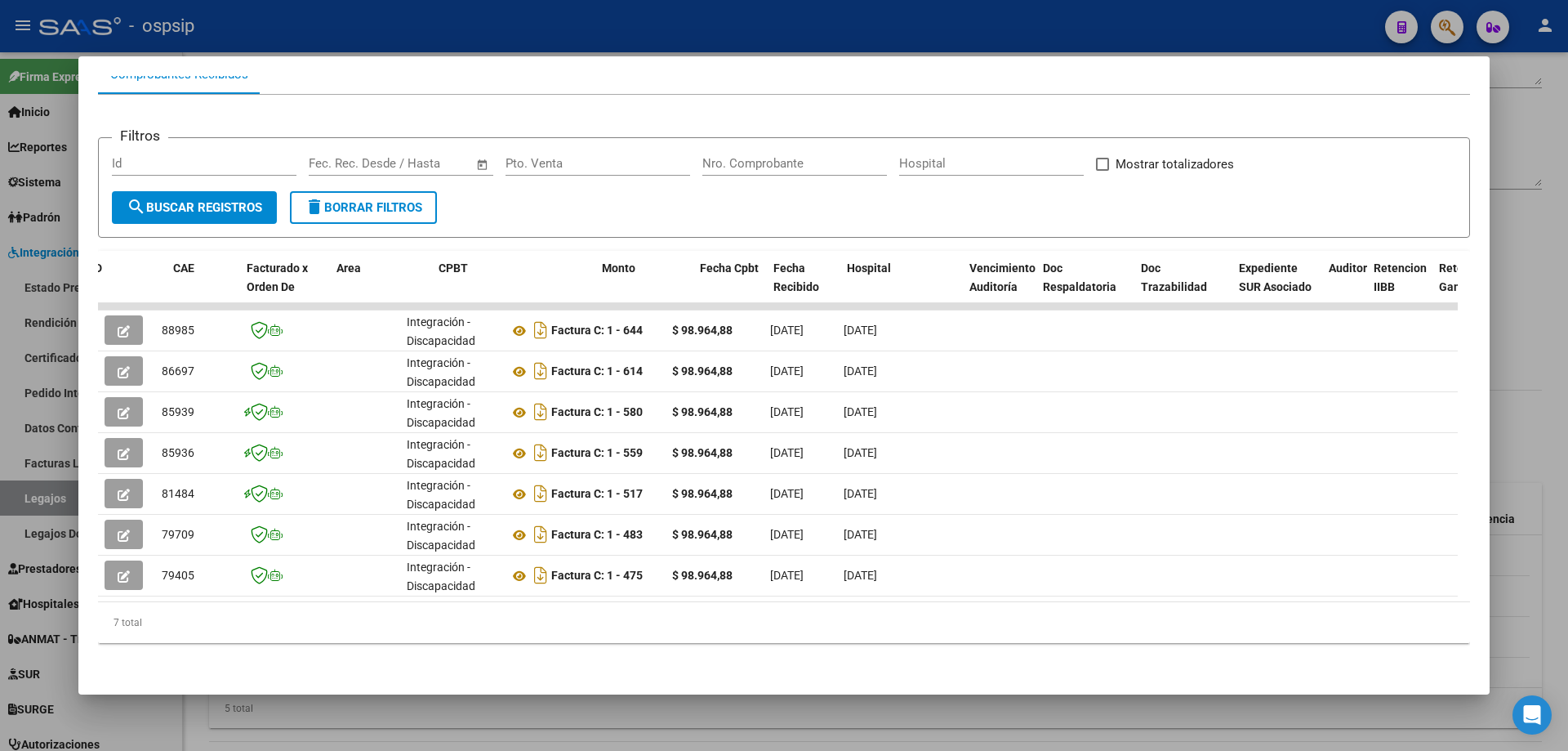
scroll to position [0, 1189]
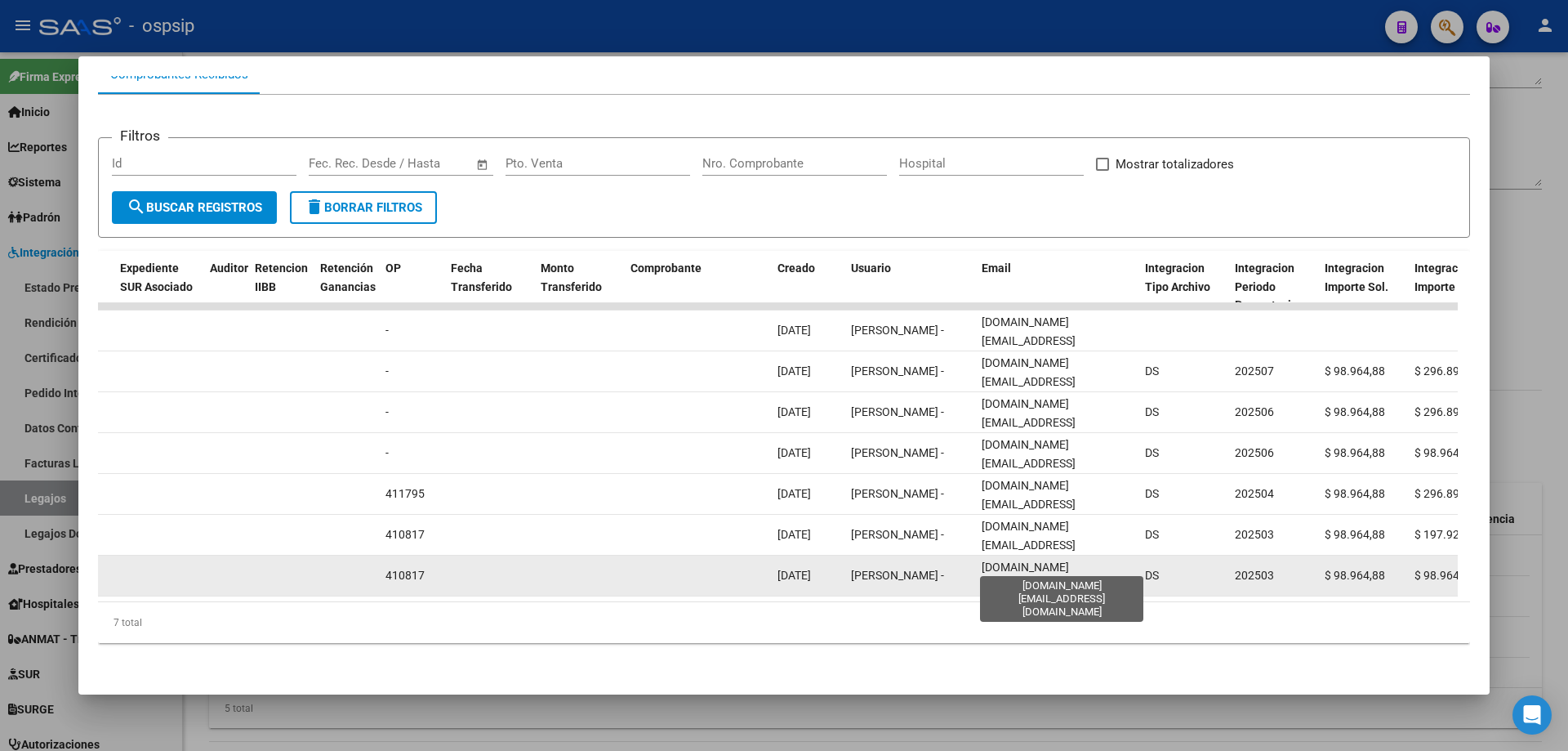
click at [1076, 565] on span "romanadriana.to@gmail.com" at bounding box center [1029, 585] width 94 height 51
click at [1076, 566] on span "romanadriana.to@gmail.com" at bounding box center [1029, 585] width 94 height 51
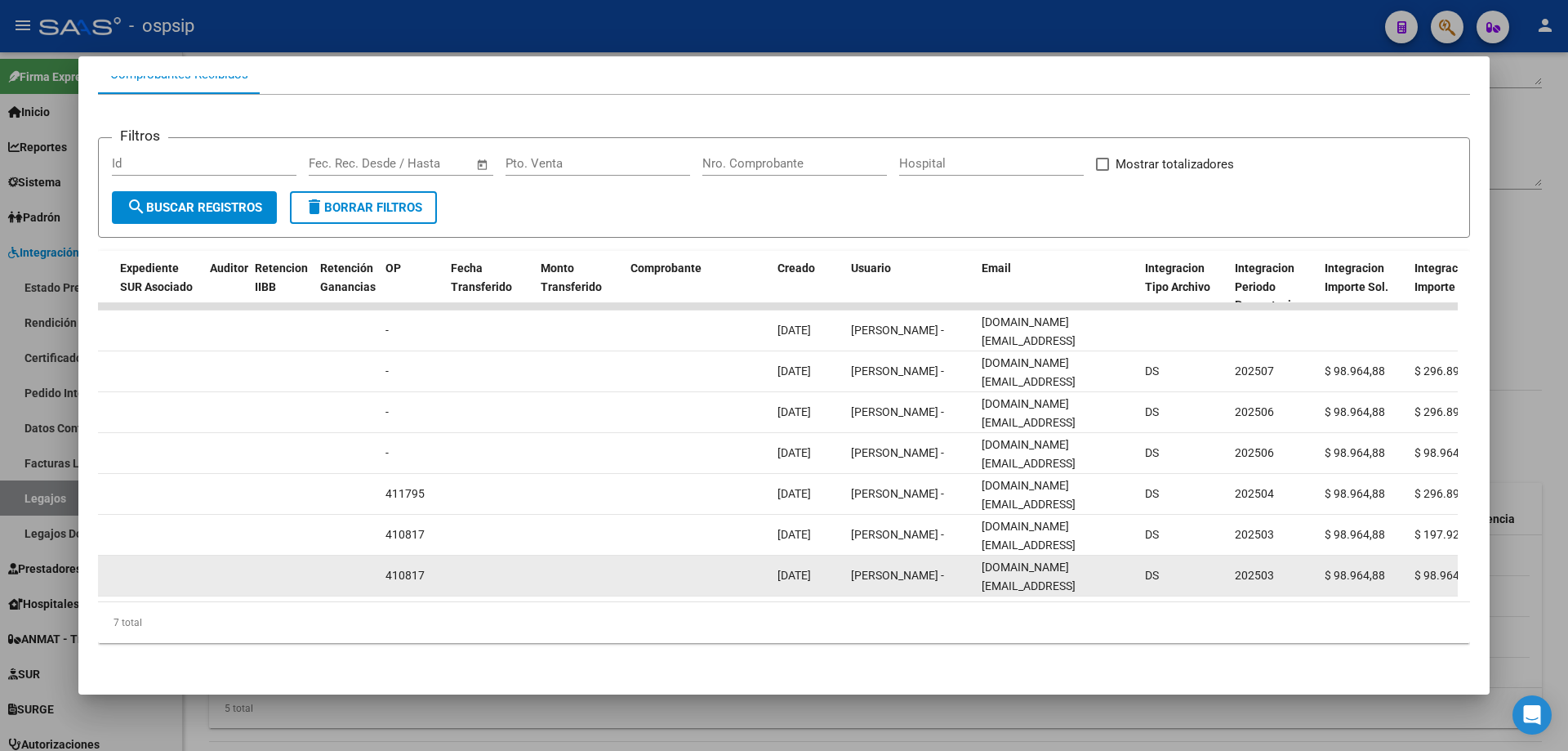
click at [1076, 566] on span "romanadriana.to@gmail.com" at bounding box center [1029, 585] width 94 height 51
copy span "romanadriana.to@gmail.com"
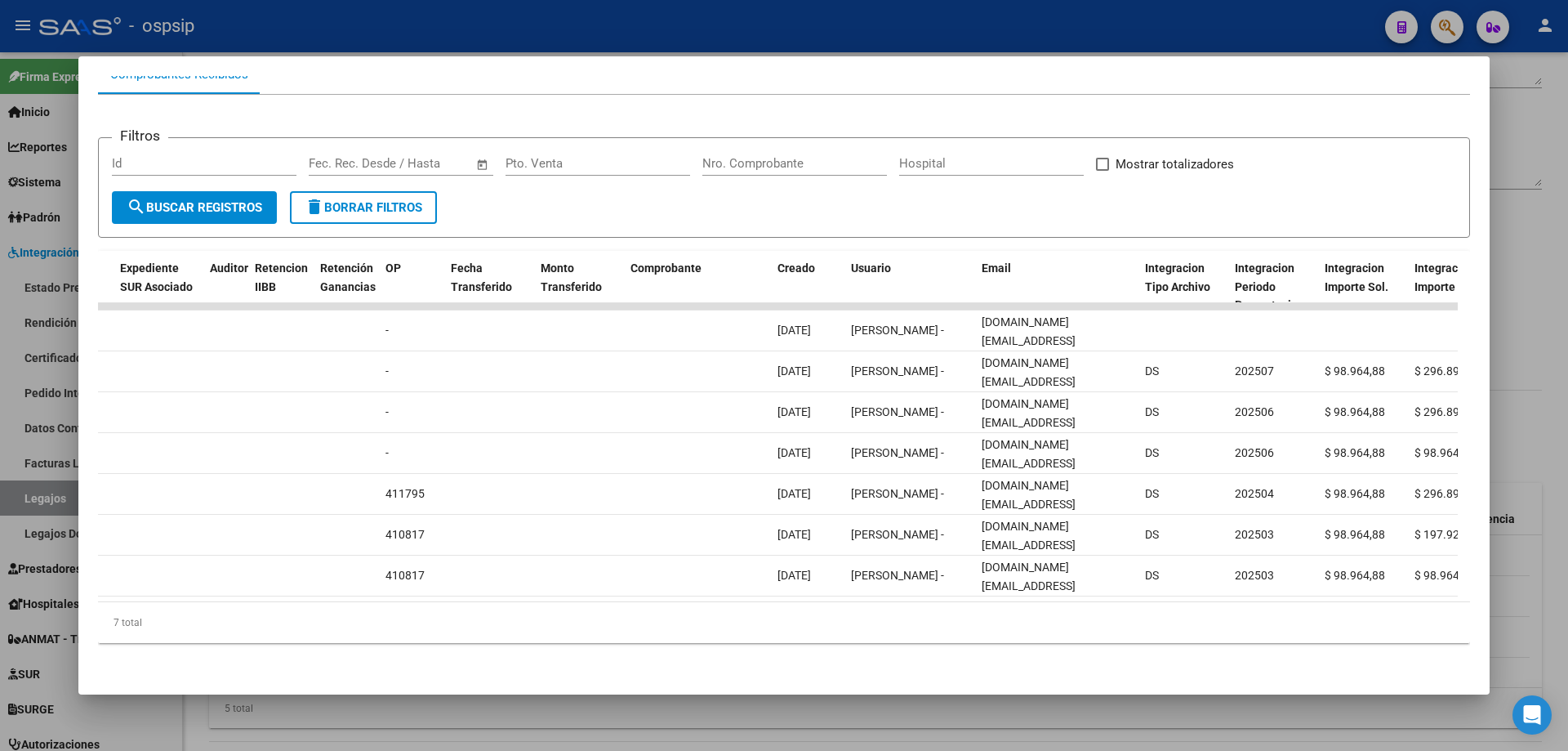
click at [453, 25] on div at bounding box center [784, 375] width 1568 height 751
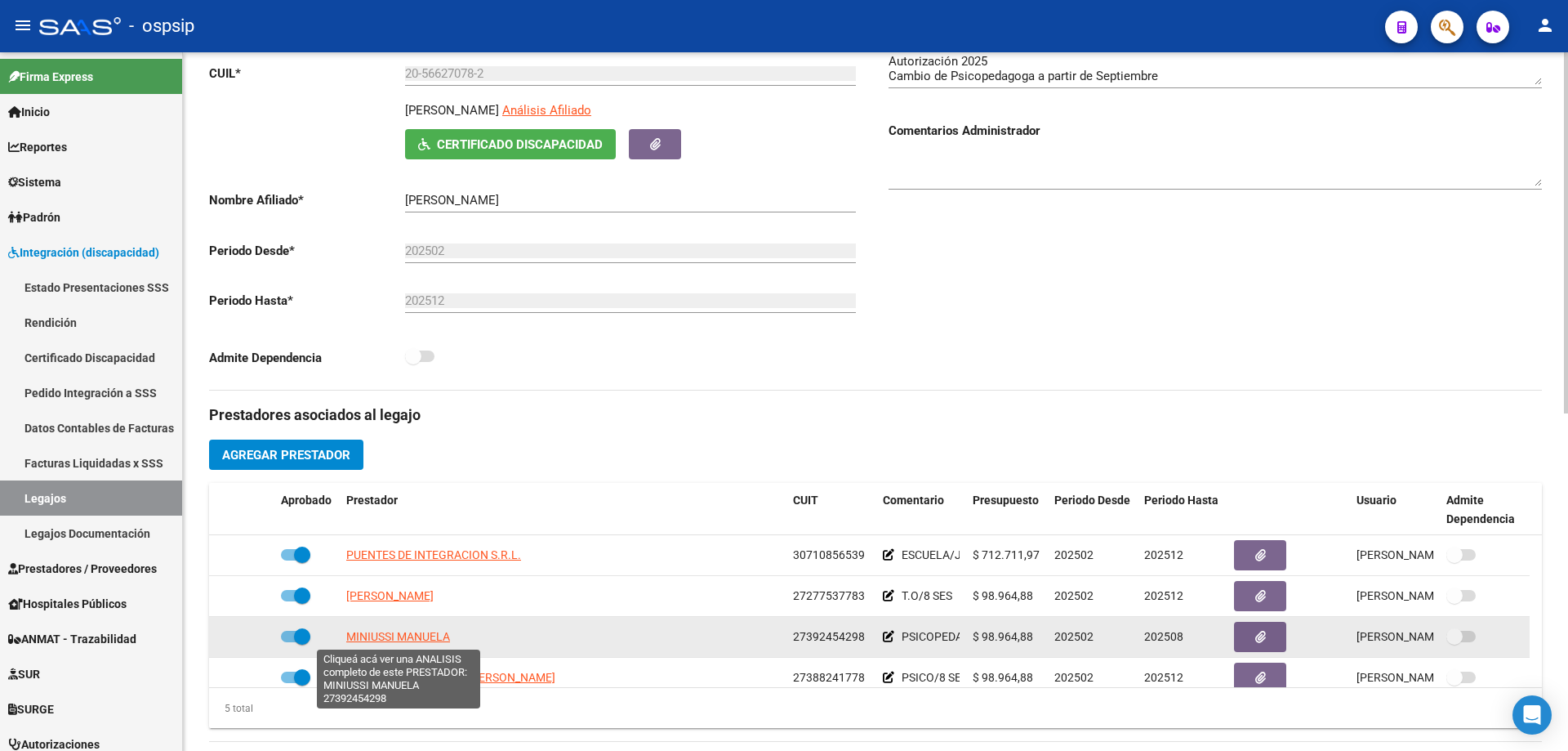
click at [412, 635] on span "MINIUSSI MANUELA" at bounding box center [398, 637] width 104 height 13
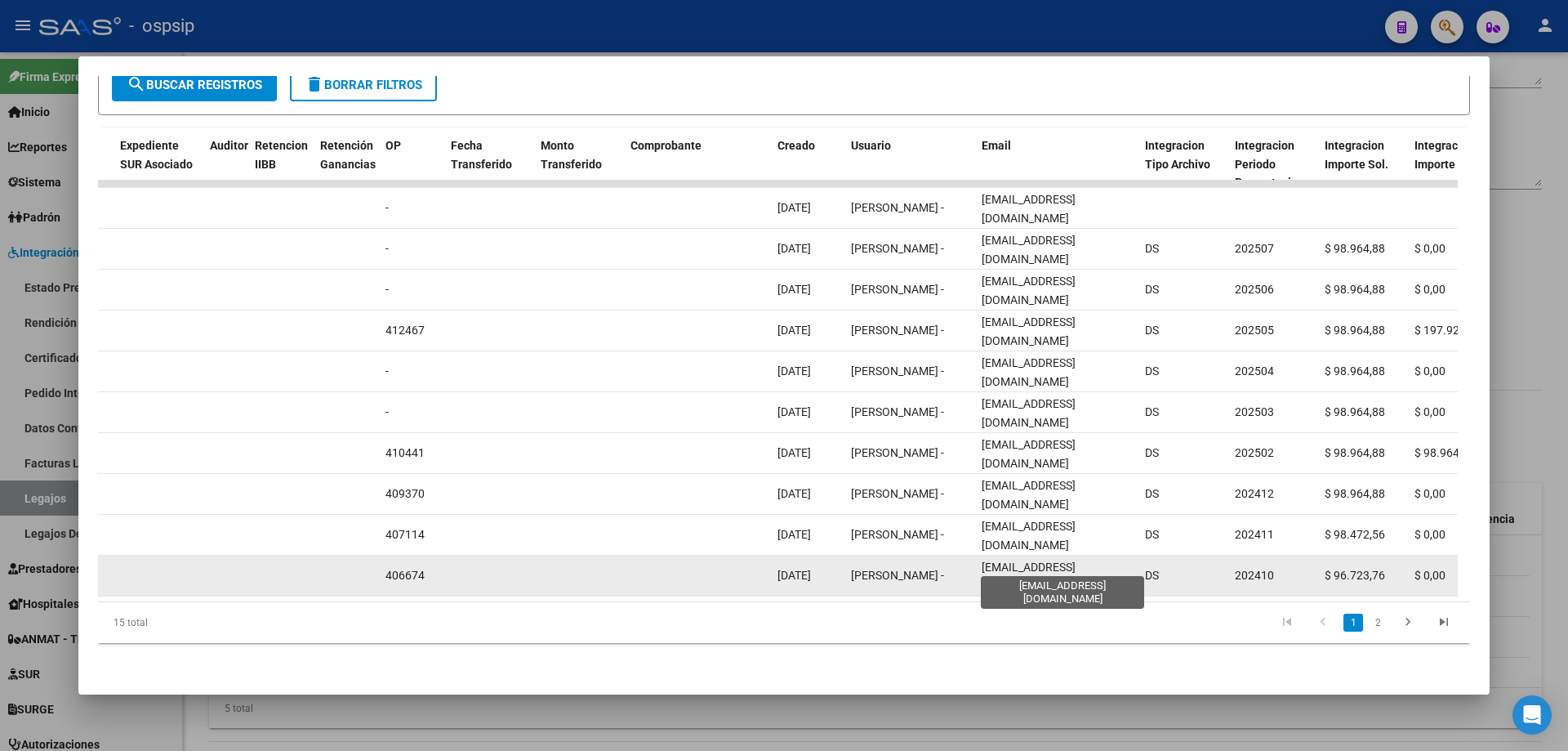
click at [1076, 560] on span "manuelaminiussi@gmail.com" at bounding box center [1029, 576] width 94 height 32
copy span "manuelaminiussi@gmail.com"
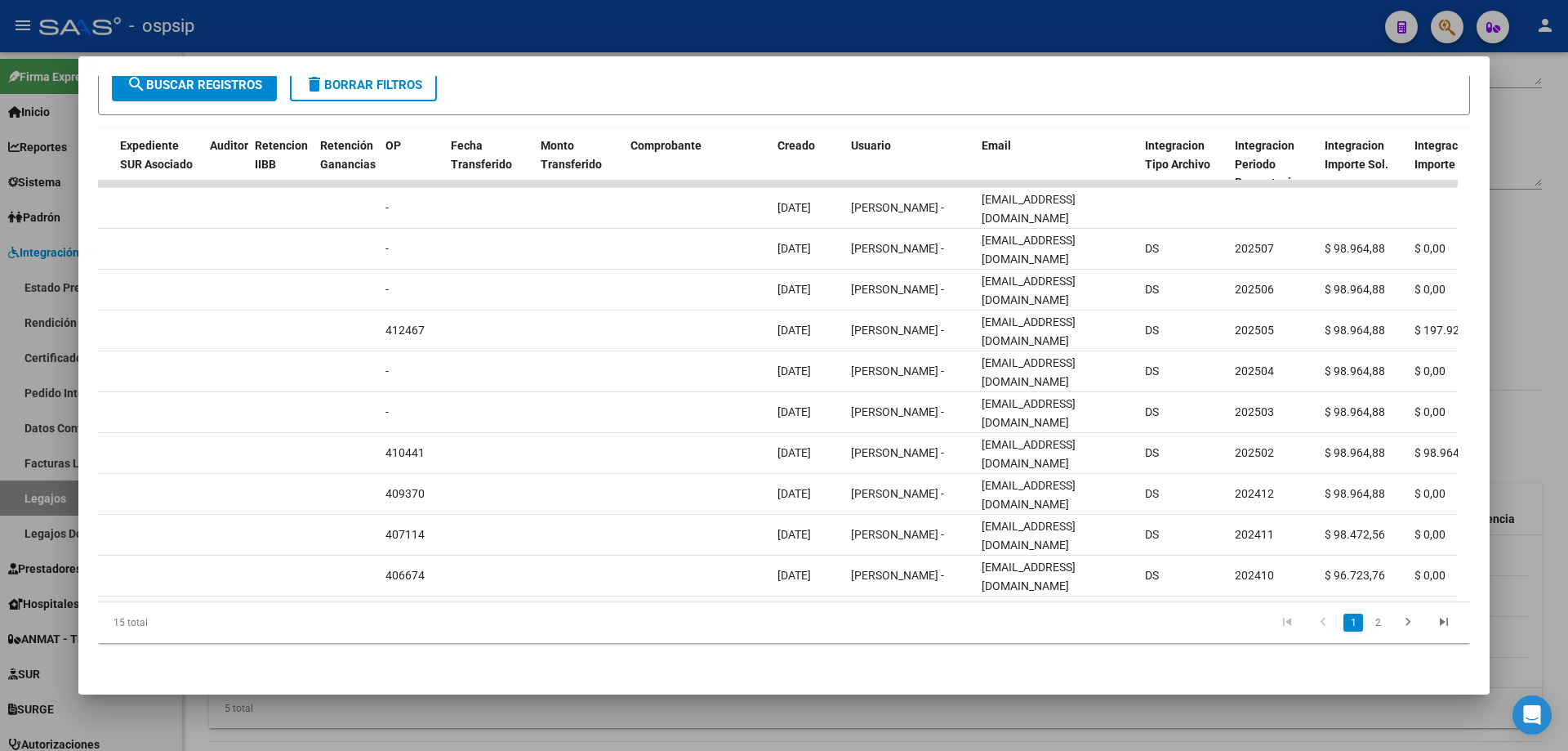
click at [417, 38] on div at bounding box center [784, 375] width 1568 height 751
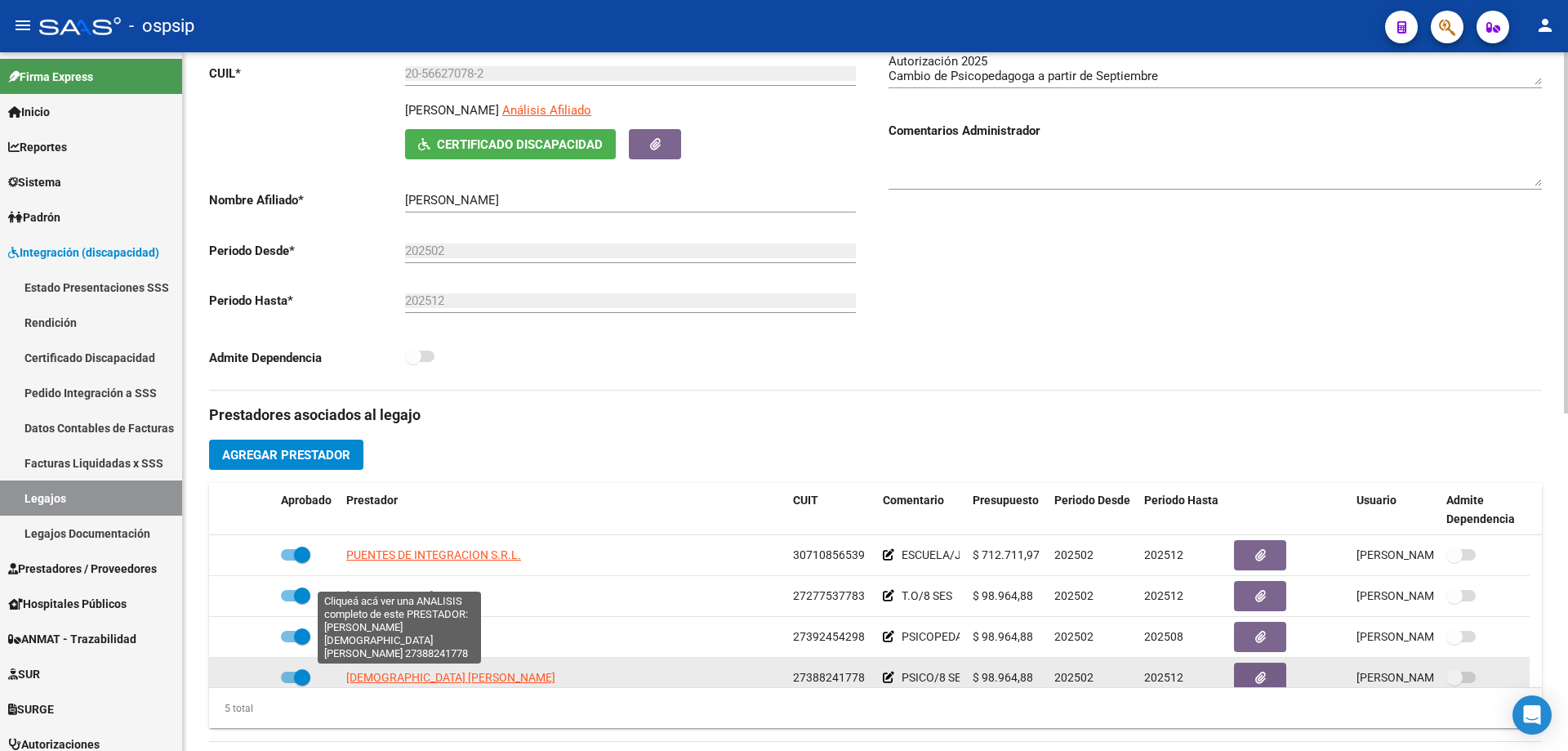
click at [402, 681] on span "iglesias camila belen" at bounding box center [451, 677] width 209 height 13
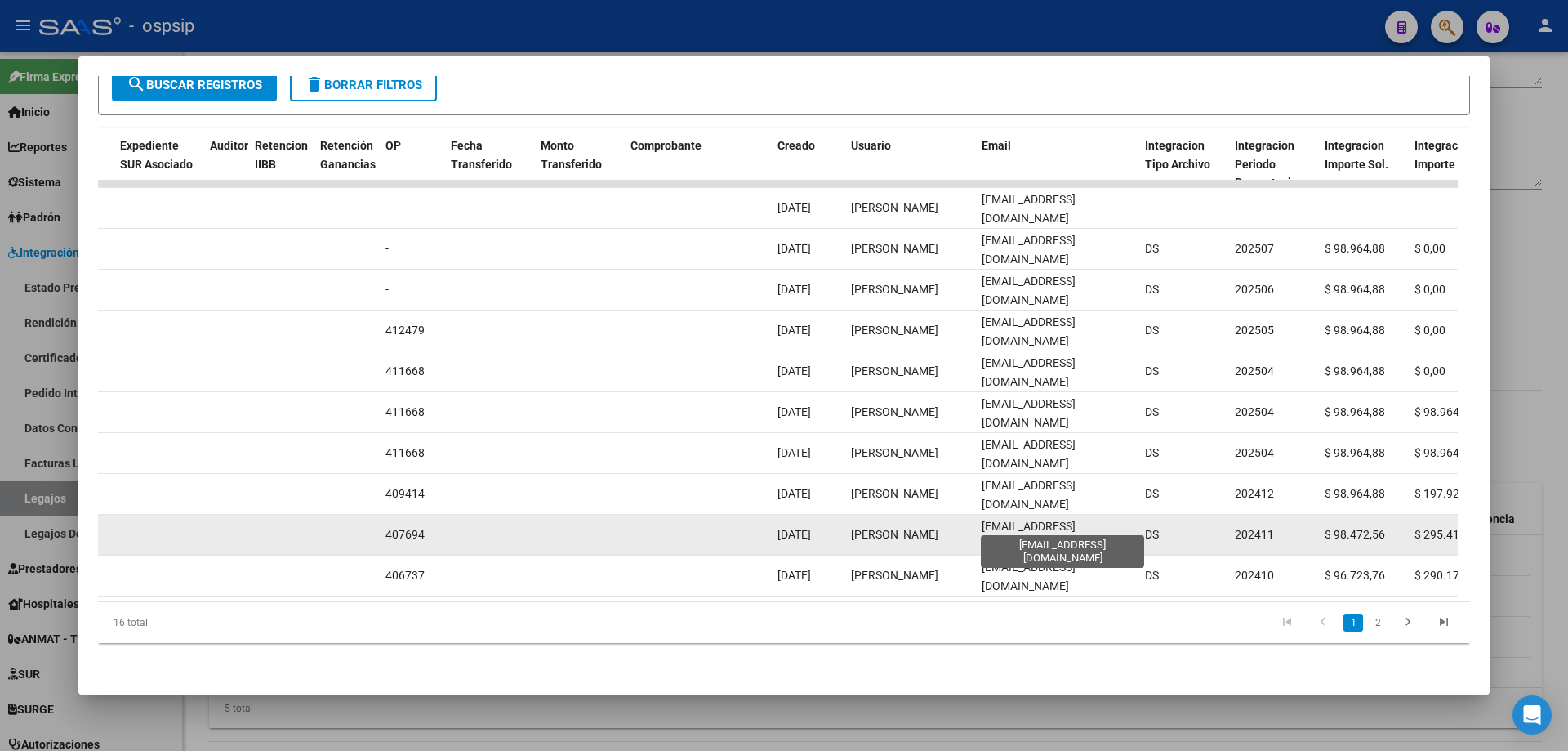
click at [1075, 522] on span "iglesiascamila.psi@gmail.com" at bounding box center [1029, 535] width 94 height 32
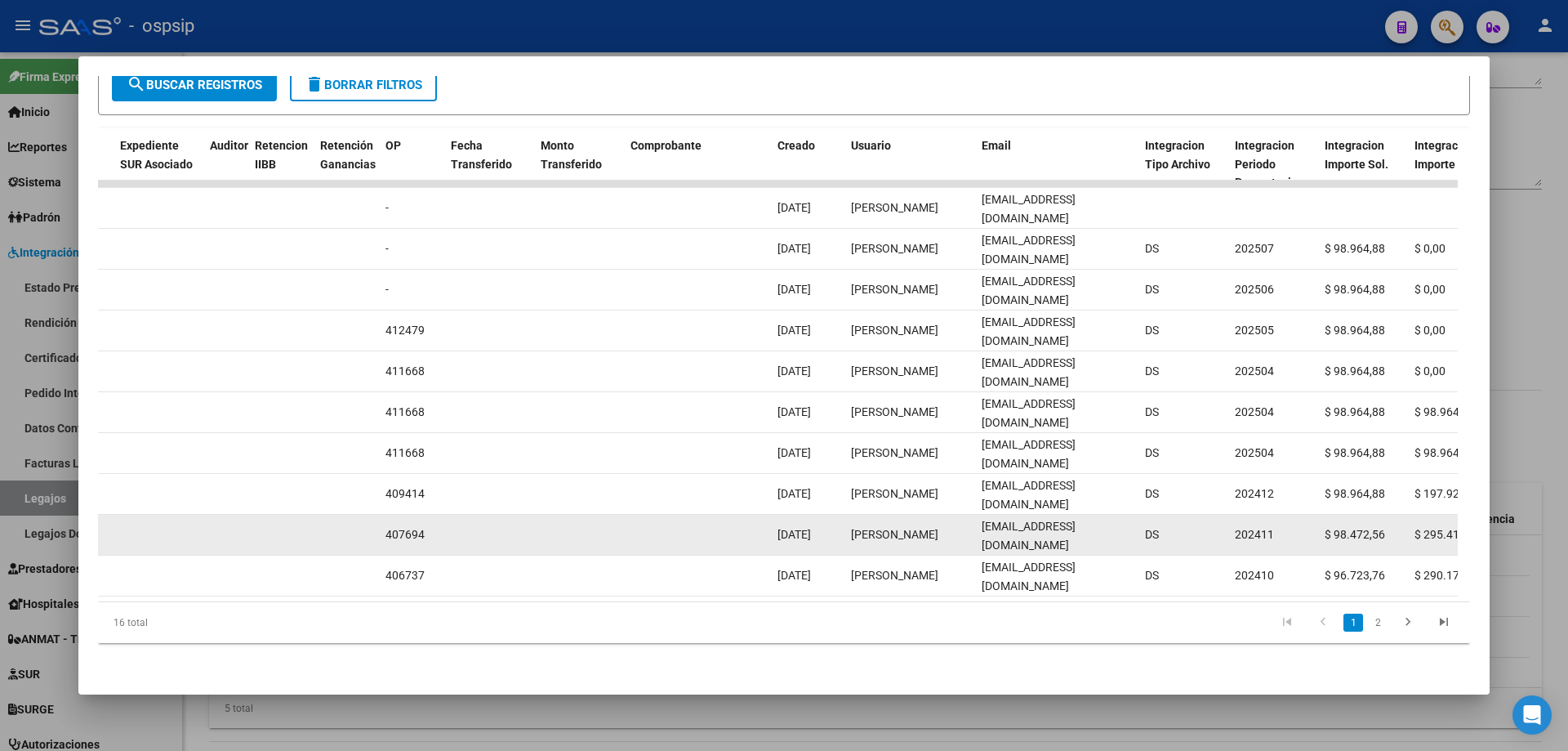
click at [1075, 522] on span "iglesiascamila.psi@gmail.com" at bounding box center [1029, 535] width 94 height 32
copy span "iglesiascamila.psi@gmail.com"
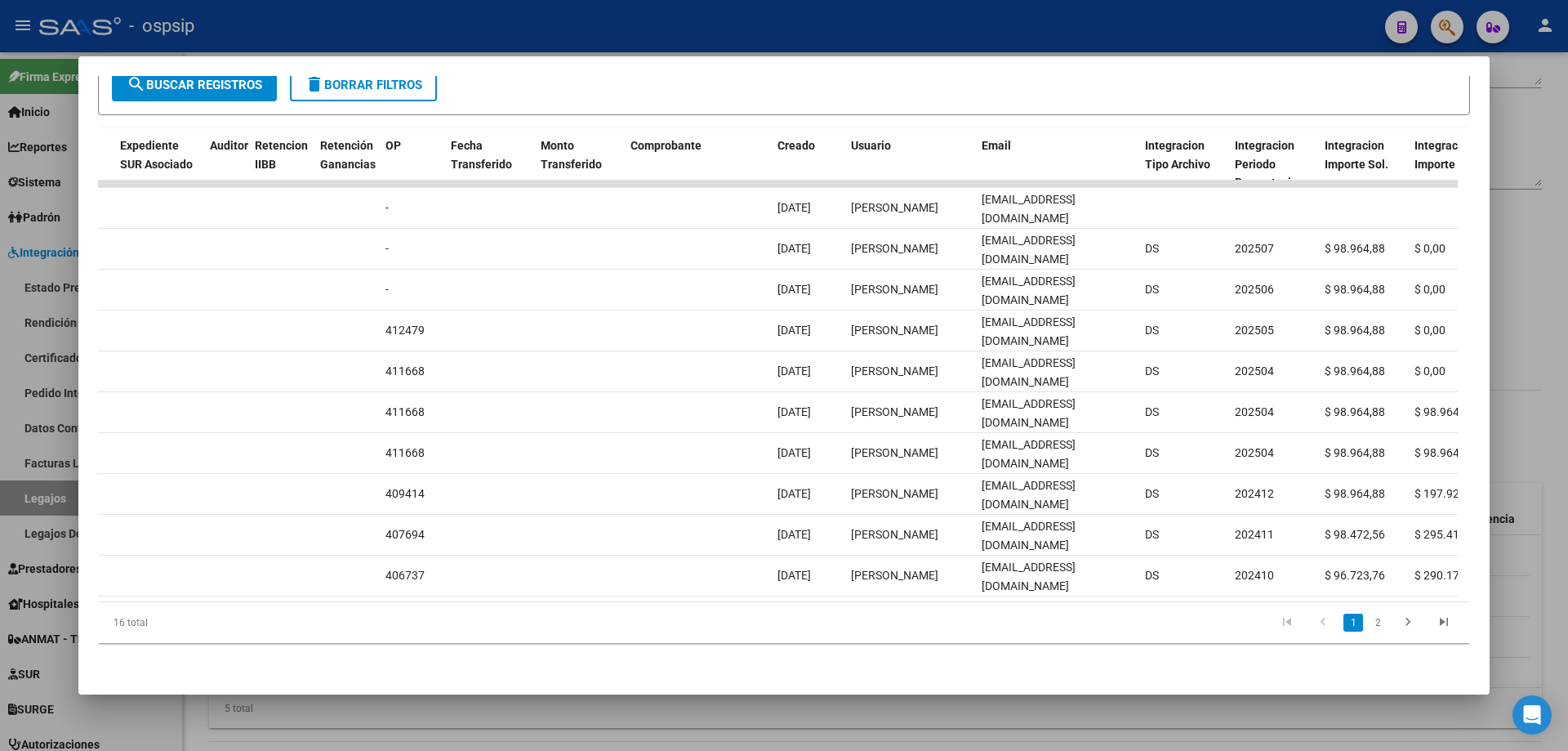
click at [451, 21] on div at bounding box center [784, 375] width 1568 height 751
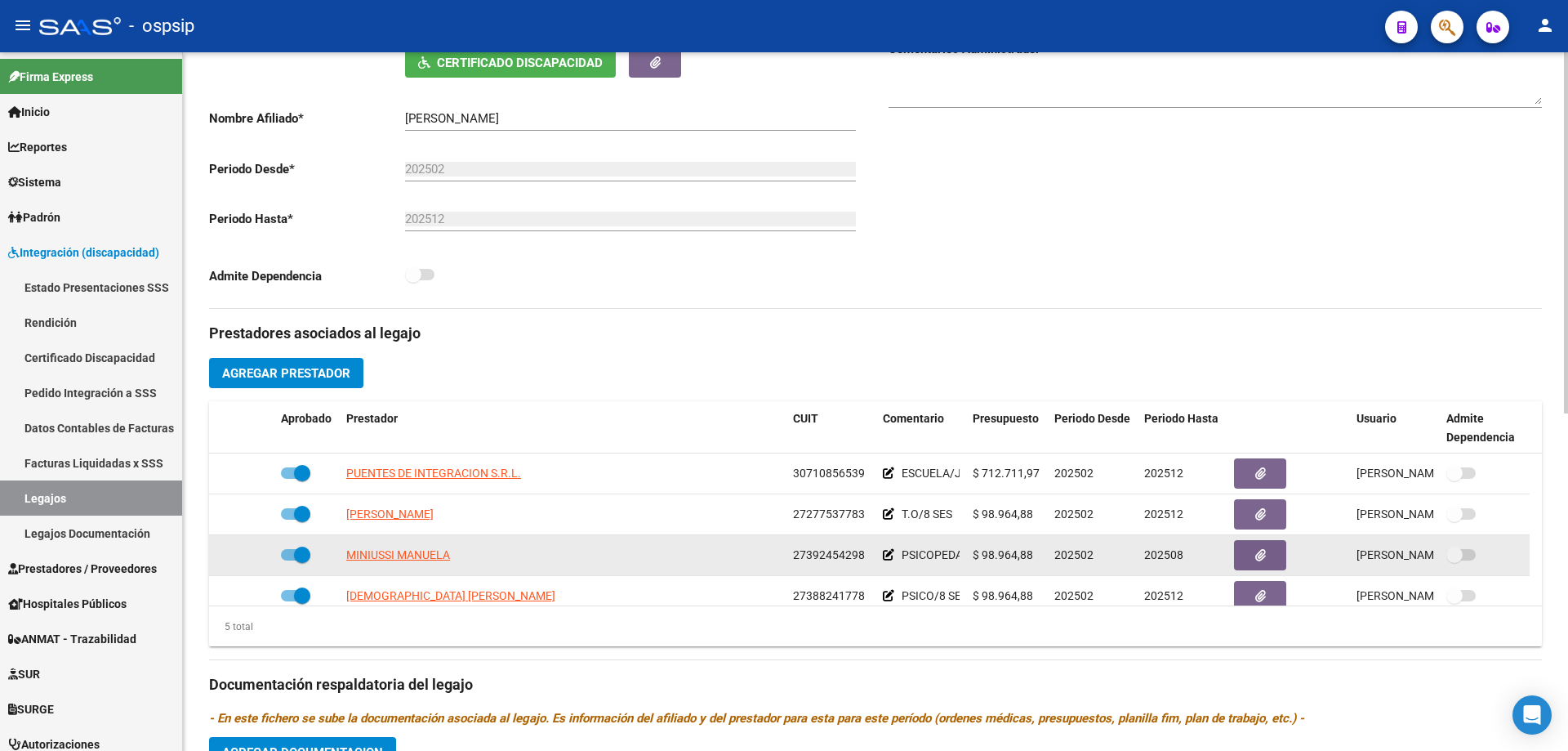
scroll to position [57, 0]
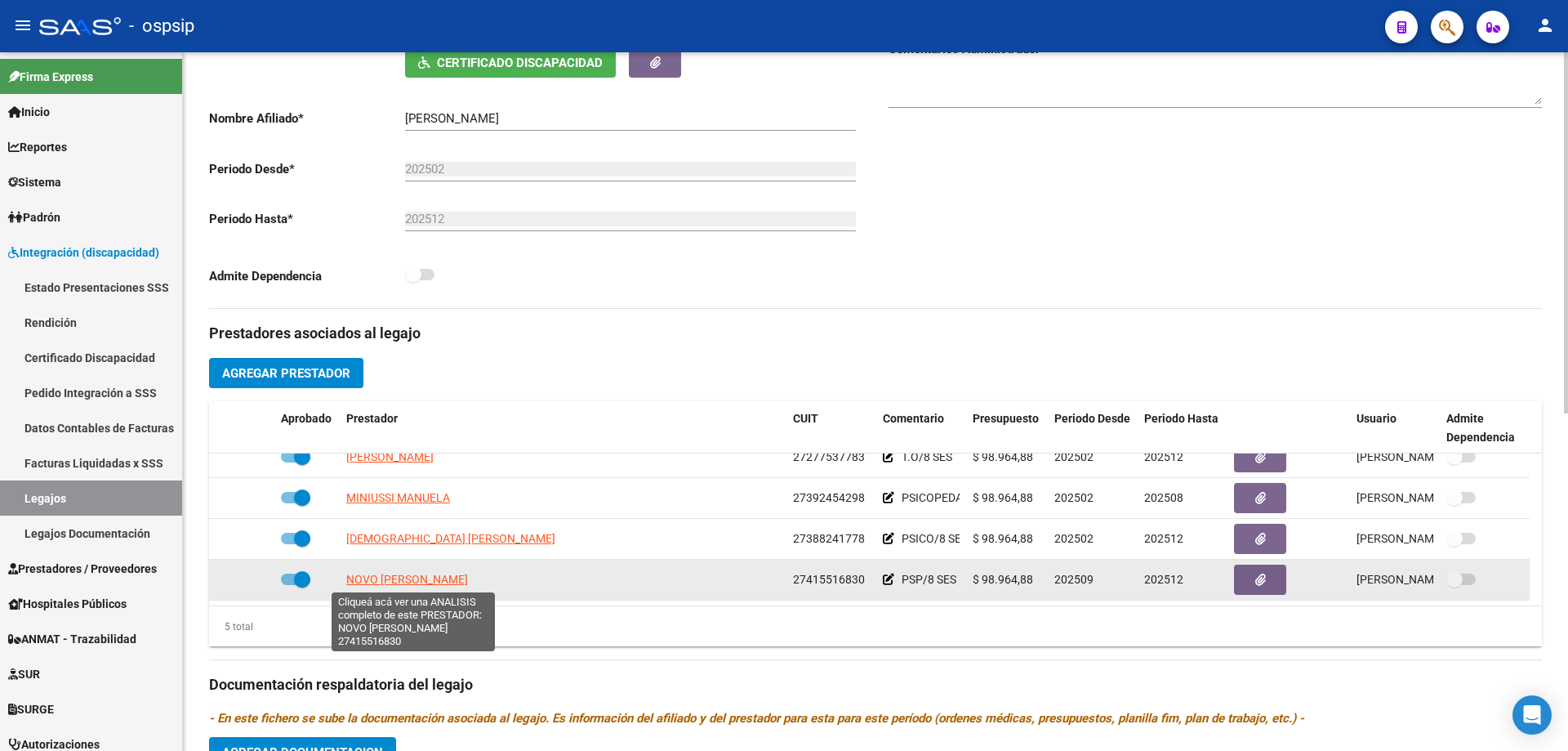
click at [461, 574] on span "NOVO CAROLINA CAMILA" at bounding box center [407, 580] width 122 height 13
type textarea "27415516830"
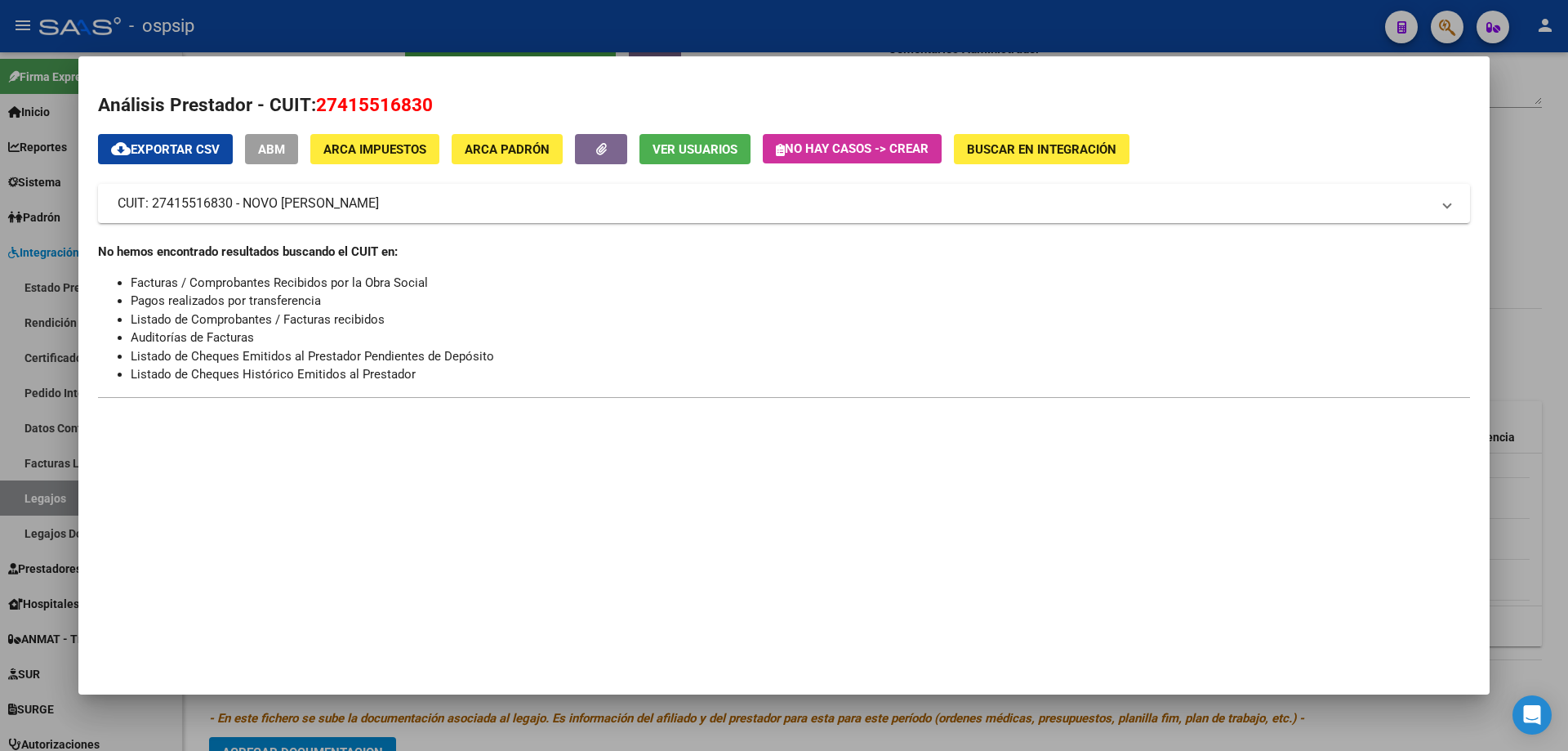
click at [501, 18] on div at bounding box center [784, 375] width 1568 height 751
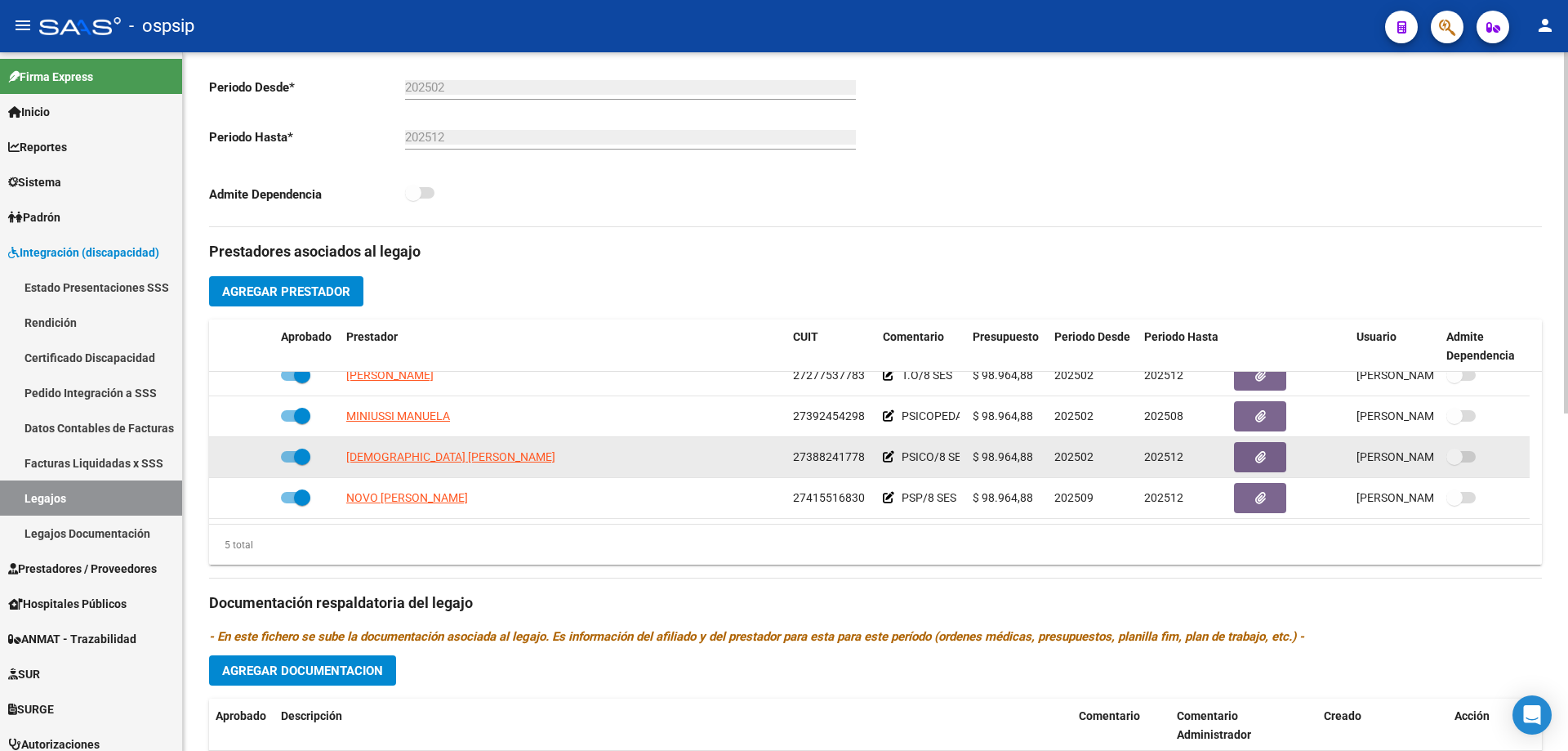
scroll to position [0, 0]
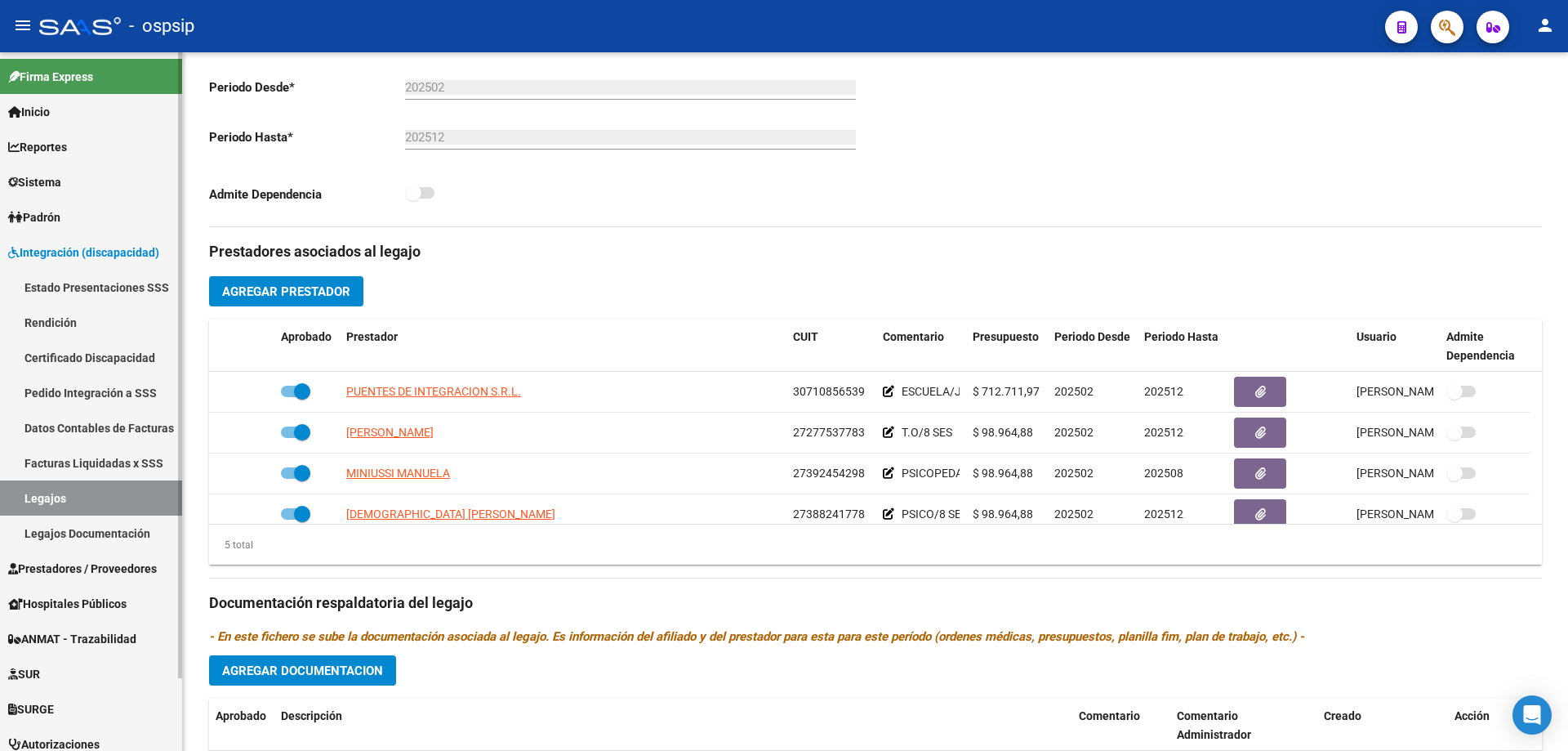
click at [84, 498] on link "Legajos" at bounding box center [91, 498] width 182 height 35
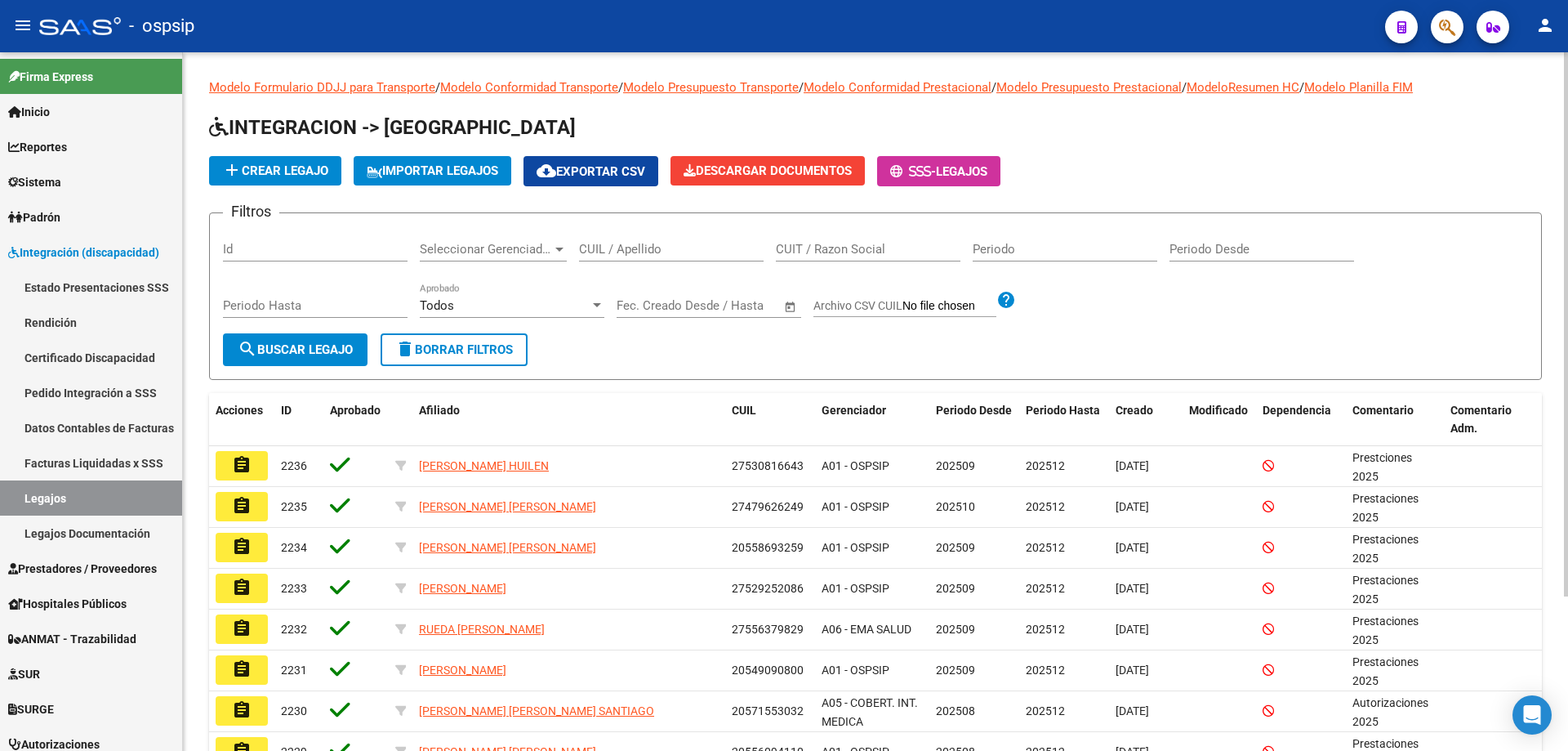
click at [654, 248] on input "CUIL / Apellido" at bounding box center [672, 249] width 184 height 15
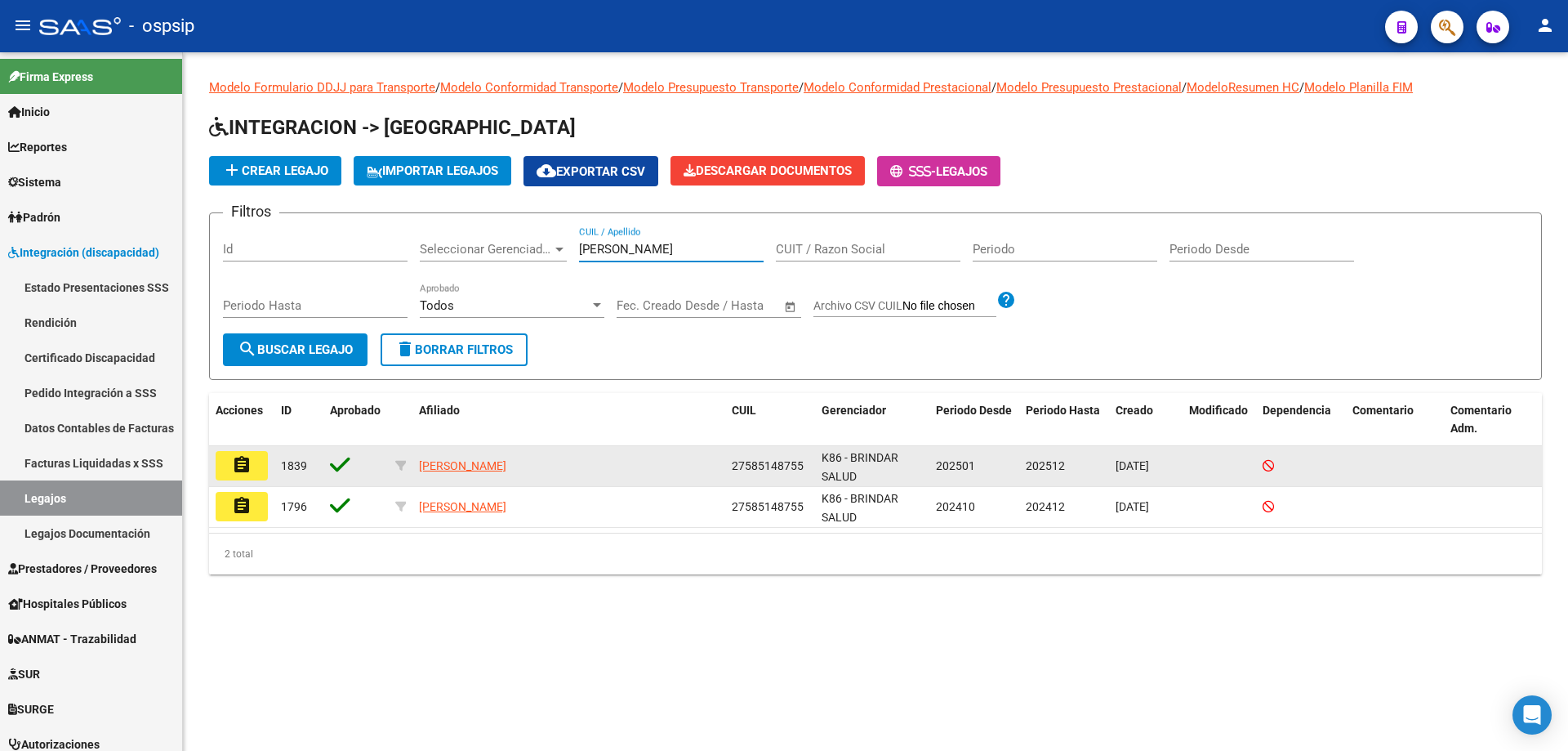
type input "FERNANDEZ I"
click at [241, 468] on mat-icon "assignment" at bounding box center [241, 464] width 19 height 19
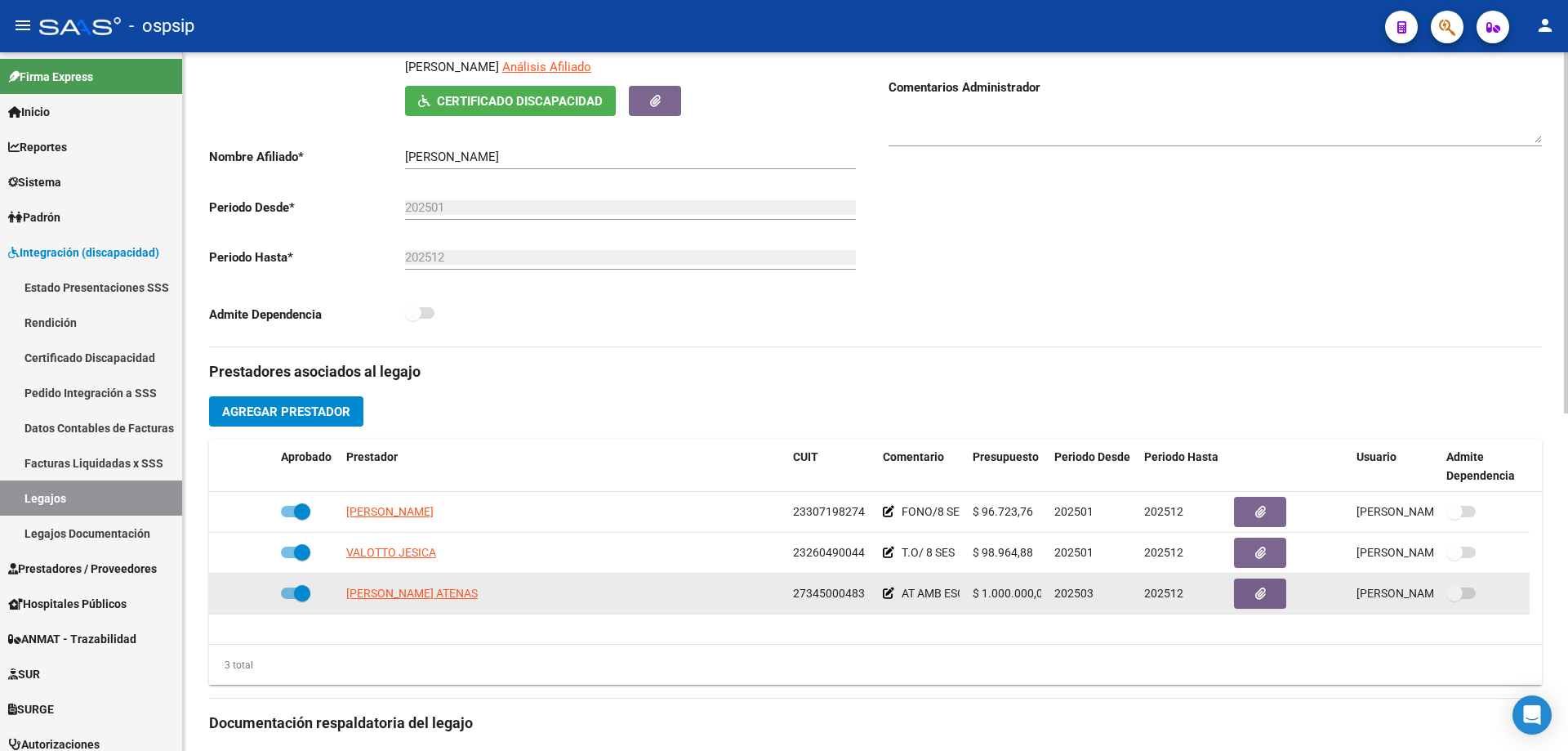
scroll to position [327, 0]
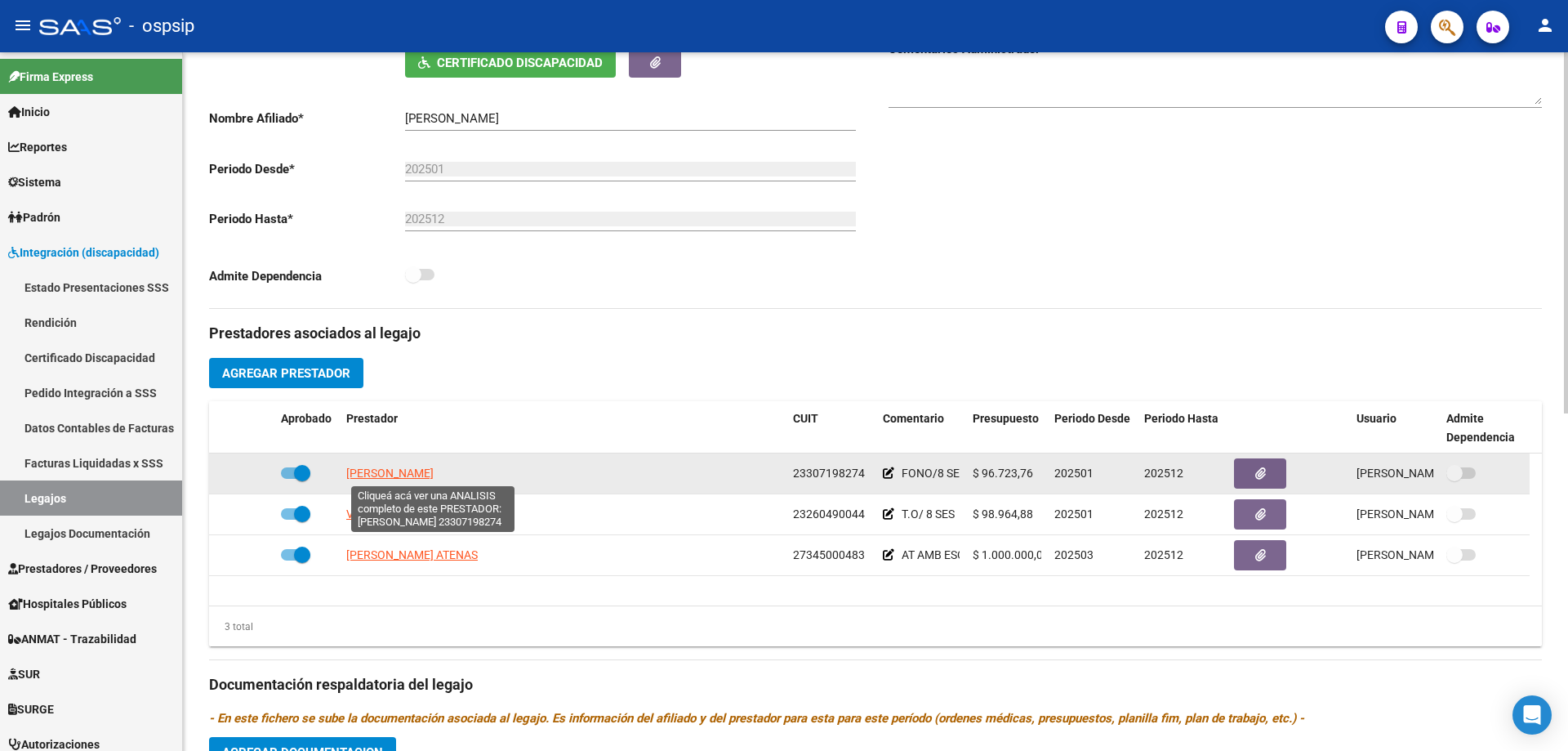
click at [434, 475] on span "MOLINA CARBALLO NADIA YANIL" at bounding box center [390, 473] width 88 height 13
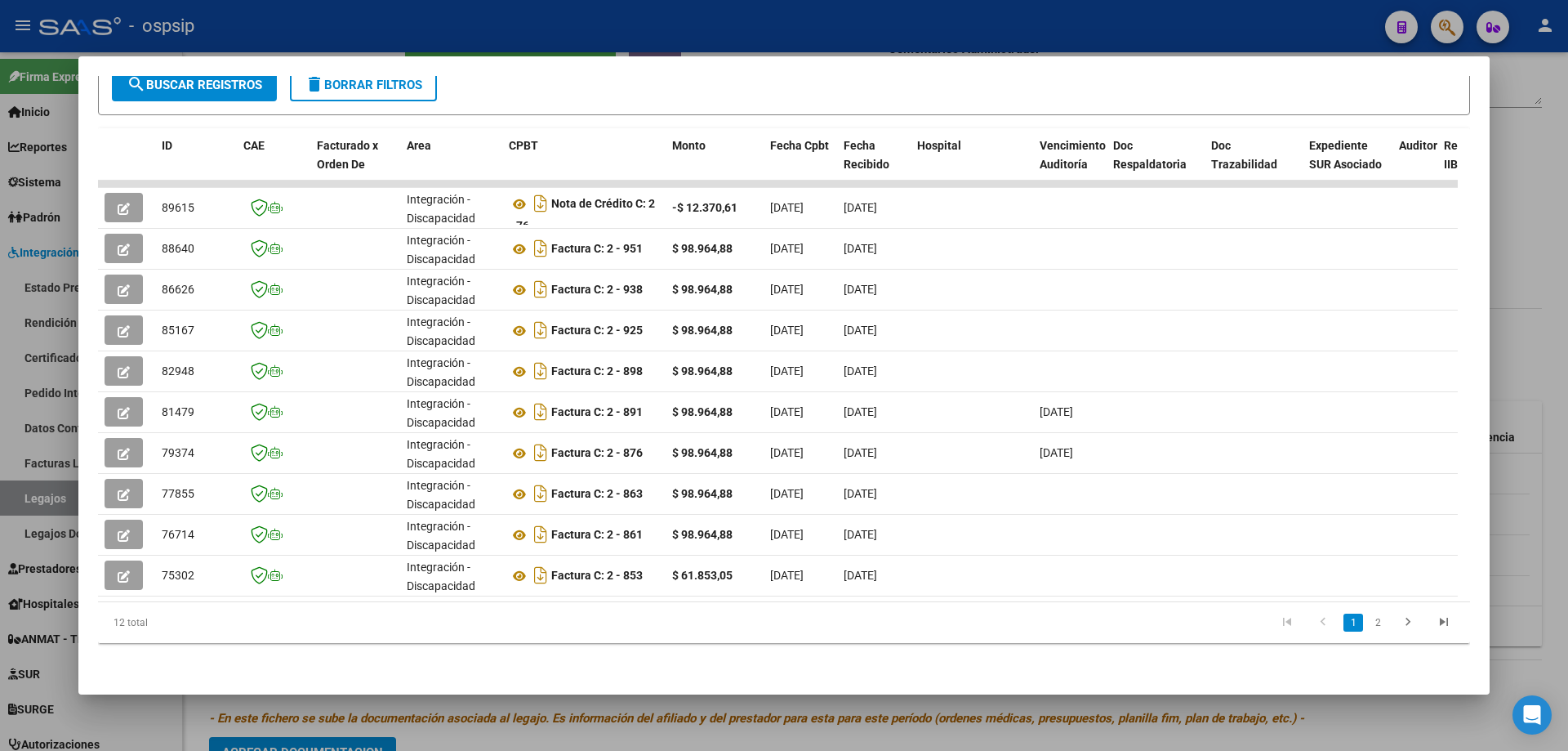
scroll to position [0, 1189]
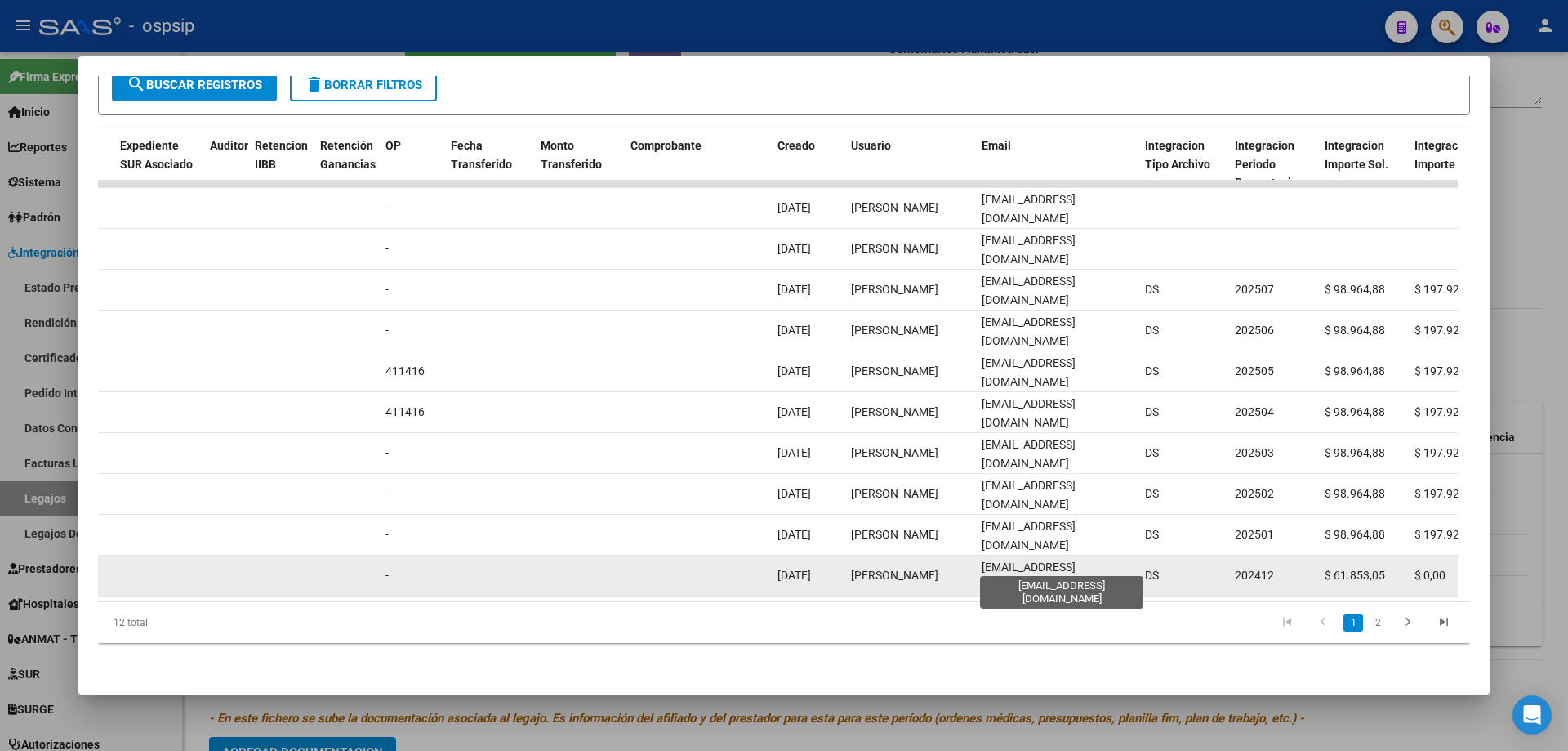
click at [1076, 560] on span "nanymolimoli@gmail.com" at bounding box center [1029, 576] width 94 height 32
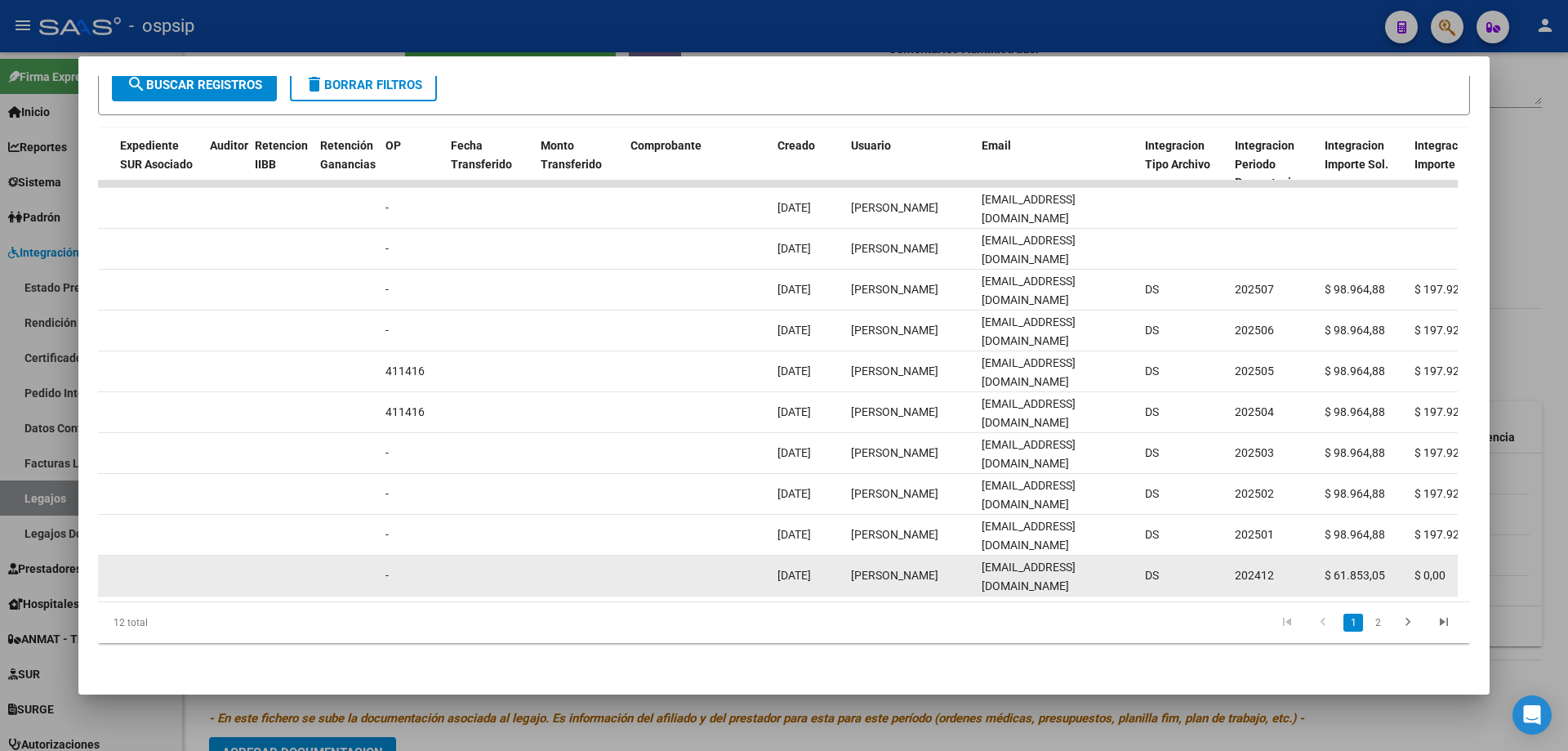
copy span "nanymolimoli@gmail.com"
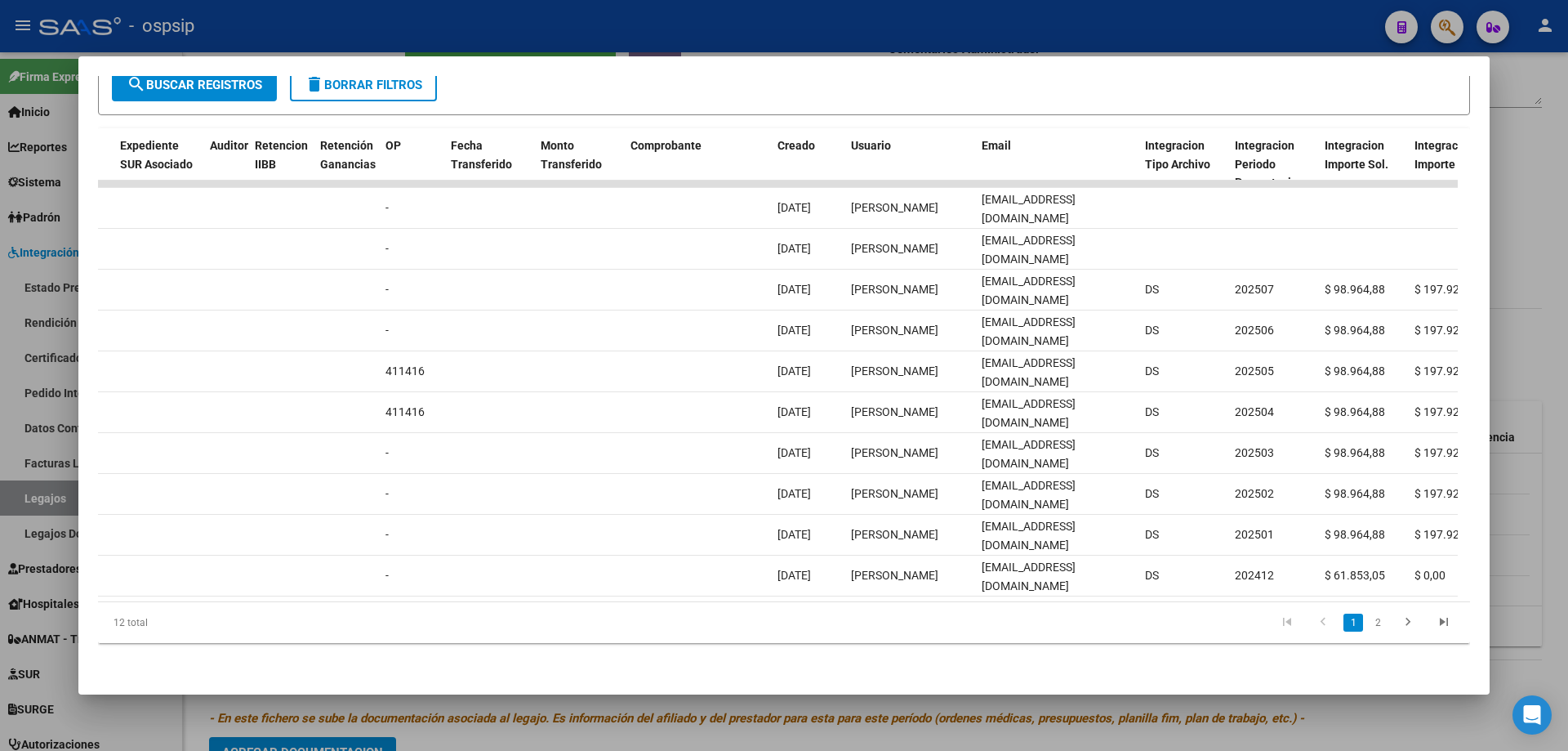
click at [677, 23] on div at bounding box center [784, 375] width 1568 height 751
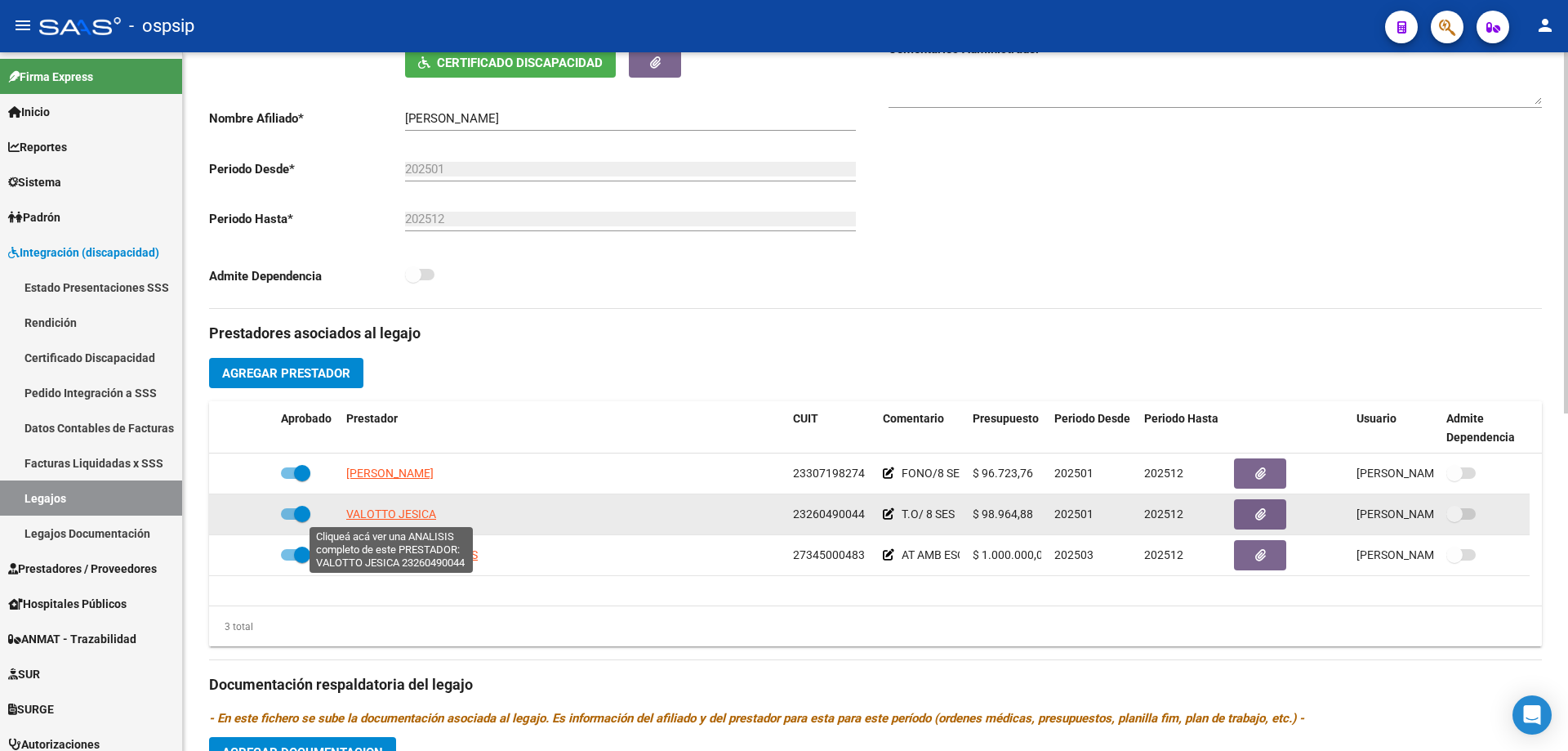
click at [404, 514] on span "VALOTTO JESICA" at bounding box center [392, 514] width 90 height 13
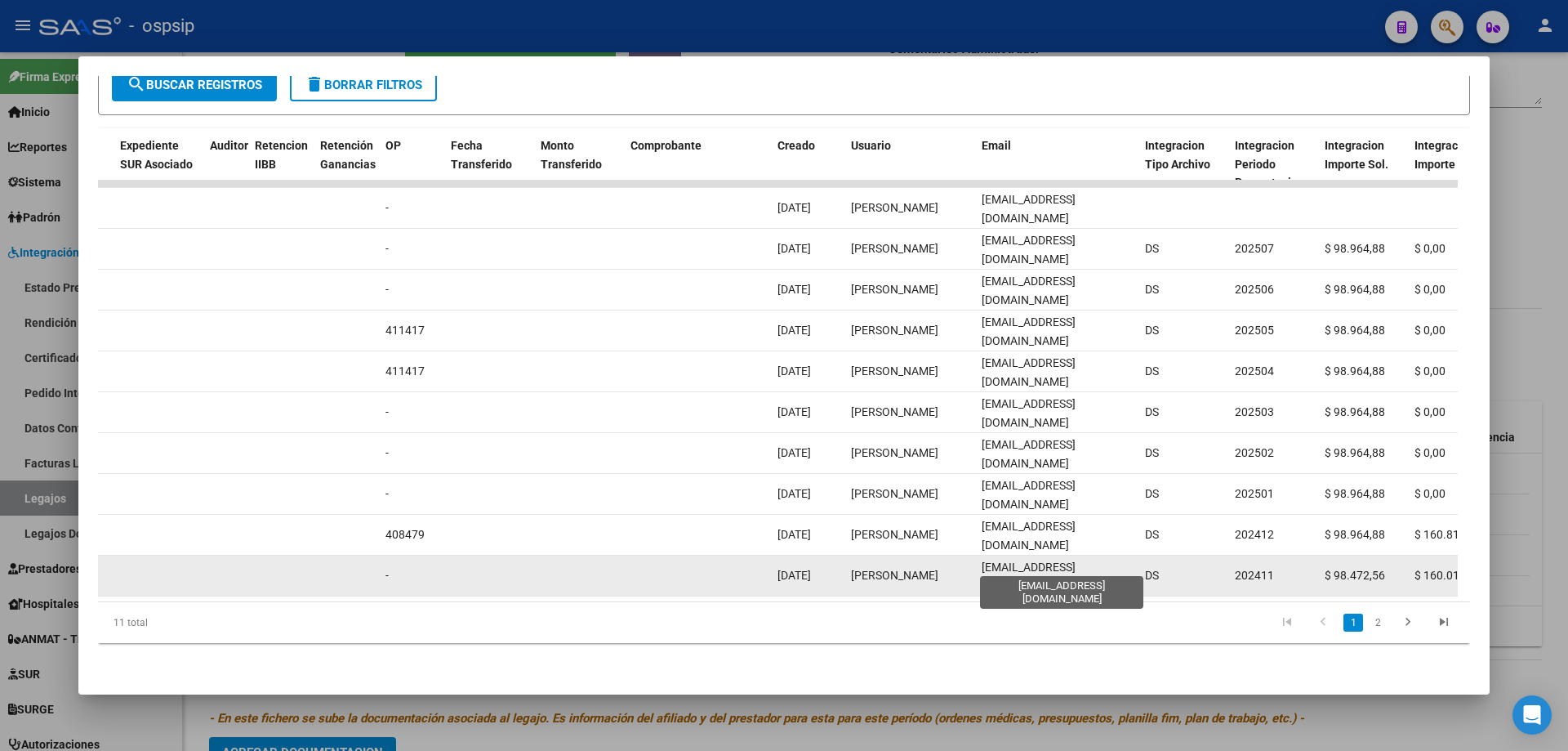
click at [1008, 564] on span "jesicavalotto@yahoo.com" at bounding box center [1029, 576] width 94 height 32
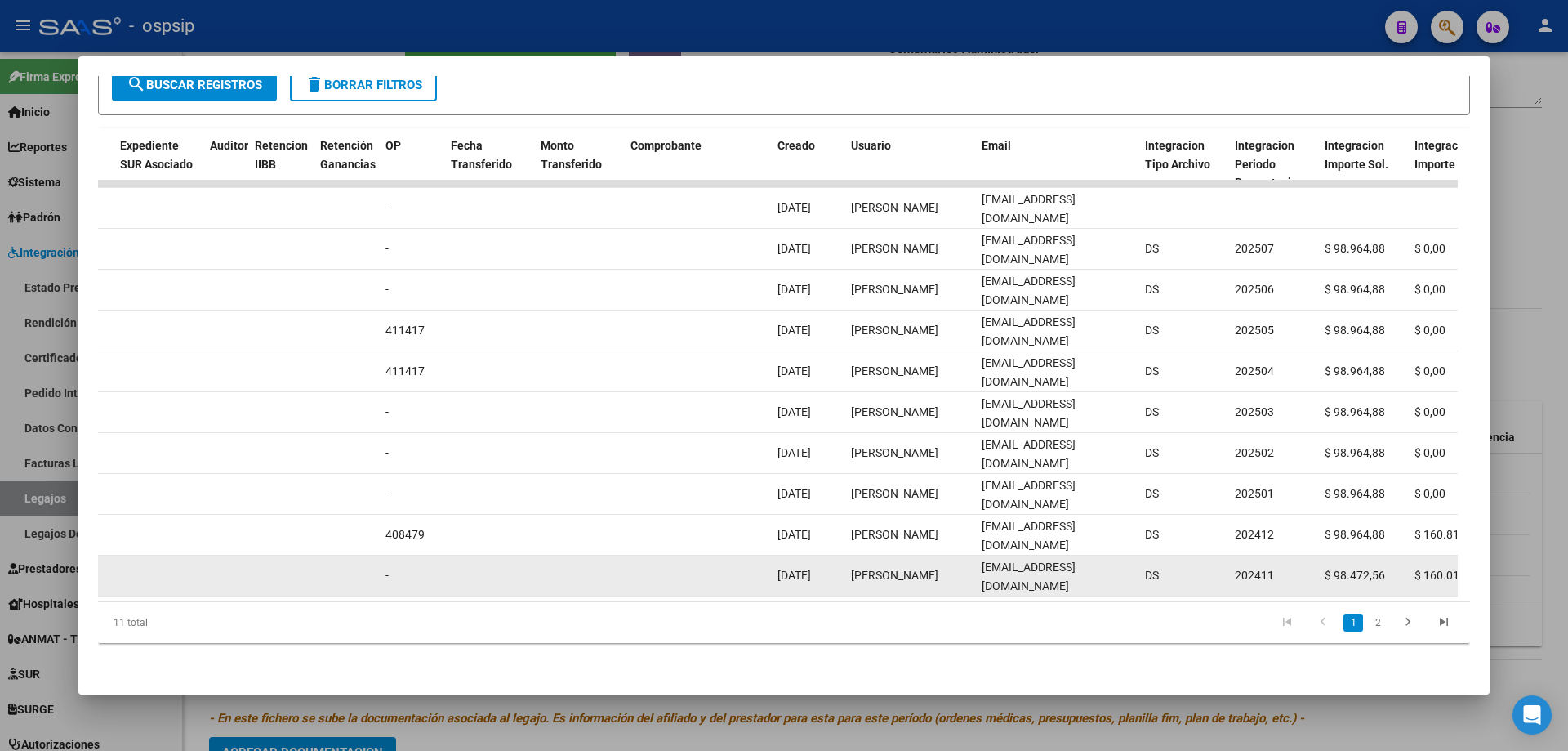
click at [1008, 564] on span "jesicavalotto@yahoo.com" at bounding box center [1029, 576] width 94 height 32
copy span "jesicavalotto@yahoo.com"
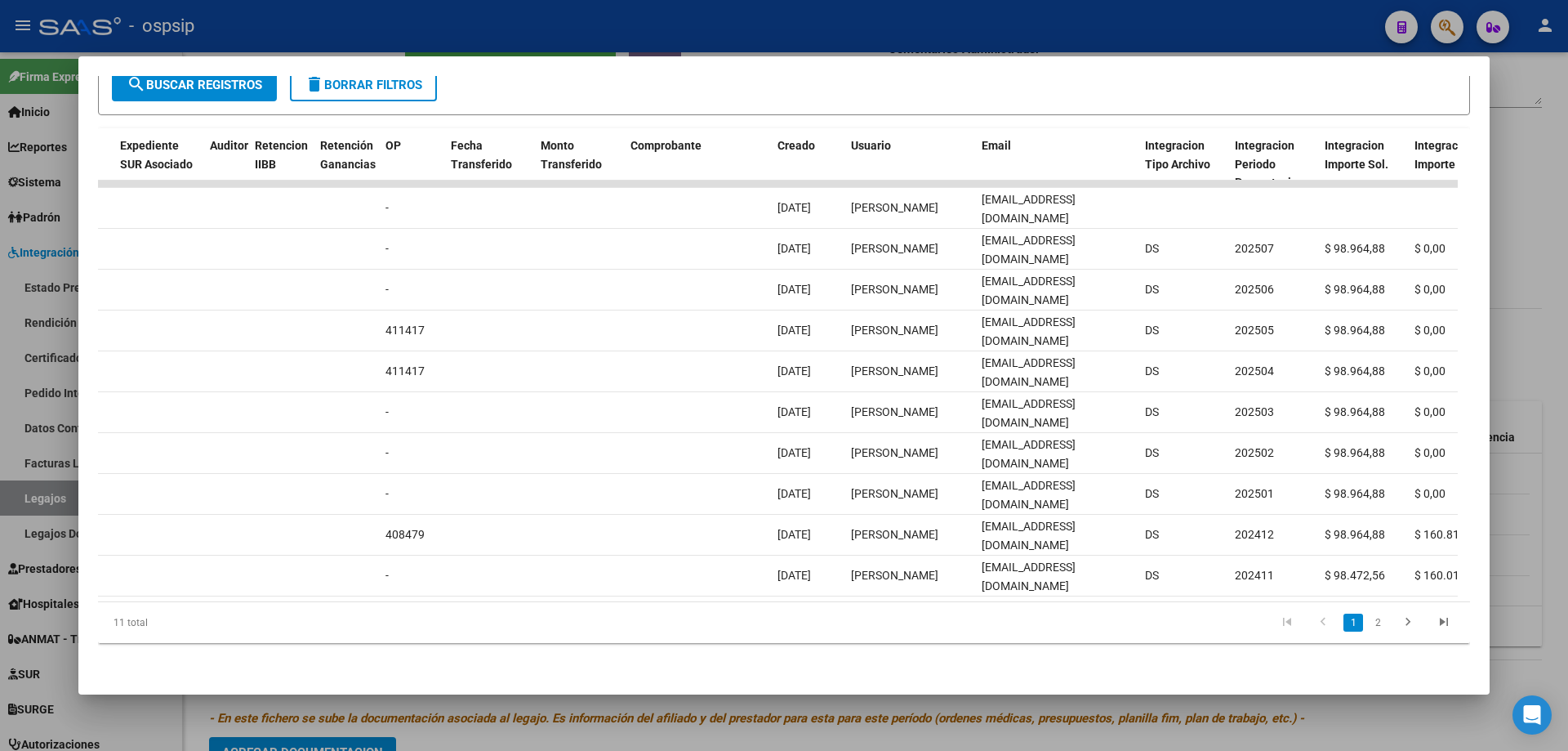
click at [515, 31] on div at bounding box center [784, 375] width 1568 height 751
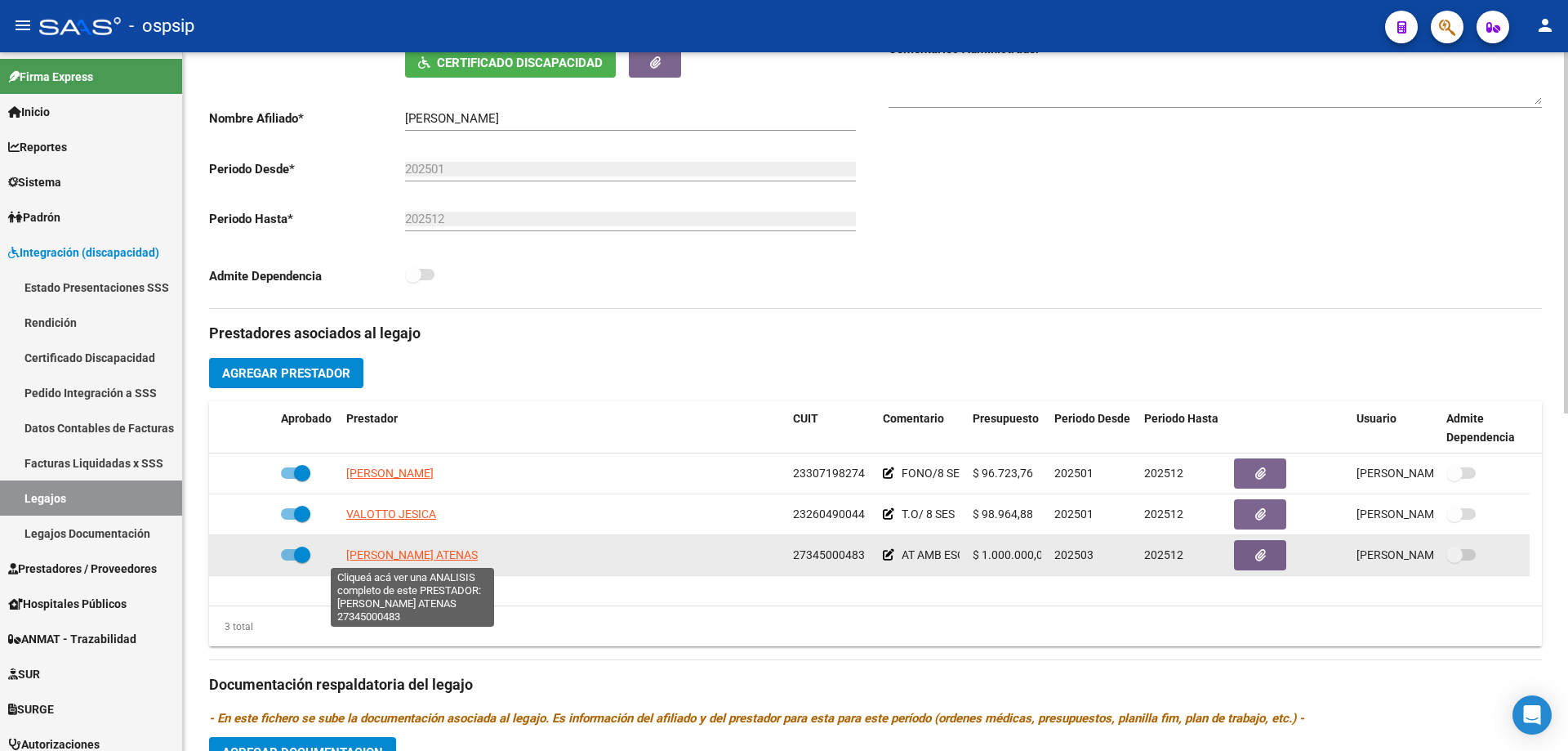
click at [433, 555] on span "LARSEN CAMILA ATENAS" at bounding box center [412, 555] width 132 height 13
type textarea "27345000483"
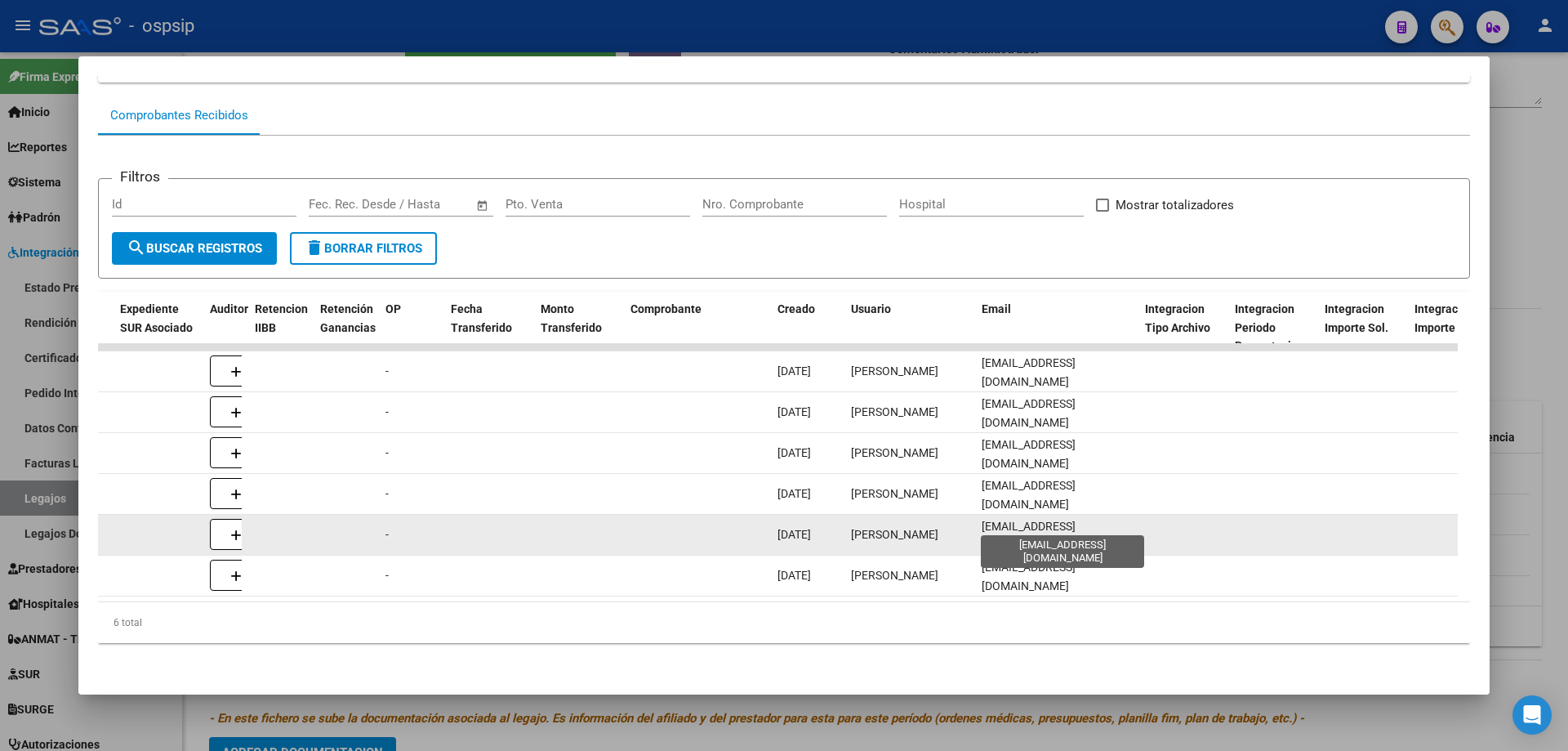
click at [1004, 521] on span "camila_larsenn@hotmail.com" at bounding box center [1029, 535] width 94 height 32
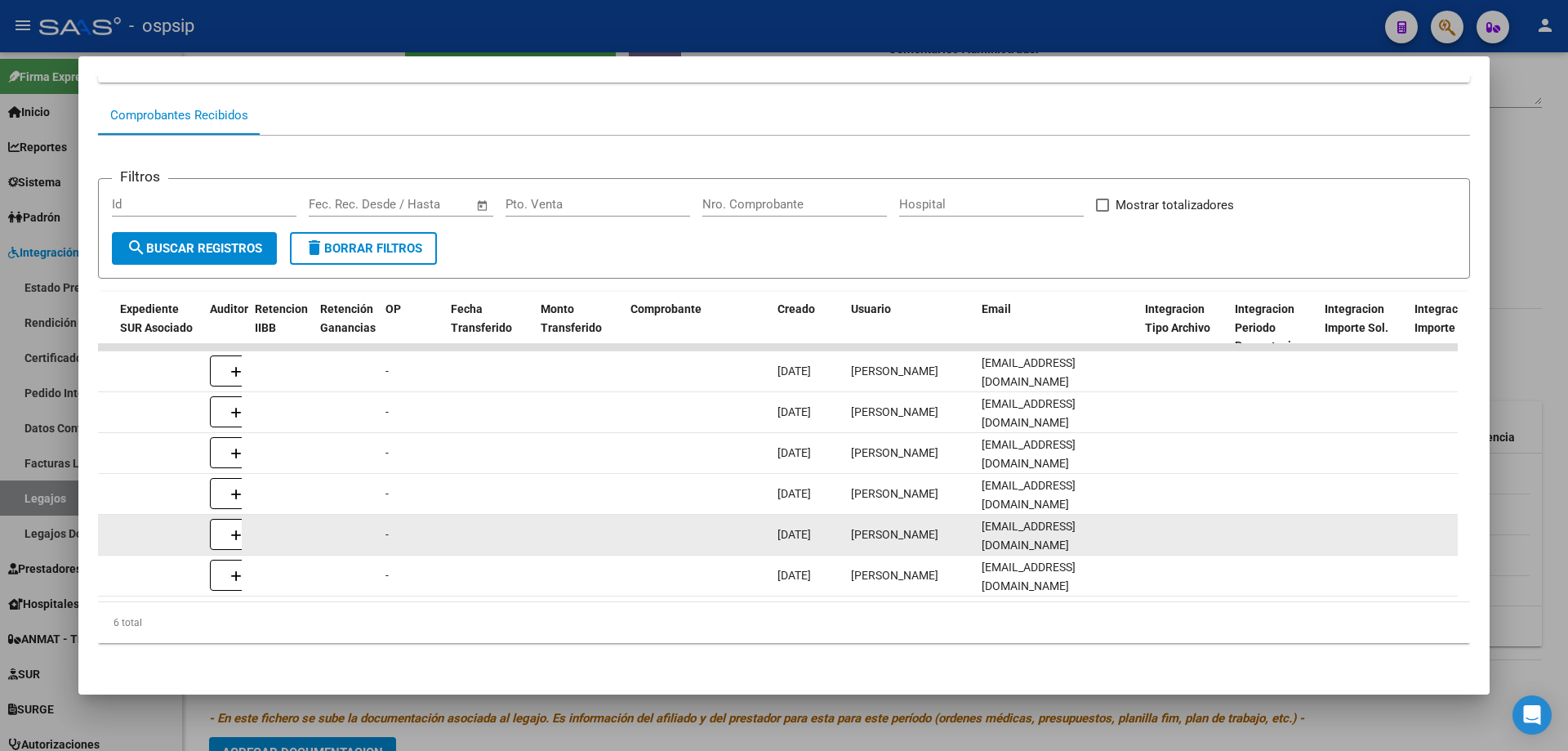
click at [1004, 521] on span "camila_larsenn@hotmail.com" at bounding box center [1029, 535] width 94 height 32
copy span "camila_larsenn@hotmail.com"
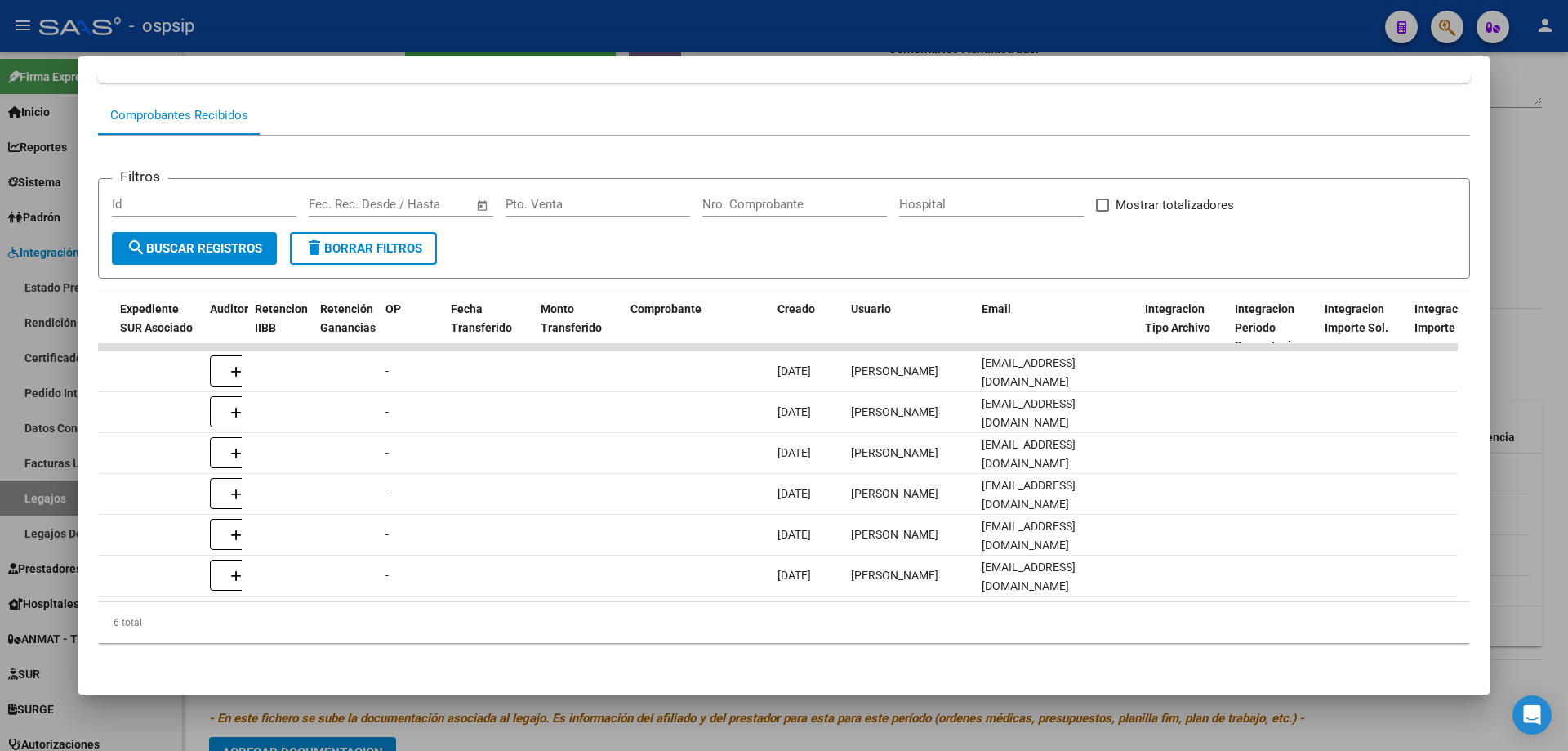
click at [30, 499] on div at bounding box center [784, 375] width 1568 height 751
click at [30, 499] on link "Legajos" at bounding box center [91, 498] width 182 height 35
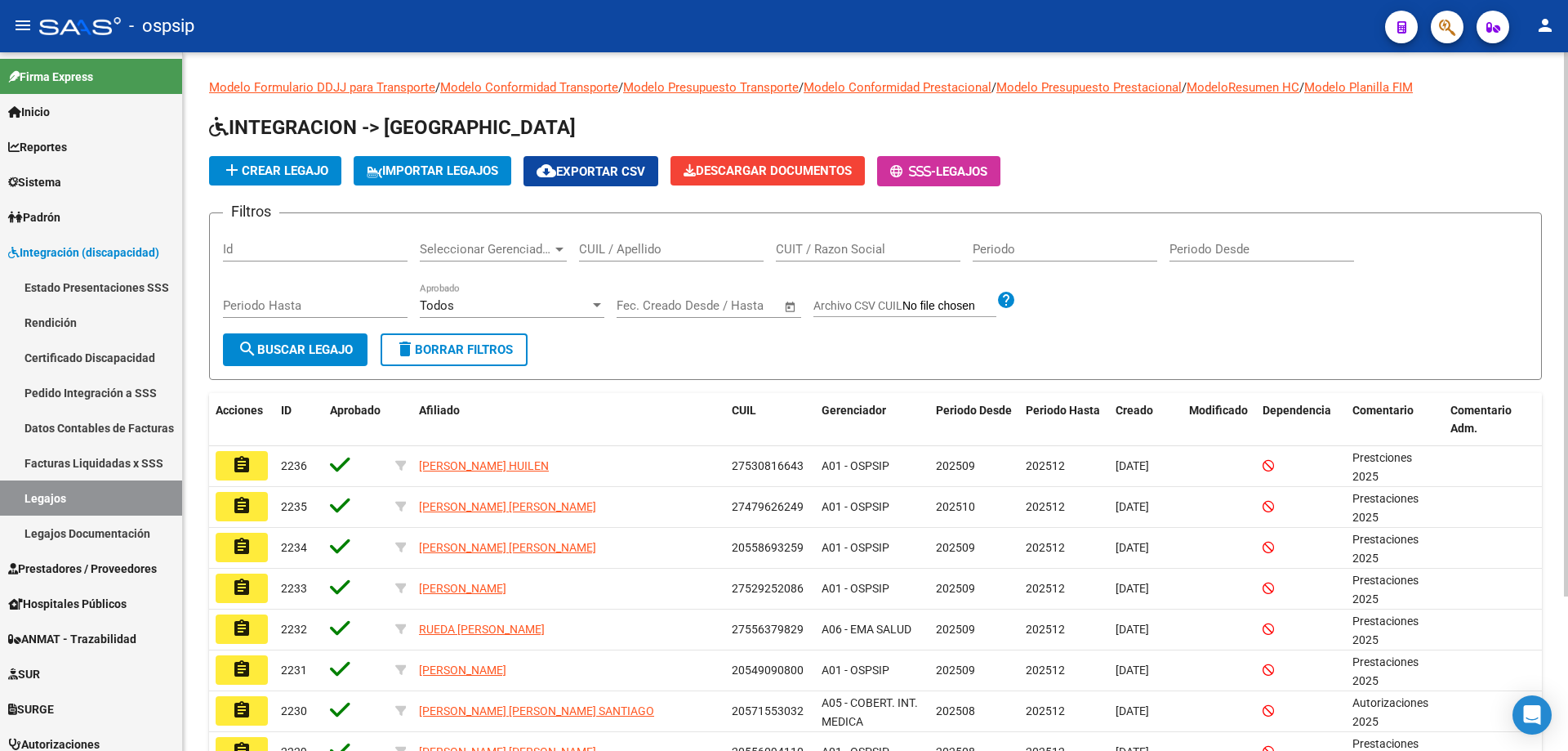
click at [623, 237] on div "CUIL / Apellido" at bounding box center [672, 244] width 184 height 35
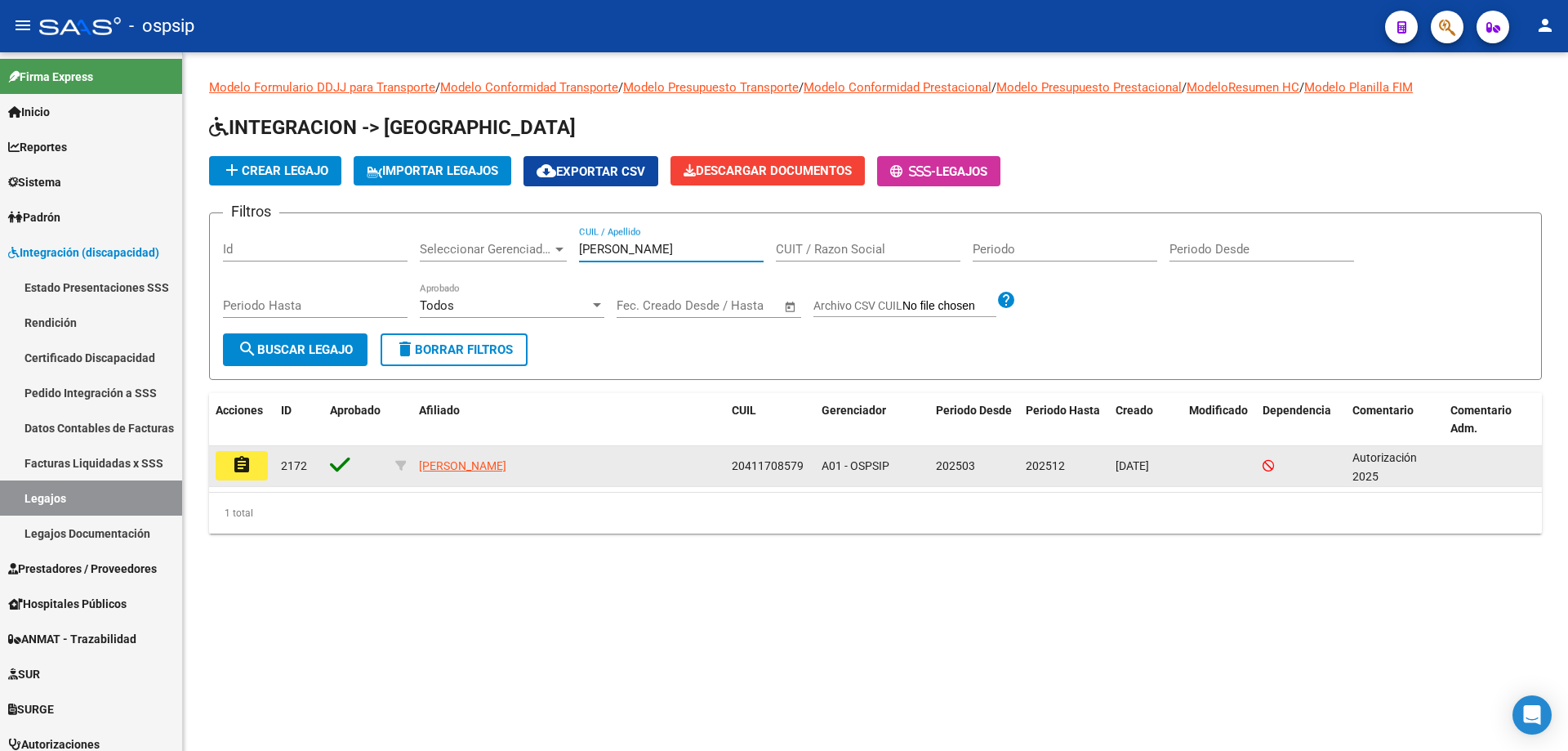
type input "FERNANDEZ M"
click at [241, 475] on button "assignment" at bounding box center [241, 465] width 53 height 29
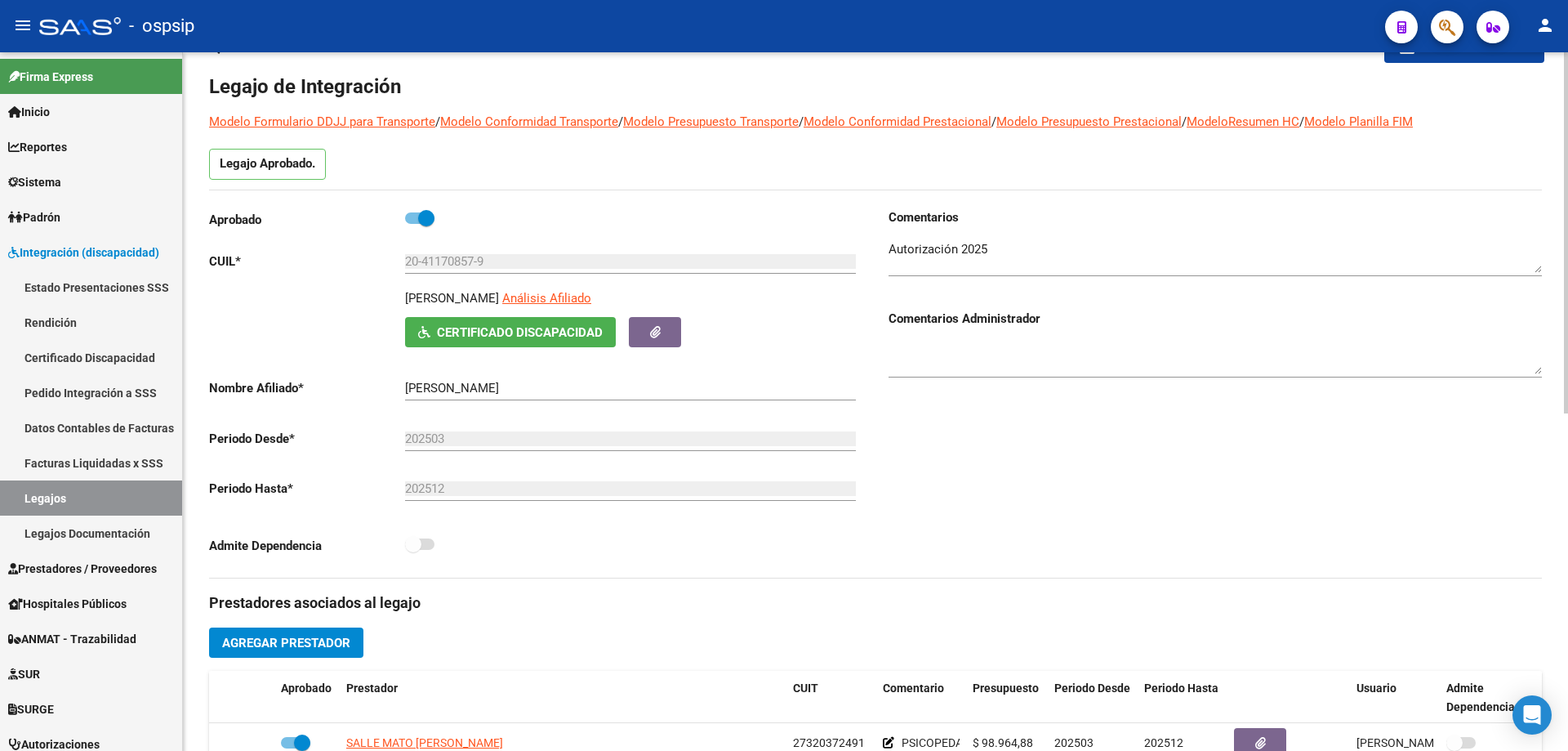
scroll to position [245, 0]
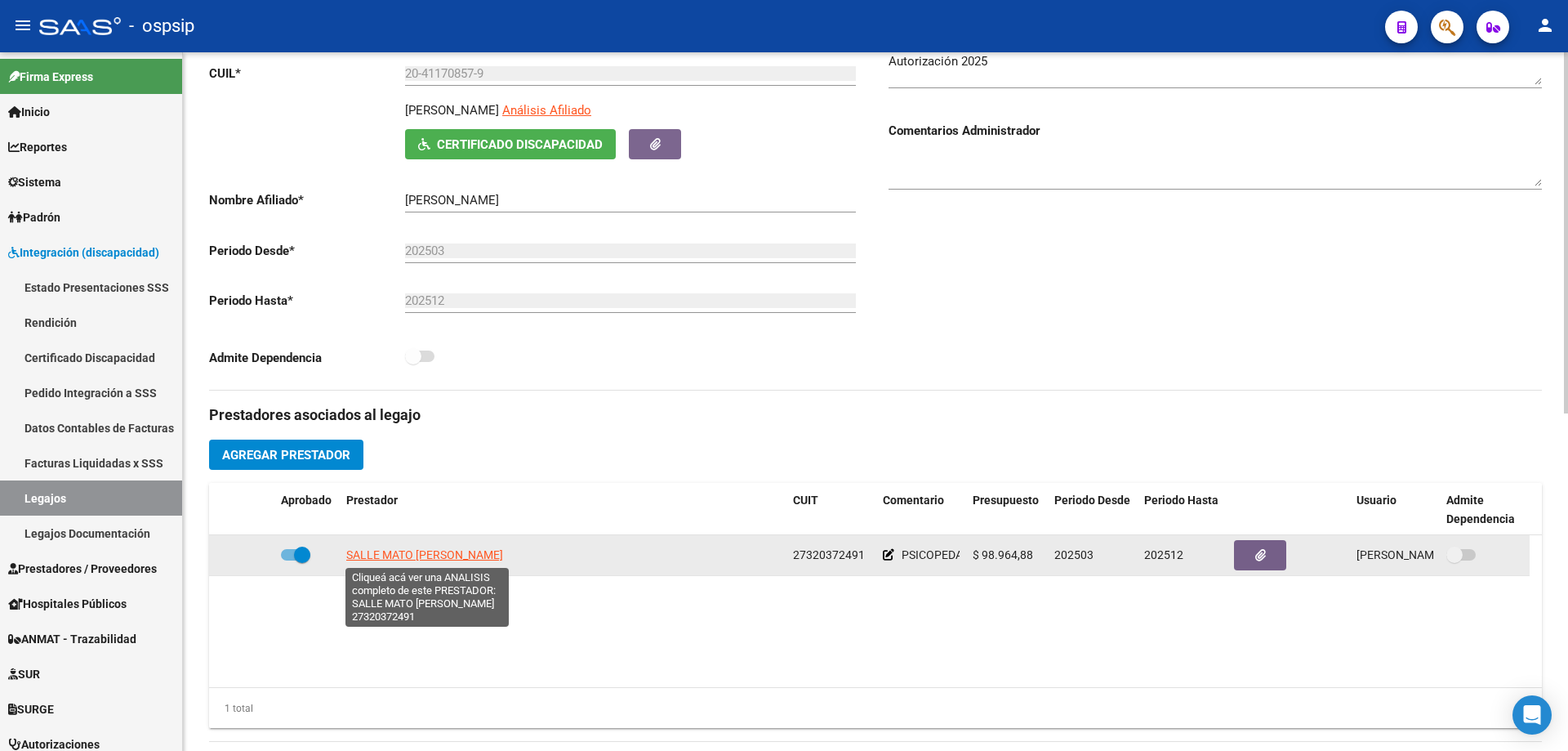
click at [425, 548] on span "SALLE MATO ANDREA VIVIANA" at bounding box center [425, 555] width 157 height 13
type textarea "27320372491"
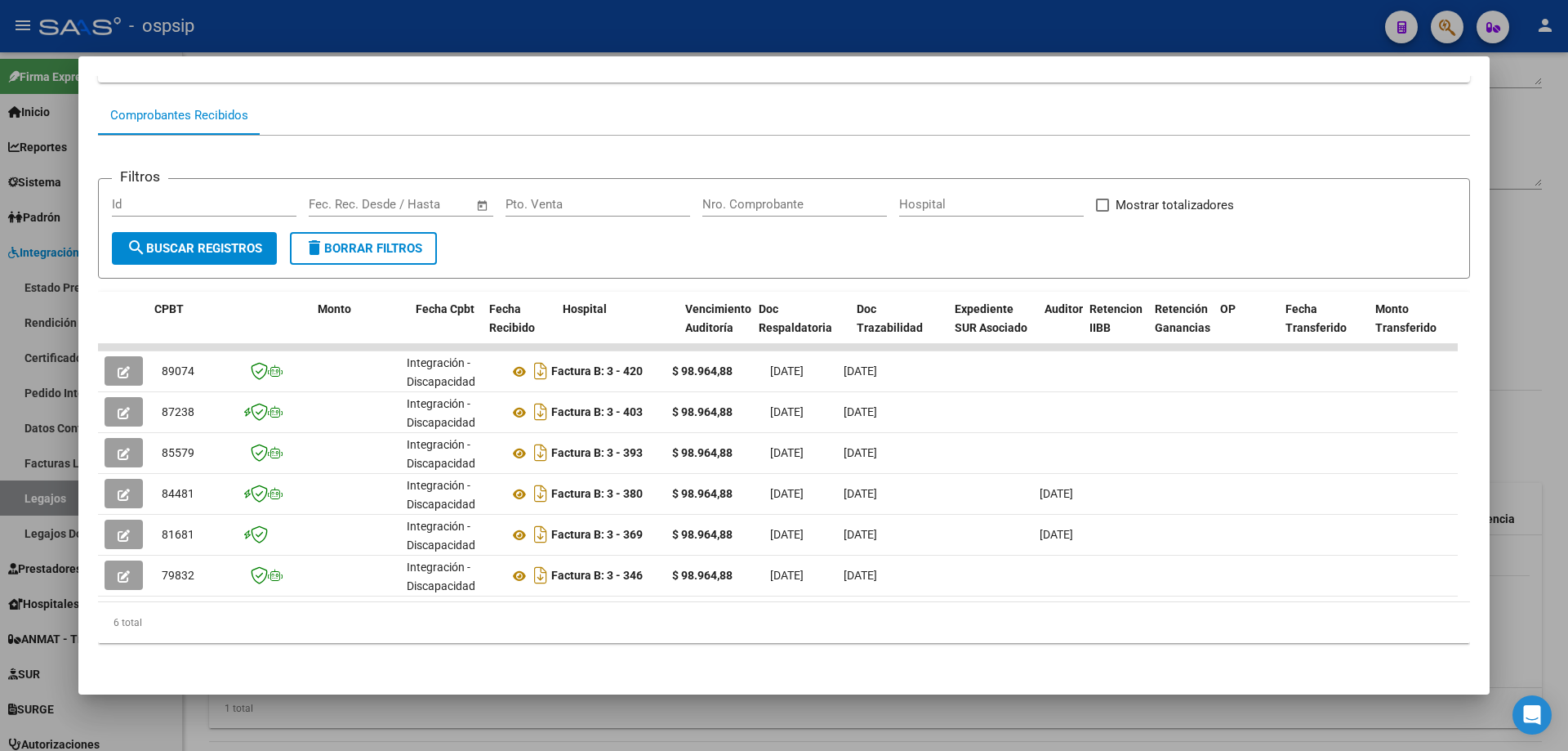
scroll to position [0, 1189]
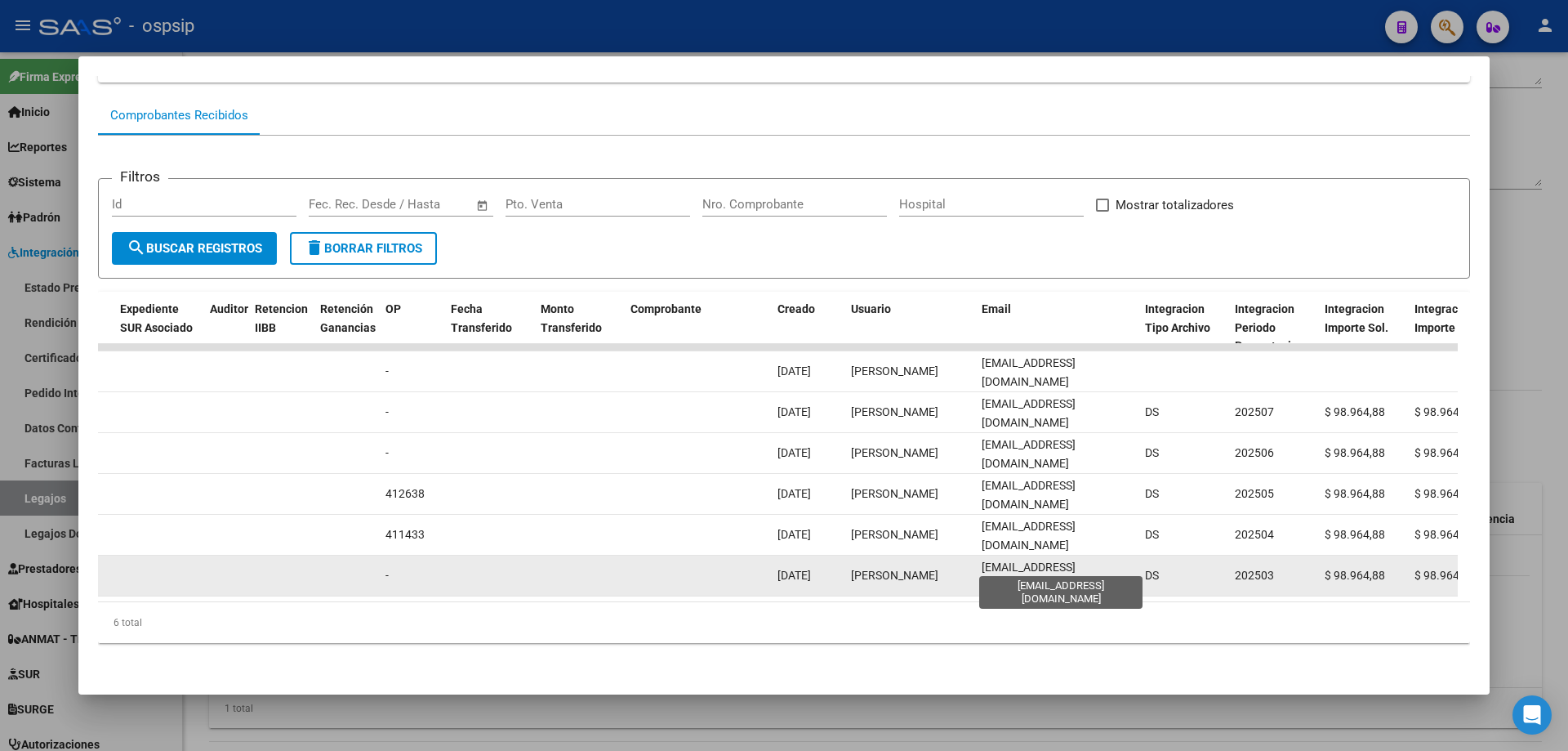
click at [1000, 566] on span "andysalle@hotmail.com" at bounding box center [1029, 576] width 94 height 32
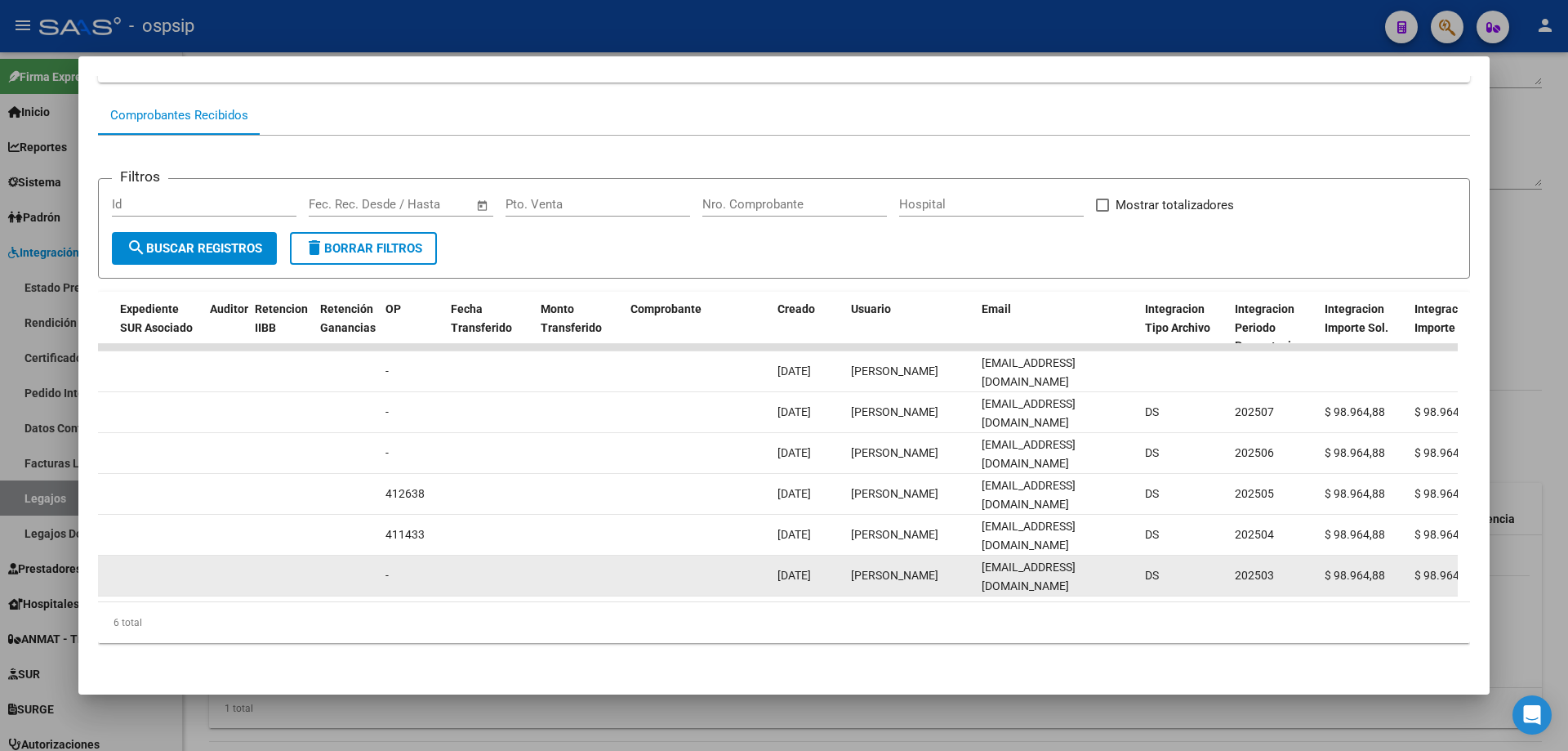
copy span "andysalle@hotmail.com"
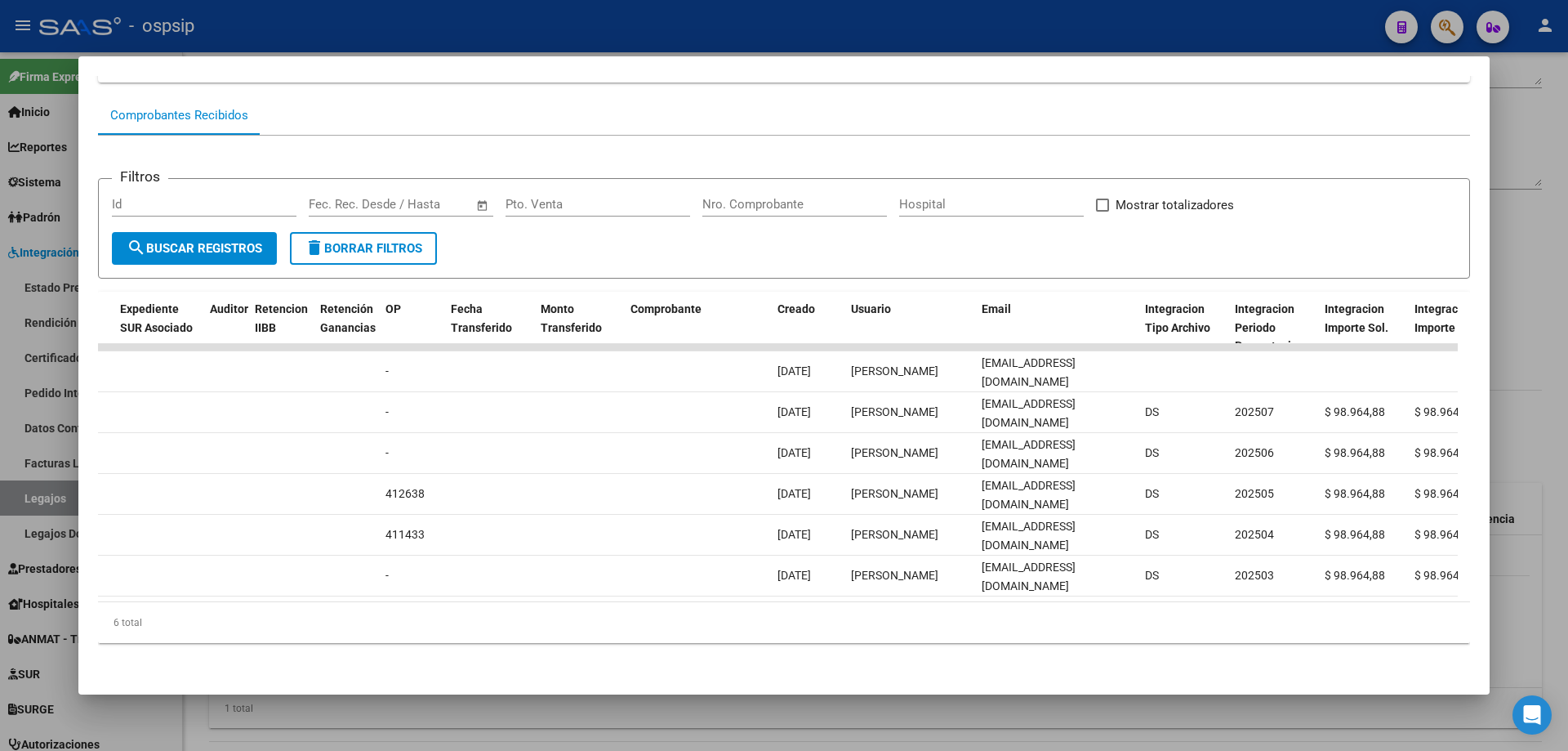
click at [616, 43] on div at bounding box center [784, 375] width 1568 height 751
